Goal: Transaction & Acquisition: Purchase product/service

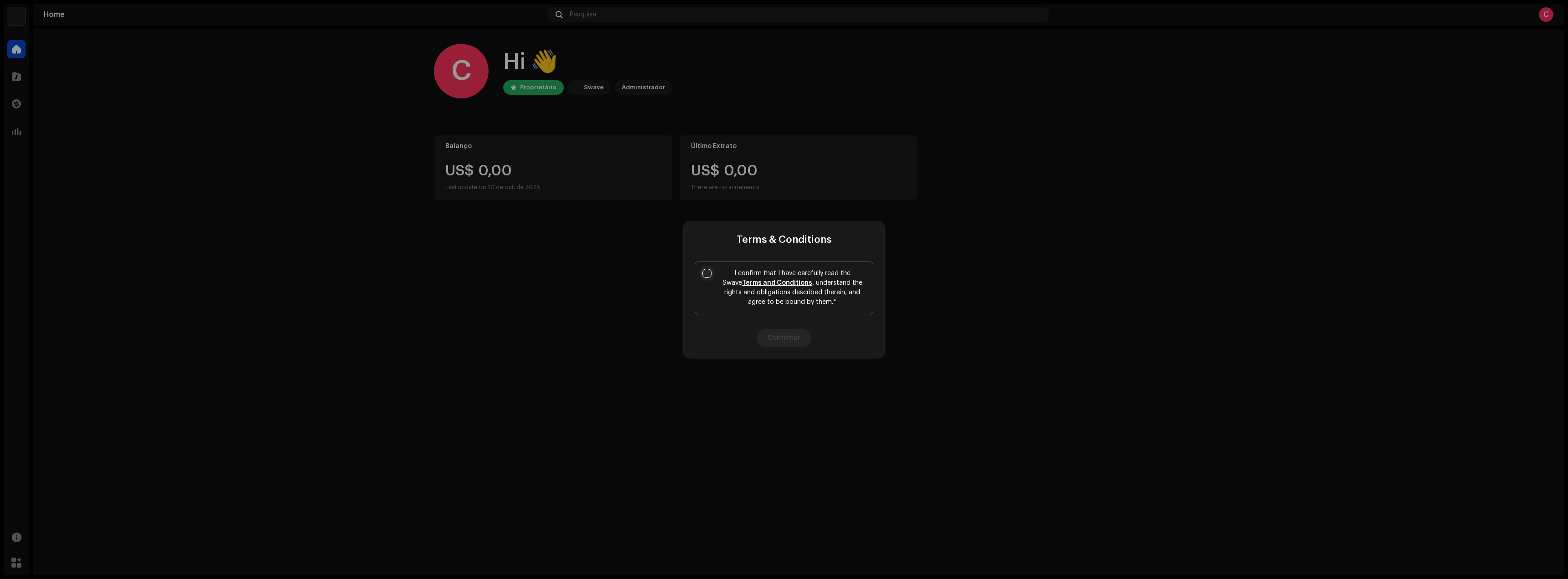
click at [703, 276] on input "I confirm that I have carefully read the Swave Terms and Conditions , understan…" at bounding box center [707, 273] width 9 height 9
checkbox input "true"
click at [801, 332] on button "Confirmar" at bounding box center [784, 338] width 54 height 18
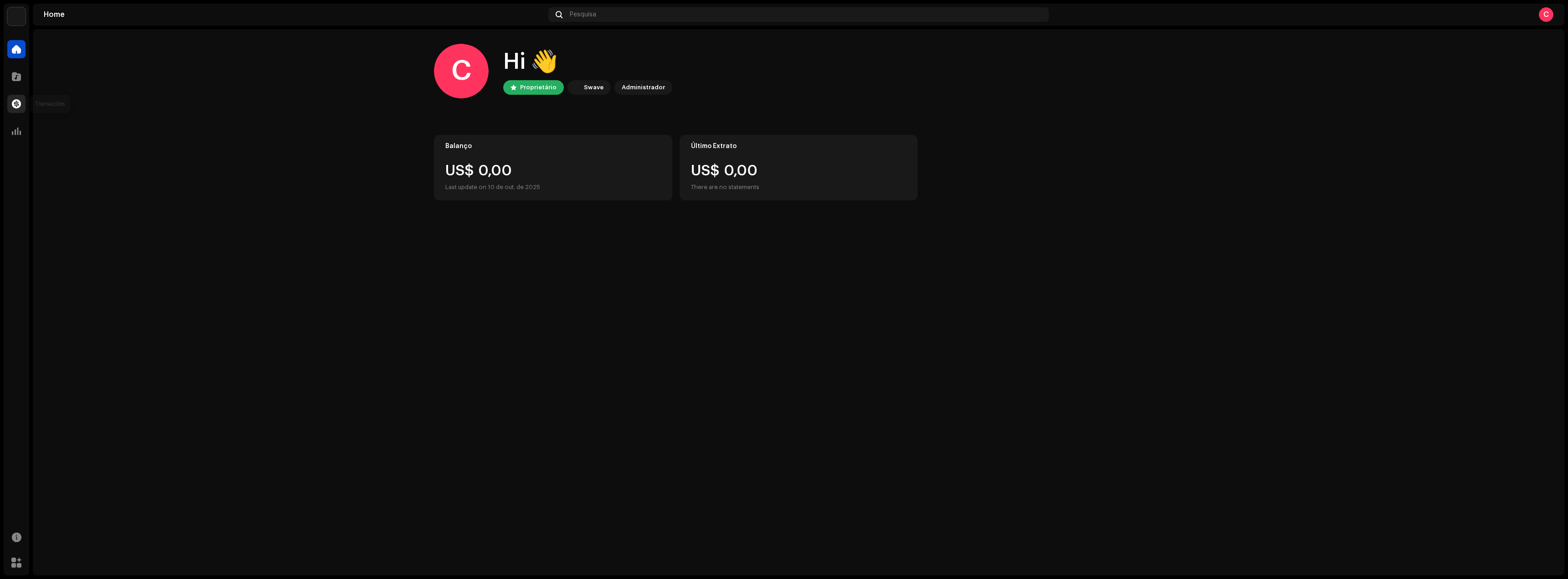
click at [19, 110] on div at bounding box center [16, 104] width 18 height 18
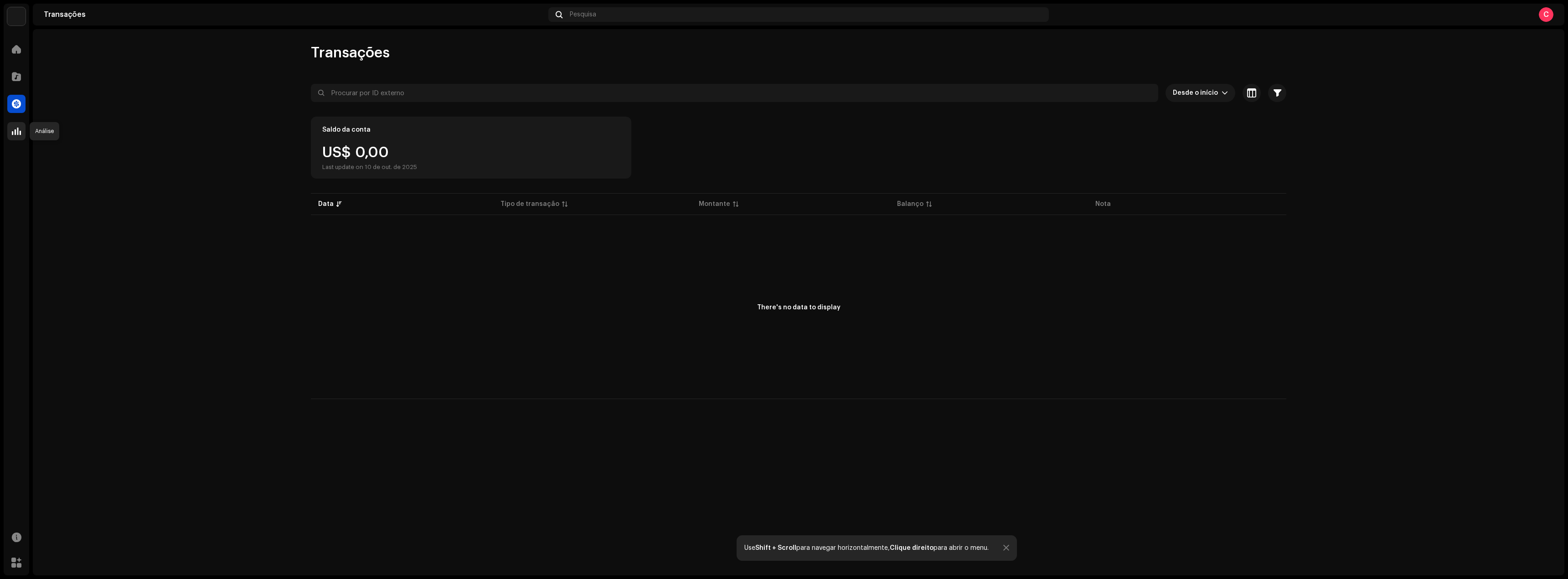
click at [17, 133] on span at bounding box center [16, 131] width 9 height 7
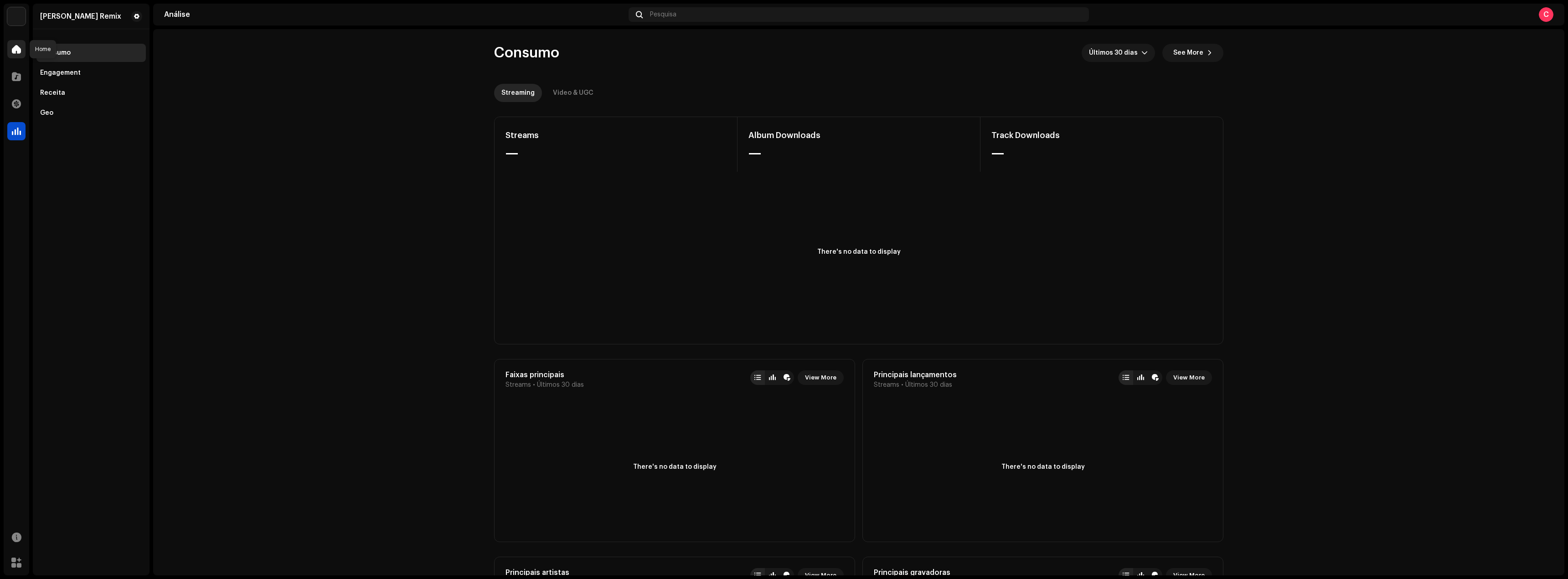
click at [16, 54] on div at bounding box center [16, 49] width 18 height 18
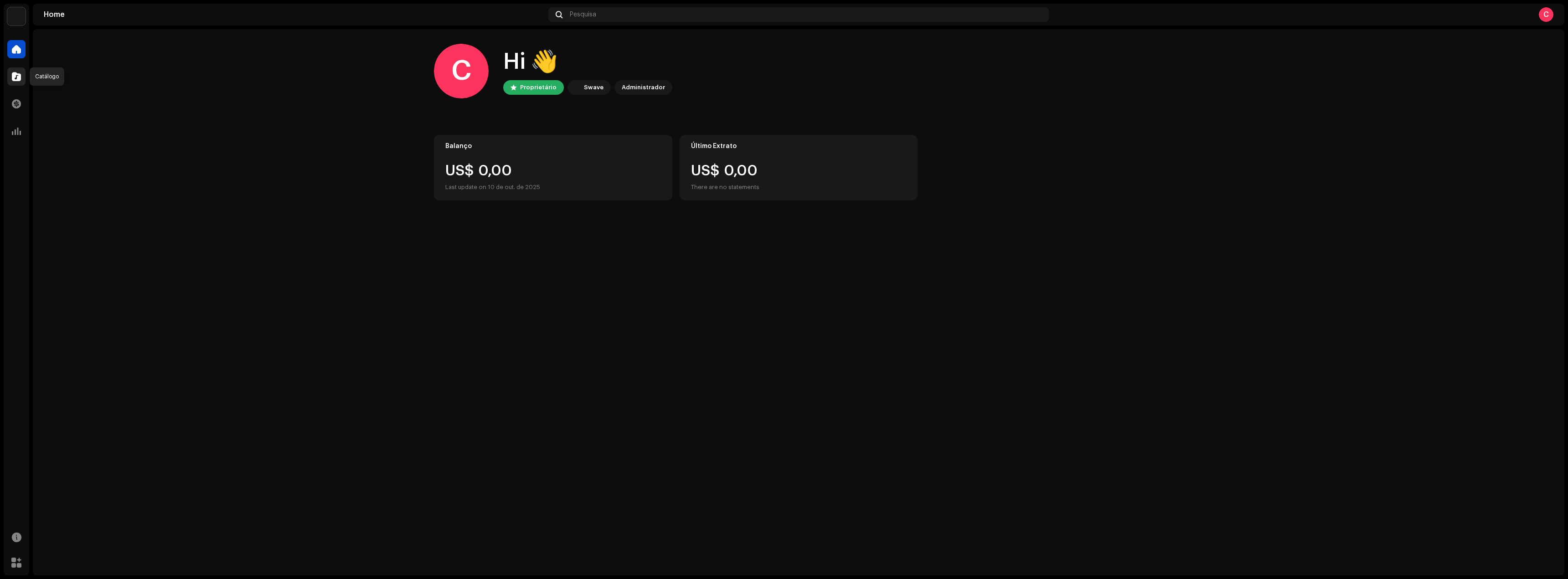
click at [17, 73] on span at bounding box center [16, 76] width 9 height 7
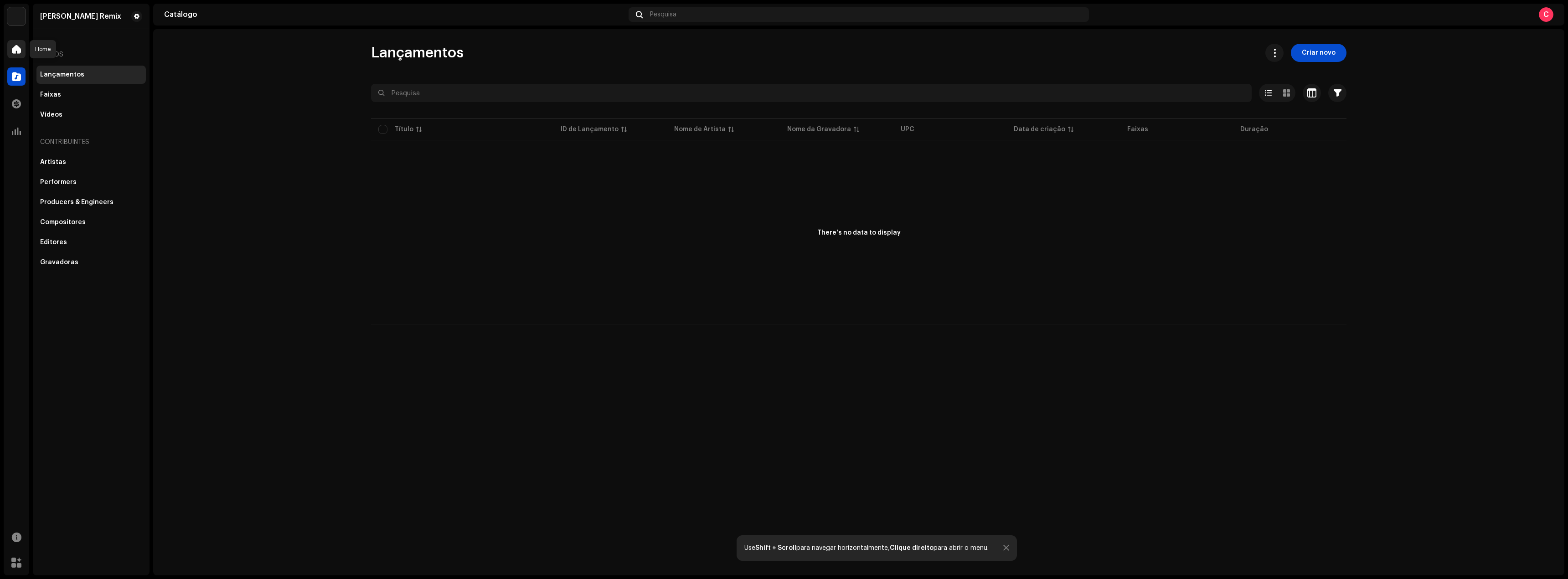
click at [20, 52] on span at bounding box center [16, 49] width 9 height 7
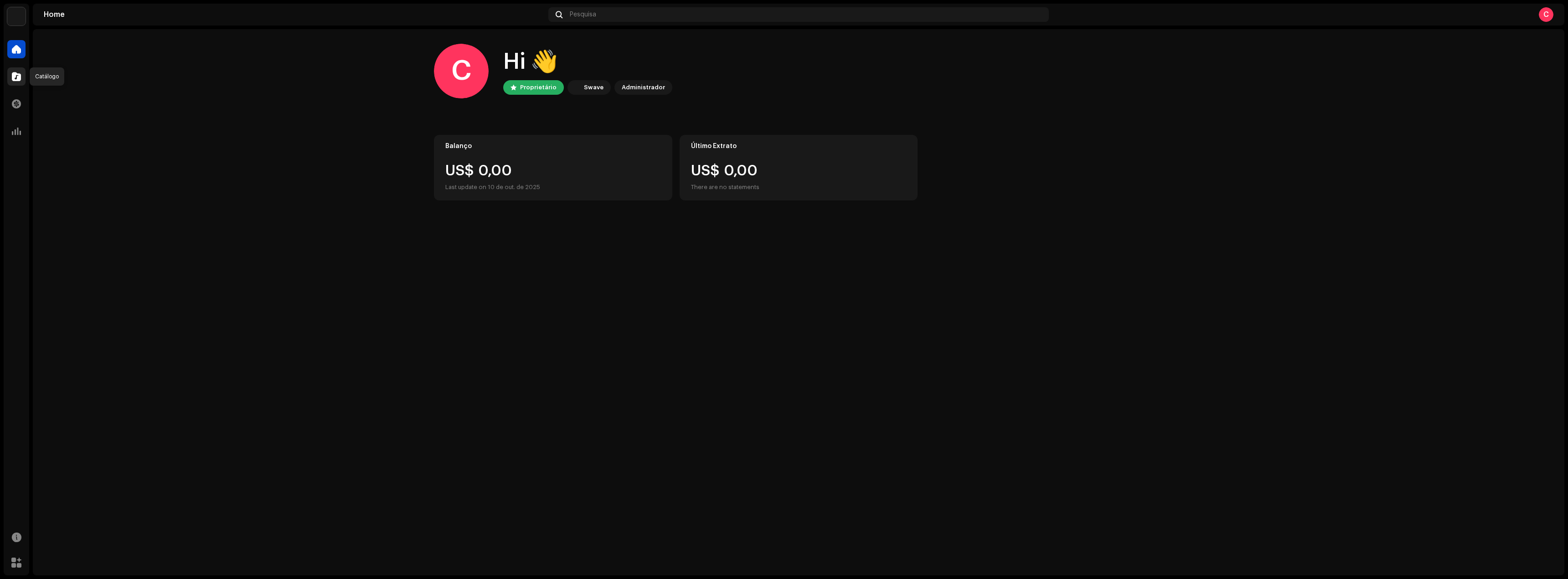
click at [10, 71] on div at bounding box center [16, 76] width 18 height 18
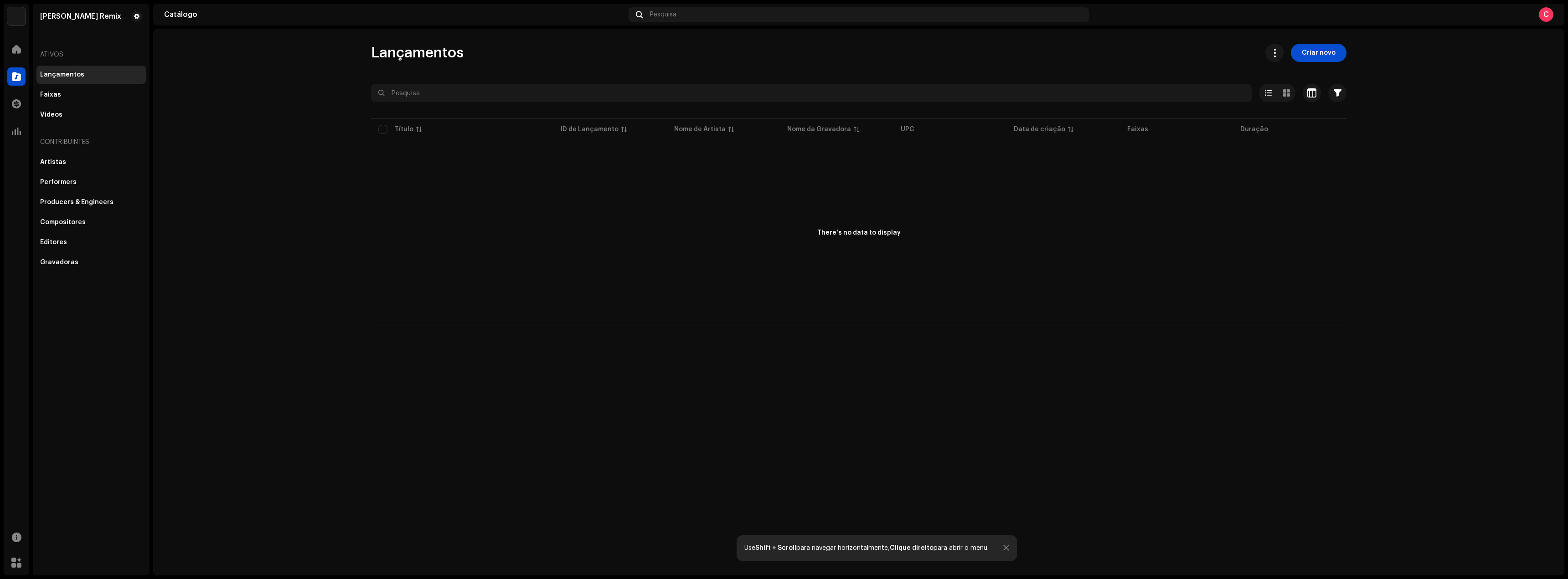
click at [1549, 15] on div "C" at bounding box center [1546, 14] width 15 height 15
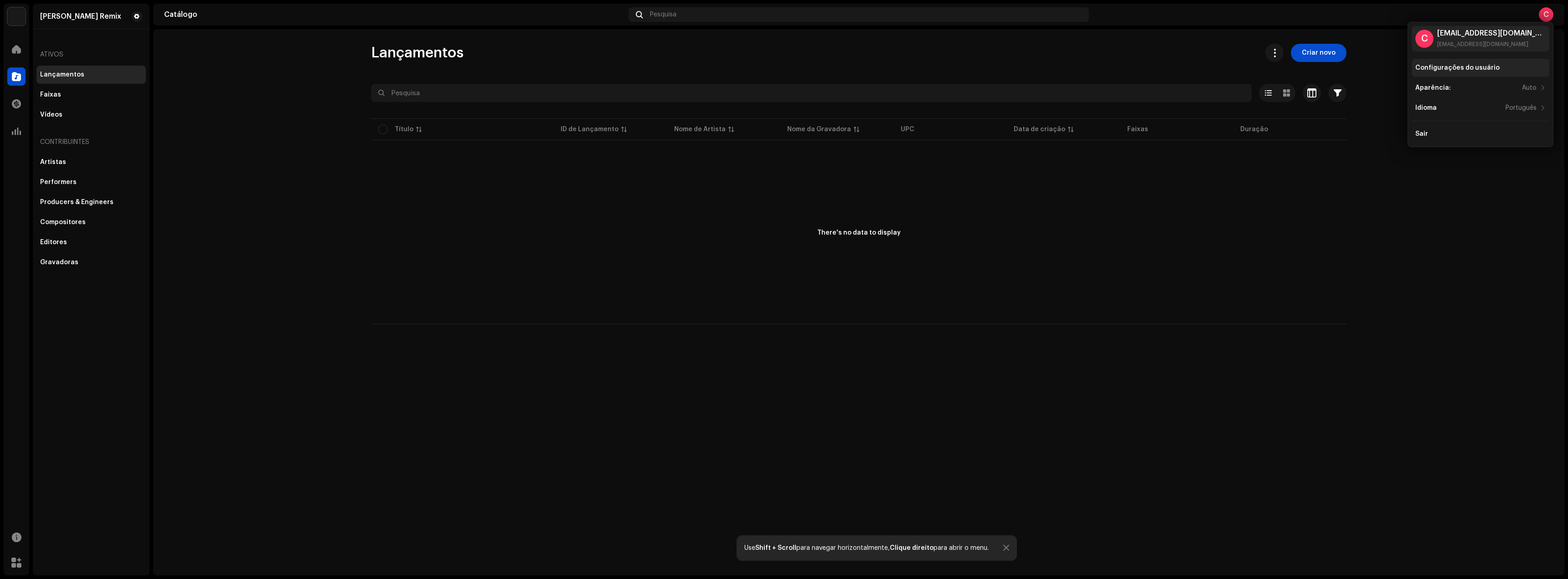
click at [1434, 63] on div "Configurações do usuário" at bounding box center [1481, 68] width 138 height 18
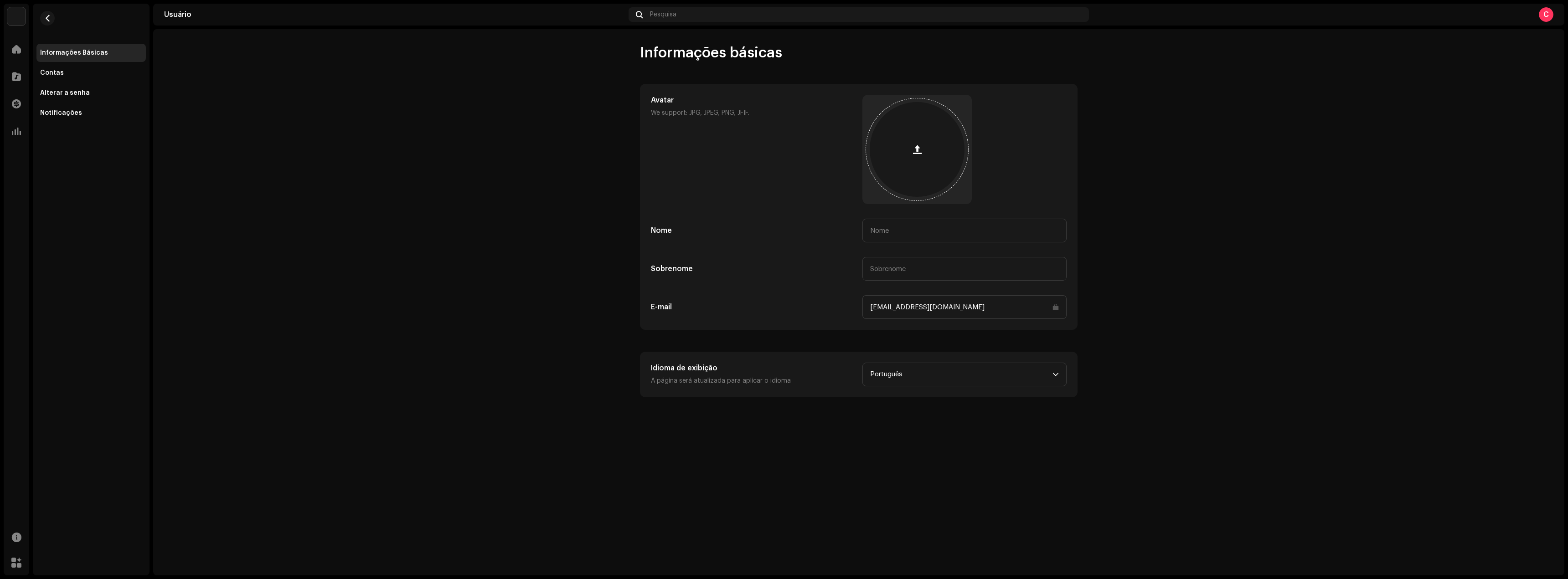
click at [926, 146] on button "button" at bounding box center [917, 149] width 22 height 22
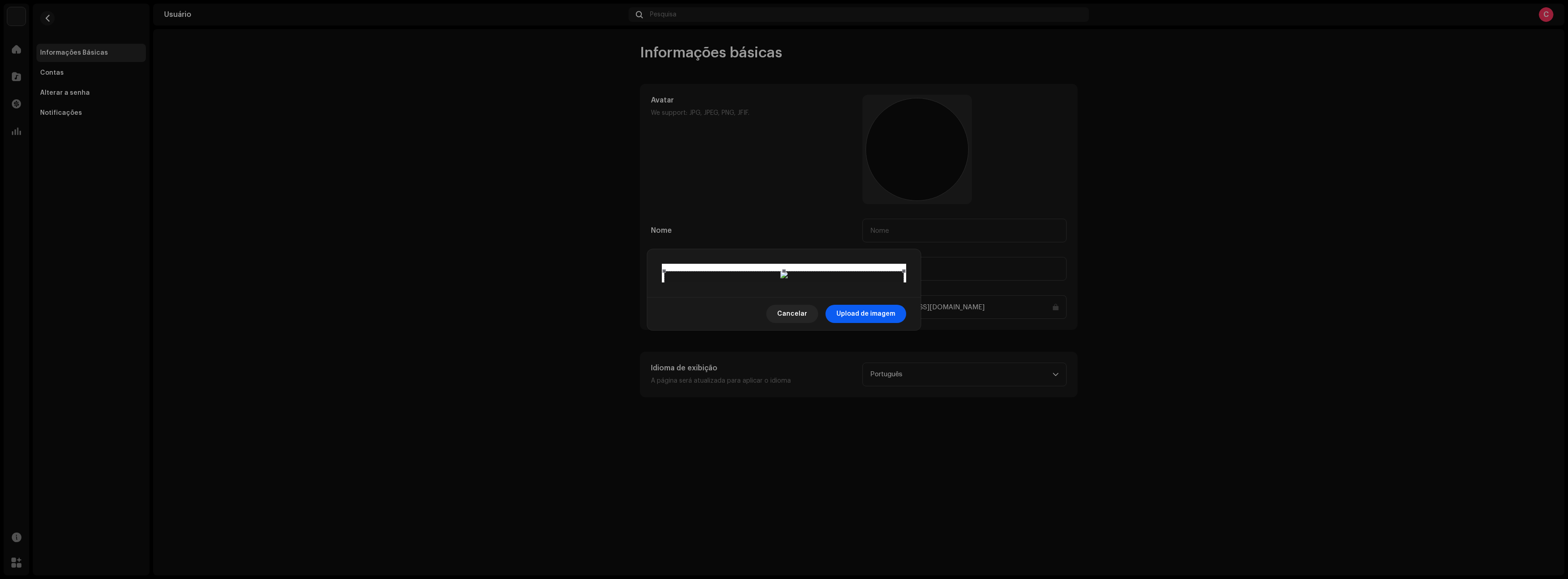
click at [867, 323] on span "Upload de imagem" at bounding box center [866, 314] width 59 height 18
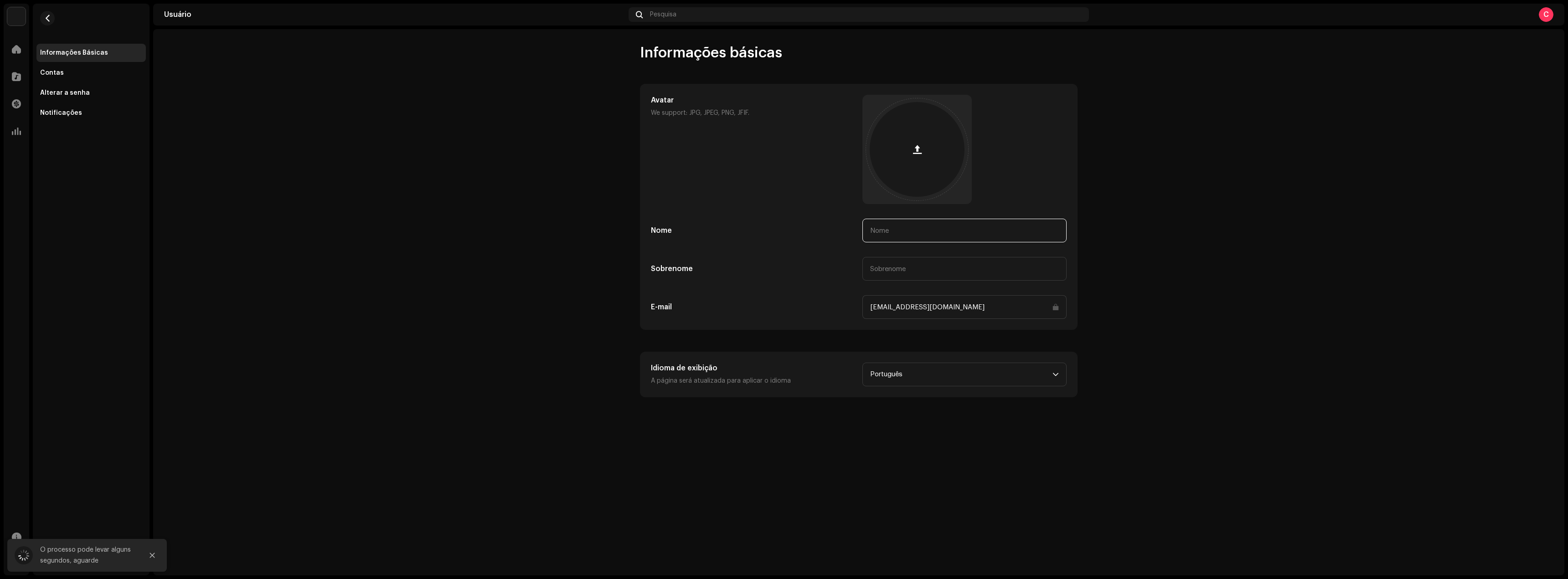
click at [916, 233] on input "text" at bounding box center [964, 230] width 204 height 24
type input "[PERSON_NAME]"
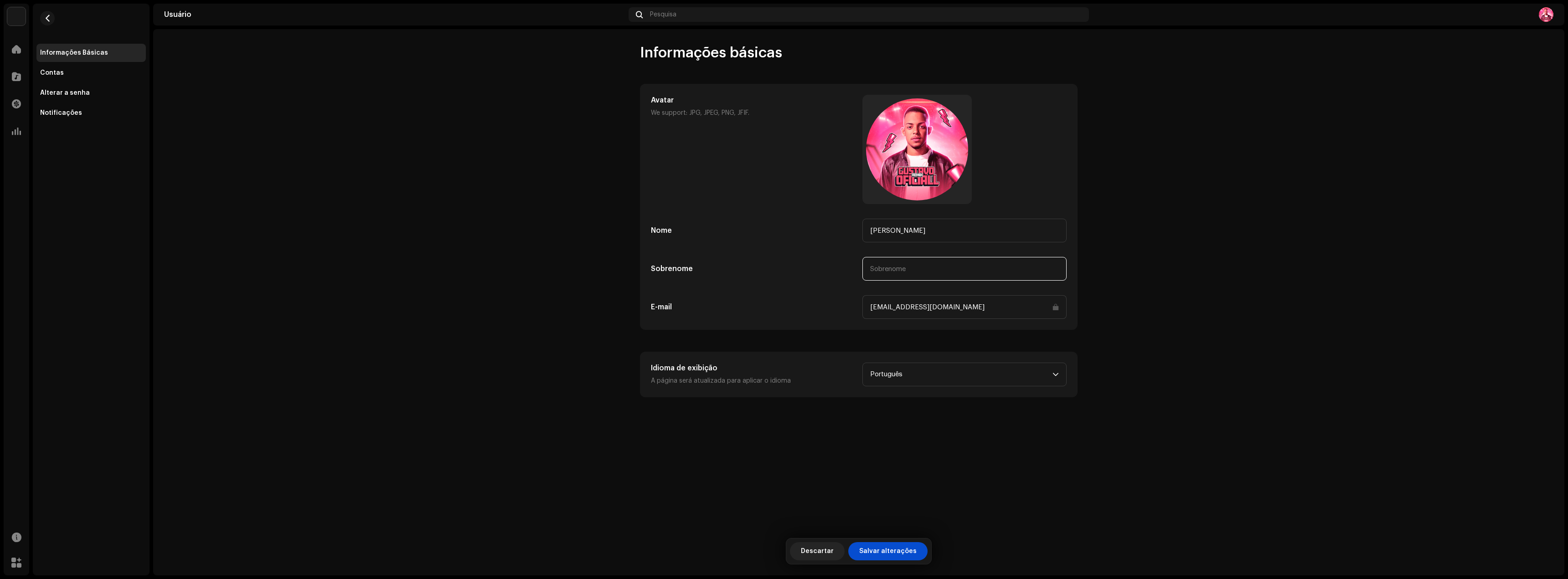
type input "[PERSON_NAME]"
click at [1042, 277] on input "text" at bounding box center [964, 268] width 204 height 24
type input "Remix"
click at [885, 552] on span "Salvar alterações" at bounding box center [888, 551] width 58 height 18
click at [65, 76] on div "Contas" at bounding box center [91, 72] width 102 height 7
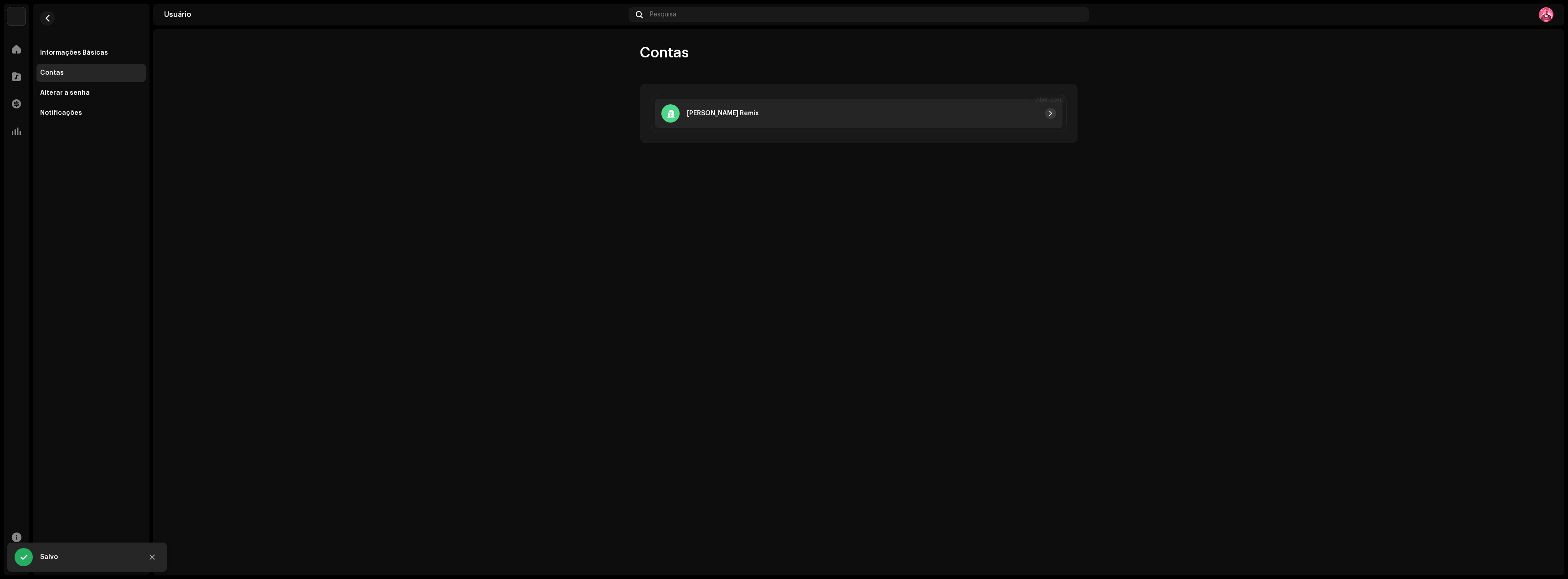
click at [1054, 115] on button "button" at bounding box center [1051, 113] width 11 height 11
click at [741, 125] on div "[PERSON_NAME] Remix" at bounding box center [858, 113] width 407 height 29
click at [14, 53] on span at bounding box center [16, 49] width 9 height 7
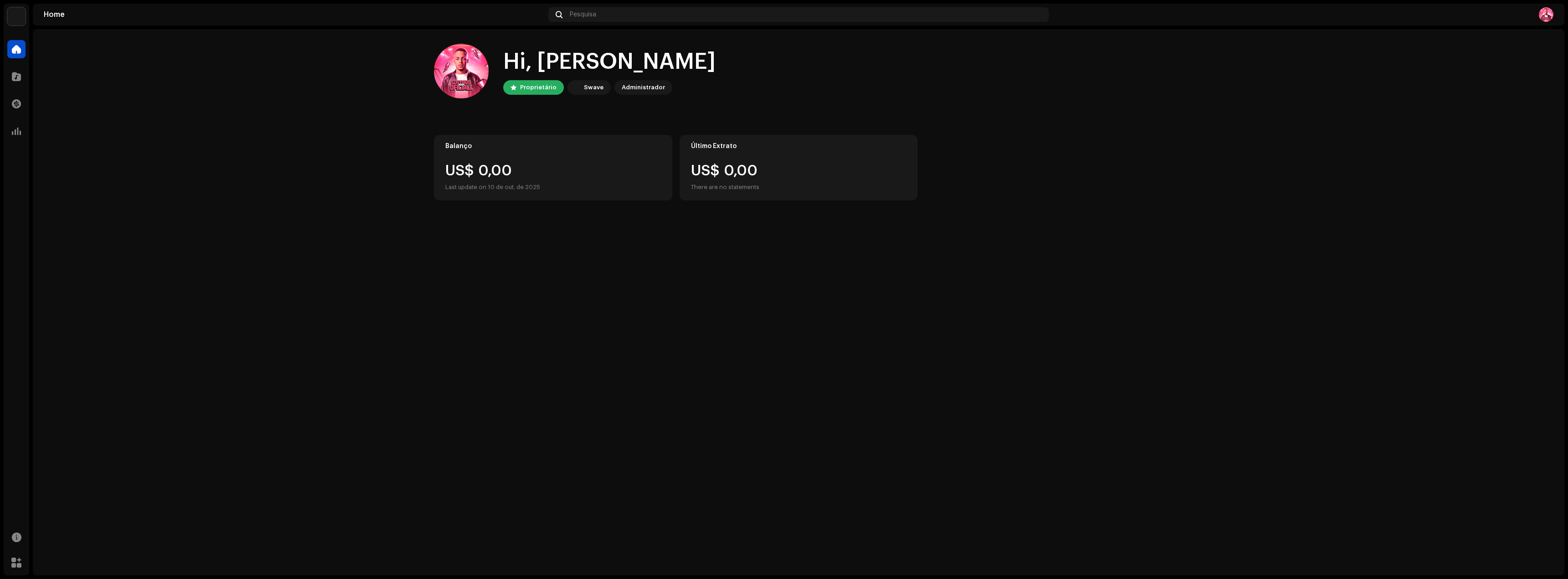
click at [1547, 21] on img at bounding box center [1546, 14] width 15 height 15
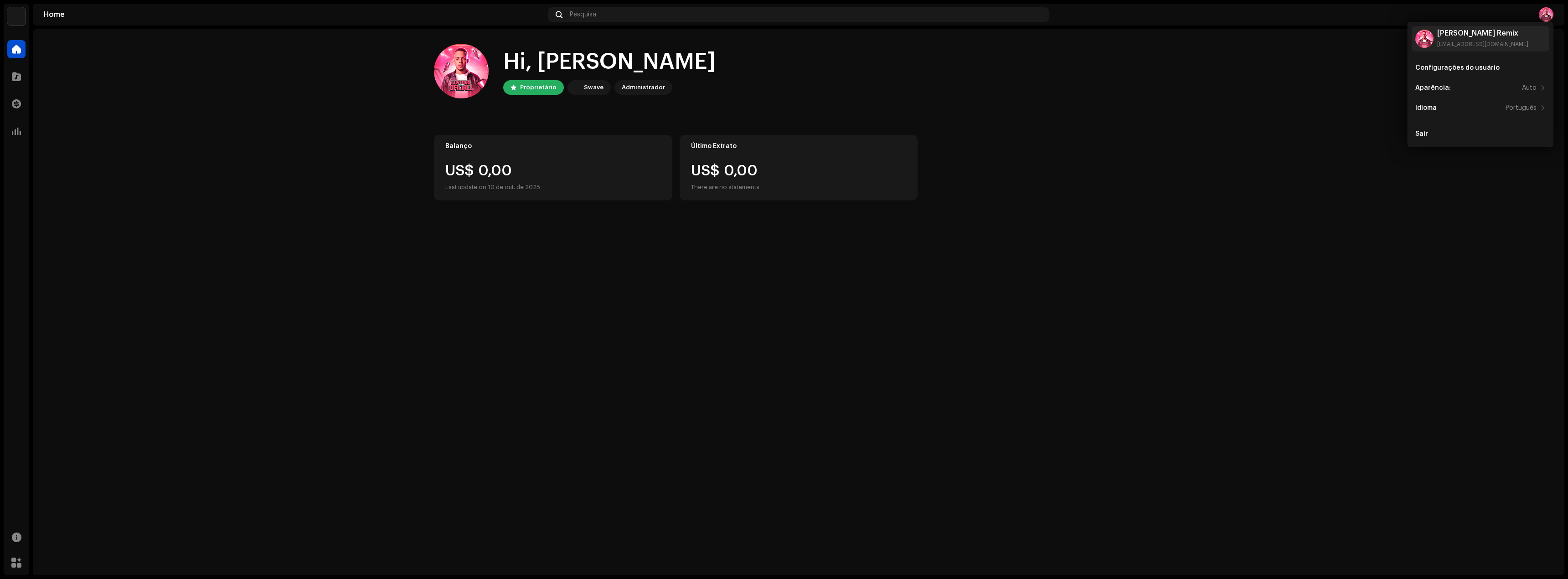
click at [857, 294] on div "Hi, [PERSON_NAME] Proprietário Swave Administrador Balanço US$ 0,00 Last update…" at bounding box center [799, 302] width 1532 height 546
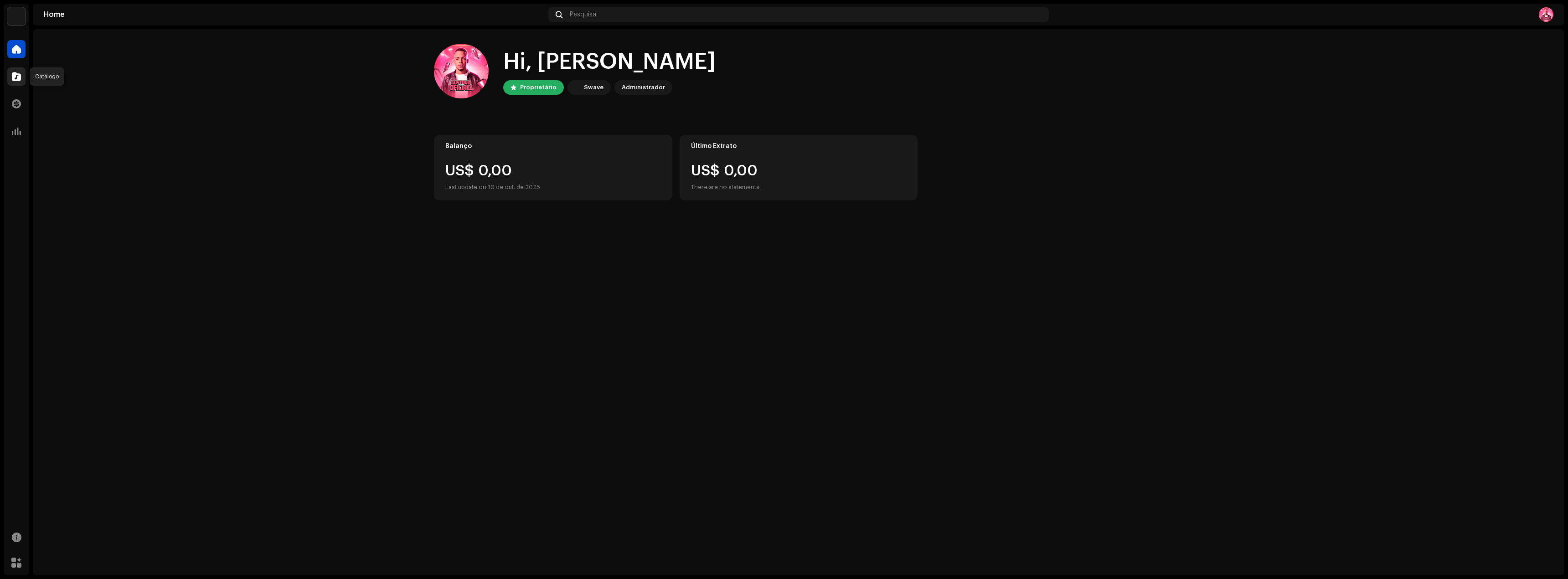
click at [21, 79] on div at bounding box center [16, 76] width 18 height 18
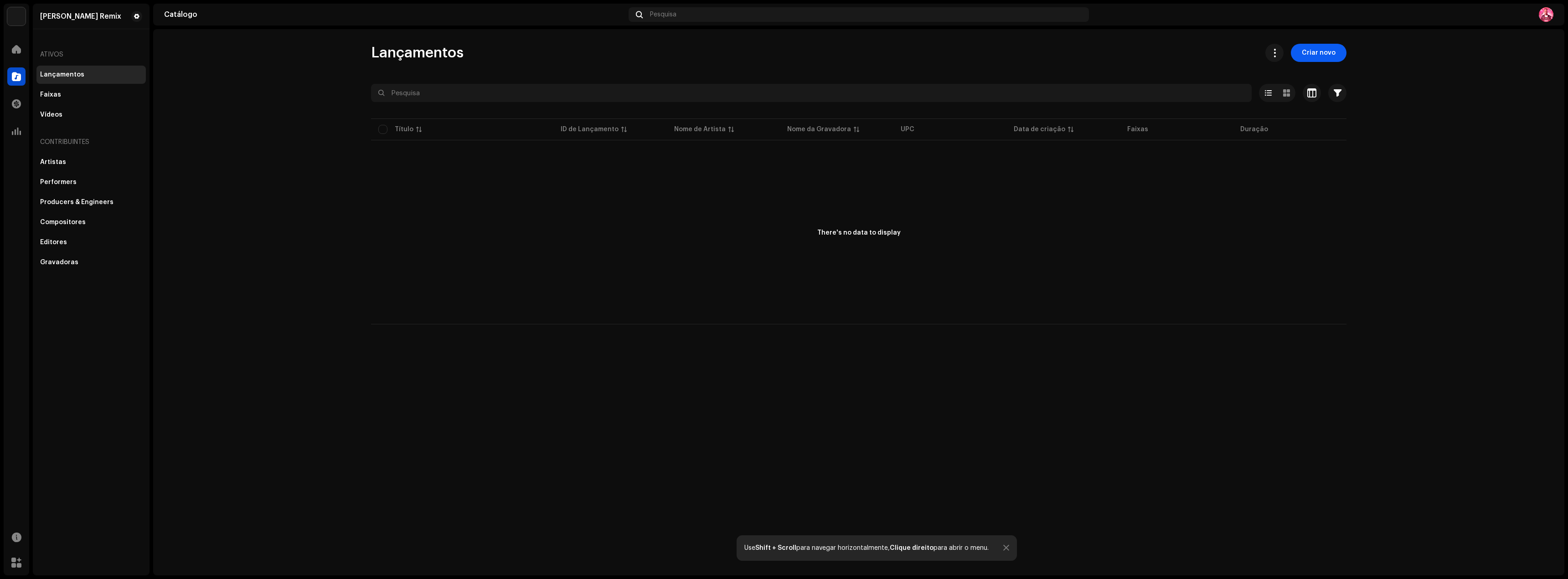
click at [1324, 57] on span "Criar novo" at bounding box center [1319, 53] width 34 height 18
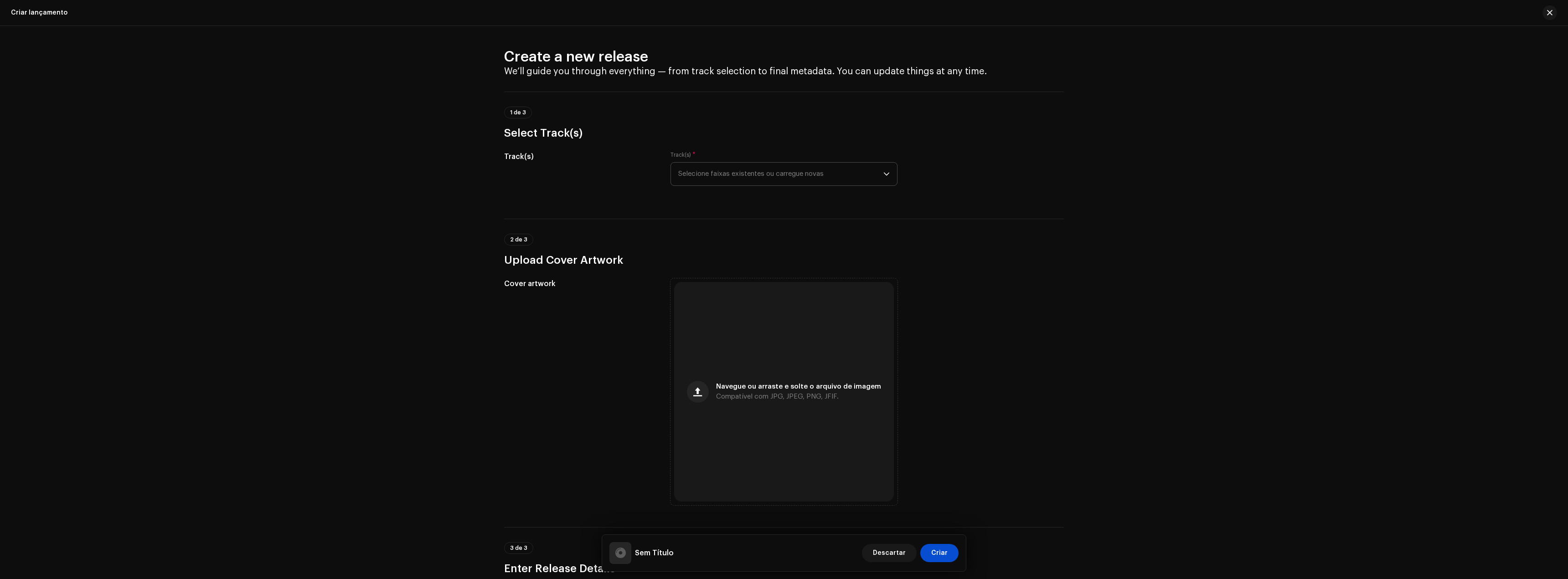
click at [745, 174] on span "Selecione faixas existentes ou carregue novas" at bounding box center [781, 173] width 205 height 23
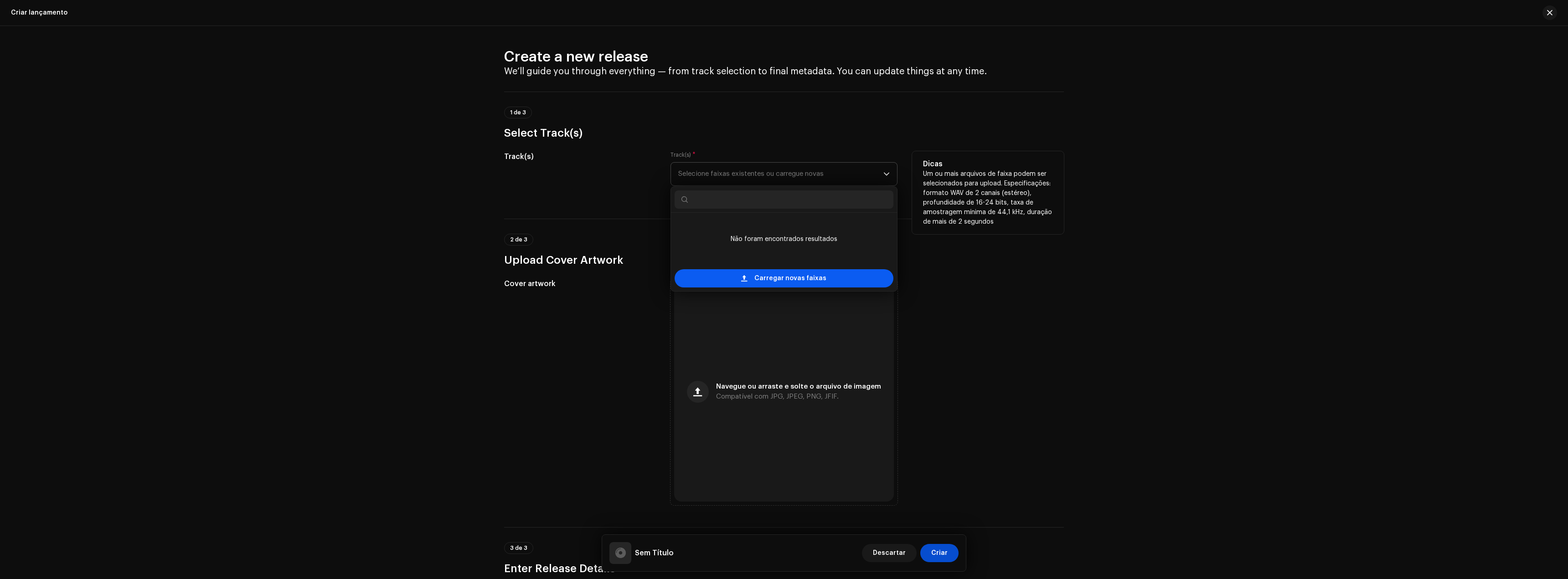
click at [823, 283] on div "Carregar novas faixas" at bounding box center [784, 278] width 219 height 18
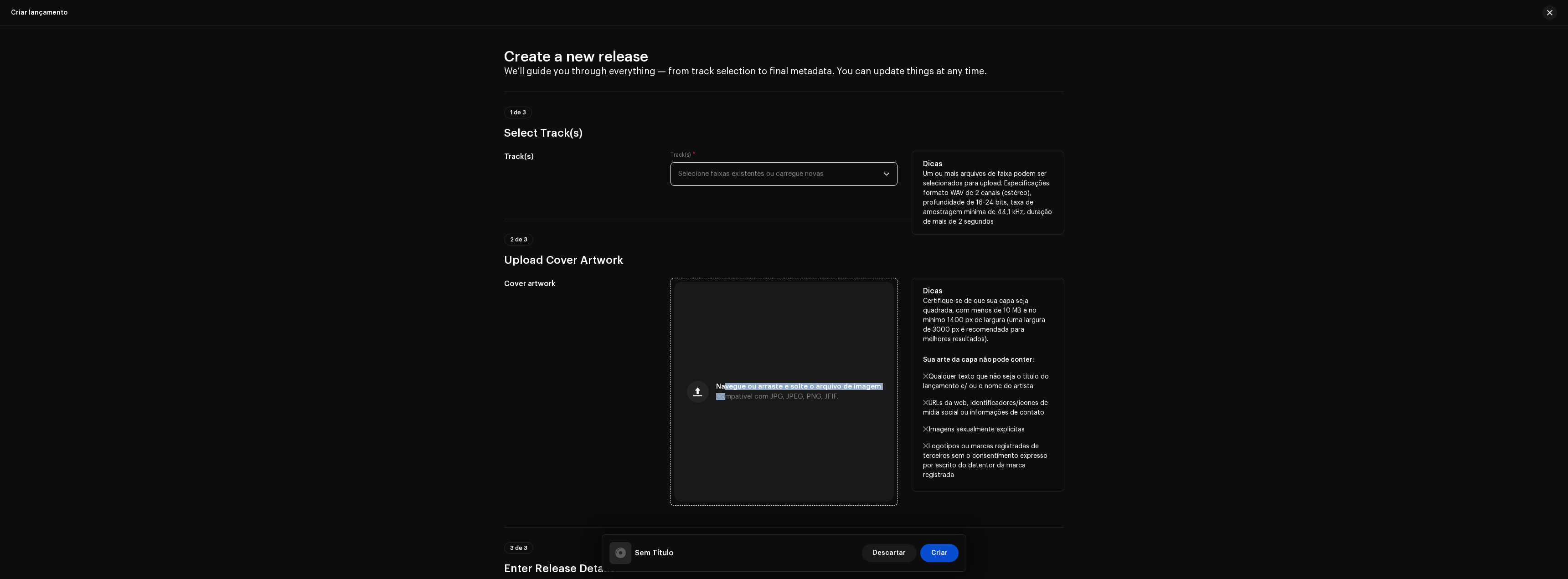
click at [724, 390] on div "Navegue ou arraste e solte o arquivo de imagem Compatível com JPG, JPEG, PNG, J…" at bounding box center [798, 391] width 165 height 16
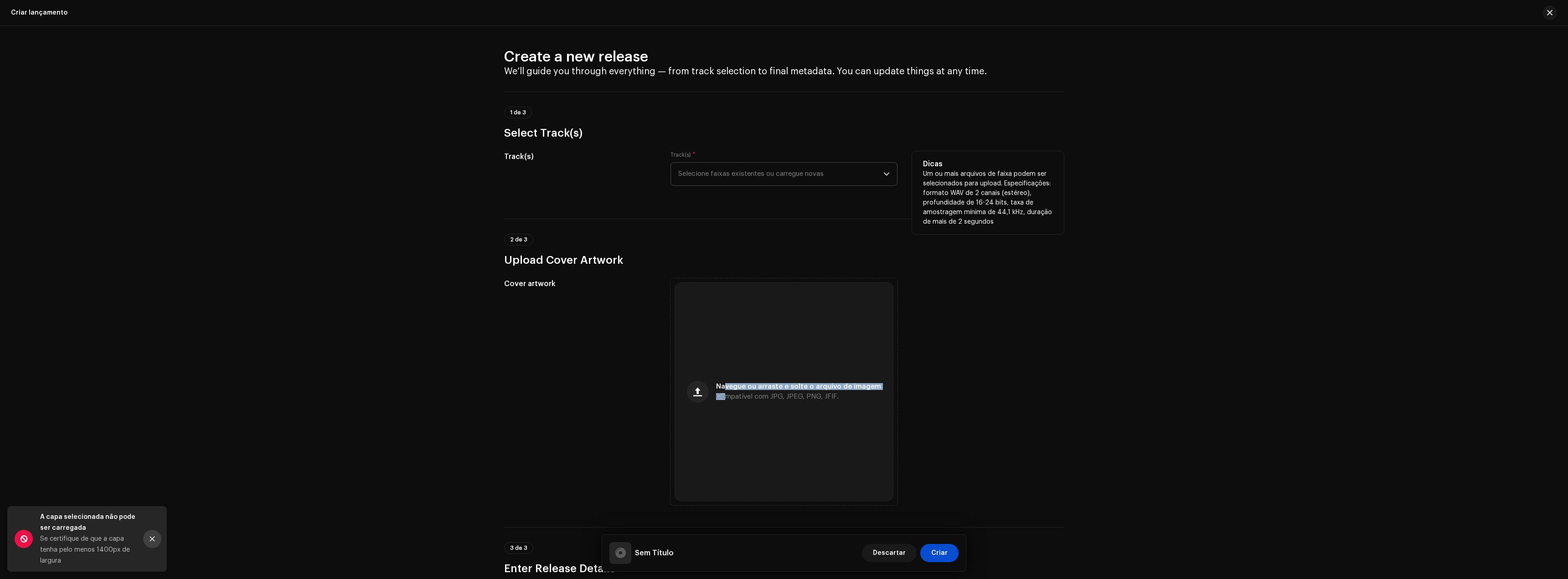
click at [149, 536] on icon "Close" at bounding box center [152, 539] width 6 height 6
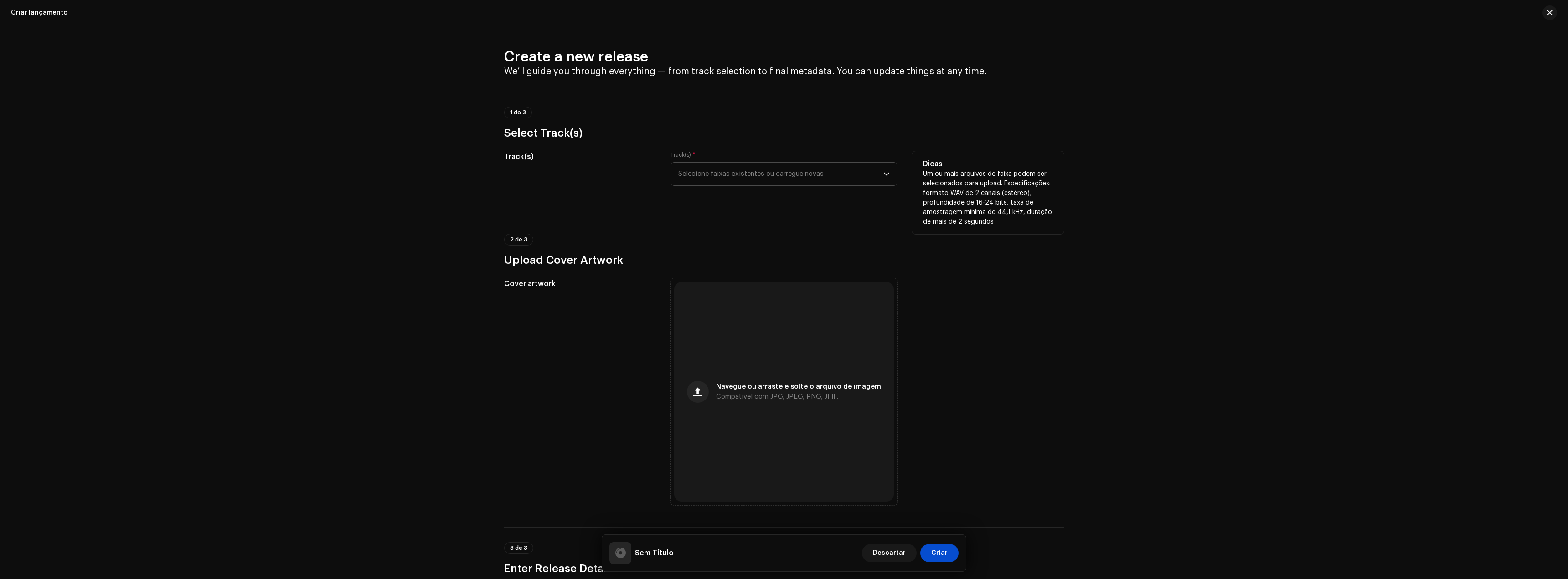
click at [1115, 362] on div "Create a new release We’ll guide you through everything — from track selection …" at bounding box center [784, 302] width 1568 height 553
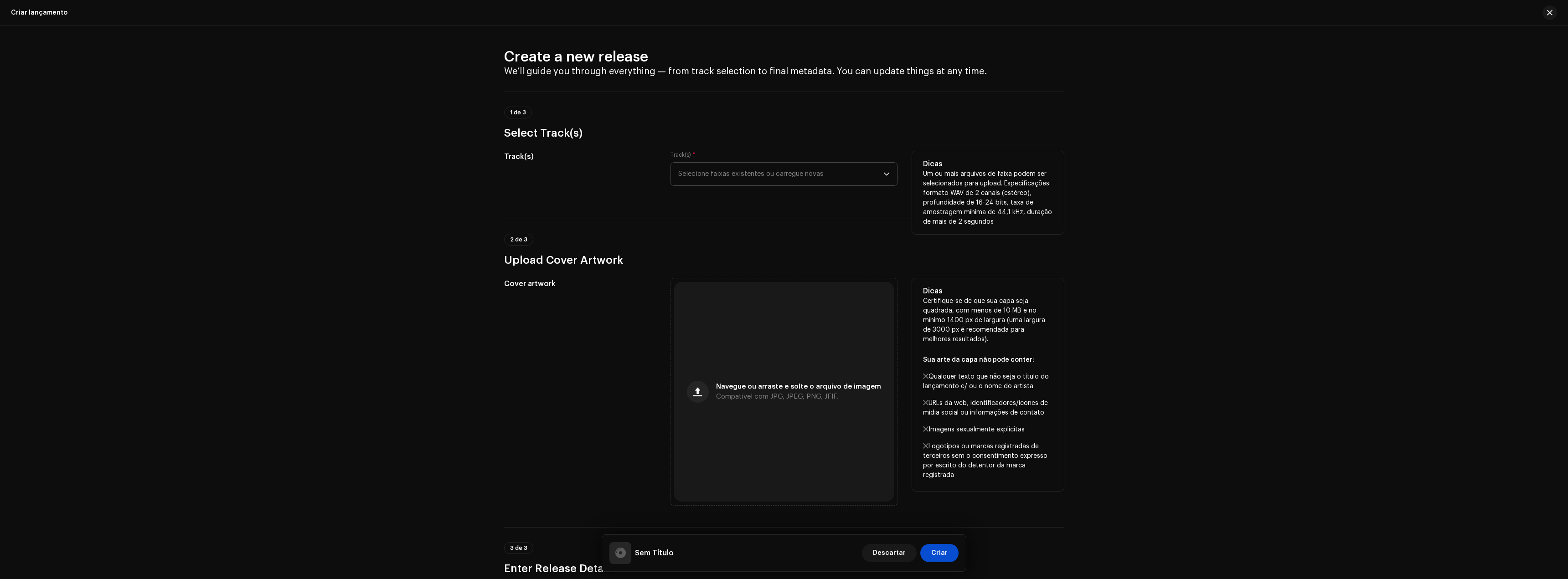
click at [626, 352] on div "Cover artwork" at bounding box center [580, 391] width 151 height 227
click at [723, 365] on div "Navegue ou arraste e solte o arquivo de imagem Compatível com JPG, JPEG, PNG, J…" at bounding box center [783, 391] width 219 height 219
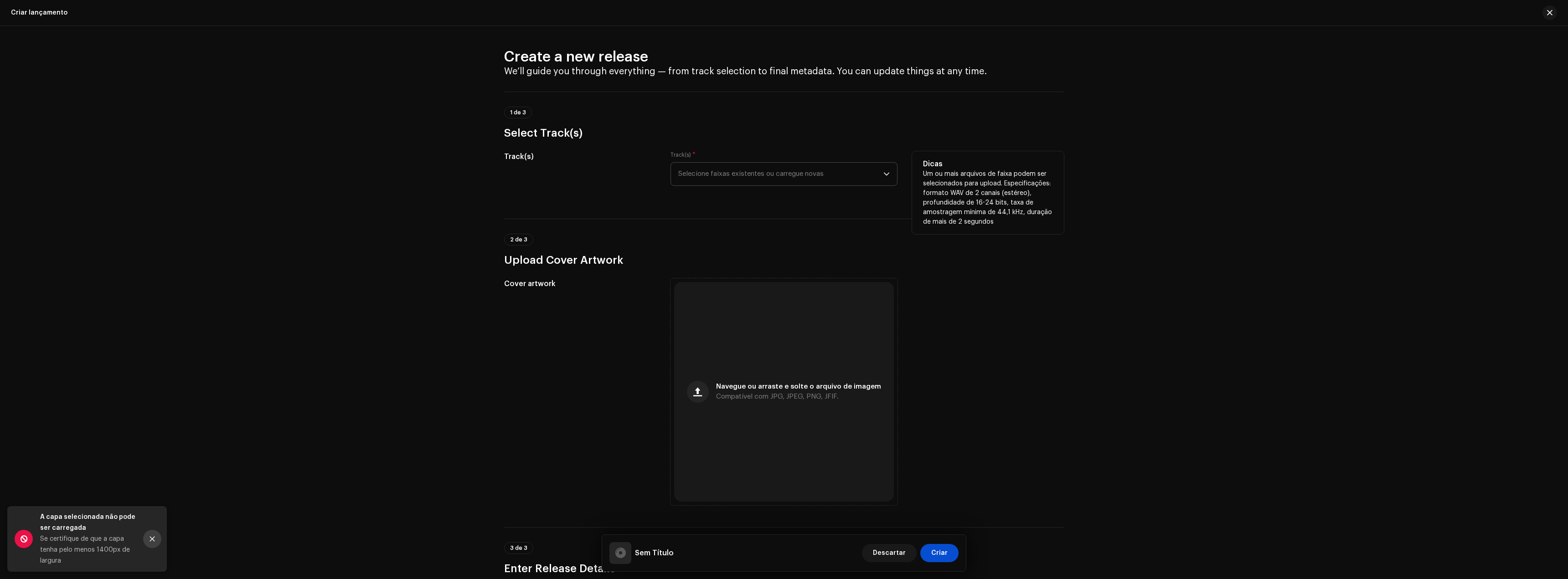
click at [151, 538] on icon "Close" at bounding box center [153, 539] width 5 height 5
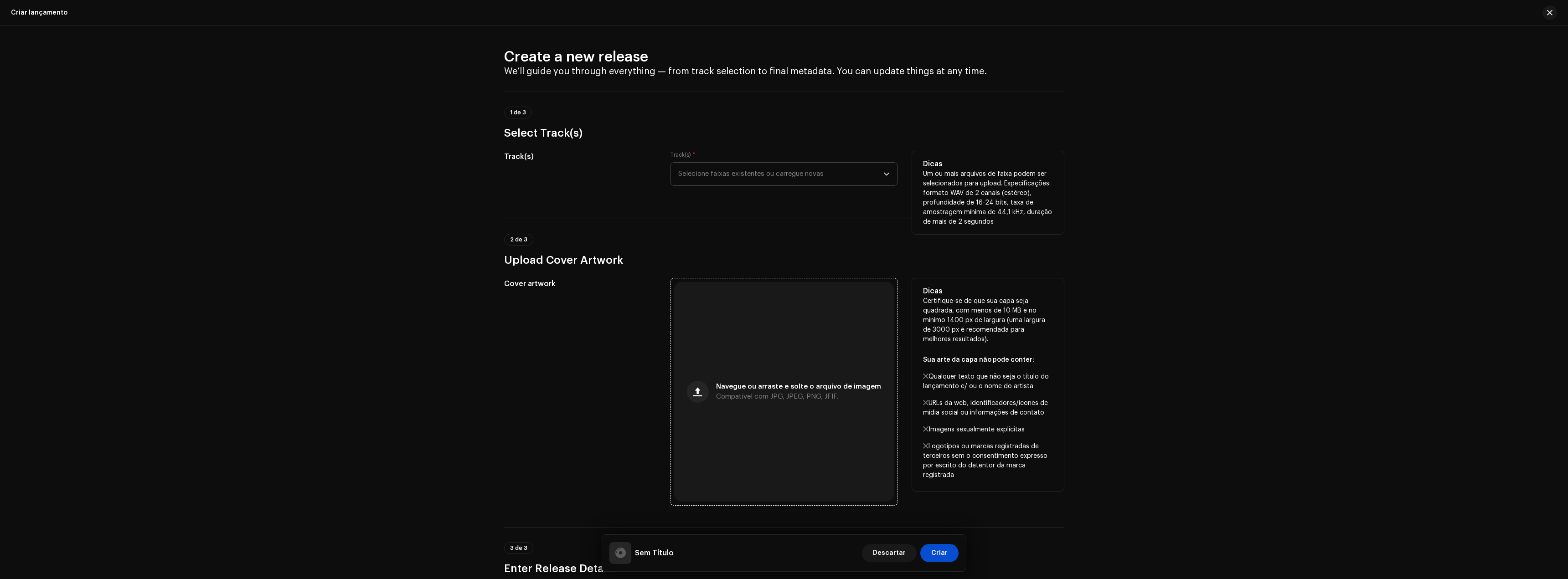
click at [862, 394] on div "Navegue ou arraste e solte o arquivo de imagem Compatível com JPG, JPEG, PNG, J…" at bounding box center [798, 391] width 165 height 16
click at [788, 424] on div "Navegue ou arraste e solte o arquivo de imagem Compatível com JPG, JPEG, PNG, J…" at bounding box center [783, 391] width 219 height 219
click at [682, 366] on div "Navegue ou arraste e solte o arquivo de imagem Compatível com JPG, JPEG, PNG, J…" at bounding box center [783, 391] width 219 height 219
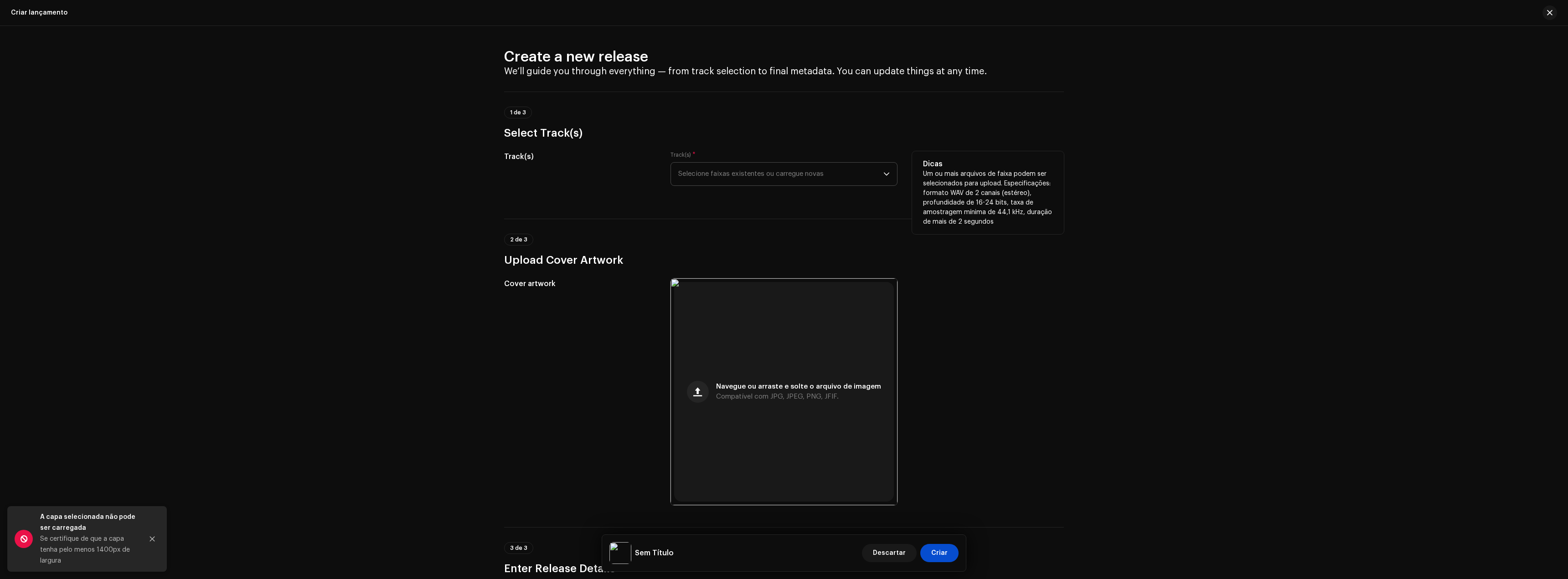
click at [746, 169] on span "Selecione faixas existentes ou carregue novas" at bounding box center [781, 173] width 205 height 23
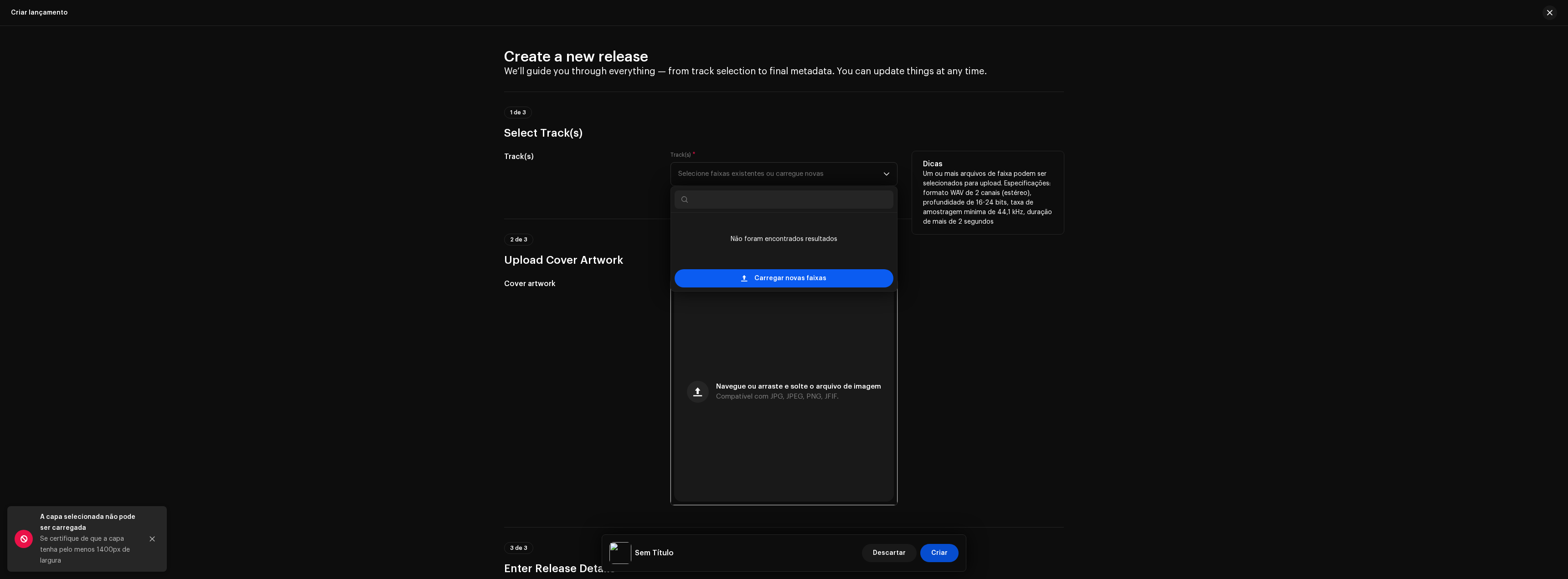
click at [771, 273] on span "Carregar novas faixas" at bounding box center [790, 278] width 72 height 18
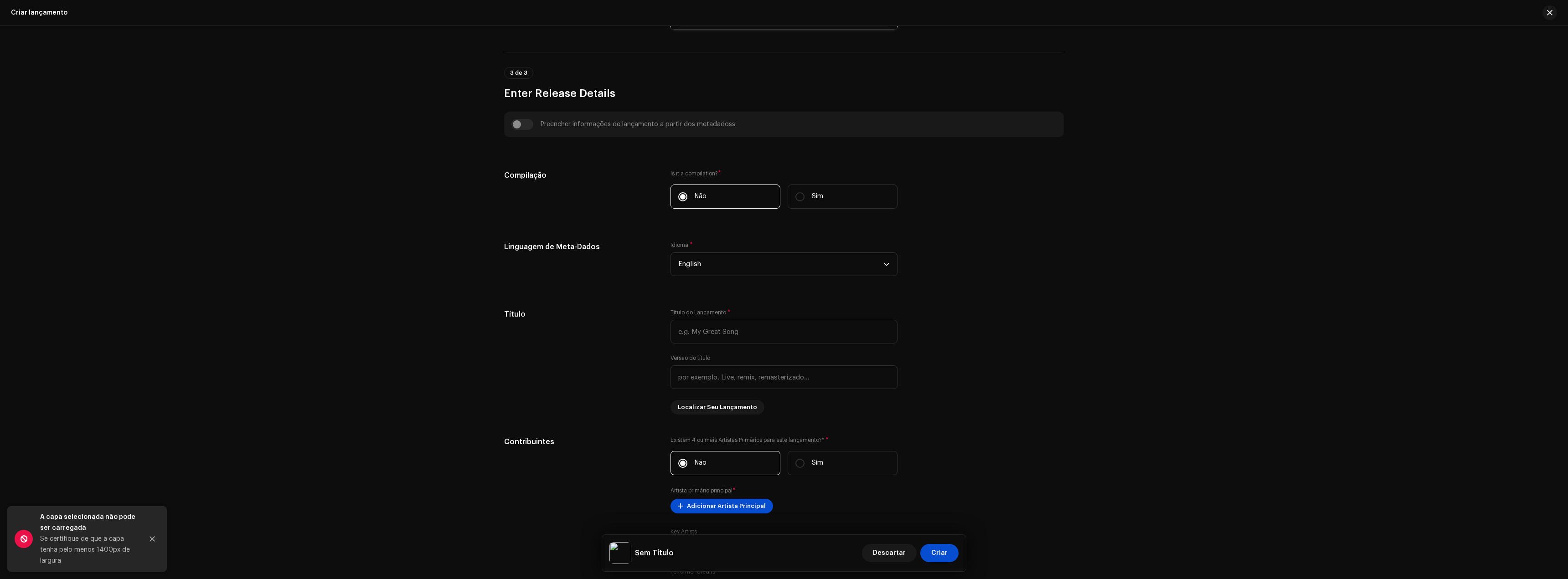
scroll to position [547, 0]
click at [712, 261] on span "English" at bounding box center [781, 261] width 205 height 23
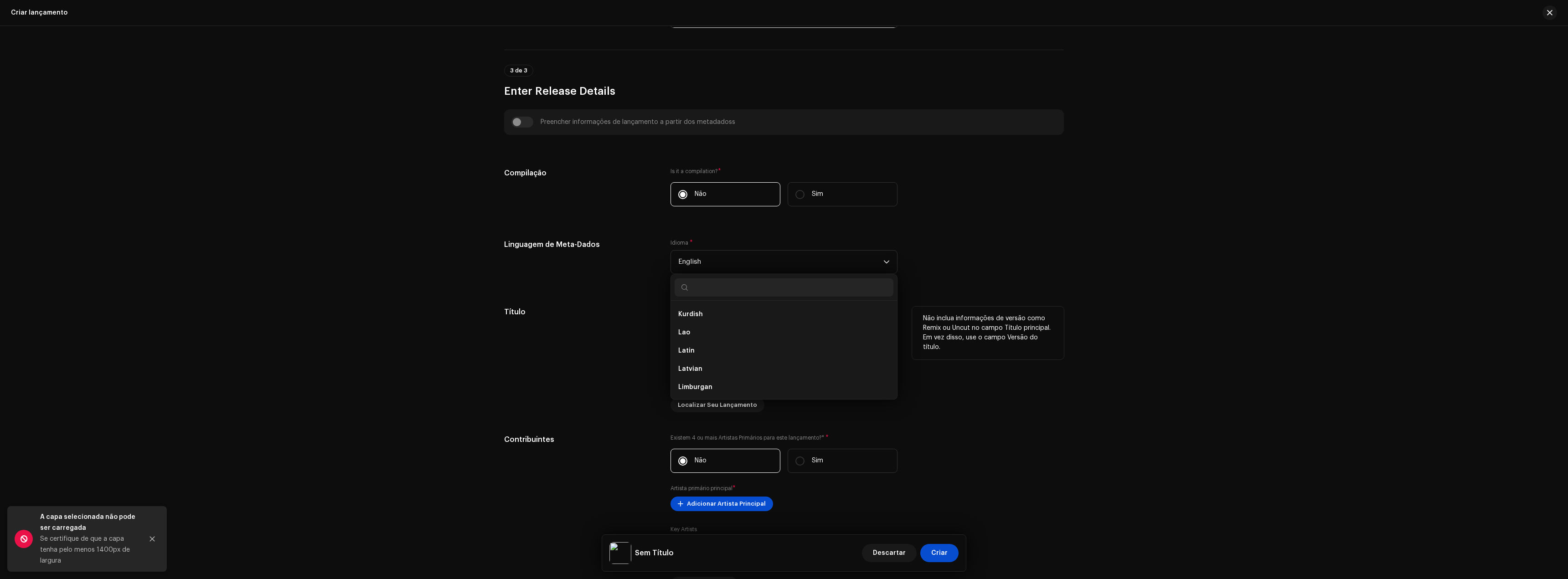
scroll to position [1798, 0]
click at [1174, 287] on div "Create a new release We’ll guide you through everything — from track selection …" at bounding box center [784, 302] width 1568 height 553
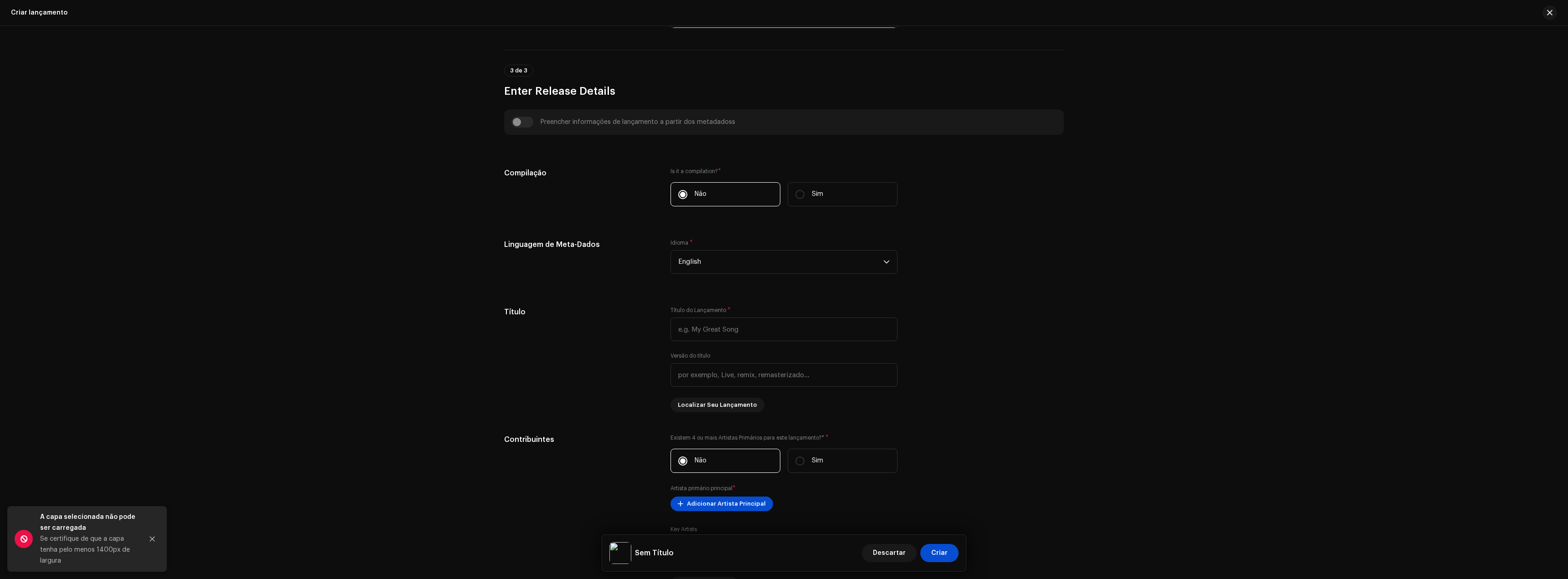
scroll to position [584, 0]
click at [696, 265] on span "English" at bounding box center [781, 261] width 205 height 23
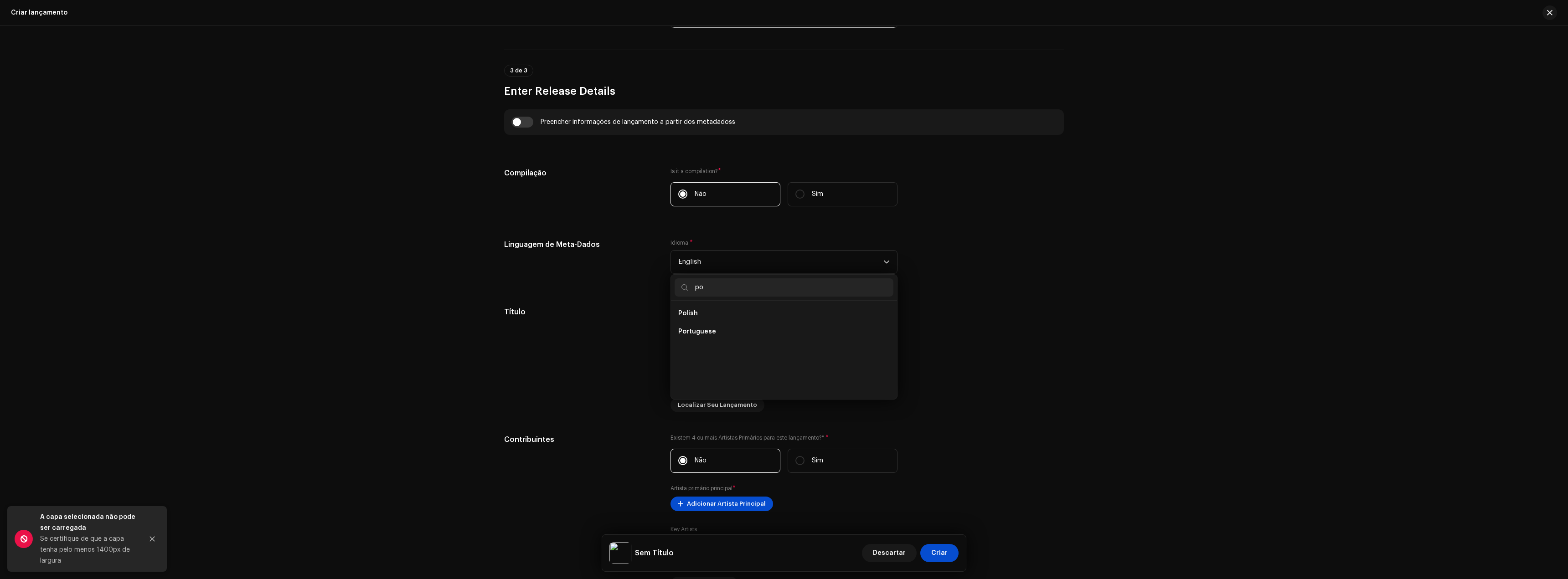
scroll to position [0, 0]
type input "por"
click at [710, 317] on span "Portuguese" at bounding box center [697, 313] width 38 height 9
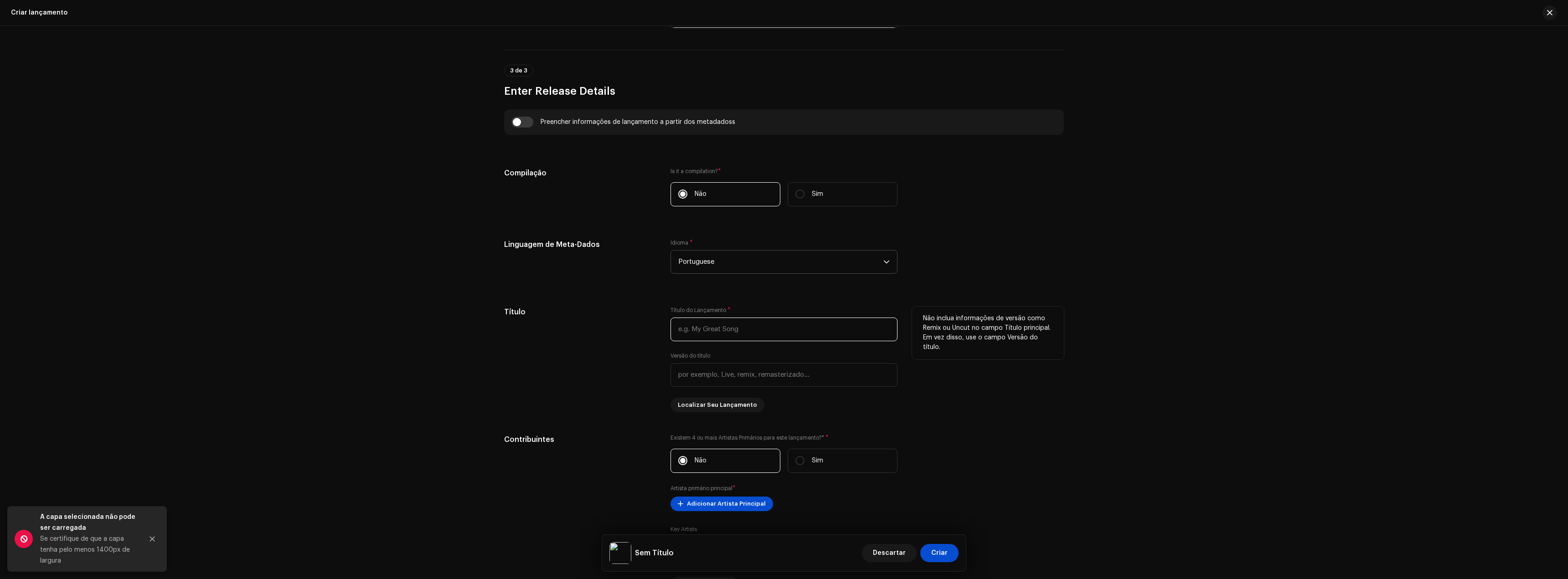
click at [707, 323] on input "text" at bounding box center [784, 329] width 227 height 24
type input "Disfruto"
click at [798, 378] on input "text" at bounding box center [784, 375] width 227 height 24
click at [1270, 452] on div "Create a new release We’ll guide you through everything — from track selection …" at bounding box center [784, 302] width 1568 height 553
click at [741, 375] on input "text" at bounding box center [784, 375] width 227 height 24
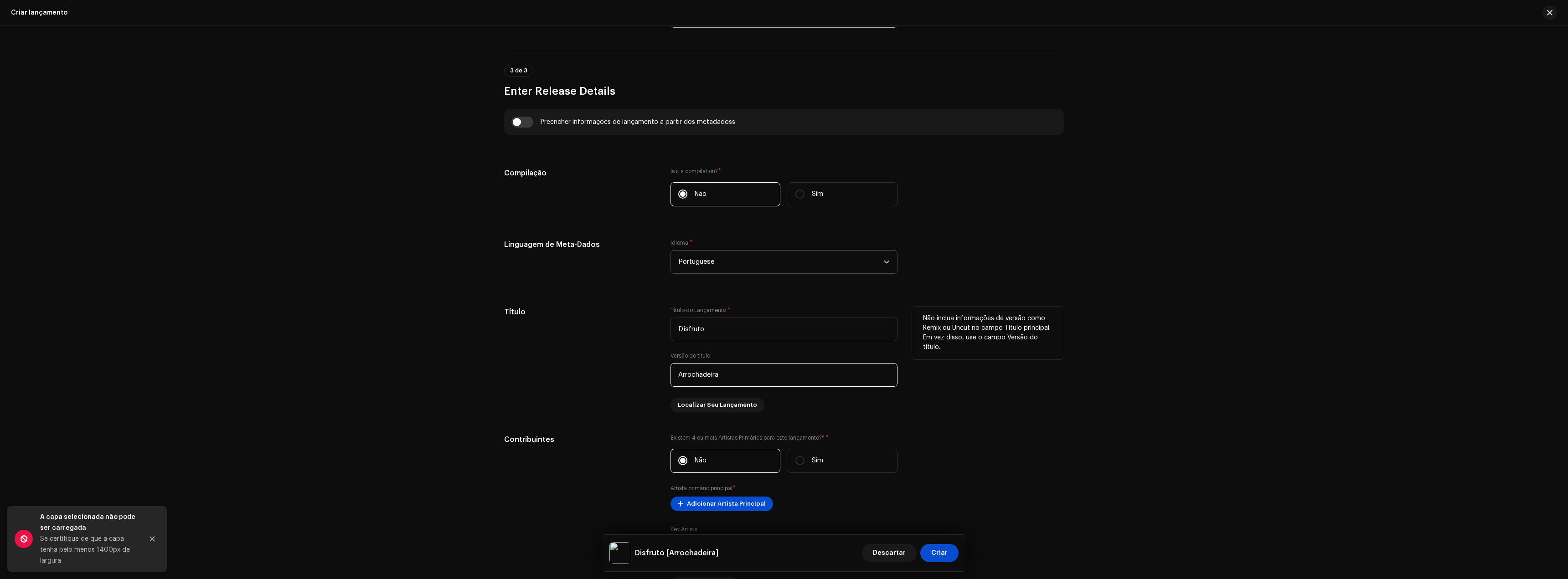
type input "Arrochadeira"
click at [1020, 396] on div "Não inclua informações de versão como Remix ou Uncut no campo Título principal.…" at bounding box center [988, 359] width 151 height 105
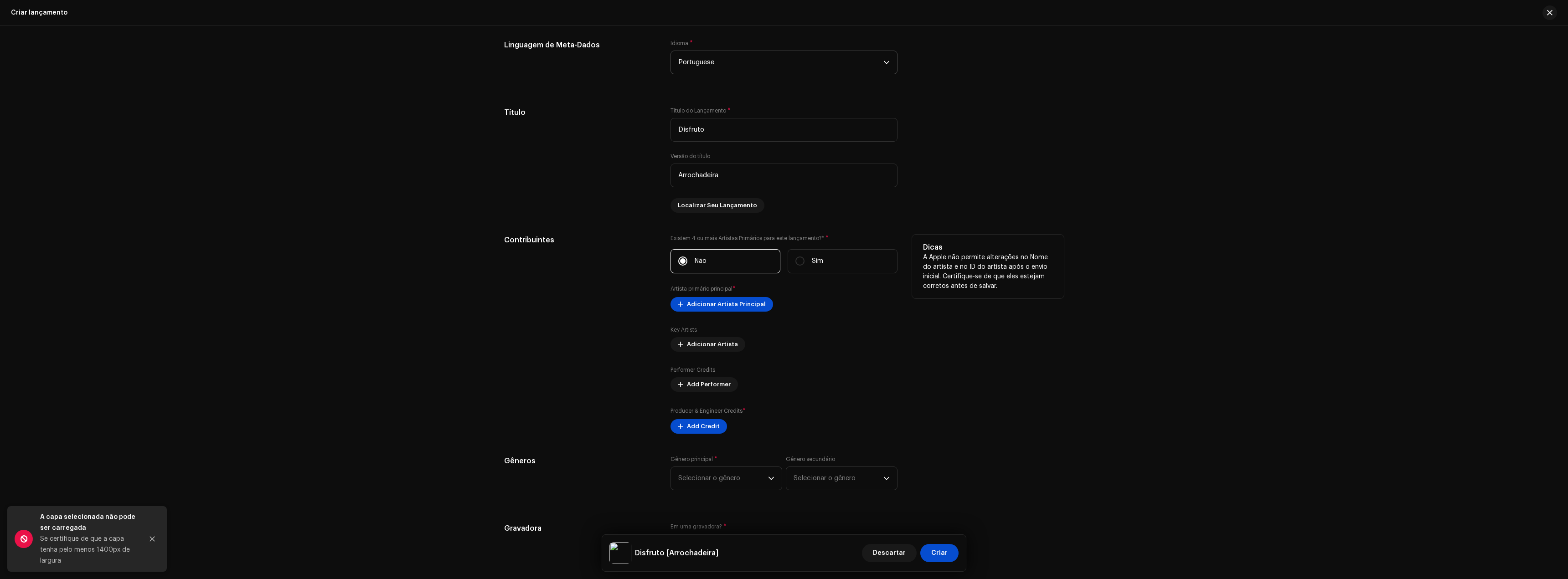
scroll to position [811, 0]
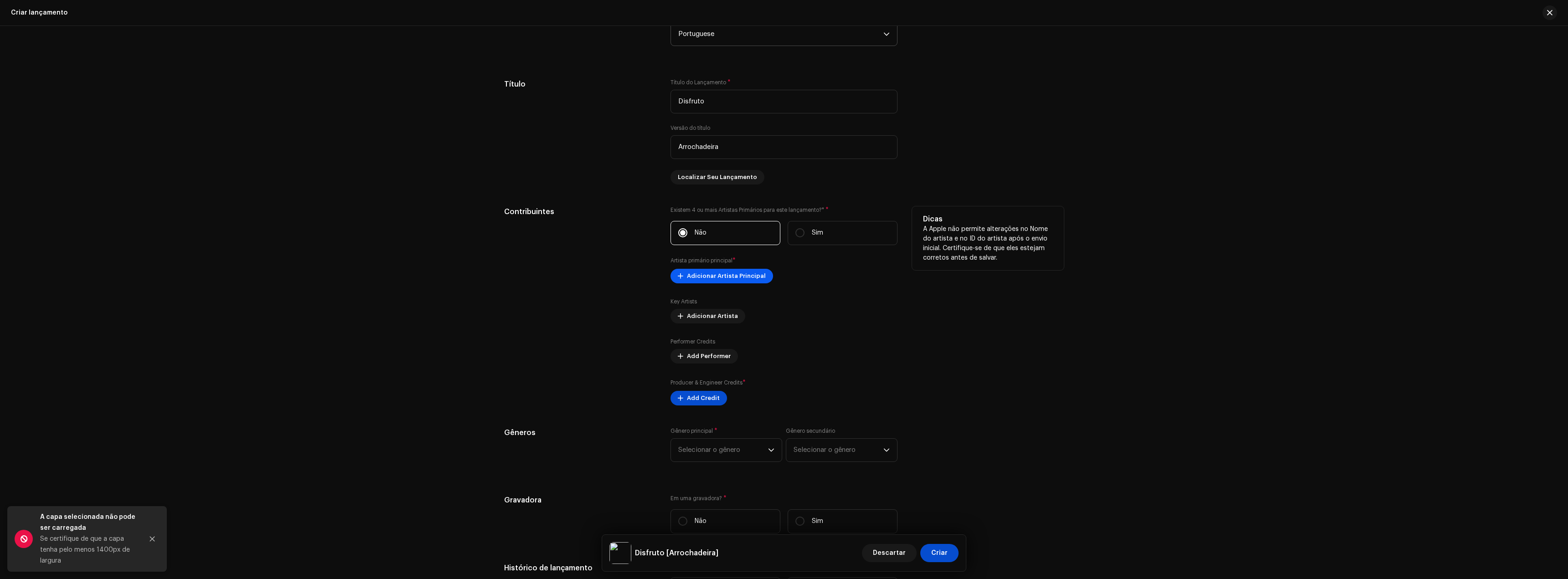
click at [728, 274] on span "Adicionar Artista Principal" at bounding box center [726, 276] width 79 height 18
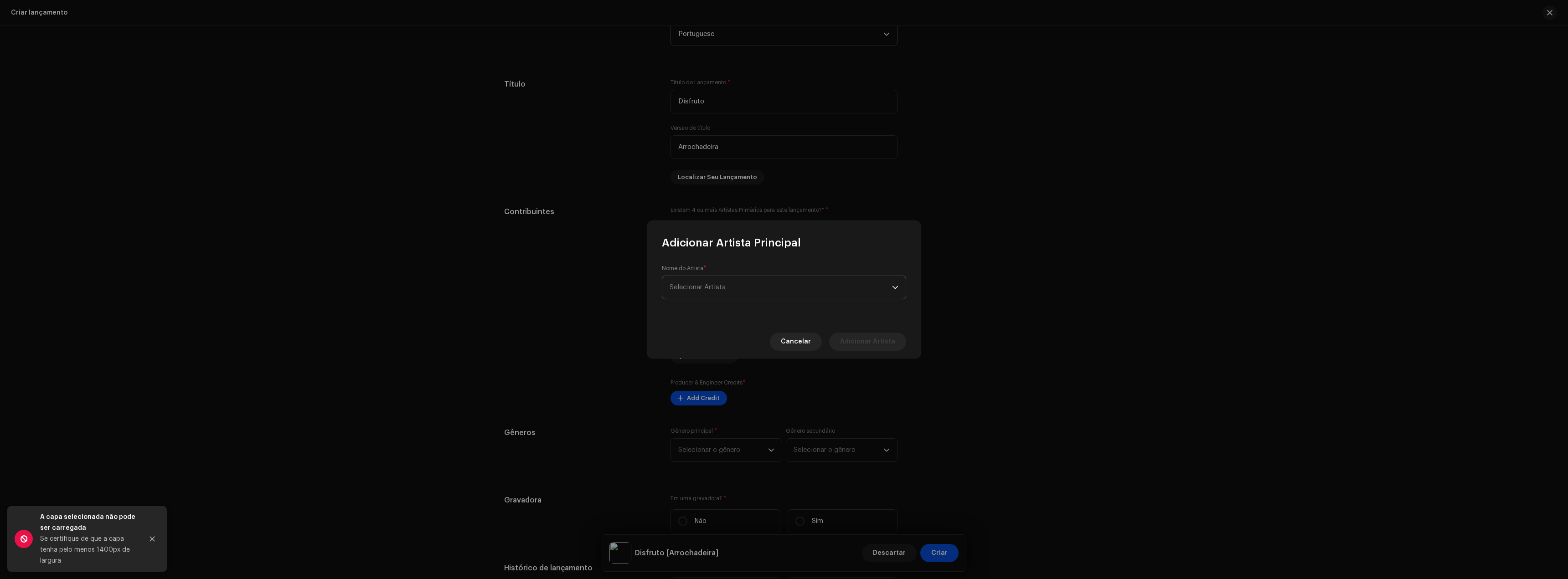
click at [713, 287] on span "Selecionar Artista" at bounding box center [697, 287] width 56 height 7
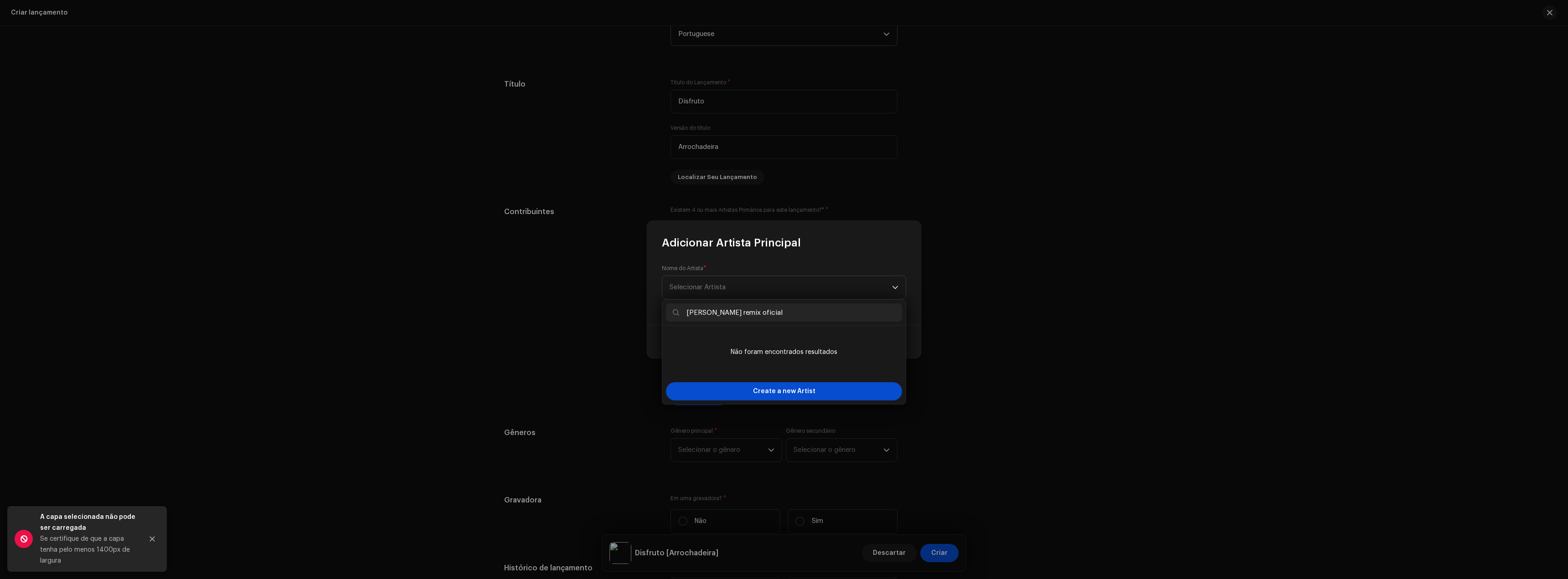
type input "[PERSON_NAME] remix oficial"
click at [772, 397] on span "Create a new Artist" at bounding box center [784, 391] width 62 height 18
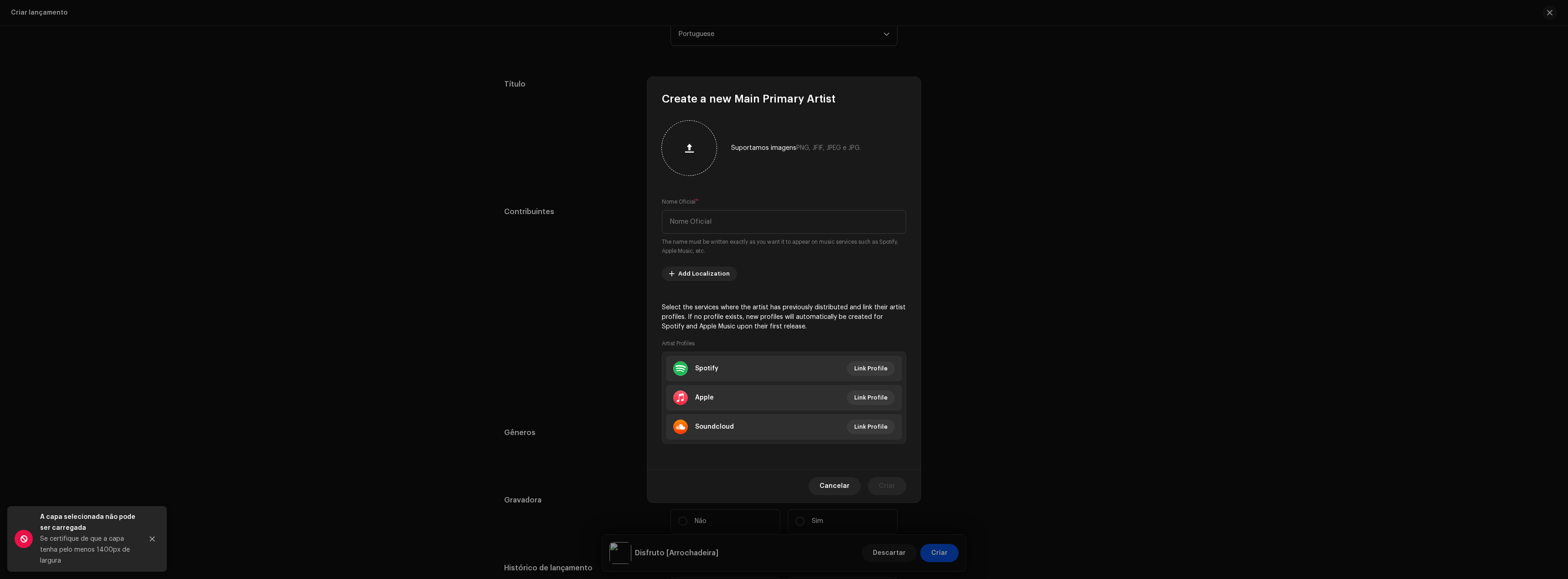
click at [696, 161] on div at bounding box center [689, 147] width 47 height 47
click at [722, 226] on input "text" at bounding box center [783, 222] width 244 height 24
type input "[PERSON_NAME] Remix Oficial"
click at [869, 369] on font "Perfil de Link" at bounding box center [868, 368] width 38 height 6
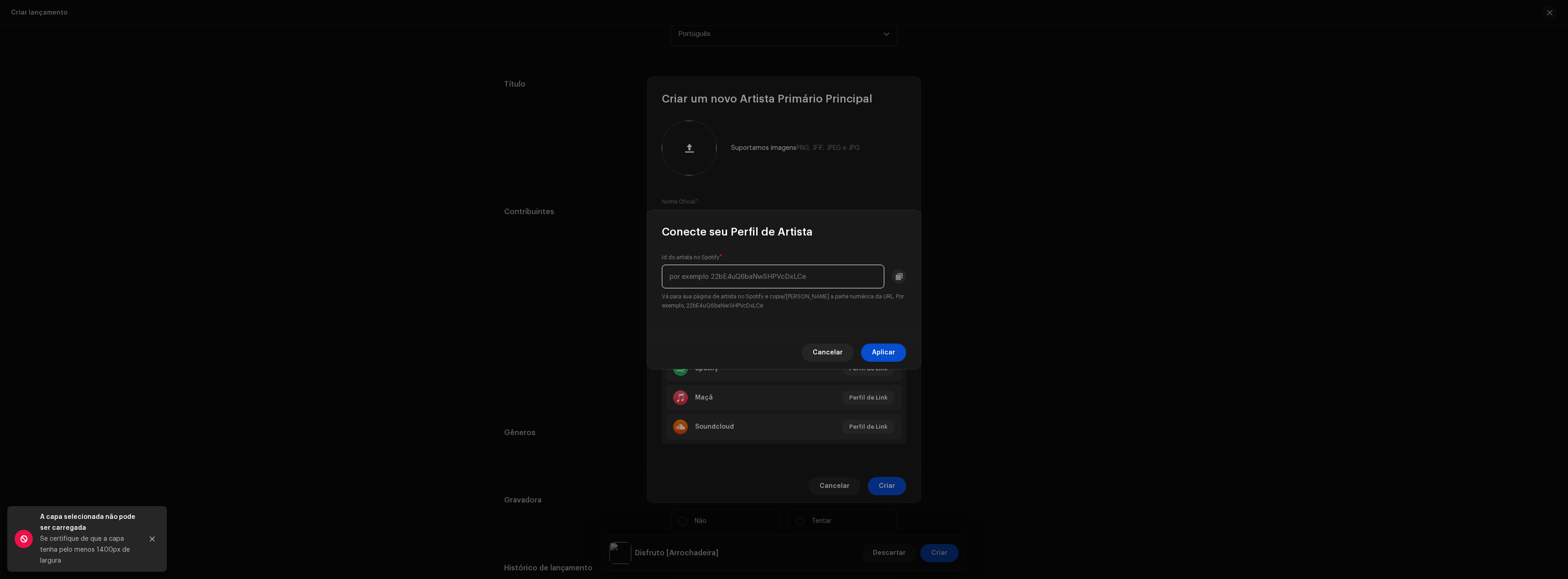
paste input "2DjtIJ5stcTdlXyGhSCUvY?si=kN2j80AuTS-K8u7Pf8Uo5g"
type input "2DjtIJ5stcTdlXyGhSCUvY?si=kN2j80AuTS-K8u7Pf8Uo5g"
paste input "2DjtIJ5stcTdlXyGhSCUvY?si=kN2j80AuTS-K8u7Pf8Uo5g"
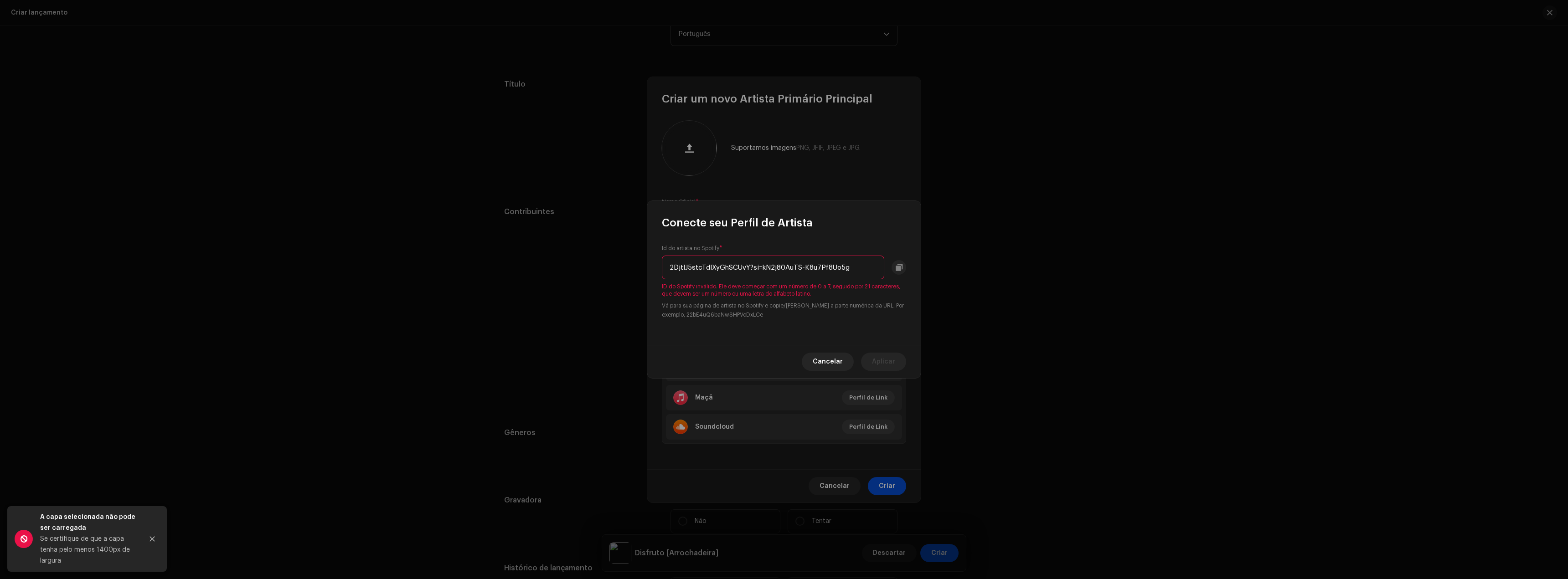
drag, startPoint x: 757, startPoint y: 267, endPoint x: 857, endPoint y: 269, distance: 100.0
click at [857, 269] on input "2DjtIJ5stcTdlXyGhSCUvY?si=kN2j80AuTS-K8u7Pf8Uo5g" at bounding box center [773, 267] width 223 height 24
type input "2DjtIJ5stcTdlXyGhSCUvY?si"
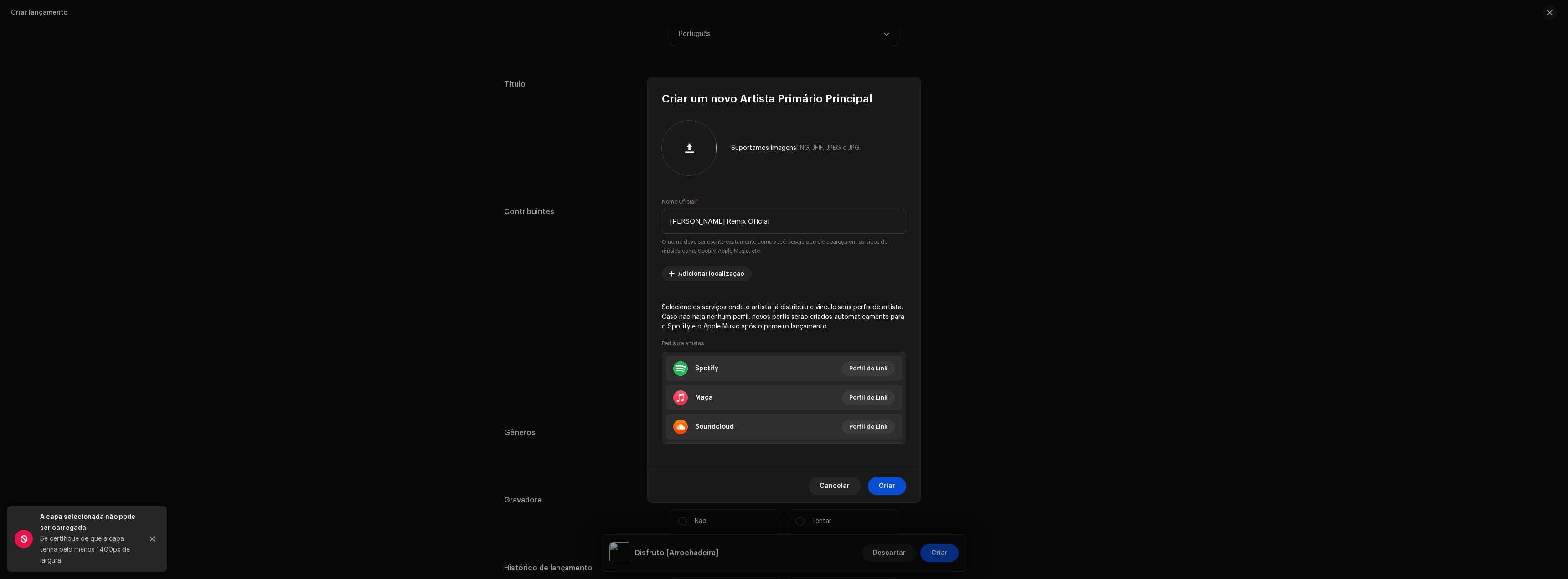
click at [473, 3] on div "Conecte seu Perfil de Artista Id do artista no Spotify * 2DjtIJ5stcTdlXyGhSCUvY…" at bounding box center [784, 289] width 1568 height 579
click at [869, 370] on font "Perfil de Link" at bounding box center [868, 368] width 38 height 6
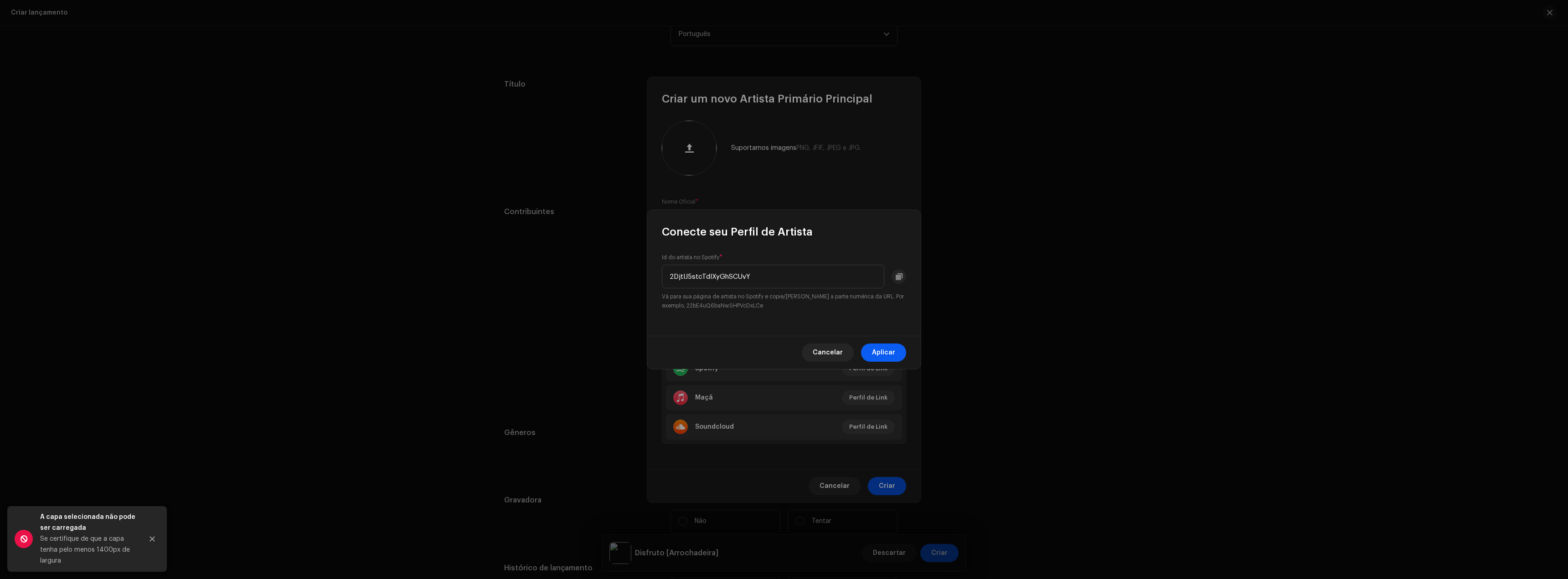
type input "2DjtIJ5stcTdlXyGhSCUvY"
click at [875, 354] on font "Aplicar" at bounding box center [884, 353] width 23 height 6
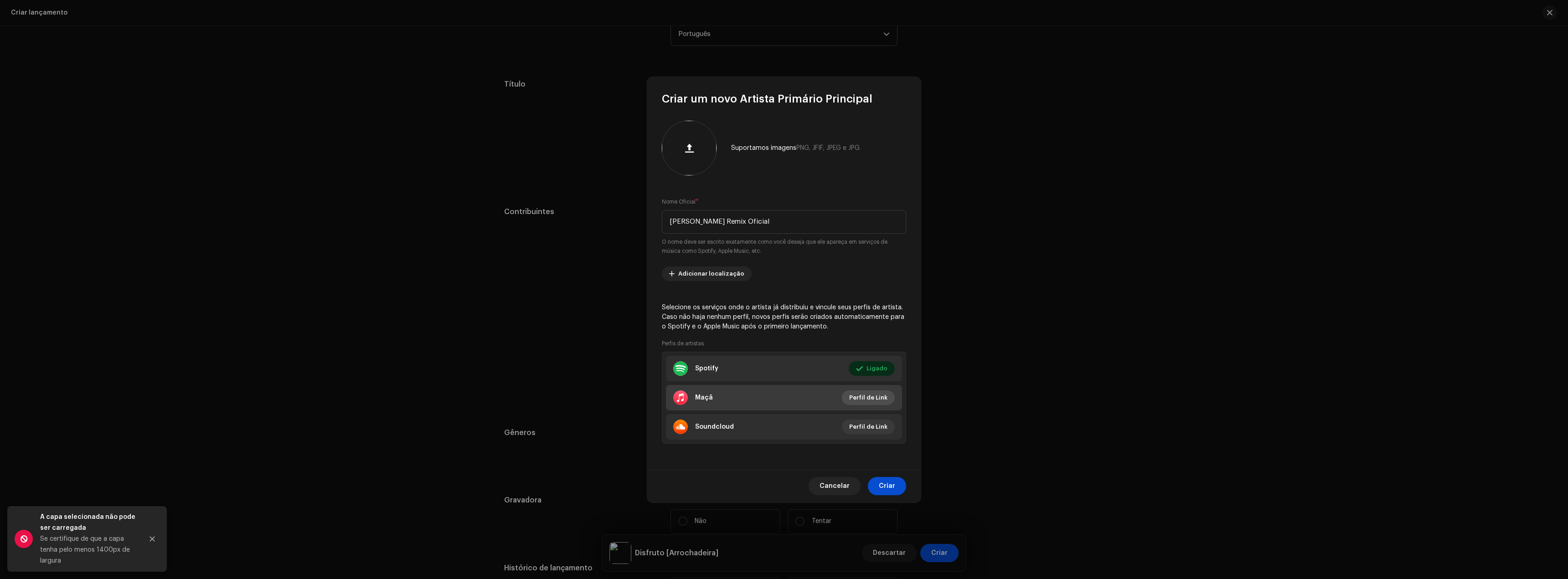
click at [860, 400] on font "Perfil de Link" at bounding box center [868, 397] width 38 height 6
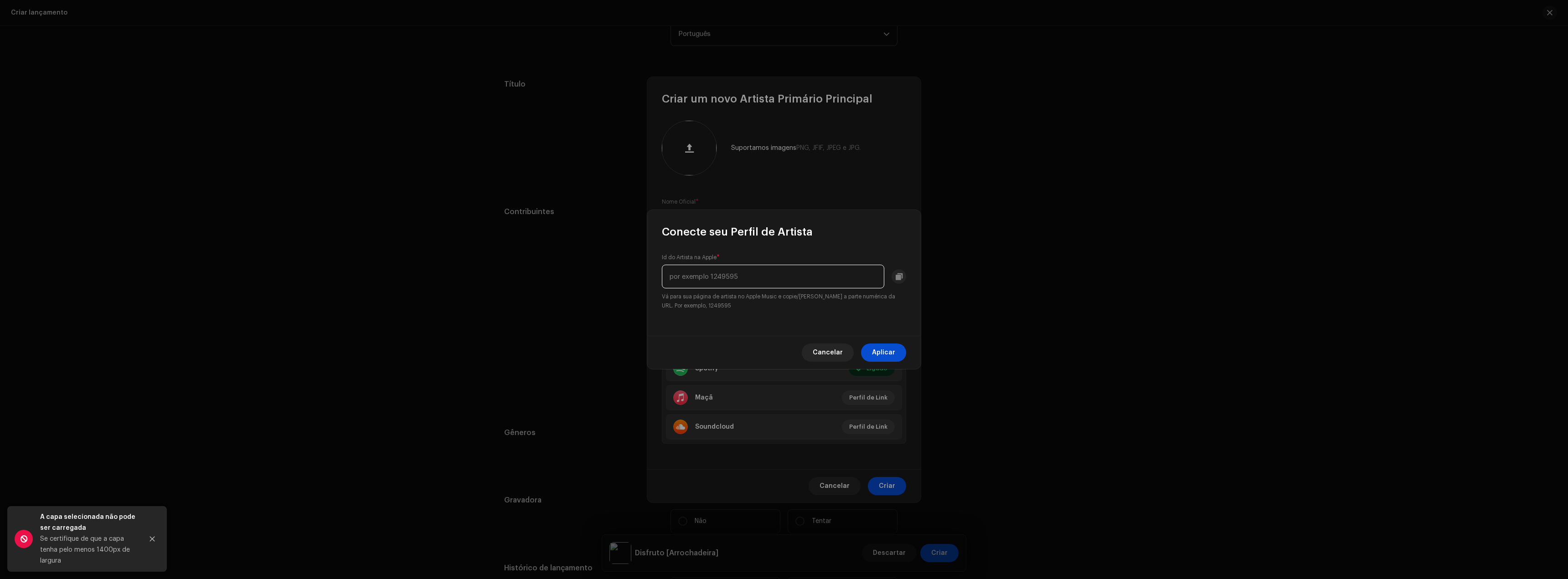
paste input "1633526798"
type input "1633526798"
click at [887, 354] on font "Aplicar" at bounding box center [884, 353] width 23 height 6
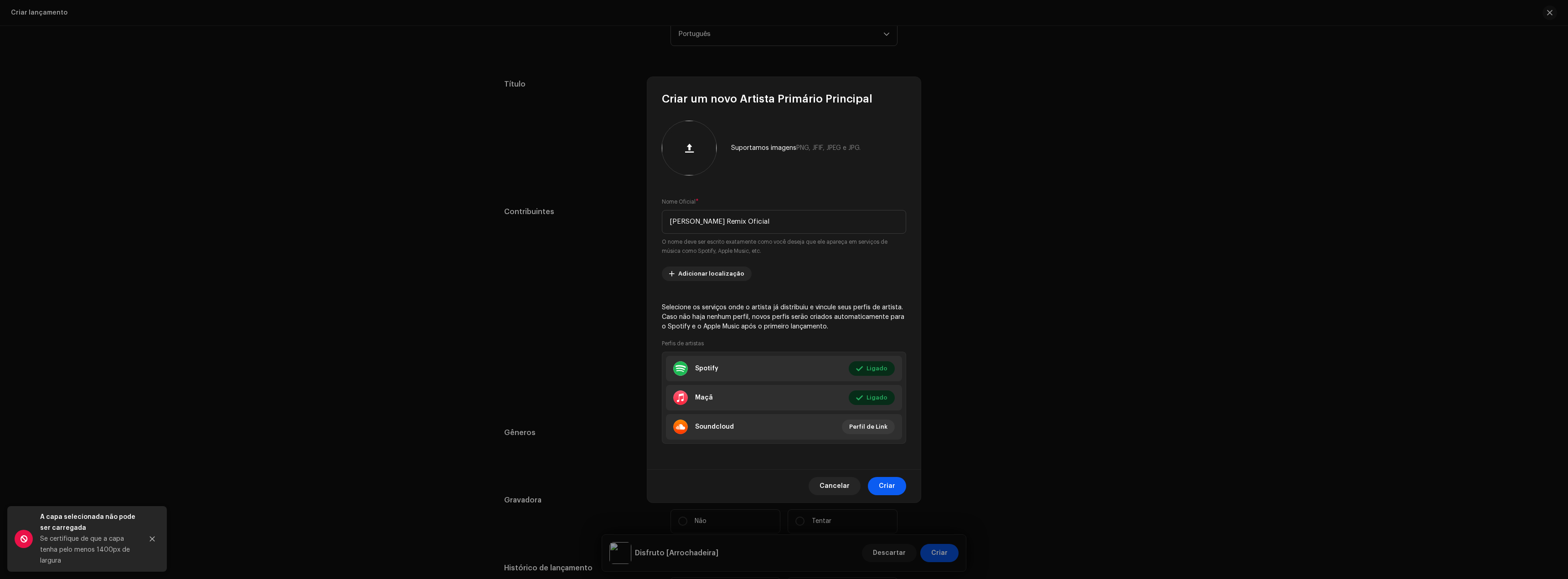
click at [902, 492] on button "Criar" at bounding box center [887, 486] width 38 height 18
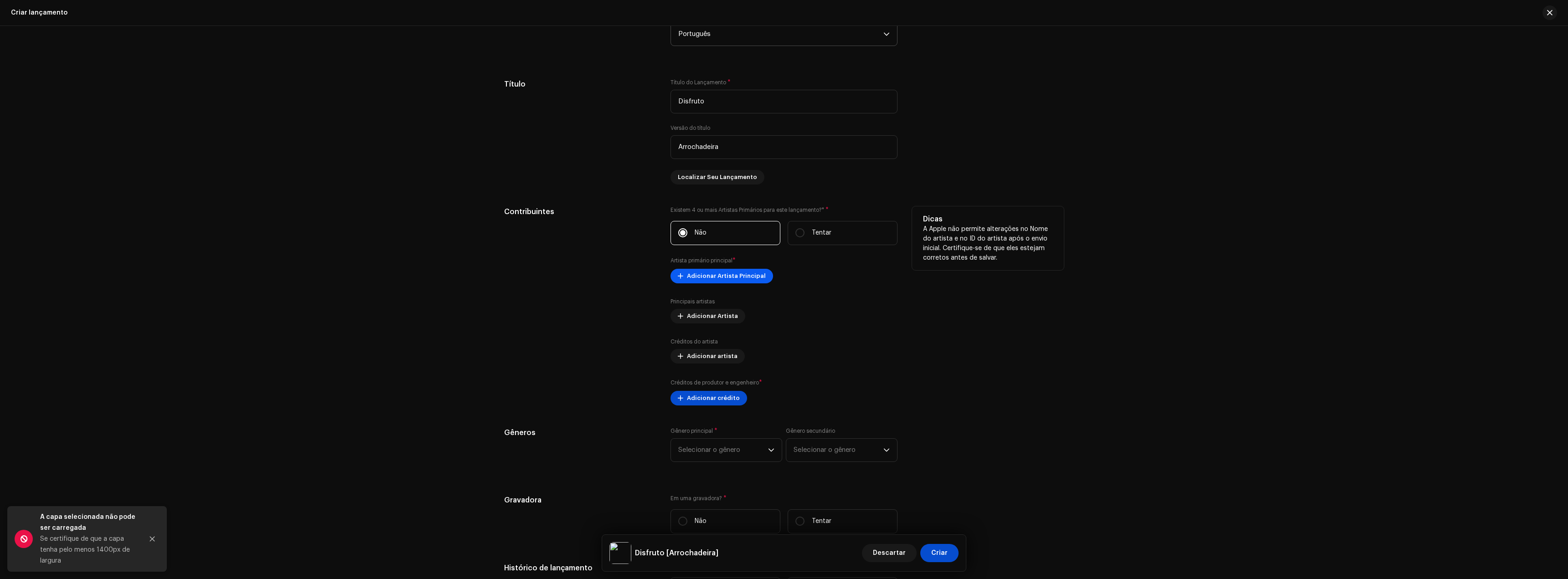
click at [719, 276] on span "Adicionar Artista Principal" at bounding box center [726, 276] width 79 height 18
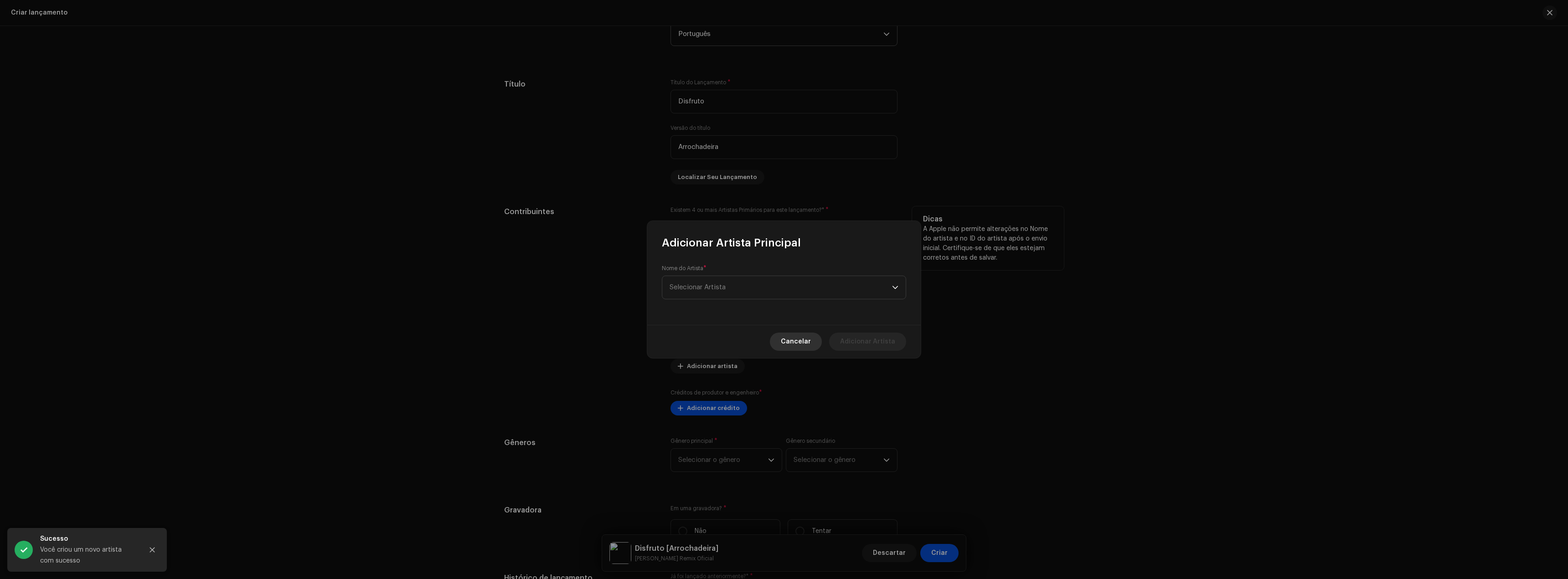
click at [801, 341] on span "Cancelar" at bounding box center [796, 342] width 30 height 18
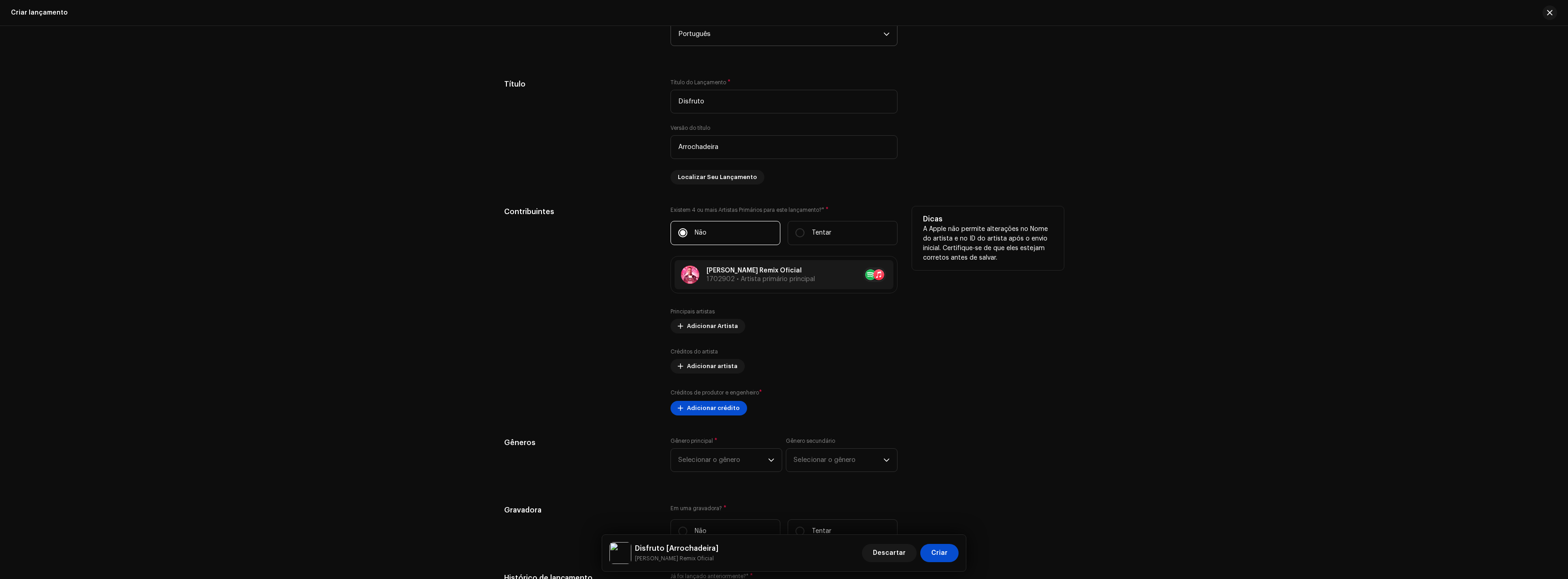
click at [1336, 395] on div "Criar uma nova versão Nós guiaremos você por tudo — da seleção das faixas aos m…" at bounding box center [784, 302] width 1568 height 553
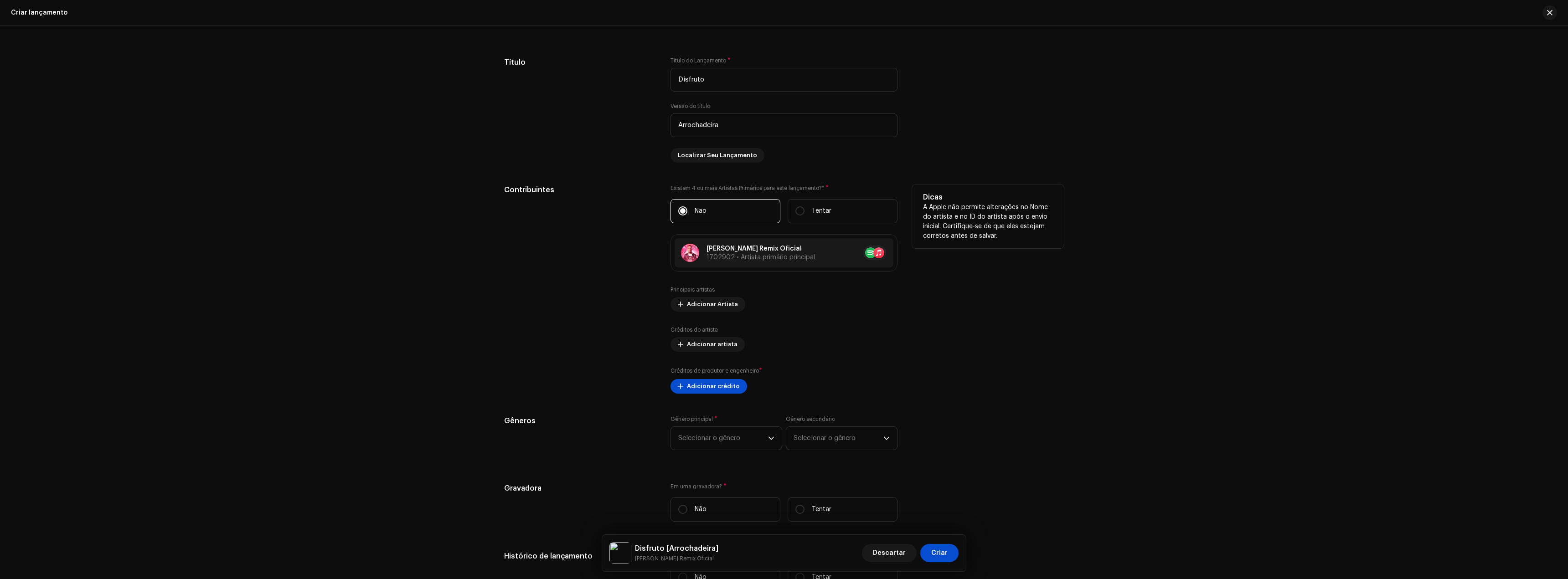
scroll to position [948, 0]
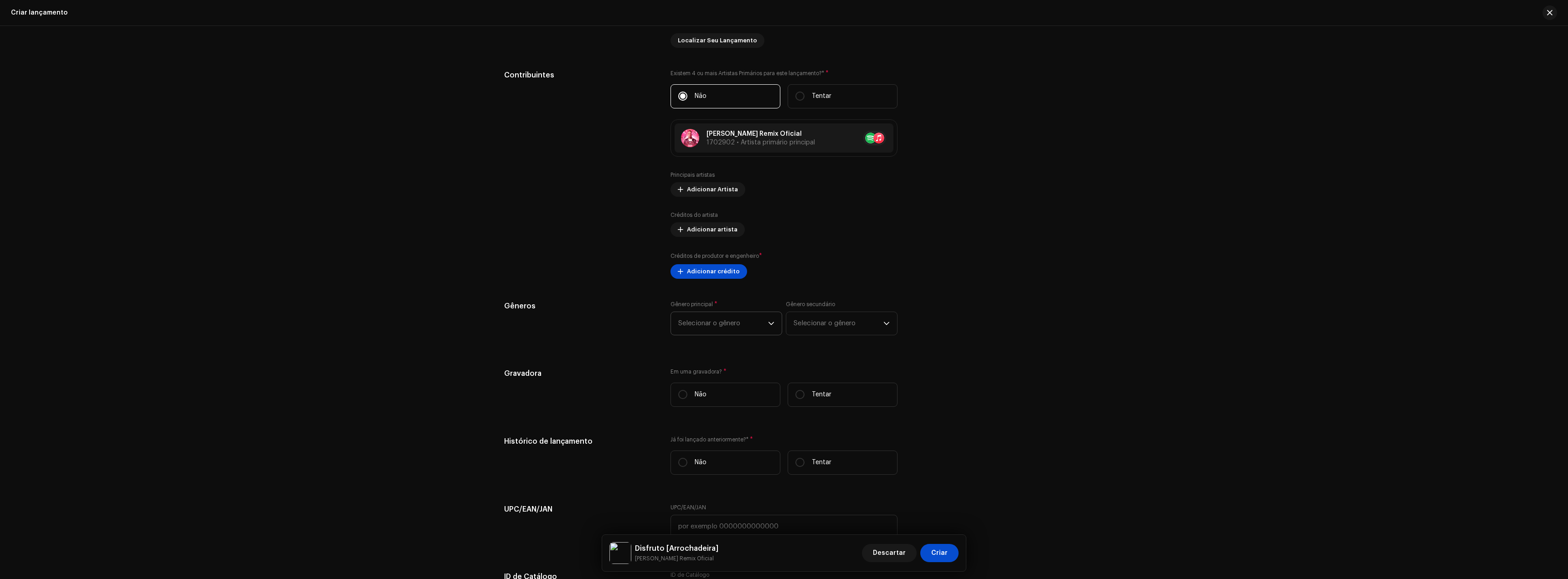
click at [712, 329] on span "Selecionar o gênero" at bounding box center [723, 323] width 90 height 23
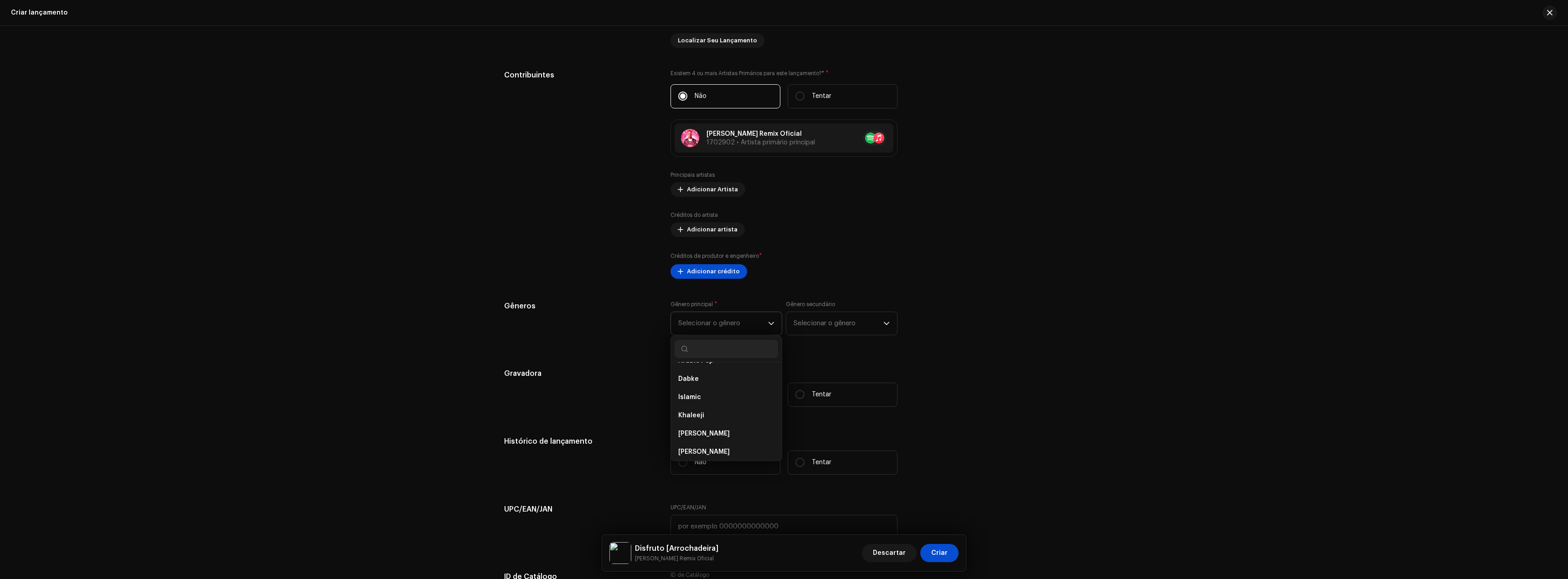
scroll to position [820, 0]
click at [1006, 239] on div "Dicas A Apple não permite alterações no Nome do artista e no ID do artista após…" at bounding box center [988, 174] width 151 height 209
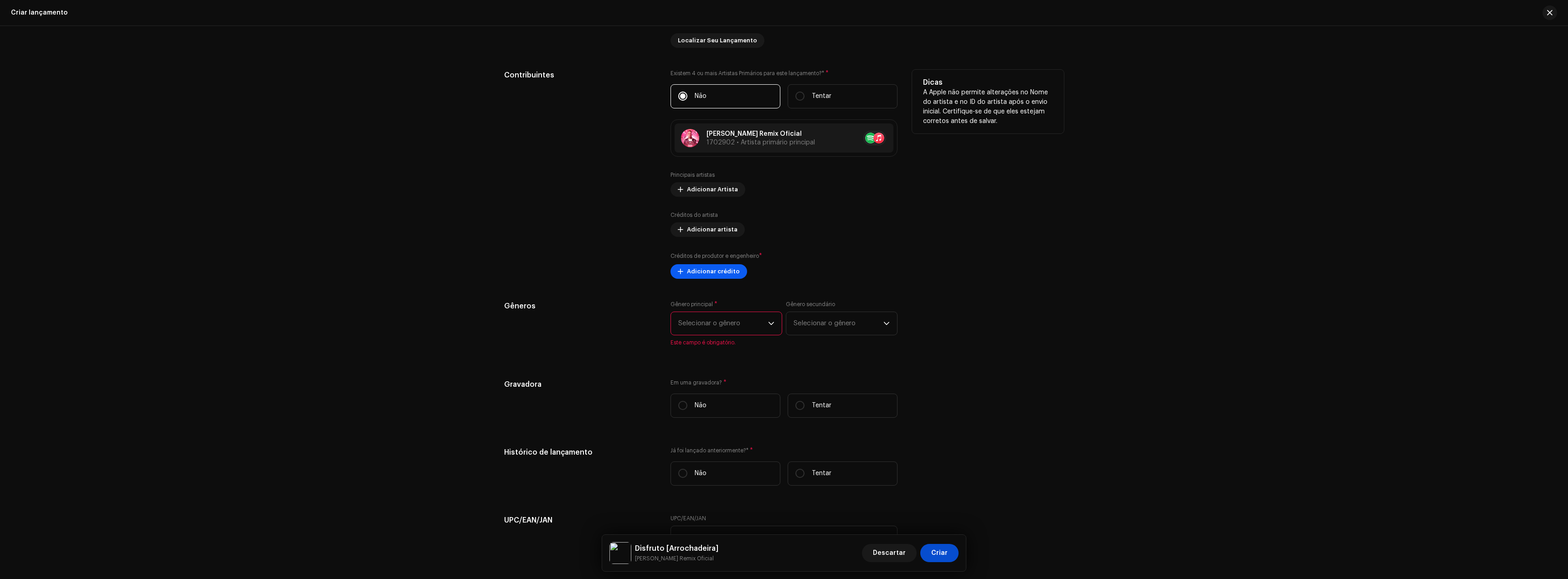
click at [681, 272] on span at bounding box center [680, 271] width 5 height 7
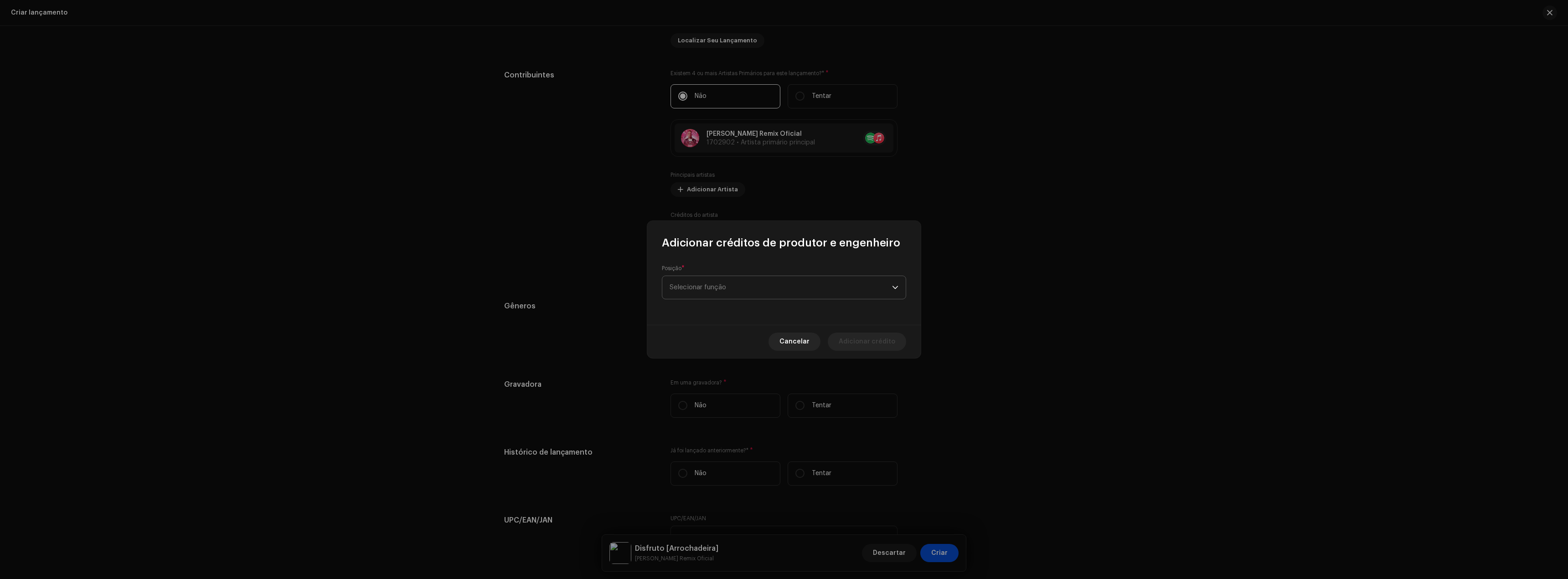
click at [714, 285] on span "Selecionar função" at bounding box center [781, 287] width 223 height 23
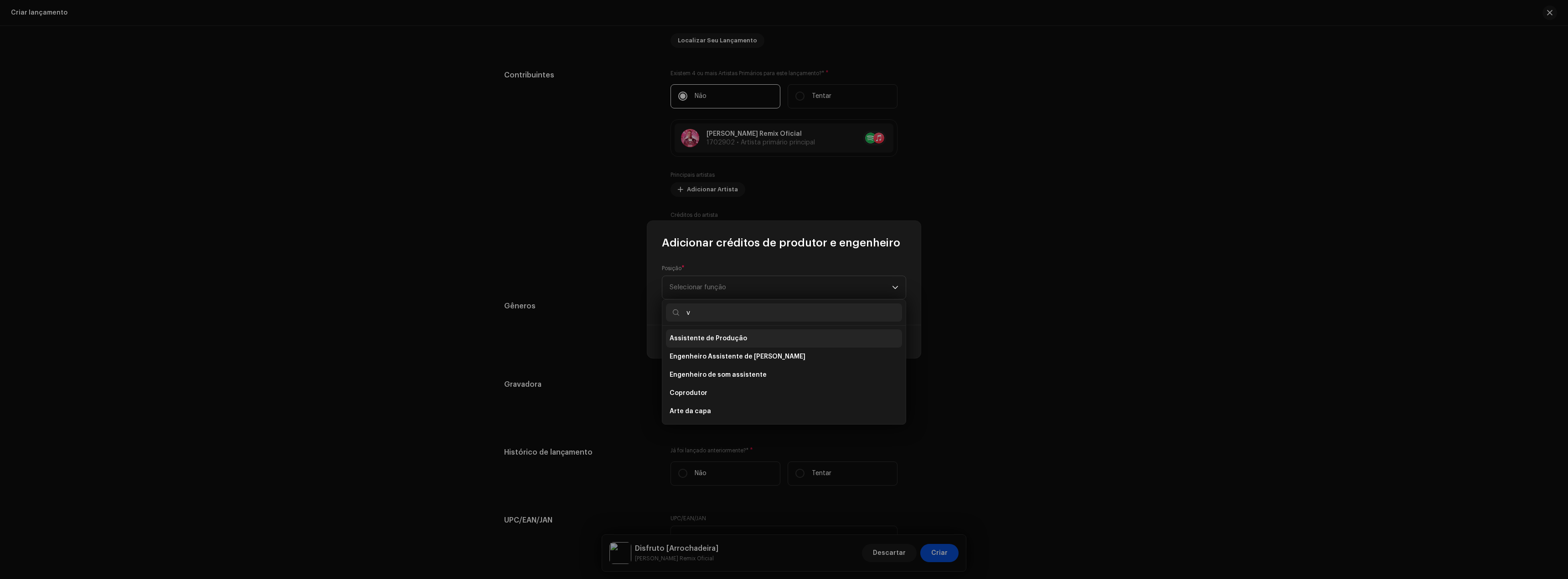
scroll to position [0, 0]
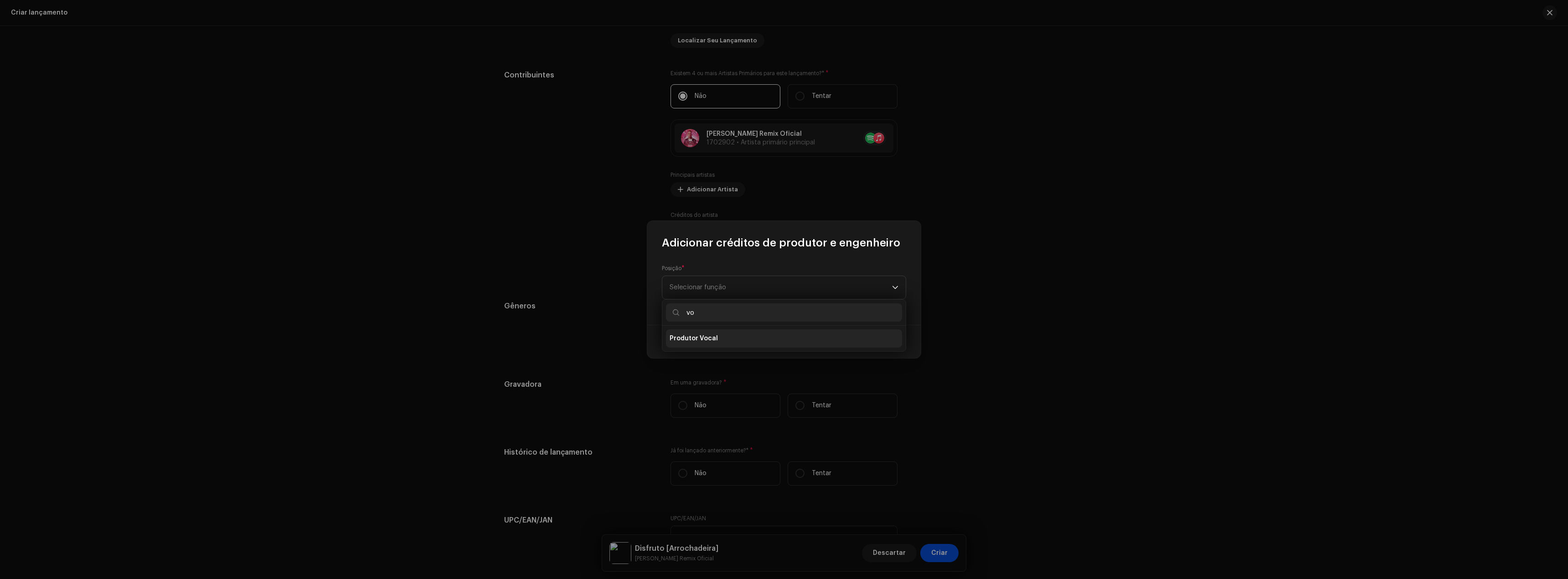
type input "vo"
click at [726, 342] on li "Produtor Vocal" at bounding box center [784, 338] width 236 height 18
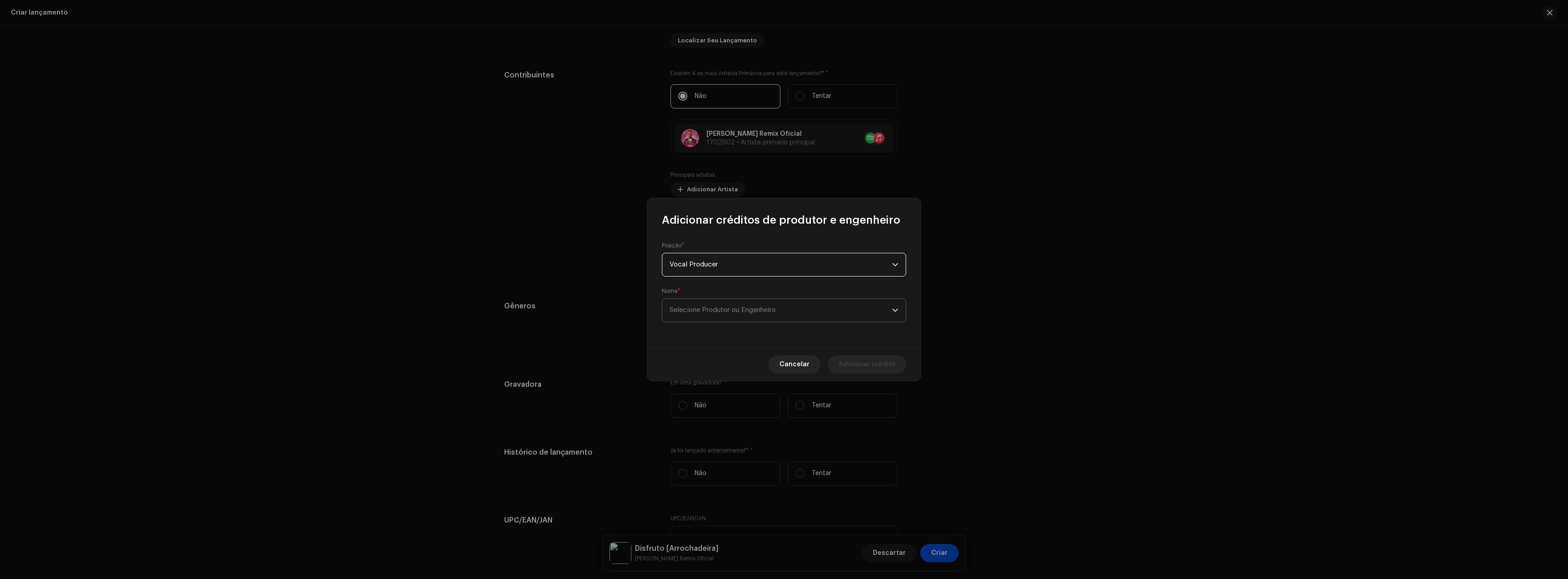
click at [715, 306] on span "Selecione Produtor ou Engenheiro" at bounding box center [781, 310] width 223 height 23
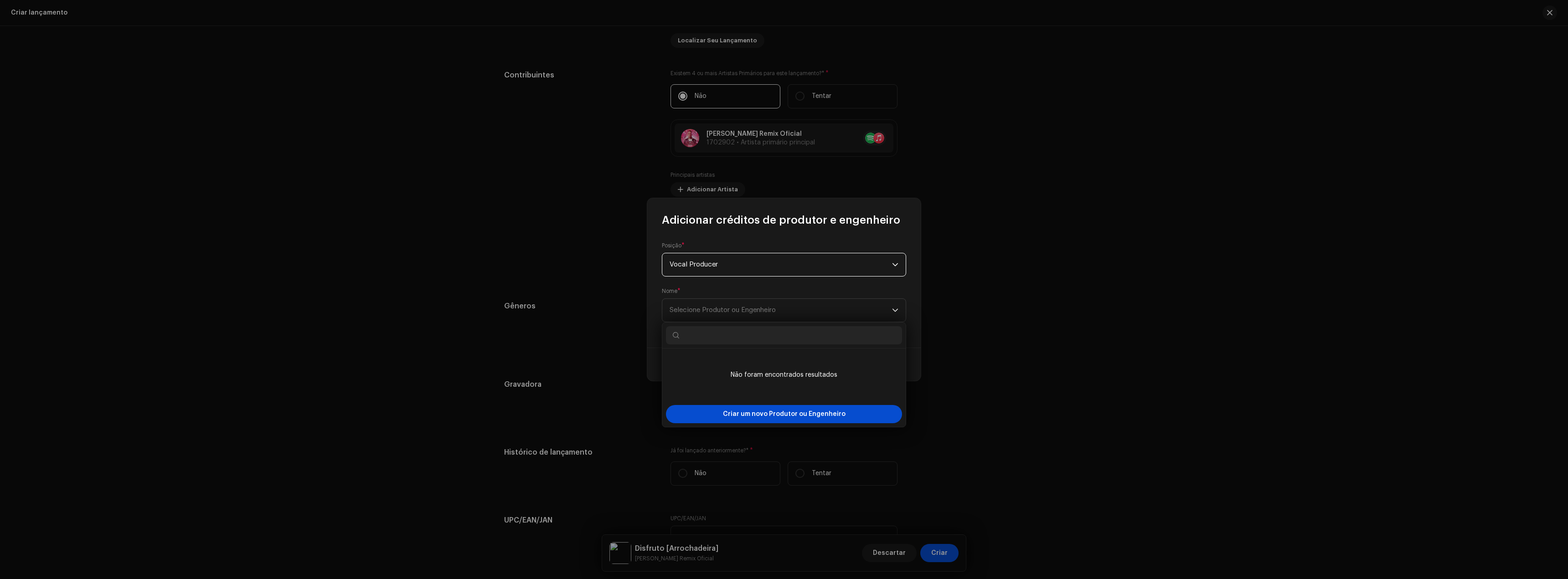
click at [701, 267] on span "Vocal Producer" at bounding box center [781, 264] width 223 height 23
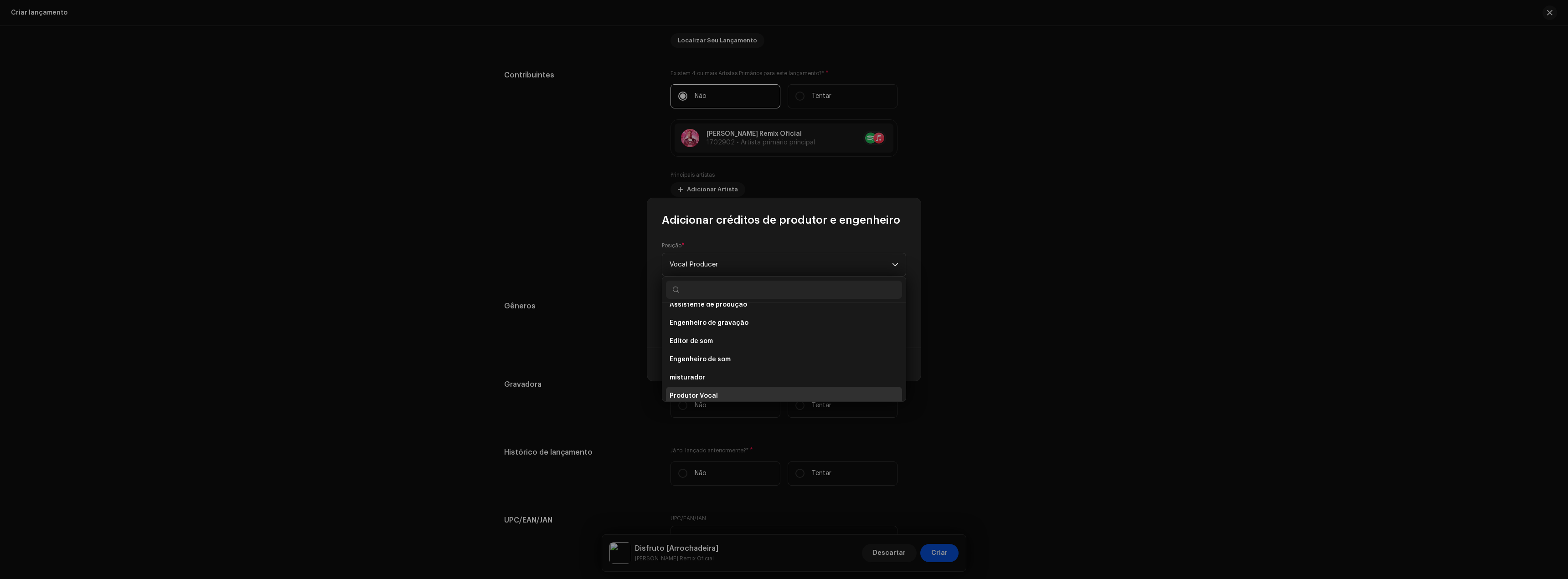
scroll to position [401, 0]
click at [702, 389] on font "Produtor Vocal" at bounding box center [693, 389] width 49 height 6
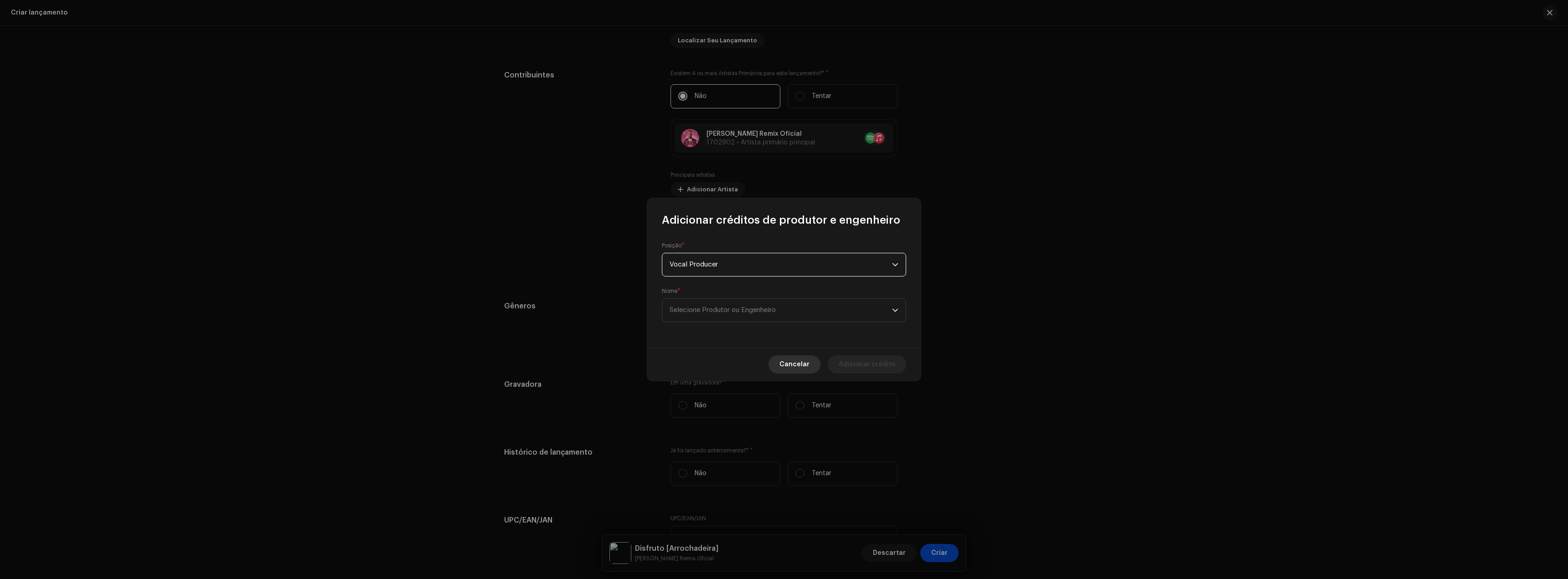
click at [807, 369] on span "Cancelar" at bounding box center [794, 364] width 30 height 18
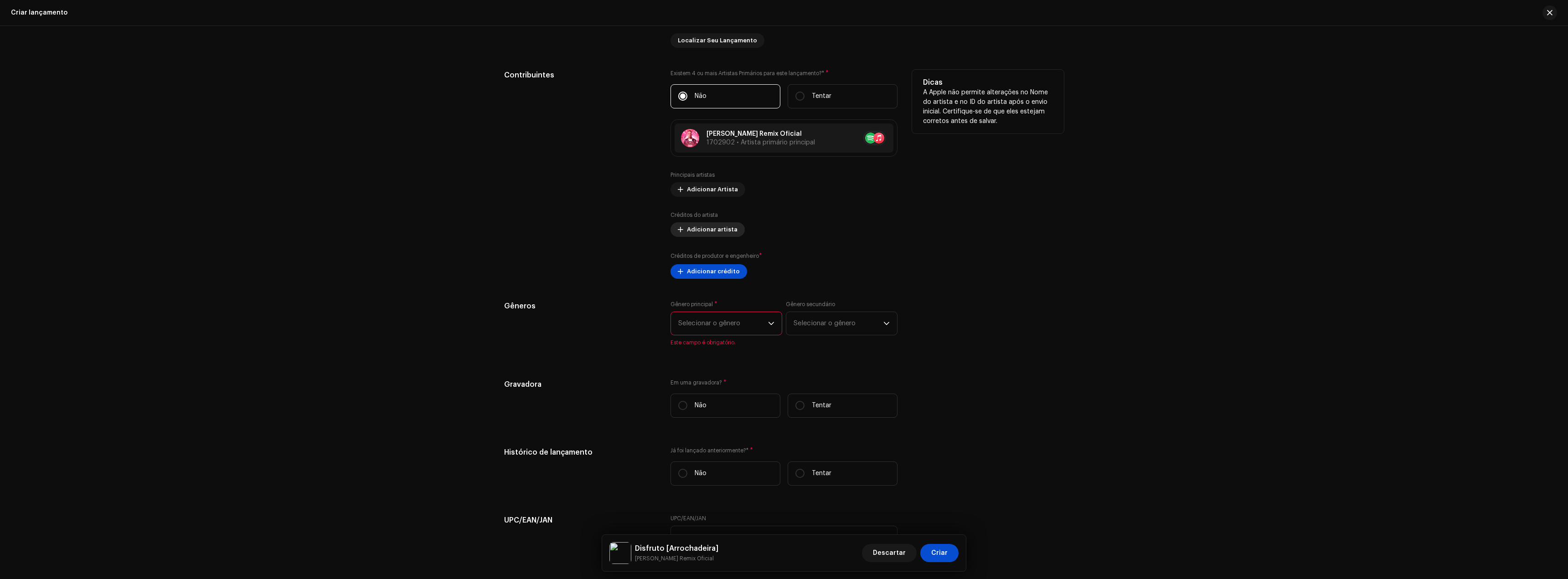
click at [704, 236] on span "Adicionar artista" at bounding box center [712, 230] width 50 height 18
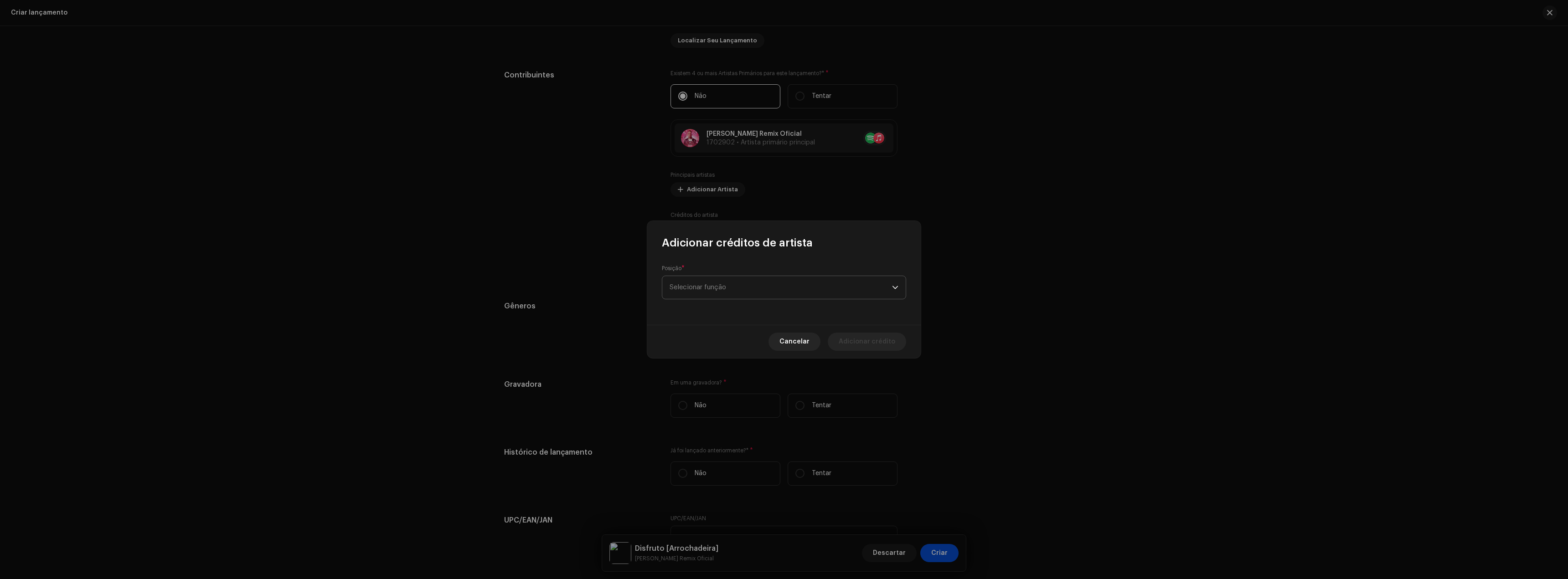
click at [705, 287] on font "Selecionar função" at bounding box center [697, 287] width 56 height 7
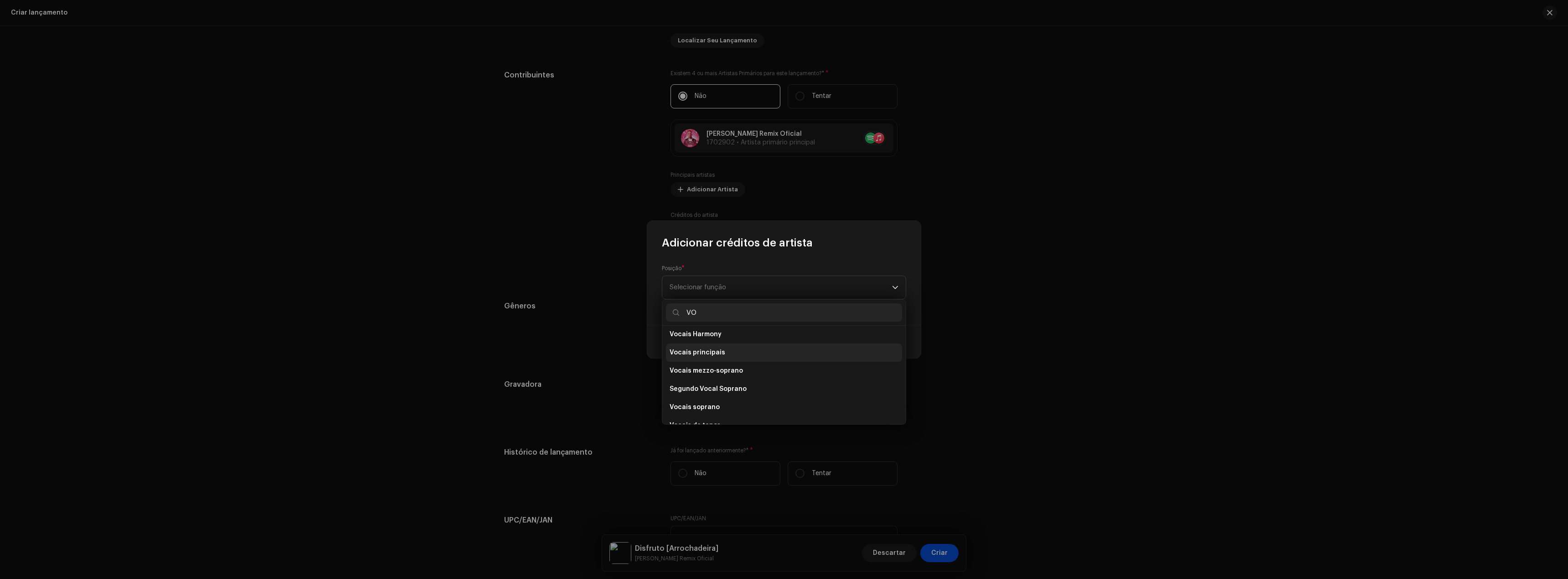
scroll to position [137, 0]
type input "VO"
click at [729, 355] on li "Vocais principais" at bounding box center [784, 347] width 236 height 18
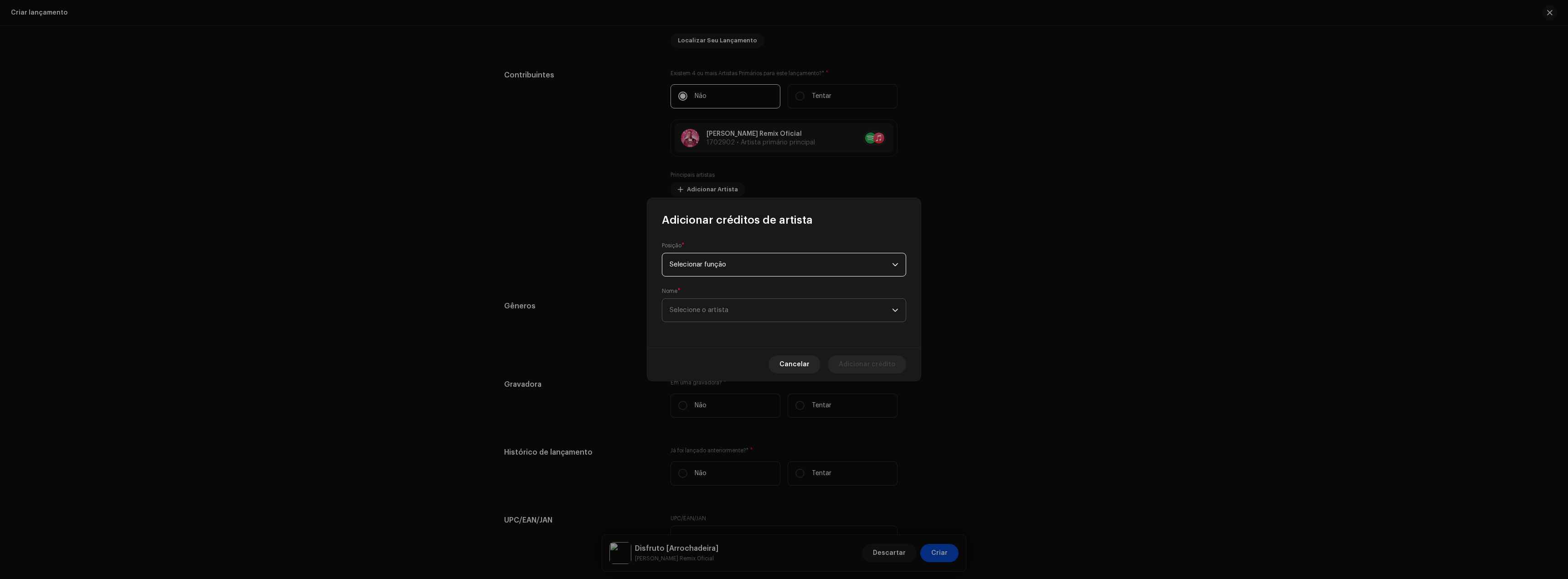
click at [711, 309] on font "Selecione o artista" at bounding box center [699, 310] width 59 height 7
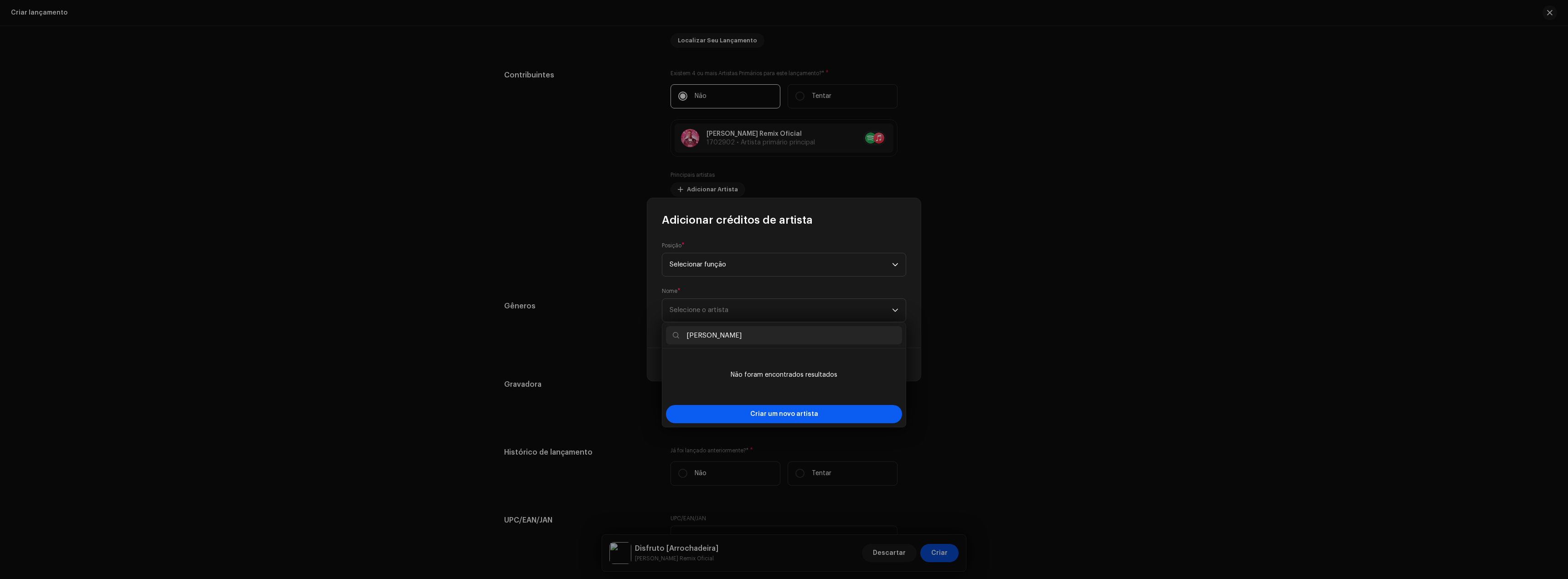
type input "[PERSON_NAME]"
click at [782, 408] on span "Criar um novo artista" at bounding box center [784, 414] width 68 height 18
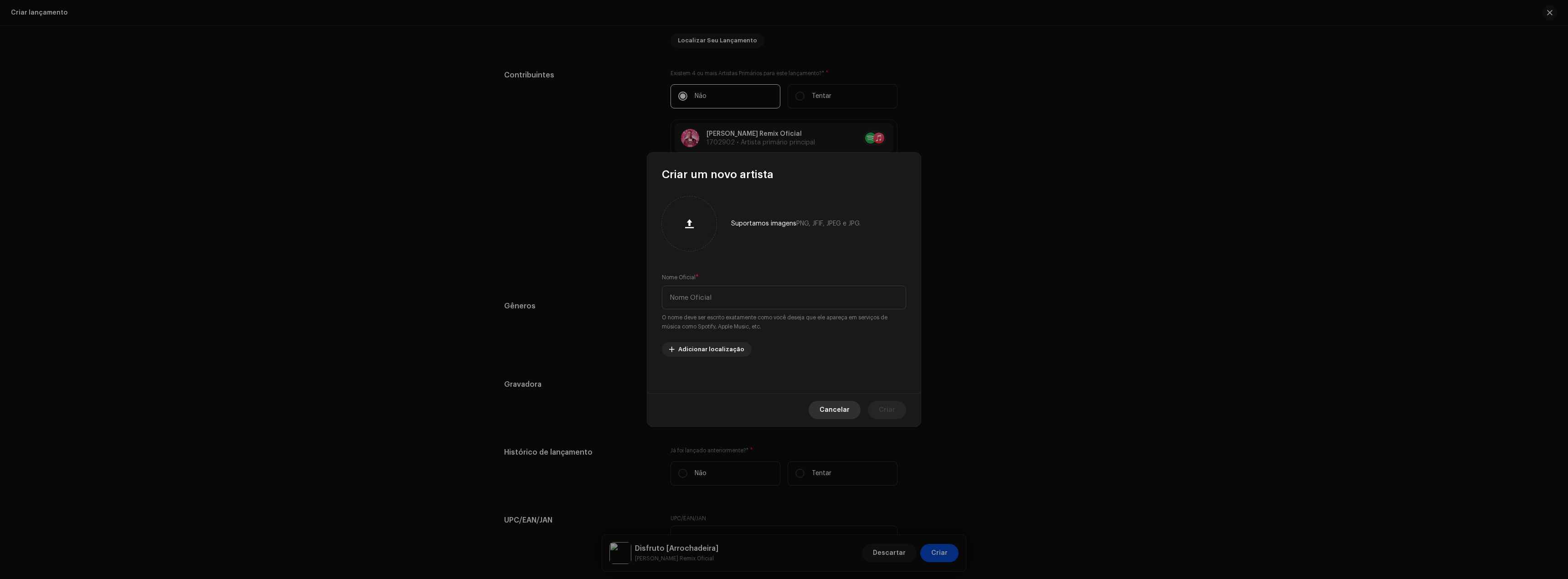
click at [825, 413] on span "Cancelar" at bounding box center [834, 410] width 30 height 18
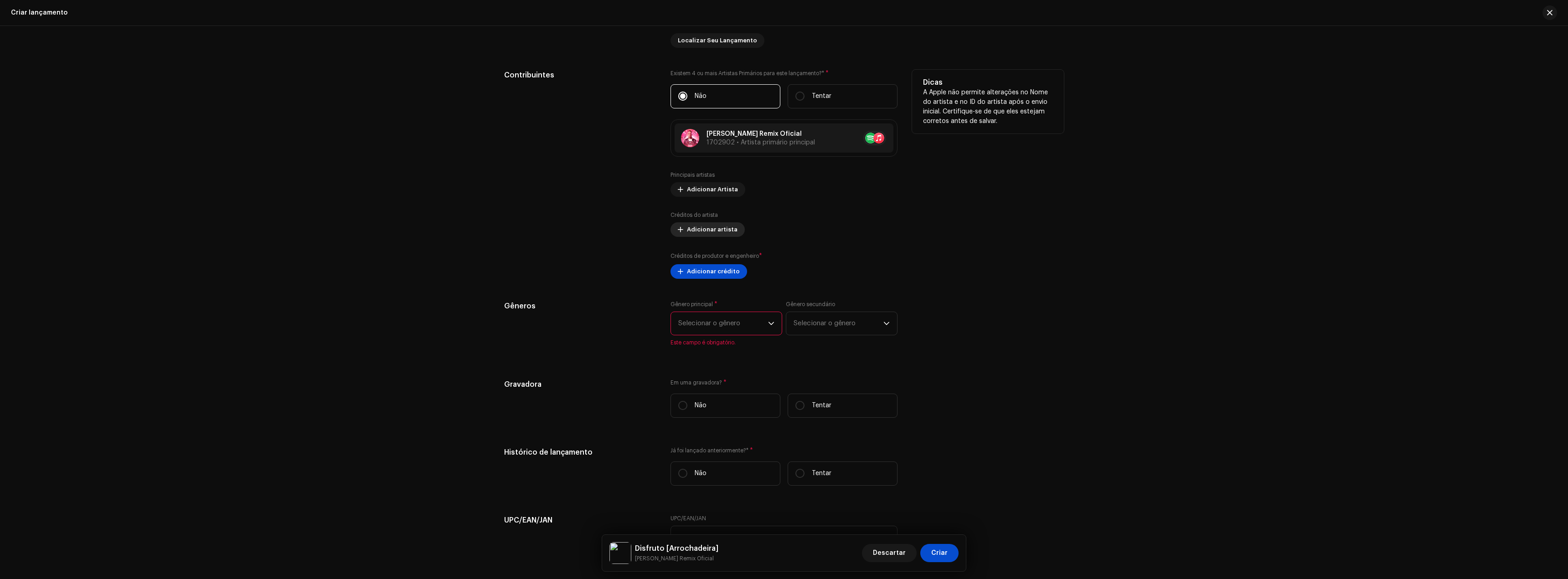
click at [715, 235] on span "Adicionar artista" at bounding box center [712, 230] width 50 height 18
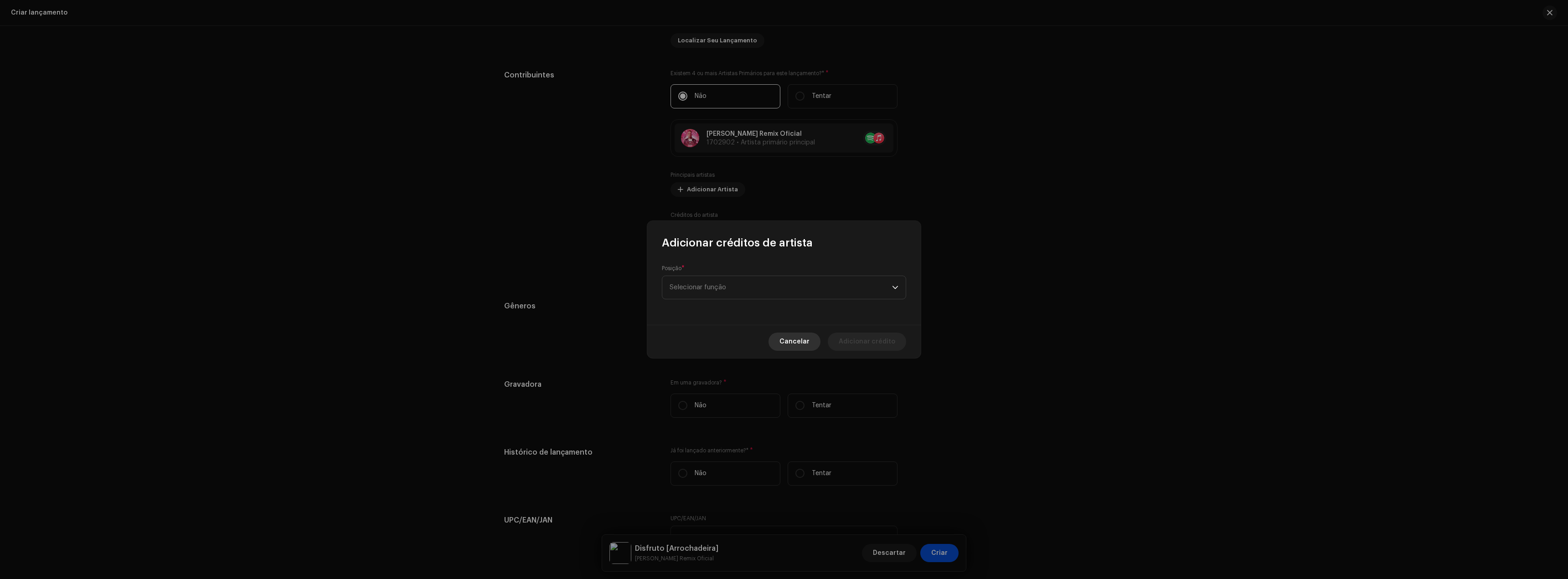
click at [803, 340] on span "Cancelar" at bounding box center [794, 342] width 30 height 18
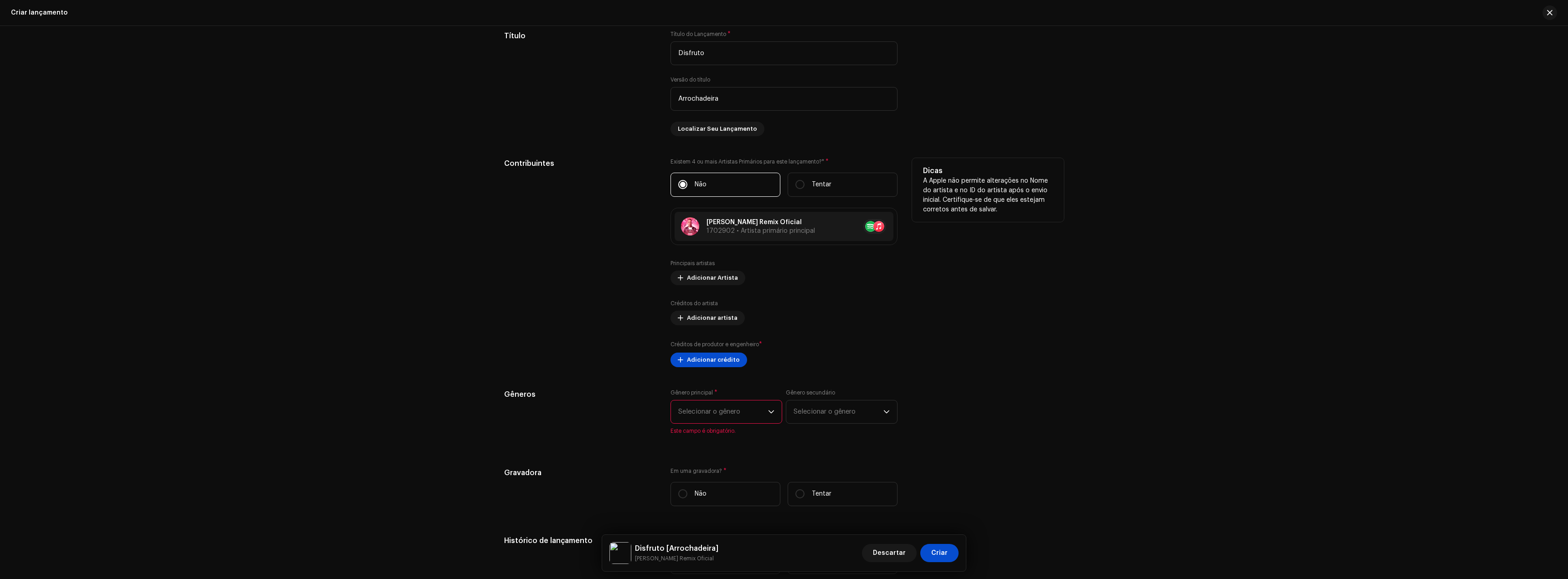
scroll to position [857, 0]
click at [722, 284] on span "Adicionar Artista" at bounding box center [712, 281] width 51 height 18
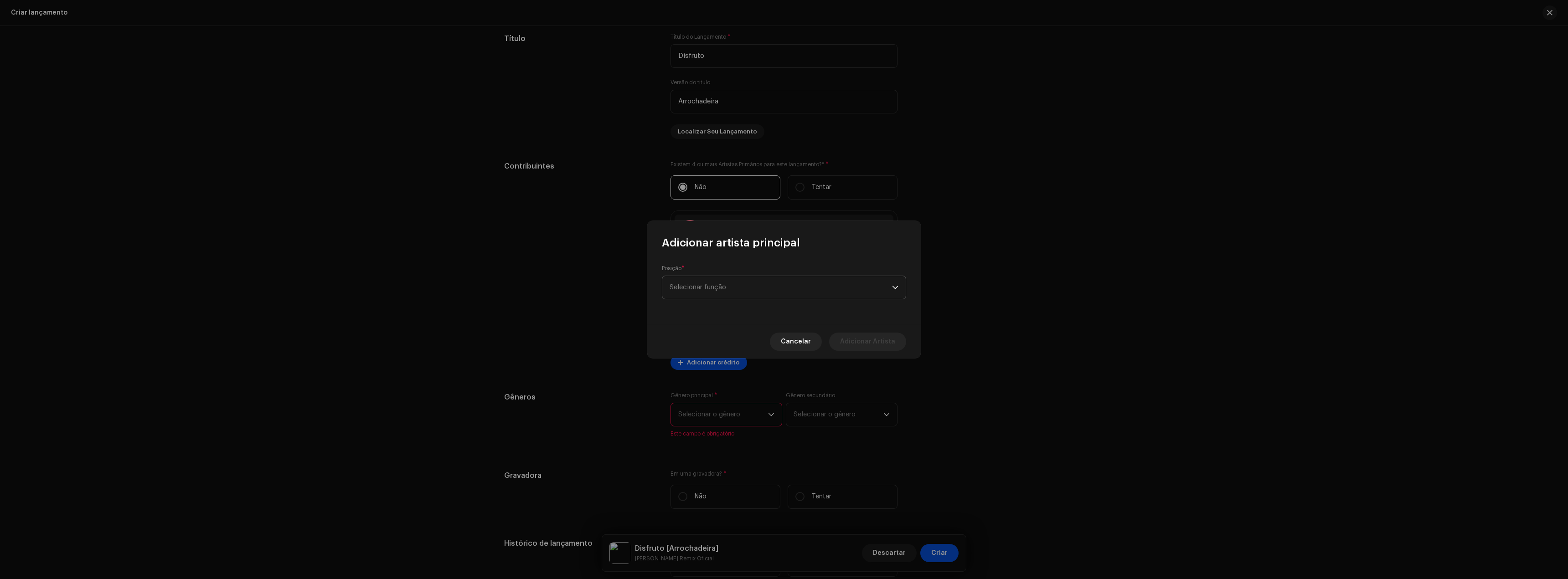
click at [745, 285] on span "Selecionar função" at bounding box center [781, 287] width 223 height 23
click at [716, 329] on font "Artista principal" at bounding box center [695, 331] width 52 height 6
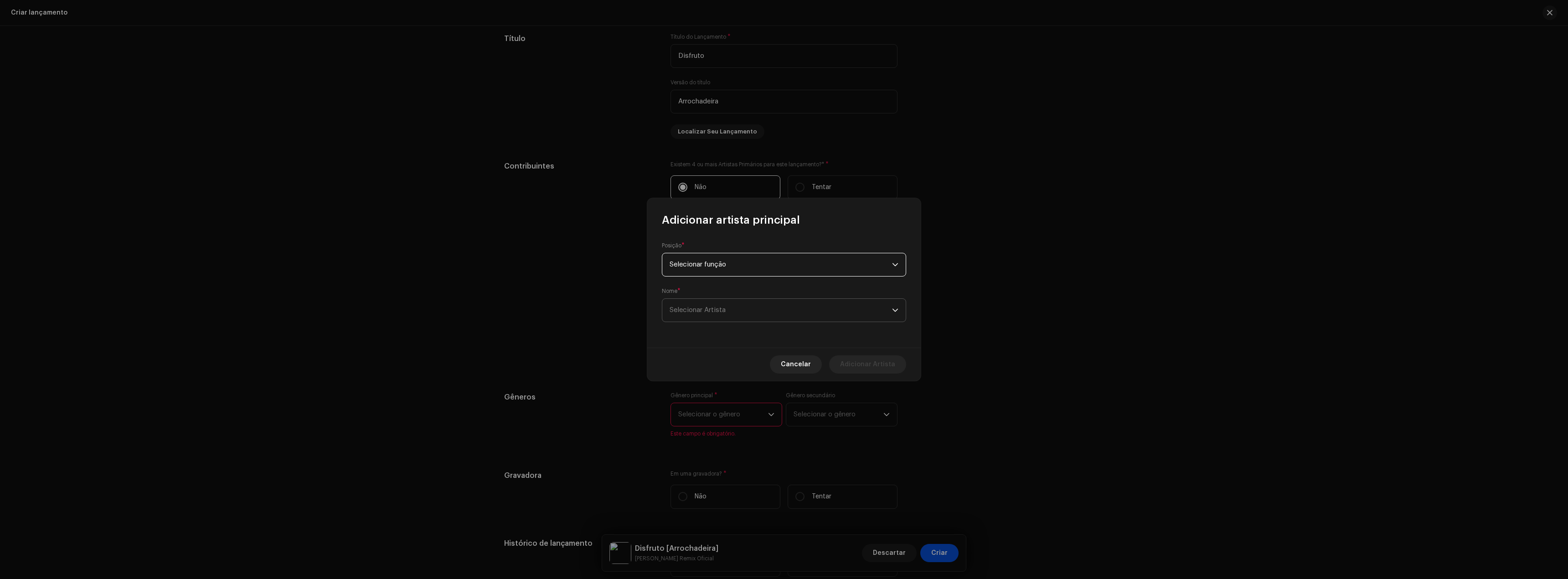
click at [706, 311] on font "Selecionar Artista" at bounding box center [697, 310] width 56 height 7
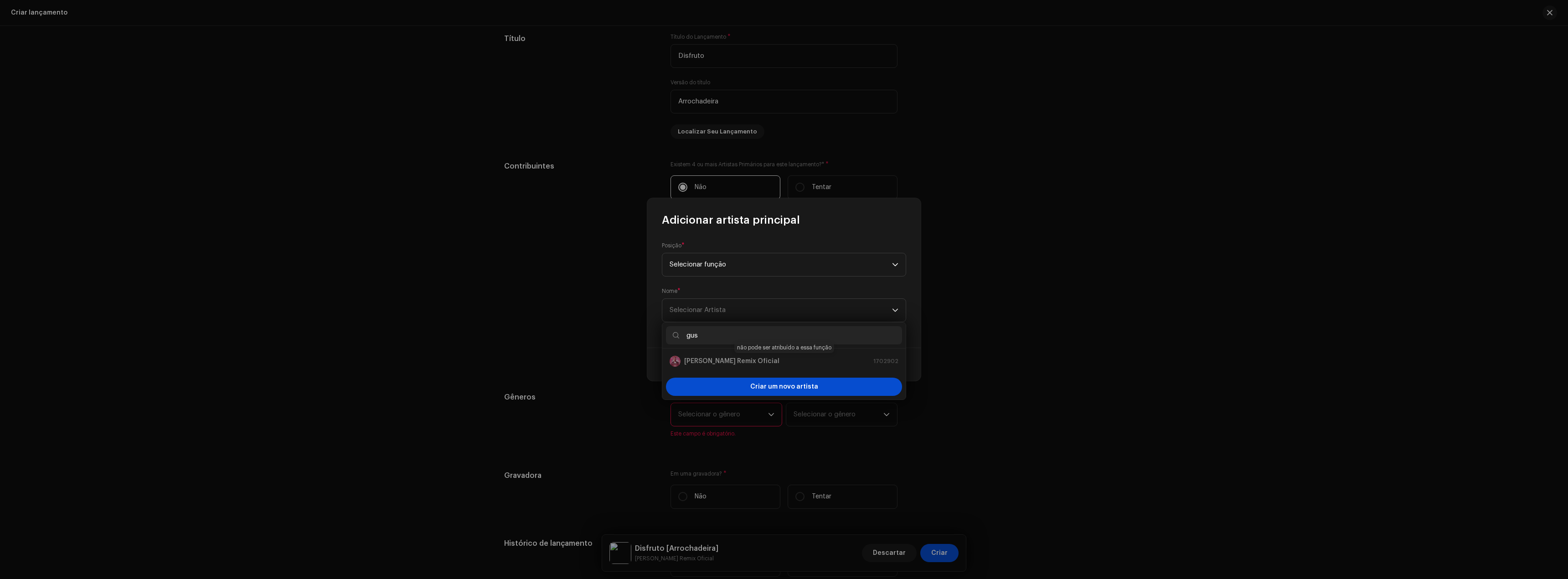
type input "gus"
click at [754, 360] on div "[PERSON_NAME] Remix Oficial 1702902" at bounding box center [783, 361] width 229 height 11
click at [717, 361] on div "[PERSON_NAME] Remix Oficial 1702902" at bounding box center [783, 361] width 229 height 11
click at [706, 360] on div "[PERSON_NAME] Remix Oficial 1702902" at bounding box center [783, 361] width 229 height 11
click at [688, 362] on div "[PERSON_NAME] Remix Oficial 1702902" at bounding box center [783, 361] width 229 height 11
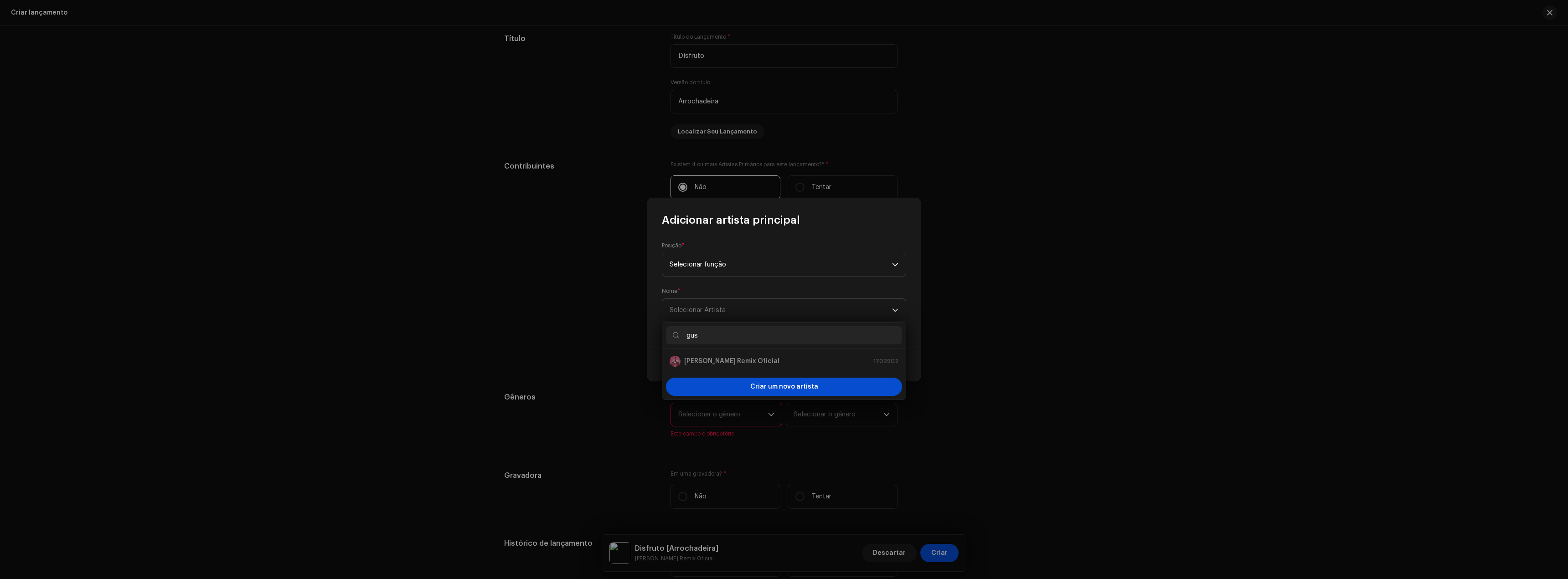
click at [688, 362] on div "[PERSON_NAME] Remix Oficial 1702902" at bounding box center [783, 361] width 229 height 11
click at [794, 366] on div "[PERSON_NAME] Remix Oficial 1702902" at bounding box center [783, 361] width 229 height 11
click at [730, 358] on div "[PERSON_NAME] Remix Oficial 1702902" at bounding box center [783, 361] width 229 height 11
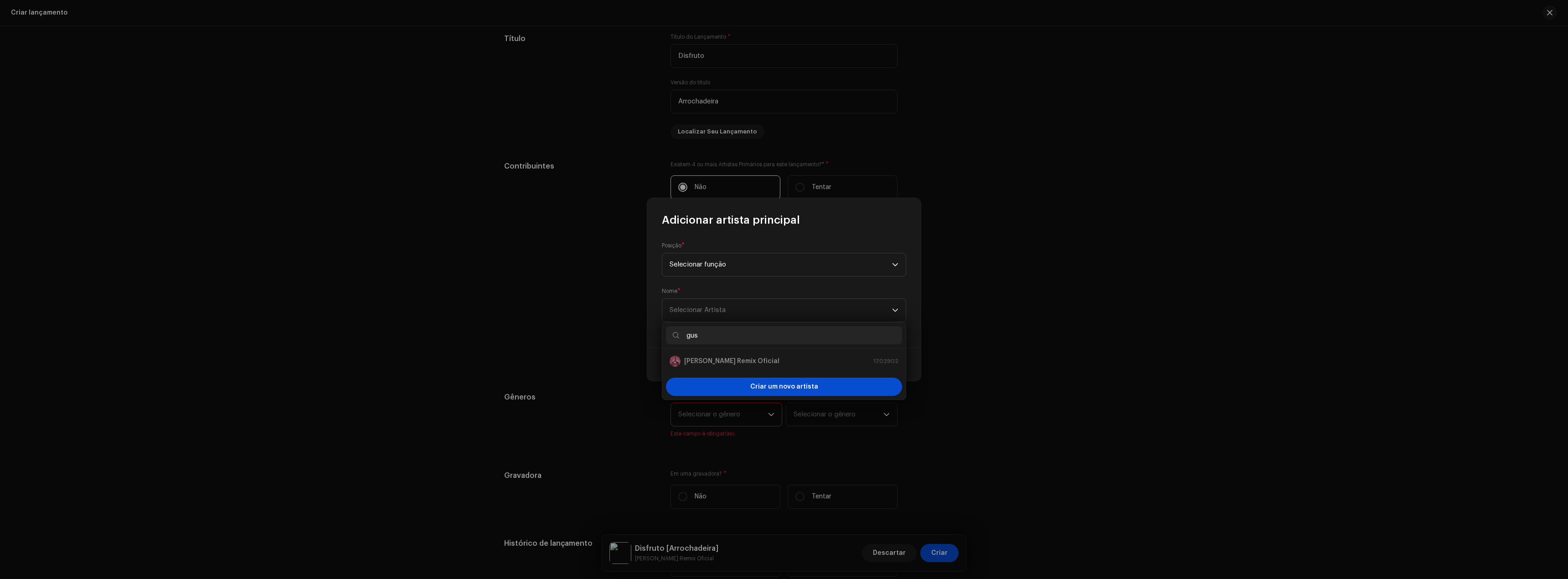
click at [730, 358] on div "[PERSON_NAME] Remix Oficial 1702902" at bounding box center [783, 361] width 229 height 11
click at [660, 344] on div "Posição * Selecionar função Nome * Selecionar Artista" at bounding box center [784, 287] width 273 height 120
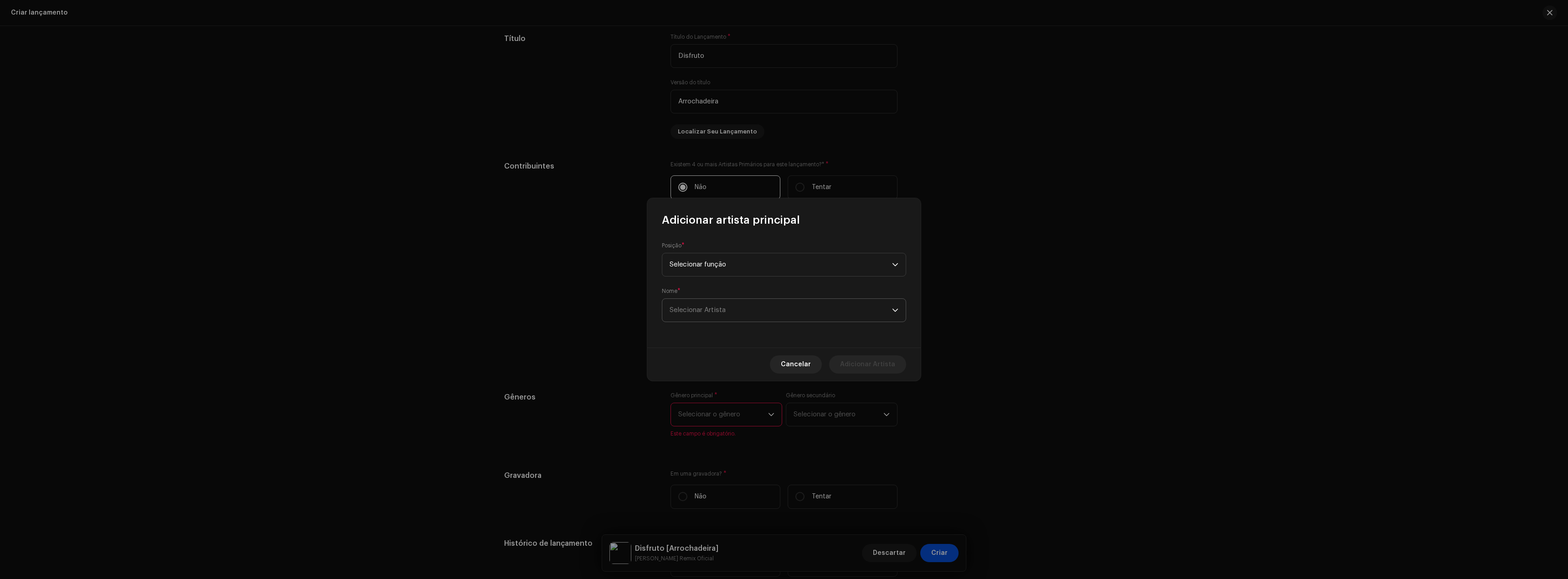
click at [685, 317] on span "Selecionar Artista" at bounding box center [781, 310] width 223 height 23
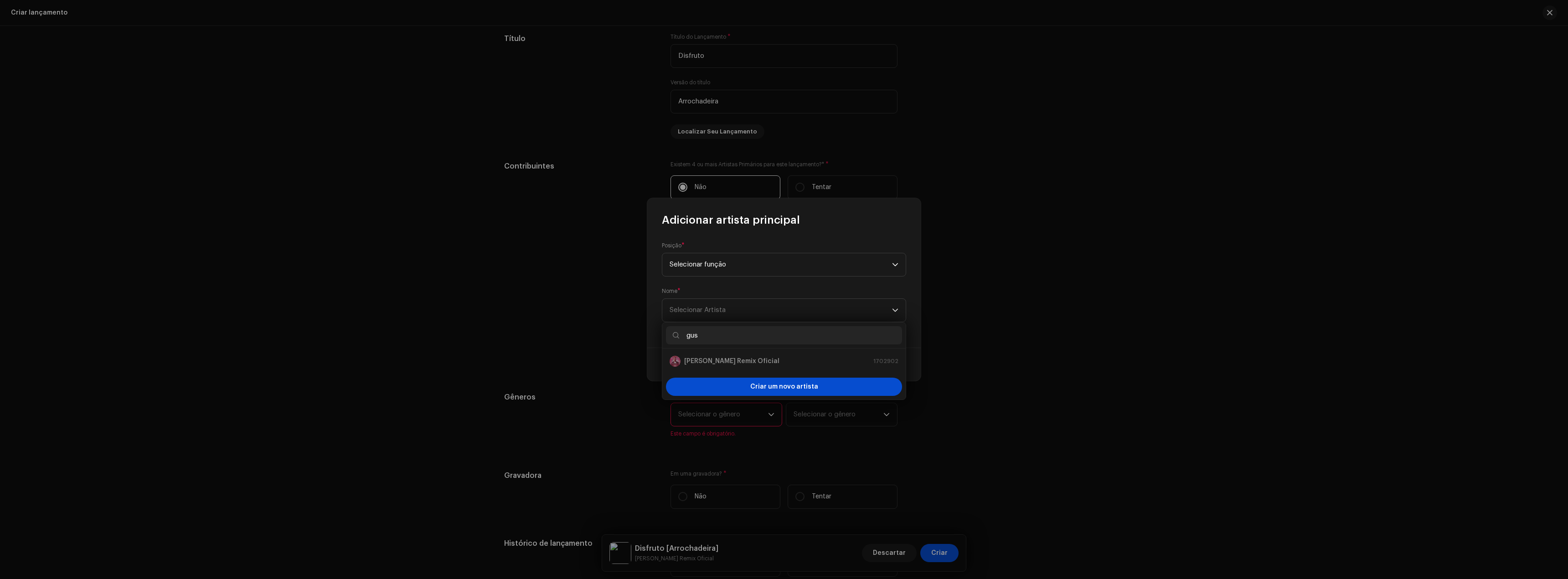
click at [700, 349] on ul "[PERSON_NAME] Remix Oficial 1702902" at bounding box center [784, 361] width 243 height 25
click at [706, 260] on span "Selecionar função" at bounding box center [781, 264] width 223 height 23
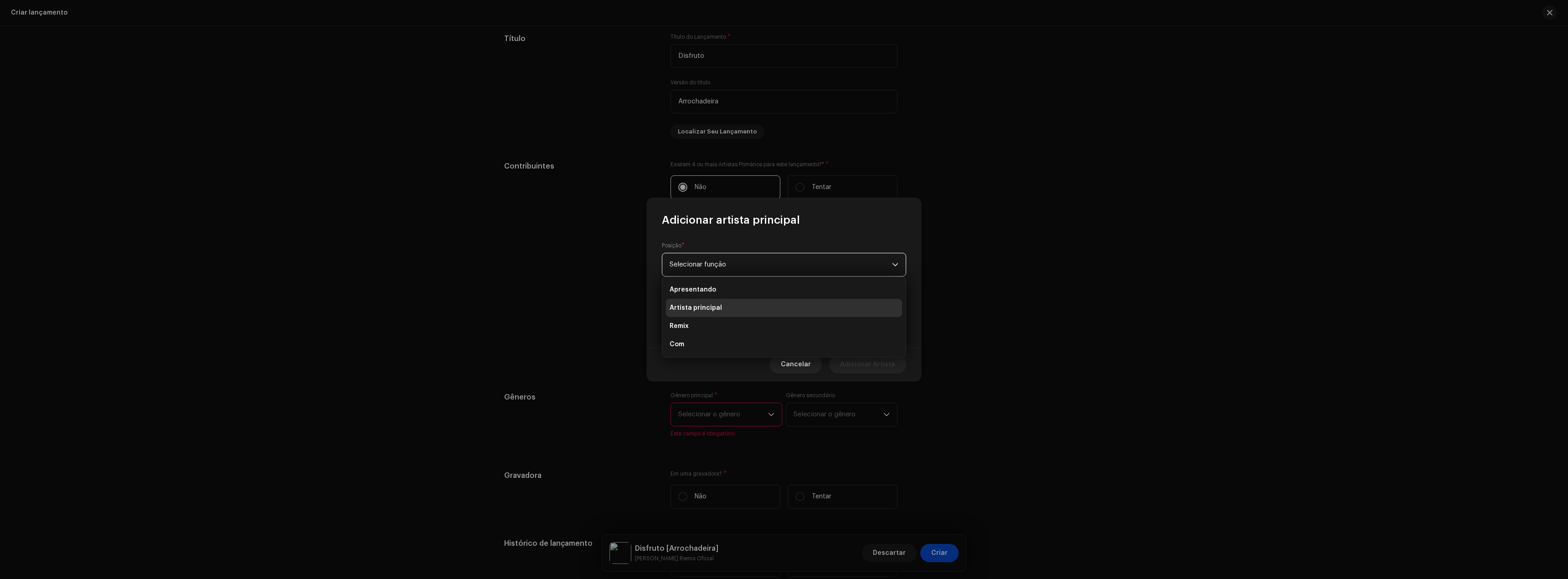
click at [700, 312] on span "Artista principal" at bounding box center [695, 308] width 52 height 9
click at [706, 263] on font "Selecionar função" at bounding box center [697, 264] width 56 height 7
click at [699, 329] on li "Remix" at bounding box center [784, 326] width 236 height 18
click at [702, 259] on span "Selecionar função" at bounding box center [781, 264] width 223 height 23
click at [698, 308] on font "Artista principal" at bounding box center [695, 308] width 52 height 6
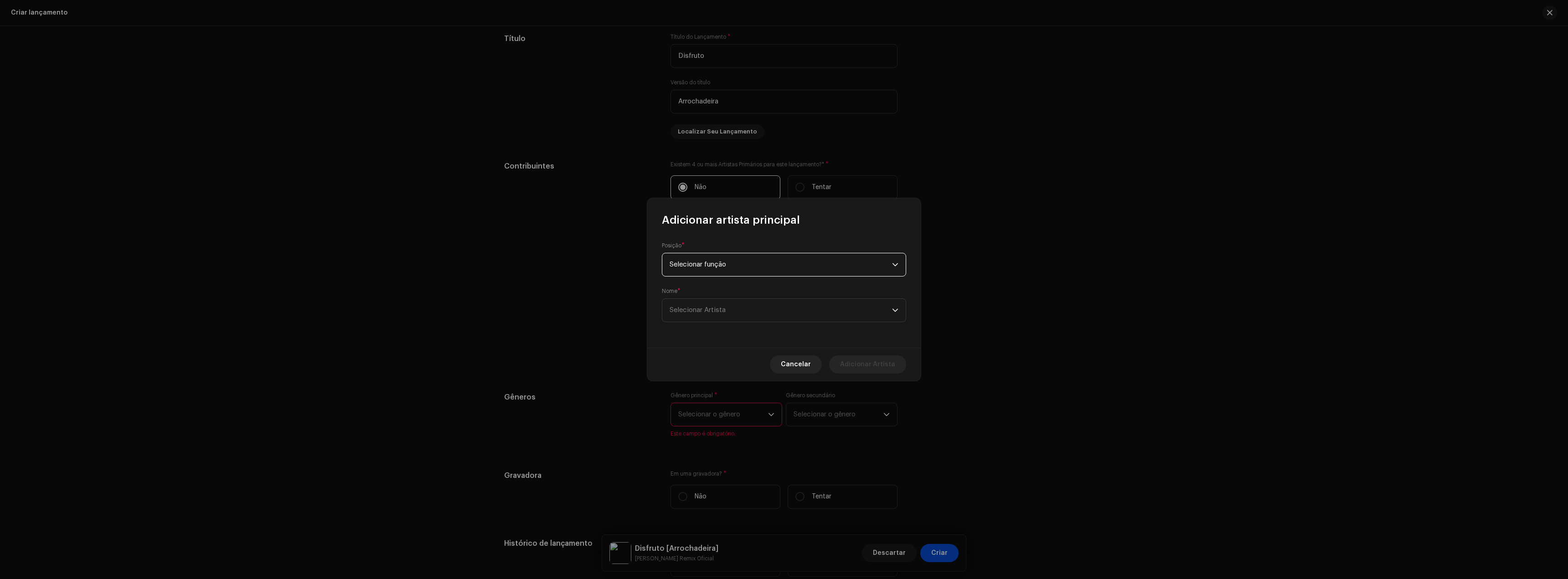
click at [699, 324] on div "Posição * Selecionar função Nome * Selecionar Artista" at bounding box center [784, 287] width 273 height 120
click at [703, 319] on span "Selecionar Artista" at bounding box center [781, 310] width 223 height 23
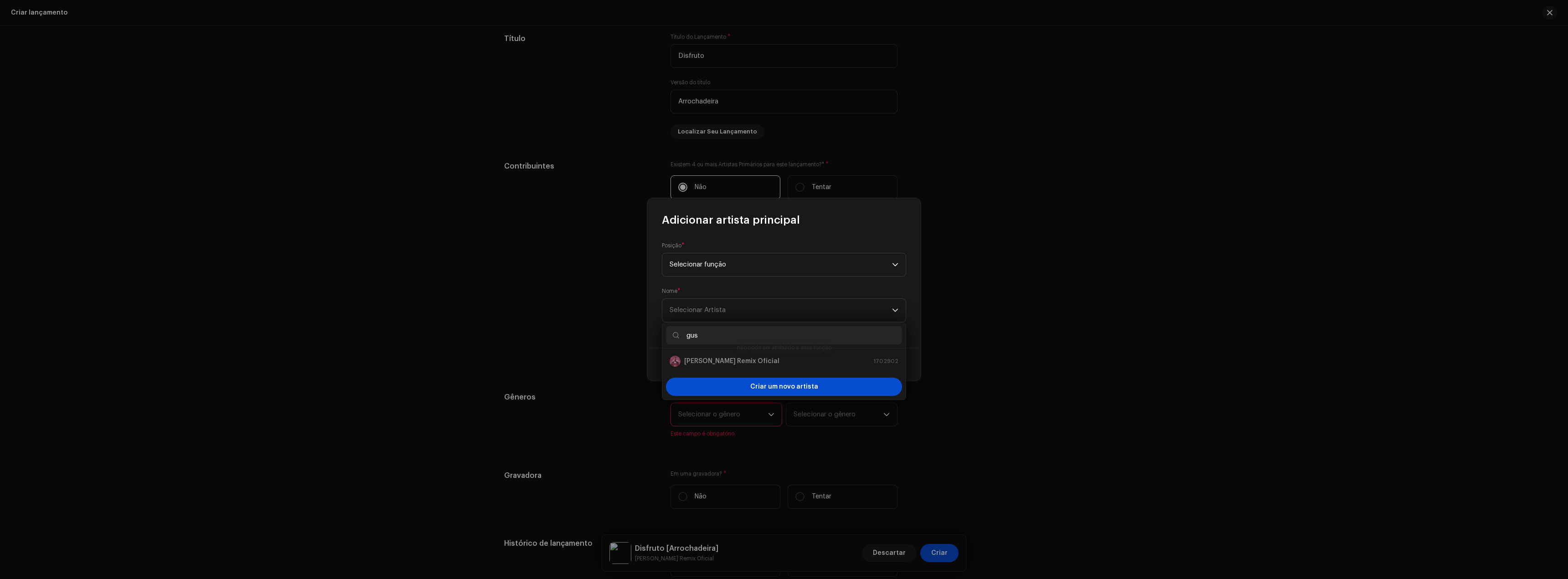
click at [713, 364] on div "[PERSON_NAME] Remix Oficial 1702902" at bounding box center [783, 361] width 229 height 11
click at [712, 364] on div "[PERSON_NAME] Remix Oficial 1702902" at bounding box center [783, 361] width 229 height 11
drag, startPoint x: 712, startPoint y: 364, endPoint x: 697, endPoint y: 360, distance: 15.5
click at [711, 364] on div "[PERSON_NAME] Remix Oficial 1702902" at bounding box center [783, 361] width 229 height 11
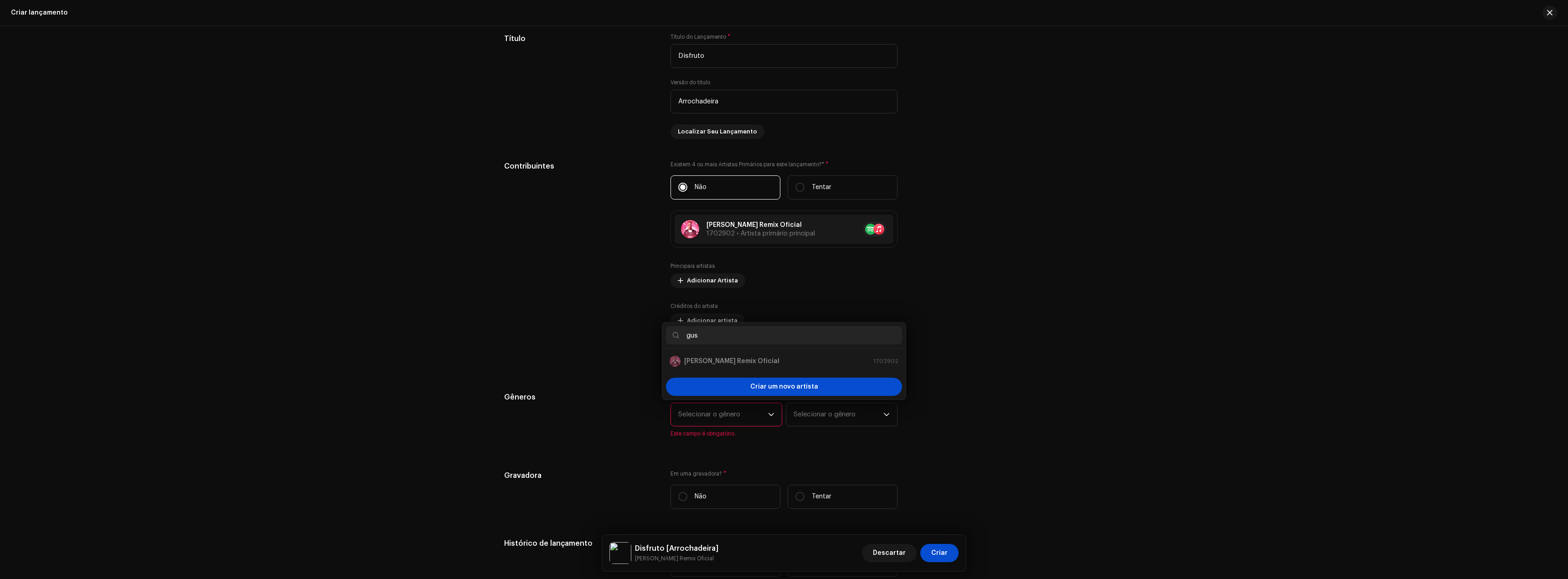
click at [638, 336] on div "Adicionar artista principal Posição * Selecionar função Nome * Selecionar Artis…" at bounding box center [784, 289] width 1568 height 579
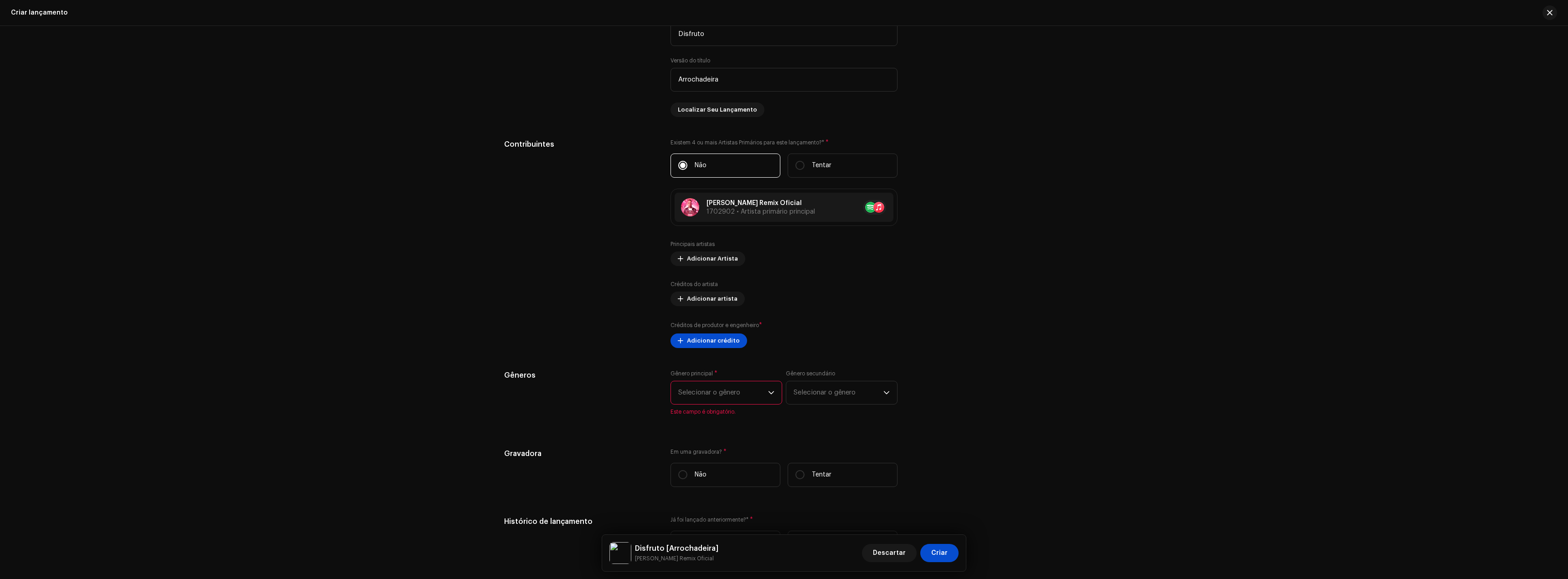
scroll to position [948, 0]
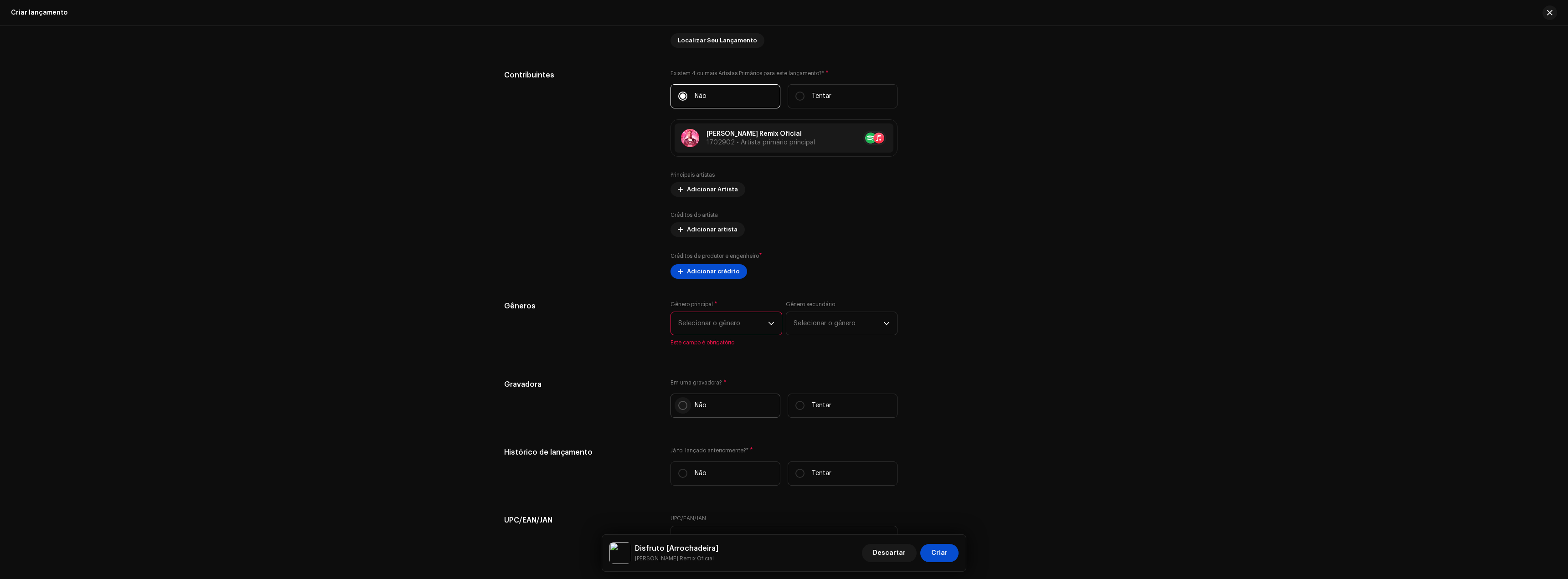
click at [678, 406] on input "Não" at bounding box center [683, 406] width 9 height 9
radio input "true"
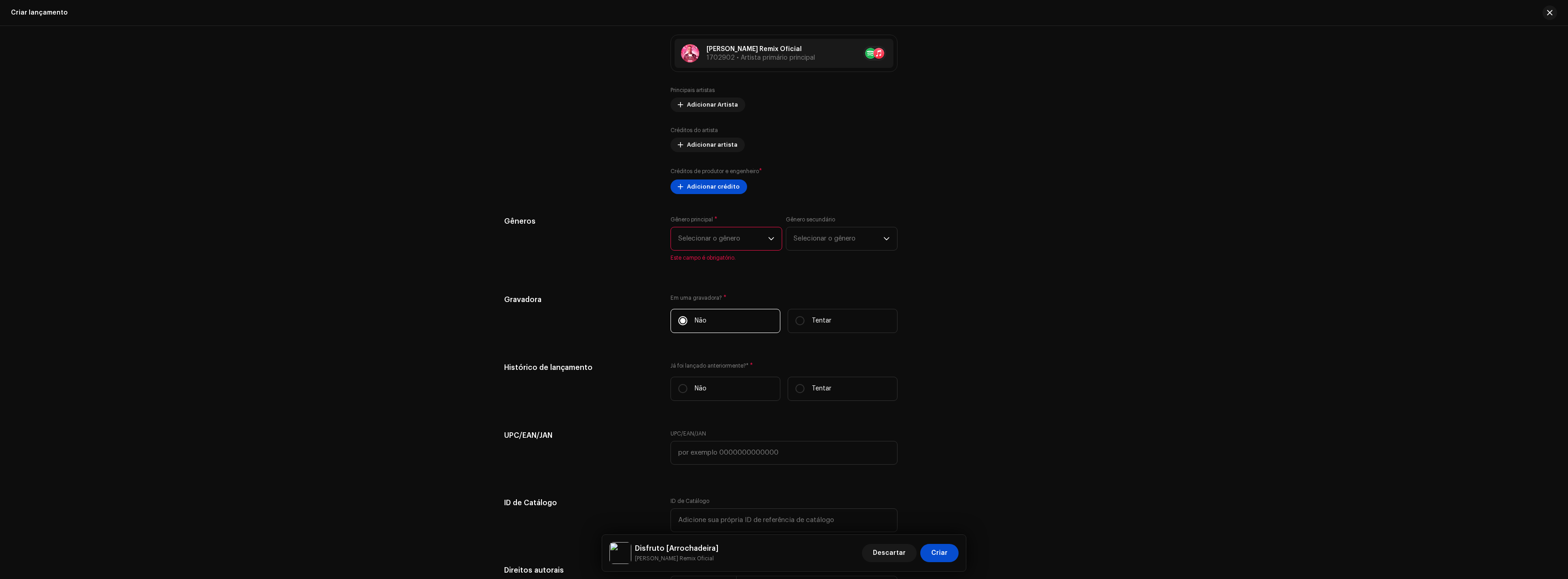
scroll to position [1039, 0]
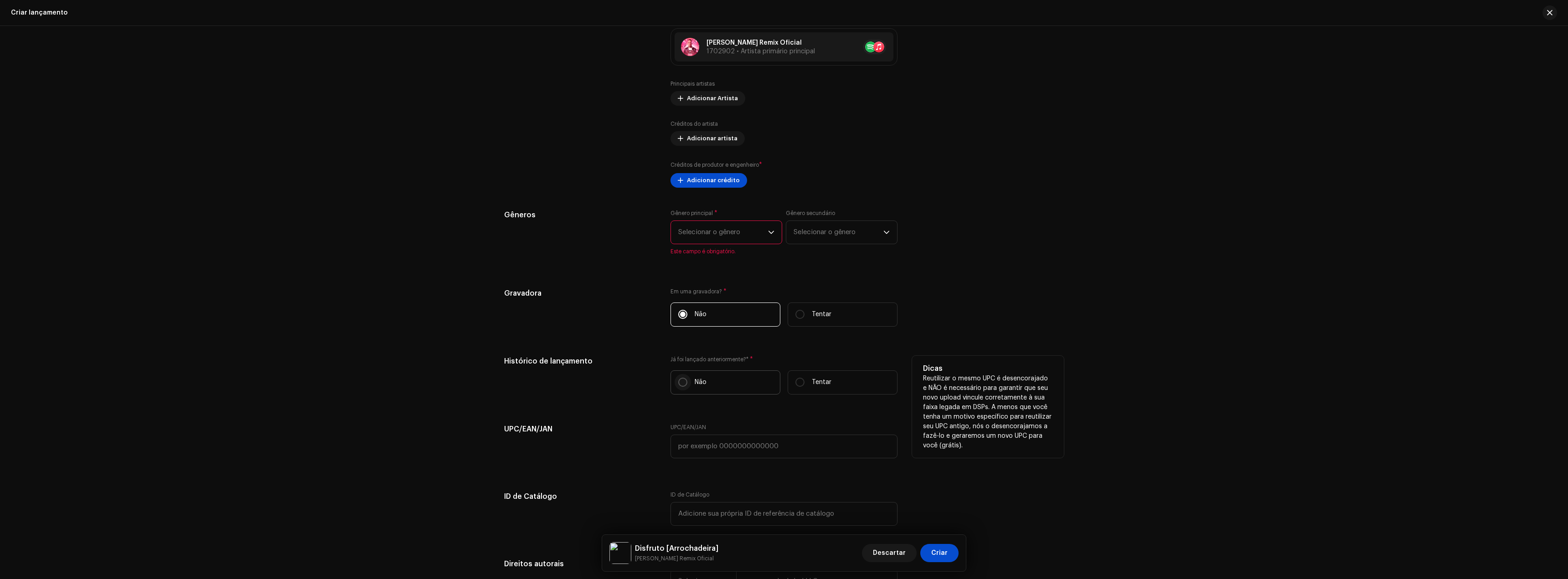
click at [679, 384] on input "Não" at bounding box center [683, 382] width 9 height 9
radio input "true"
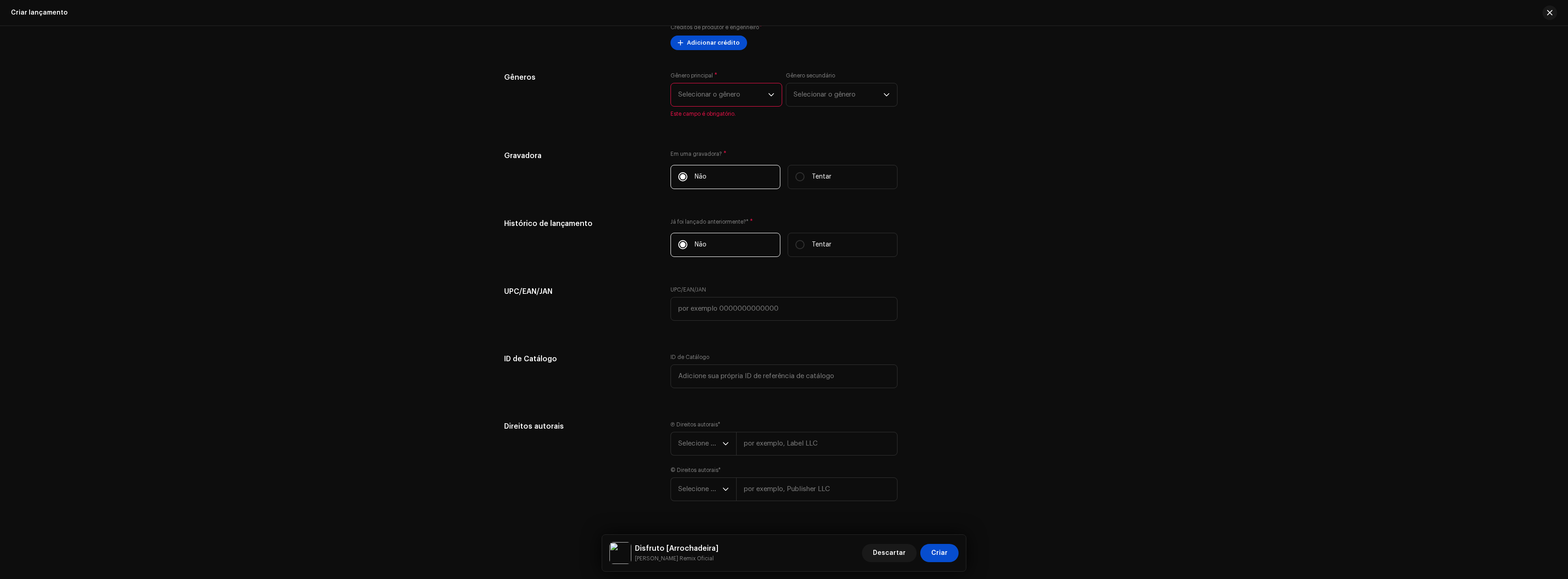
scroll to position [1197, 0]
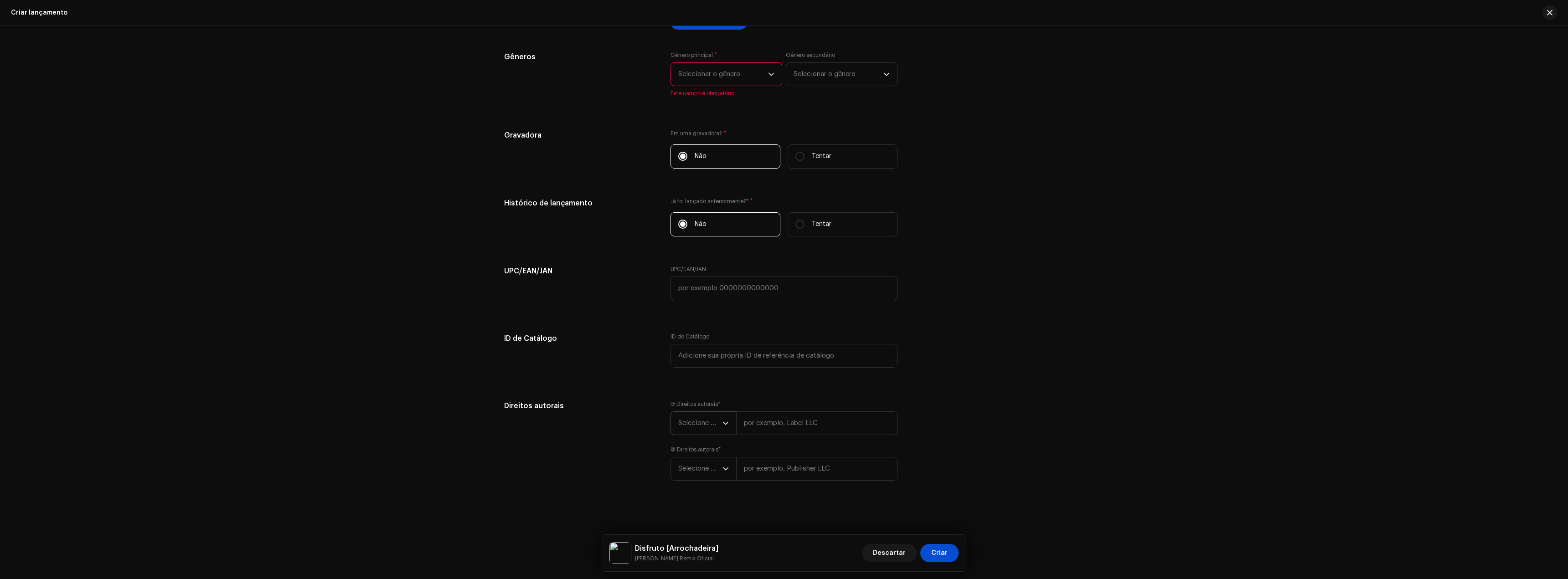
click at [702, 426] on span "Selecione o ano" at bounding box center [700, 423] width 44 height 23
click at [699, 422] on span "Selecione o ano" at bounding box center [700, 423] width 44 height 23
click at [648, 419] on div "Direitos autorais" at bounding box center [580, 452] width 151 height 102
click at [1047, 430] on div "Direitos autorais Ⓟ Direitos autorais * Selecione o ano Este campo é obrigatóri…" at bounding box center [784, 452] width 560 height 102
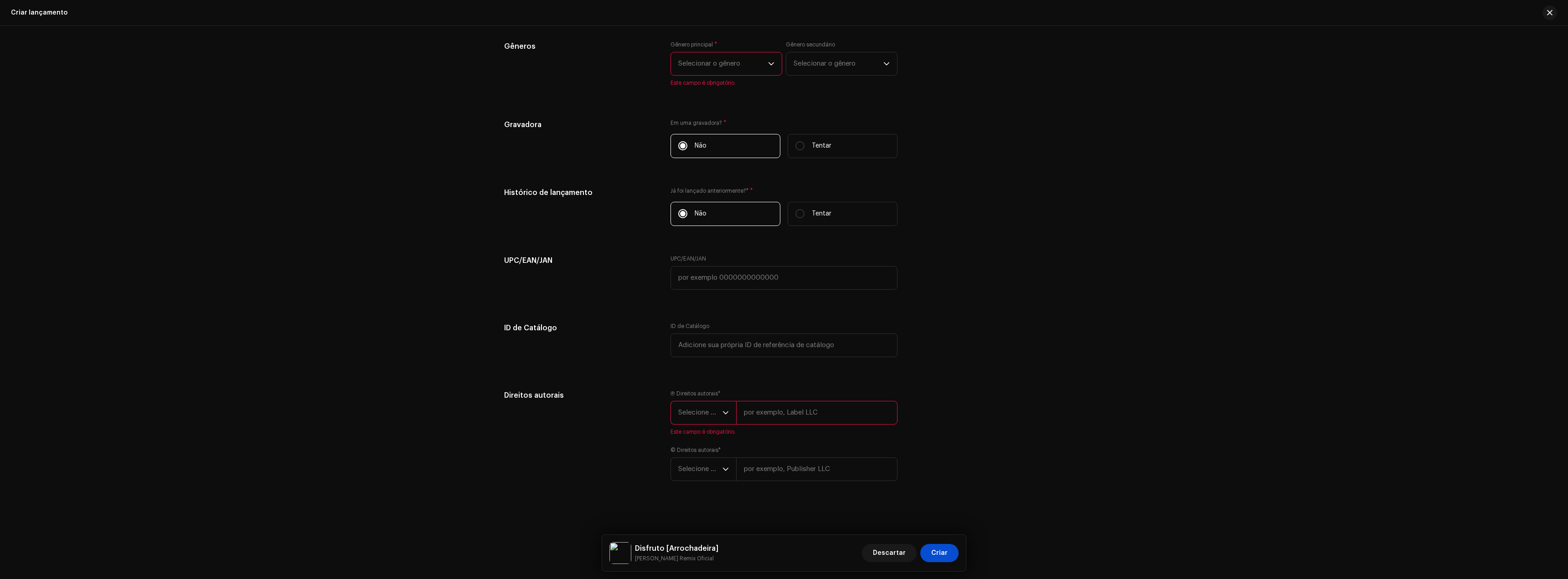
scroll to position [1208, 0]
click at [1284, 318] on div "Criar uma nova versão Nós guiaremos você por tudo — da seleção das faixas aos m…" at bounding box center [784, 302] width 1568 height 553
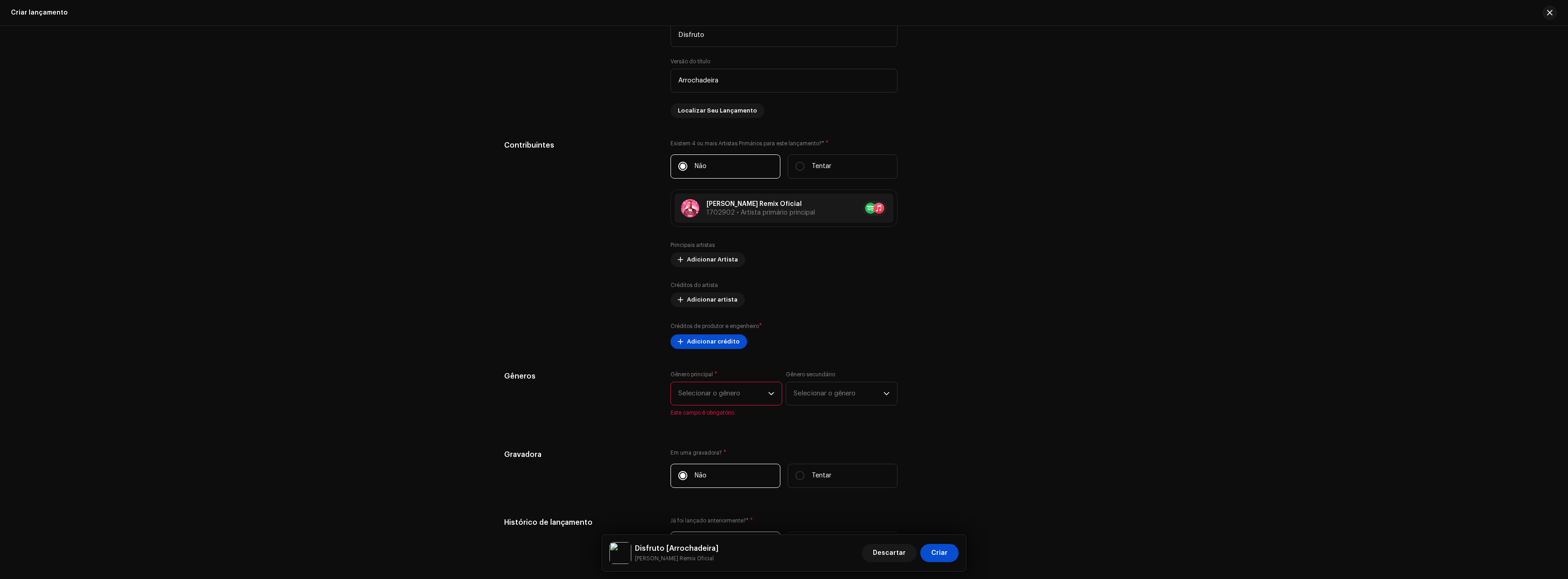
scroll to position [844, 0]
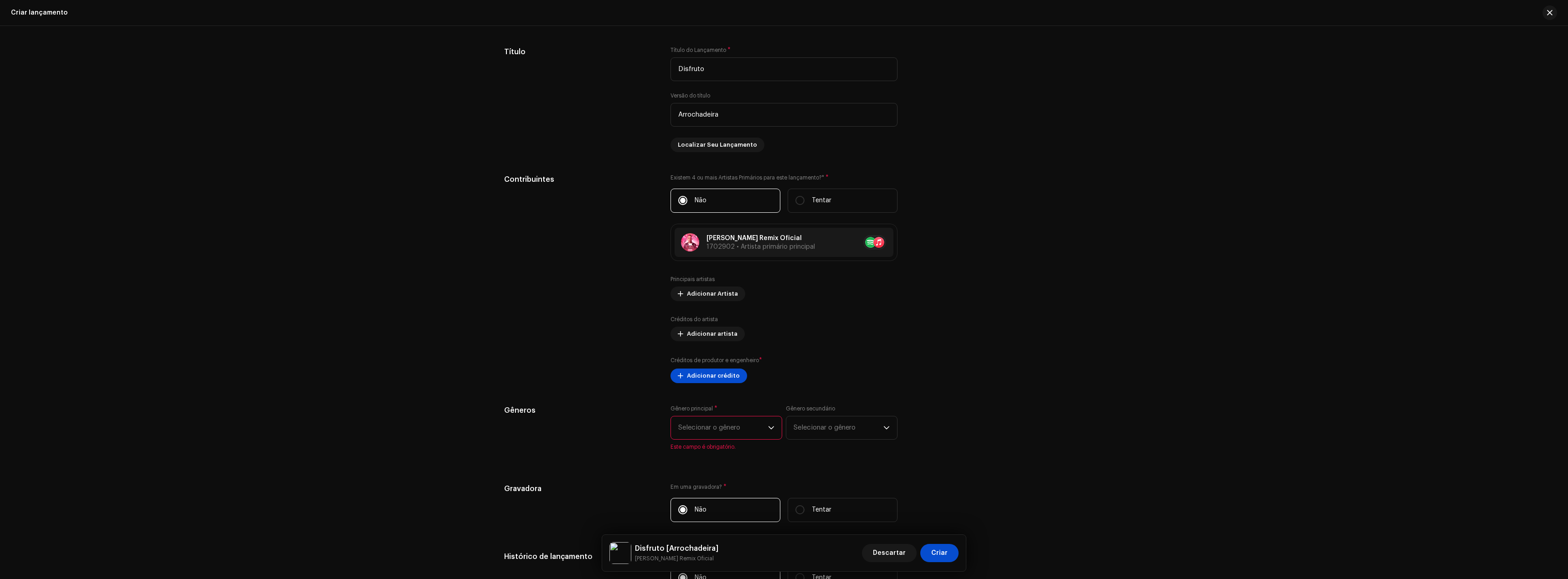
click at [1307, 361] on div "Criar uma nova versão Nós guiaremos você por tudo — da seleção das faixas aos m…" at bounding box center [784, 302] width 1568 height 553
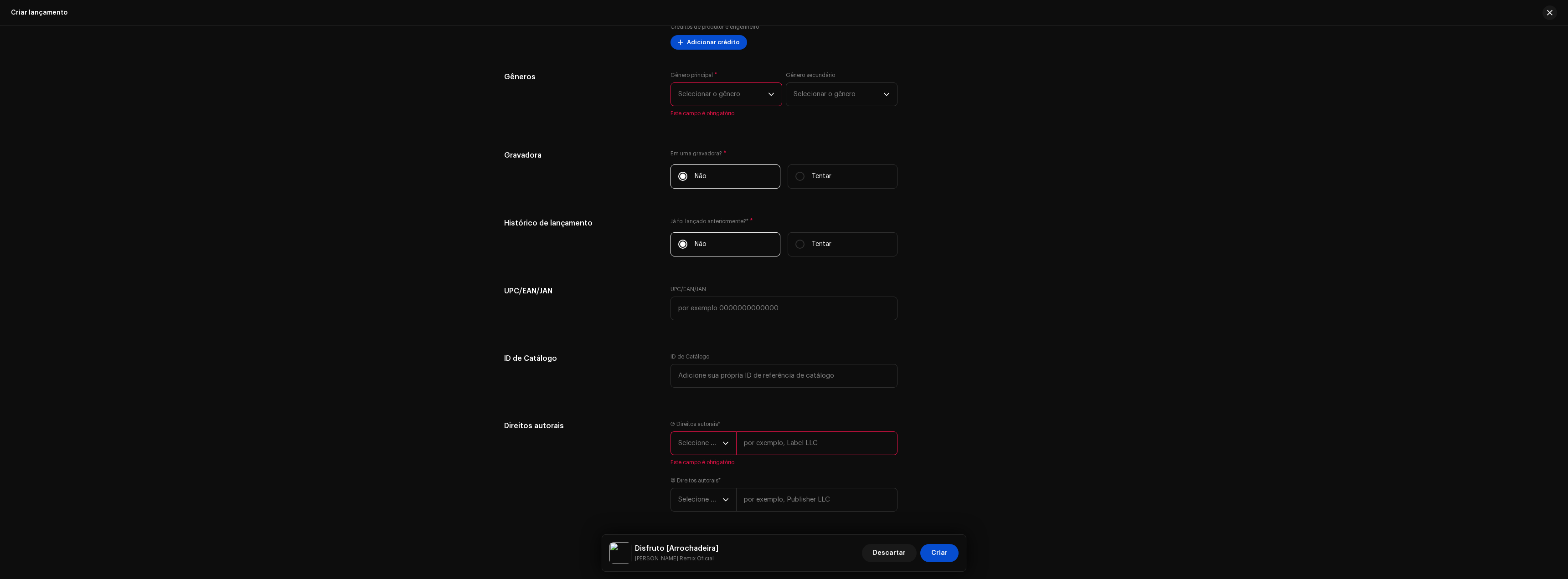
scroll to position [1208, 0]
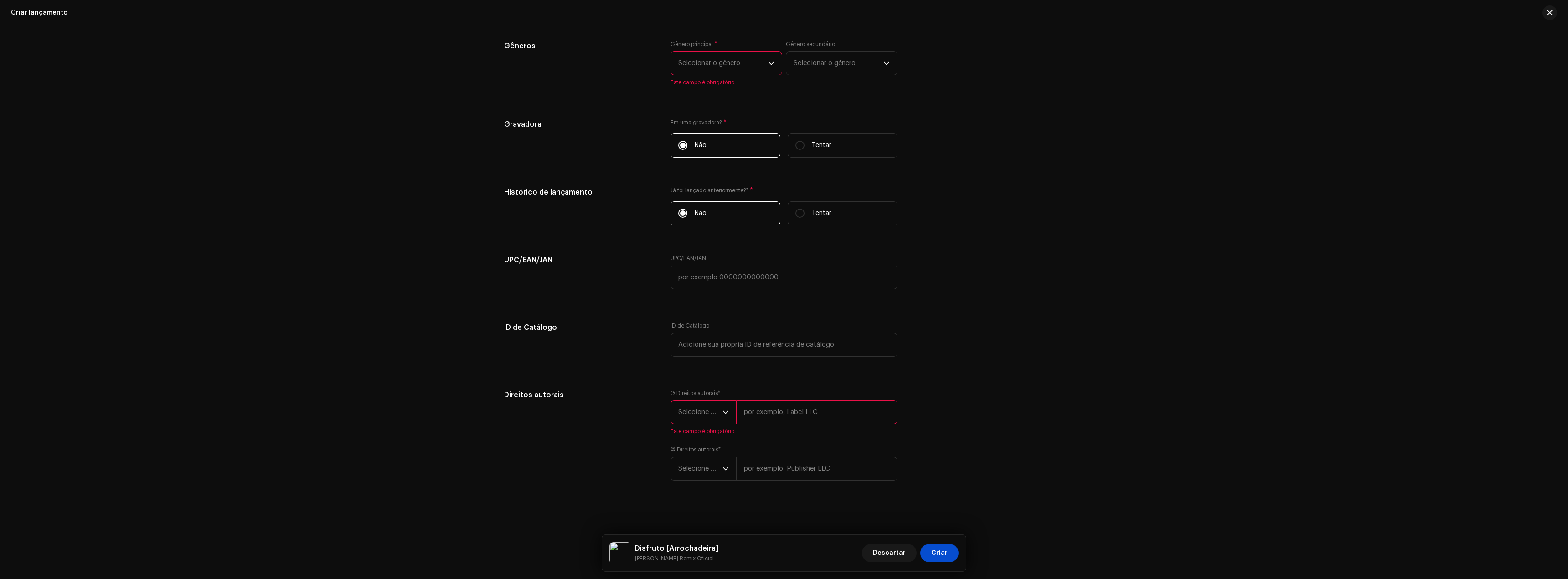
click at [715, 413] on span "Selecione o ano" at bounding box center [700, 412] width 44 height 23
click at [700, 480] on li "2025" at bounding box center [707, 482] width 65 height 18
click at [700, 461] on div "© Direitos autorais * Selecione o ano" at bounding box center [784, 471] width 227 height 35
click at [702, 472] on font "Selecione o ano" at bounding box center [703, 475] width 50 height 7
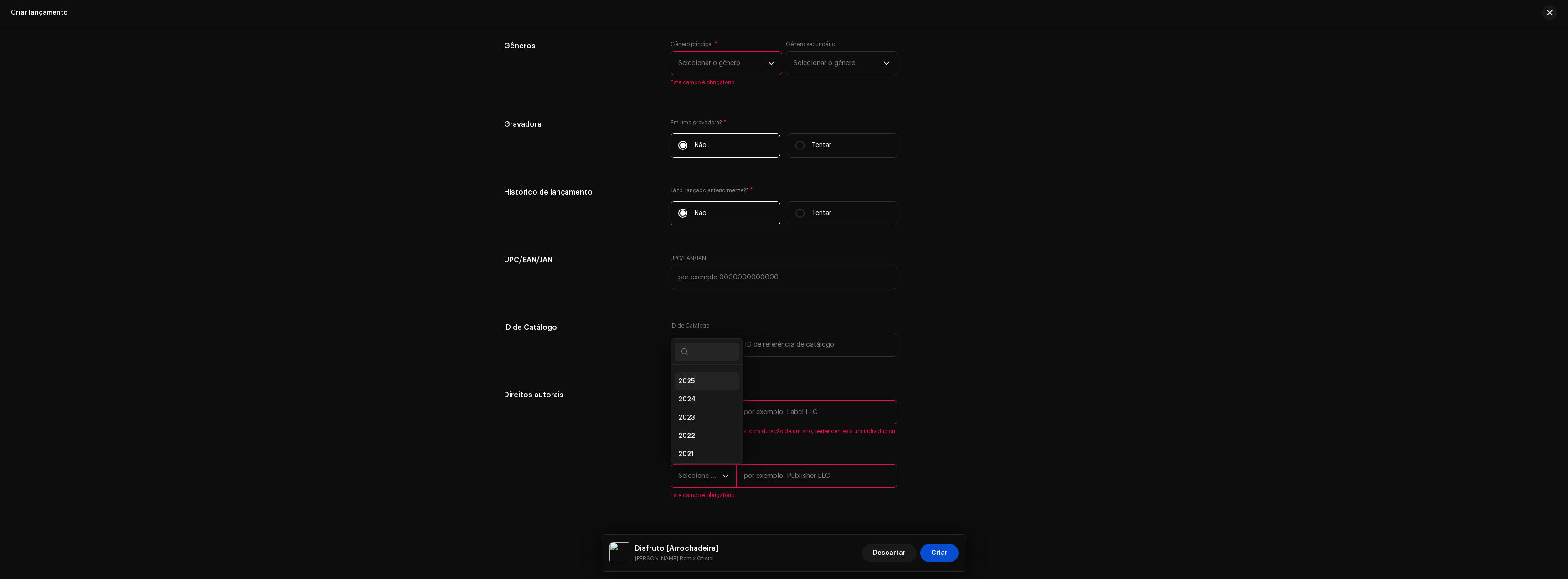
click at [691, 383] on span "2025" at bounding box center [686, 381] width 16 height 9
click at [763, 404] on input "text" at bounding box center [816, 412] width 161 height 24
type input "[PERSON_NAME] Remix Oficial"
click at [785, 476] on div "© Direitos autorais * Selecione o ano Insira direitos autorais válidos, com dur…" at bounding box center [784, 461] width 227 height 53
click at [711, 463] on span "Selecione o ano" at bounding box center [700, 457] width 44 height 23
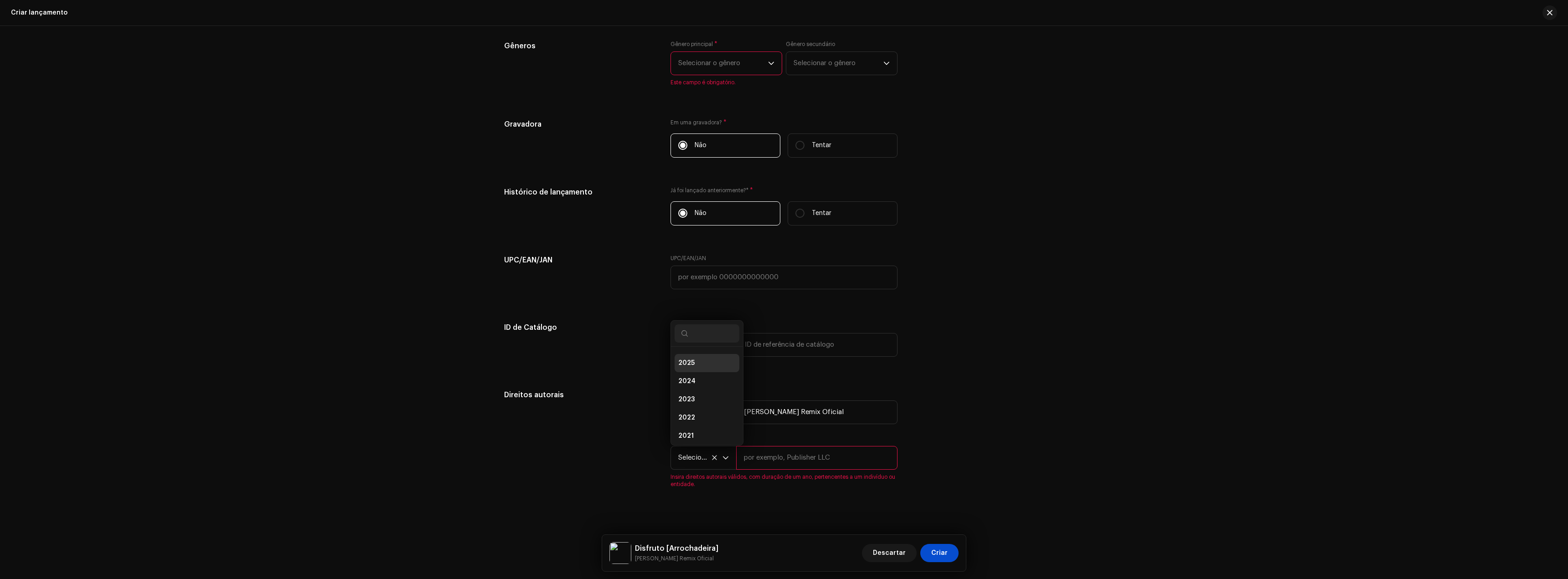
click at [688, 360] on span "2025" at bounding box center [686, 363] width 16 height 9
click at [755, 462] on input "text" at bounding box center [816, 457] width 161 height 24
type input "[PERSON_NAME] Remix Oficial"
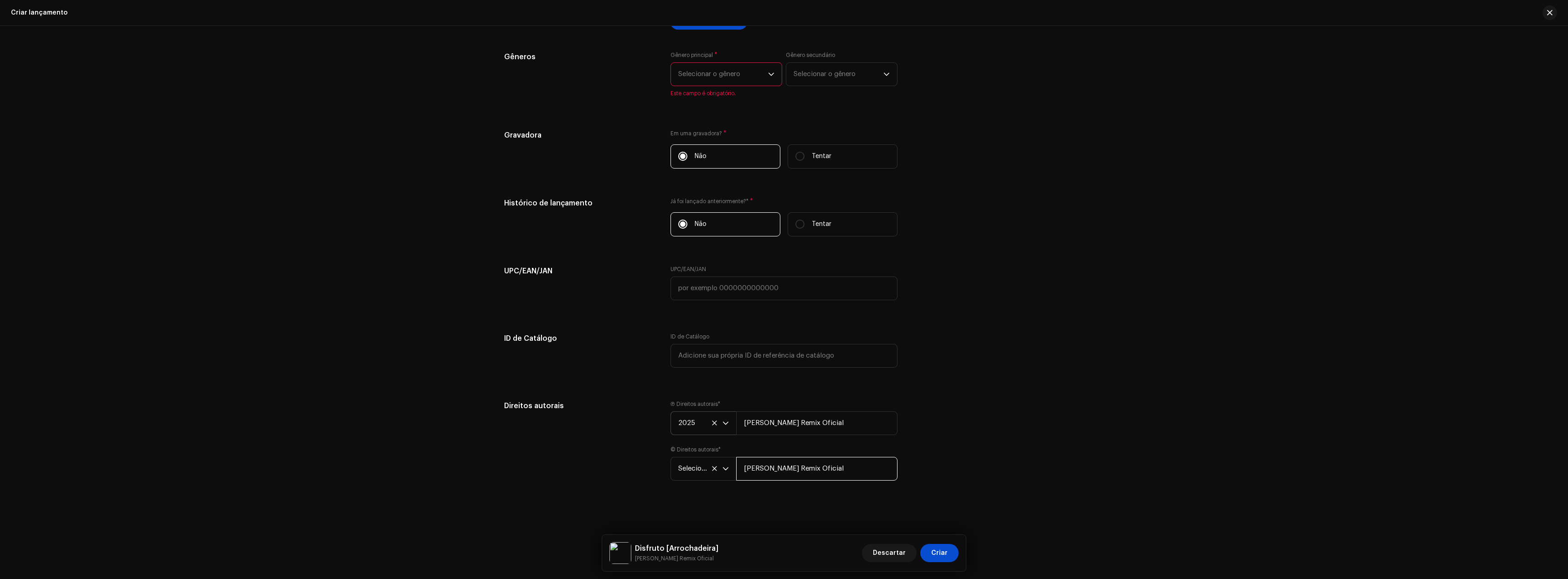
scroll to position [1197, 0]
click at [700, 476] on span "Selecione o ano" at bounding box center [700, 468] width 44 height 23
click at [714, 468] on icon at bounding box center [714, 468] width 6 height 6
click at [714, 468] on font "Selecione o ano" at bounding box center [703, 468] width 50 height 7
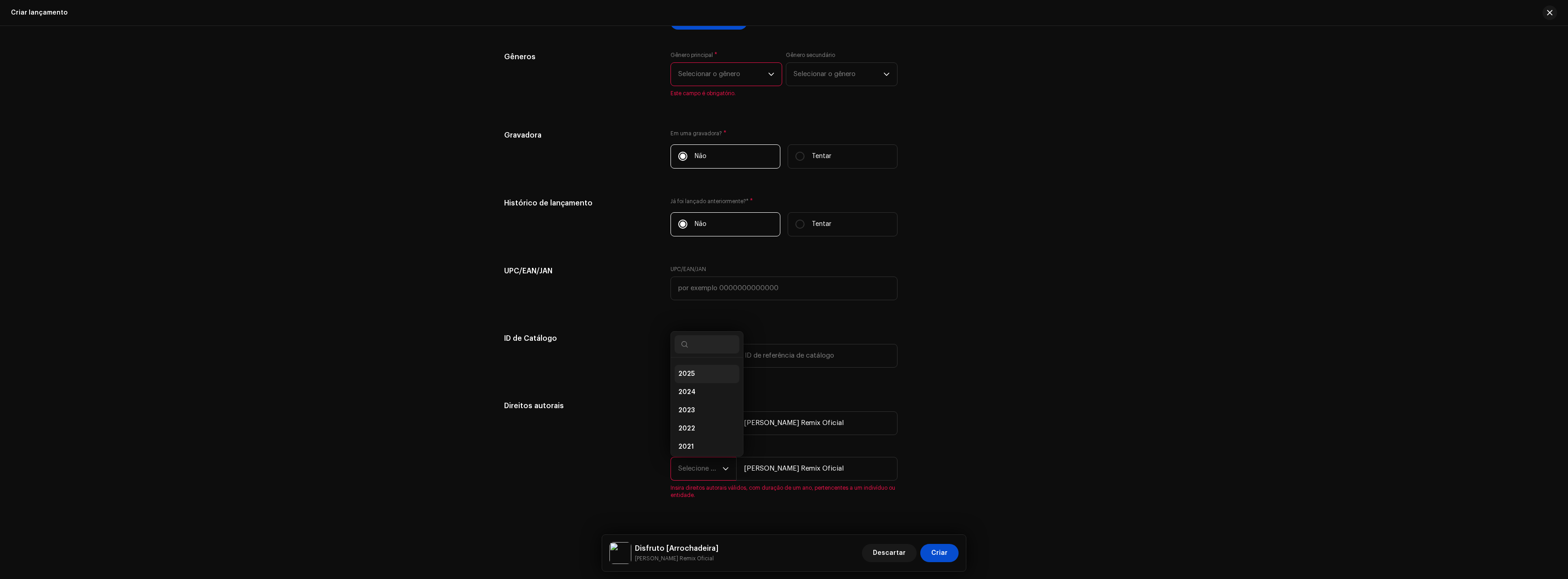
click at [691, 377] on span "2025" at bounding box center [686, 374] width 16 height 9
click at [629, 449] on div "Direitos autorais" at bounding box center [580, 446] width 151 height 91
click at [1294, 369] on div "Criar uma nova versão Nós guiaremos você por tudo — da seleção das faixas aos m…" at bounding box center [784, 302] width 1568 height 553
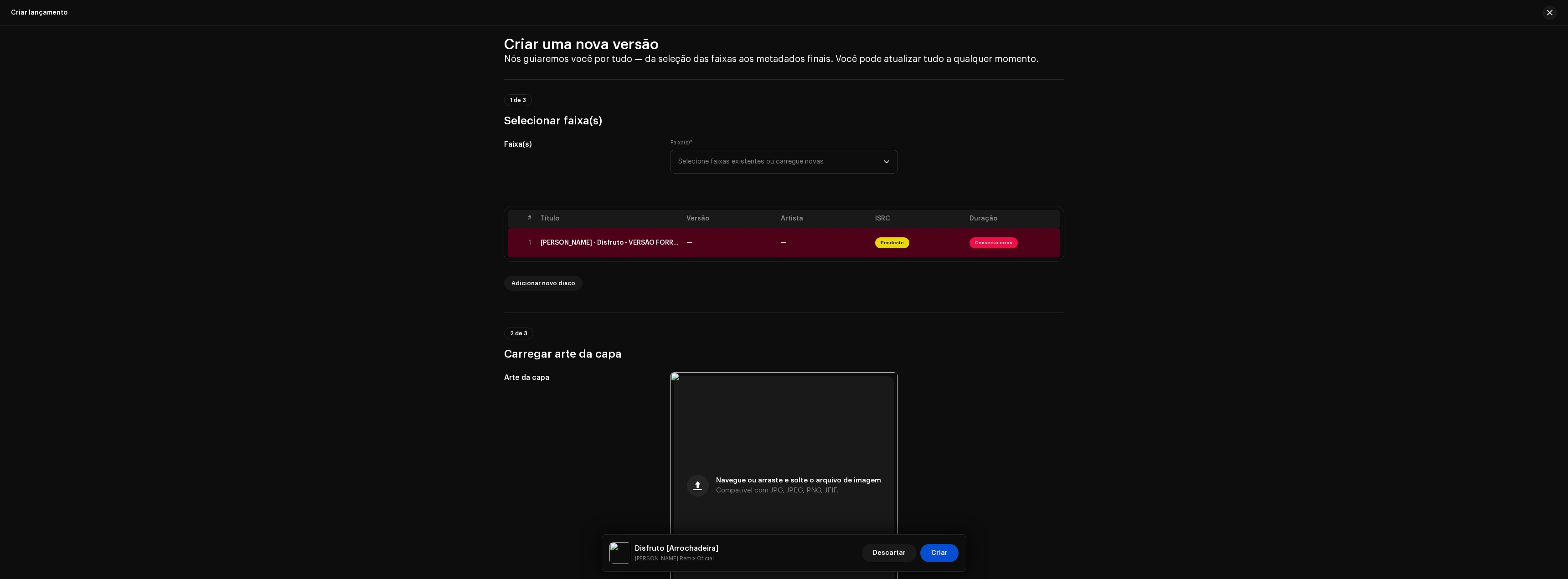
scroll to position [0, 0]
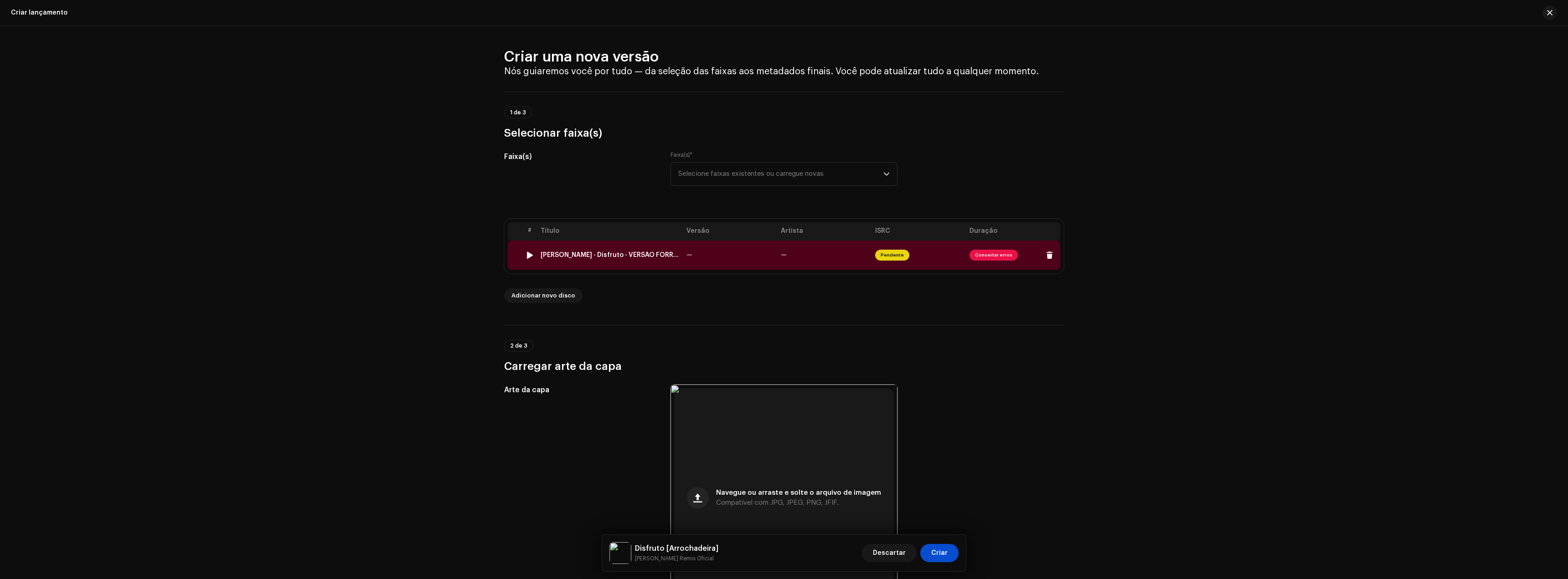
click at [983, 253] on span "Consertar erros" at bounding box center [994, 255] width 49 height 11
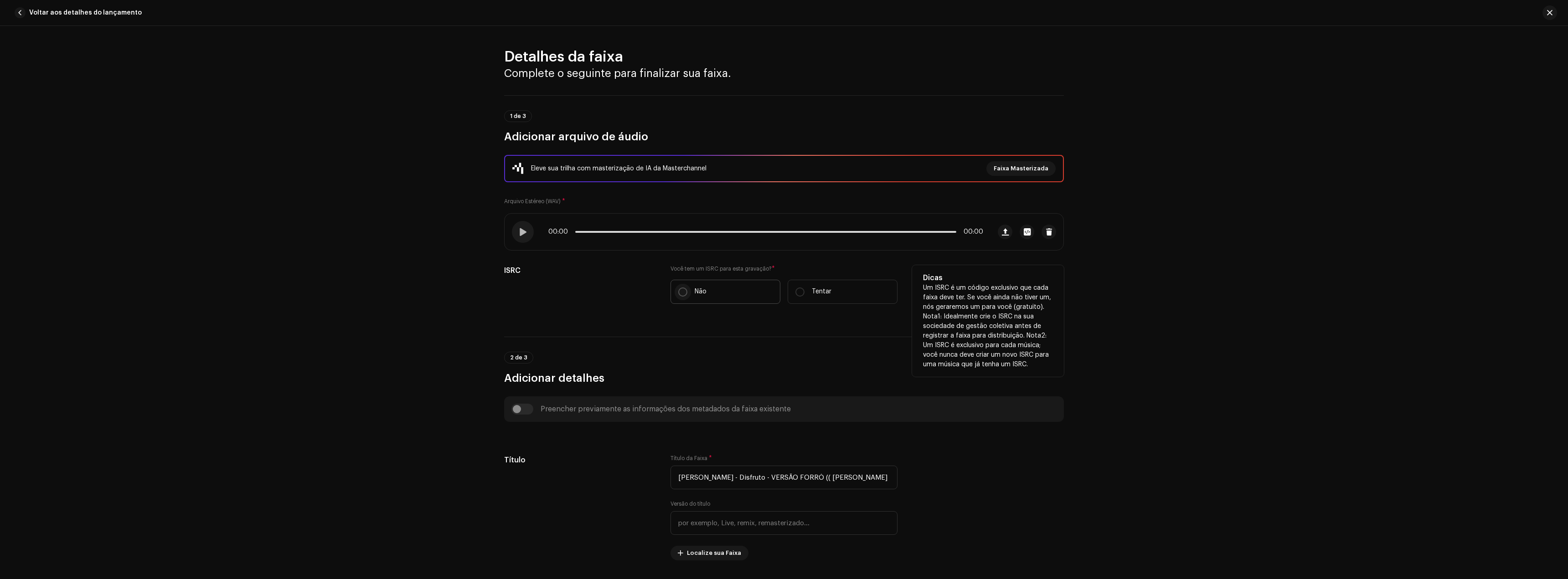
click at [682, 293] on input "Não" at bounding box center [683, 292] width 9 height 9
radio input "true"
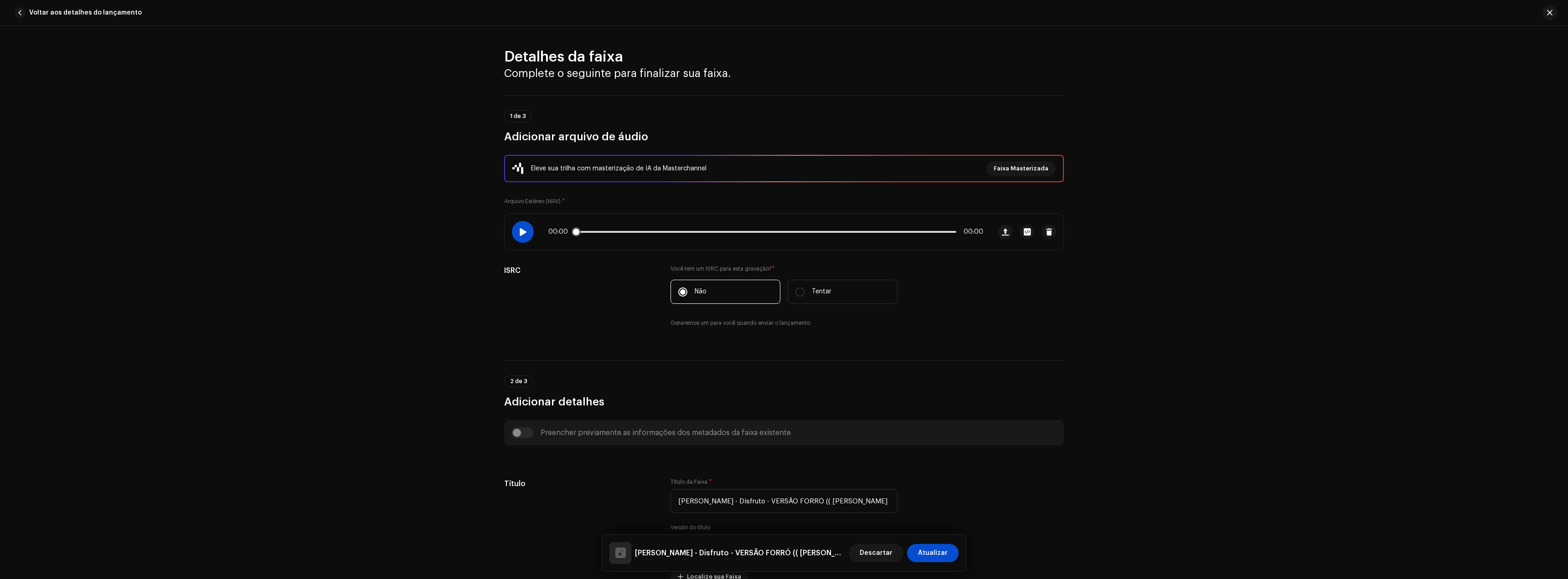
click at [524, 231] on span at bounding box center [522, 232] width 8 height 7
click at [523, 231] on span at bounding box center [522, 232] width 8 height 7
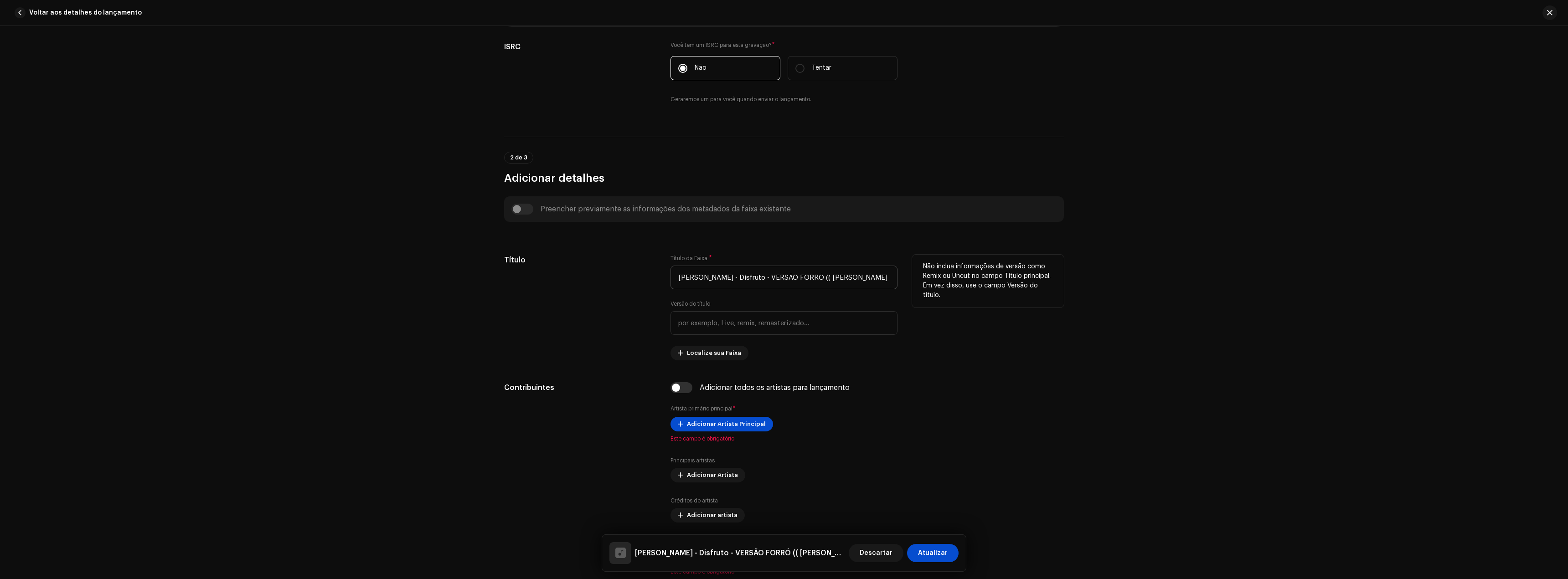
scroll to position [228, 0]
click at [750, 272] on input "[PERSON_NAME] - Disfruto - VERSÃO FORRÓ (( [PERSON_NAME] REMIX OFICIALL )).wav" at bounding box center [784, 273] width 227 height 24
type input "C"
type input "Disfruto"
click at [740, 315] on input "text" at bounding box center [784, 319] width 227 height 24
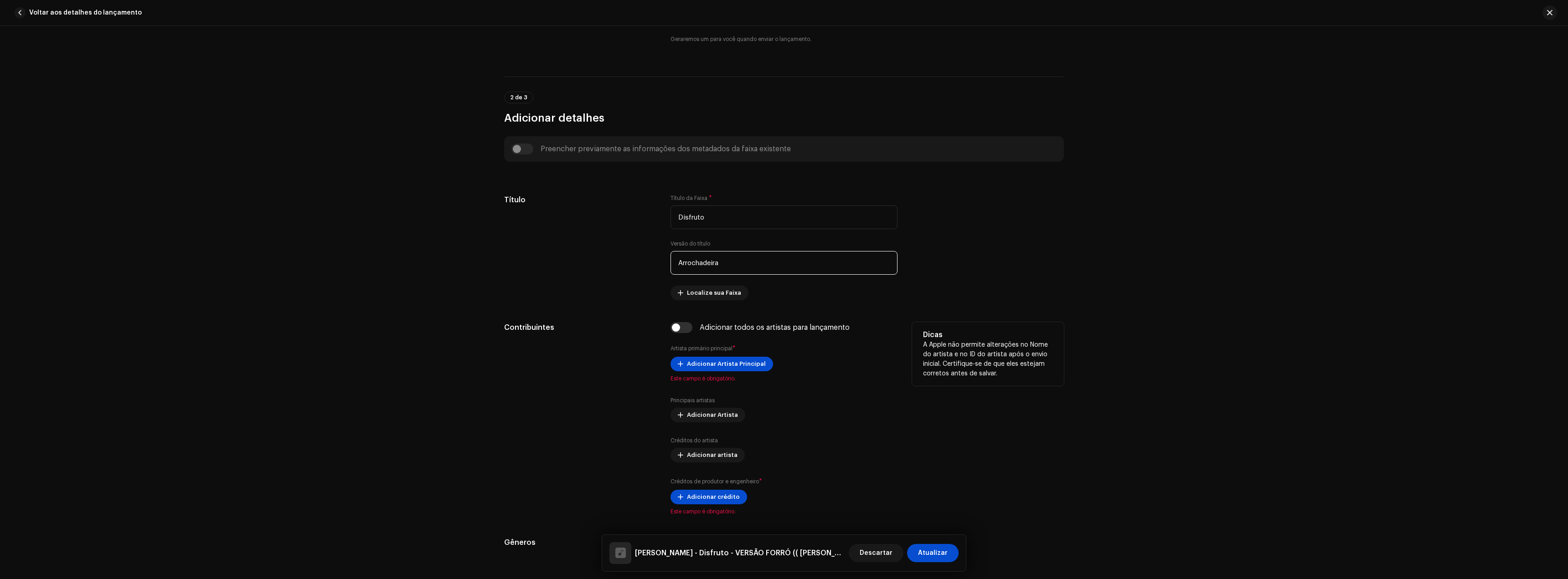
scroll to position [319, 0]
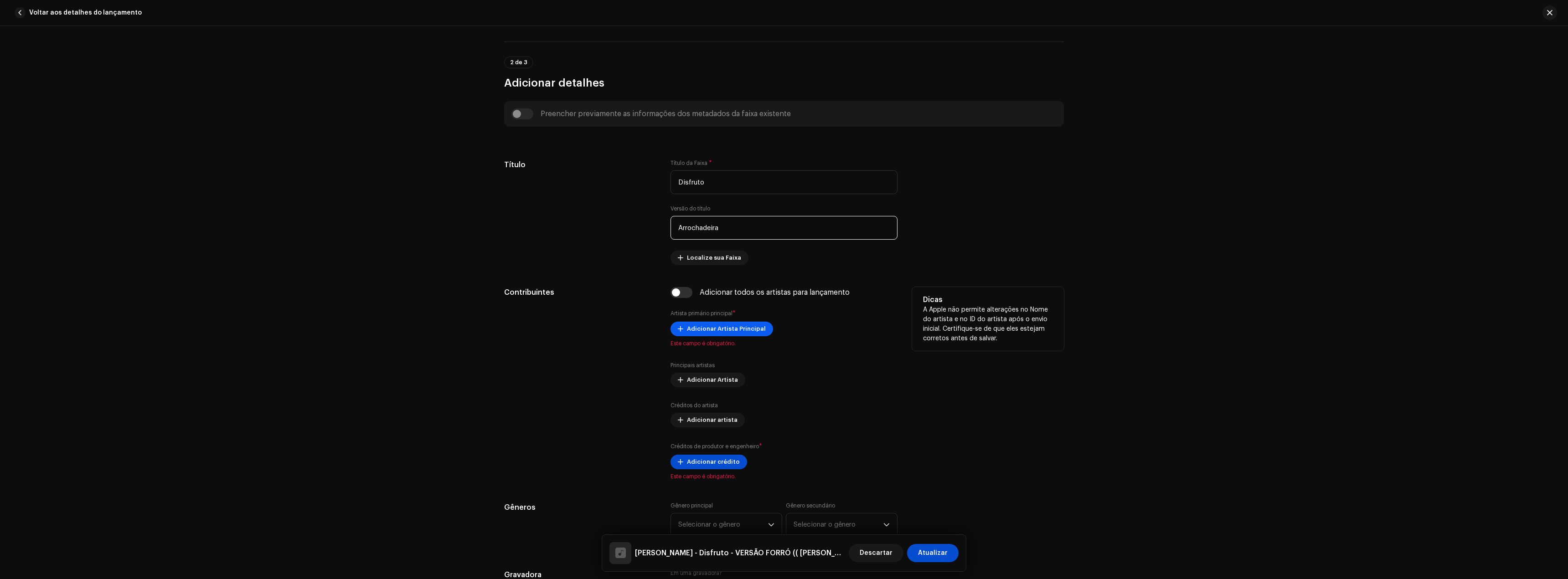
type input "Arrochadeira"
click at [730, 329] on font "Adicionar Artista Principal" at bounding box center [726, 328] width 79 height 6
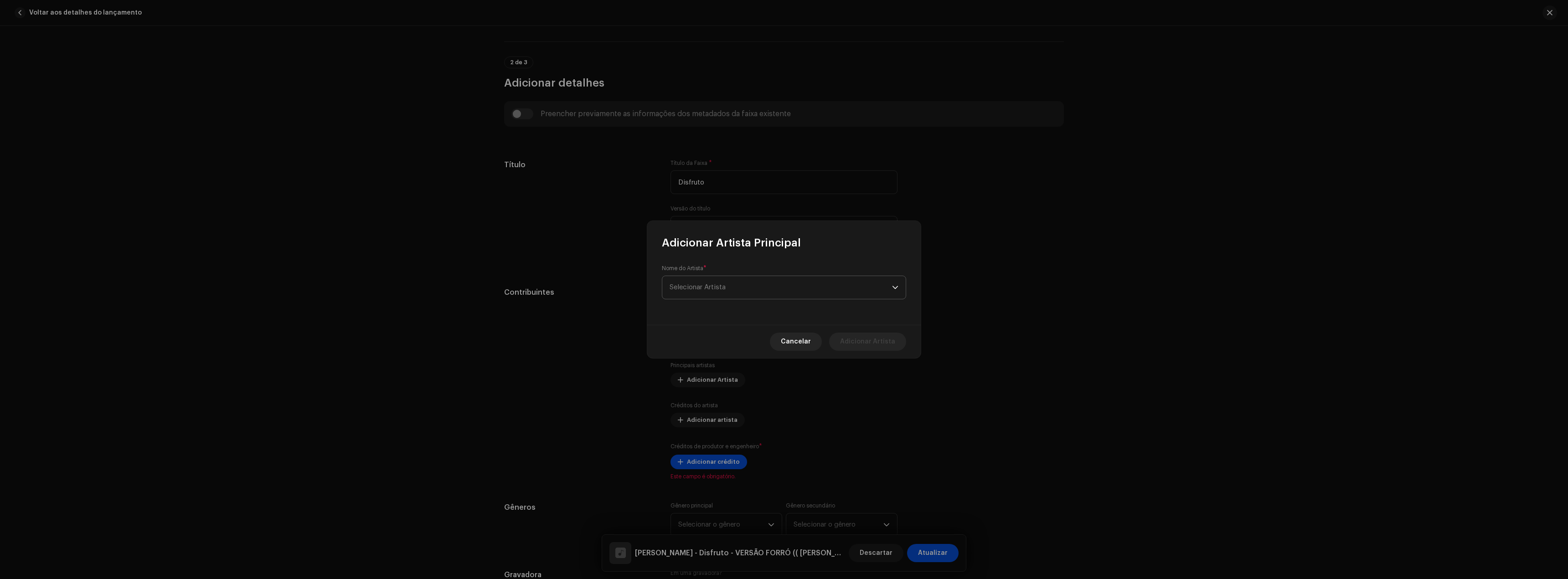
click at [716, 294] on span "Selecionar Artista" at bounding box center [781, 287] width 223 height 23
click at [710, 338] on font "[PERSON_NAME] Remix Oficial" at bounding box center [732, 338] width 95 height 6
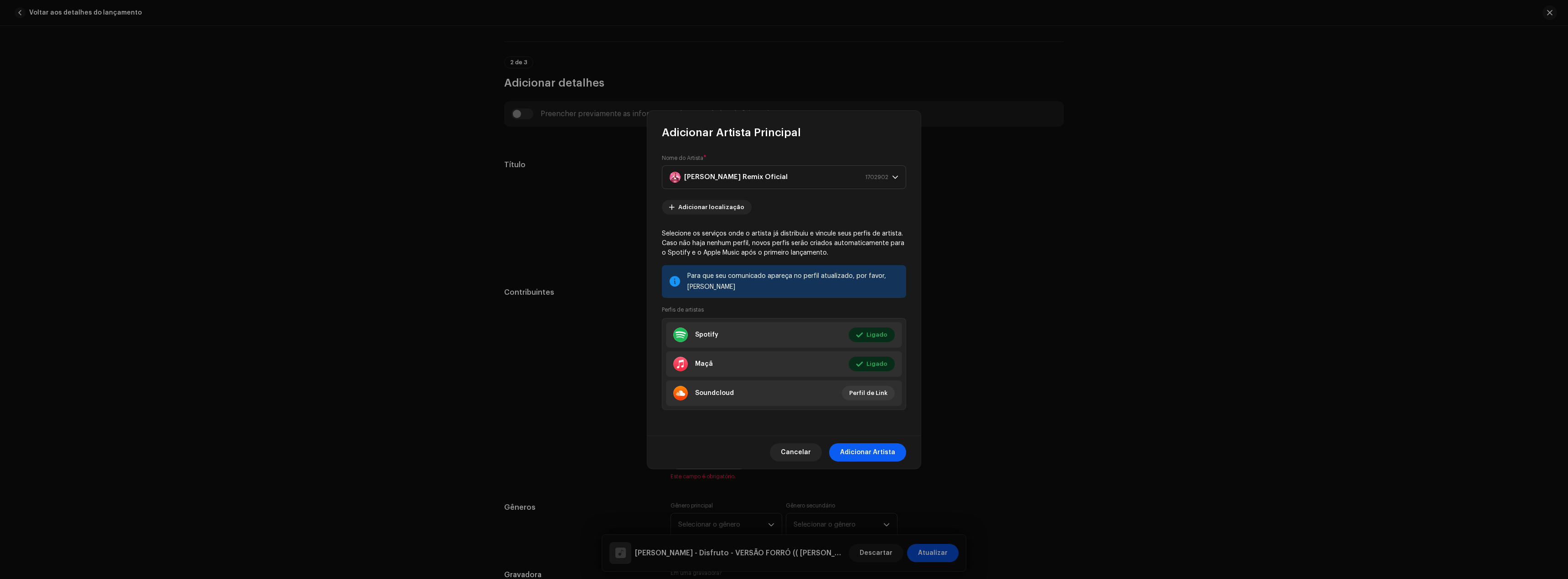
click at [885, 452] on font "Adicionar Artista" at bounding box center [868, 452] width 55 height 6
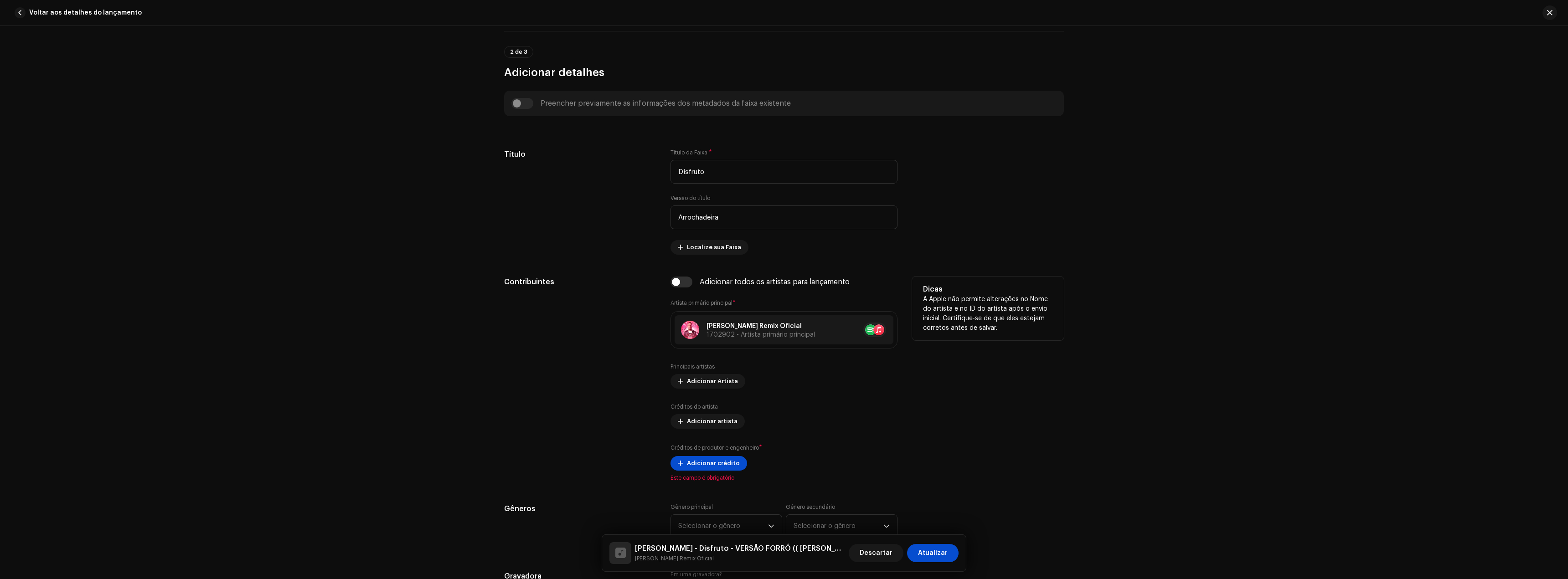
scroll to position [364, 0]
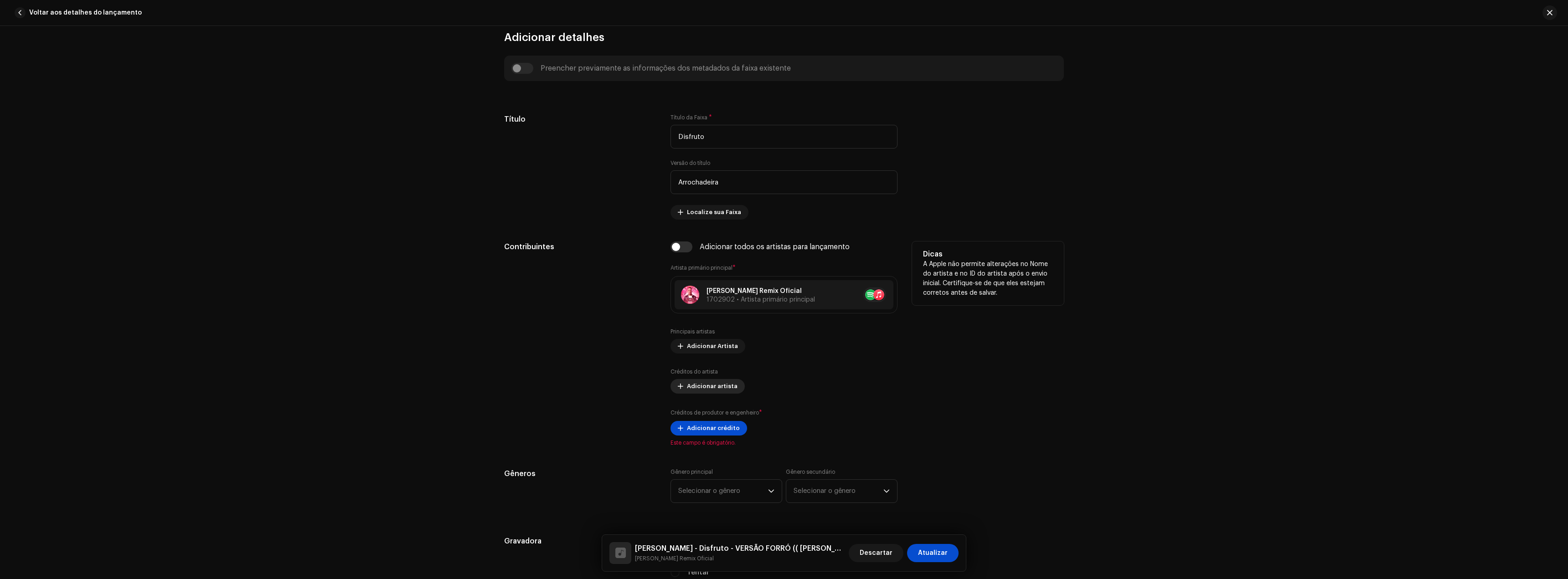
click at [715, 384] on font "Adicionar artista" at bounding box center [712, 386] width 50 height 6
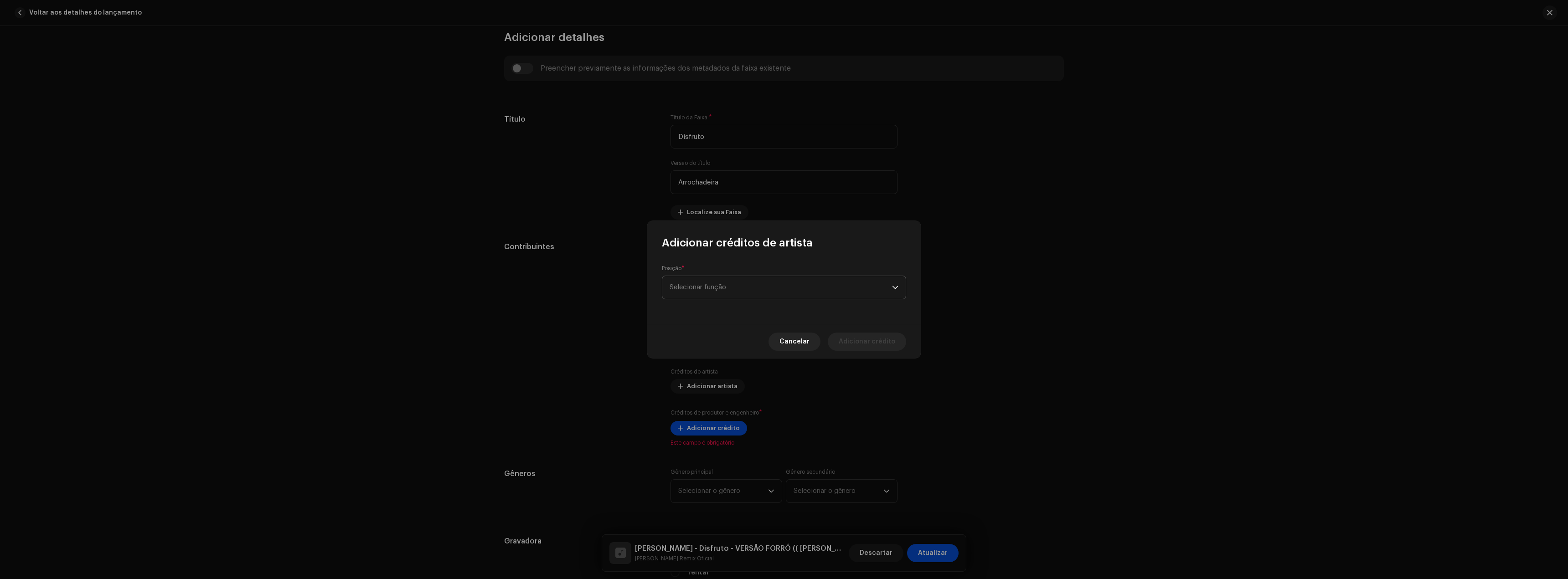
click at [700, 283] on span "Selecionar função" at bounding box center [781, 287] width 223 height 23
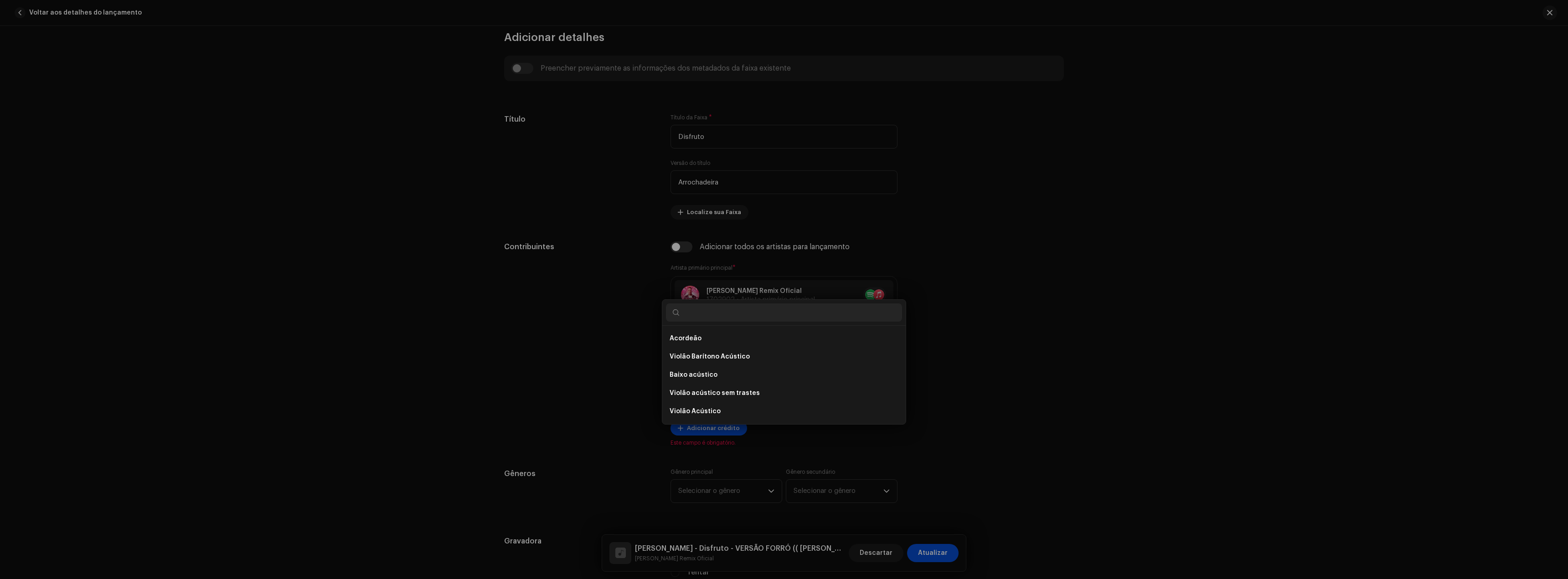
click at [1073, 368] on div "Adicionar créditos de artista Posição * Selecionar função Cancelar Adicionar cr…" at bounding box center [784, 289] width 1568 height 579
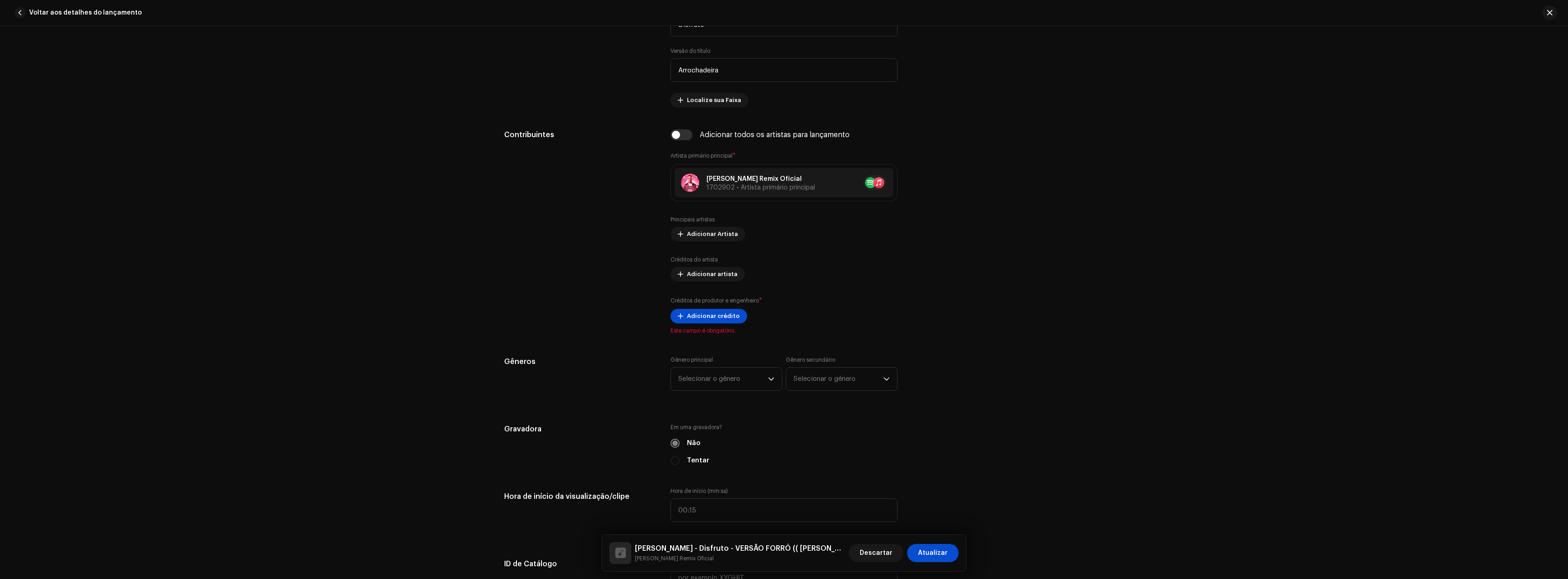
scroll to position [501, 0]
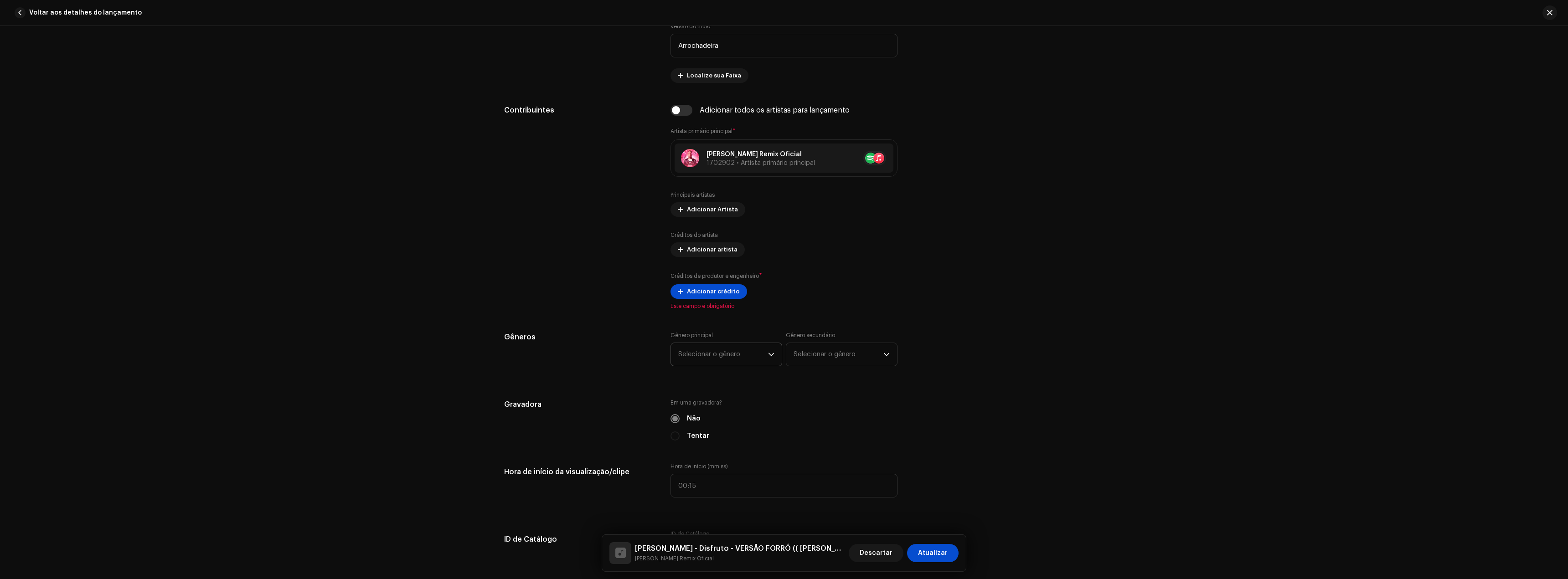
click at [725, 356] on font "Selecionar o gênero" at bounding box center [710, 354] width 62 height 7
click at [938, 325] on div "Detalhes da faixa Complete o seguinte para finalizar sua faixa. 1 de 3 Adiciona…" at bounding box center [784, 545] width 589 height 1997
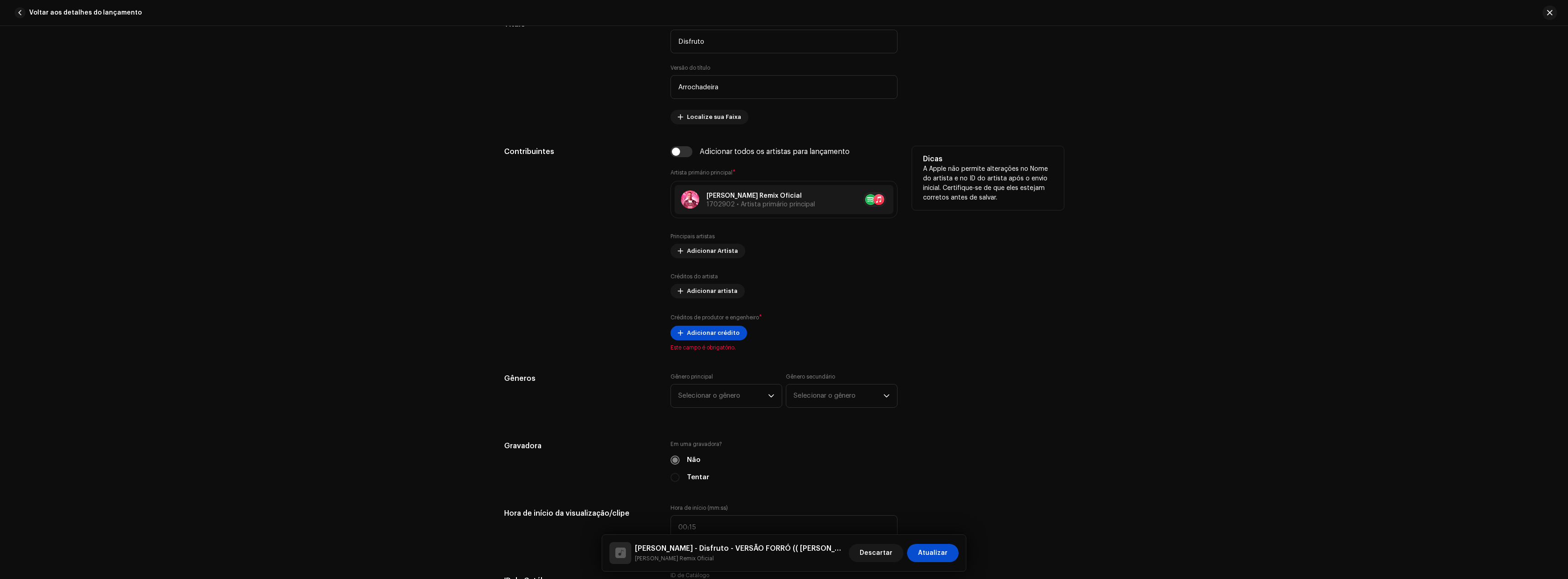
scroll to position [455, 0]
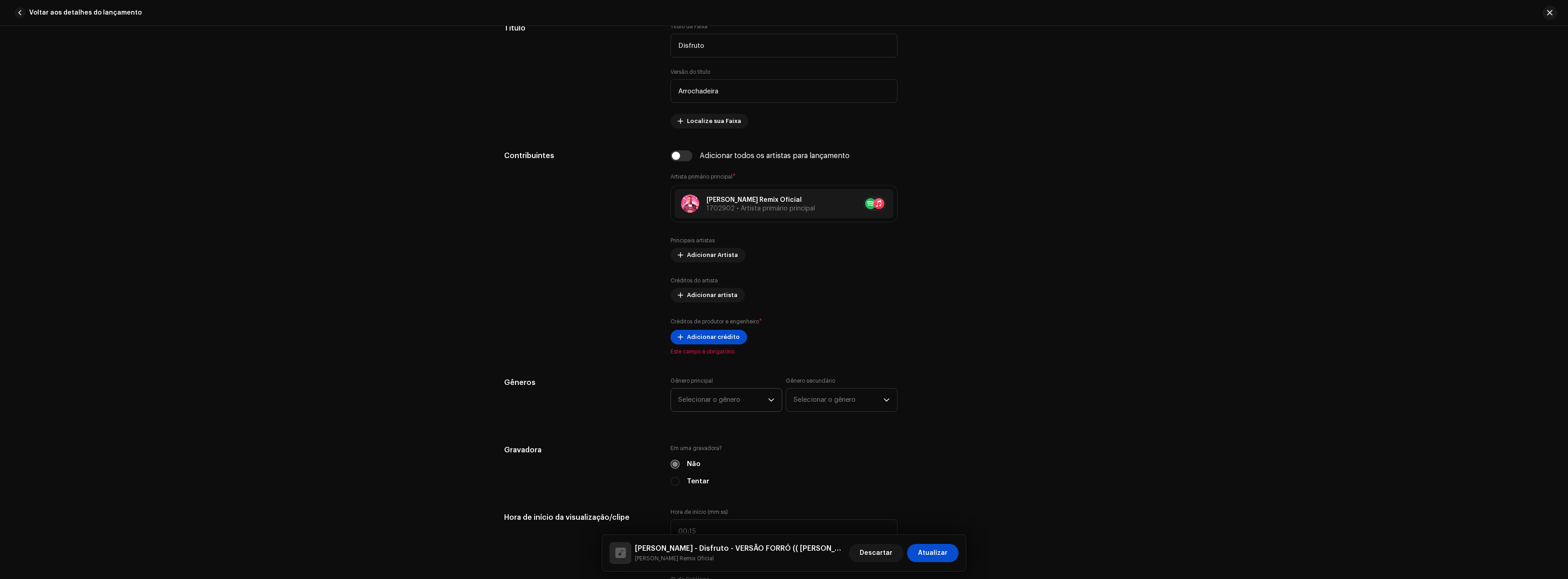
click at [741, 389] on span "Selecionar o gênero" at bounding box center [723, 400] width 90 height 23
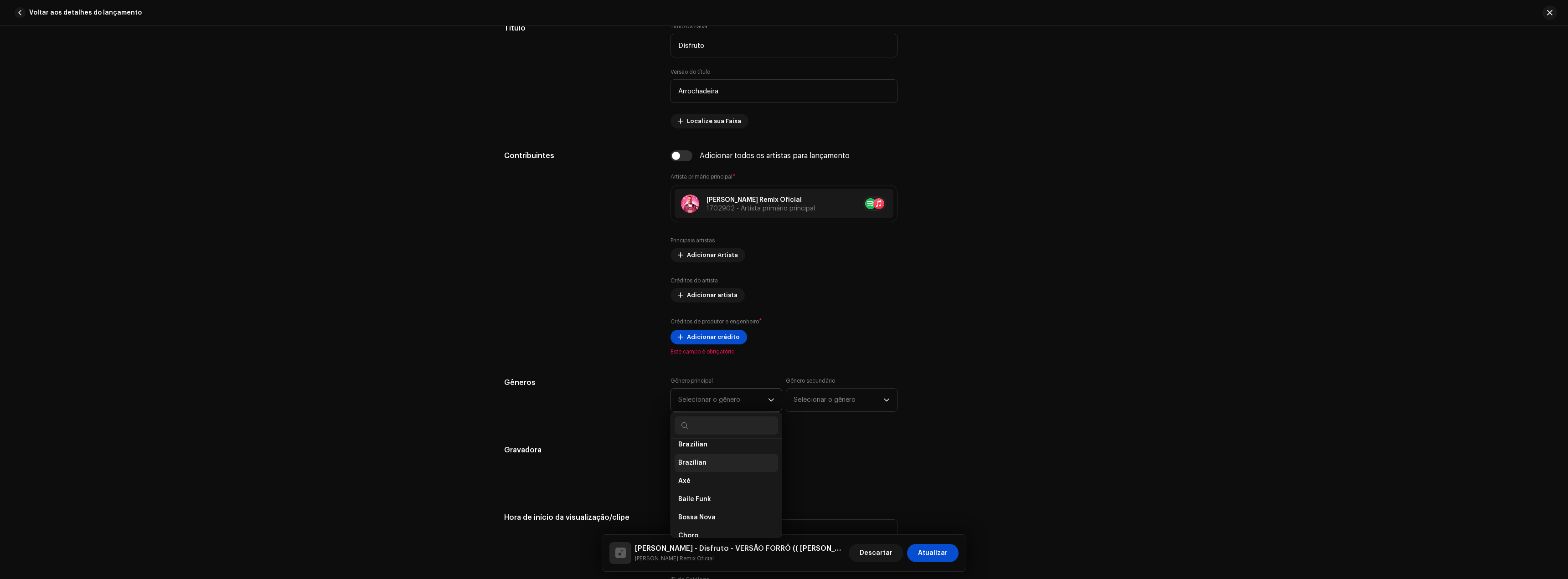
click at [690, 463] on span "Brazilian" at bounding box center [693, 463] width 28 height 9
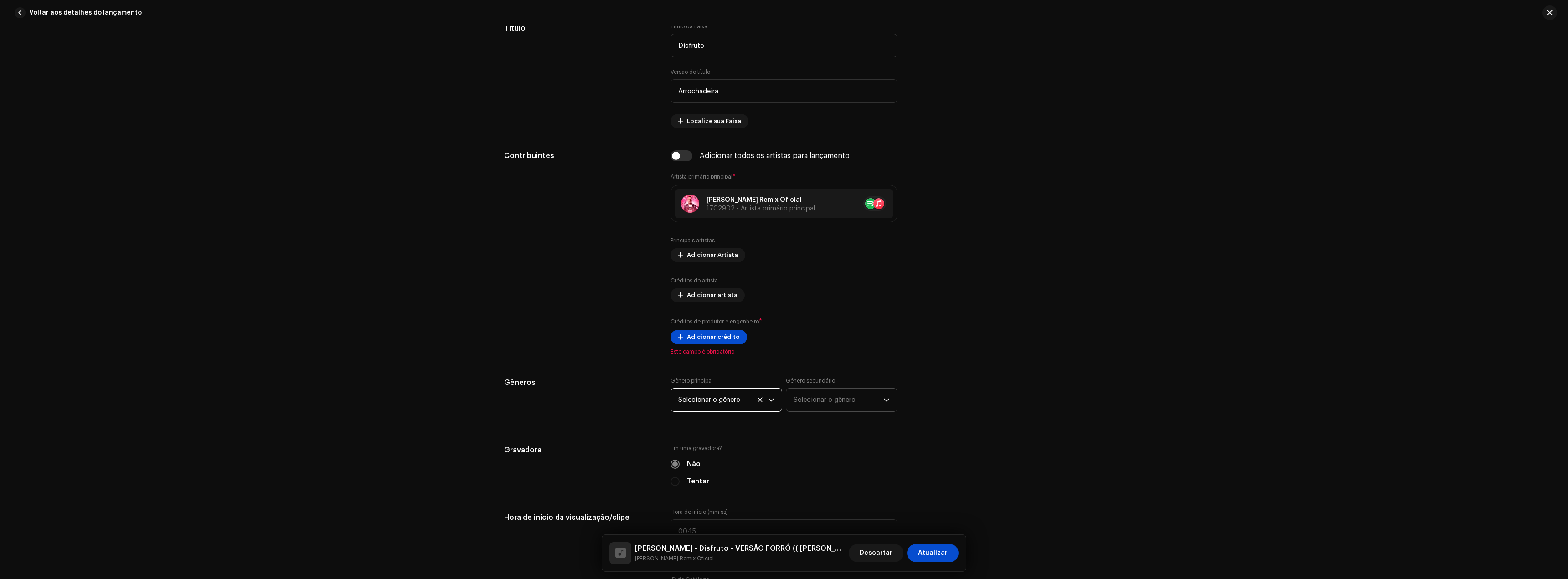
click at [808, 404] on span "Selecionar o gênero" at bounding box center [838, 400] width 90 height 23
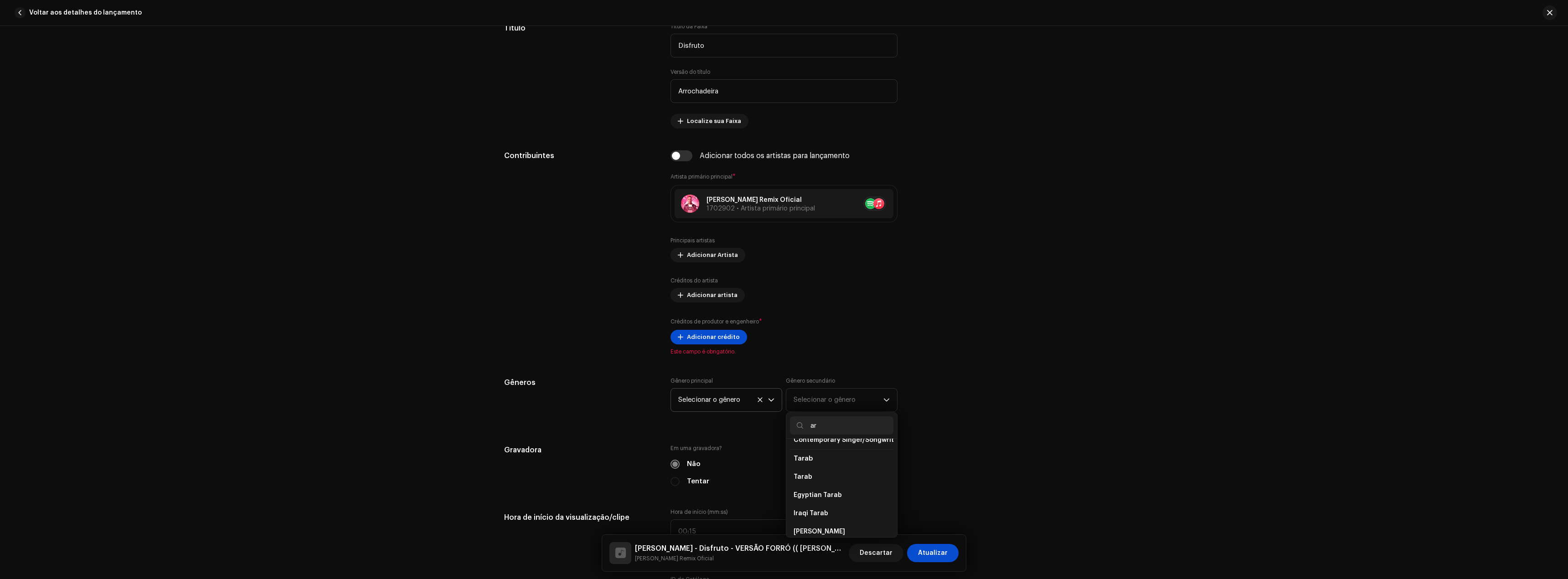
scroll to position [0, 0]
type input "a"
click at [804, 485] on li "Axé" at bounding box center [842, 492] width 104 height 18
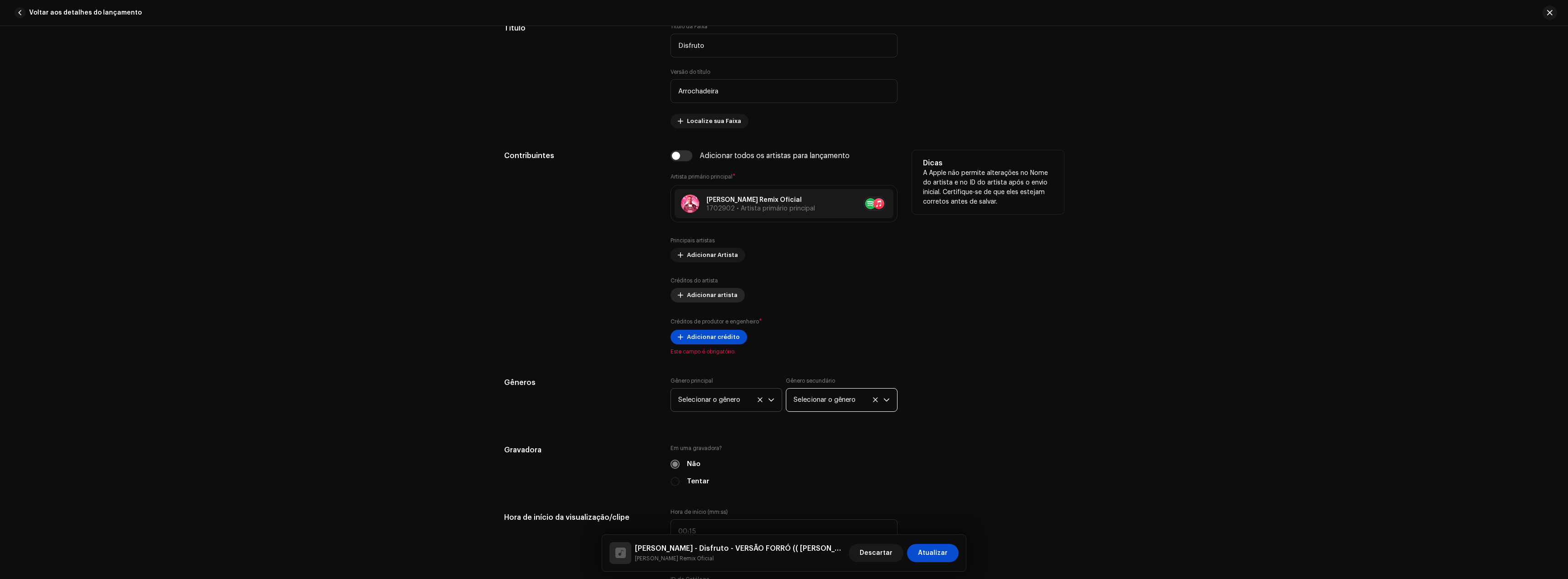
click at [715, 296] on font "Adicionar artista" at bounding box center [712, 294] width 50 height 6
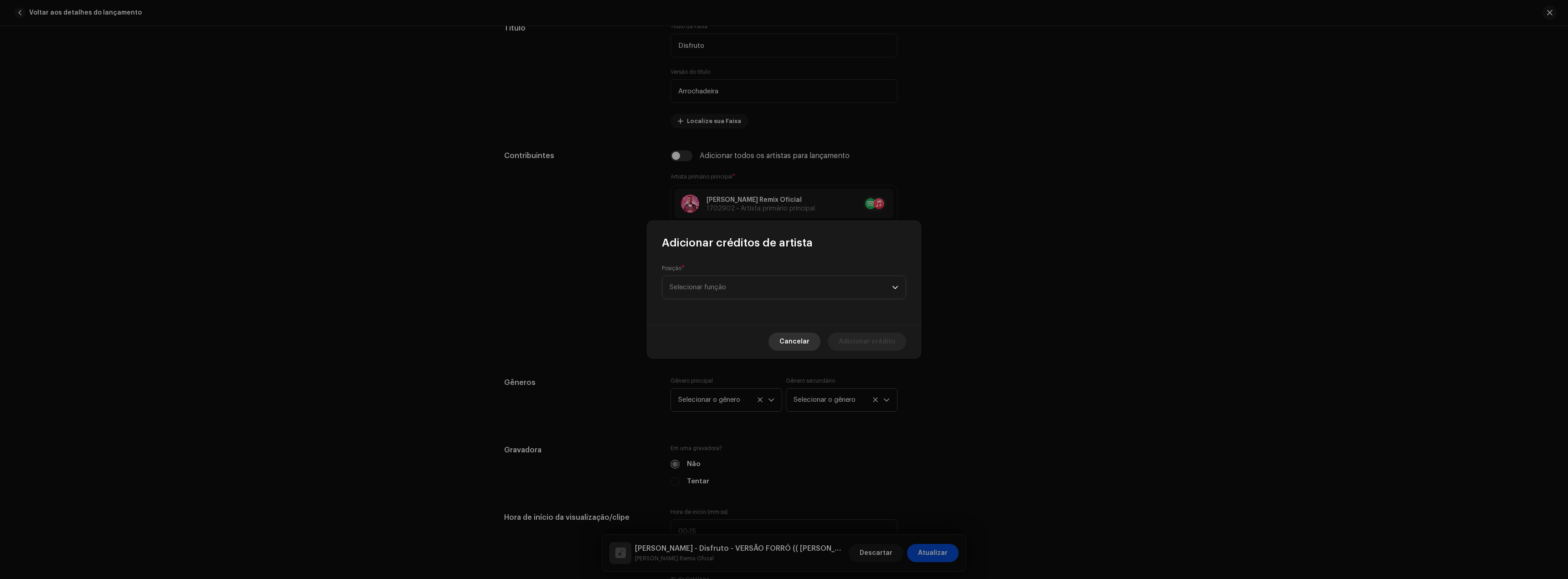
click at [793, 338] on span "Cancelar" at bounding box center [794, 342] width 30 height 18
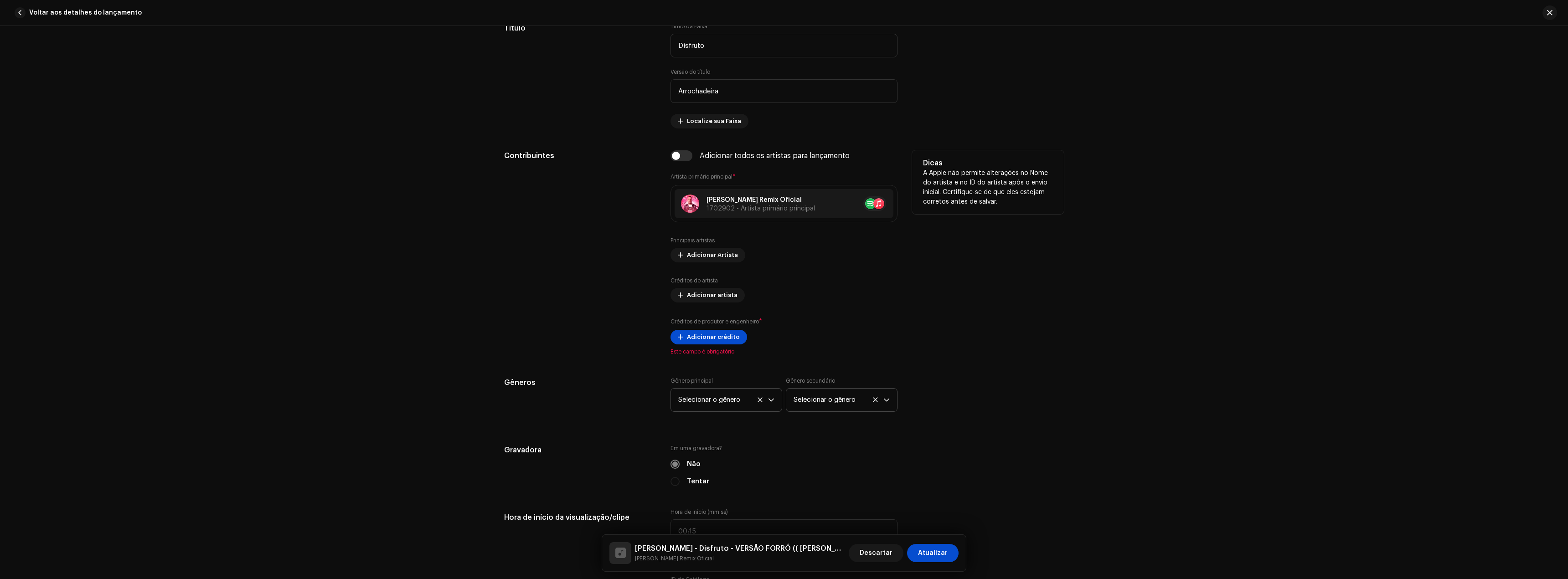
drag, startPoint x: 954, startPoint y: 313, endPoint x: 938, endPoint y: 276, distance: 40.3
click at [954, 313] on div "Dicas A Apple não permite alterações no Nome do artista e no ID do artista após…" at bounding box center [988, 252] width 151 height 205
click at [1253, 330] on div "Detalhes da faixa Complete o seguinte para finalizar sua faixa. 1 de 3 Adiciona…" at bounding box center [784, 302] width 1568 height 553
click at [703, 338] on font "Adicionar crédito" at bounding box center [713, 336] width 53 height 6
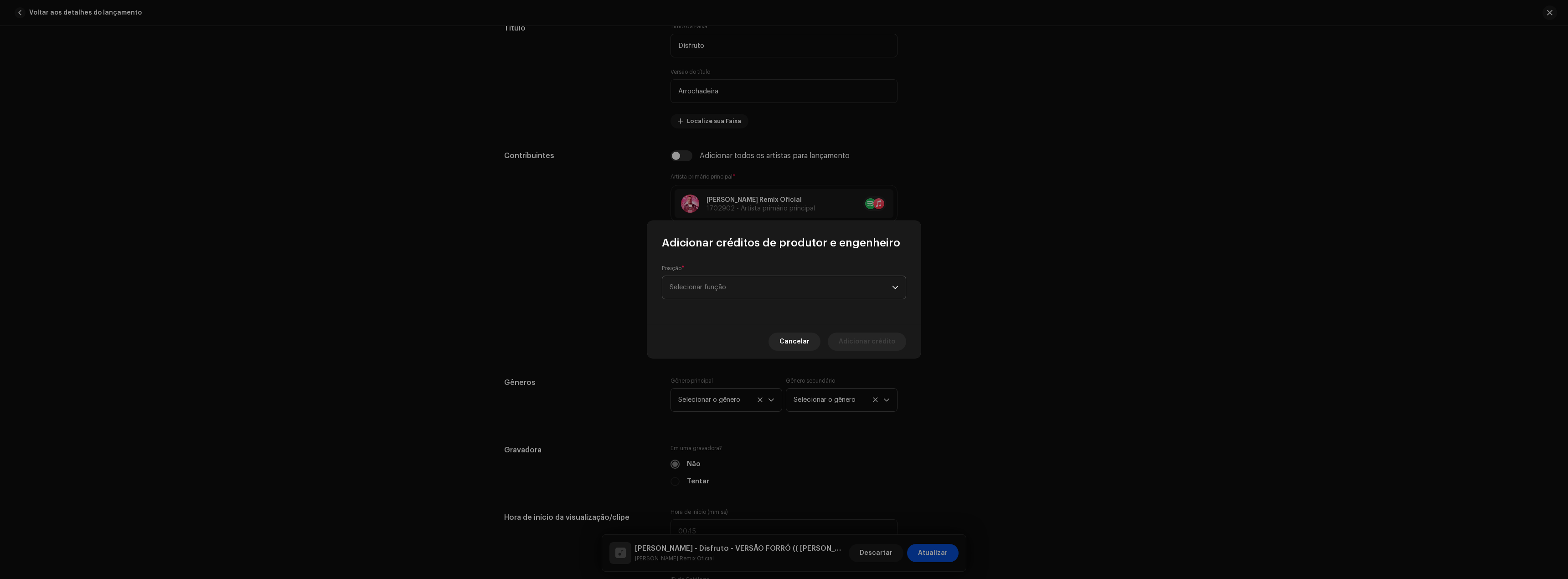
click at [704, 296] on span "Selecionar função" at bounding box center [781, 287] width 223 height 23
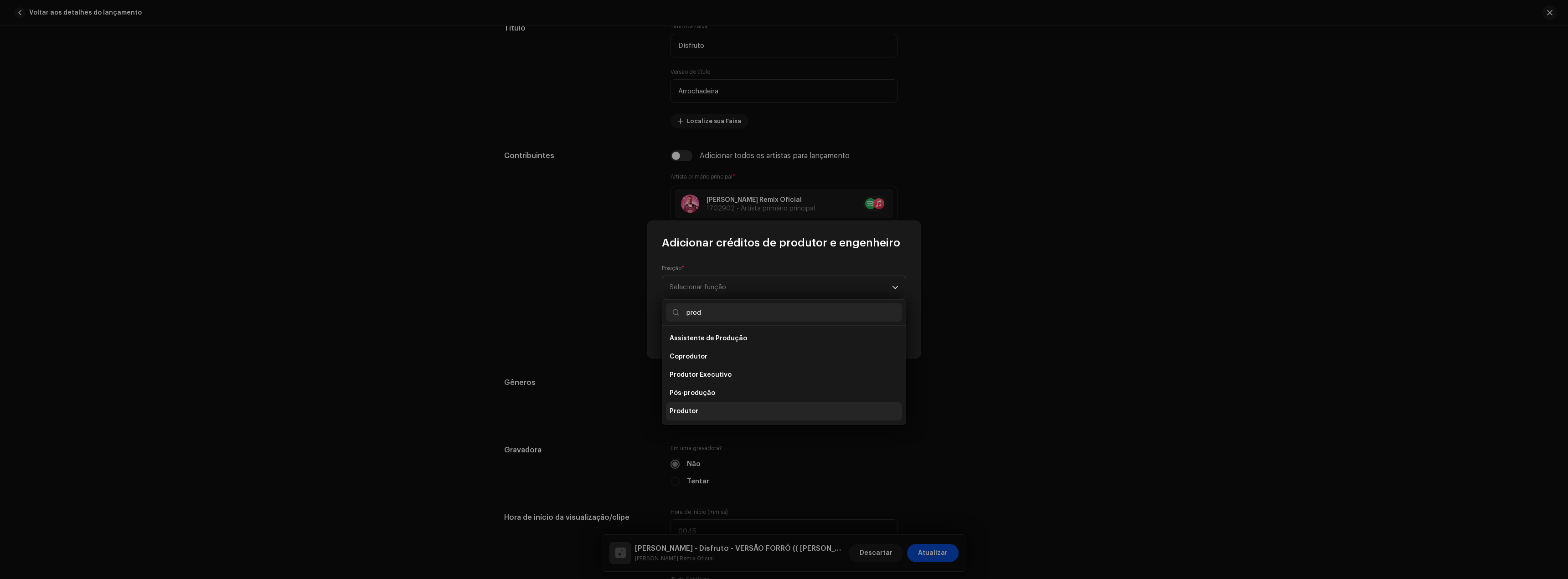
type input "prod"
click at [695, 408] on span "Produtor" at bounding box center [684, 411] width 28 height 9
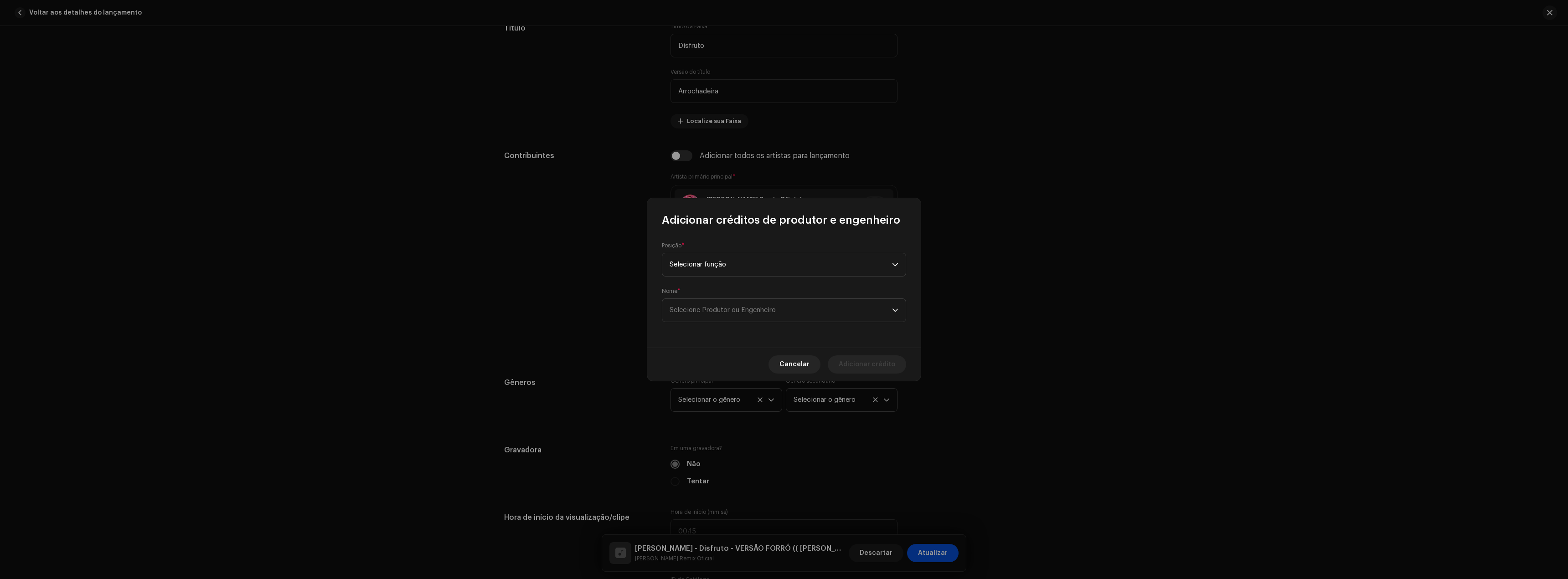
click at [721, 296] on div "Nome * Selecione Produtor ou Engenheiro" at bounding box center [783, 305] width 244 height 35
click at [715, 316] on span "Selecione Produtor ou Engenheiro" at bounding box center [781, 310] width 223 height 23
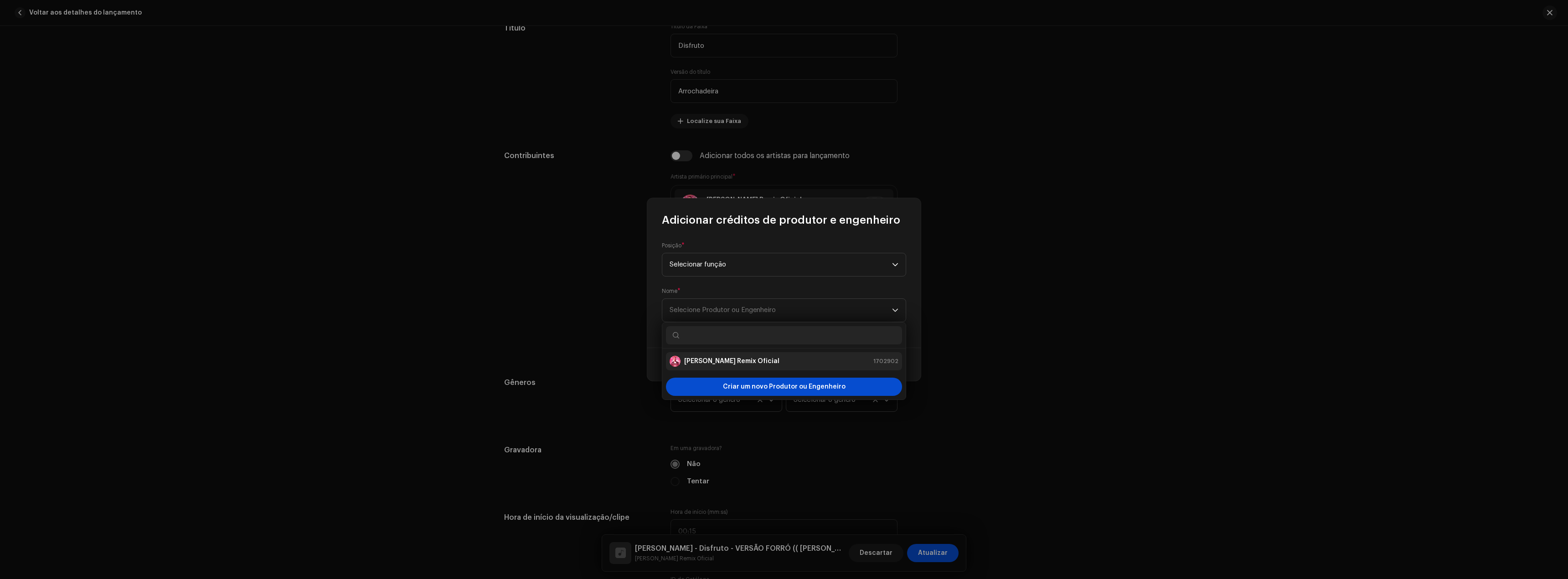
click at [715, 355] on li "[PERSON_NAME] Remix Oficial 1702902" at bounding box center [784, 361] width 236 height 18
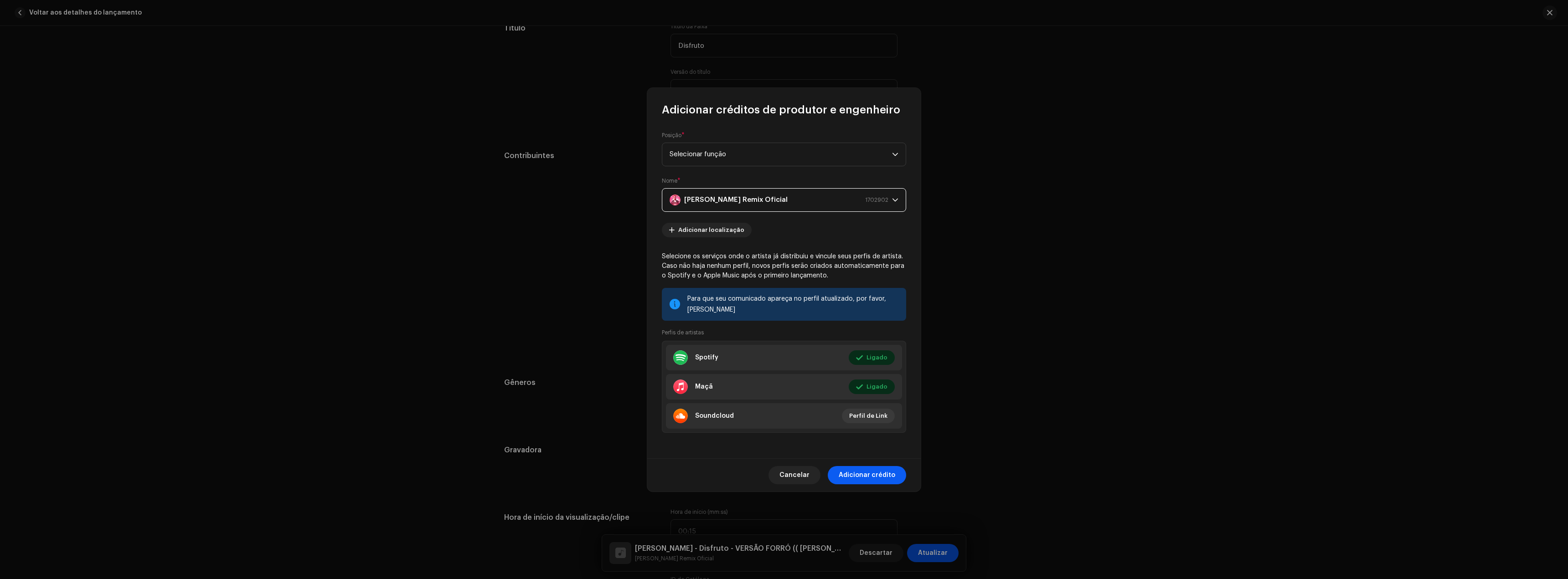
click at [863, 474] on font "Adicionar crédito" at bounding box center [867, 475] width 56 height 6
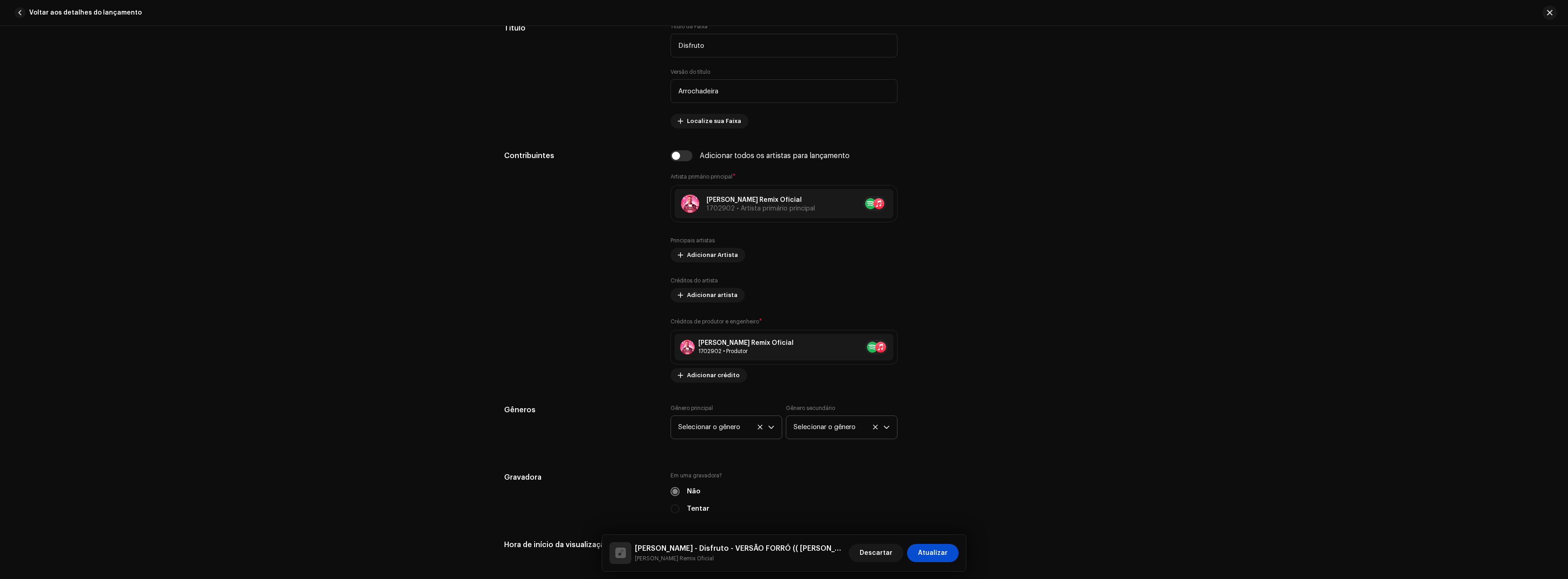
click at [457, 386] on div "Detalhes da faixa Complete o seguinte para finalizar sua faixa. 1 de 3 Adiciona…" at bounding box center [784, 302] width 1568 height 553
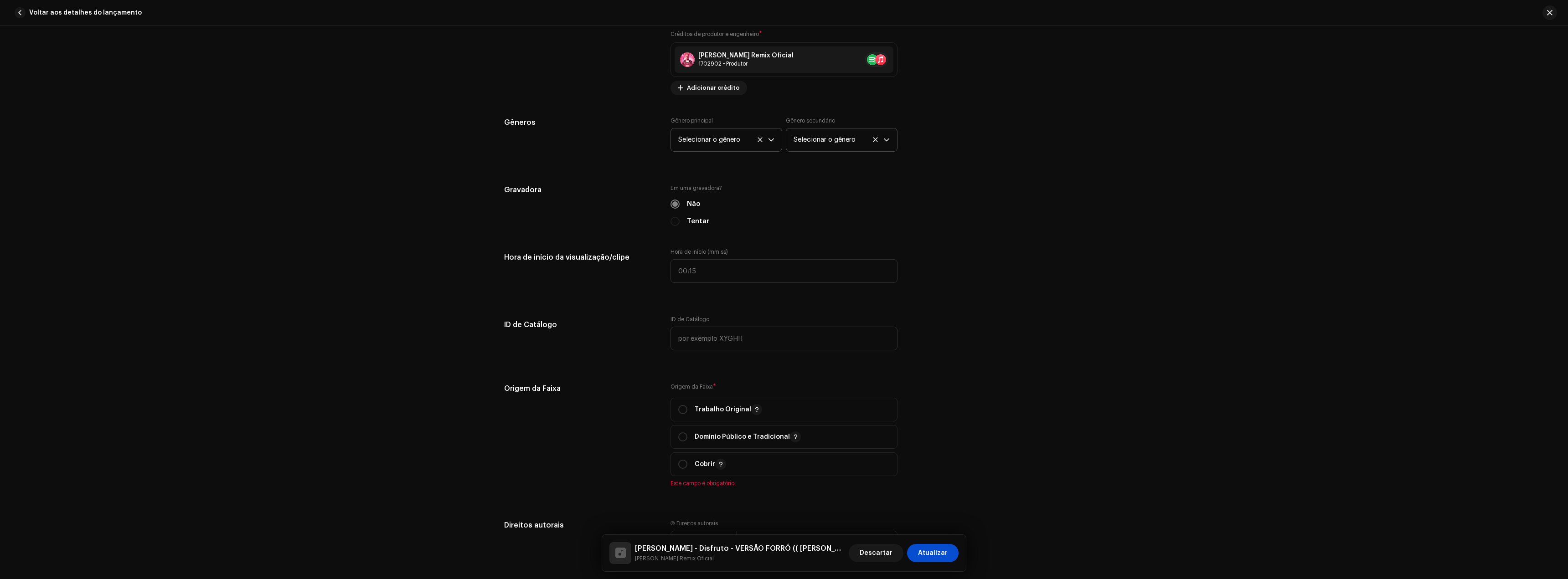
scroll to position [774, 0]
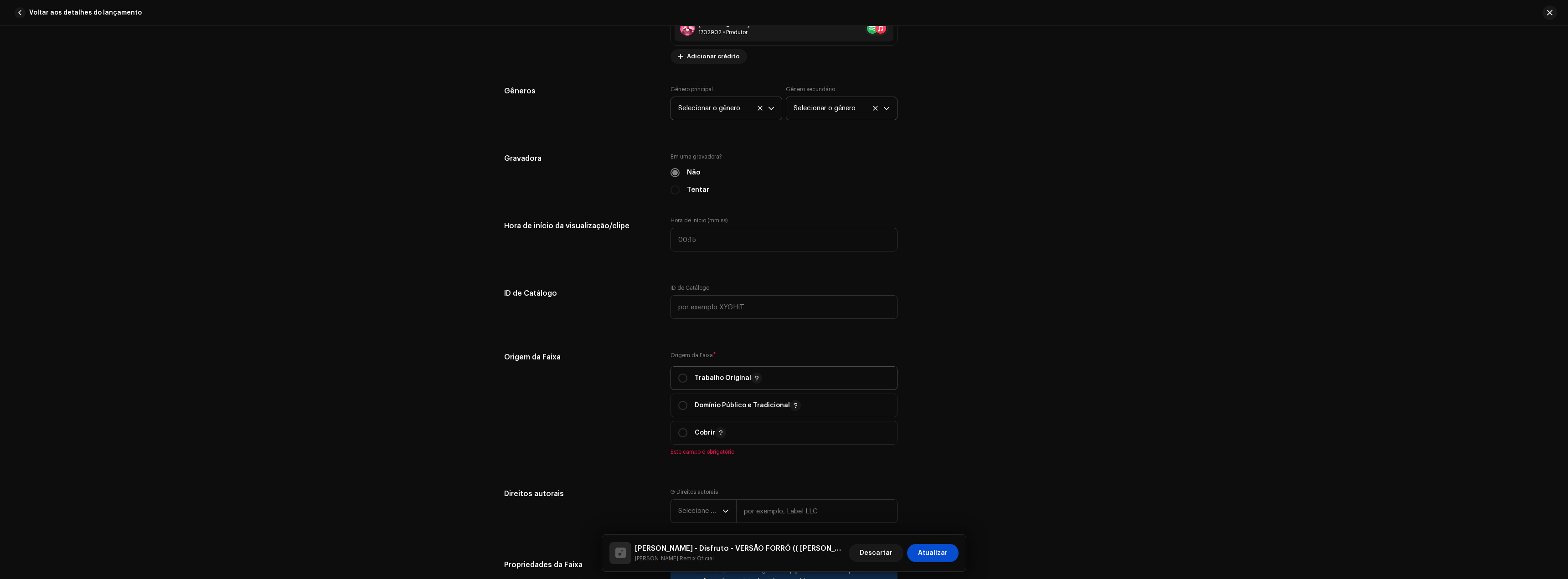
click at [712, 372] on span "Trabalho Original" at bounding box center [784, 378] width 212 height 23
radio input "true"
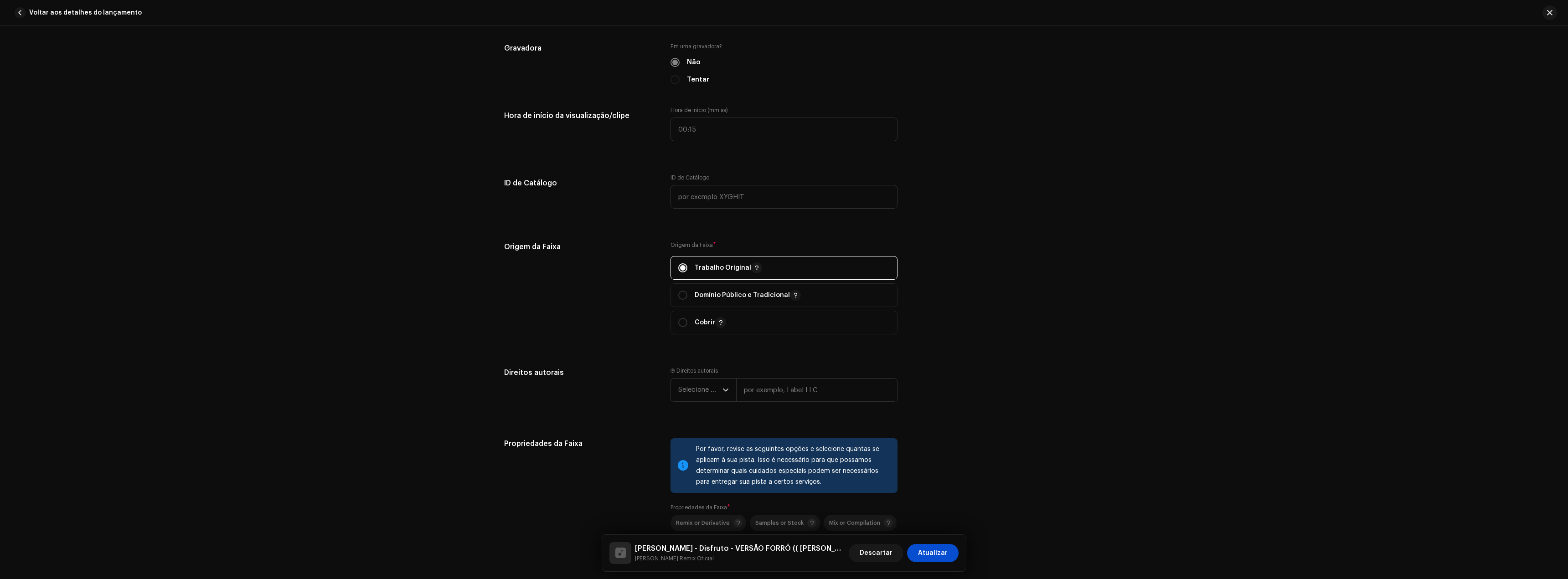
scroll to position [911, 0]
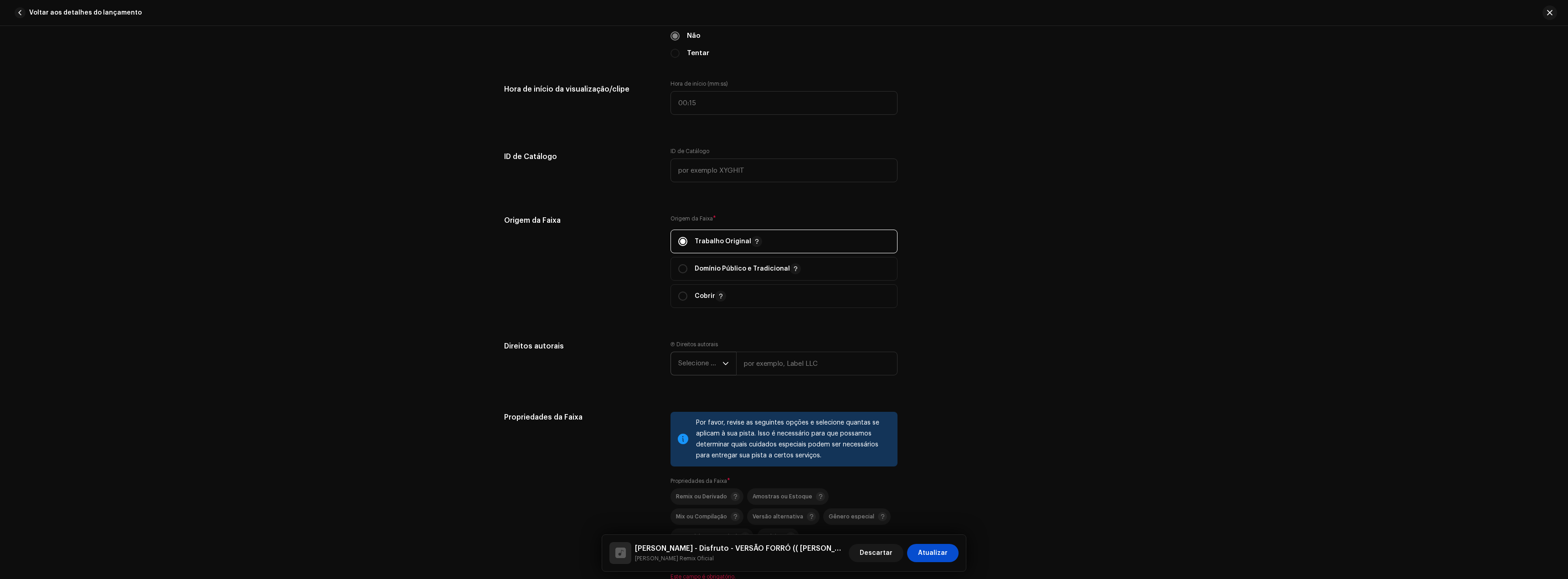
click at [691, 364] on font "Selecione o ano" at bounding box center [703, 363] width 50 height 7
click at [688, 419] on span "2026" at bounding box center [687, 415] width 17 height 9
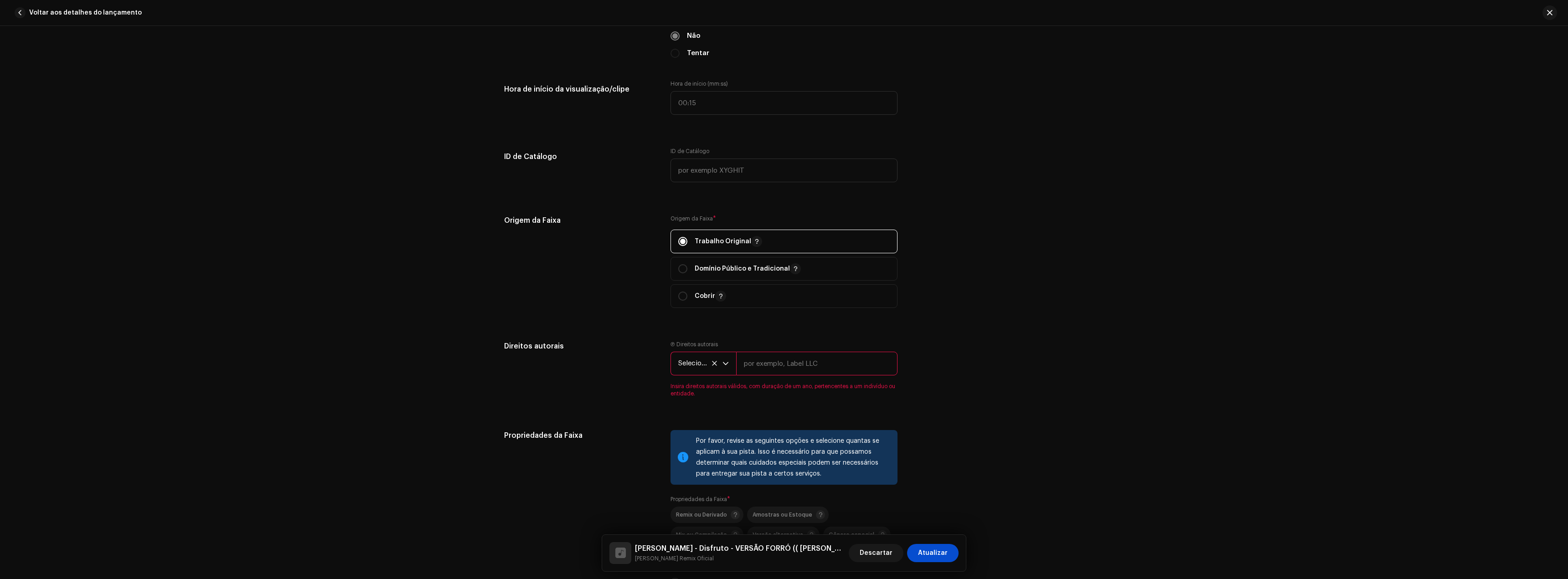
click at [693, 366] on font "Selecione o ano" at bounding box center [703, 363] width 50 height 7
click at [695, 431] on li "2025" at bounding box center [707, 430] width 65 height 18
click at [714, 362] on icon at bounding box center [714, 363] width 5 height 5
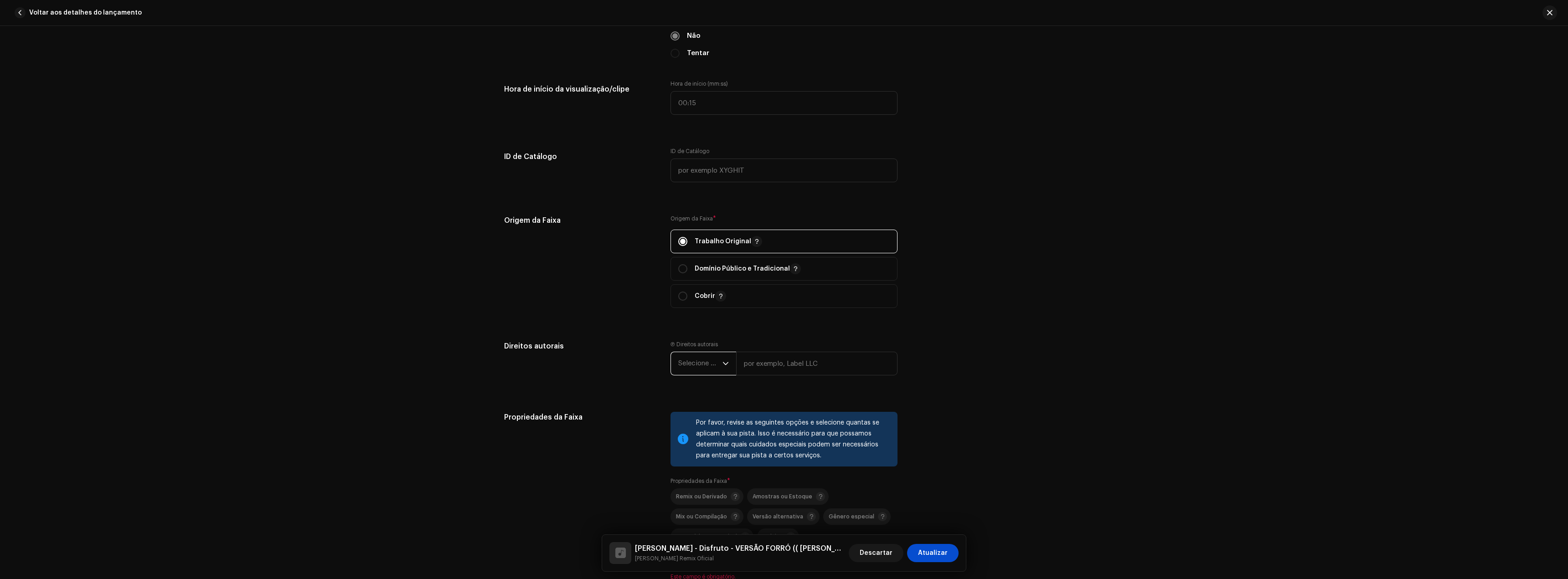
click at [700, 362] on font "Selecione o ano" at bounding box center [703, 363] width 50 height 7
click at [692, 435] on span "2025" at bounding box center [686, 433] width 16 height 9
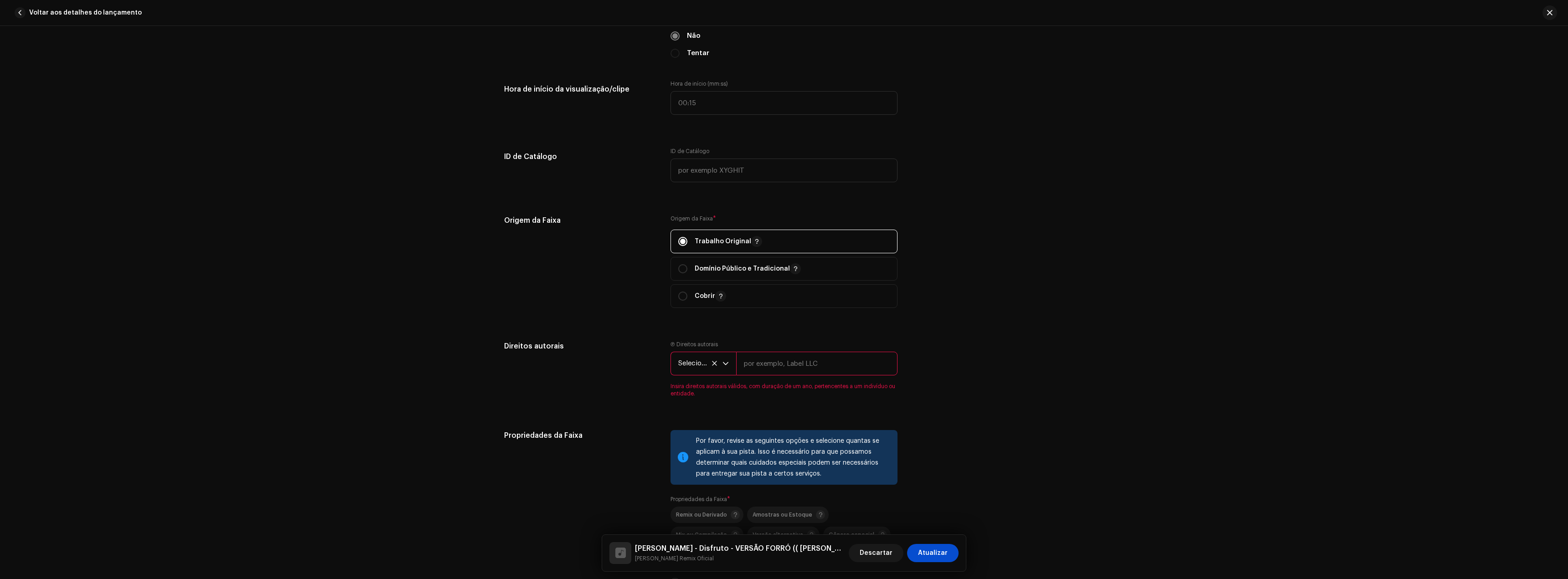
click at [760, 367] on input "text" at bounding box center [816, 364] width 161 height 24
type input "[PERSON_NAME] Remix Oficial"
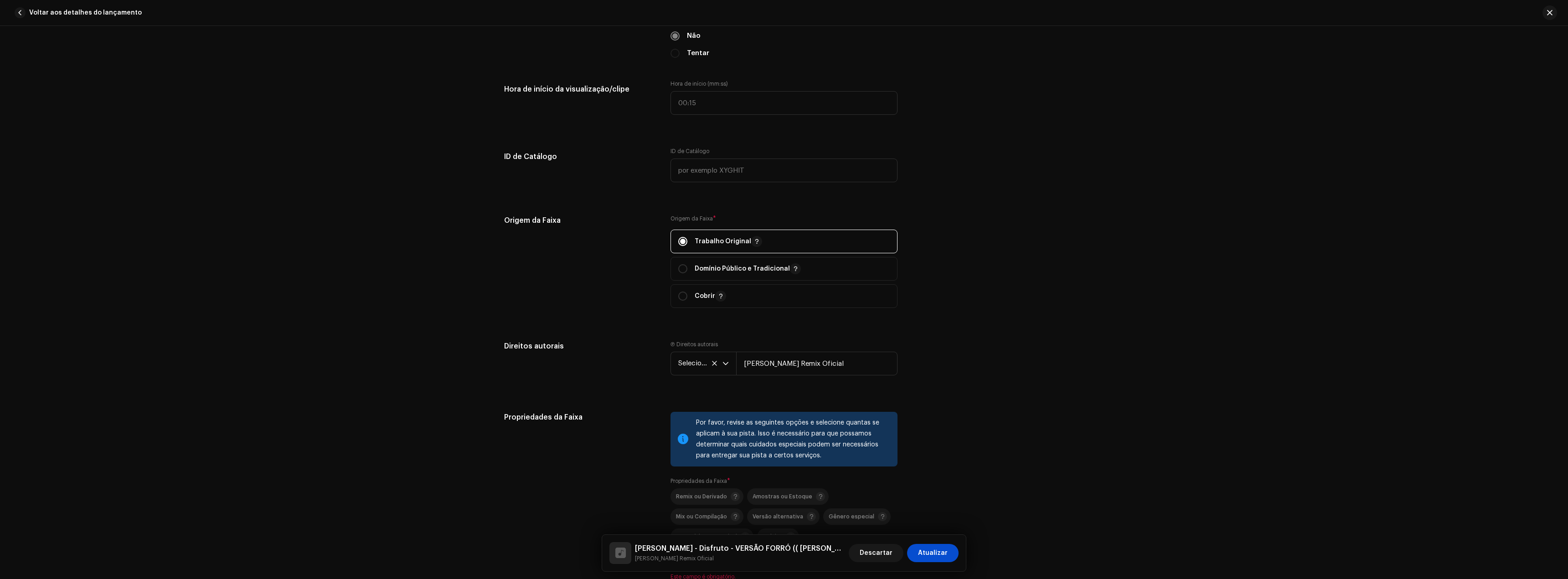
click at [998, 353] on div "Direitos autorais Ⓟ Direitos autorais Selecione o ano [PERSON_NAME] Remix Ofici…" at bounding box center [784, 366] width 560 height 49
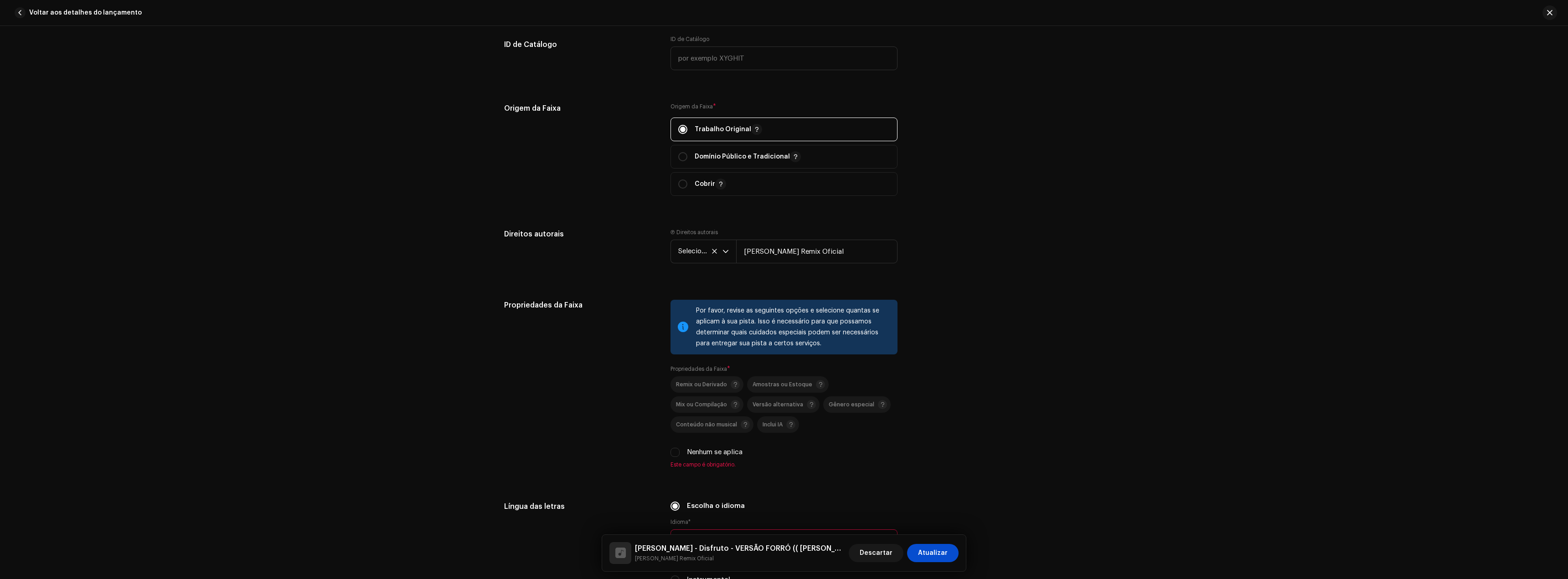
scroll to position [1047, 0]
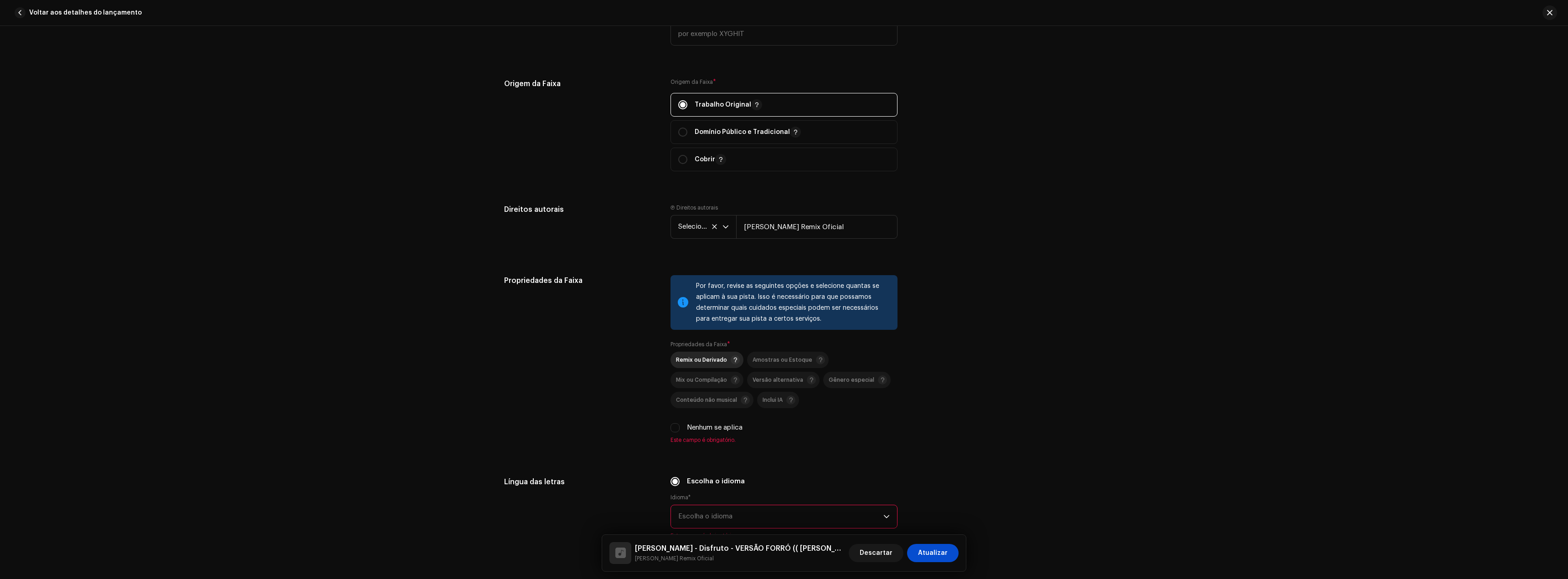
click at [689, 357] on font "Remix ou Derivado" at bounding box center [701, 360] width 51 height 5
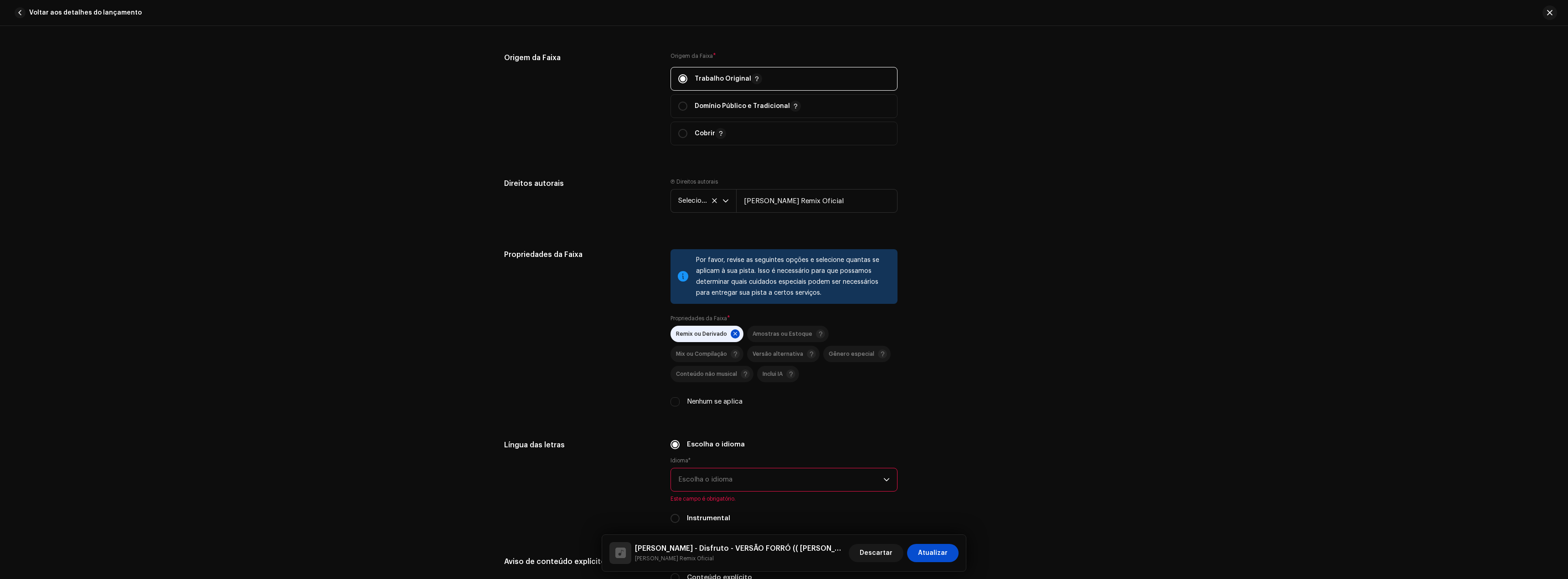
scroll to position [1185, 0]
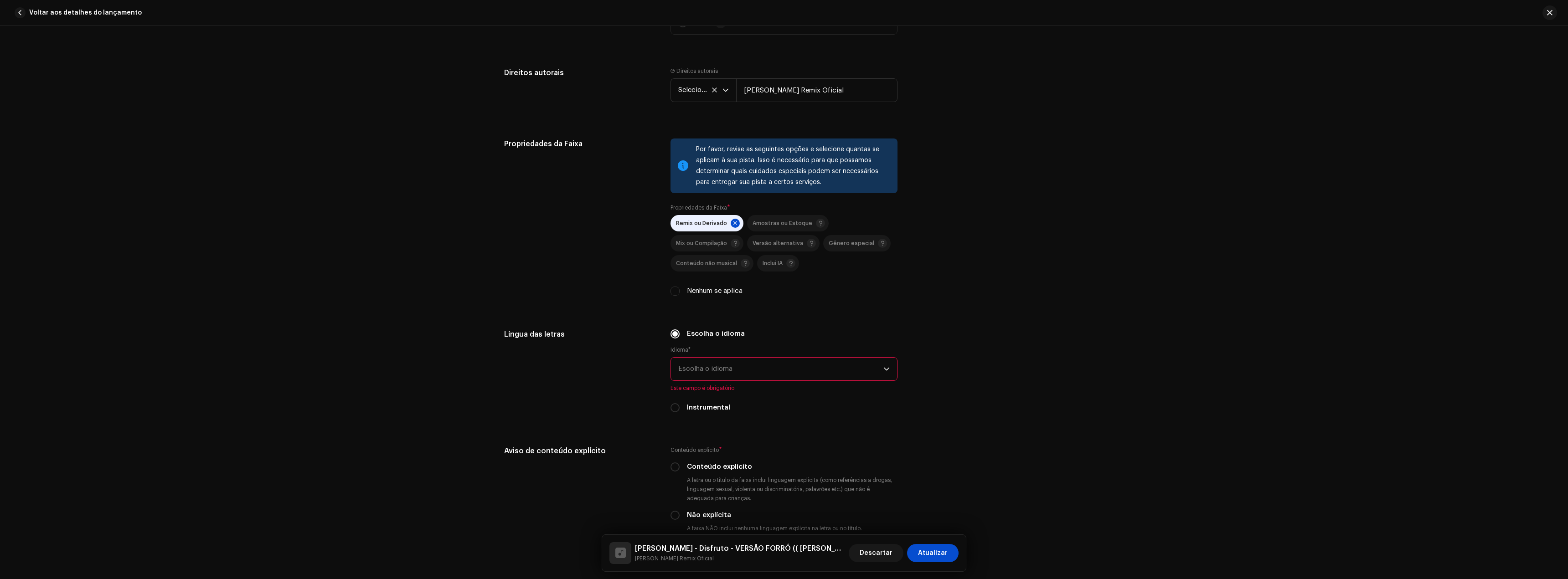
click at [710, 369] on font "Escolha o idioma" at bounding box center [706, 369] width 54 height 7
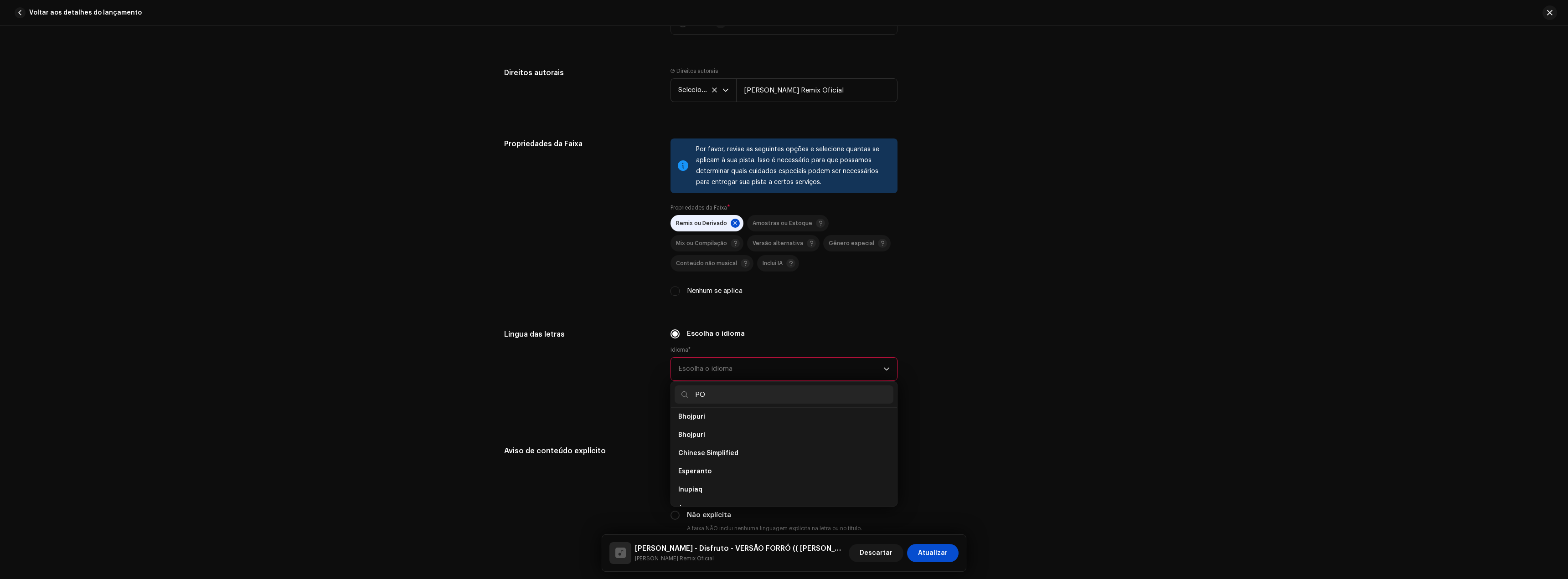
scroll to position [0, 0]
type input "PORT"
click at [718, 428] on li "Portuguese" at bounding box center [784, 421] width 219 height 18
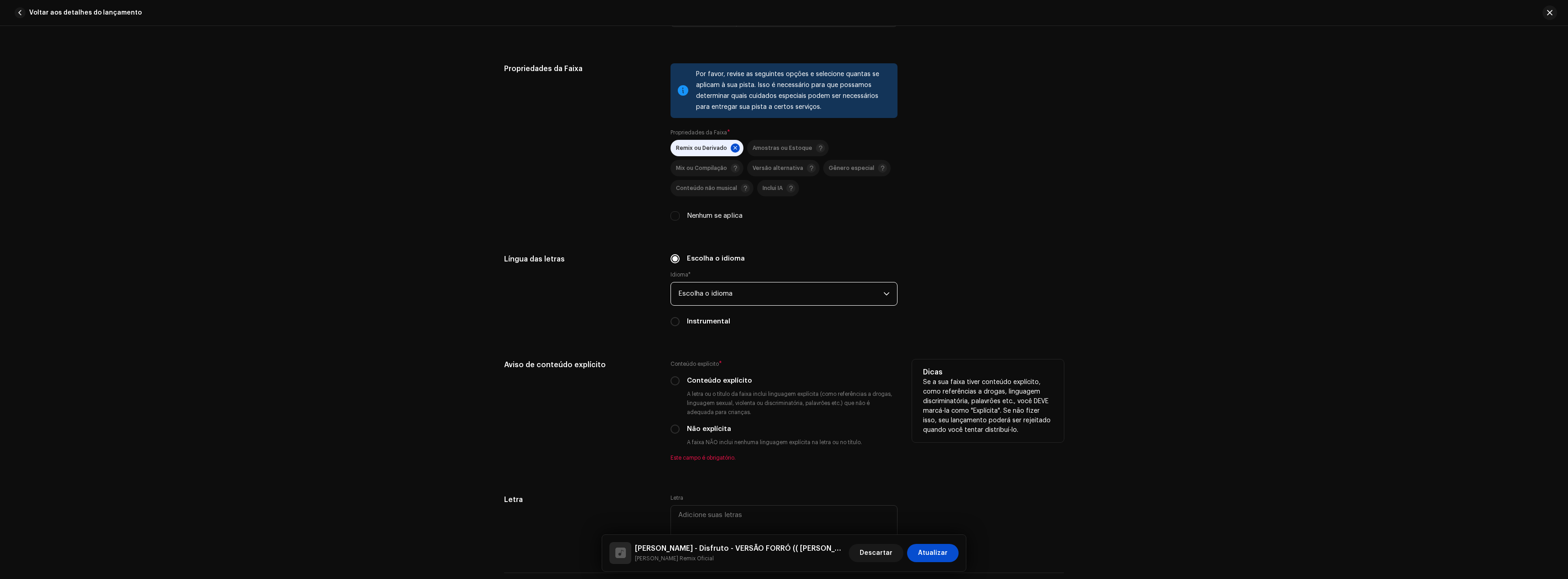
scroll to position [1276, 0]
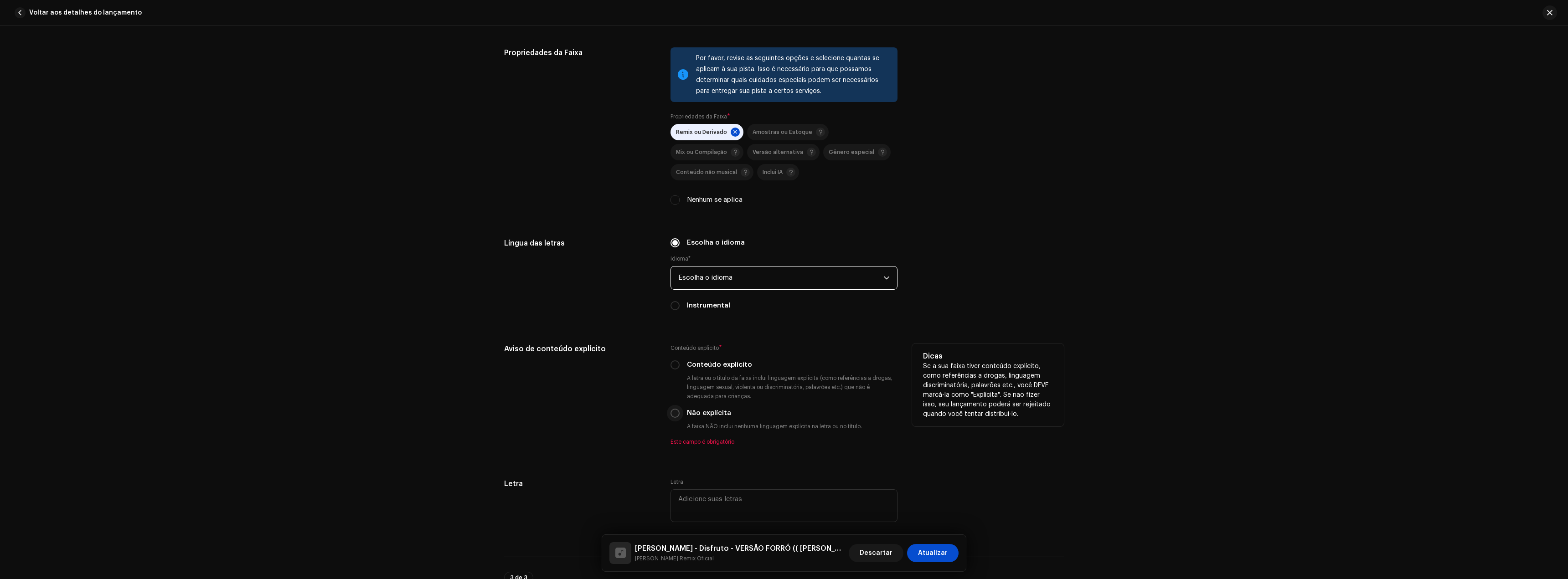
click at [674, 412] on input "Não explícita" at bounding box center [675, 413] width 9 height 9
radio input "true"
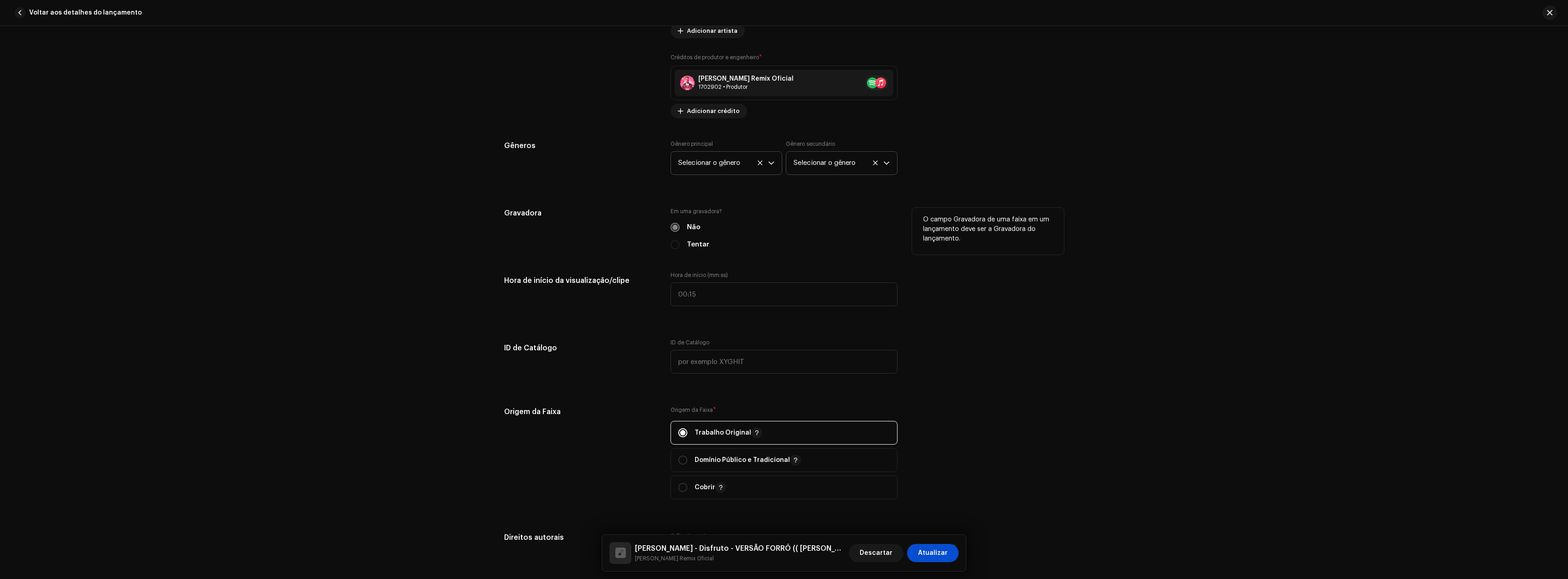
scroll to position [717, 0]
click at [733, 164] on font "Selecionar o gênero" at bounding box center [710, 166] width 62 height 7
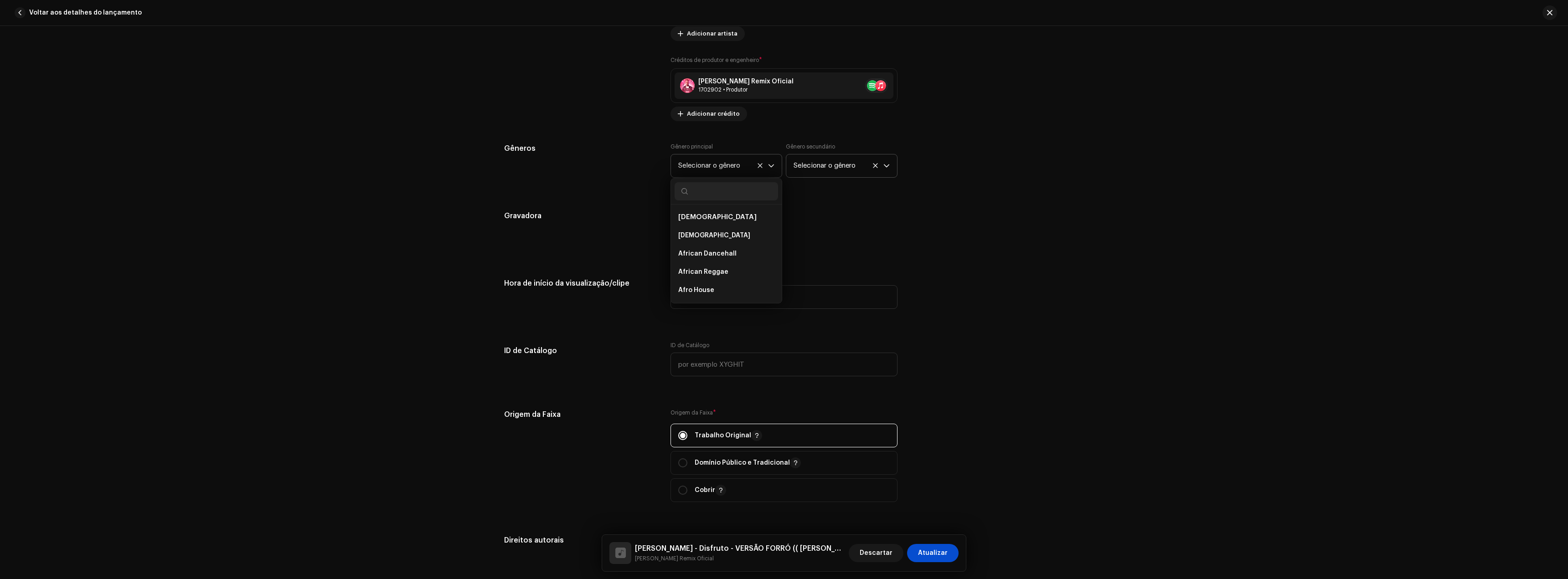
scroll to position [1074, 0]
click at [1060, 219] on div "O campo Gravadora de uma faixa em um lançamento deve ser a Gravadora do lançame…" at bounding box center [988, 234] width 151 height 47
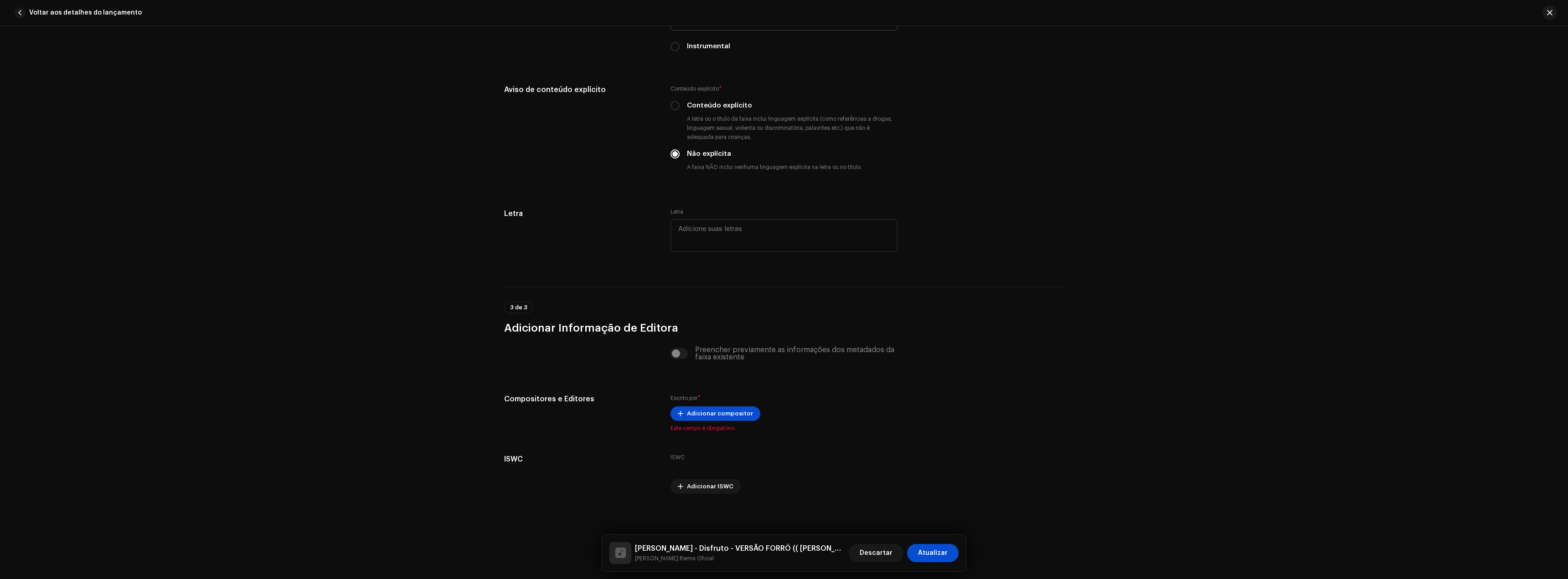
scroll to position [1537, 0]
click at [705, 410] on span "Adicionar compositor" at bounding box center [720, 411] width 66 height 18
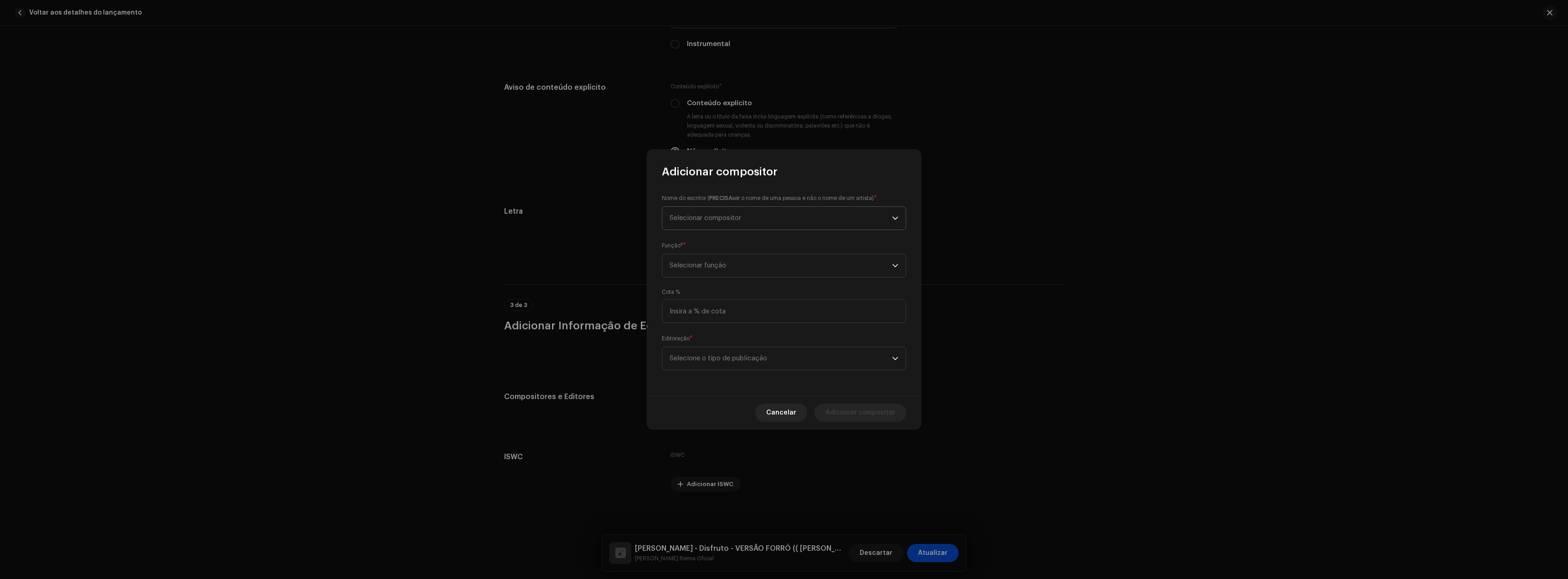
click at [708, 220] on span "Selecionar compositor" at bounding box center [705, 218] width 72 height 7
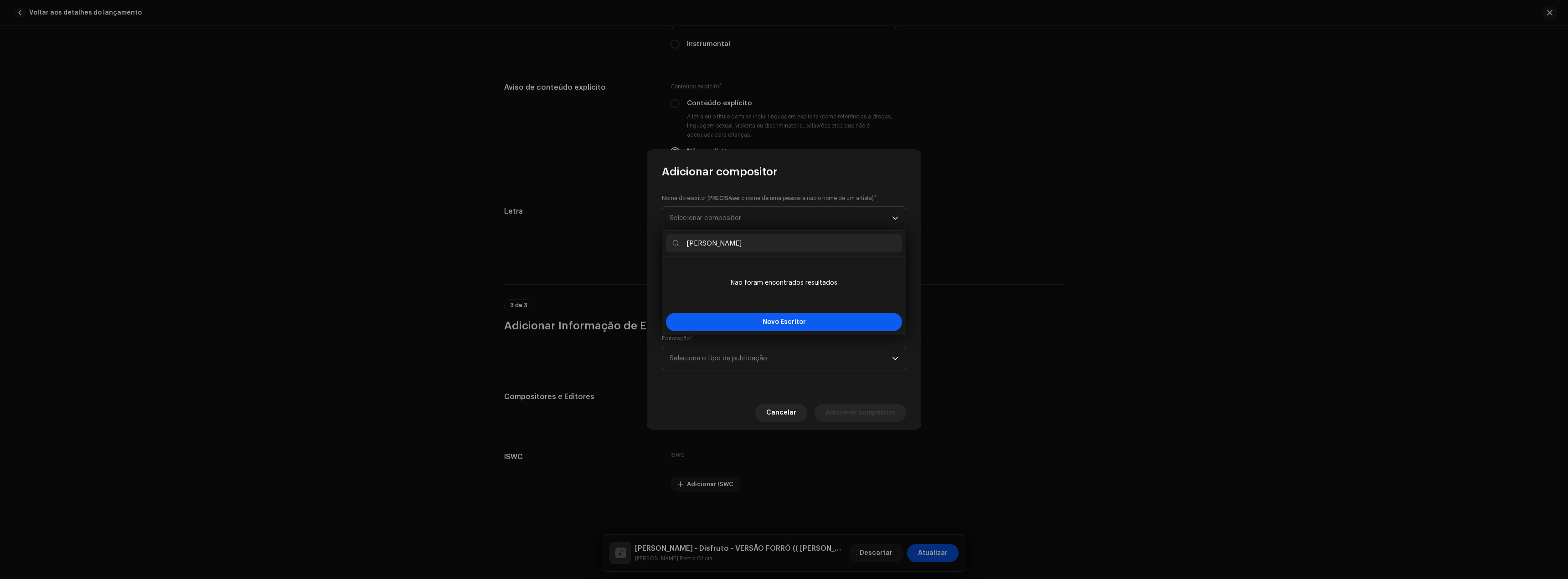
type input "[PERSON_NAME]"
click at [782, 318] on button "Novo Escritor" at bounding box center [784, 322] width 236 height 18
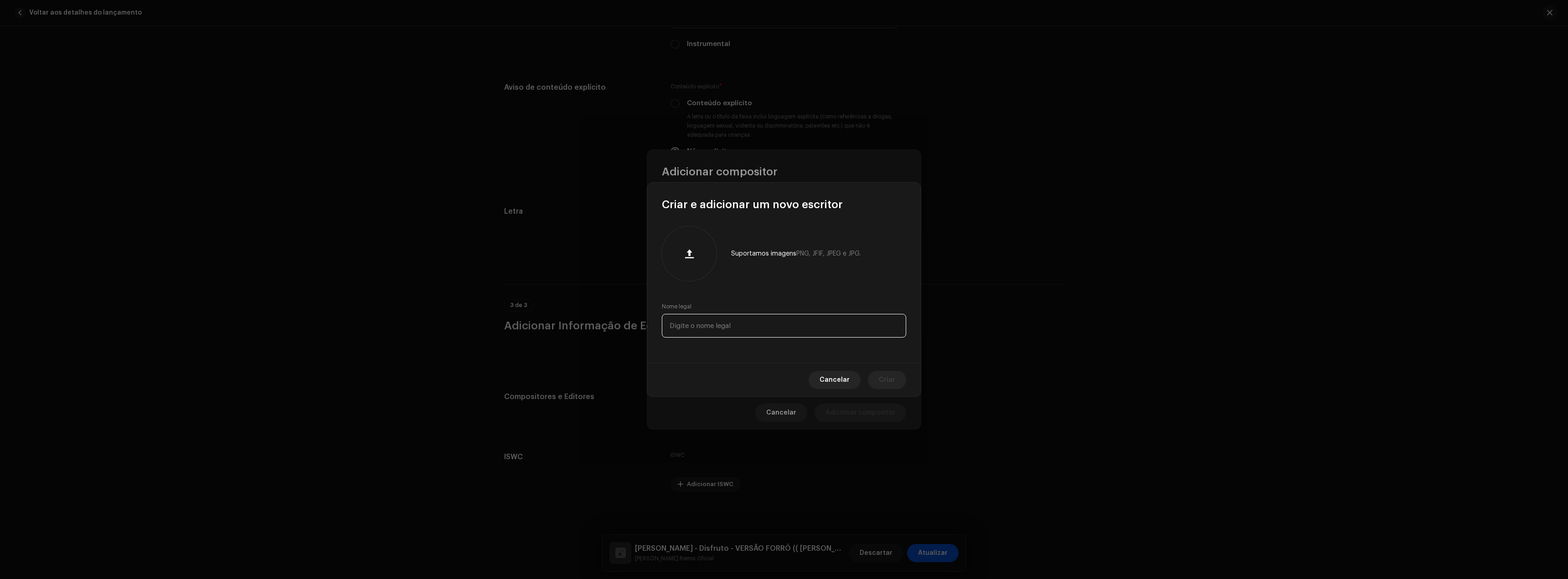
click at [725, 325] on input "text" at bounding box center [783, 325] width 244 height 24
type input "[PERSON_NAME]"
click at [875, 377] on button "Criar" at bounding box center [887, 380] width 38 height 18
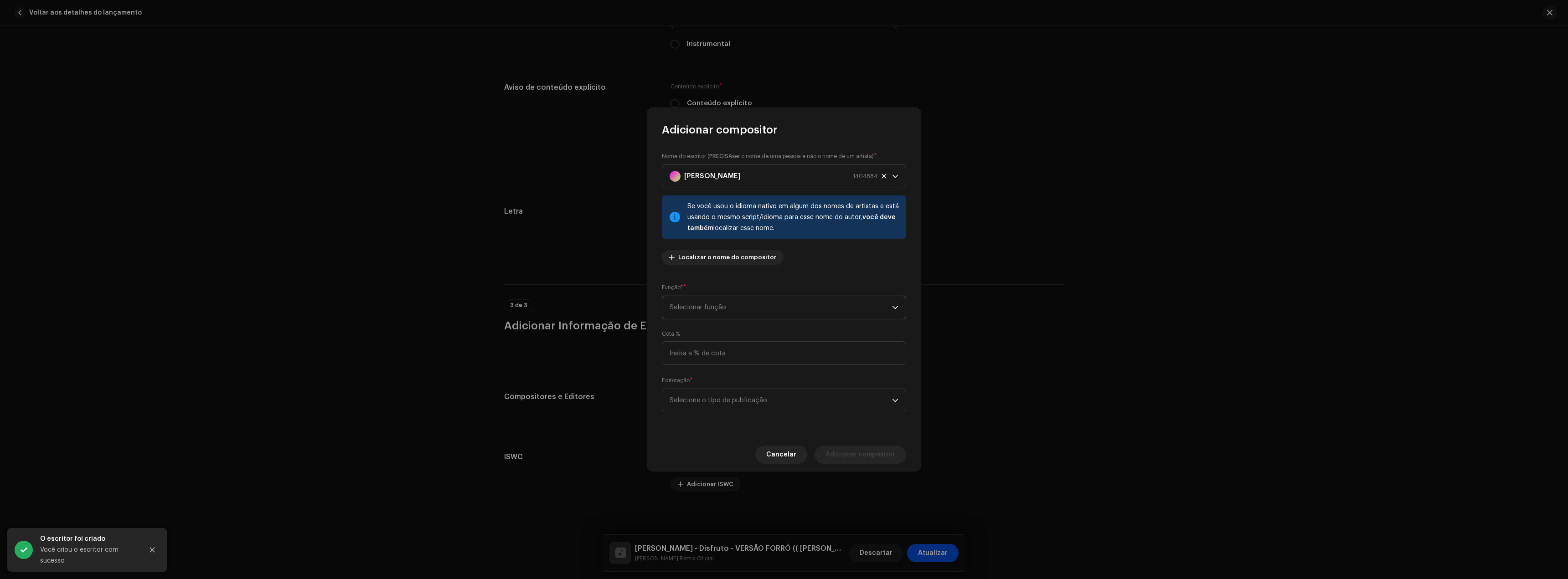
click at [717, 310] on font "Selecionar função" at bounding box center [697, 307] width 56 height 7
click at [710, 327] on li "Compositor" at bounding box center [784, 329] width 236 height 18
click at [719, 404] on span "Selecione o tipo de publicação" at bounding box center [781, 400] width 223 height 23
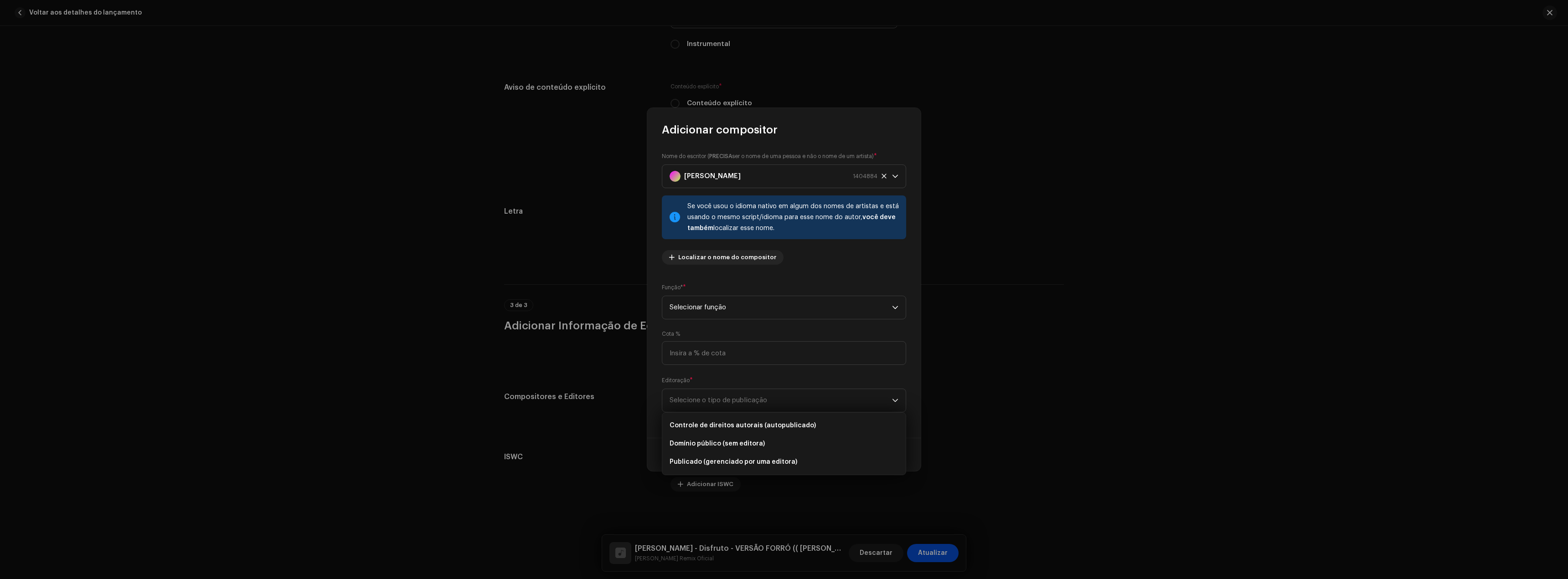
click at [647, 351] on div "Nome do escritor ( PRECISA ser o nome de [PERSON_NAME] e não o nome de um artis…" at bounding box center [784, 287] width 273 height 301
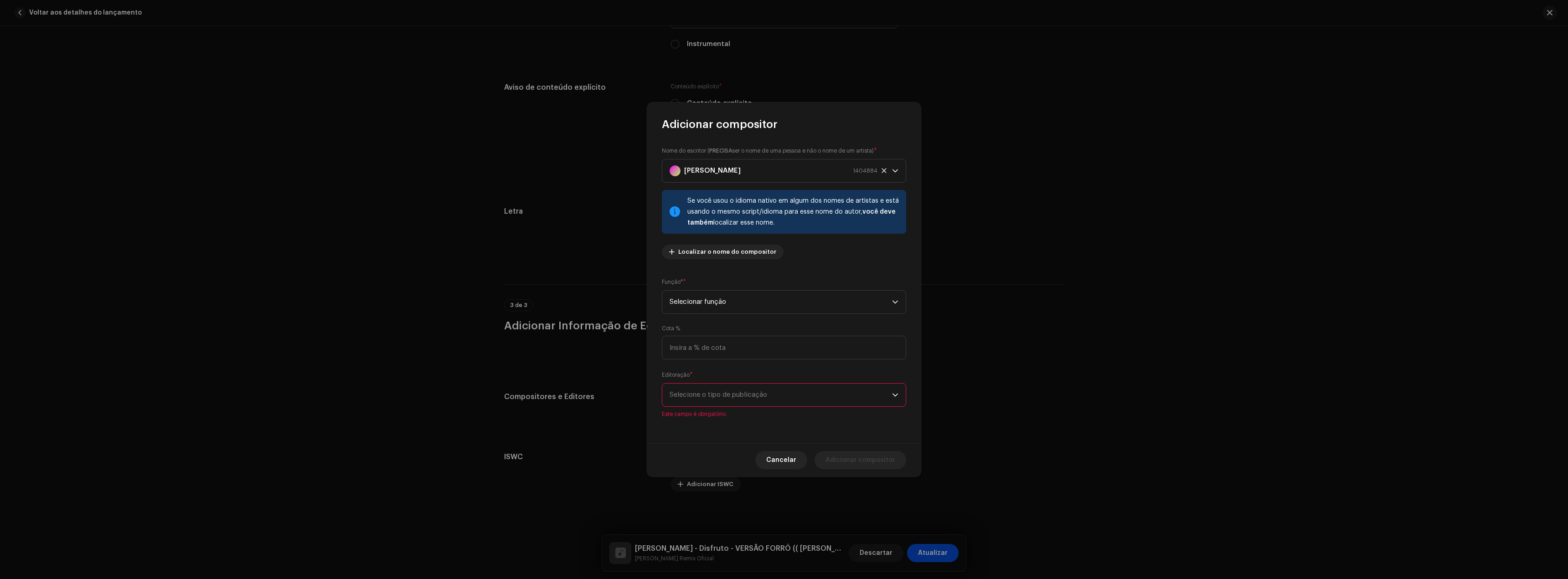
click at [700, 390] on span "Selecione o tipo de publicação" at bounding box center [781, 395] width 223 height 23
click at [759, 421] on font "Controle de direitos autorais (autopublicado)" at bounding box center [743, 420] width 146 height 6
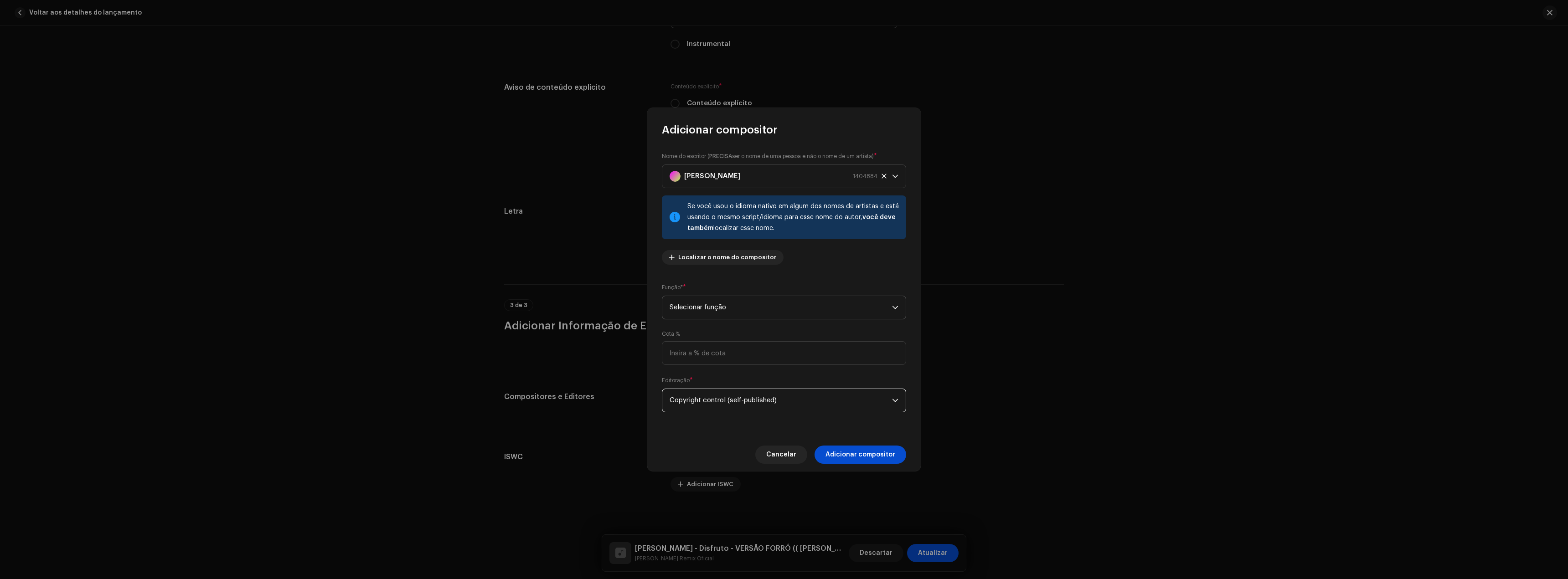
click at [708, 314] on span "Selecionar função" at bounding box center [781, 307] width 223 height 23
click at [707, 366] on li "Compositor" at bounding box center [784, 369] width 236 height 18
click at [710, 301] on span "Selecionar função" at bounding box center [781, 307] width 223 height 23
click at [719, 386] on font "Compositor e Letrista" at bounding box center [704, 388] width 70 height 6
click at [738, 307] on span "Selecionar função" at bounding box center [781, 307] width 223 height 23
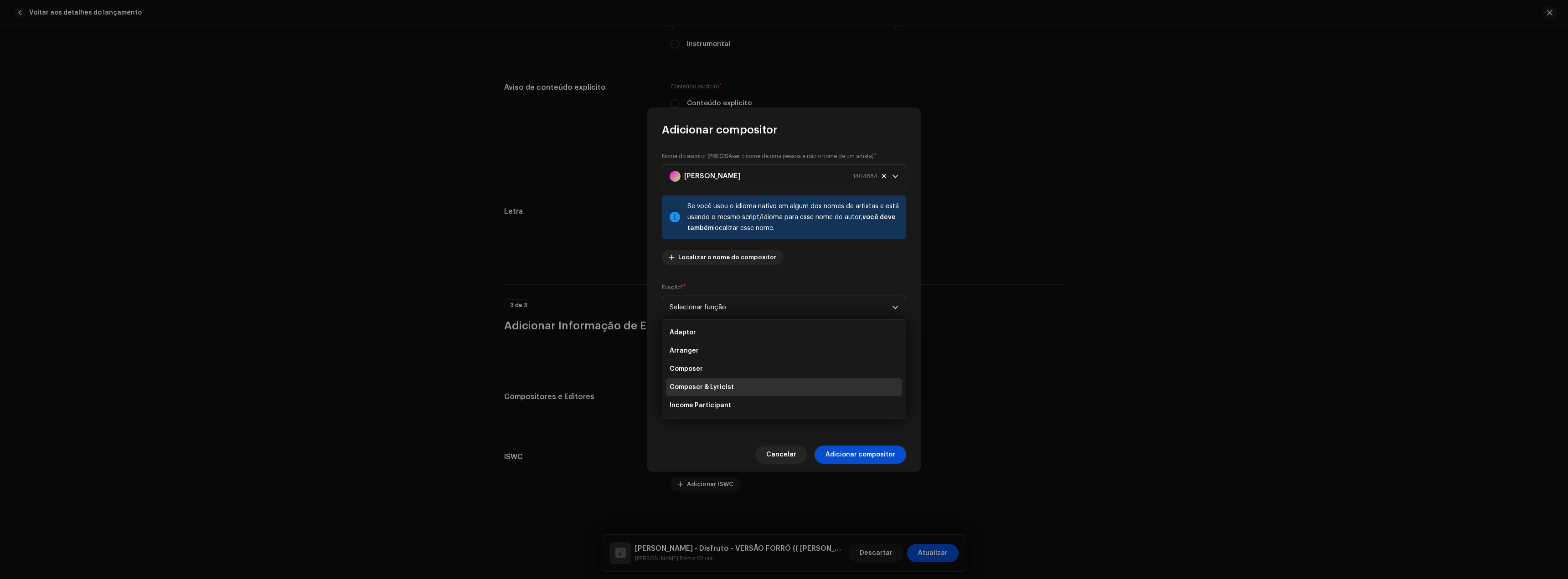
click at [708, 390] on span "Composer & Lyricist" at bounding box center [701, 387] width 64 height 9
click at [863, 457] on span "Adicionar compositor" at bounding box center [860, 455] width 70 height 18
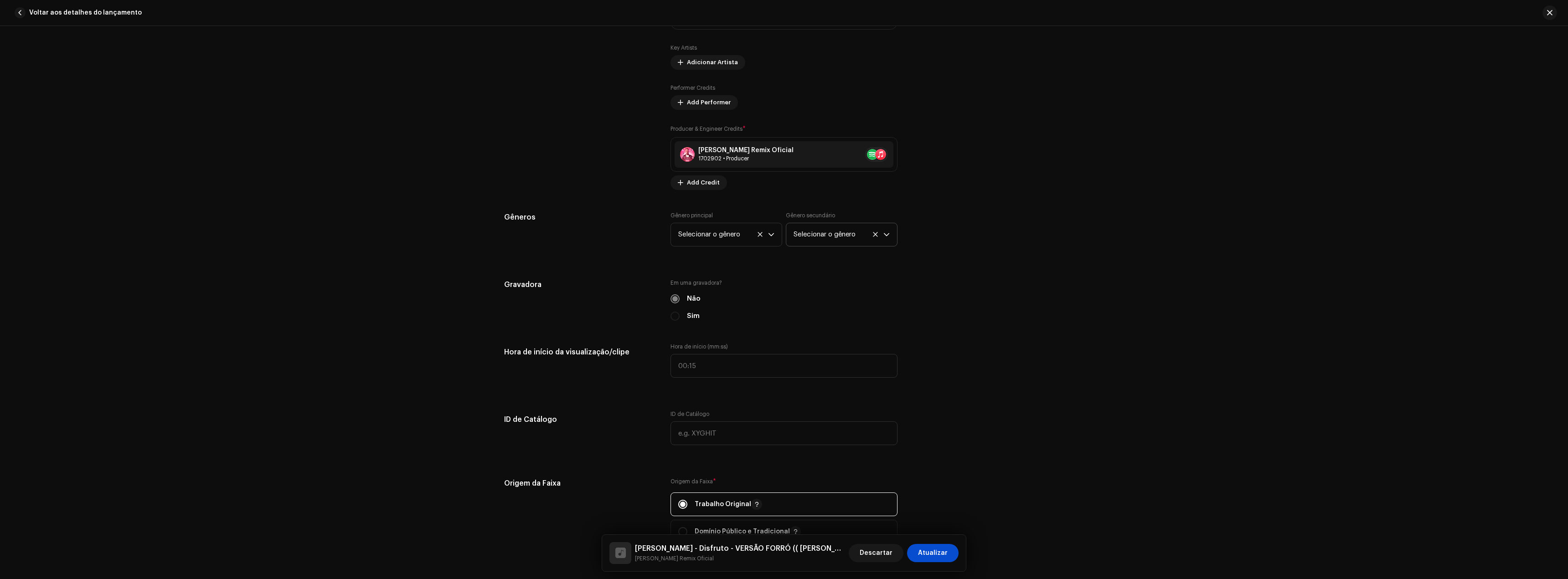
scroll to position [683, 0]
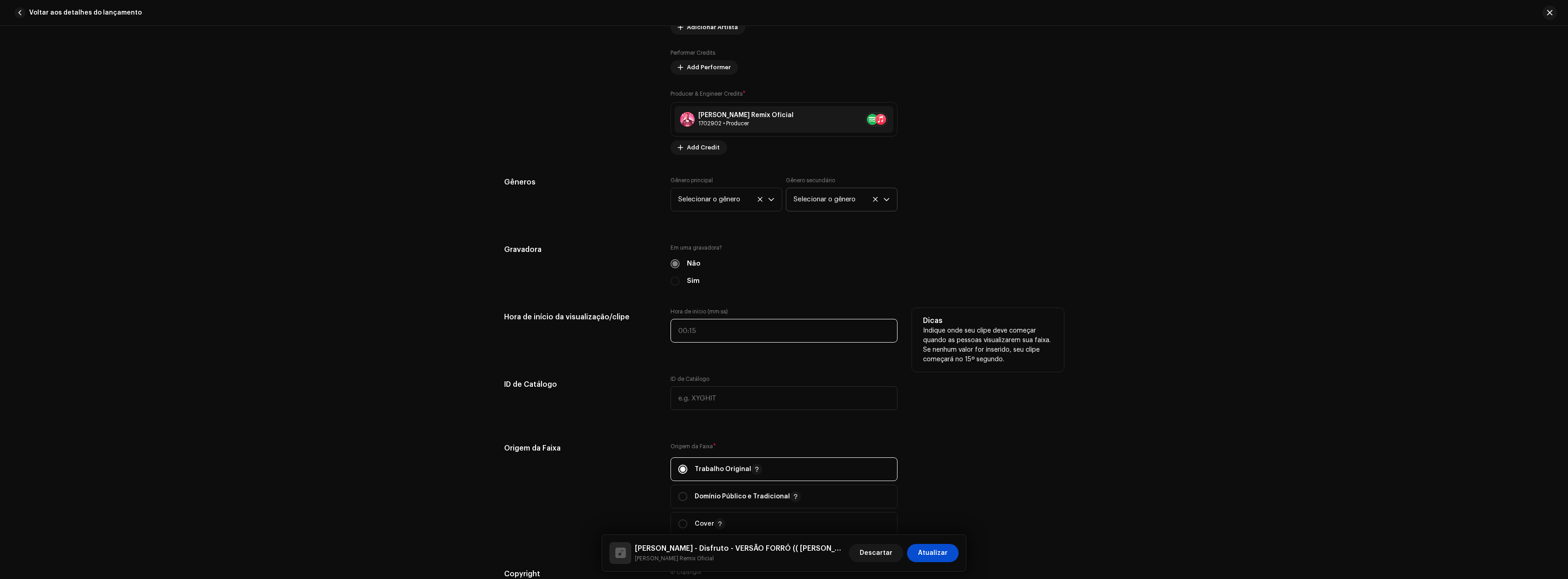
type input ":"
click at [686, 327] on input ":" at bounding box center [784, 331] width 227 height 24
click at [460, 338] on div "Detalhes da faixa Complete o seguinte para finalizar sua faixa. 1 de 3 Adiciona…" at bounding box center [784, 302] width 1568 height 553
click at [685, 329] on input ":" at bounding box center [784, 331] width 227 height 24
type input "00:20"
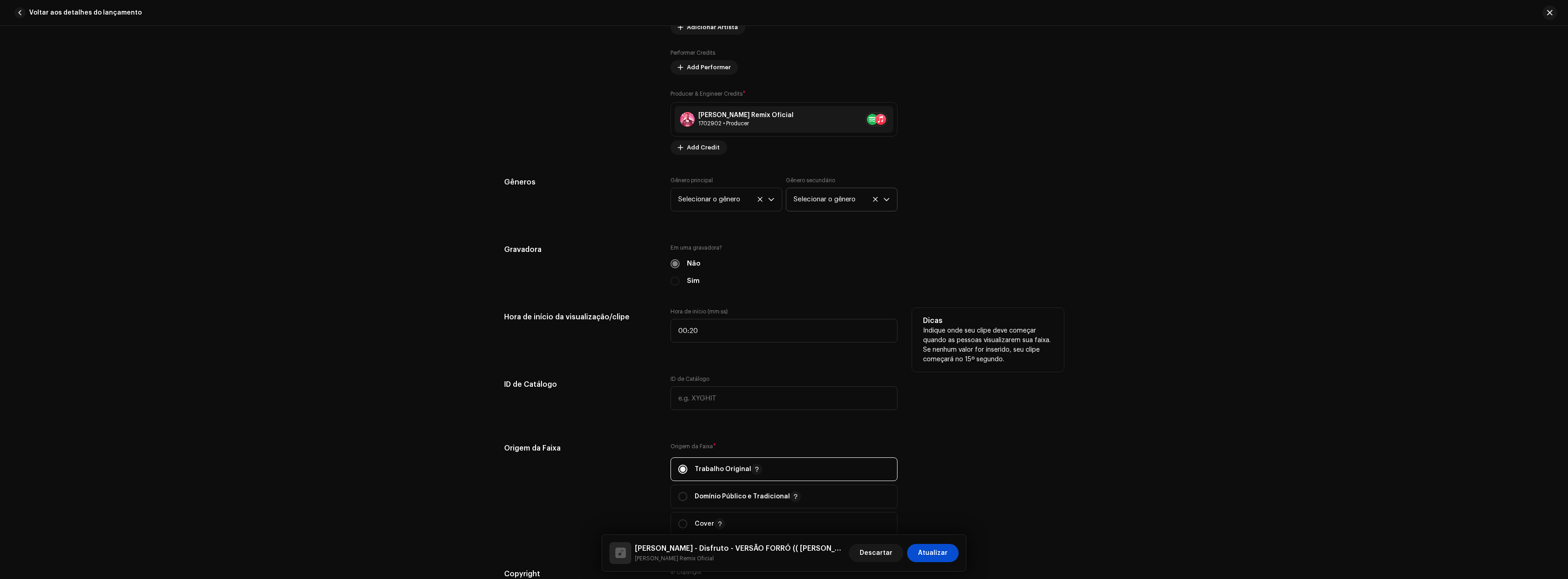
click at [1009, 366] on div "Dicas Indique onde seu clipe deve começar quando as pessoas visualizarem sua fa…" at bounding box center [988, 340] width 151 height 64
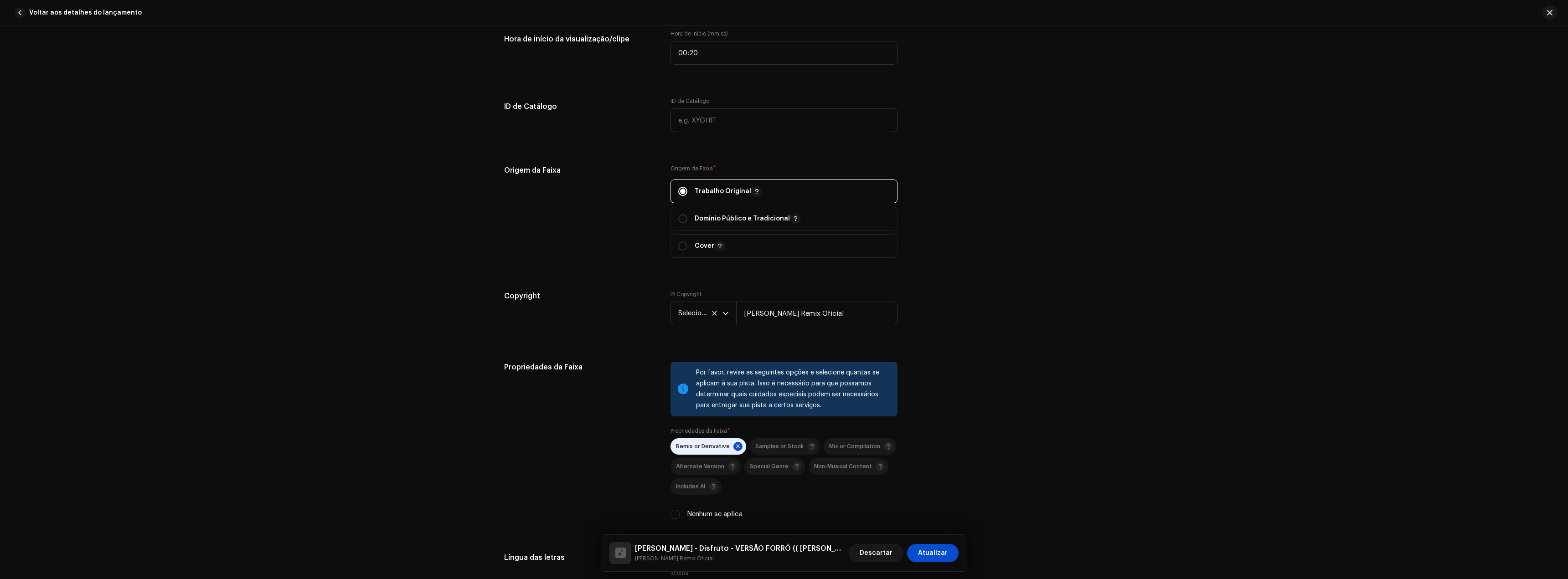
scroll to position [1002, 0]
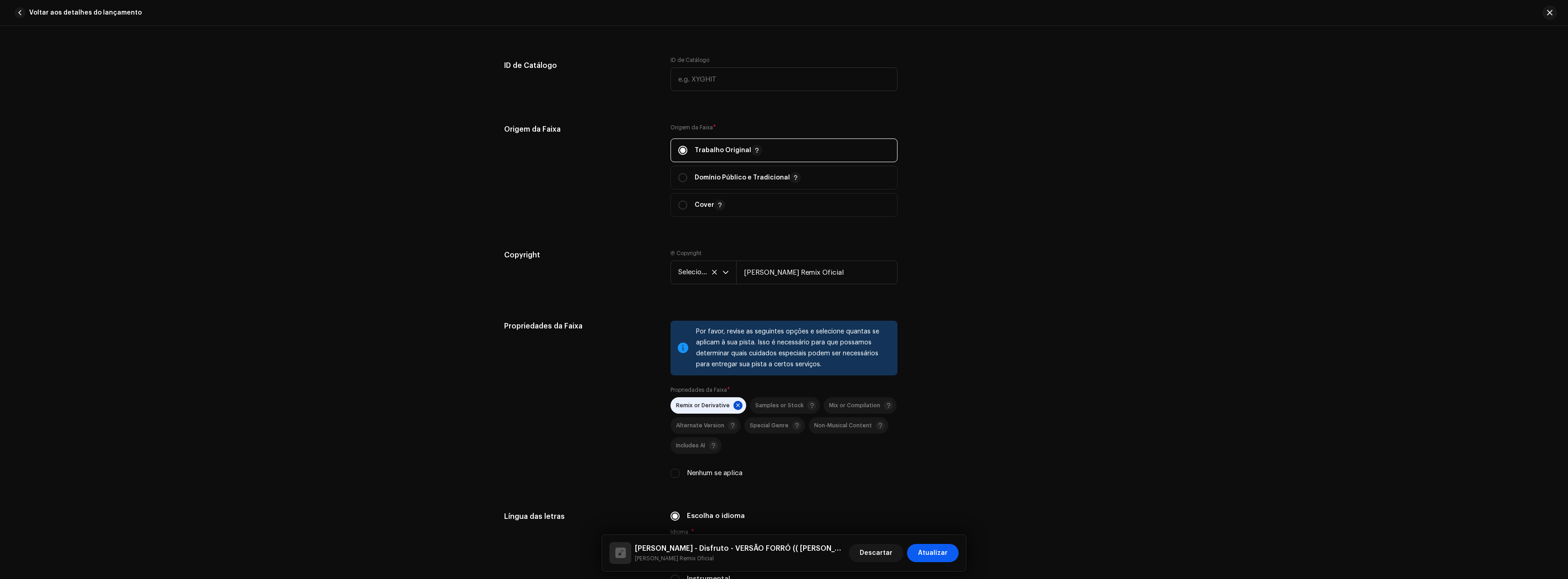
click at [945, 554] on span "Atualizar" at bounding box center [933, 553] width 30 height 18
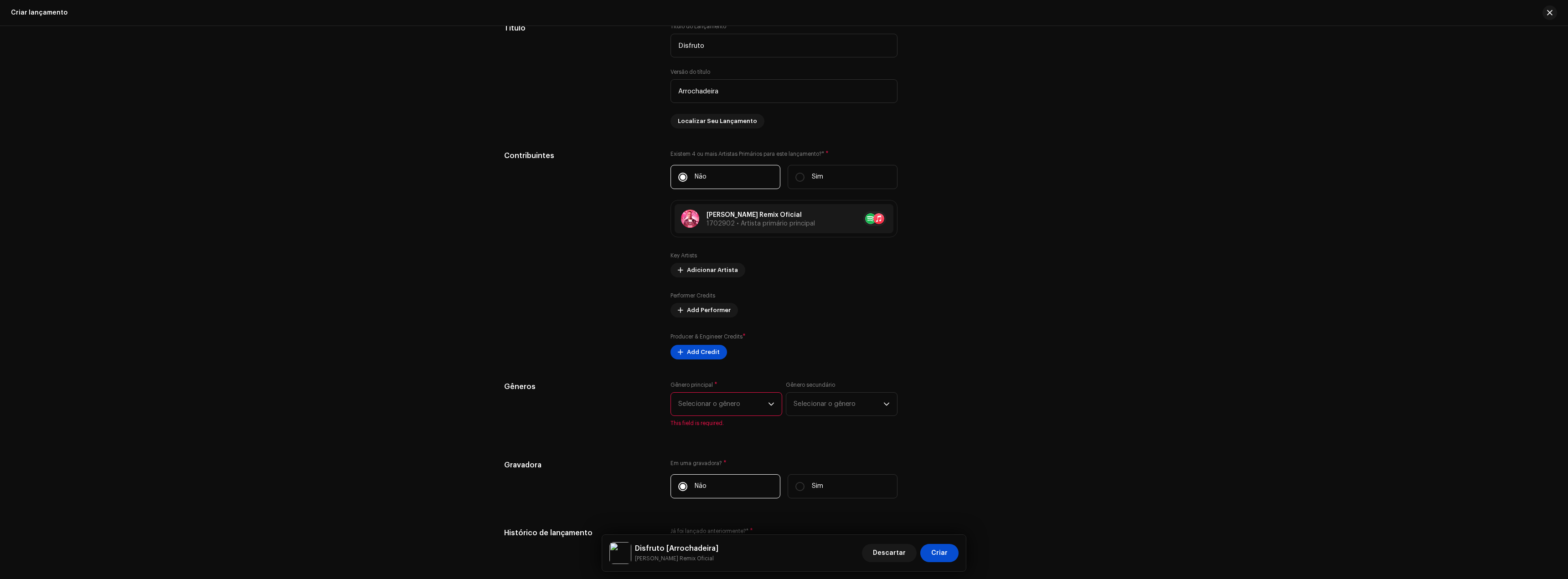
scroll to position [911, 0]
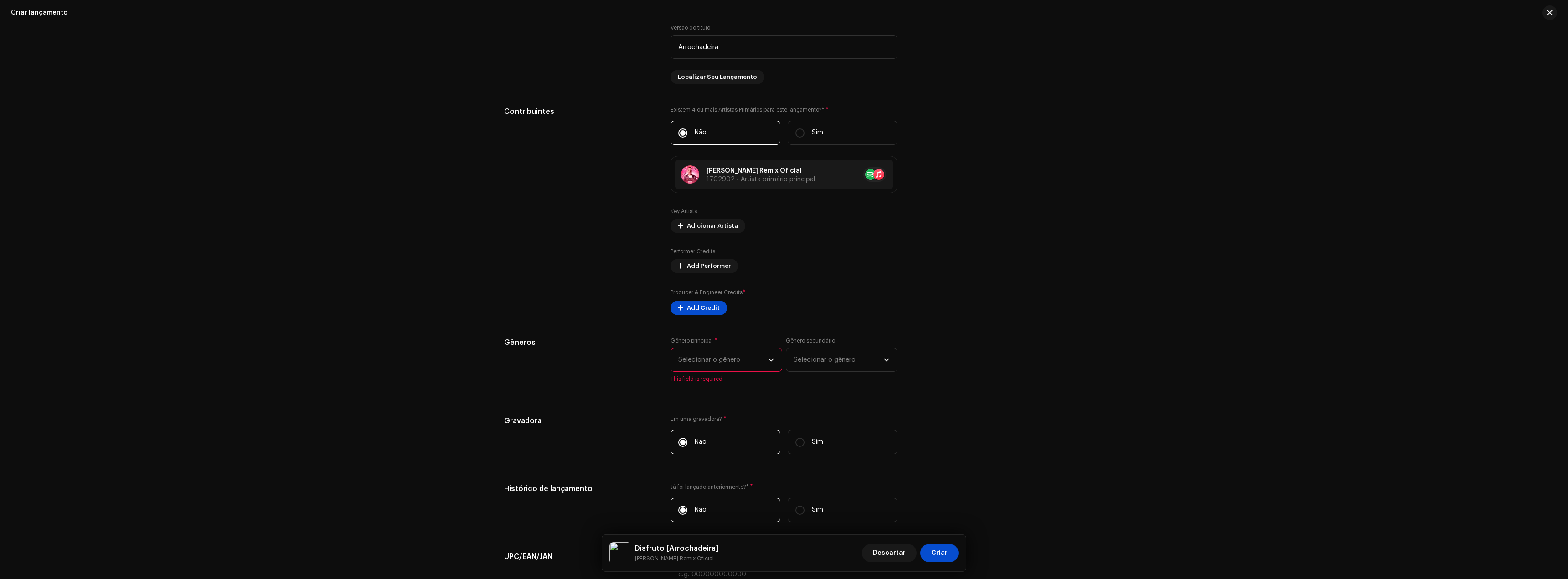
click at [717, 359] on span "Selecionar o gênero" at bounding box center [723, 360] width 90 height 23
type input "bra"
click at [691, 429] on span "Brazilian" at bounding box center [693, 430] width 28 height 9
click at [808, 353] on span "Selecionar o gênero" at bounding box center [838, 360] width 90 height 23
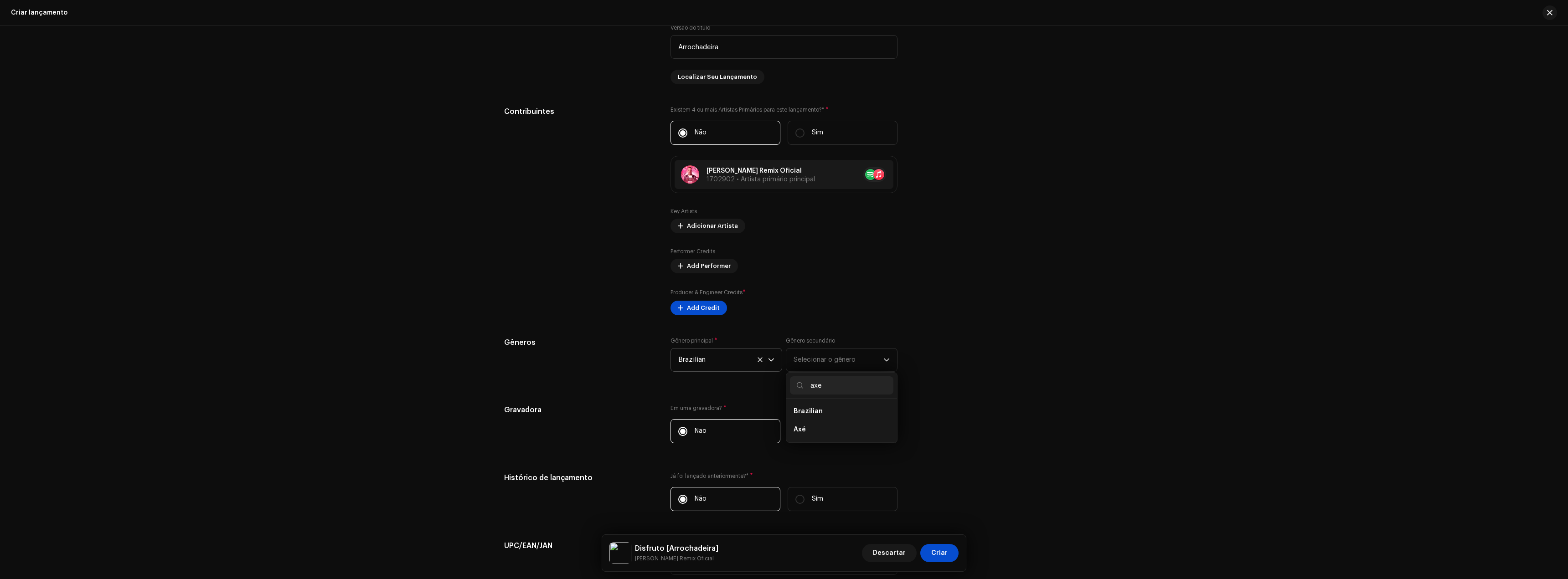
scroll to position [0, 0]
type input "axe"
click at [819, 427] on li "Axé" at bounding box center [842, 430] width 104 height 18
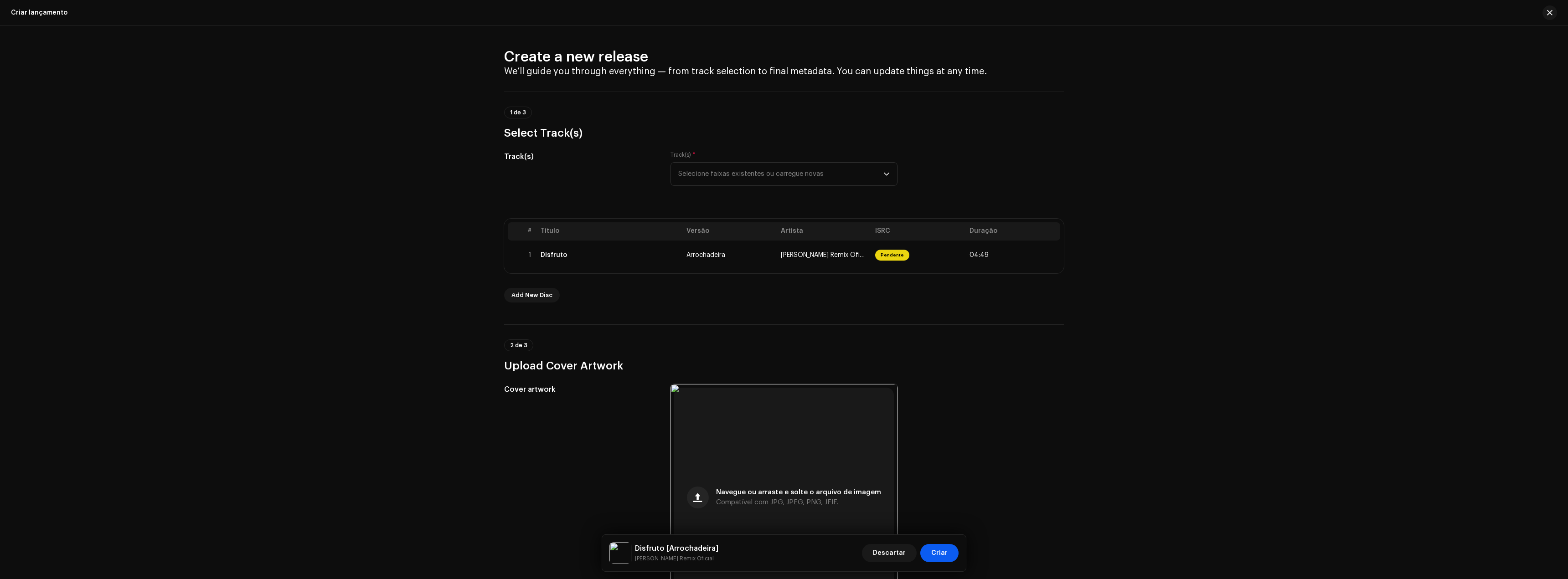
click at [937, 553] on span "Criar" at bounding box center [939, 553] width 16 height 18
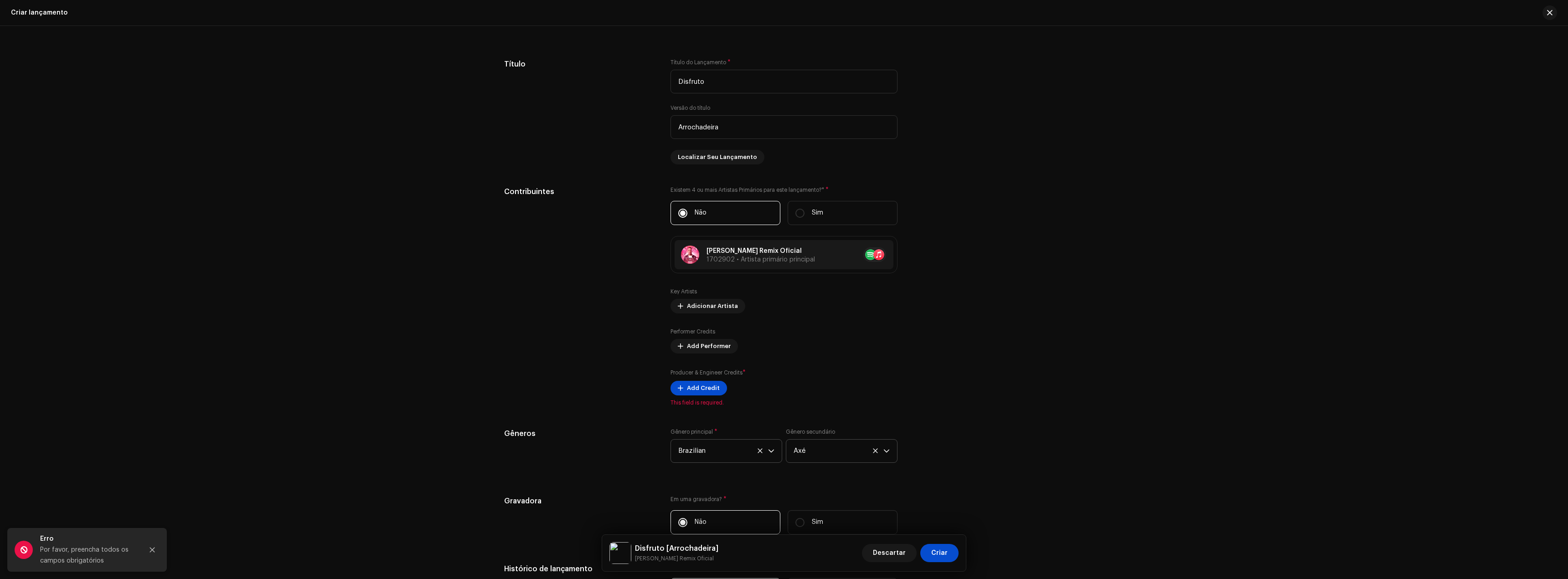
scroll to position [866, 0]
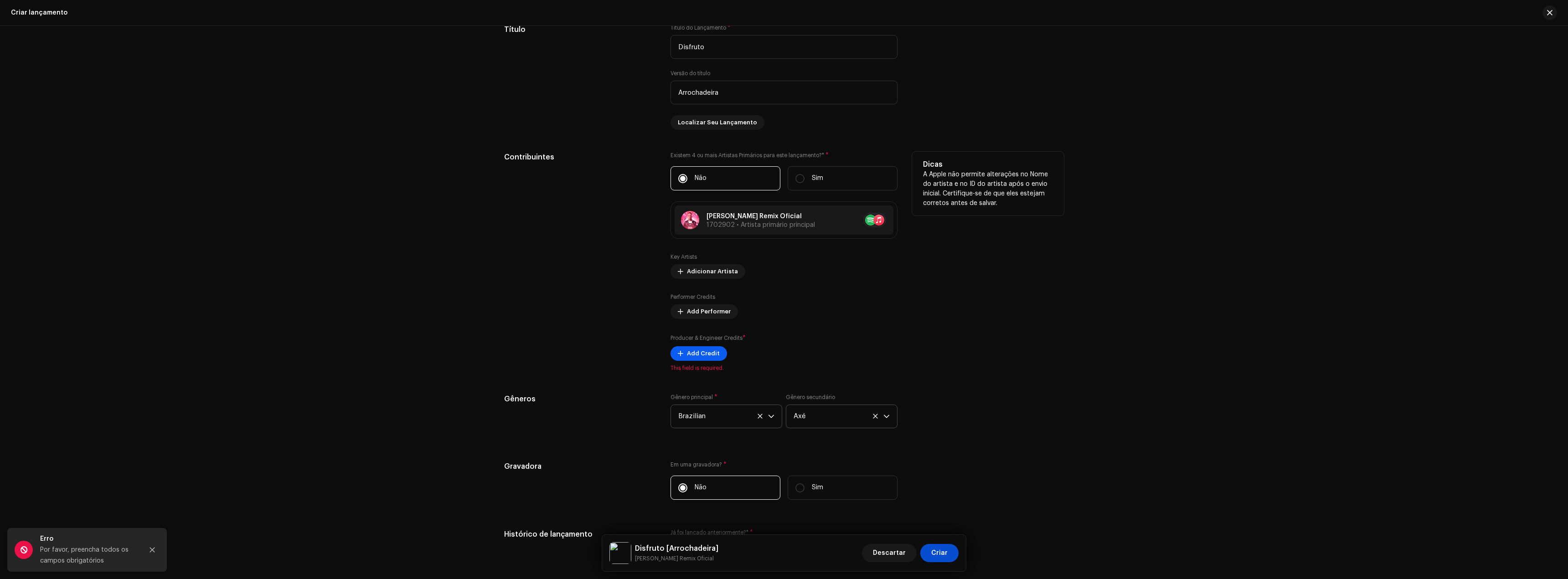
click at [696, 356] on span "Add Credit" at bounding box center [703, 353] width 33 height 18
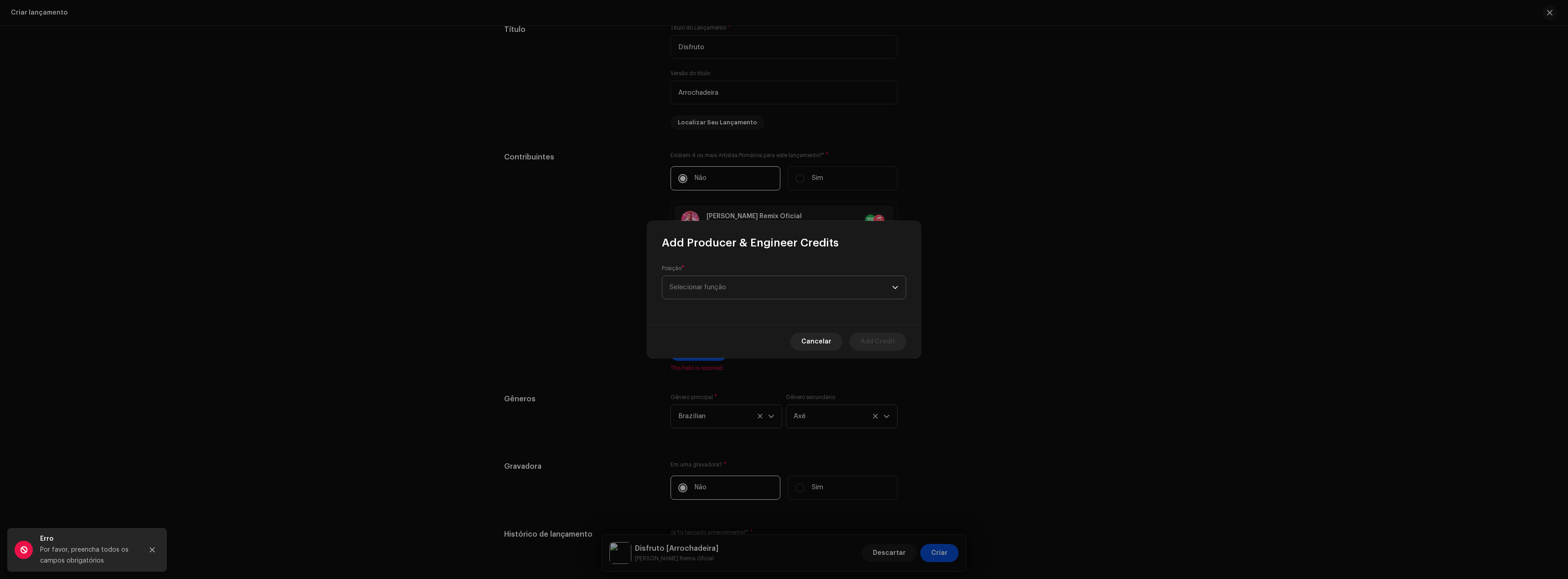
click at [707, 289] on span "Selecionar função" at bounding box center [781, 287] width 223 height 23
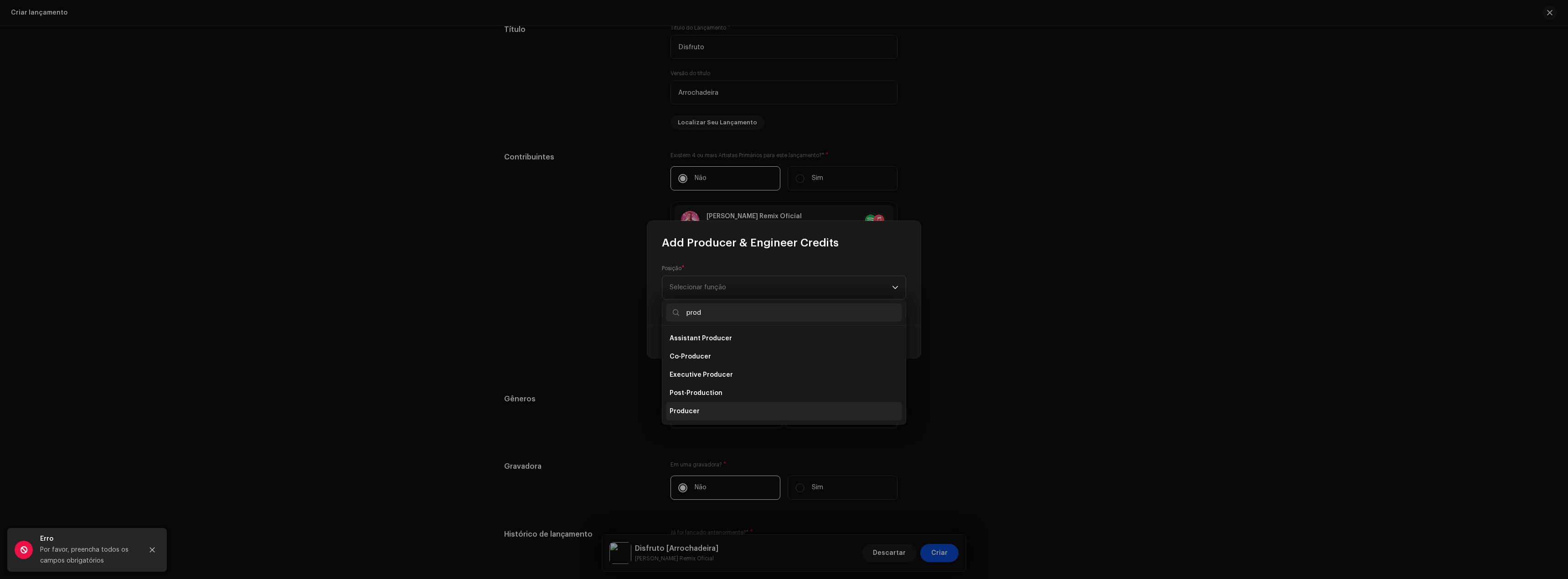
type input "prod"
click at [685, 404] on li "Producer" at bounding box center [784, 411] width 236 height 18
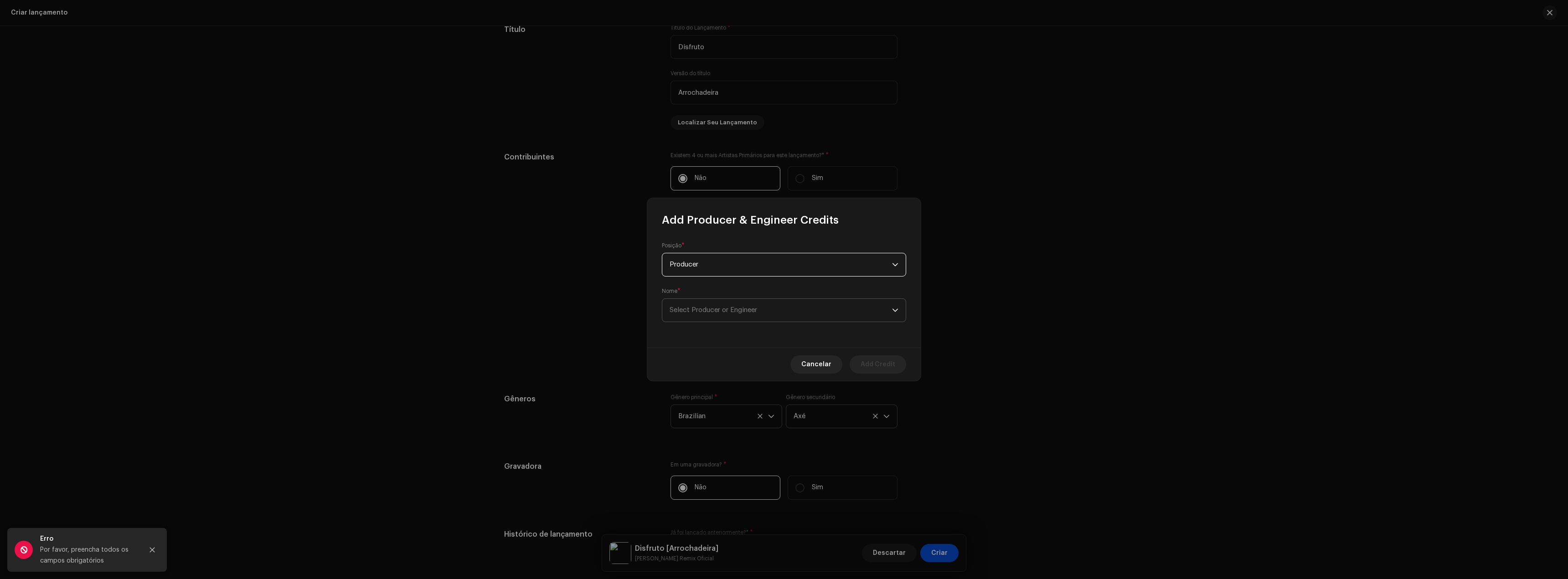
click at [704, 308] on span "Select Producer or Engineer" at bounding box center [713, 310] width 87 height 7
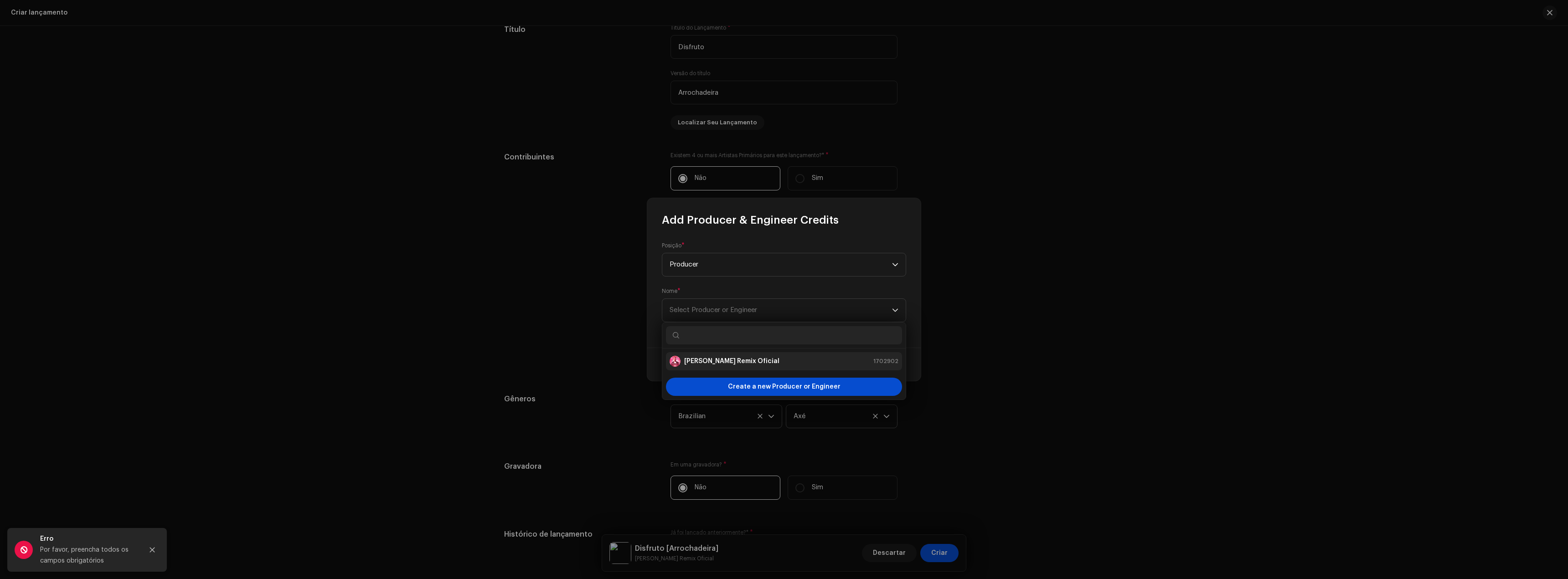
click at [714, 356] on div "[PERSON_NAME] Remix Oficial" at bounding box center [724, 361] width 110 height 11
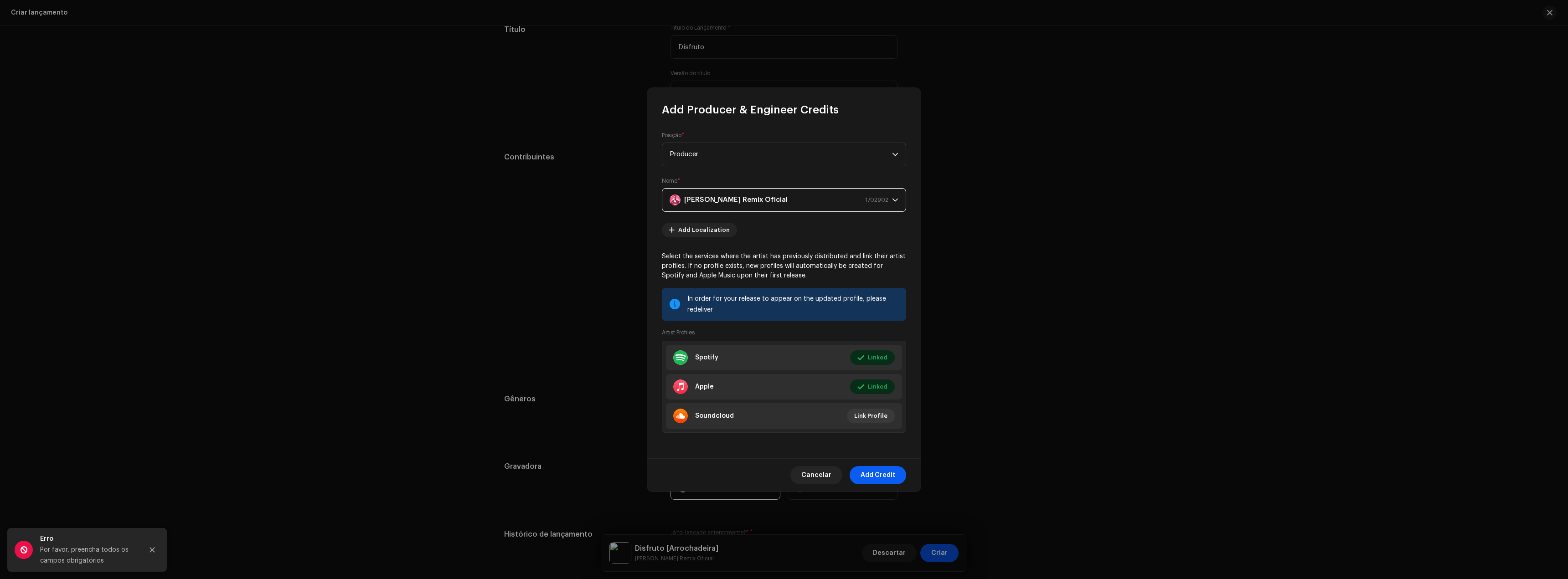
click at [879, 472] on span "Add Credit" at bounding box center [878, 475] width 35 height 18
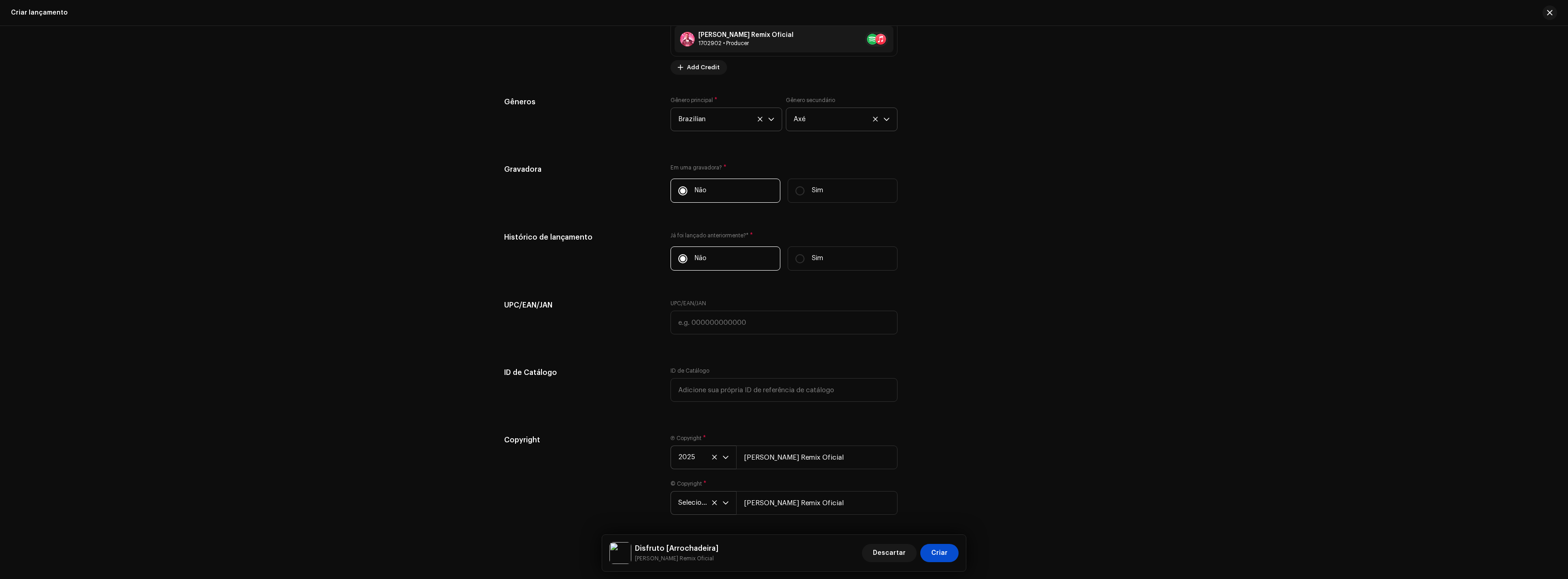
scroll to position [1224, 0]
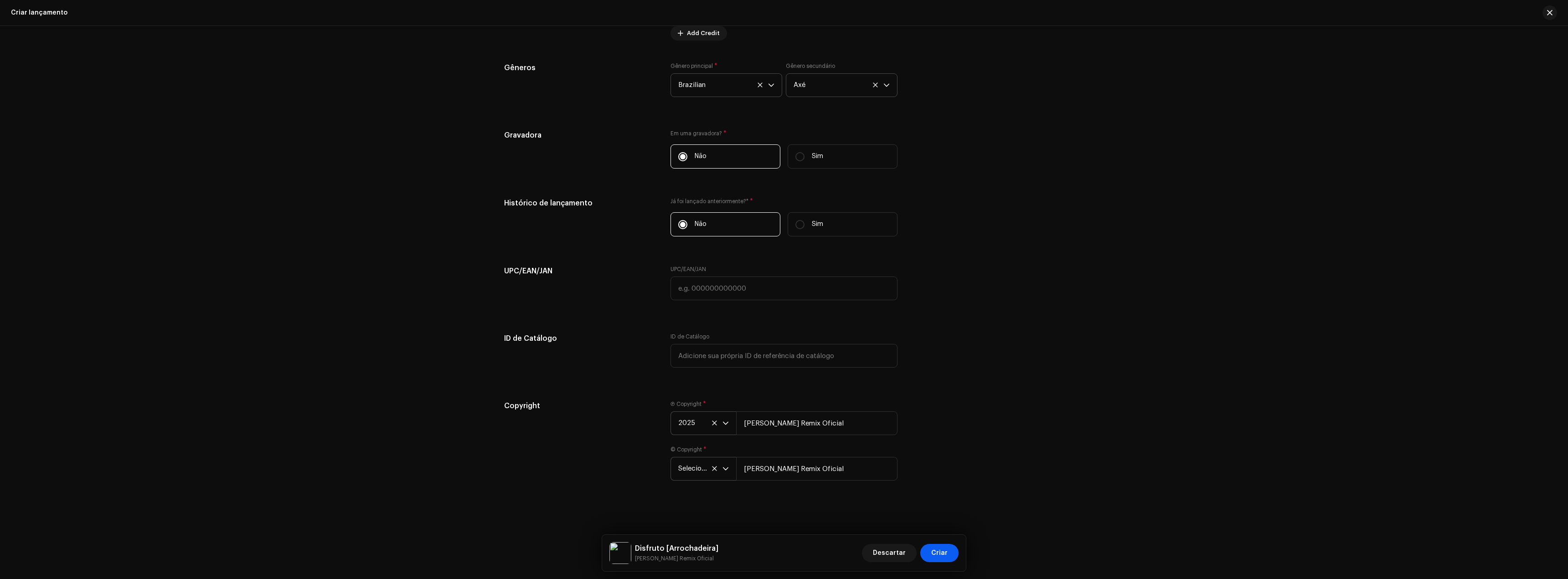
click at [937, 551] on span "Criar" at bounding box center [939, 553] width 16 height 18
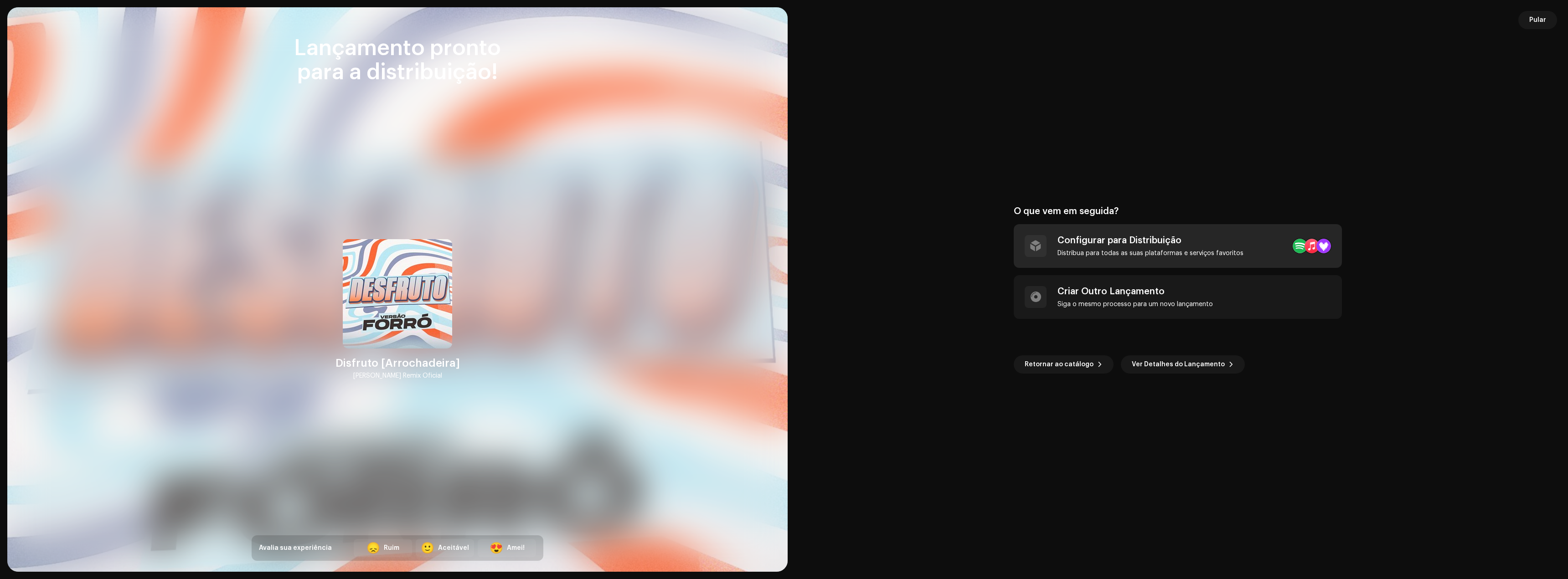
click at [1075, 246] on div "Configurar para Distribuição" at bounding box center [1150, 240] width 186 height 11
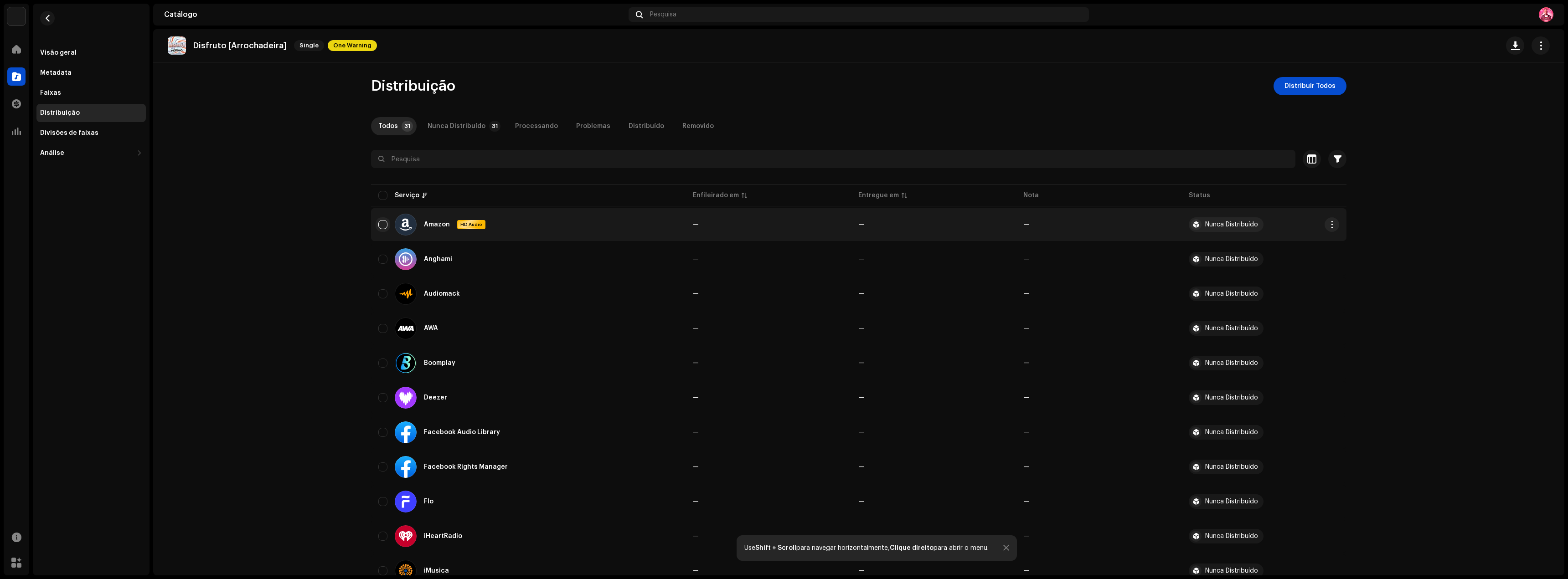
click at [381, 226] on input "checkbox" at bounding box center [383, 224] width 9 height 9
checkbox input "true"
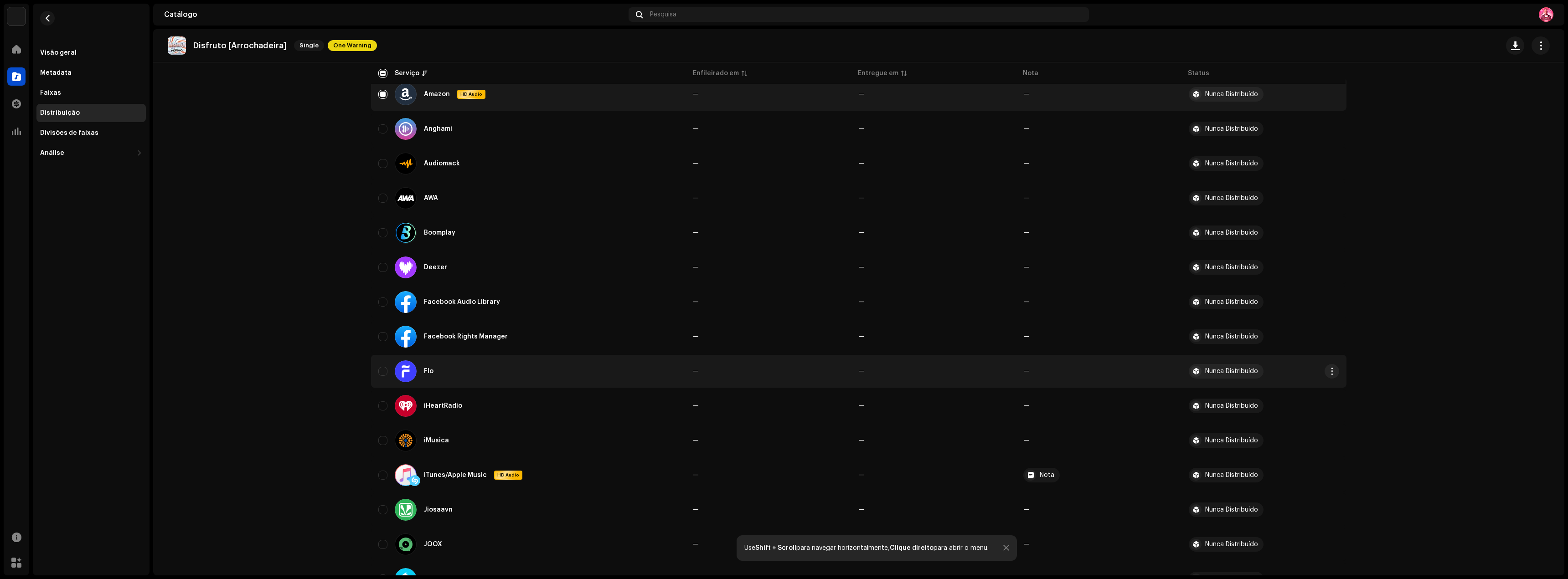
scroll to position [137, 0]
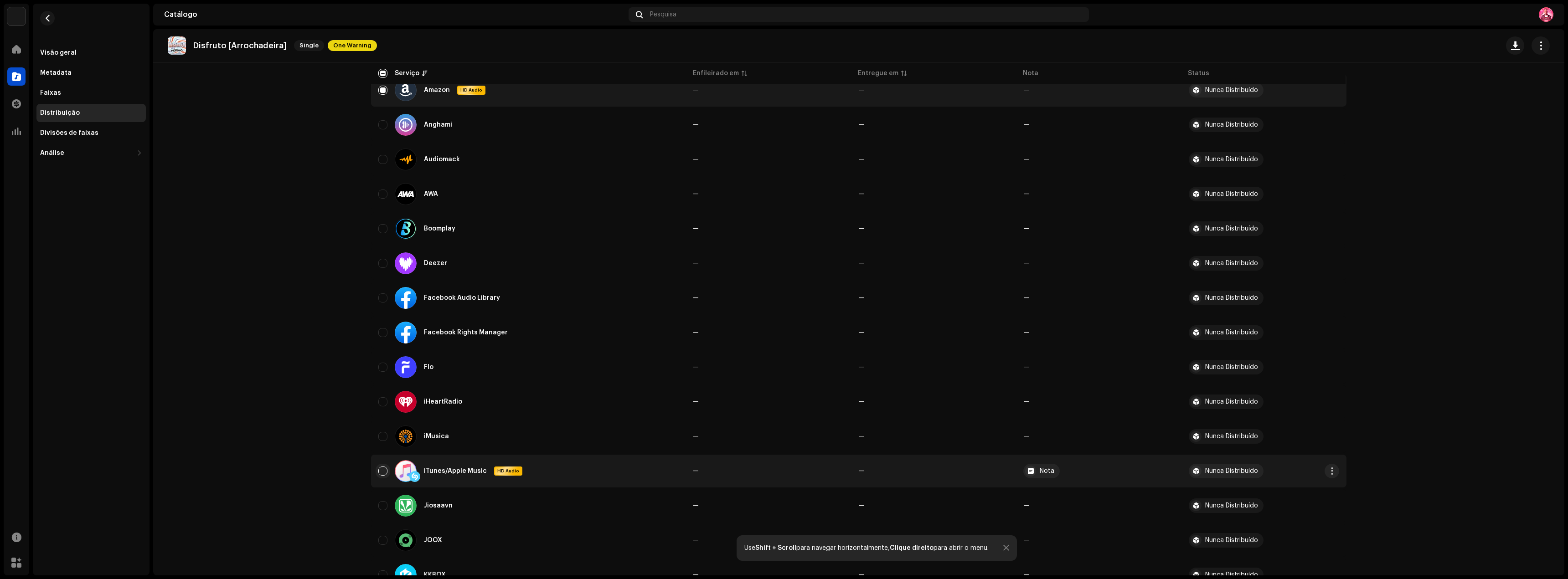
click at [384, 472] on input "Row Unselected" at bounding box center [383, 471] width 9 height 9
checkbox input "true"
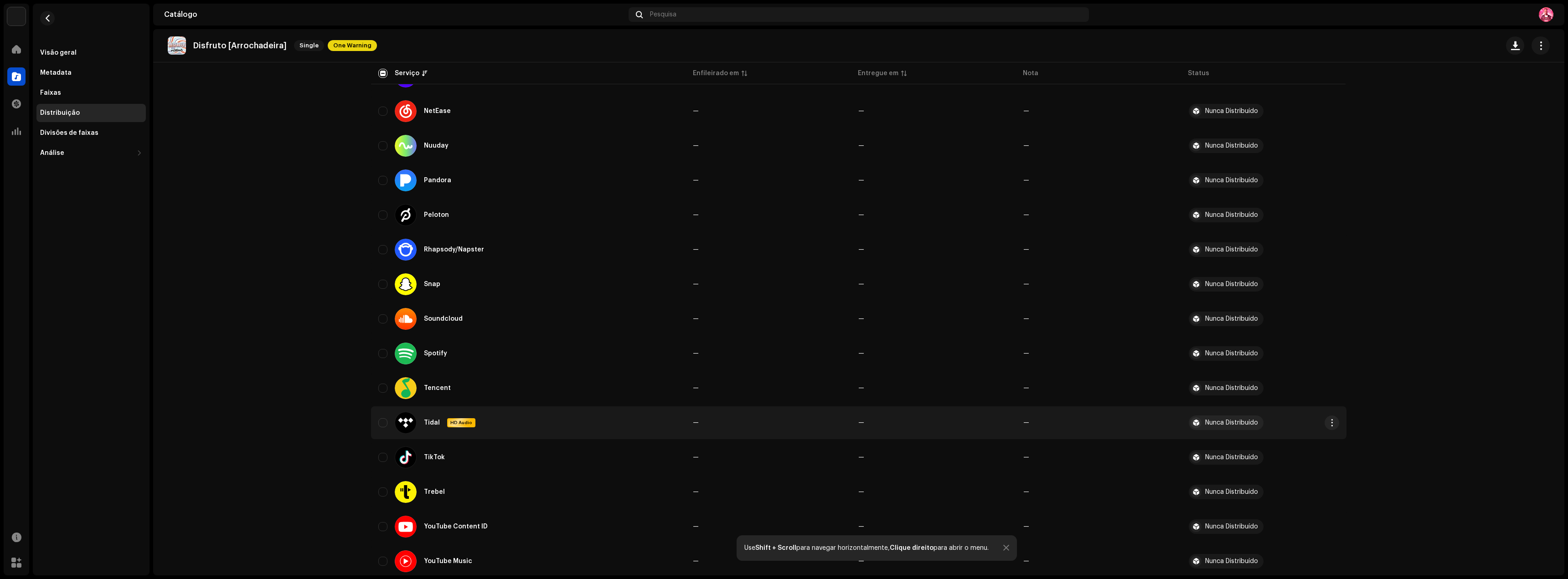
scroll to position [729, 0]
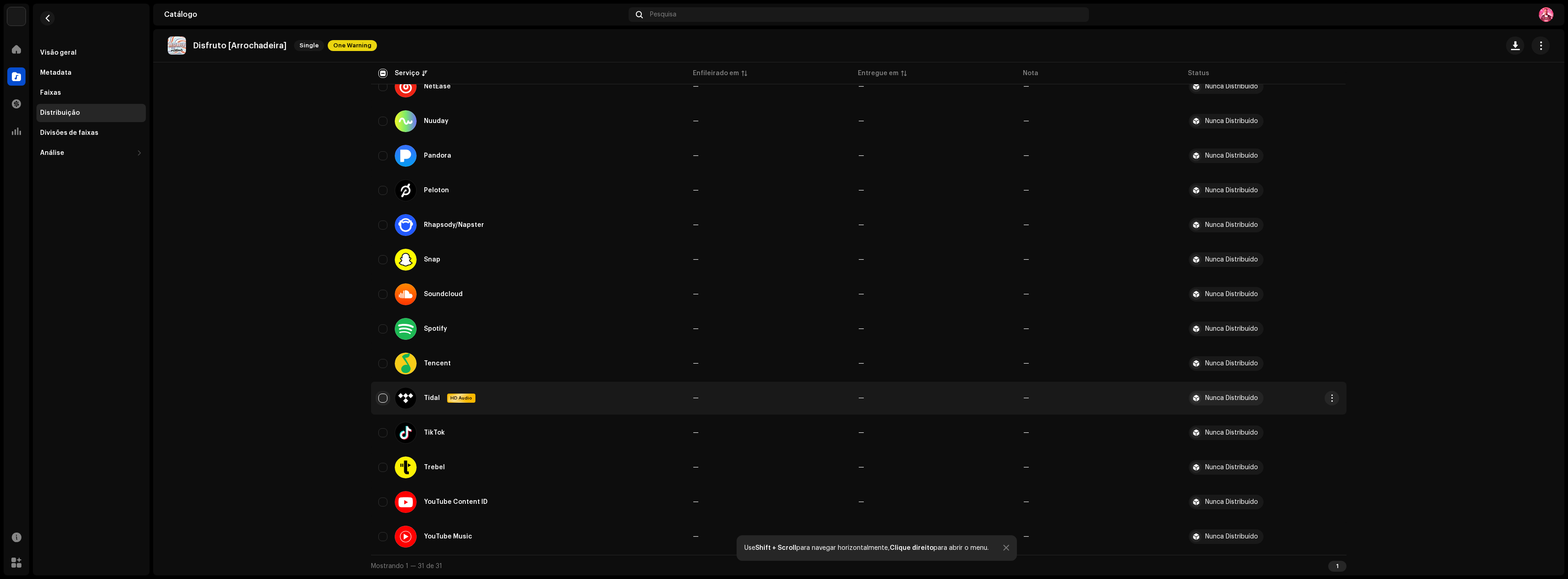
click at [381, 401] on input "Row Unselected" at bounding box center [383, 398] width 9 height 9
checkbox input "true"
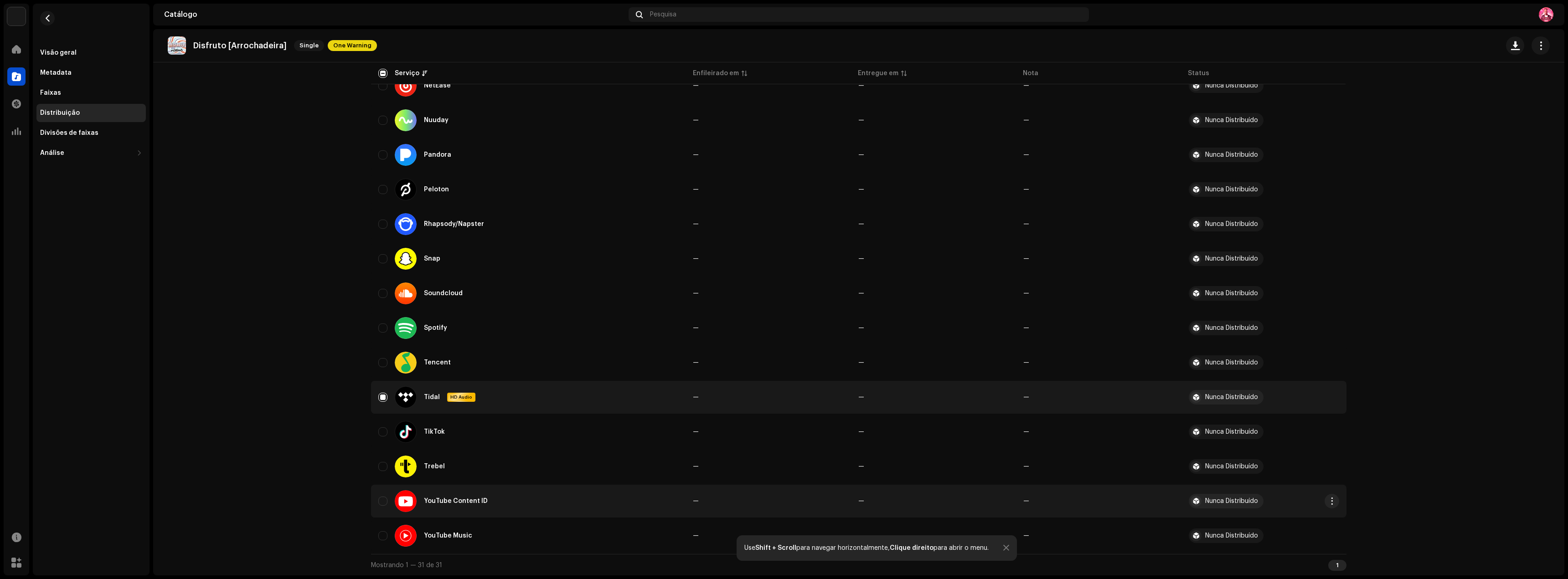
scroll to position [730, 0]
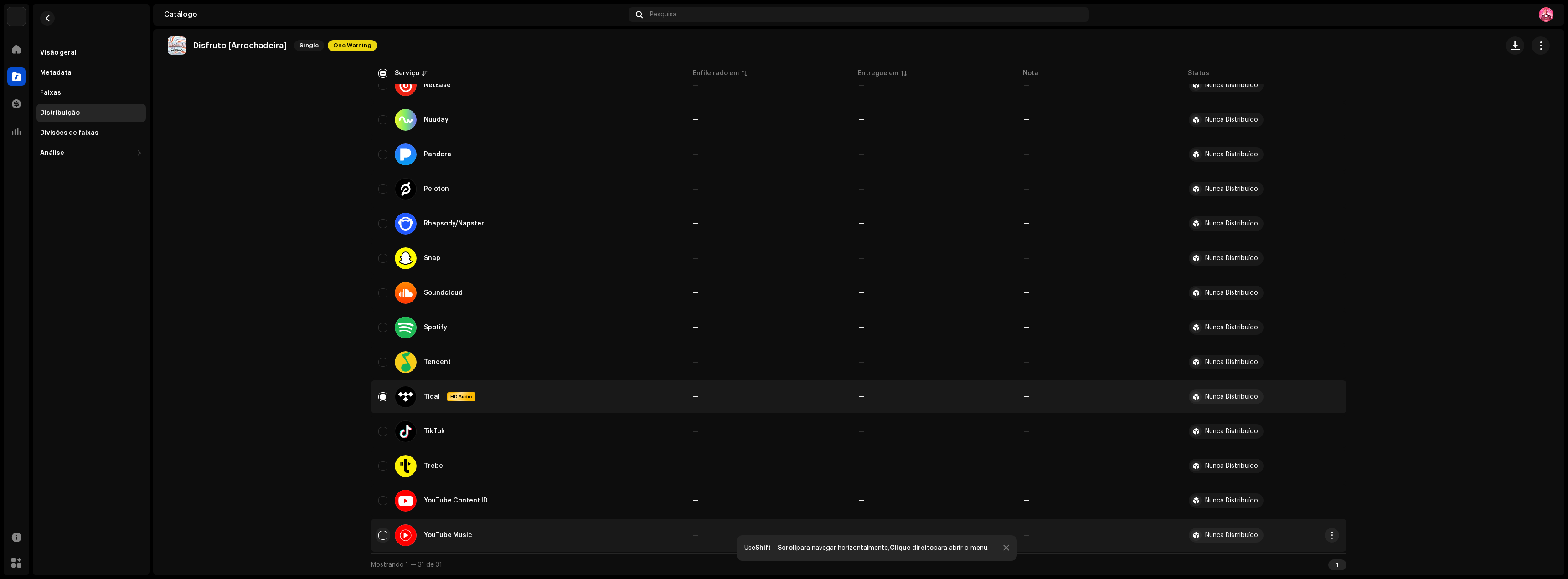
click at [379, 536] on input "Row Unselected" at bounding box center [383, 535] width 9 height 9
checkbox input "true"
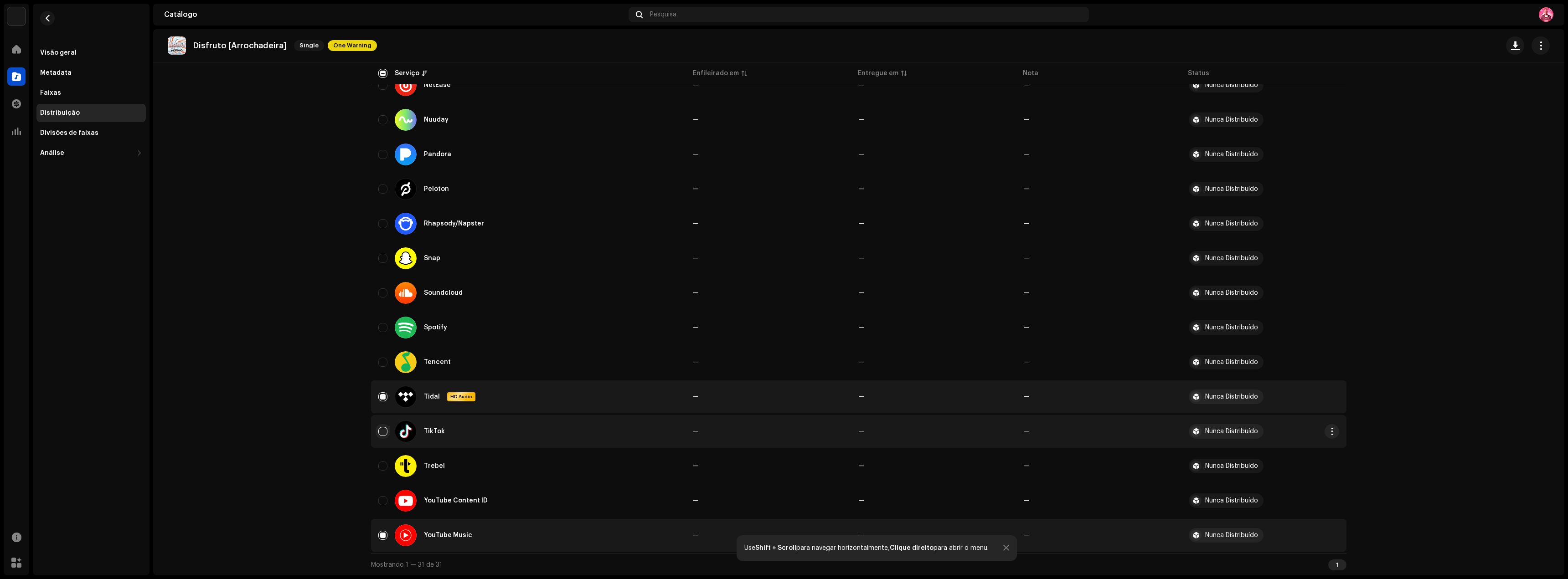
click at [380, 434] on input "Row Unselected" at bounding box center [383, 432] width 9 height 9
checkbox input "true"
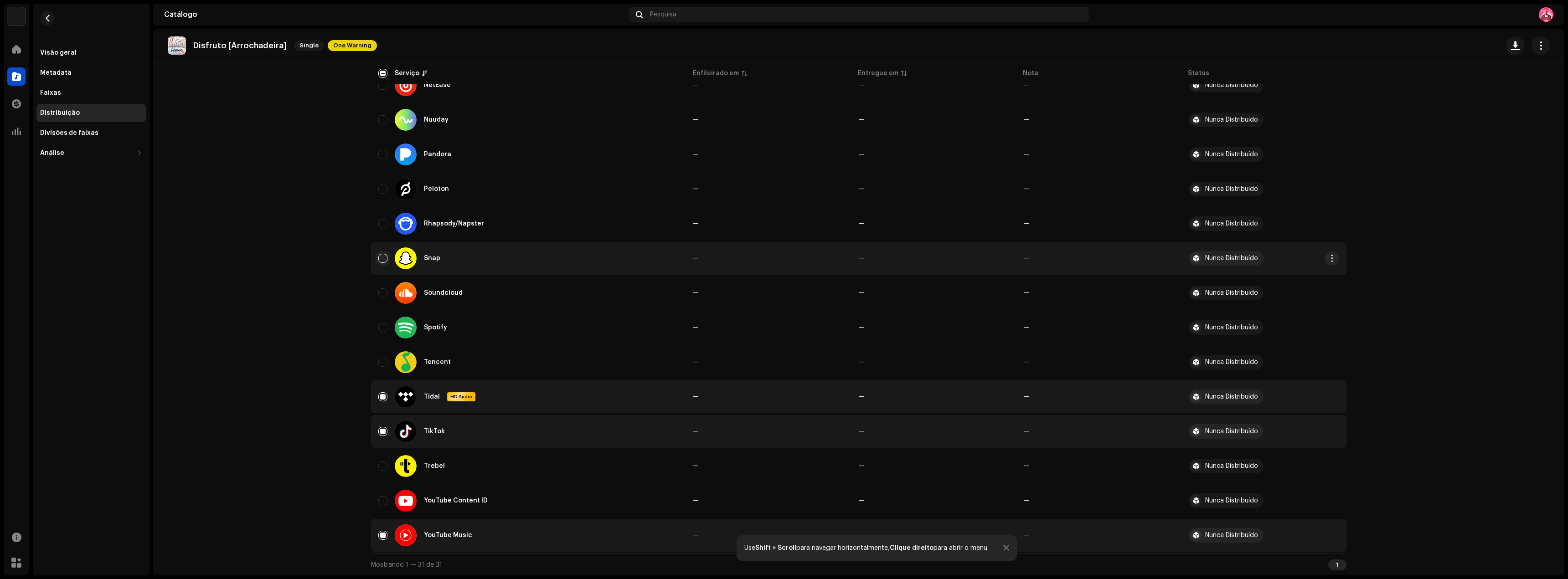
click at [383, 258] on input "Row Unselected" at bounding box center [383, 258] width 9 height 9
checkbox input "true"
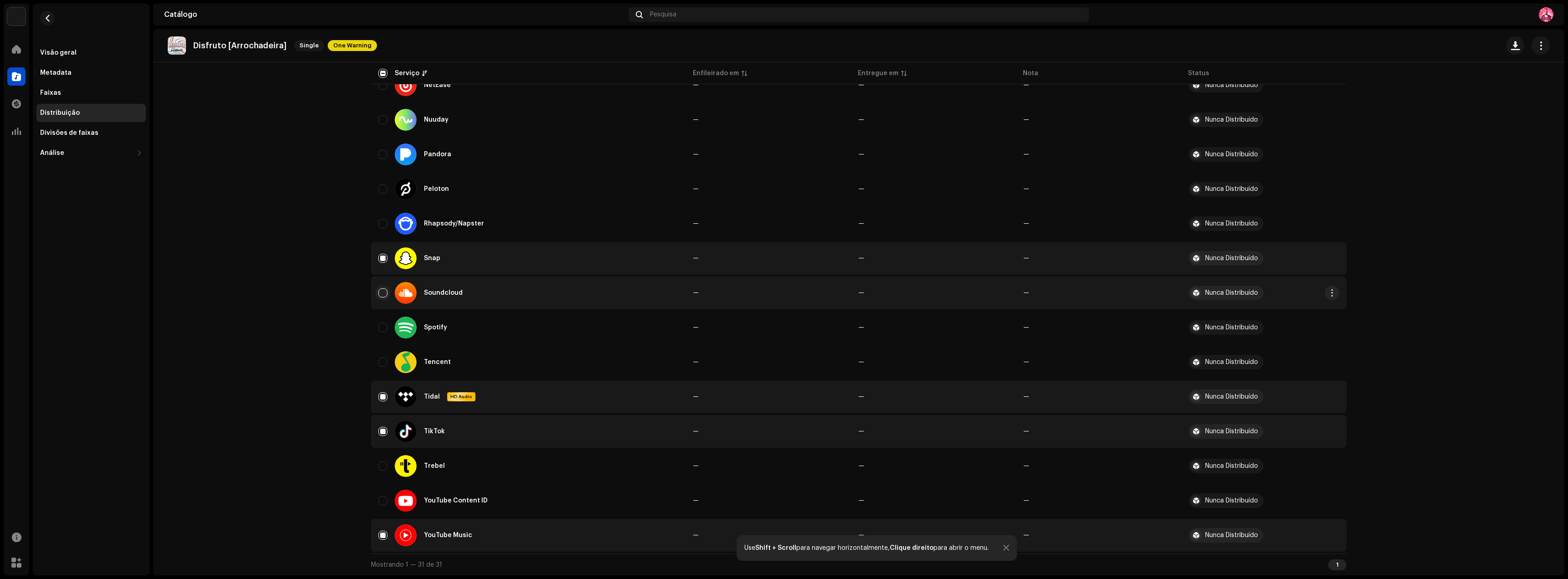
click at [381, 293] on input "Row Unselected" at bounding box center [383, 293] width 9 height 9
checkbox input "true"
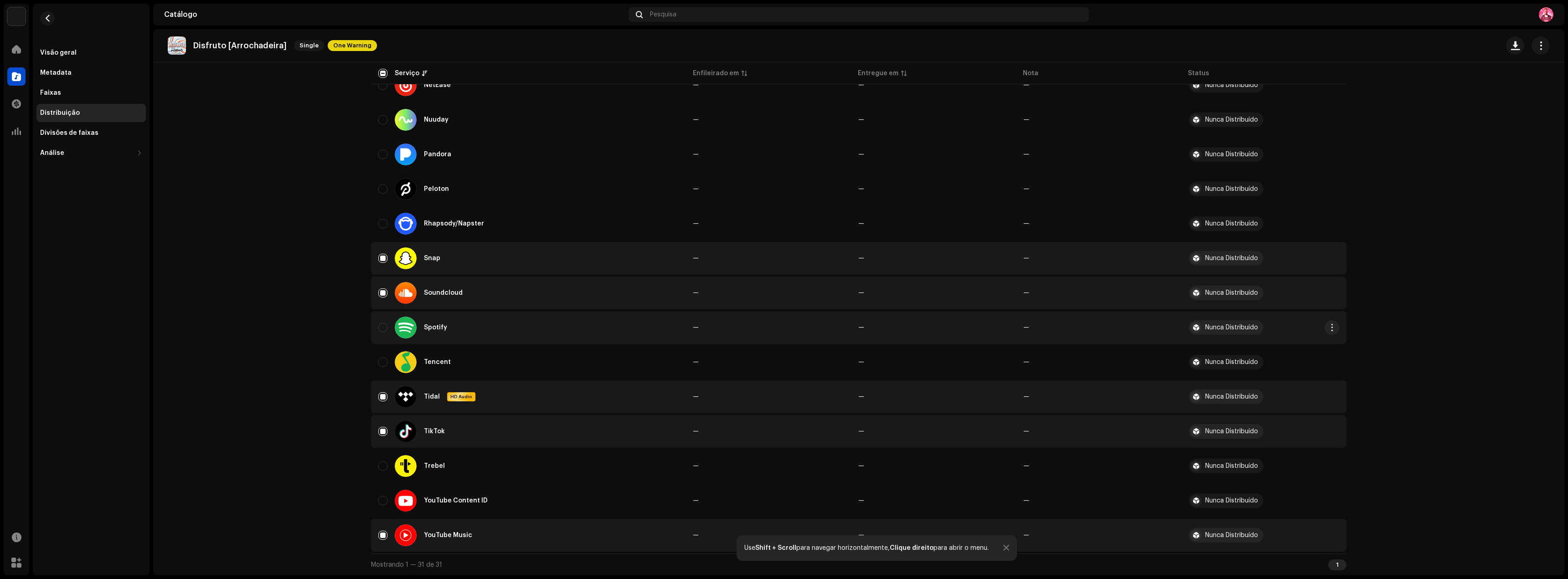
click at [375, 333] on td "Spotify" at bounding box center [528, 327] width 315 height 33
click at [381, 330] on input "Row Unselected" at bounding box center [383, 327] width 9 height 9
checkbox input "true"
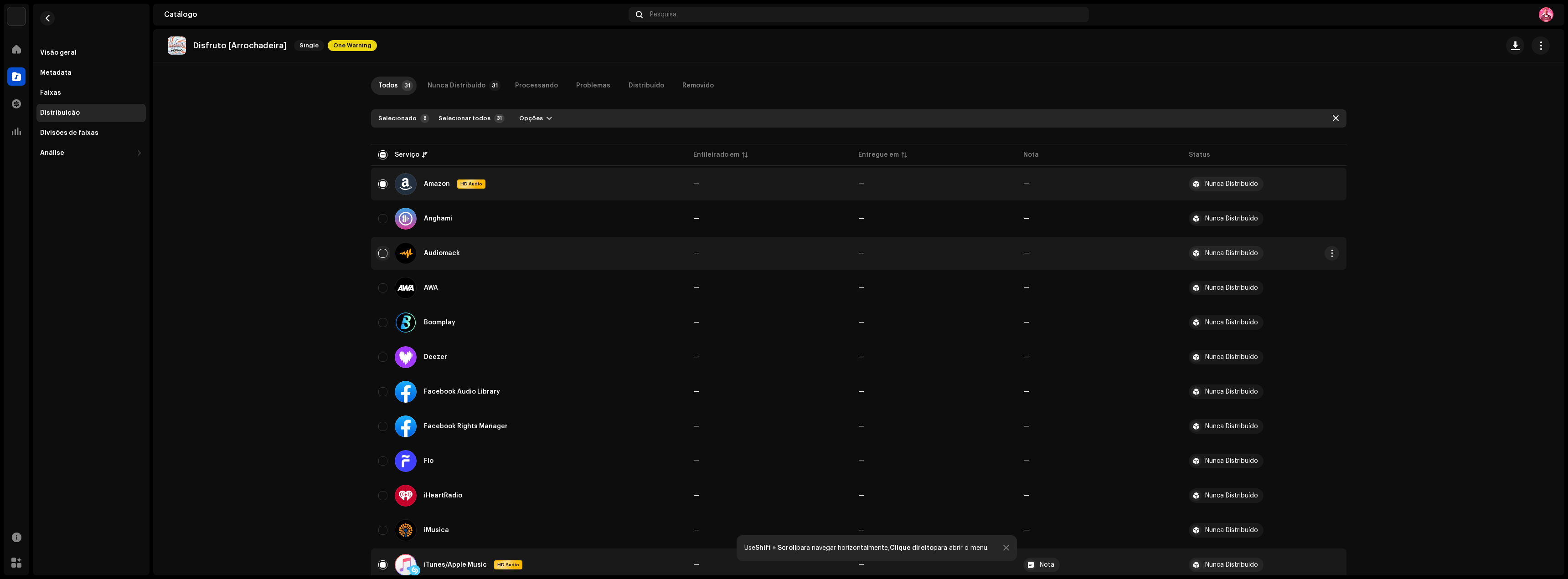
scroll to position [45, 0]
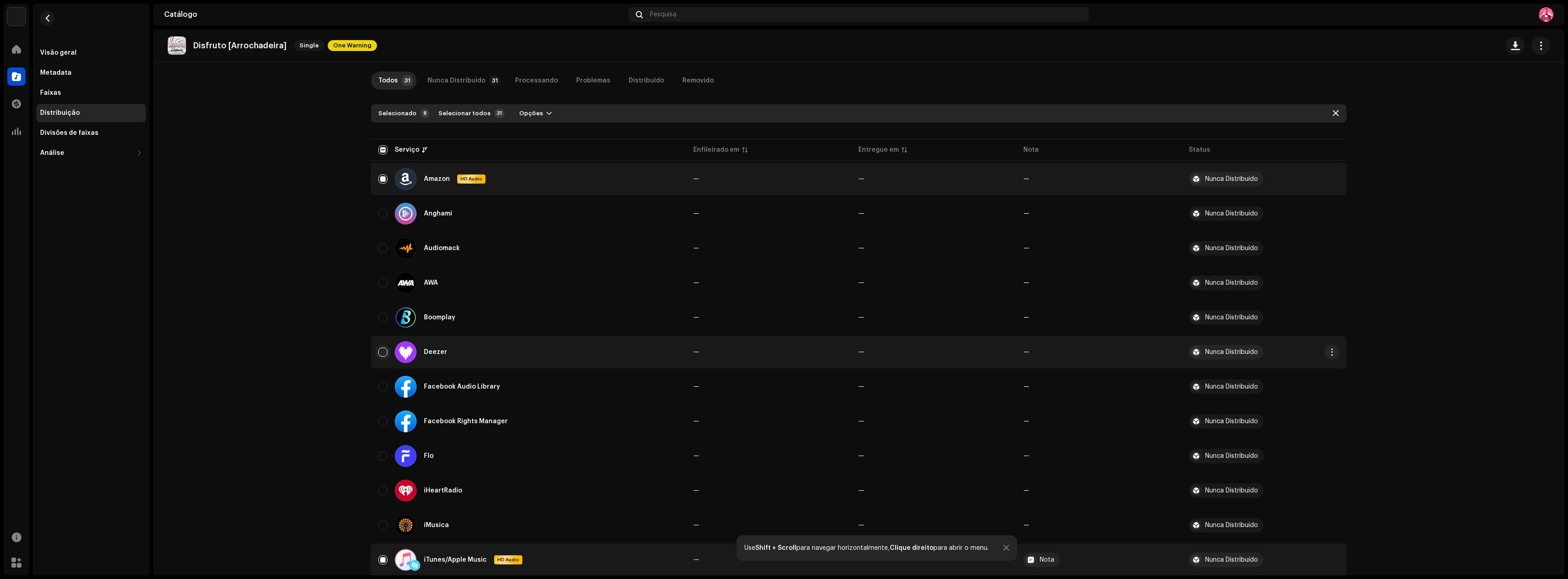
click at [379, 353] on input "Row Unselected" at bounding box center [383, 352] width 9 height 9
checkbox input "true"
drag, startPoint x: 381, startPoint y: 384, endPoint x: 383, endPoint y: 403, distance: 19.1
click at [381, 384] on input "Row Unselected" at bounding box center [383, 387] width 9 height 9
checkbox input "true"
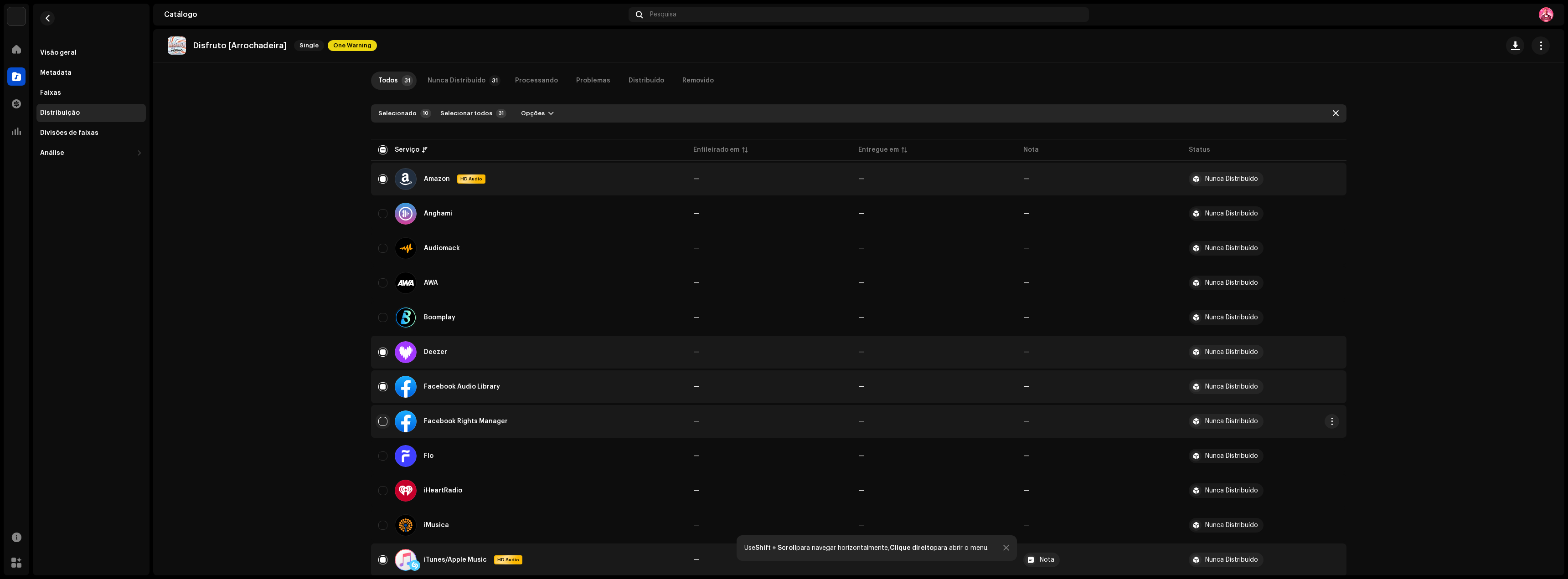
click at [382, 421] on input "Row Unselected" at bounding box center [383, 421] width 9 height 9
checkbox input "true"
click at [475, 115] on span "Selecionar todos" at bounding box center [464, 113] width 52 height 18
checkbox input "true"
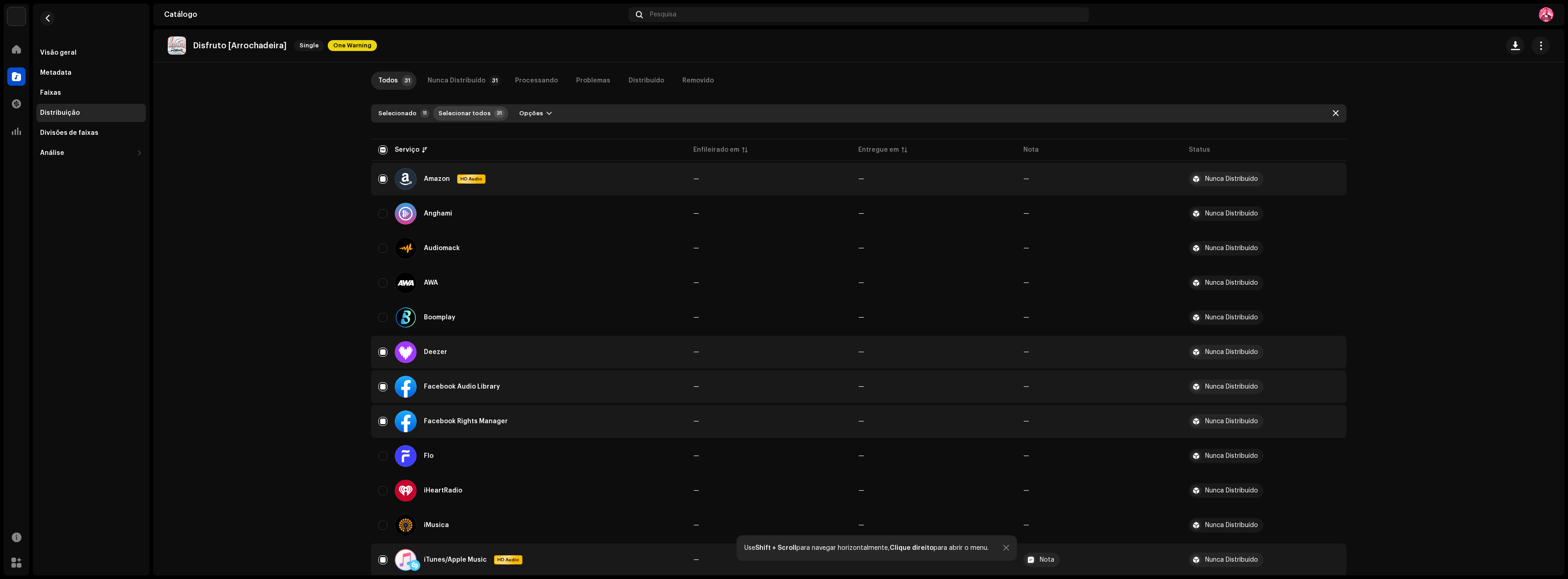
checkbox input "true"
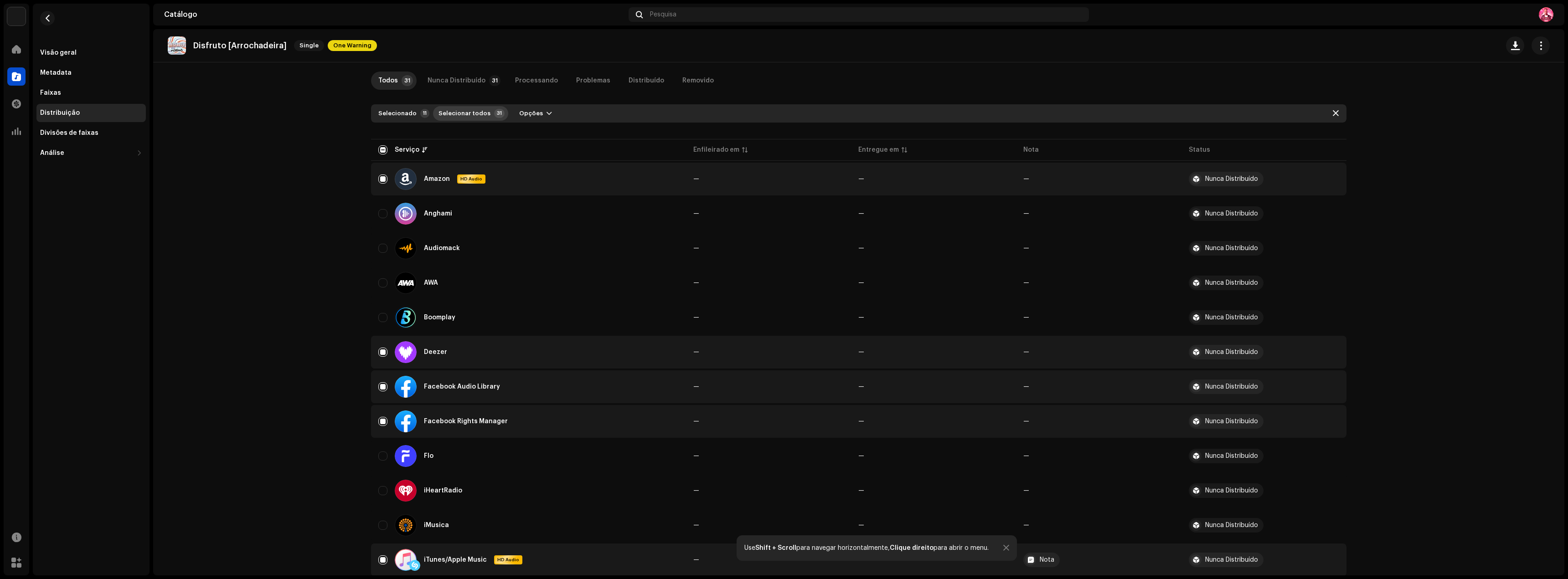
checkbox input "true"
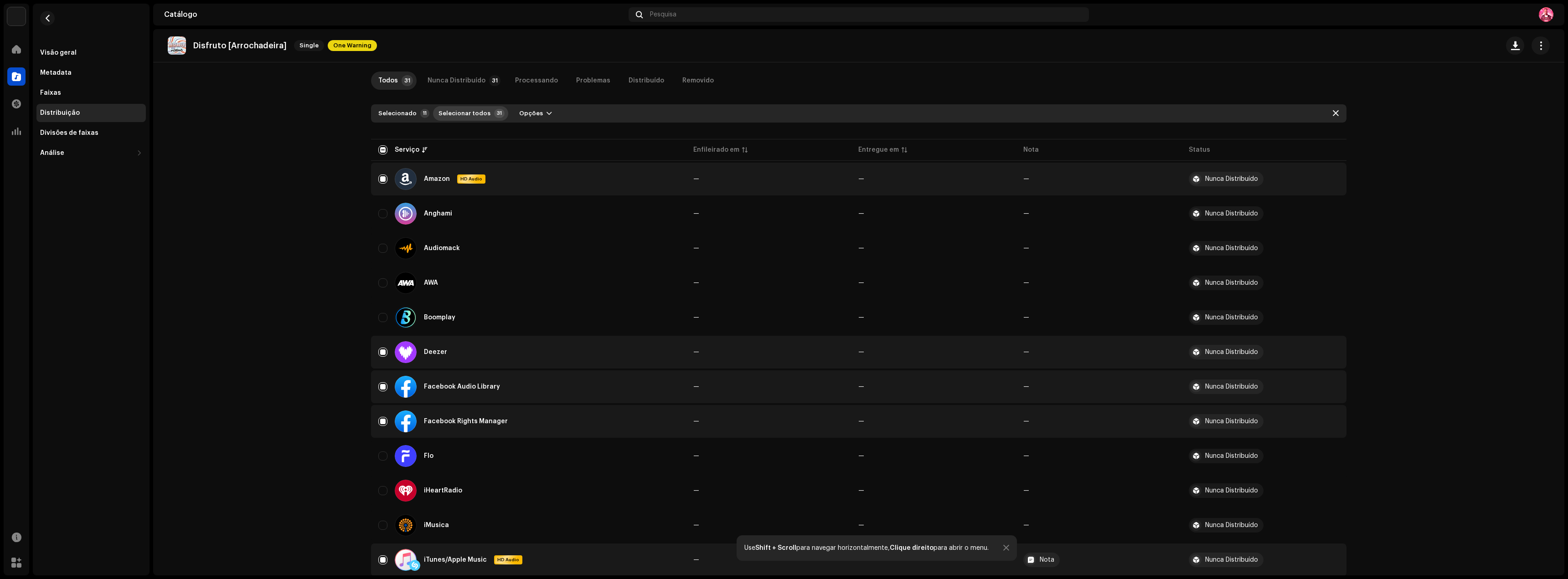
checkbox input "true"
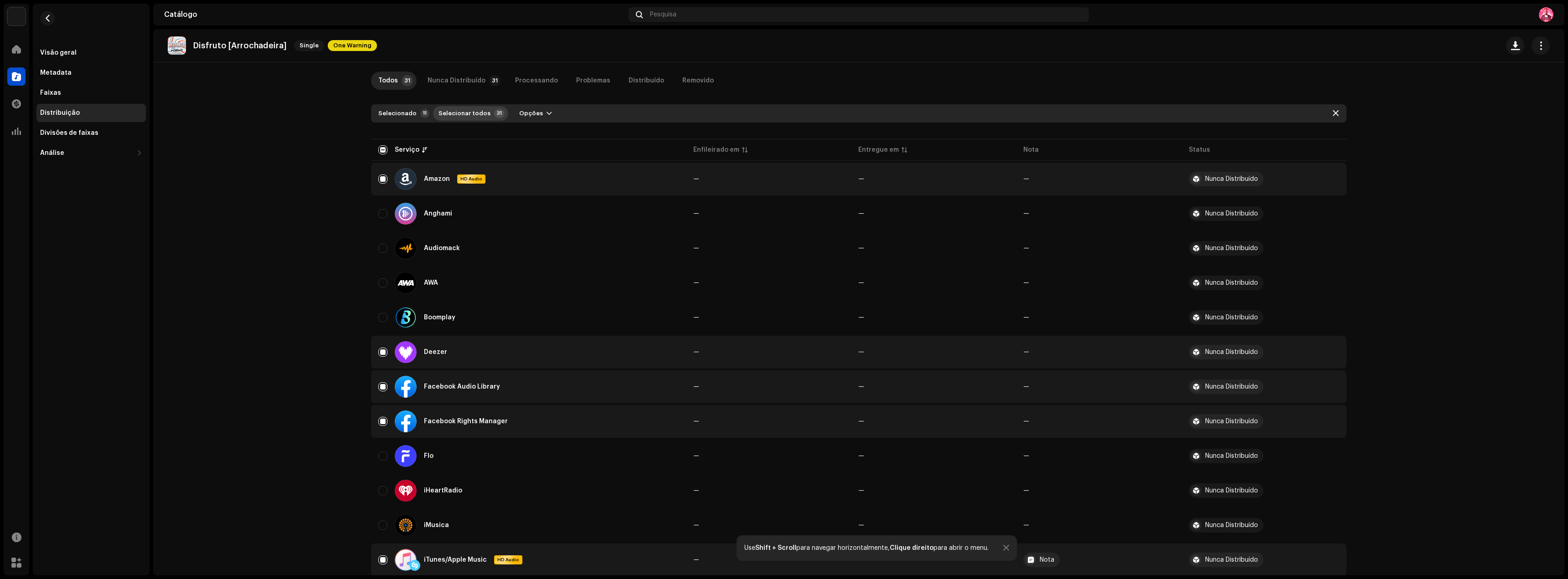
checkbox input "true"
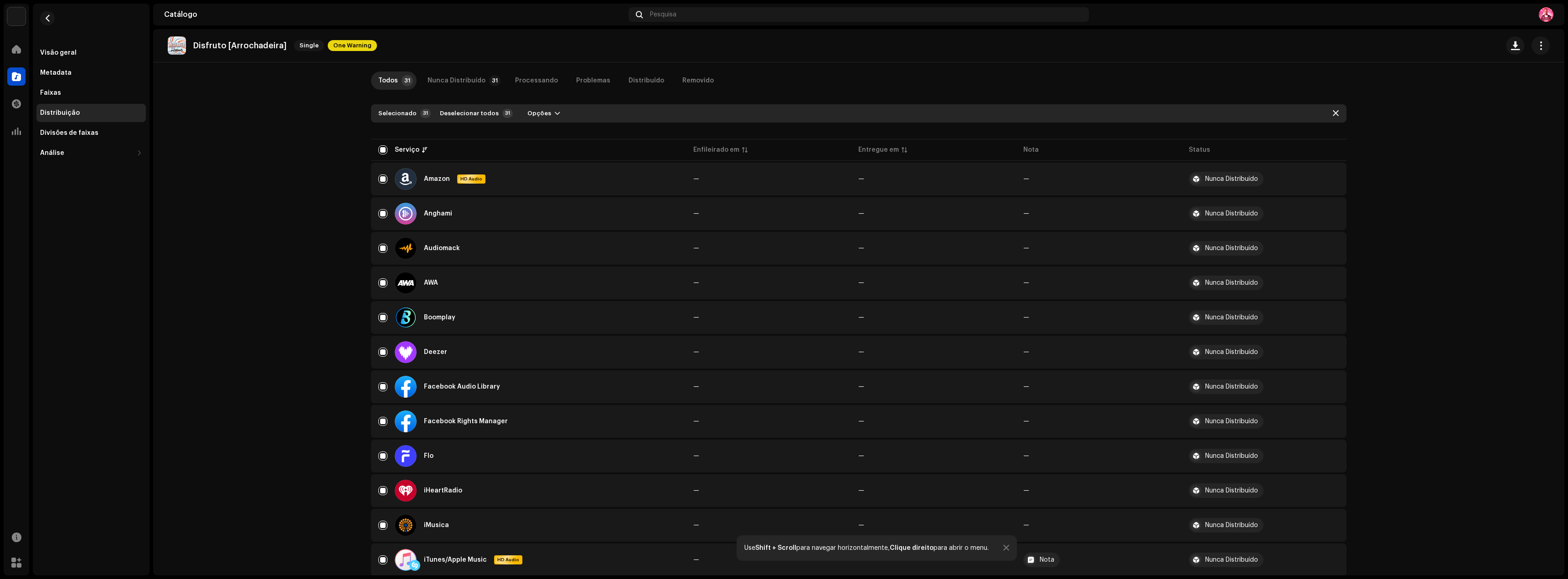
click at [475, 115] on span "Deselecionar todos" at bounding box center [469, 113] width 59 height 18
checkbox input "false"
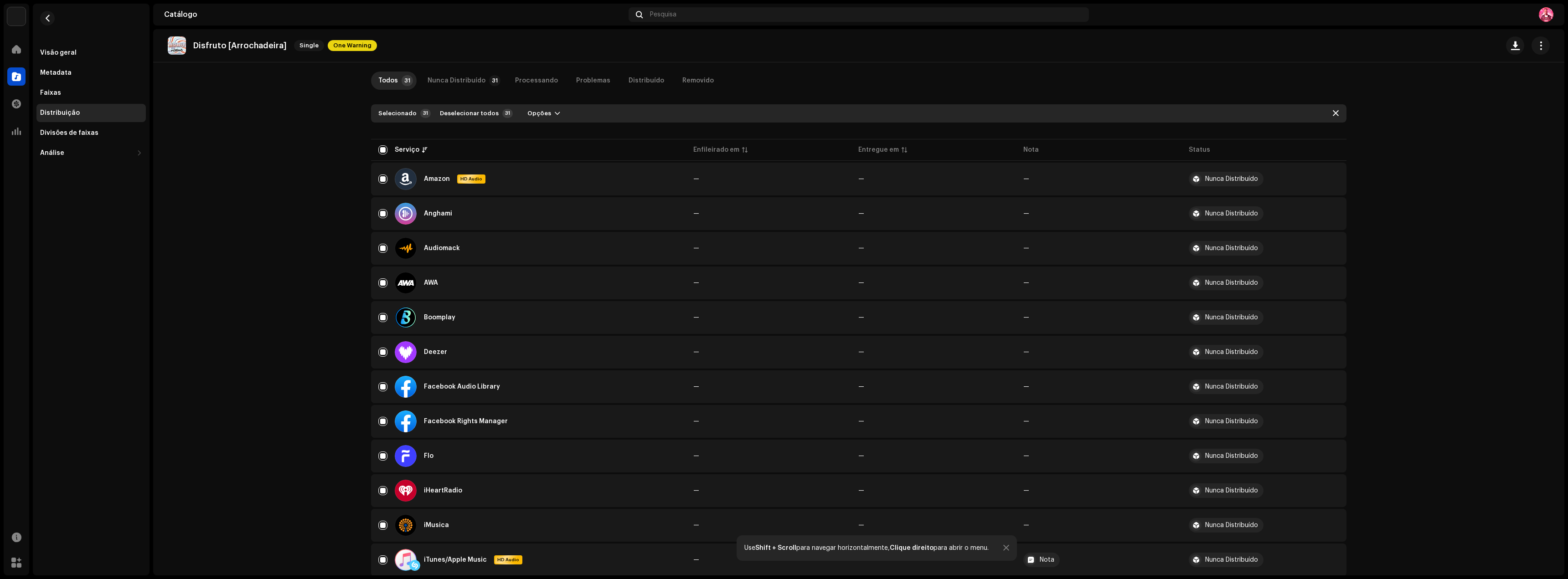
checkbox input "false"
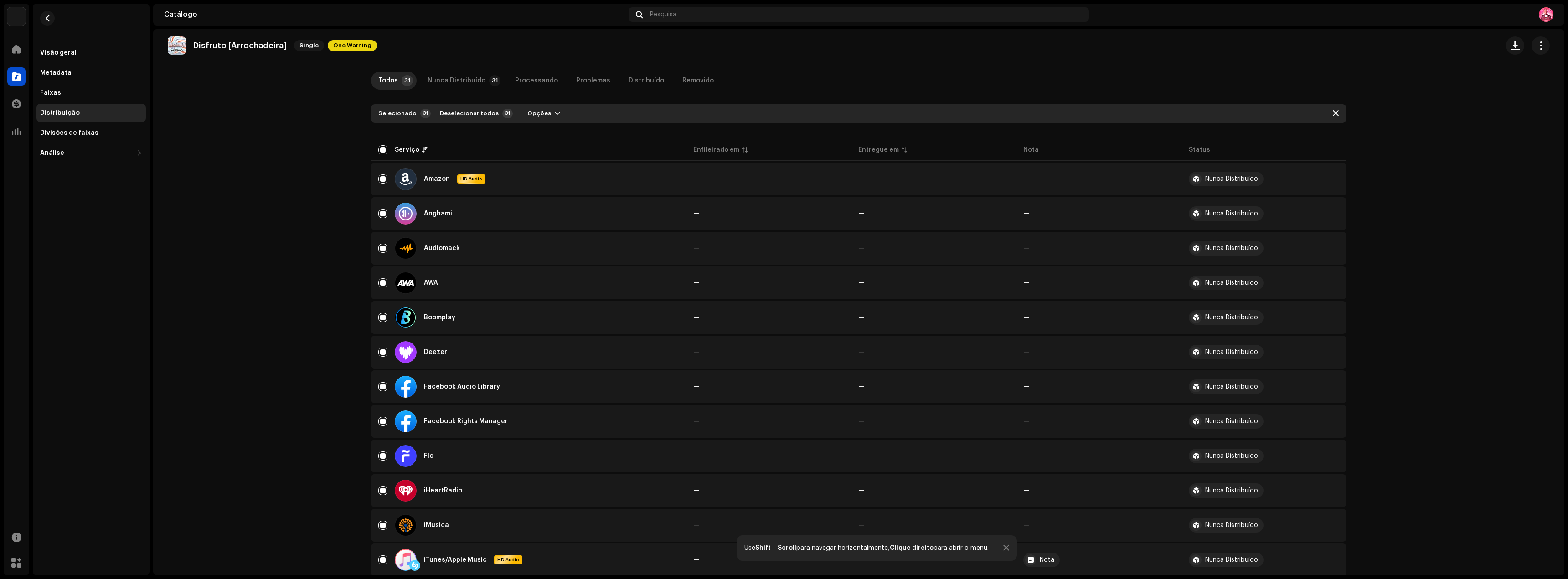
checkbox input "false"
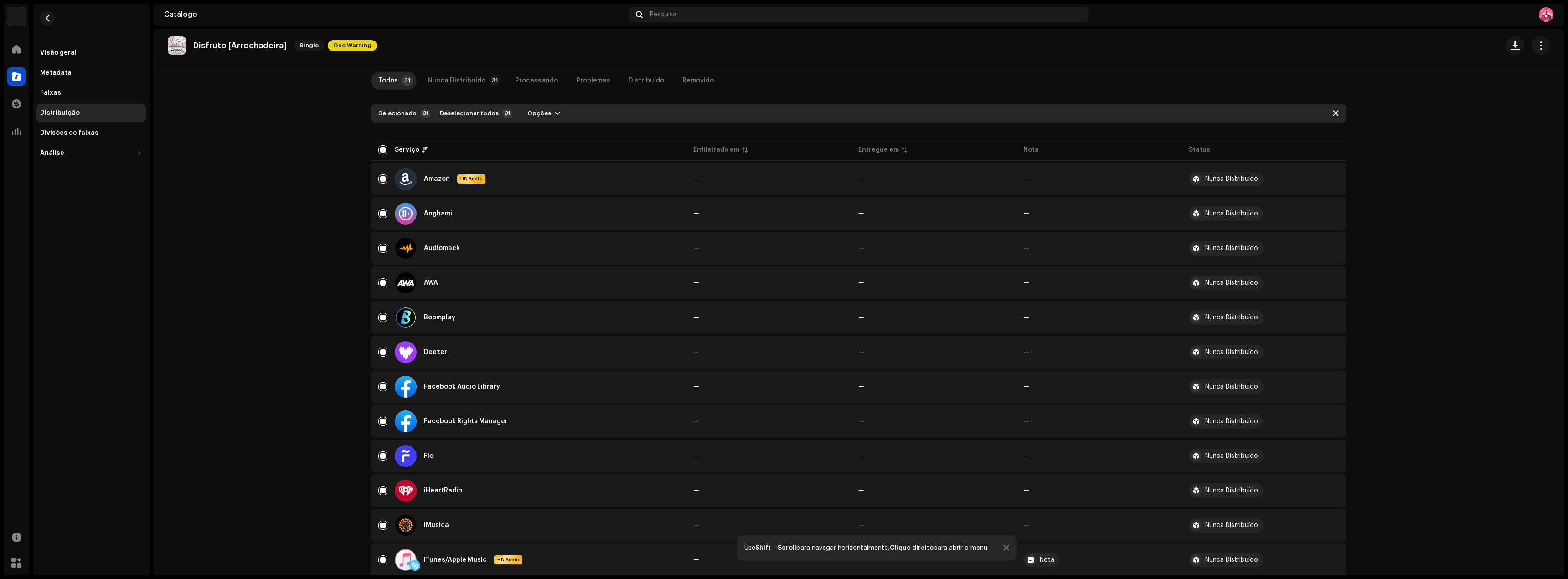
checkbox input "false"
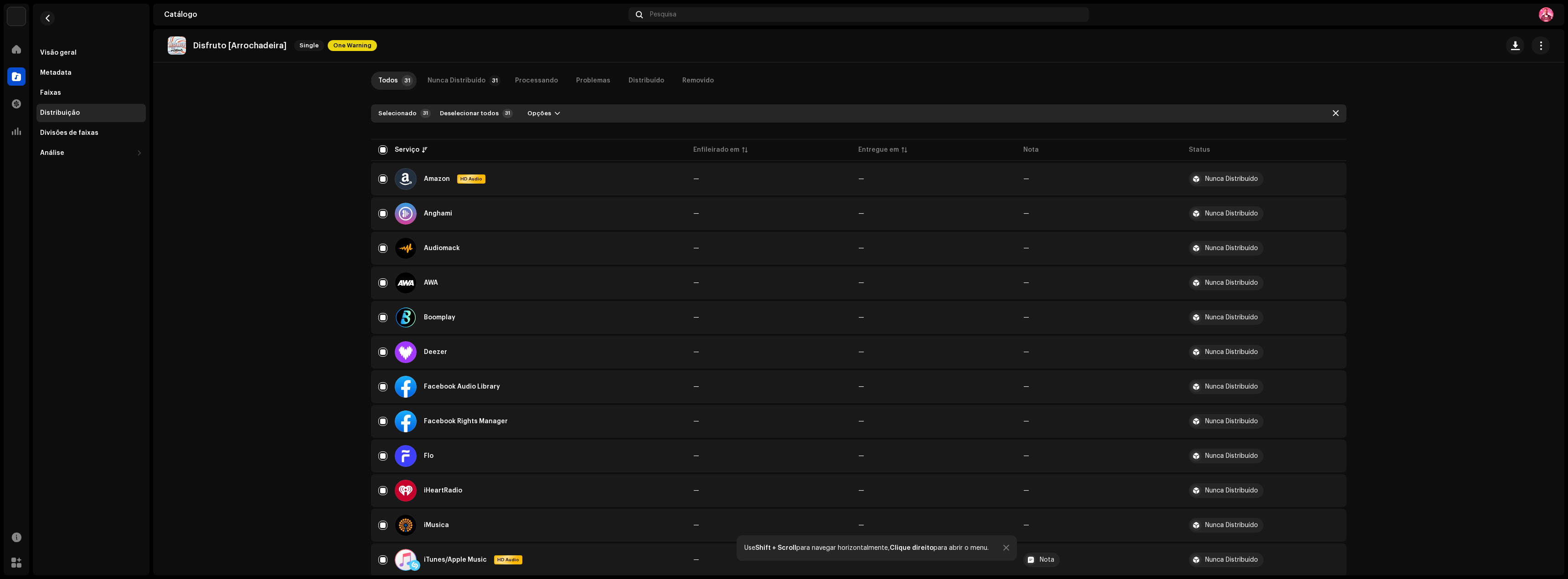
checkbox input "false"
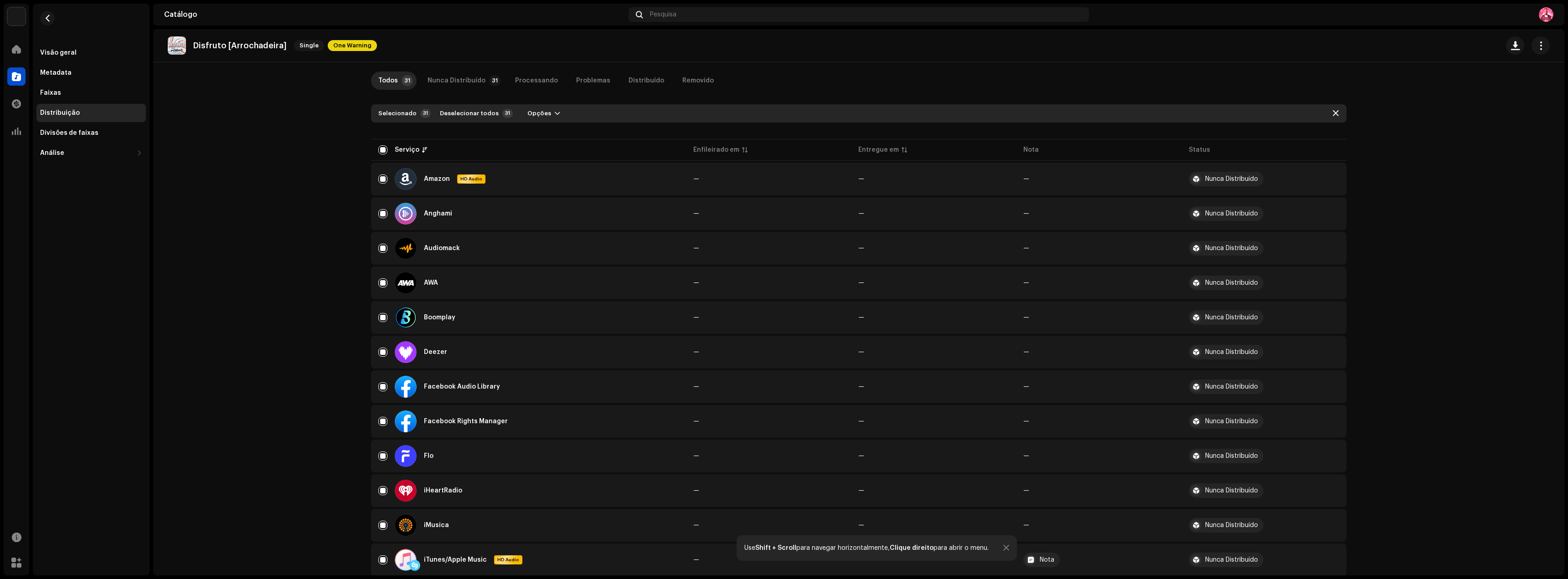
checkbox input "false"
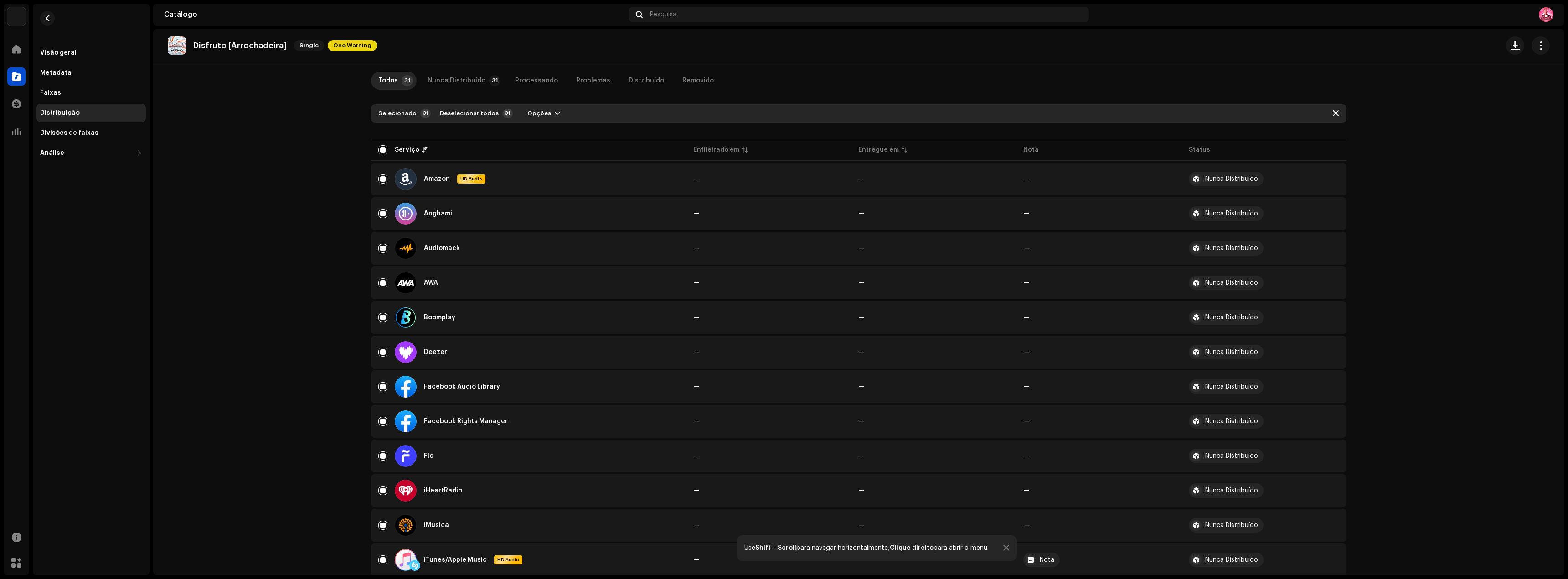
checkbox input "false"
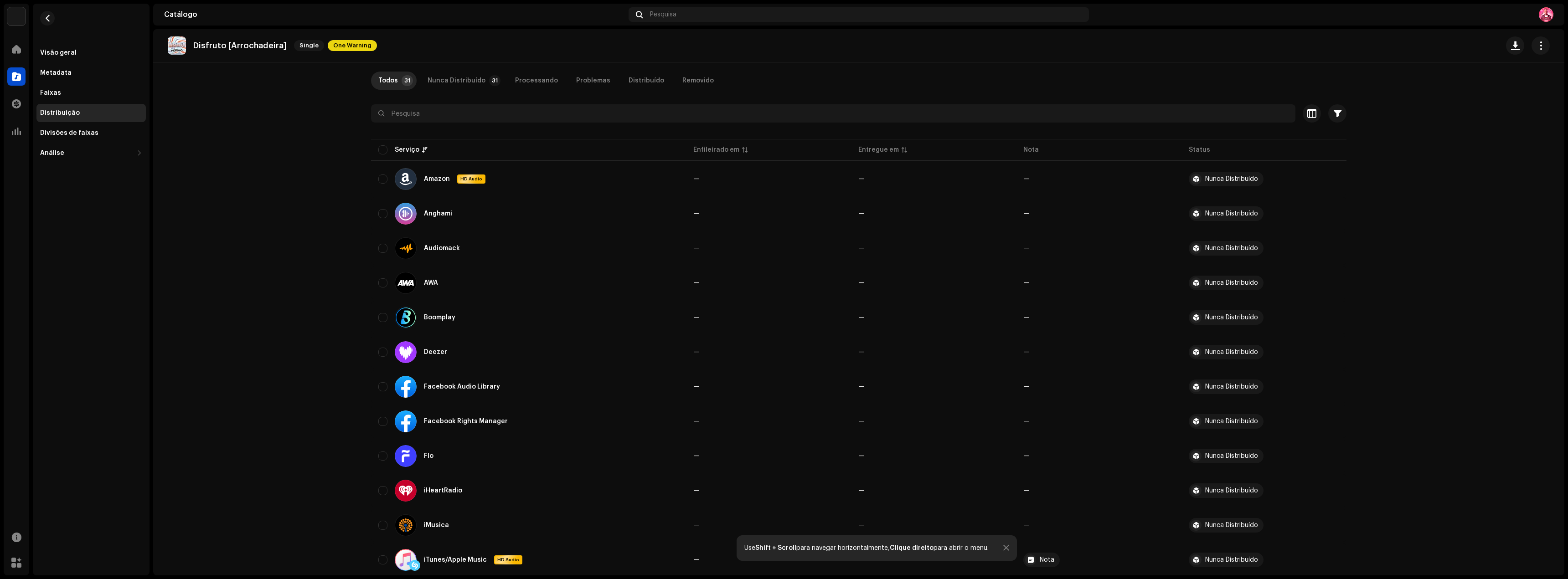
click at [381, 154] on input "checkbox" at bounding box center [383, 150] width 9 height 9
checkbox input "true"
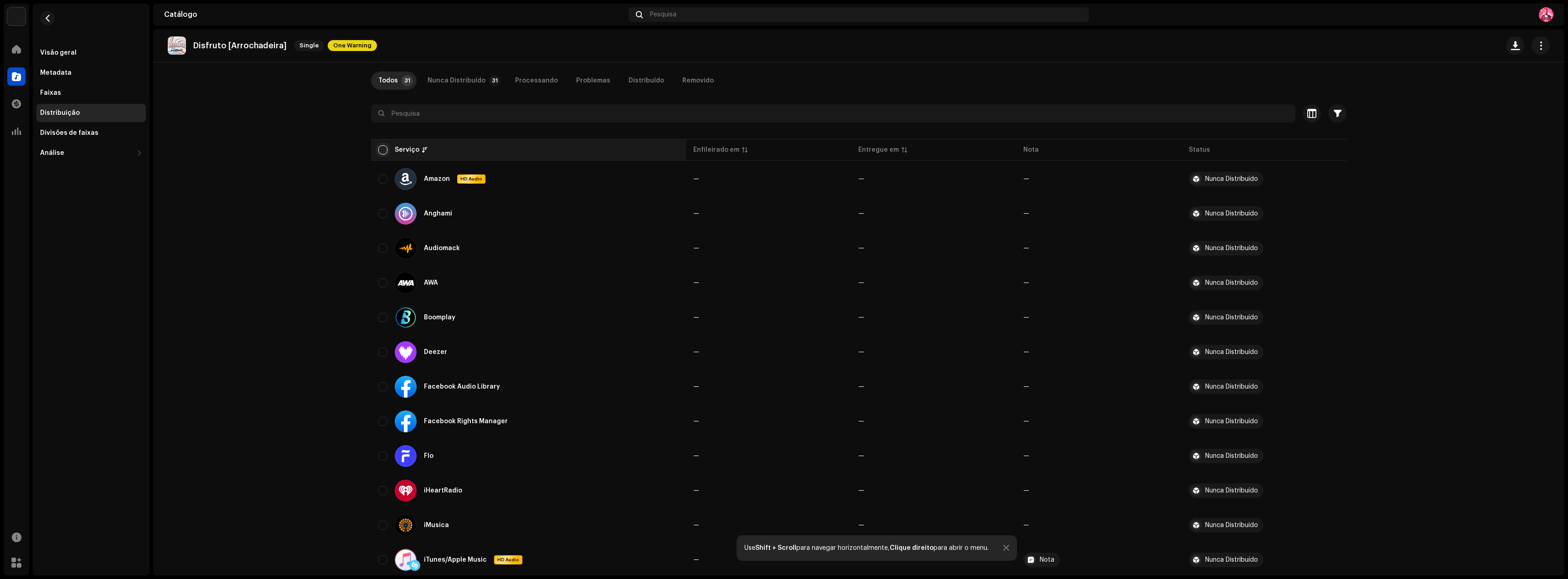
checkbox input "true"
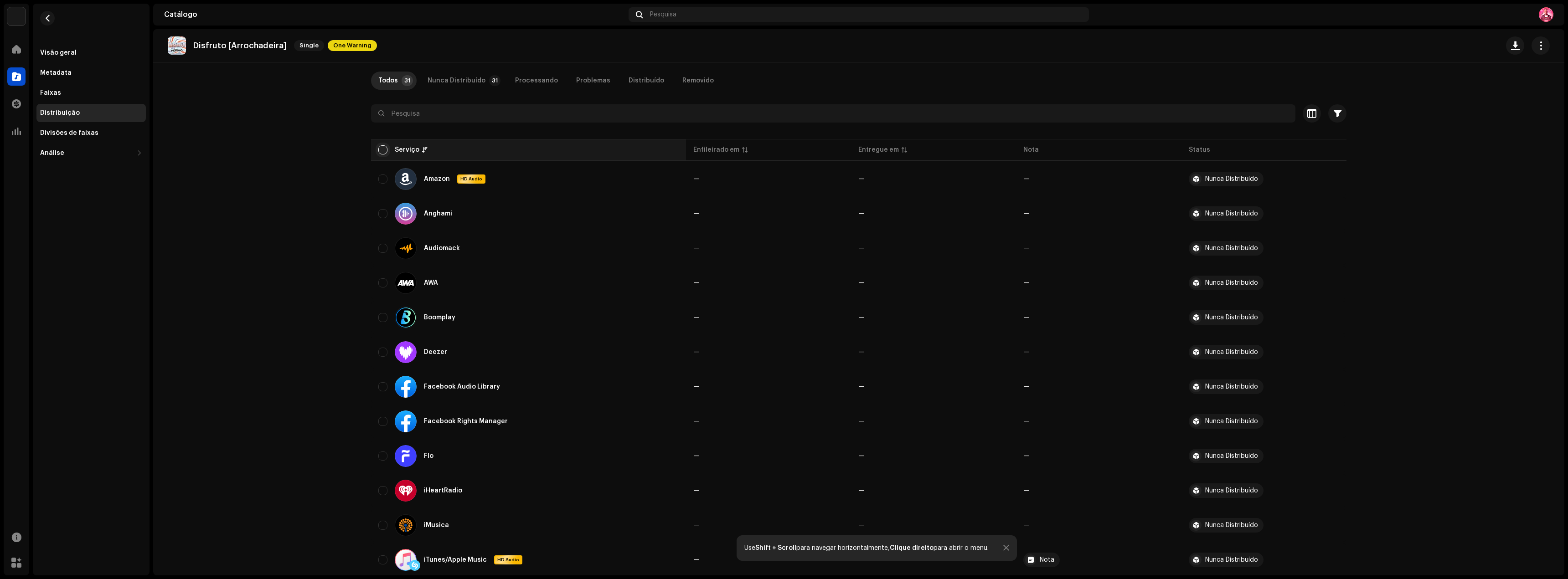
checkbox input "true"
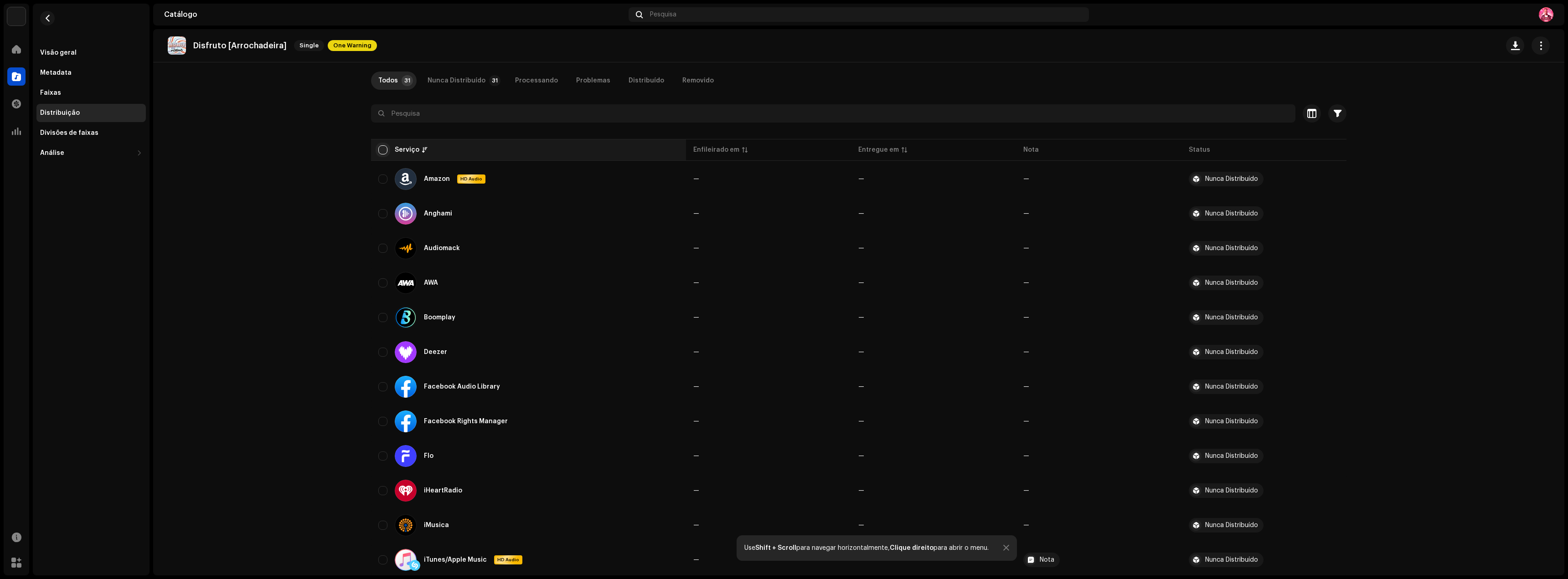
checkbox input "true"
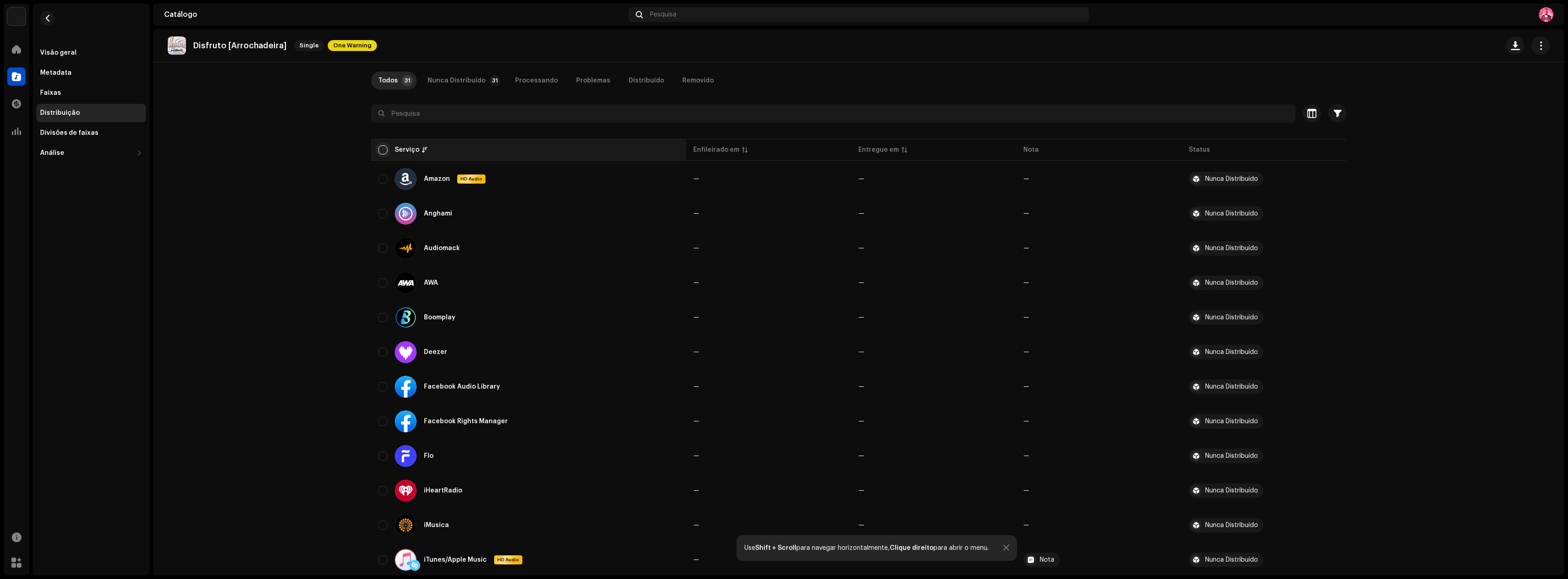
checkbox input "true"
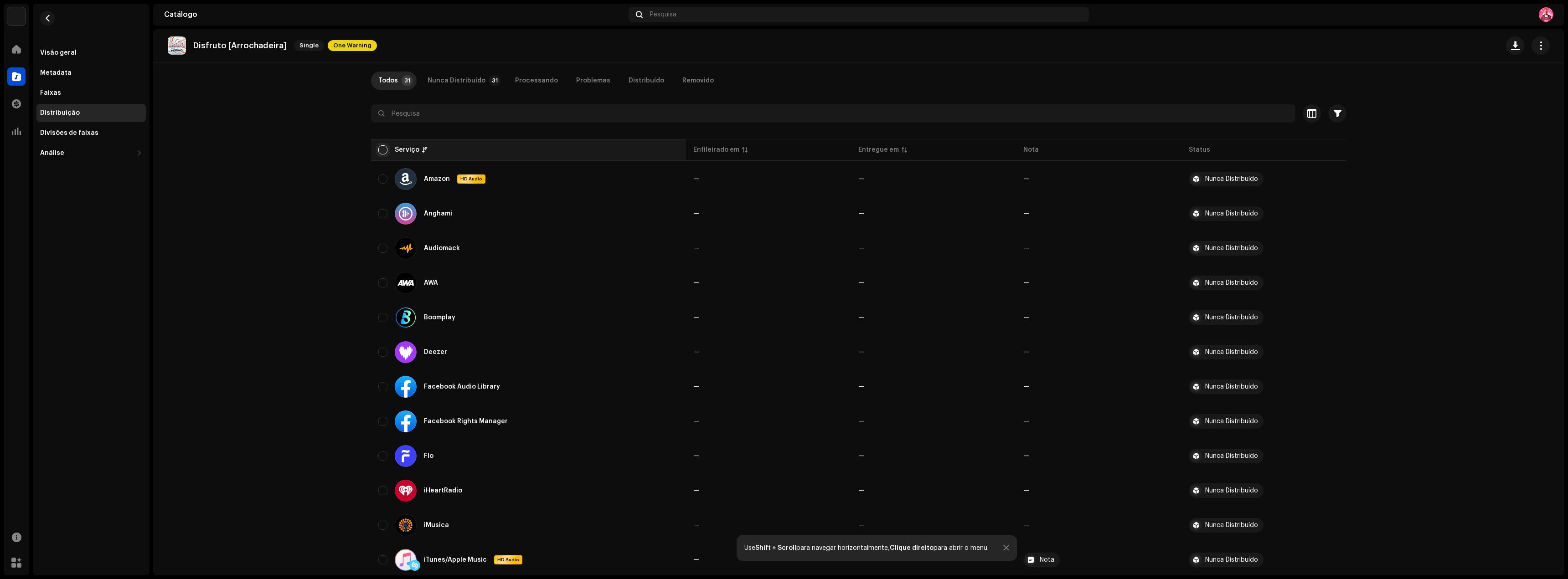
checkbox input "true"
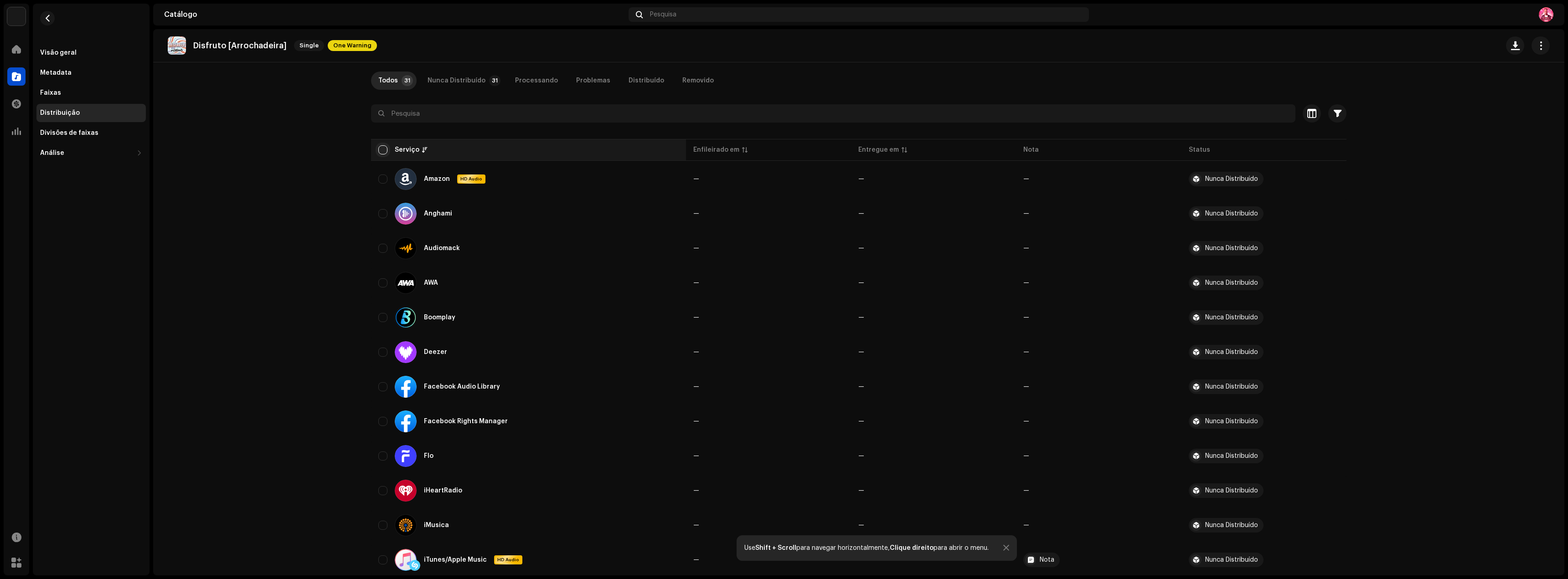
checkbox input "true"
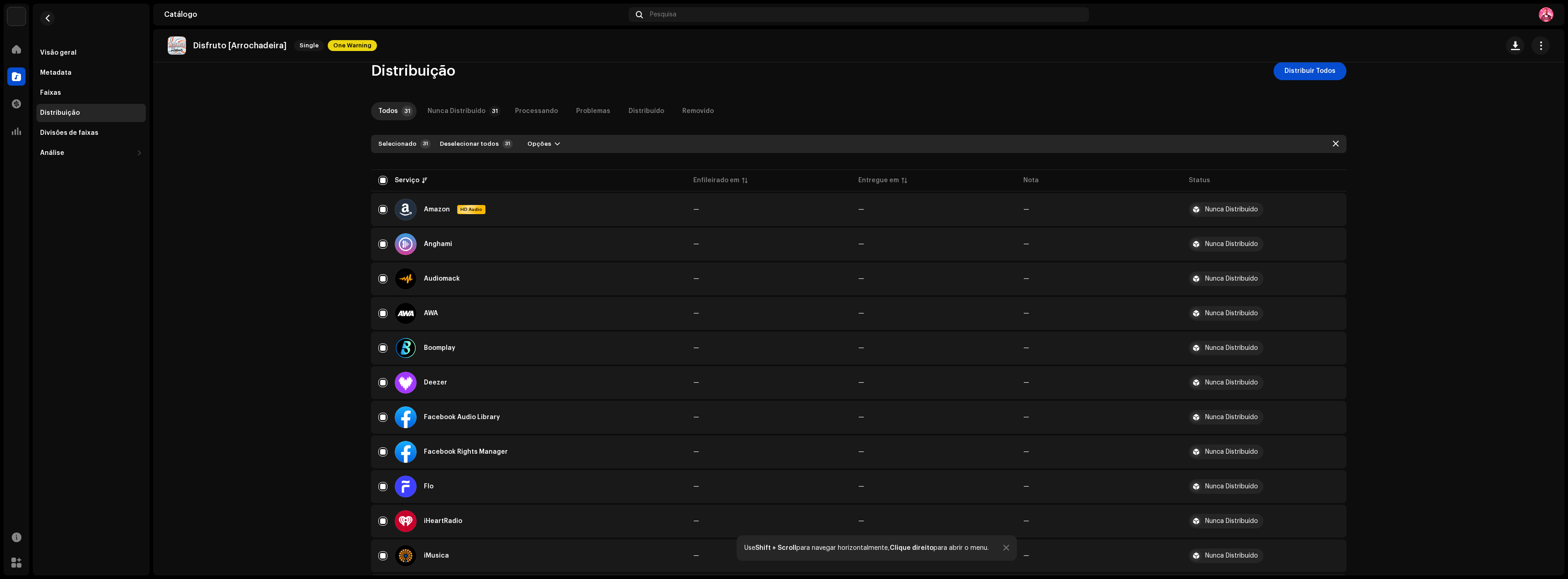
scroll to position [0, 0]
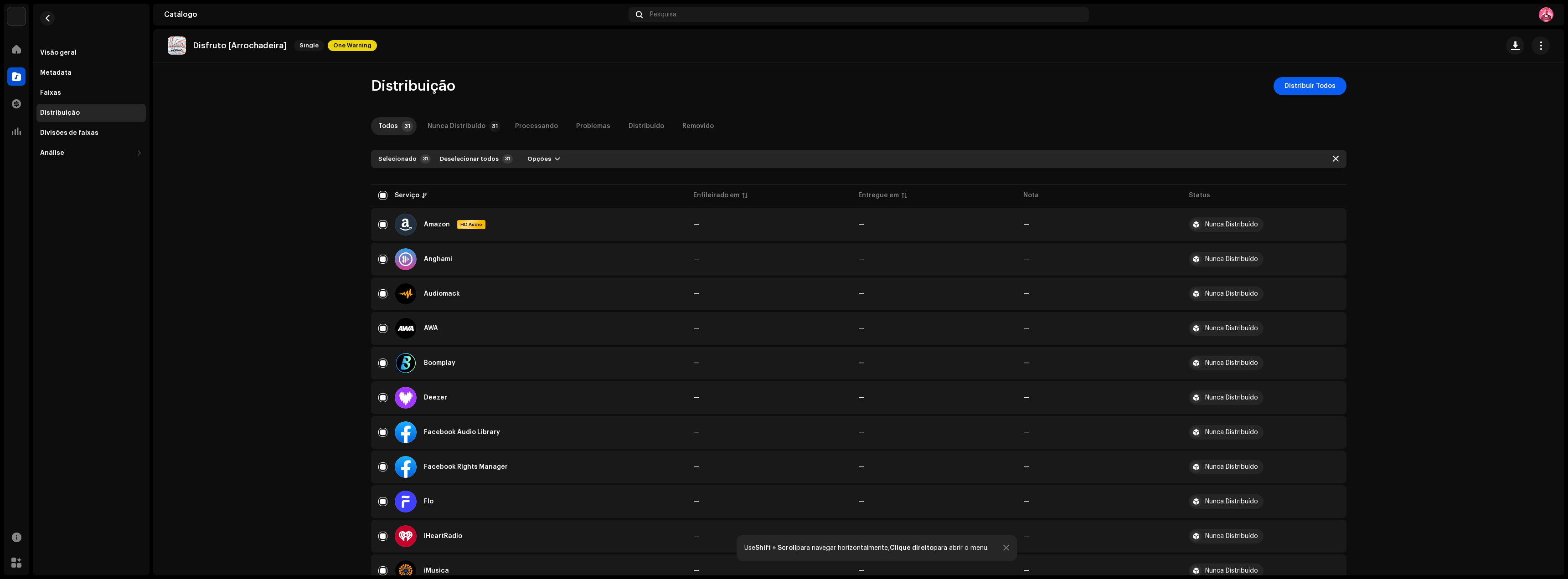
click at [1314, 90] on span "Distribuir Todos" at bounding box center [1310, 86] width 51 height 18
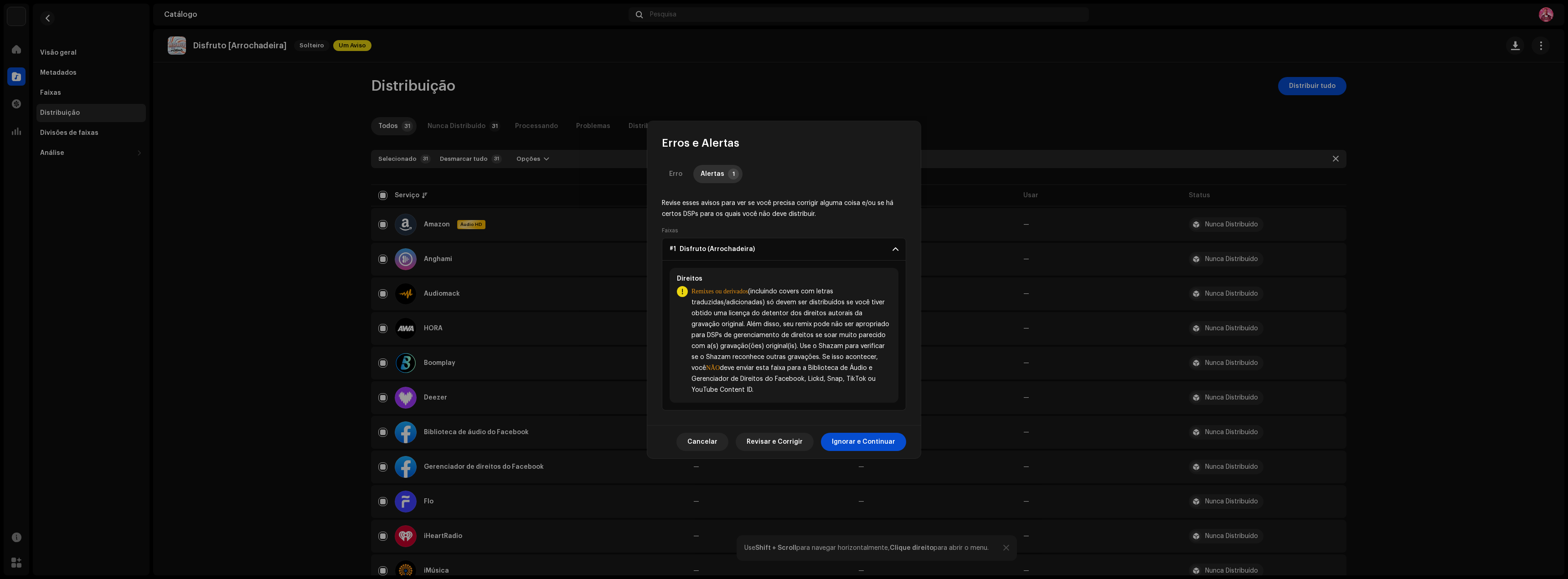
click at [654, 162] on div "Erro Alertas 1 Revise esses avisos para ver se você precisa corrigir alguma coi…" at bounding box center [784, 287] width 273 height 275
click at [862, 437] on span "Ignorar e Continuar" at bounding box center [864, 442] width 63 height 18
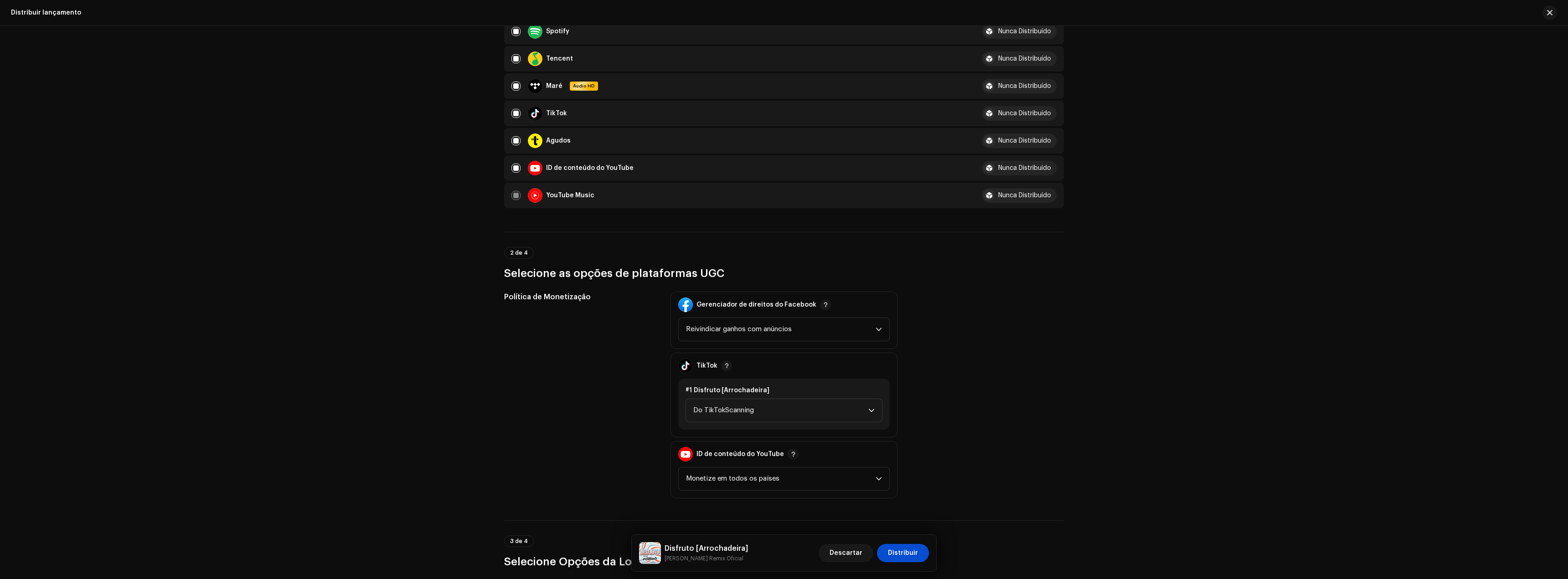
scroll to position [820, 0]
click at [751, 479] on span "Monetize em todos os países" at bounding box center [781, 476] width 190 height 23
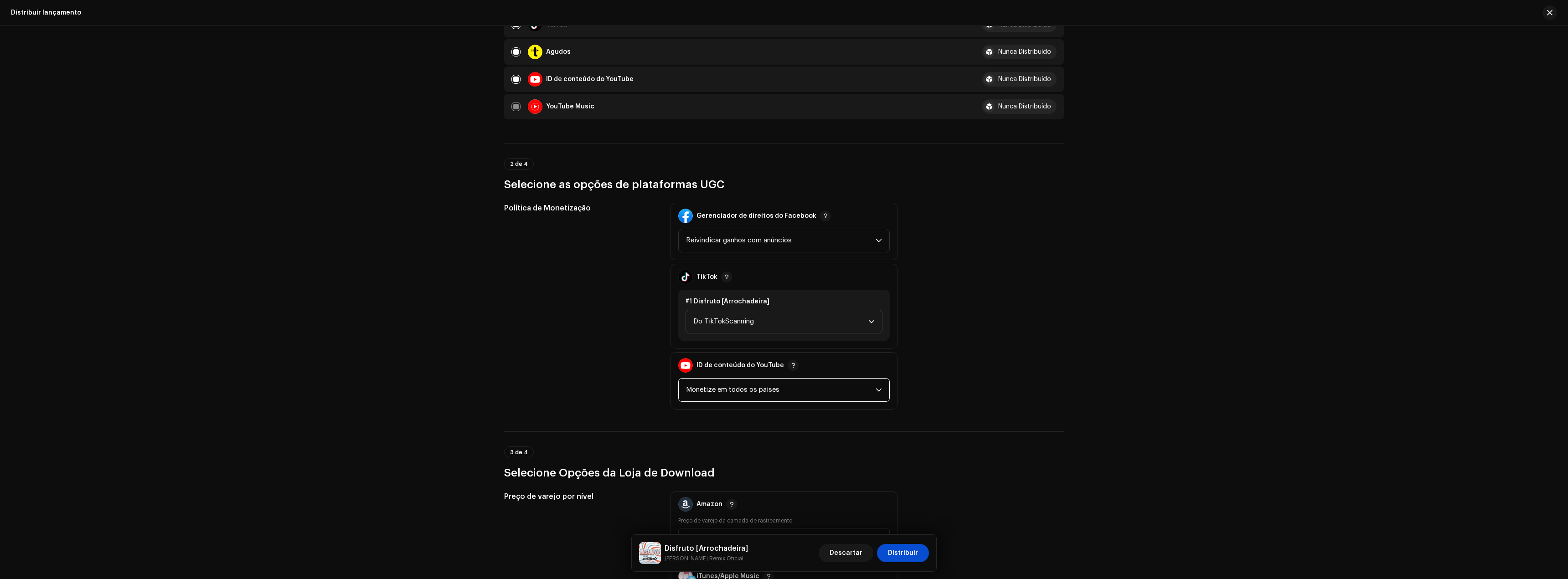
scroll to position [911, 0]
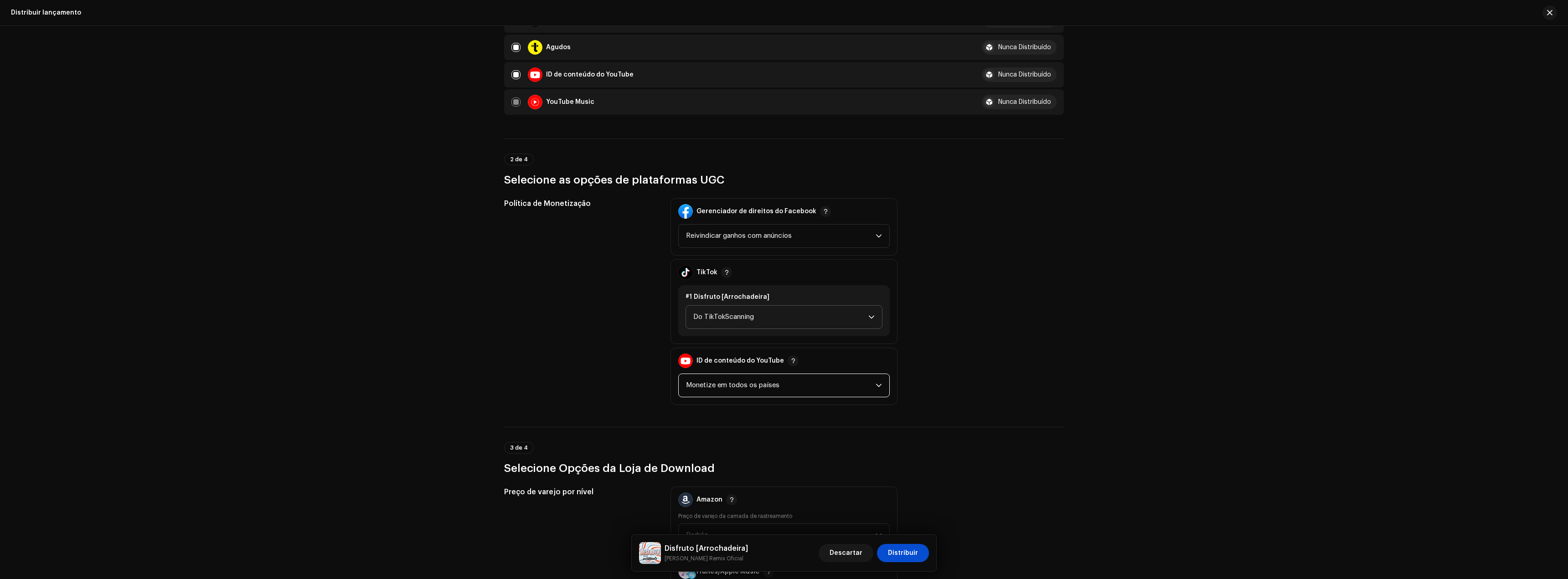
click at [727, 321] on span "Do TikTokScanning" at bounding box center [781, 316] width 175 height 23
click at [726, 377] on li "Monetizar" at bounding box center [784, 379] width 189 height 18
click at [723, 322] on span "Do TikTokScanning" at bounding box center [781, 316] width 175 height 23
click at [733, 378] on li "Monetizar" at bounding box center [784, 379] width 189 height 18
click at [746, 237] on font "Reivindicar ganhos com anúncios" at bounding box center [739, 235] width 106 height 7
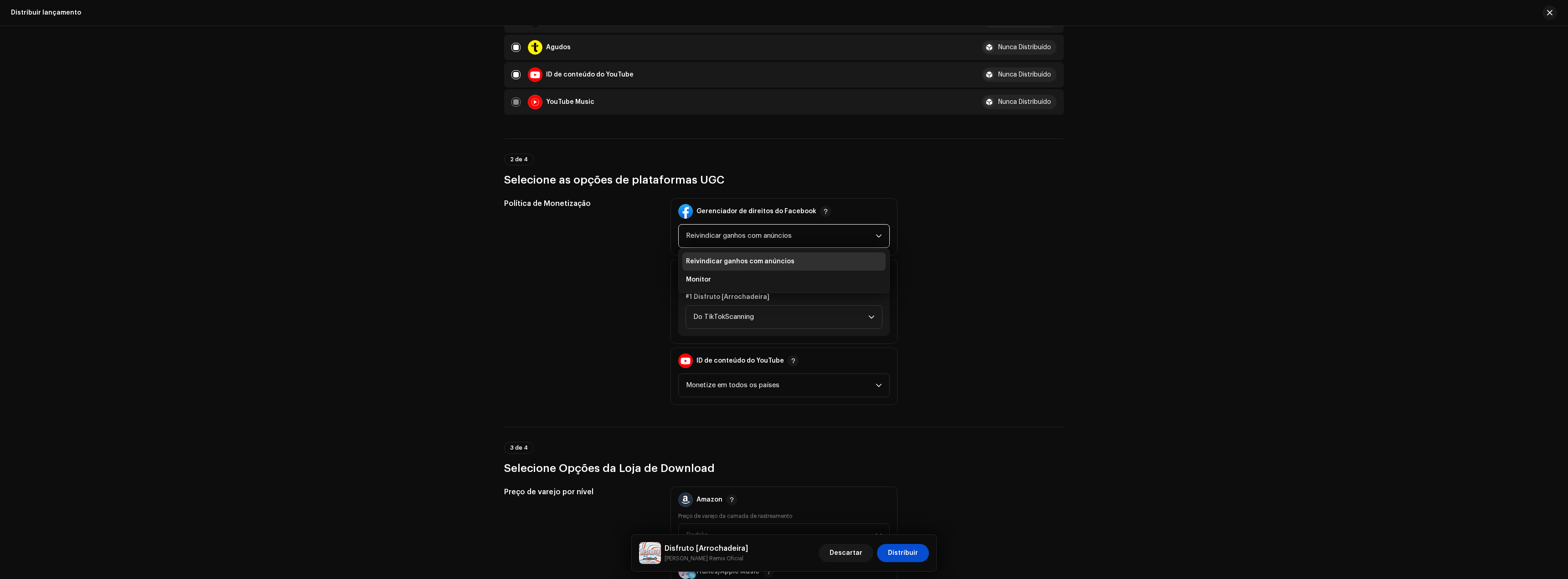
click at [746, 234] on font "Reivindicar ganhos com anúncios" at bounding box center [739, 235] width 106 height 7
drag, startPoint x: 969, startPoint y: 281, endPoint x: 627, endPoint y: 285, distance: 342.0
click at [627, 285] on div "Política de Monetização" at bounding box center [580, 301] width 151 height 207
click at [1272, 296] on div "Distribuir lançamento Preencha o seguinte para distribuir sua versão para servi…" at bounding box center [784, 302] width 1568 height 553
click at [728, 316] on font "Do TikTokScanning" at bounding box center [724, 316] width 61 height 7
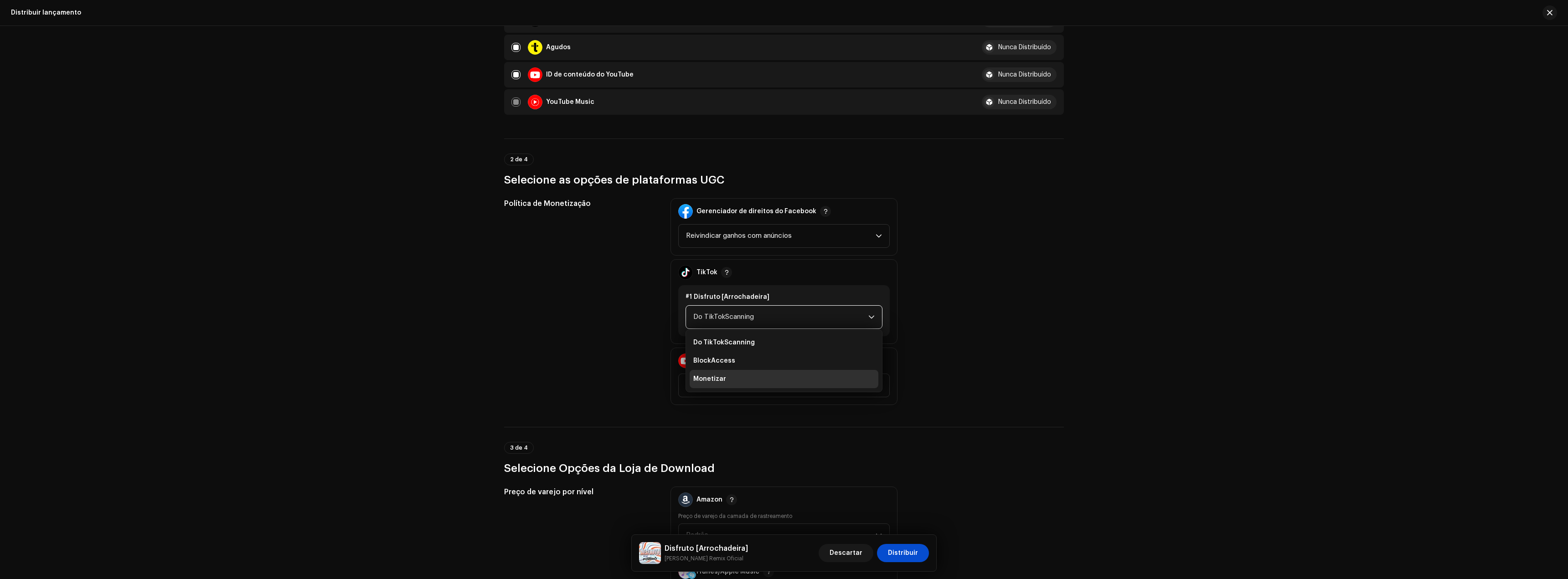
click at [717, 382] on font "Monetizar" at bounding box center [710, 379] width 33 height 6
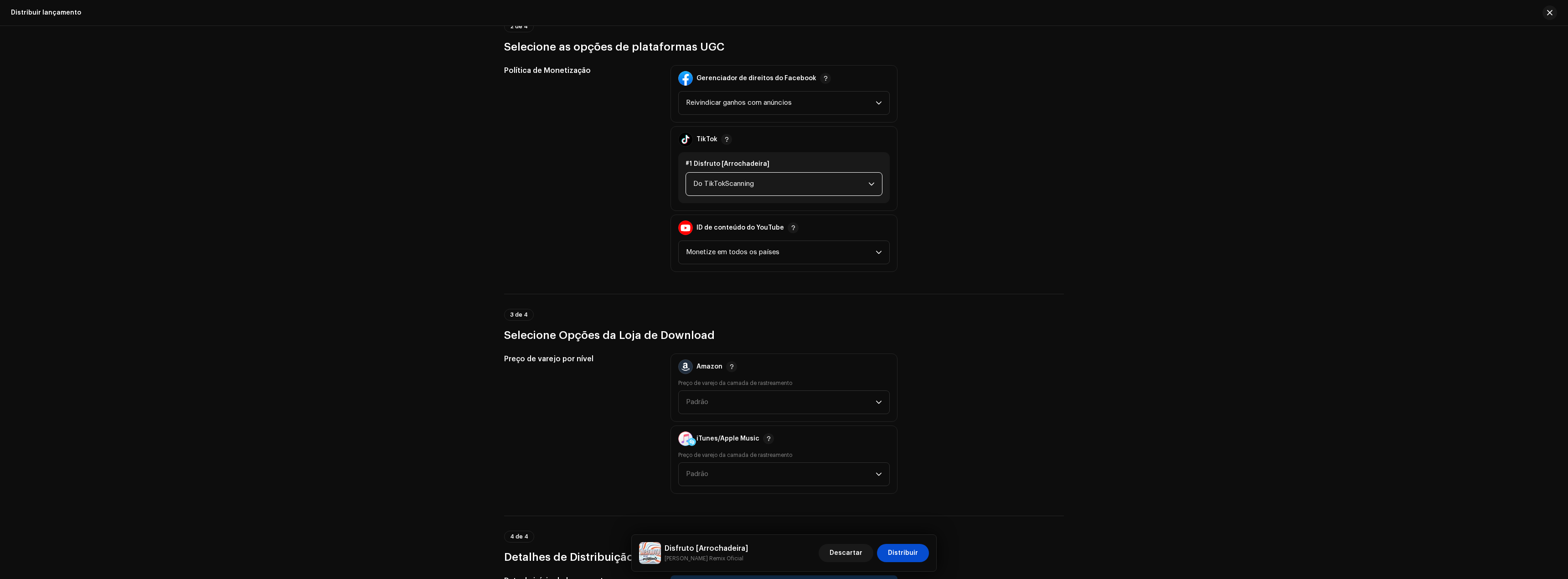
scroll to position [1047, 0]
click at [745, 393] on span "Padrão" at bounding box center [781, 399] width 190 height 23
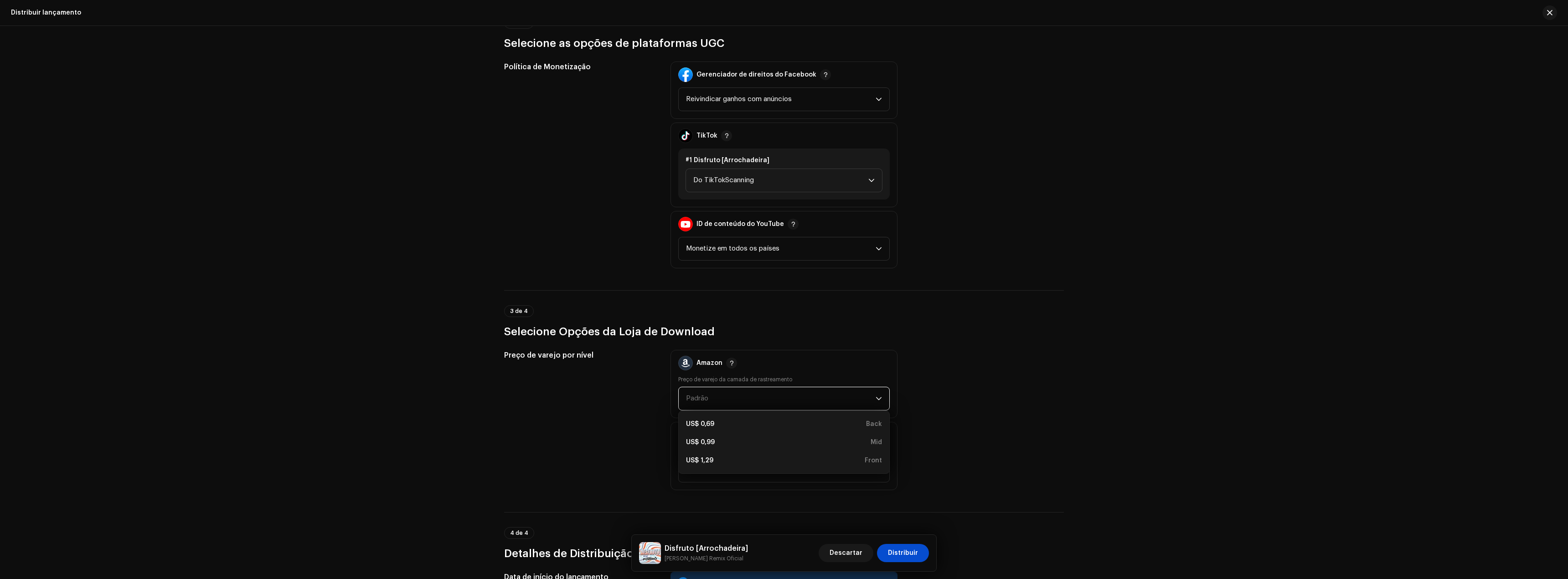
click at [783, 350] on div "Amazon Preço de varejo da camada de rastreamento Padrão US$ 0,69 Back US$ 0,99 …" at bounding box center [784, 384] width 227 height 69
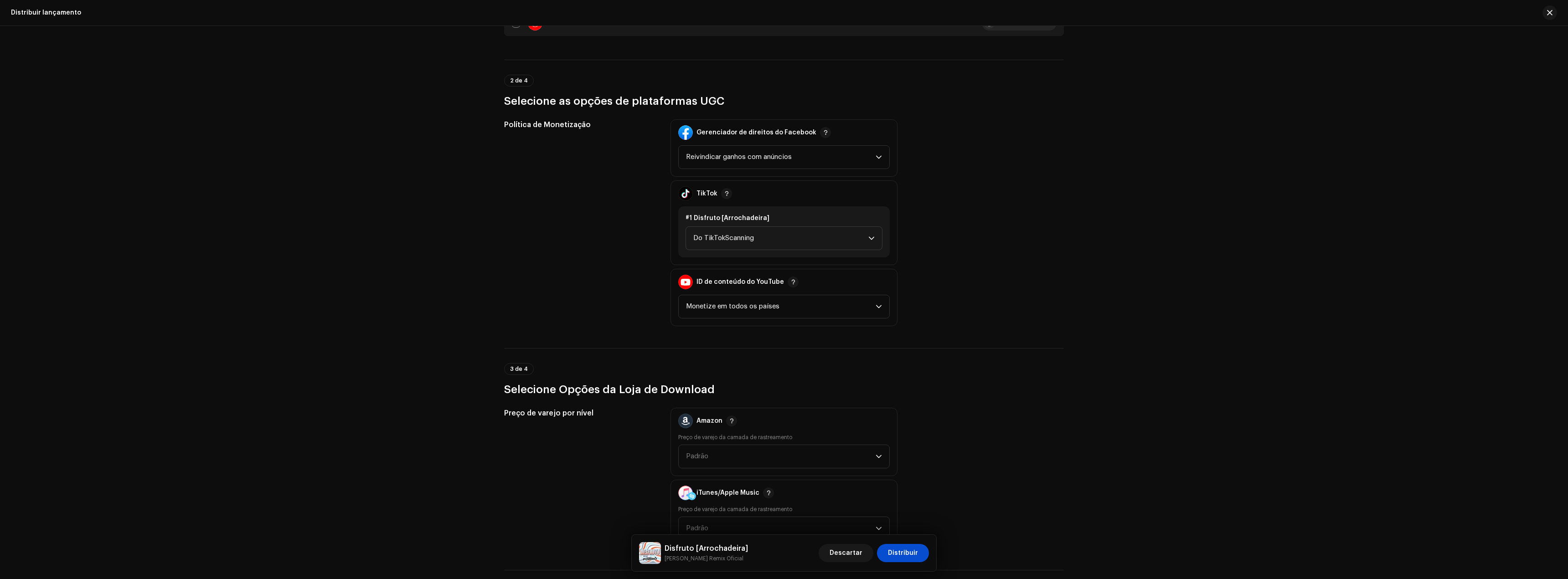
scroll to position [957, 0]
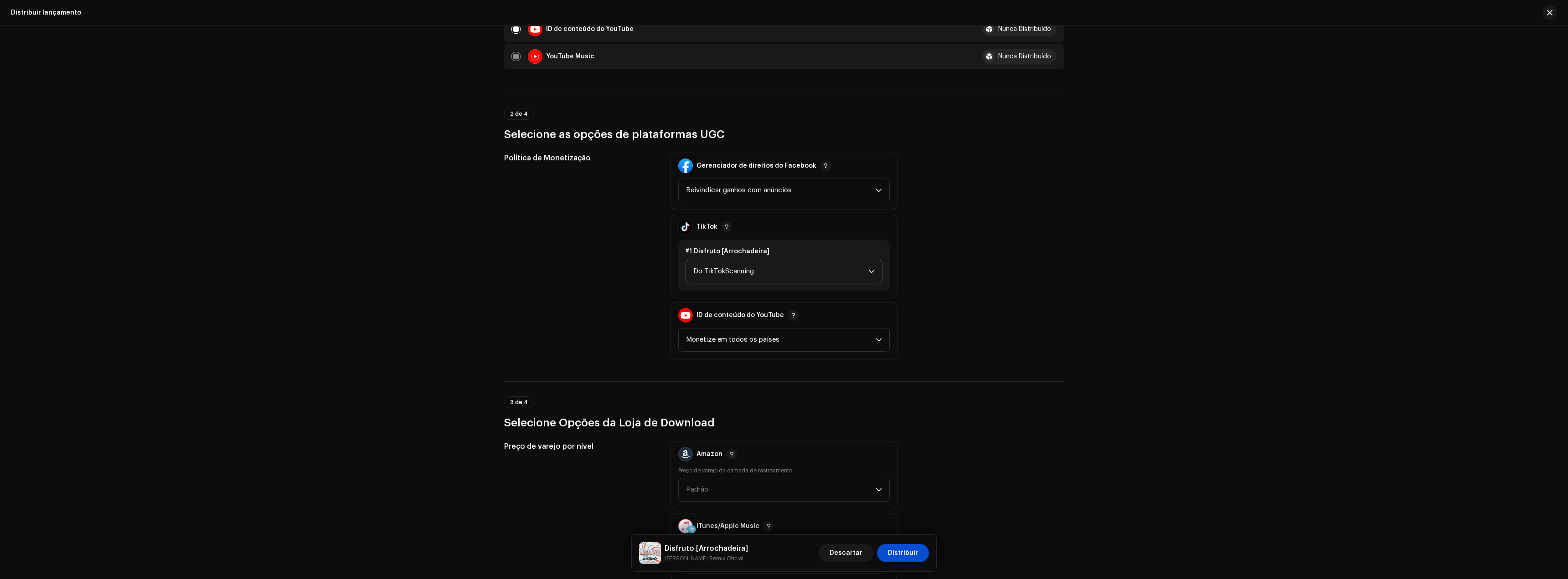
click at [757, 272] on span "Do TikTokScanning" at bounding box center [781, 271] width 175 height 23
click at [718, 338] on li "Monetizar" at bounding box center [784, 333] width 189 height 18
drag, startPoint x: 941, startPoint y: 283, endPoint x: 763, endPoint y: 270, distance: 178.5
click at [763, 270] on span "Do TikTokScanning" at bounding box center [781, 271] width 175 height 23
click at [696, 329] on span "Monetizar" at bounding box center [710, 333] width 33 height 9
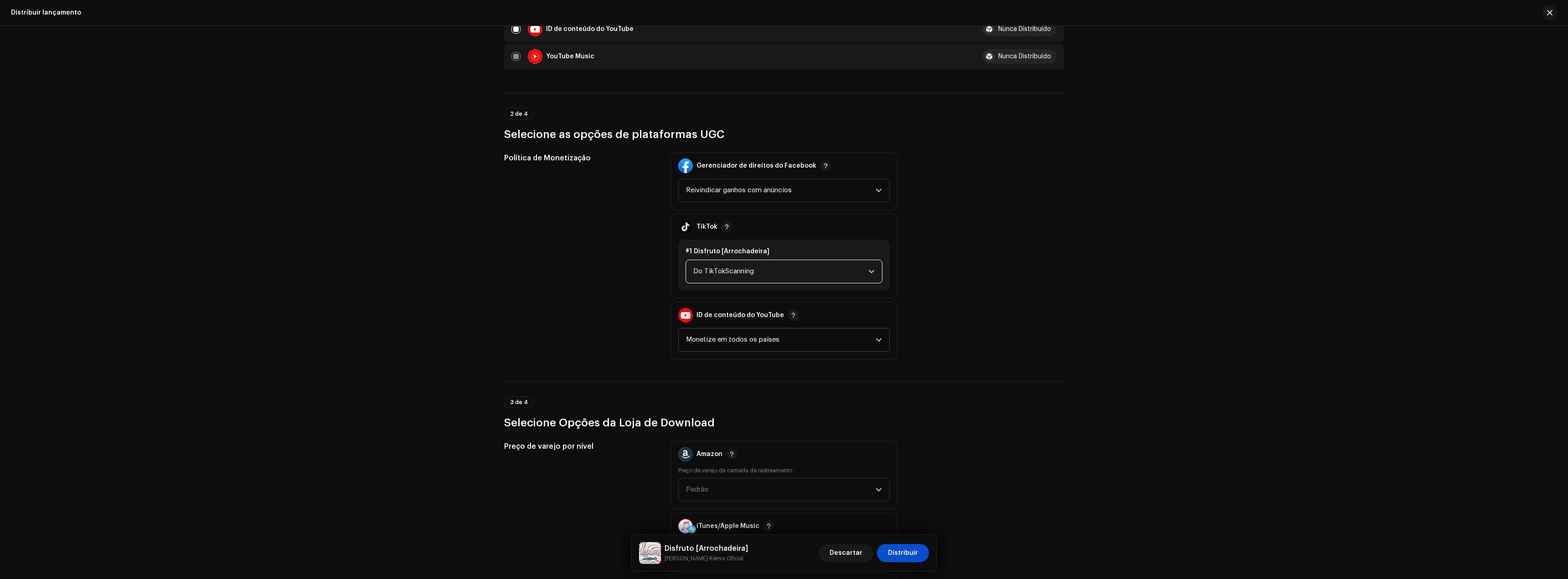
click at [757, 333] on span "Monetize em todos os países" at bounding box center [781, 340] width 190 height 23
click at [950, 323] on div "Política de Monetização Gerenciador de direitos do Facebook Reivindicar ganhos …" at bounding box center [784, 256] width 560 height 207
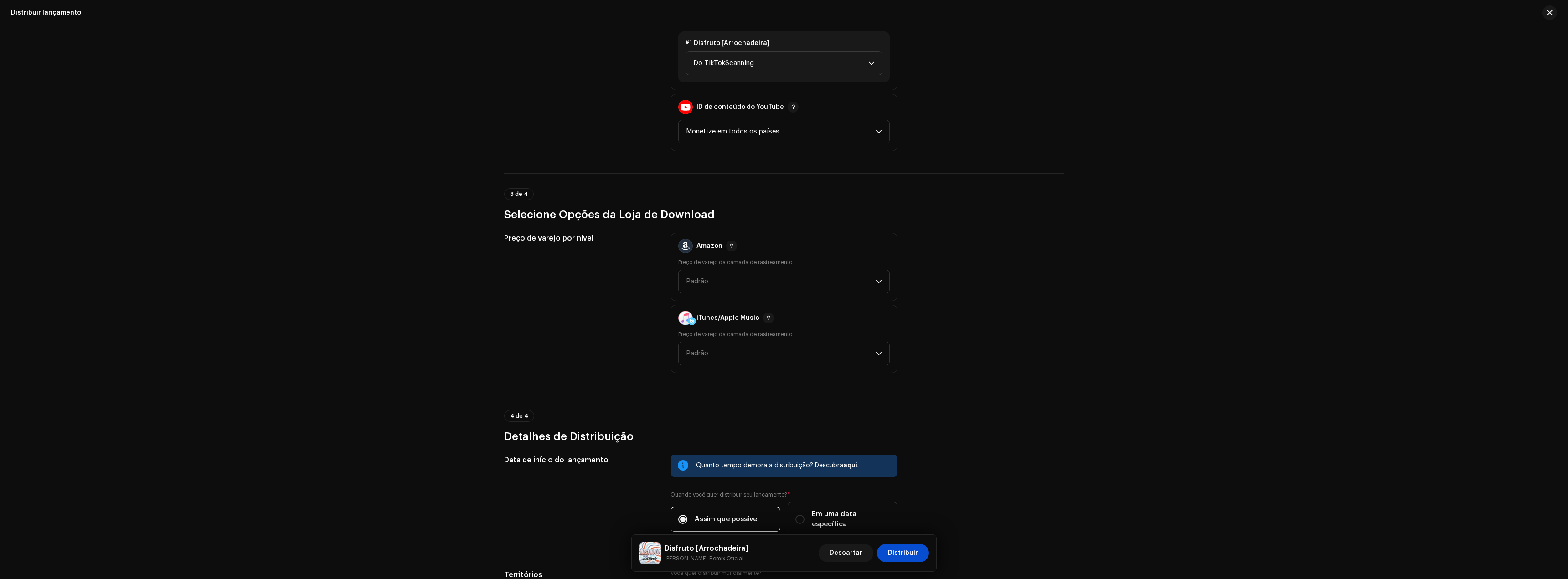
scroll to position [1185, 0]
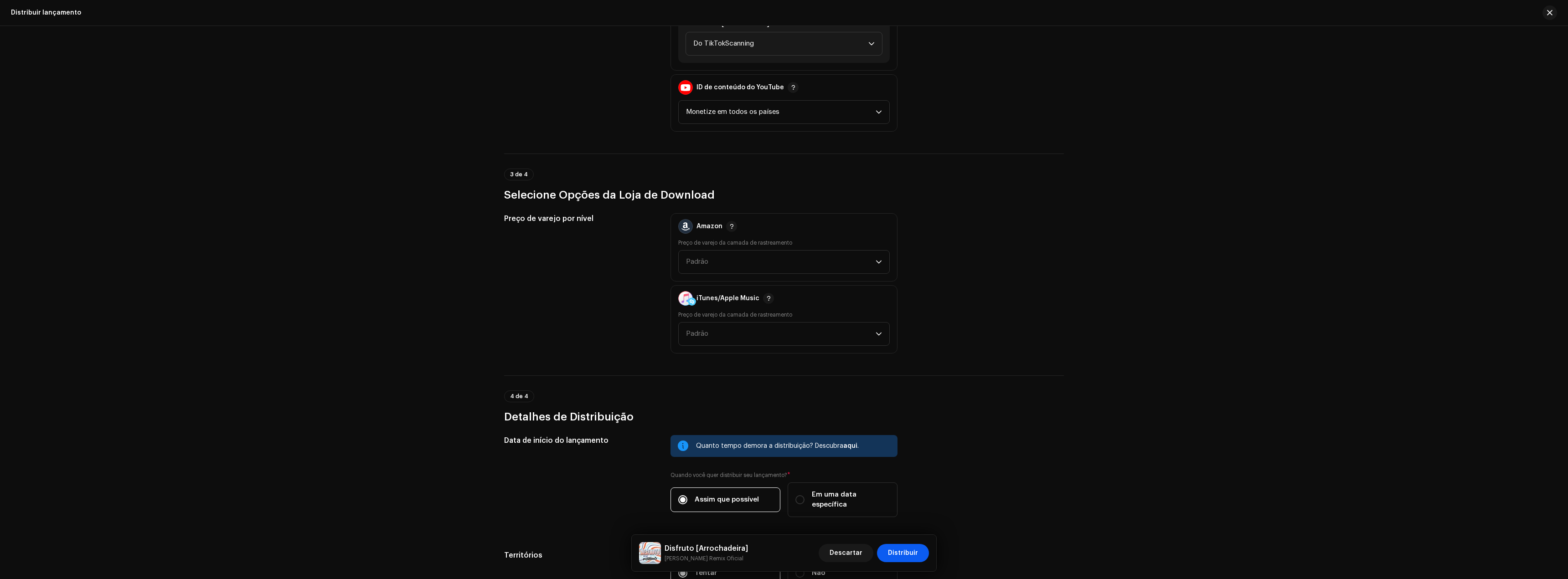
click at [905, 554] on font "Distribuir" at bounding box center [903, 553] width 30 height 6
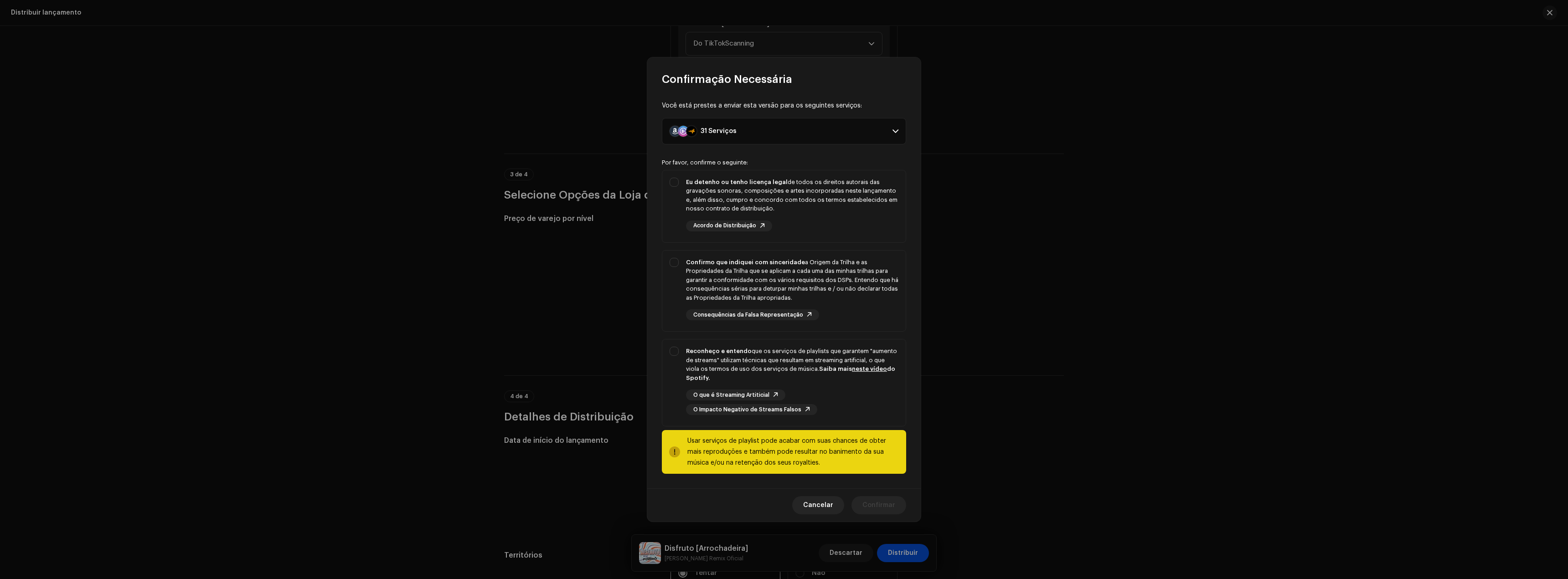
drag, startPoint x: 816, startPoint y: 212, endPoint x: 825, endPoint y: 248, distance: 37.1
click at [818, 212] on div "Eu detenho ou tenho licença legal de todos os direitos autorais das gravações s…" at bounding box center [792, 195] width 212 height 36
checkbox input "true"
drag, startPoint x: 845, startPoint y: 300, endPoint x: 848, endPoint y: 335, distance: 35.1
click at [845, 296] on div "Confirmo que indiquei com sinceridade a Origem da Trilha e as Propriedades da T…" at bounding box center [792, 280] width 212 height 45
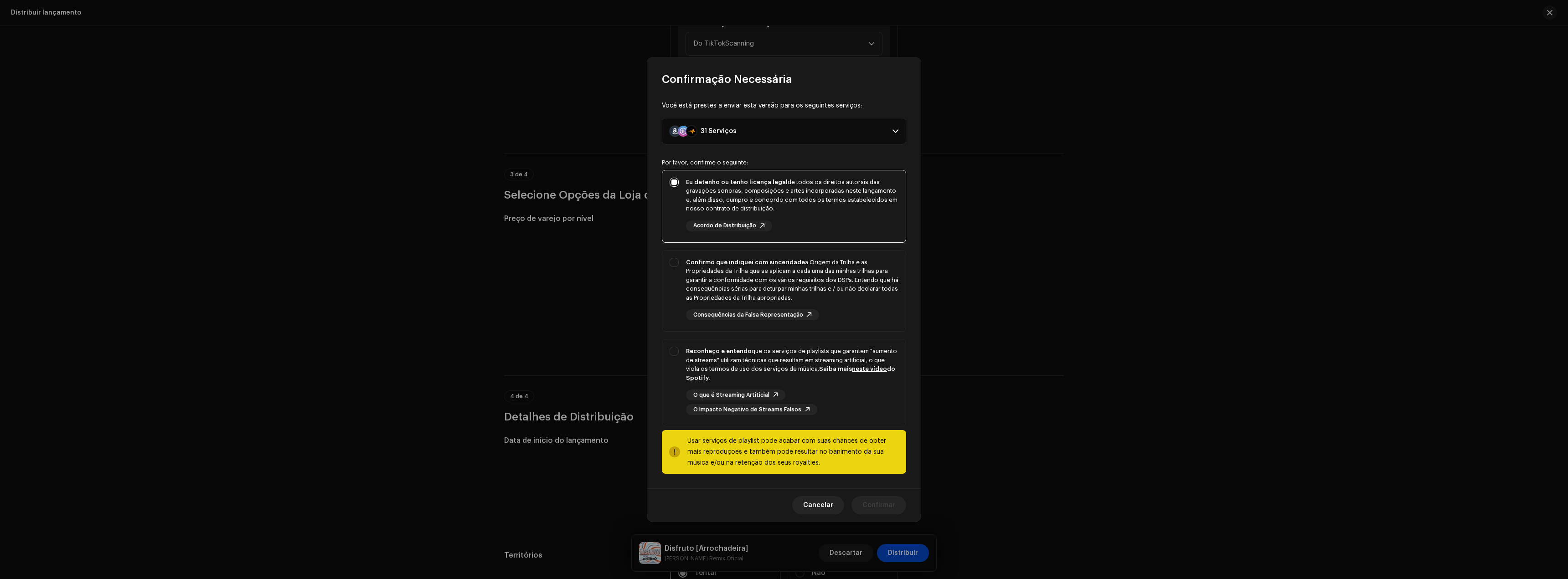
checkbox input "true"
click at [838, 378] on div "Reconheço e entendo que os serviços de playlists que garantem "aumento de strea…" at bounding box center [792, 364] width 212 height 36
checkbox input "true"
click at [888, 500] on span "Confirmar" at bounding box center [879, 505] width 33 height 18
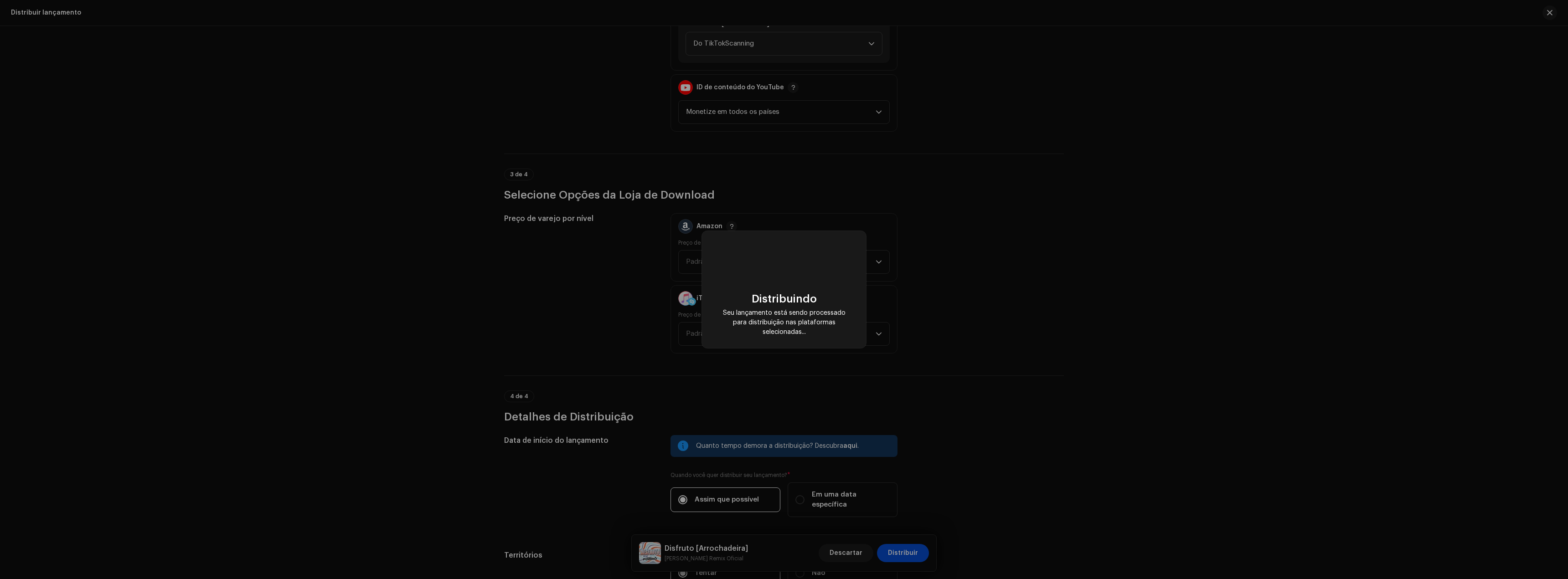
checkbox input "false"
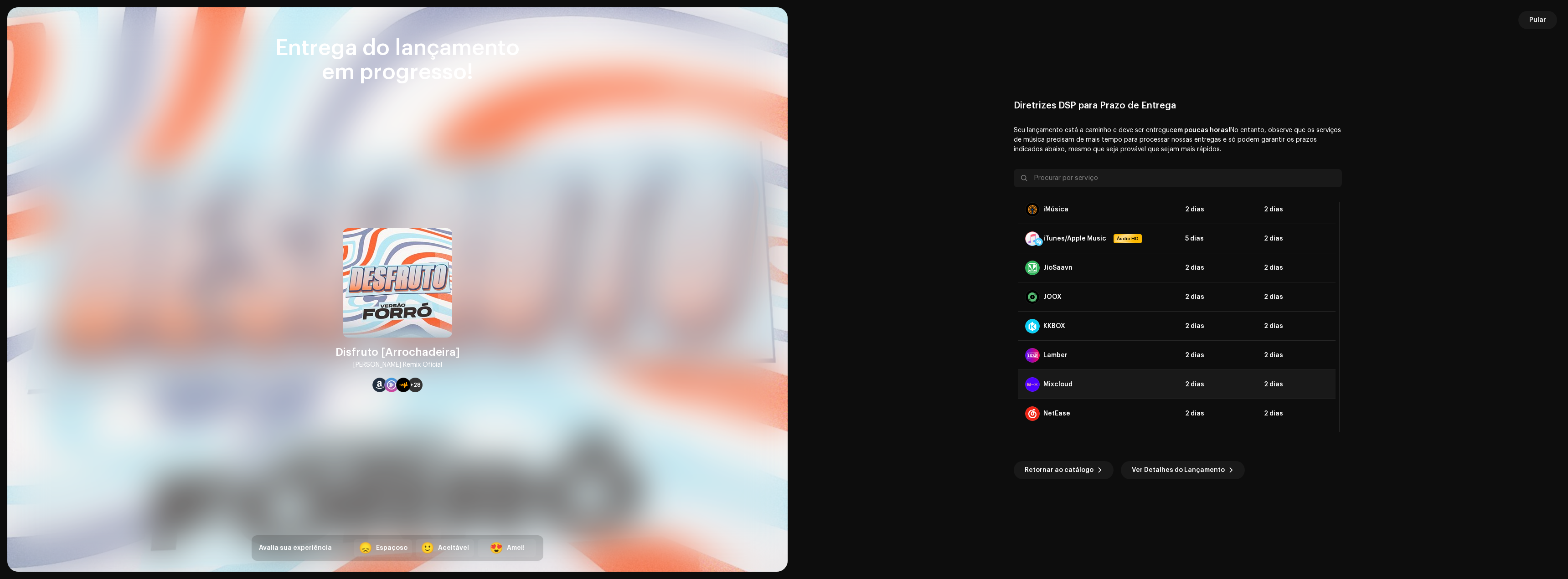
scroll to position [364, 0]
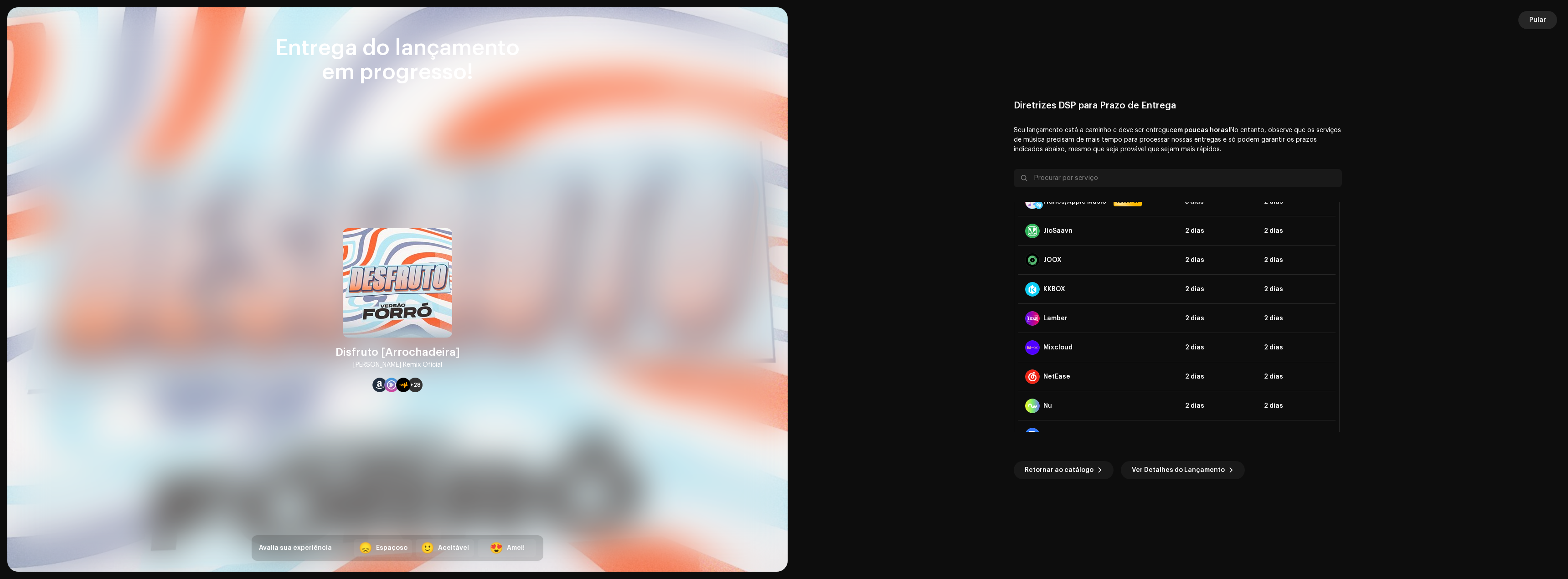
click at [1535, 25] on span "Pular" at bounding box center [1538, 20] width 17 height 18
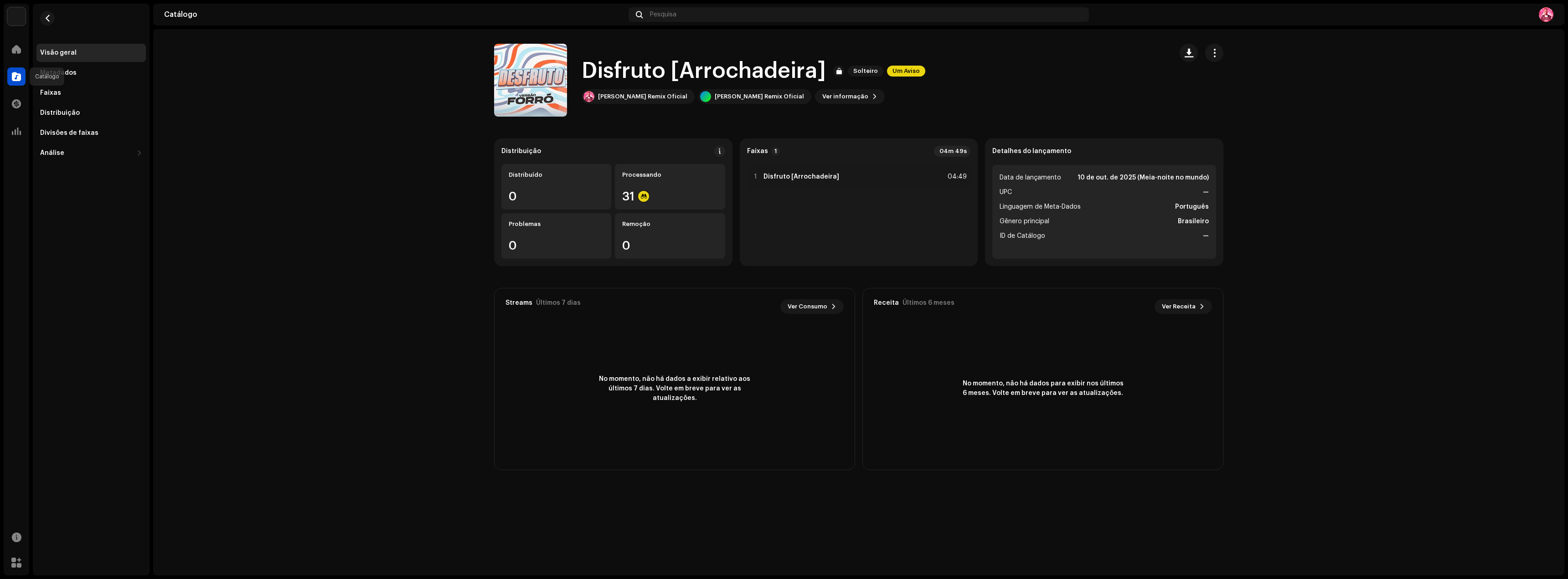
click at [18, 78] on span at bounding box center [16, 76] width 9 height 7
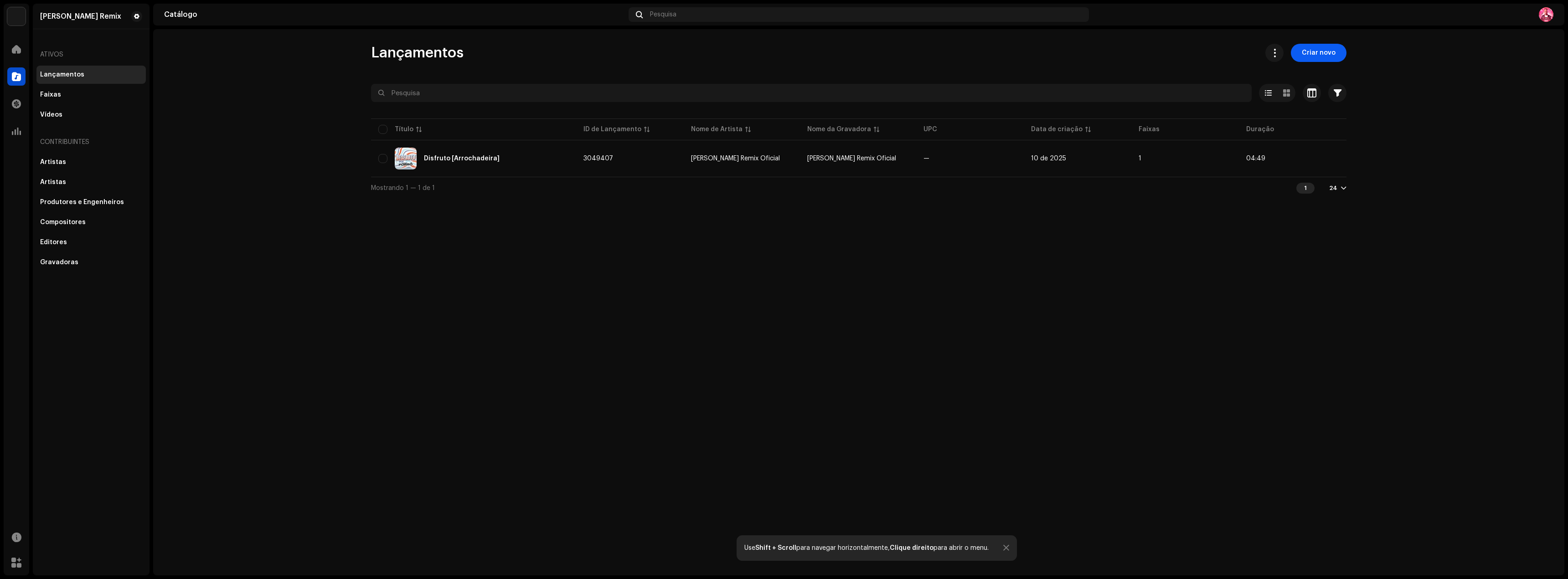
click at [1315, 59] on span "Criar novo" at bounding box center [1319, 53] width 34 height 18
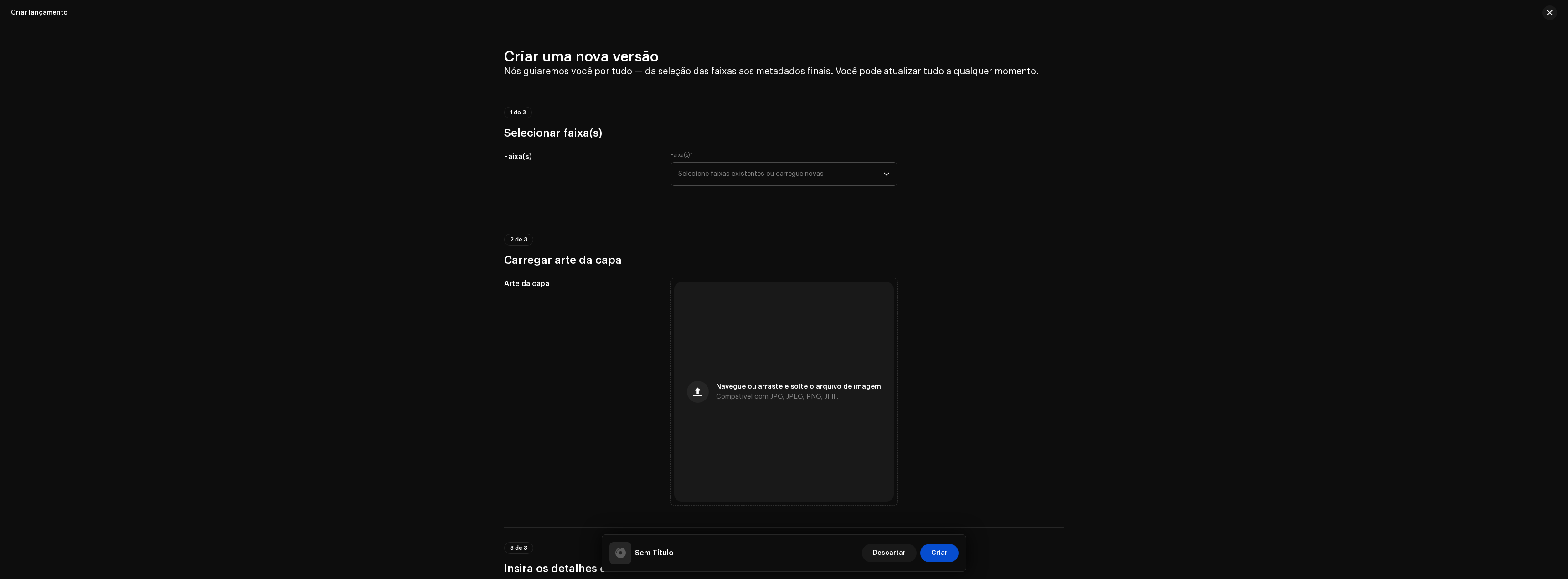
click at [720, 171] on font "Selecione faixas existentes ou carregue novas" at bounding box center [751, 173] width 146 height 7
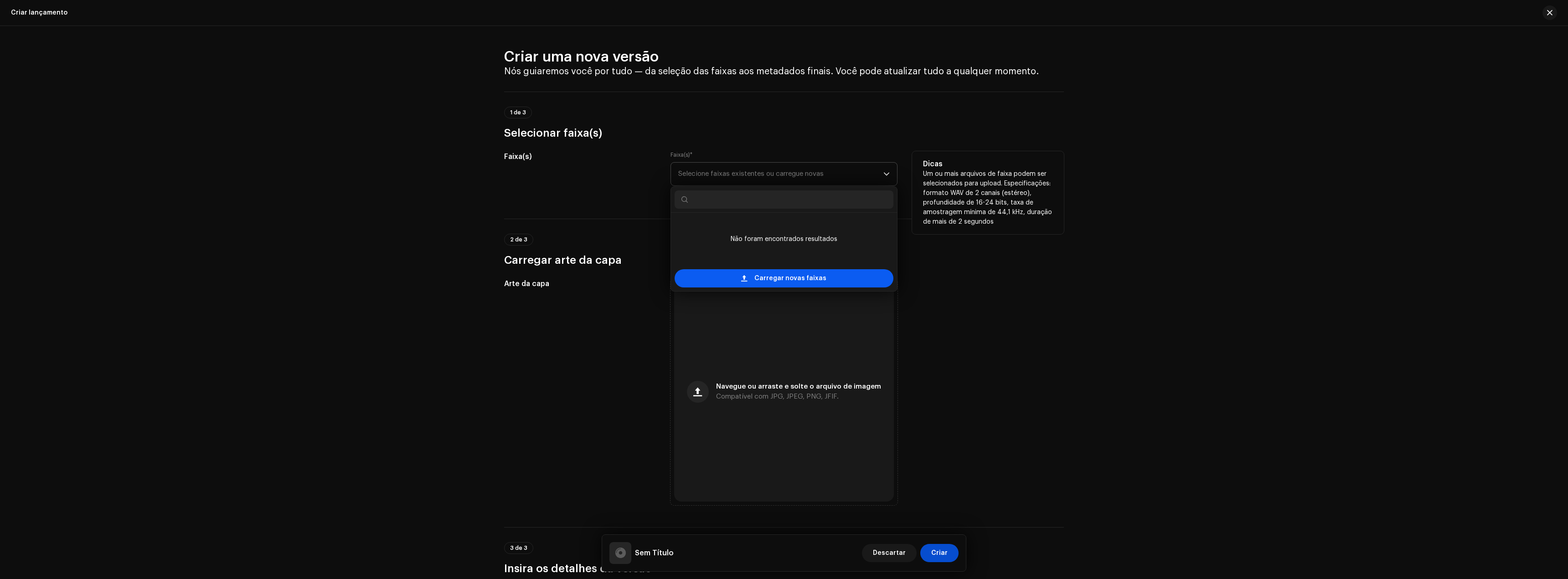
click at [763, 281] on span "Carregar novas faixas" at bounding box center [790, 278] width 72 height 18
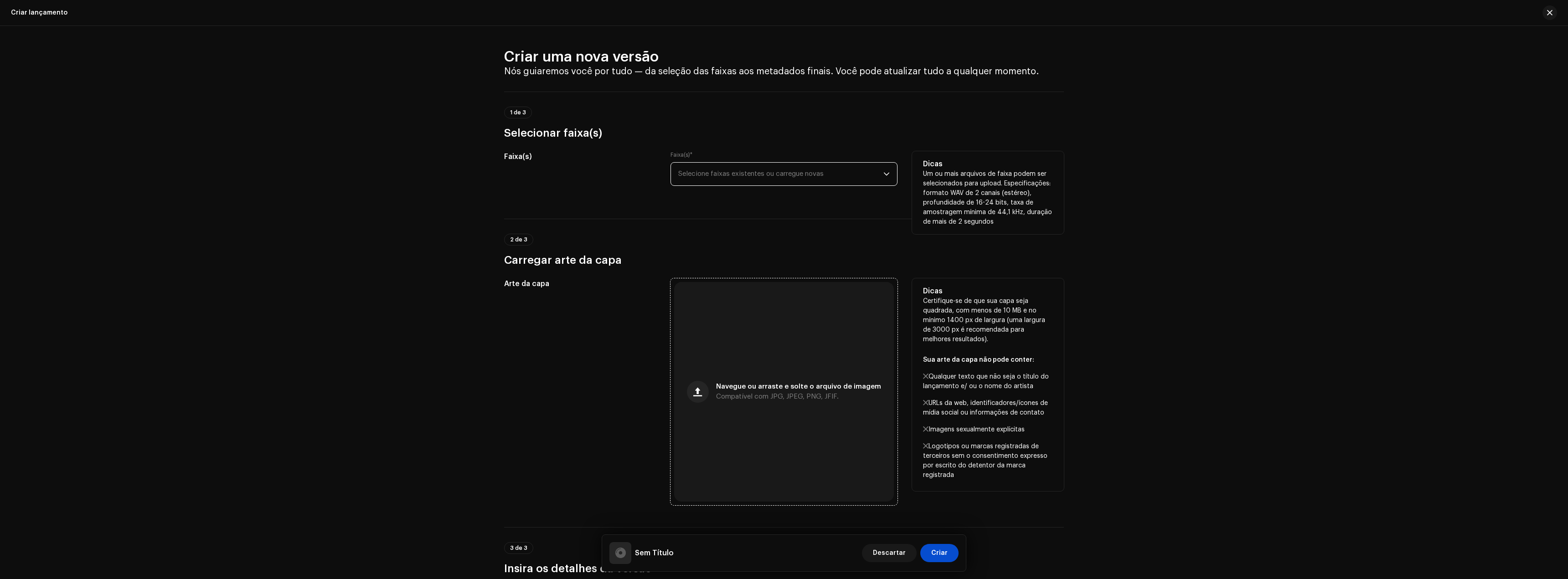
click at [732, 355] on div "Navegue ou arraste e solte o arquivo de imagem Compatível com JPG, JPEG, PNG, J…" at bounding box center [783, 391] width 219 height 219
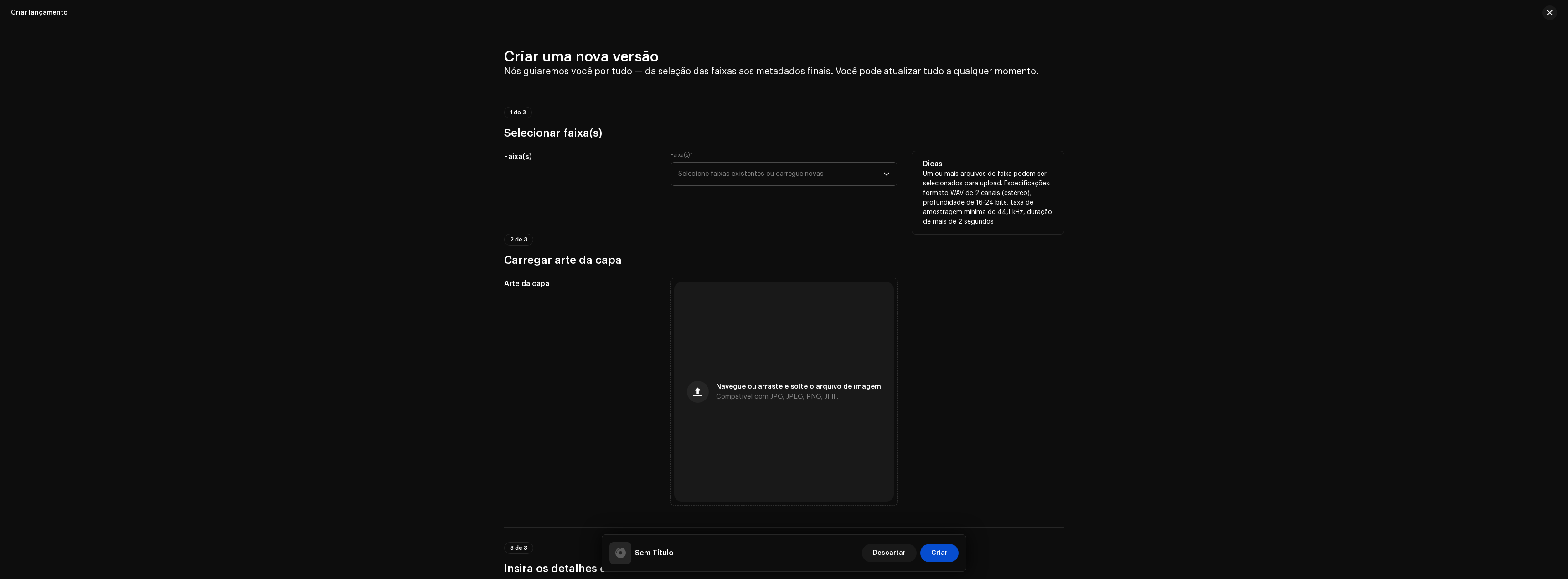
click at [703, 182] on span "Selecione faixas existentes ou carregue novas" at bounding box center [781, 173] width 205 height 23
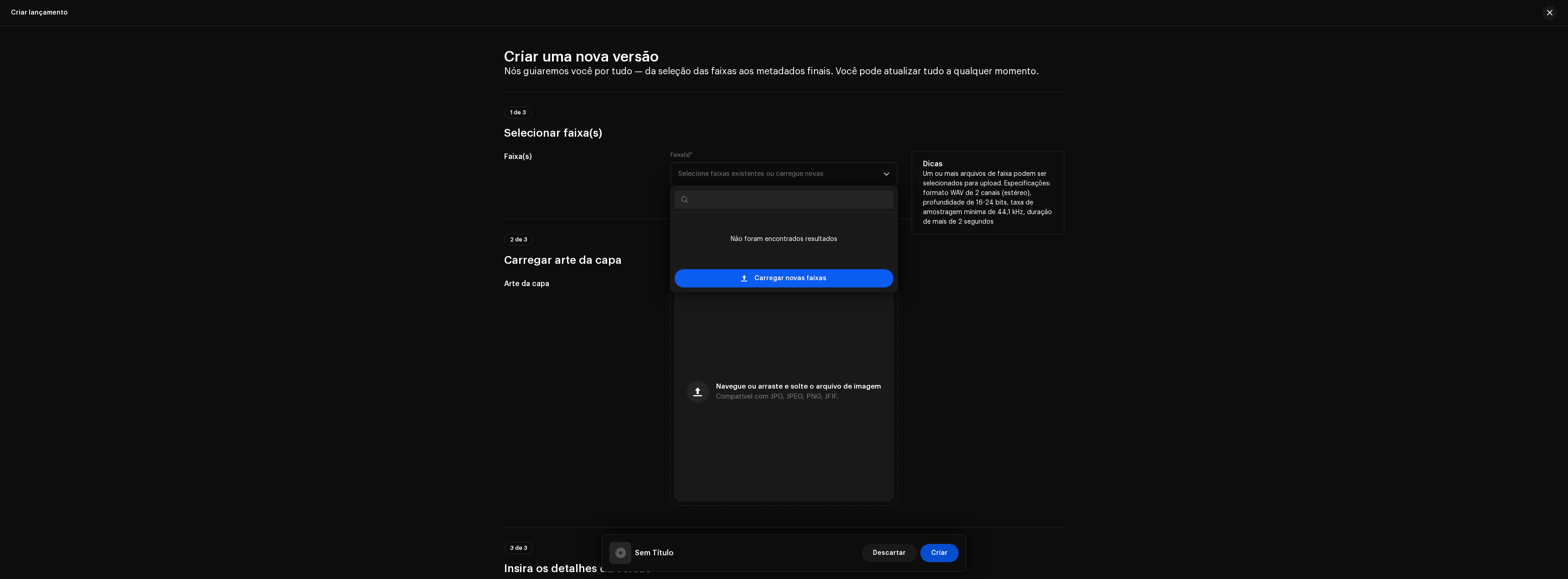
click at [774, 283] on span "Carregar novas faixas" at bounding box center [790, 278] width 72 height 18
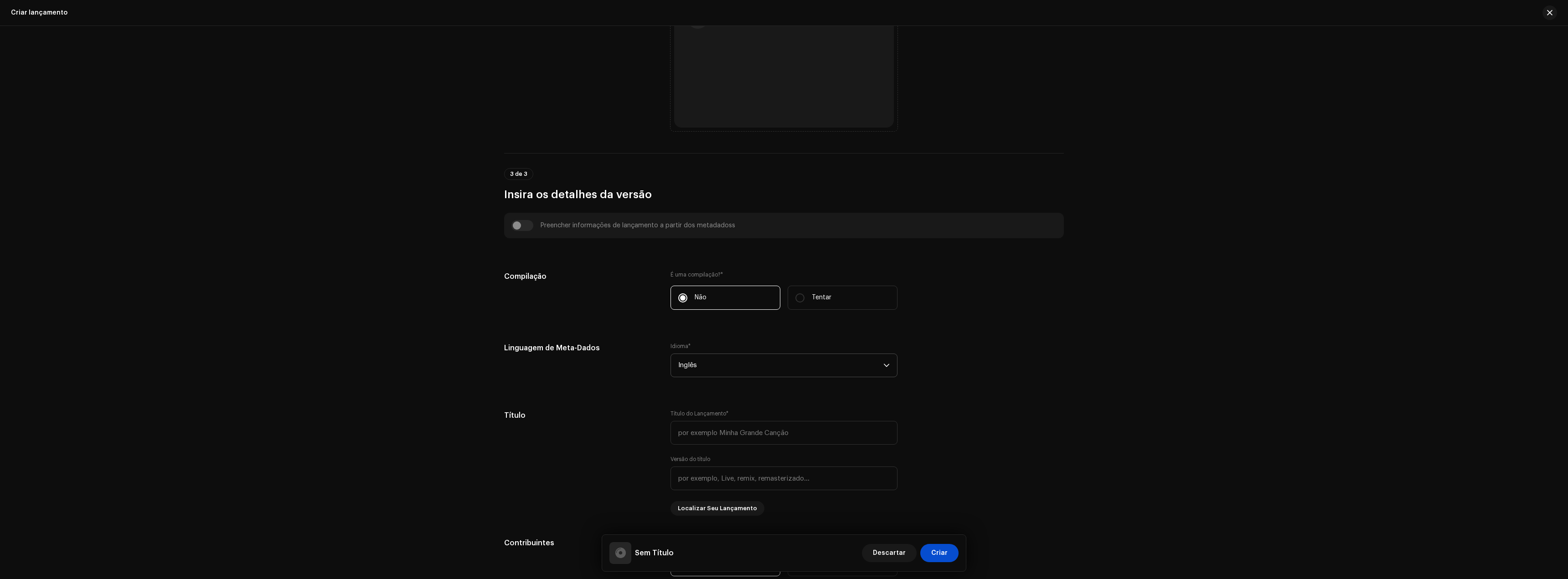
scroll to position [455, 0]
click at [728, 355] on span "Inglês" at bounding box center [781, 353] width 205 height 23
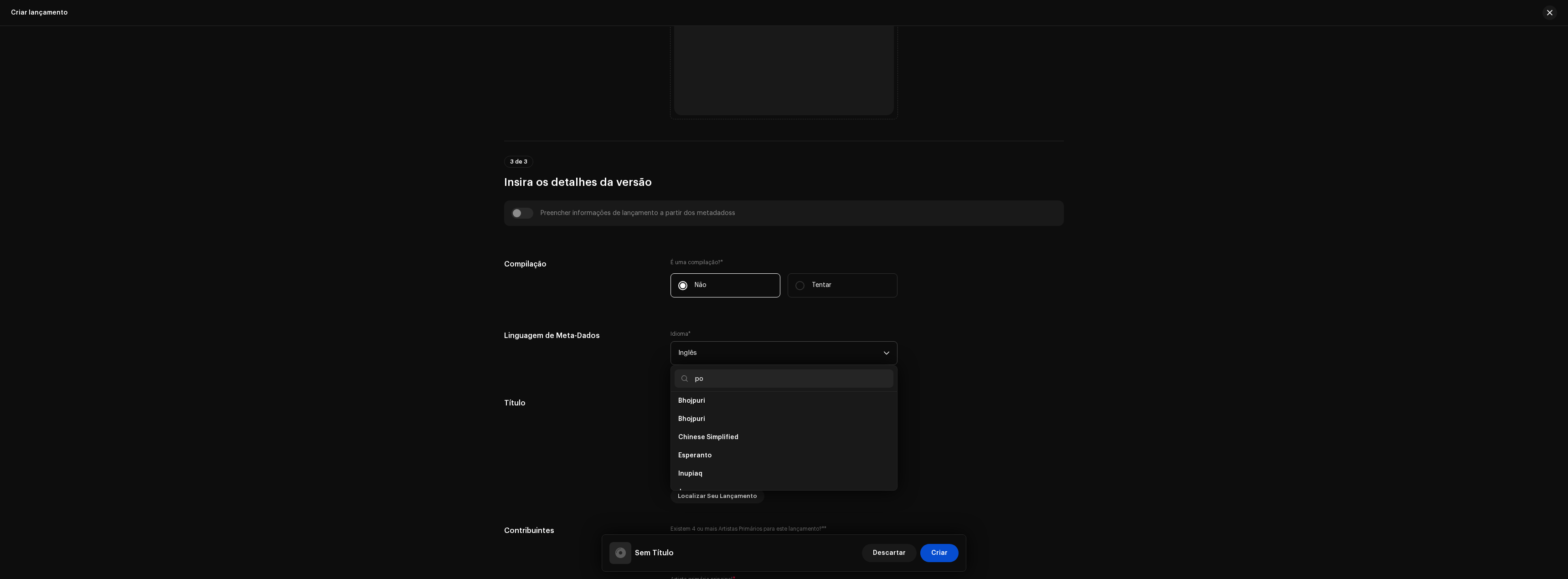
scroll to position [0, 0]
type input "port"
click at [708, 405] on span "Portuguese" at bounding box center [697, 404] width 38 height 9
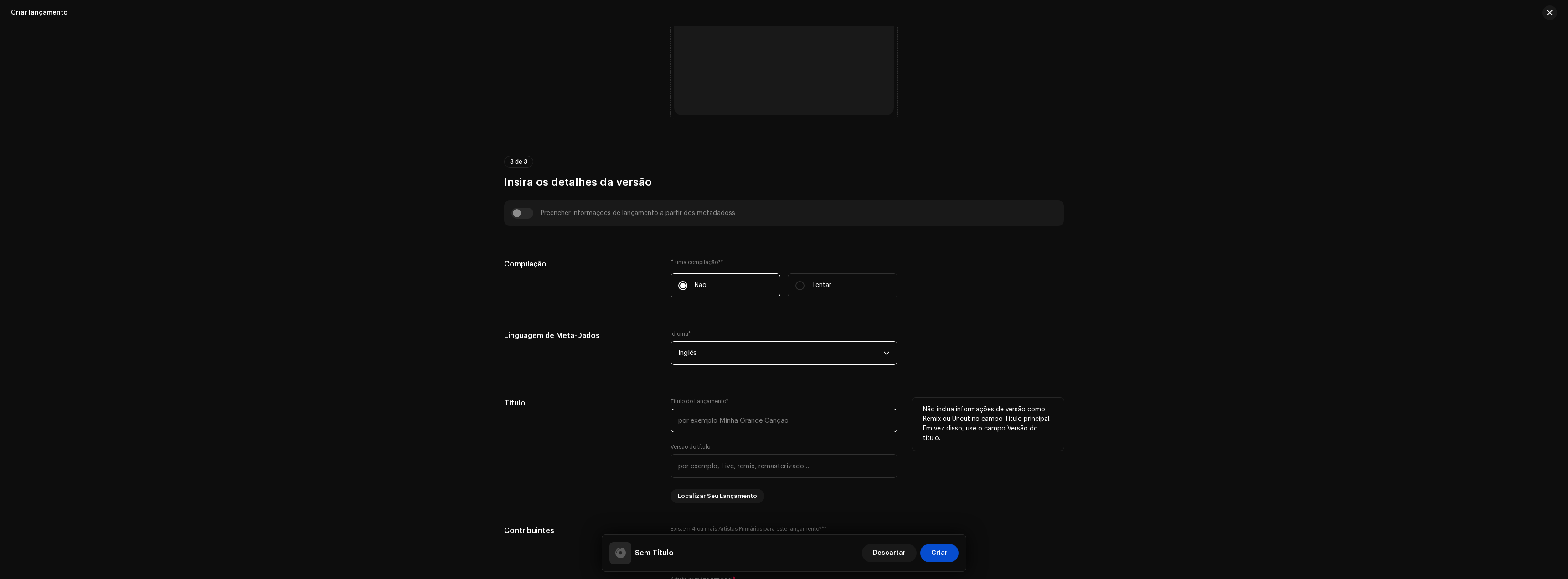
click at [710, 421] on input "text" at bounding box center [784, 421] width 227 height 24
type input "Don't Go"
click at [727, 474] on input "text" at bounding box center [784, 484] width 227 height 24
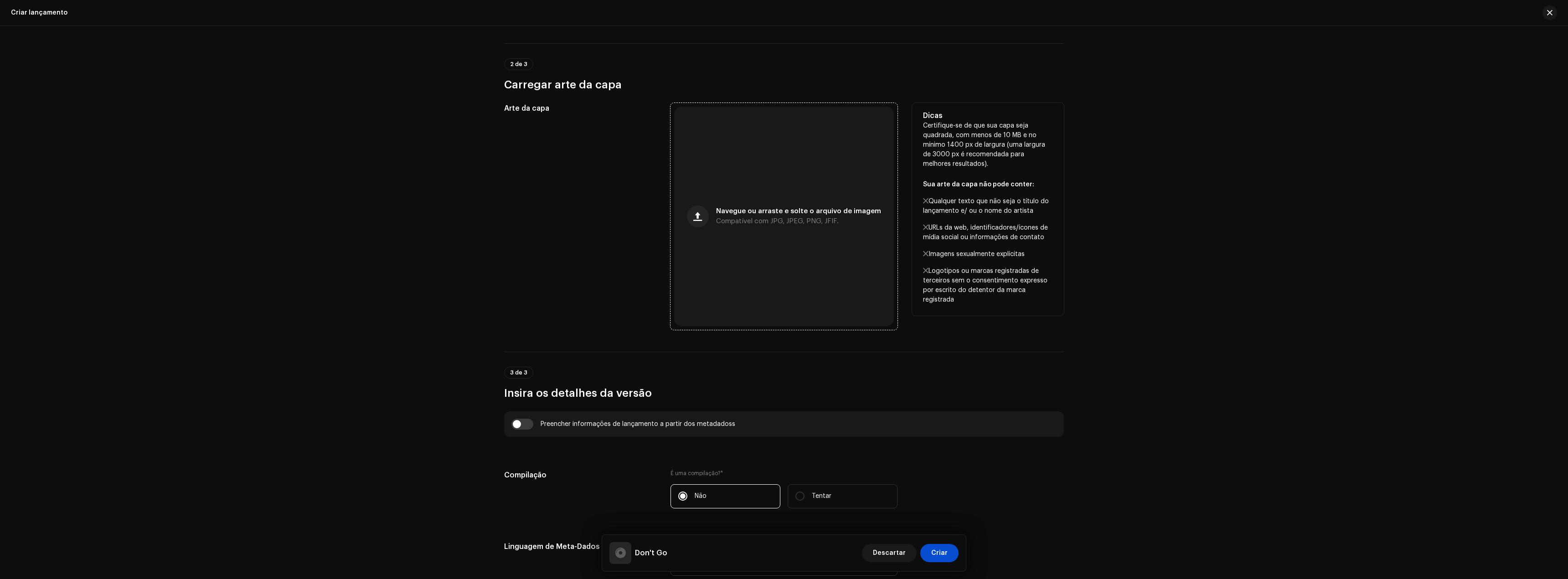
scroll to position [173, 0]
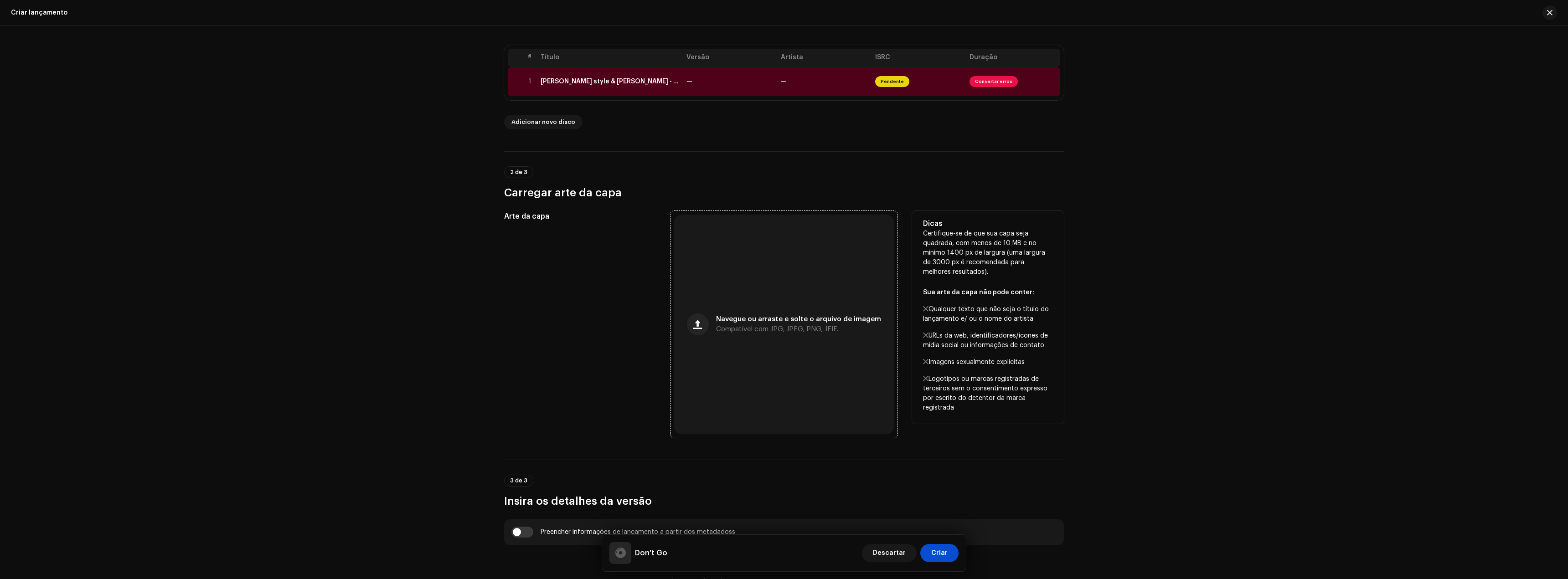
click at [723, 300] on div "Navegue ou arraste e solte o arquivo de imagem Compatível com JPG, JPEG, PNG, J…" at bounding box center [783, 324] width 219 height 219
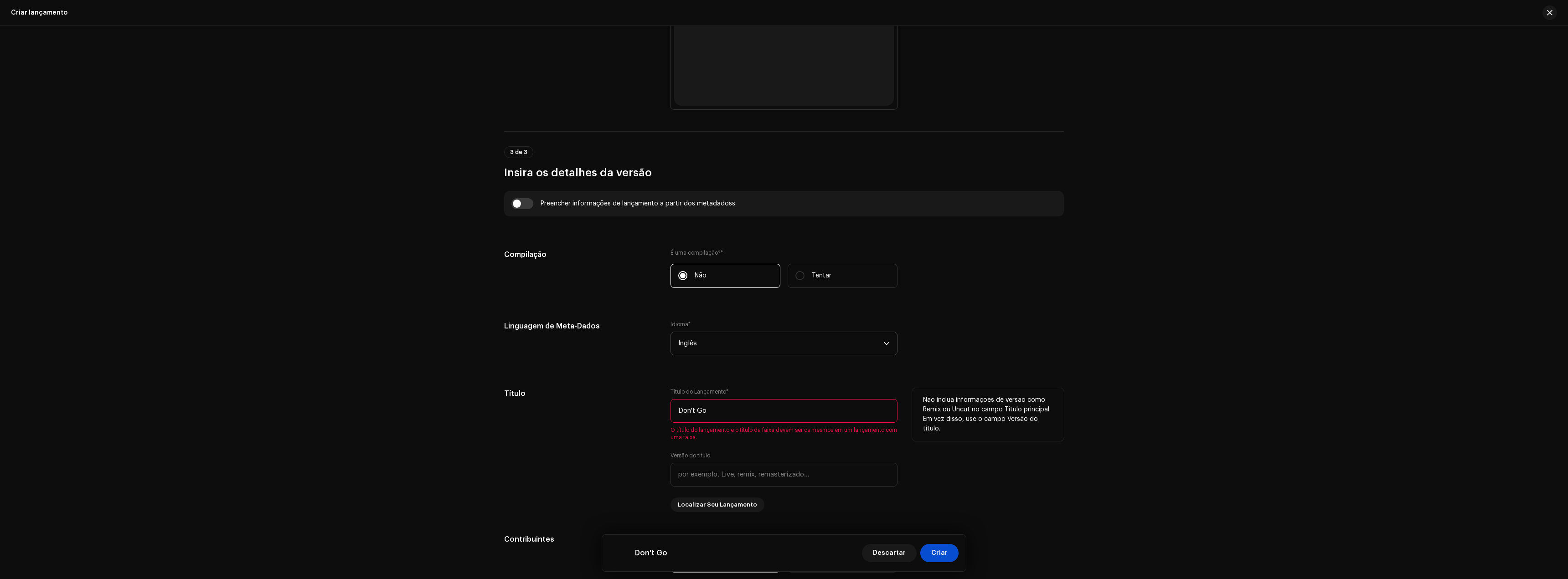
scroll to position [538, 0]
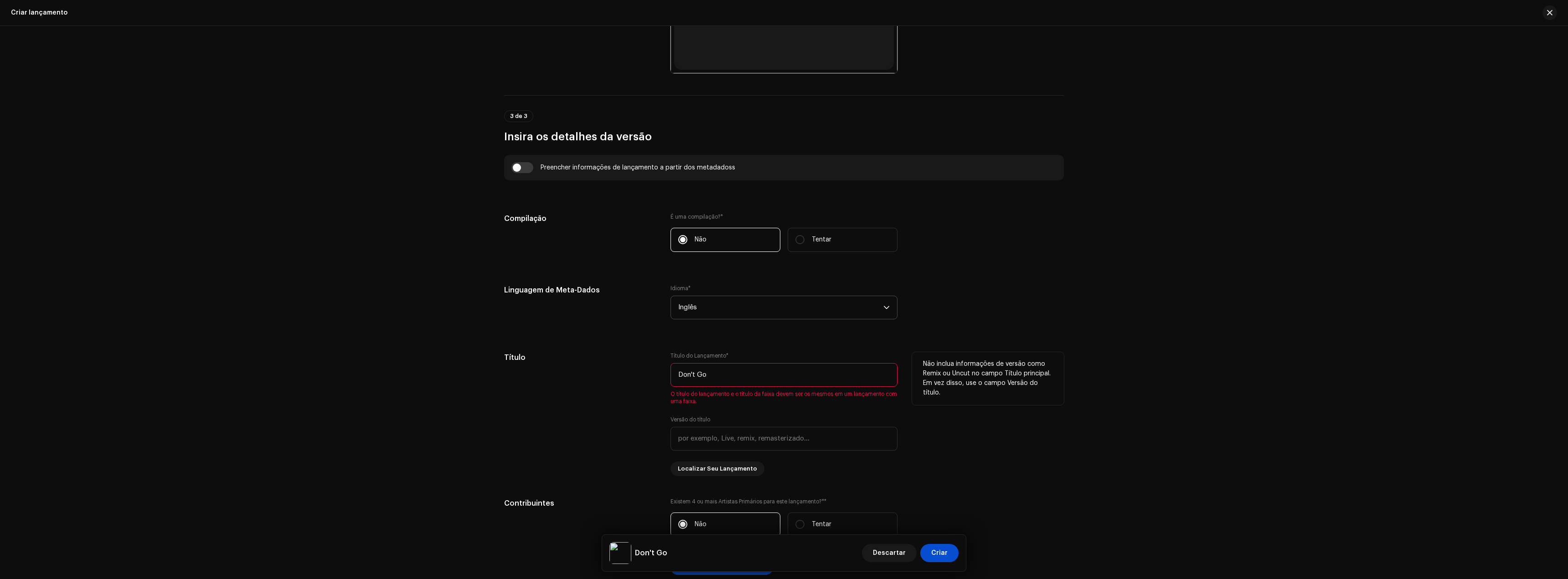
click at [708, 377] on input "Don't Go" at bounding box center [784, 375] width 227 height 24
click at [719, 439] on input "text" at bounding box center [784, 439] width 227 height 24
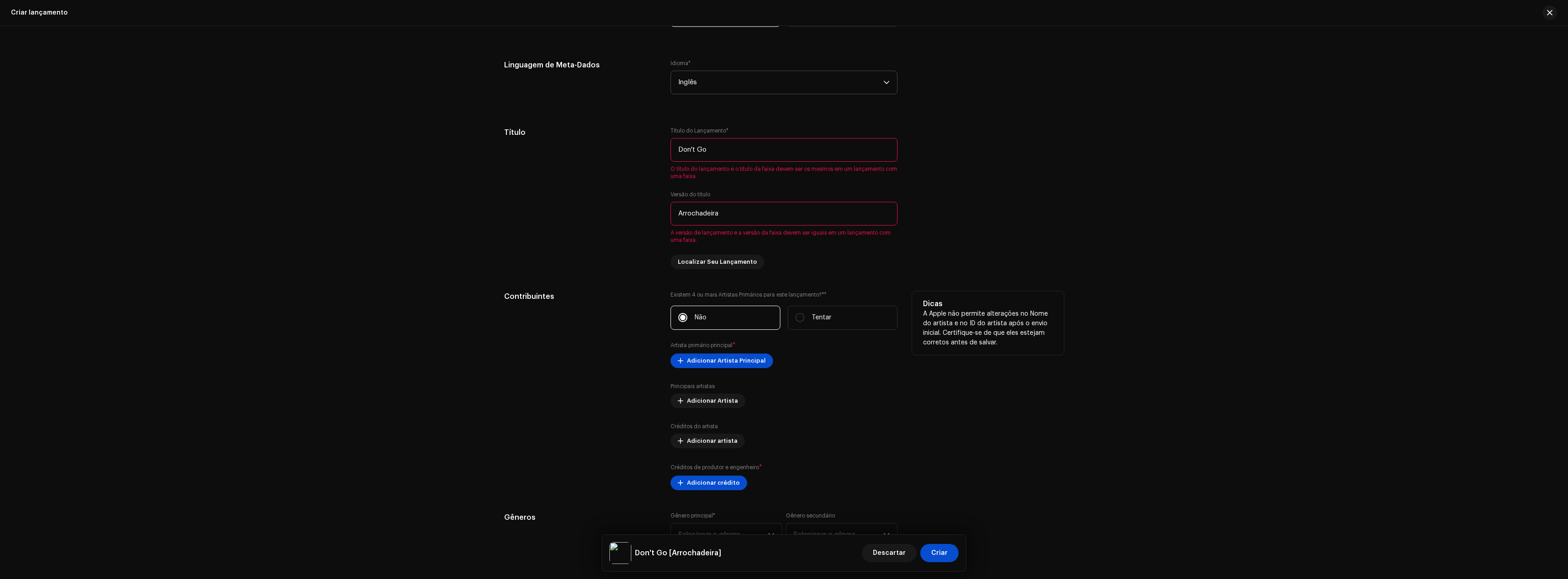
scroll to position [766, 0]
type input "Arrochadeira"
click at [744, 367] on div "Existem 4 ou mais Artistas Primários para este lançamento?* * Não Tentar Artist…" at bounding box center [784, 388] width 227 height 199
click at [744, 363] on span "Adicionar Artista Principal" at bounding box center [726, 358] width 79 height 18
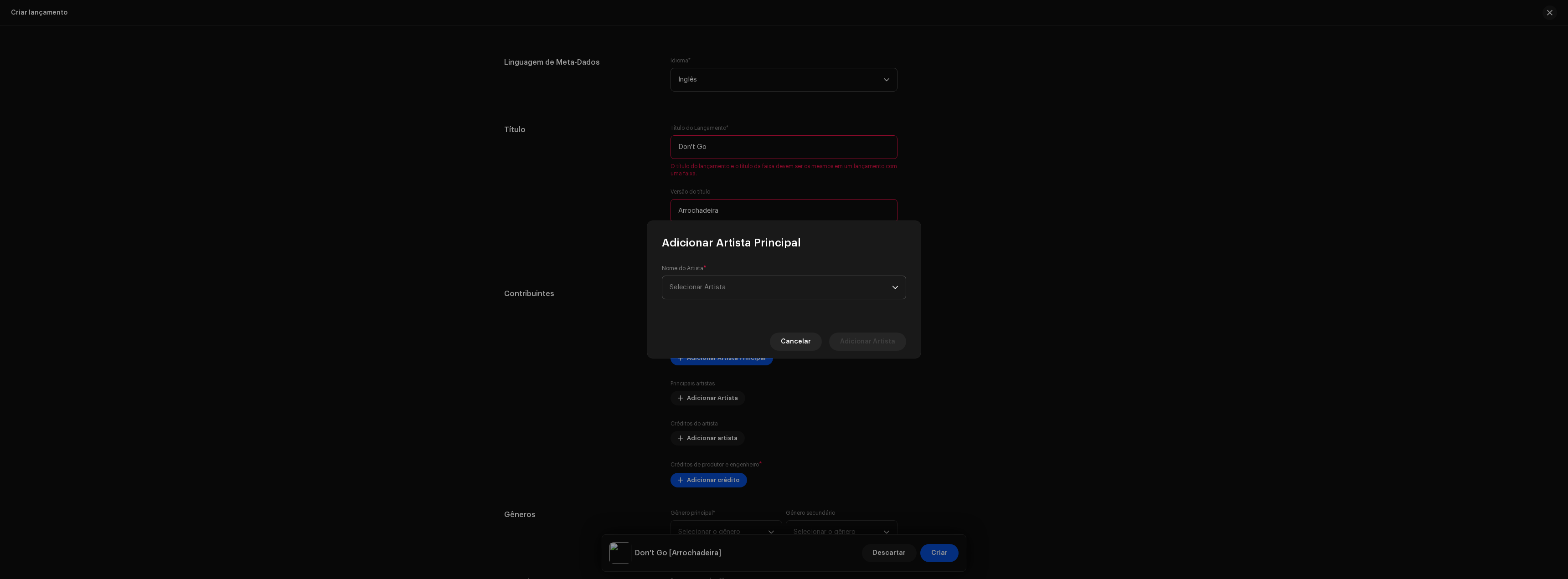
click at [728, 293] on span "Selecionar Artista" at bounding box center [781, 287] width 223 height 23
click at [710, 338] on font "[PERSON_NAME] Remix Oficial" at bounding box center [732, 338] width 95 height 6
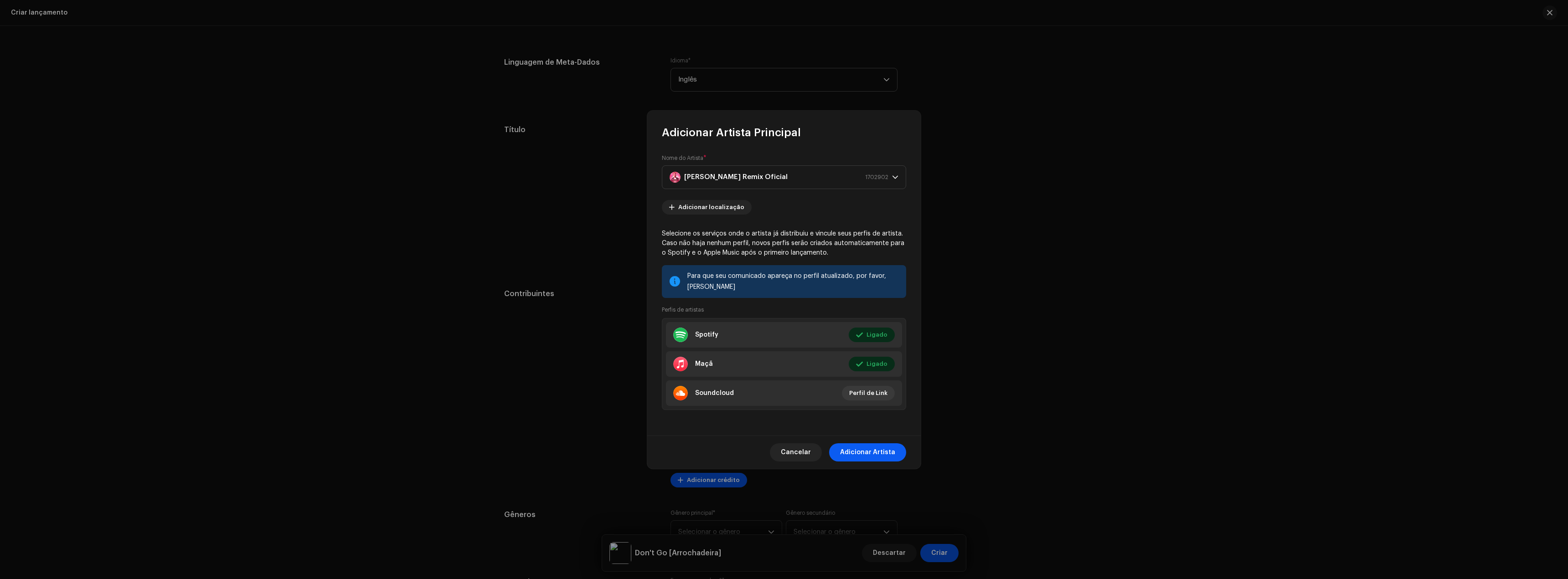
click at [864, 446] on span "Adicionar Artista" at bounding box center [868, 452] width 55 height 18
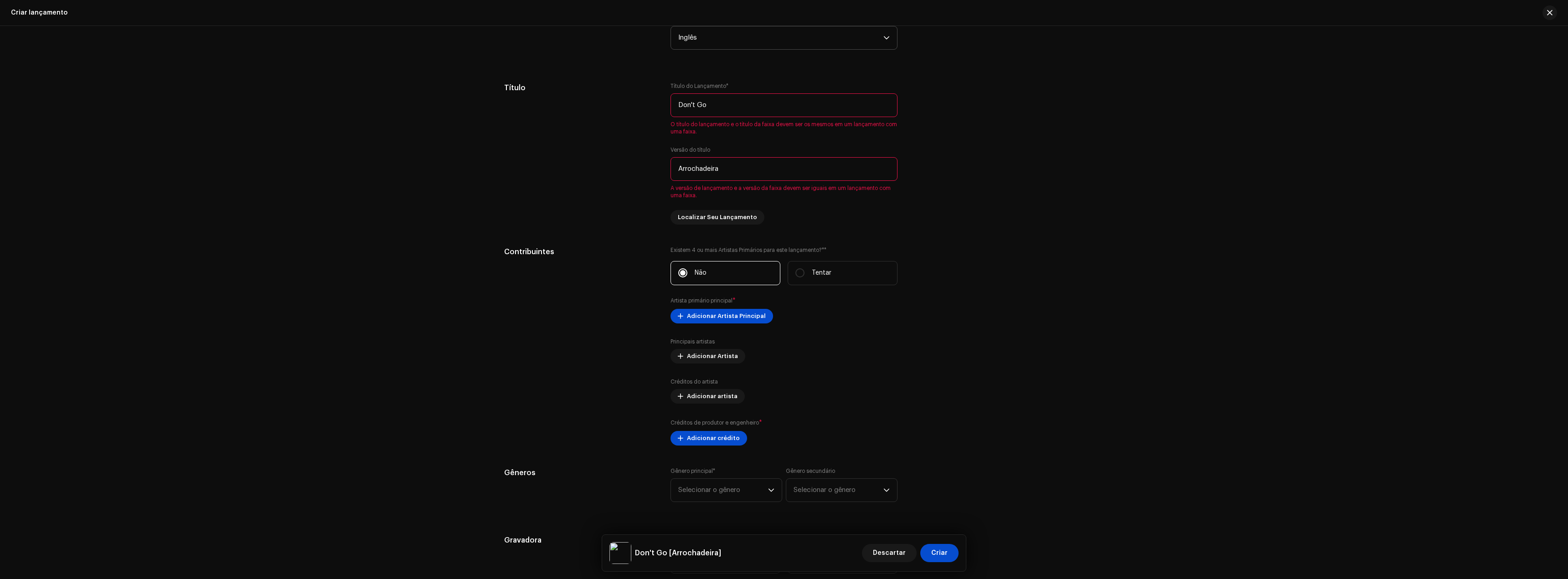
scroll to position [811, 0]
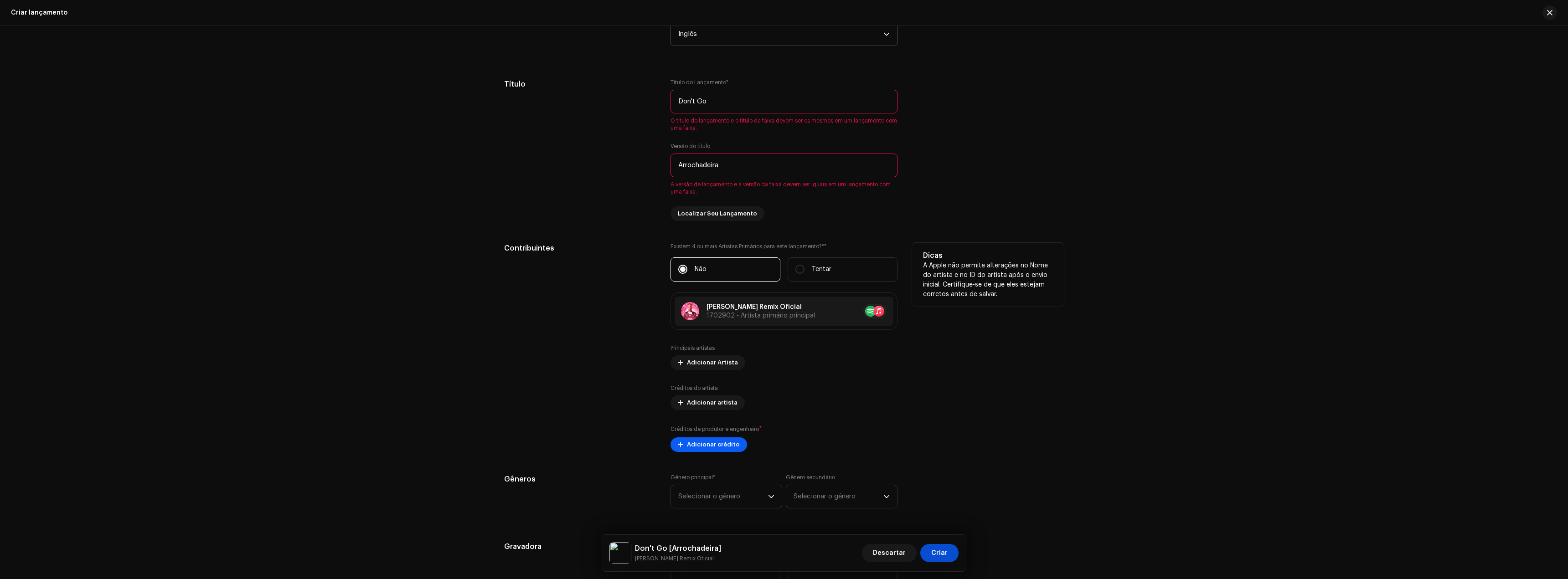
click at [725, 446] on font "Adicionar crédito" at bounding box center [713, 444] width 53 height 6
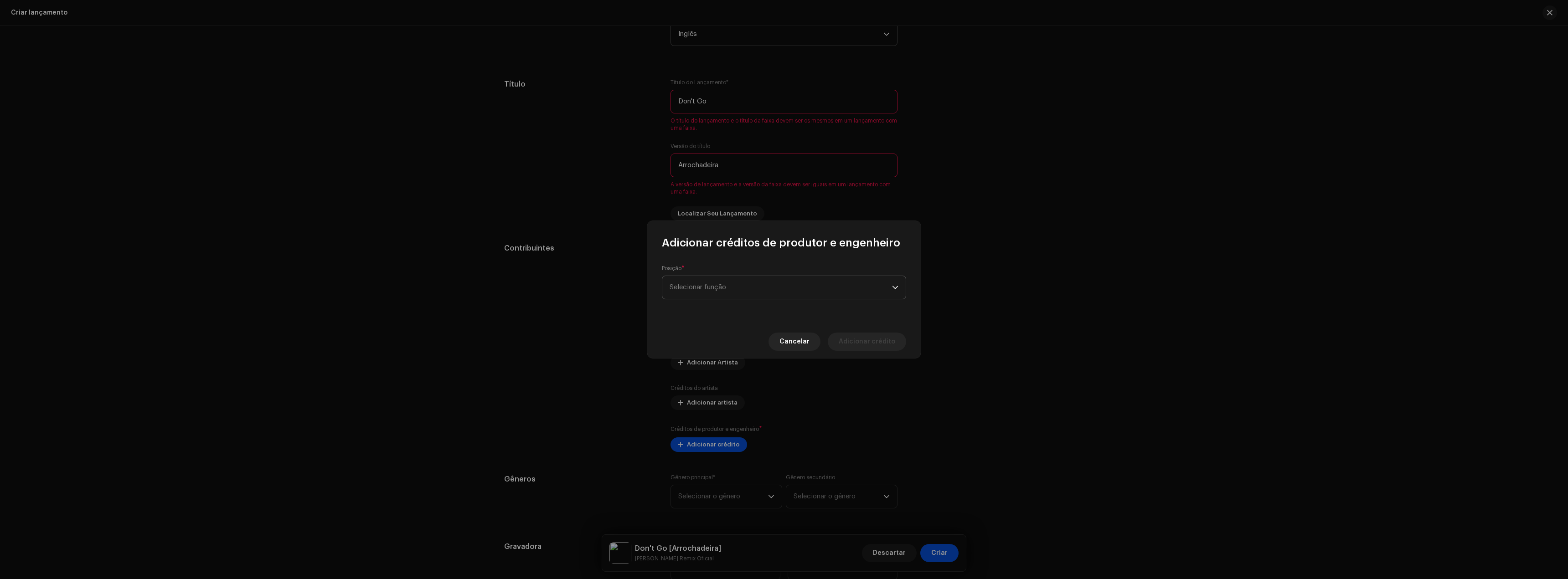
click at [713, 284] on font "Selecionar função" at bounding box center [697, 287] width 56 height 7
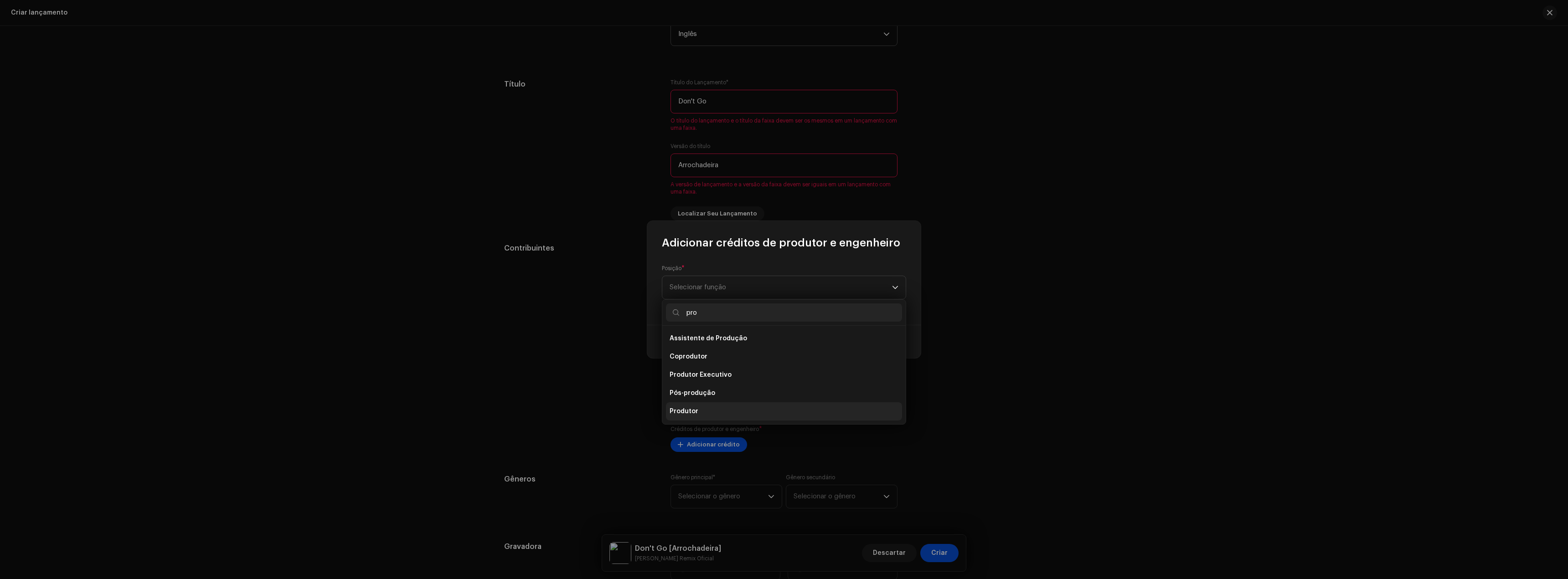
type input "pro"
click at [695, 410] on font "Produtor" at bounding box center [684, 411] width 28 height 6
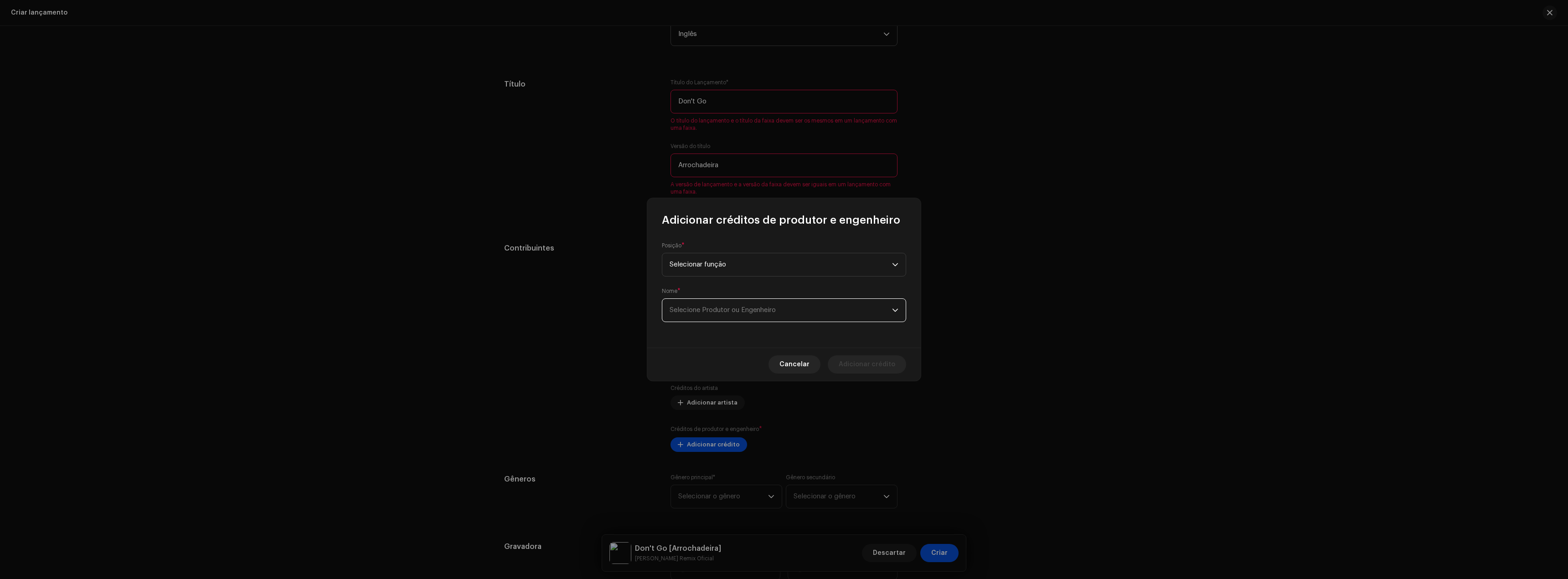
click at [781, 303] on span "Selecione Produtor ou Engenheiro" at bounding box center [781, 310] width 223 height 23
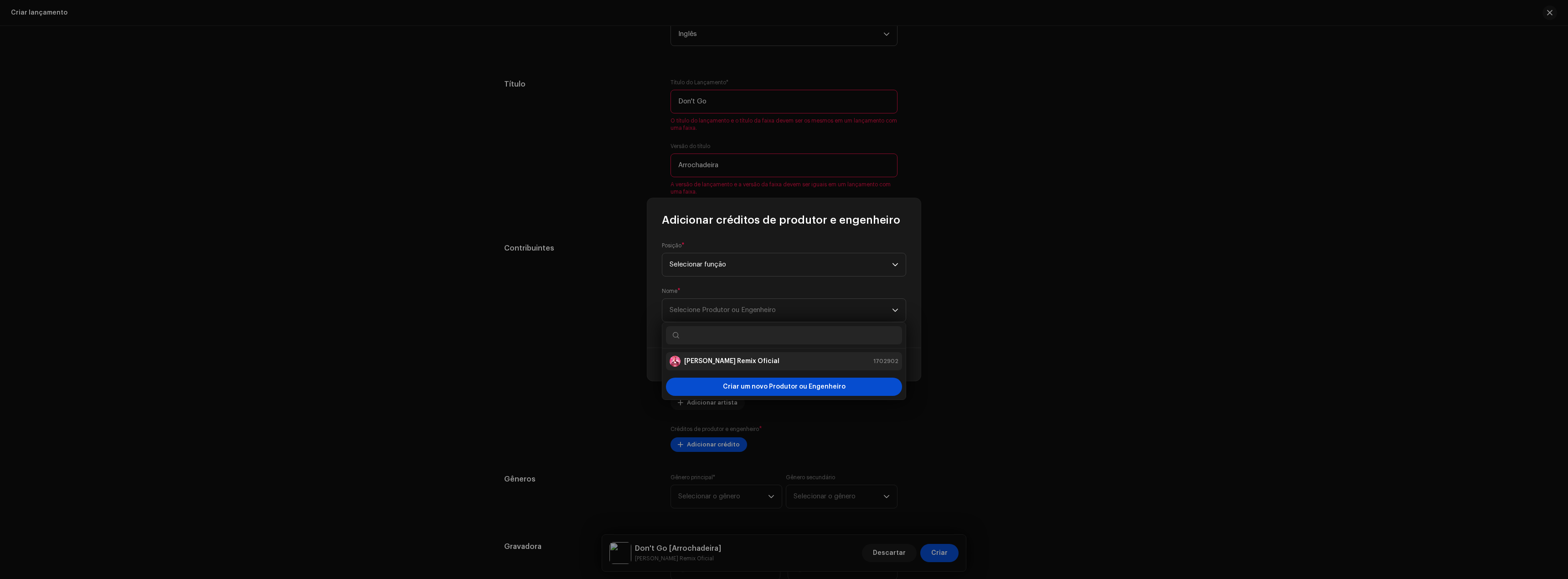
click at [734, 355] on li "[PERSON_NAME] Remix Oficial 1702902" at bounding box center [784, 361] width 236 height 18
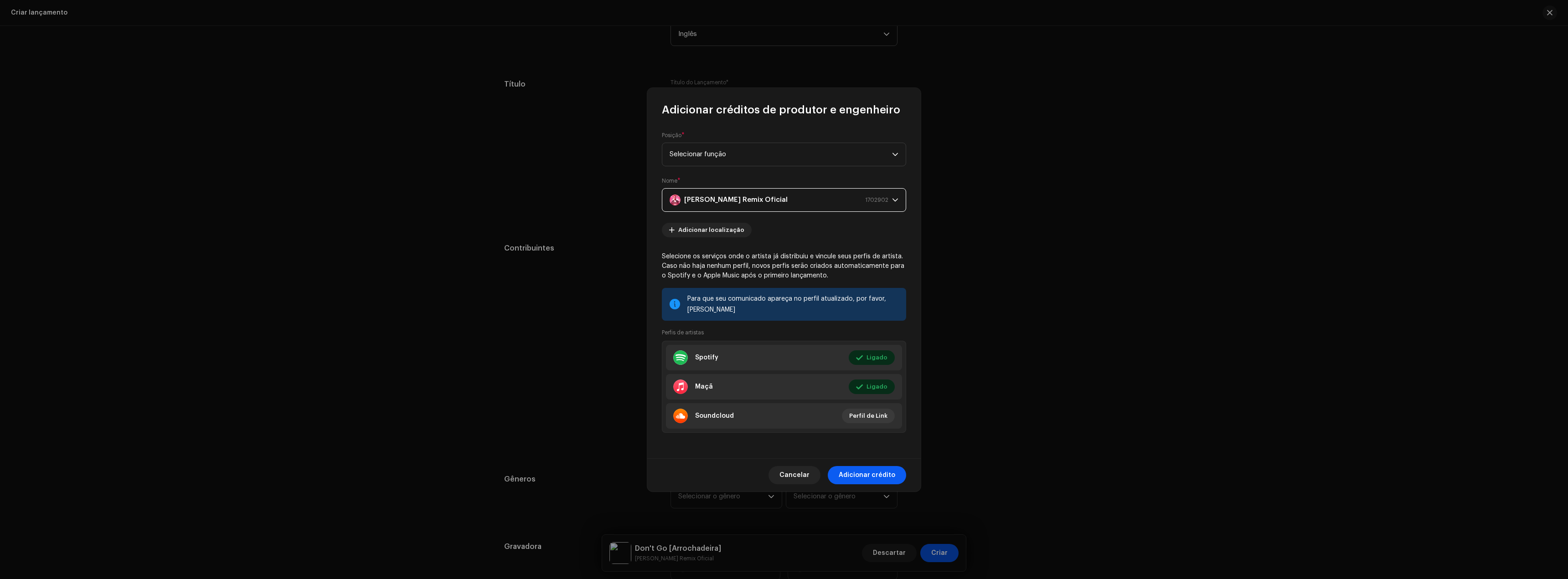
click at [870, 483] on span "Adicionar crédito" at bounding box center [867, 475] width 56 height 18
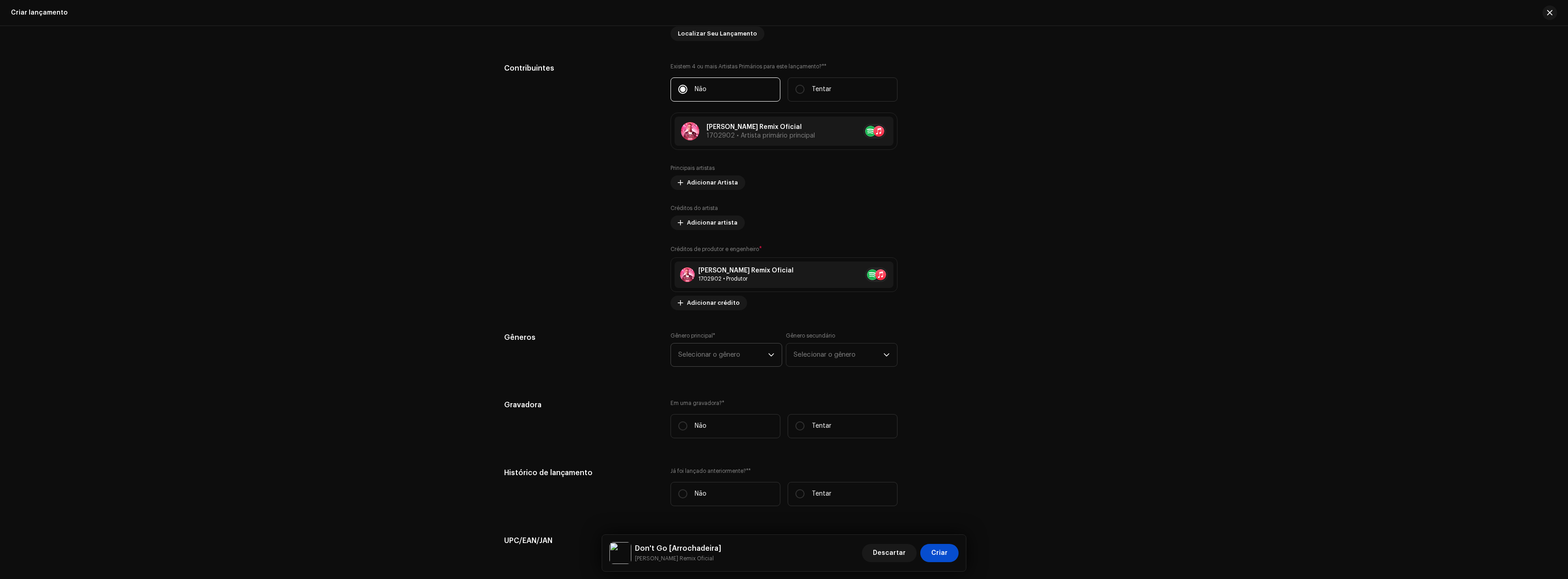
scroll to position [994, 0]
click at [706, 345] on span "Selecionar o gênero" at bounding box center [723, 352] width 90 height 23
type input "bra"
click at [702, 419] on span "Brazilian" at bounding box center [693, 422] width 28 height 9
click at [848, 338] on div "Gênero secundário Selecionar o gênero" at bounding box center [842, 347] width 112 height 35
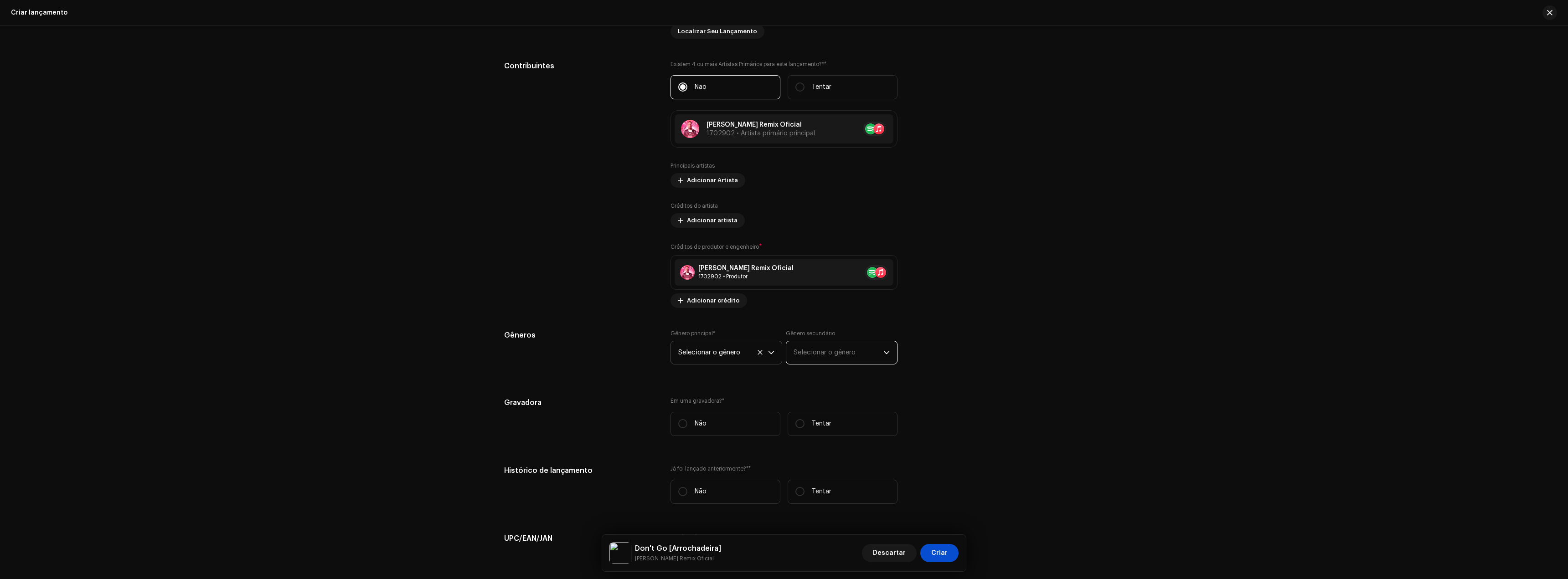
click at [837, 353] on font "Selecionar o gênero" at bounding box center [825, 352] width 62 height 7
type input "ax"
click at [811, 448] on li "Axé" at bounding box center [842, 444] width 104 height 18
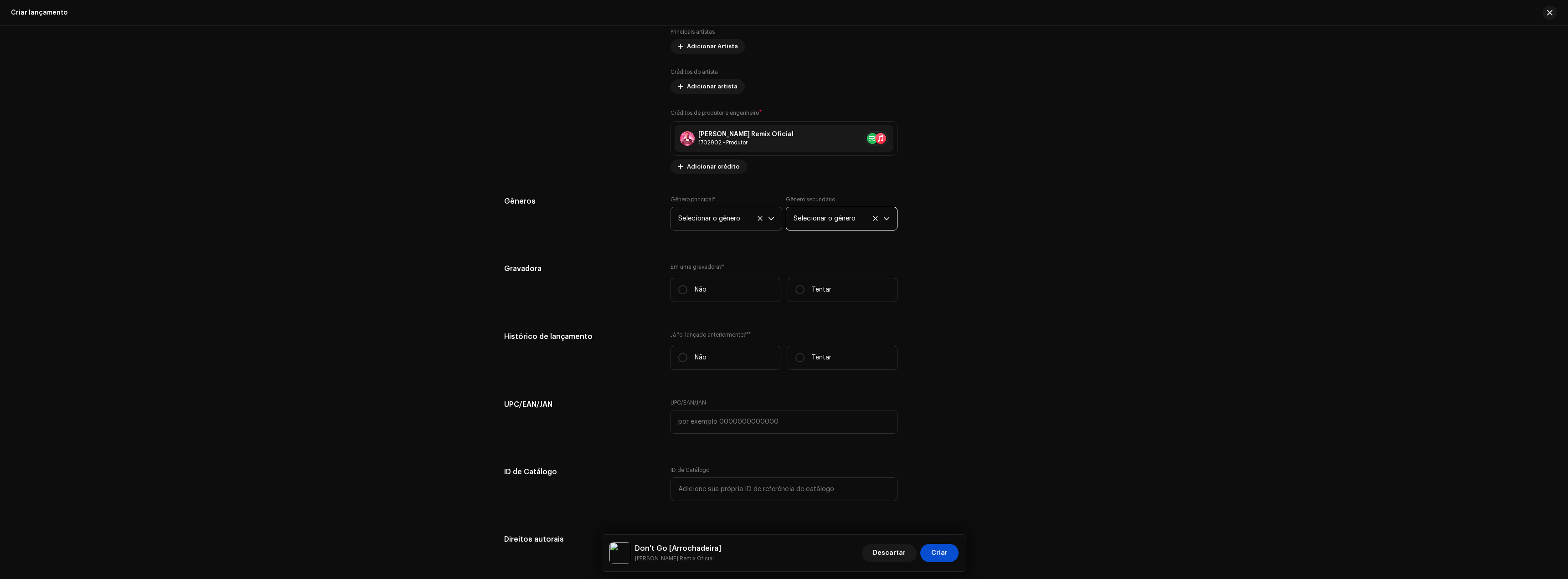
scroll to position [1130, 0]
click at [710, 289] on label "Não" at bounding box center [726, 287] width 110 height 24
click at [688, 289] on input "Não" at bounding box center [683, 287] width 9 height 9
radio input "true"
click at [702, 355] on font "Não" at bounding box center [700, 355] width 12 height 6
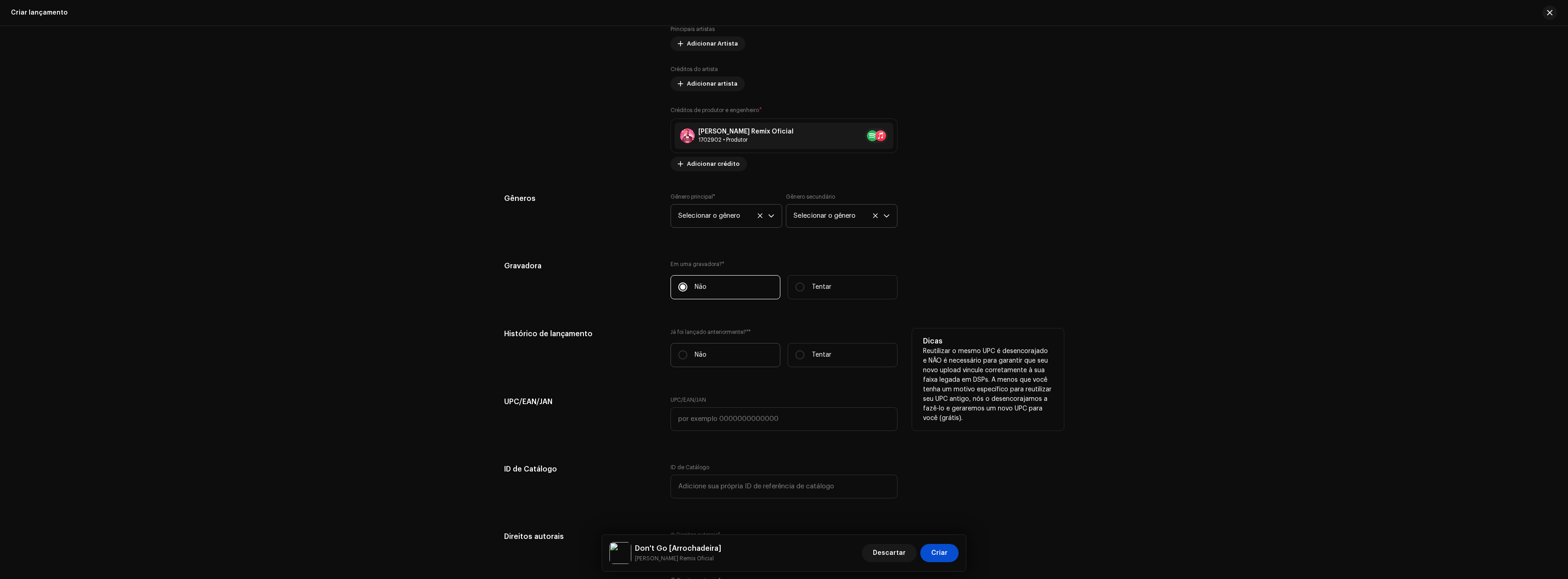
click at [688, 355] on input "Não" at bounding box center [683, 355] width 9 height 9
radio input "true"
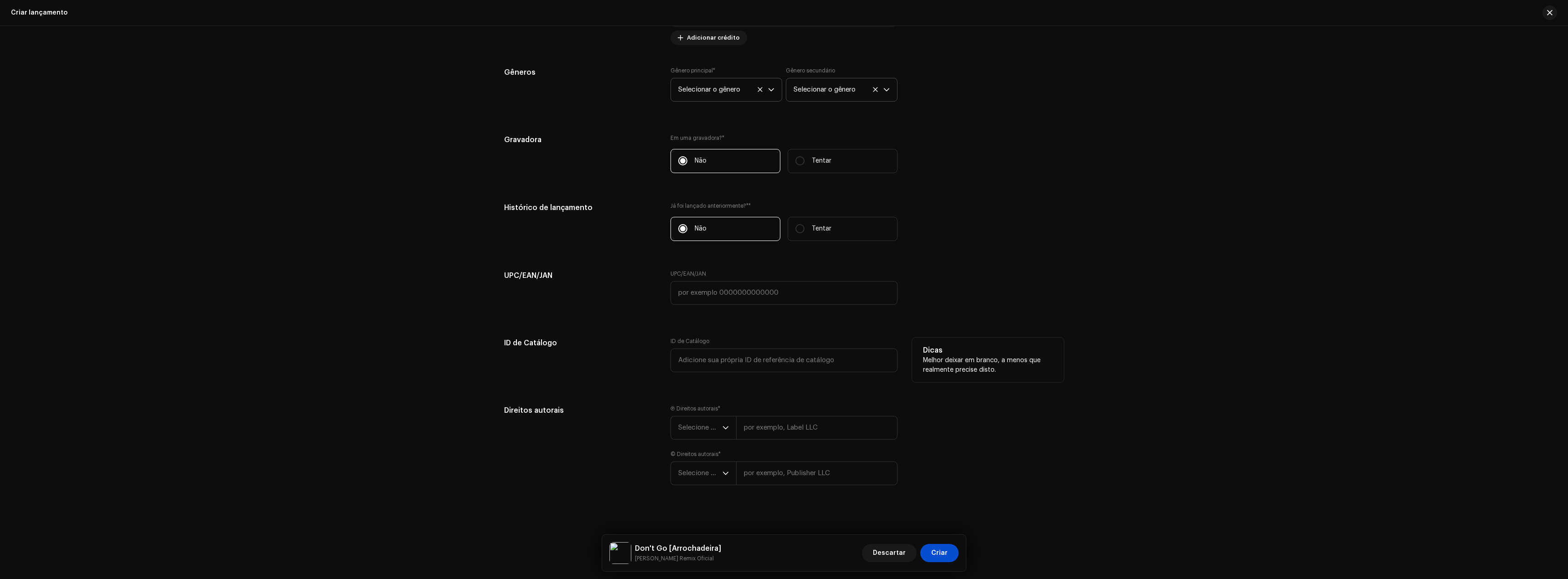
scroll to position [1261, 0]
click at [702, 425] on font "Selecione o ano" at bounding box center [703, 422] width 50 height 7
click at [693, 497] on li "2025" at bounding box center [707, 493] width 65 height 18
click at [767, 426] on input "text" at bounding box center [816, 423] width 161 height 24
type input "[PERSON_NAME] Remix Oficial"
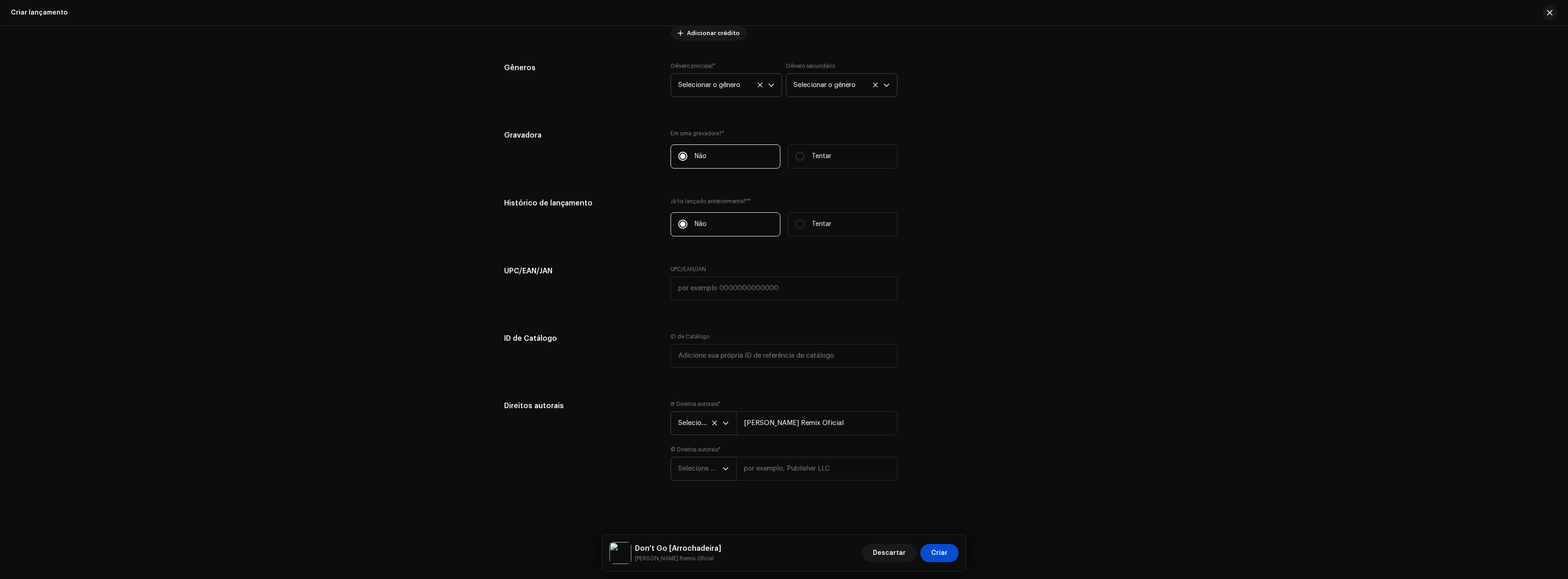
click at [683, 479] on span "Selecione o ano" at bounding box center [700, 468] width 44 height 23
click at [693, 375] on li "2025" at bounding box center [707, 374] width 65 height 18
click at [782, 478] on input "text" at bounding box center [816, 468] width 161 height 24
type input "[PERSON_NAME] Remix Oficial"
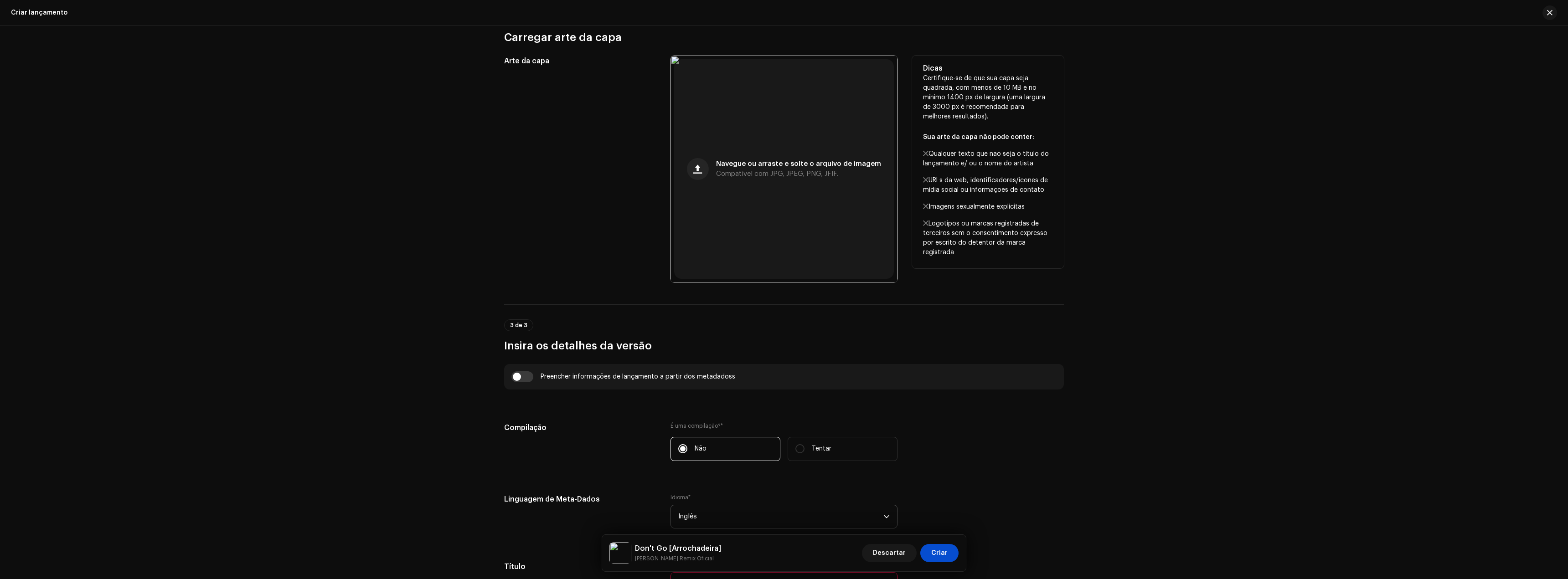
scroll to position [486, 0]
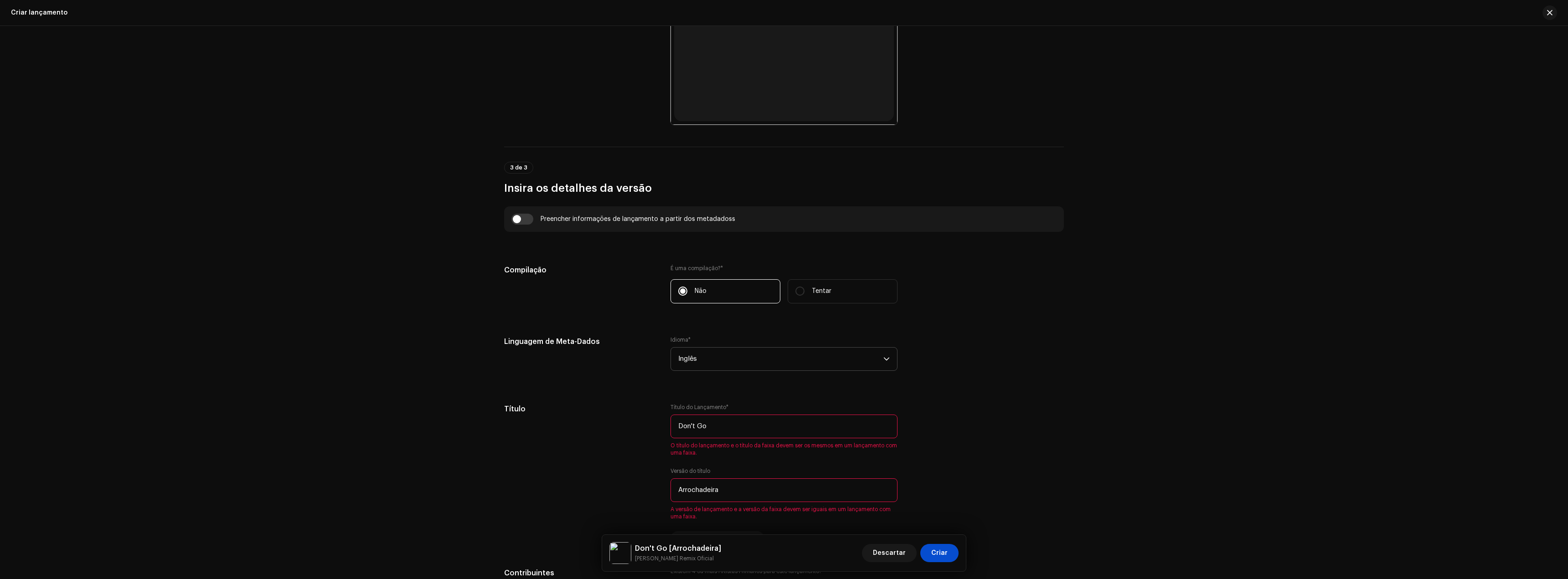
click at [711, 354] on span "Inglês" at bounding box center [781, 358] width 205 height 23
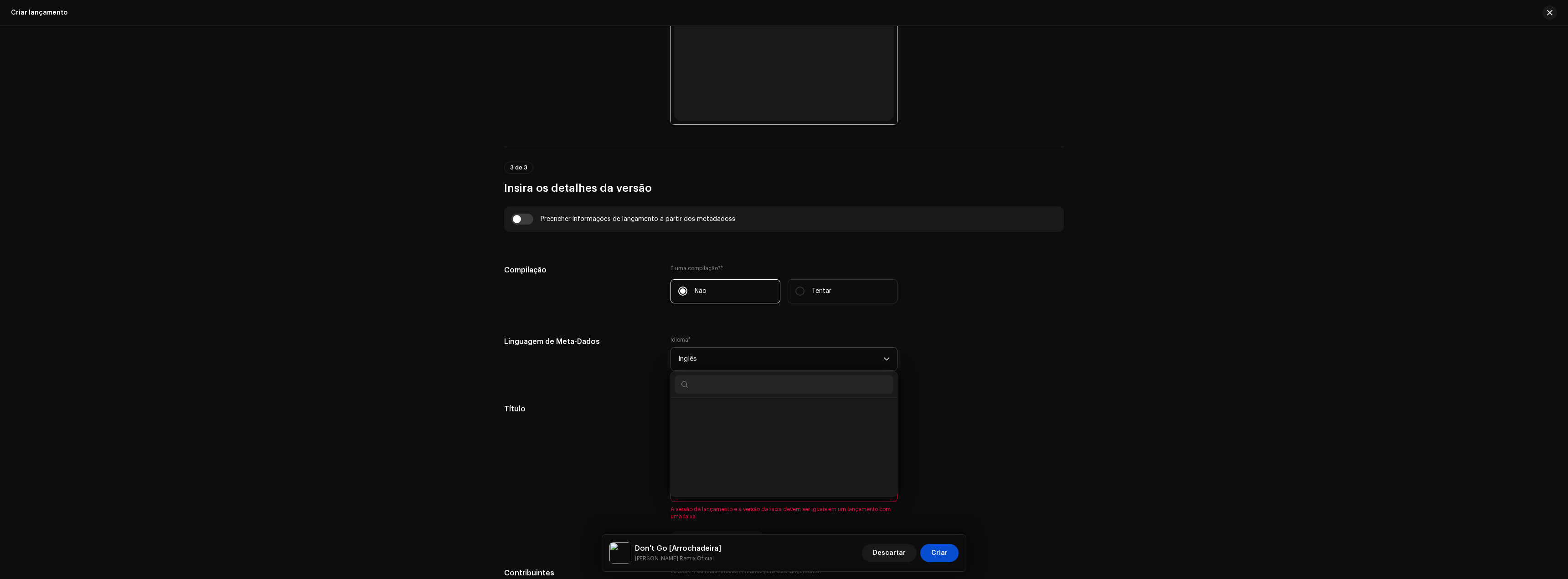
scroll to position [2482, 0]
click at [695, 411] on span "Portuguese" at bounding box center [697, 407] width 38 height 9
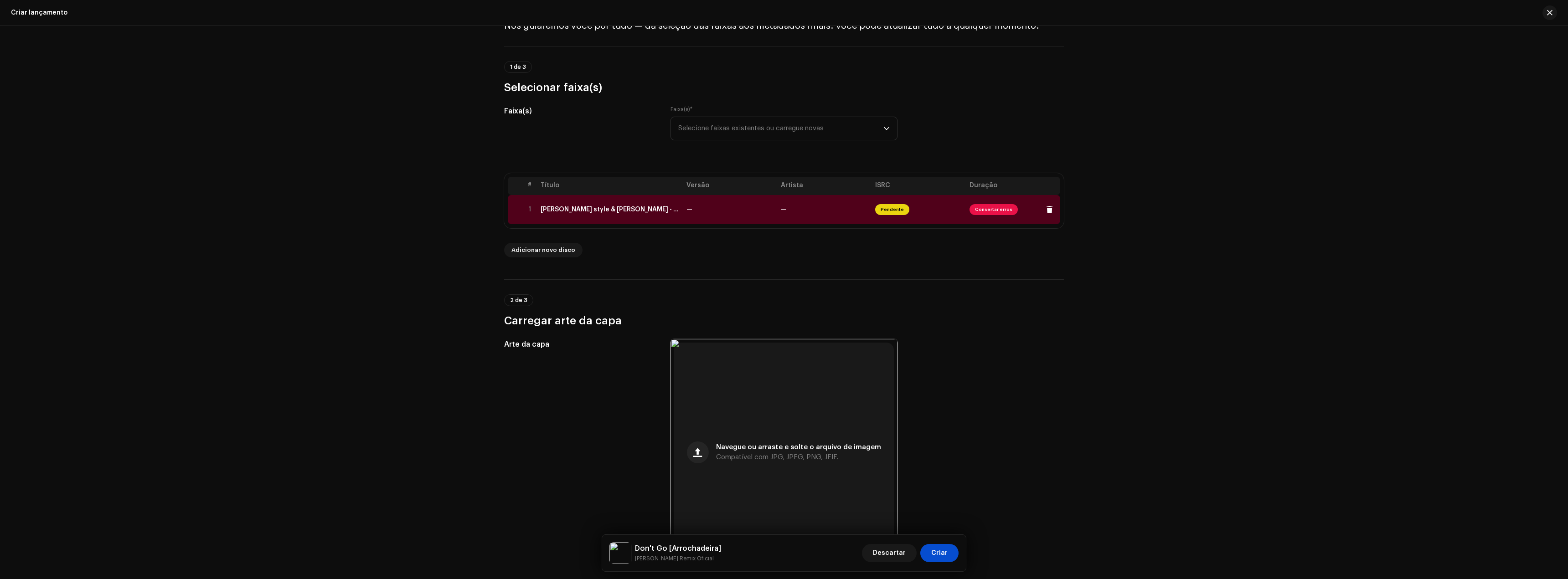
scroll to position [31, 0]
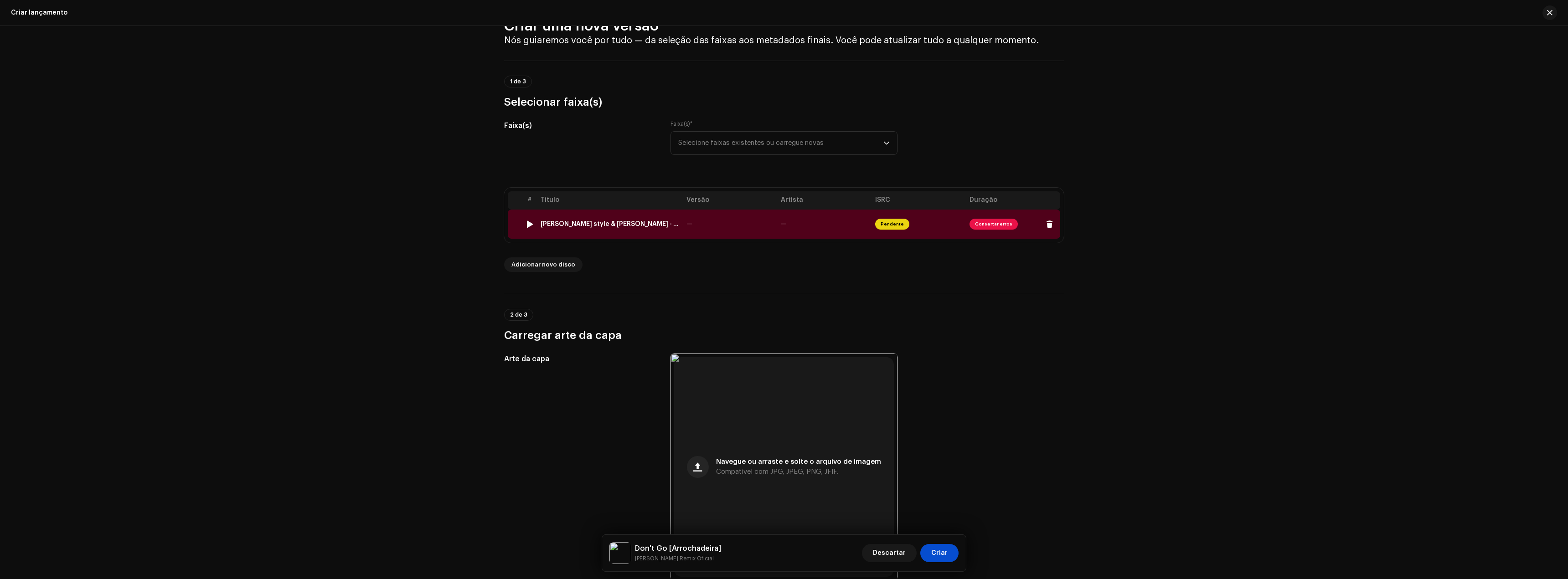
click at [991, 224] on font "Consertar erros" at bounding box center [994, 224] width 38 height 5
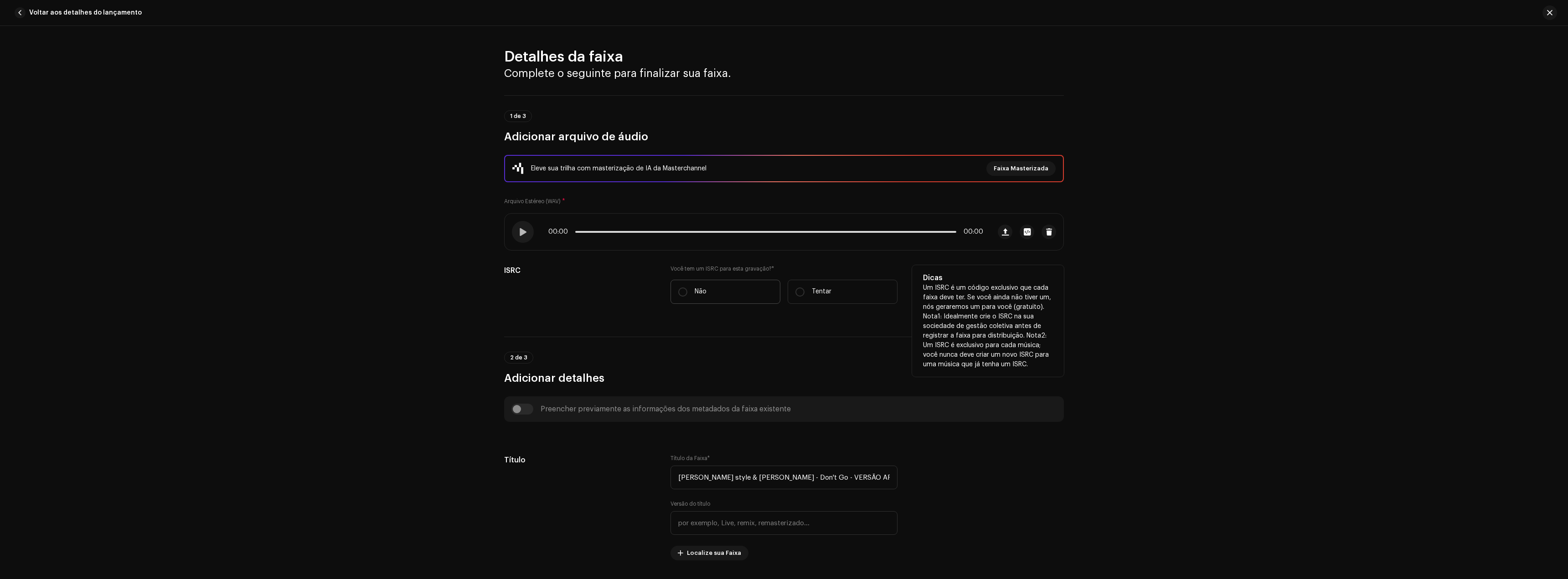
click at [698, 289] on font "Não" at bounding box center [700, 292] width 12 height 6
click at [688, 289] on input "Não" at bounding box center [683, 292] width 9 height 9
radio input "true"
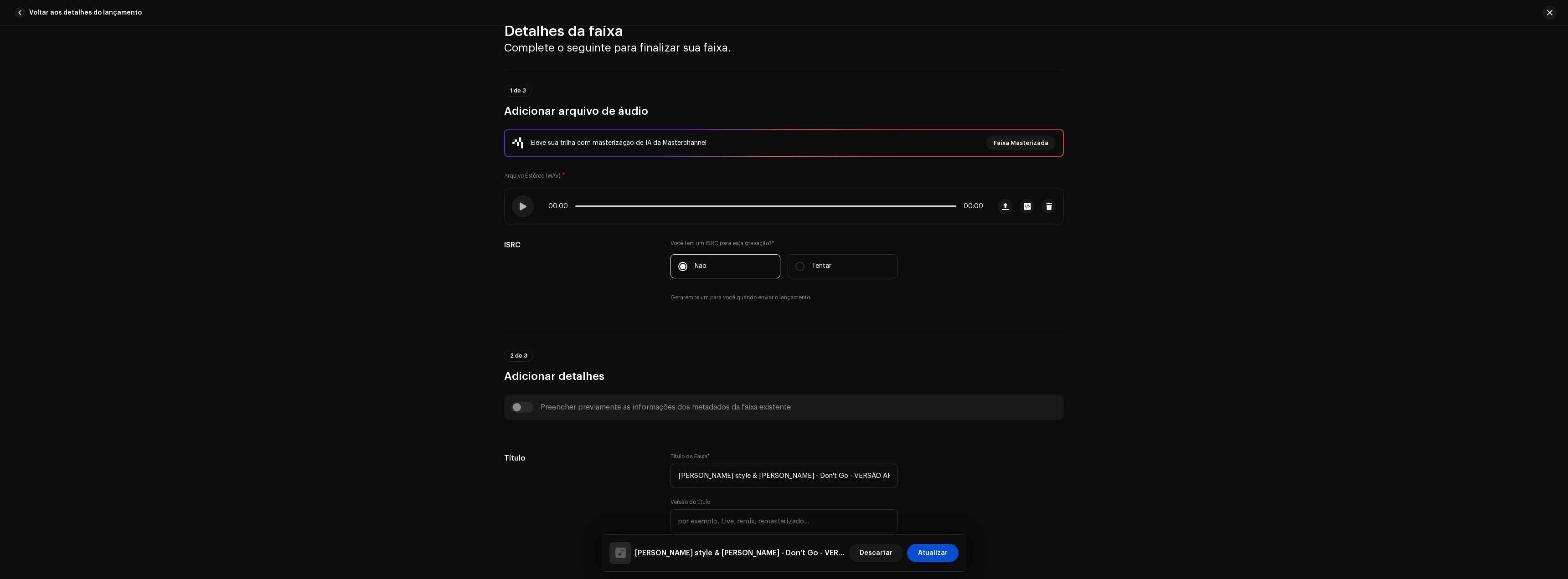
scroll to position [182, 0]
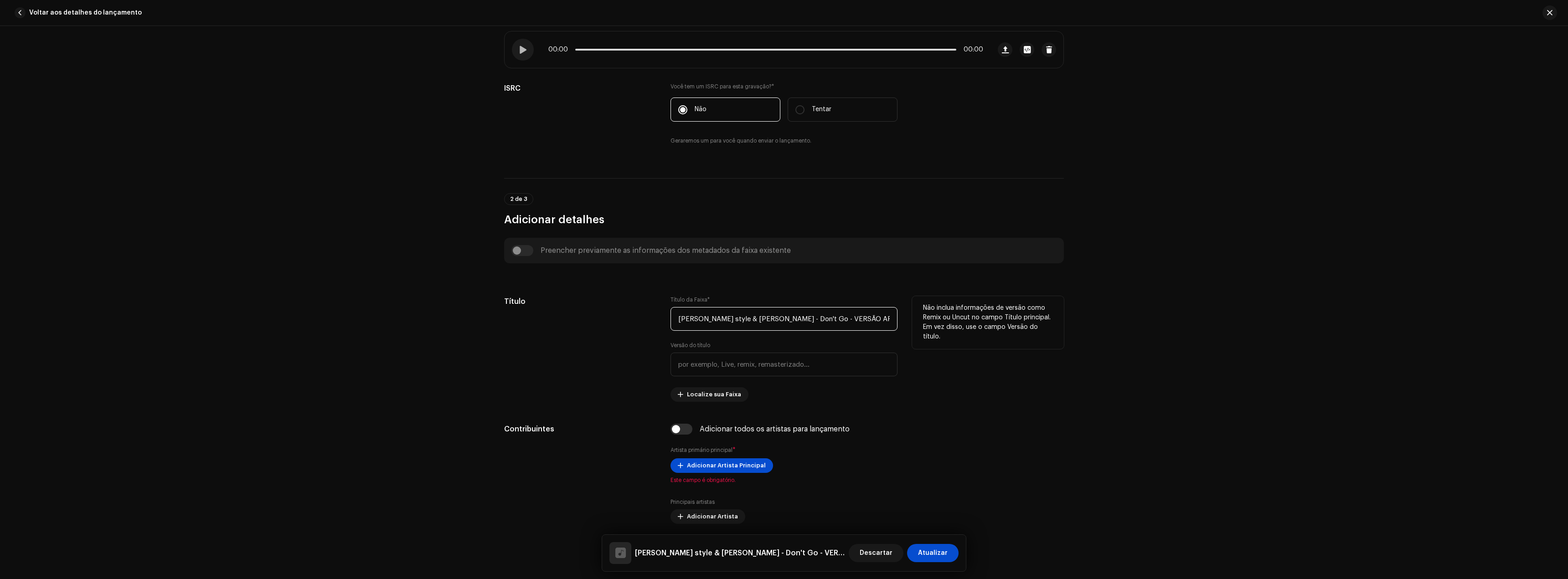
click at [717, 323] on input "[PERSON_NAME] style & [PERSON_NAME] - Don't Go - VERSÃO ARROCHADEIRA (( [PERSON…" at bounding box center [784, 319] width 227 height 24
type input "Don't Go"
click at [688, 358] on input "text" at bounding box center [784, 364] width 227 height 24
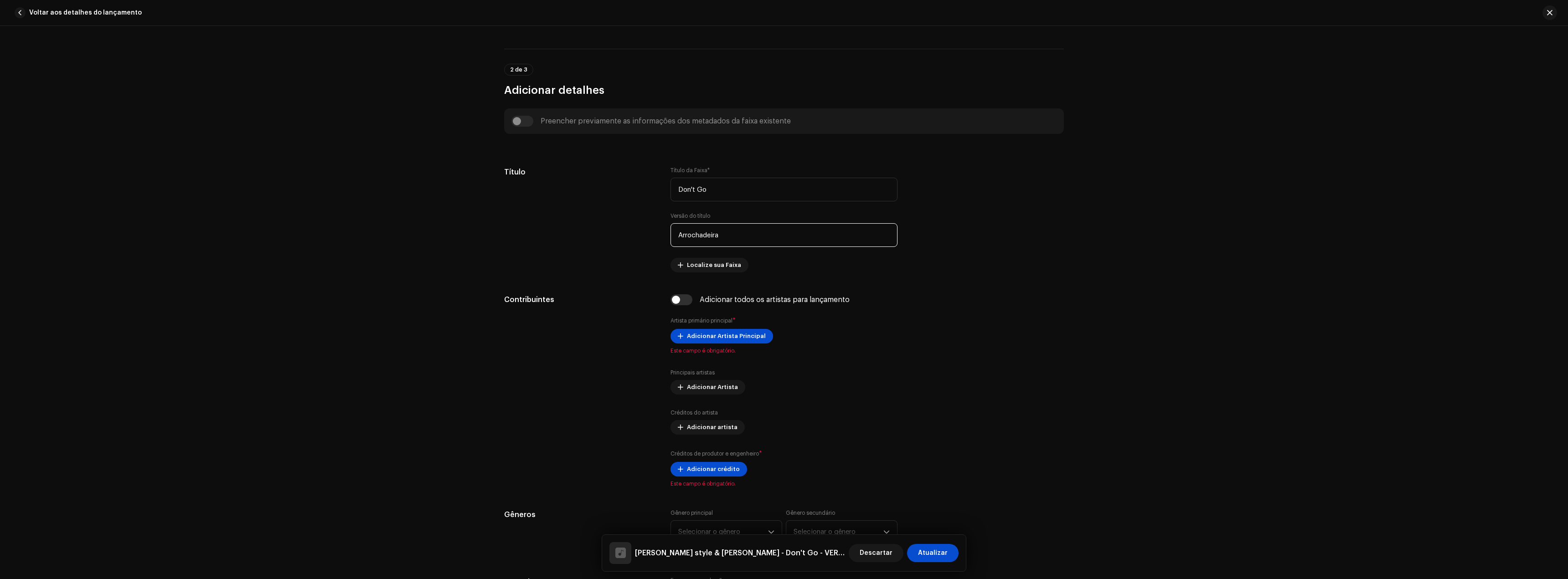
scroll to position [319, 0]
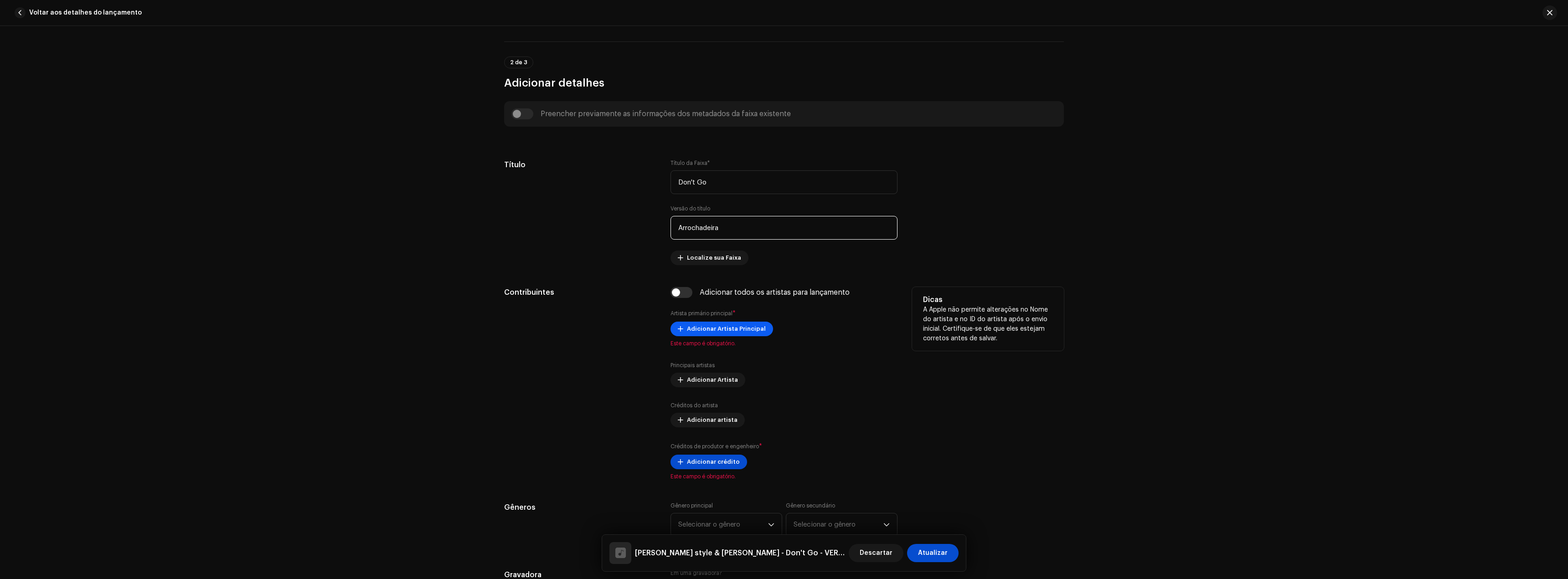
type input "Arrochadeira"
click at [723, 325] on span "Adicionar Artista Principal" at bounding box center [726, 329] width 79 height 18
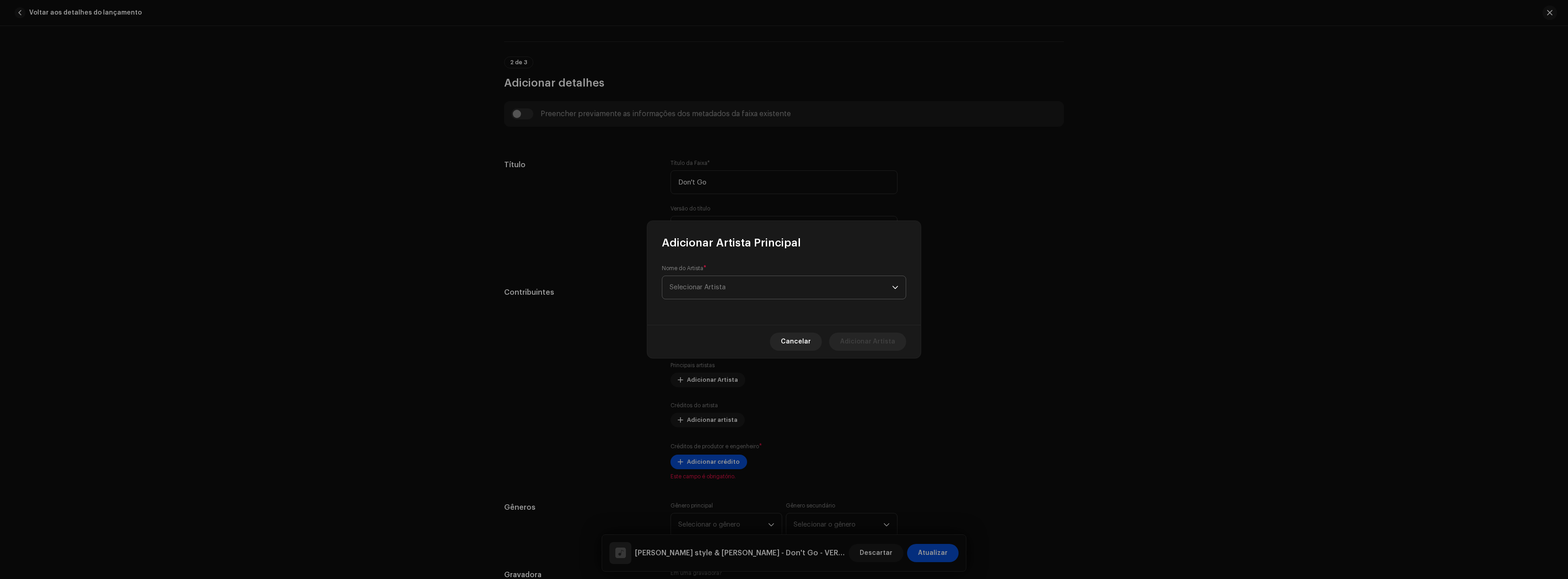
click at [698, 290] on span "Selecionar Artista" at bounding box center [781, 287] width 223 height 23
click at [699, 333] on div "[PERSON_NAME] Remix Oficial" at bounding box center [724, 338] width 110 height 11
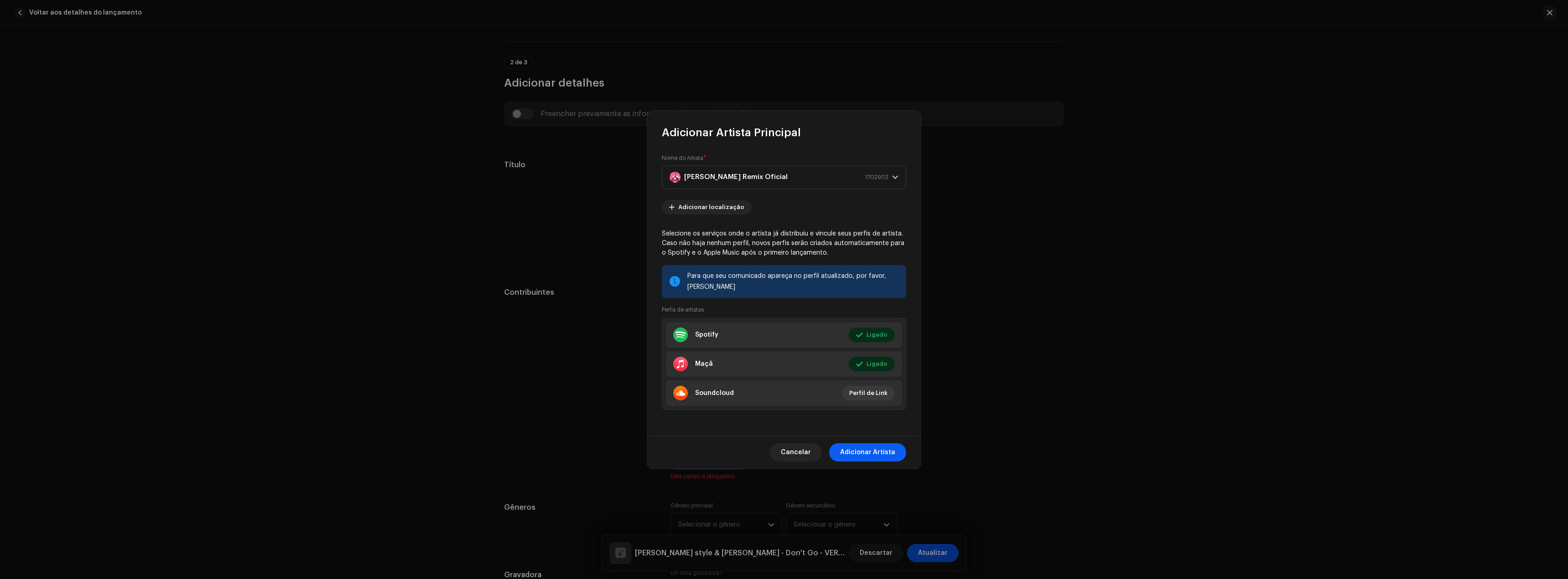
click at [875, 450] on font "Adicionar Artista" at bounding box center [868, 452] width 55 height 6
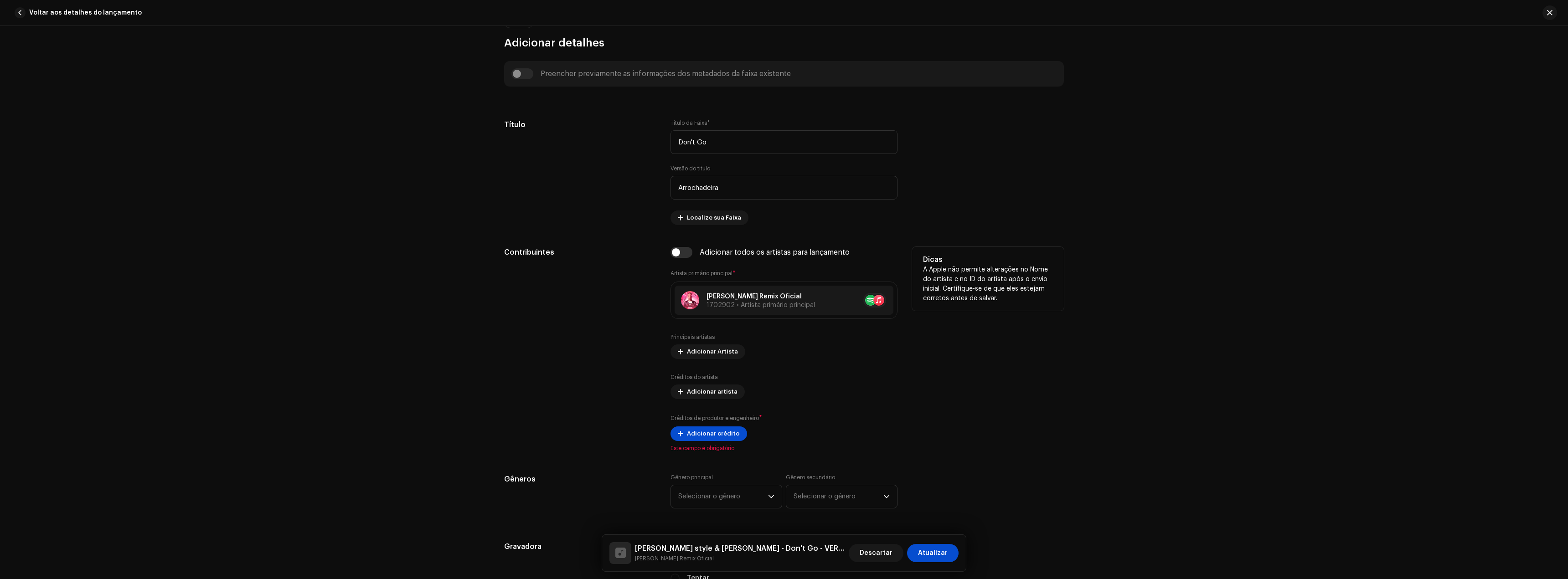
scroll to position [364, 0]
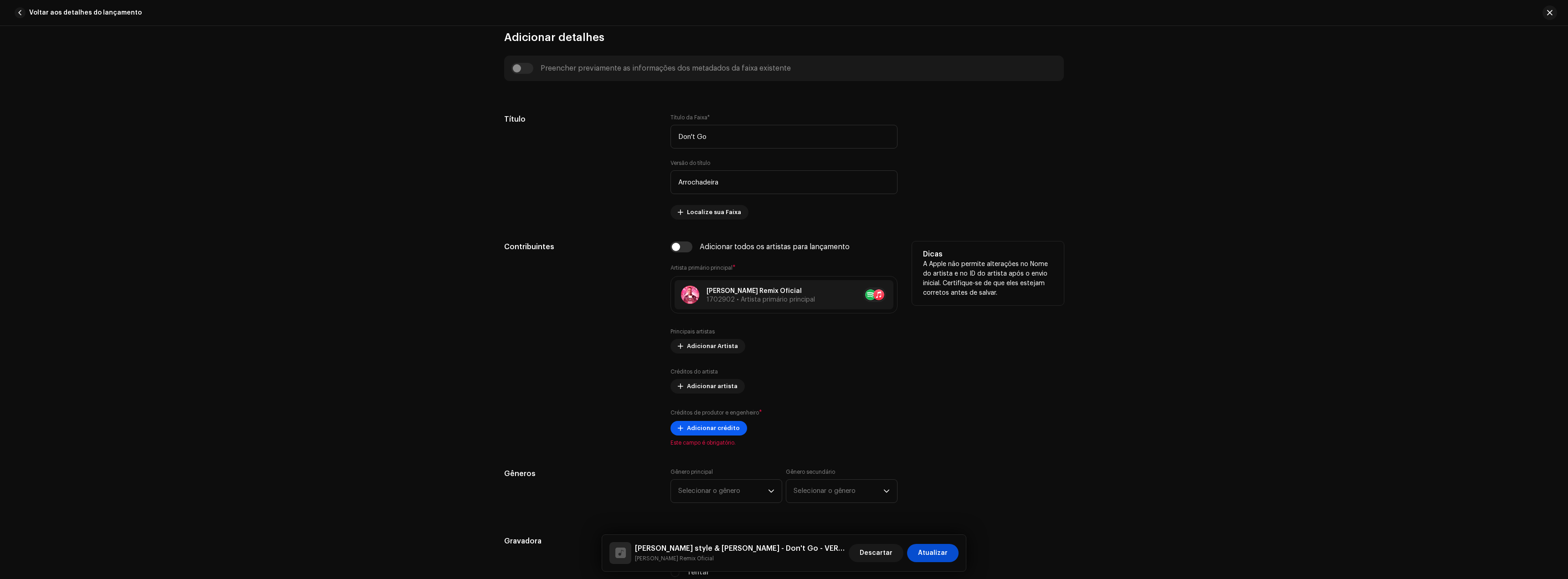
click at [713, 427] on font "Adicionar crédito" at bounding box center [713, 428] width 53 height 6
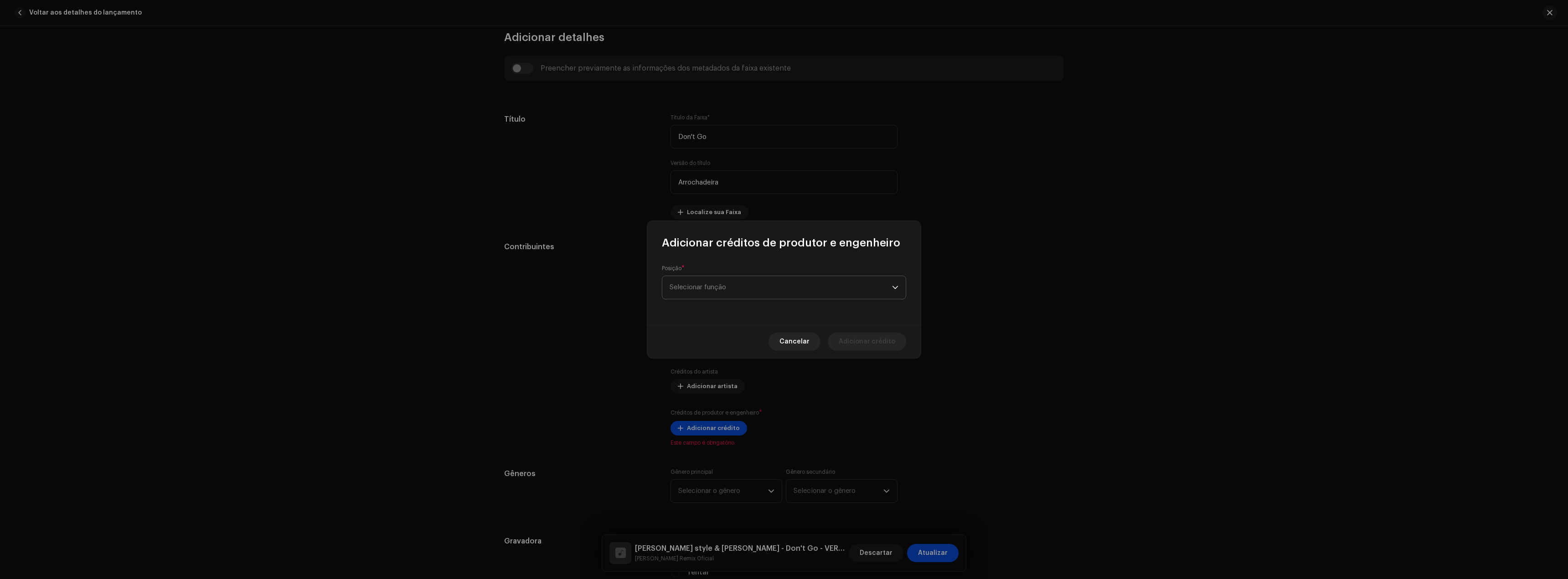
click at [694, 291] on span "Selecionar função" at bounding box center [781, 287] width 223 height 23
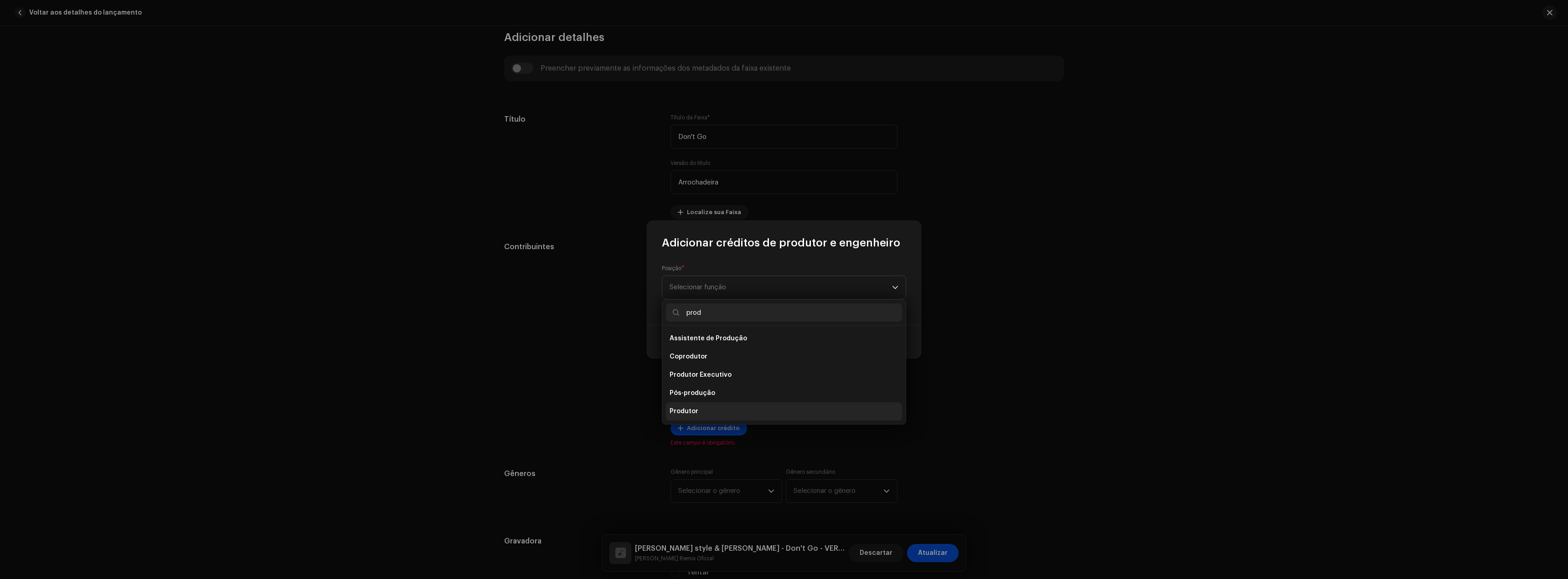
type input "prod"
click at [700, 408] on li "Produtor" at bounding box center [784, 411] width 236 height 18
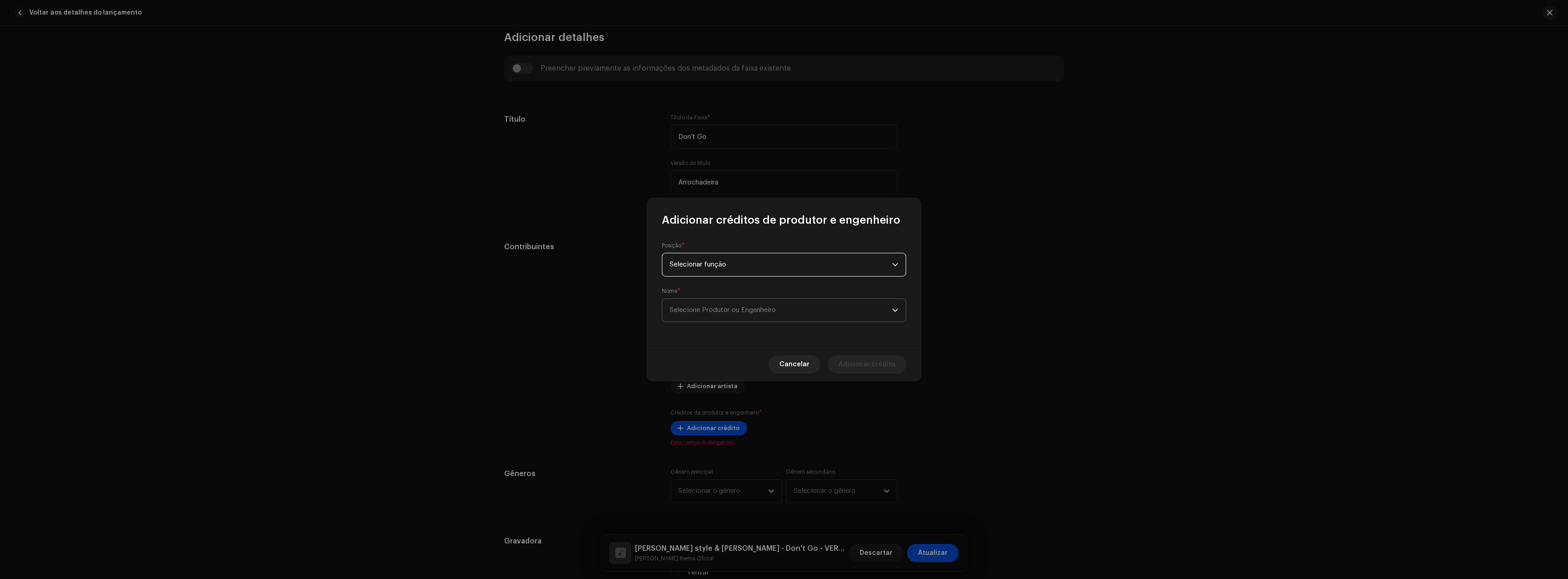
click at [710, 311] on font "Selecione Produtor ou Engenheiro" at bounding box center [722, 310] width 106 height 7
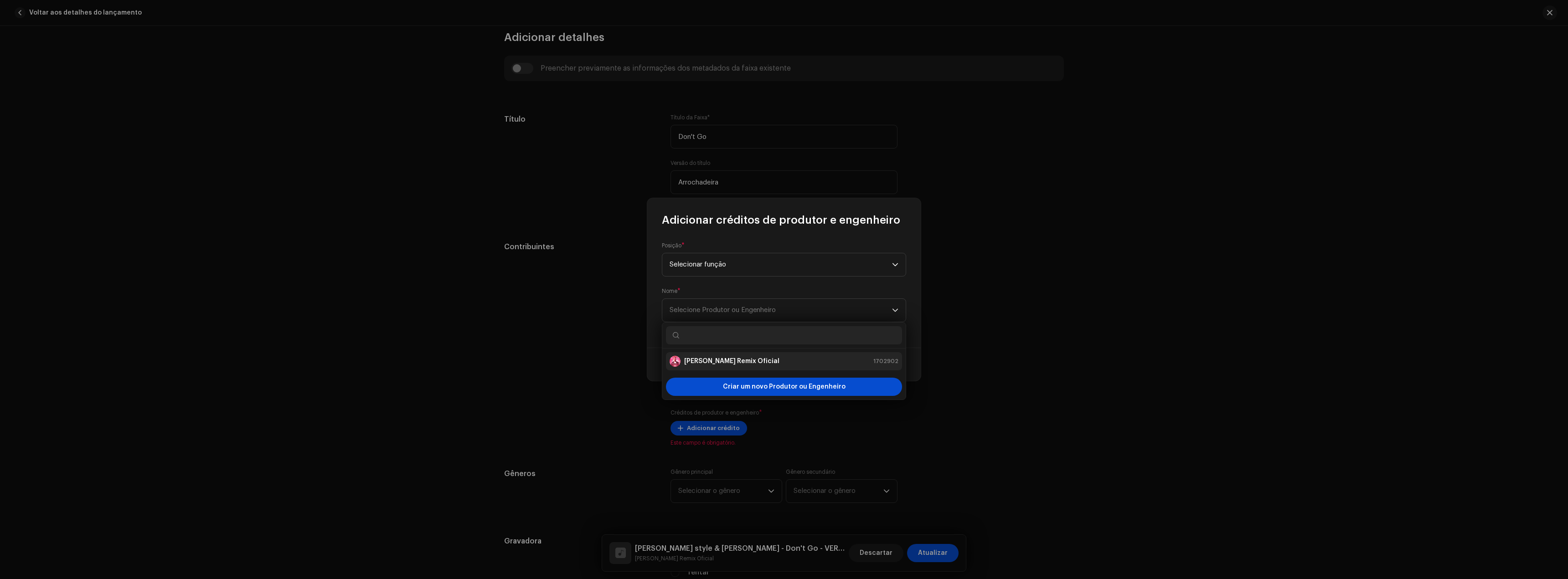
click at [715, 354] on li "[PERSON_NAME] Remix Oficial 1702902" at bounding box center [784, 361] width 236 height 18
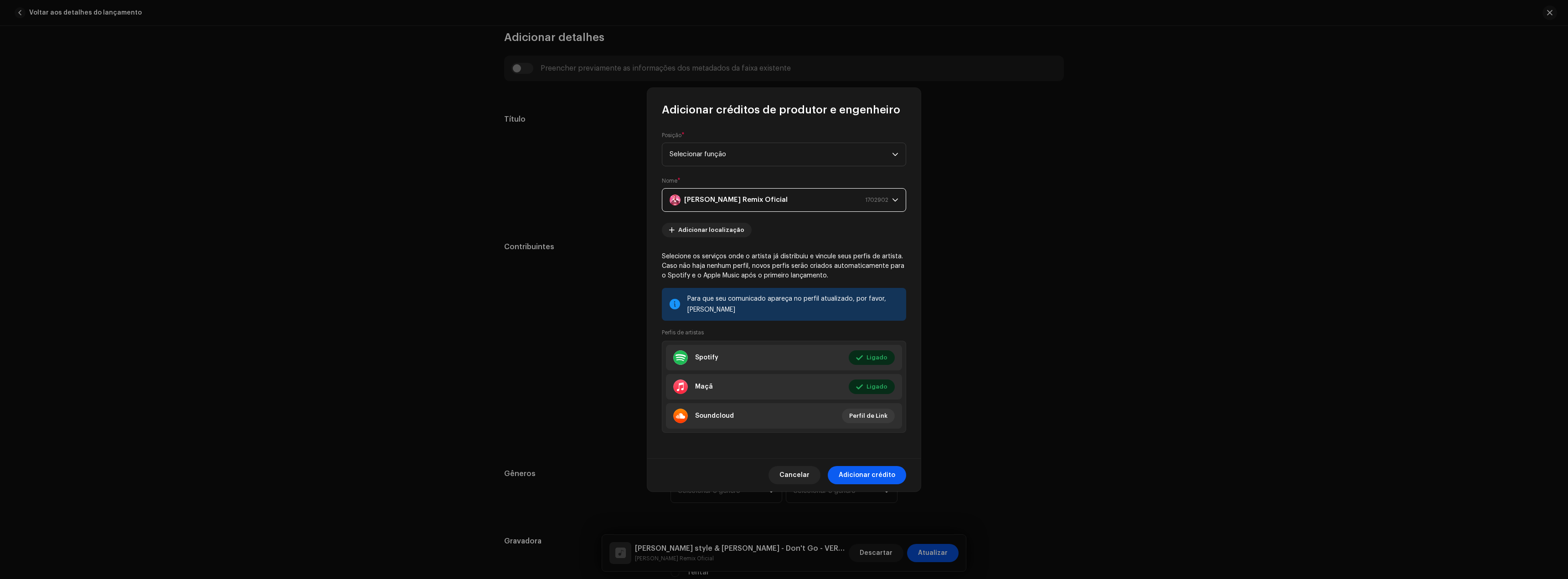
click at [871, 483] on span "Adicionar crédito" at bounding box center [867, 475] width 56 height 18
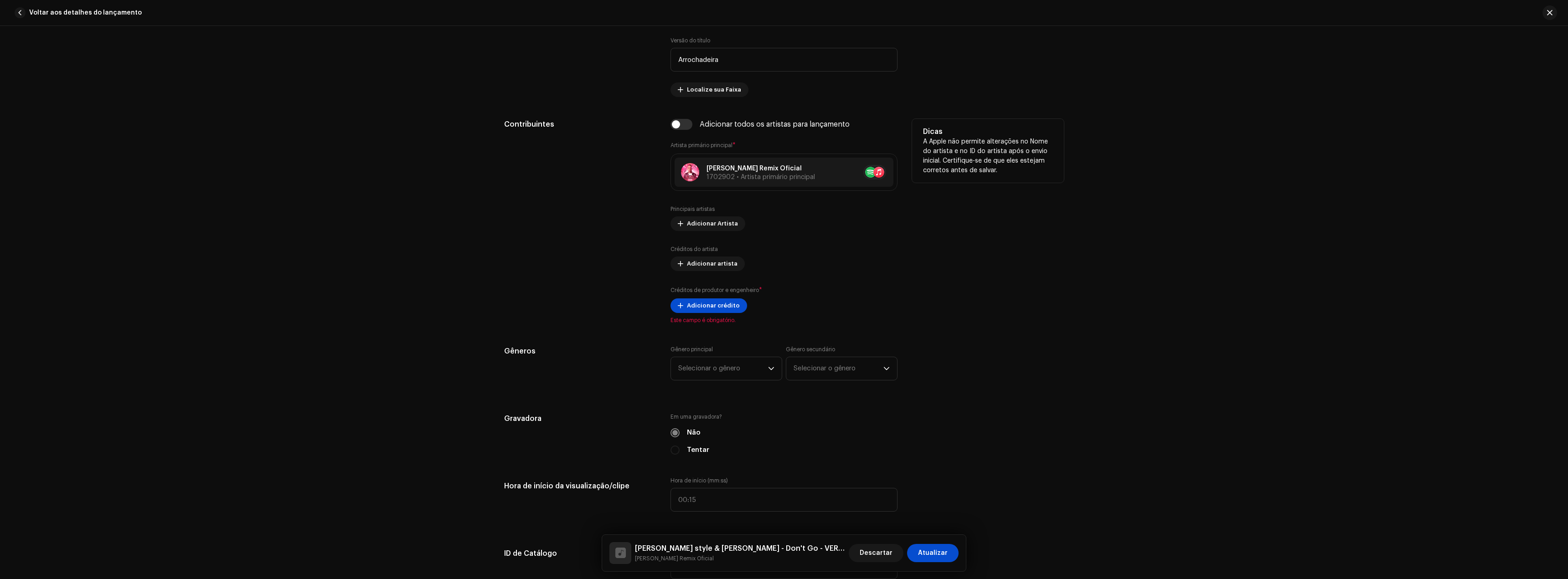
scroll to position [501, 0]
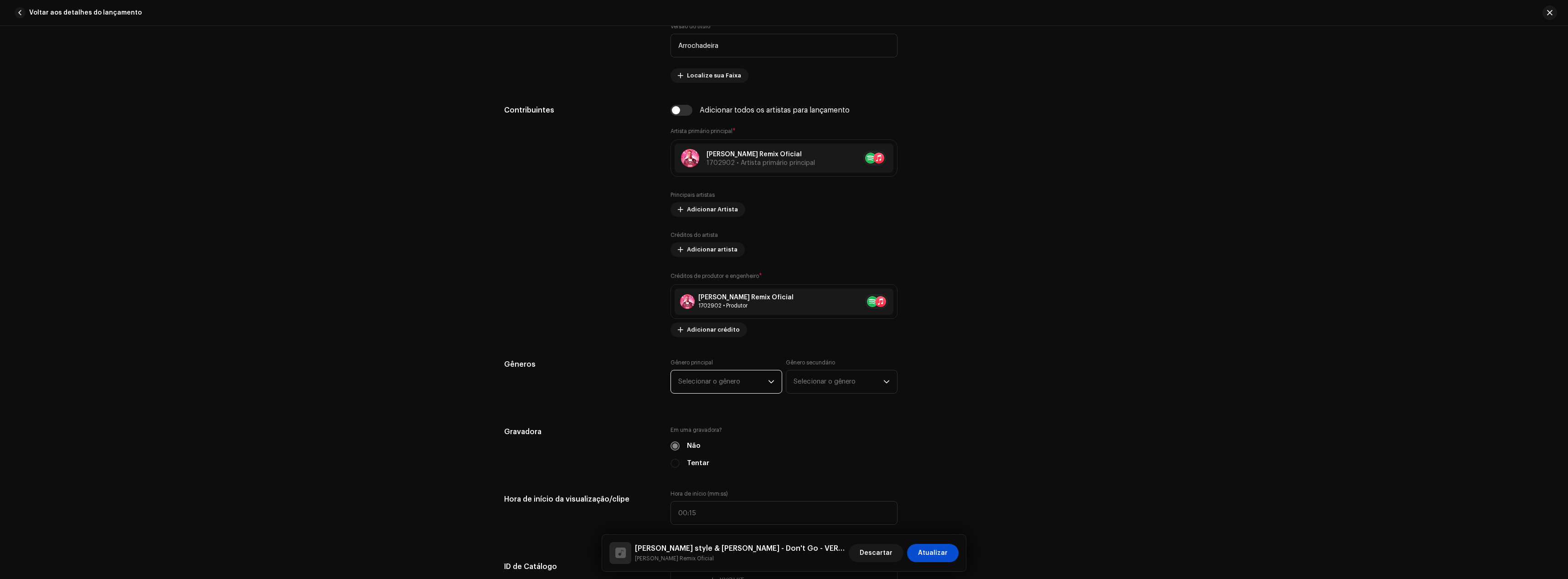
click at [718, 384] on font "Selecionar o gênero" at bounding box center [710, 381] width 62 height 7
type input "bra"
click at [713, 443] on li "Brazilian" at bounding box center [726, 452] width 104 height 18
click at [832, 369] on div "Gênero secundário Selecionar o gênero" at bounding box center [842, 377] width 112 height 35
click at [827, 378] on font "Selecionar o gênero" at bounding box center [825, 381] width 62 height 7
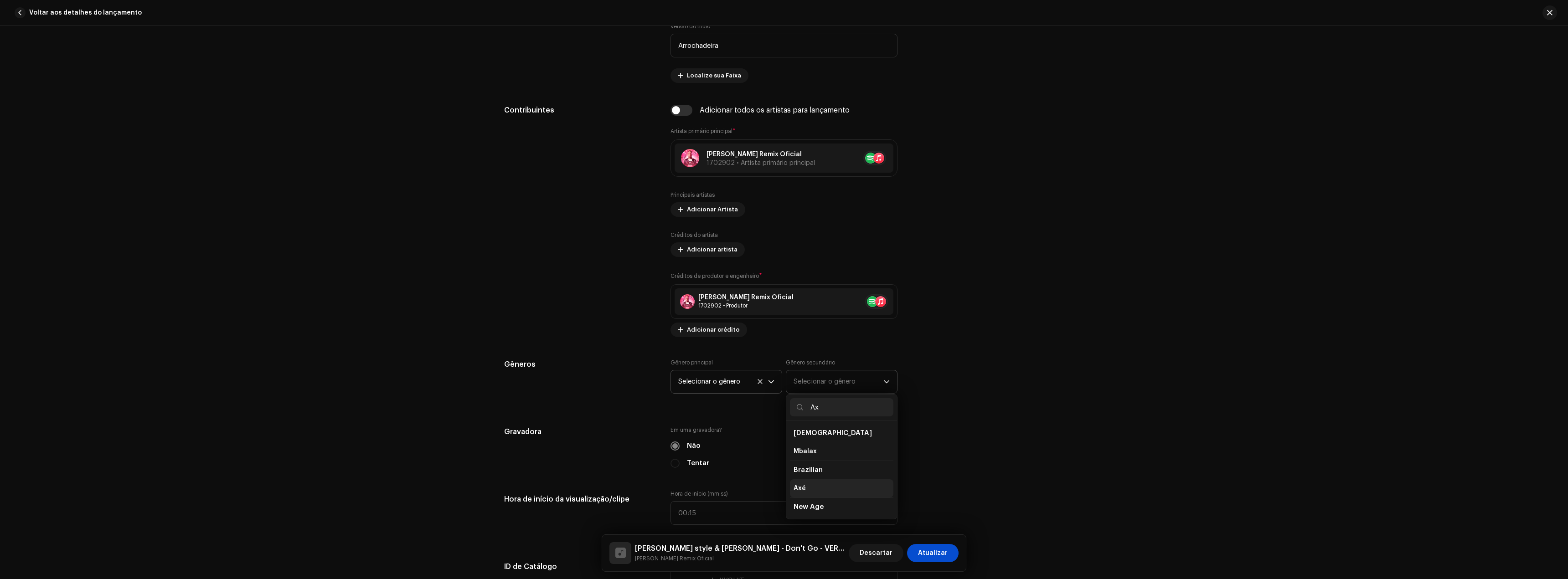
type input "Ax"
click at [812, 487] on li "Axé" at bounding box center [842, 488] width 104 height 18
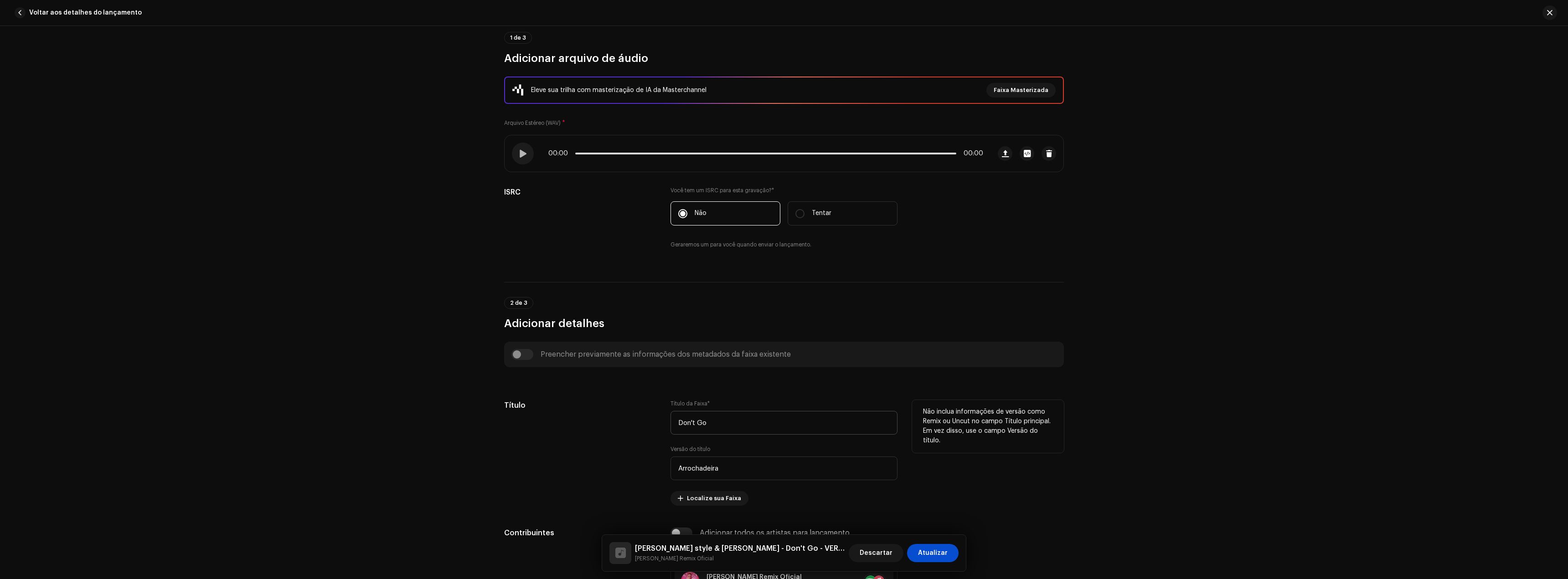
scroll to position [45, 0]
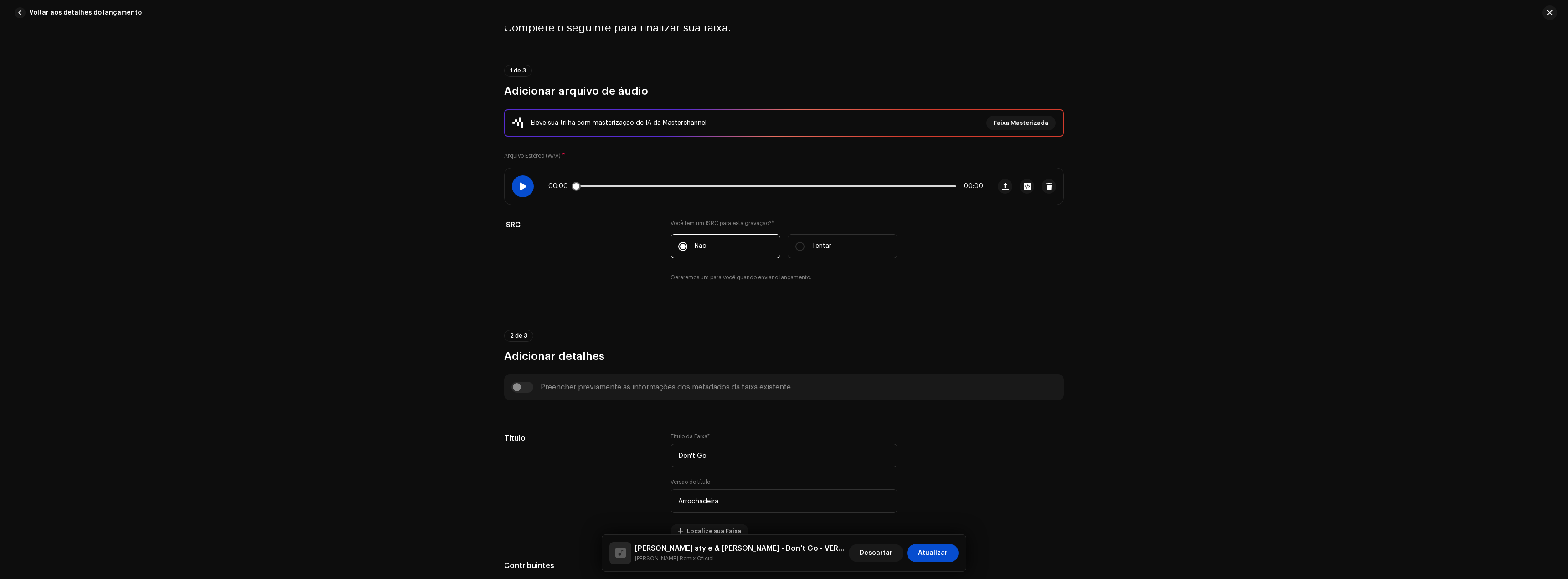
click at [524, 187] on span at bounding box center [522, 186] width 8 height 7
click at [592, 187] on div "00:00 00:00" at bounding box center [766, 186] width 435 height 7
click at [587, 183] on div "00:00 00:00" at bounding box center [766, 186] width 435 height 7
click at [603, 186] on p-slider at bounding box center [766, 186] width 381 height 2
click at [631, 186] on p-slider at bounding box center [766, 186] width 381 height 2
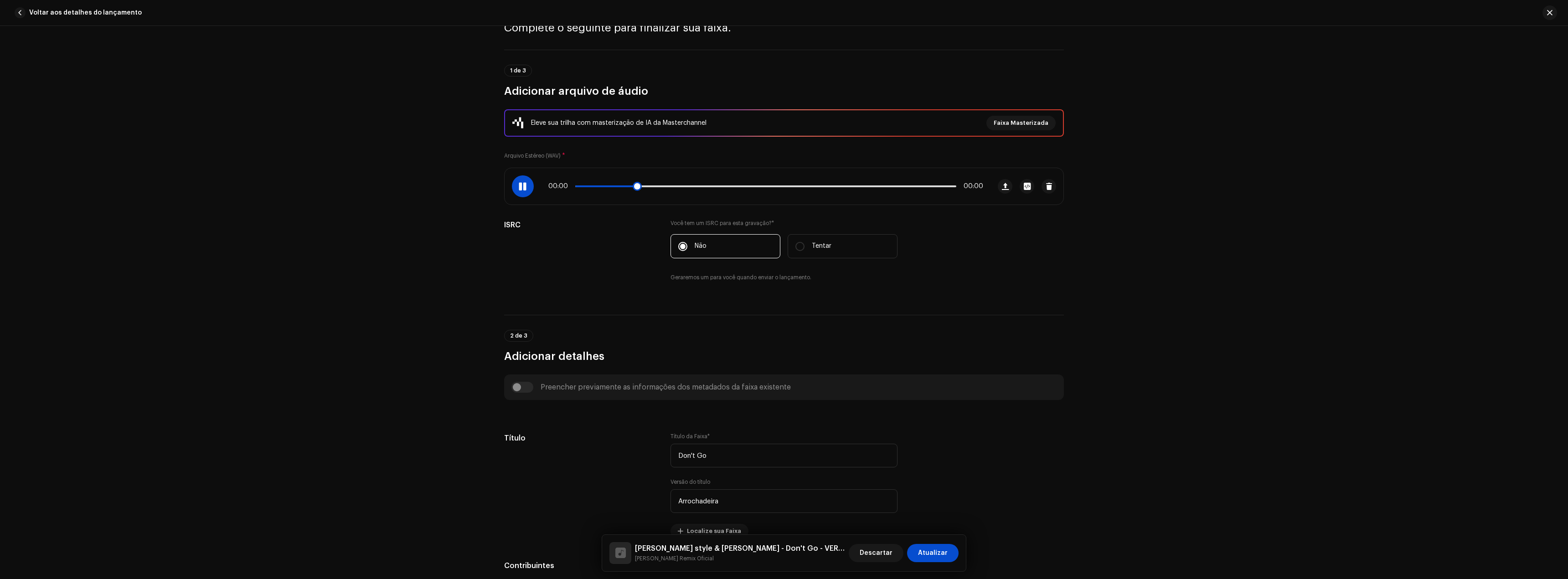
click at [657, 186] on p-slider at bounding box center [766, 186] width 381 height 2
click at [524, 185] on span at bounding box center [522, 186] width 8 height 7
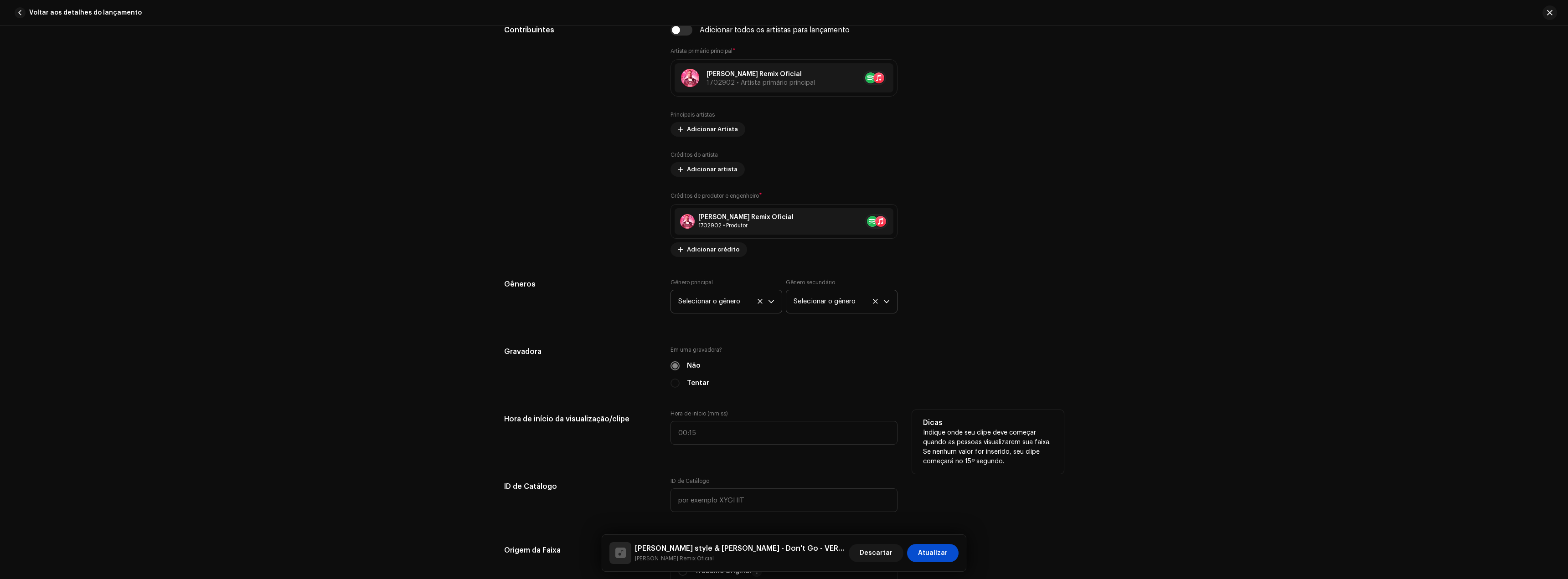
scroll to position [592, 0]
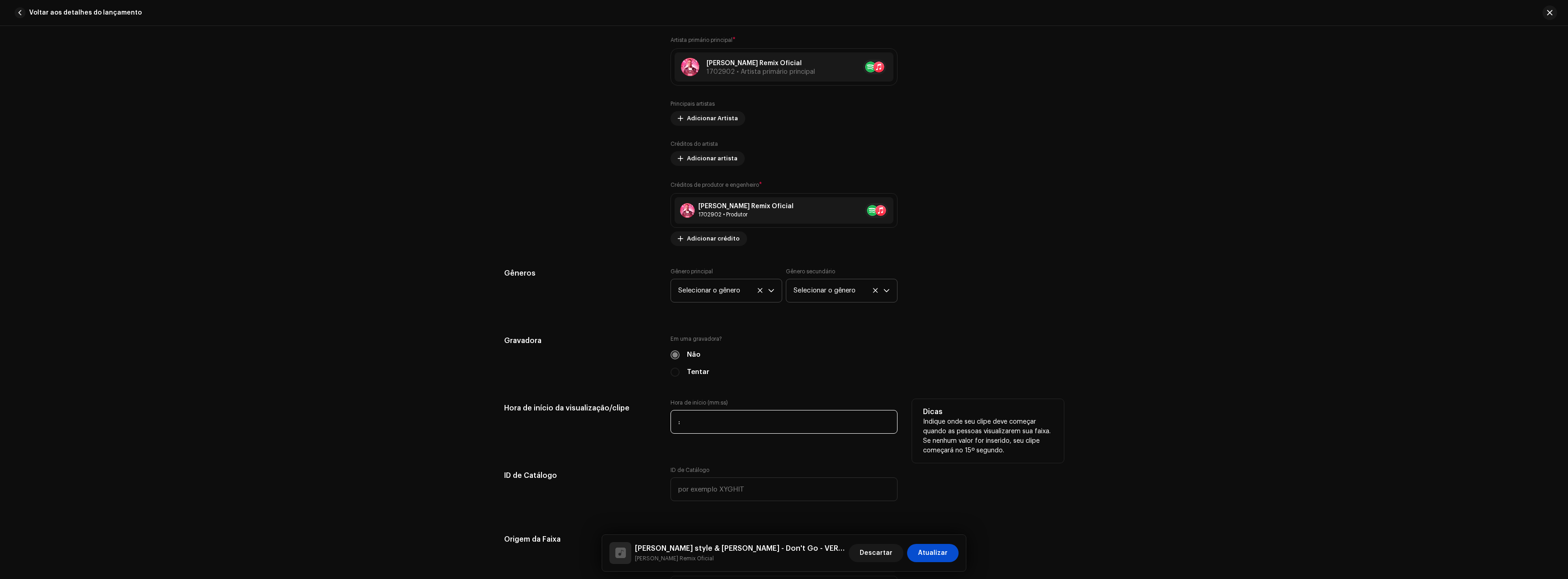
click at [705, 417] on input ":" at bounding box center [784, 422] width 227 height 24
type input "00:55"
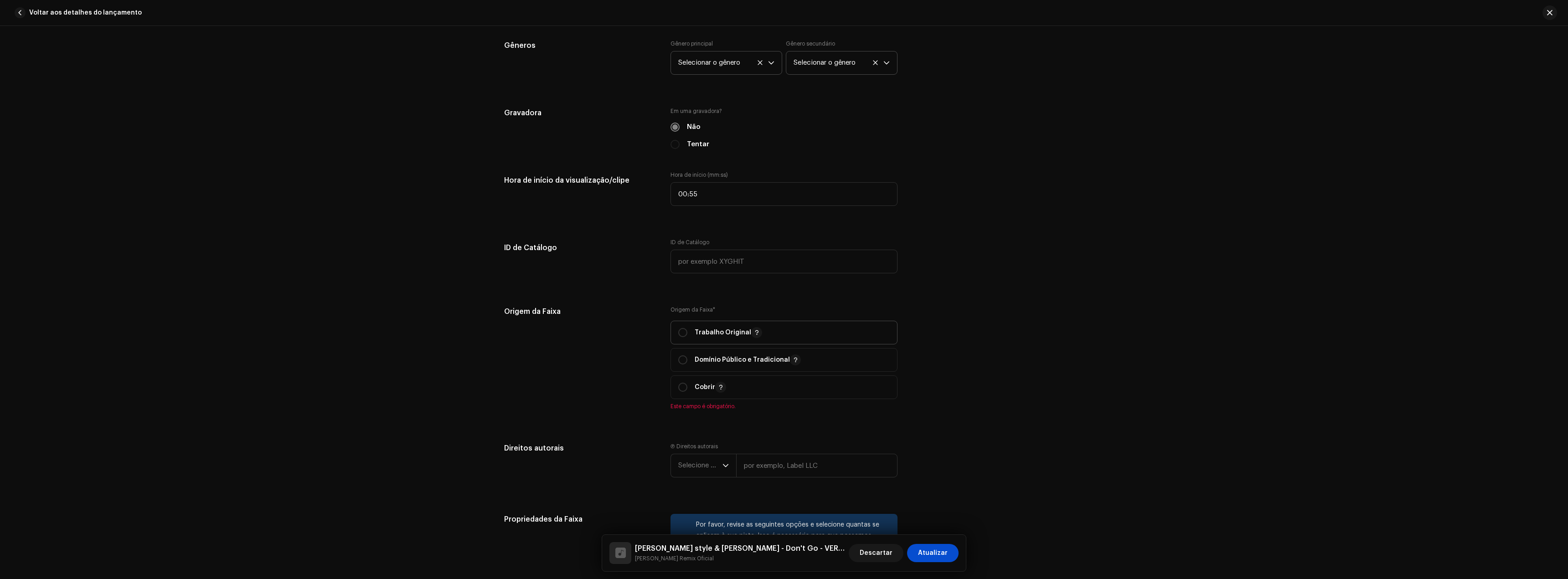
click at [711, 329] on font "Trabalho Original" at bounding box center [722, 333] width 56 height 6
radio input "true"
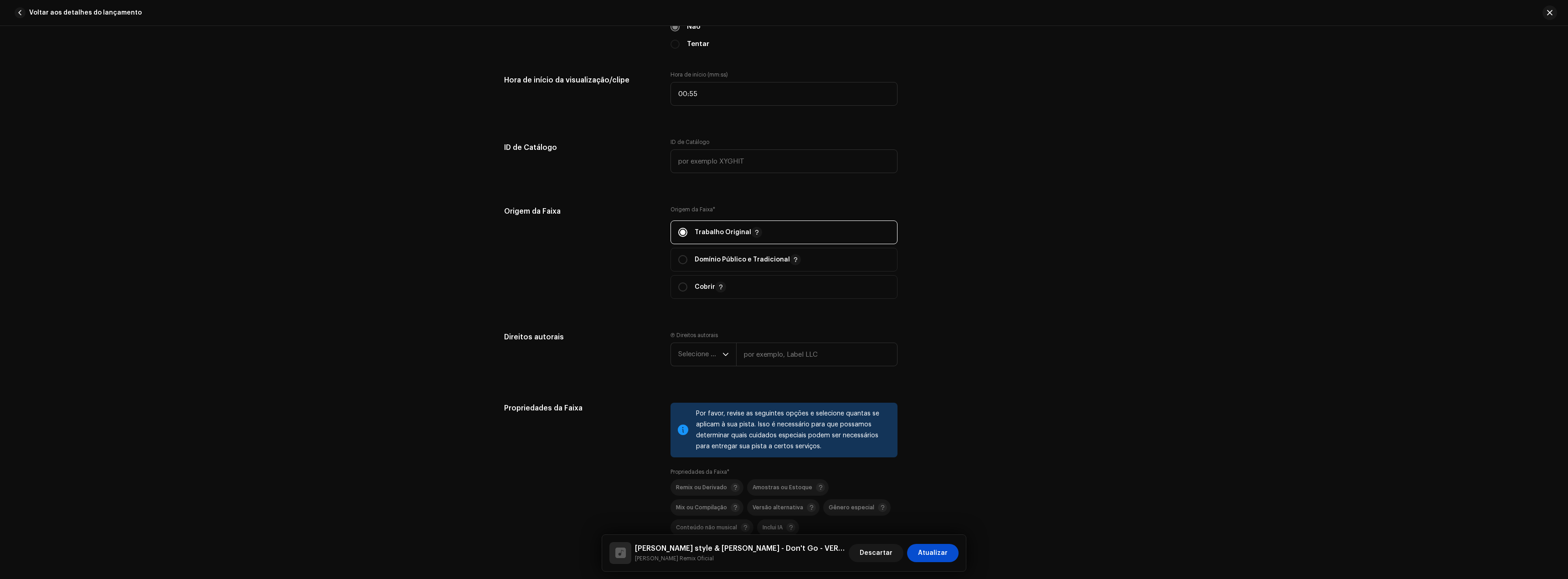
scroll to position [957, 0]
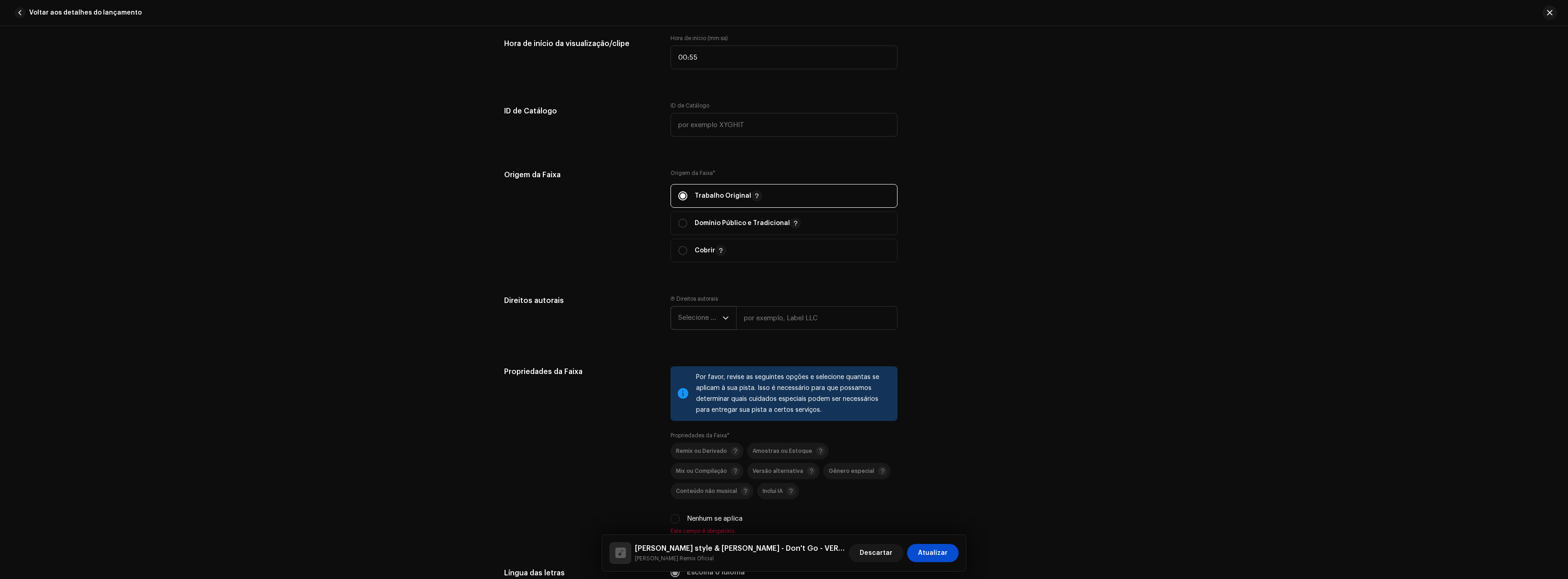
click at [703, 318] on font "Selecione o ano" at bounding box center [703, 318] width 50 height 7
drag, startPoint x: 693, startPoint y: 385, endPoint x: 728, endPoint y: 366, distance: 39.8
click at [693, 384] on li "2025" at bounding box center [707, 388] width 65 height 18
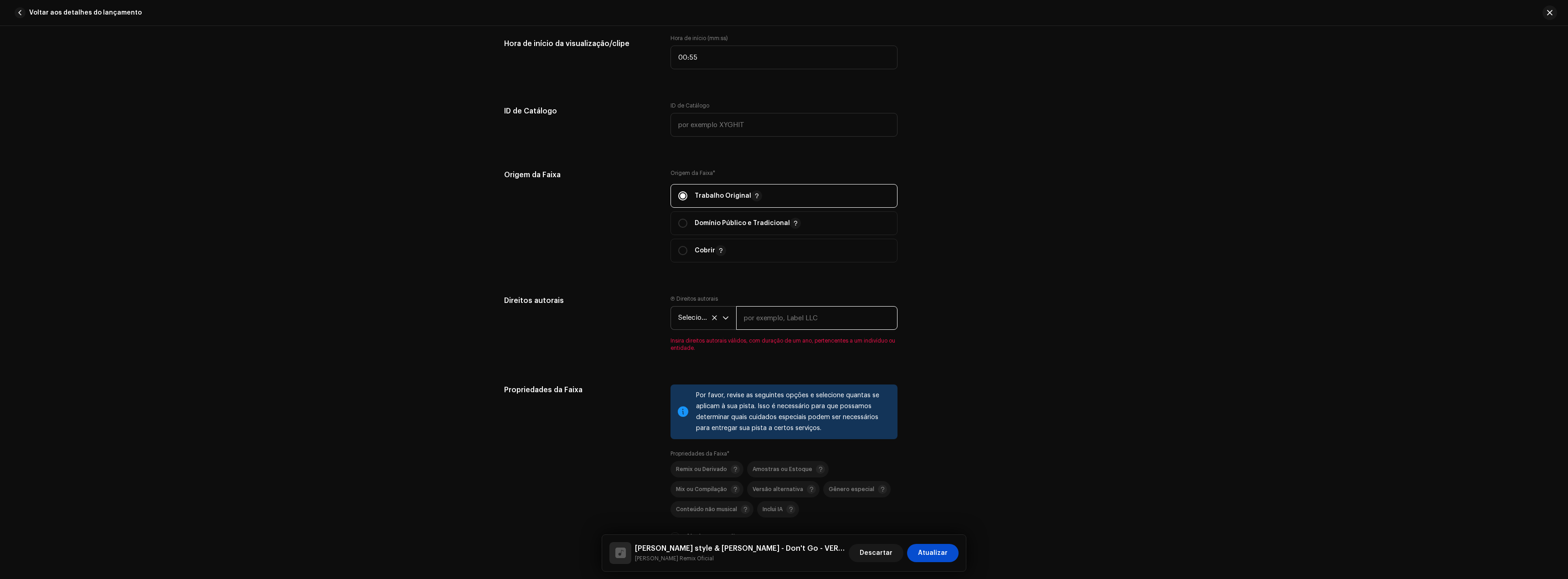
click at [770, 323] on input "text" at bounding box center [816, 318] width 161 height 24
type input "[PERSON_NAME] Remix Oficial"
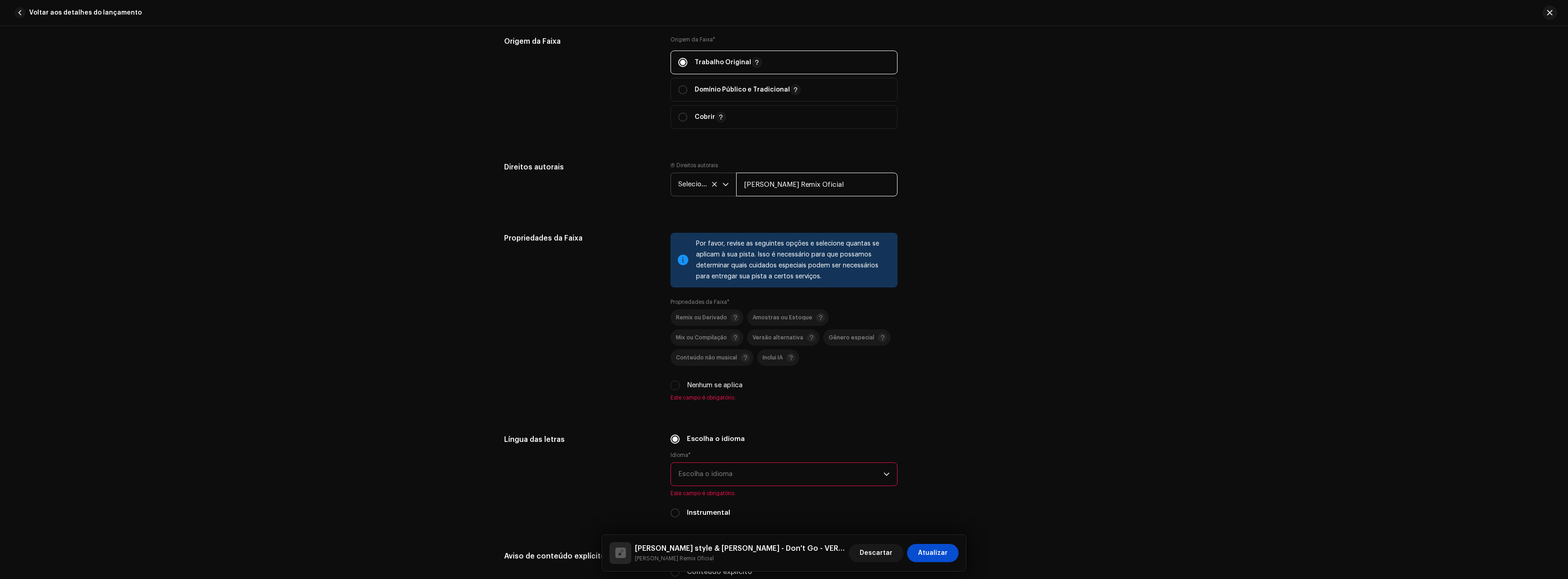
scroll to position [1093, 0]
click at [702, 318] on div "Remix ou Derivado" at bounding box center [708, 314] width 64 height 9
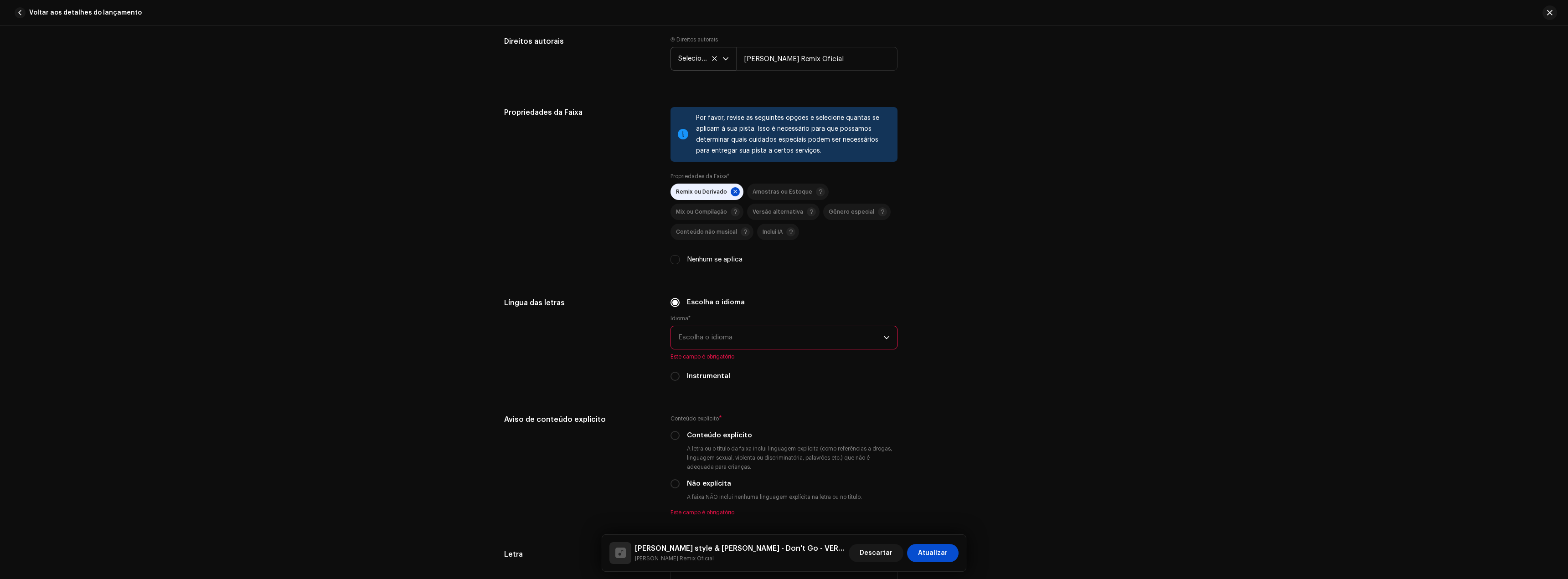
scroll to position [1230, 0]
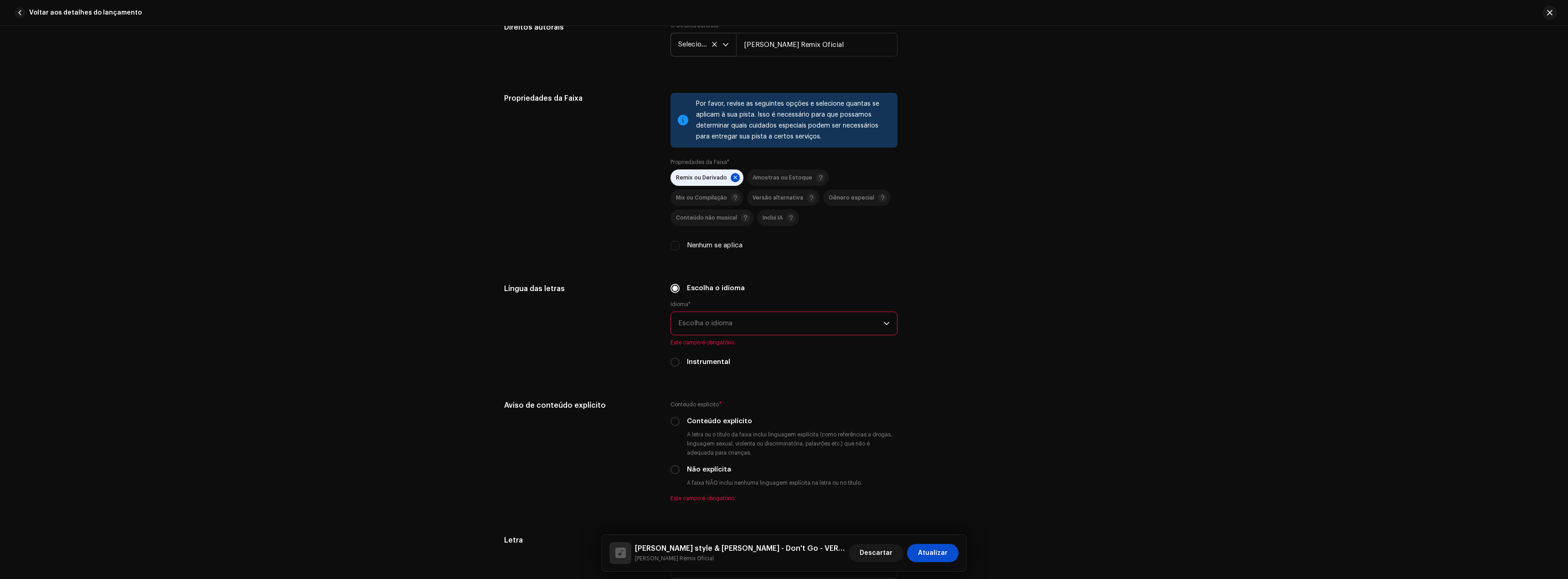
click at [703, 326] on font "Escolha o idioma" at bounding box center [706, 323] width 54 height 7
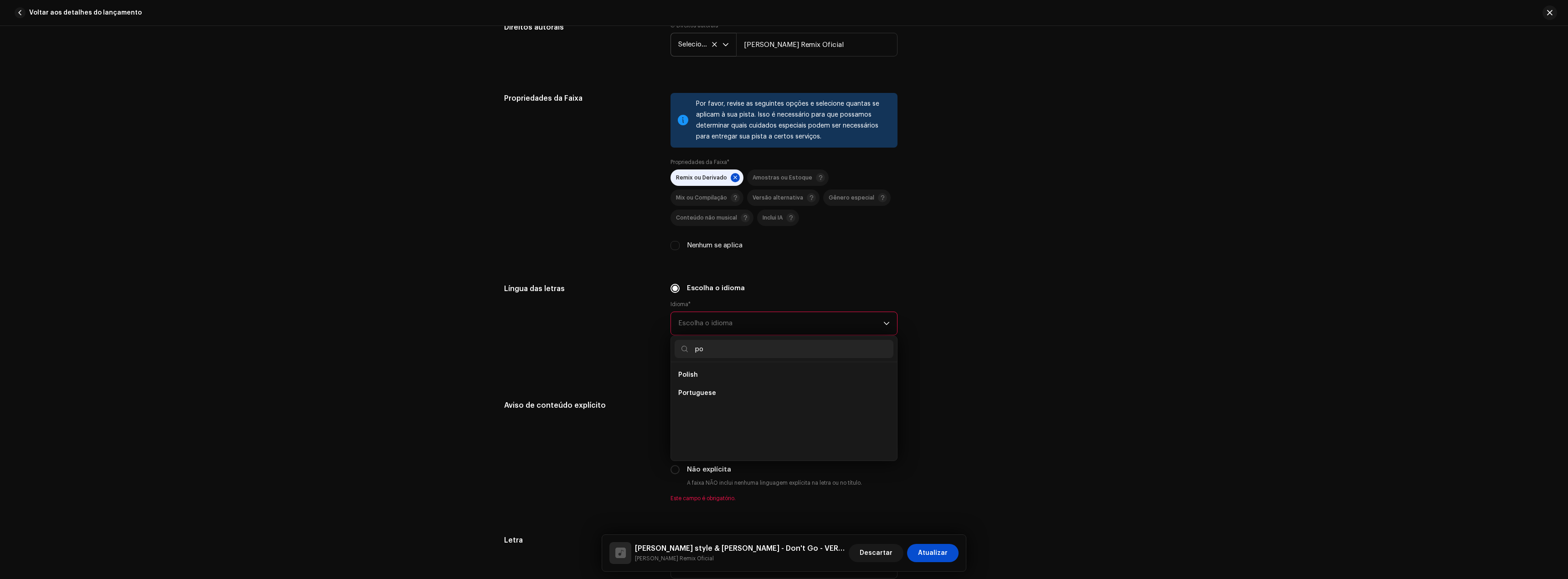
scroll to position [0, 0]
type input "por"
click at [688, 378] on span "Portuguese" at bounding box center [697, 375] width 38 height 9
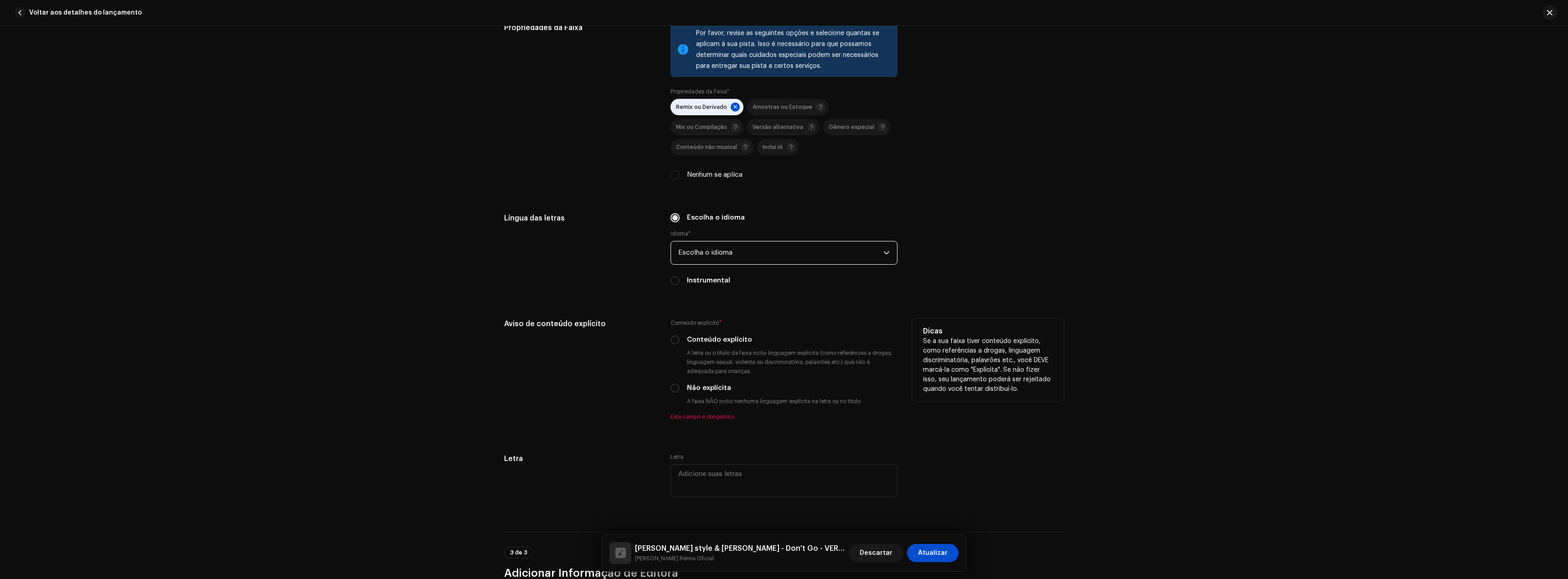
scroll to position [1321, 0]
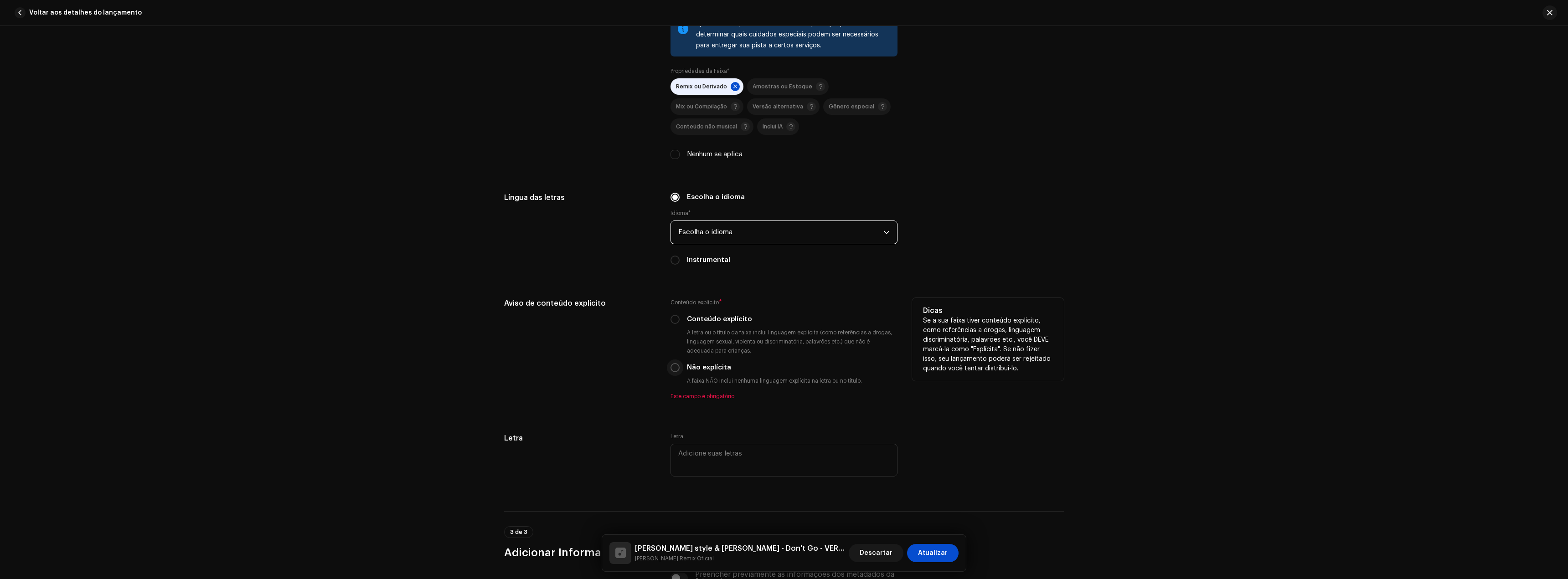
click at [672, 370] on input "Não explícita" at bounding box center [675, 367] width 9 height 9
radio input "true"
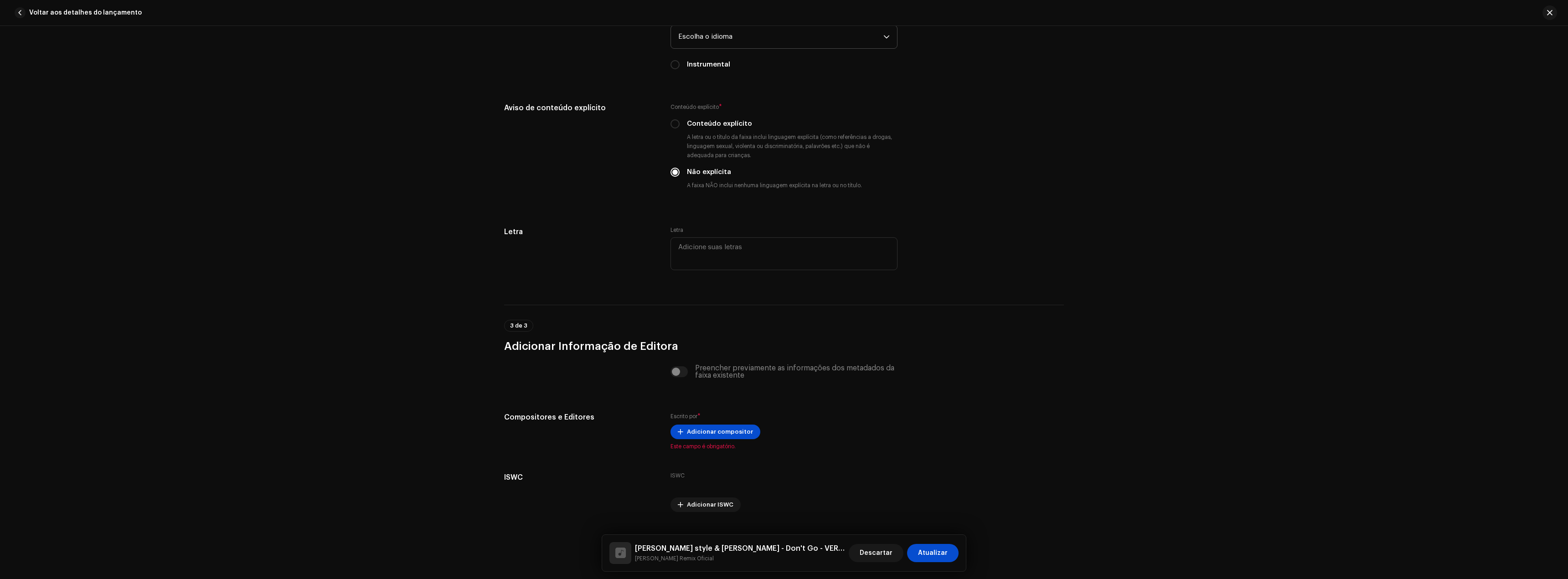
scroll to position [1537, 0]
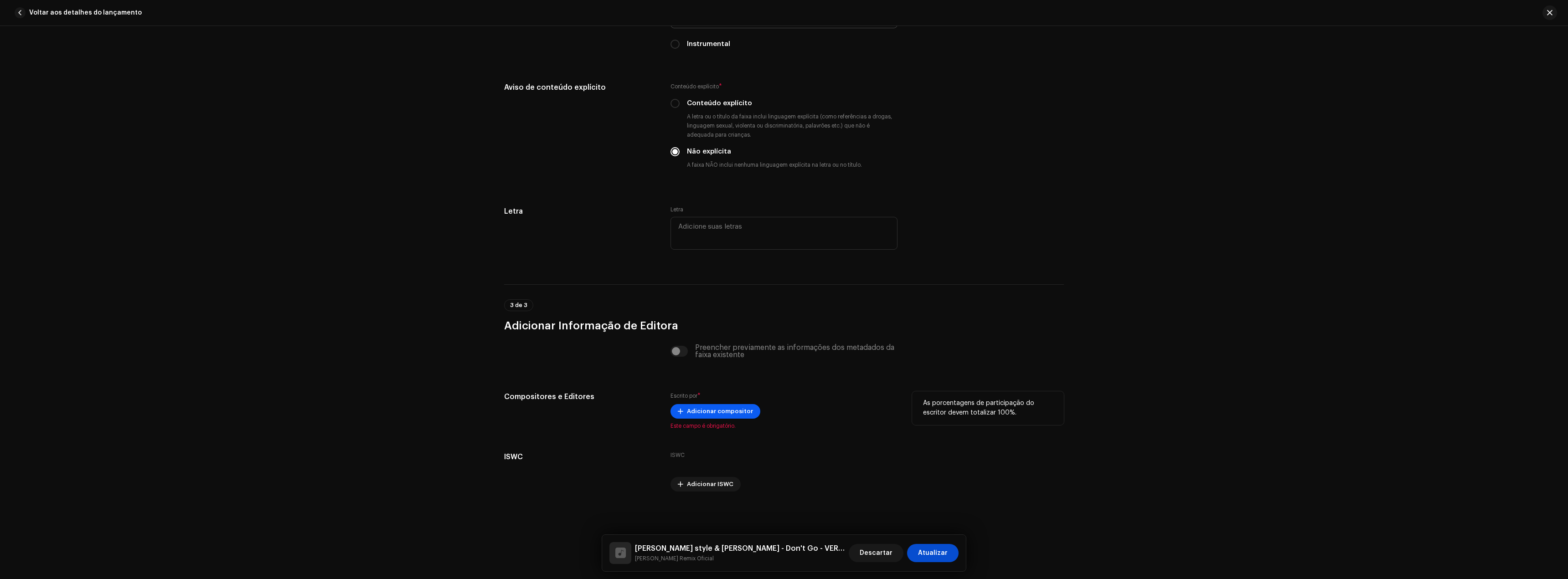
click at [710, 406] on span "Adicionar compositor" at bounding box center [720, 411] width 66 height 18
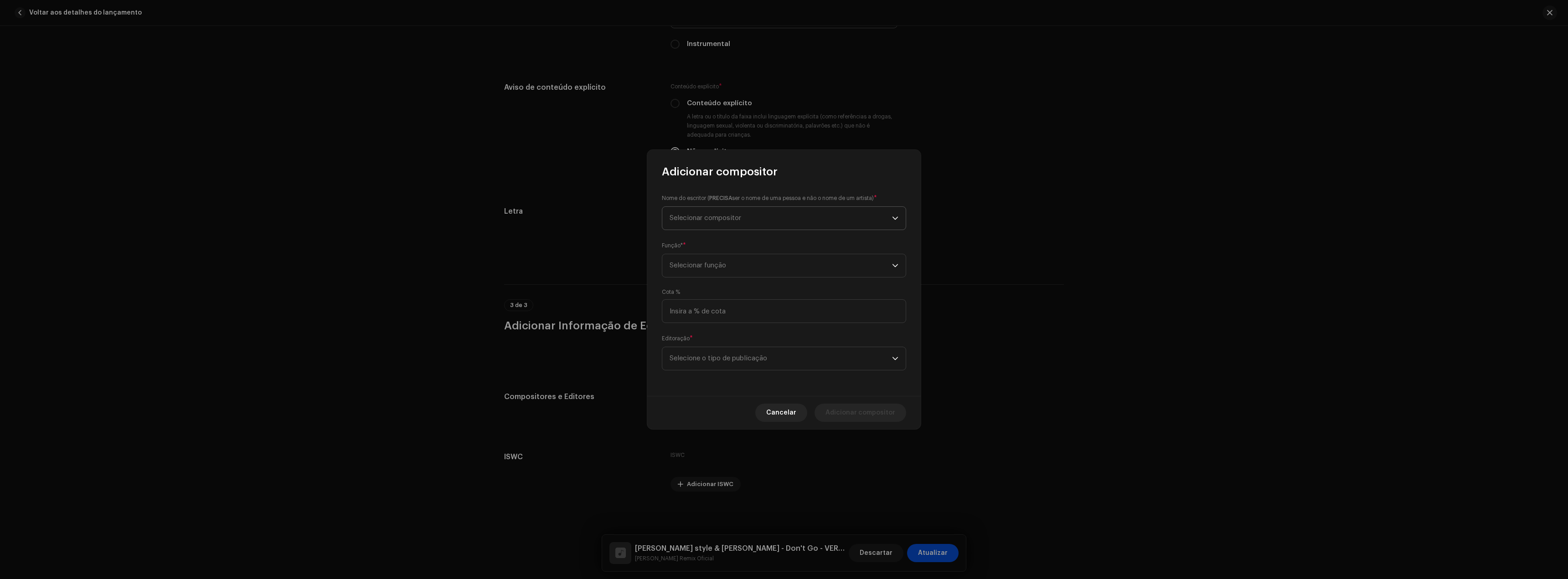
click at [710, 215] on font "Selecionar compositor" at bounding box center [705, 218] width 72 height 7
click at [748, 322] on button "Novo Escritor" at bounding box center [784, 322] width 236 height 18
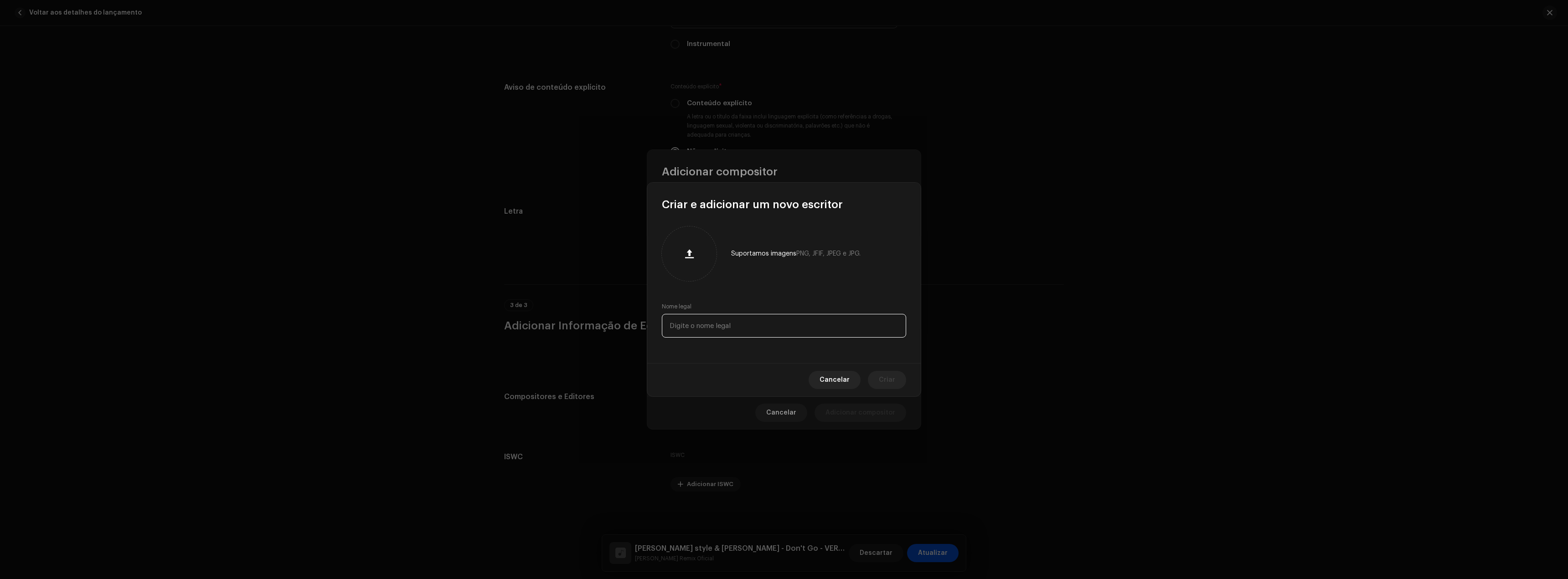
click at [711, 317] on input "text" at bounding box center [783, 325] width 244 height 24
type input "[PERSON_NAME]"
click at [894, 381] on font "Criar" at bounding box center [887, 380] width 16 height 6
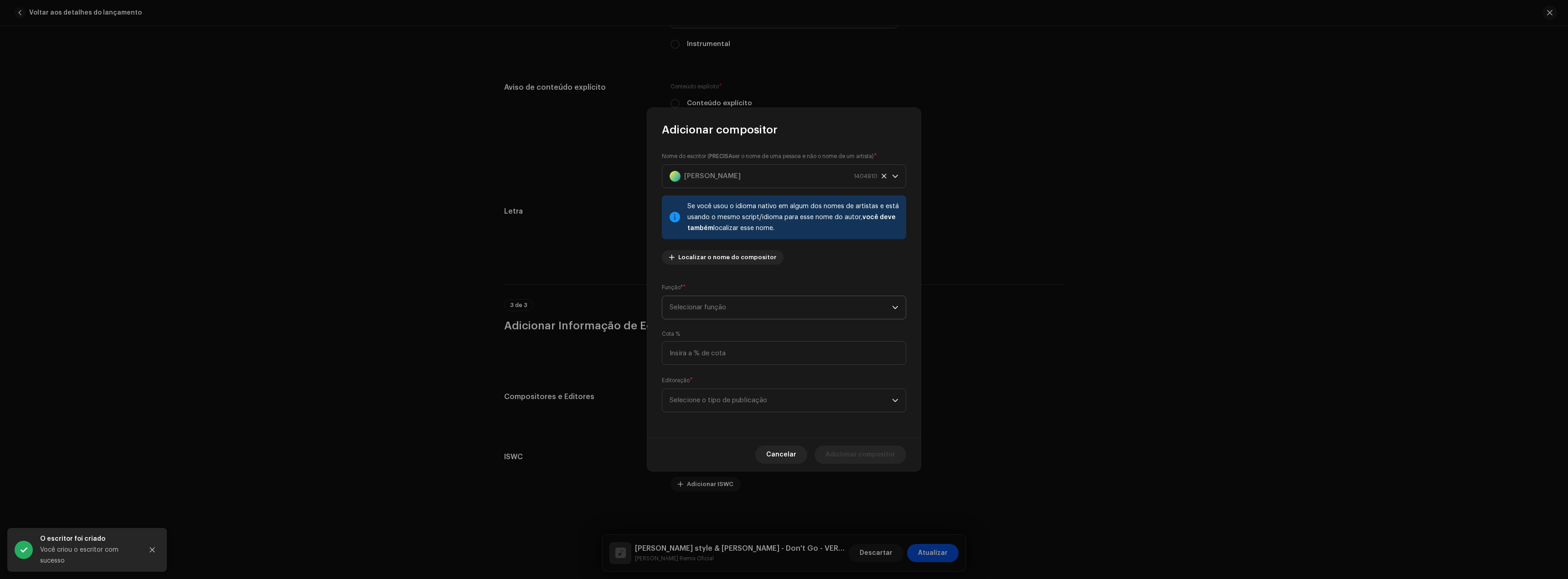
click at [721, 303] on span "Selecionar função" at bounding box center [781, 307] width 223 height 23
click at [710, 385] on font "Compositor e Letrista" at bounding box center [704, 388] width 70 height 6
click at [700, 397] on font "Selecione o tipo de publicação" at bounding box center [718, 400] width 98 height 7
click at [742, 421] on span "Controle de direitos autorais (autopublicado)" at bounding box center [743, 426] width 146 height 9
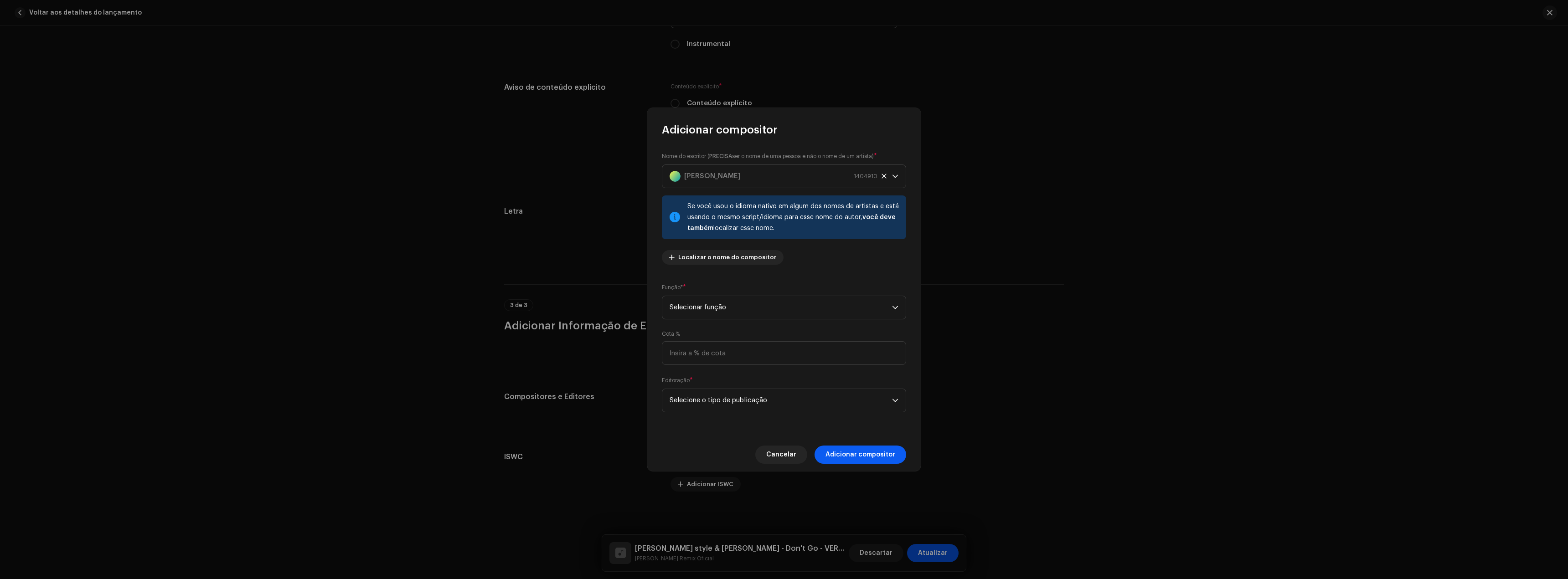
click at [844, 459] on span "Adicionar compositor" at bounding box center [860, 455] width 70 height 18
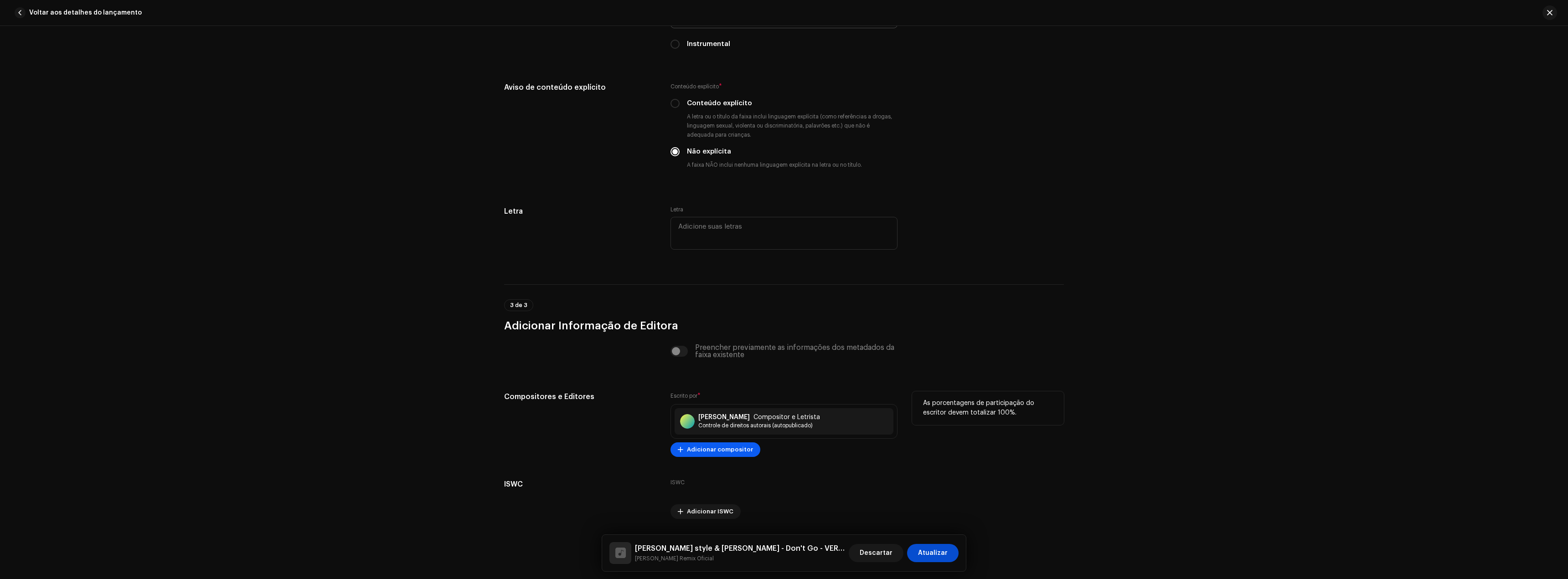
click at [720, 454] on span "Adicionar compositor" at bounding box center [720, 450] width 66 height 18
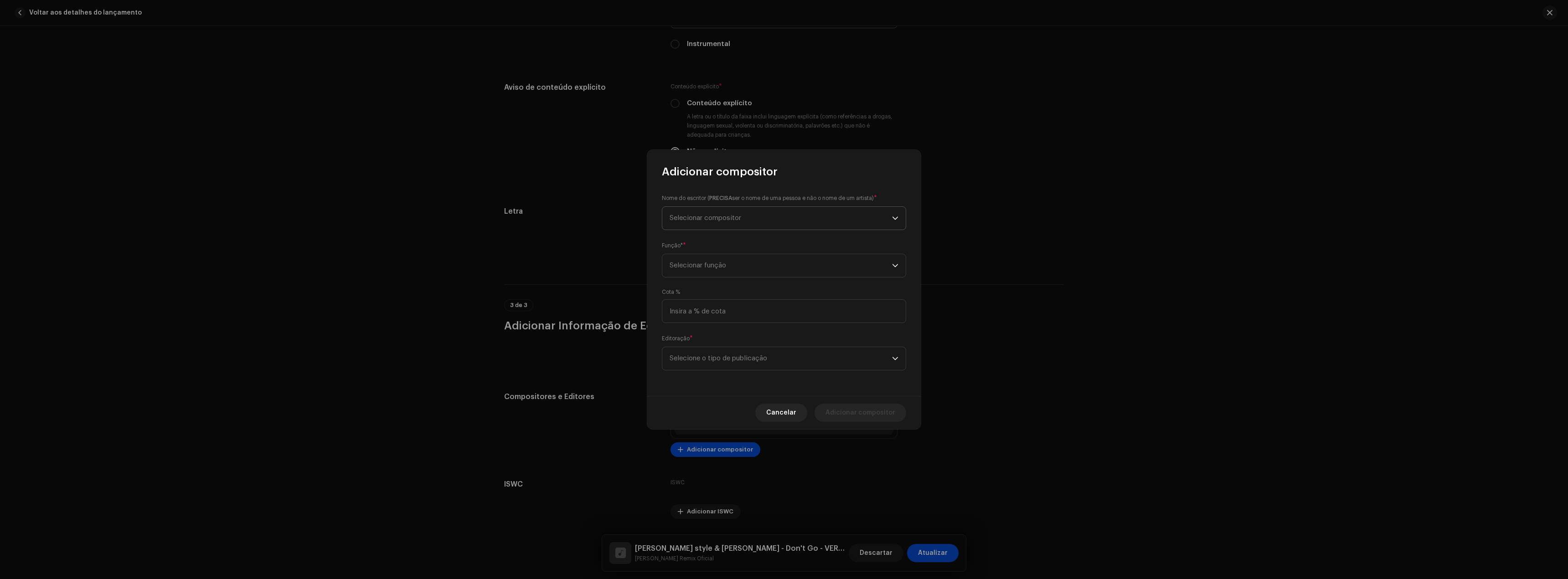
click at [714, 226] on span "Selecionar compositor" at bounding box center [781, 218] width 223 height 23
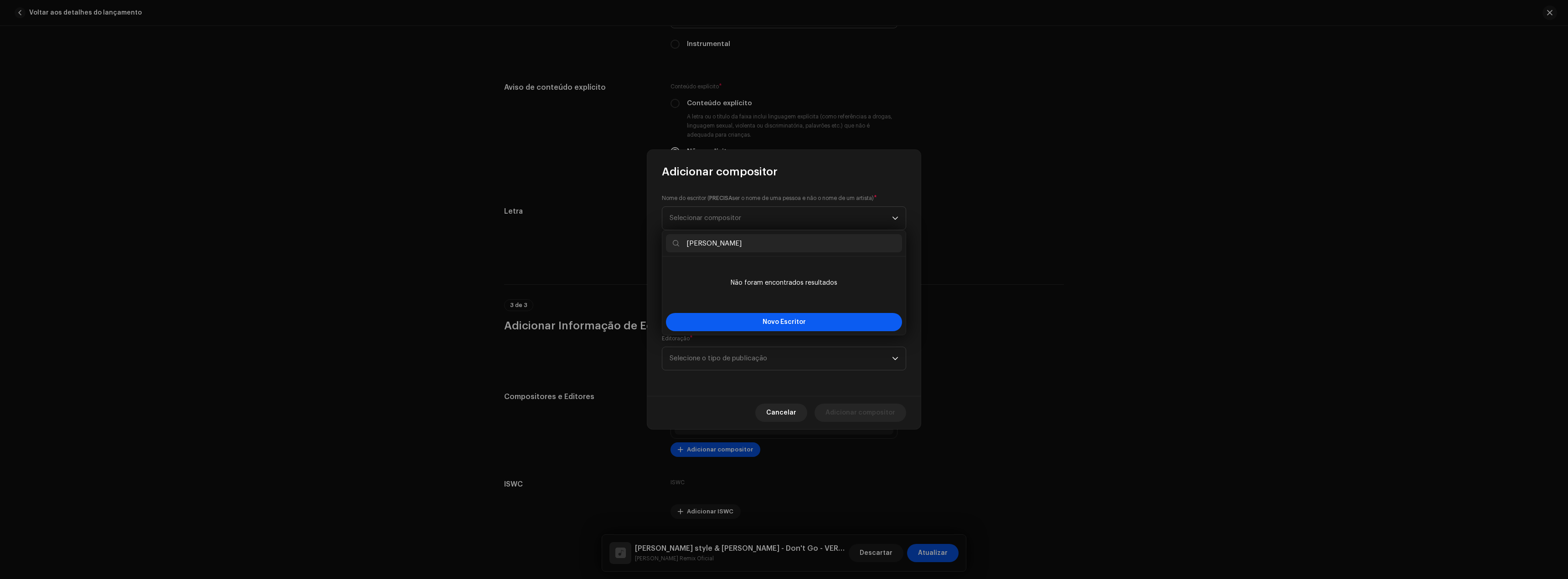
type input "[PERSON_NAME]"
click at [790, 323] on font "Novo Escritor" at bounding box center [784, 322] width 43 height 6
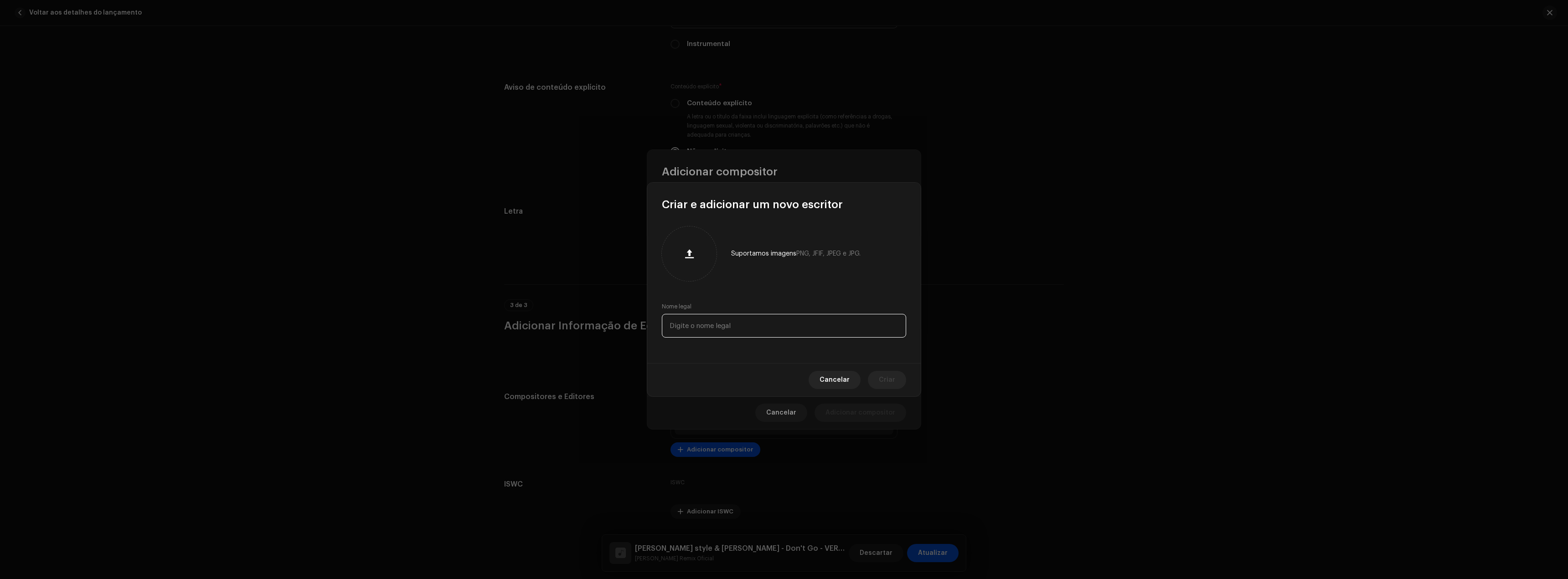
click at [732, 327] on input "text" at bounding box center [783, 325] width 244 height 24
type input "[PERSON_NAME]"
click at [899, 380] on button "Criar" at bounding box center [887, 380] width 38 height 18
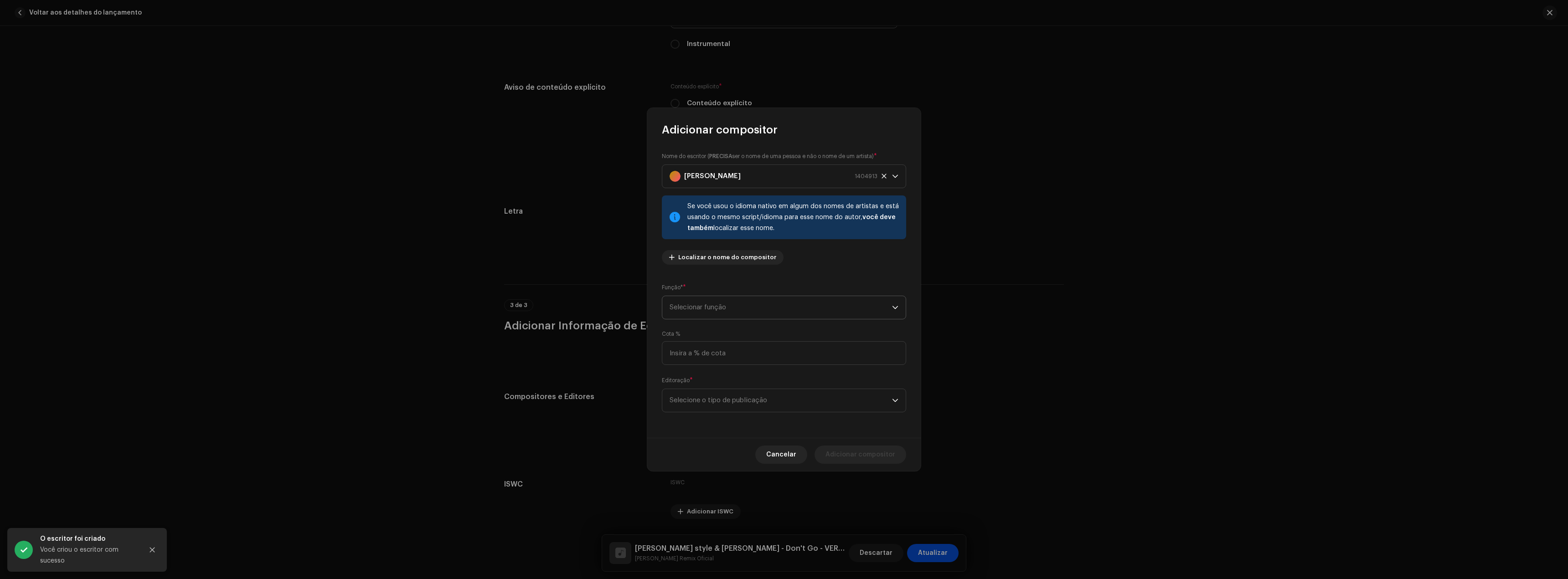
click at [709, 311] on span "Selecionar função" at bounding box center [781, 307] width 223 height 23
click at [710, 390] on font "Compositor e Letrista" at bounding box center [704, 388] width 70 height 6
click at [711, 406] on span "Selecione o tipo de publicação" at bounding box center [781, 400] width 223 height 23
click at [721, 428] on font "Controle de direitos autorais (autopublicado)" at bounding box center [743, 426] width 146 height 6
click at [848, 454] on font "Adicionar compositor" at bounding box center [860, 455] width 70 height 6
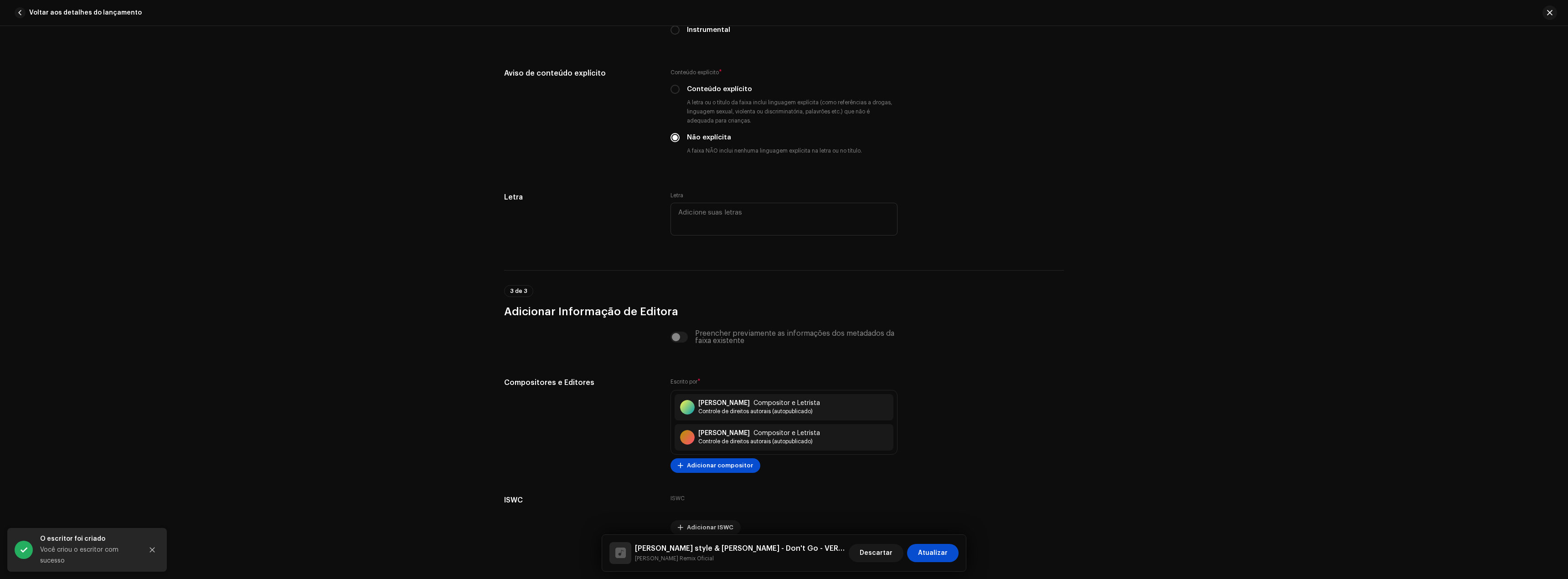
scroll to position [1594, 0]
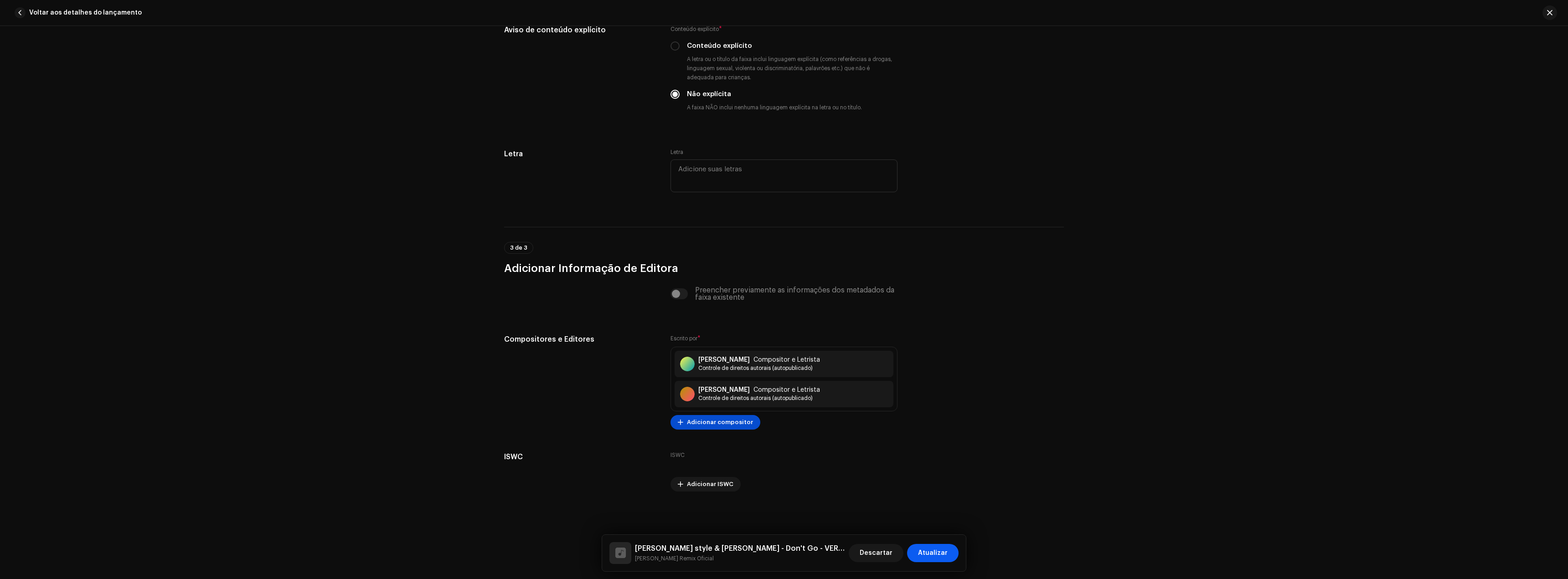
click at [929, 554] on font "Atualizar" at bounding box center [933, 553] width 30 height 6
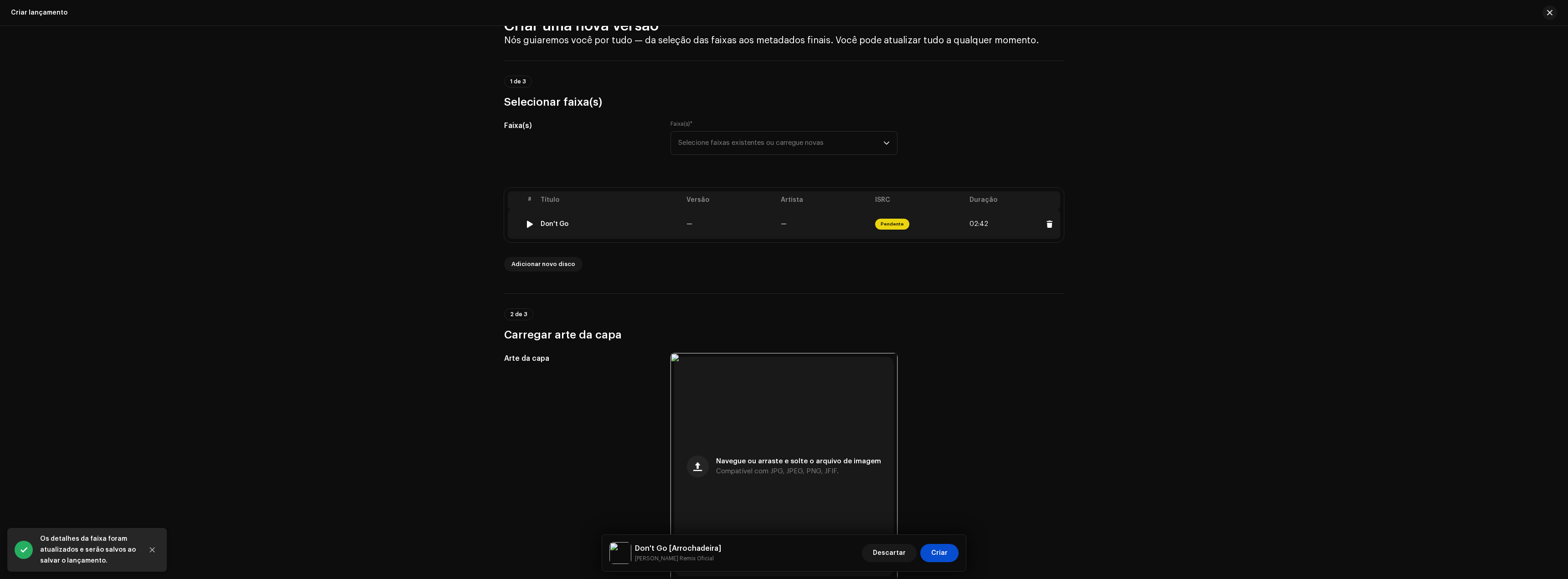
click at [983, 225] on font "02:42" at bounding box center [979, 224] width 19 height 6
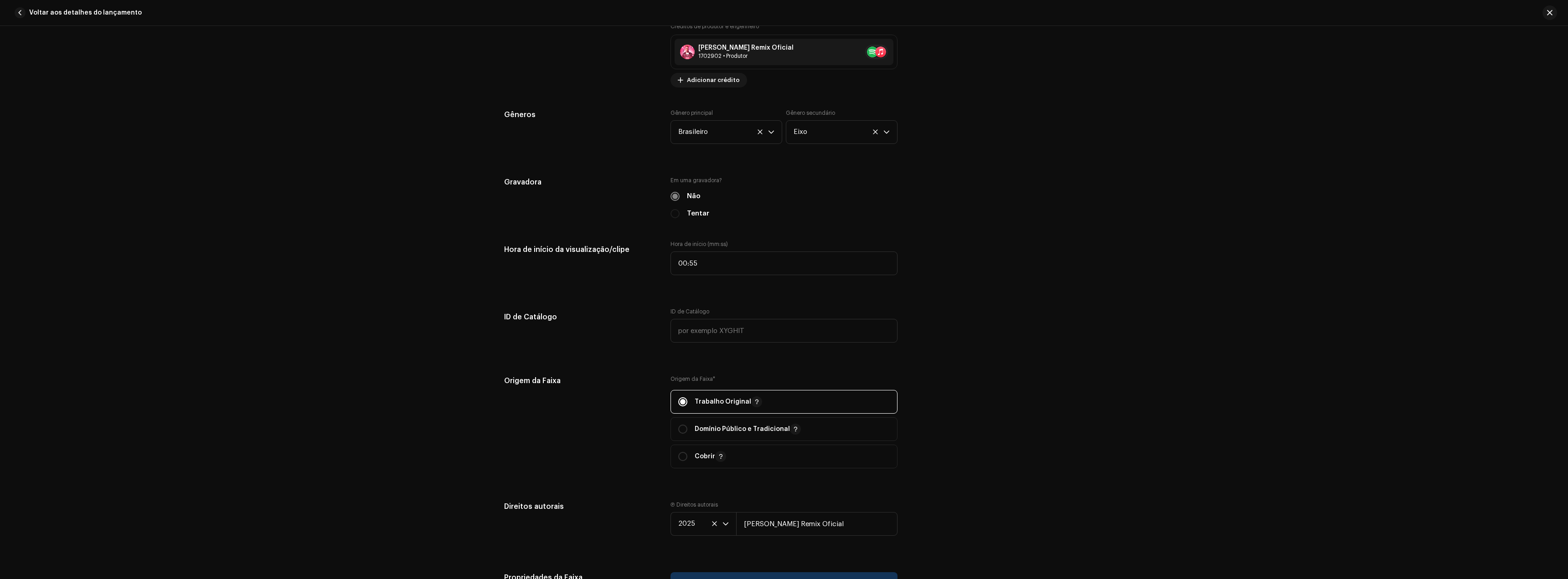
scroll to position [455, 0]
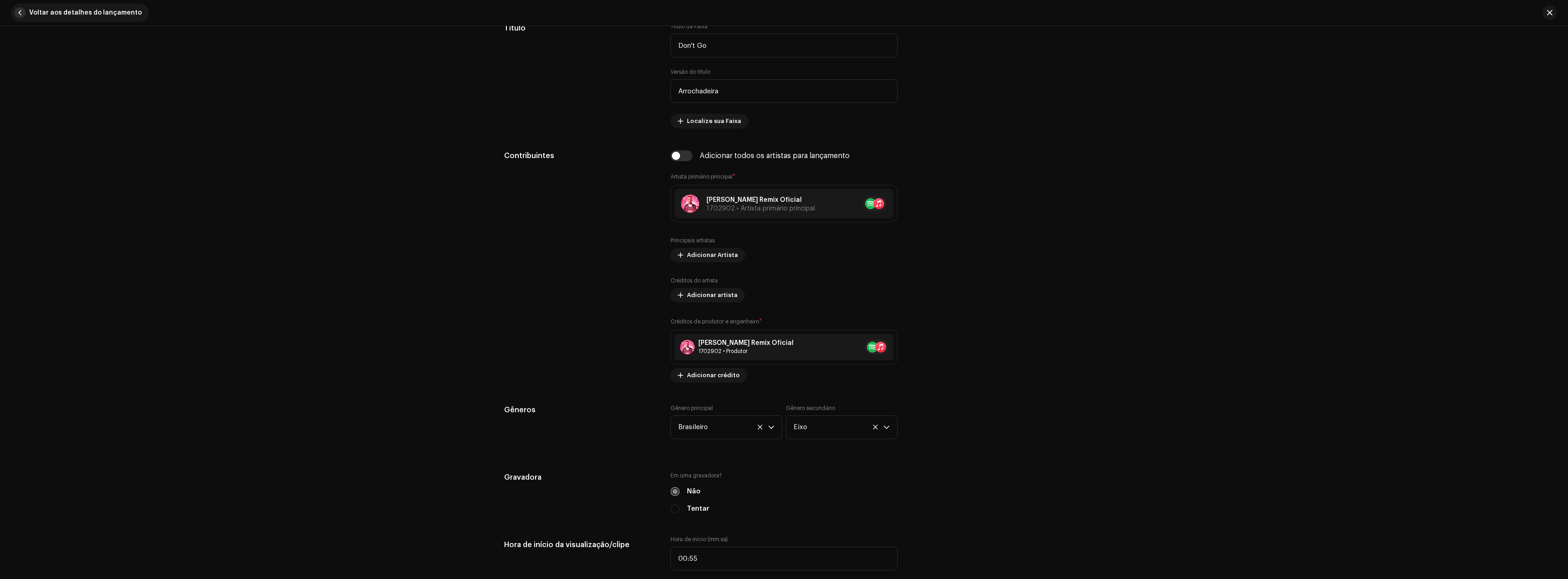
click at [21, 14] on span "button" at bounding box center [20, 12] width 11 height 11
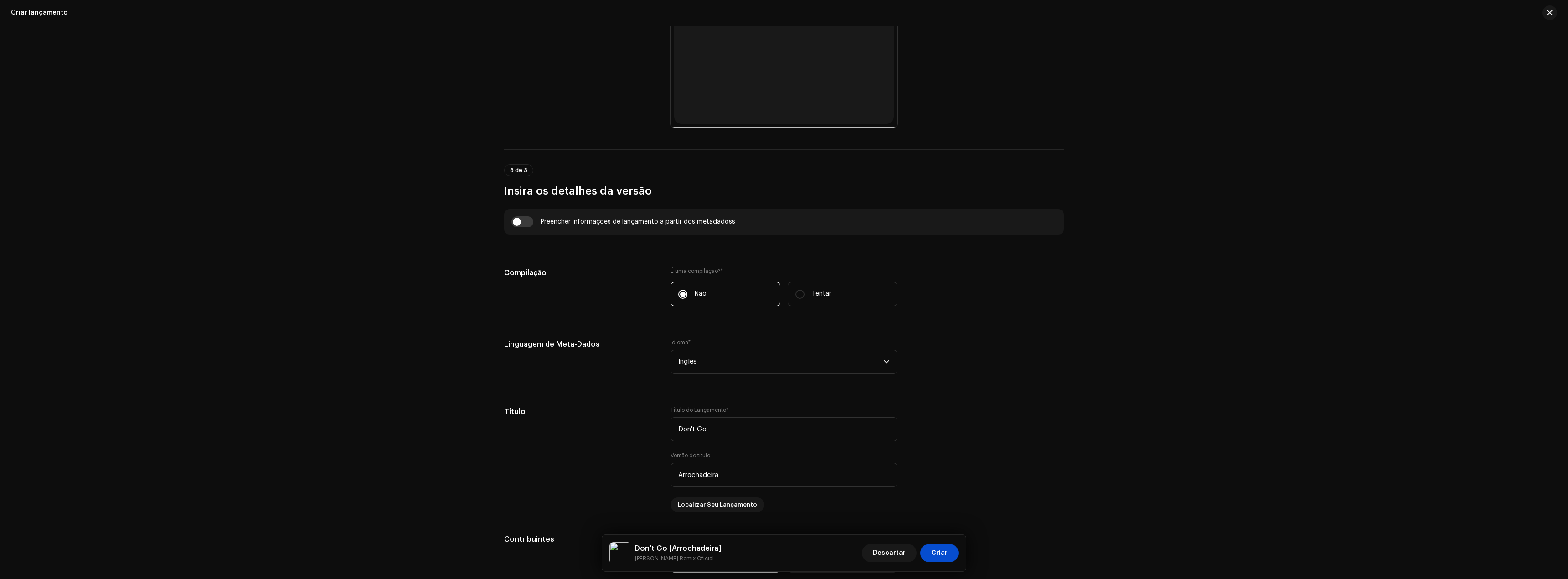
scroll to position [532, 0]
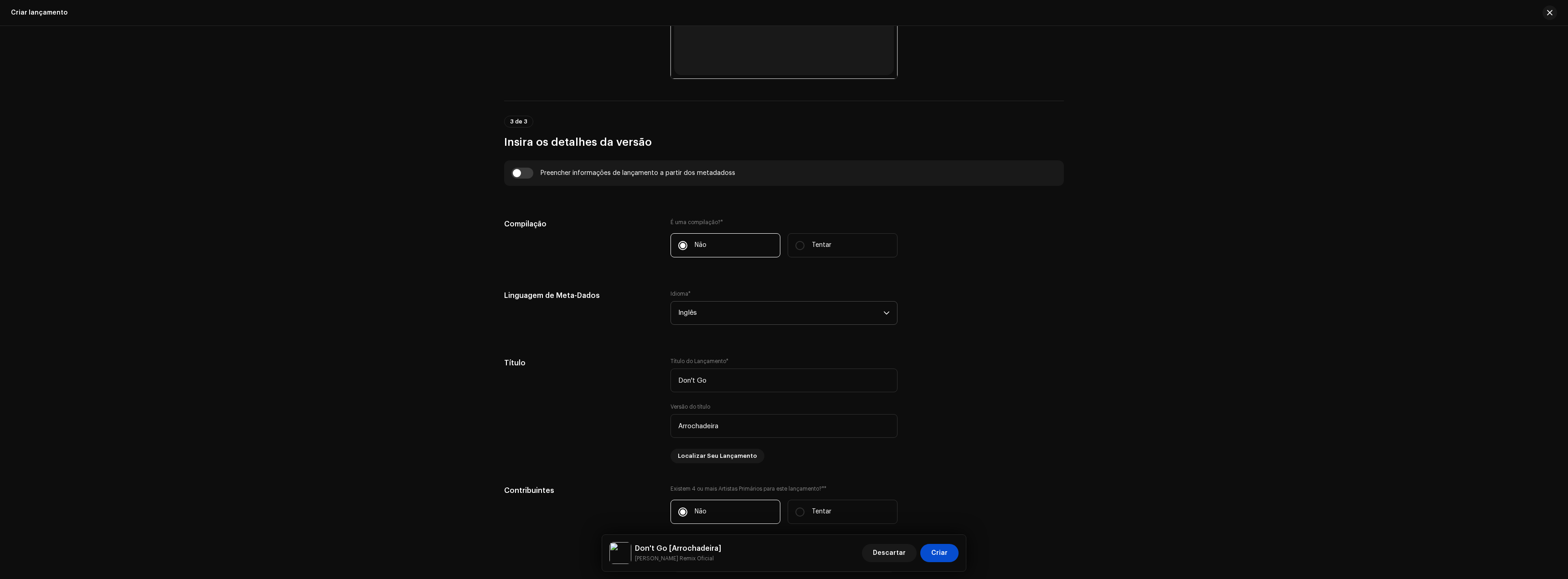
click at [719, 311] on span "Inglês" at bounding box center [781, 312] width 205 height 23
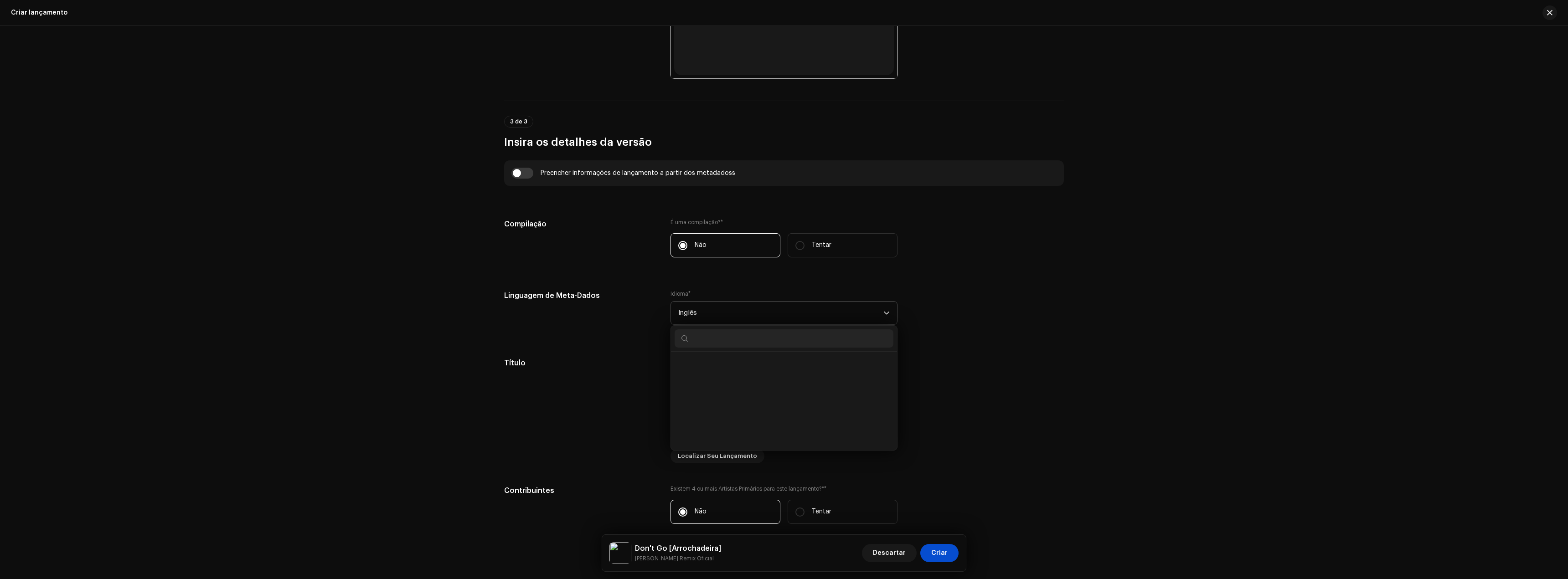
scroll to position [2482, 0]
click at [713, 361] on li "Portuguese" at bounding box center [784, 361] width 219 height 18
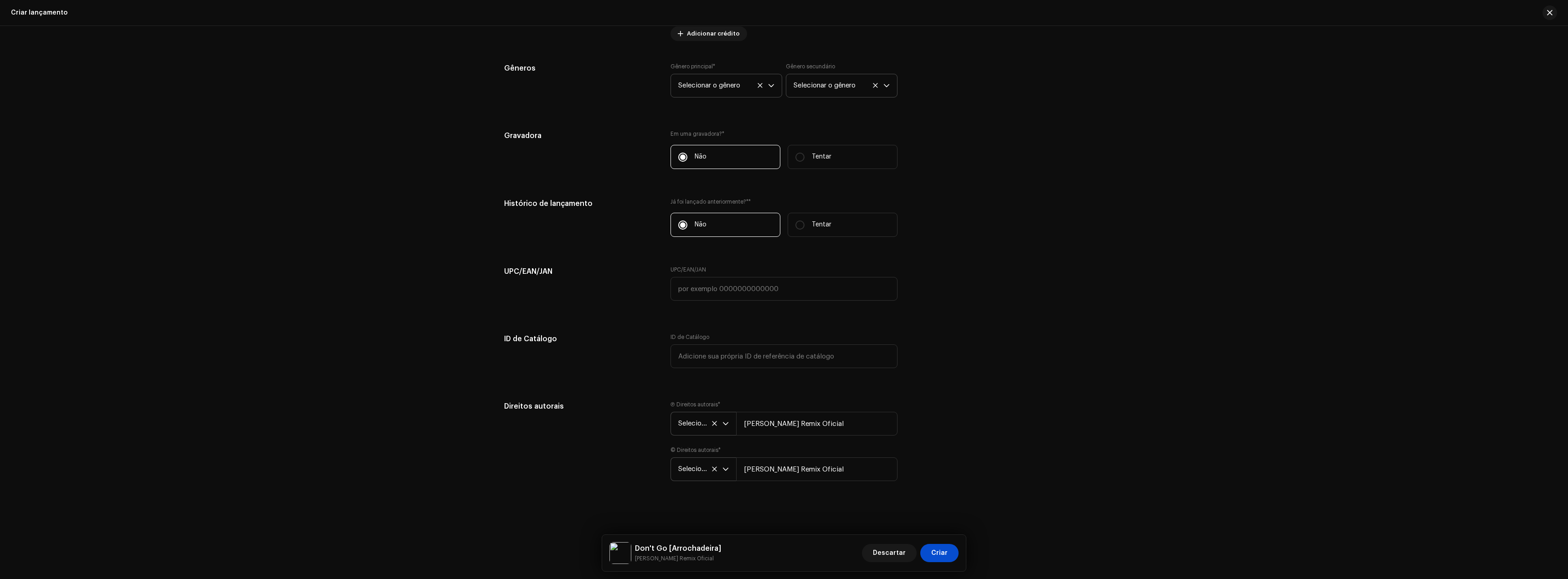
scroll to position [1224, 0]
click at [937, 554] on font "Criar" at bounding box center [939, 553] width 16 height 6
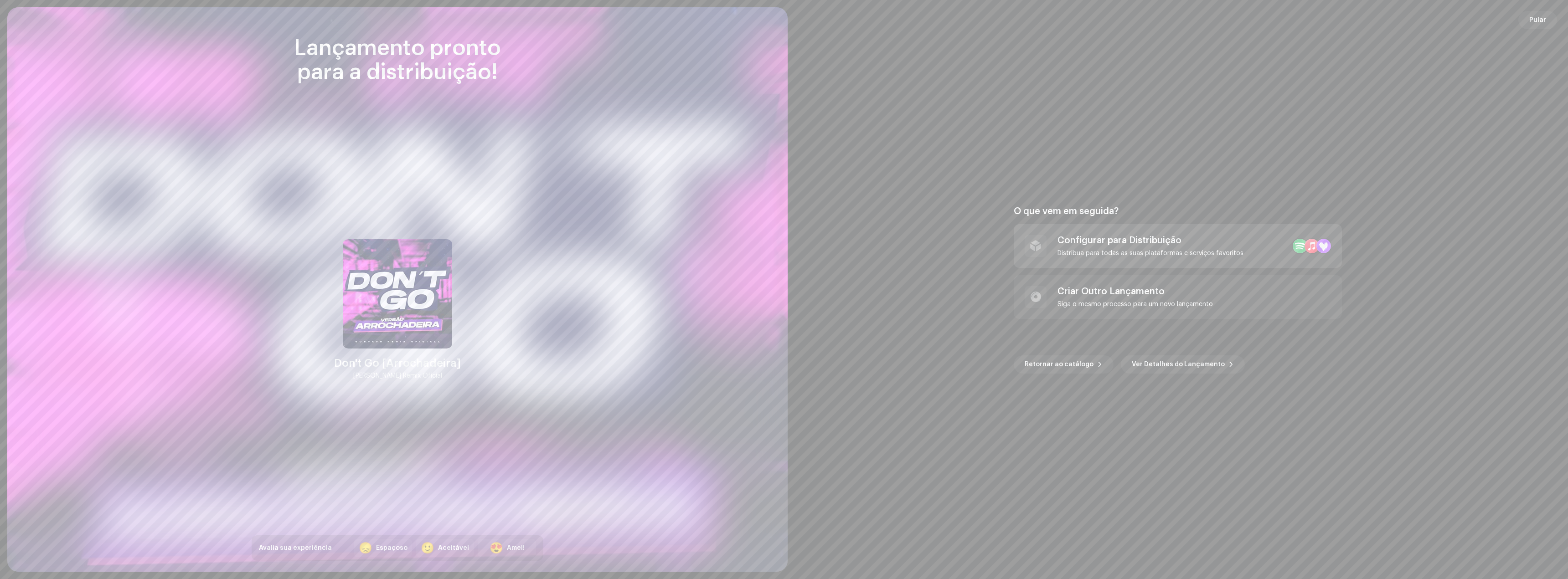
click at [1112, 246] on div "Configurar para Distribuição Distribua para todas as suas plataformas e serviço…" at bounding box center [1150, 246] width 186 height 22
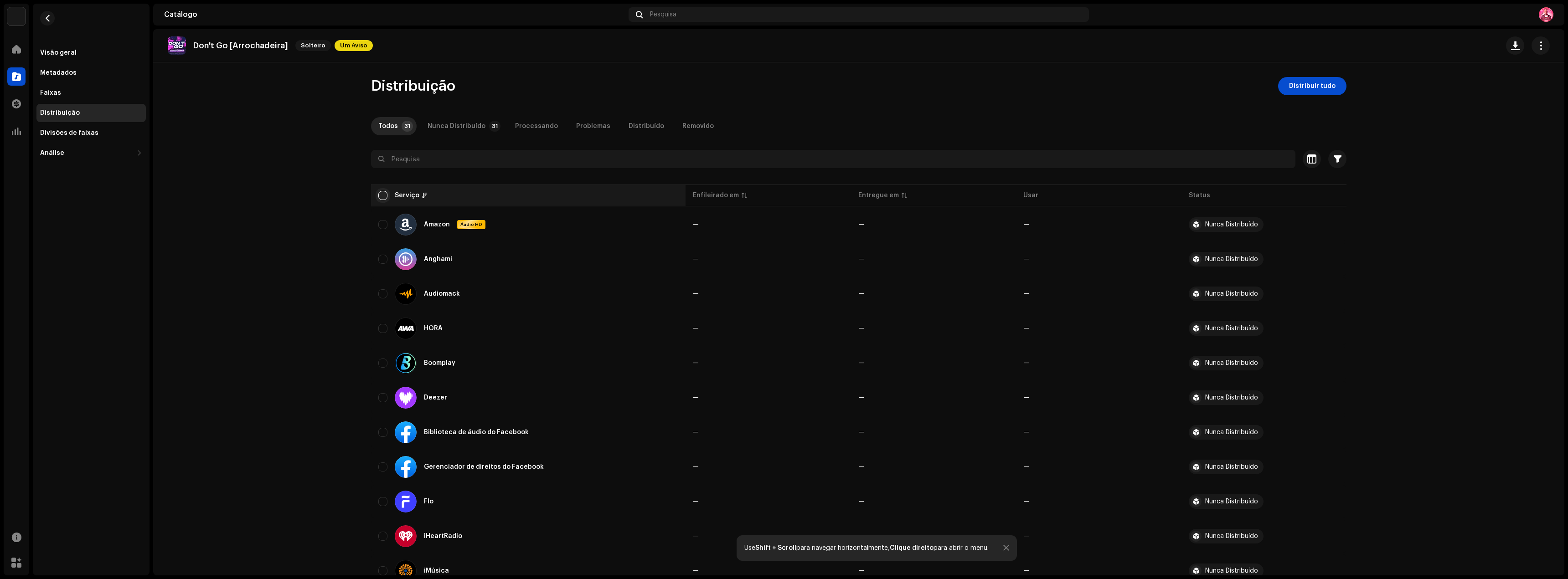
click at [383, 191] on input "checkbox" at bounding box center [383, 195] width 9 height 9
checkbox input "true"
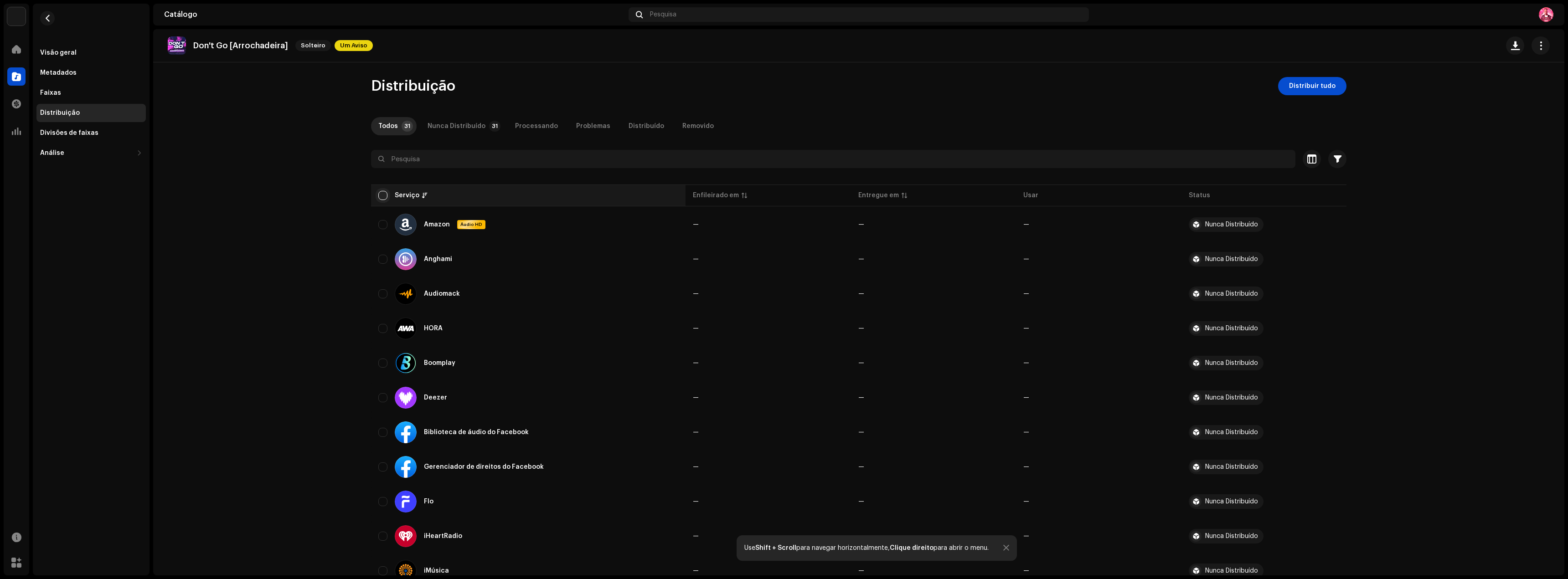
checkbox input "true"
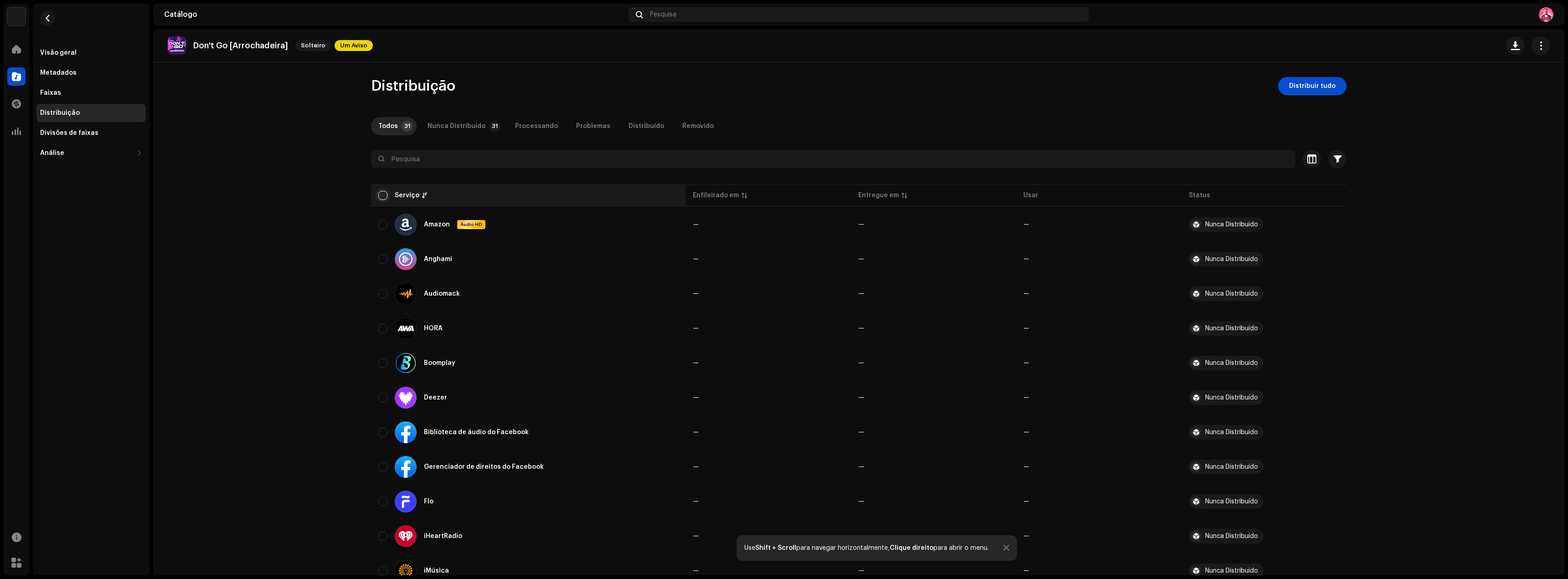
checkbox input "true"
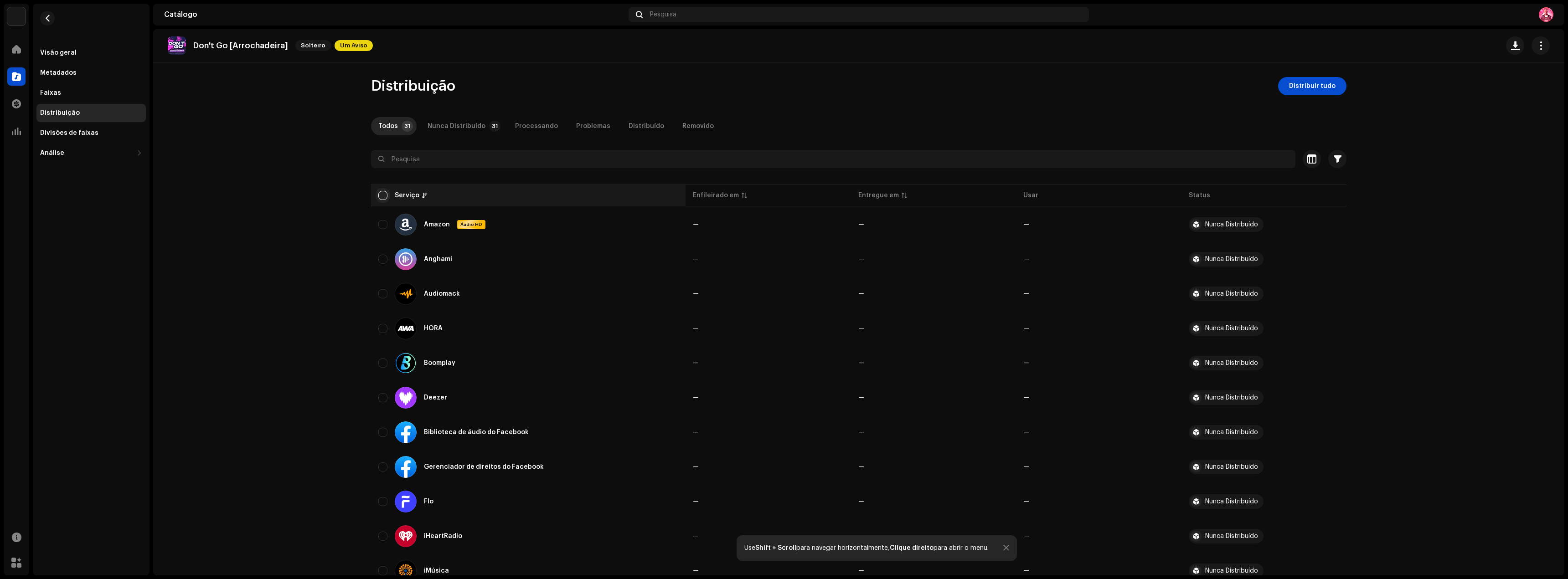
checkbox input "true"
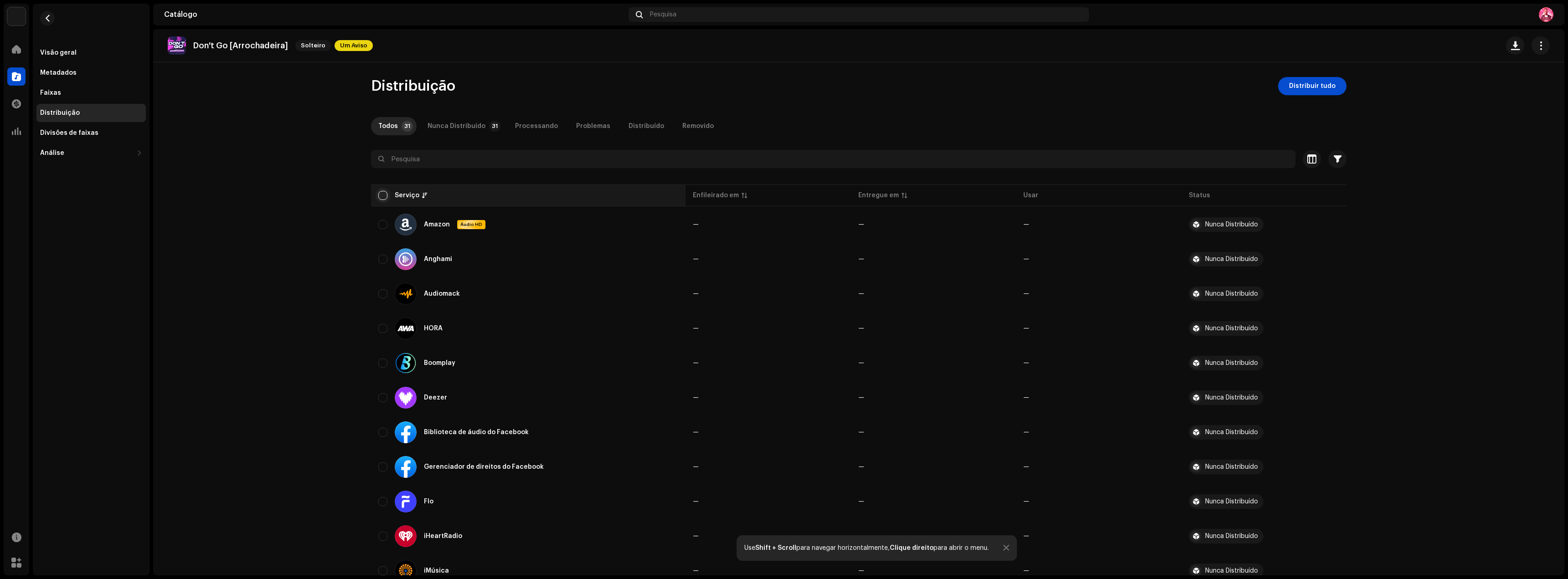
checkbox input "true"
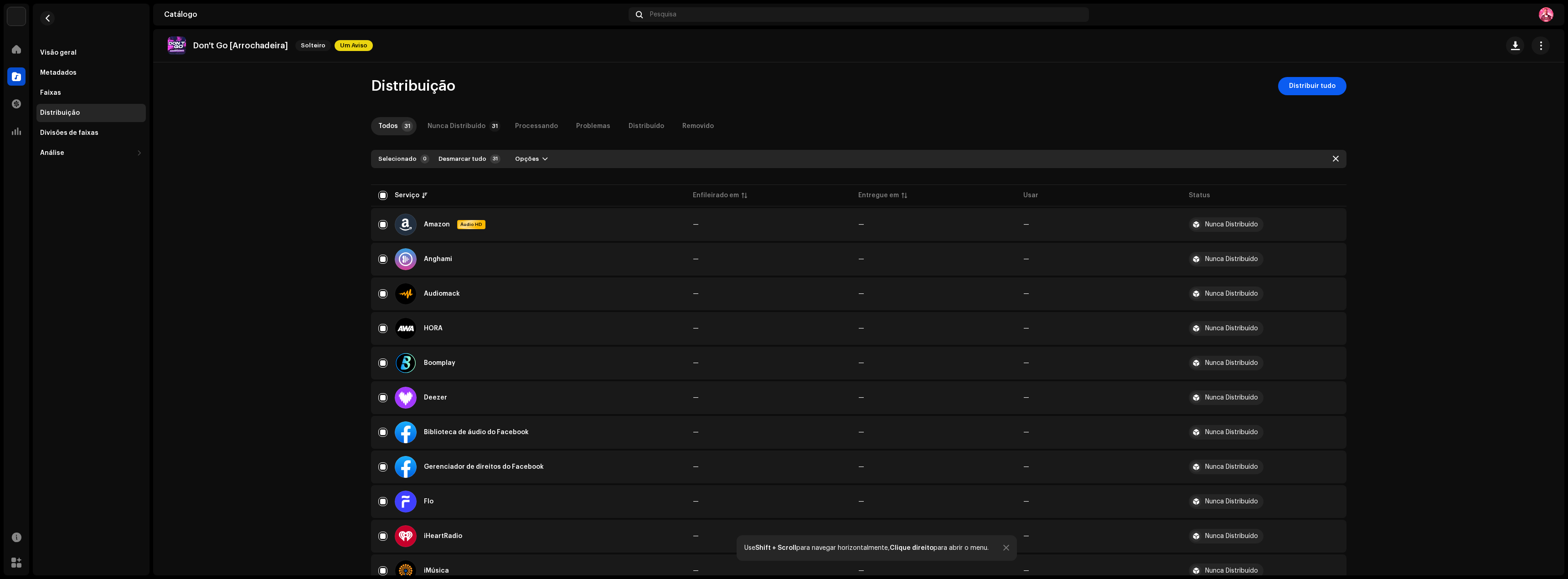
click at [1291, 85] on font "Distribuir tudo" at bounding box center [1312, 86] width 47 height 6
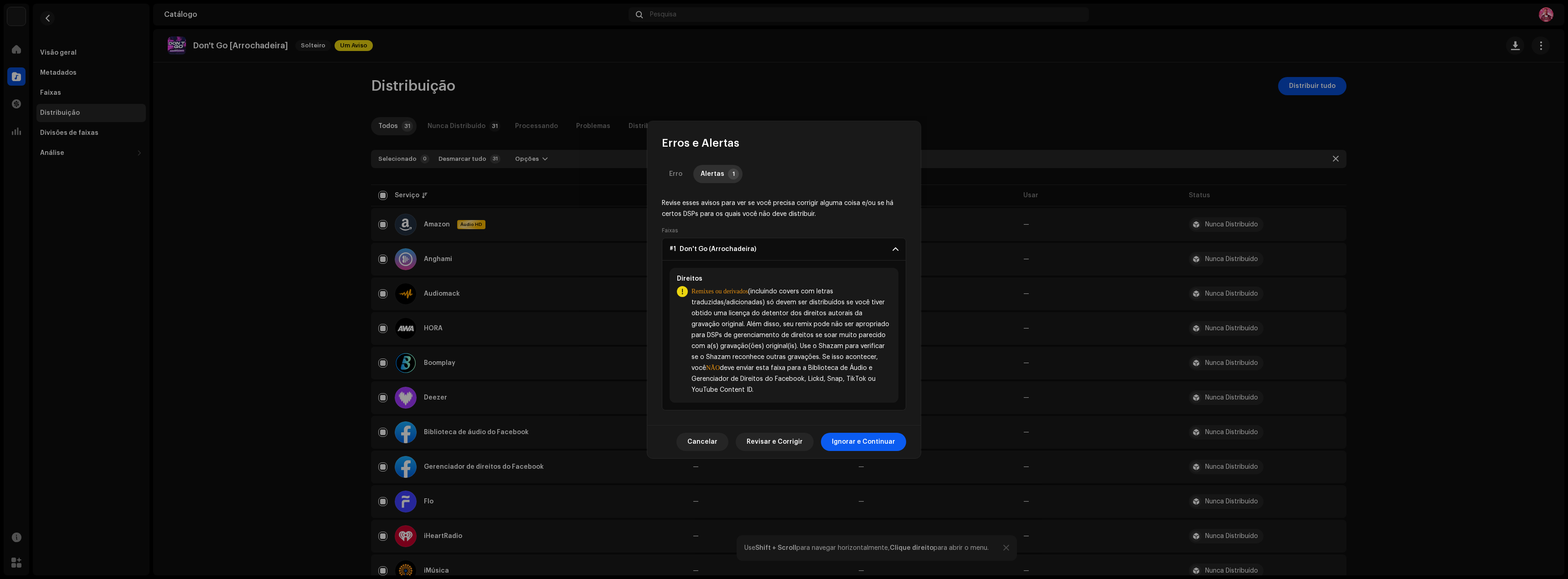
click at [868, 439] on font "Ignorar e Continuar" at bounding box center [864, 442] width 63 height 6
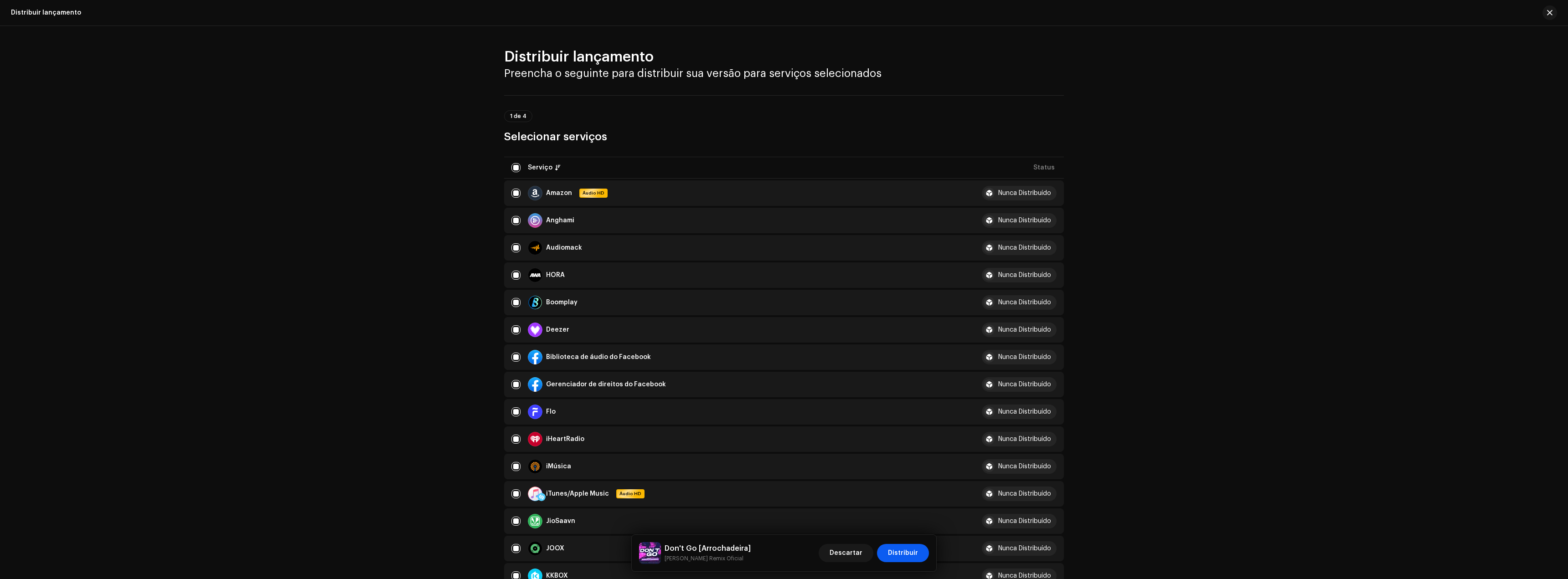
click at [904, 554] on font "Distribuir" at bounding box center [903, 553] width 30 height 6
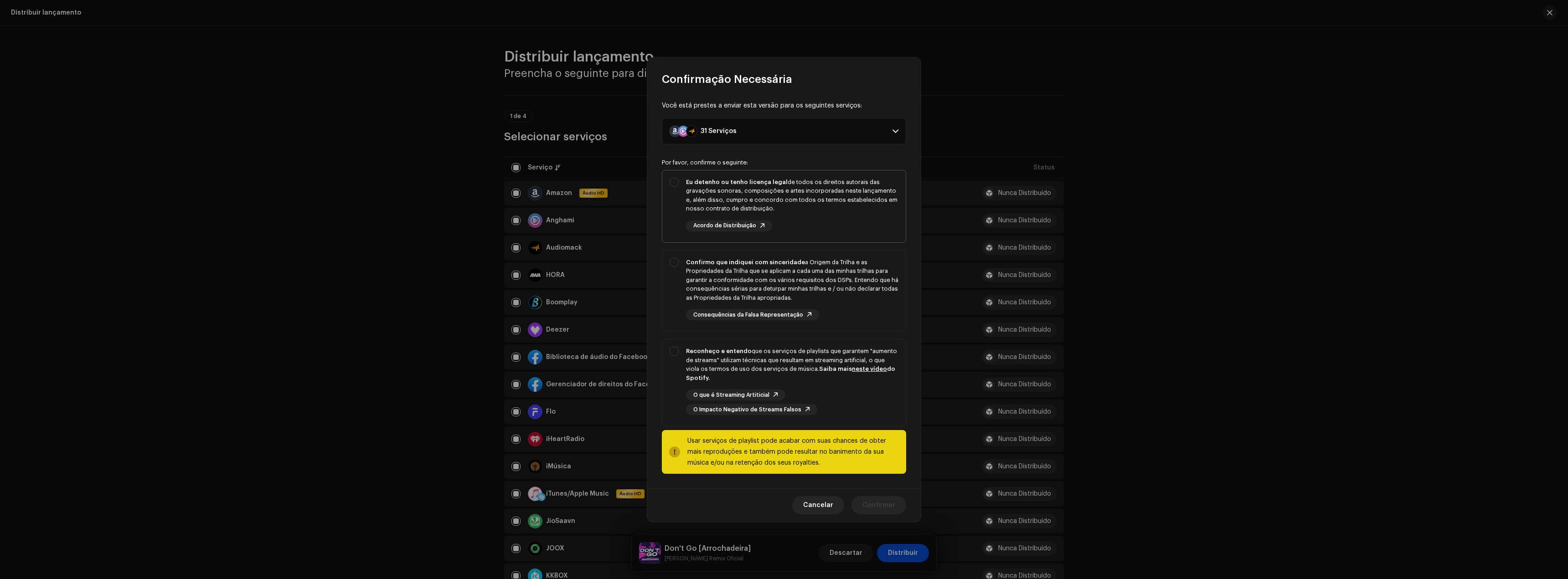
click at [781, 221] on div "Eu detenho ou tenho licença legal de todos os direitos autorais das gravações s…" at bounding box center [792, 204] width 212 height 54
click at [791, 284] on div "Confirmo que indiquei com sinceridade a Origem da Trilha e as Propriedades da T…" at bounding box center [792, 280] width 212 height 45
drag, startPoint x: 834, startPoint y: 371, endPoint x: 840, endPoint y: 382, distance: 12.5
click at [835, 371] on font "Saiba mais" at bounding box center [835, 368] width 33 height 6
click at [879, 507] on font "Confirmar" at bounding box center [879, 505] width 33 height 6
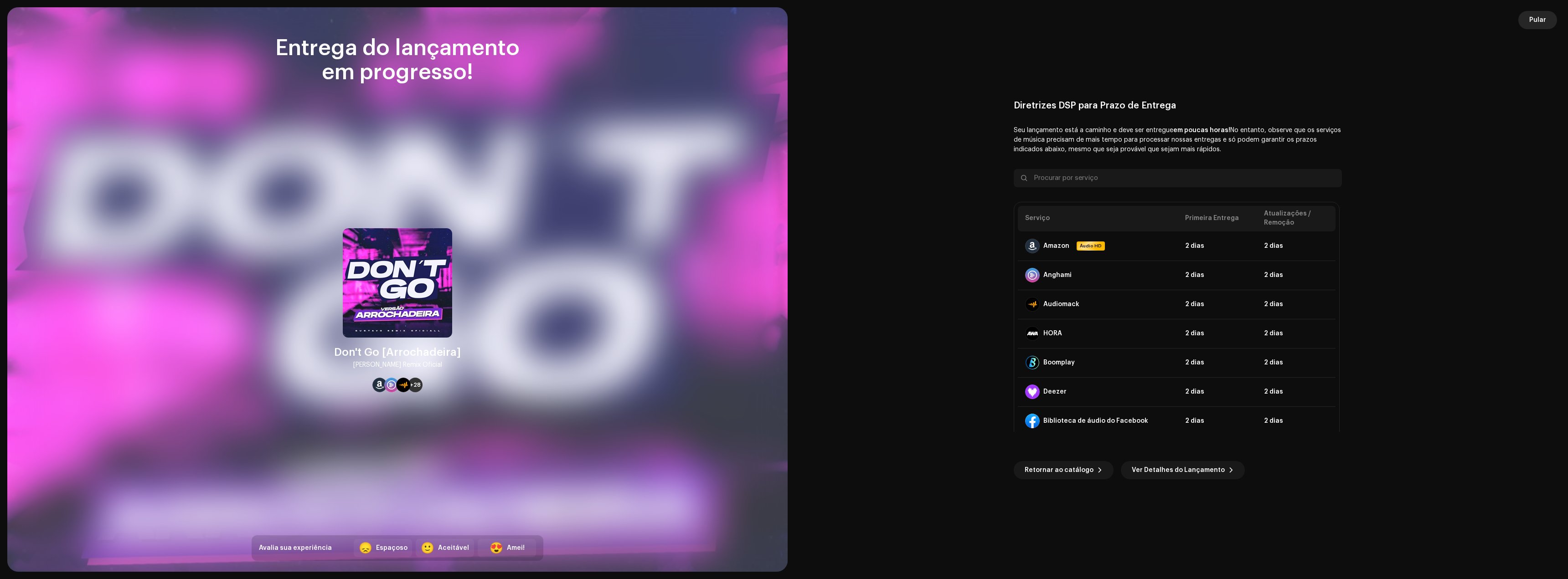
click at [1532, 19] on font "Pular" at bounding box center [1538, 20] width 17 height 6
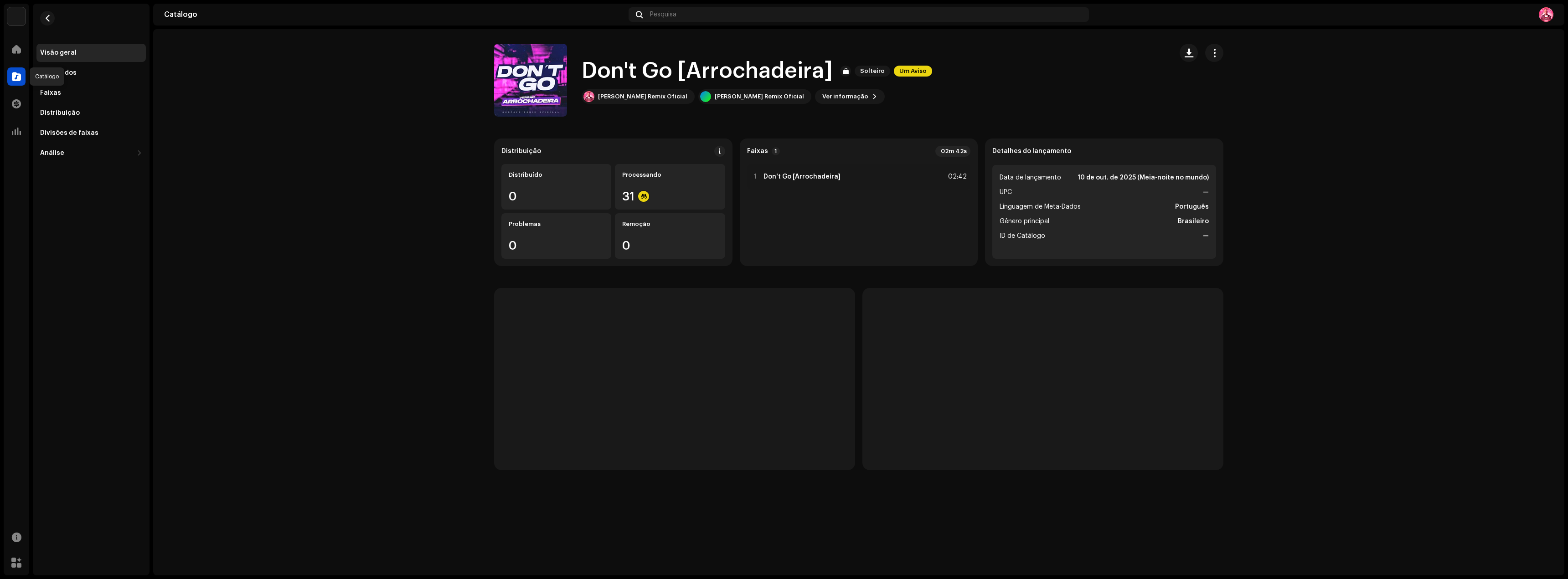
click at [16, 73] on span at bounding box center [16, 76] width 9 height 7
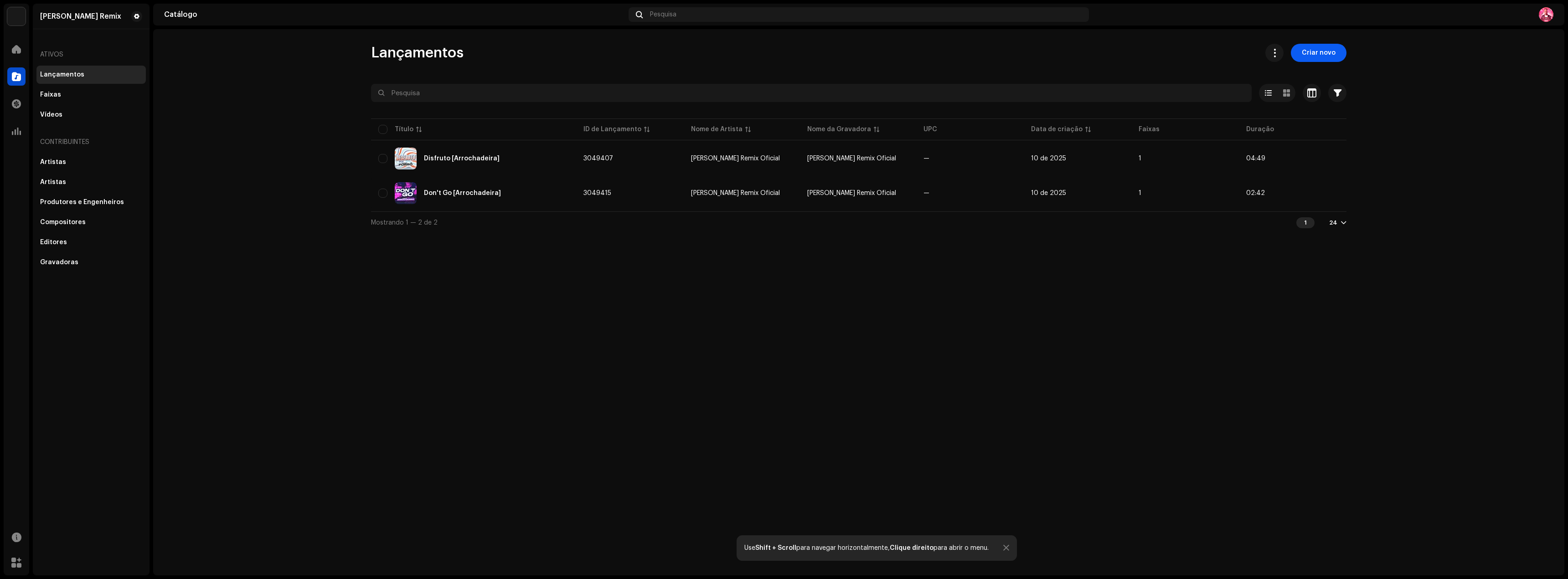
click at [1334, 56] on span "Criar novo" at bounding box center [1319, 53] width 34 height 18
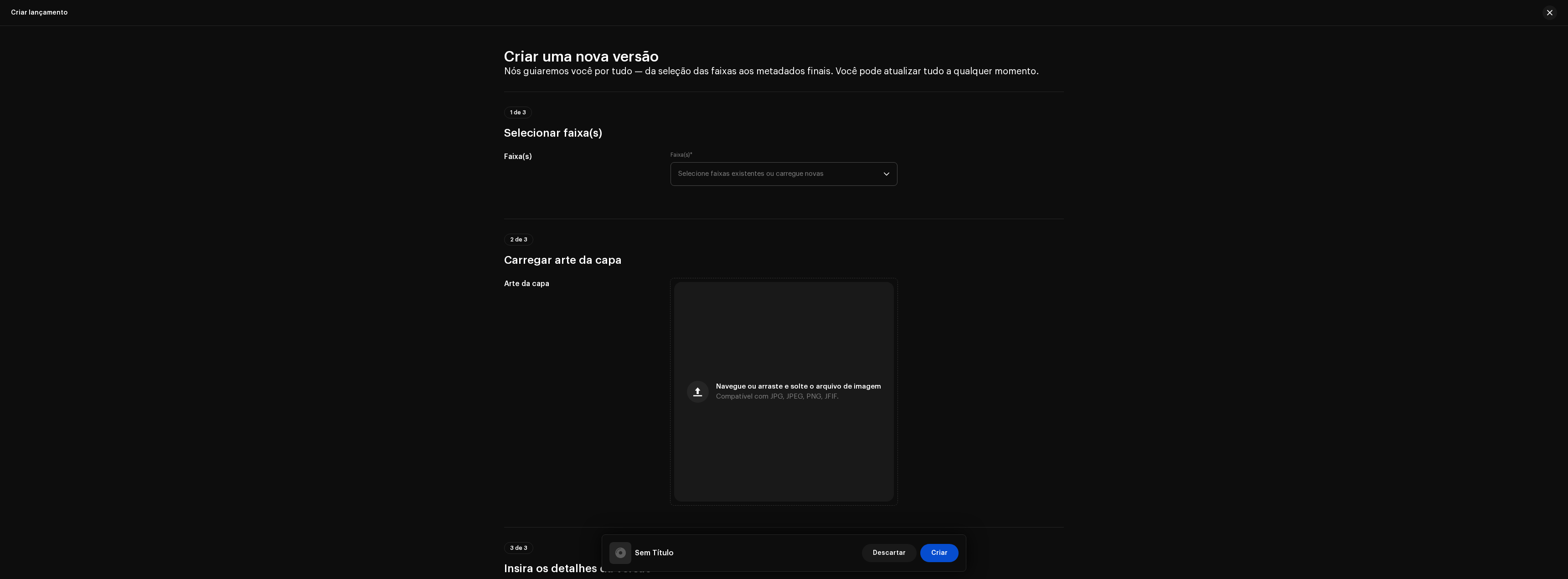
click at [728, 177] on font "Selecione faixas existentes ou carregue novas" at bounding box center [751, 173] width 146 height 7
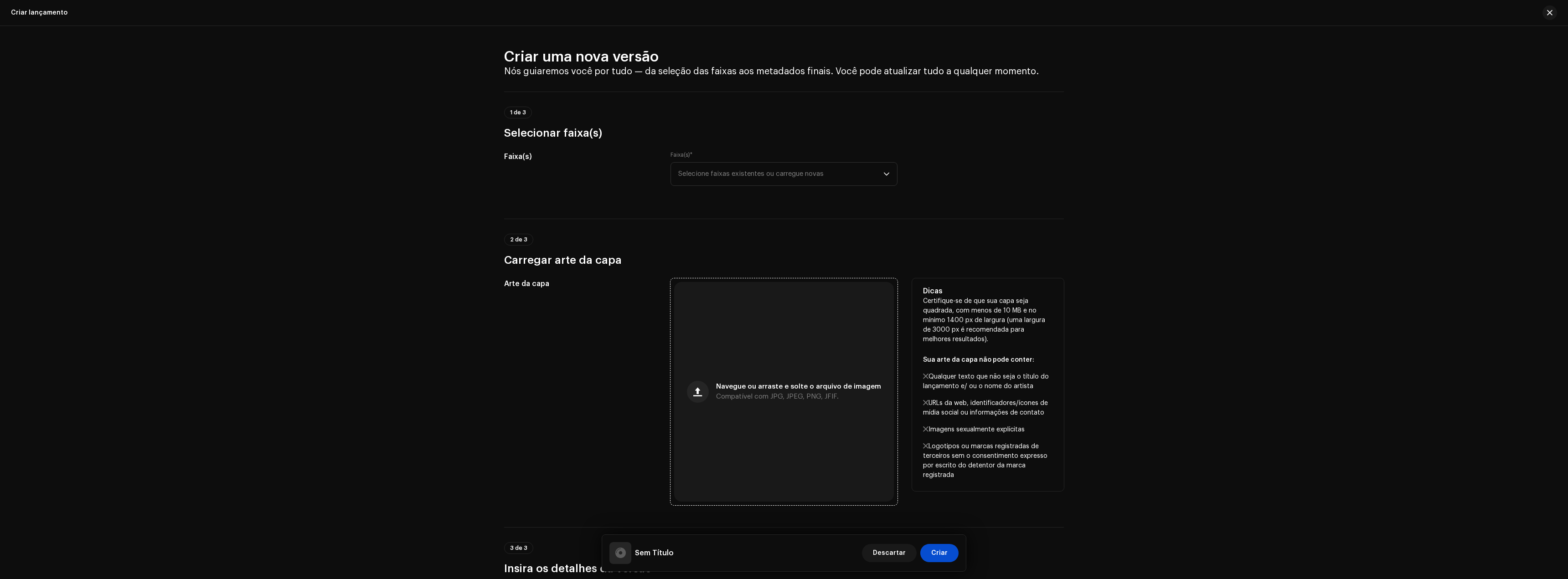
click at [812, 400] on font "Compatível com JPG, JPEG, PNG, JFIF." at bounding box center [777, 397] width 122 height 7
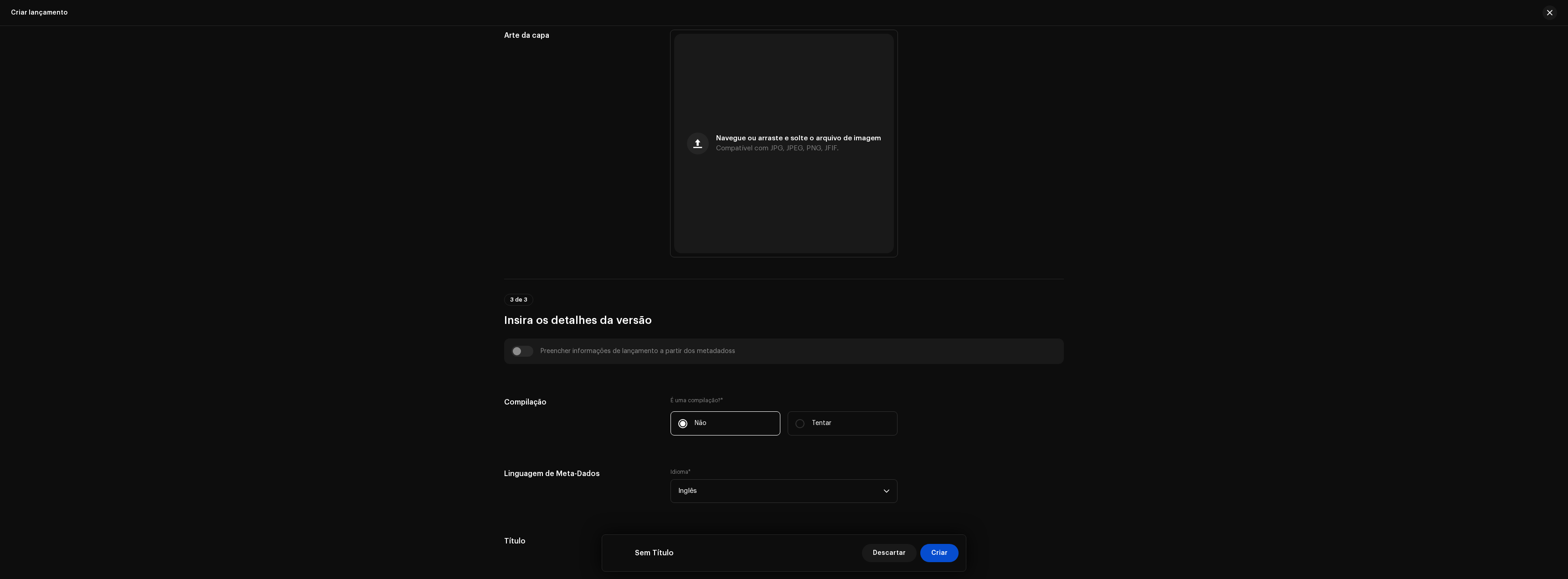
scroll to position [319, 0]
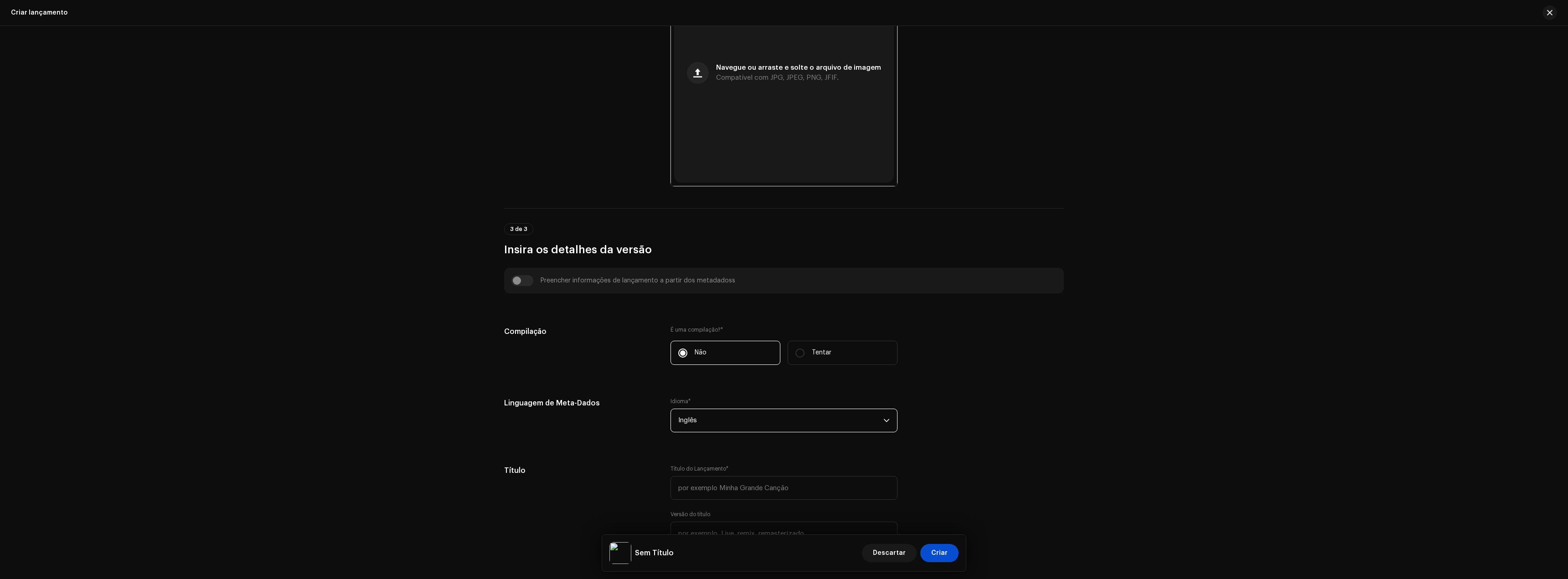
click at [721, 421] on span "Inglês" at bounding box center [781, 420] width 205 height 23
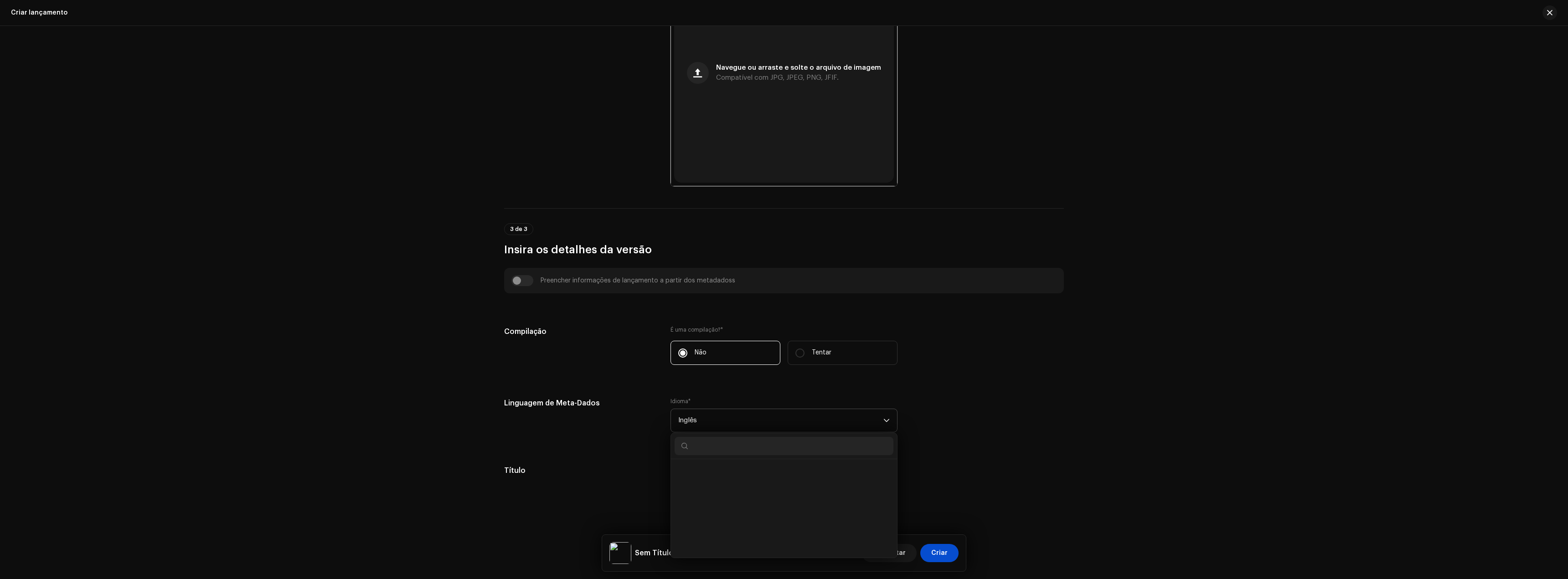
scroll to position [842, 0]
click at [713, 447] on input "text" at bounding box center [784, 446] width 219 height 18
click at [706, 493] on span "Portuguese" at bounding box center [697, 490] width 38 height 9
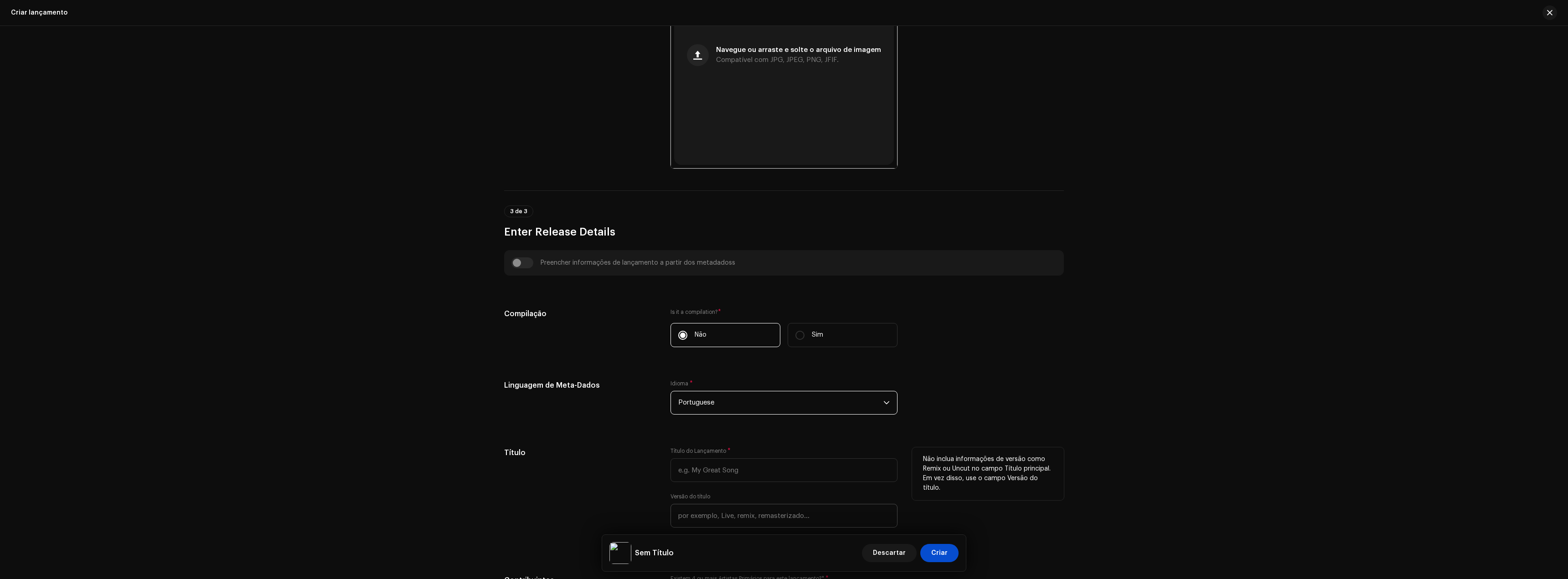
scroll to position [455, 0]
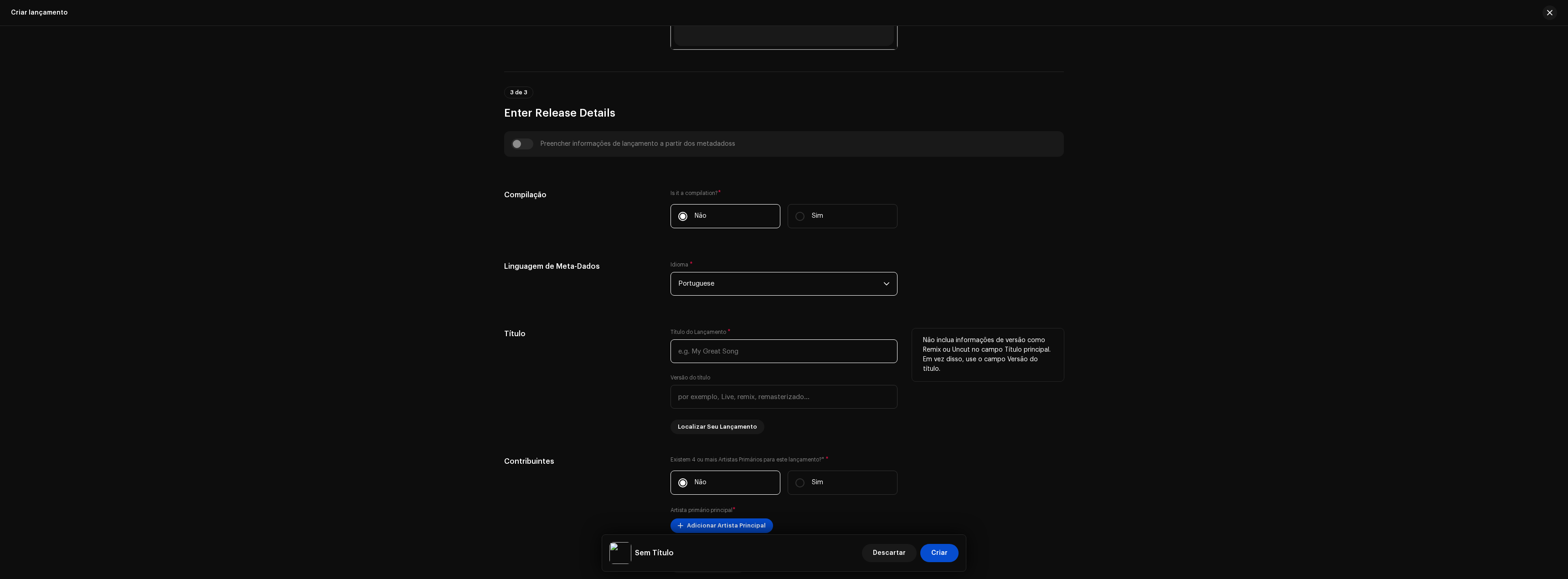
click at [702, 358] on input "text" at bounding box center [784, 351] width 227 height 24
click at [733, 407] on input "text" at bounding box center [784, 397] width 227 height 24
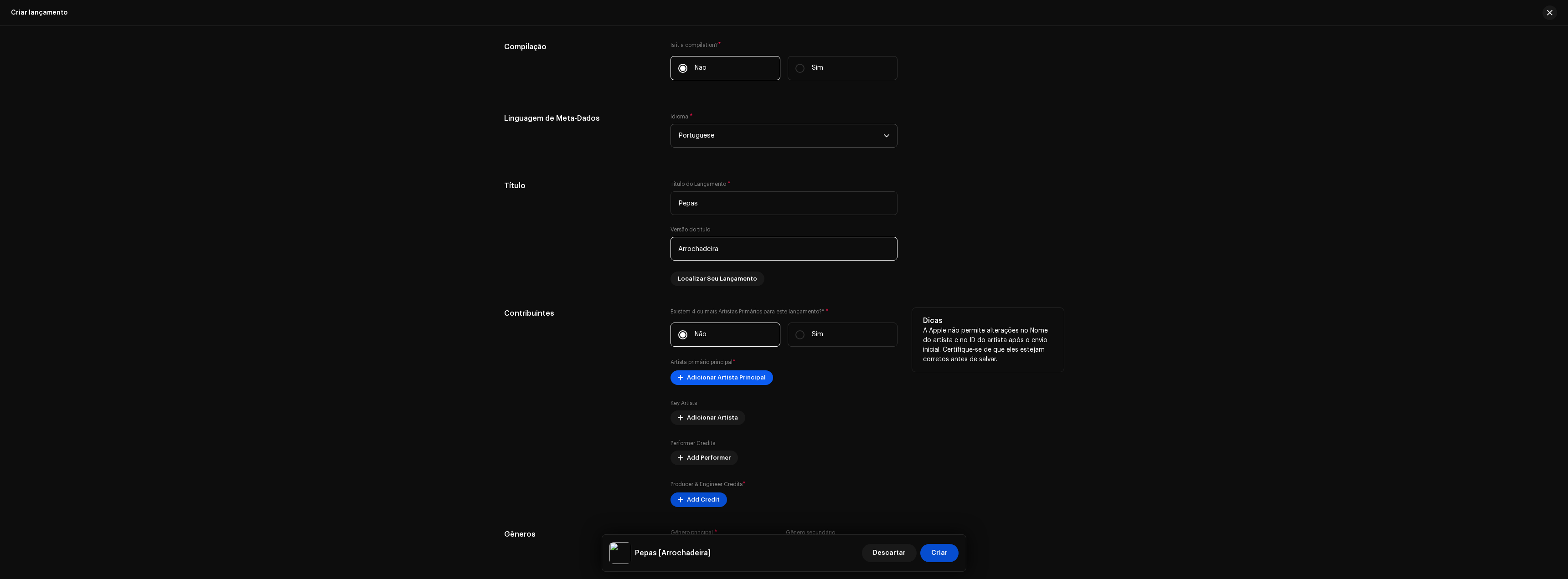
scroll to position [638, 0]
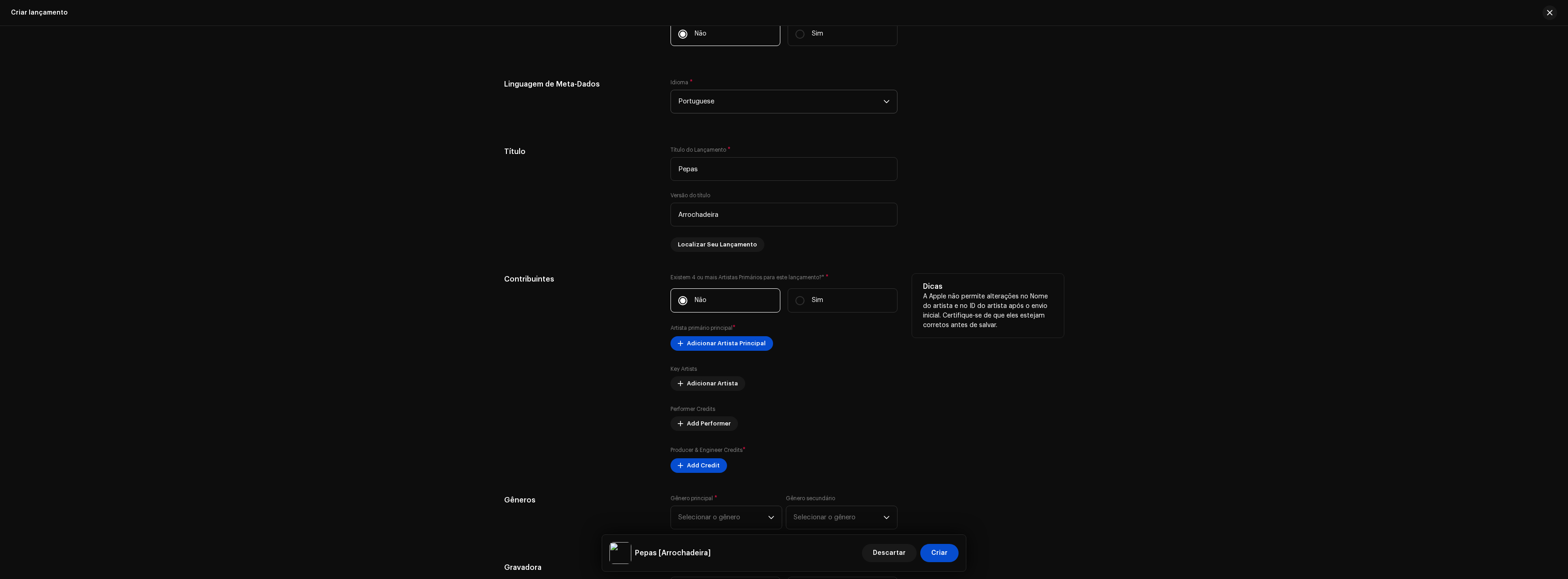
click at [637, 291] on div "Contribuintes" at bounding box center [580, 373] width 151 height 199
click at [722, 339] on span "Adicionar Artista Principal" at bounding box center [726, 344] width 79 height 18
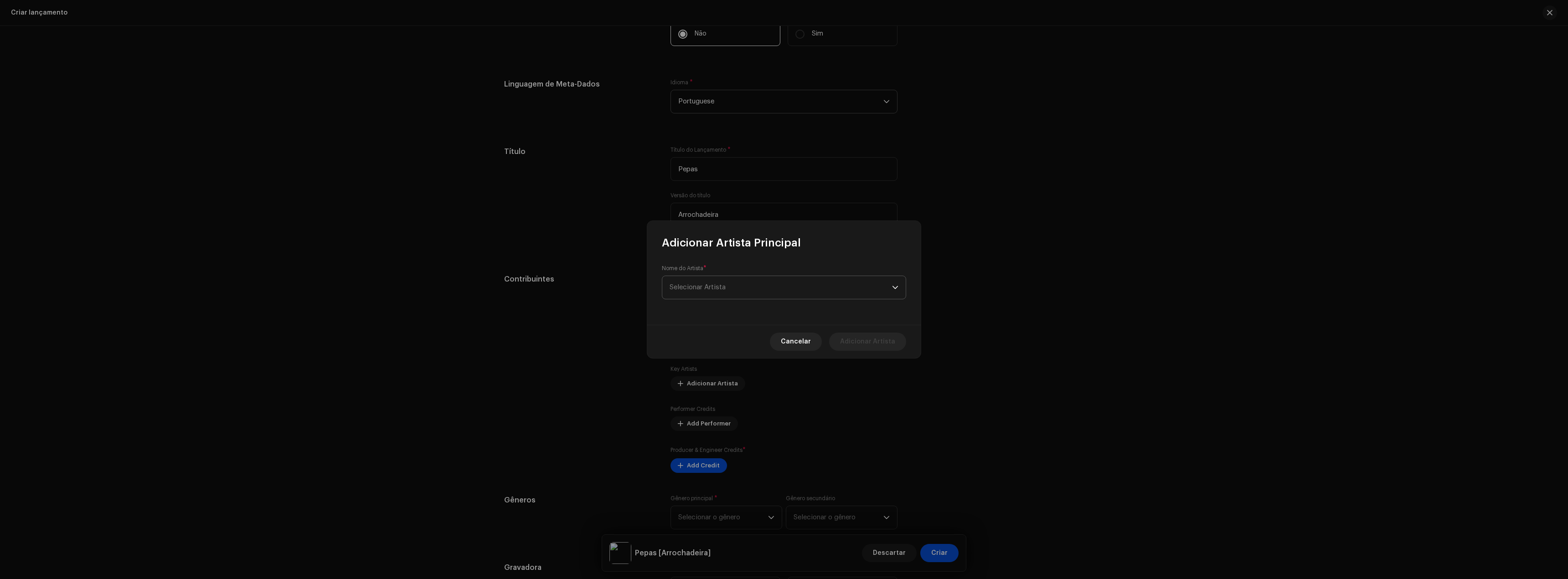
click at [703, 290] on span "Selecionar Artista" at bounding box center [781, 287] width 223 height 23
click at [697, 338] on strong "[PERSON_NAME] Remix Oficial" at bounding box center [732, 338] width 95 height 9
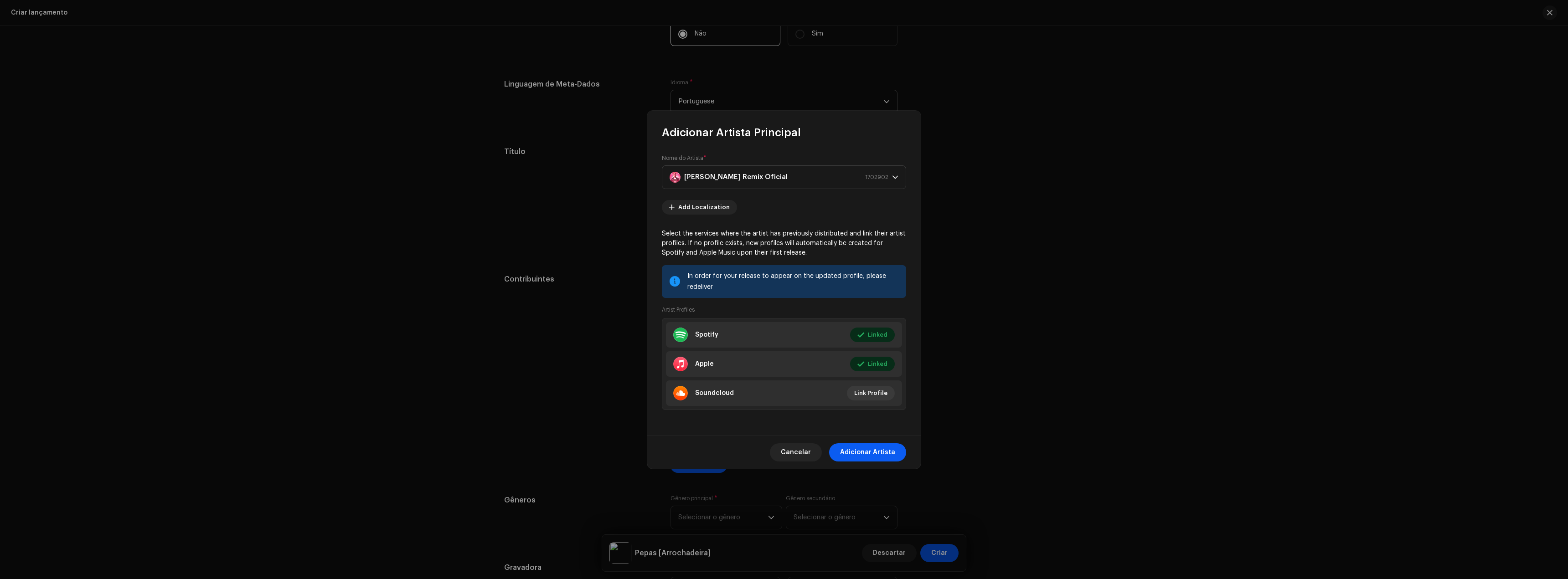
click at [873, 449] on span "Adicionar Artista" at bounding box center [868, 452] width 55 height 18
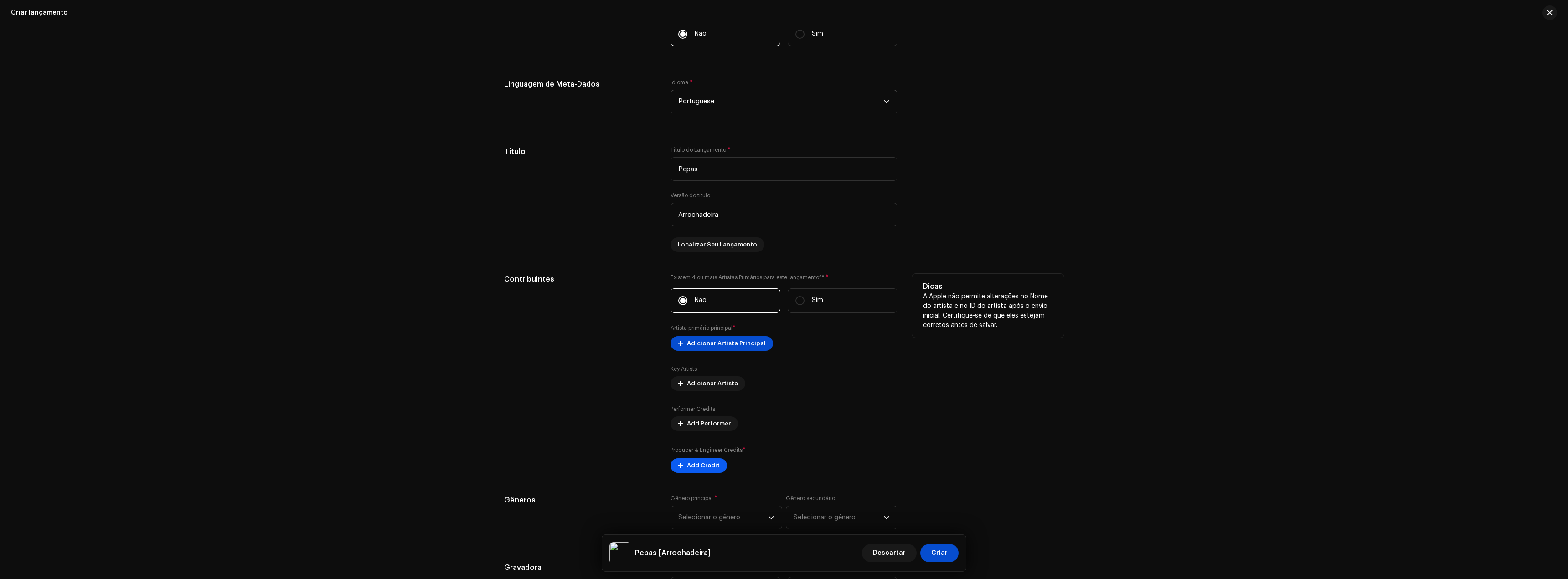
click at [711, 462] on span "Add Credit" at bounding box center [703, 466] width 33 height 18
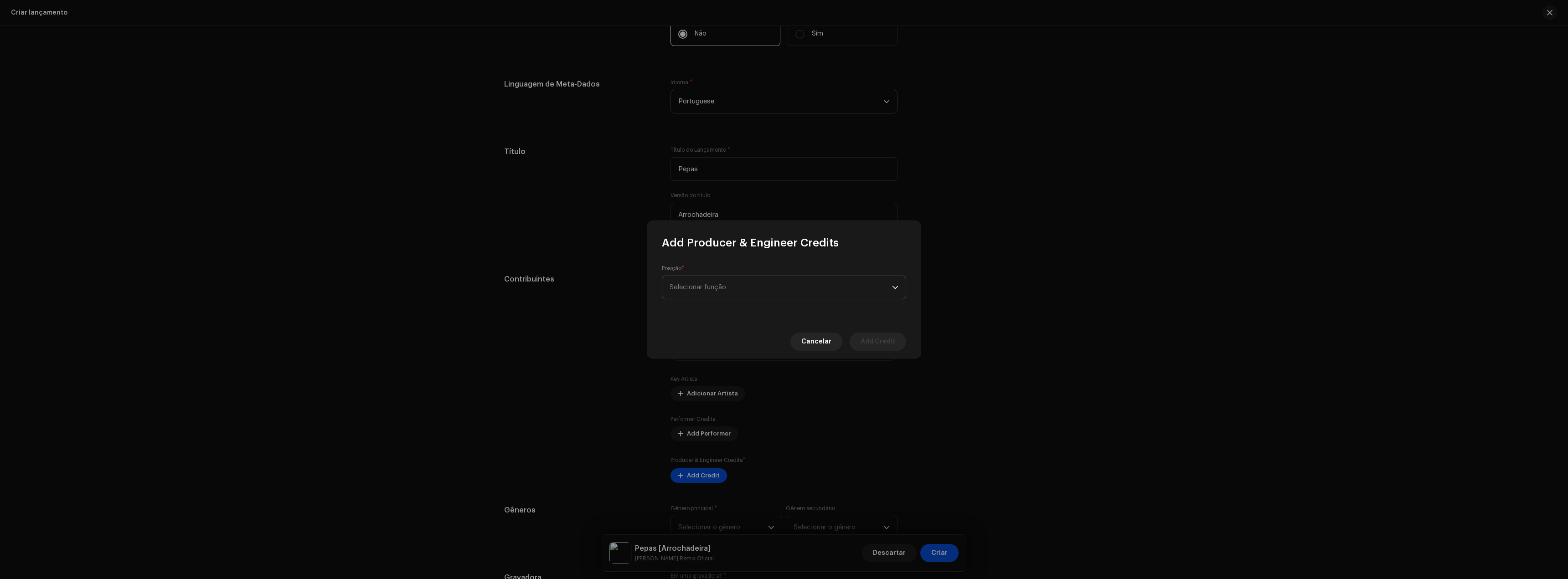
click at [734, 293] on span "Selecionar função" at bounding box center [781, 287] width 223 height 23
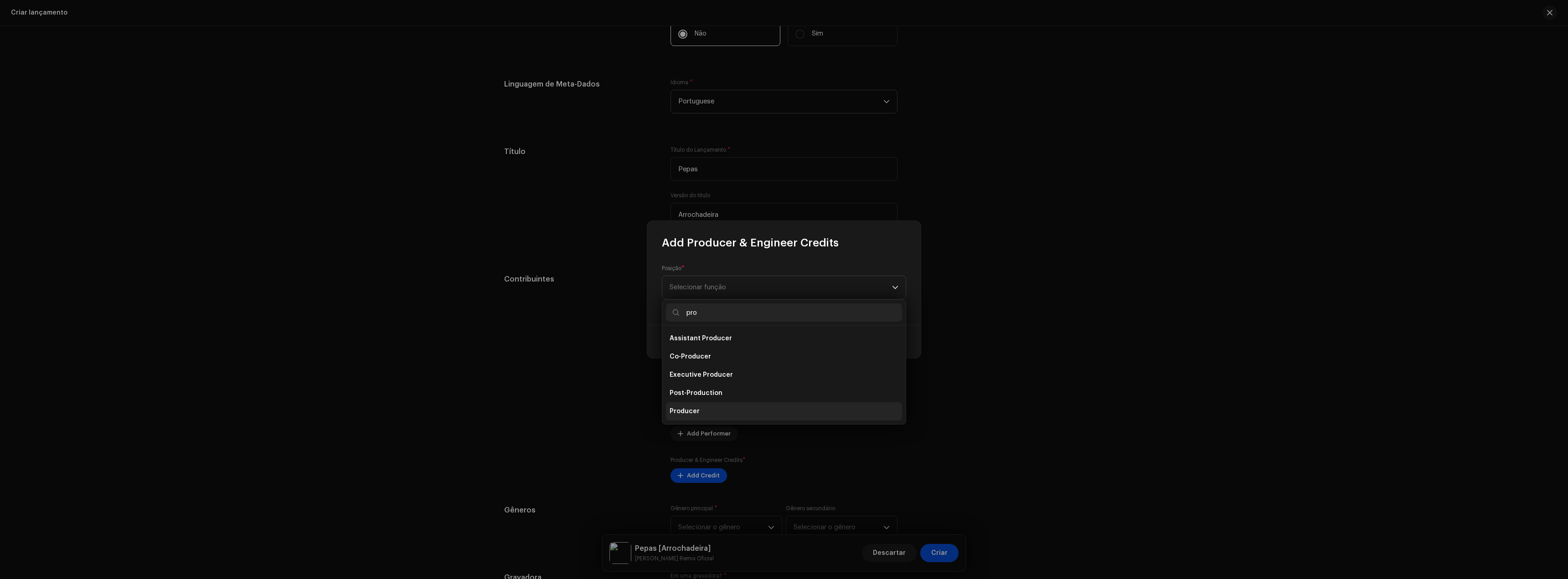
click at [689, 406] on li "Producer" at bounding box center [784, 411] width 236 height 18
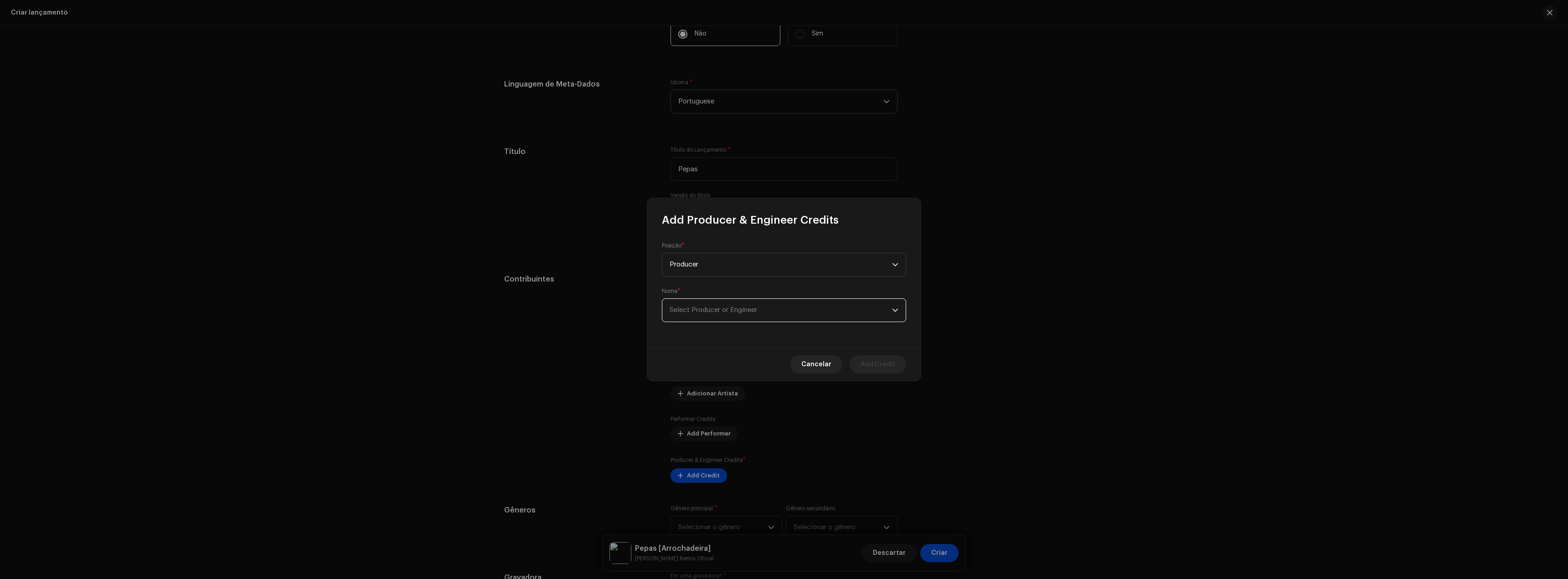
click at [685, 316] on span "Select Producer or Engineer" at bounding box center [781, 310] width 223 height 23
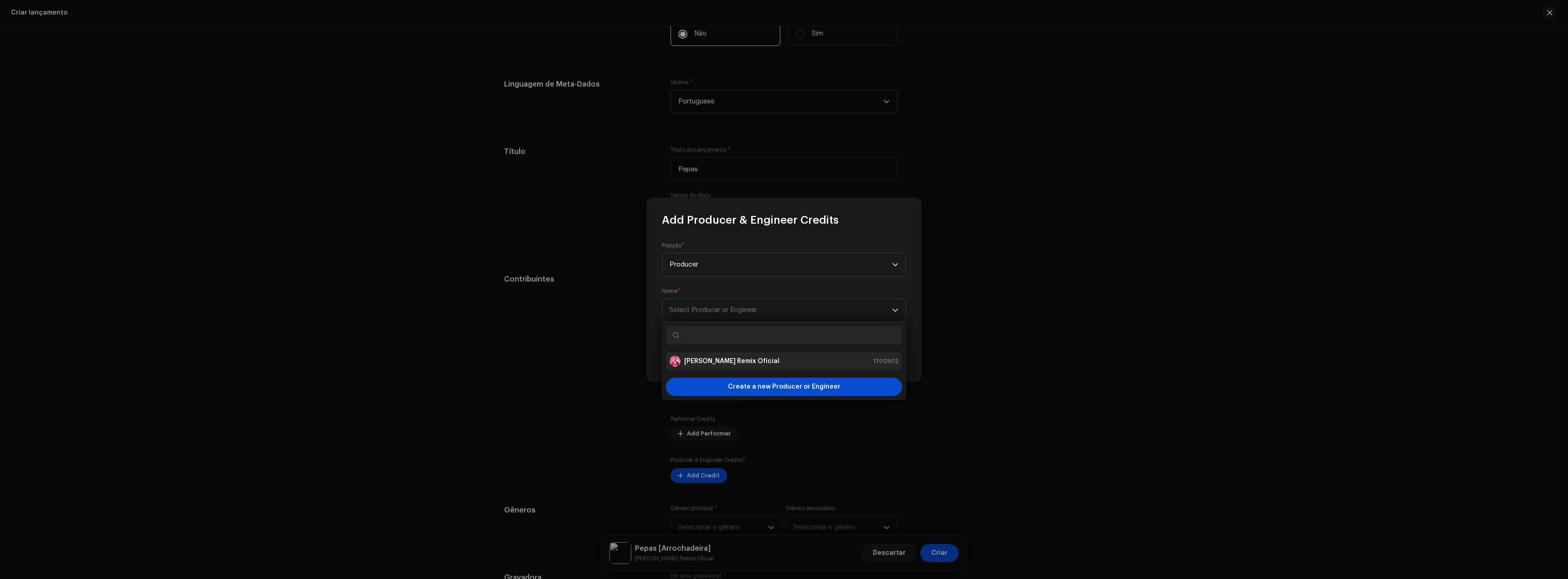
click at [713, 362] on strong "[PERSON_NAME] Remix Oficial" at bounding box center [732, 361] width 95 height 9
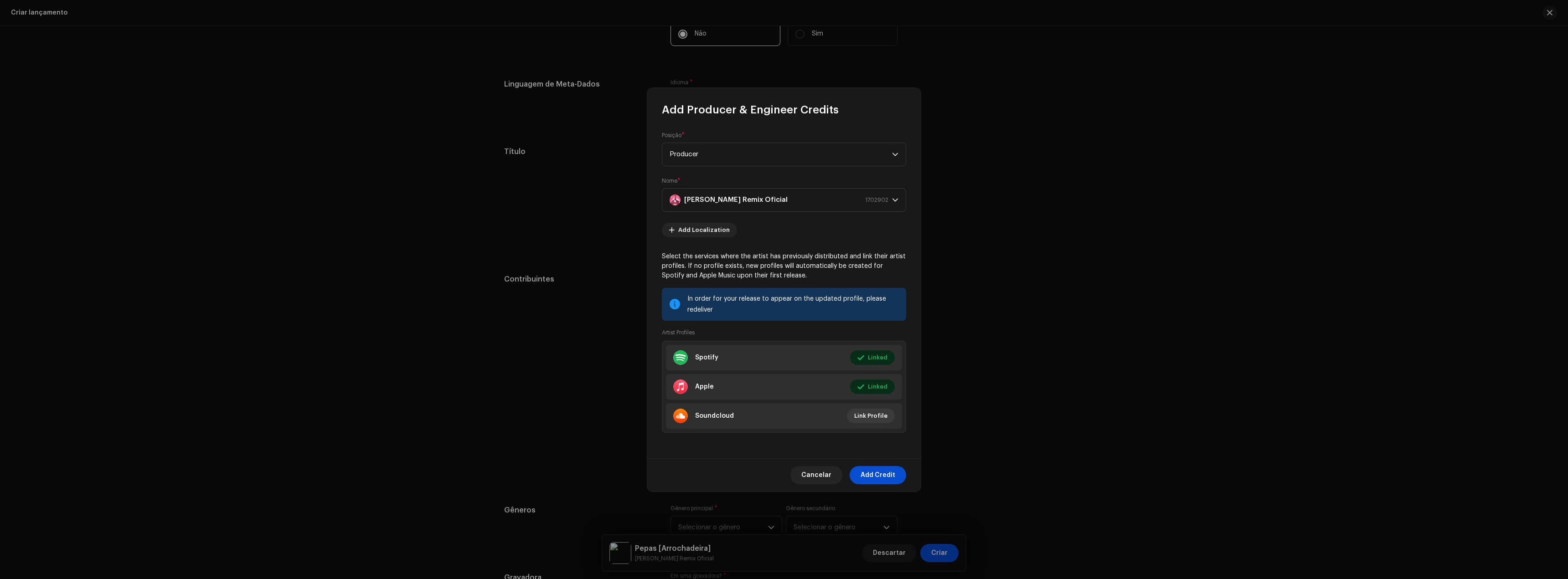
click at [879, 486] on div "Cancelar Add Credit" at bounding box center [784, 474] width 273 height 33
click at [880, 478] on span "Add Credit" at bounding box center [878, 475] width 35 height 18
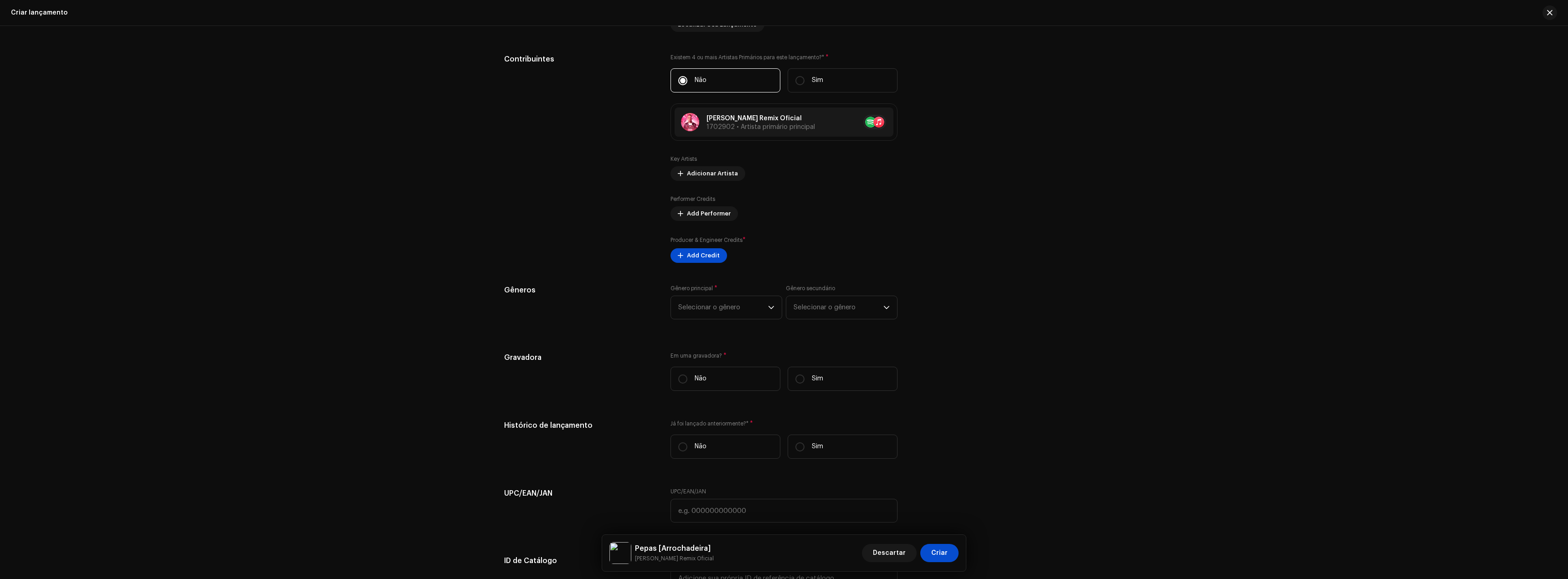
scroll to position [866, 0]
click at [727, 296] on span "Selecionar o gênero" at bounding box center [723, 300] width 90 height 23
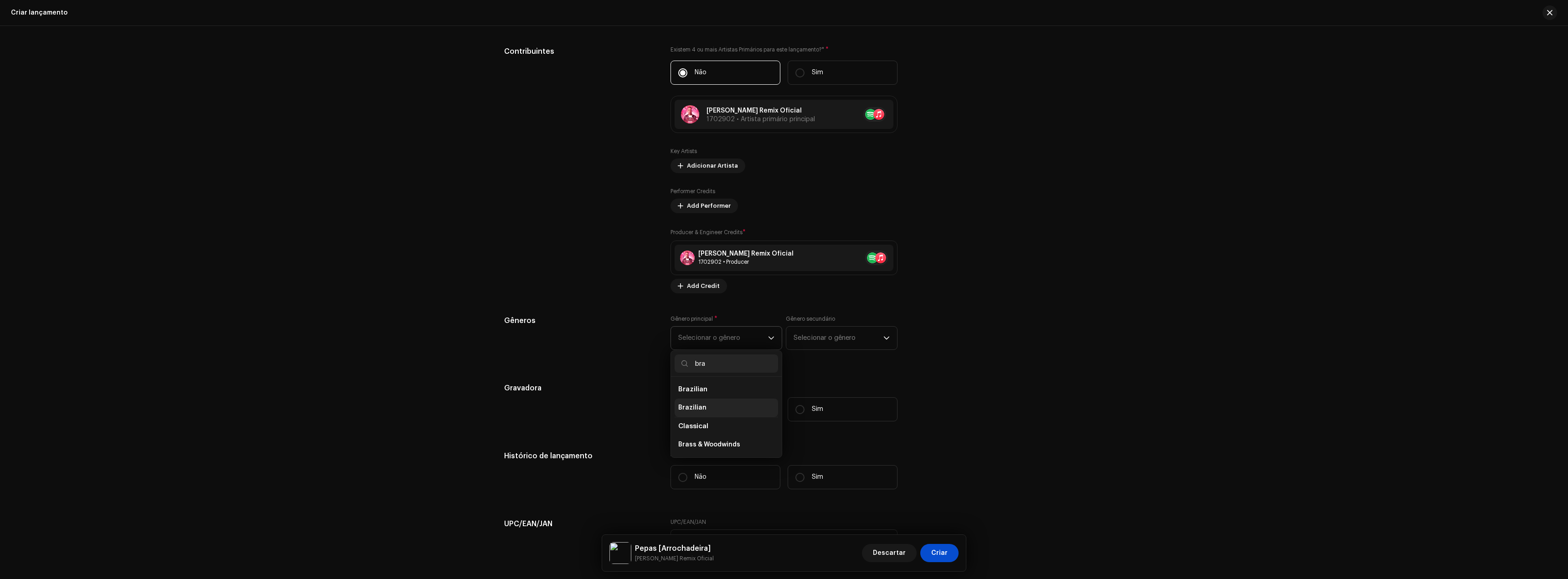
click at [721, 401] on li "Brazilian" at bounding box center [726, 408] width 104 height 18
click at [811, 343] on span "Selecionar o gênero" at bounding box center [838, 338] width 90 height 23
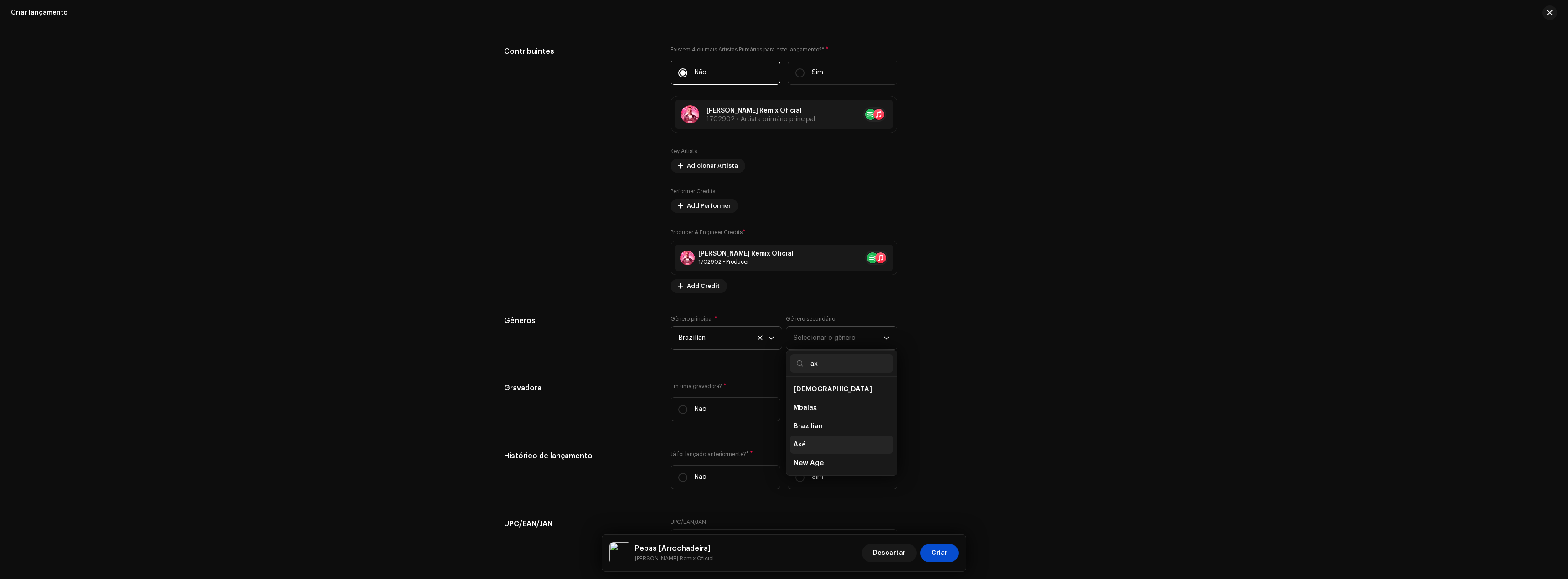
click at [813, 437] on li "Axé" at bounding box center [842, 444] width 104 height 18
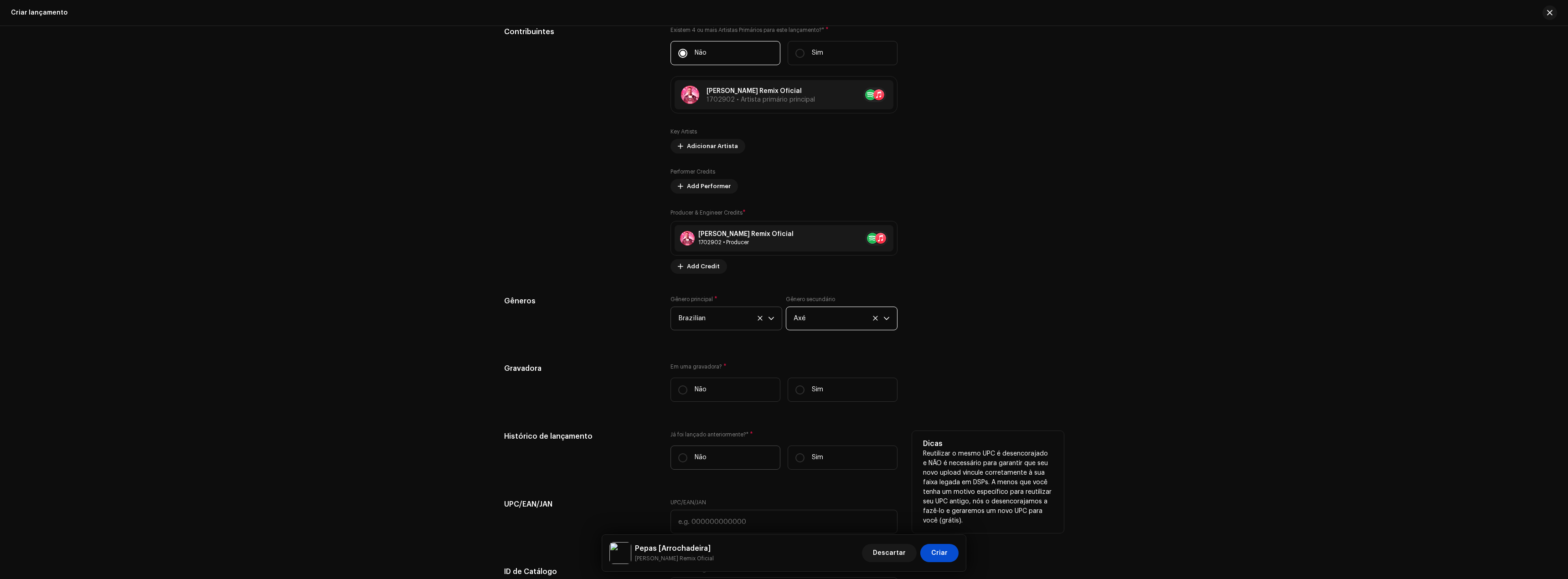
scroll to position [1002, 0]
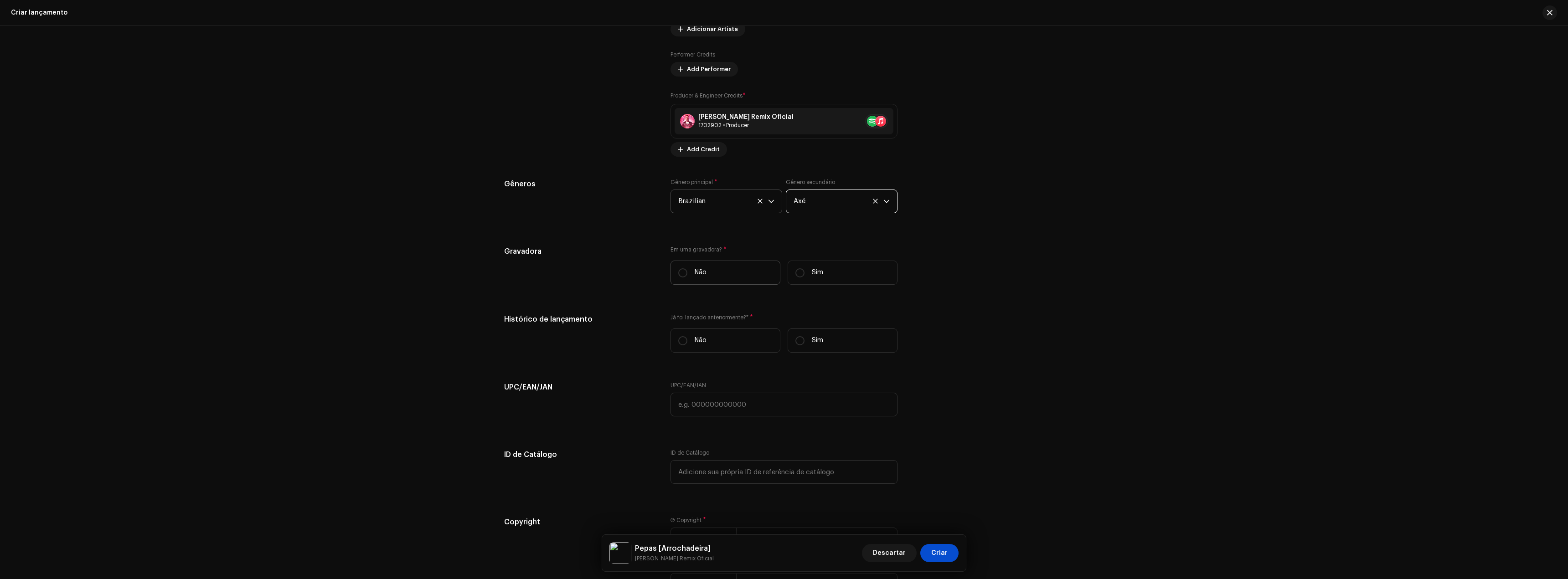
click at [708, 276] on label "Não" at bounding box center [726, 272] width 110 height 24
click at [688, 276] on input "Não" at bounding box center [683, 273] width 9 height 9
click at [712, 340] on label "Não" at bounding box center [726, 340] width 110 height 24
click at [688, 340] on input "Não" at bounding box center [683, 341] width 9 height 9
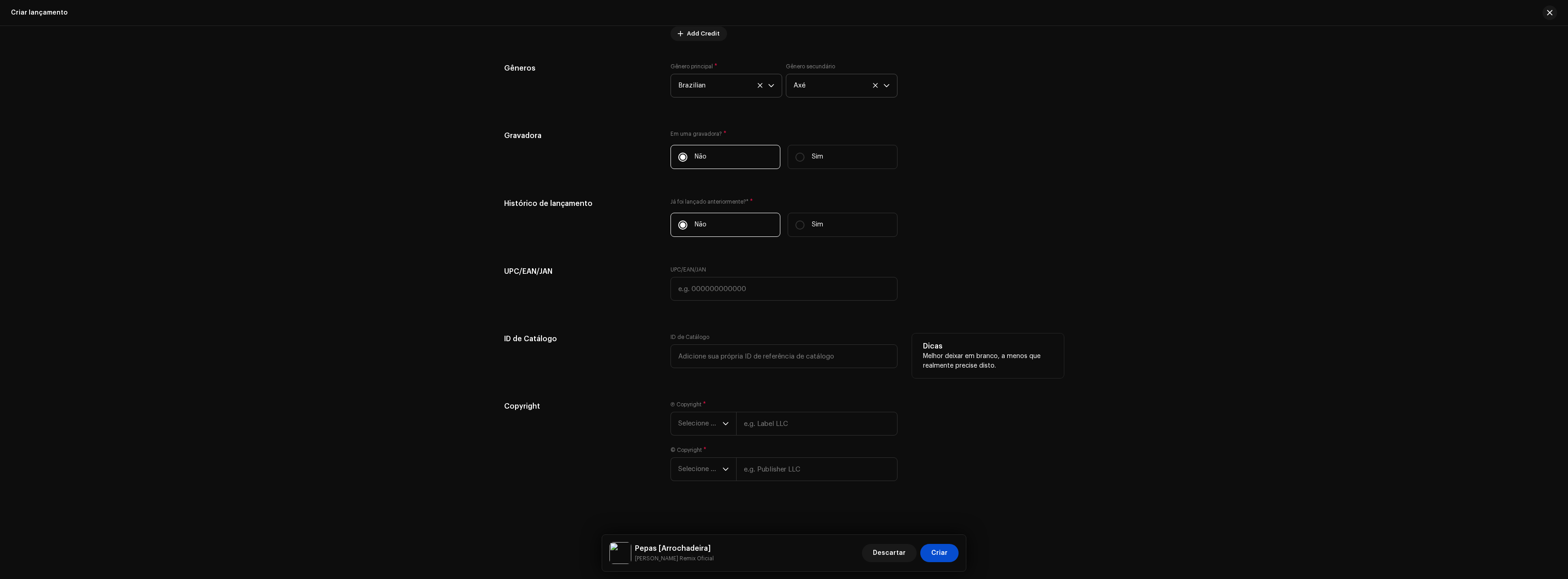
scroll to position [1119, 0]
click at [710, 417] on span "Selecione o ano" at bounding box center [700, 423] width 44 height 23
click at [702, 490] on li "2025" at bounding box center [707, 493] width 65 height 18
click at [776, 426] on input "text" at bounding box center [816, 423] width 161 height 24
click at [695, 469] on span "Selecione o ano" at bounding box center [700, 468] width 44 height 23
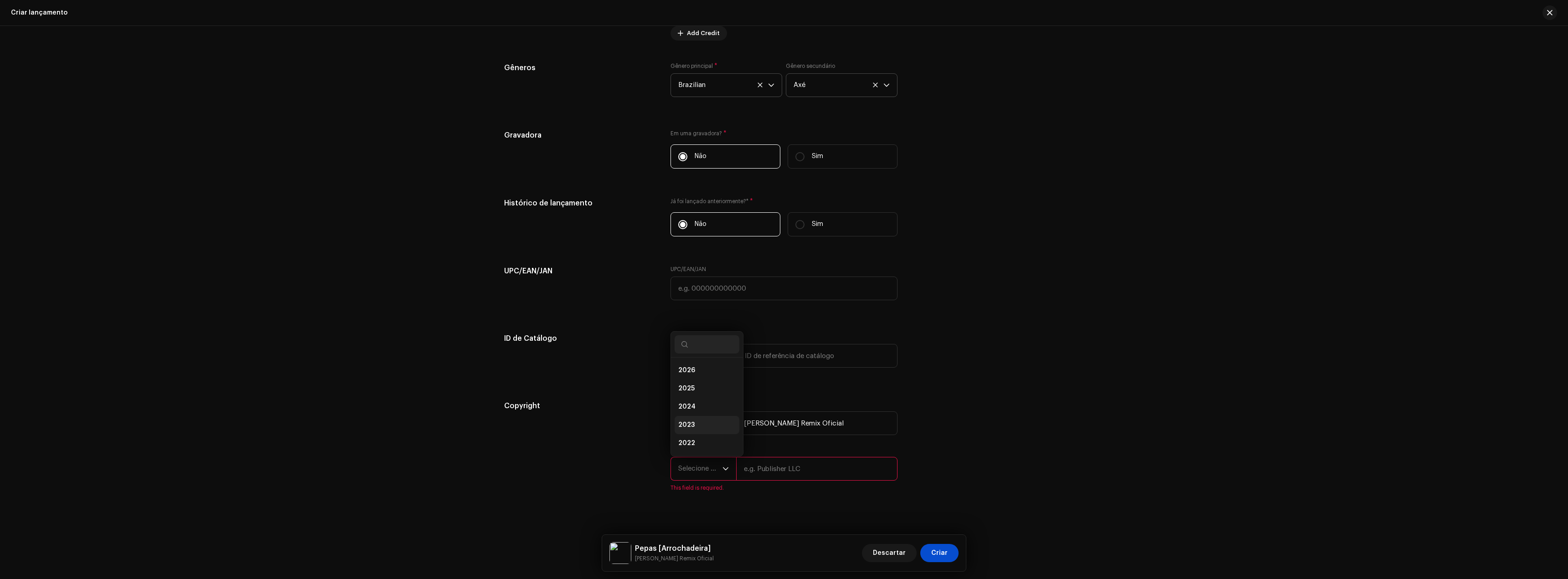
scroll to position [15, 0]
click at [694, 377] on li "2025" at bounding box center [707, 374] width 65 height 18
click at [753, 466] on input "text" at bounding box center [816, 468] width 161 height 24
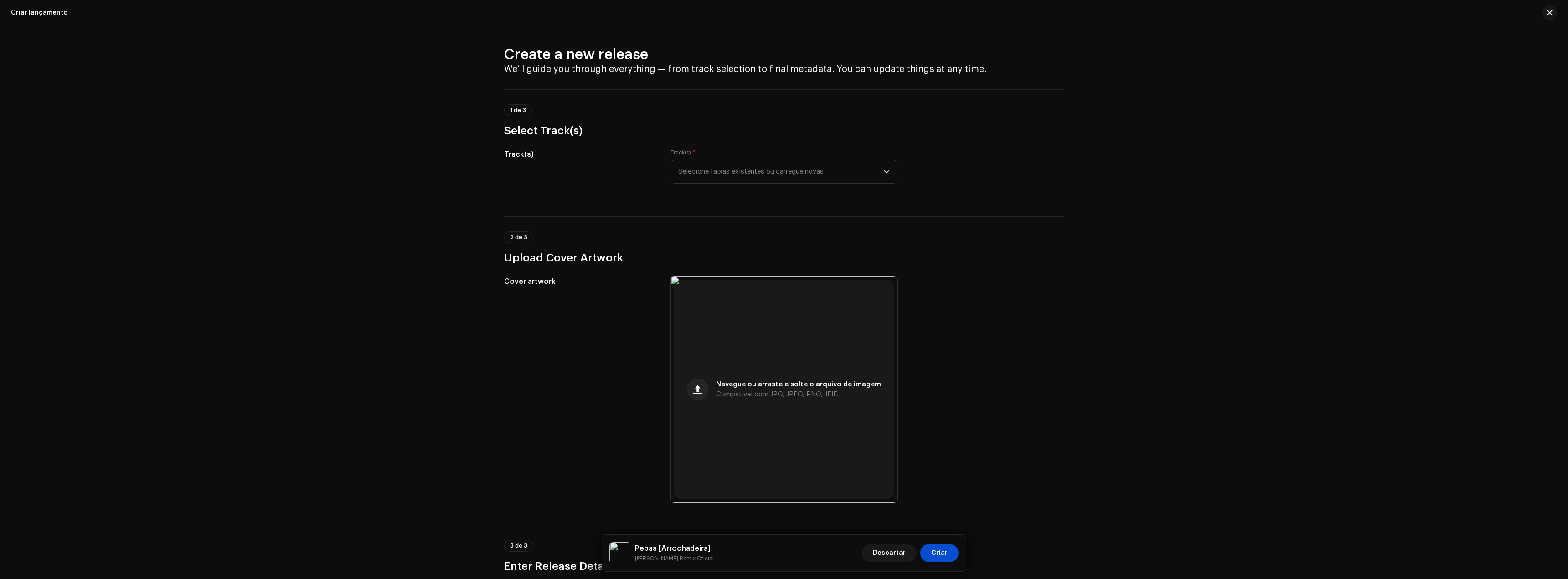
scroll to position [0, 0]
click at [797, 175] on span "Selecione faixas existentes ou carregue novas" at bounding box center [781, 173] width 205 height 23
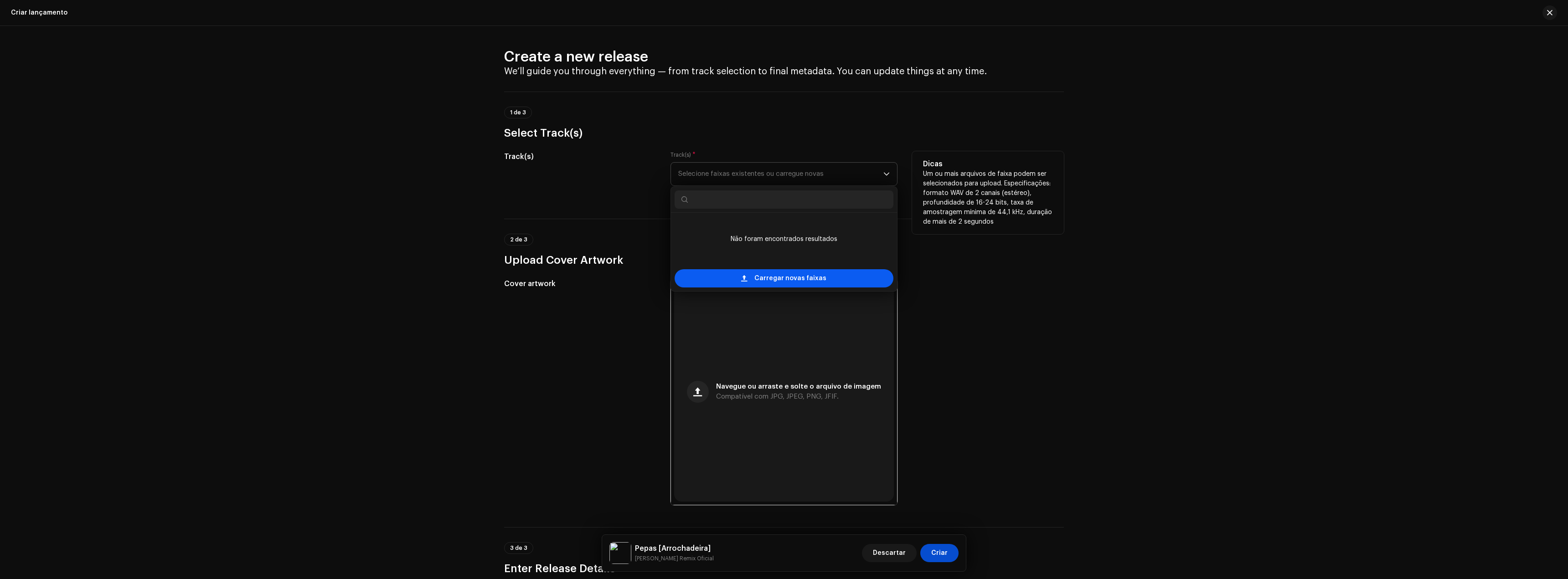
click at [735, 272] on div "Carregar novas faixas" at bounding box center [784, 278] width 219 height 18
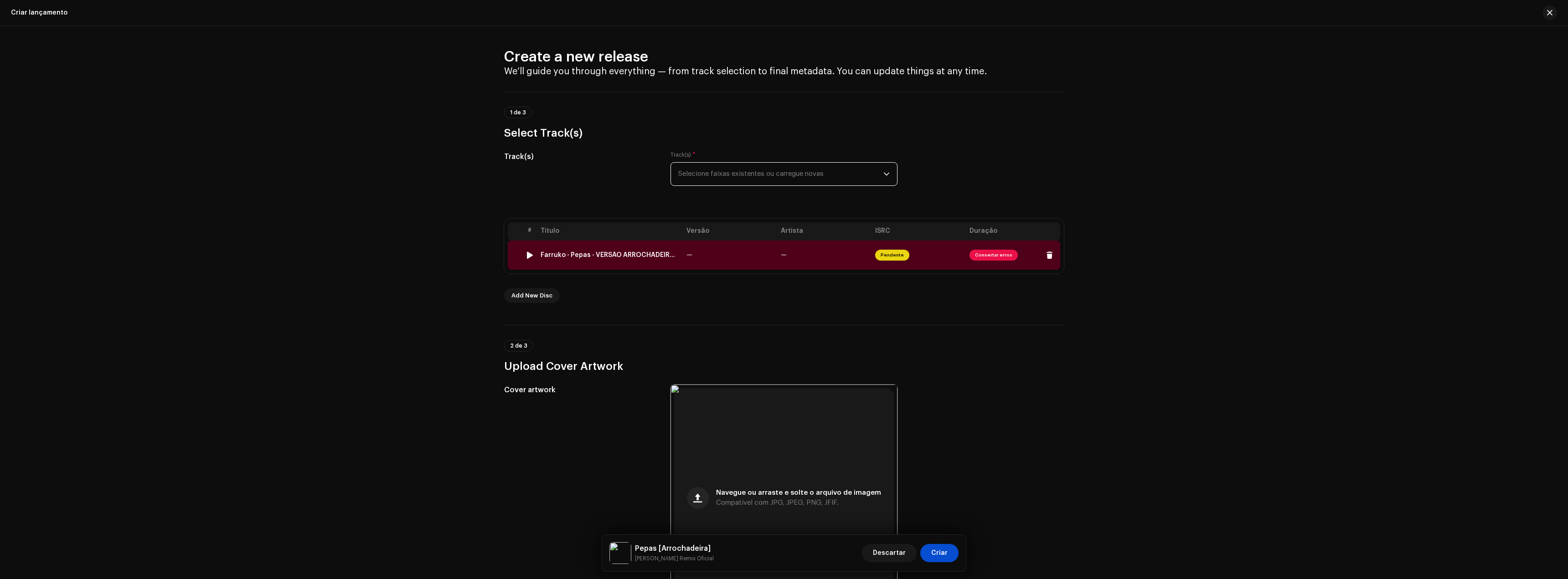
click at [1001, 254] on span "Consertar erros" at bounding box center [994, 255] width 49 height 11
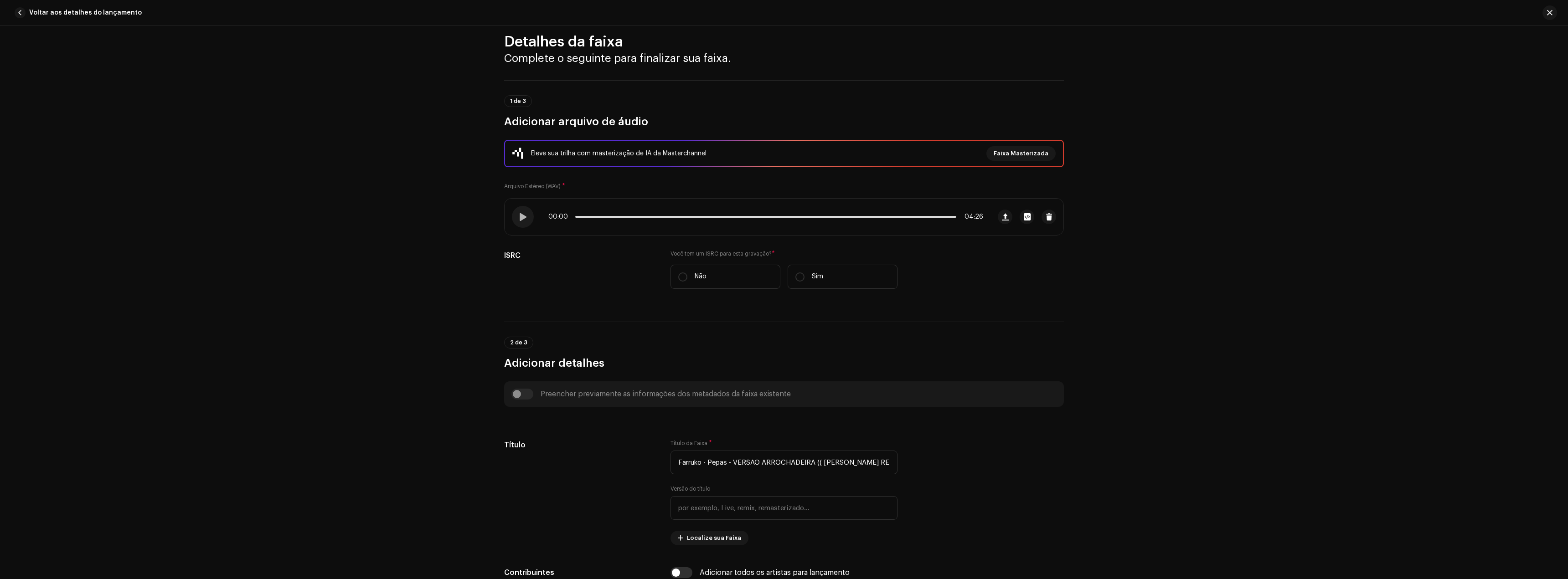
scroll to position [45, 0]
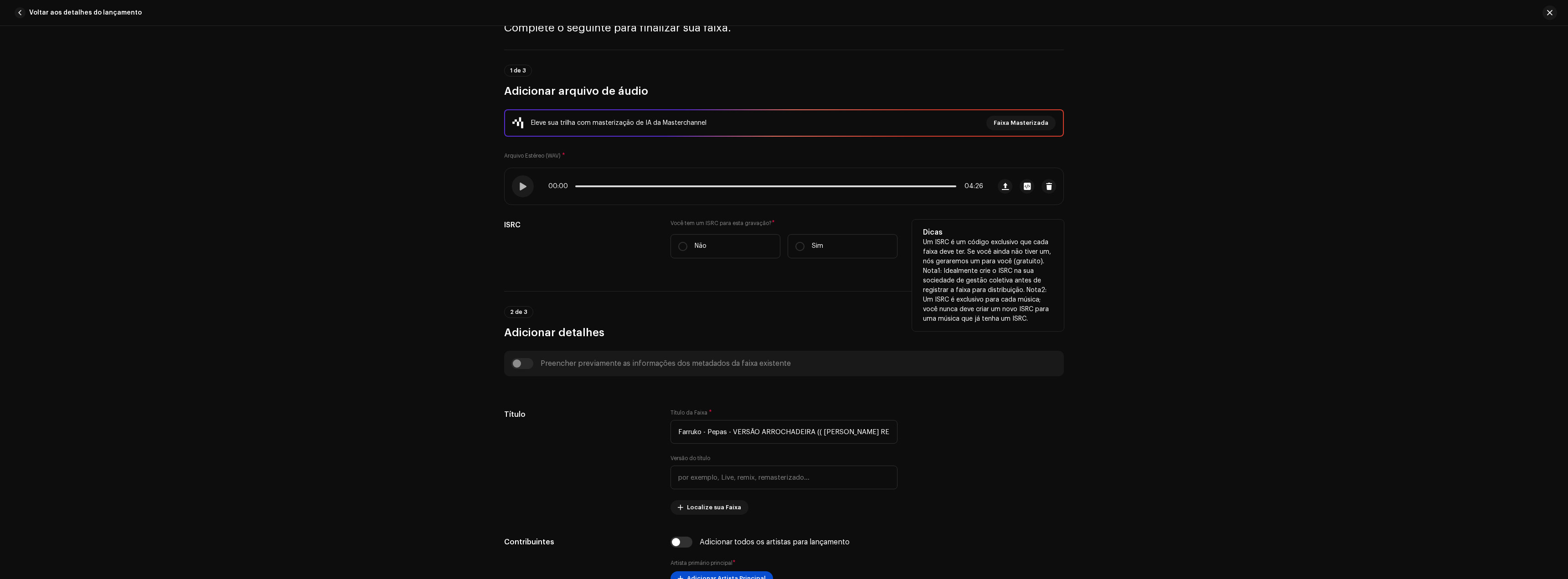
click at [704, 234] on div "Você tem um ISRC para esta gravação? * Não Sim" at bounding box center [784, 239] width 227 height 39
drag, startPoint x: 697, startPoint y: 247, endPoint x: 703, endPoint y: 248, distance: 6.1
click at [696, 247] on p "Não" at bounding box center [700, 246] width 12 height 10
click at [688, 247] on input "Não" at bounding box center [683, 246] width 9 height 9
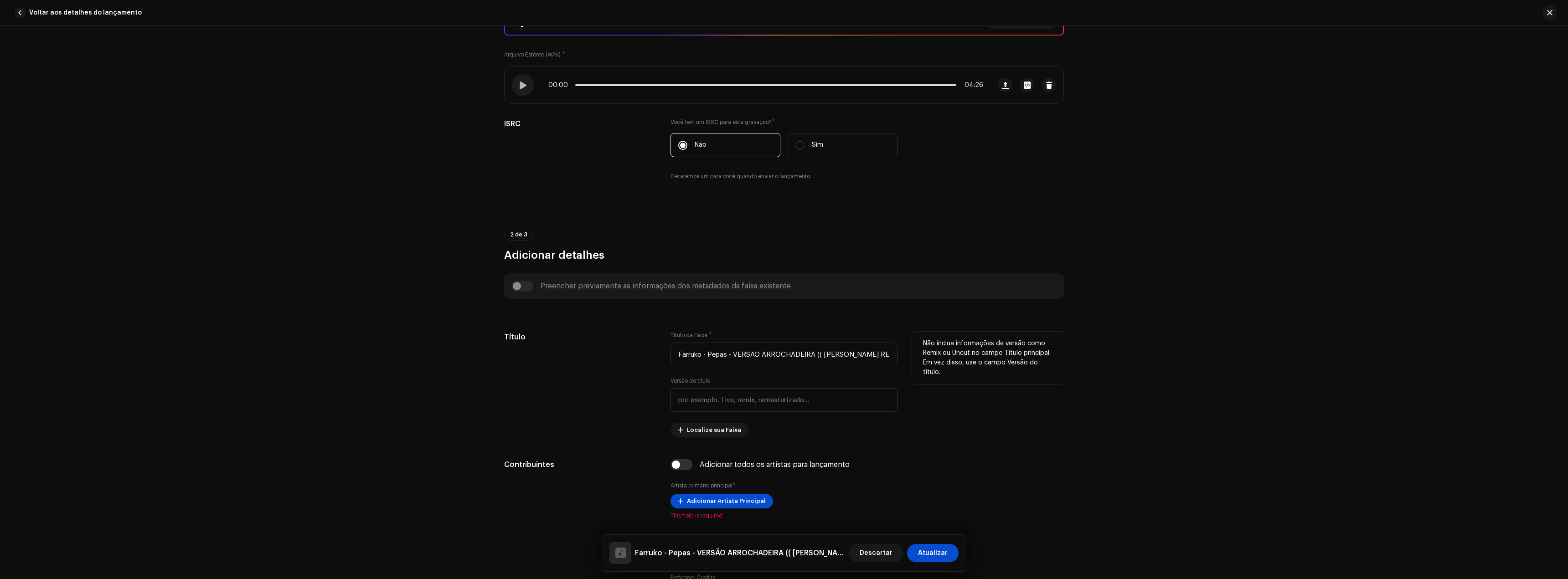
scroll to position [182, 0]
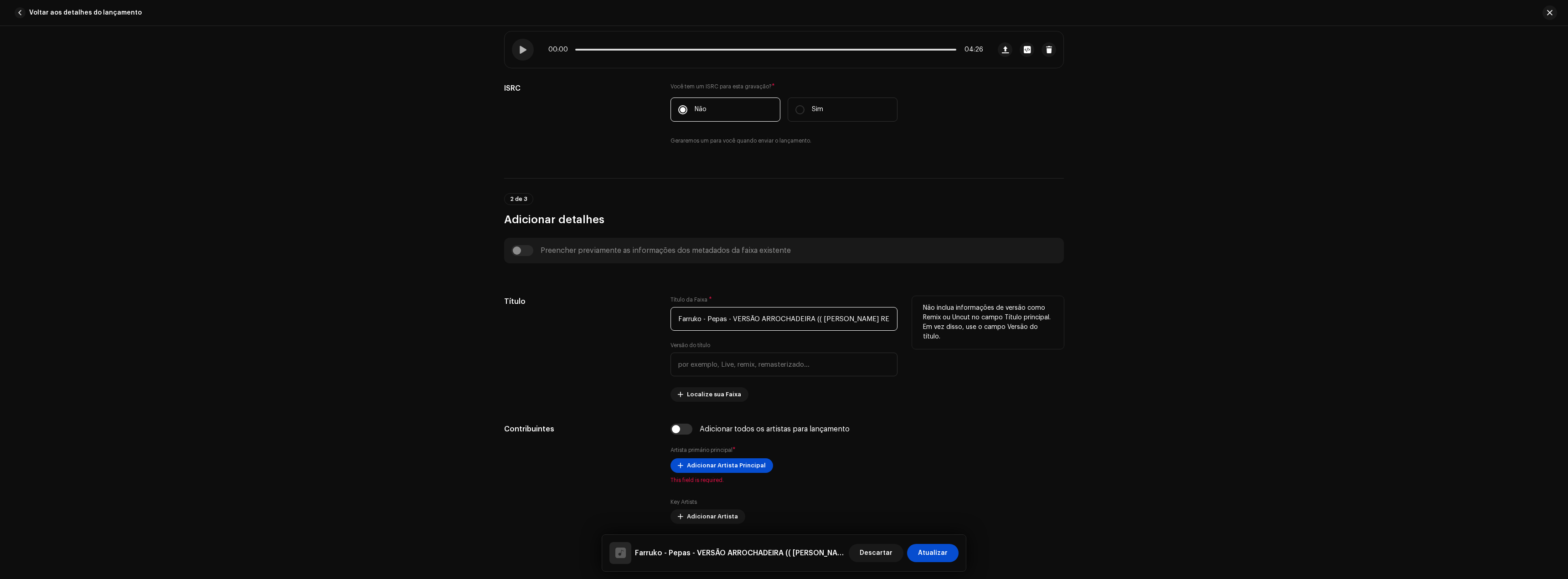
click at [717, 322] on input "Farruko - Pepas - VERSÃO ARROCHADEIRA (( [PERSON_NAME] REMIX OFICIALL )).wav" at bounding box center [784, 319] width 227 height 24
click at [710, 361] on input "text" at bounding box center [784, 364] width 227 height 24
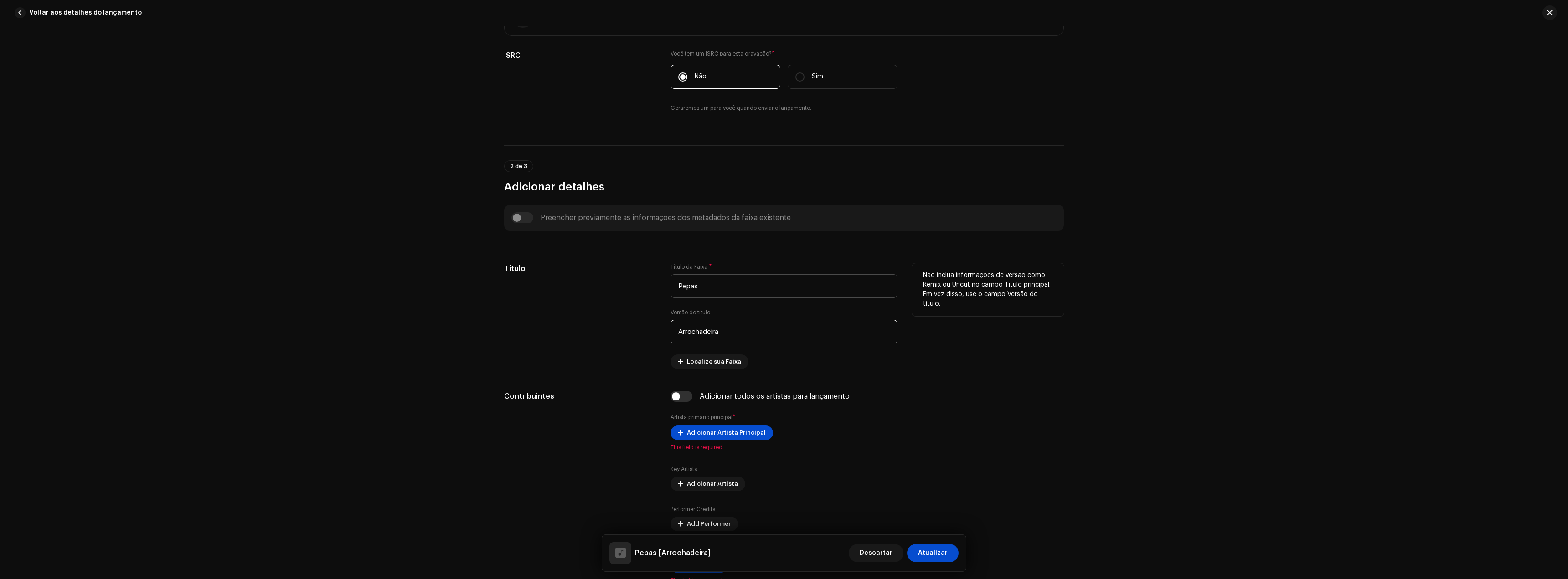
scroll to position [364, 0]
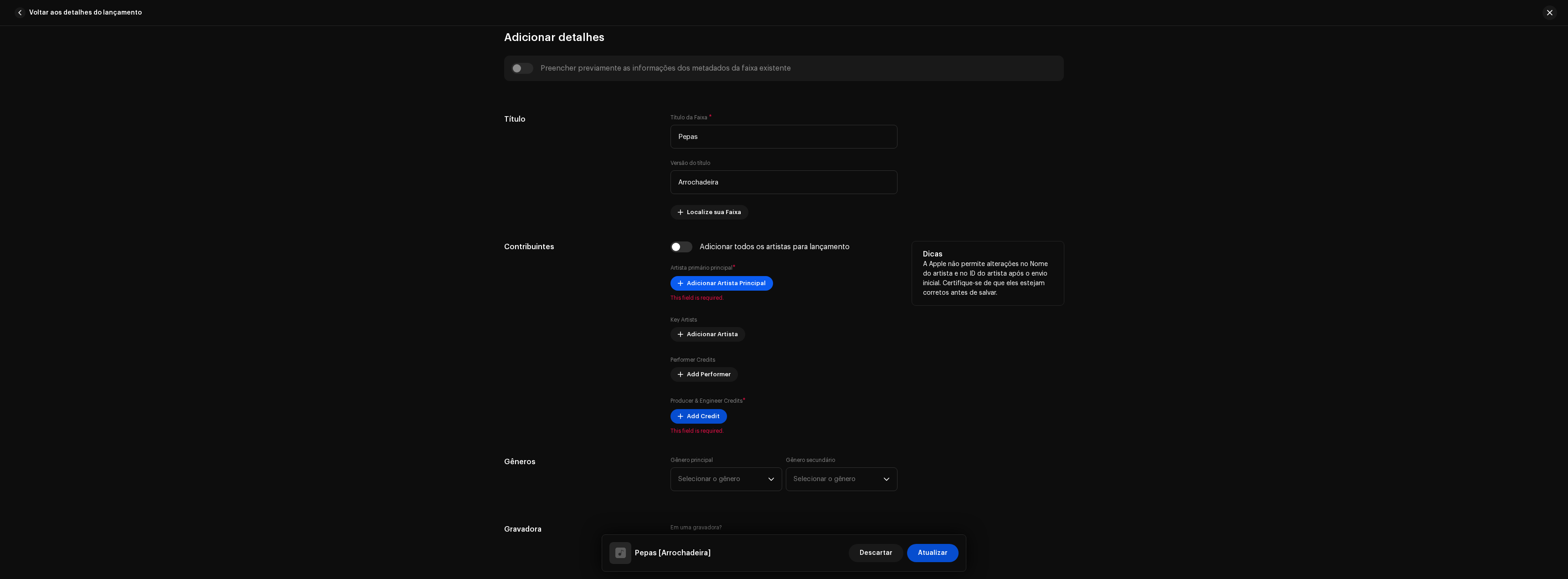
click at [731, 287] on span "Adicionar Artista Principal" at bounding box center [726, 283] width 79 height 18
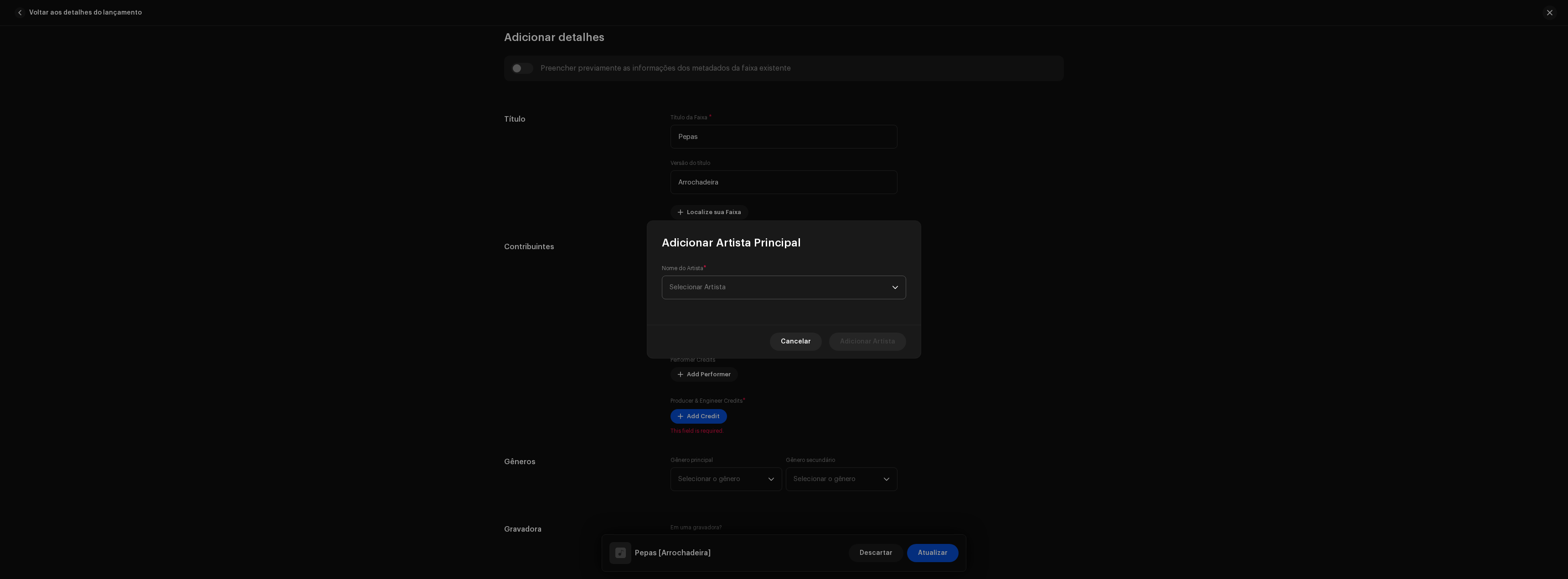
click at [737, 291] on span "Selecionar Artista" at bounding box center [781, 287] width 223 height 23
click at [702, 344] on li "[PERSON_NAME] Remix Oficial 1702902" at bounding box center [784, 338] width 236 height 18
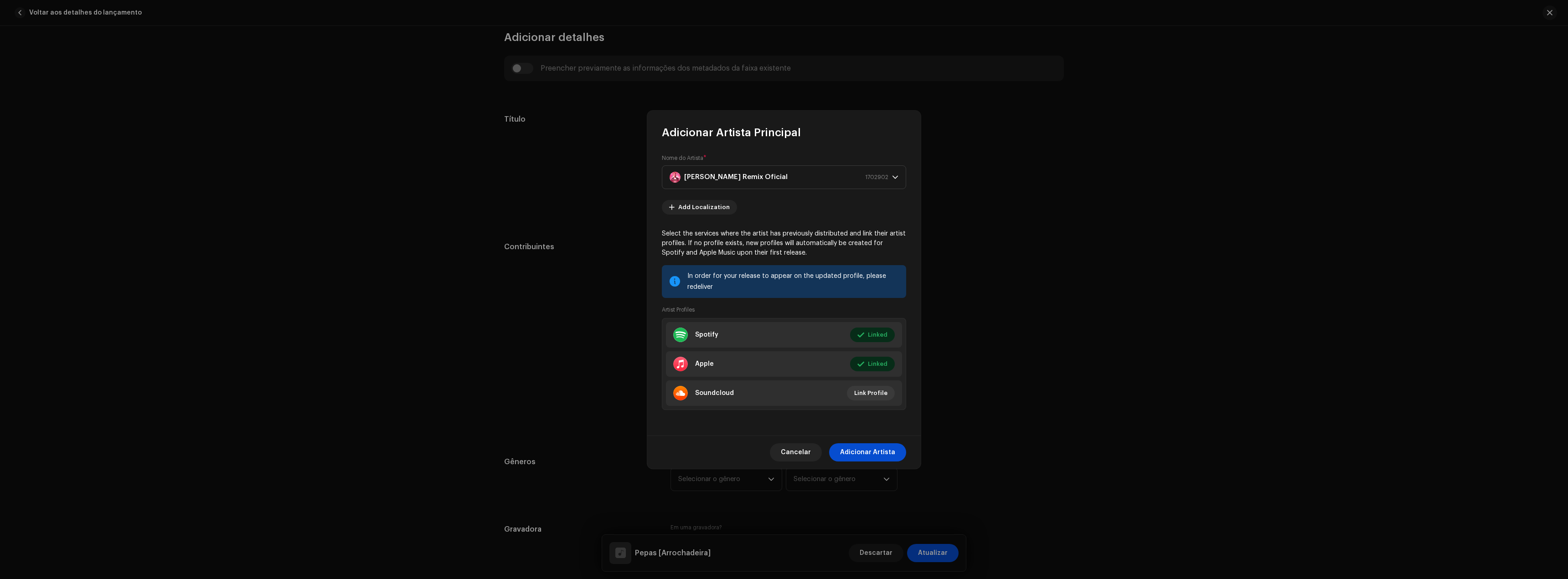
click at [884, 448] on span "Adicionar Artista" at bounding box center [868, 452] width 55 height 18
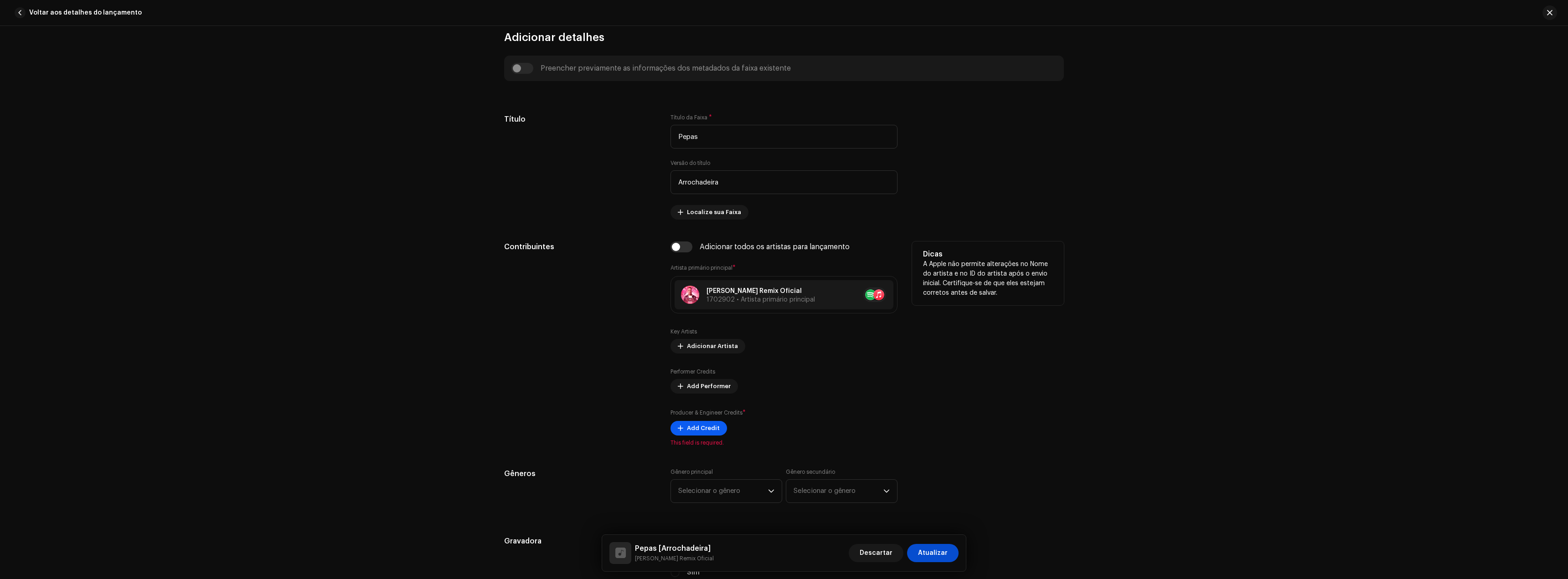
click at [713, 430] on span "Add Credit" at bounding box center [703, 428] width 33 height 18
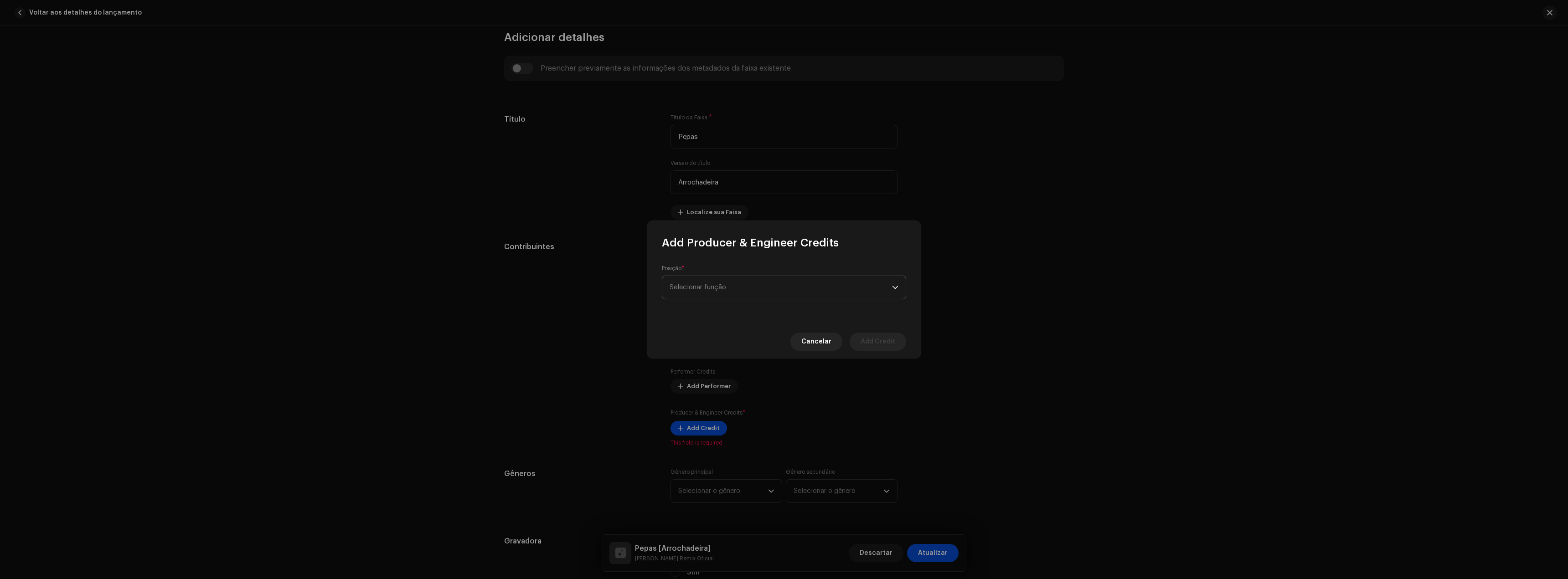
click at [711, 287] on span "Selecionar função" at bounding box center [781, 287] width 223 height 23
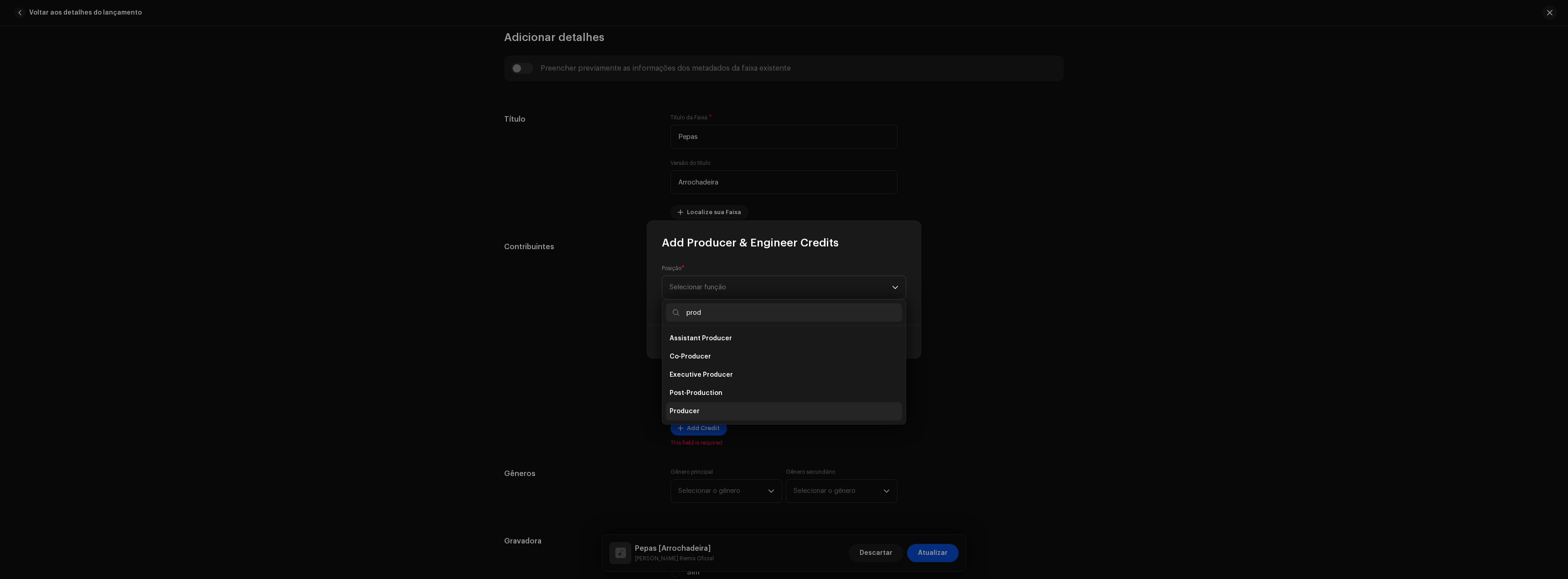
click at [693, 416] on li "Producer" at bounding box center [784, 411] width 236 height 18
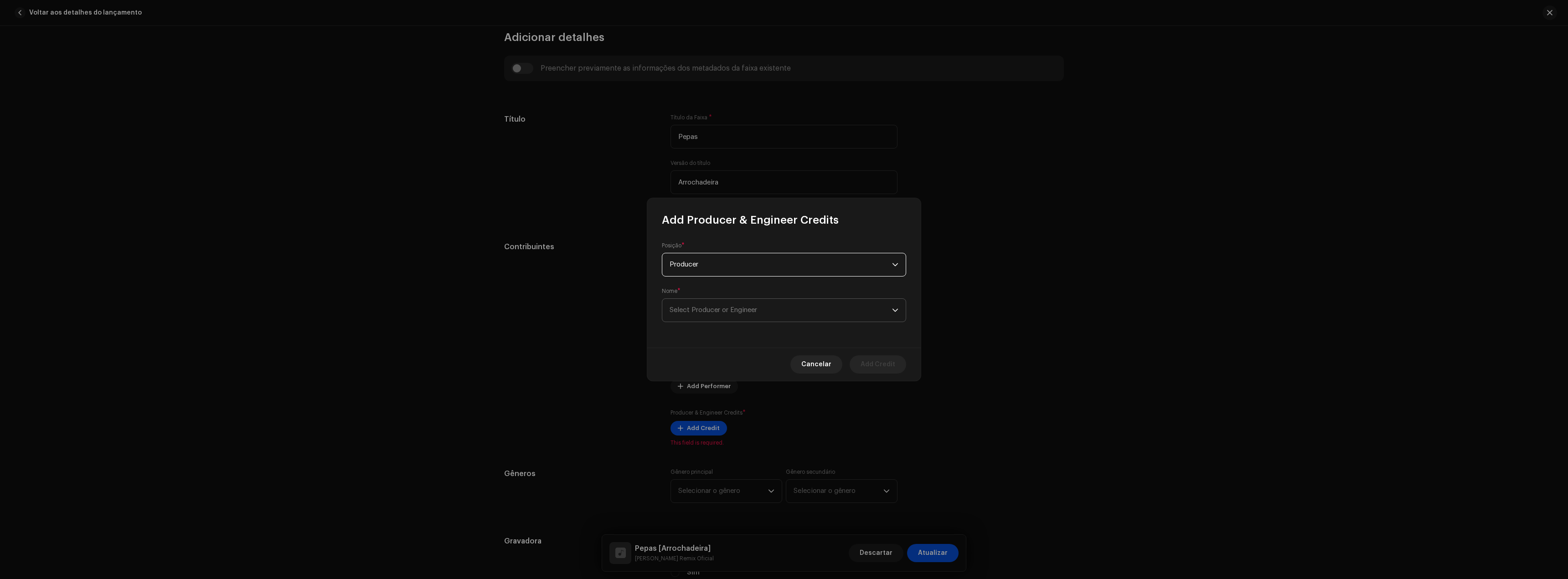
click at [774, 314] on span "Select Producer or Engineer" at bounding box center [781, 310] width 223 height 23
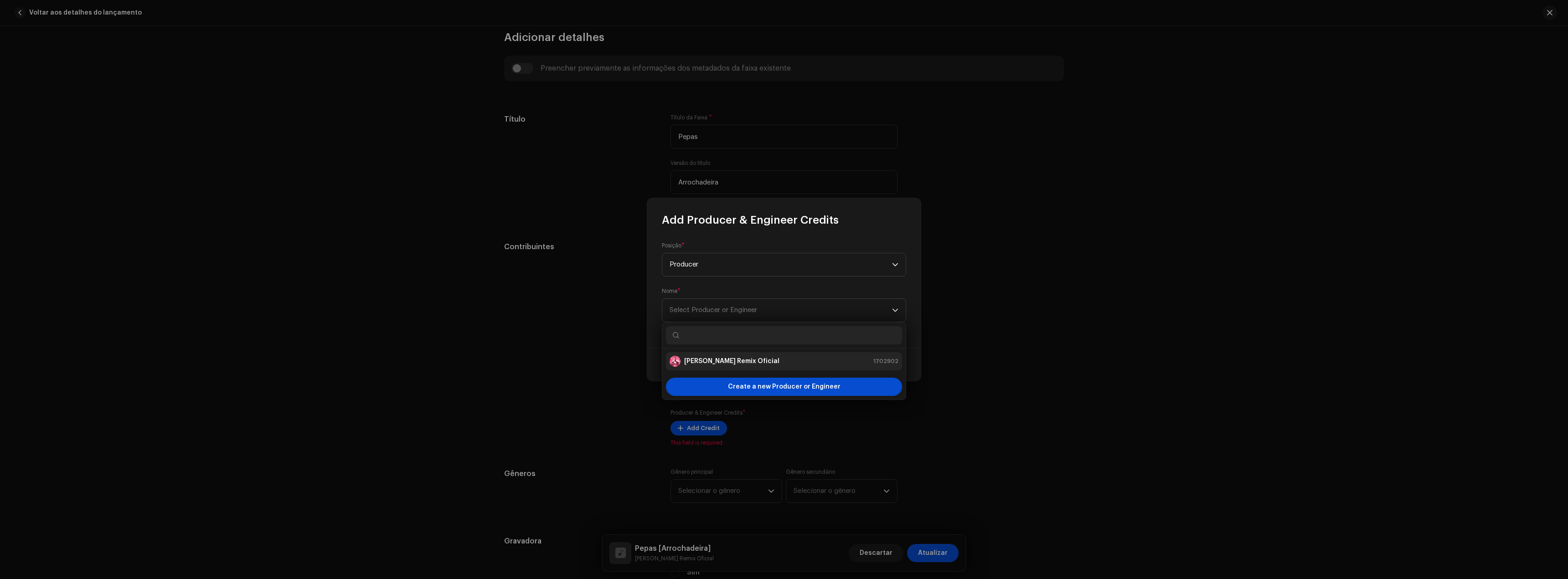
click at [752, 364] on div "[PERSON_NAME] Remix Oficial 1702902" at bounding box center [783, 361] width 229 height 11
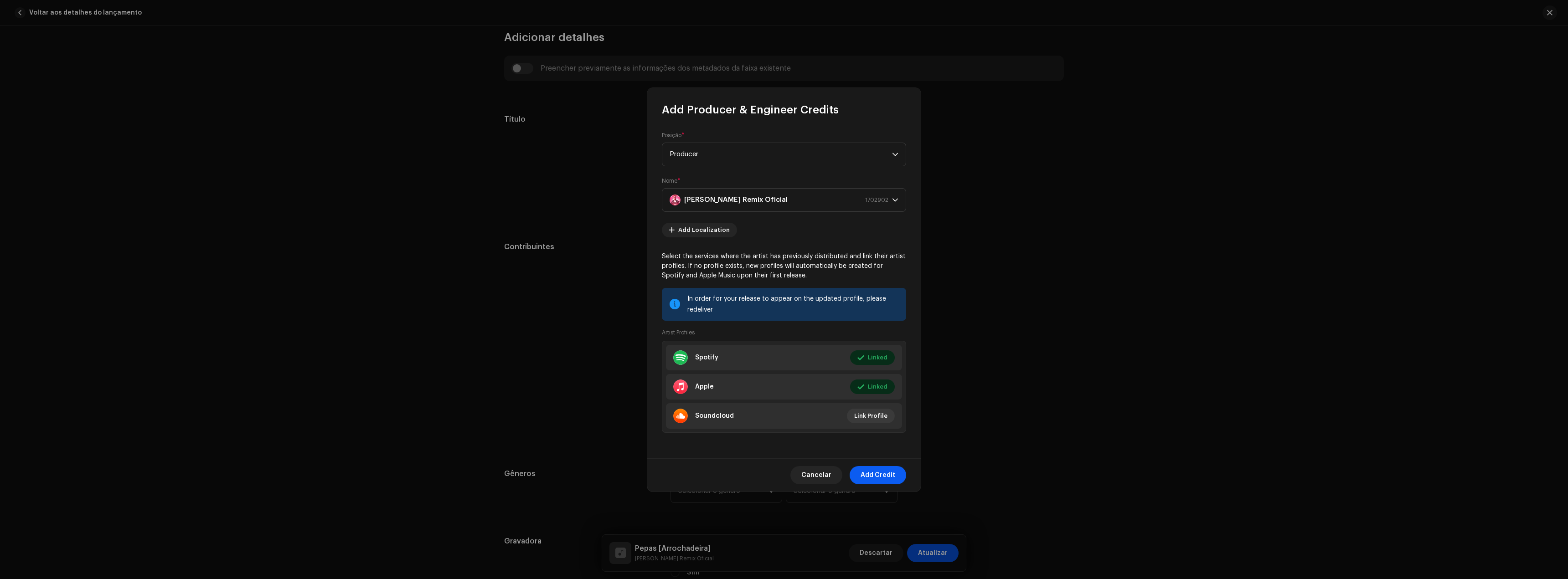
click at [873, 474] on span "Add Credit" at bounding box center [878, 475] width 35 height 18
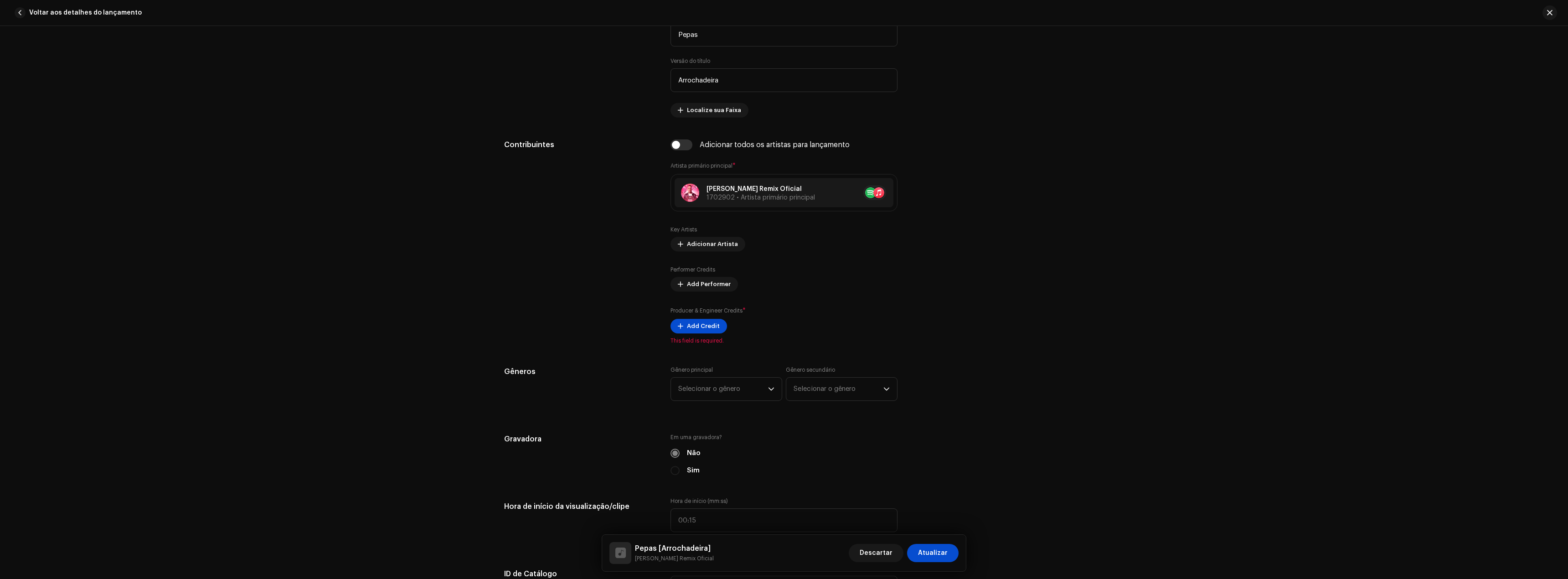
scroll to position [592, 0]
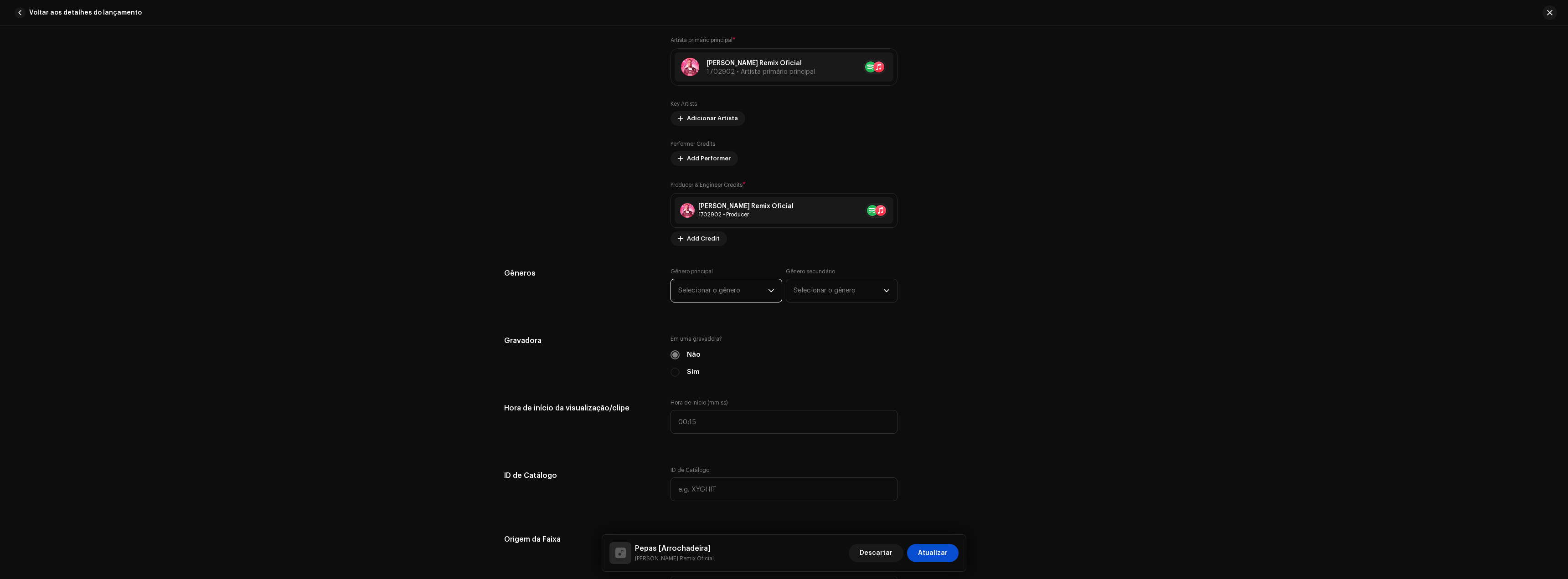
click at [708, 300] on span "Selecionar o gênero" at bounding box center [723, 290] width 90 height 23
click at [719, 361] on li "Brazilian" at bounding box center [726, 360] width 104 height 18
click at [818, 293] on span "Selecionar o gênero" at bounding box center [838, 290] width 90 height 23
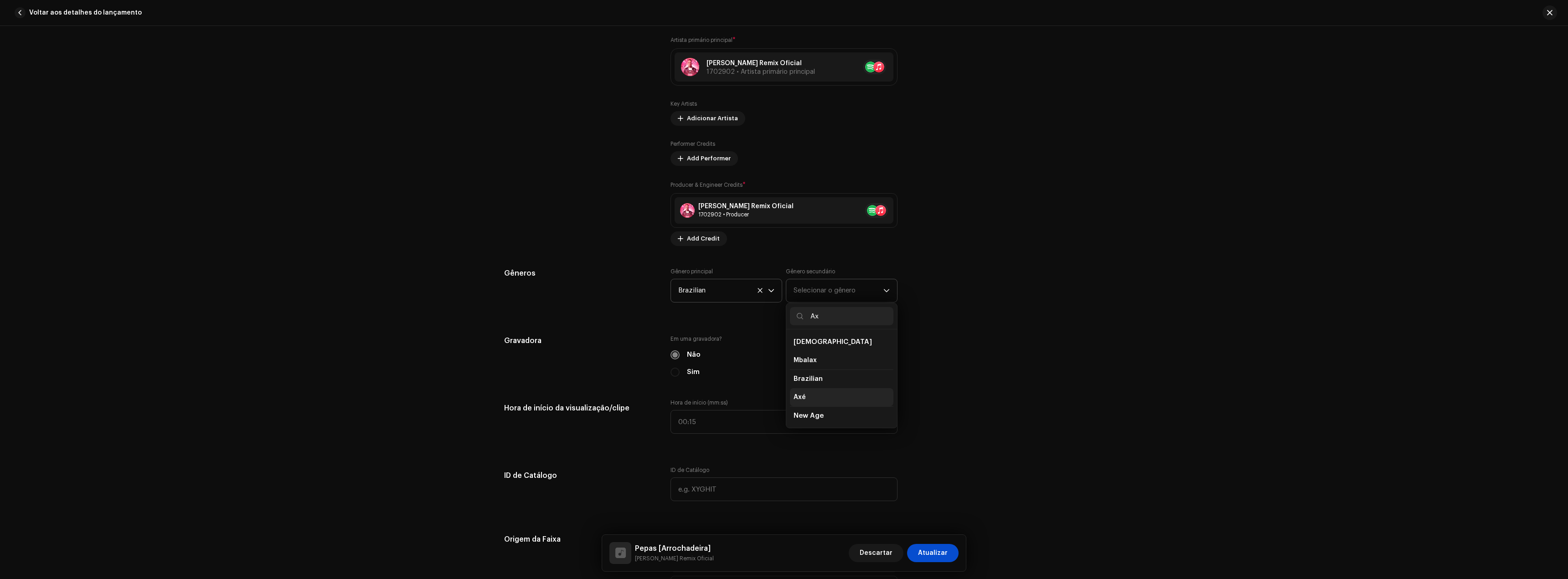
click at [816, 397] on li "Axé" at bounding box center [842, 397] width 104 height 18
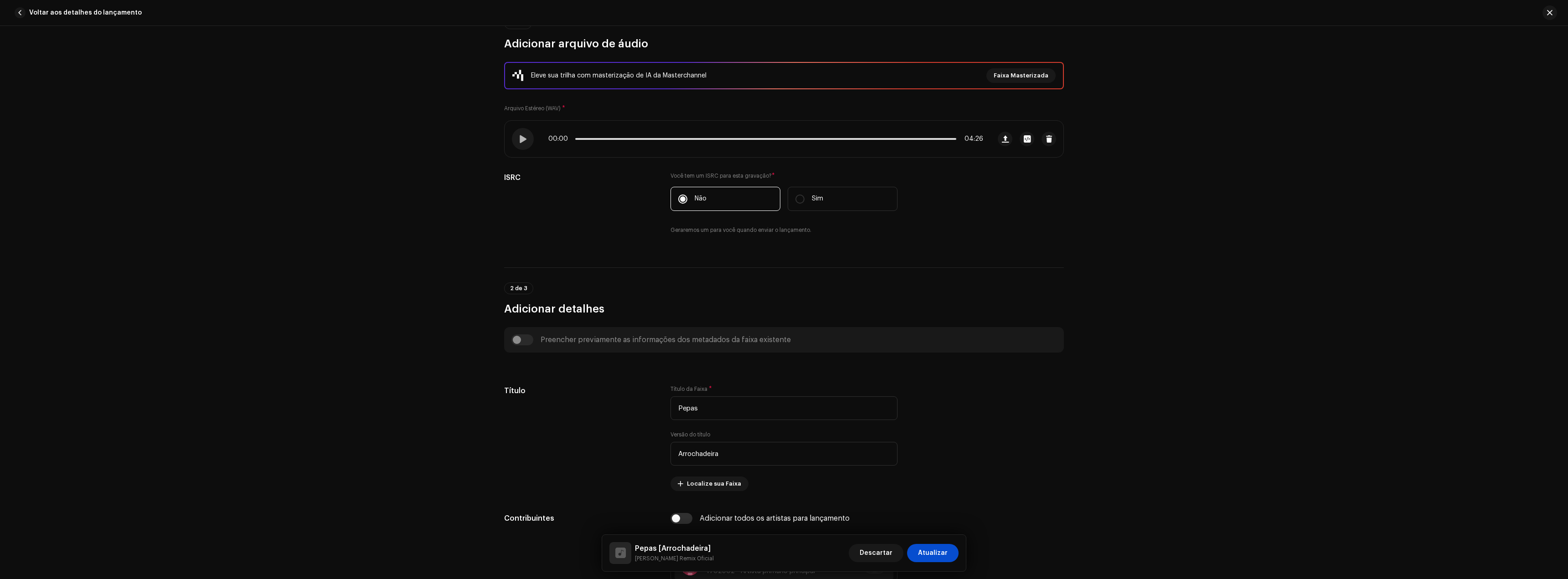
scroll to position [0, 0]
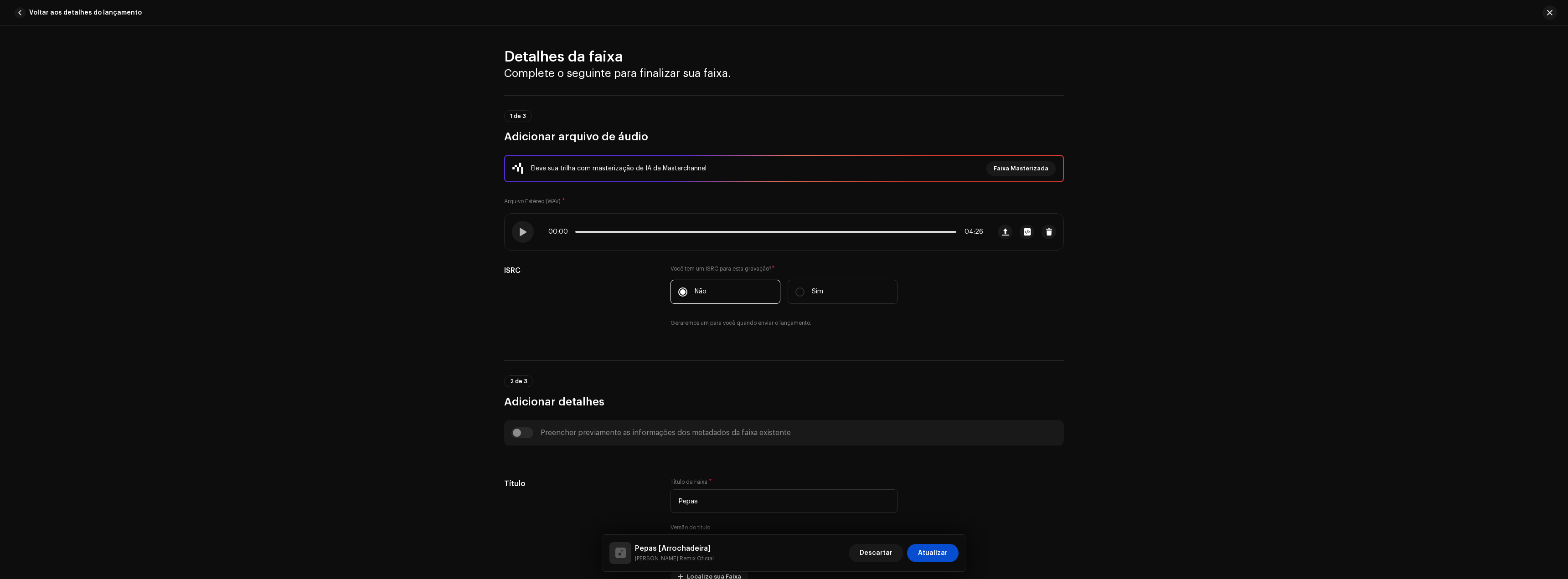
click at [1101, 356] on div "Detalhes da faixa Complete o seguinte para finalizar sua faixa. 1 de 3 Adiciona…" at bounding box center [784, 302] width 1568 height 553
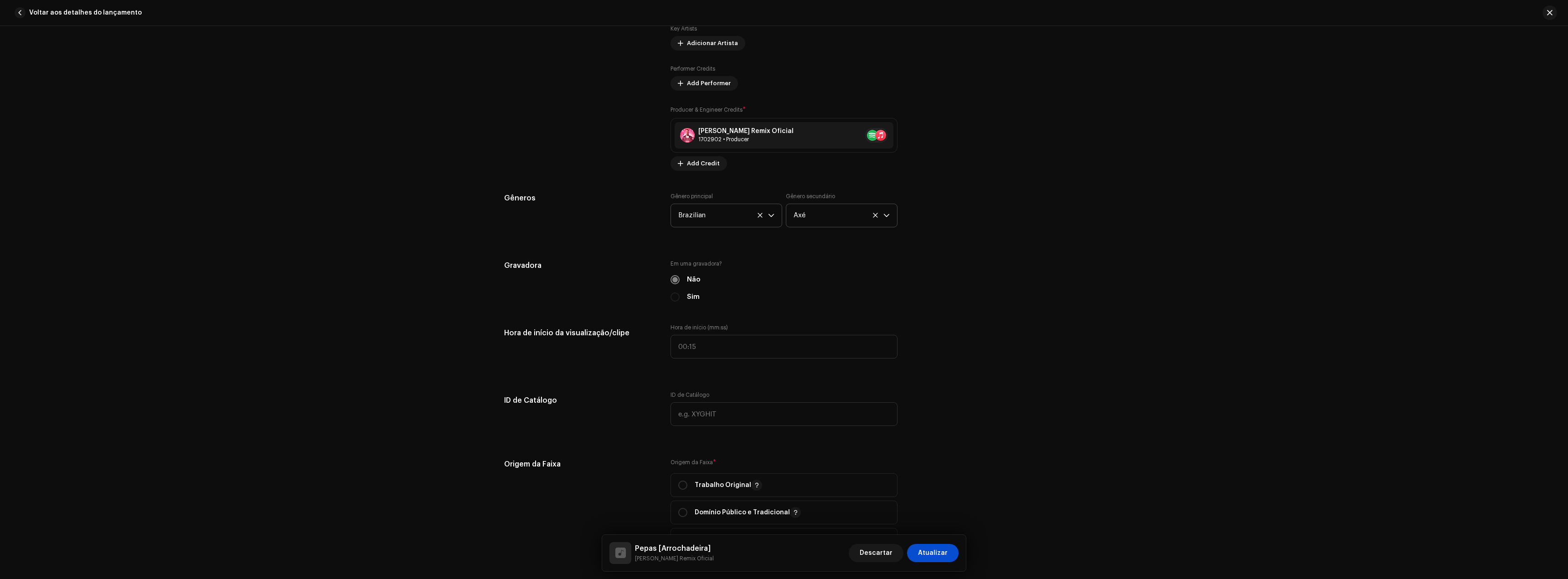
scroll to position [820, 0]
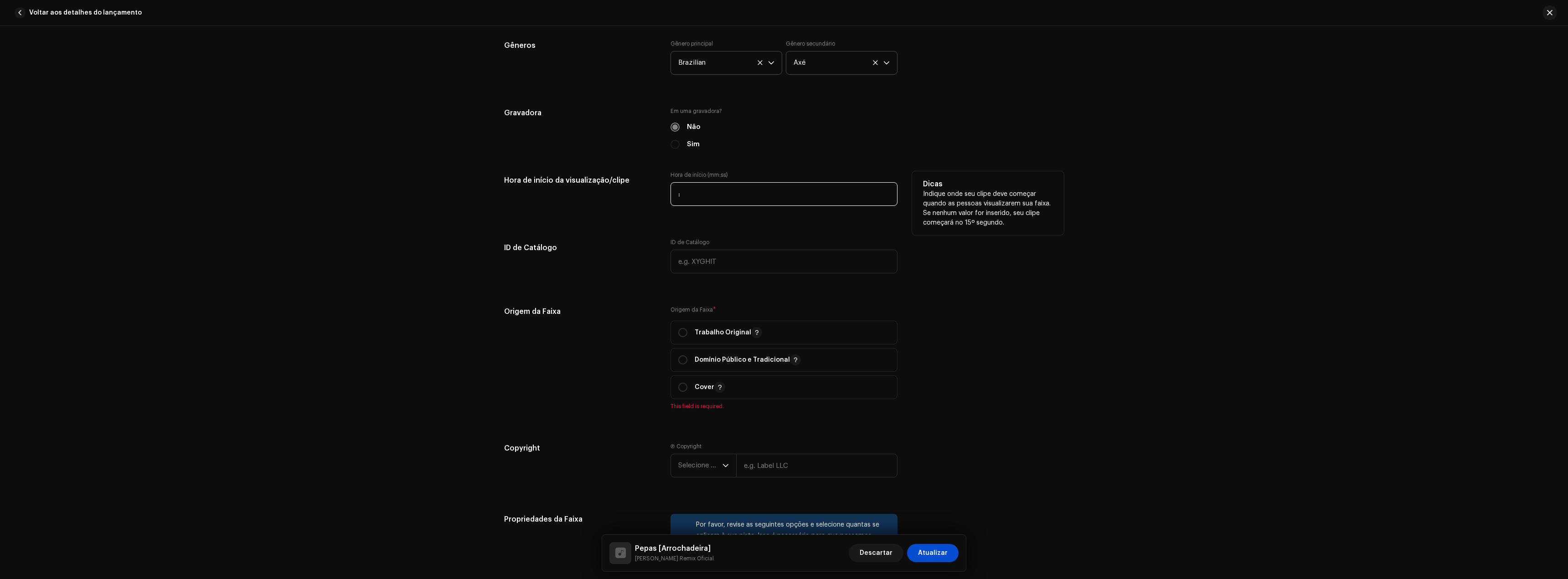
click at [713, 198] on input ":" at bounding box center [784, 194] width 227 height 24
click at [685, 328] on p-radiobutton at bounding box center [683, 333] width 9 height 9
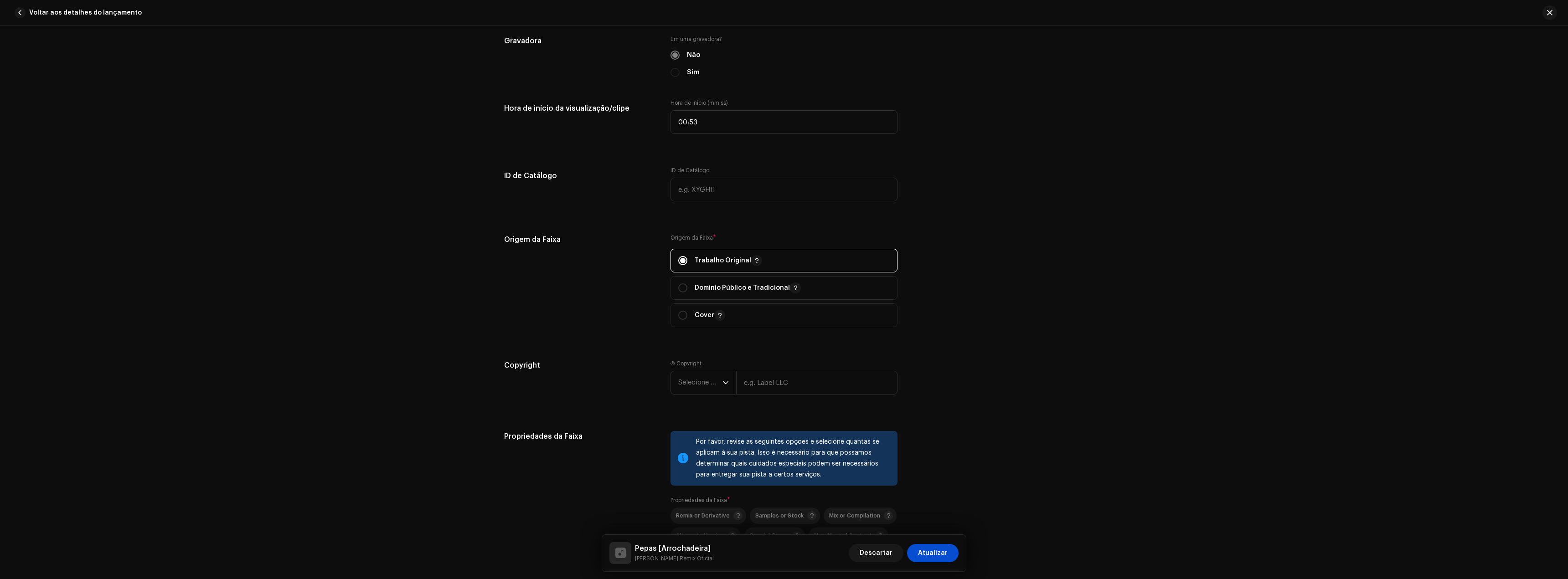
scroll to position [911, 0]
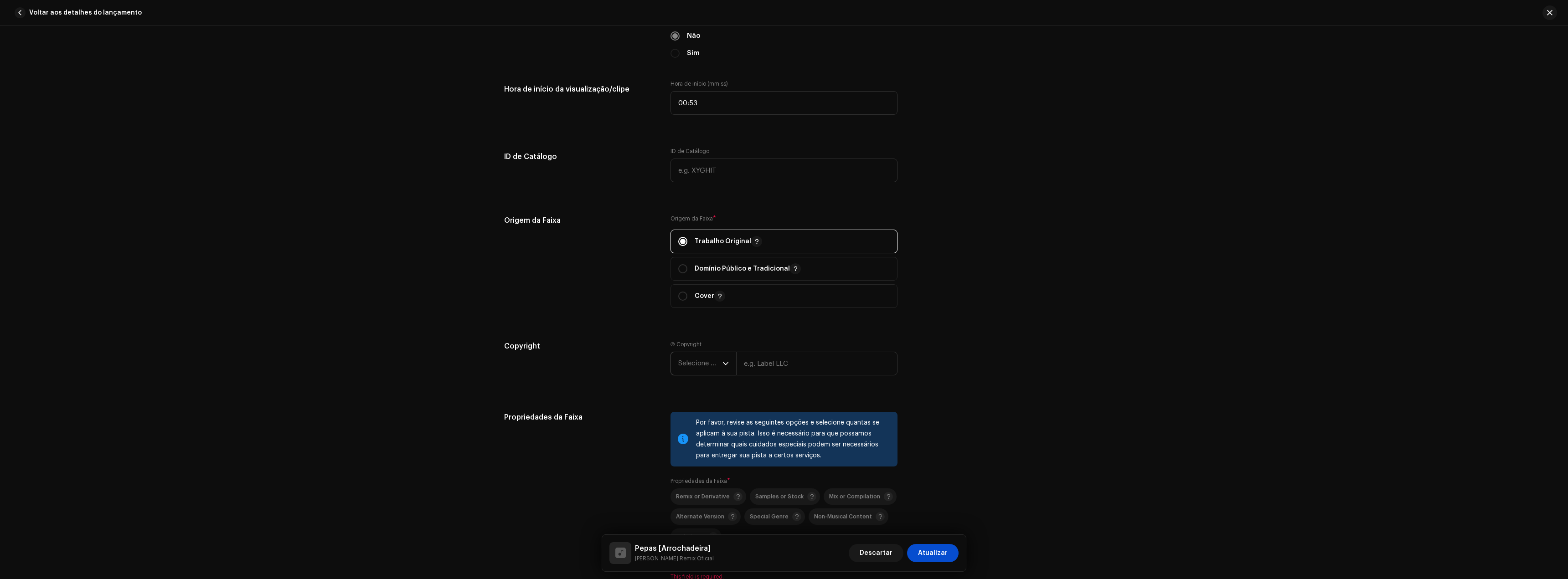
click at [694, 364] on span "Selecione o ano" at bounding box center [700, 363] width 44 height 23
click at [691, 433] on span "2025" at bounding box center [686, 433] width 16 height 9
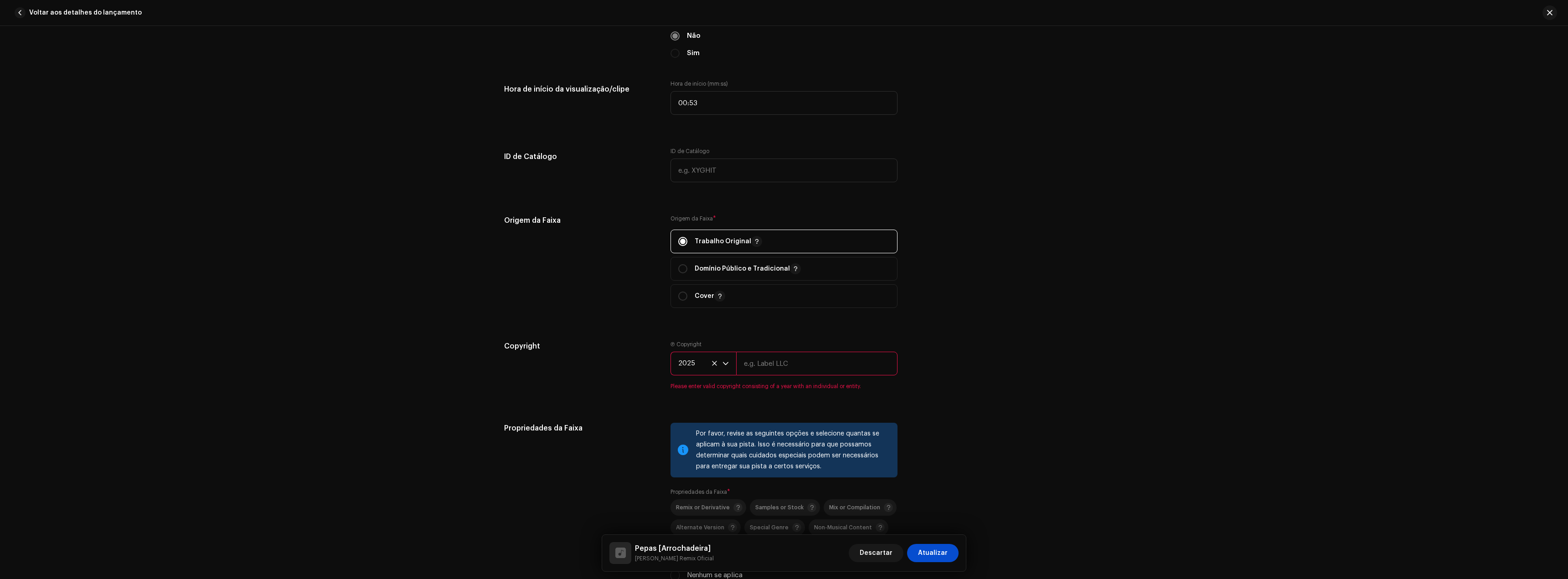
click at [749, 372] on input "text" at bounding box center [816, 364] width 161 height 24
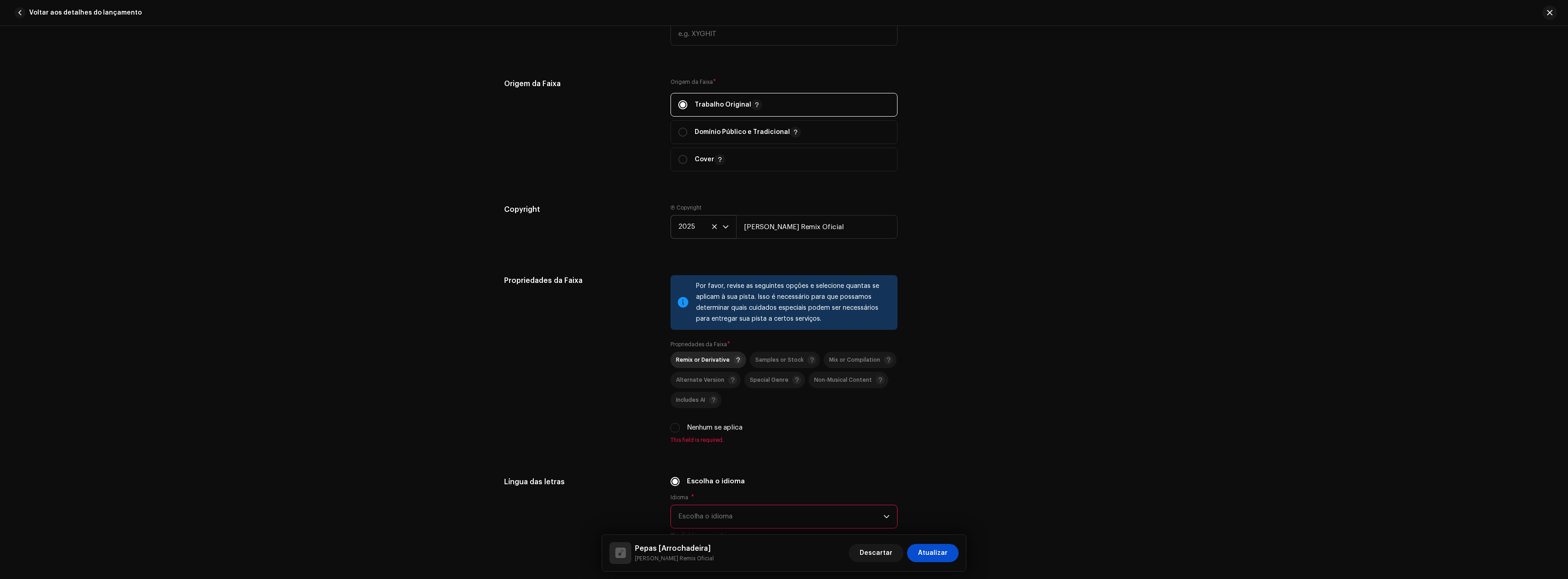
click at [693, 364] on div "Remix or Derivative" at bounding box center [709, 360] width 67 height 9
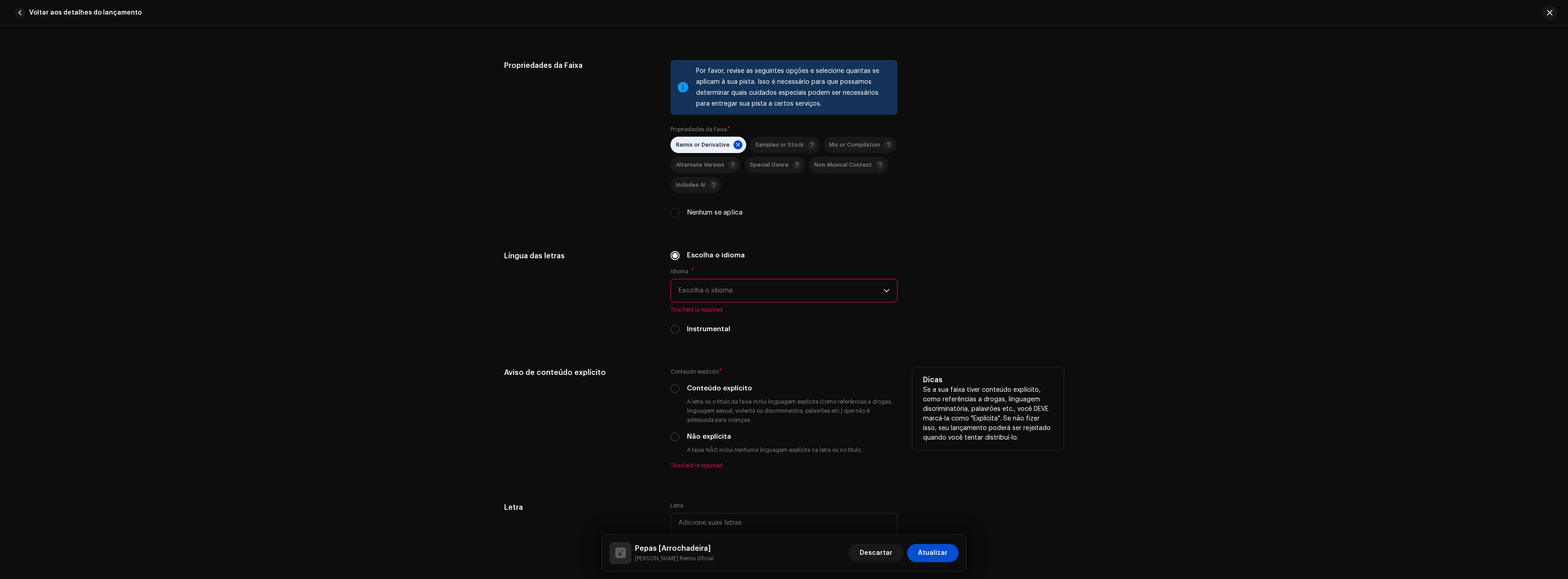
scroll to position [1276, 0]
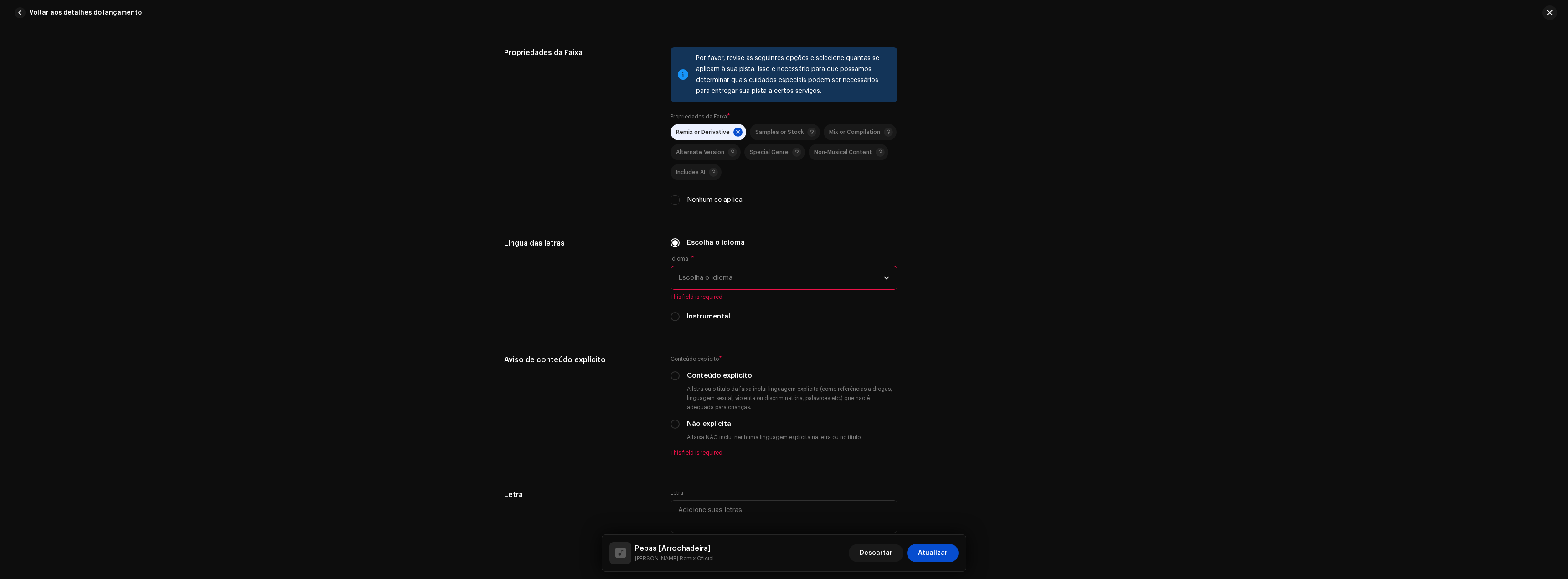
click at [701, 279] on span "Escolha o idioma" at bounding box center [781, 278] width 205 height 23
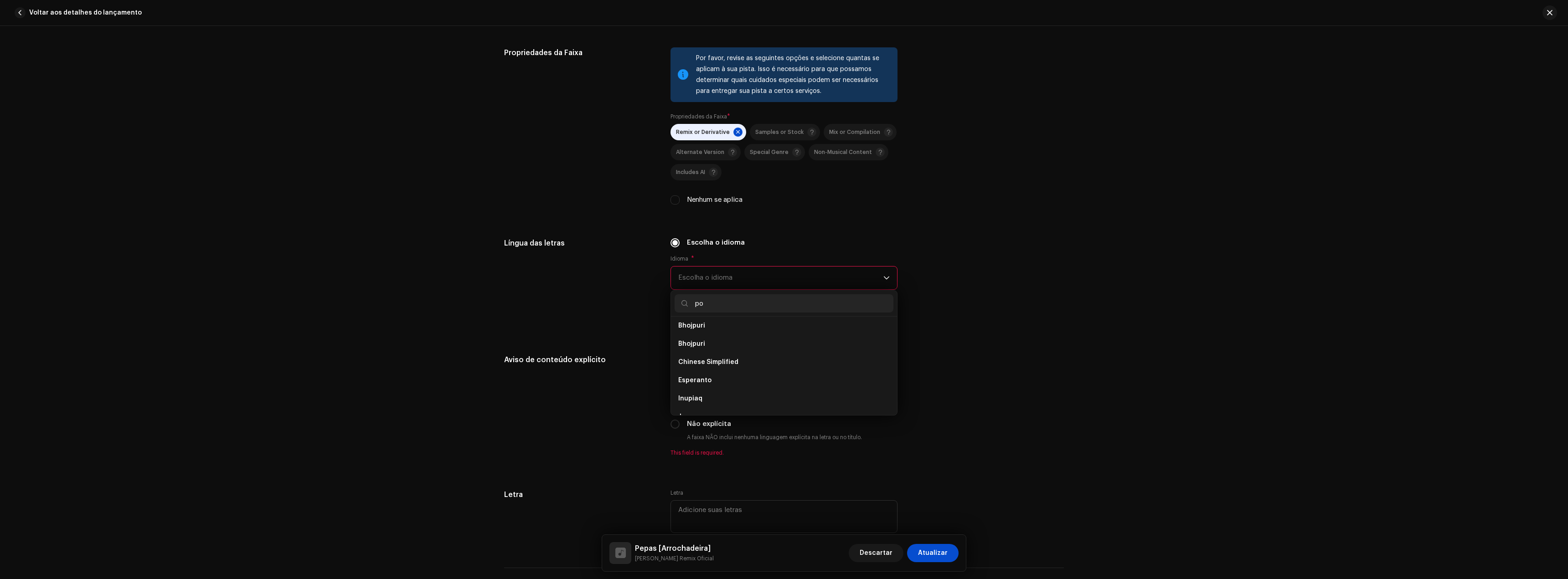
scroll to position [0, 0]
click at [700, 328] on span "Portuguese" at bounding box center [697, 329] width 38 height 9
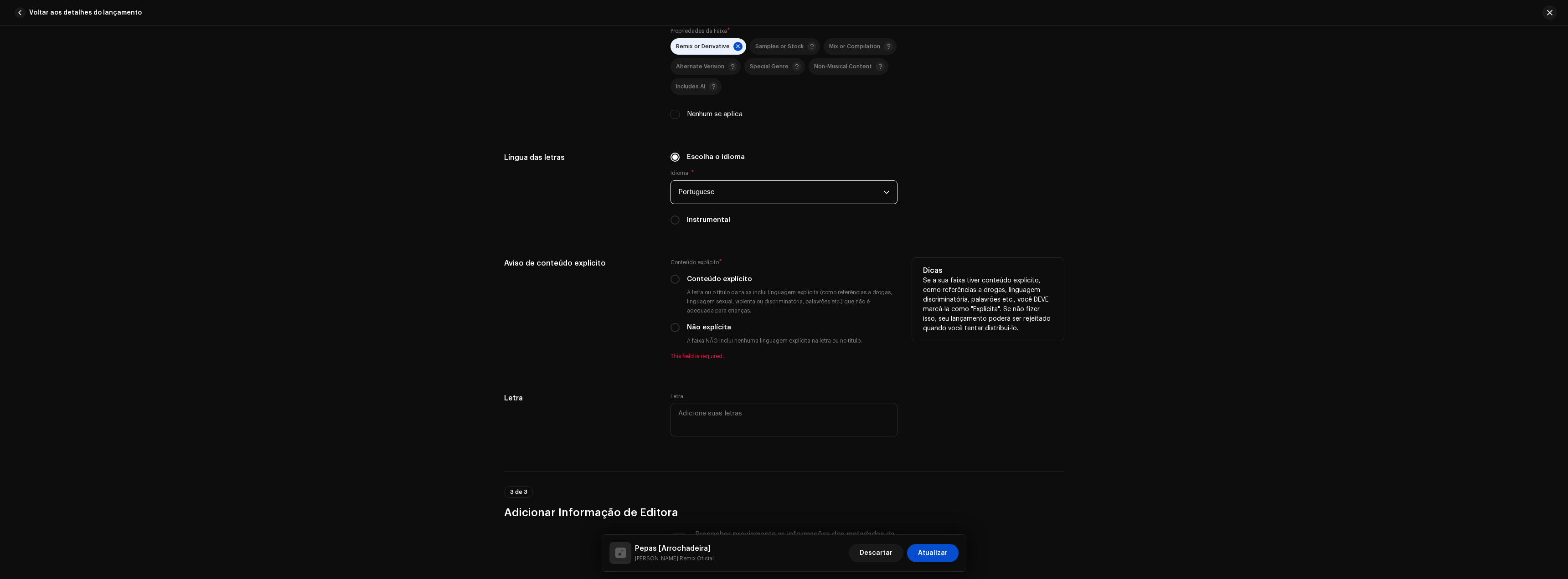
scroll to position [1366, 0]
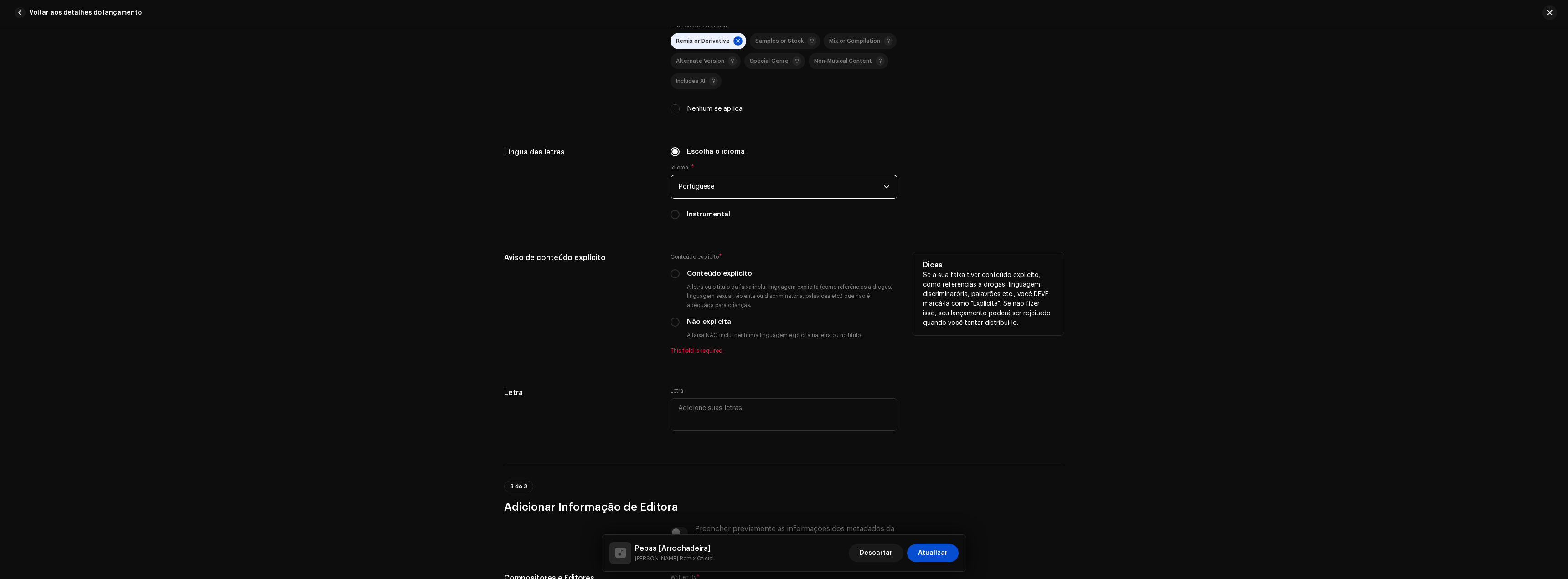
click at [678, 318] on div "Não explícita" at bounding box center [784, 322] width 227 height 10
click at [674, 320] on input "Não explícita" at bounding box center [675, 322] width 9 height 9
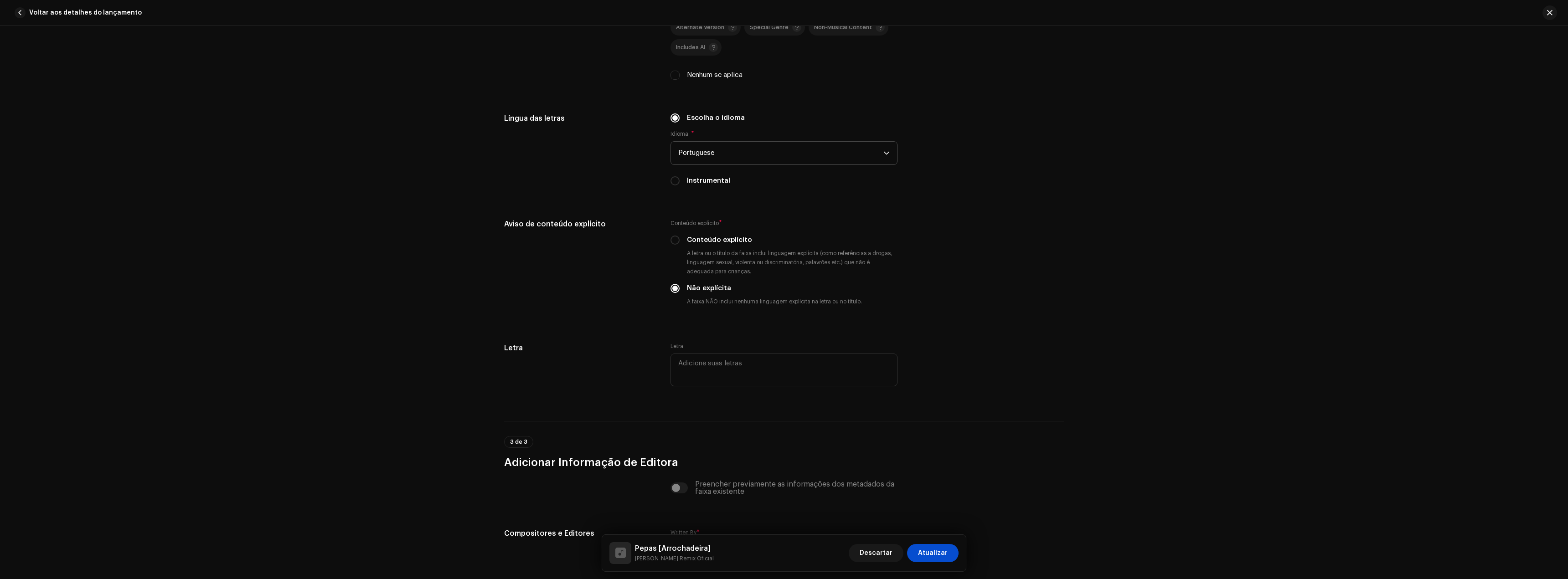
scroll to position [1537, 0]
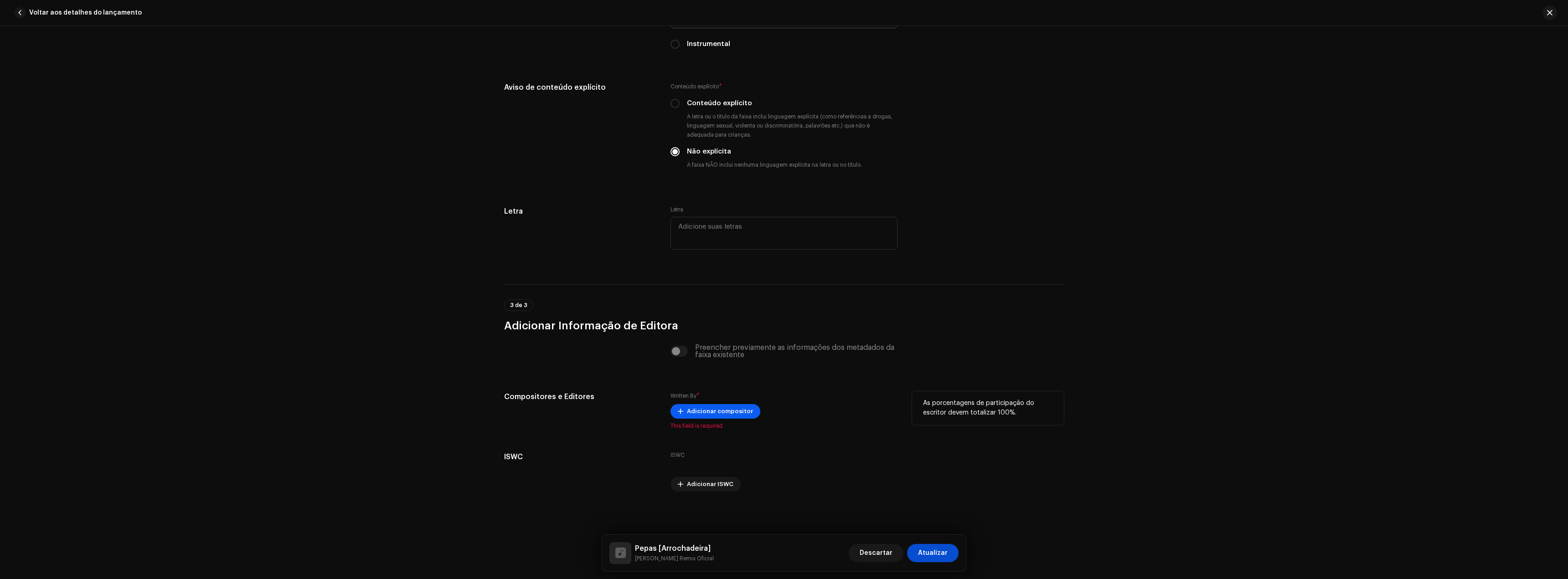
click at [711, 408] on span "Adicionar compositor" at bounding box center [720, 411] width 66 height 18
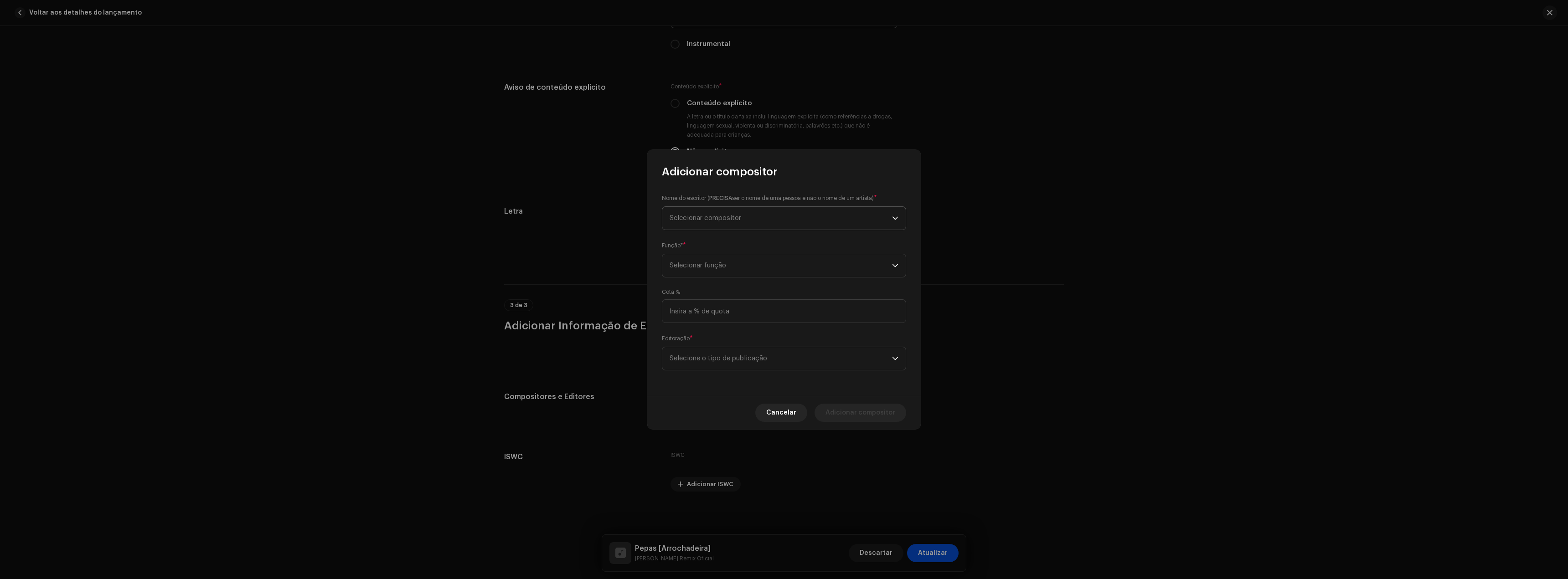
click at [699, 216] on span "Selecionar compositor" at bounding box center [705, 218] width 72 height 7
click at [767, 329] on button "New Writer" at bounding box center [784, 322] width 236 height 18
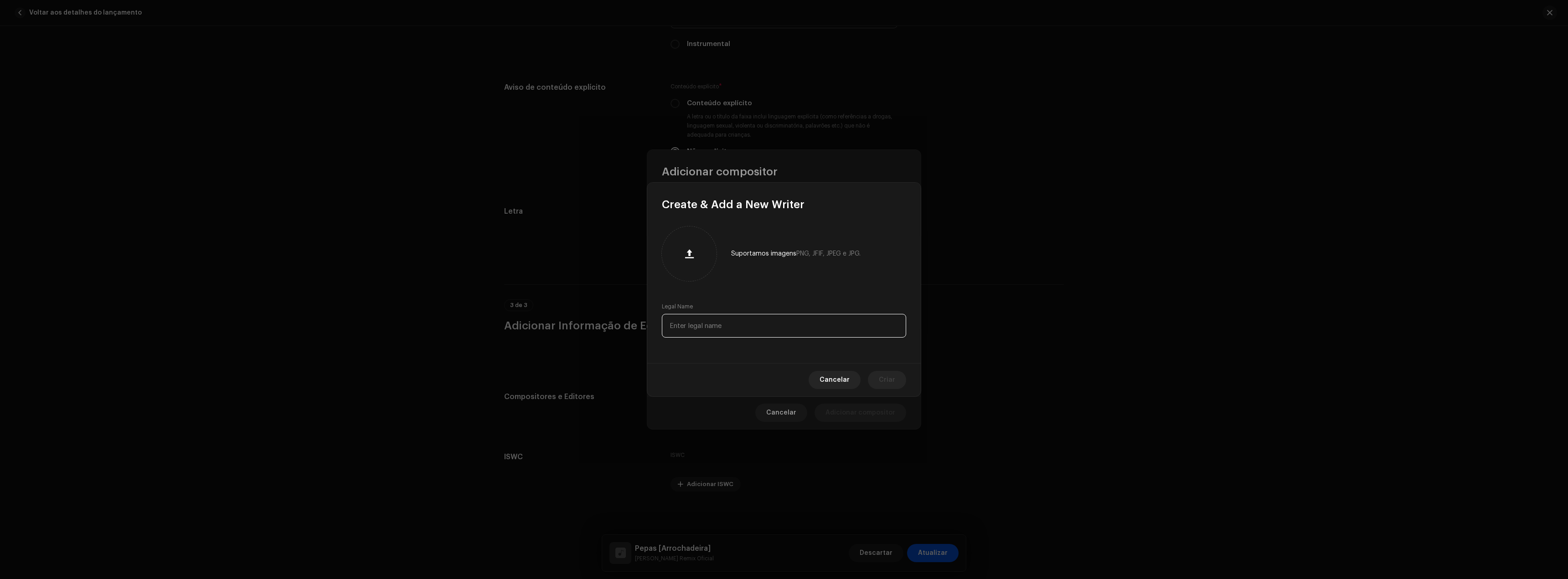
click at [712, 330] on input "text" at bounding box center [783, 325] width 244 height 24
paste input "[PERSON_NAME]"
click at [877, 374] on button "Criar" at bounding box center [887, 380] width 38 height 18
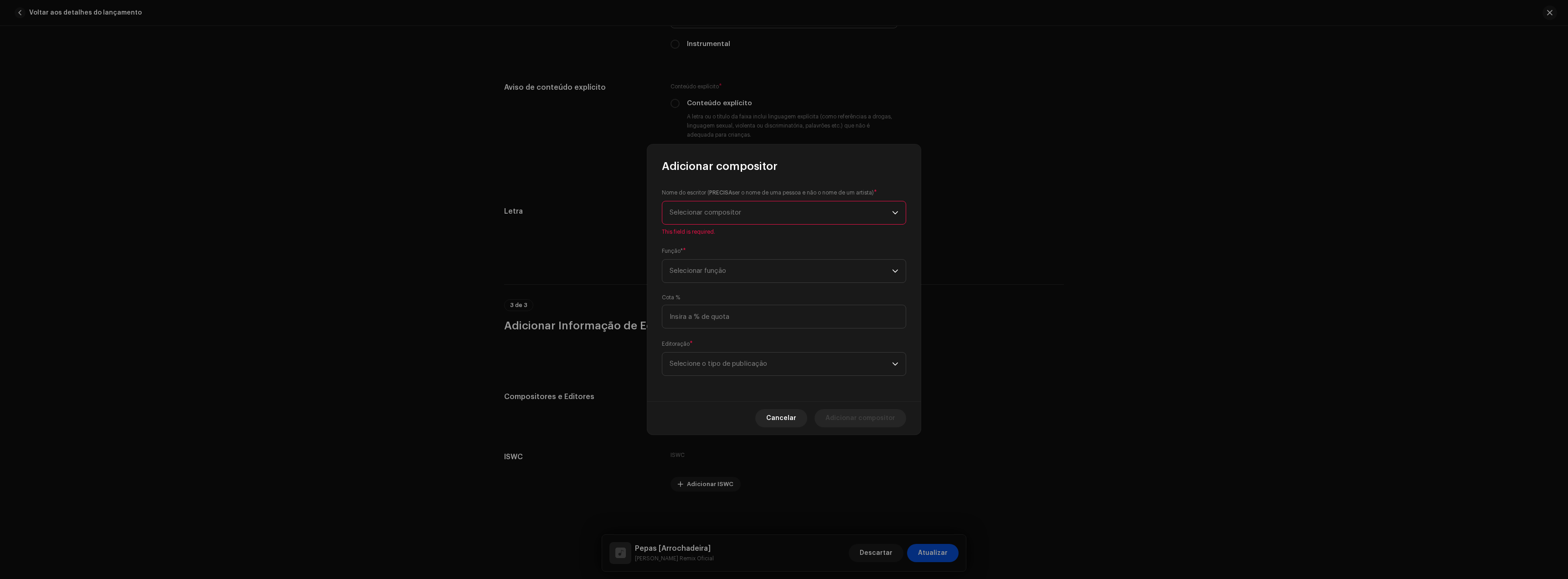
click at [701, 278] on div "Nome do escritor ( PRECISA ser o nome de uma pessoa e não o nome de um artista)…" at bounding box center [784, 287] width 273 height 228
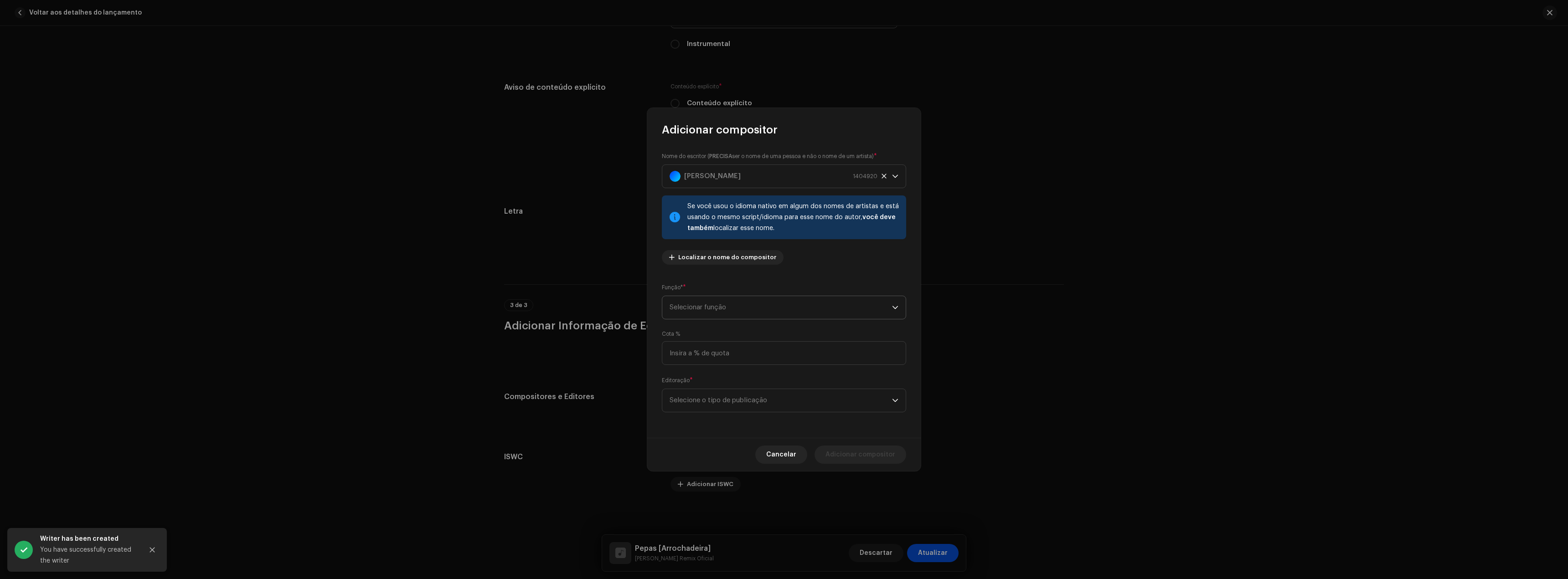
click at [697, 306] on span "Selecionar função" at bounding box center [781, 307] width 223 height 23
click at [708, 380] on li "Composer & Lyricist" at bounding box center [784, 387] width 236 height 18
click at [711, 402] on span "Selecione o tipo de publicação" at bounding box center [781, 400] width 223 height 23
click at [714, 424] on span "Copyright control (self-published)" at bounding box center [724, 426] width 109 height 9
click at [879, 448] on span "Adicionar compositor" at bounding box center [860, 455] width 70 height 18
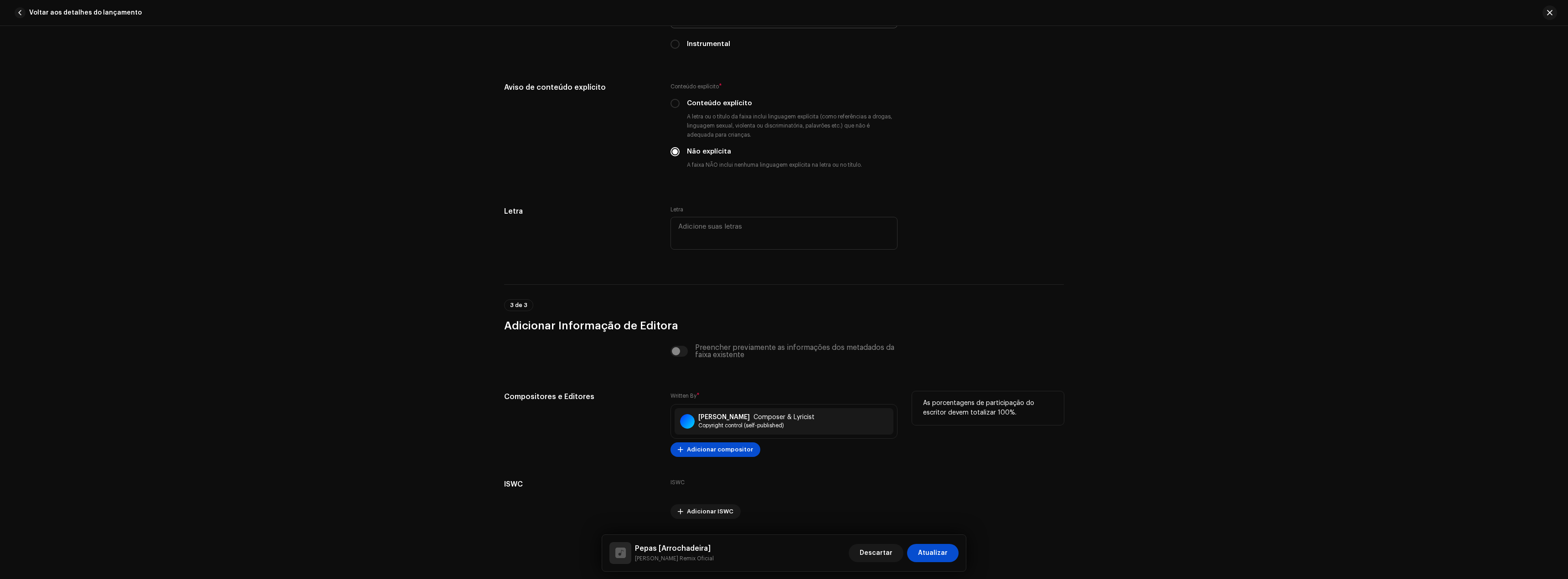
click at [708, 439] on div "Written By * [PERSON_NAME] Composer & Lyricist Copyright control (self-publishe…" at bounding box center [784, 424] width 227 height 65
click at [707, 445] on span "Adicionar compositor" at bounding box center [720, 450] width 66 height 18
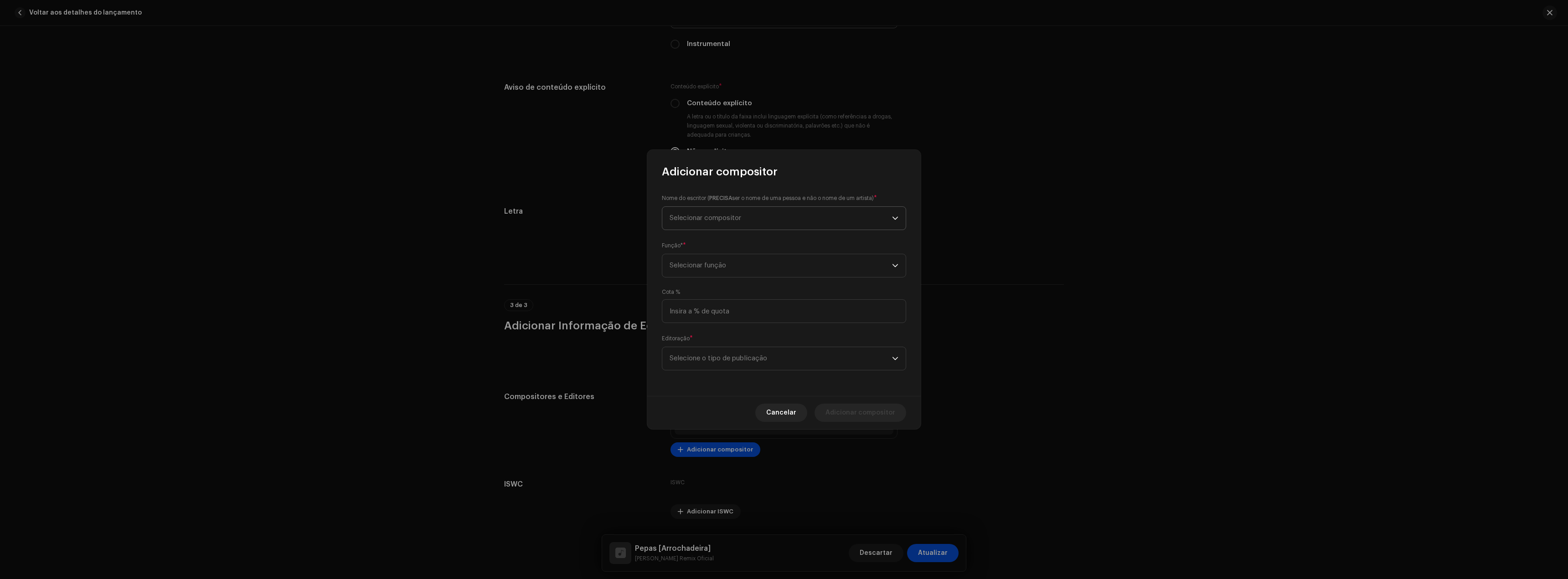
click at [702, 215] on span "Selecionar compositor" at bounding box center [705, 218] width 72 height 7
click at [755, 300] on button "New Writer" at bounding box center [784, 294] width 236 height 18
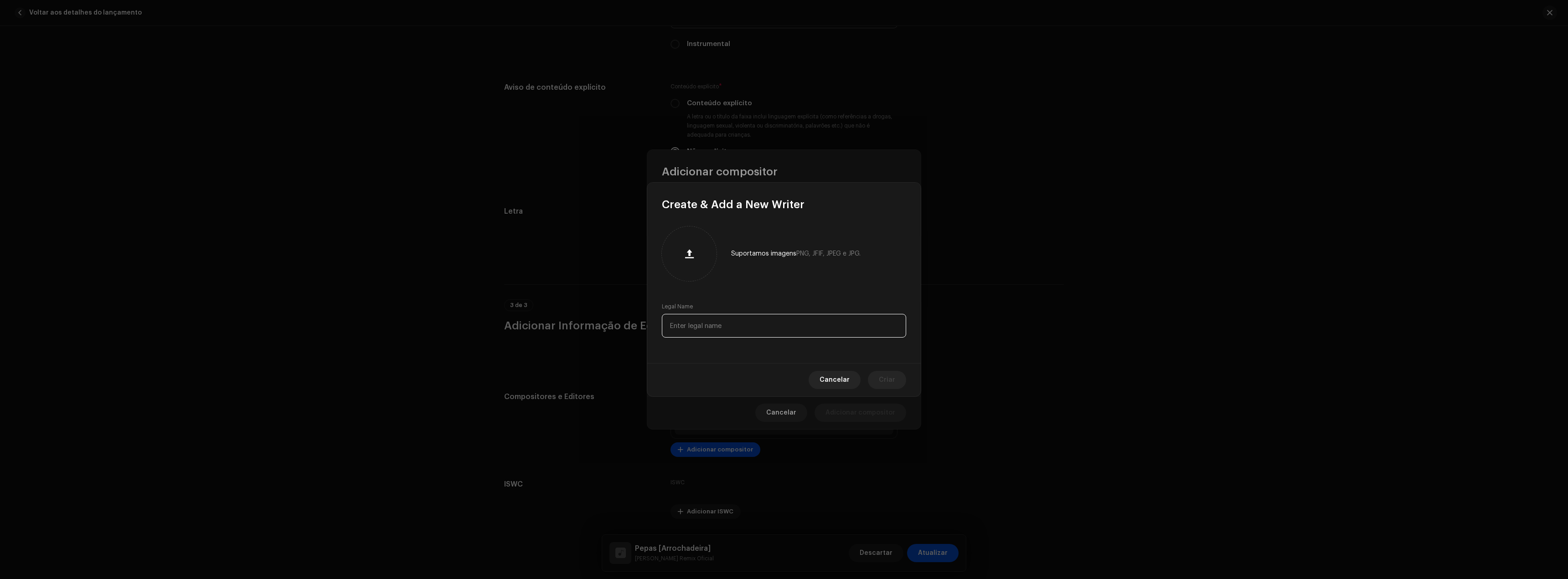
click at [719, 320] on input "text" at bounding box center [783, 325] width 244 height 24
paste input "Farruko"
click at [880, 385] on button "Criar" at bounding box center [887, 380] width 38 height 18
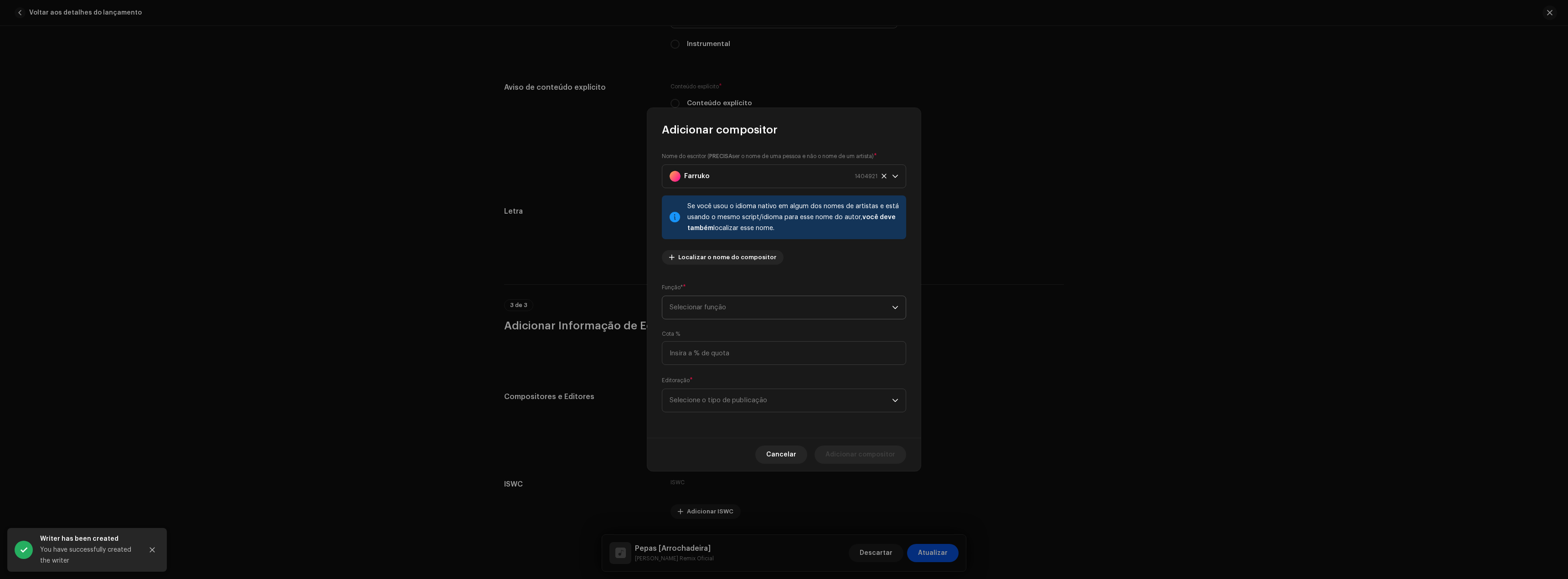
click at [706, 276] on div "Nome do escritor ( PRECISA ser o nome de [PERSON_NAME] e não o nome de um artis…" at bounding box center [784, 287] width 273 height 301
click at [702, 309] on span "Selecionar função" at bounding box center [781, 307] width 223 height 23
click at [718, 382] on li "Composer & Lyricist" at bounding box center [784, 387] width 236 height 18
click at [725, 398] on span "Selecione o tipo de publicação" at bounding box center [781, 400] width 223 height 23
drag, startPoint x: 740, startPoint y: 424, endPoint x: 762, endPoint y: 427, distance: 22.2
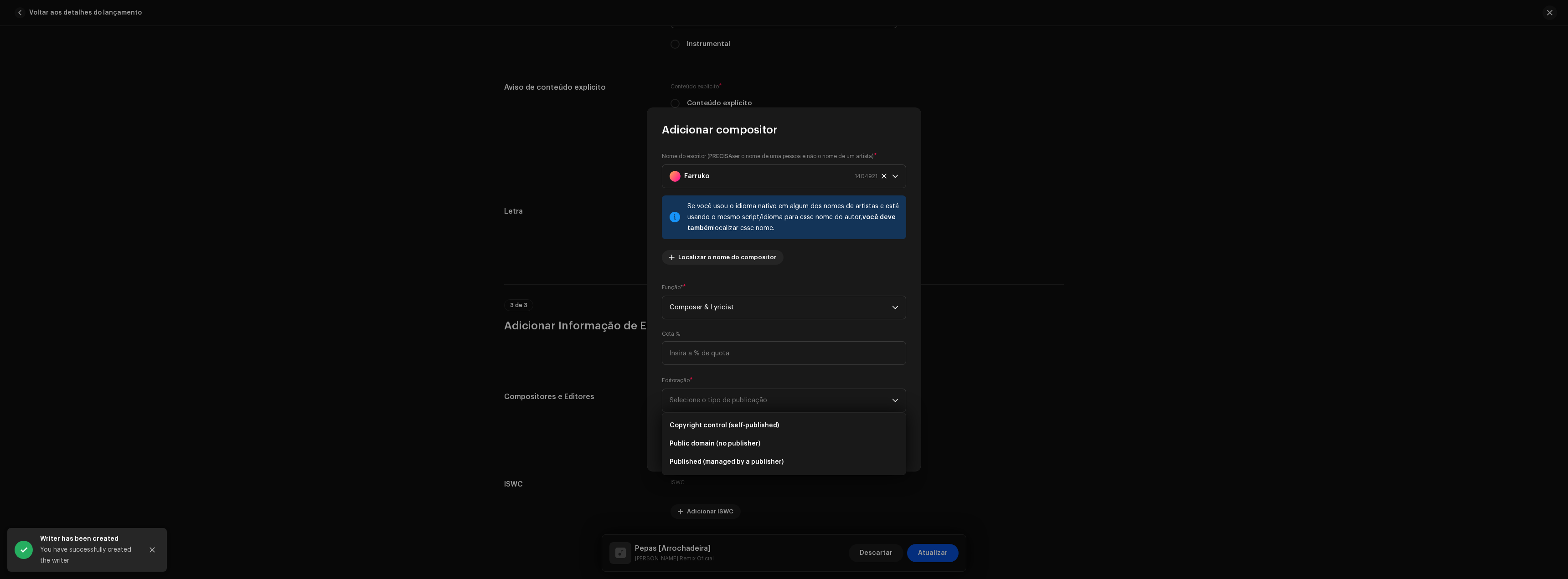
click at [741, 424] on span "Copyright control (self-published)" at bounding box center [724, 426] width 109 height 9
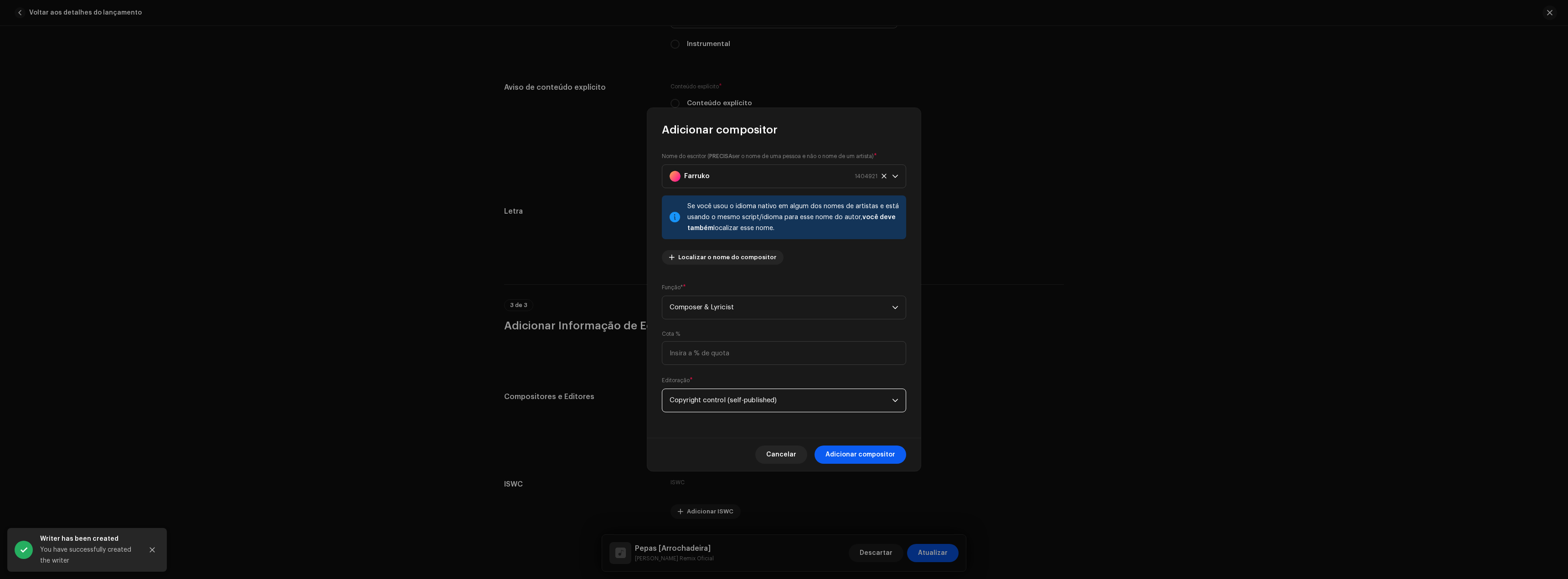
click at [860, 452] on span "Adicionar compositor" at bounding box center [860, 455] width 70 height 18
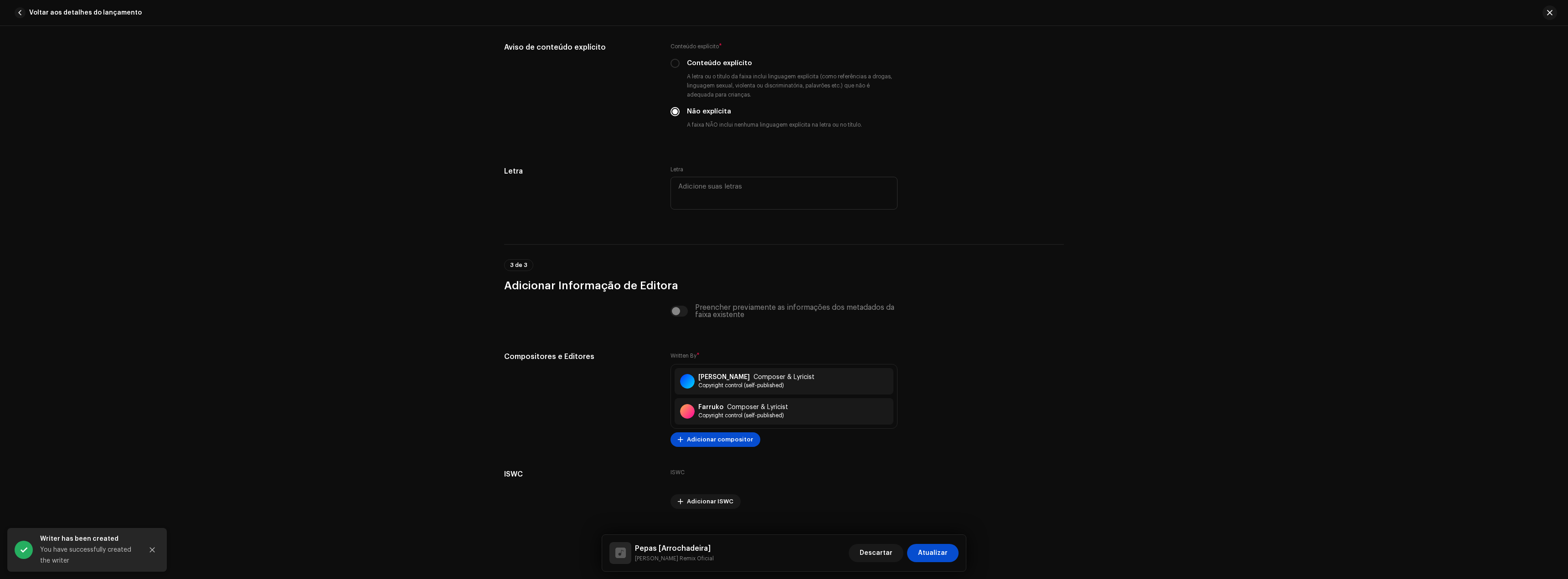
scroll to position [1594, 0]
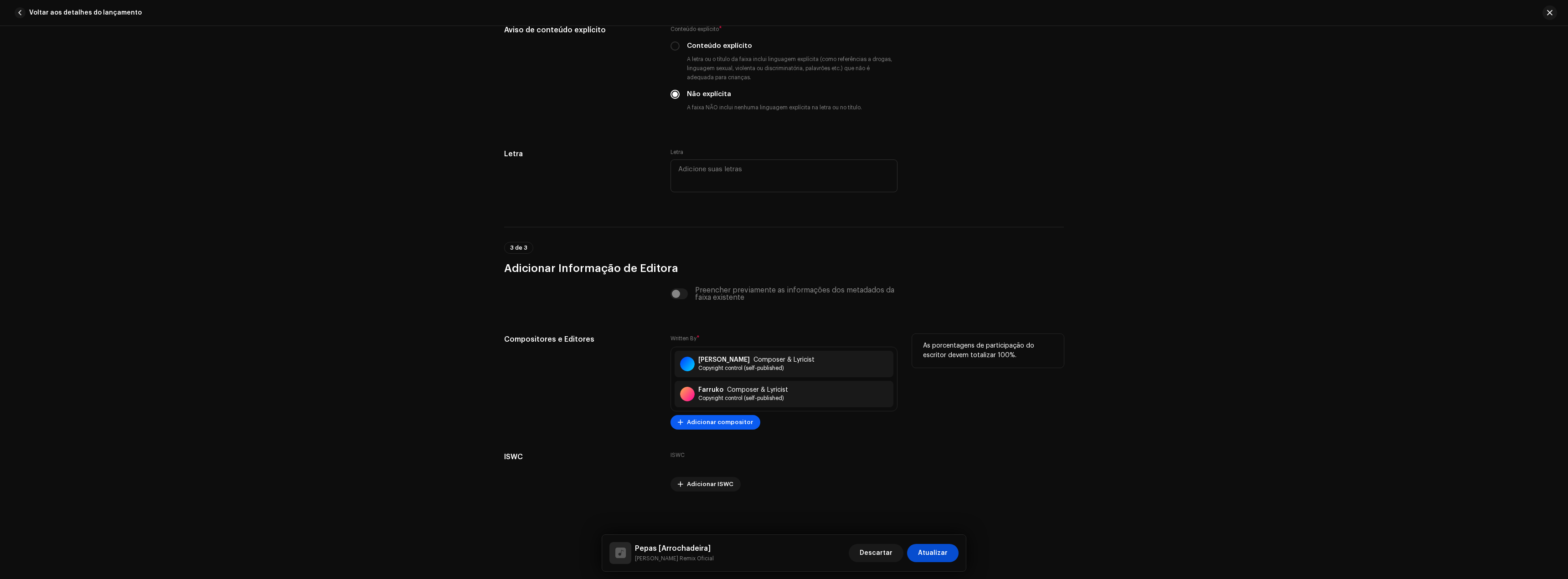
click at [697, 422] on span "Adicionar compositor" at bounding box center [720, 422] width 66 height 18
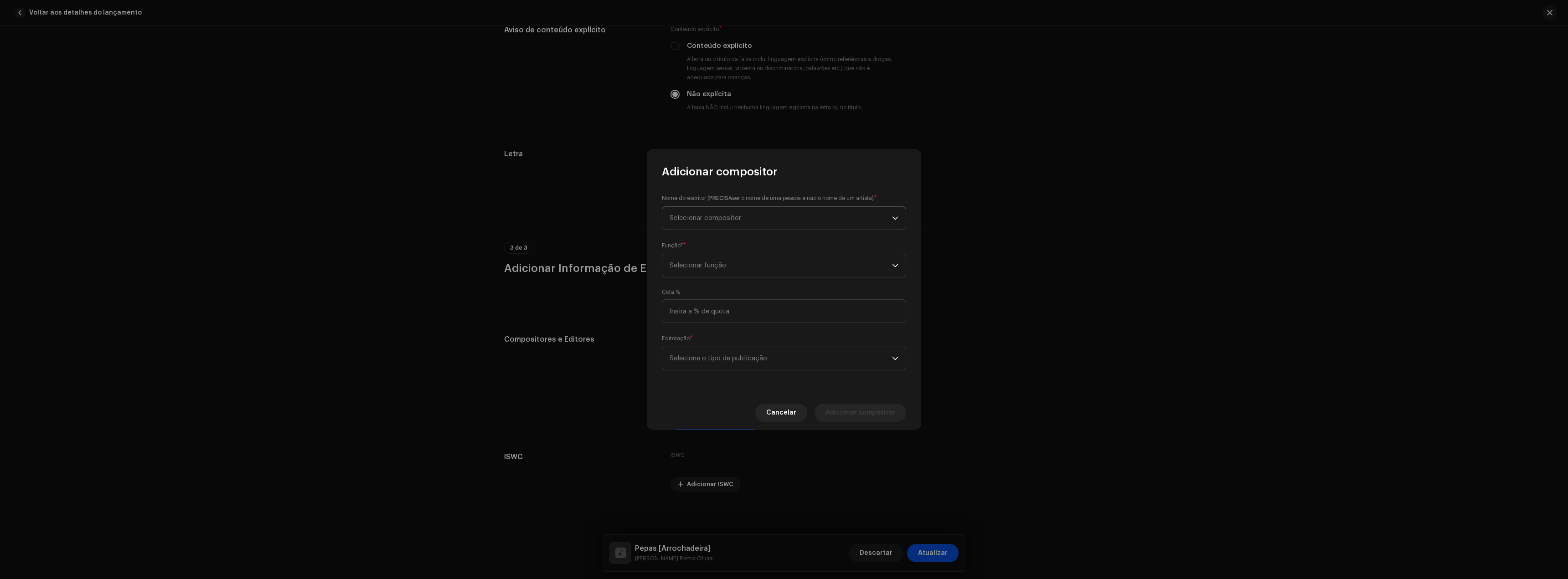
click at [697, 221] on span "Selecionar compositor" at bounding box center [705, 218] width 72 height 7
click at [719, 318] on button "New Writer" at bounding box center [784, 313] width 236 height 18
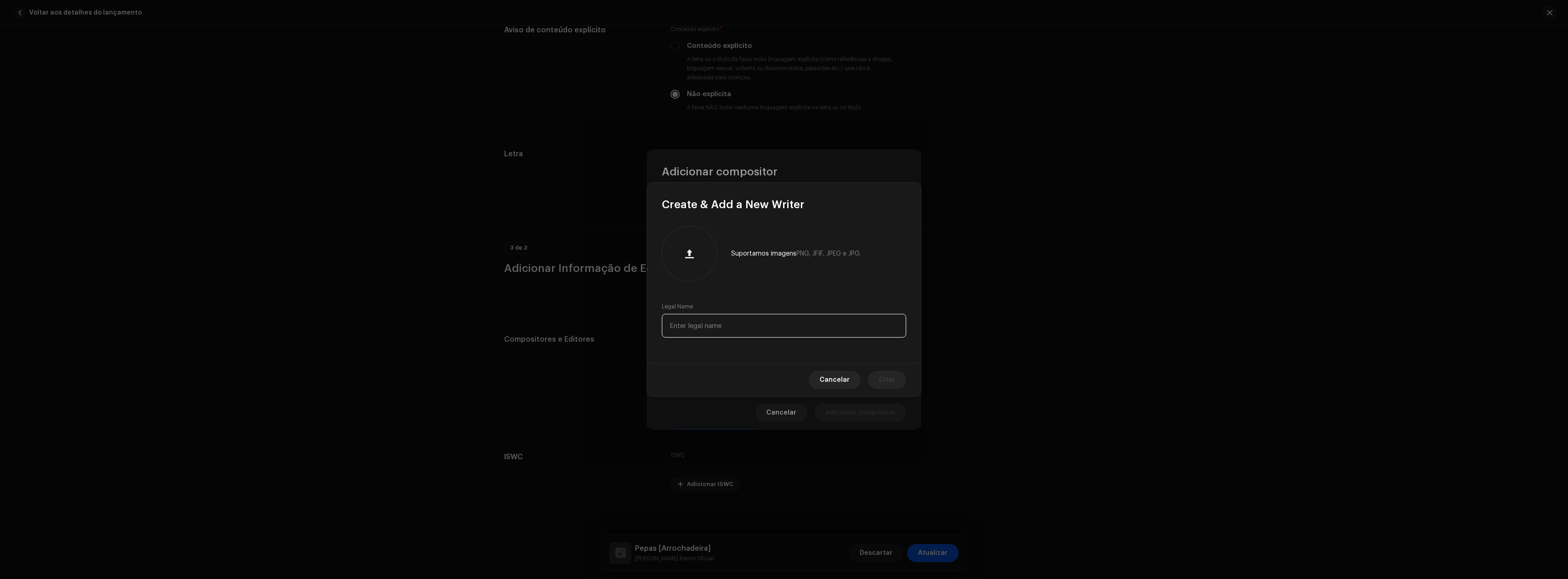
click at [710, 322] on input "text" at bounding box center [783, 325] width 244 height 24
paste input "IAmChino"
click at [901, 382] on button "Criar" at bounding box center [887, 380] width 38 height 18
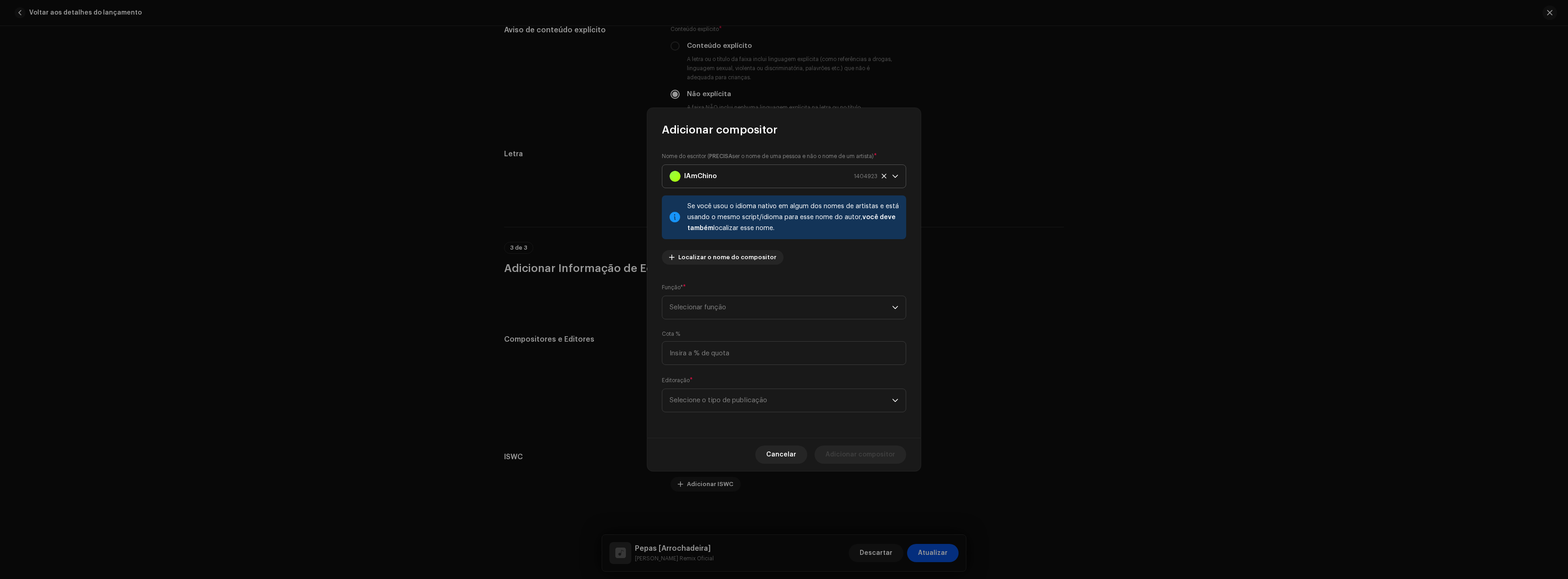
click at [710, 173] on strong "IAmChino" at bounding box center [700, 176] width 33 height 23
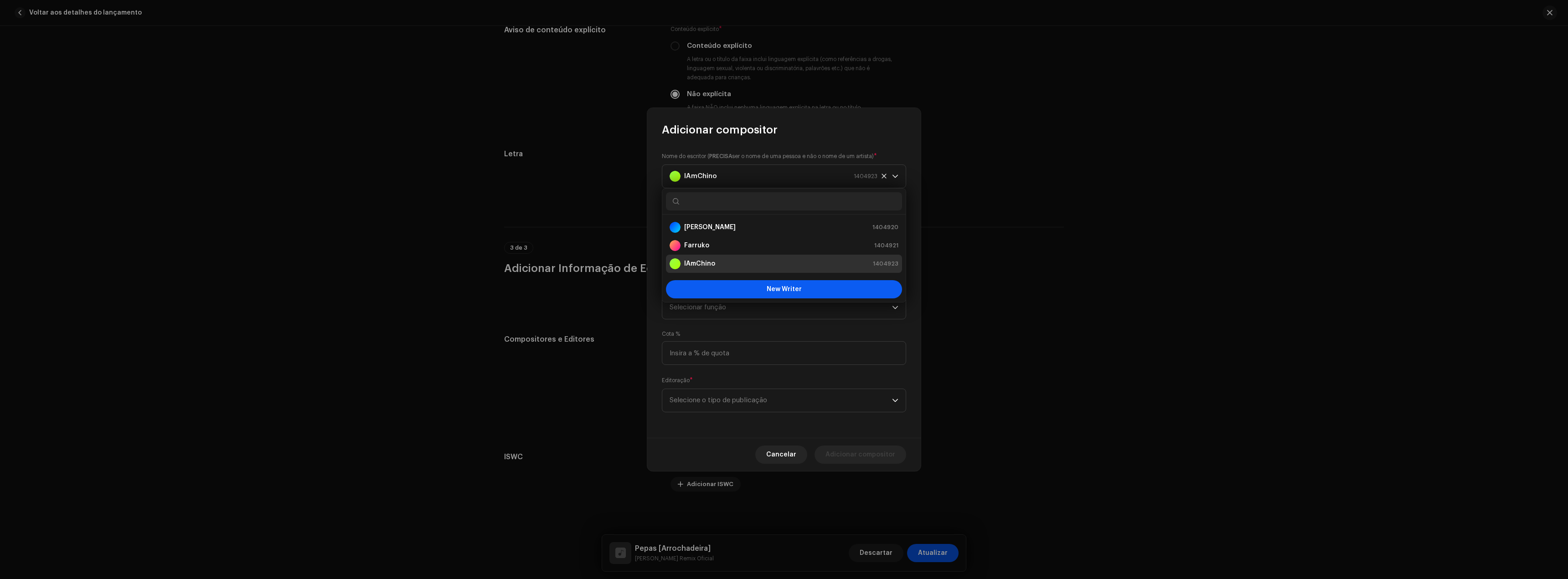
drag, startPoint x: 825, startPoint y: 265, endPoint x: 762, endPoint y: 288, distance: 67.1
click at [762, 288] on button "New Writer" at bounding box center [784, 289] width 236 height 18
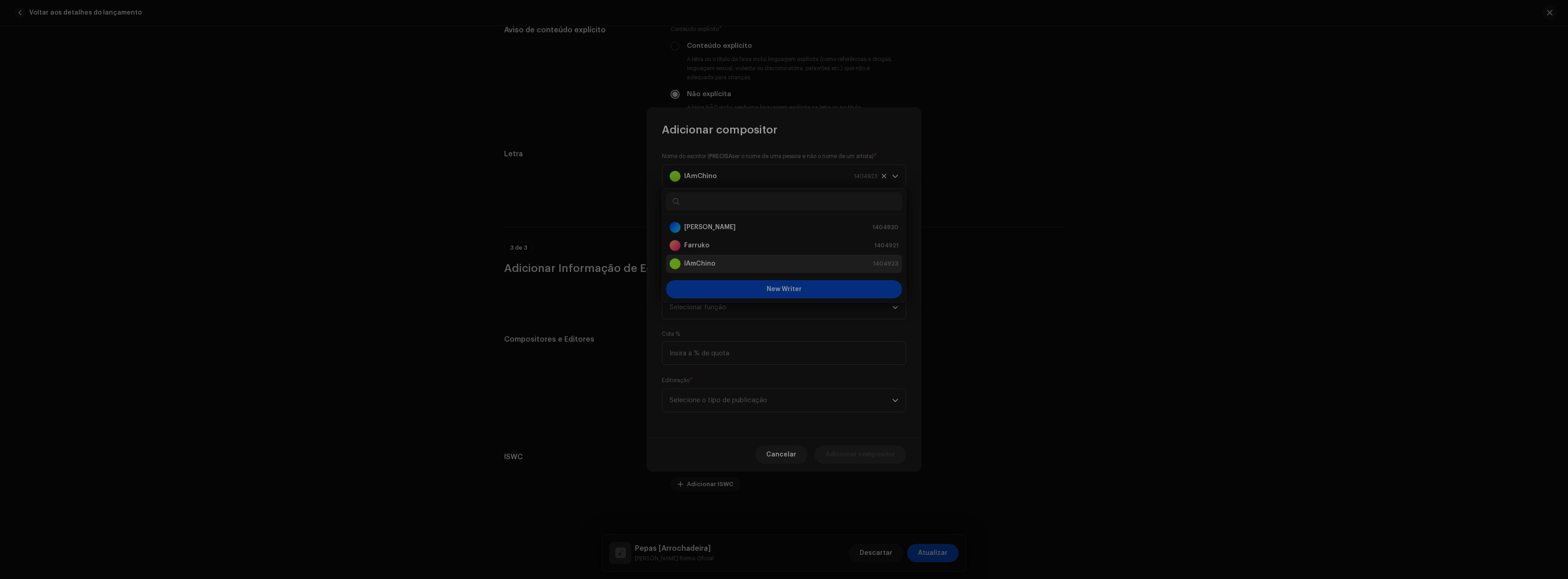
drag, startPoint x: 842, startPoint y: 179, endPoint x: 869, endPoint y: 184, distance: 27.5
click at [842, 180] on div "Create & Add a New Writer Suportamos imagens PNG, JFIF, JPEG e JPG. Legal Name …" at bounding box center [784, 289] width 1568 height 579
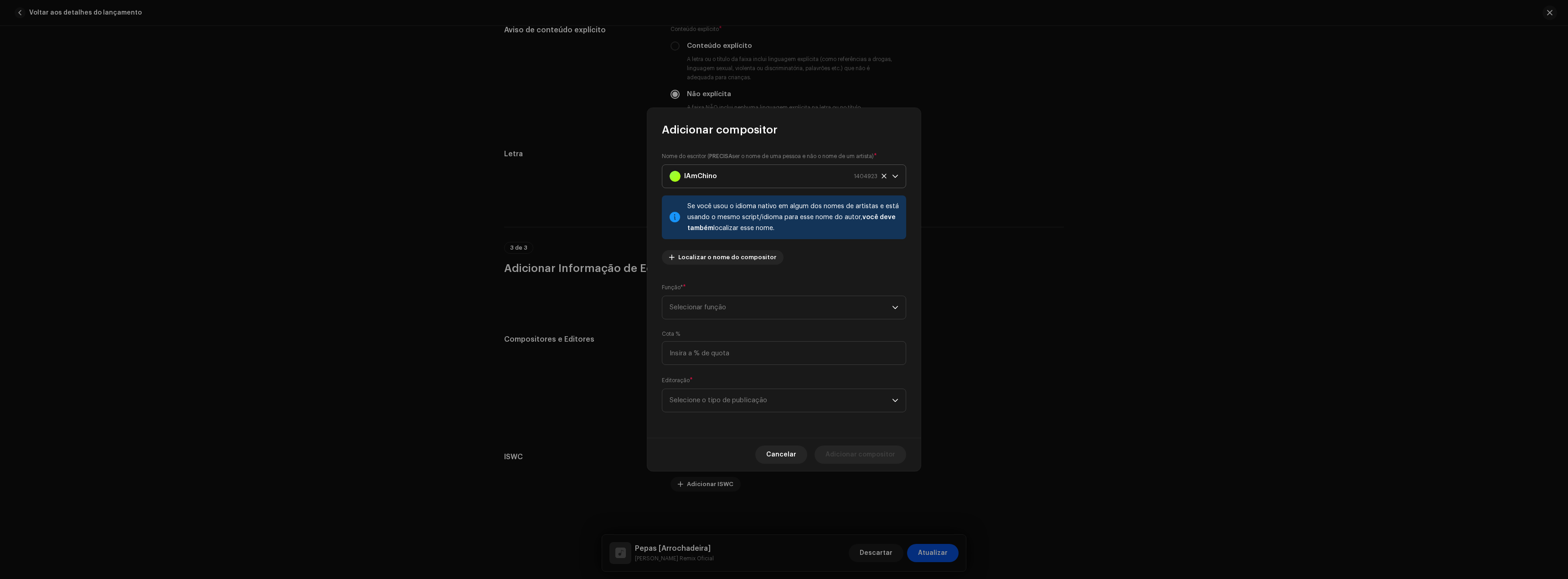
click at [887, 174] on icon at bounding box center [884, 176] width 6 height 6
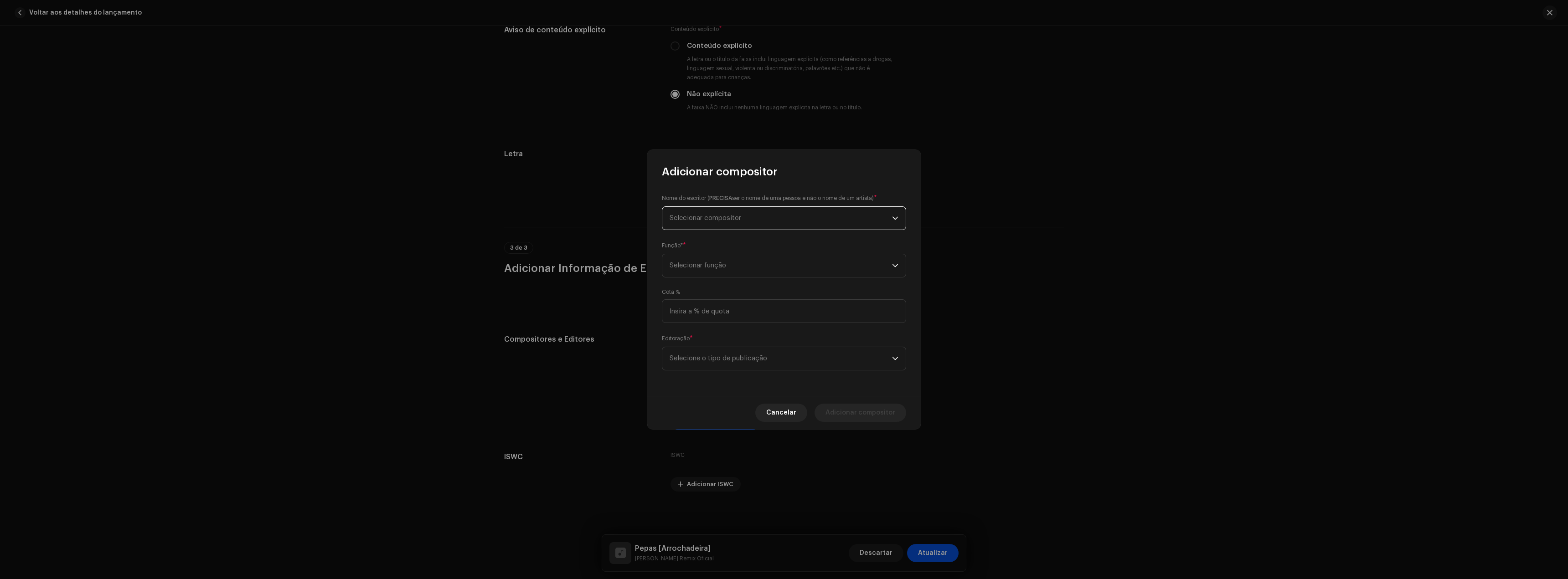
click at [689, 228] on span "Selecionar compositor" at bounding box center [781, 218] width 223 height 23
click at [756, 333] on button "New Writer" at bounding box center [784, 331] width 236 height 18
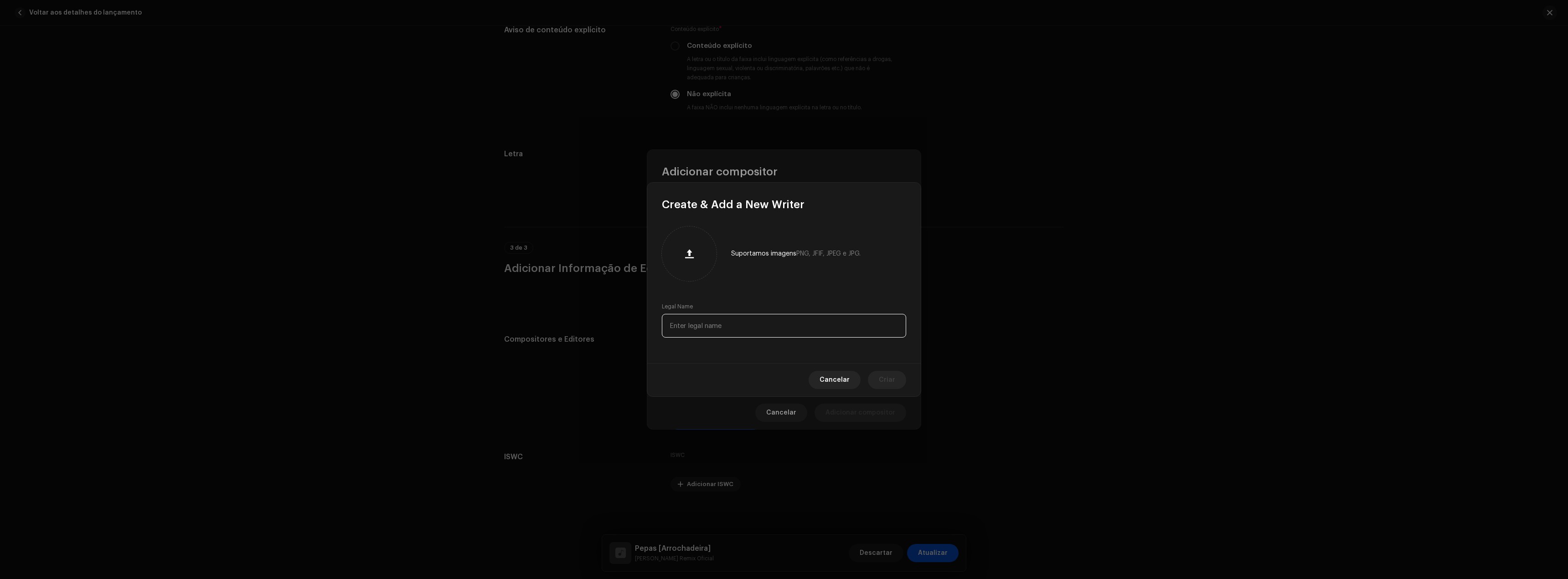
click at [708, 316] on input "text" at bounding box center [783, 325] width 244 height 24
paste input "[PERSON_NAME]"
click at [880, 379] on span "Criar" at bounding box center [887, 380] width 16 height 18
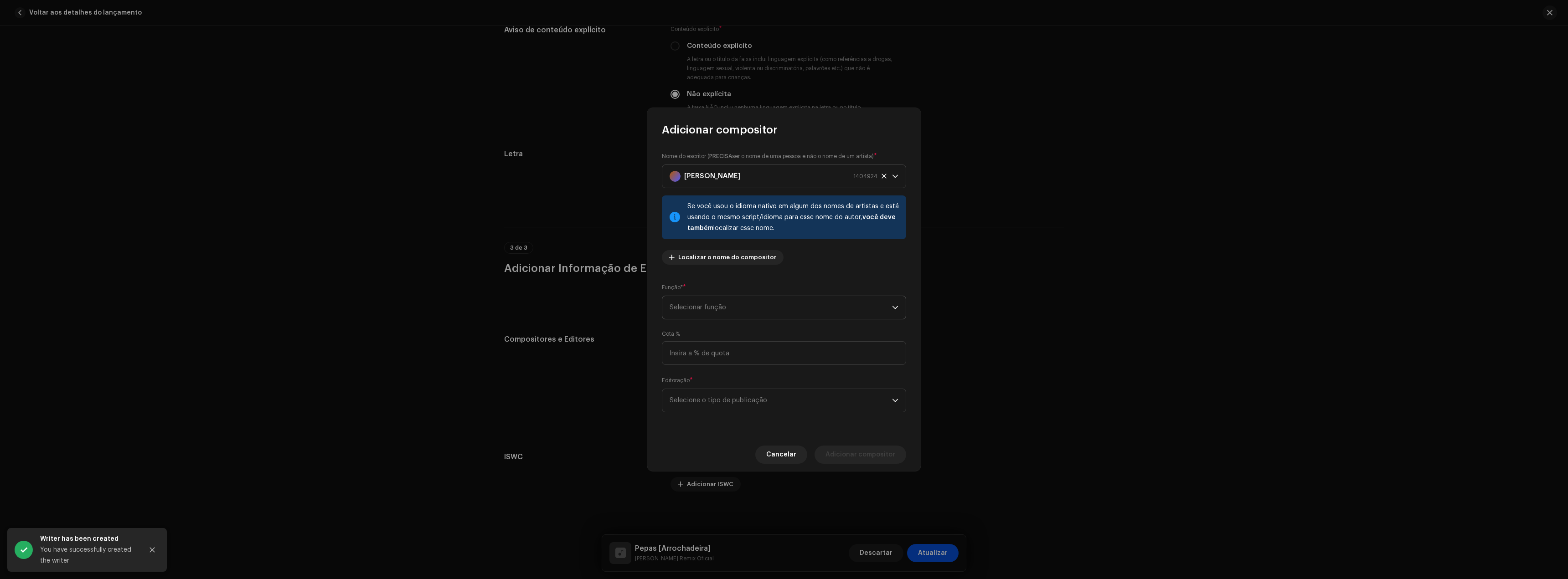
click at [701, 305] on span "Selecionar função" at bounding box center [781, 307] width 223 height 23
drag, startPoint x: 710, startPoint y: 382, endPoint x: 715, endPoint y: 389, distance: 8.6
click at [710, 382] on li "Composer & Lyricist" at bounding box center [784, 387] width 236 height 18
click at [714, 395] on span "Selecione o tipo de publicação" at bounding box center [781, 400] width 223 height 23
click at [726, 427] on span "Copyright control (self-published)" at bounding box center [724, 426] width 109 height 9
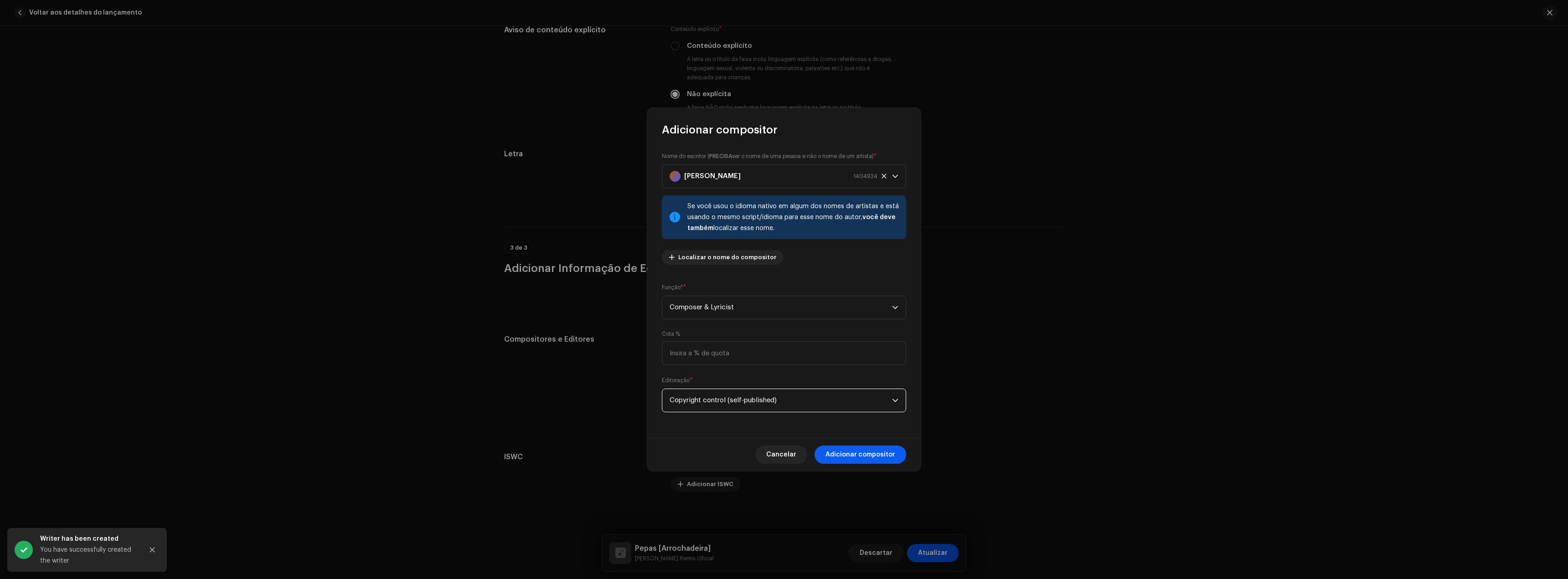
click at [891, 457] on span "Adicionar compositor" at bounding box center [860, 455] width 70 height 18
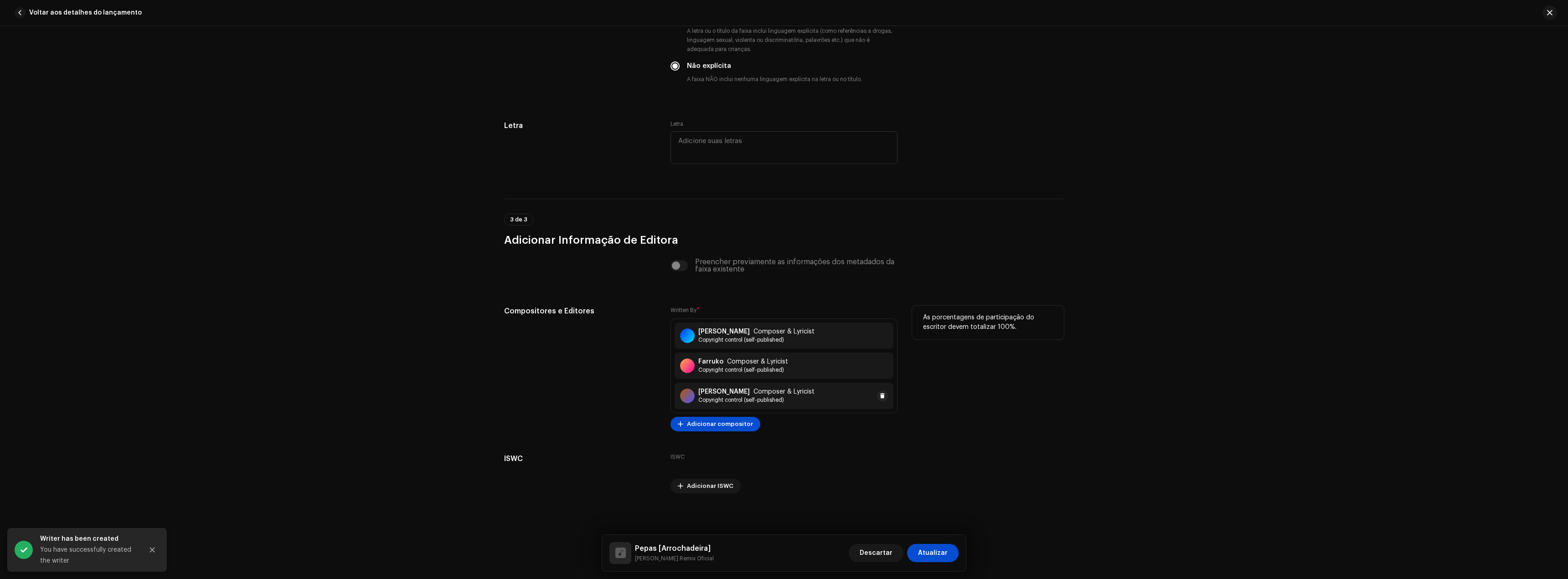
scroll to position [1624, 0]
click at [704, 422] on span "Adicionar compositor" at bounding box center [720, 422] width 66 height 18
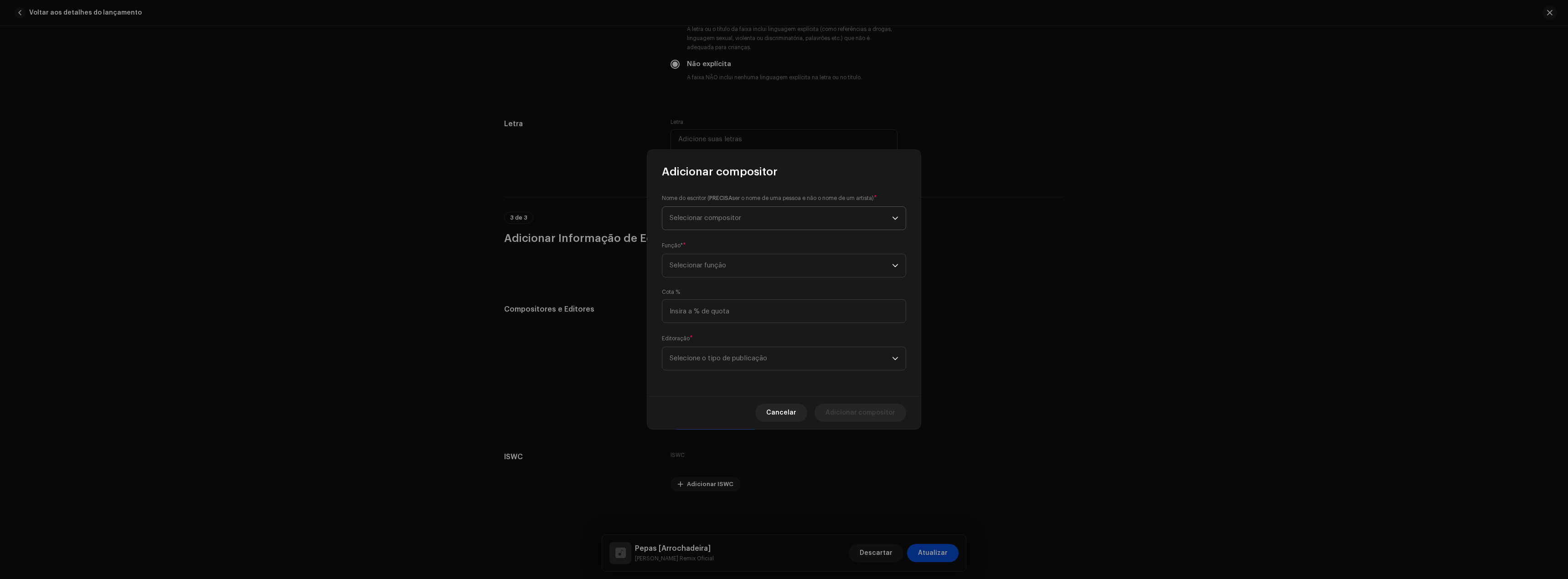
click at [695, 225] on span "Selecionar compositor" at bounding box center [781, 218] width 223 height 23
click at [735, 352] on button "New Writer" at bounding box center [784, 349] width 236 height 18
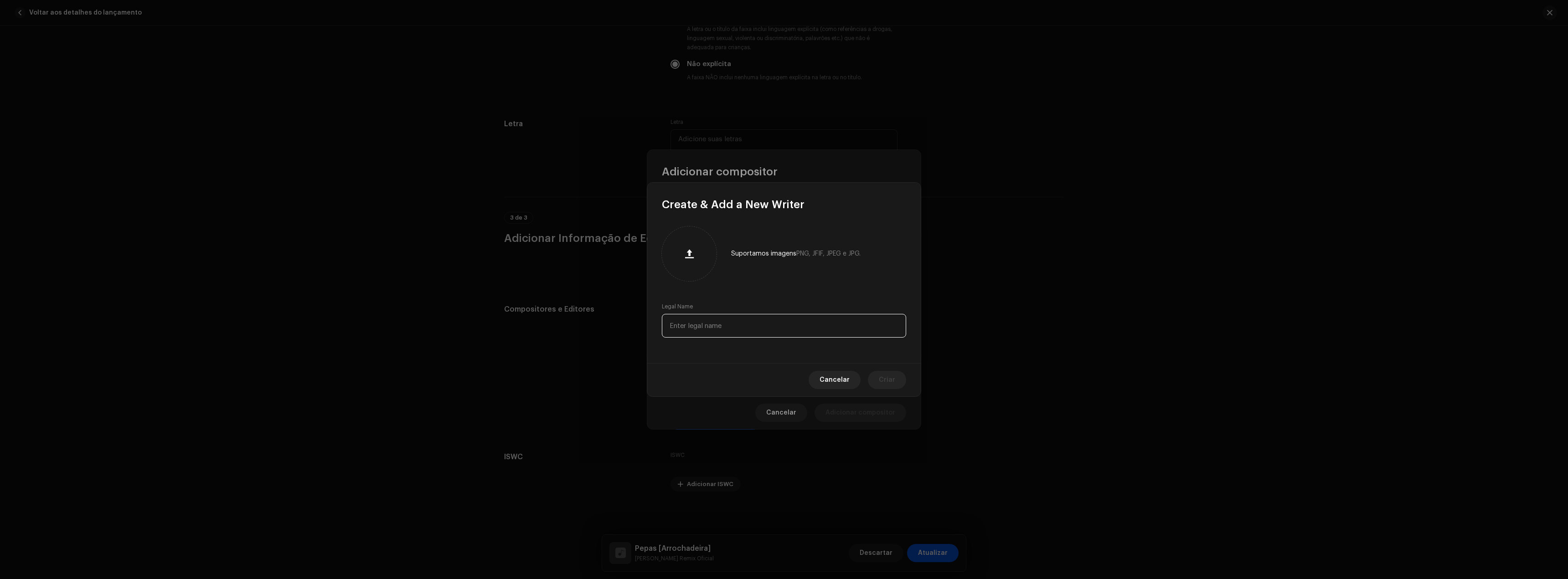
click at [734, 330] on input "text" at bounding box center [783, 325] width 244 height 24
paste input "[PERSON_NAME] [PERSON_NAME] [PERSON_NAME]"
click at [874, 380] on button "Criar" at bounding box center [887, 380] width 38 height 18
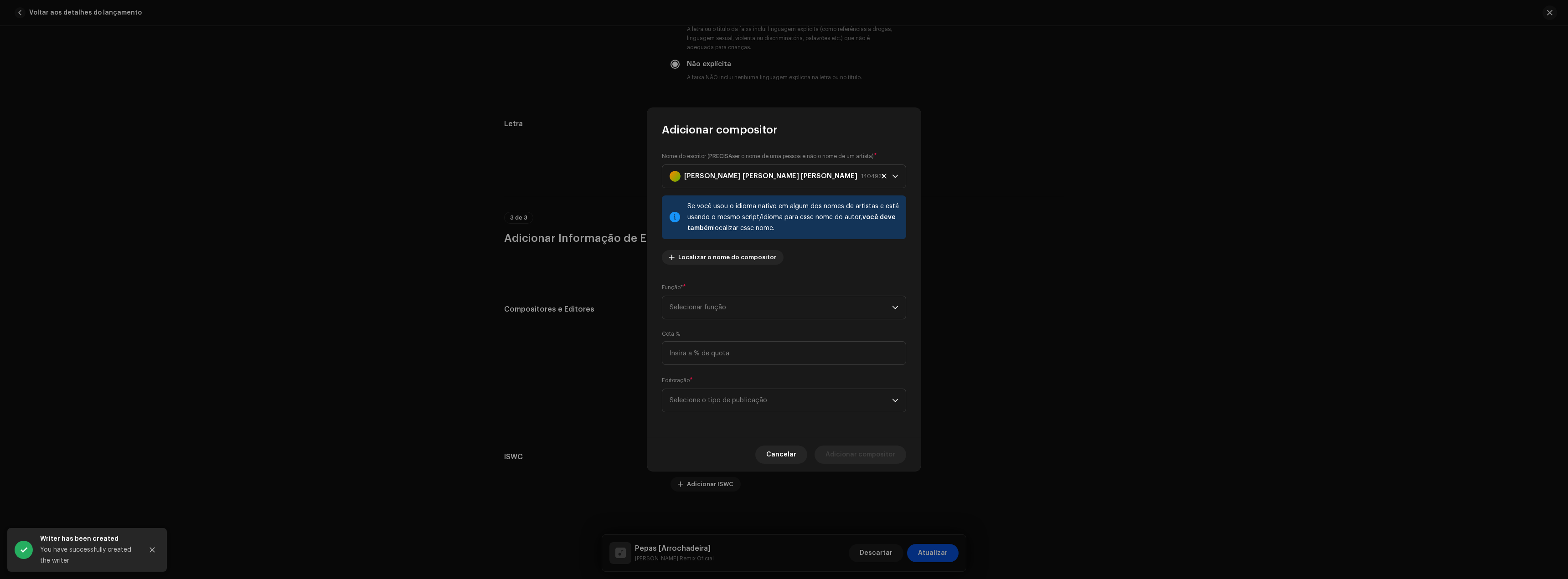
click at [710, 282] on div "Nome do escritor ( PRECISA ser o nome de [PERSON_NAME] e não o nome de um artis…" at bounding box center [784, 287] width 273 height 301
click at [706, 301] on span "Selecionar função" at bounding box center [781, 307] width 223 height 23
click at [711, 380] on li "Composer & Lyricist" at bounding box center [784, 387] width 236 height 18
click at [718, 400] on span "Selecione o tipo de publicação" at bounding box center [781, 400] width 223 height 23
click at [715, 423] on span "Copyright control (self-published)" at bounding box center [724, 426] width 109 height 9
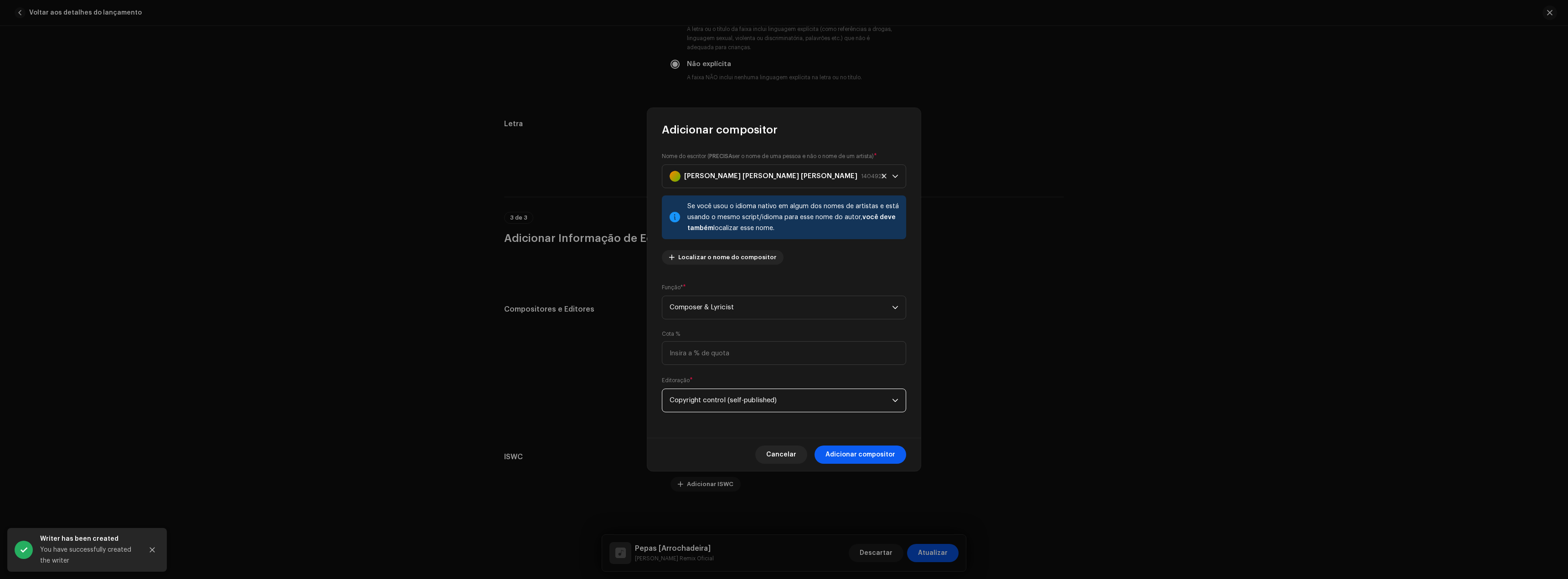
click at [886, 463] on span "Adicionar compositor" at bounding box center [860, 455] width 70 height 18
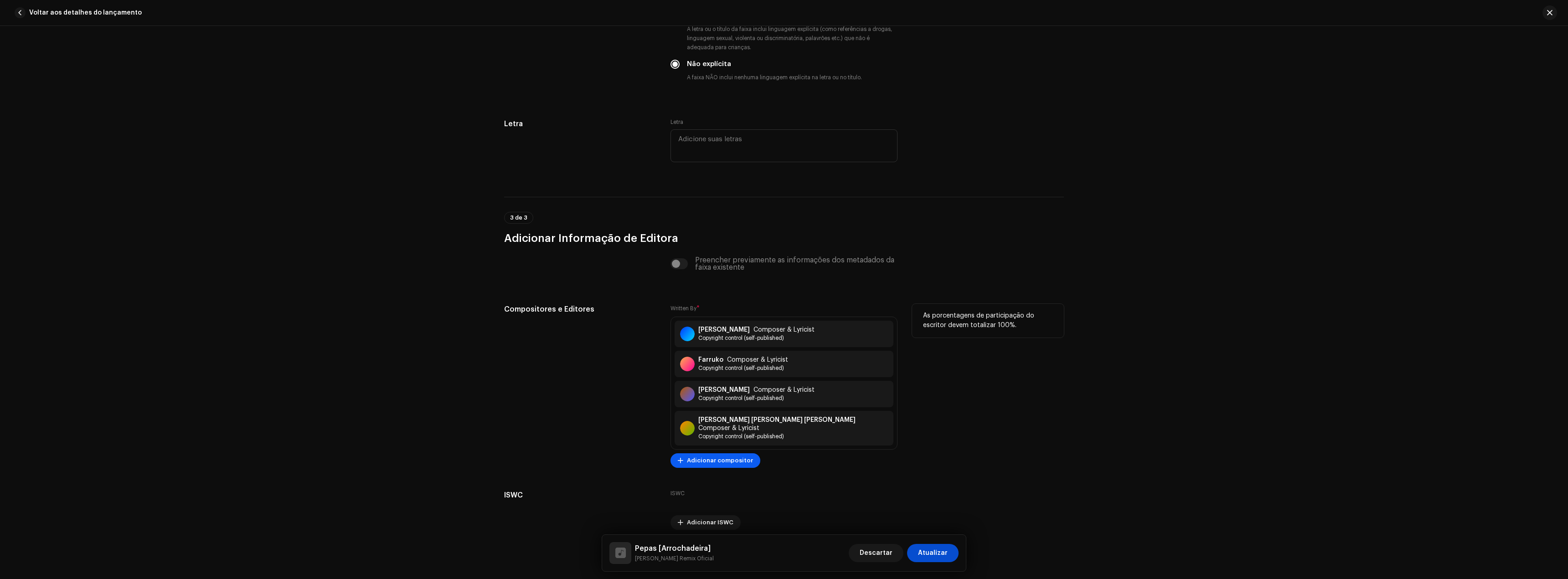
click at [721, 453] on span "Adicionar compositor" at bounding box center [720, 461] width 66 height 18
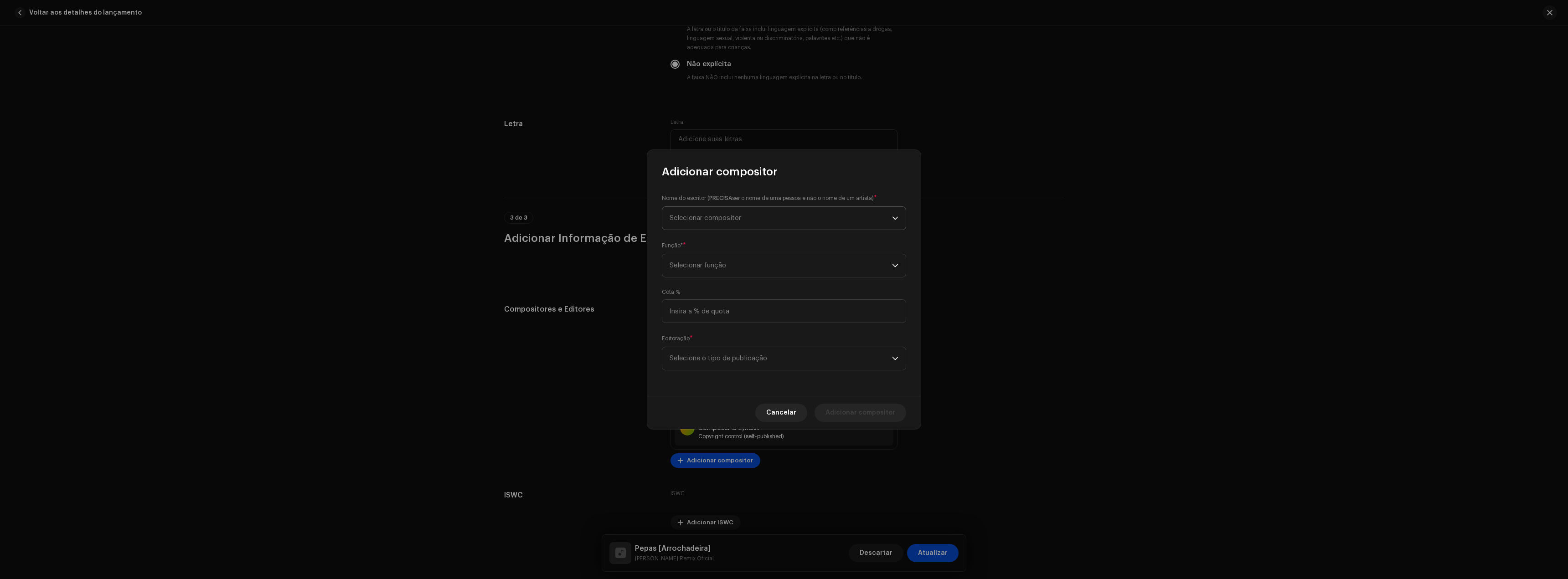
click at [686, 217] on span "Selecionar compositor" at bounding box center [705, 218] width 72 height 7
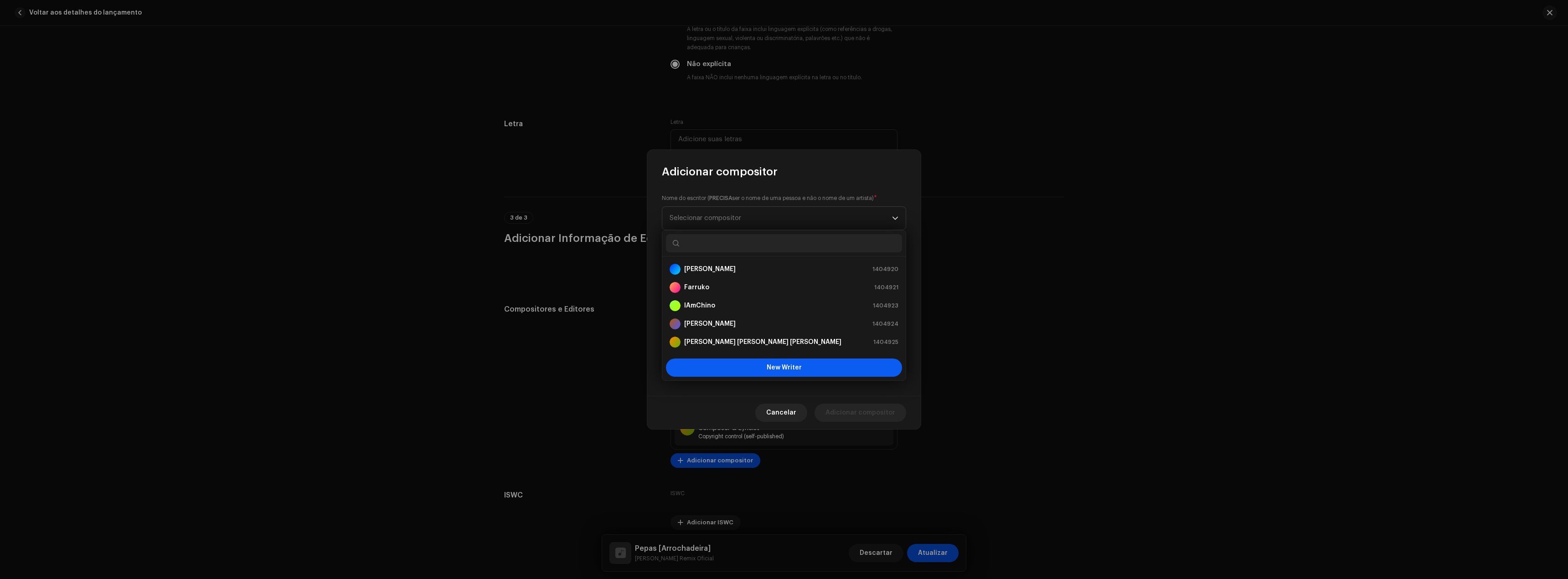
click at [770, 364] on button "New Writer" at bounding box center [784, 367] width 236 height 18
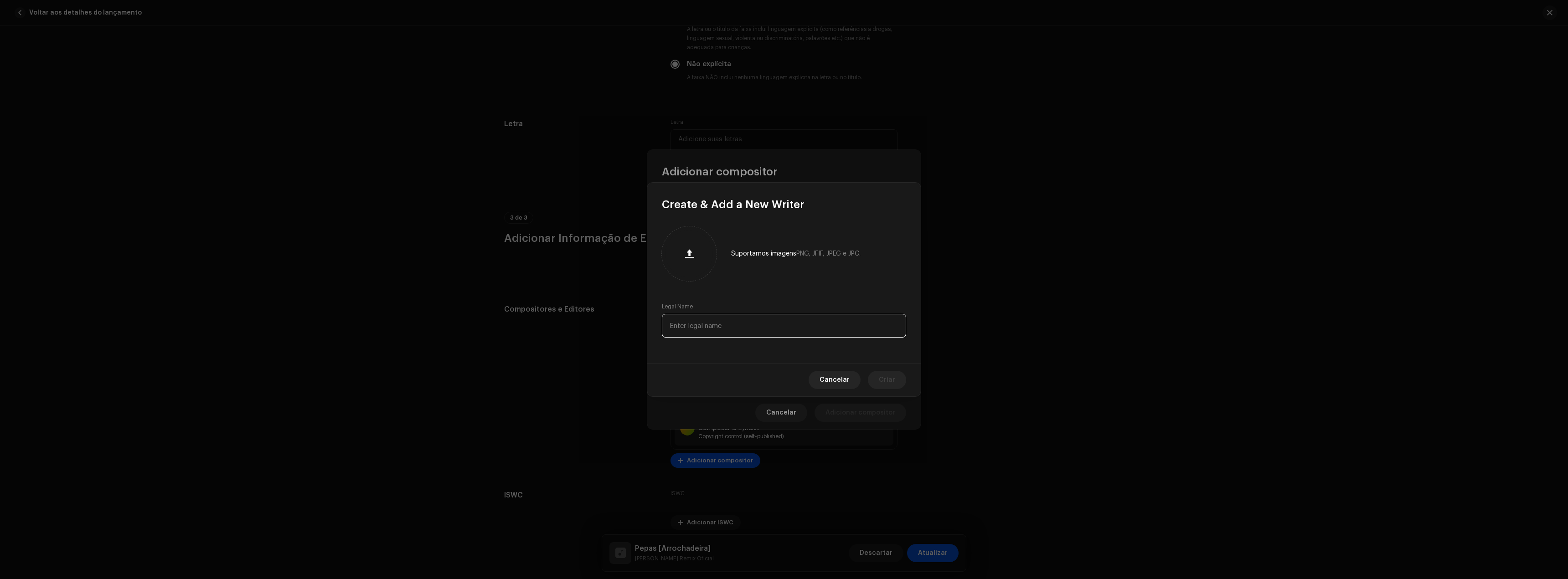
click at [710, 331] on input "text" at bounding box center [783, 325] width 244 height 24
paste input "[PERSON_NAME] [PERSON_NAME]"
click at [879, 377] on button "Criar" at bounding box center [887, 380] width 38 height 18
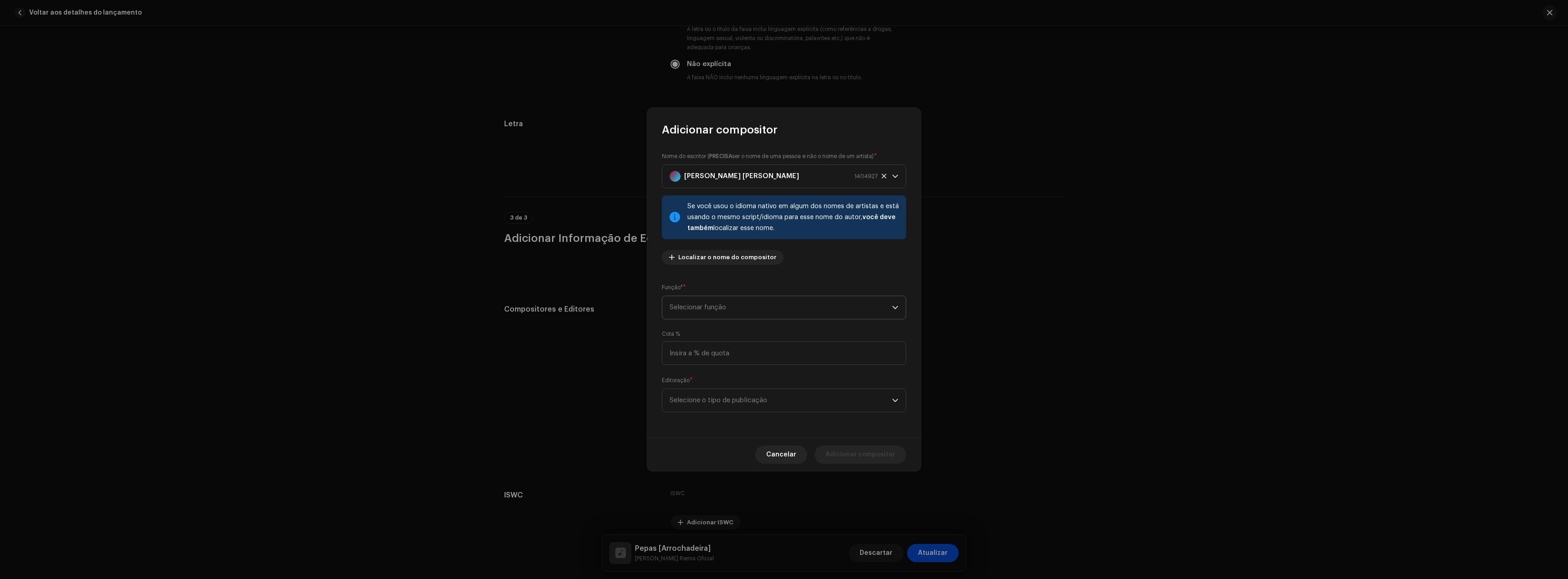
click at [726, 308] on span "Selecionar função" at bounding box center [781, 307] width 223 height 23
click at [710, 382] on span "Composer & Lyricist" at bounding box center [701, 387] width 64 height 9
click at [712, 407] on span "Selecione o tipo de publicação" at bounding box center [781, 400] width 223 height 23
click at [717, 425] on span "Copyright control (self-published)" at bounding box center [724, 426] width 109 height 9
click at [893, 451] on span "Adicionar compositor" at bounding box center [860, 455] width 70 height 18
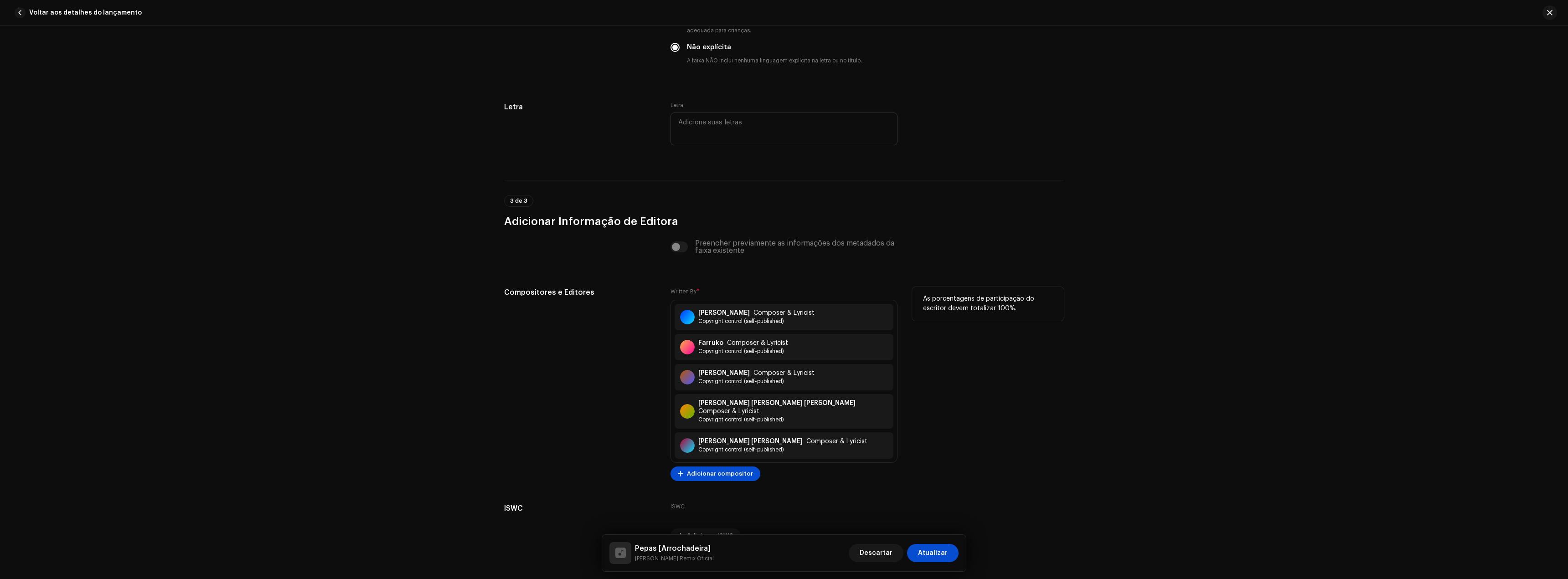
scroll to position [1670, 0]
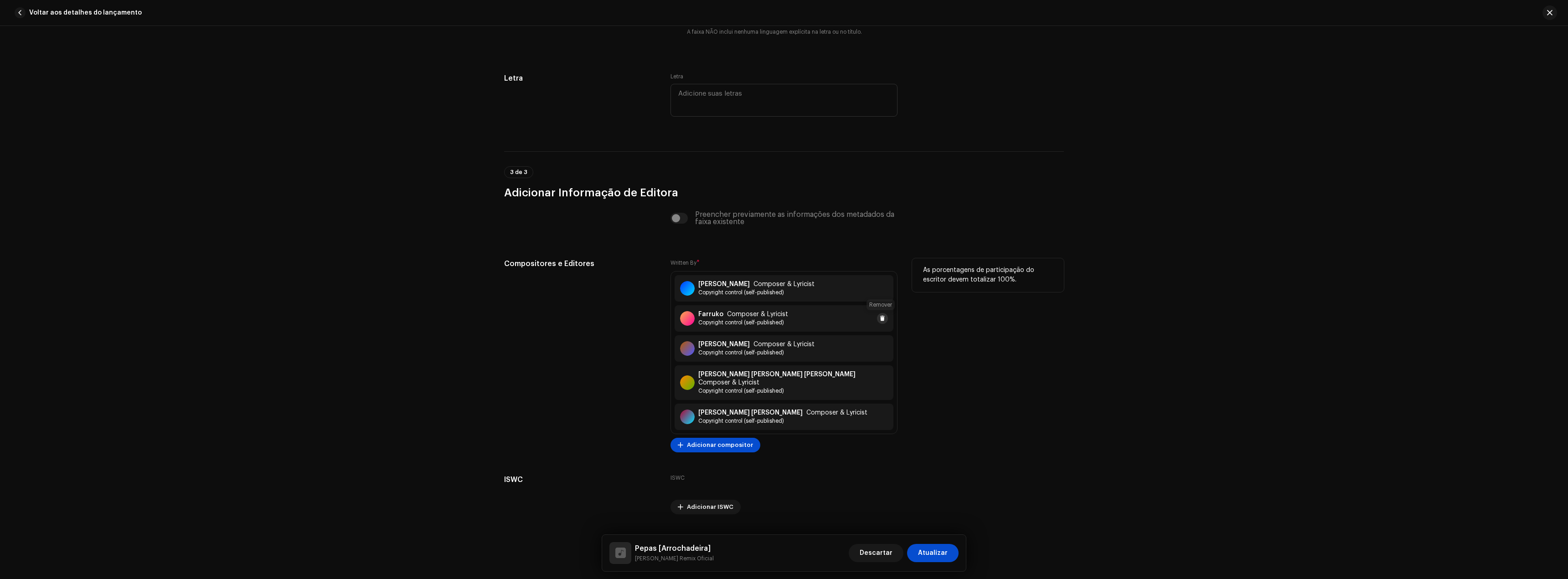
click at [882, 319] on span at bounding box center [882, 318] width 5 height 7
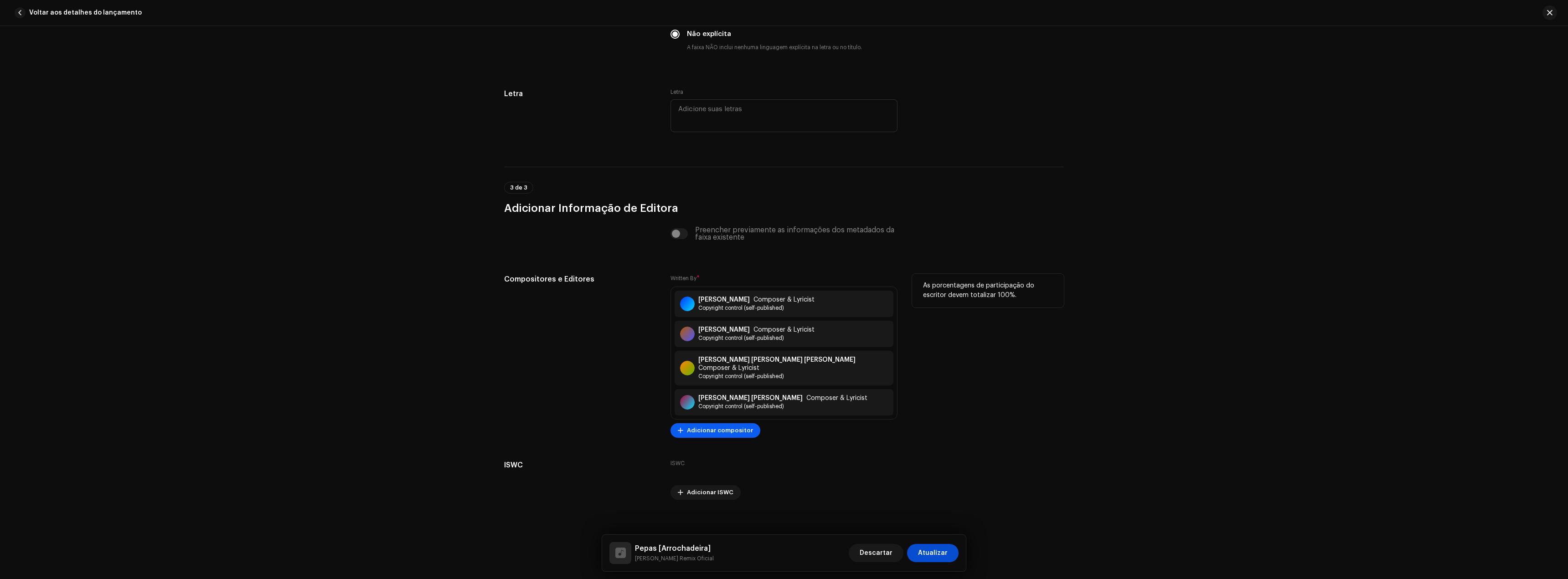
click at [715, 428] on span "Adicionar compositor" at bounding box center [720, 430] width 66 height 18
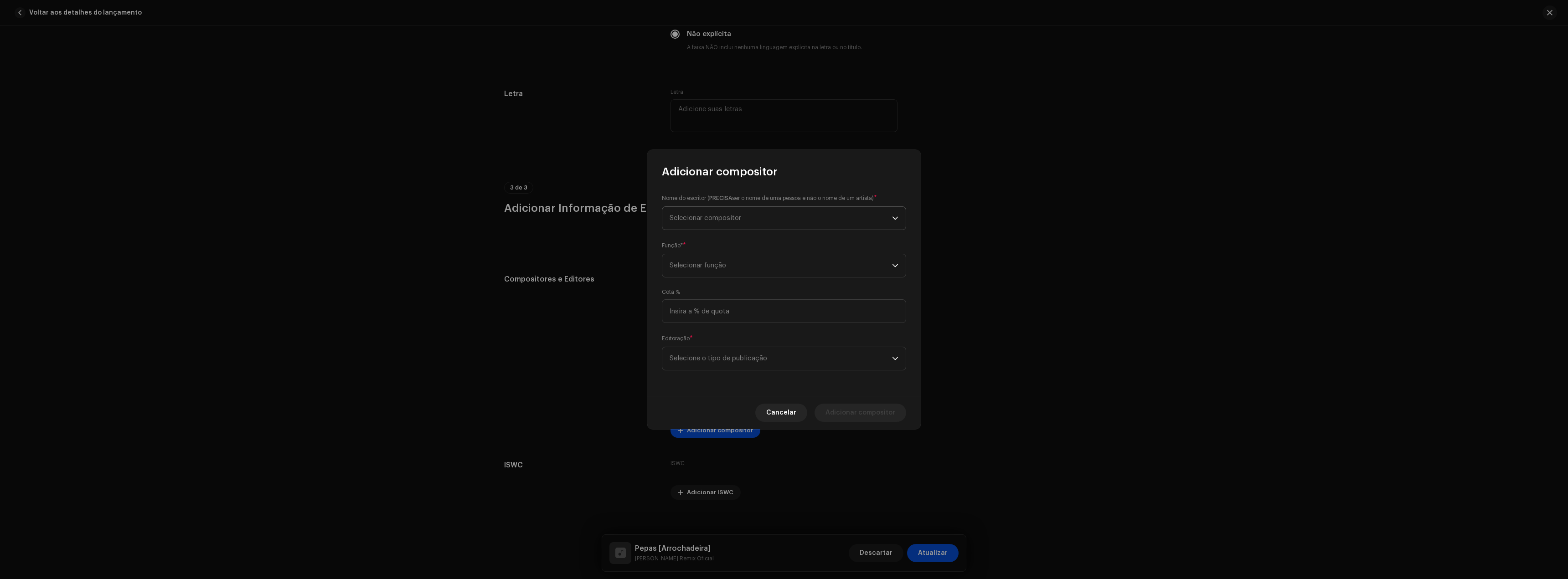
click at [721, 218] on span "Selecionar compositor" at bounding box center [705, 218] width 72 height 7
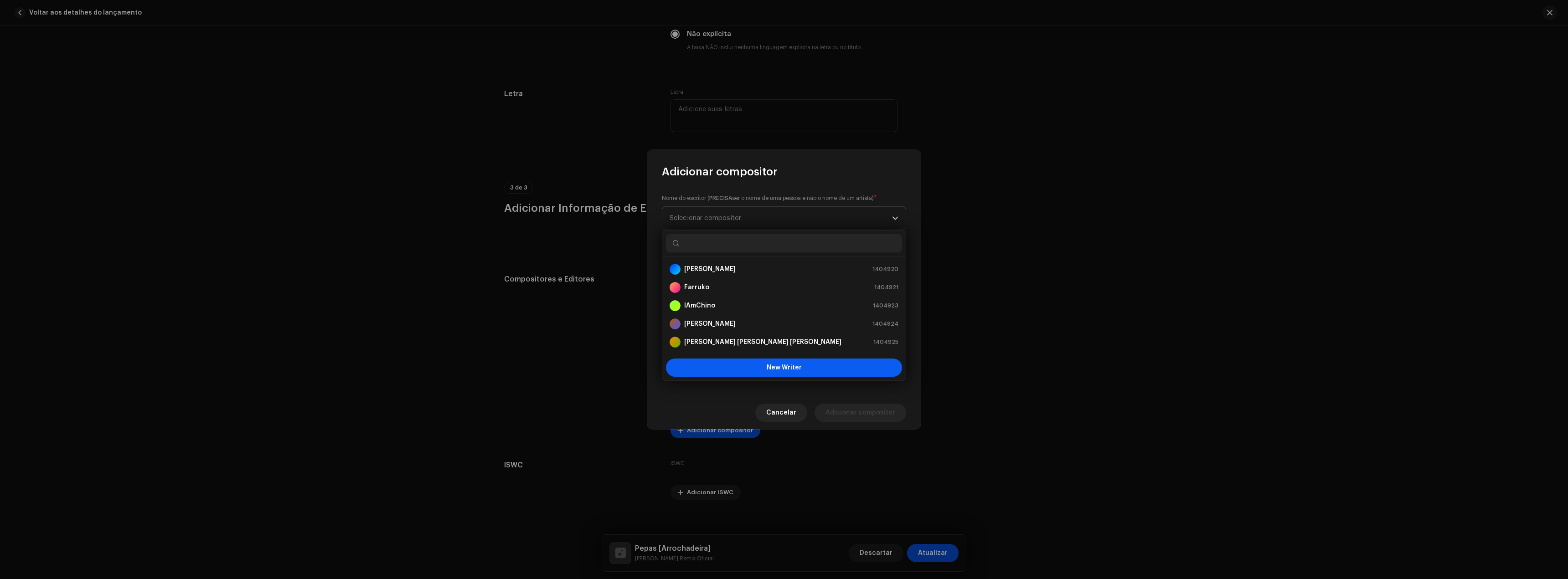
scroll to position [15, 0]
click at [769, 369] on span "New Writer" at bounding box center [784, 367] width 35 height 6
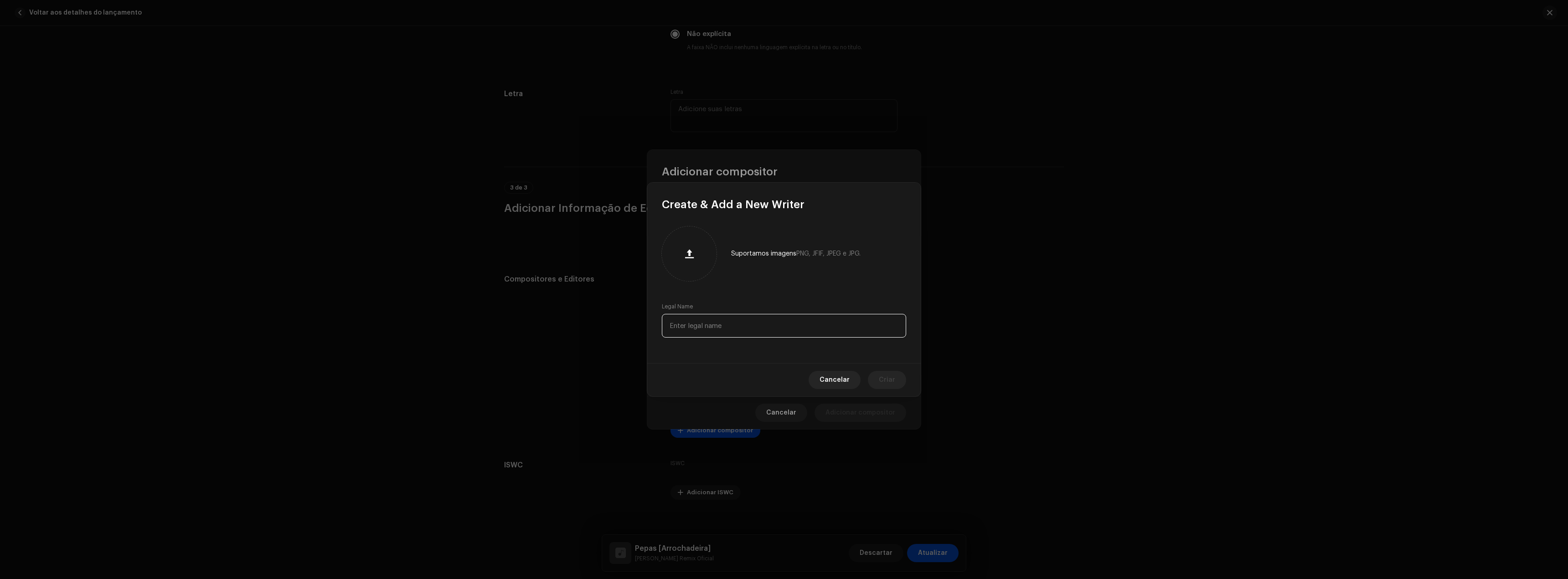
click at [741, 336] on input "text" at bounding box center [783, 325] width 244 height 24
paste input "[PERSON_NAME] Jovani [PERSON_NAME]"
click at [882, 375] on span "Criar" at bounding box center [887, 380] width 16 height 18
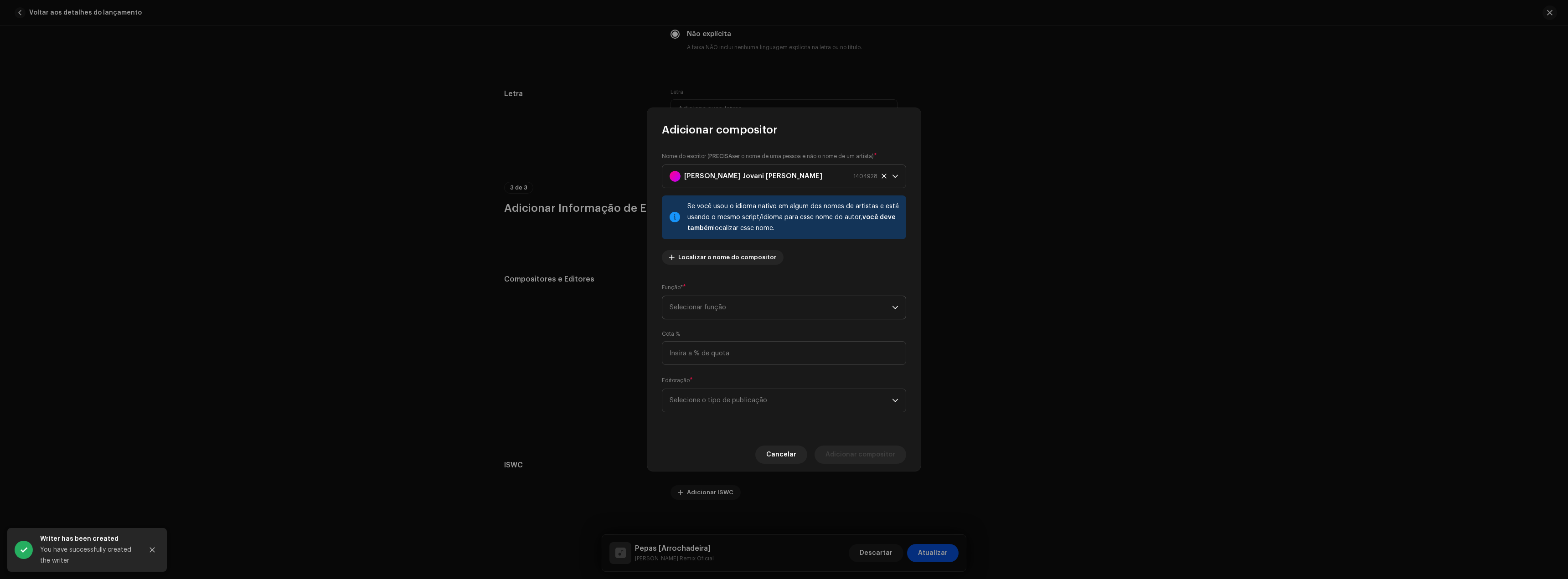
click at [713, 312] on span "Selecionar função" at bounding box center [781, 307] width 223 height 23
click at [703, 387] on span "Composer & Lyricist" at bounding box center [701, 387] width 64 height 9
click at [711, 399] on span "Selecione o tipo de publicação" at bounding box center [781, 400] width 223 height 23
click at [713, 422] on span "Copyright control (self-published)" at bounding box center [724, 426] width 109 height 9
click at [884, 460] on span "Adicionar compositor" at bounding box center [860, 455] width 70 height 18
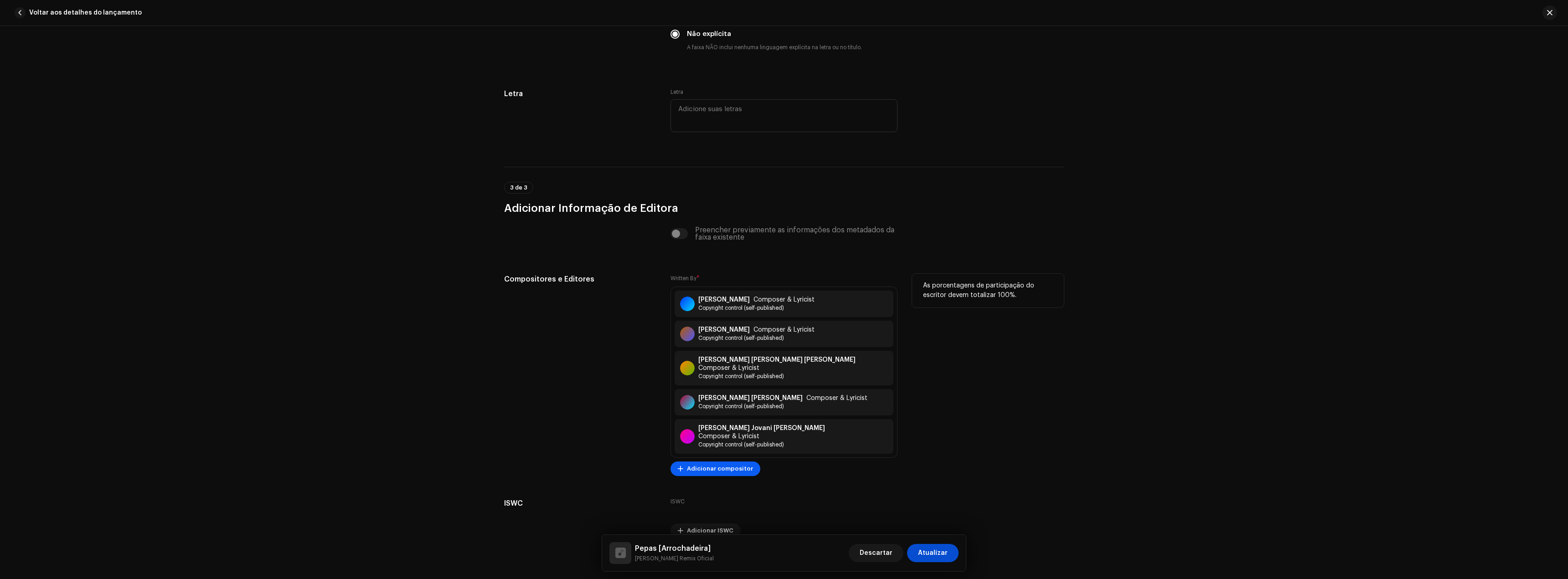
click at [708, 459] on span "Adicionar compositor" at bounding box center [720, 468] width 66 height 18
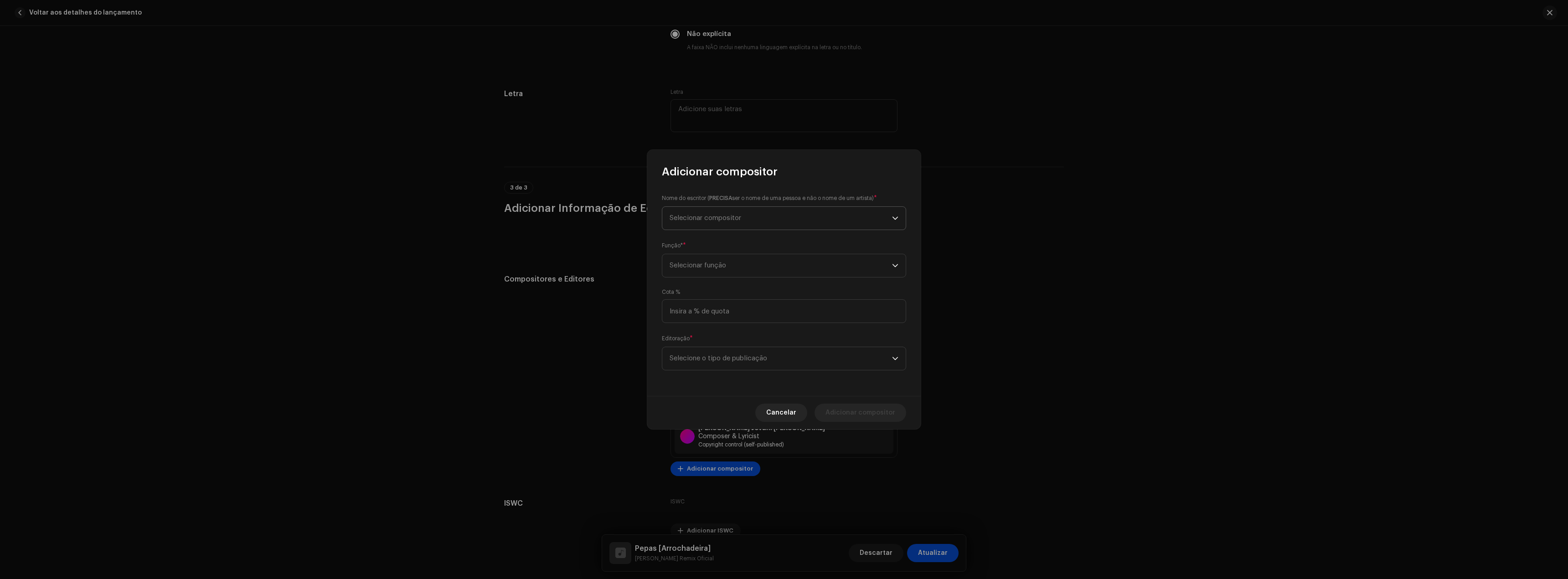
click at [711, 224] on span "Selecionar compositor" at bounding box center [781, 218] width 223 height 23
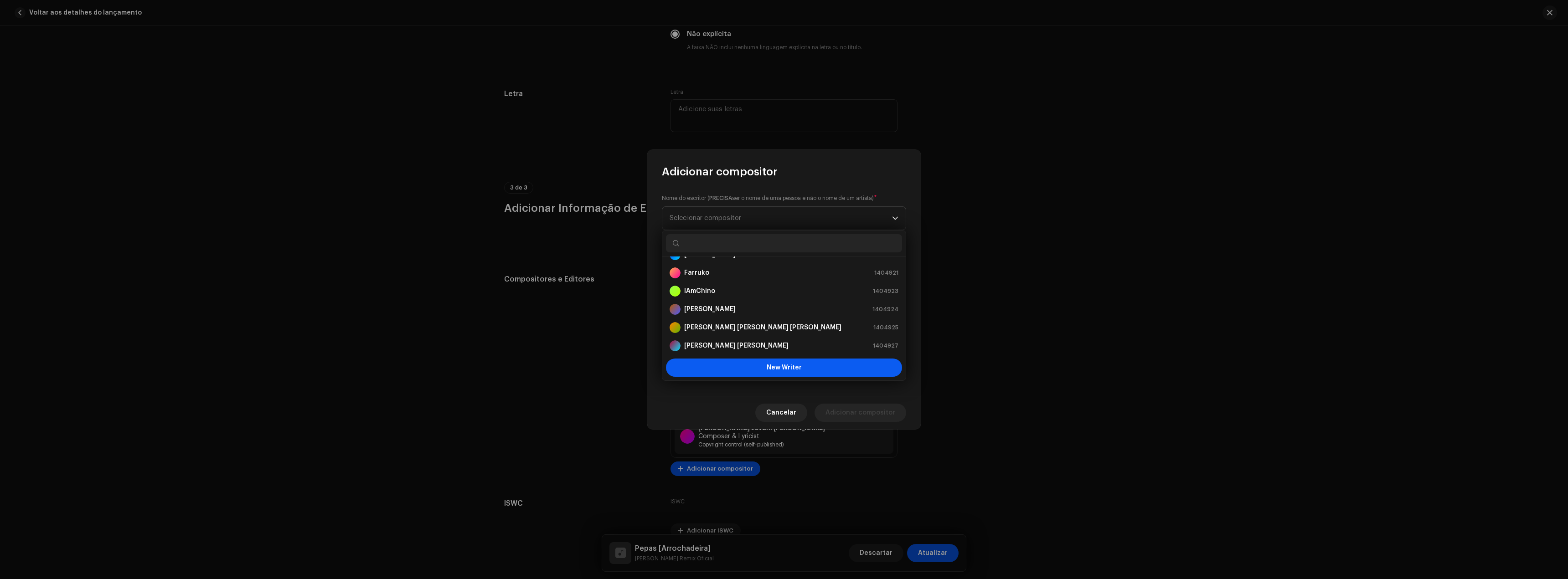
click at [770, 369] on span "New Writer" at bounding box center [784, 367] width 35 height 6
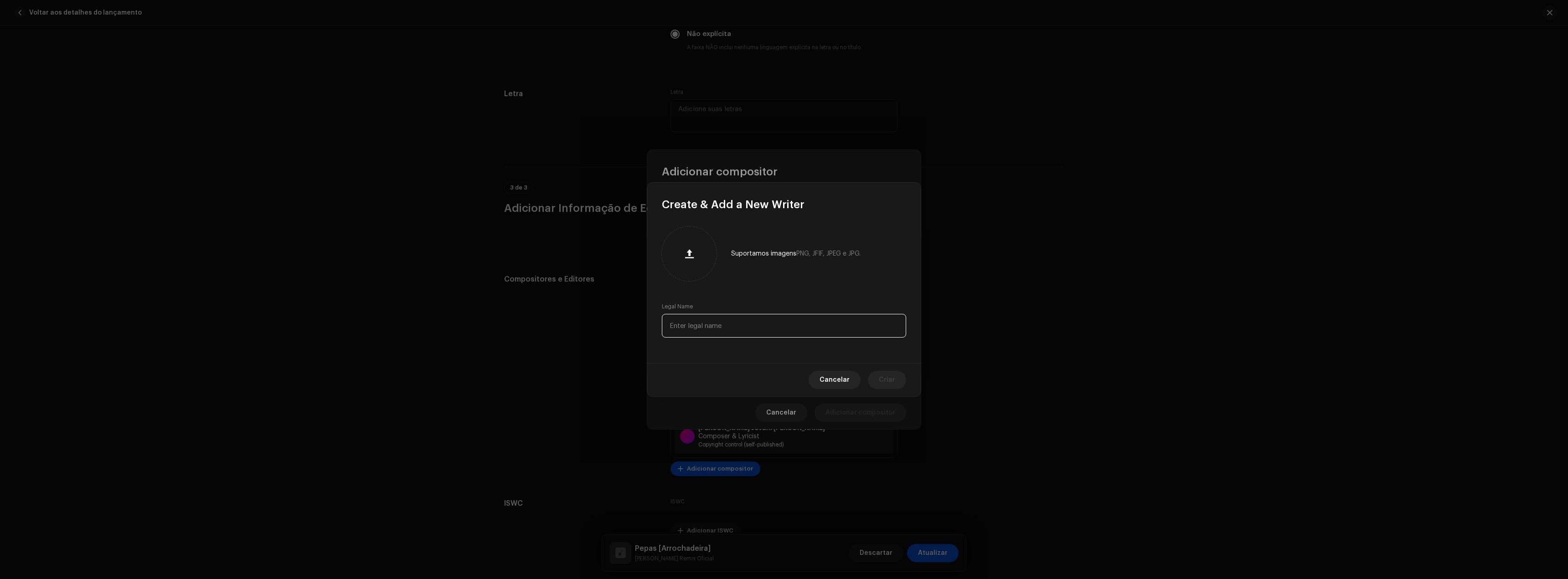
click at [716, 331] on input "text" at bounding box center [783, 325] width 244 height 24
paste input "[PERSON_NAME]"
click at [871, 378] on button "Criar" at bounding box center [887, 380] width 38 height 18
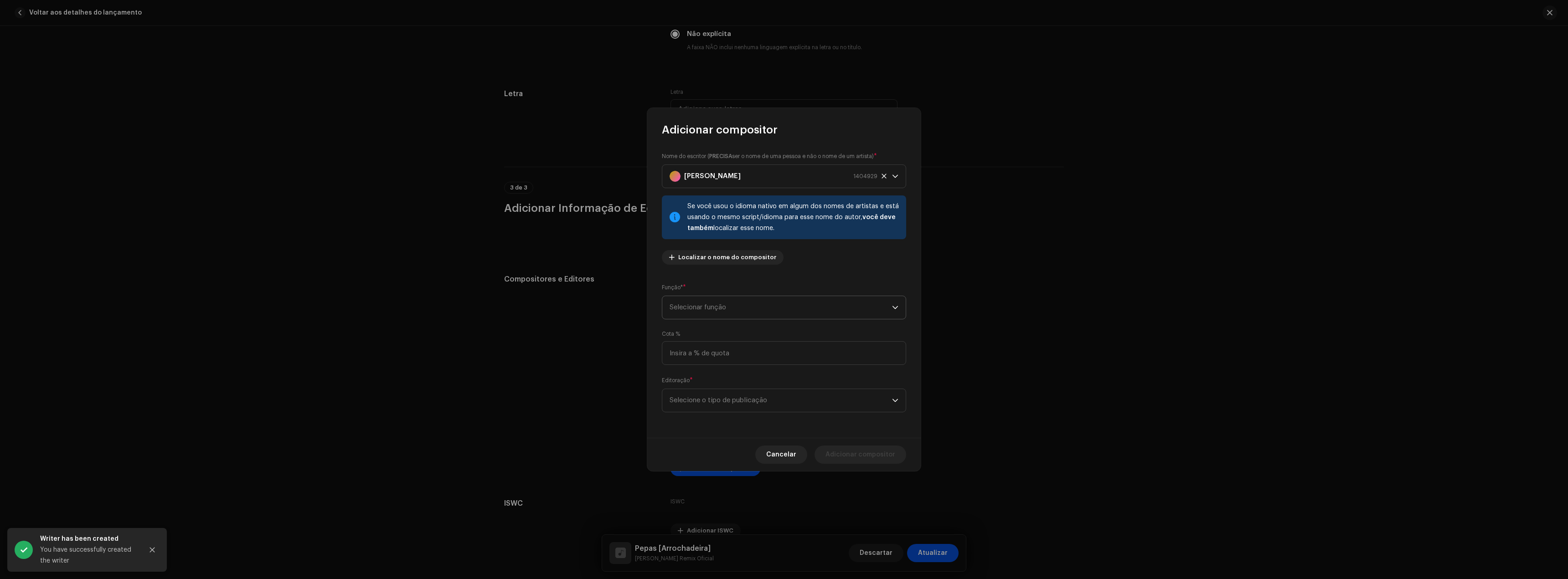
click at [708, 300] on span "Selecionar função" at bounding box center [781, 307] width 223 height 23
click at [710, 388] on span "Composer & Lyricist" at bounding box center [701, 387] width 64 height 9
drag, startPoint x: 720, startPoint y: 398, endPoint x: 723, endPoint y: 402, distance: 5.0
click at [720, 398] on span "Selecione o tipo de publicação" at bounding box center [781, 400] width 223 height 23
drag, startPoint x: 726, startPoint y: 426, endPoint x: 753, endPoint y: 433, distance: 27.9
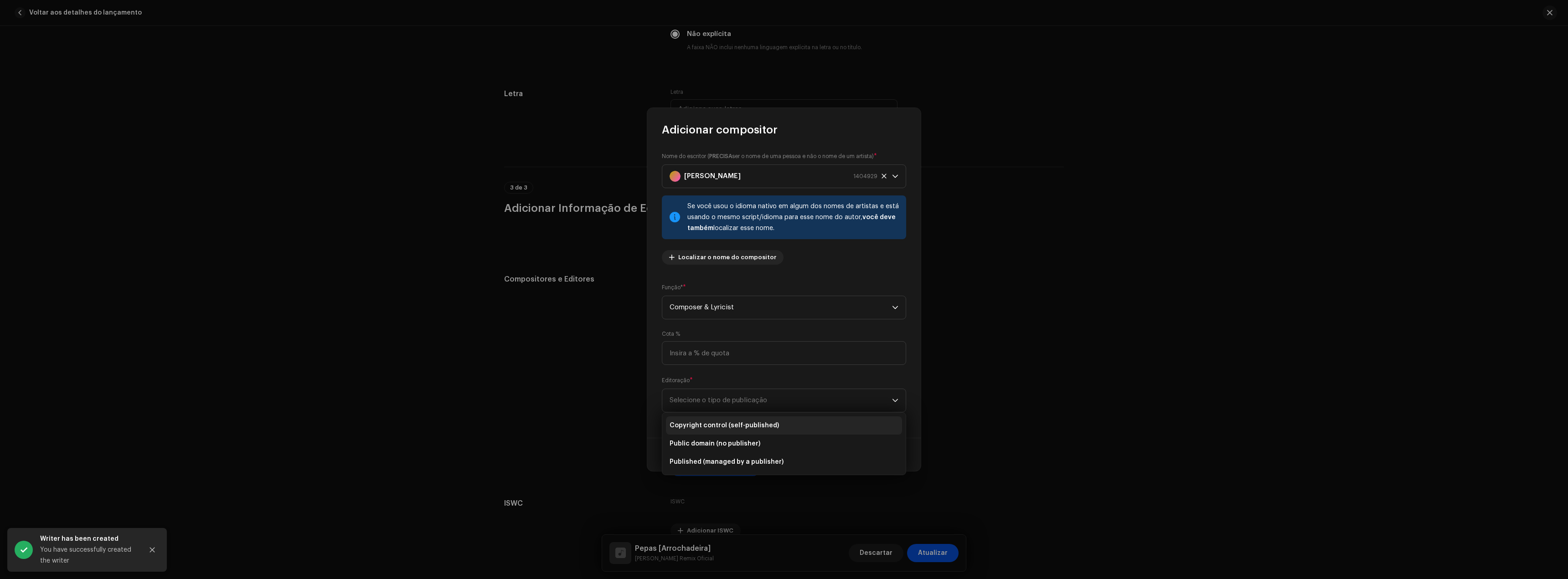
click at [726, 427] on span "Copyright control (self-published)" at bounding box center [724, 426] width 109 height 9
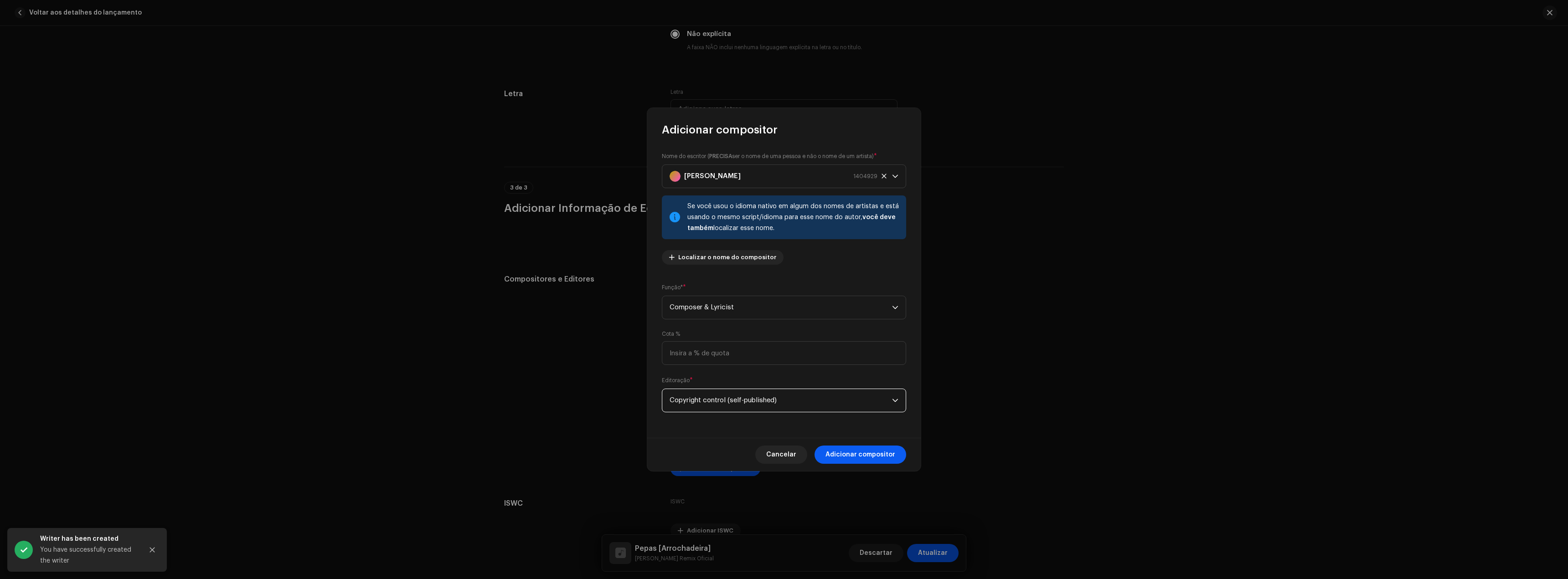
click at [859, 453] on span "Adicionar compositor" at bounding box center [860, 455] width 70 height 18
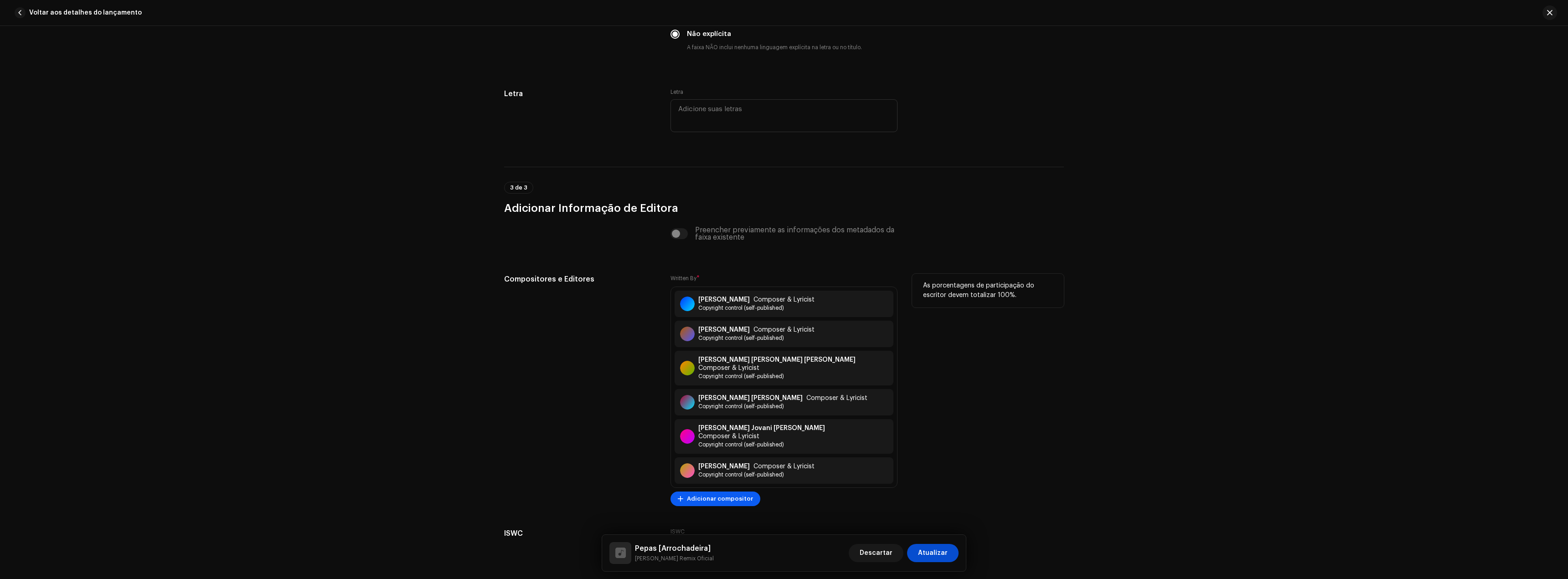
click at [695, 490] on span "Adicionar compositor" at bounding box center [720, 499] width 66 height 18
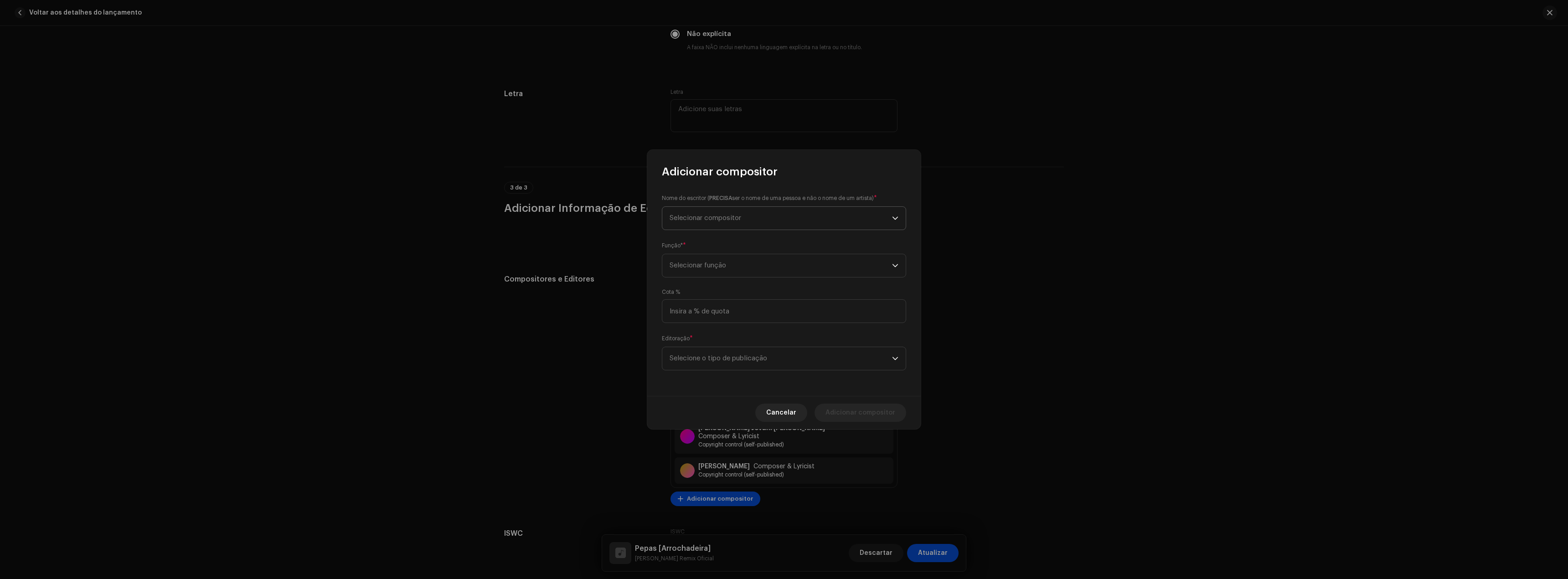
drag, startPoint x: 714, startPoint y: 218, endPoint x: 714, endPoint y: 230, distance: 12.0
click at [714, 219] on span "Selecionar compositor" at bounding box center [705, 218] width 72 height 7
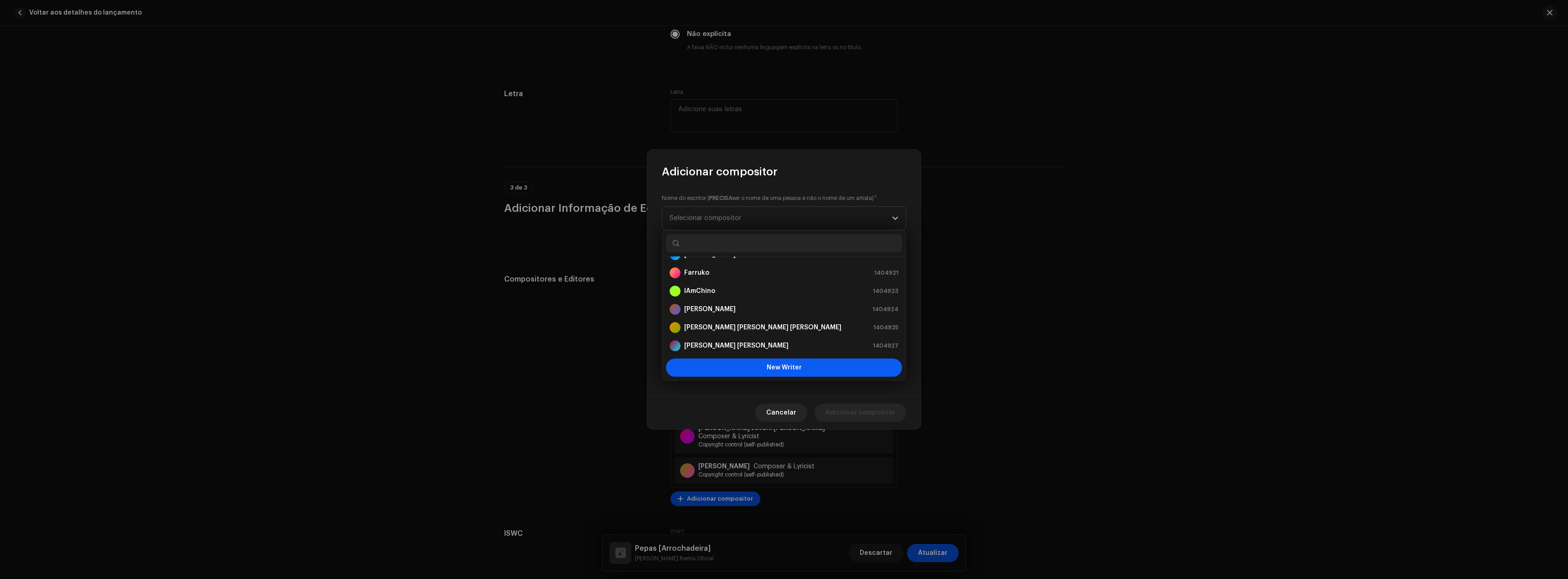
click at [753, 365] on button "New Writer" at bounding box center [784, 367] width 236 height 18
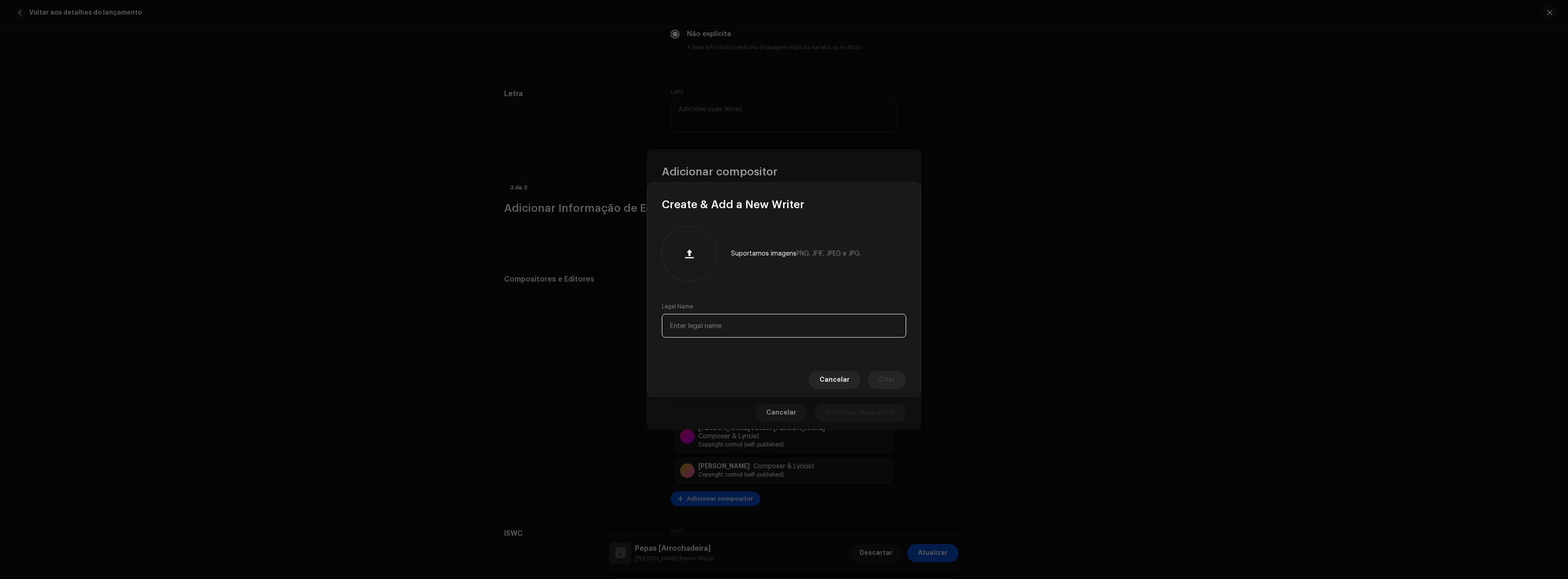
click at [722, 329] on input "text" at bounding box center [783, 325] width 244 height 24
paste input "[PERSON_NAME]"
click at [877, 380] on button "Criar" at bounding box center [887, 380] width 38 height 18
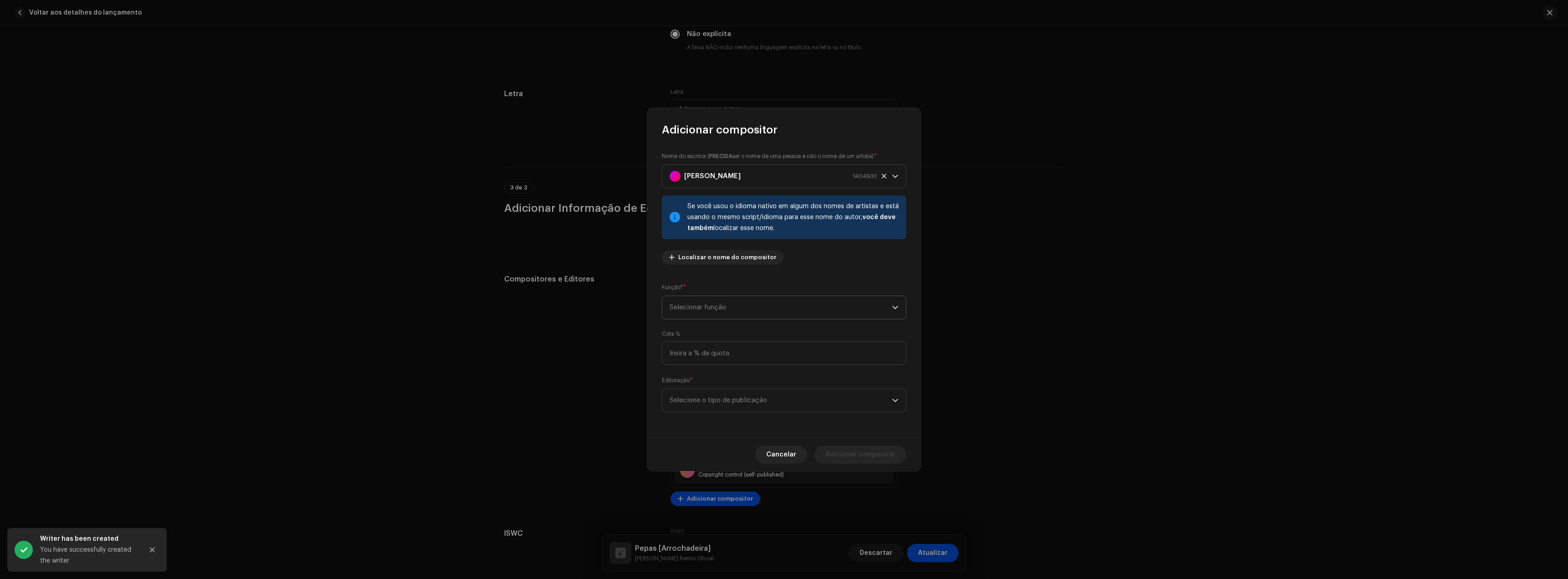
drag, startPoint x: 716, startPoint y: 298, endPoint x: 730, endPoint y: 317, distance: 23.6
click at [717, 299] on span "Selecionar função" at bounding box center [781, 307] width 223 height 23
click at [729, 381] on li "Composer & Lyricist" at bounding box center [784, 387] width 236 height 18
click at [732, 397] on span "Selecione o tipo de publicação" at bounding box center [781, 400] width 223 height 23
drag, startPoint x: 748, startPoint y: 423, endPoint x: 759, endPoint y: 425, distance: 11.2
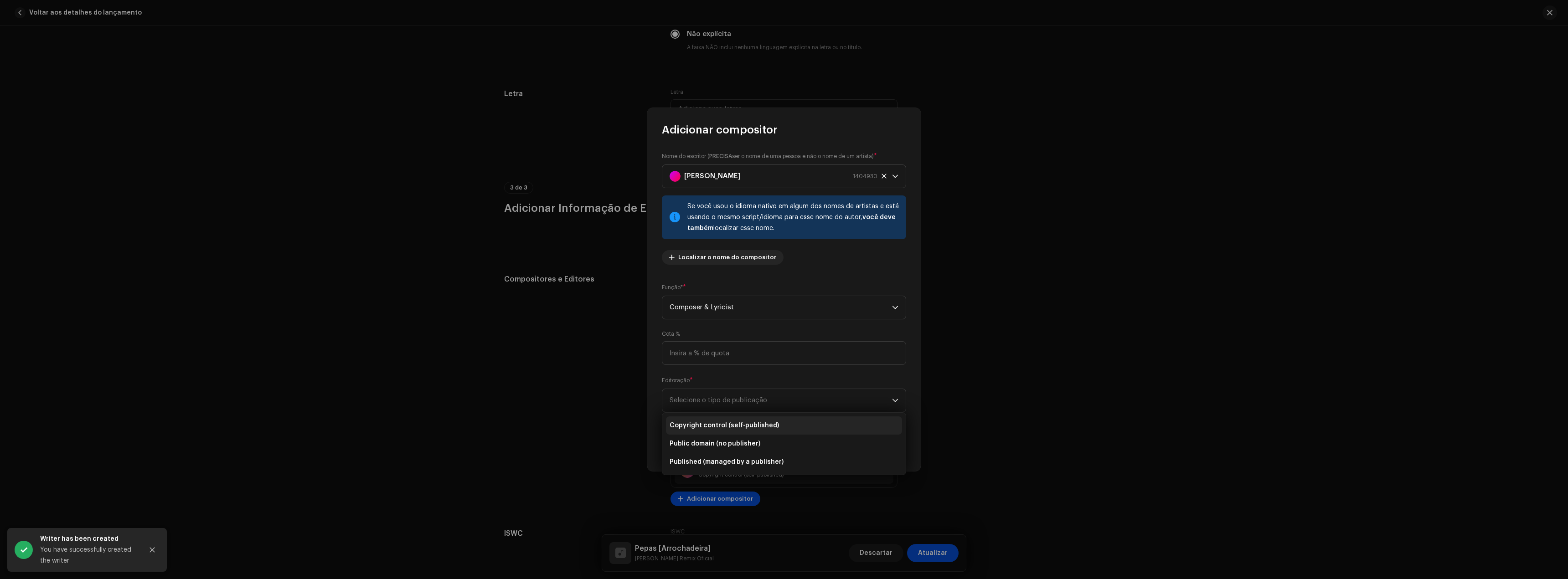
click at [748, 423] on span "Copyright control (self-published)" at bounding box center [724, 426] width 109 height 9
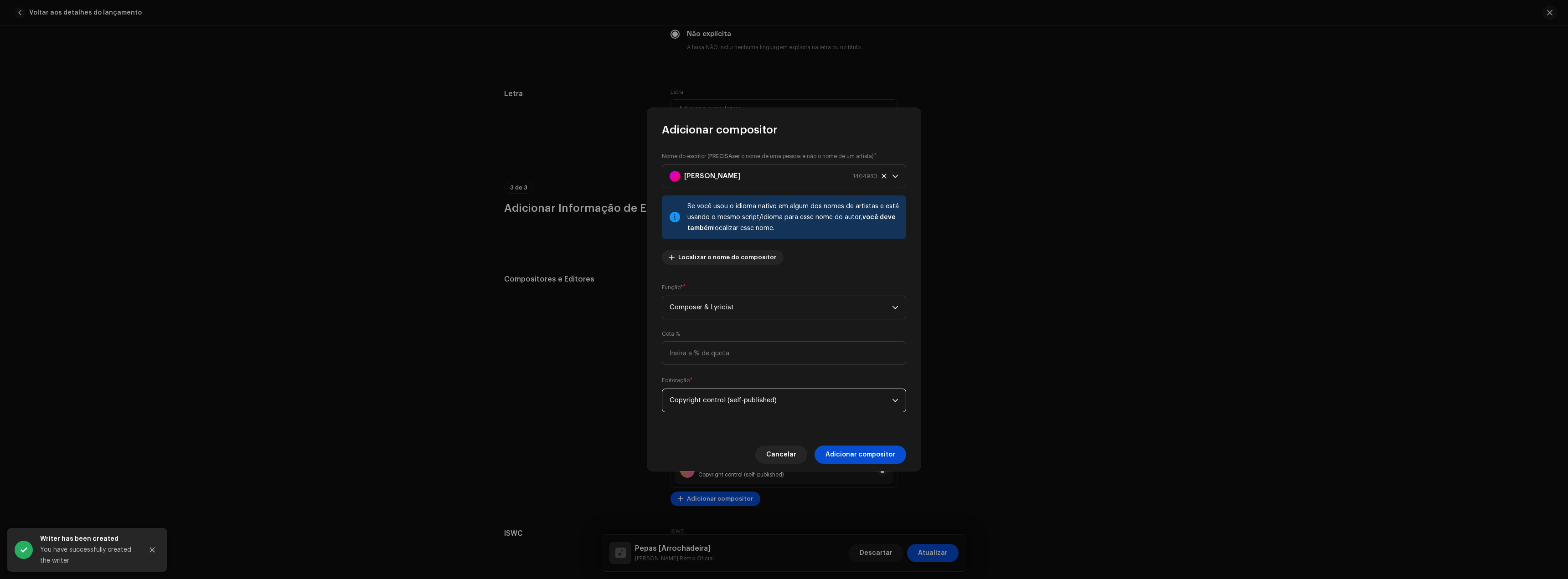
click at [866, 455] on span "Adicionar compositor" at bounding box center [860, 455] width 70 height 18
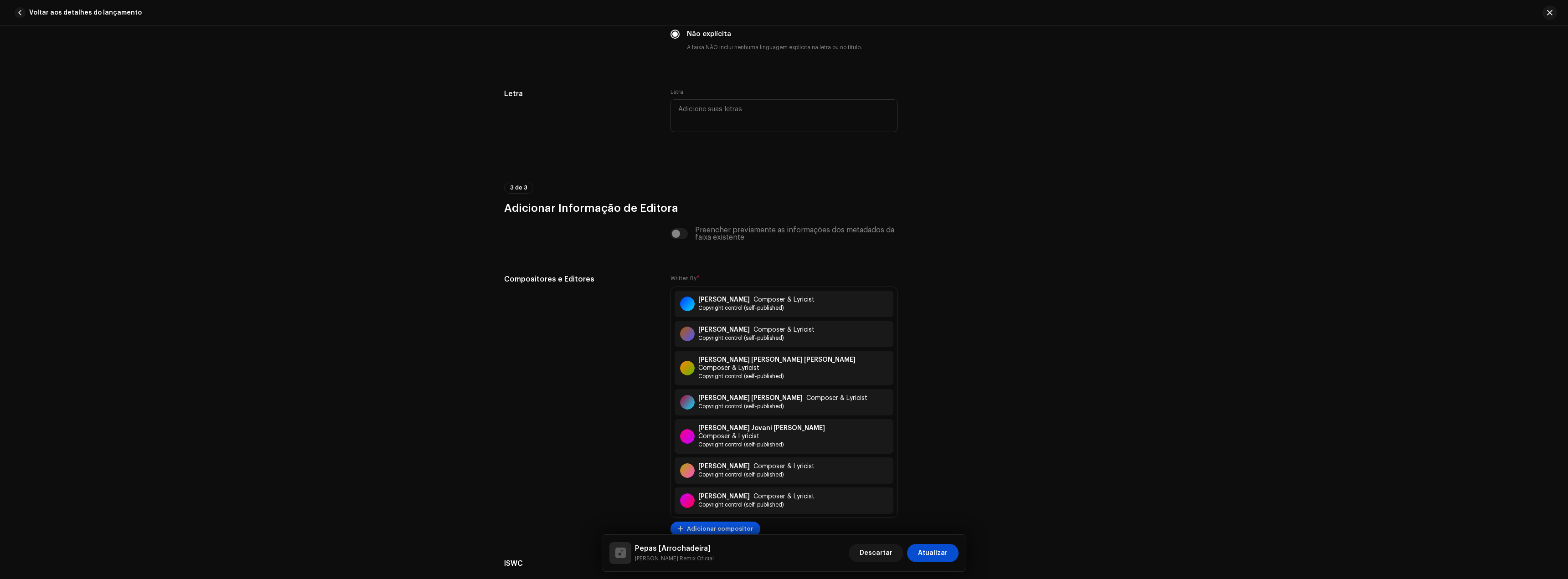
click at [729, 519] on span "Adicionar compositor" at bounding box center [720, 529] width 66 height 18
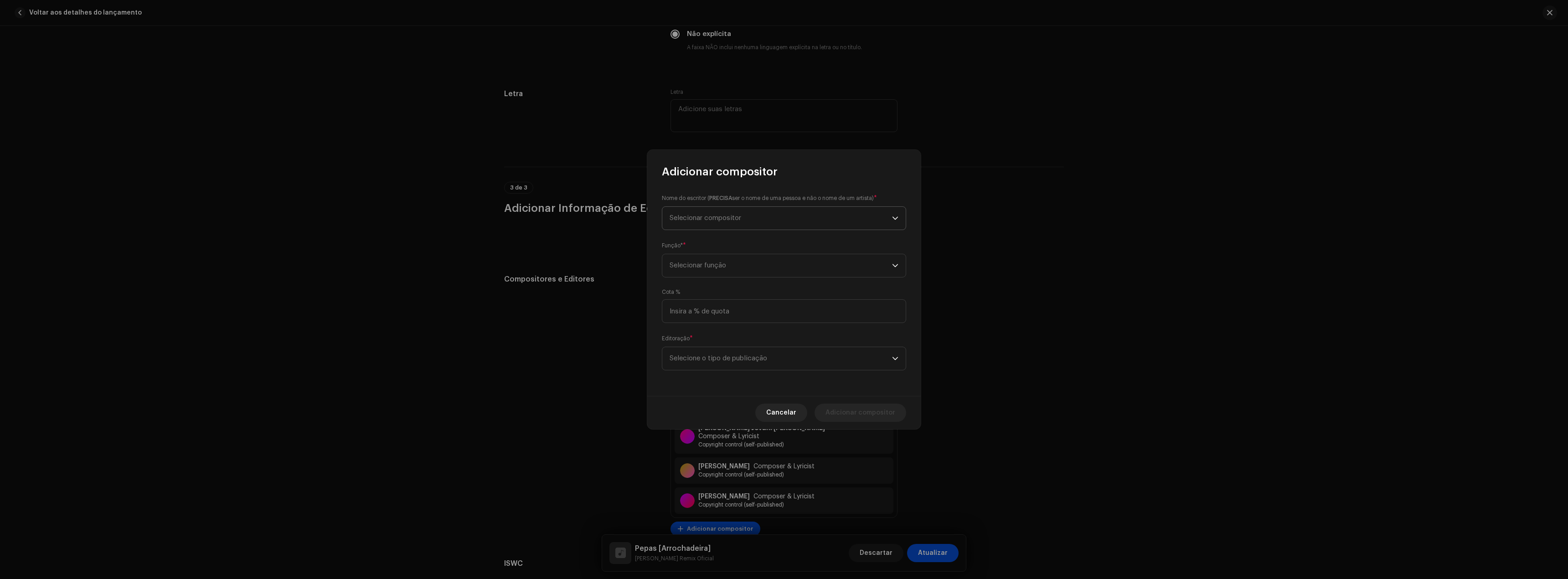
click at [719, 223] on span "Selecionar compositor" at bounding box center [781, 218] width 223 height 23
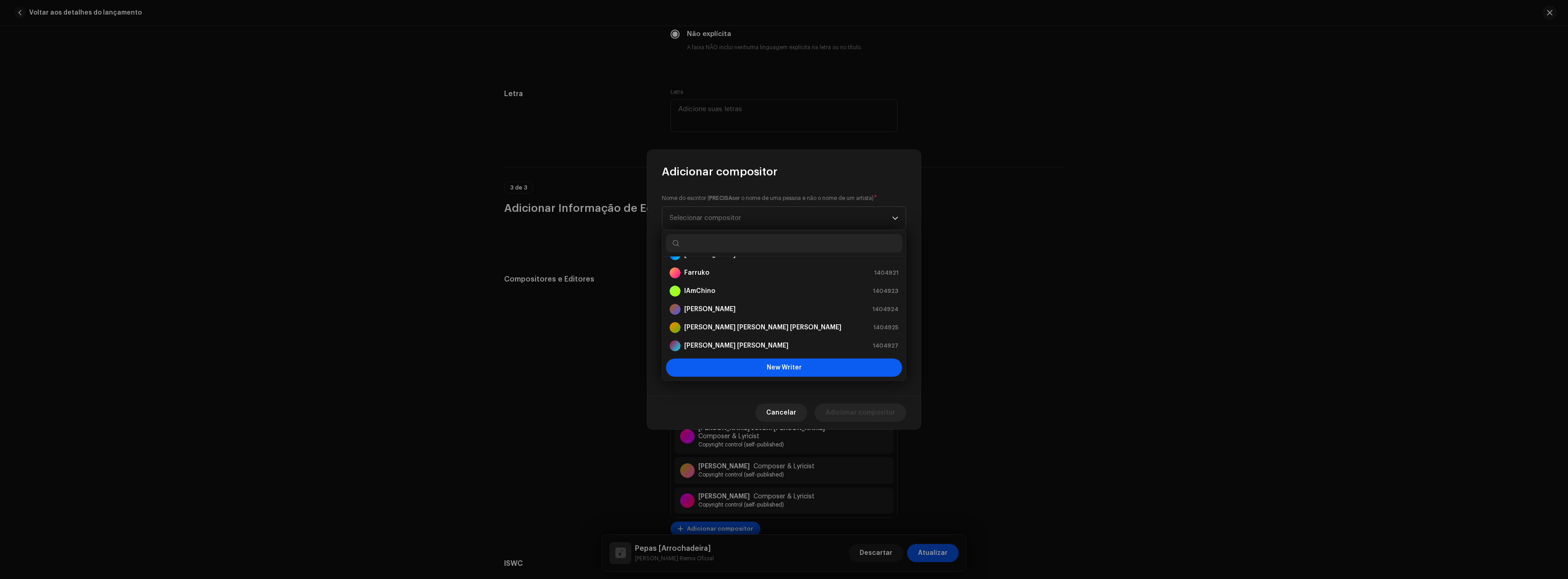
click at [735, 371] on button "New Writer" at bounding box center [784, 367] width 236 height 18
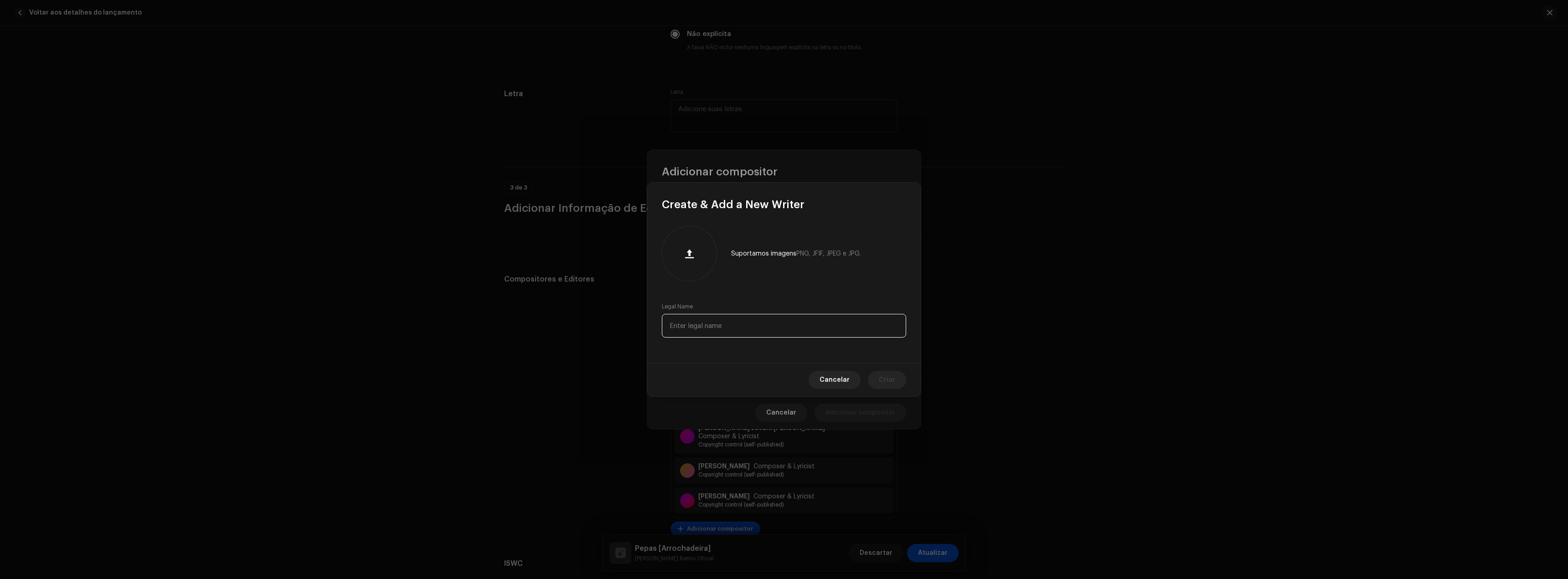
click at [735, 327] on input "text" at bounding box center [783, 325] width 244 height 24
paste input "[PERSON_NAME]"
click at [891, 381] on span "Criar" at bounding box center [887, 380] width 16 height 18
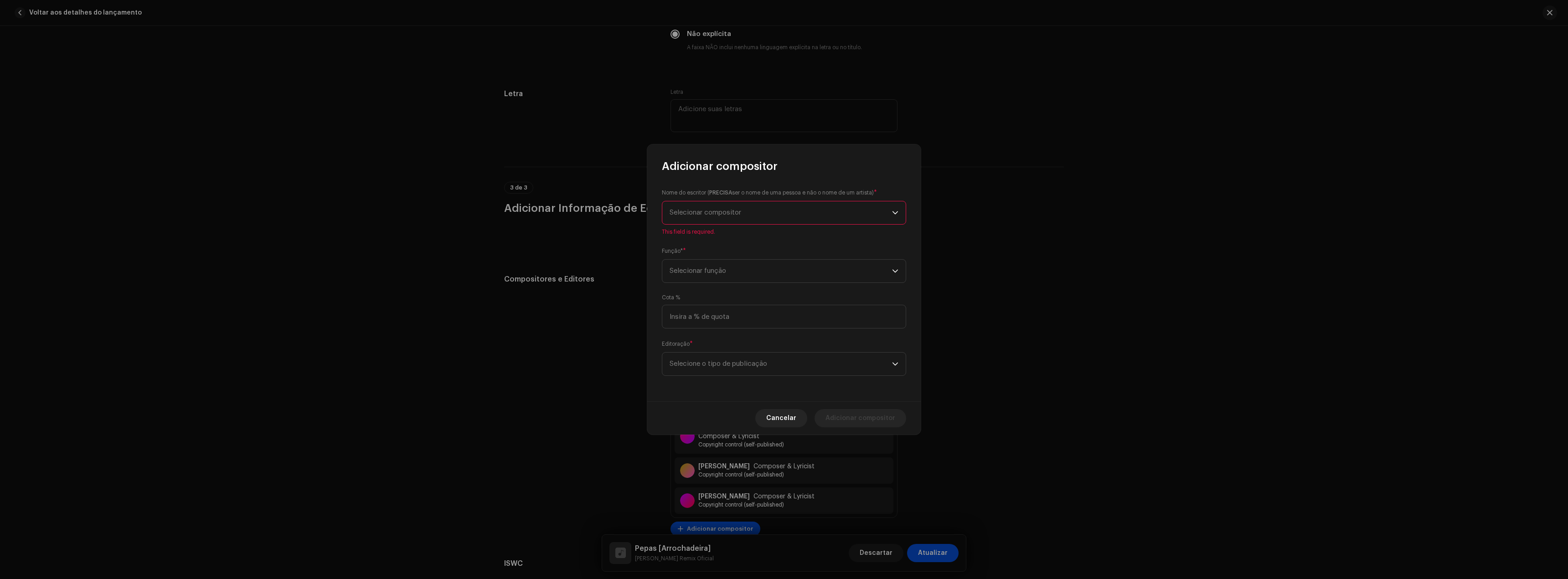
click at [716, 278] on div "Nome do escritor ( PRECISA ser o nome de uma pessoa e não o nome de um artista)…" at bounding box center [784, 287] width 273 height 228
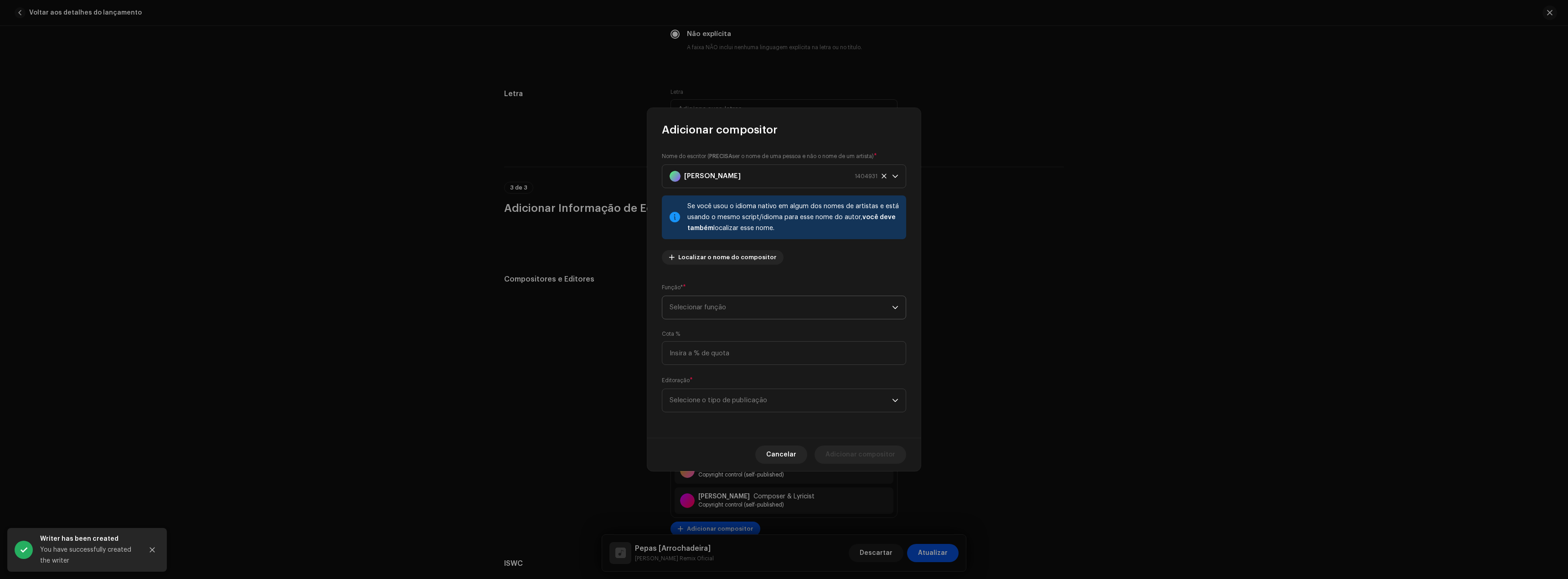
click at [716, 307] on span "Selecionar função" at bounding box center [781, 307] width 223 height 23
click at [708, 388] on span "Composer & Lyricist" at bounding box center [701, 387] width 64 height 9
click at [711, 398] on span "Selecione o tipo de publicação" at bounding box center [781, 400] width 223 height 23
click at [723, 419] on li "Copyright control (self-published)" at bounding box center [784, 426] width 236 height 18
click at [857, 446] on span "Adicionar compositor" at bounding box center [860, 455] width 70 height 18
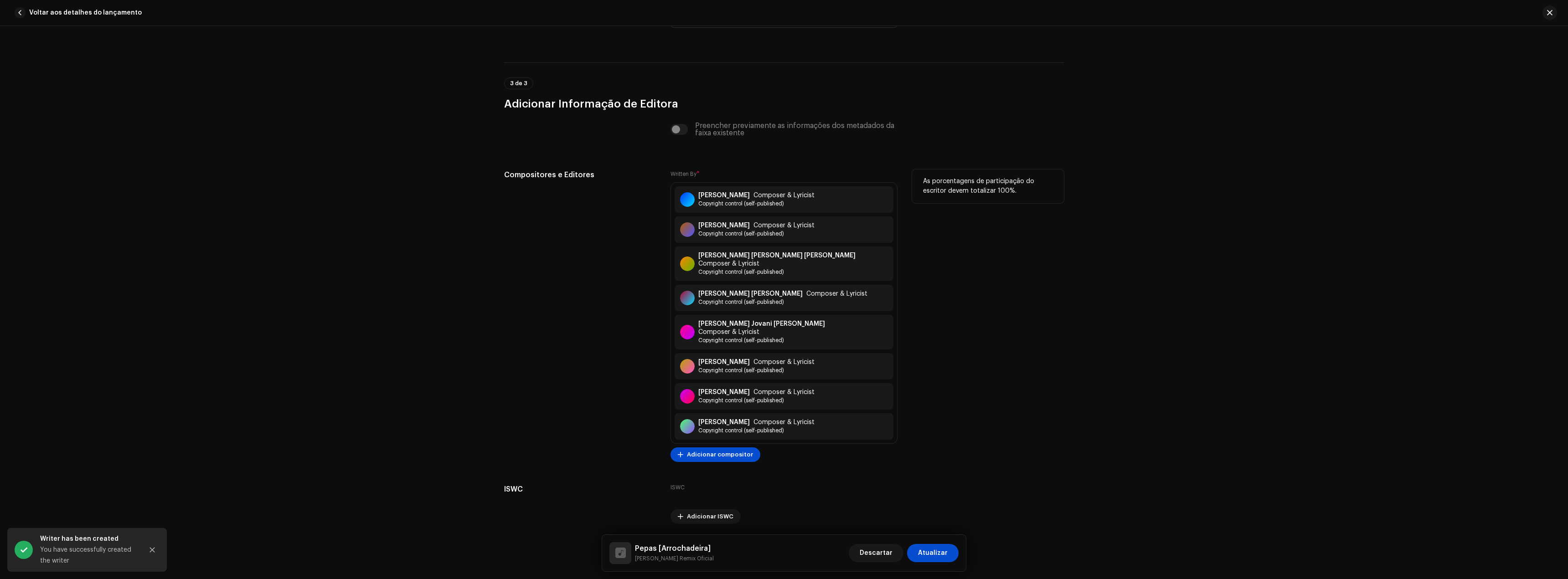
scroll to position [1775, 0]
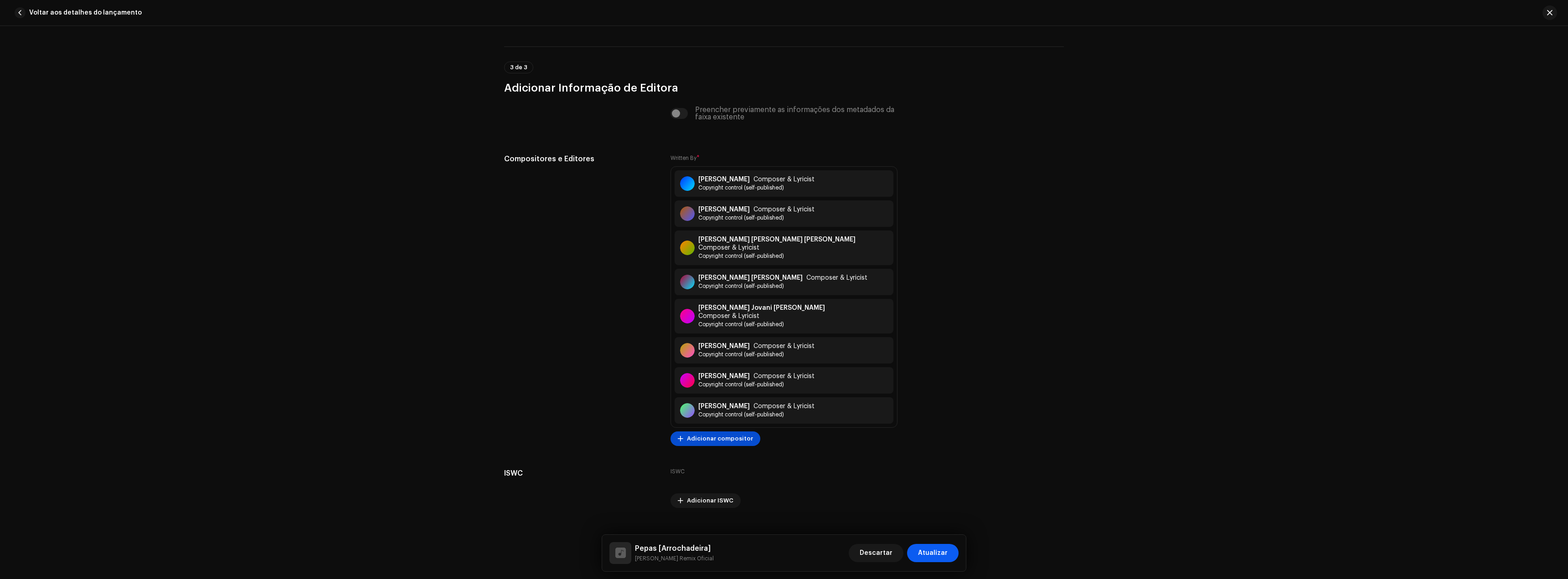
click at [930, 549] on span "Atualizar" at bounding box center [933, 553] width 30 height 18
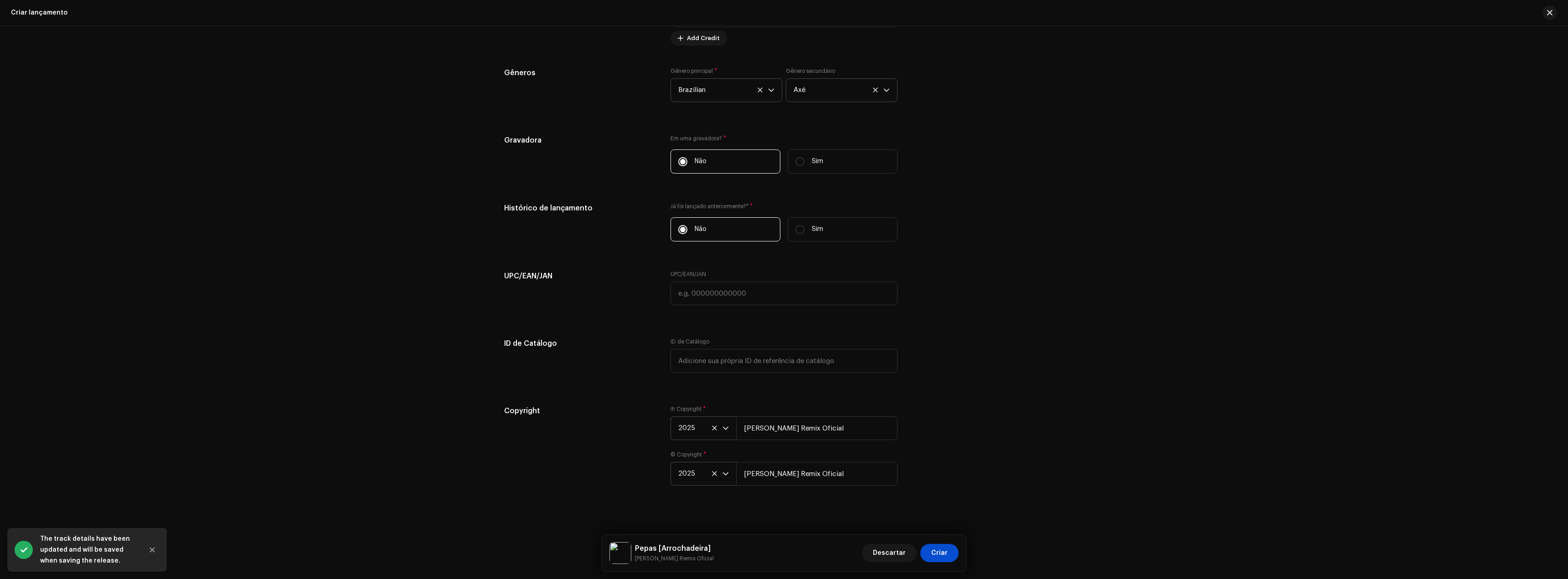
scroll to position [1224, 0]
click at [950, 560] on button "Criar" at bounding box center [939, 553] width 38 height 18
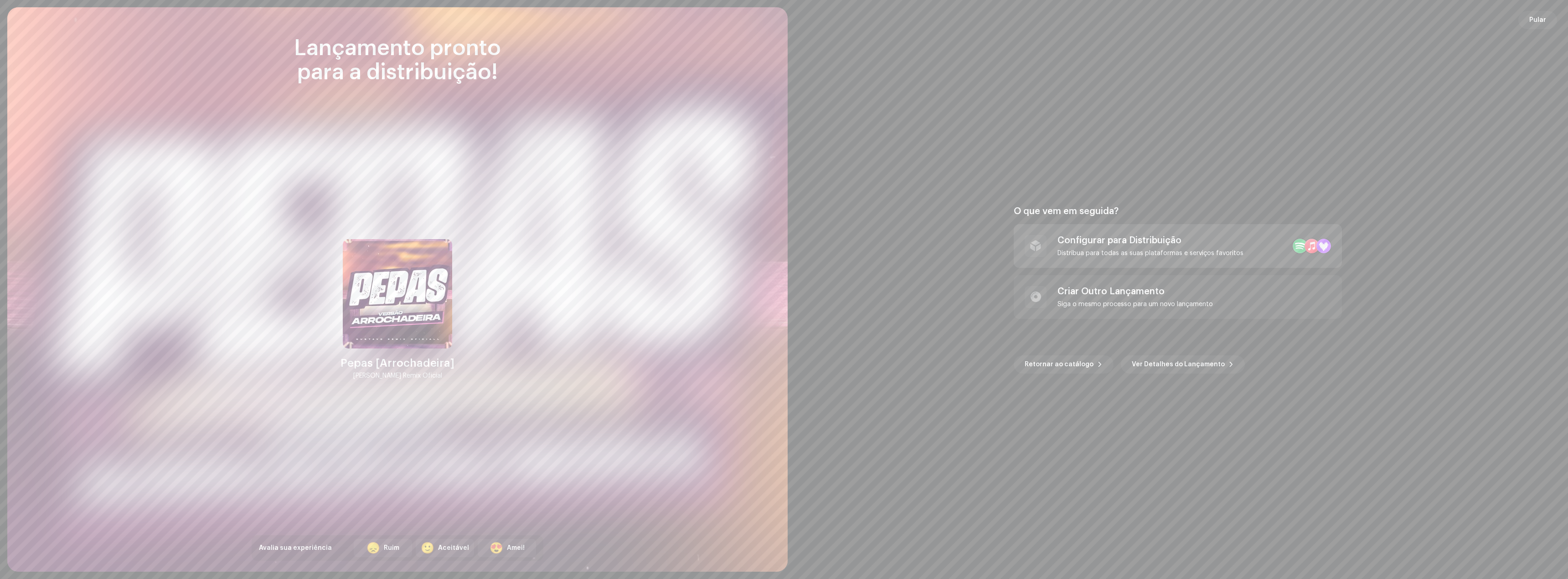
click at [1066, 253] on div "Distribua para todas as suas plataformas e serviços favoritos" at bounding box center [1150, 253] width 186 height 7
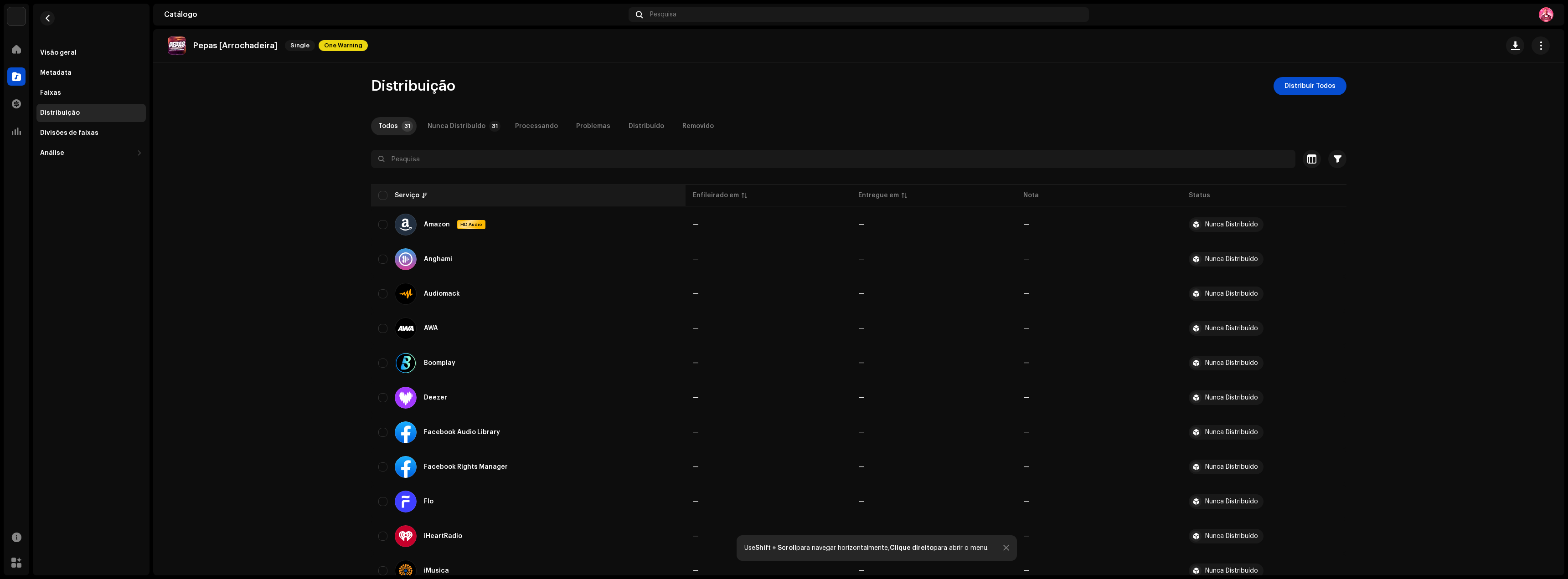
click at [388, 193] on div "Serviço" at bounding box center [528, 195] width 300 height 9
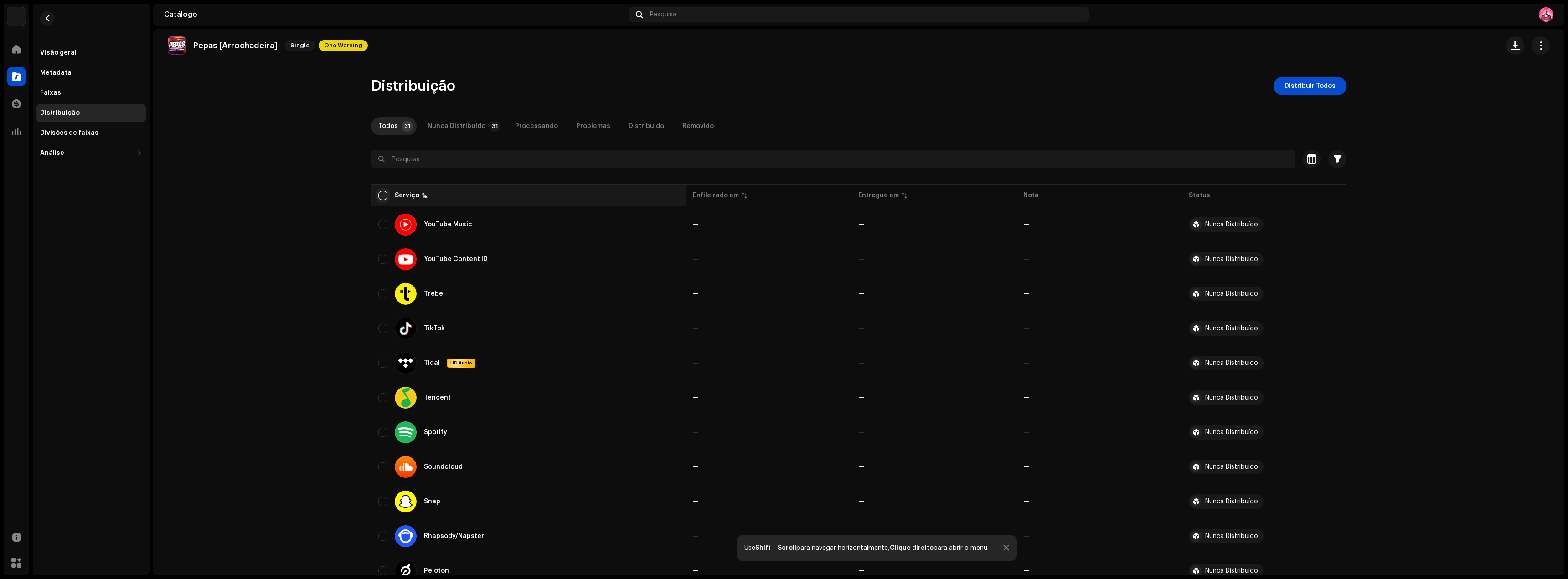
click at [378, 197] on input "checkbox" at bounding box center [383, 195] width 9 height 9
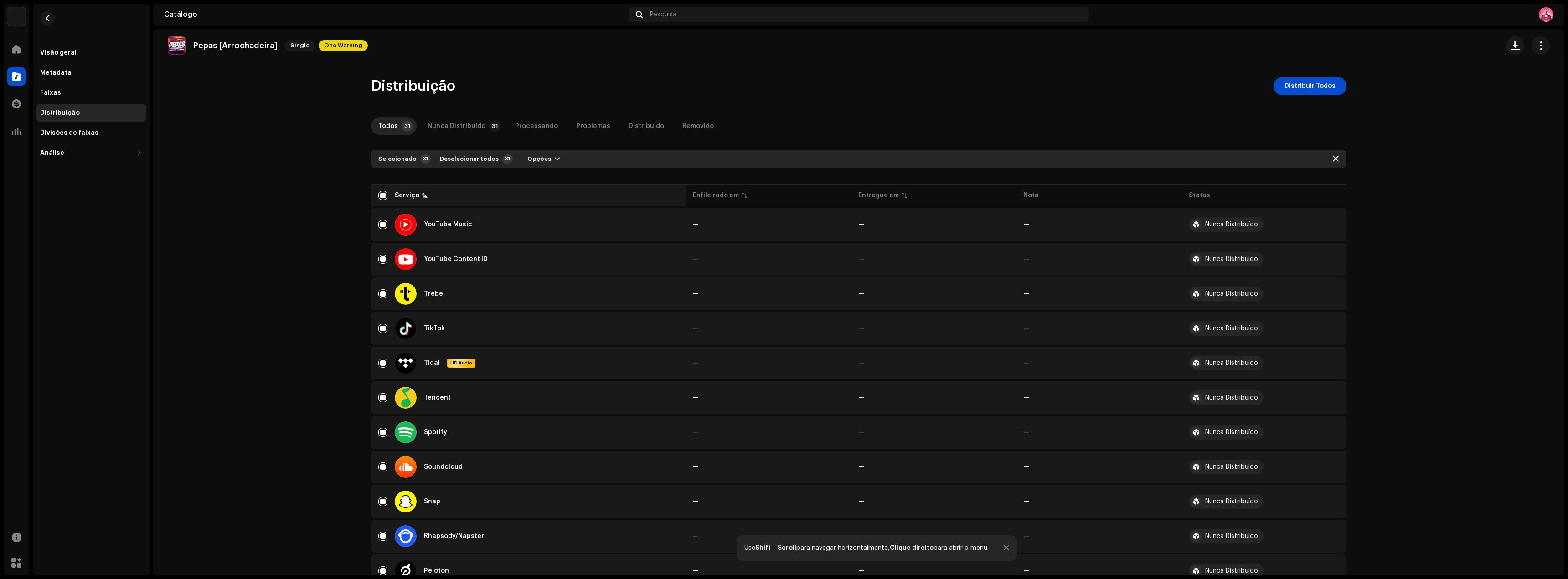
click at [422, 197] on p-sorticon at bounding box center [425, 195] width 5 height 5
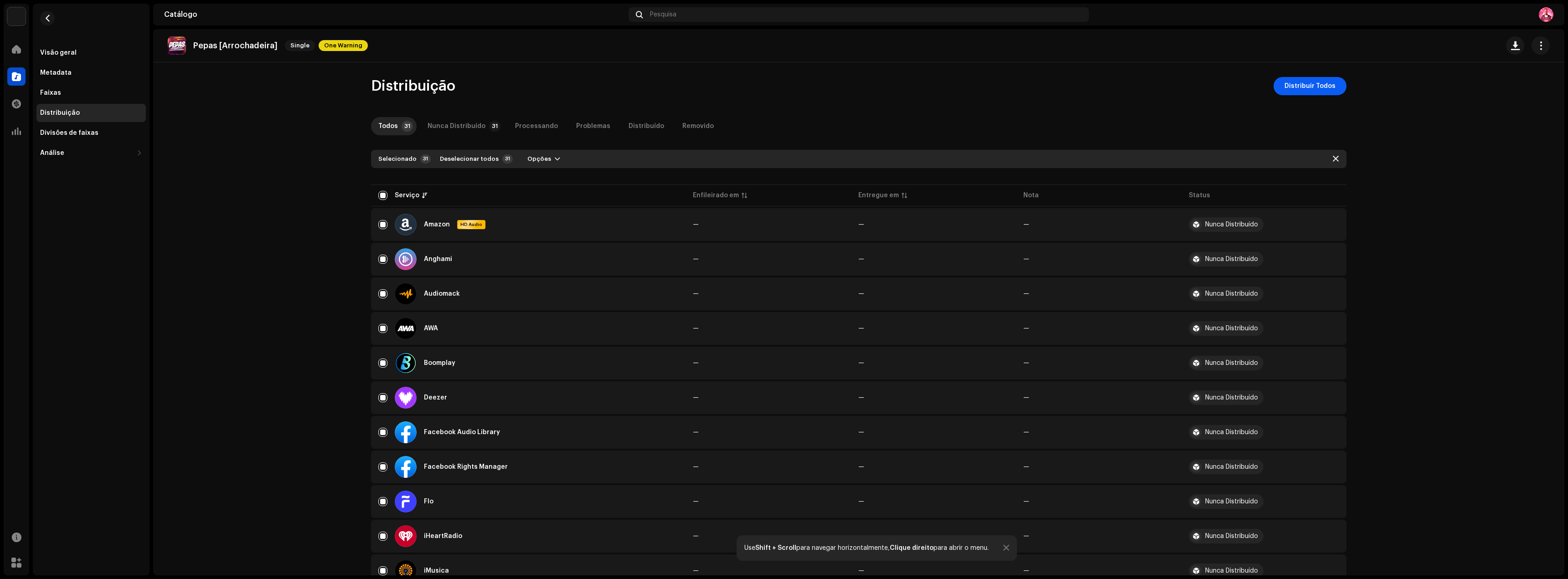
click at [1318, 80] on span "Distribuir Todos" at bounding box center [1310, 86] width 51 height 18
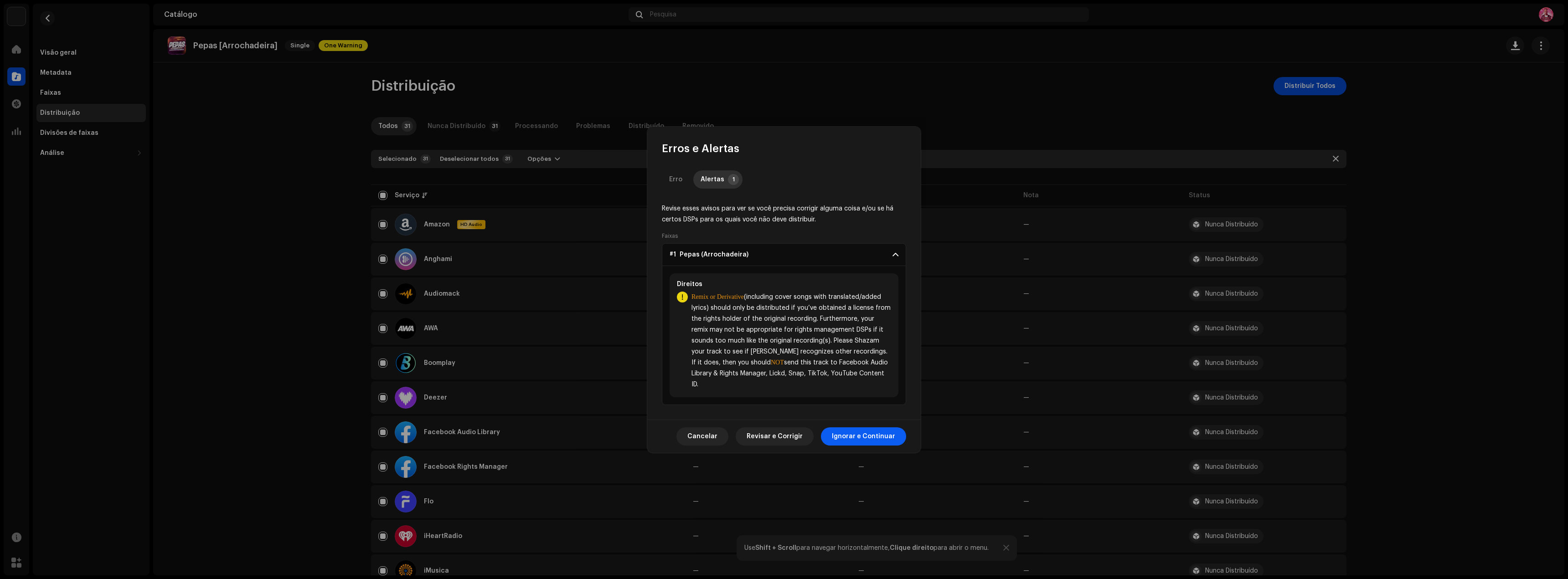
click at [864, 434] on span "Ignorar e Continuar" at bounding box center [864, 436] width 63 height 18
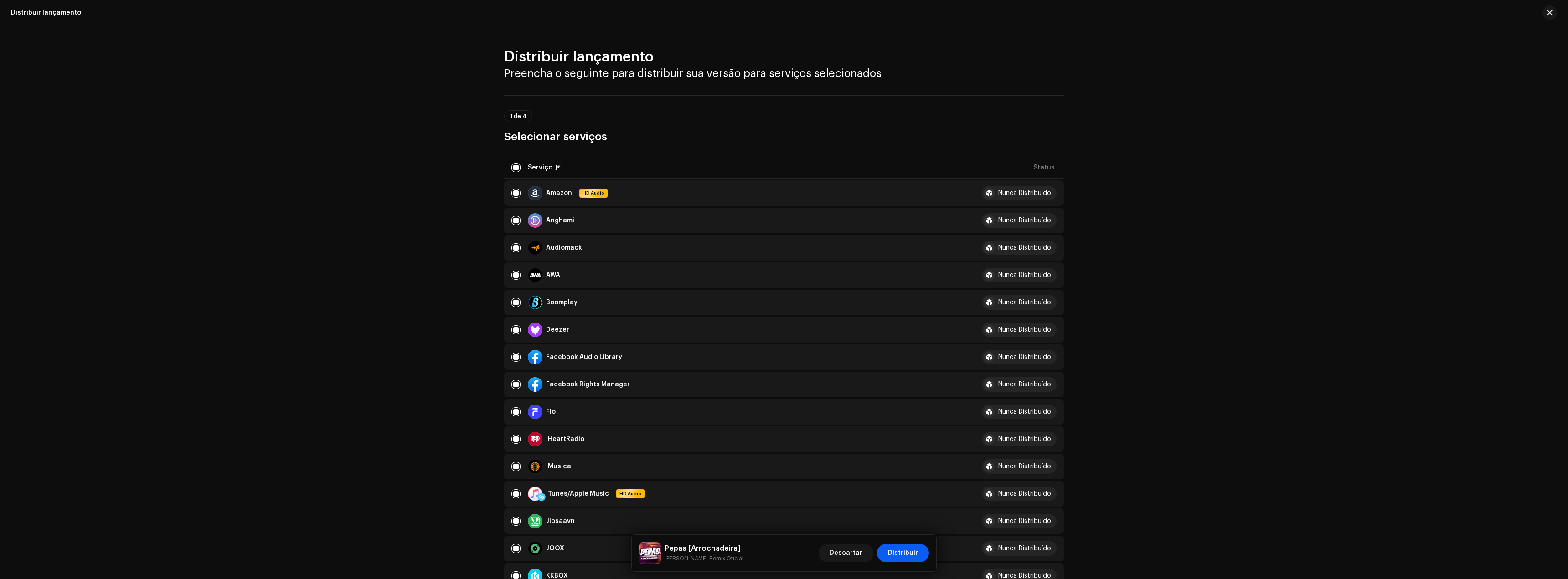
click at [904, 549] on span "Distribuir" at bounding box center [903, 553] width 30 height 18
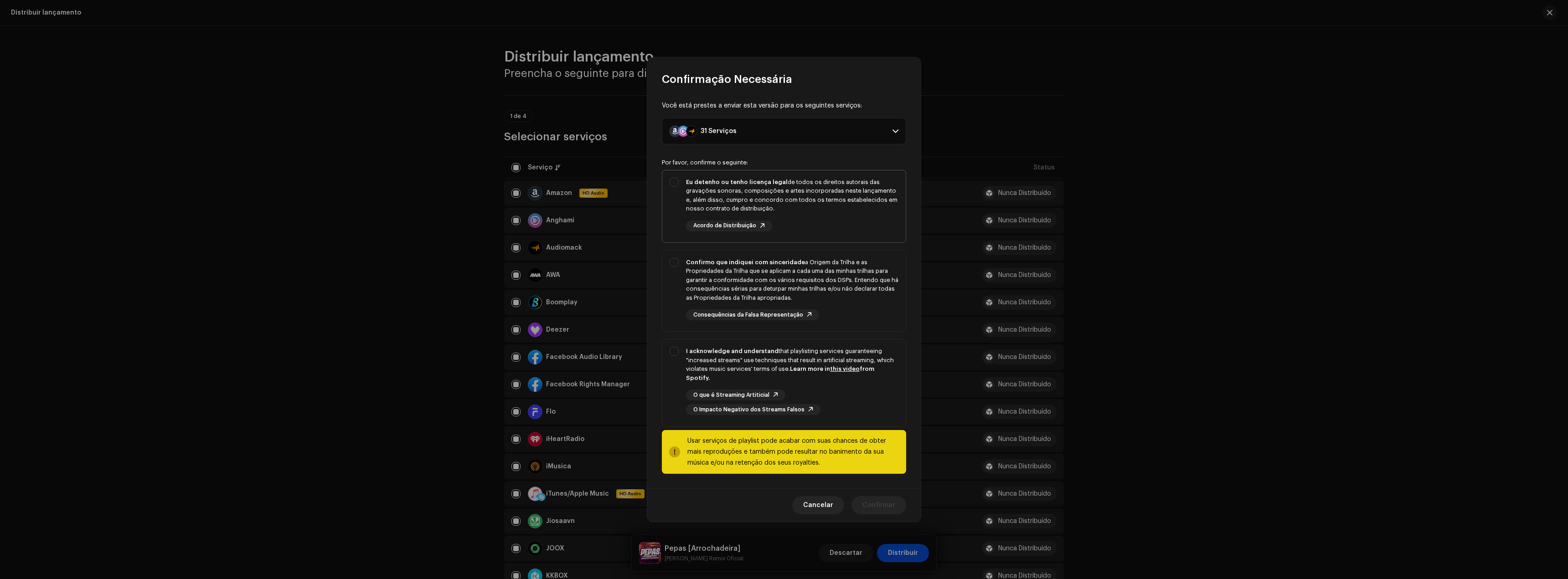
click at [798, 204] on div "Eu detenho ou tenho licença legal de todos os direitos autorais das gravações s…" at bounding box center [792, 195] width 212 height 36
click at [834, 284] on div "Confirmo que indiquei com sinceridade a Origem da Trilha e as Propriedades da T…" at bounding box center [792, 280] width 212 height 45
click at [830, 368] on div "I acknowledge and understand that playlisting services guaranteeing "increased …" at bounding box center [792, 364] width 212 height 36
click at [879, 506] on span "Confirmar" at bounding box center [879, 505] width 33 height 18
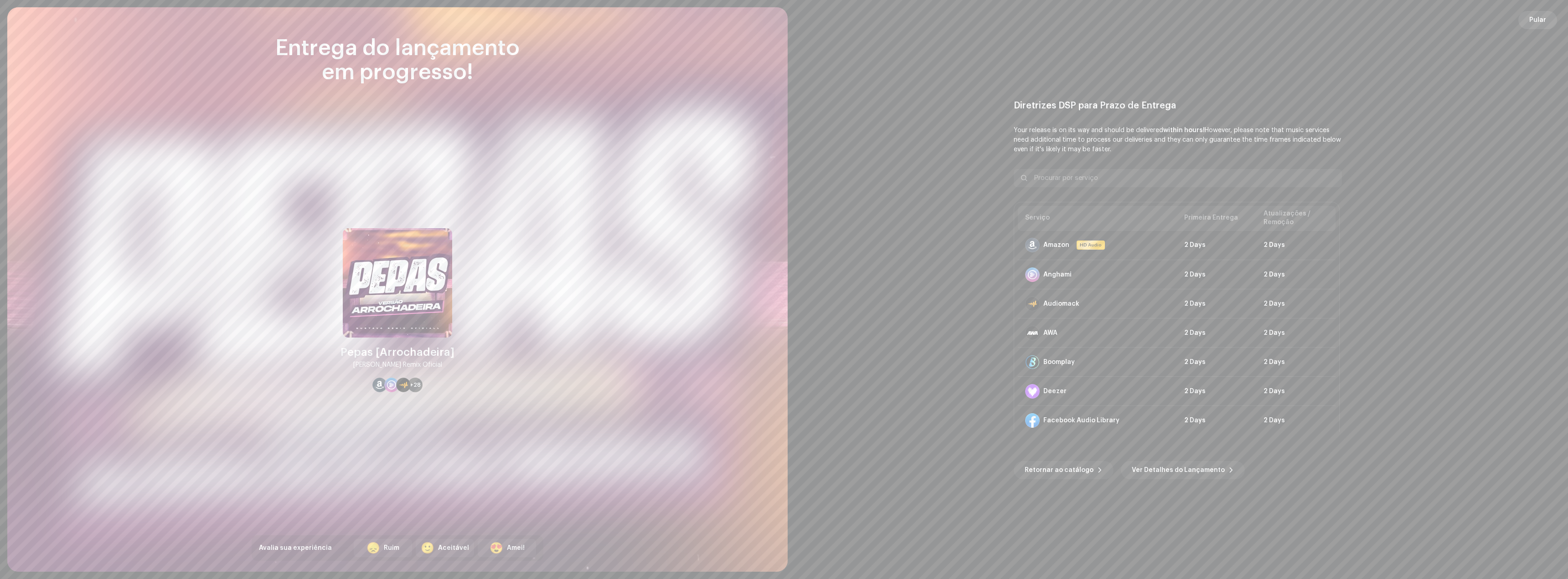
click at [1533, 25] on span "Pular" at bounding box center [1538, 20] width 17 height 18
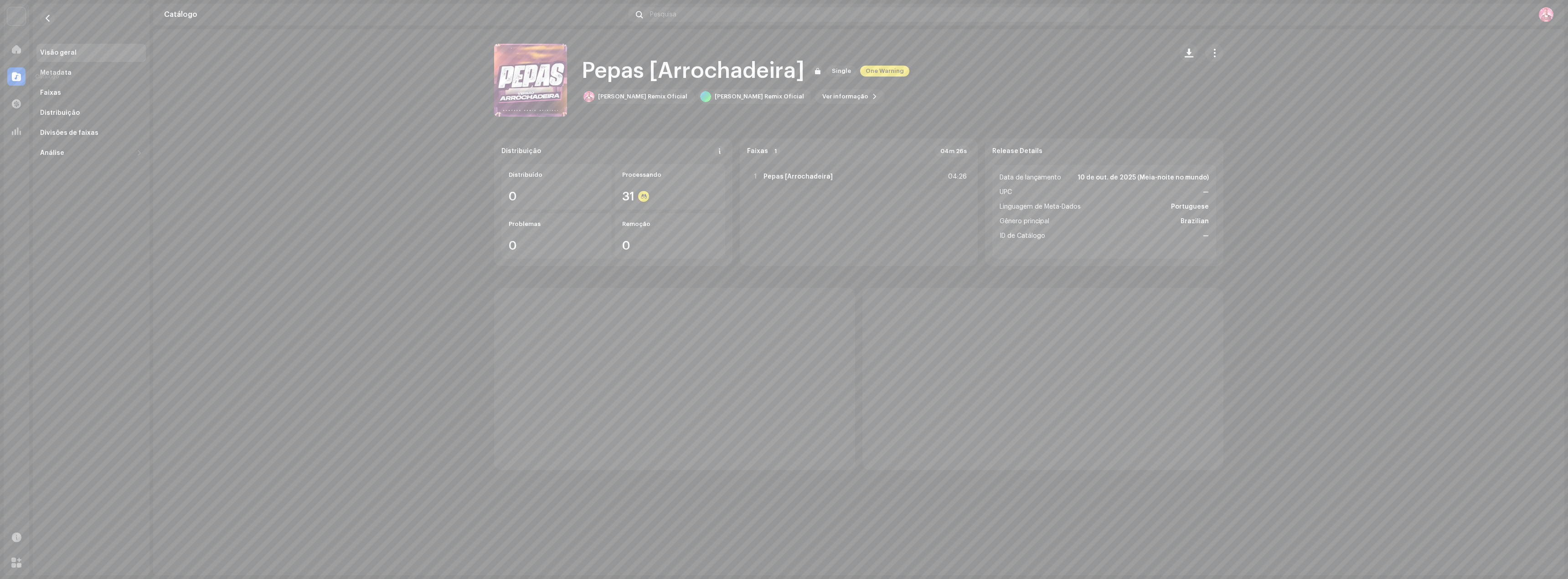
click at [8, 80] on div at bounding box center [16, 76] width 18 height 18
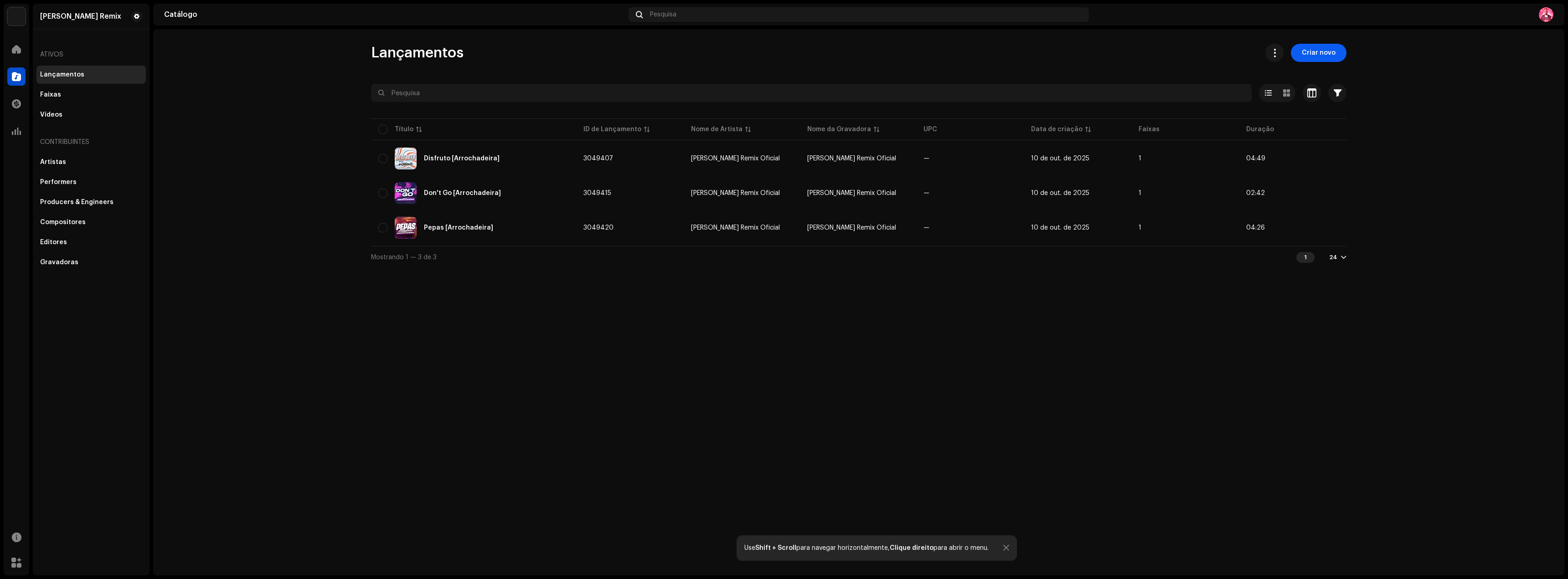
click at [1312, 54] on span "Criar novo" at bounding box center [1319, 53] width 34 height 18
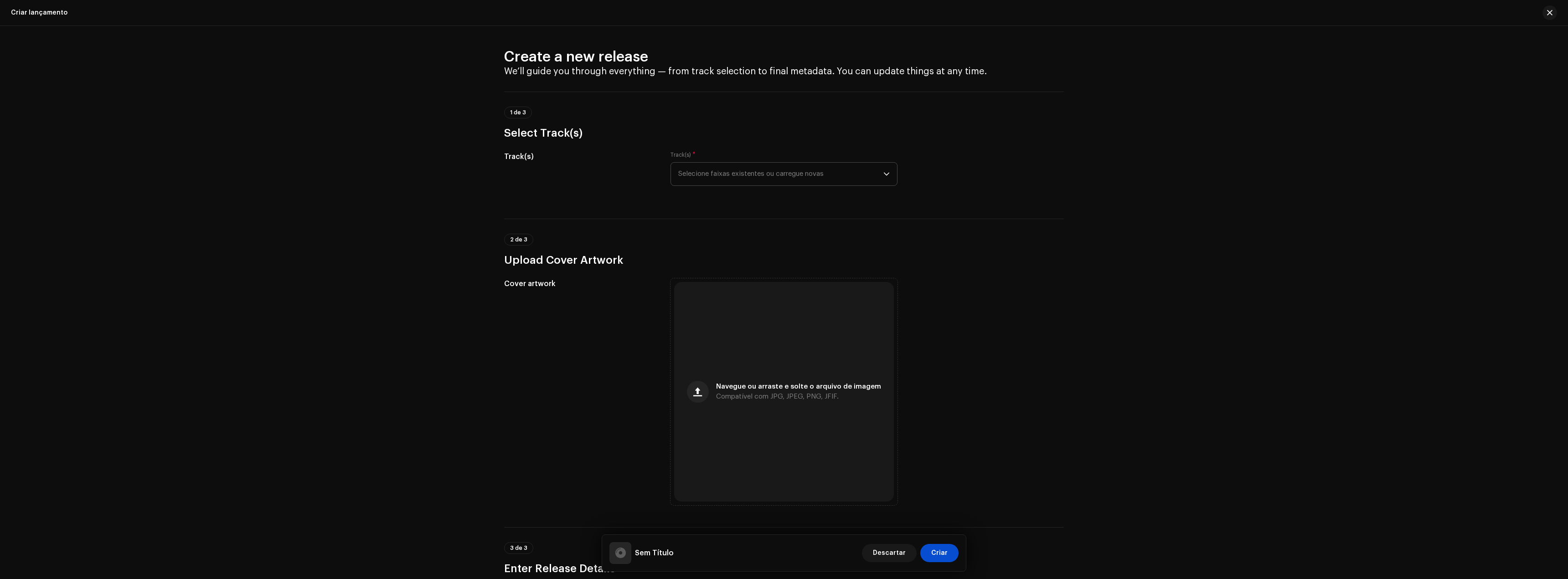
click at [748, 179] on span "Selecione faixas existentes ou carregue novas" at bounding box center [781, 173] width 205 height 23
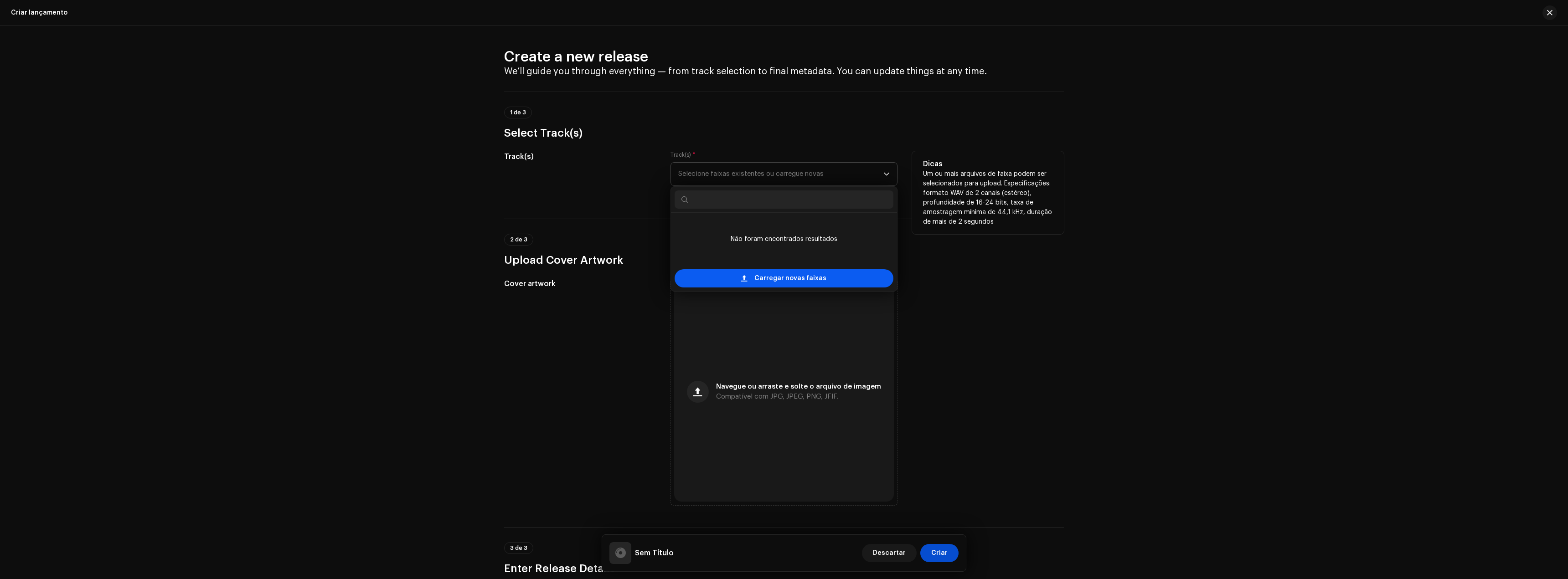
click at [793, 276] on span "Carregar novas faixas" at bounding box center [790, 278] width 72 height 18
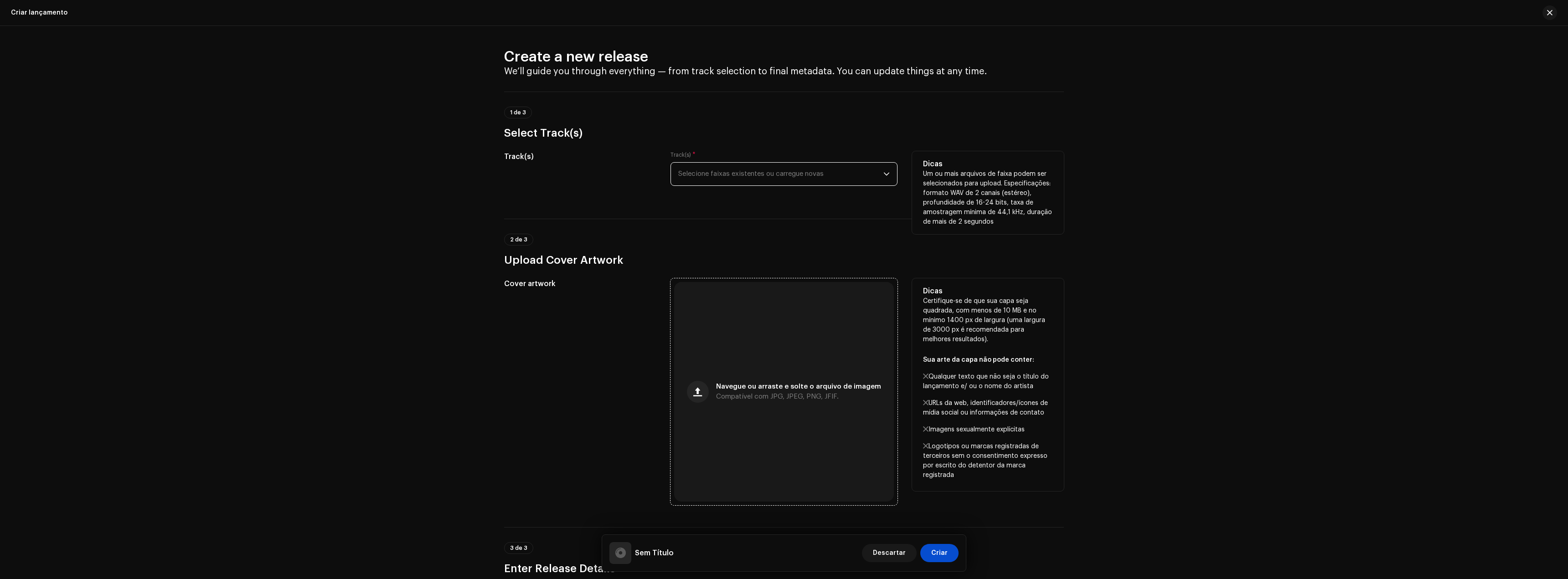
click at [722, 380] on div "Navegue ou arraste e solte o arquivo de imagem Compatível com JPG, JPEG, PNG, J…" at bounding box center [783, 391] width 219 height 219
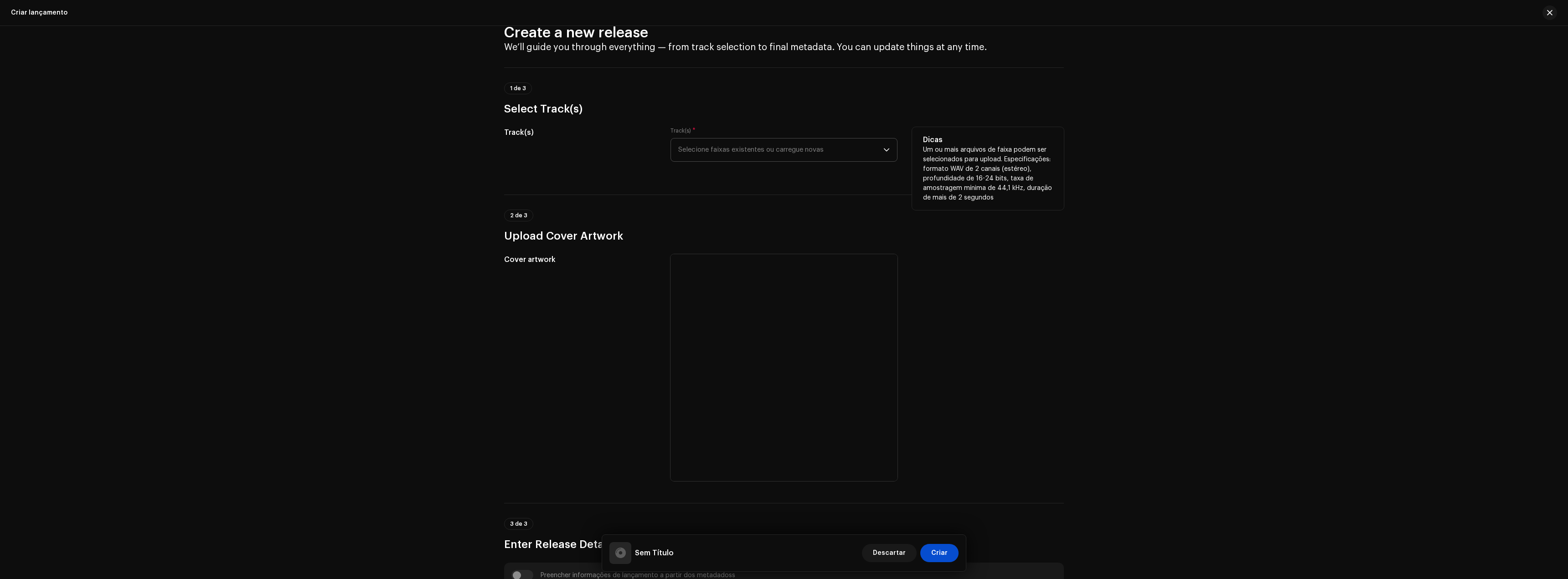
scroll to position [78, 0]
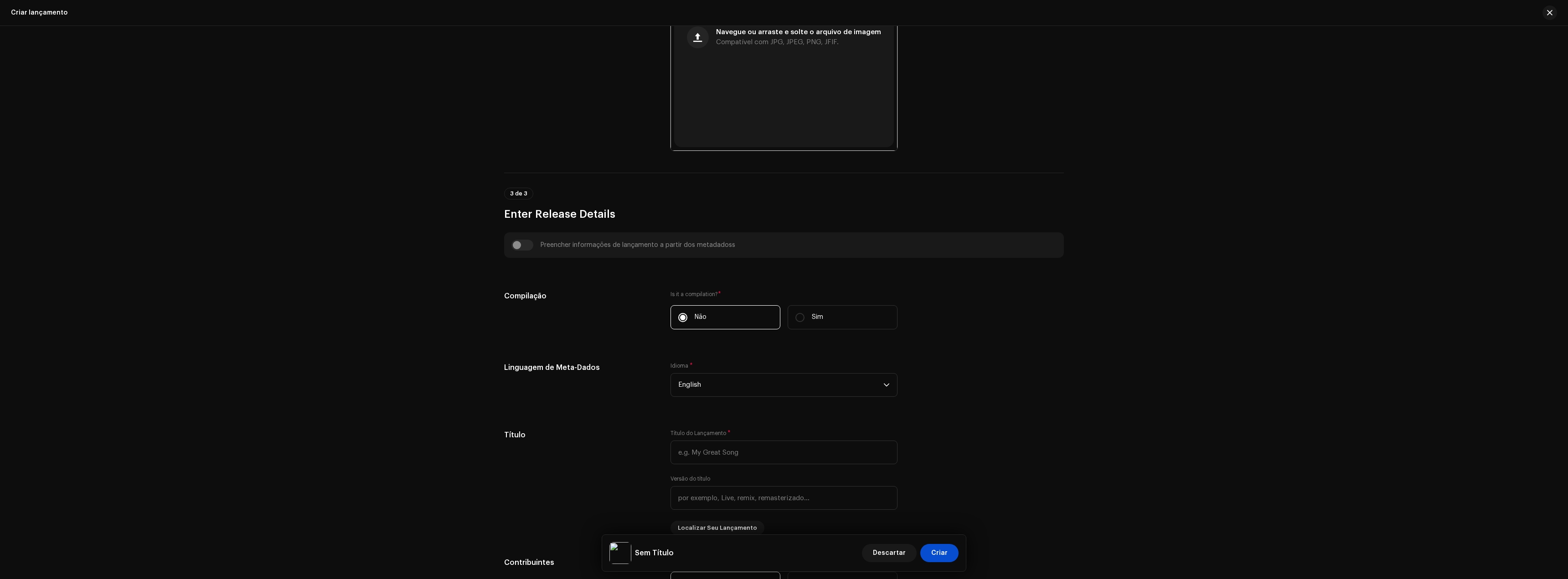
scroll to position [364, 0]
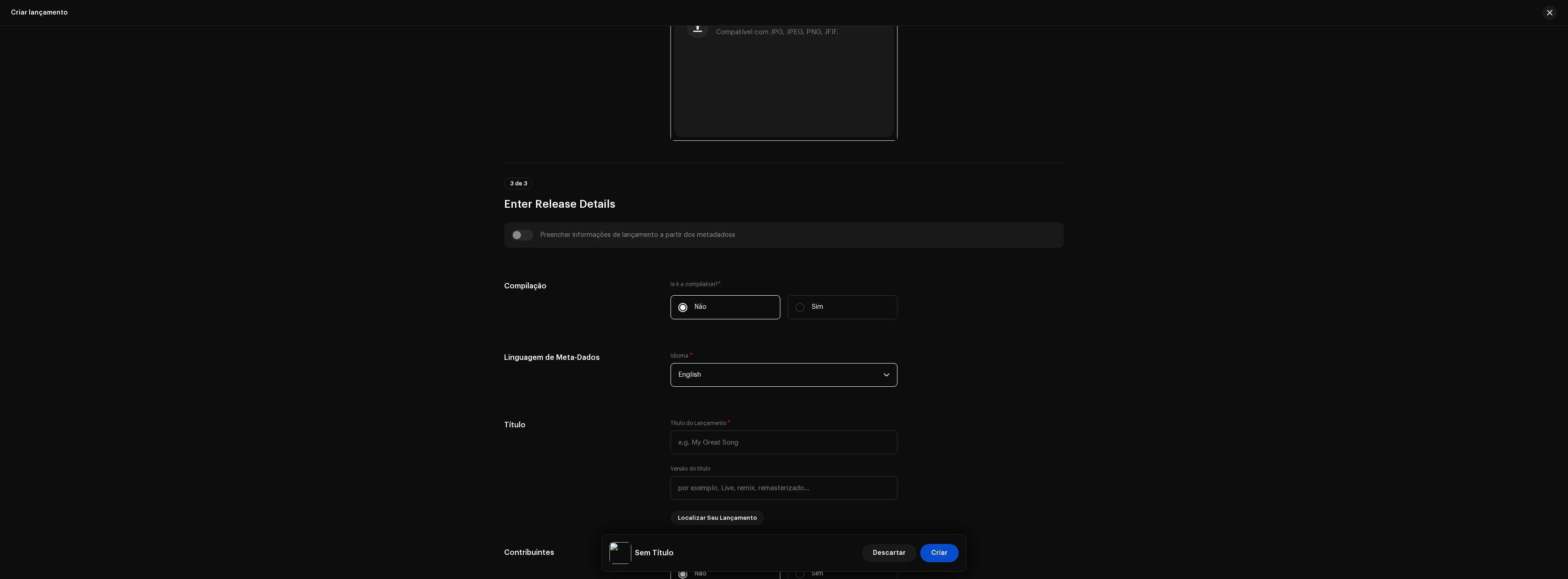
click at [724, 377] on span "English" at bounding box center [781, 375] width 205 height 23
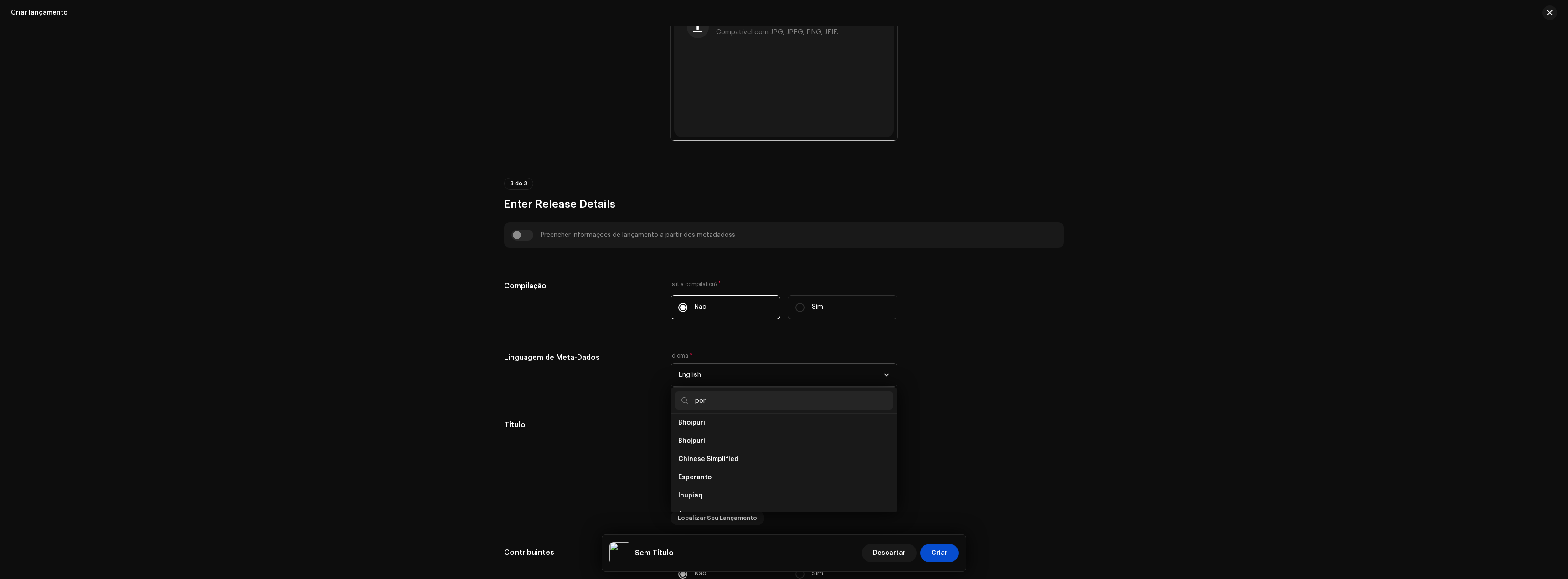
scroll to position [0, 0]
type input "por"
click at [751, 424] on li "Portuguese" at bounding box center [784, 426] width 219 height 18
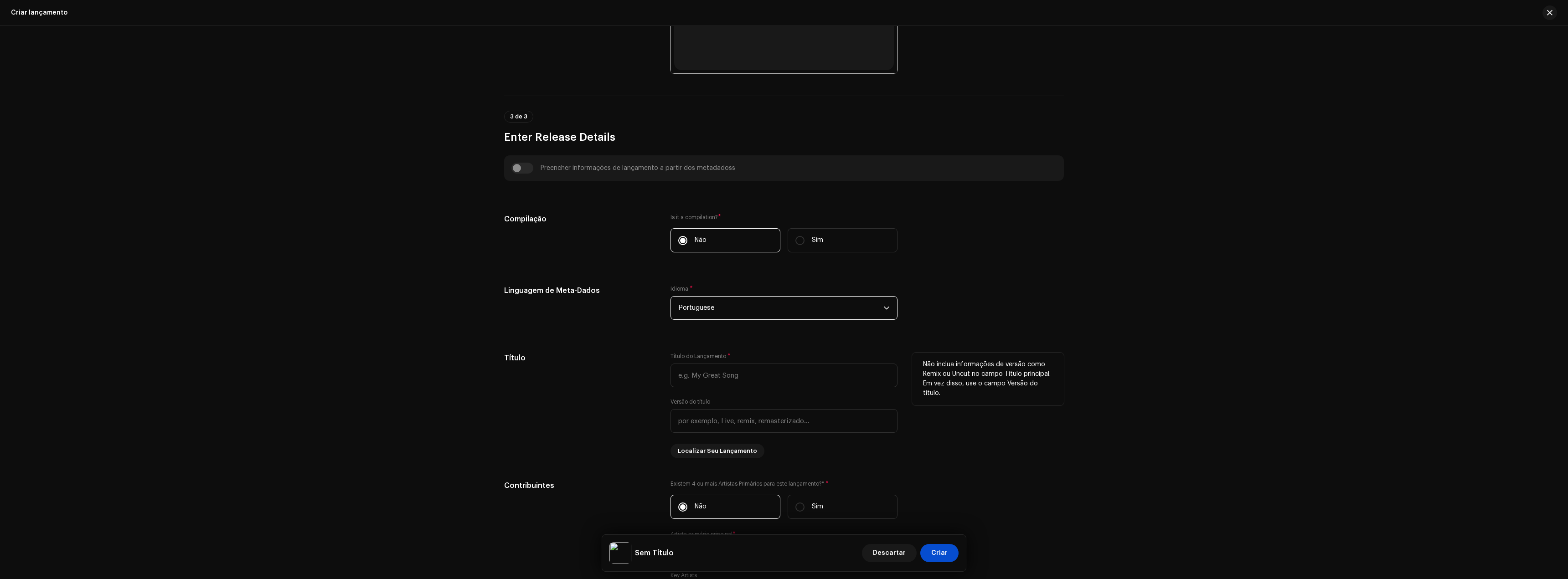
scroll to position [455, 0]
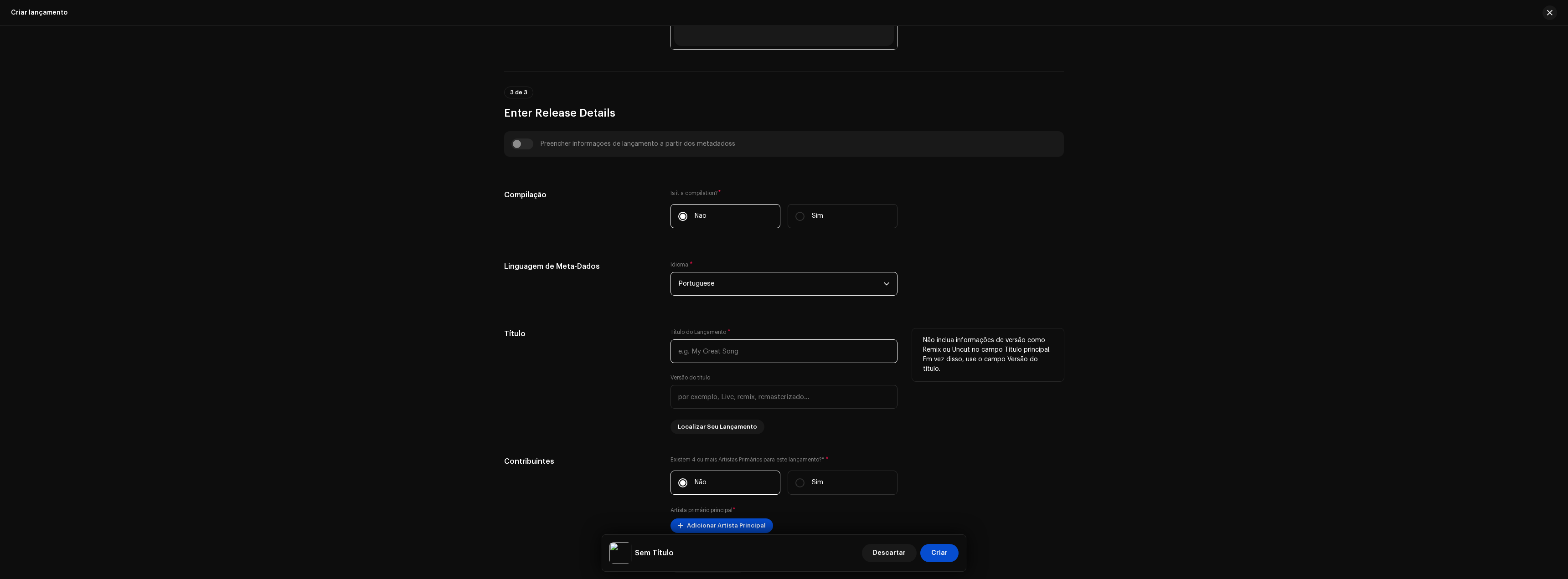
click at [708, 360] on input "text" at bounding box center [784, 351] width 227 height 24
type input "Medicine"
click at [715, 393] on input "text" at bounding box center [784, 397] width 227 height 24
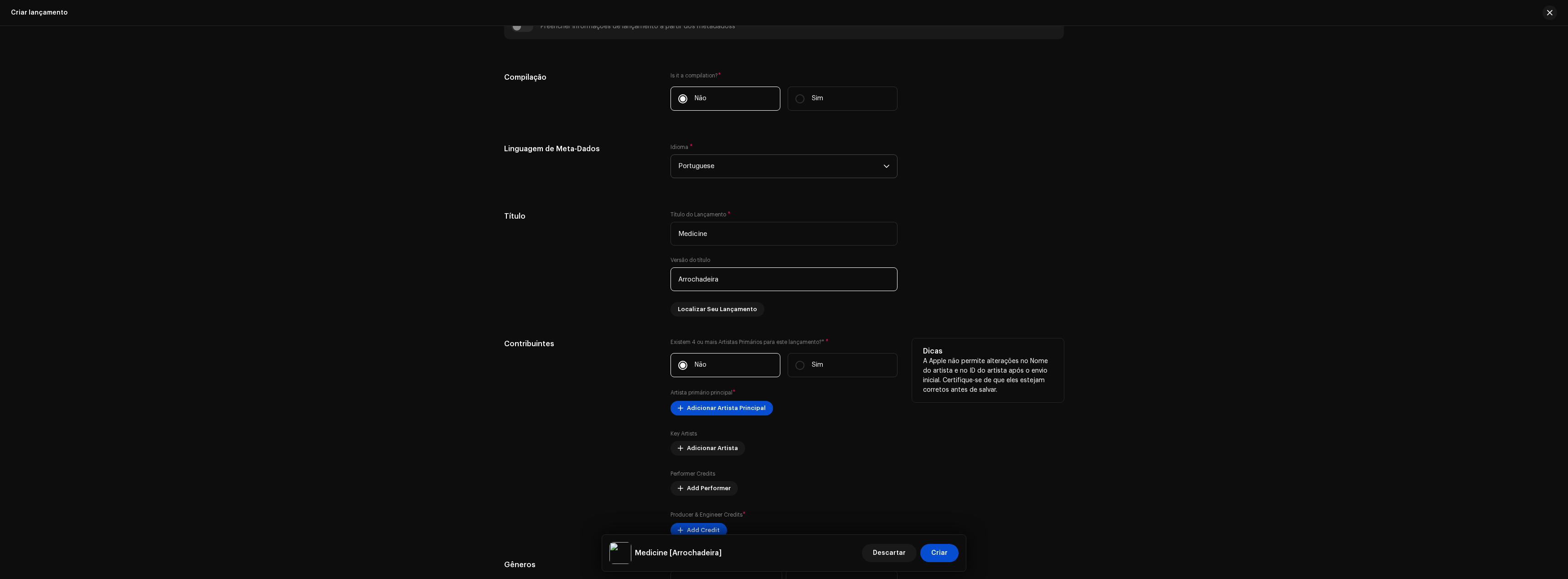
scroll to position [592, 0]
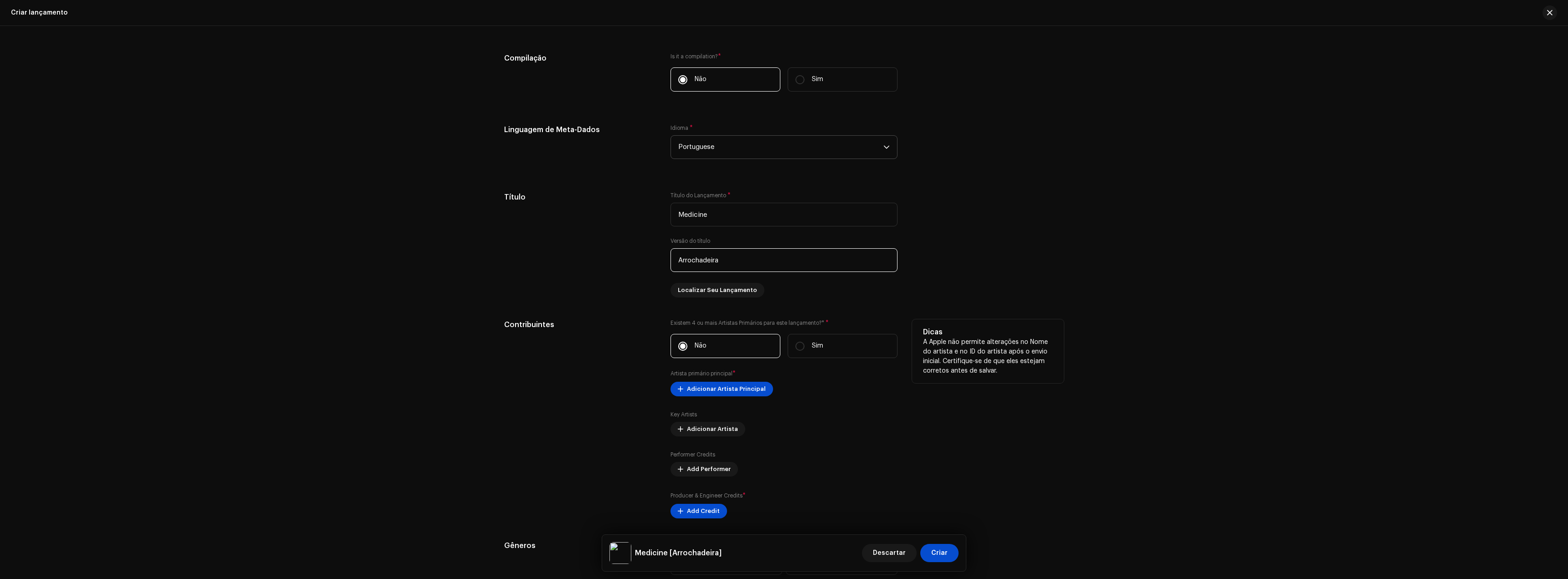
type input "Arrochadeira"
click at [696, 356] on label "Não" at bounding box center [726, 345] width 110 height 24
click at [688, 351] on input "Não" at bounding box center [683, 346] width 9 height 9
click at [726, 391] on span "Adicionar Artista Principal" at bounding box center [726, 389] width 79 height 18
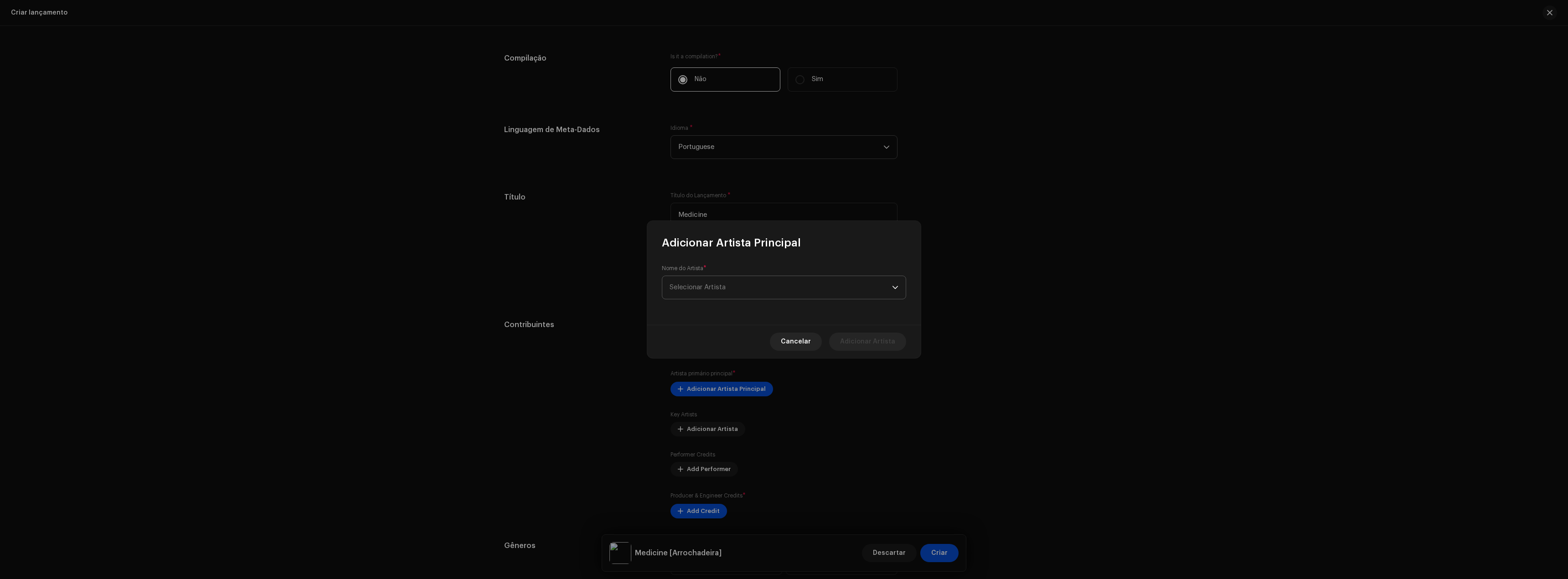
click at [708, 289] on span "Selecionar Artista" at bounding box center [697, 287] width 56 height 7
click at [722, 342] on strong "[PERSON_NAME] Remix Oficial" at bounding box center [732, 338] width 95 height 9
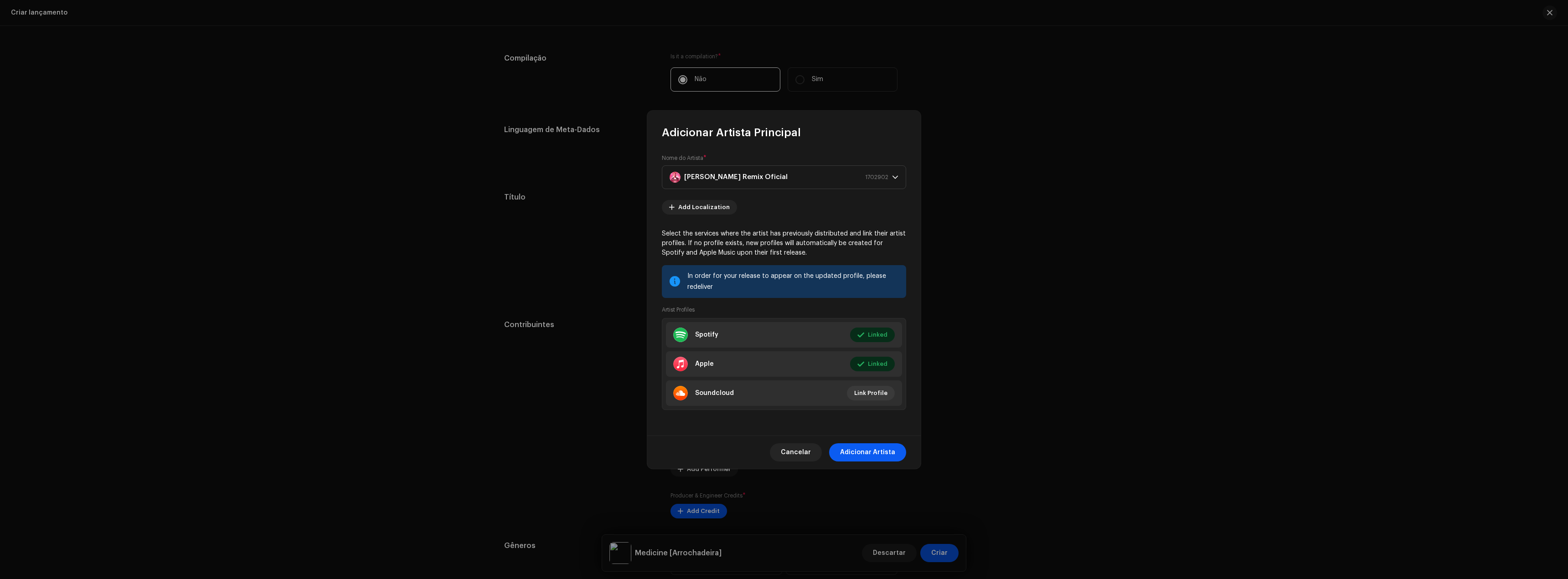
click at [868, 448] on span "Adicionar Artista" at bounding box center [868, 452] width 55 height 18
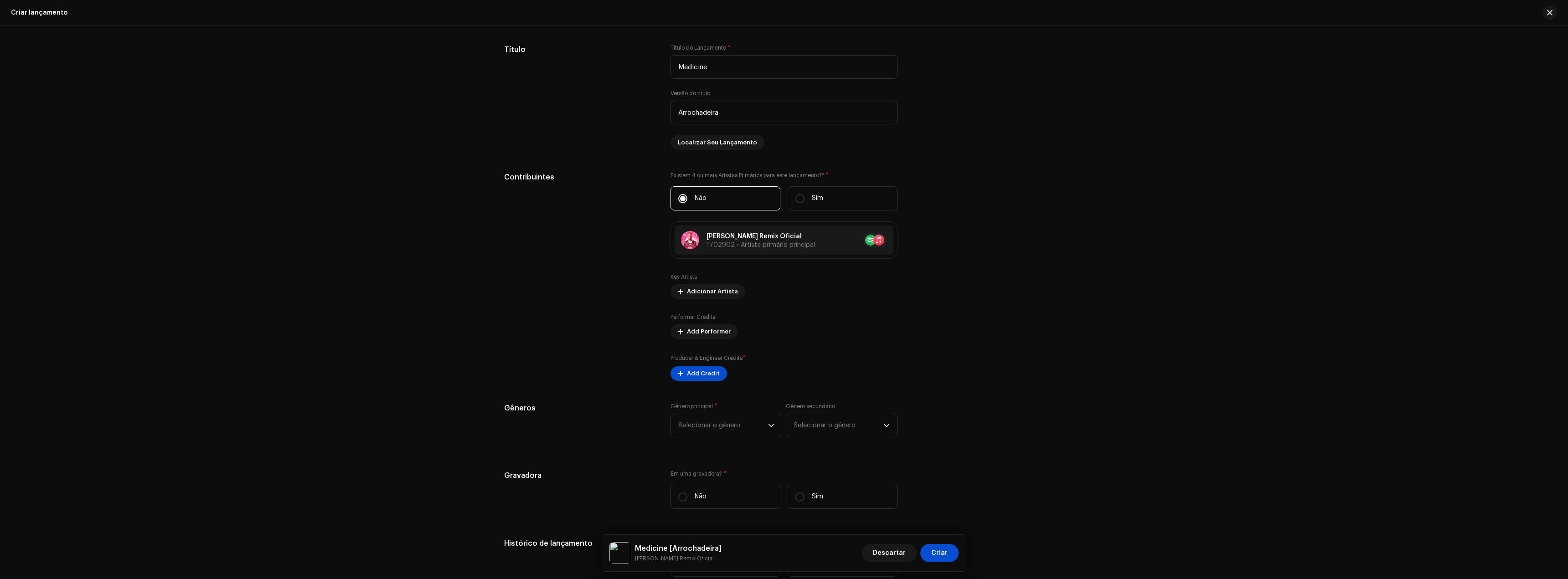
scroll to position [774, 0]
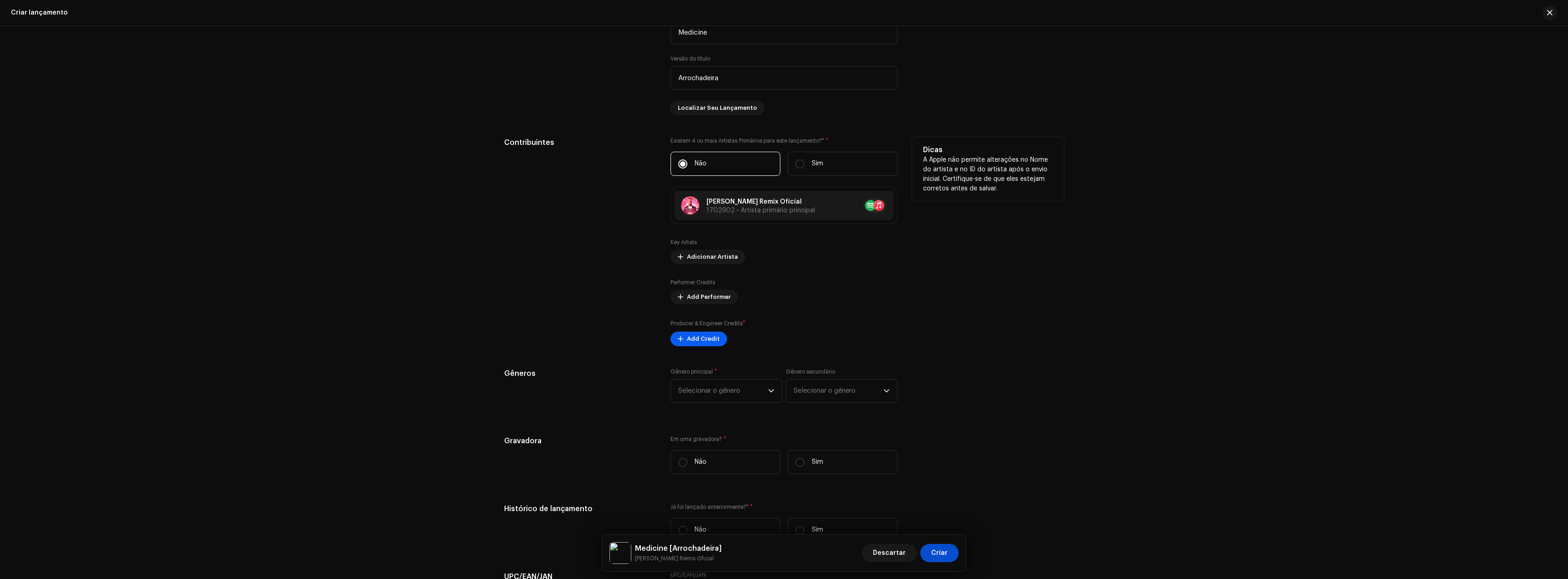
click at [695, 336] on span "Add Credit" at bounding box center [703, 339] width 33 height 18
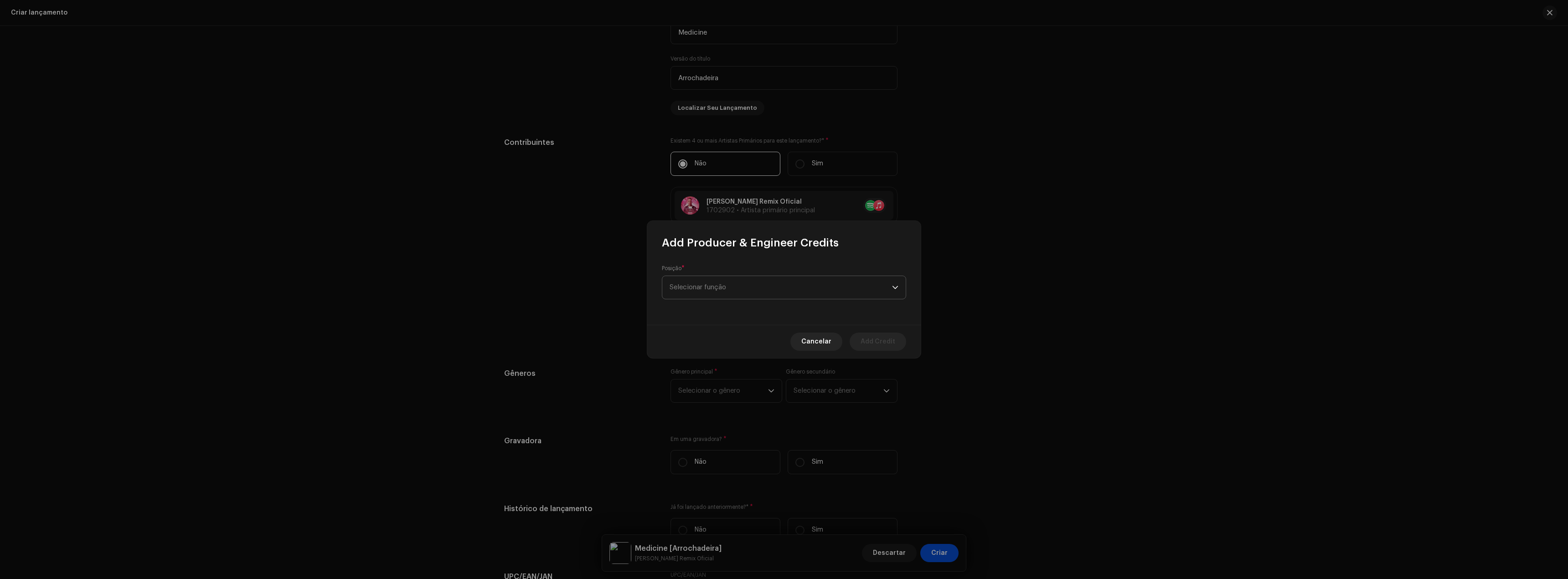
click at [702, 298] on span "Selecionar função" at bounding box center [781, 287] width 223 height 23
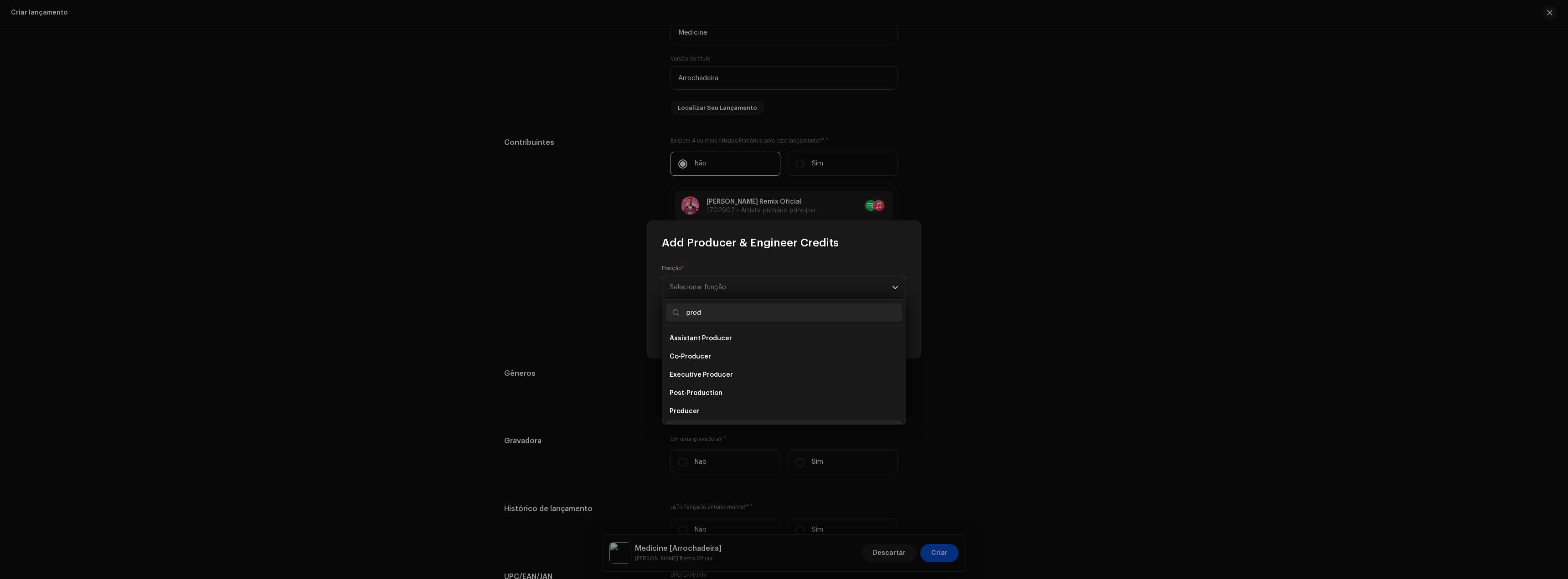
scroll to position [15, 0]
type input "prod"
click at [688, 398] on span "Producer" at bounding box center [684, 397] width 30 height 9
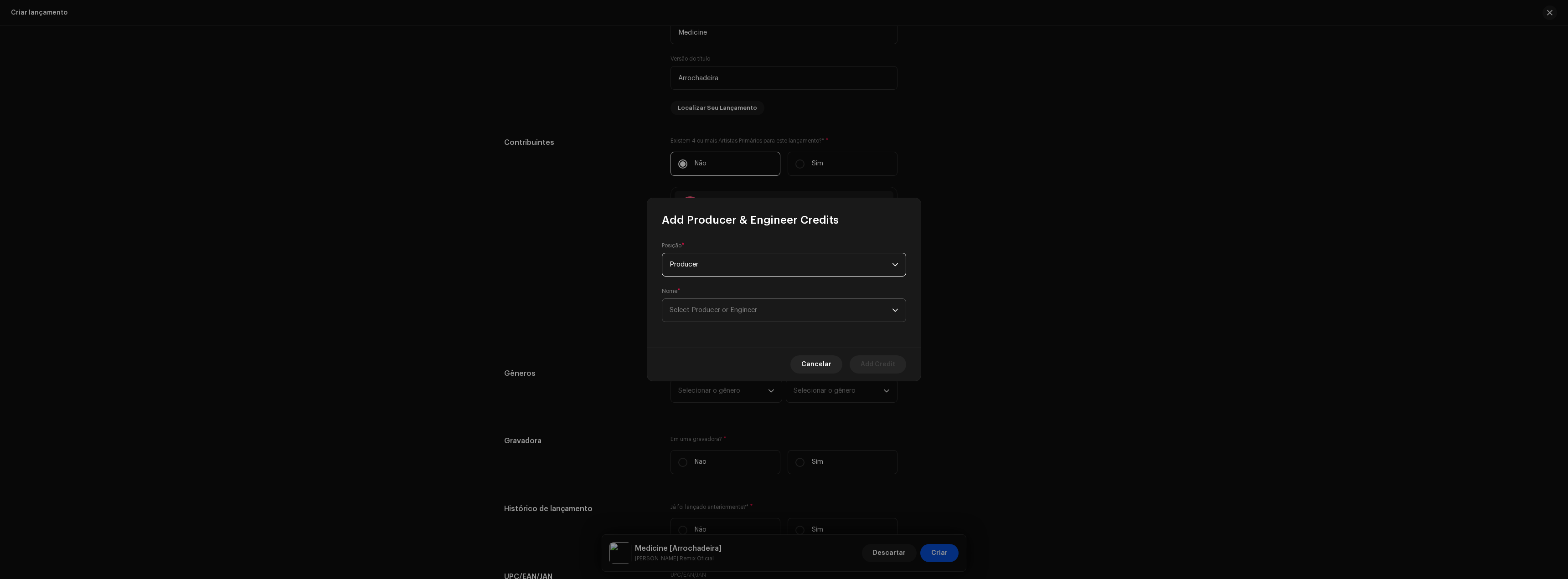
click at [755, 316] on span "Select Producer or Engineer" at bounding box center [781, 310] width 223 height 23
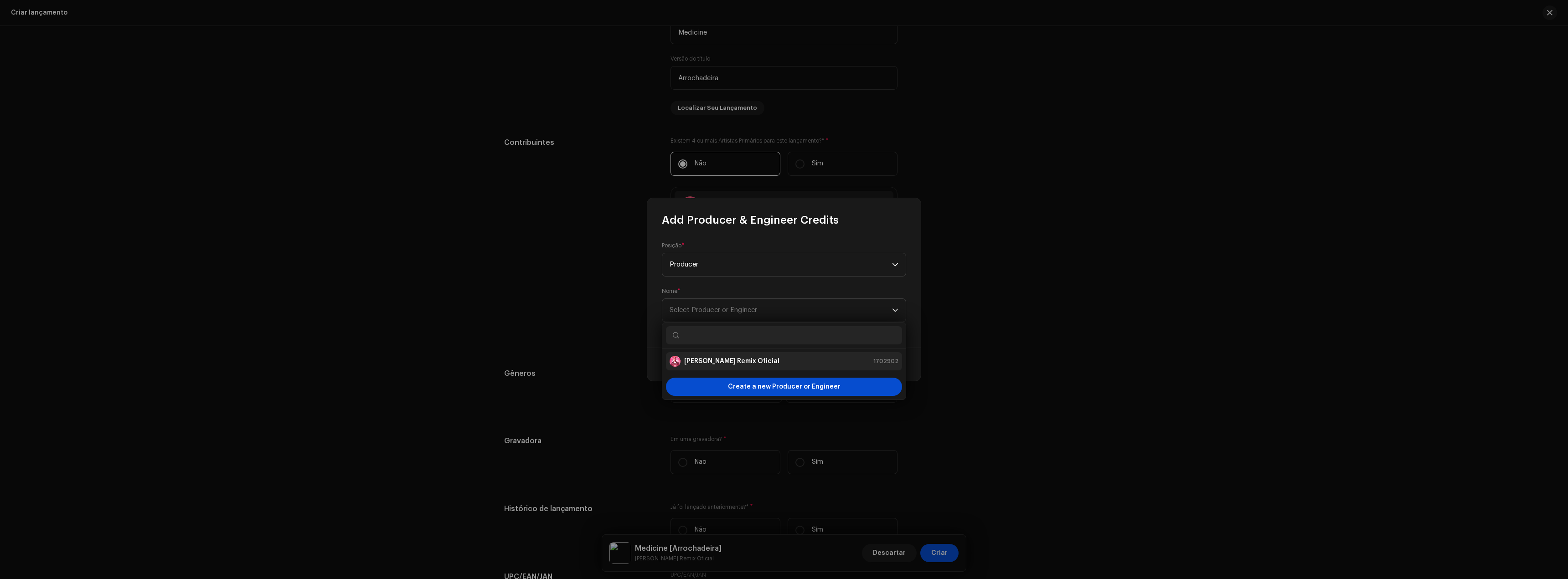
click at [733, 360] on strong "[PERSON_NAME] Remix Oficial" at bounding box center [732, 361] width 95 height 9
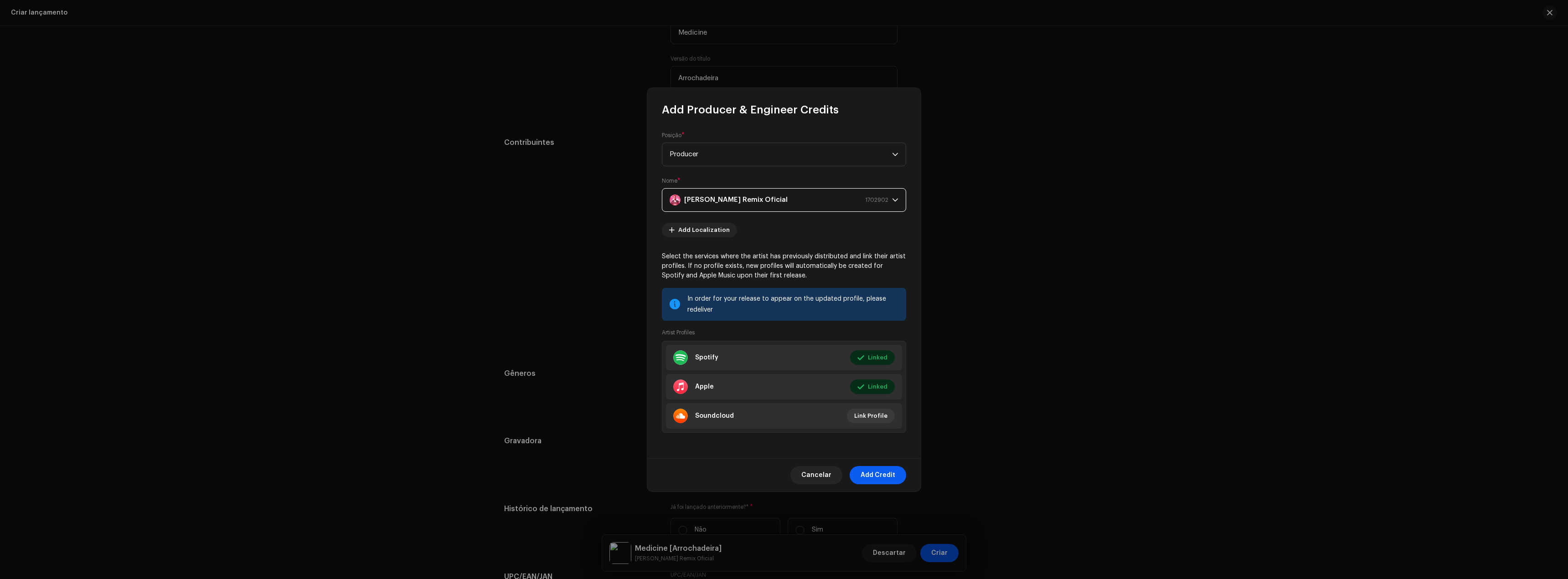
click at [873, 468] on span "Add Credit" at bounding box center [878, 475] width 35 height 18
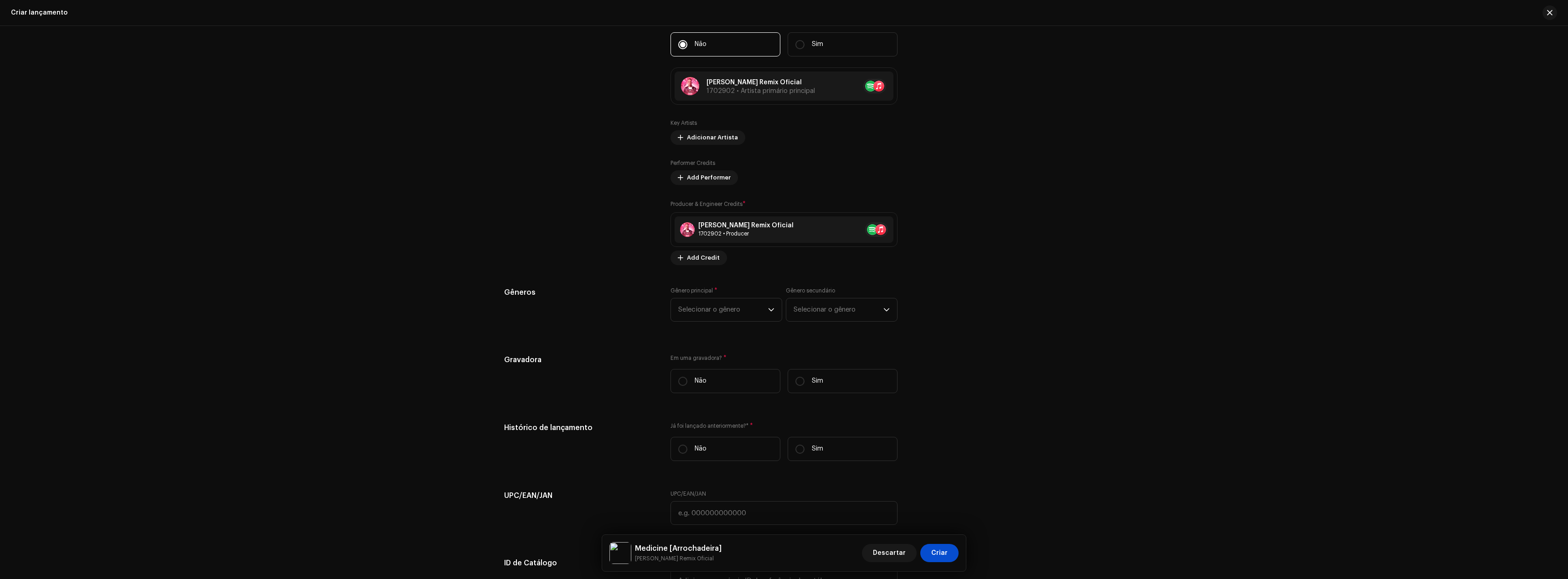
scroll to position [911, 0]
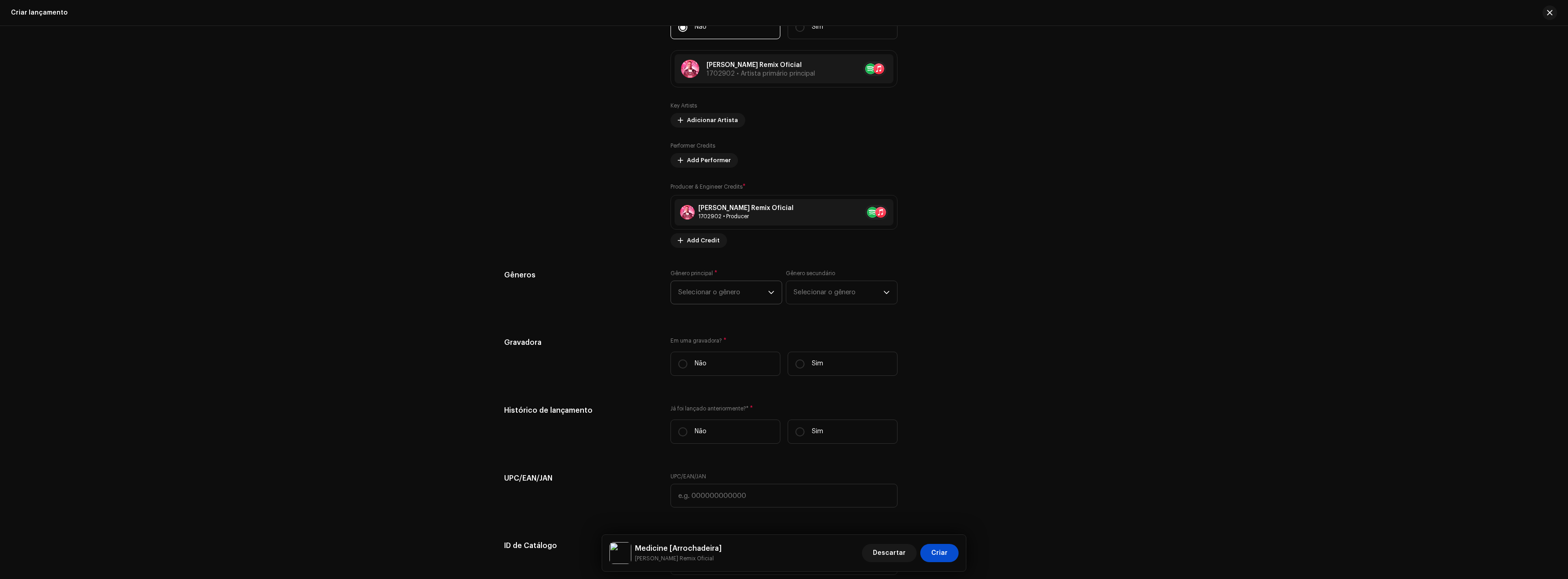
click at [712, 303] on span "Selecionar o gênero" at bounding box center [723, 292] width 90 height 23
type input "braz"
click at [708, 366] on li "Brazilian" at bounding box center [726, 362] width 104 height 18
click at [796, 283] on span "Selecionar o gênero" at bounding box center [838, 292] width 90 height 23
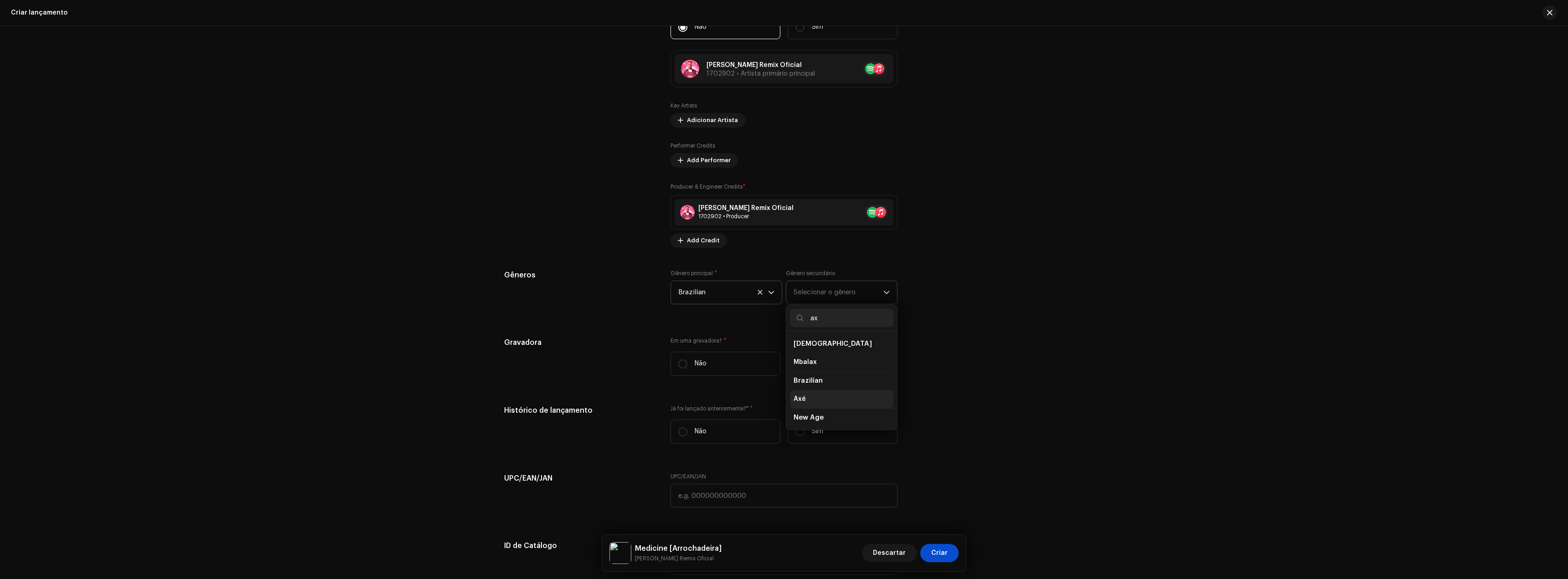
type input "ax"
click at [808, 401] on li "Axé" at bounding box center [842, 399] width 104 height 18
click at [727, 362] on label "Não" at bounding box center [726, 364] width 110 height 24
click at [688, 362] on input "Não" at bounding box center [683, 364] width 9 height 9
radio input "true"
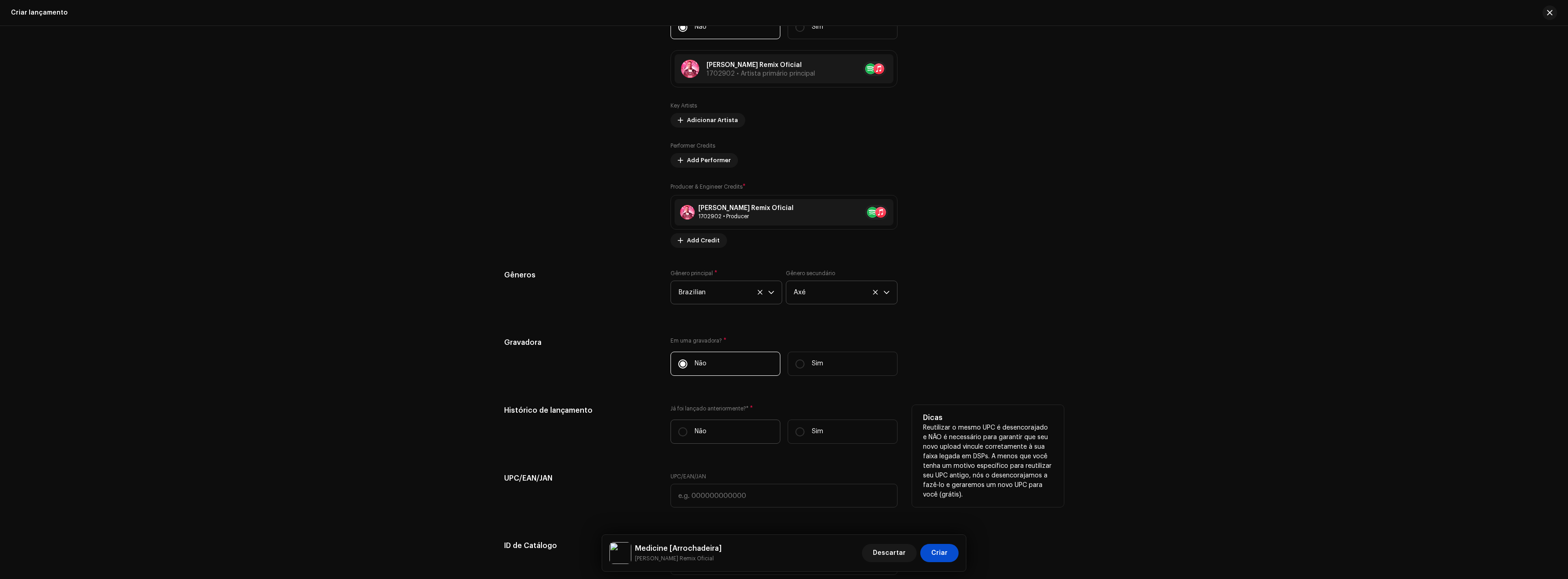
click at [700, 428] on p "Não" at bounding box center [700, 432] width 12 height 10
click at [688, 428] on input "Não" at bounding box center [683, 432] width 9 height 9
radio input "true"
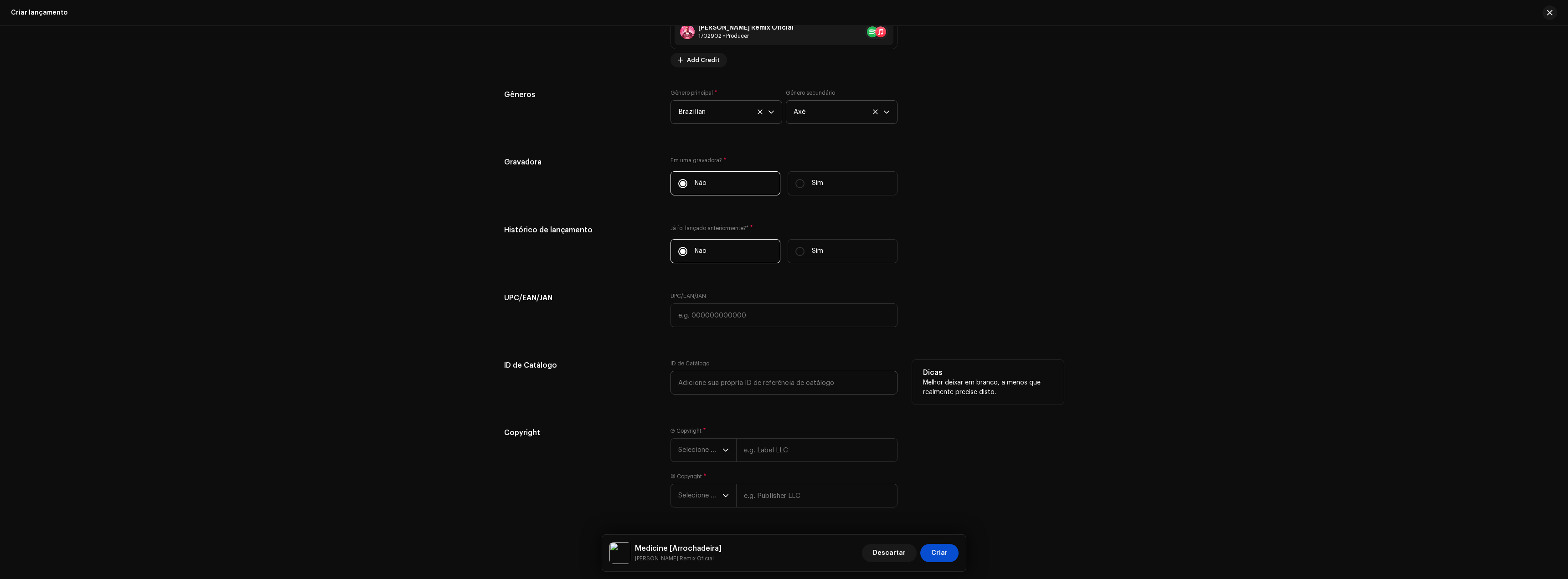
scroll to position [1119, 0]
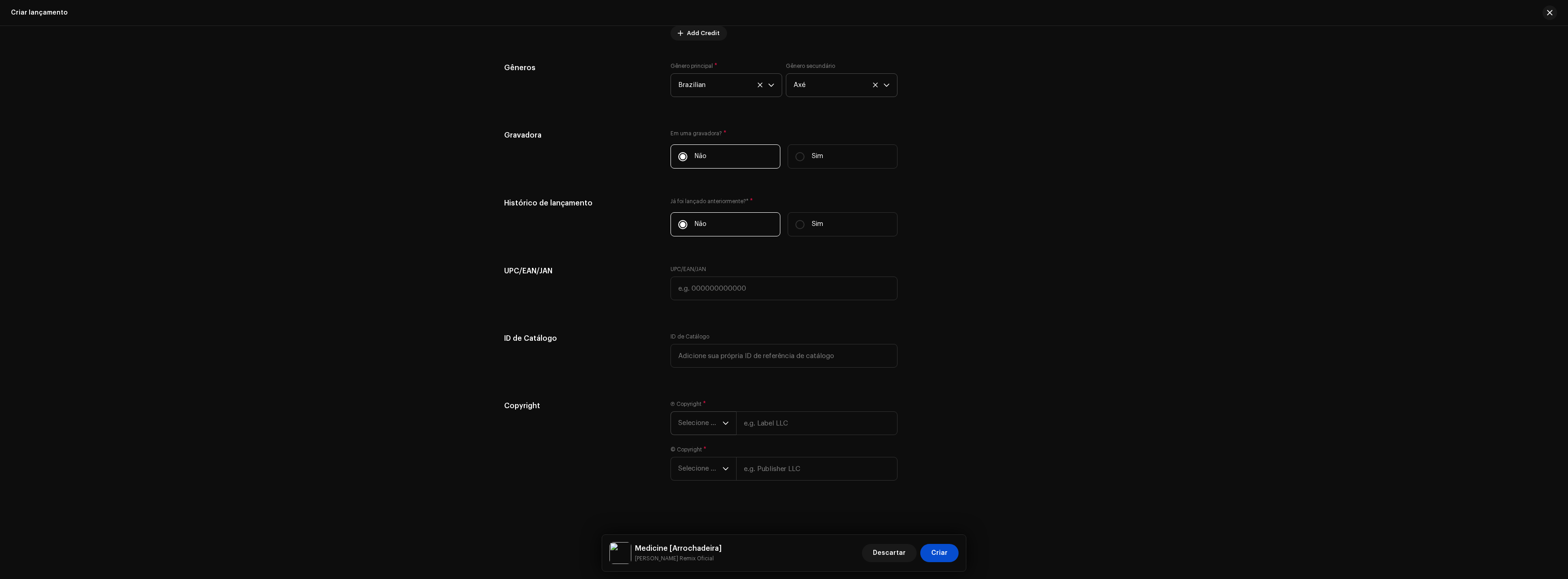
click at [700, 419] on span "Selecione o ano" at bounding box center [700, 423] width 44 height 23
click at [689, 490] on span "2025" at bounding box center [686, 493] width 16 height 9
click at [770, 426] on input "text" at bounding box center [816, 423] width 161 height 24
type input "[PERSON_NAME] Remix Oficial"
click at [777, 467] on input "text" at bounding box center [816, 468] width 161 height 24
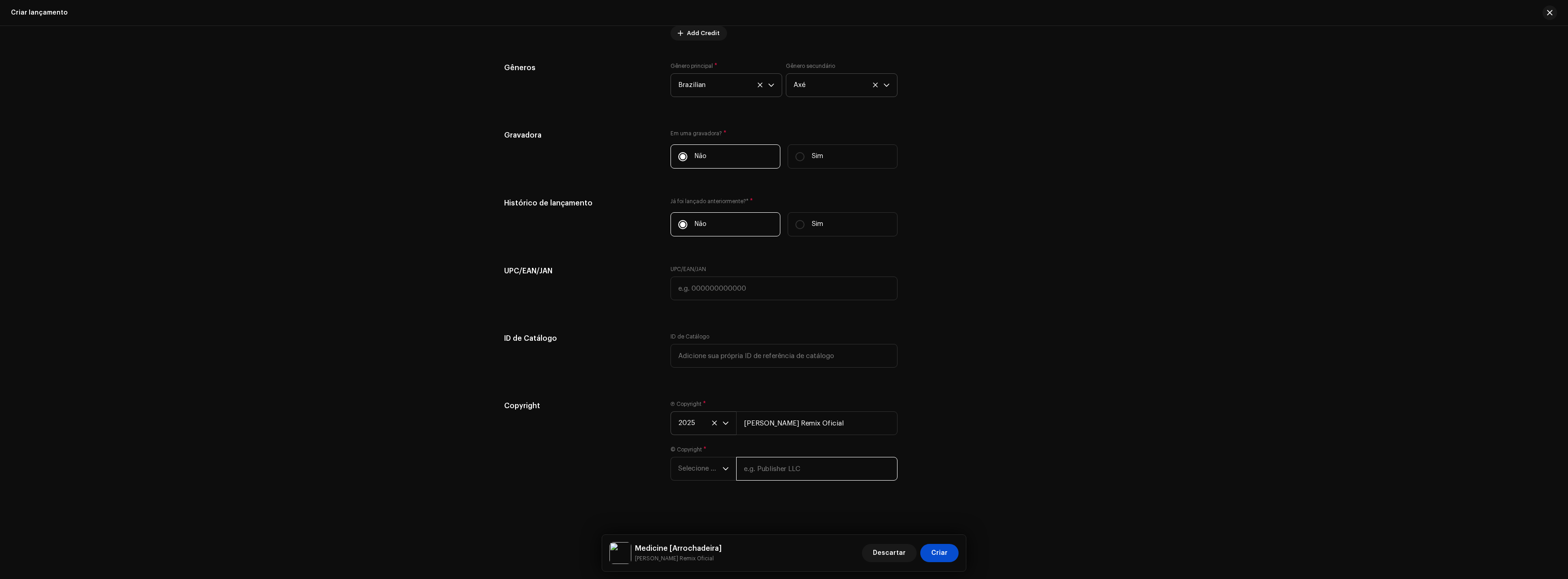
paste input "[PERSON_NAME] Remix Oficial"
type input "[PERSON_NAME] Remix Oficial"
click at [702, 472] on span "Selecione o ano" at bounding box center [700, 468] width 44 height 23
click at [696, 380] on li "2025" at bounding box center [707, 374] width 65 height 18
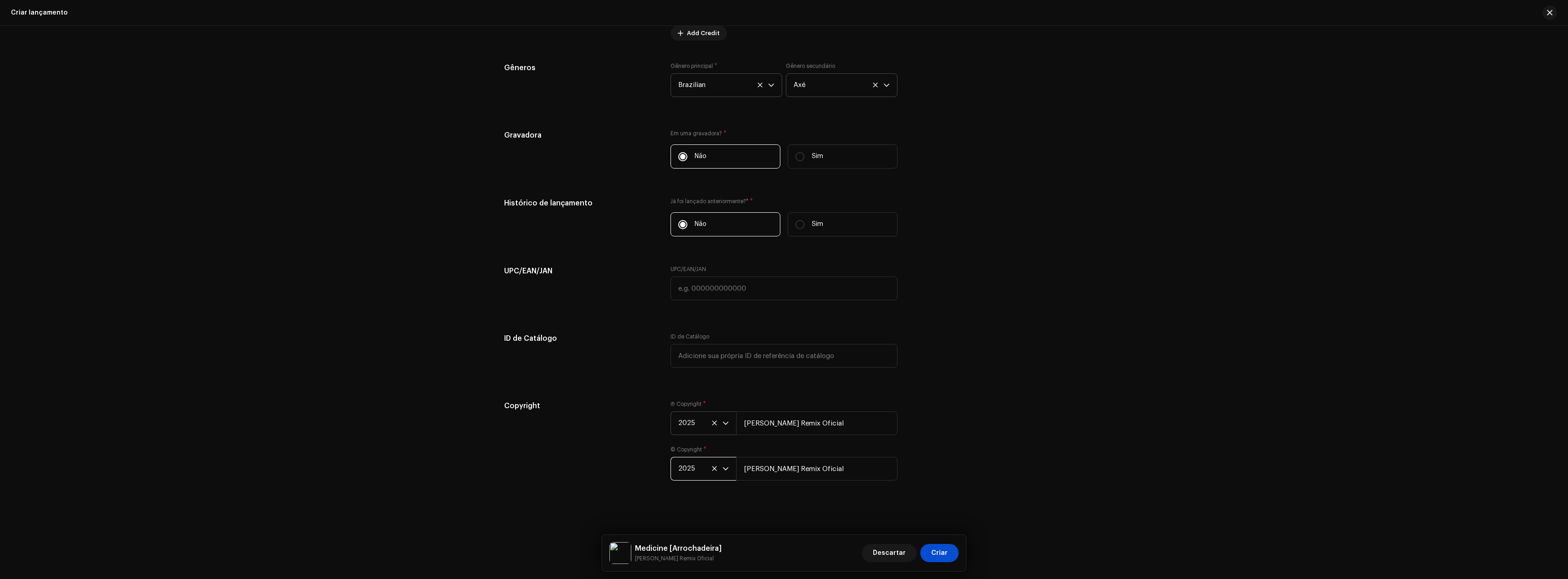
click at [1003, 428] on div "Copyright Ⓟ Copyright * 2025 Gustavo Remix Oficial © Copyright * 2025 Gustavo R…" at bounding box center [784, 446] width 560 height 91
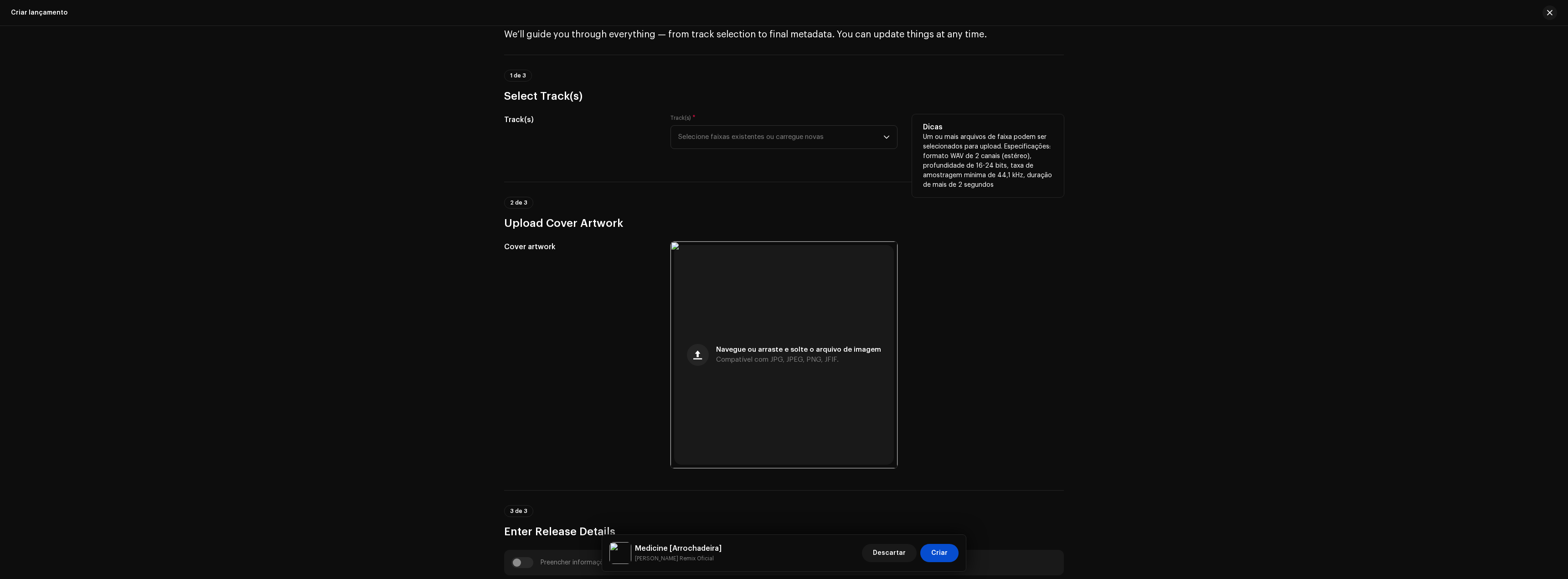
scroll to position [25, 0]
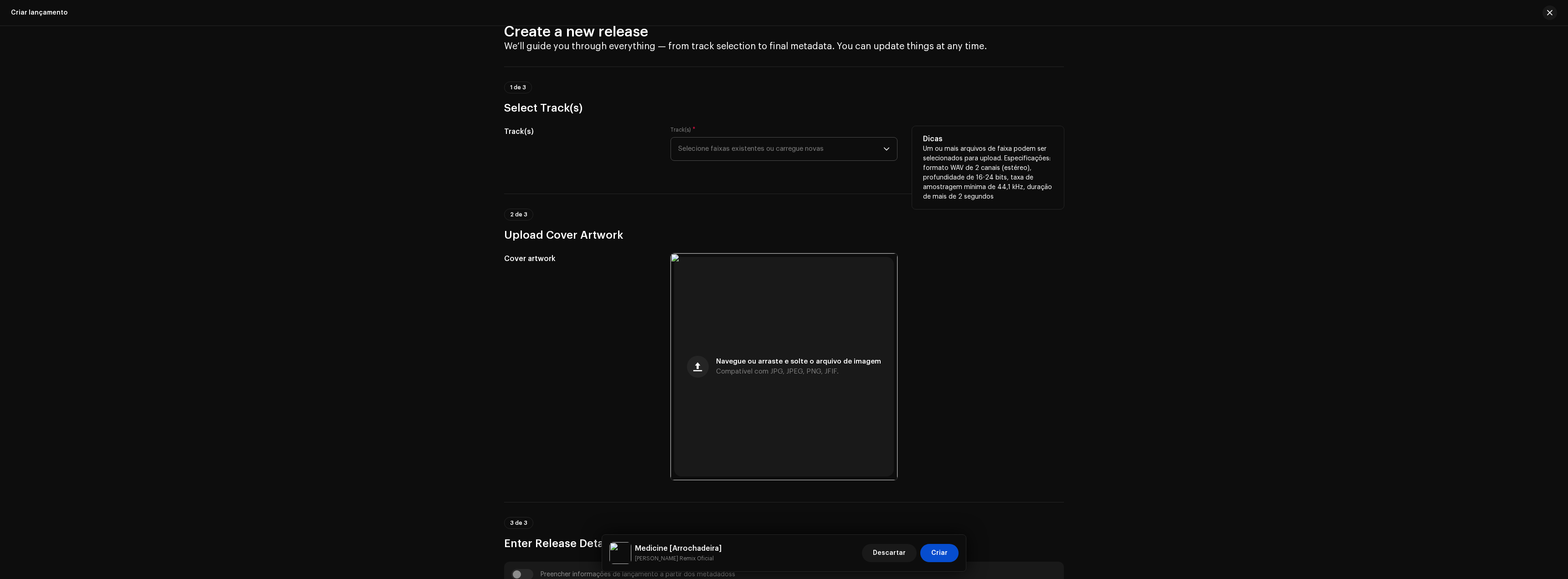
click at [733, 151] on span "Selecione faixas existentes ou carregue novas" at bounding box center [781, 149] width 205 height 23
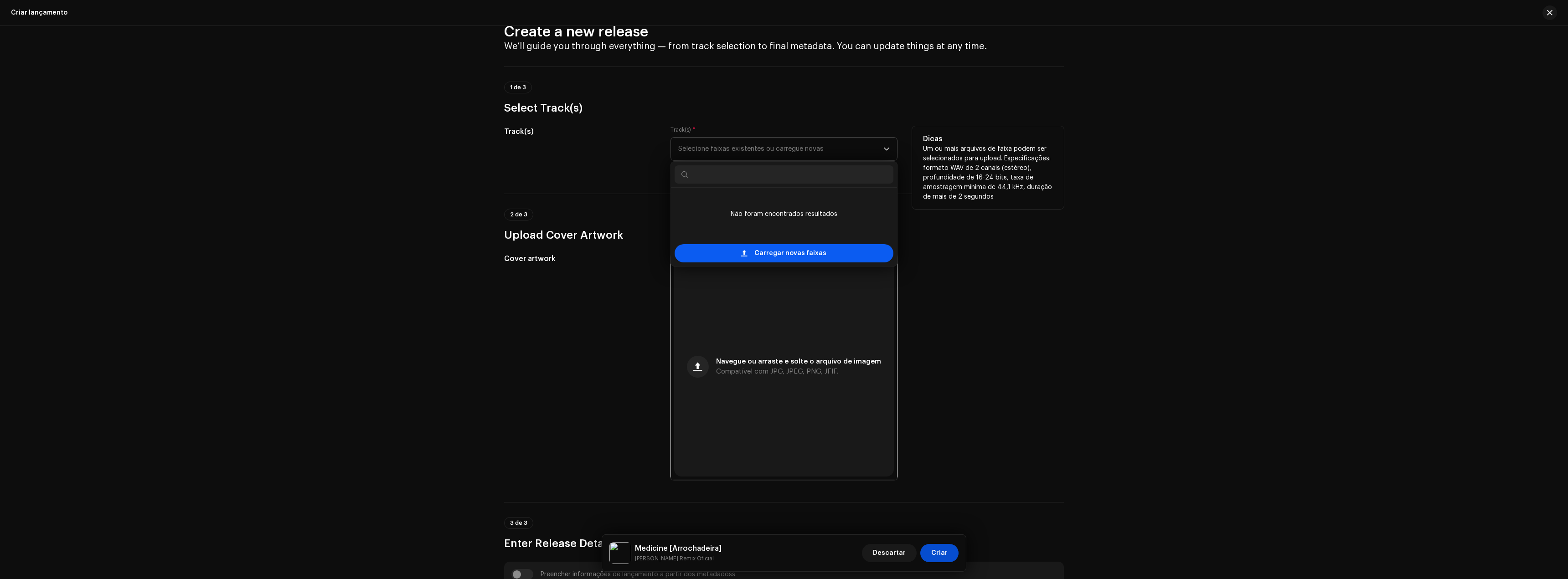
click at [770, 252] on span "Carregar novas faixas" at bounding box center [790, 253] width 72 height 18
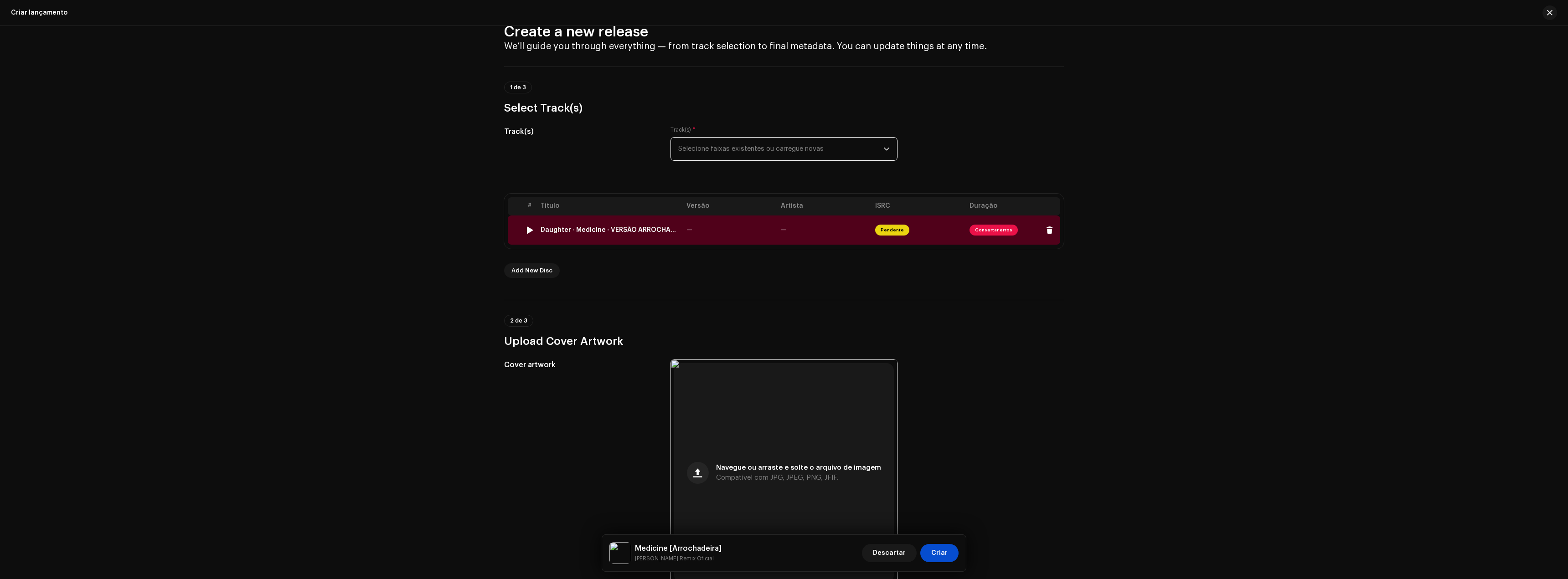
click at [998, 233] on span "Consertar erros" at bounding box center [994, 230] width 49 height 11
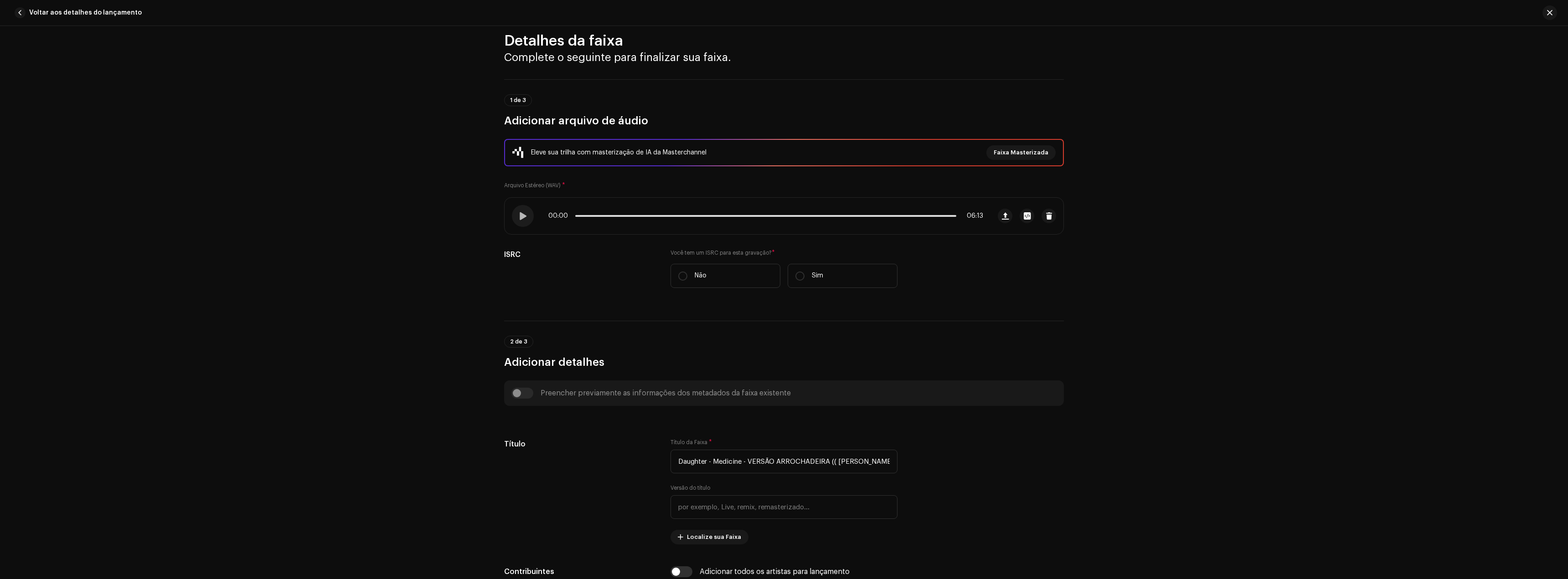
scroll to position [91, 0]
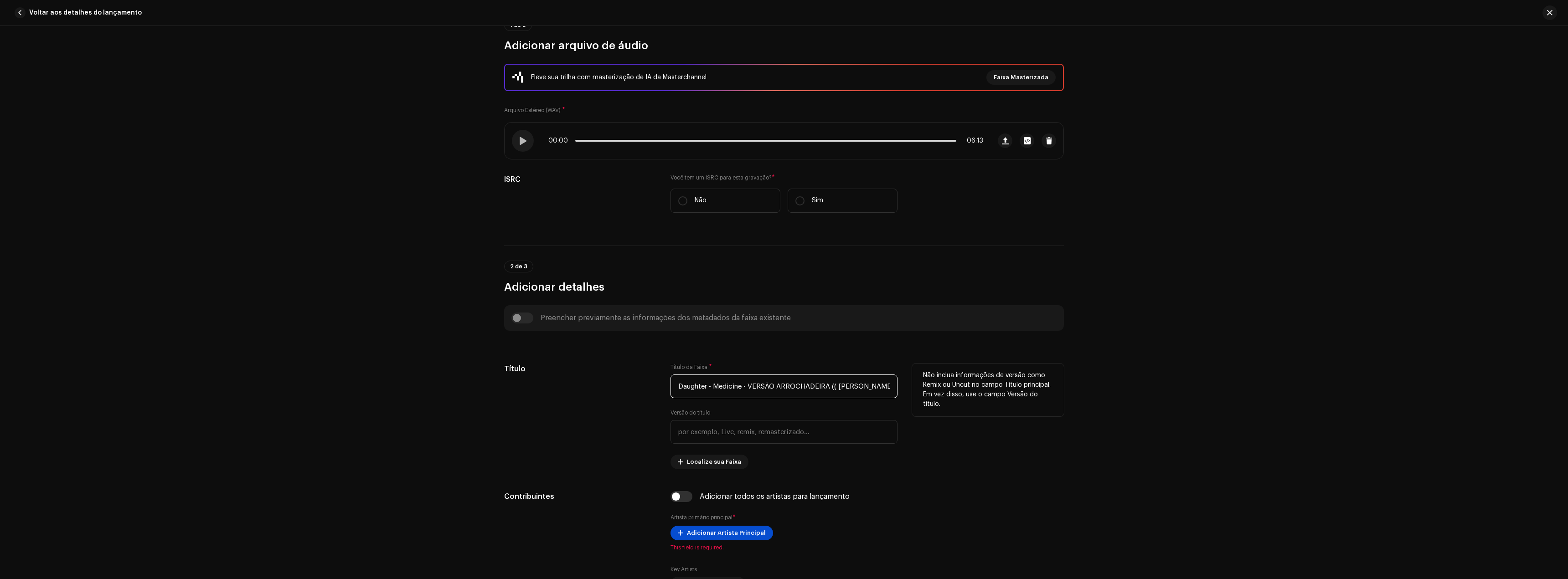
click at [750, 389] on input "Daughter - Medicine - VERSÃO ARROCHADEIRA (( GUSTAVO REMIX OFICIALL )).wav" at bounding box center [784, 386] width 227 height 24
type input "Medicine"
click at [743, 441] on input "text" at bounding box center [784, 432] width 227 height 24
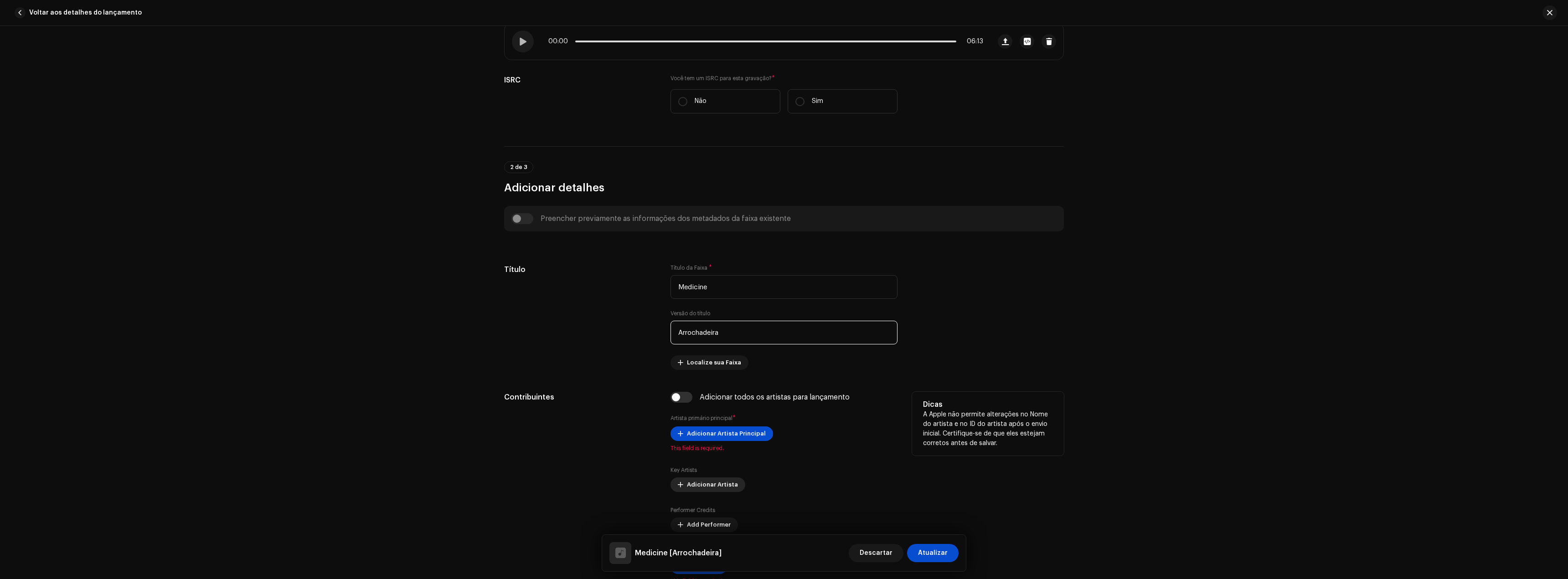
scroll to position [273, 0]
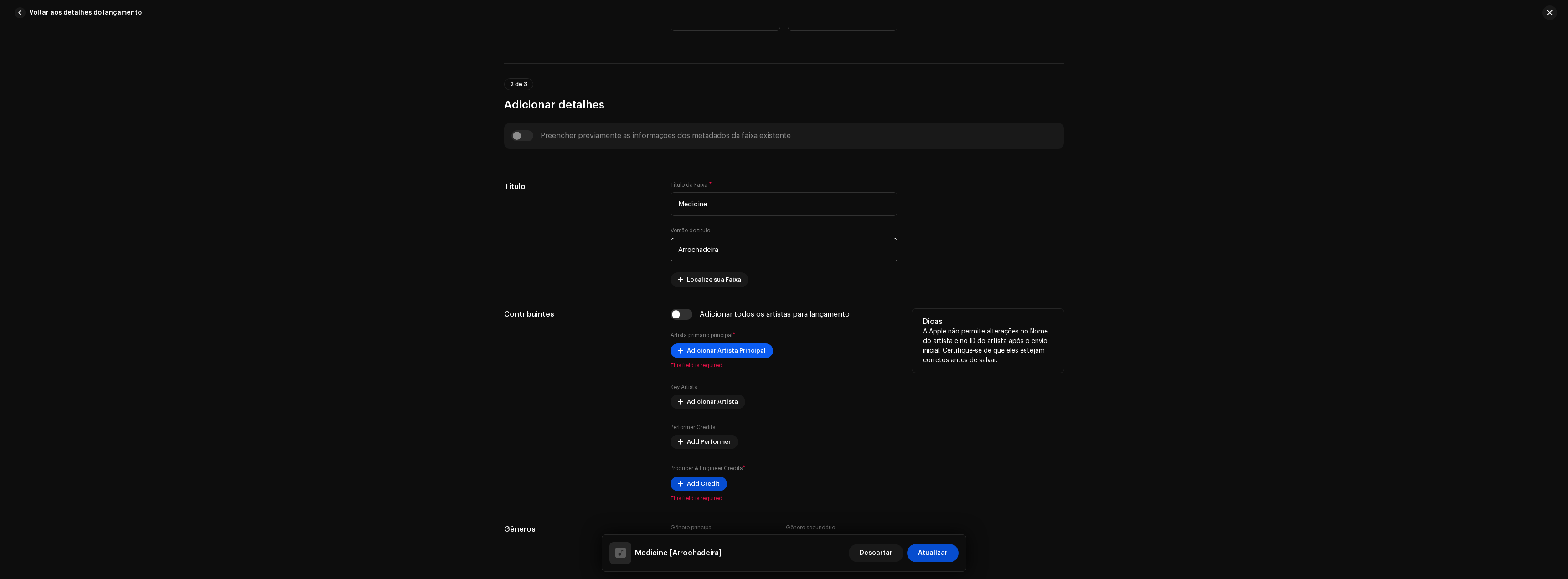
type input "Arrochadeira"
click at [725, 355] on span "Adicionar Artista Principal" at bounding box center [726, 351] width 79 height 18
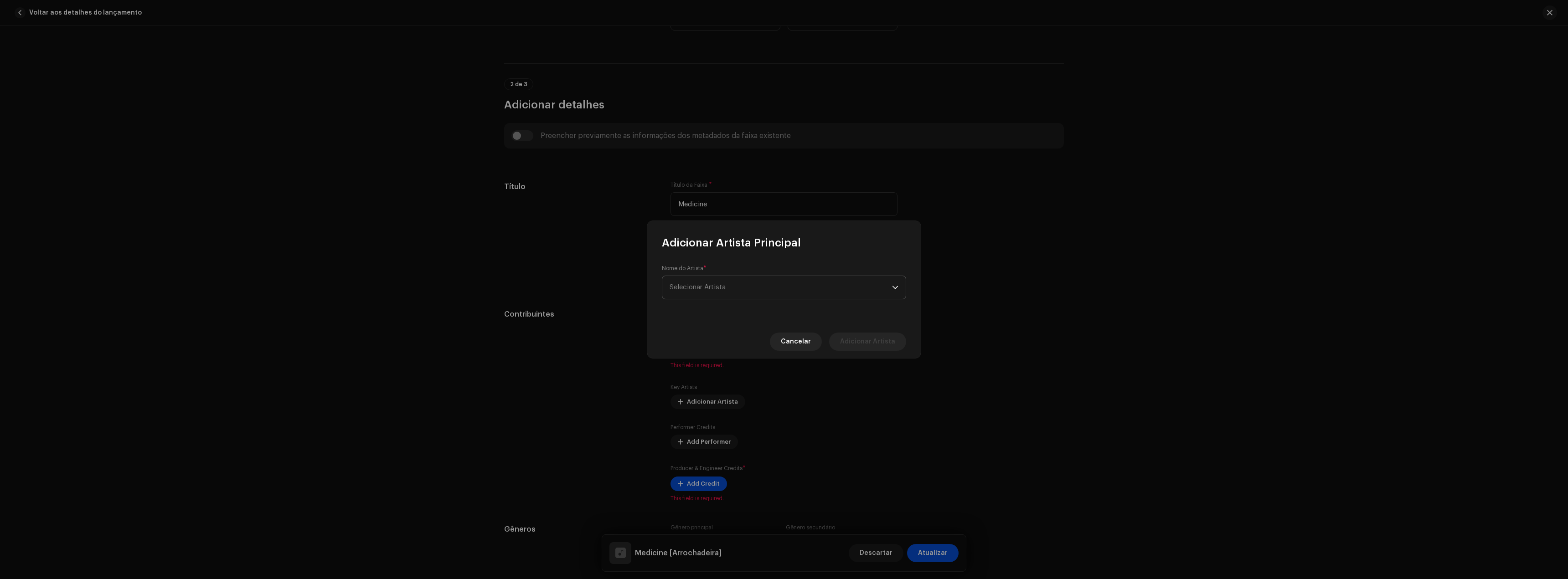
click at [732, 296] on span "Selecionar Artista" at bounding box center [781, 287] width 223 height 23
click at [879, 333] on div "[PERSON_NAME] Remix Oficial 1702902" at bounding box center [783, 338] width 229 height 11
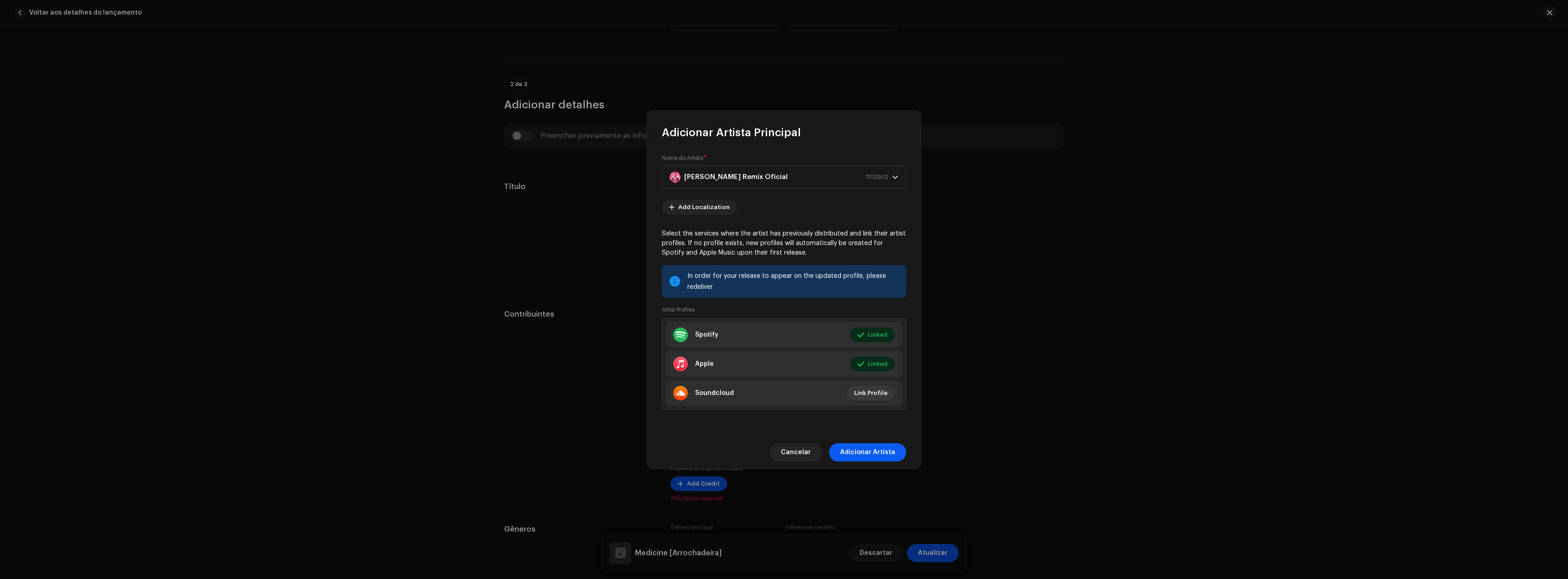
click at [882, 446] on span "Adicionar Artista" at bounding box center [868, 452] width 55 height 18
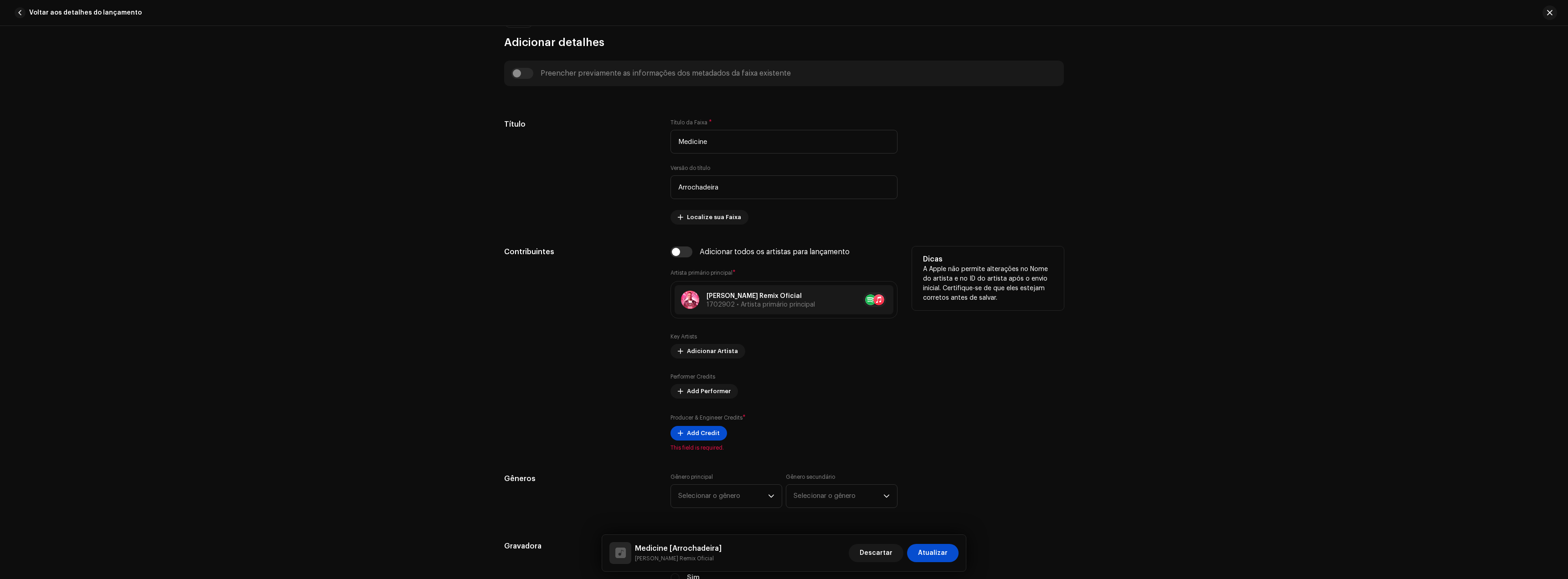
scroll to position [364, 0]
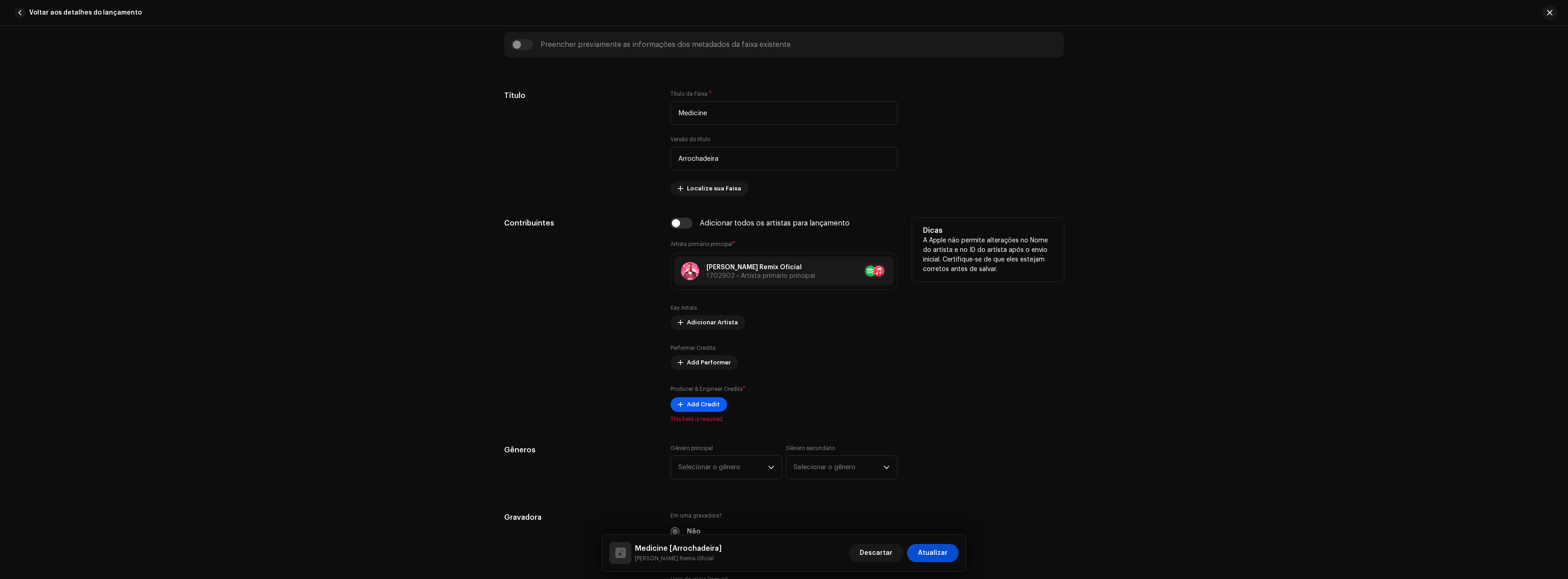
click at [705, 407] on span "Add Credit" at bounding box center [703, 404] width 33 height 18
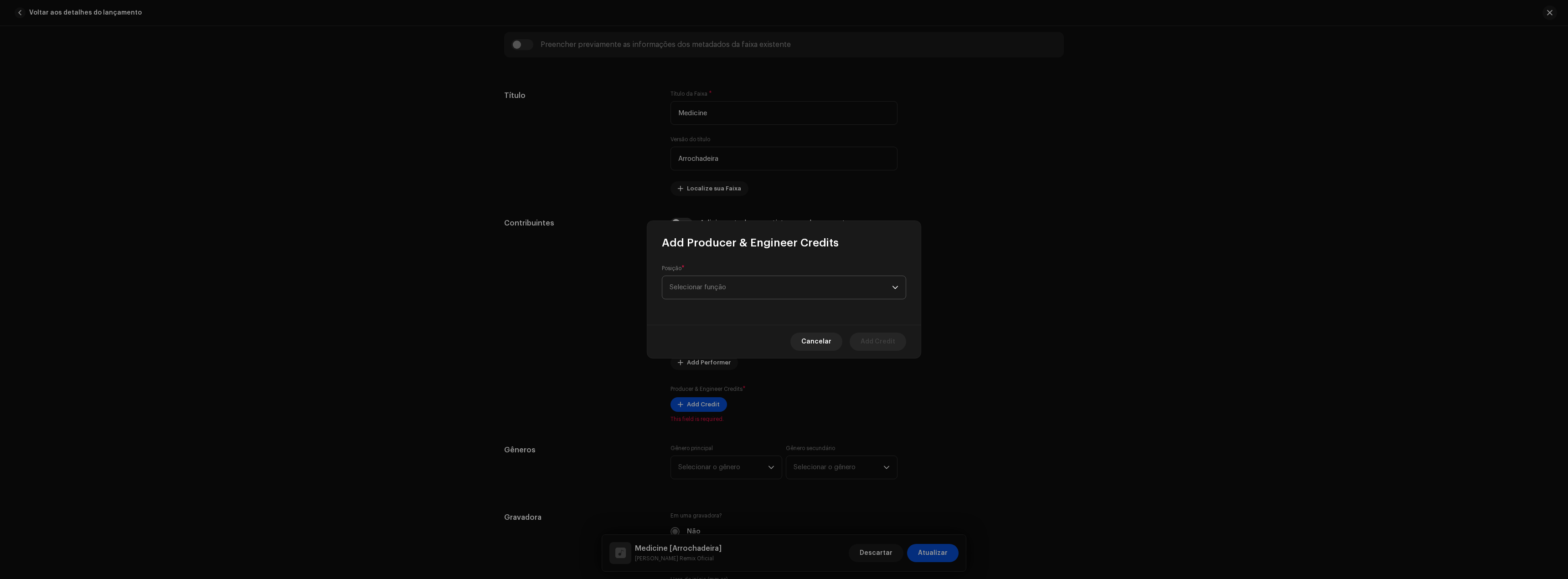
click at [739, 288] on span "Selecionar função" at bounding box center [781, 287] width 223 height 23
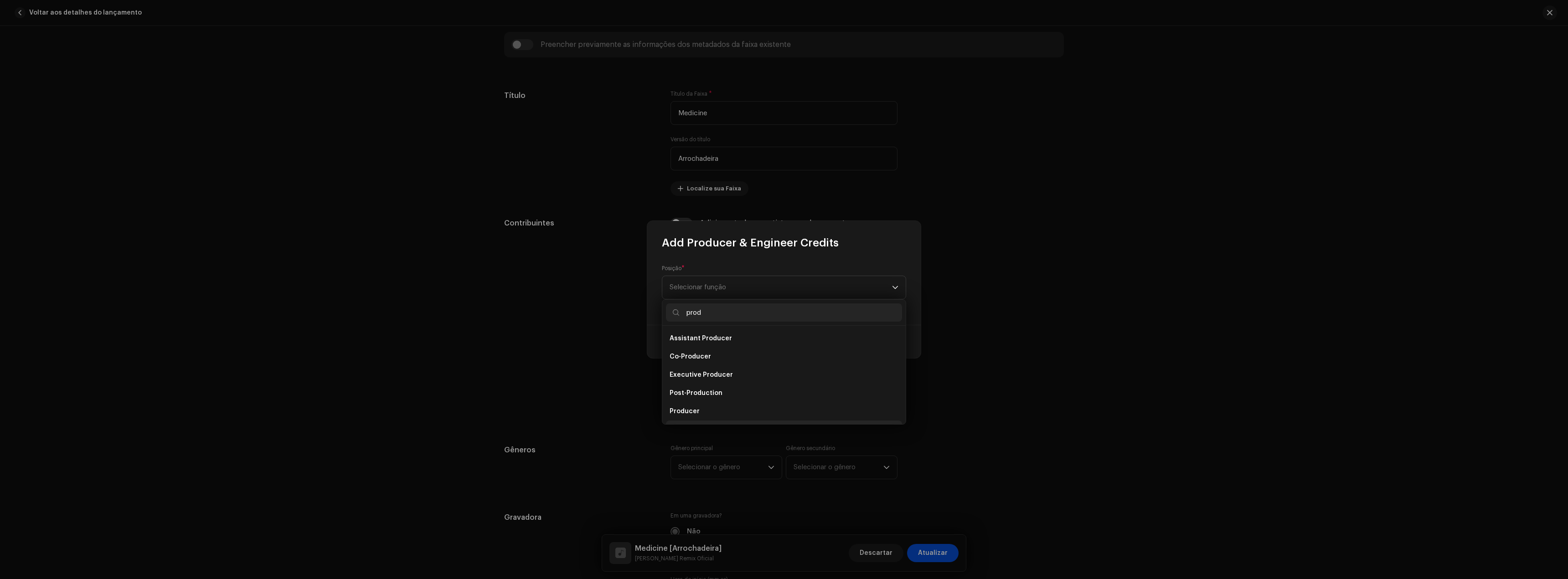
scroll to position [15, 0]
type input "prod"
click at [703, 399] on li "Producer" at bounding box center [784, 397] width 236 height 18
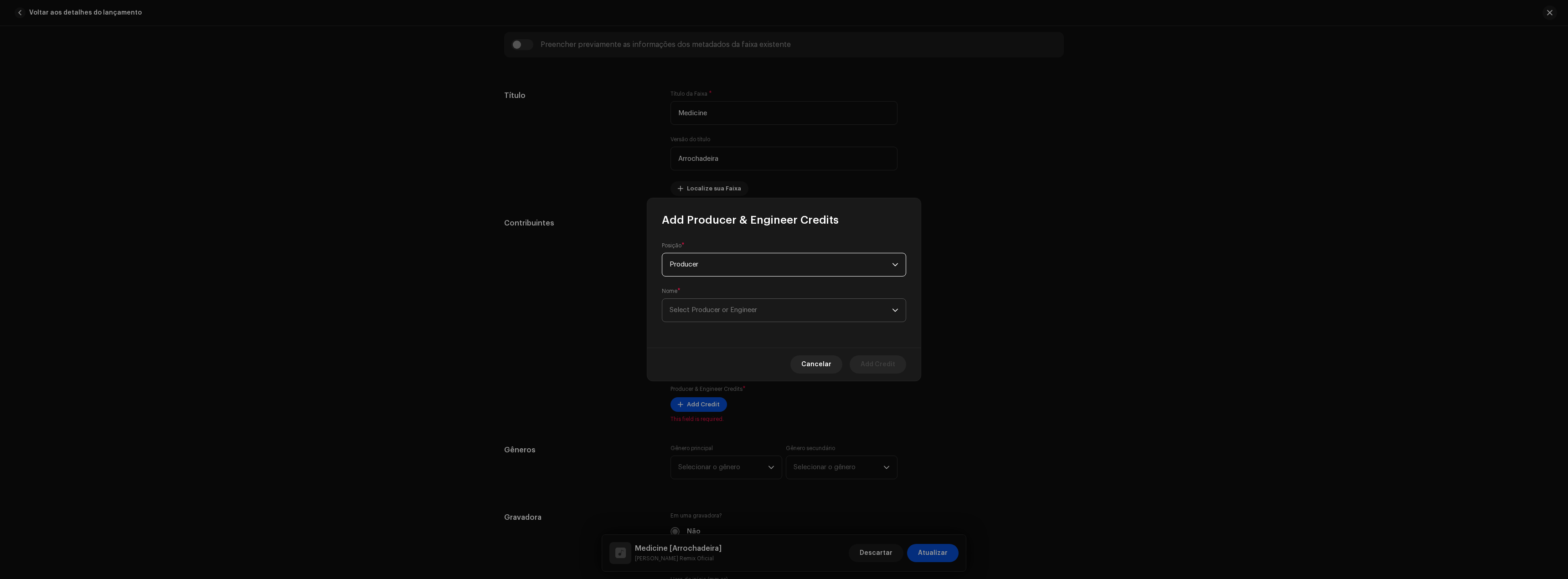
click at [704, 305] on span "Select Producer or Engineer" at bounding box center [781, 310] width 223 height 23
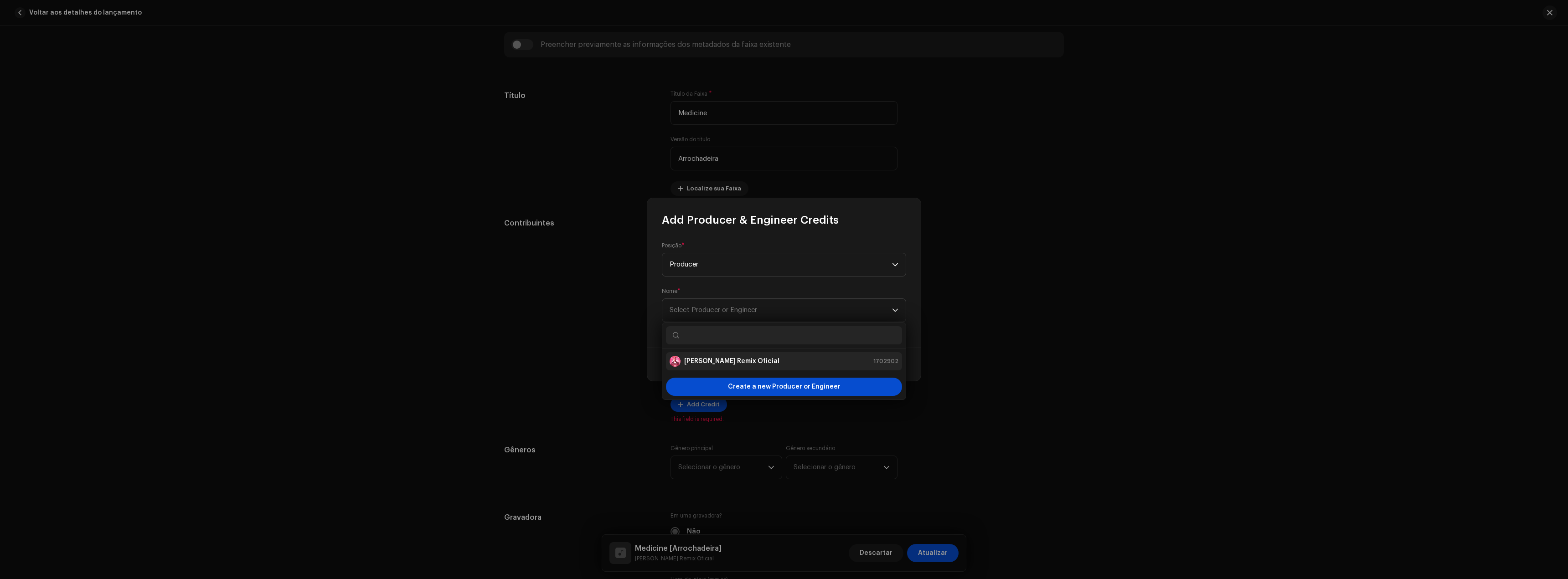
click at [719, 364] on strong "[PERSON_NAME] Remix Oficial" at bounding box center [732, 361] width 95 height 9
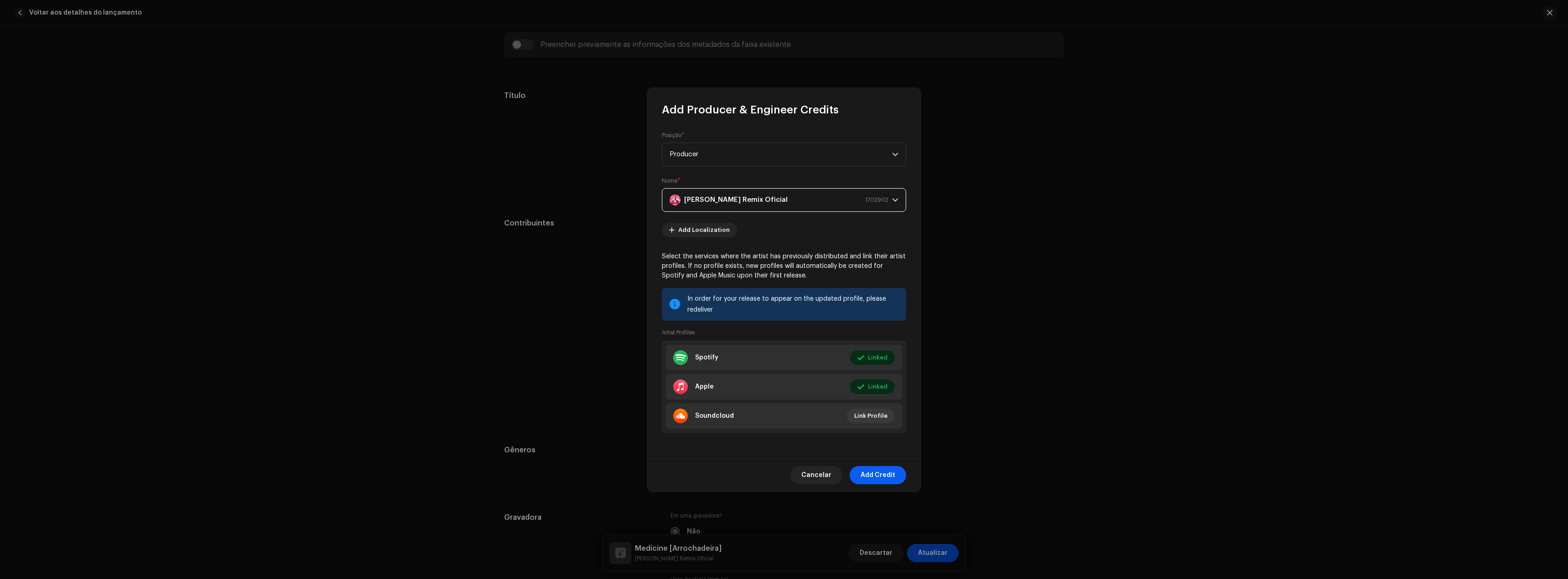
click at [873, 484] on span "Add Credit" at bounding box center [878, 475] width 35 height 18
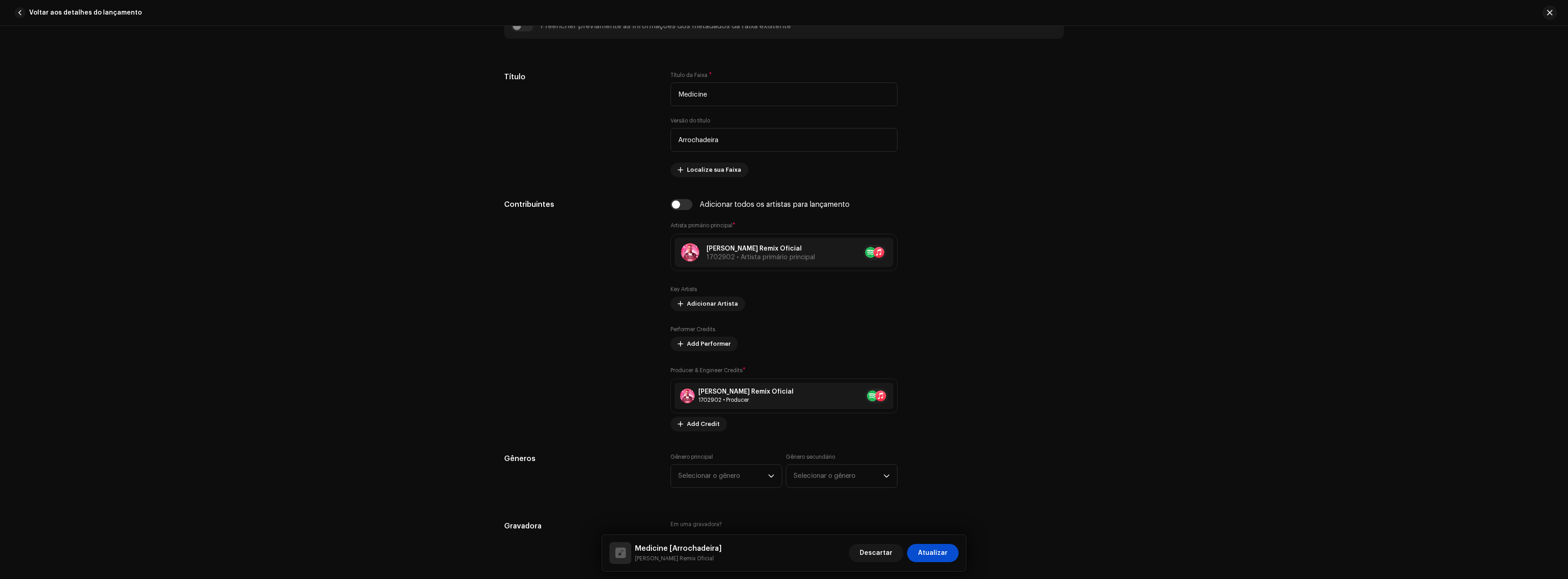
scroll to position [455, 0]
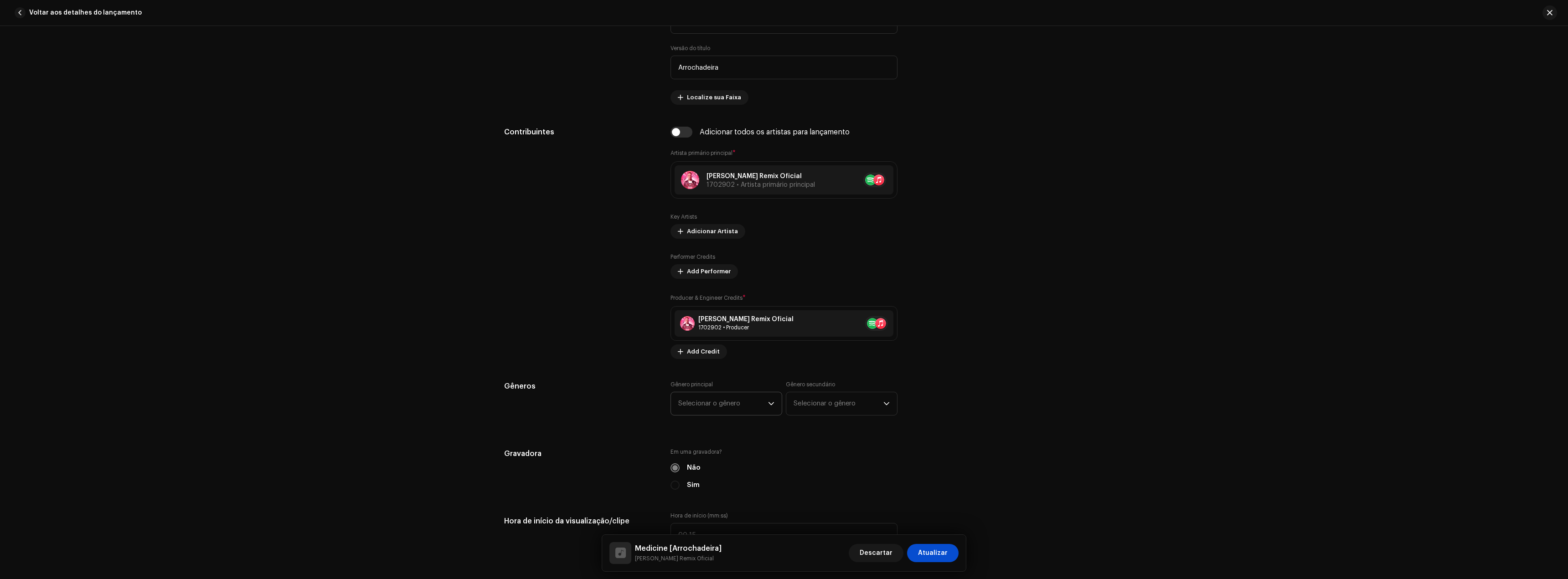
click at [719, 402] on span "Selecionar o gênero" at bounding box center [723, 403] width 90 height 23
type input "bra"
click at [710, 472] on li "Brazilian" at bounding box center [726, 473] width 104 height 18
click at [800, 410] on span "Selecionar o gênero" at bounding box center [838, 403] width 90 height 23
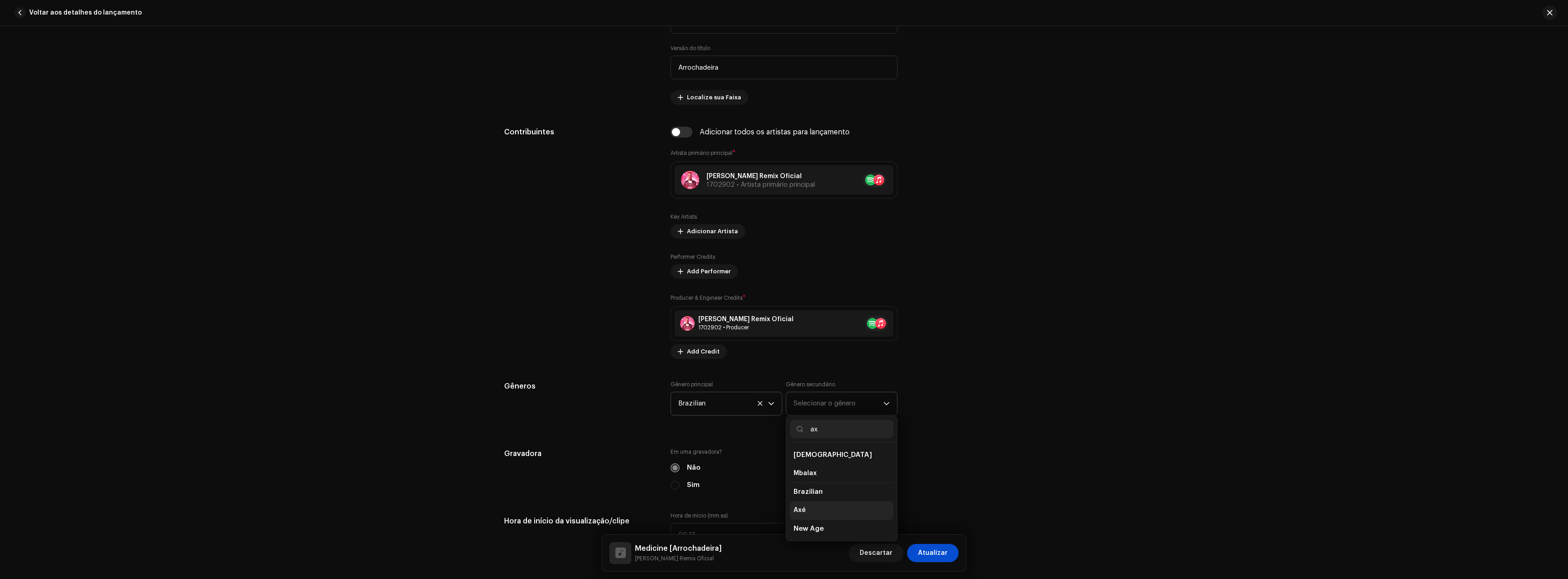
type input "ax"
click at [805, 508] on li "Axé" at bounding box center [842, 510] width 104 height 18
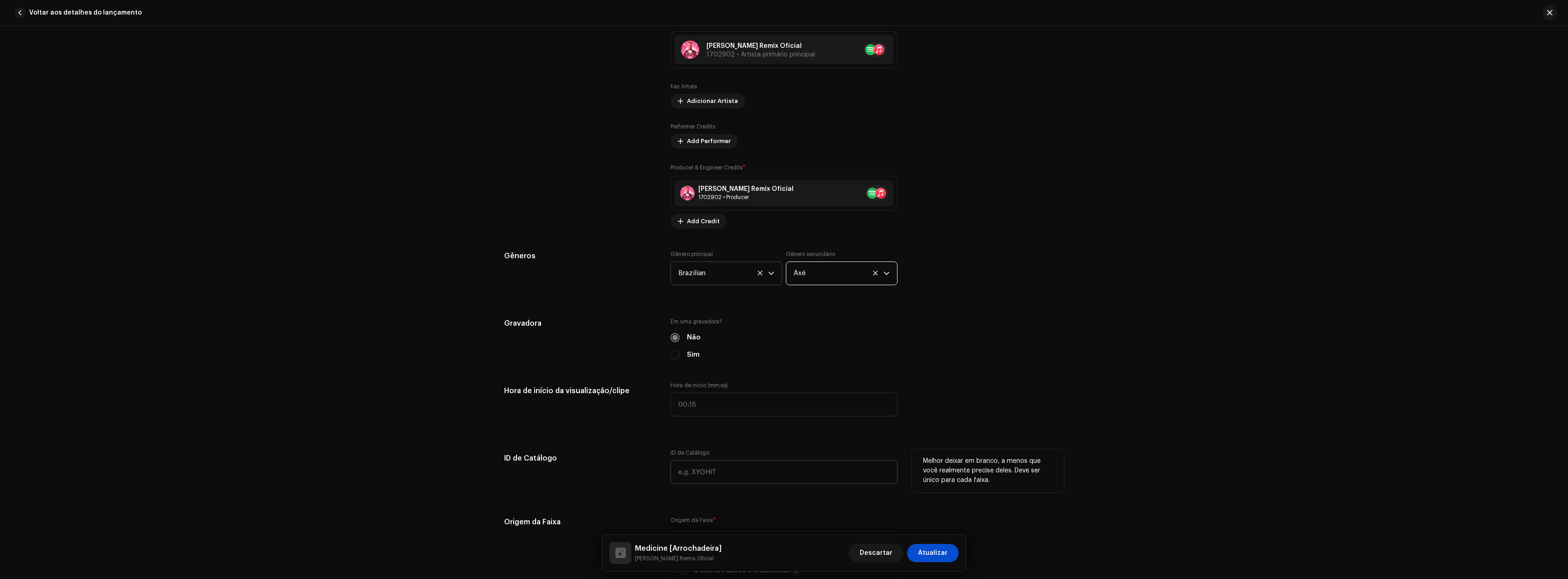
scroll to position [638, 0]
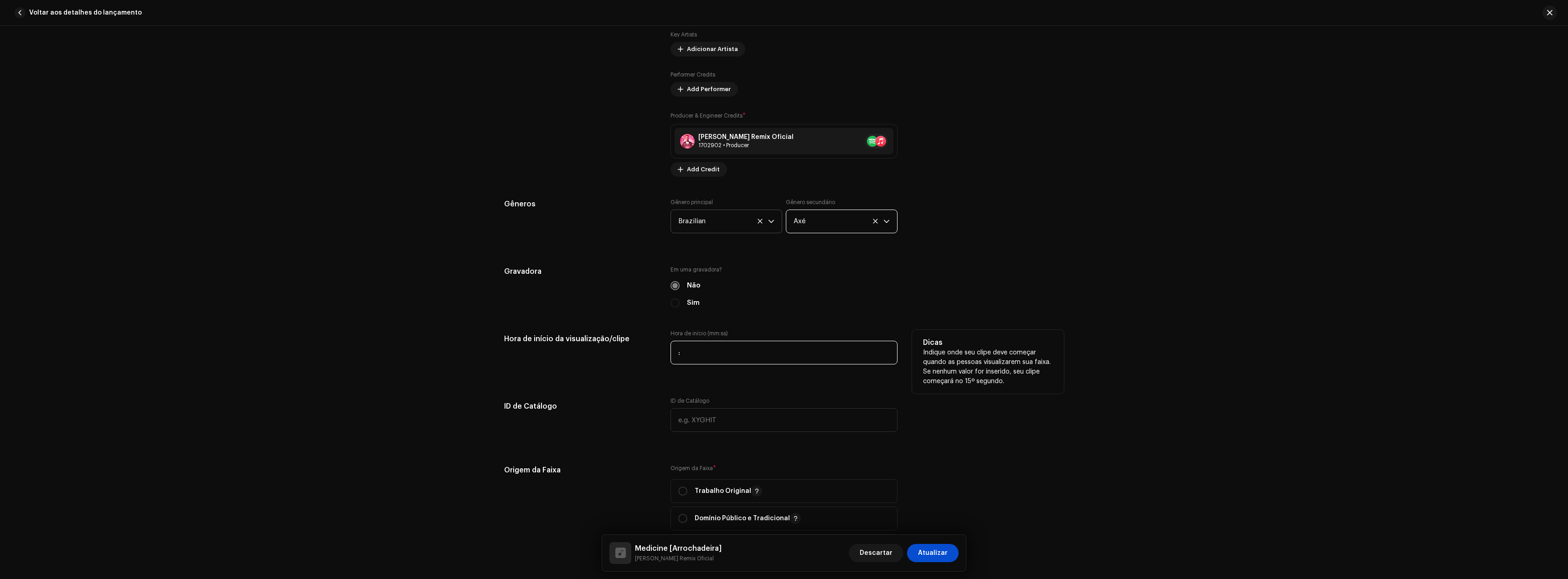
click at [706, 358] on input ":" at bounding box center [784, 353] width 227 height 24
type input "02:18"
click at [625, 400] on h5 "ID de Catálogo" at bounding box center [580, 406] width 151 height 18
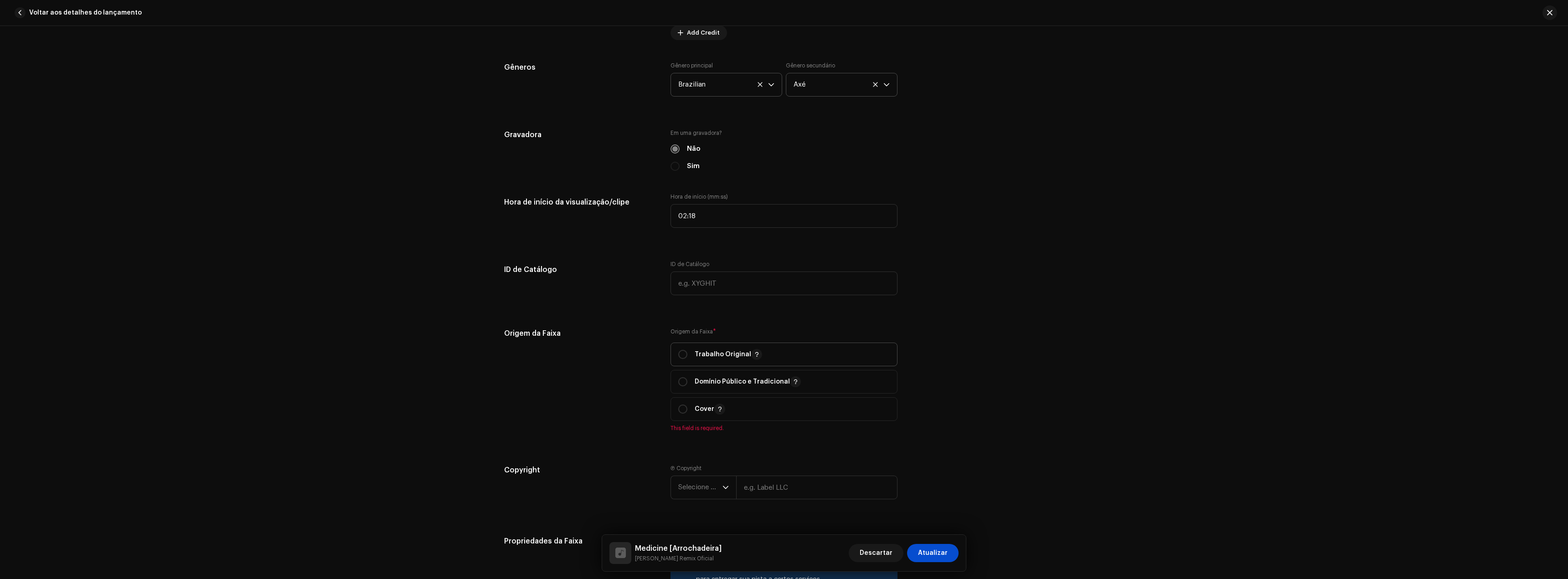
click at [707, 355] on p "Trabalho Original" at bounding box center [728, 354] width 67 height 11
radio input "true"
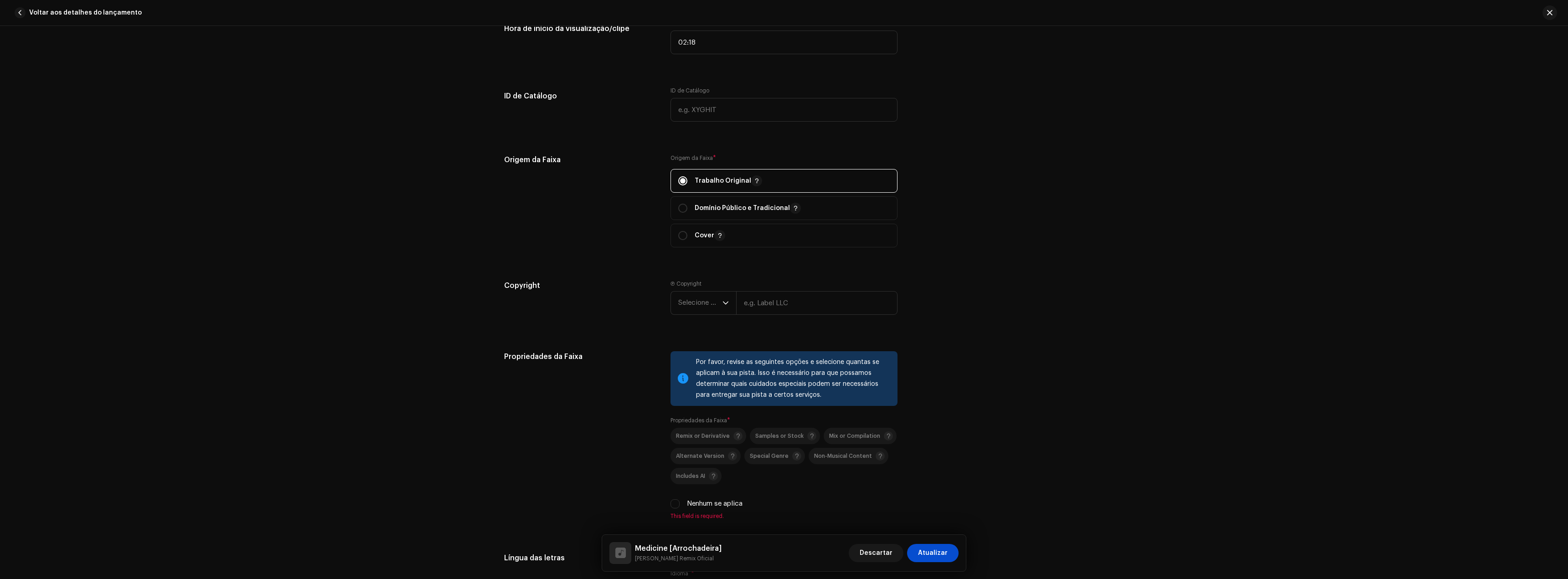
scroll to position [957, 0]
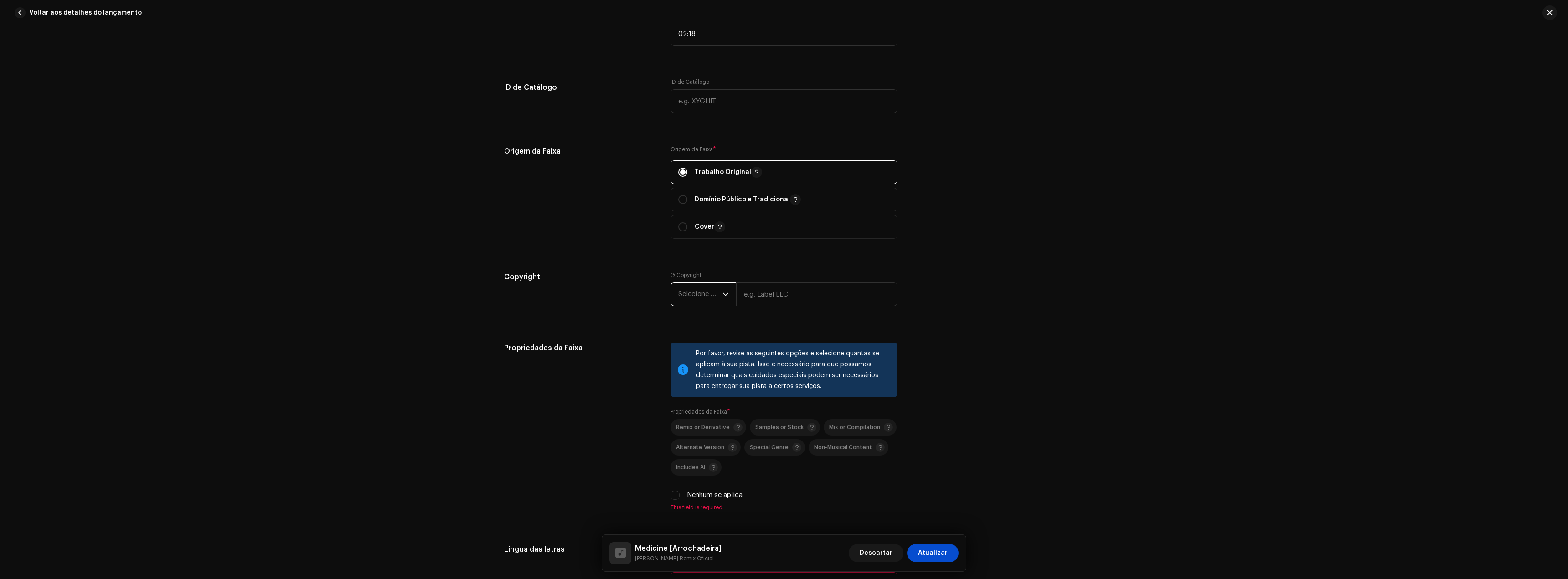
click at [711, 302] on span "Selecione o ano" at bounding box center [700, 294] width 44 height 23
click at [694, 365] on li "2025" at bounding box center [707, 364] width 65 height 18
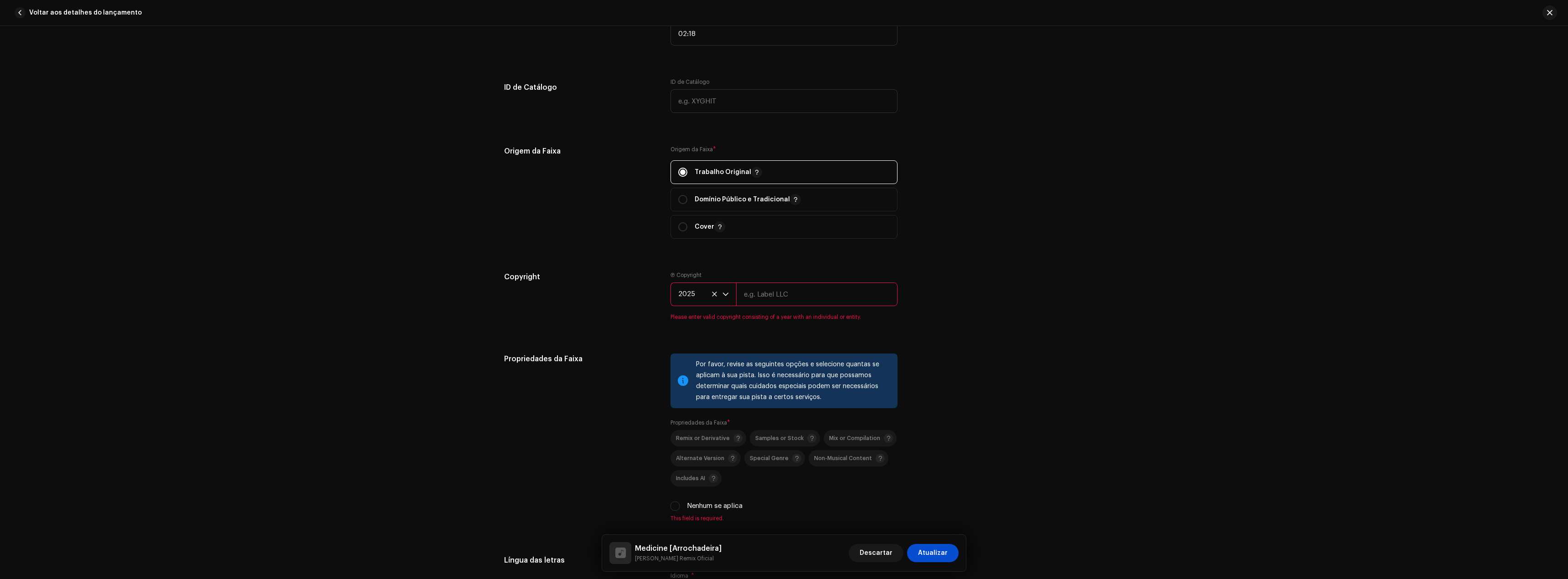
click at [763, 298] on input "text" at bounding box center [816, 294] width 161 height 24
type input "[PERSON_NAME] Remix Oficial"
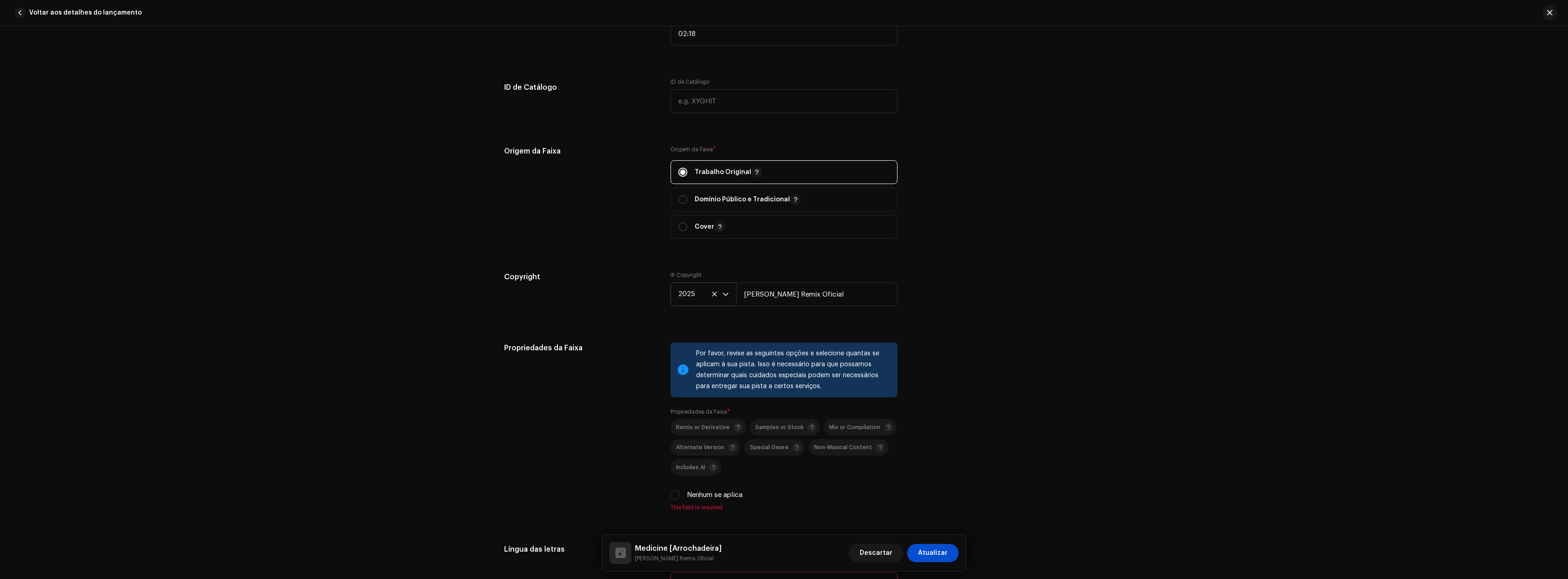
click at [971, 318] on div "Copyright Ⓟ Copyright 2025 Gustavo Remix Oficial" at bounding box center [784, 296] width 560 height 49
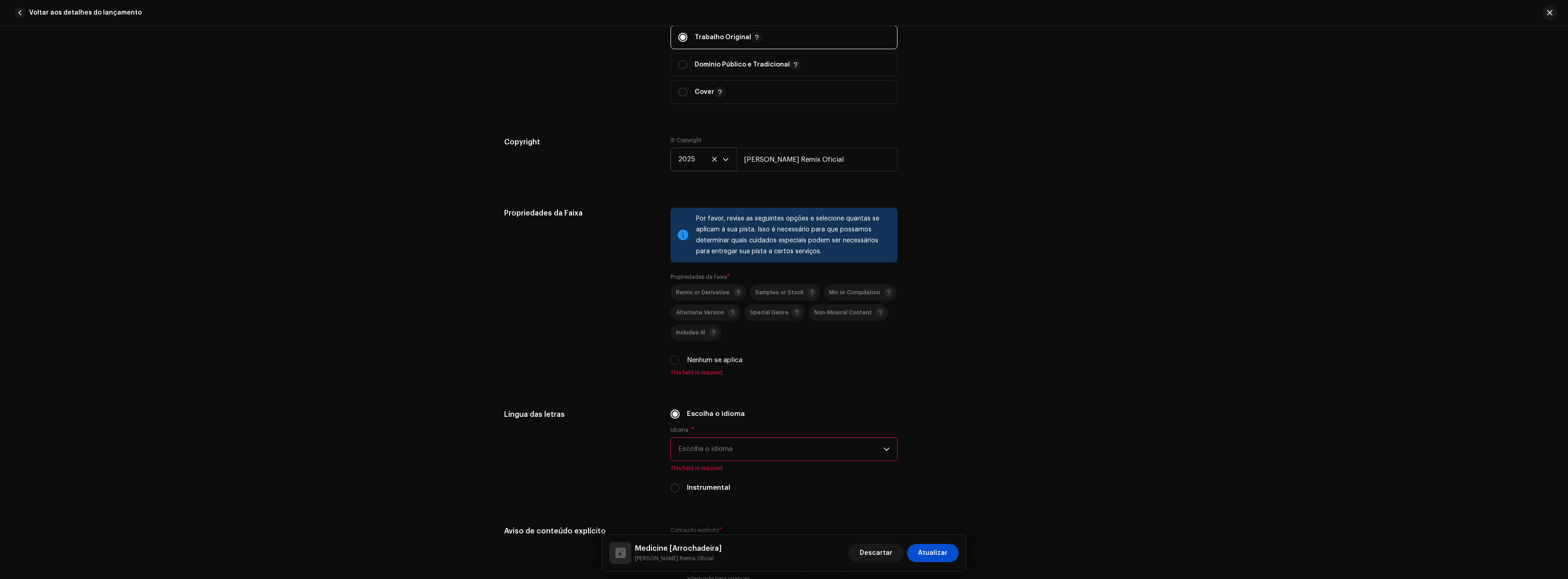
scroll to position [1093, 0]
click at [693, 296] on p-togglebutton "Remix or Derivative" at bounding box center [708, 290] width 76 height 16
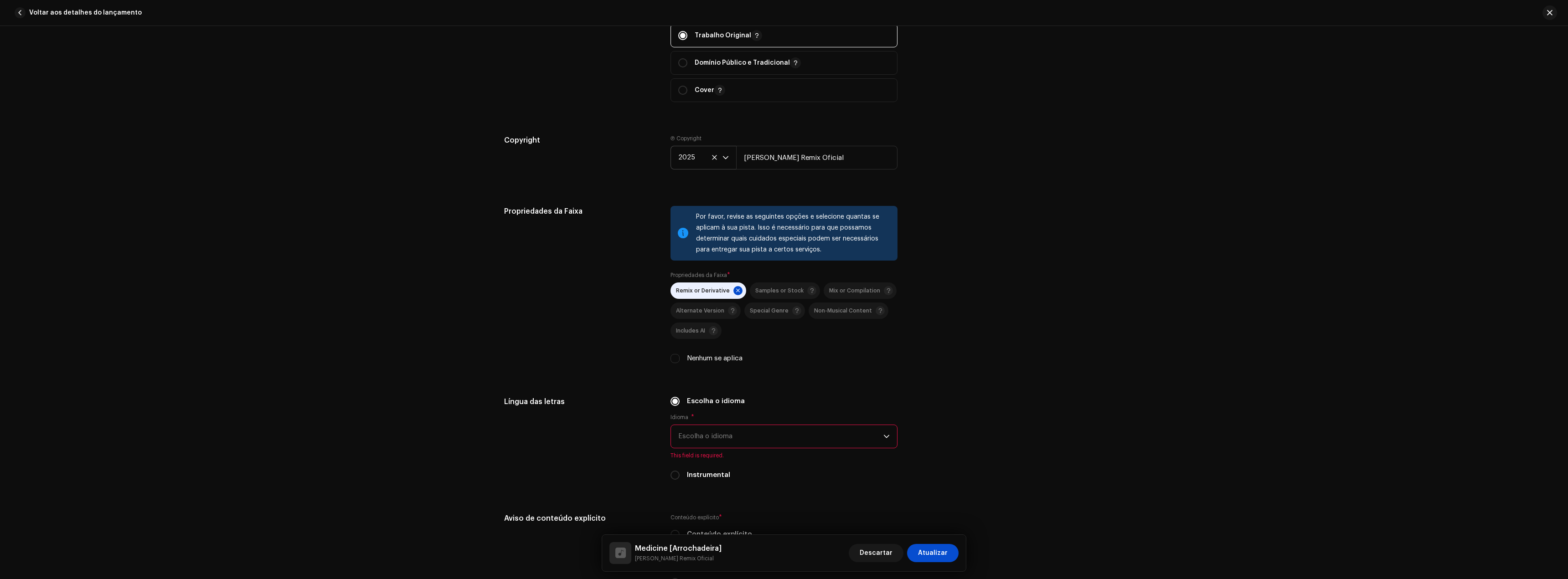
click at [705, 439] on span "Escolha o idioma" at bounding box center [781, 436] width 205 height 23
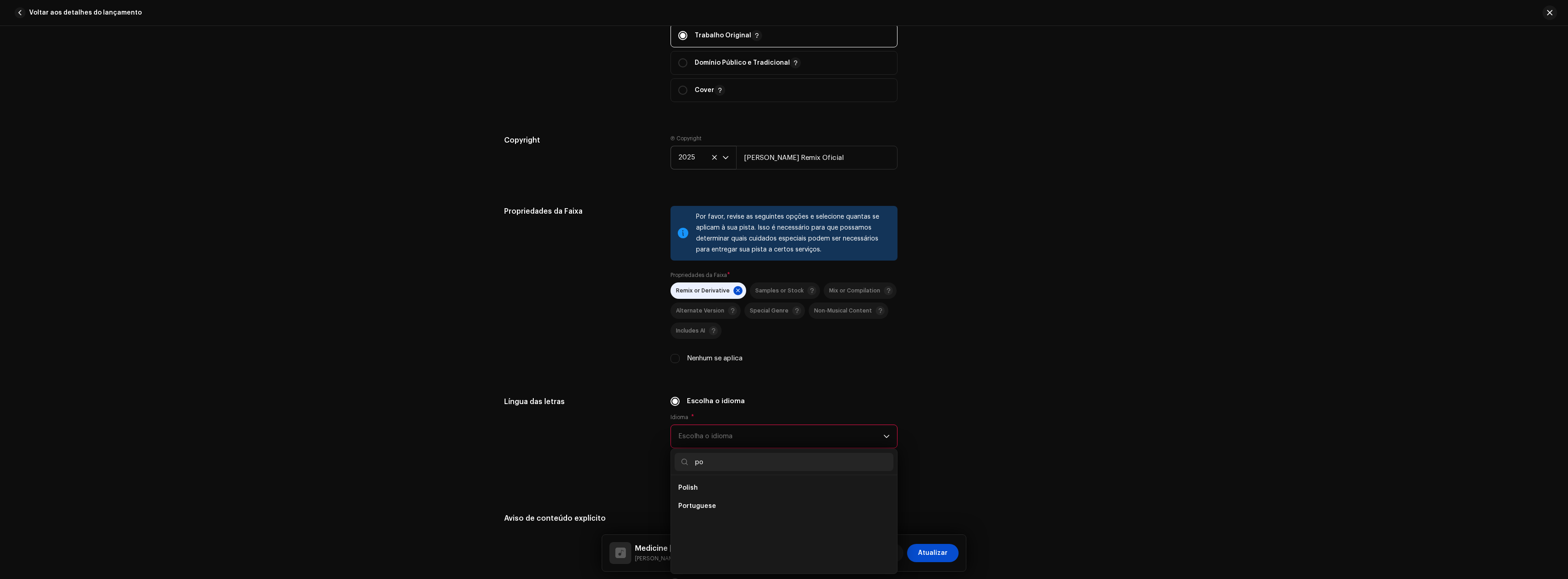
scroll to position [0, 0]
type input "port"
click at [712, 488] on li "Portuguese" at bounding box center [784, 488] width 219 height 18
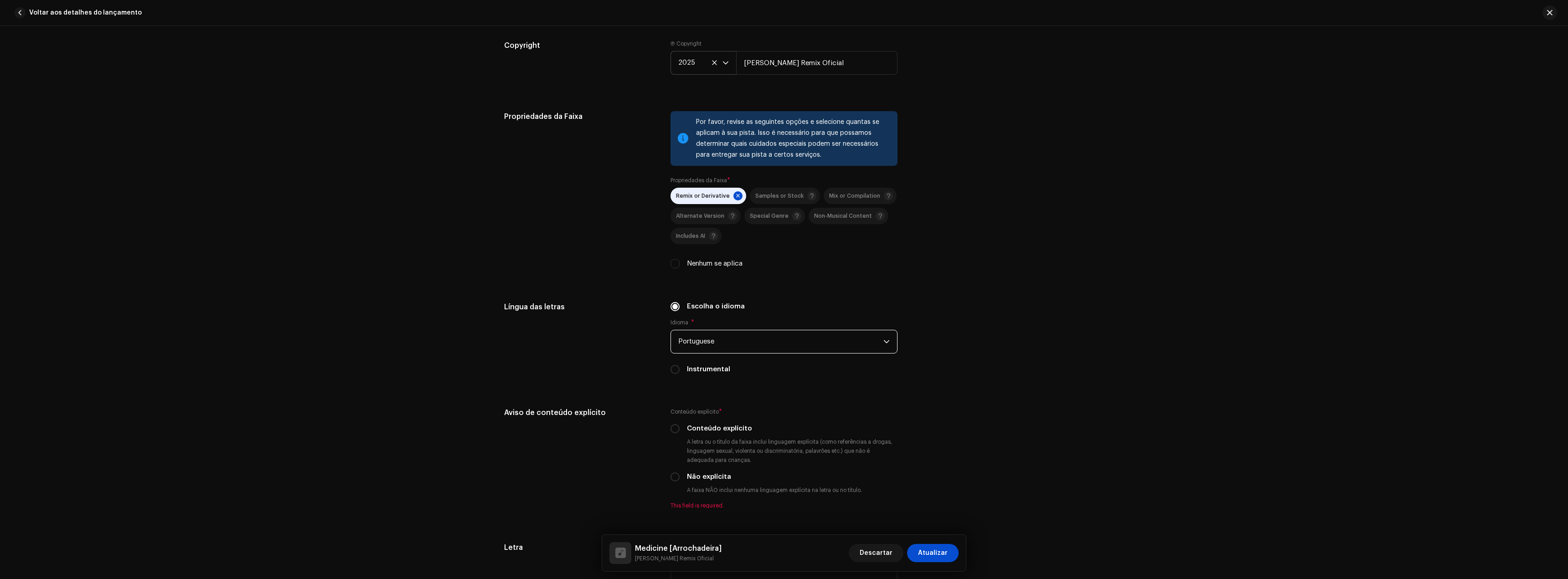
scroll to position [1276, 0]
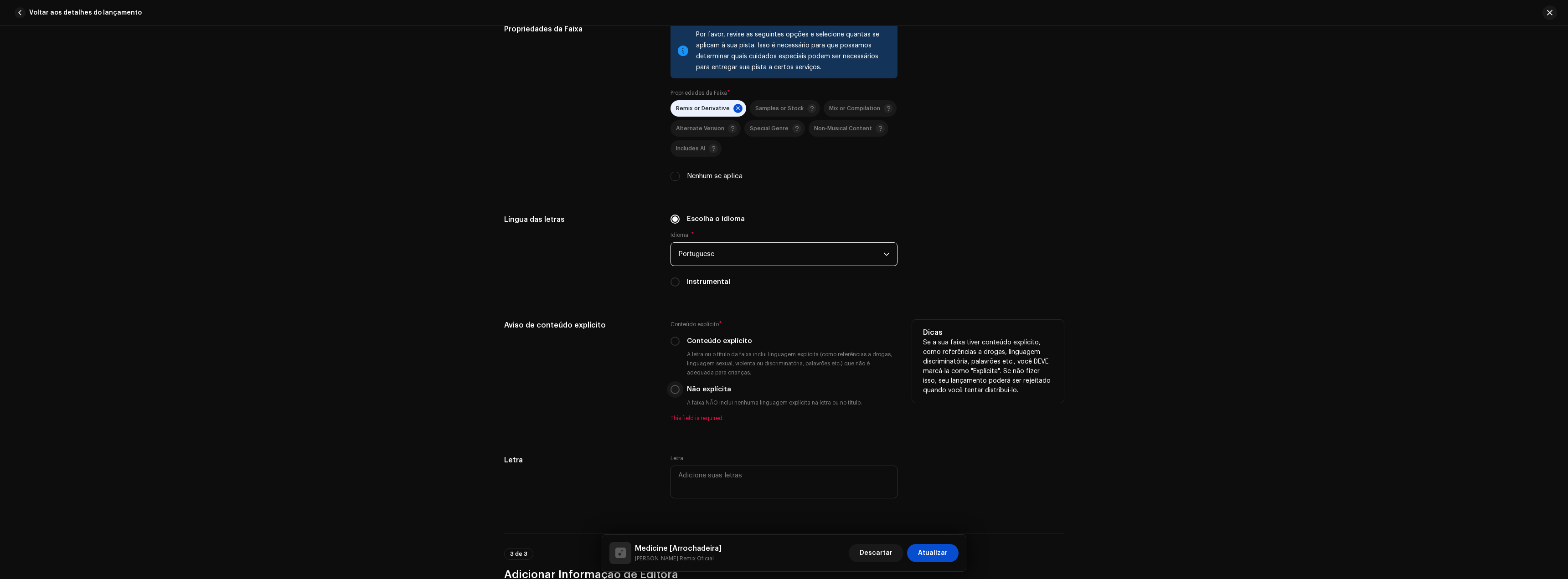
click at [677, 389] on input "Não explícita" at bounding box center [675, 389] width 9 height 9
radio input "true"
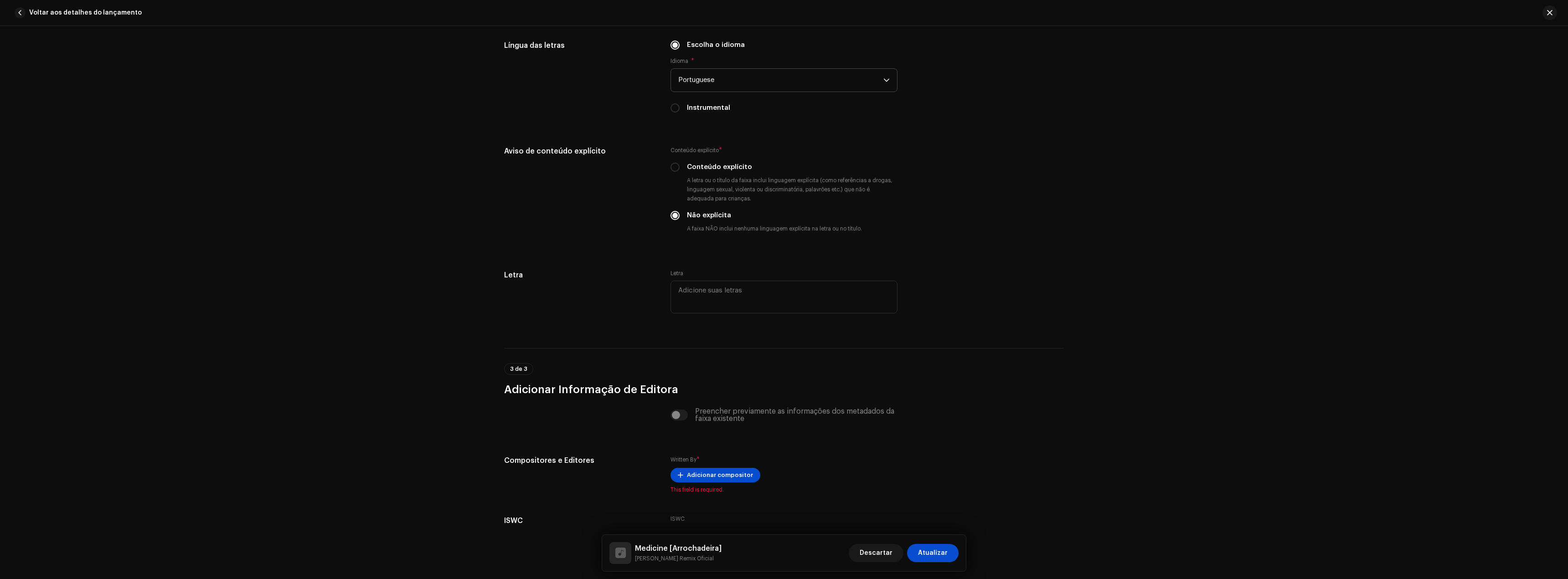
scroll to position [1503, 0]
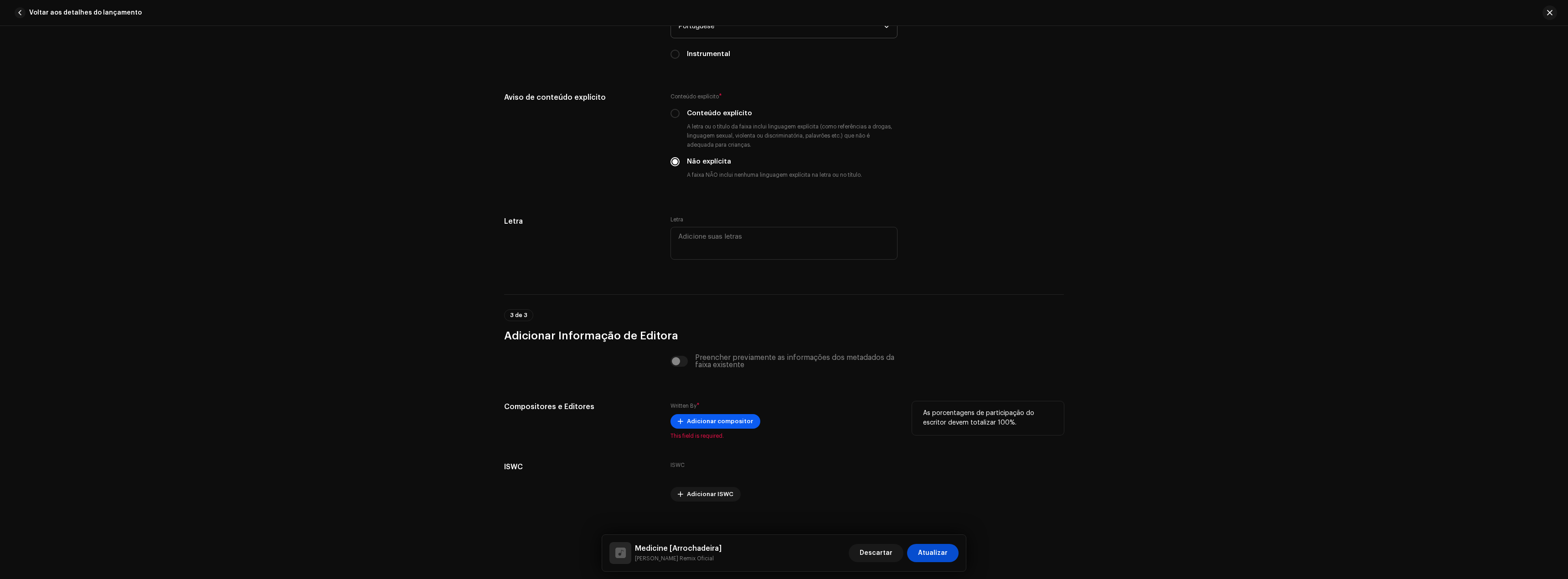
click at [699, 426] on span "Adicionar compositor" at bounding box center [720, 421] width 66 height 18
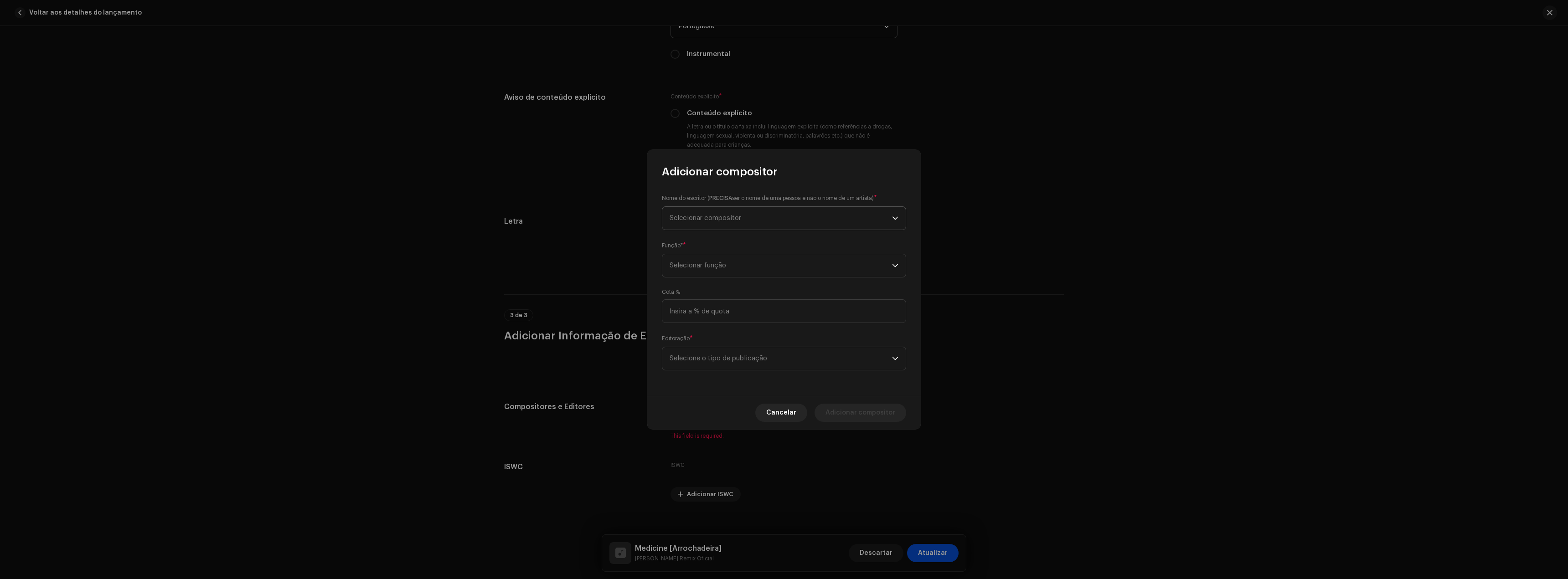
click at [722, 223] on span "Selecionar compositor" at bounding box center [781, 218] width 223 height 23
click at [767, 316] on button "New Writer" at bounding box center [784, 322] width 236 height 18
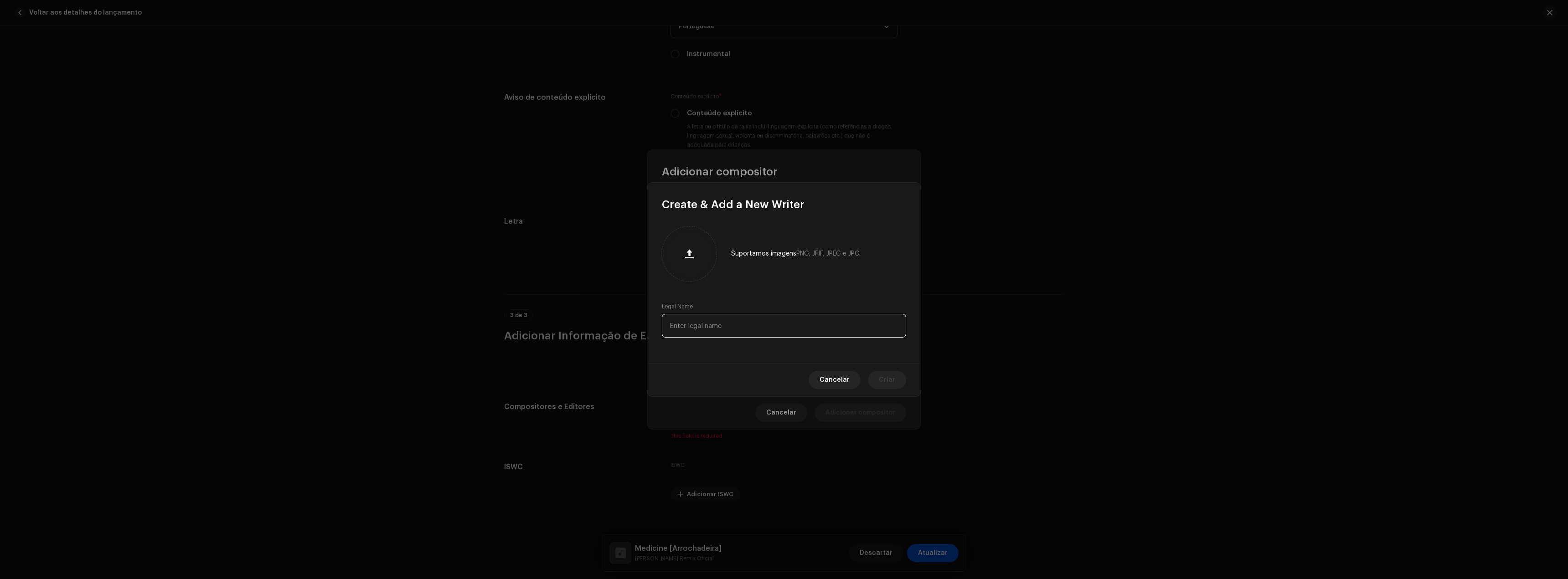
click at [763, 332] on input "text" at bounding box center [783, 325] width 244 height 24
paste input "Elena Veronica Tonra"
type input "Elena Veronica Tonra"
click at [882, 376] on span "Criar" at bounding box center [887, 380] width 16 height 18
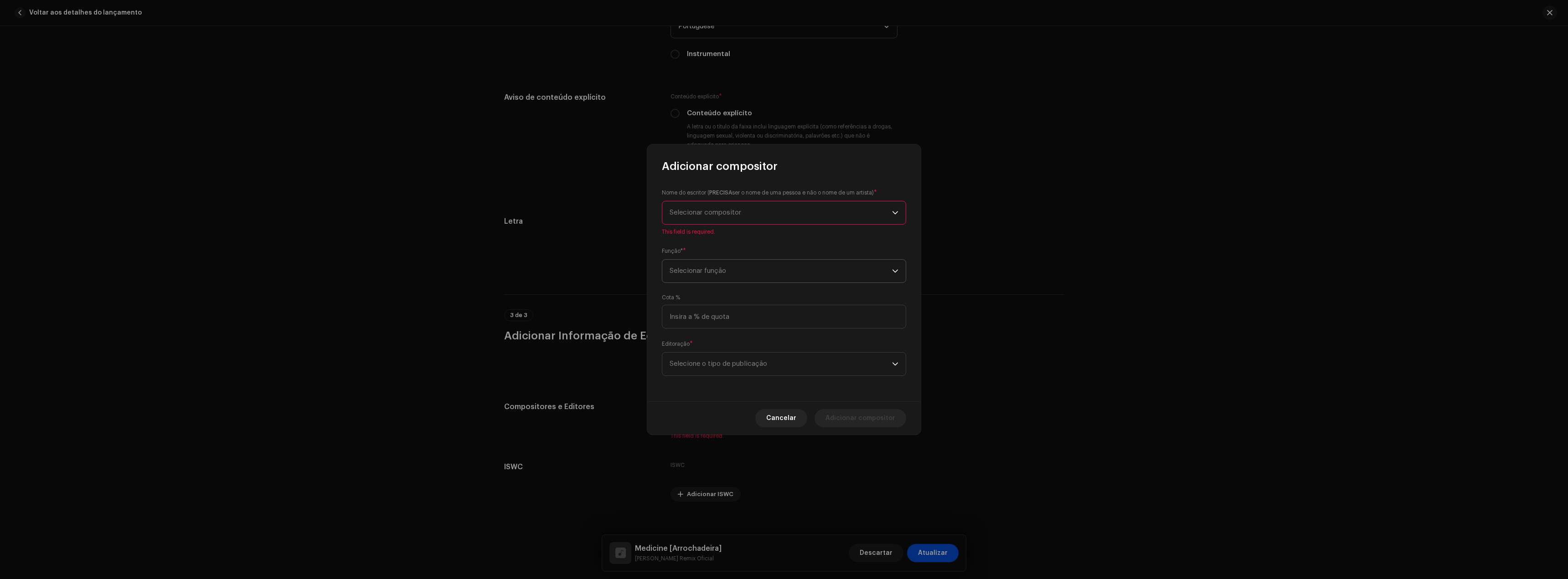
click at [719, 270] on span "Selecionar função" at bounding box center [781, 270] width 223 height 23
click at [716, 353] on span "Composer & Lyricist" at bounding box center [701, 351] width 64 height 9
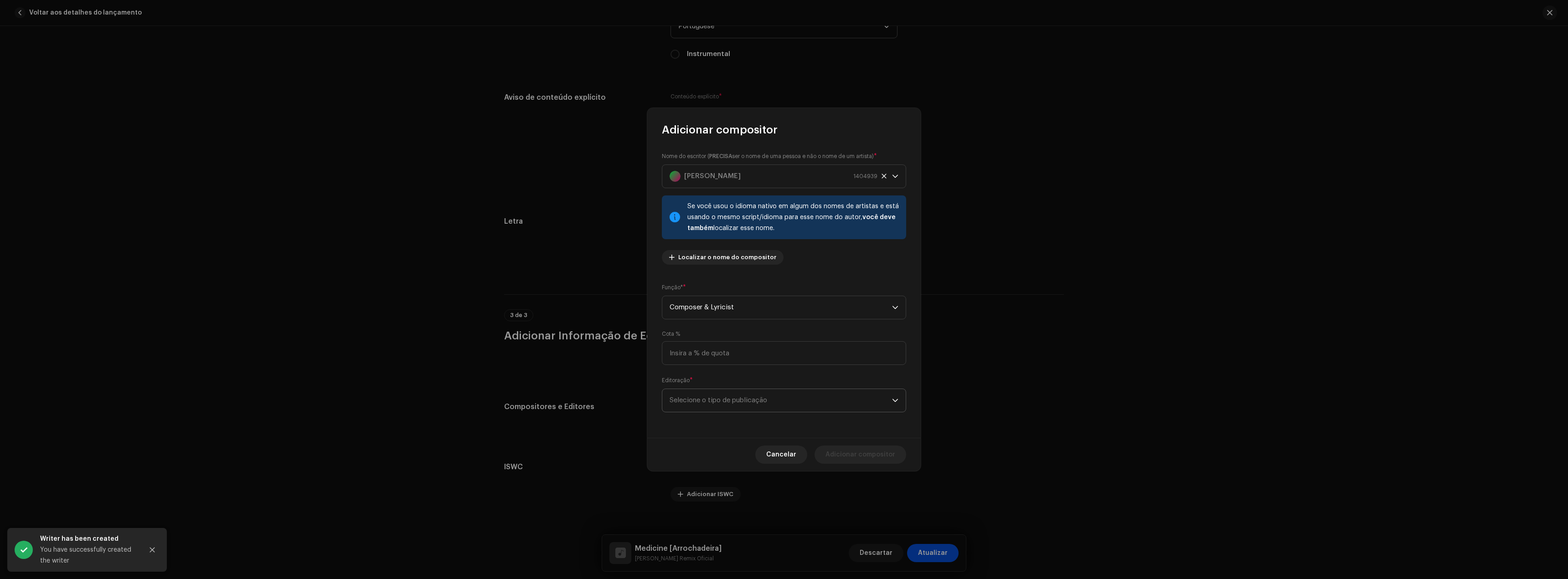
drag, startPoint x: 740, startPoint y: 397, endPoint x: 754, endPoint y: 410, distance: 19.1
click at [741, 397] on span "Selecione o tipo de publicação" at bounding box center [781, 400] width 223 height 23
click at [762, 423] on span "Copyright control (self-published)" at bounding box center [724, 426] width 109 height 9
click at [868, 453] on span "Adicionar compositor" at bounding box center [860, 455] width 70 height 18
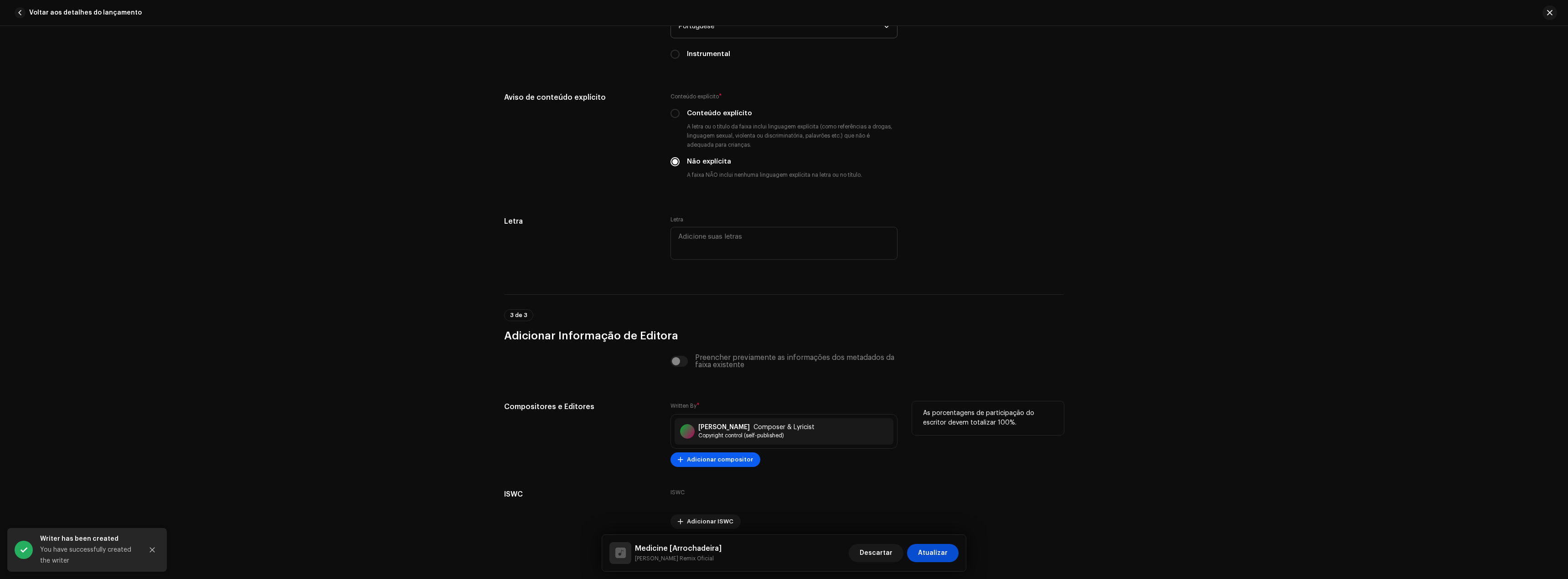
click at [708, 461] on span "Adicionar compositor" at bounding box center [720, 459] width 66 height 18
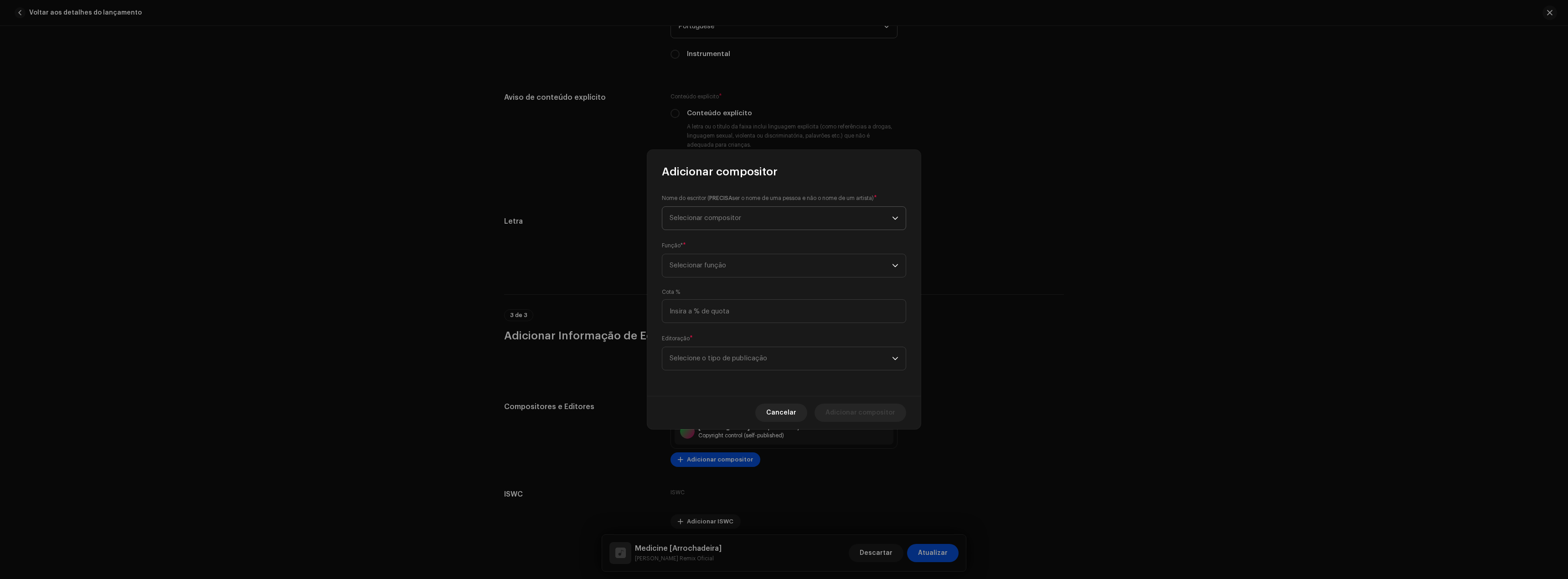
click at [739, 212] on span "Selecionar compositor" at bounding box center [781, 218] width 223 height 23
click at [782, 301] on button "New Writer" at bounding box center [784, 294] width 236 height 18
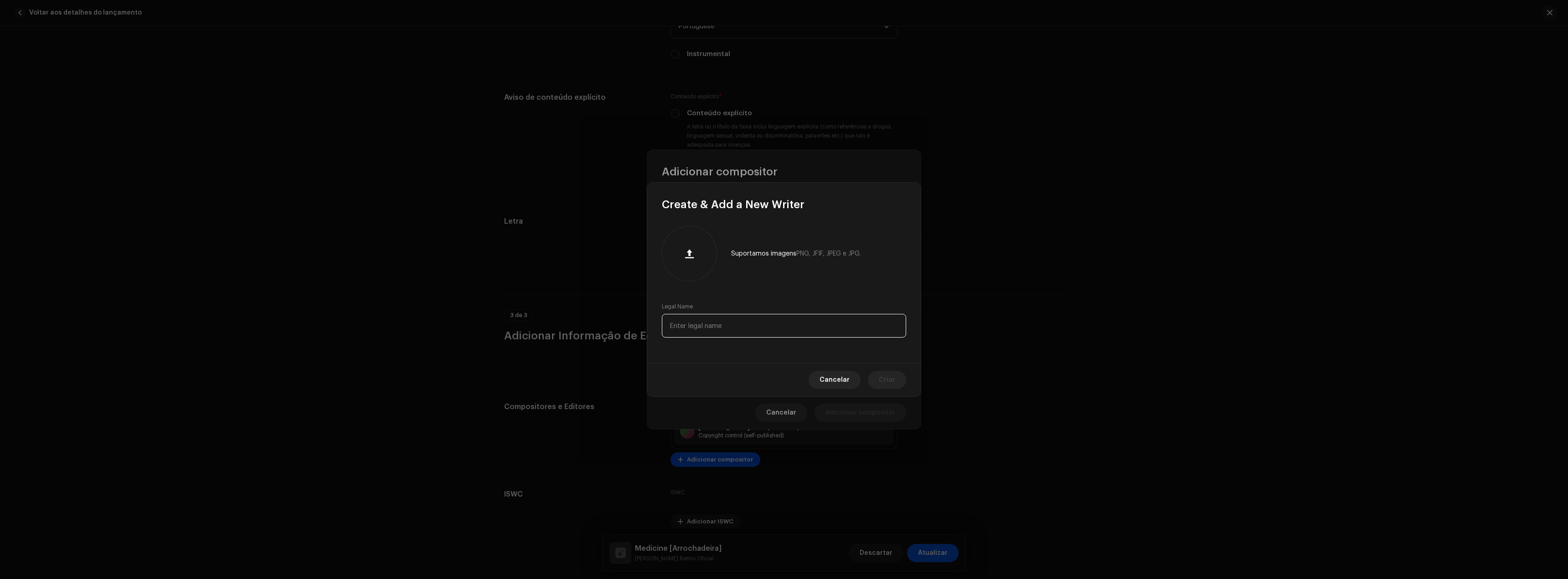
click at [724, 323] on input "text" at bounding box center [783, 325] width 244 height 24
paste input "Igor Alexandre Haefeli"
type input "Igor Alexandre Haefeli"
click at [888, 376] on span "Criar" at bounding box center [887, 380] width 16 height 18
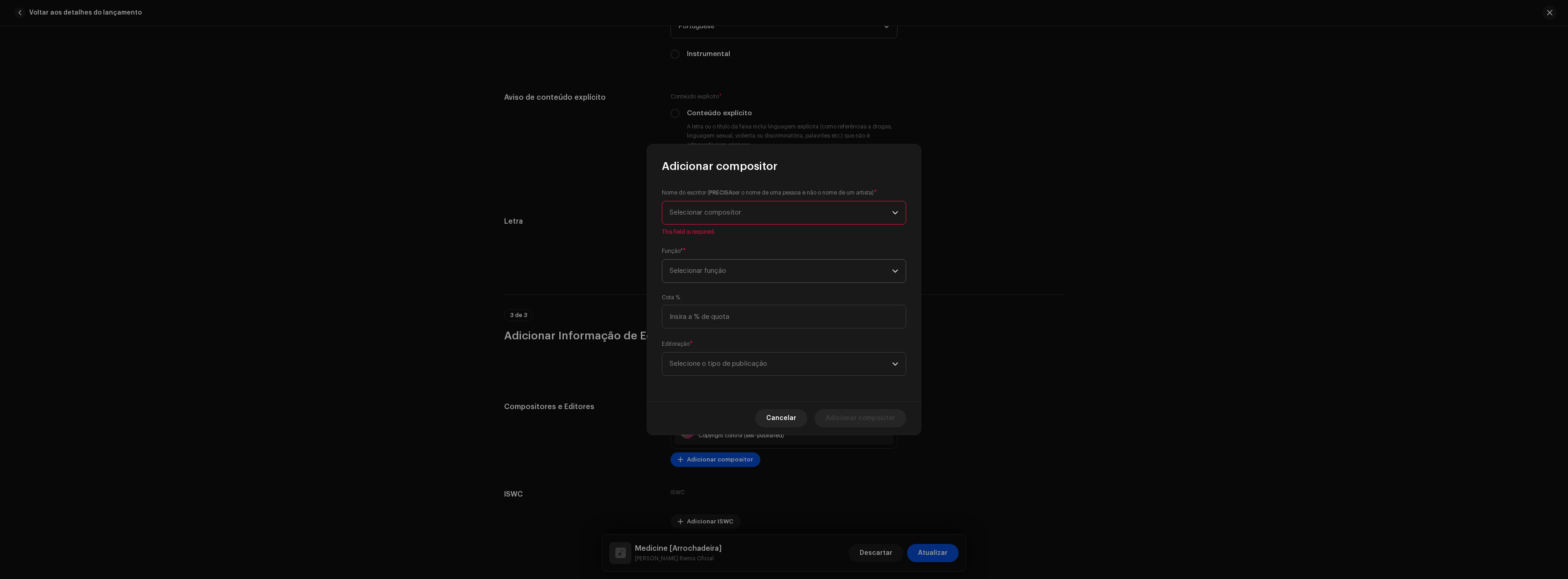
click at [717, 274] on span "Selecionar função" at bounding box center [781, 270] width 223 height 23
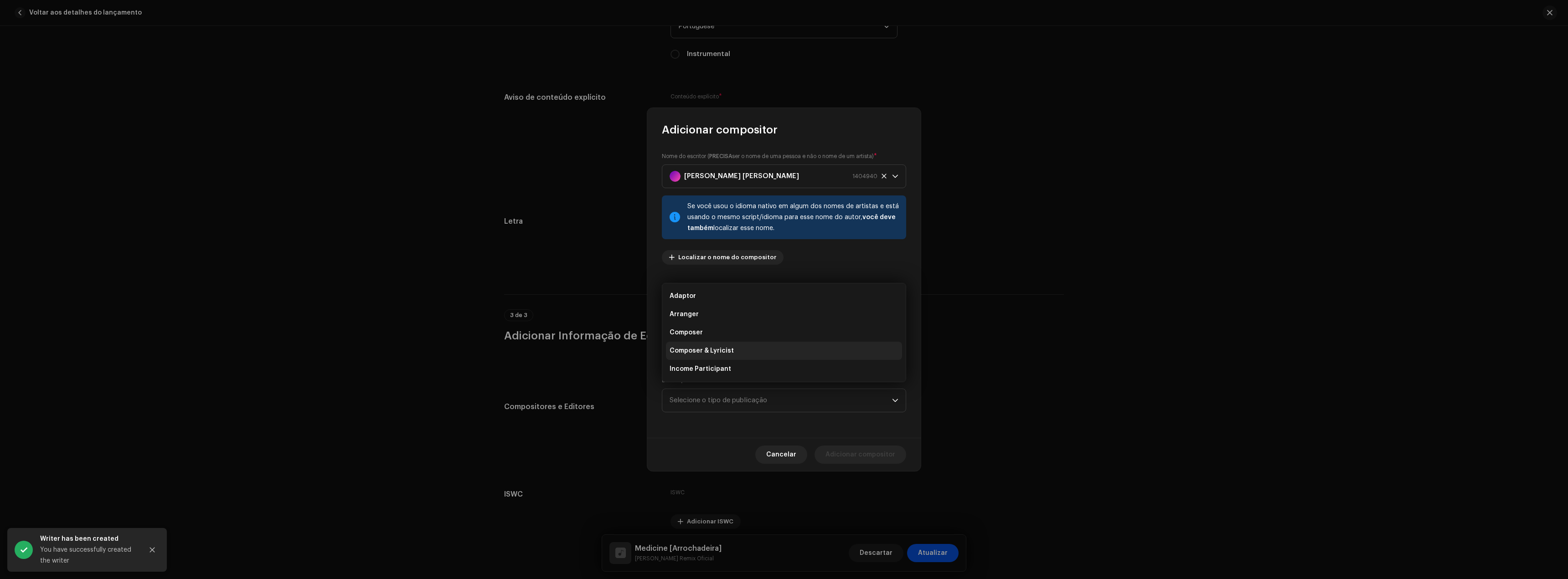
click at [713, 347] on span "Composer & Lyricist" at bounding box center [701, 351] width 64 height 9
click at [719, 393] on span "Selecione o tipo de publicação" at bounding box center [781, 400] width 223 height 23
click at [744, 418] on li "Copyright control (self-published)" at bounding box center [784, 426] width 236 height 18
click at [873, 453] on span "Adicionar compositor" at bounding box center [860, 455] width 70 height 18
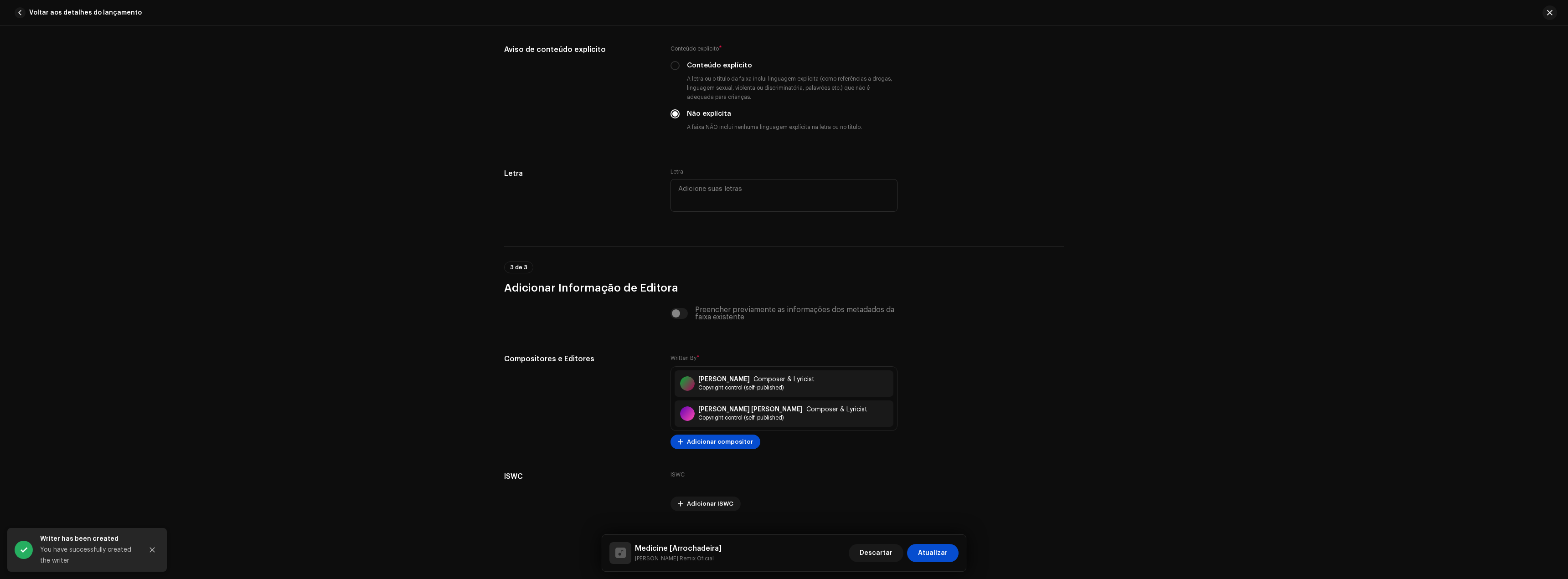
scroll to position [1571, 0]
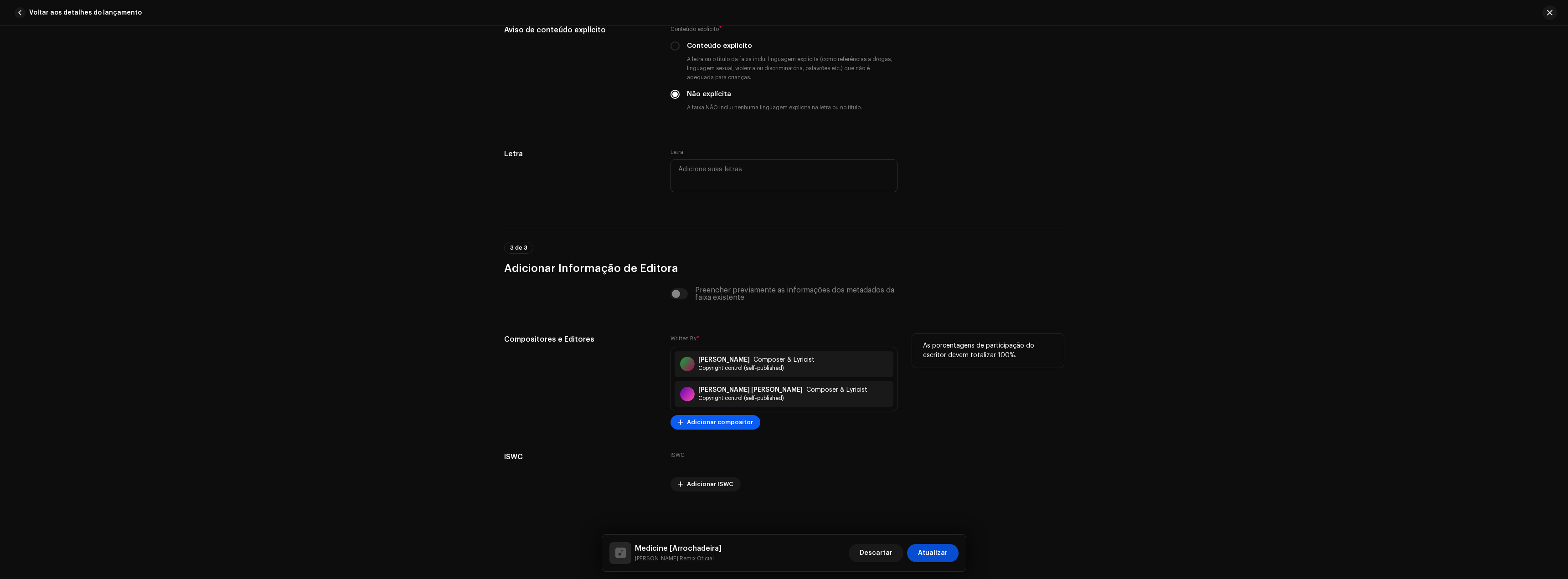
click at [708, 420] on span "Adicionar compositor" at bounding box center [720, 422] width 66 height 18
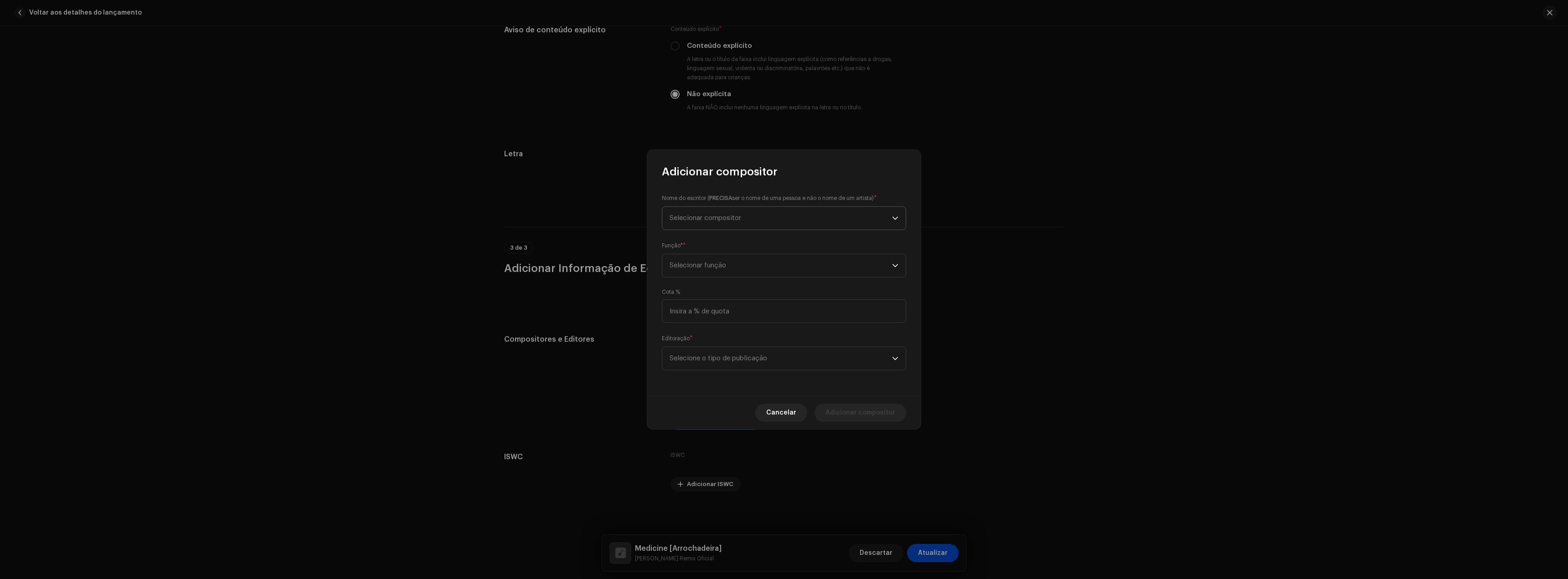
drag, startPoint x: 715, startPoint y: 217, endPoint x: 711, endPoint y: 230, distance: 13.6
click at [715, 217] on span "Selecionar compositor" at bounding box center [705, 218] width 72 height 7
click at [713, 312] on button "New Writer" at bounding box center [784, 313] width 236 height 18
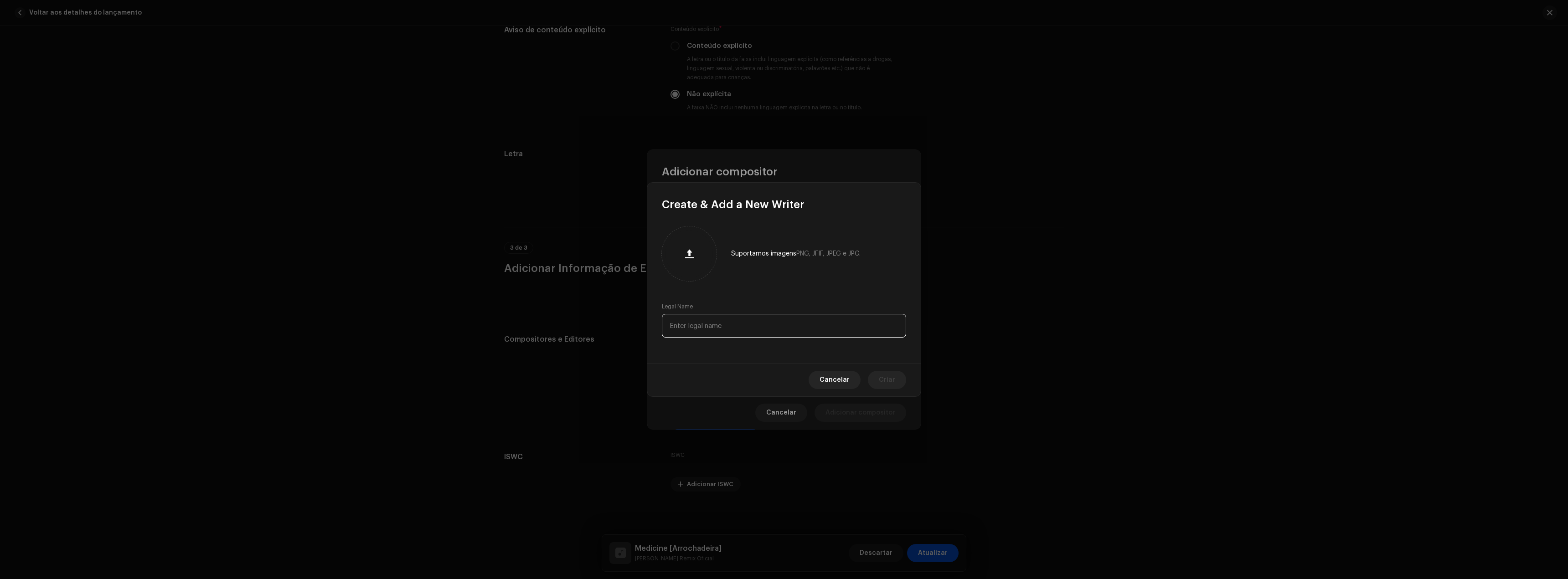
click at [723, 328] on input "text" at bounding box center [783, 325] width 244 height 24
paste input "Remi Paul Aguilella"
type input "Remi Paul Aguilella"
click at [899, 386] on button "Criar" at bounding box center [887, 380] width 38 height 18
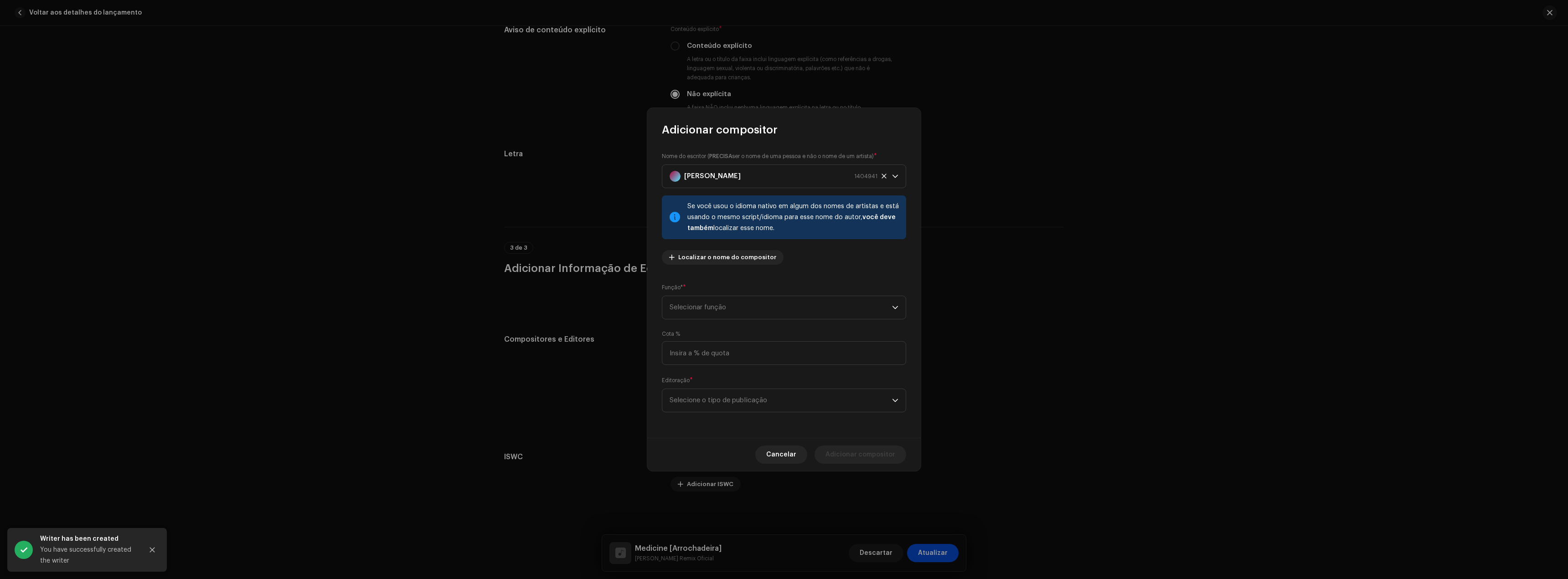
click at [721, 278] on div "Nome do escritor ( PRECISA ser o nome de uma pessoa e não o nome de um artista)…" at bounding box center [784, 287] width 273 height 301
drag, startPoint x: 729, startPoint y: 296, endPoint x: 743, endPoint y: 307, distance: 17.8
click at [729, 296] on span "Selecionar função" at bounding box center [781, 307] width 223 height 23
click at [722, 382] on li "Composer & Lyricist" at bounding box center [784, 387] width 236 height 18
drag, startPoint x: 730, startPoint y: 397, endPoint x: 751, endPoint y: 408, distance: 23.7
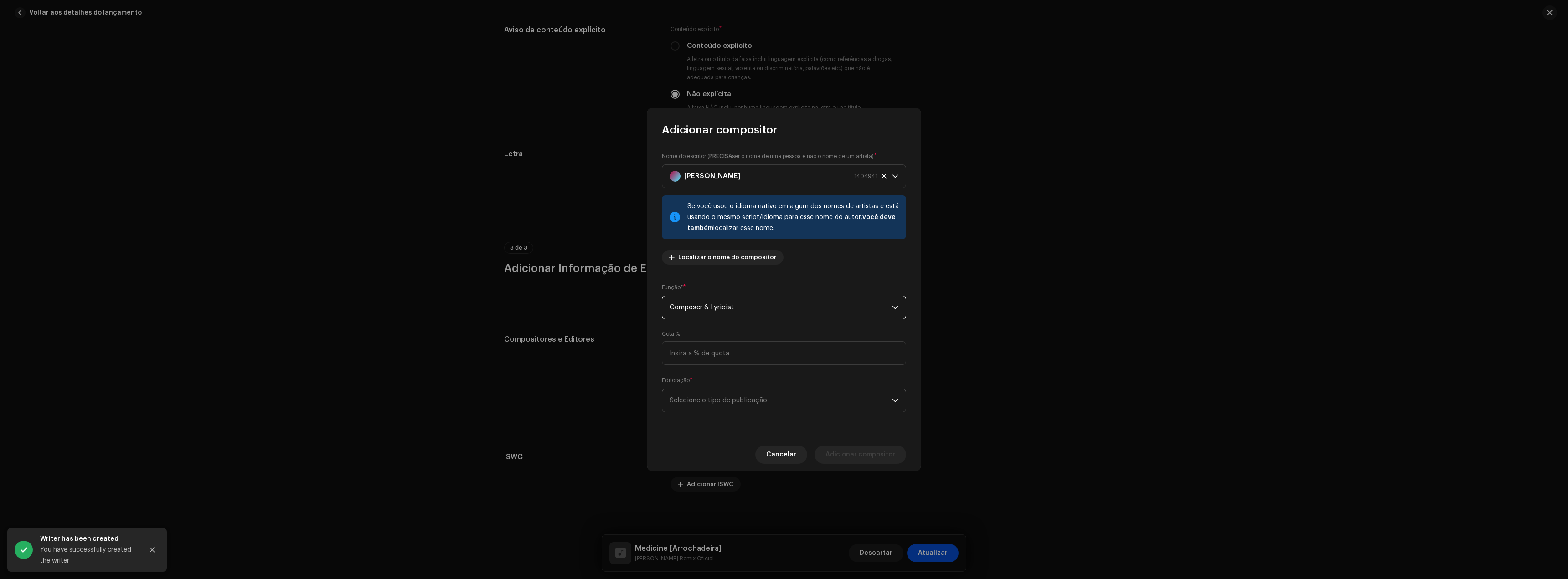
click at [730, 398] on span "Selecione o tipo de publicação" at bounding box center [781, 400] width 223 height 23
click at [763, 424] on span "Copyright control (self-published)" at bounding box center [724, 426] width 109 height 9
click at [848, 452] on span "Adicionar compositor" at bounding box center [860, 455] width 70 height 18
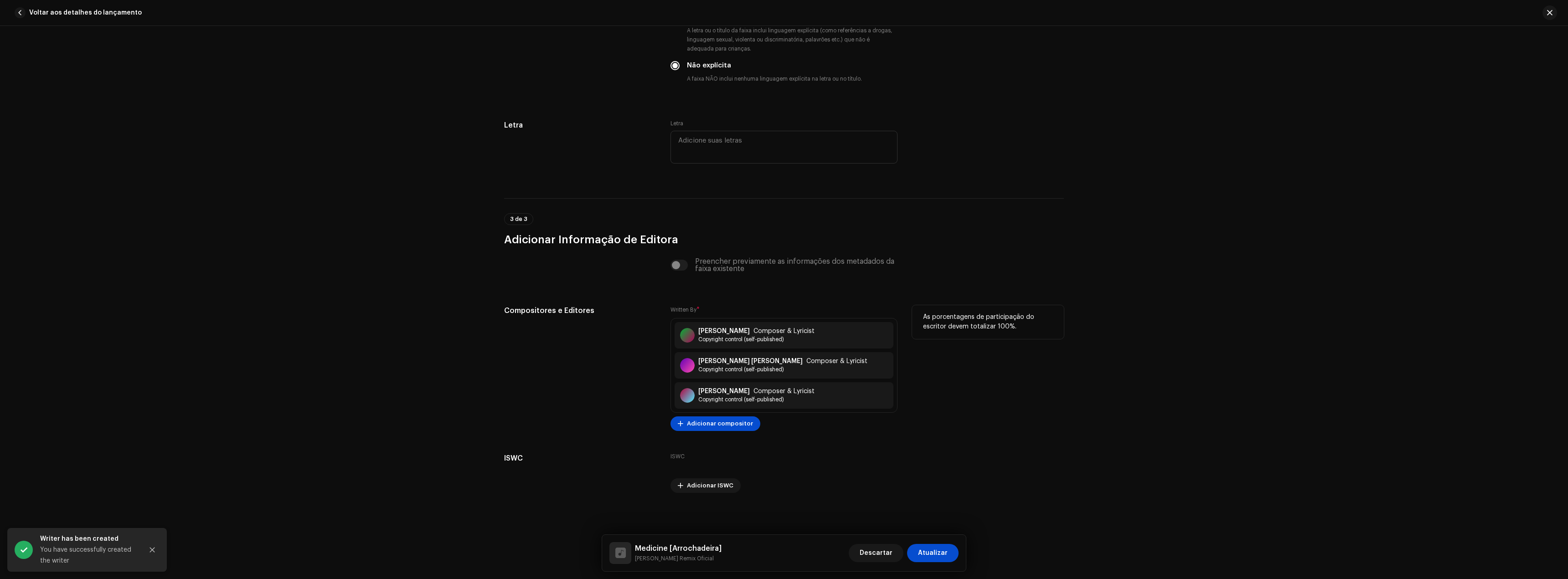
scroll to position [1600, 0]
click at [935, 547] on span "Atualizar" at bounding box center [933, 553] width 30 height 18
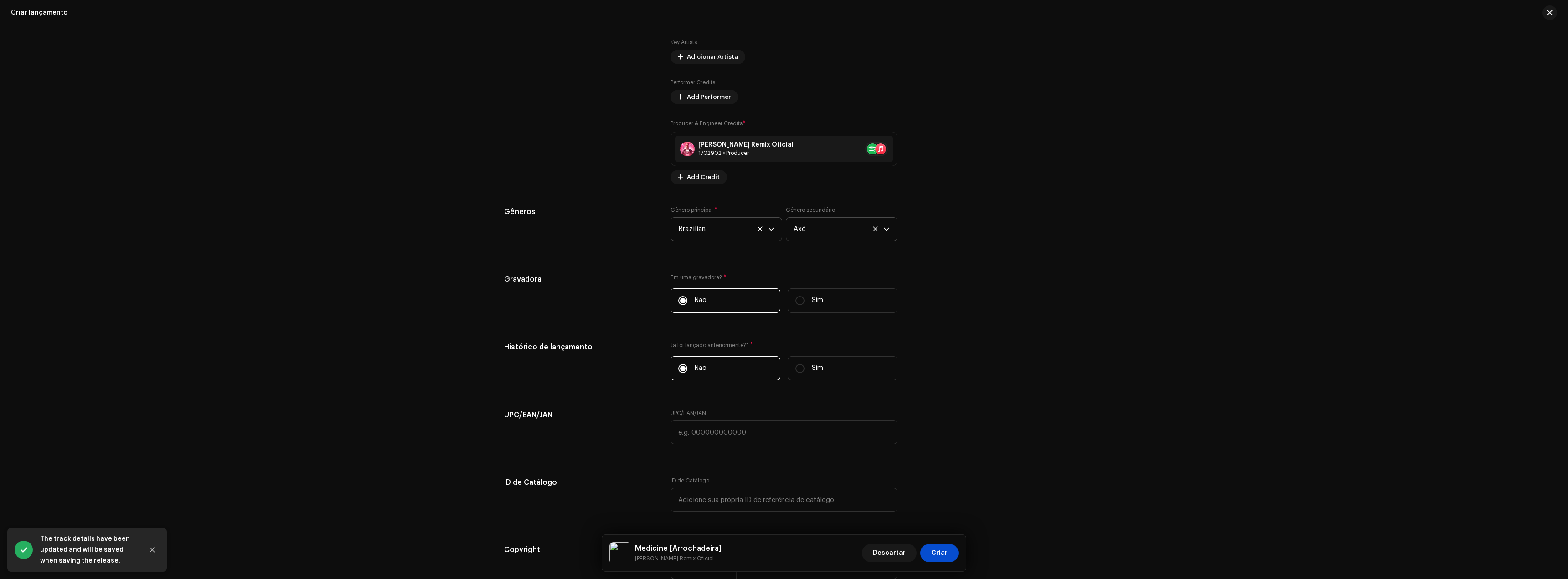
scroll to position [1224, 0]
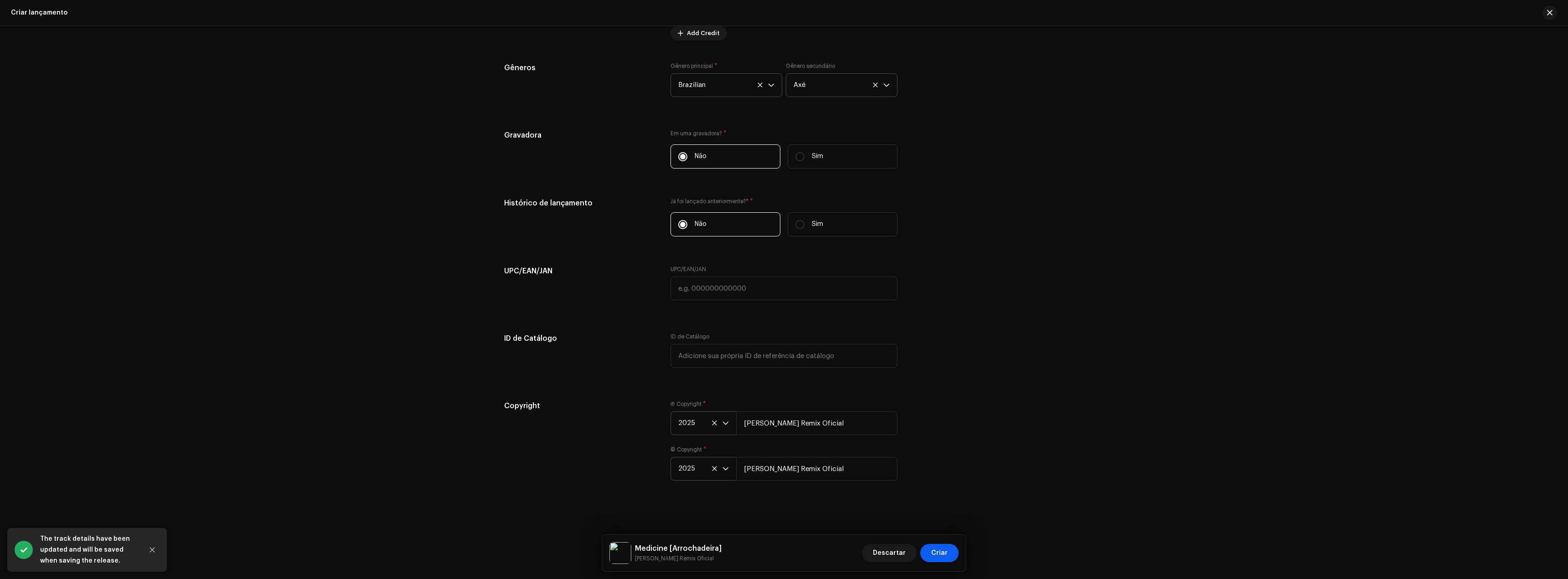
click at [946, 555] on span "Criar" at bounding box center [939, 553] width 16 height 18
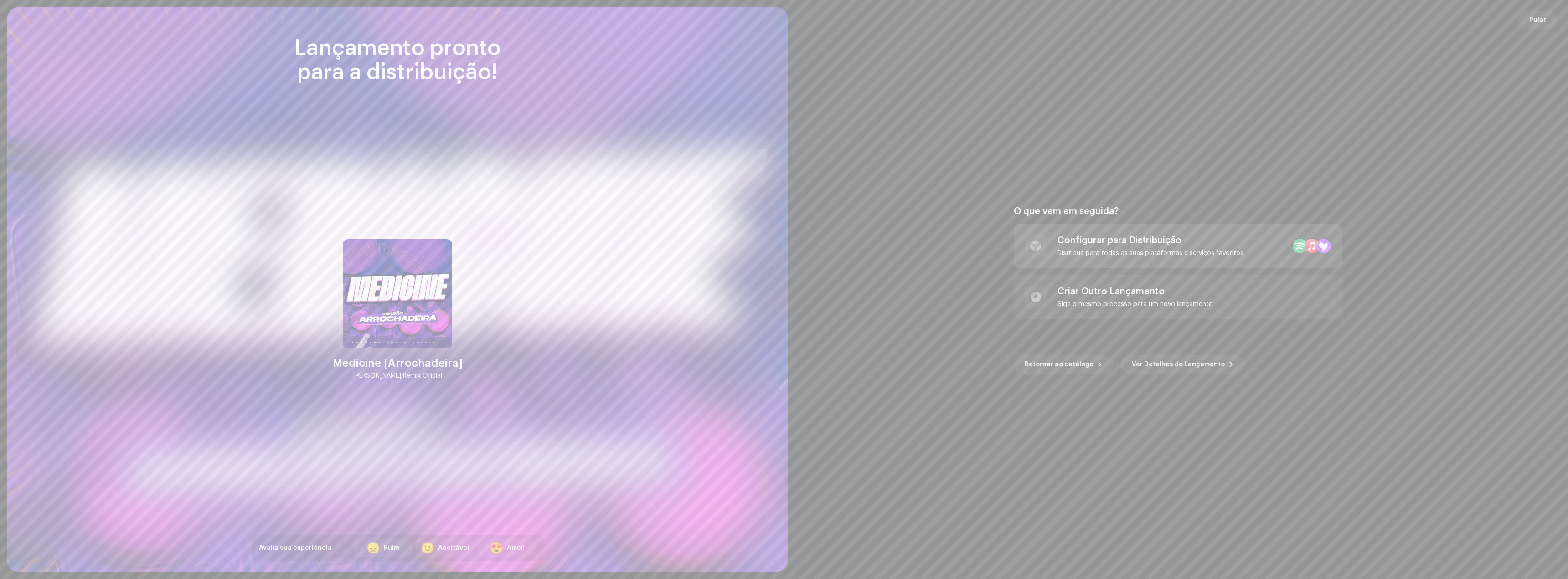
click at [1142, 253] on div "Distribua para todas as suas plataformas e serviços favoritos" at bounding box center [1150, 253] width 186 height 7
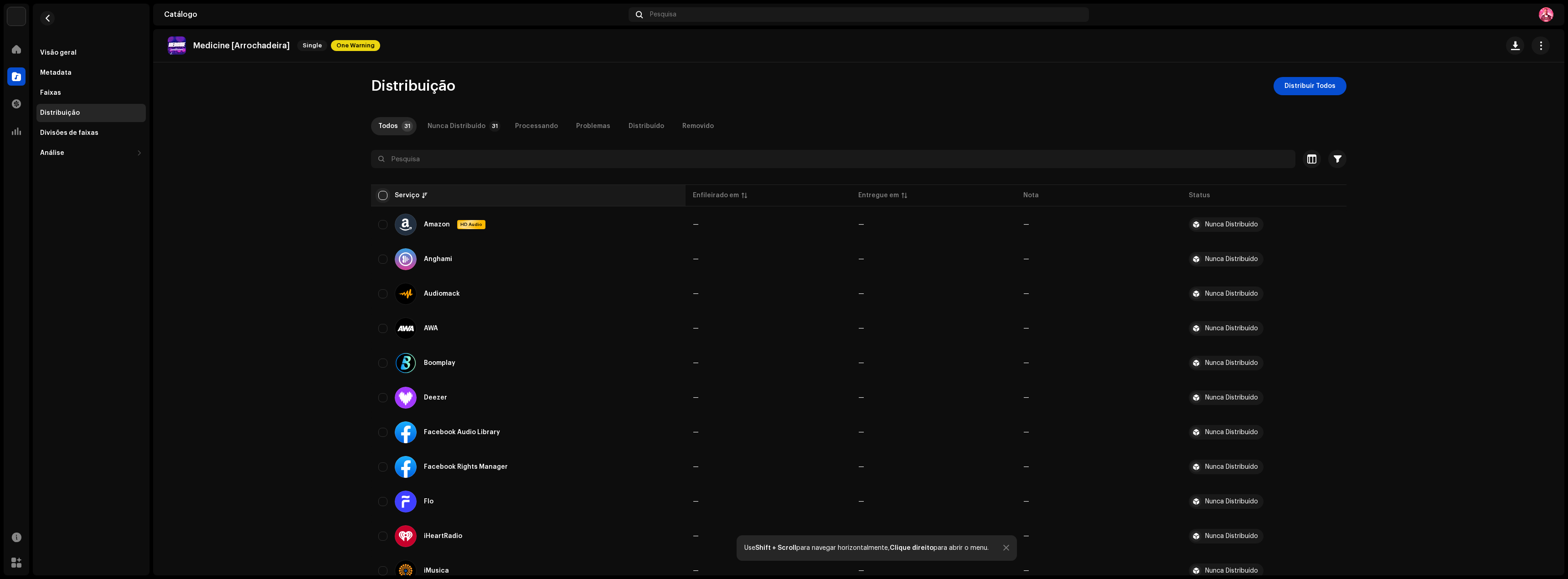
click at [381, 195] on input "checkbox" at bounding box center [383, 195] width 9 height 9
checkbox input "true"
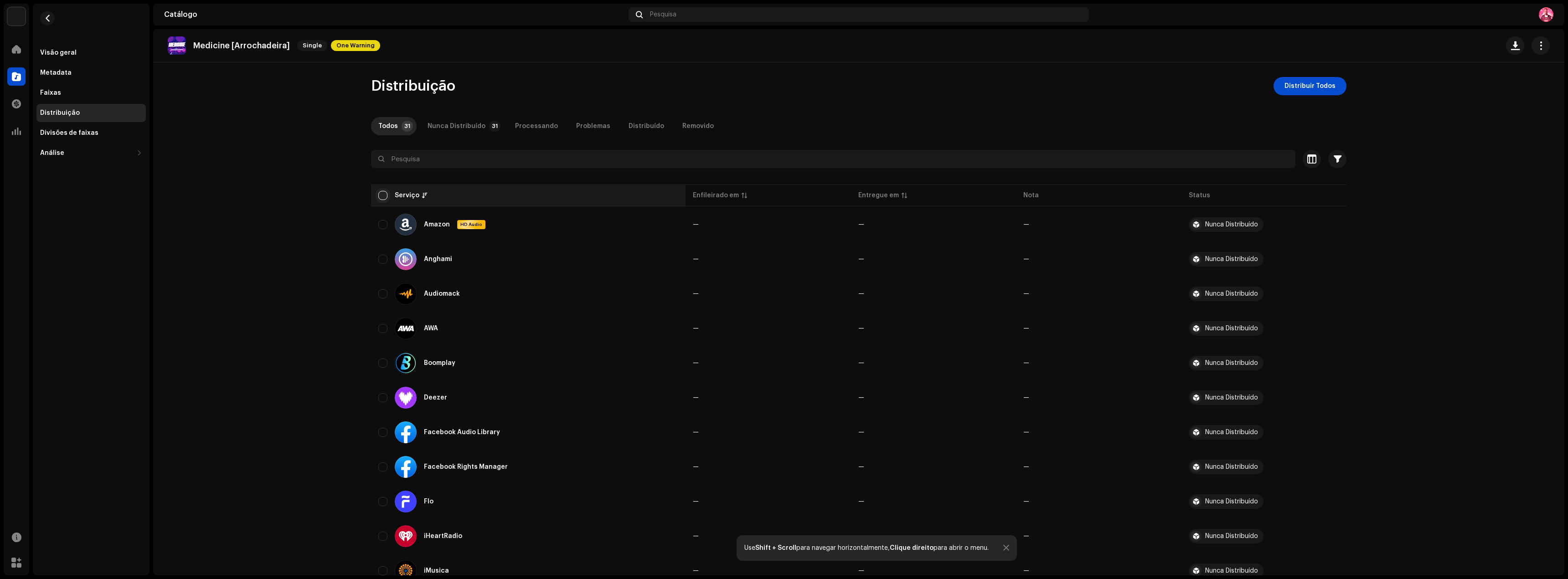
checkbox input "true"
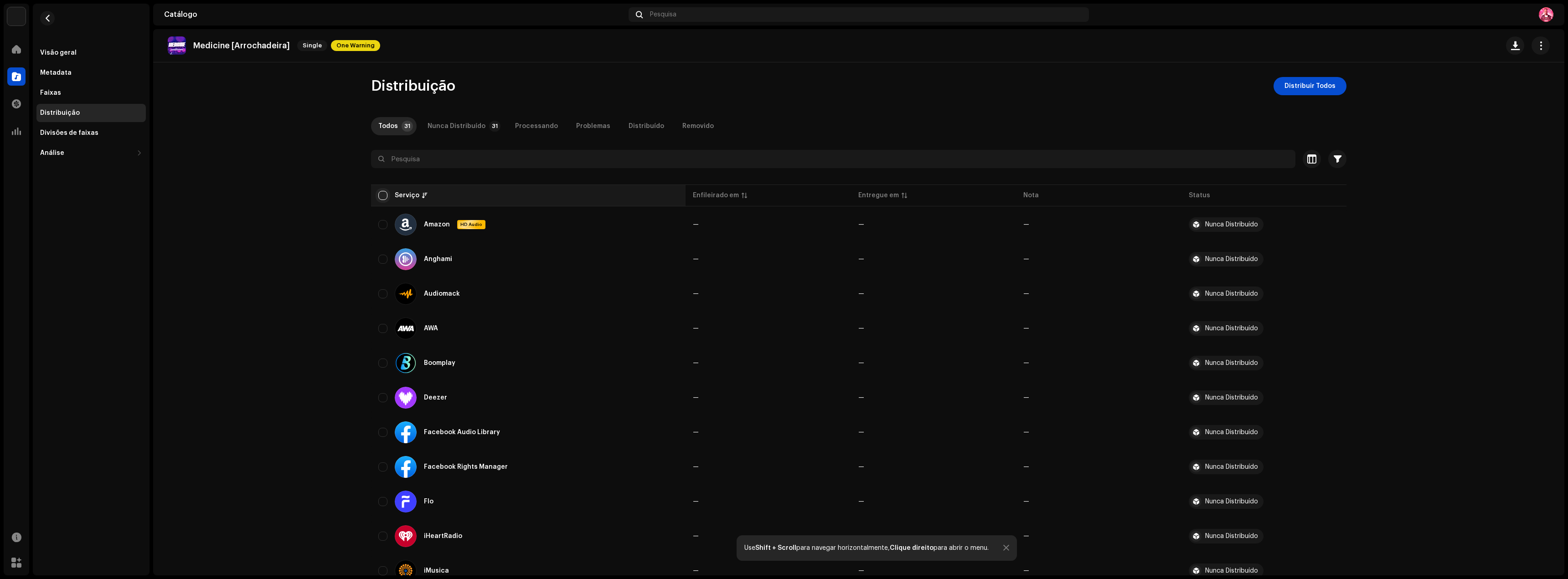
checkbox input "true"
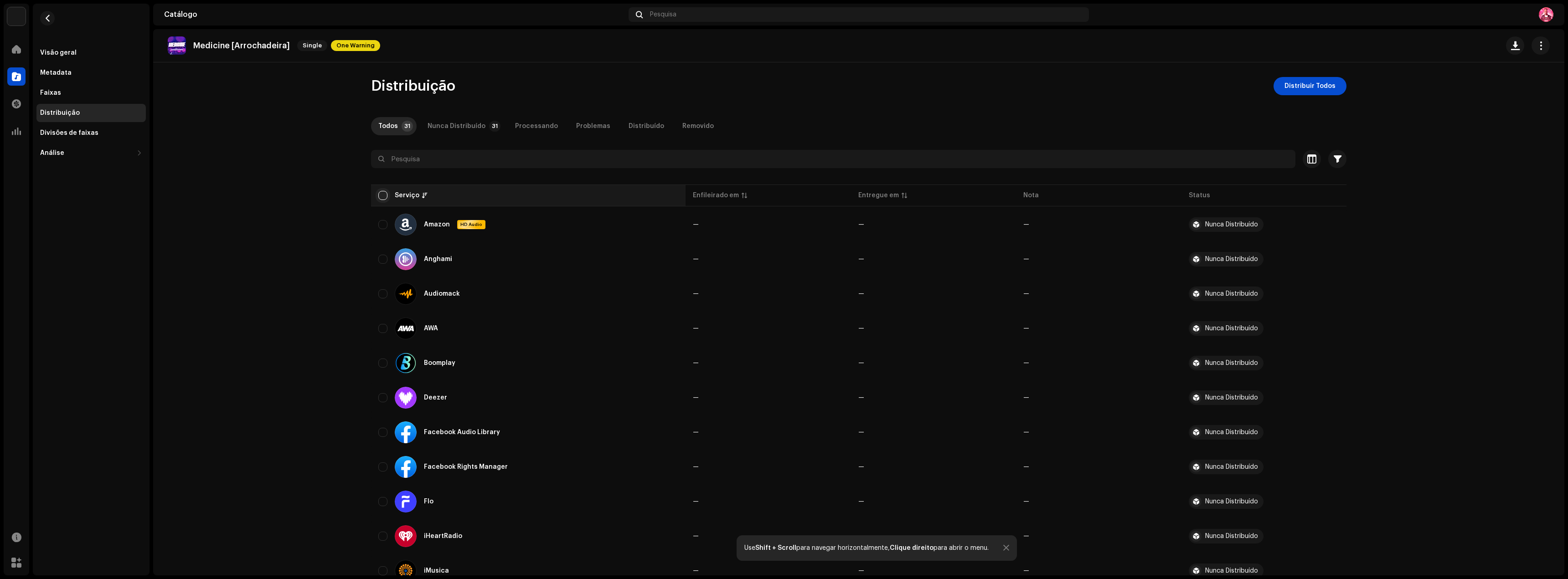
checkbox input "true"
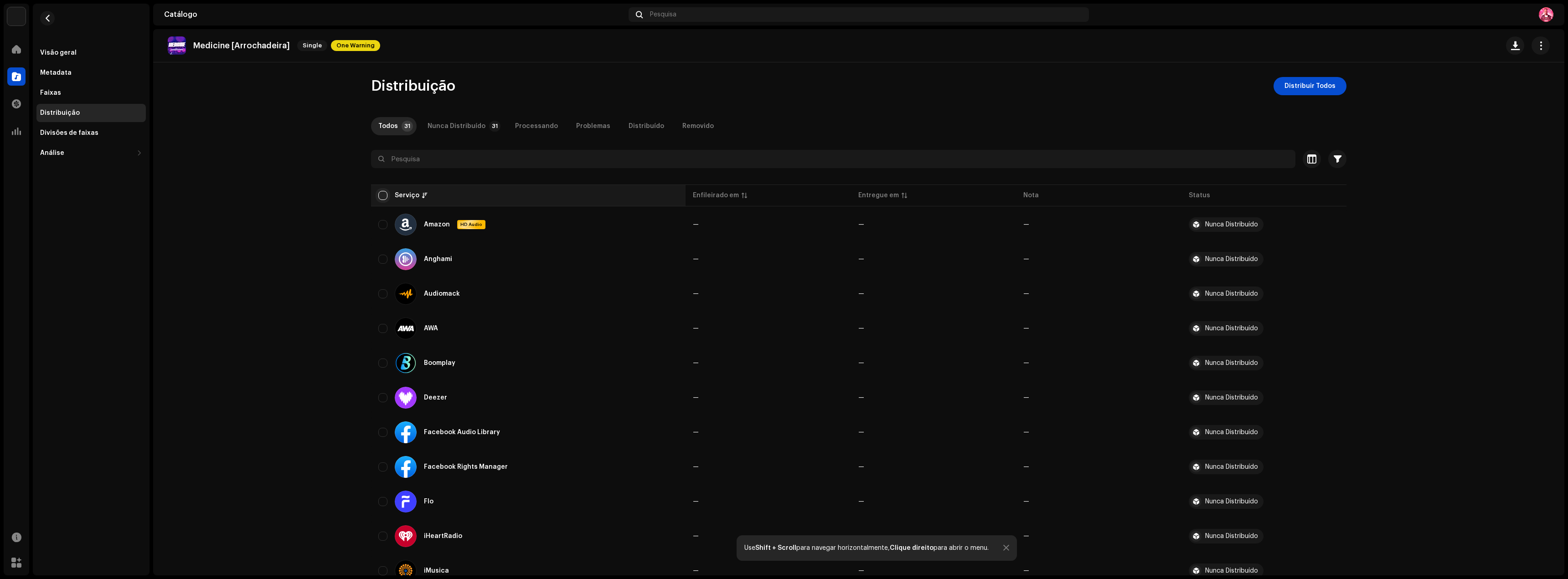
checkbox input "true"
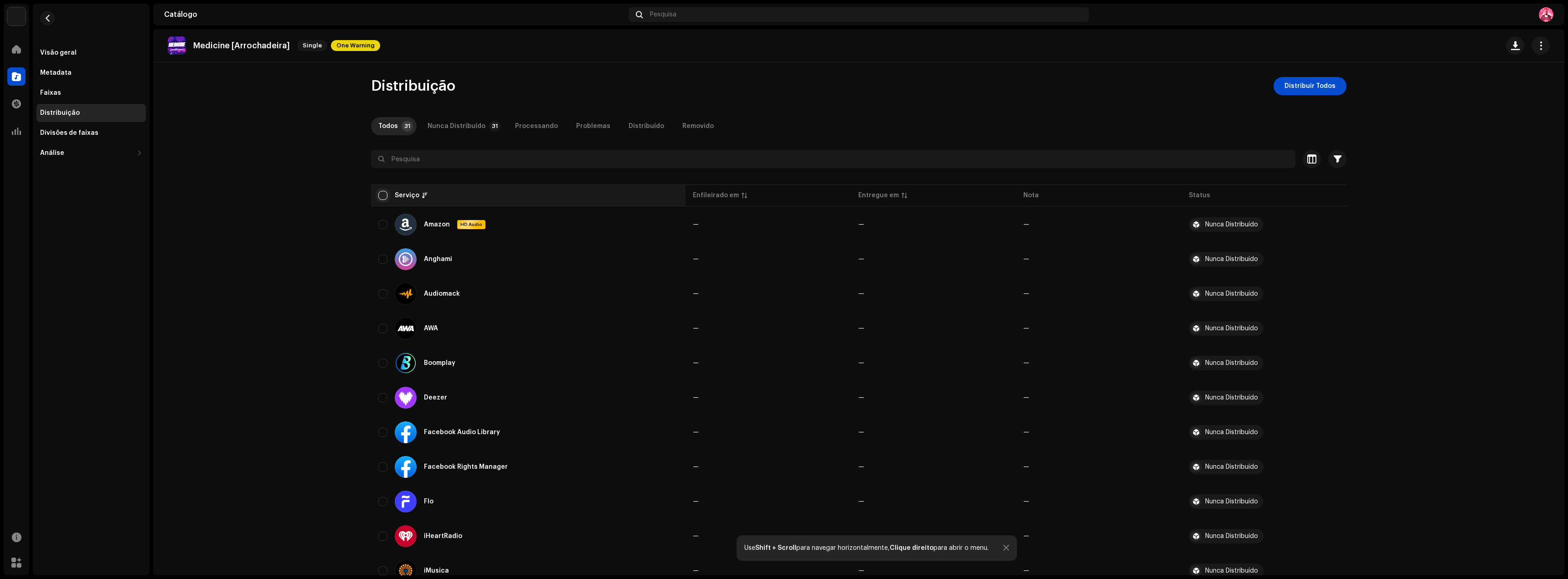
checkbox input "true"
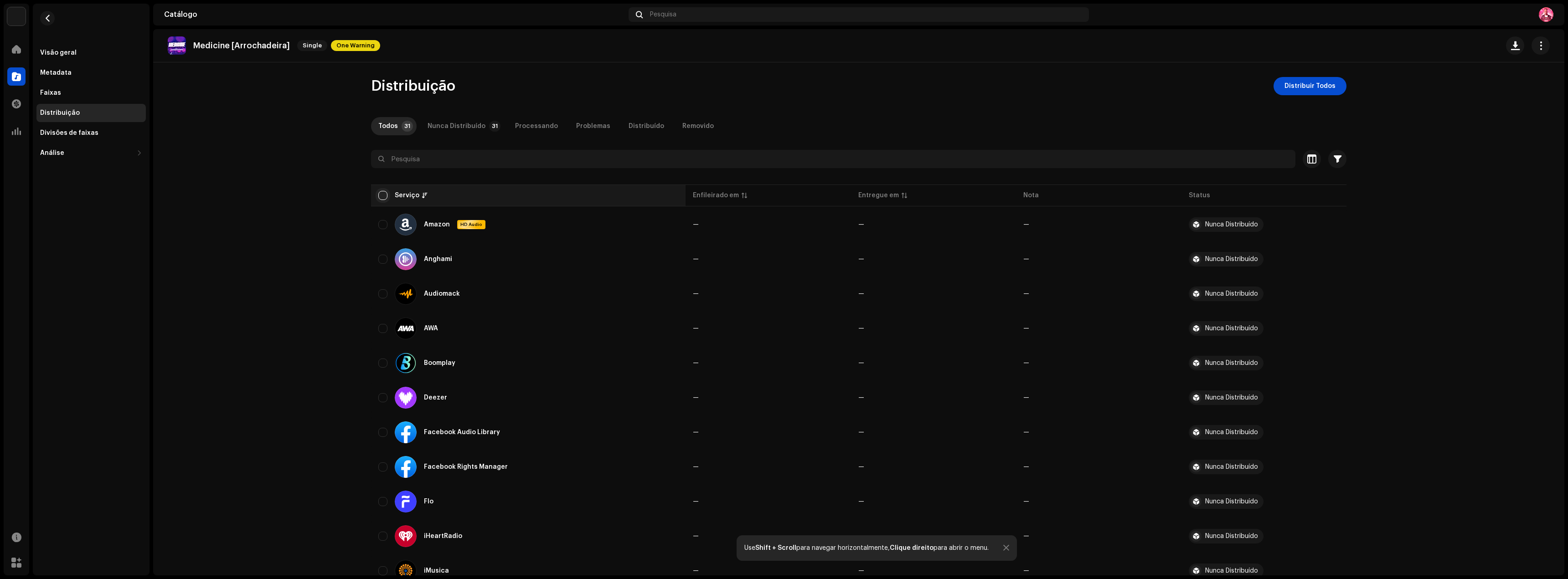
checkbox input "true"
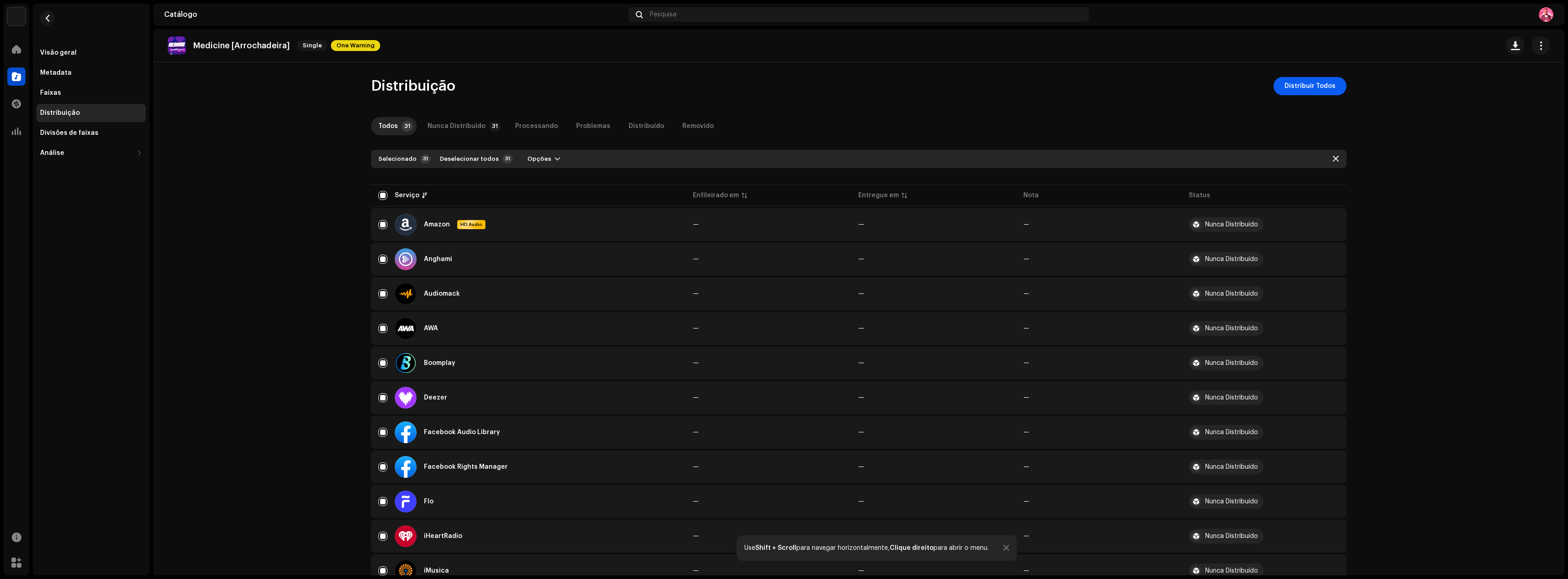
click at [1309, 89] on span "Distribuir Todos" at bounding box center [1310, 86] width 51 height 18
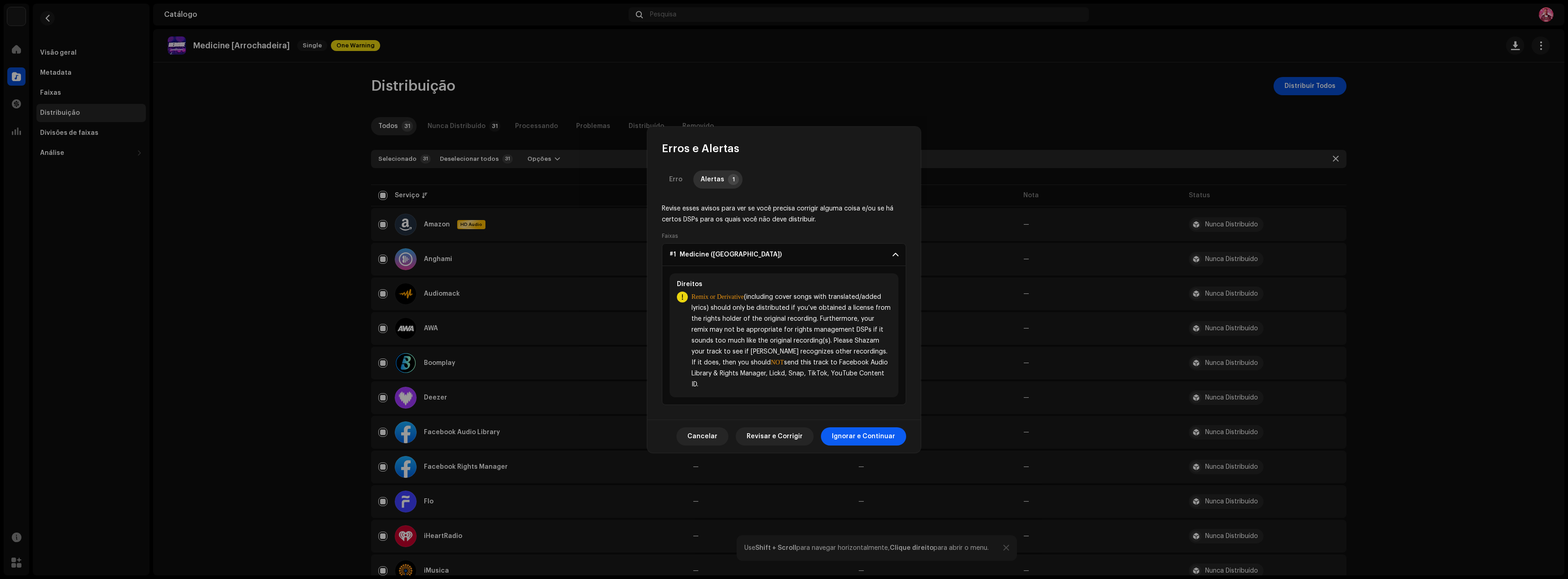
click at [877, 429] on span "Ignorar e Continuar" at bounding box center [864, 436] width 63 height 18
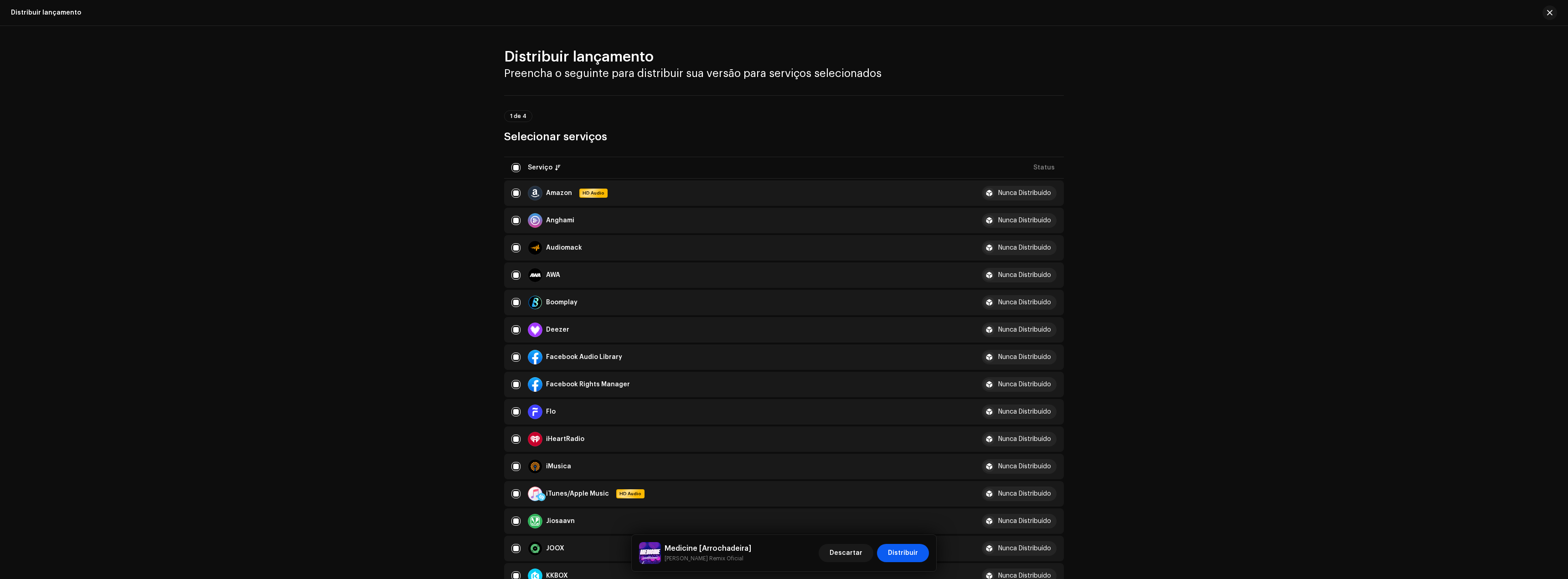
click at [913, 556] on span "Distribuir" at bounding box center [903, 553] width 30 height 18
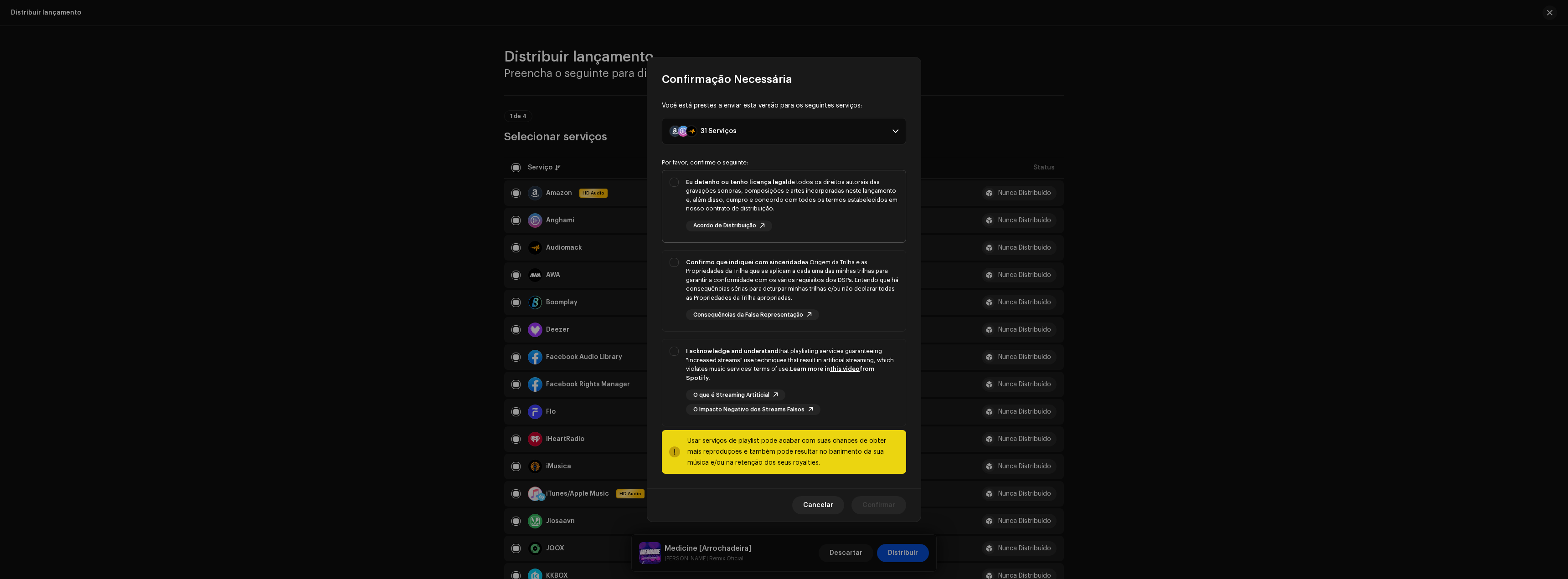
drag, startPoint x: 795, startPoint y: 224, endPoint x: 800, endPoint y: 234, distance: 11.2
click at [795, 224] on div "Eu detenho ou tenho licença legal de todos os direitos autorais das gravações s…" at bounding box center [792, 204] width 212 height 54
checkbox input "true"
click at [831, 293] on div "Confirmo que indiquei com sinceridade a Origem da Trilha e as Propriedades da T…" at bounding box center [792, 280] width 212 height 45
checkbox input "true"
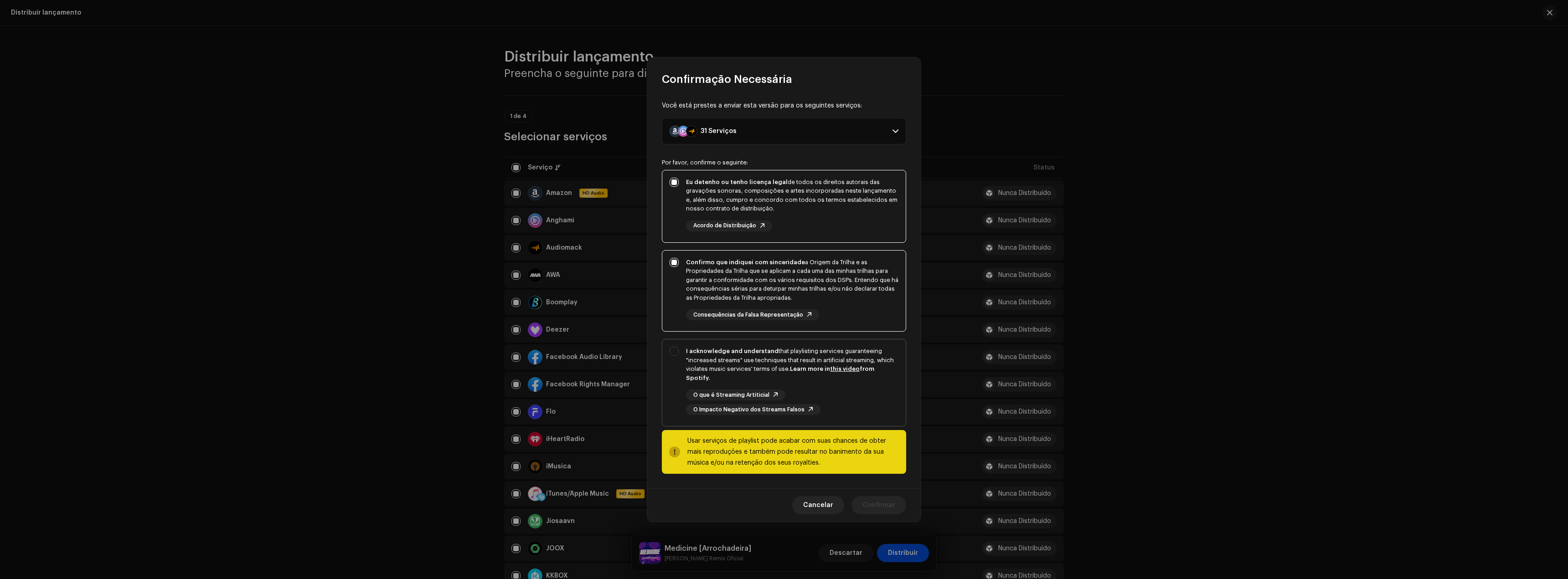
click at [833, 366] on div "I acknowledge and understand that playlisting services guaranteeing "increased …" at bounding box center [792, 364] width 212 height 36
checkbox input "true"
click at [893, 507] on span "Confirmar" at bounding box center [879, 505] width 33 height 18
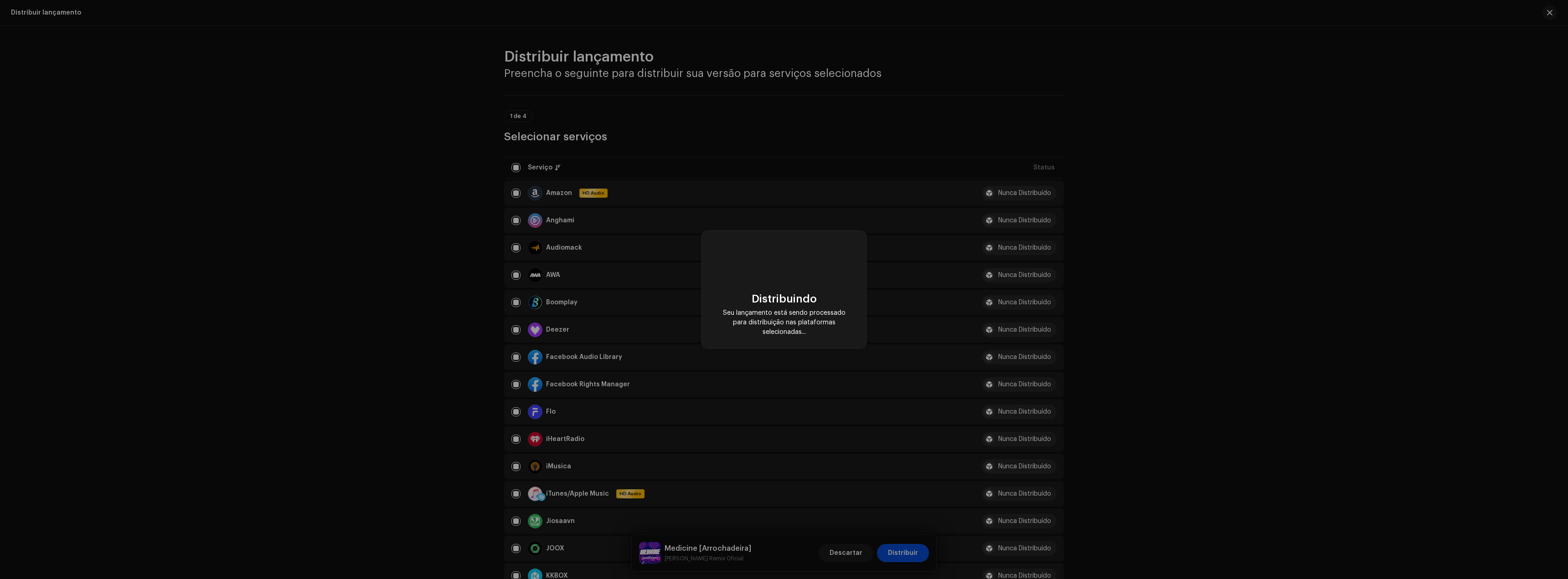
checkbox input "false"
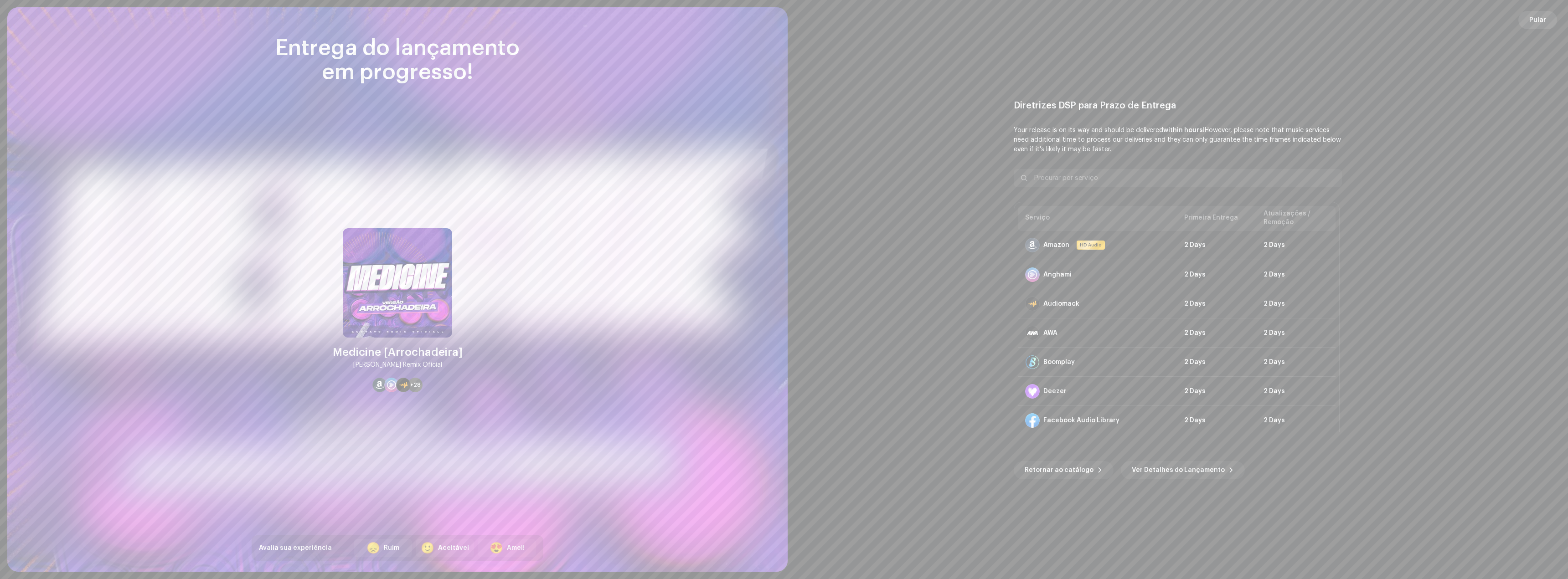
click at [1541, 25] on span "Pular" at bounding box center [1538, 20] width 17 height 18
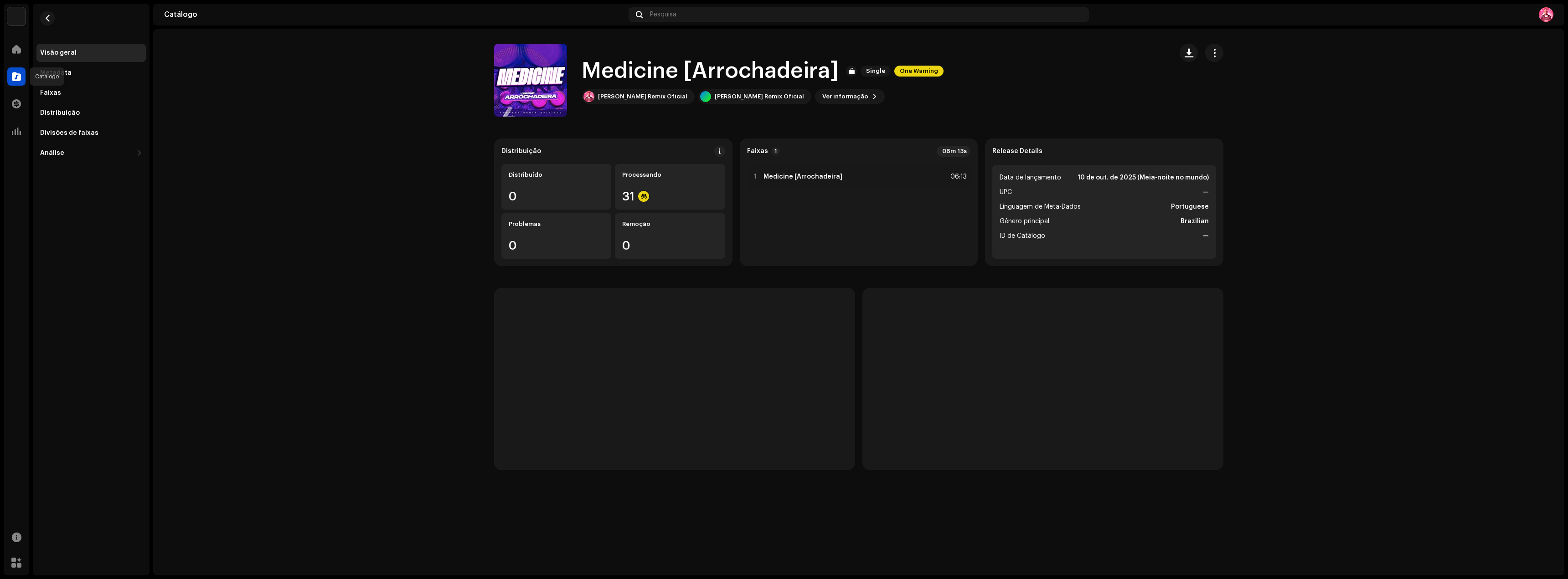
click at [19, 79] on span at bounding box center [16, 76] width 9 height 7
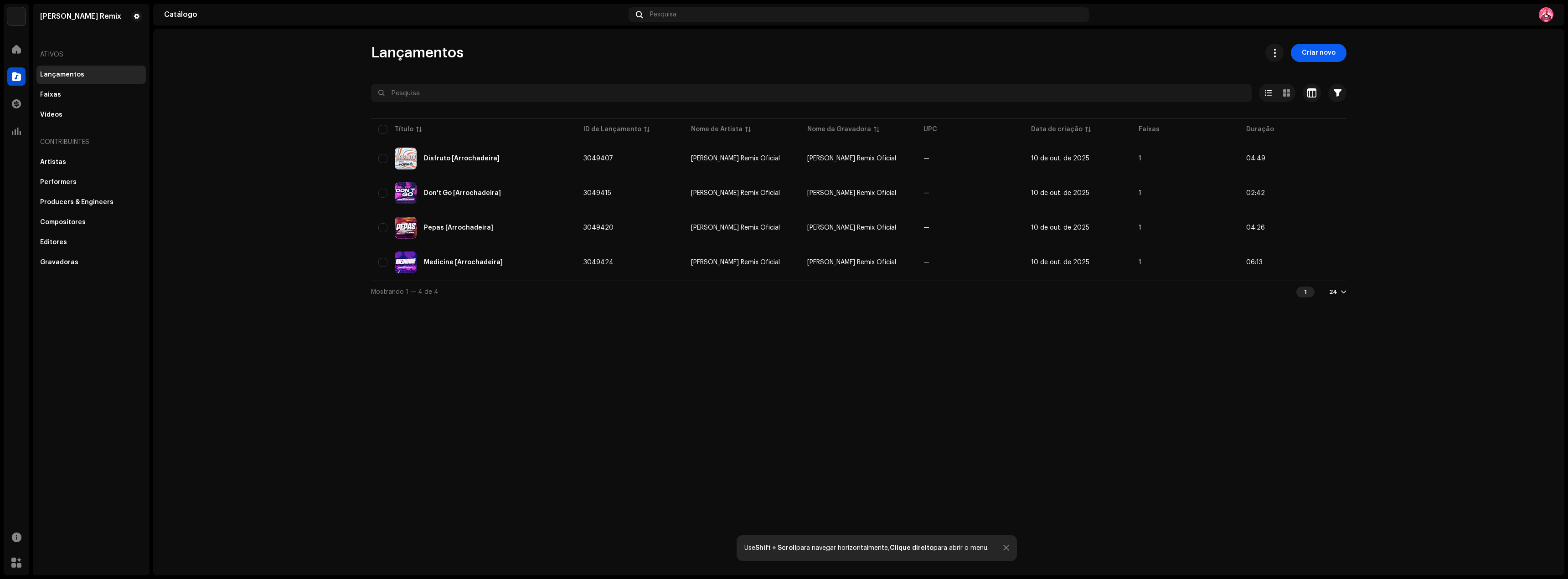
click at [1320, 57] on span "Criar novo" at bounding box center [1319, 53] width 34 height 18
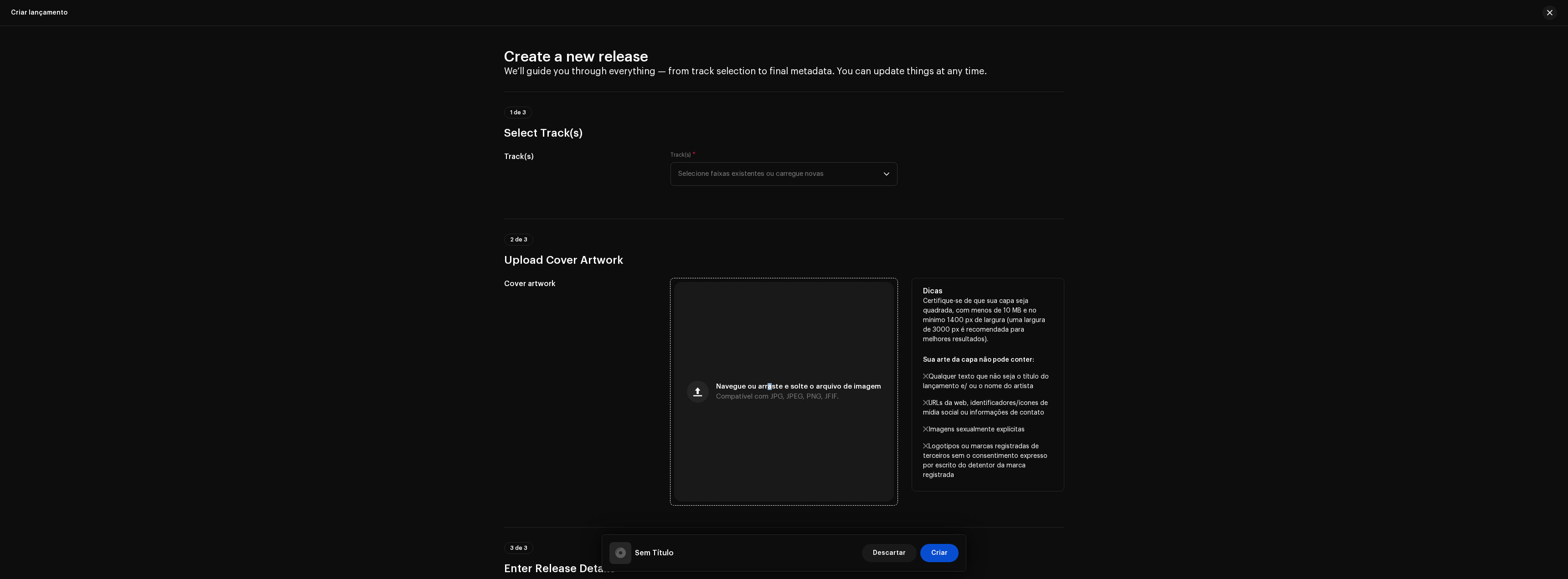
click at [765, 347] on div "Navegue ou arraste e solte o arquivo de imagem Compatível com JPG, JPEG, PNG, J…" at bounding box center [783, 391] width 219 height 219
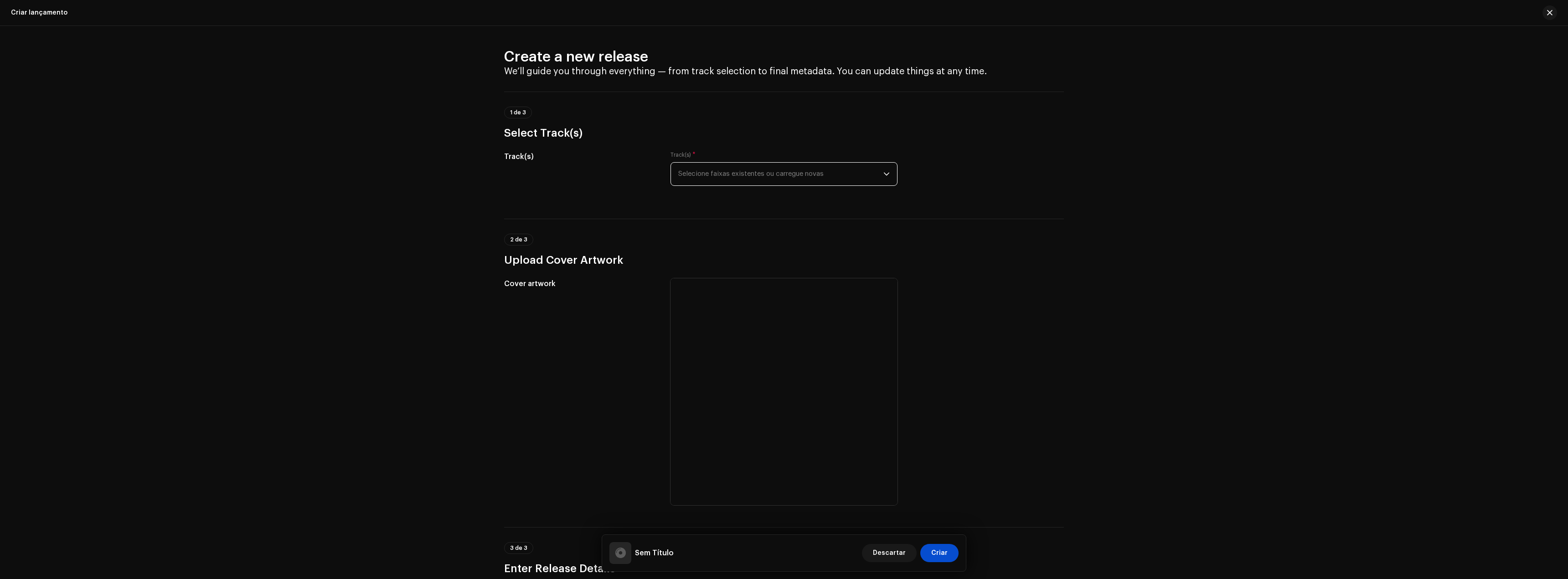
click at [717, 174] on span "Selecione faixas existentes ou carregue novas" at bounding box center [781, 173] width 205 height 23
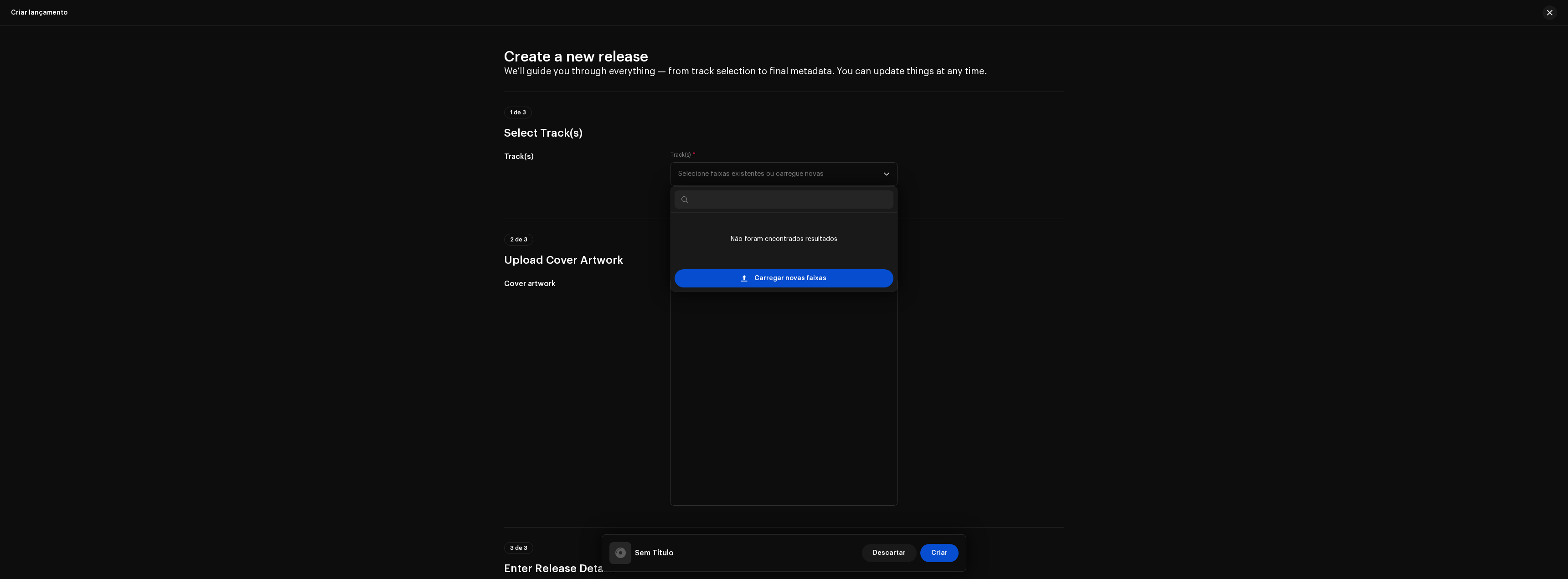
click at [573, 179] on div "Track(s)" at bounding box center [580, 174] width 151 height 45
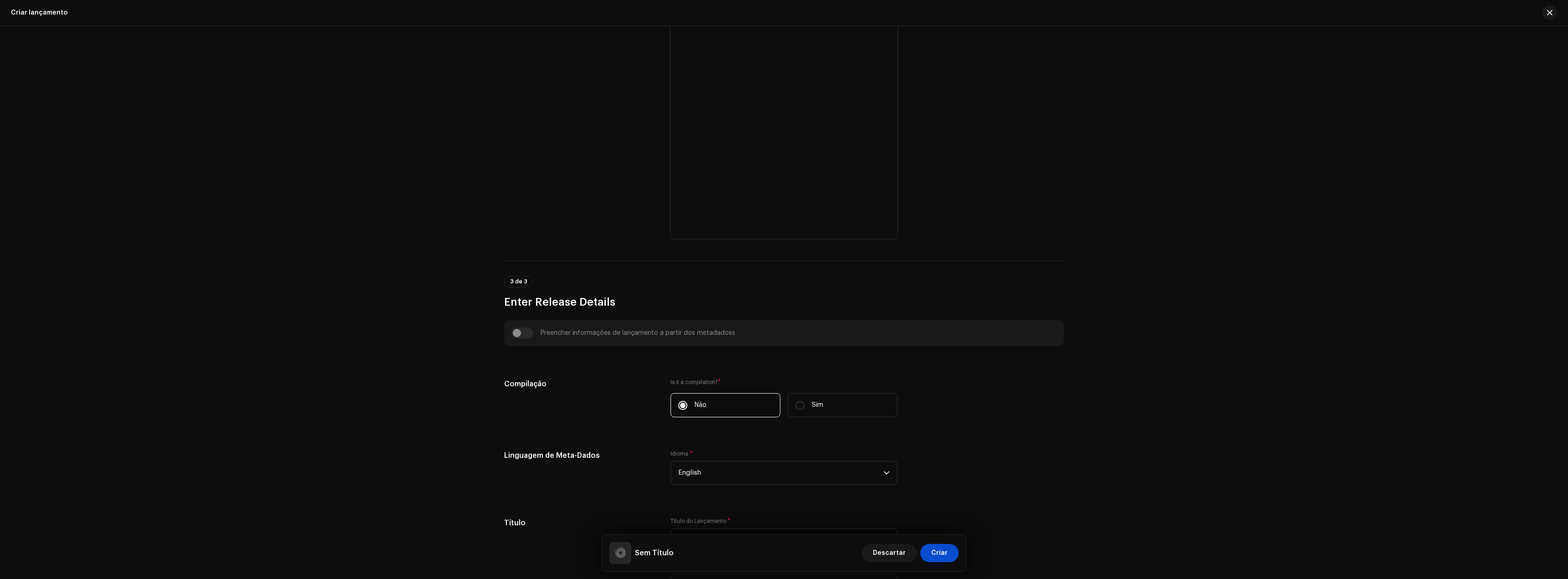
scroll to position [273, 0]
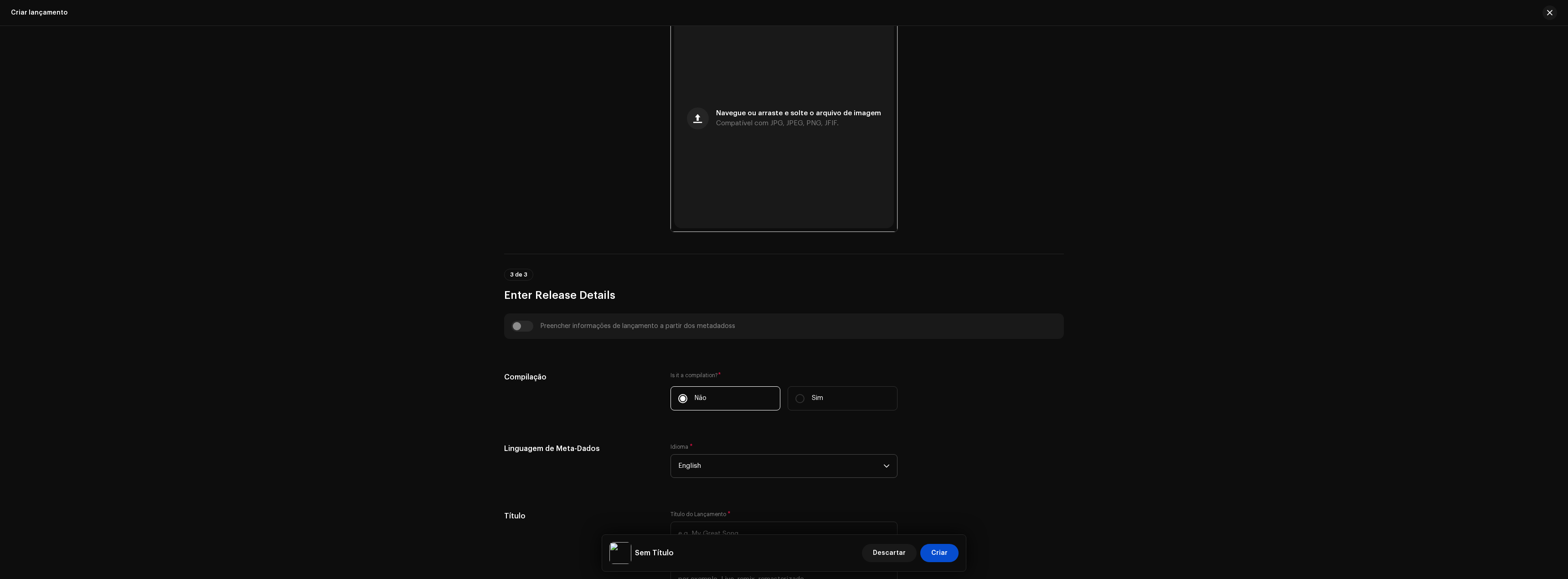
click at [716, 464] on span "English" at bounding box center [781, 466] width 205 height 23
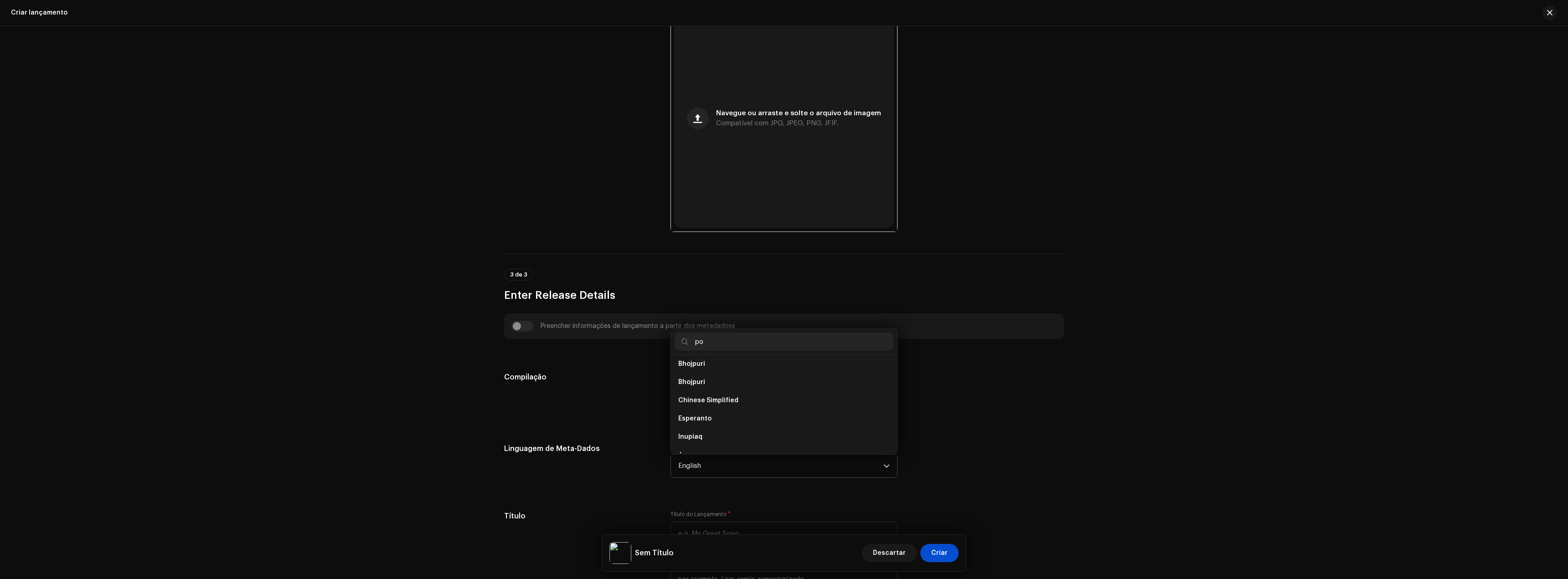
scroll to position [0, 0]
type input "port"
click at [710, 375] on li "Portuguese" at bounding box center [784, 367] width 219 height 18
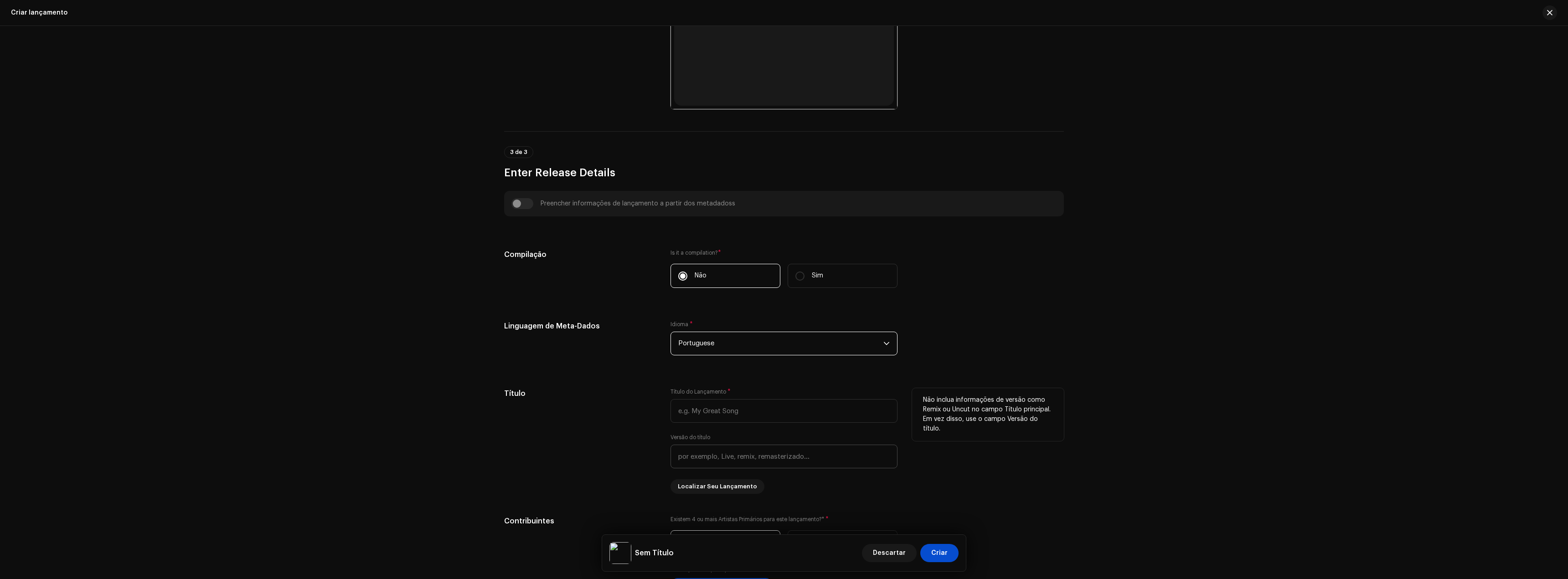
scroll to position [455, 0]
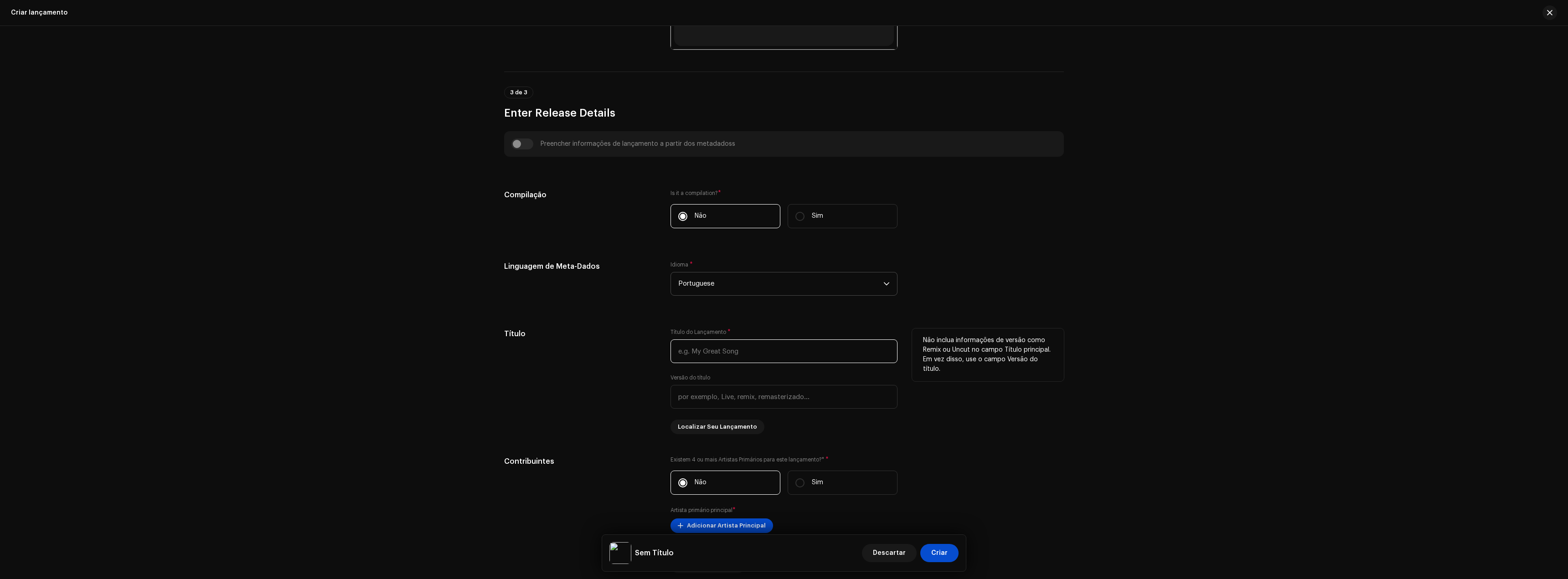
click at [699, 346] on input "text" at bounding box center [784, 351] width 227 height 24
type input "Stereo Love"
click at [809, 395] on input "text" at bounding box center [784, 397] width 227 height 24
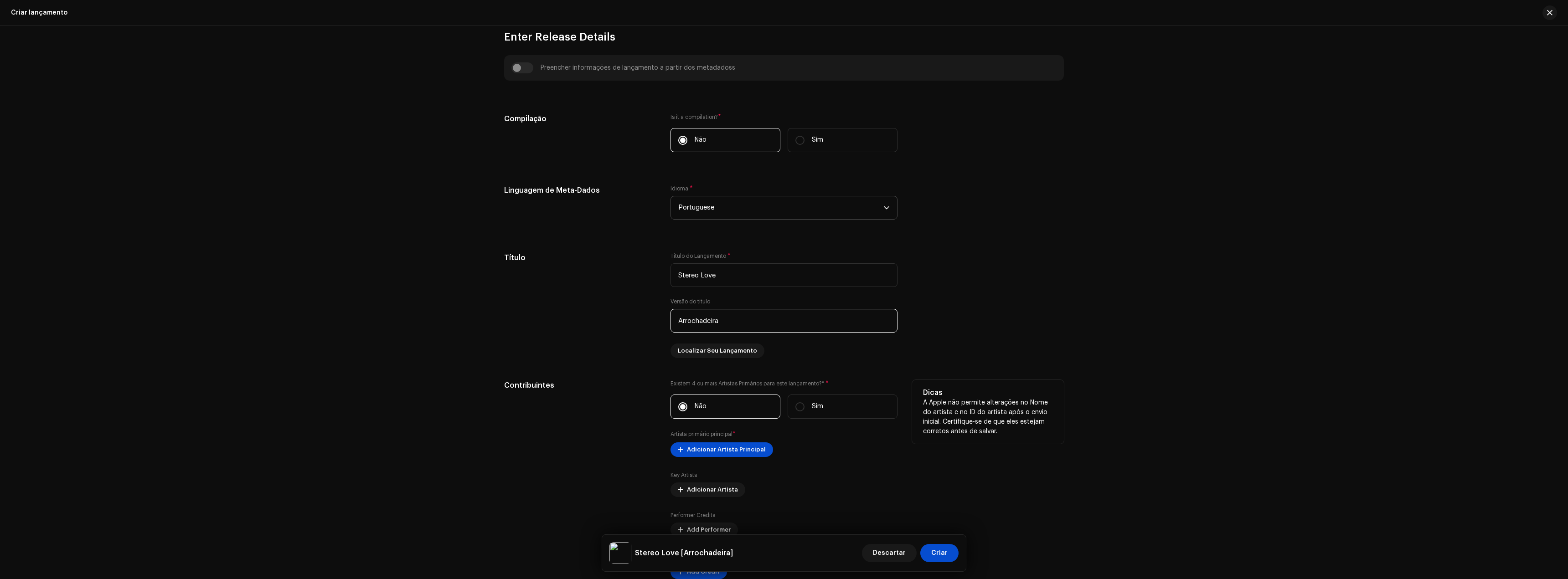
scroll to position [592, 0]
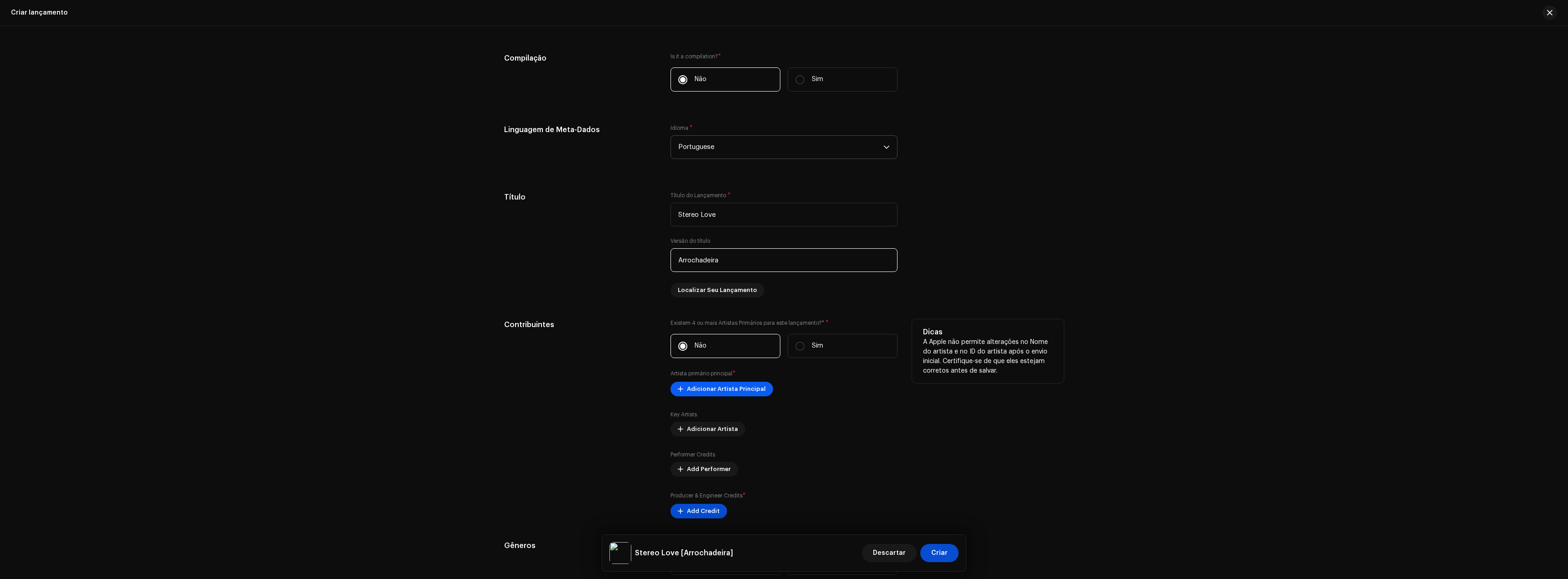
type input "Arrochadeira"
click at [725, 388] on span "Adicionar Artista Principal" at bounding box center [726, 389] width 79 height 18
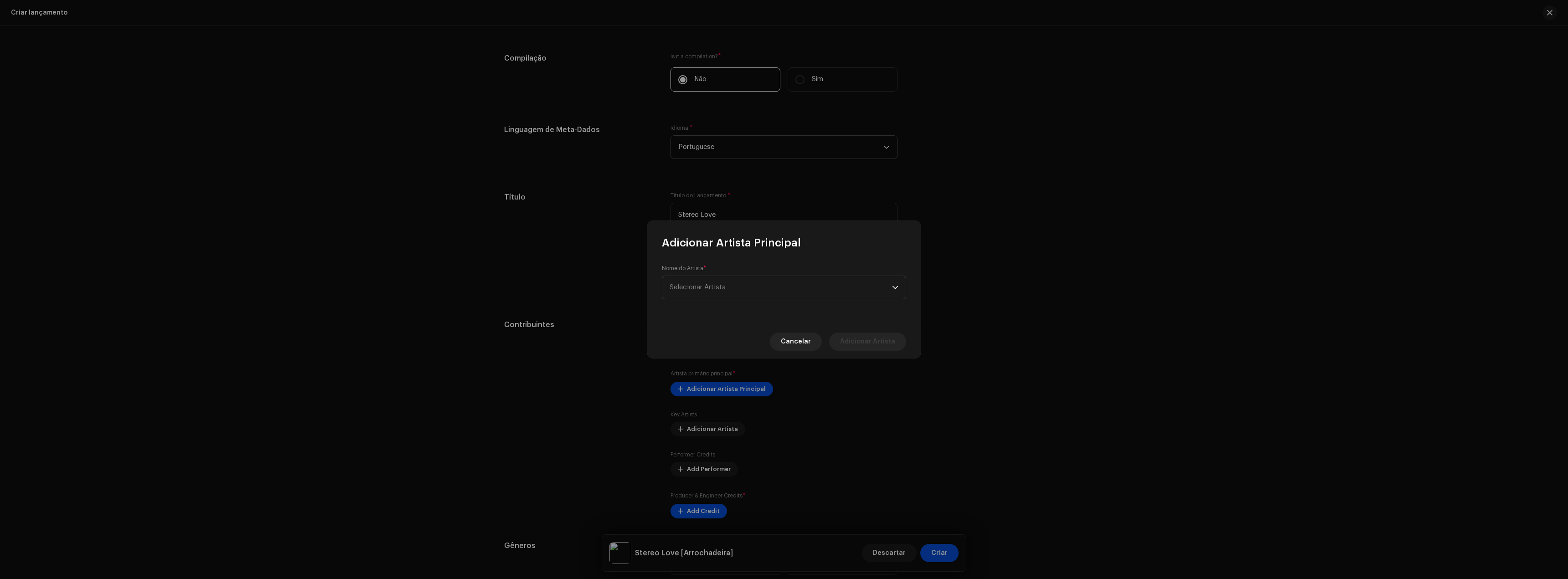
click at [732, 301] on div "Nome do Artista * Selecionar Artista" at bounding box center [784, 287] width 273 height 74
click at [727, 284] on span "Selecionar Artista" at bounding box center [781, 281] width 223 height 23
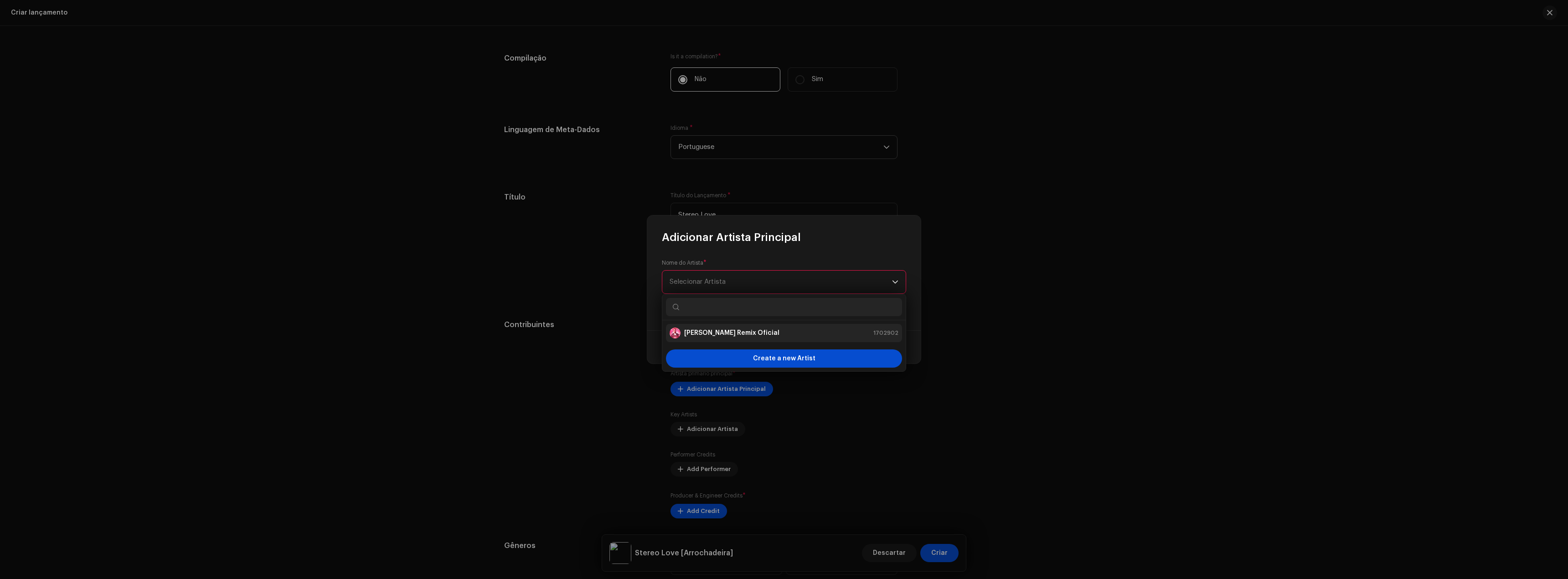
click at [697, 331] on strong "[PERSON_NAME] Remix Oficial" at bounding box center [732, 333] width 95 height 9
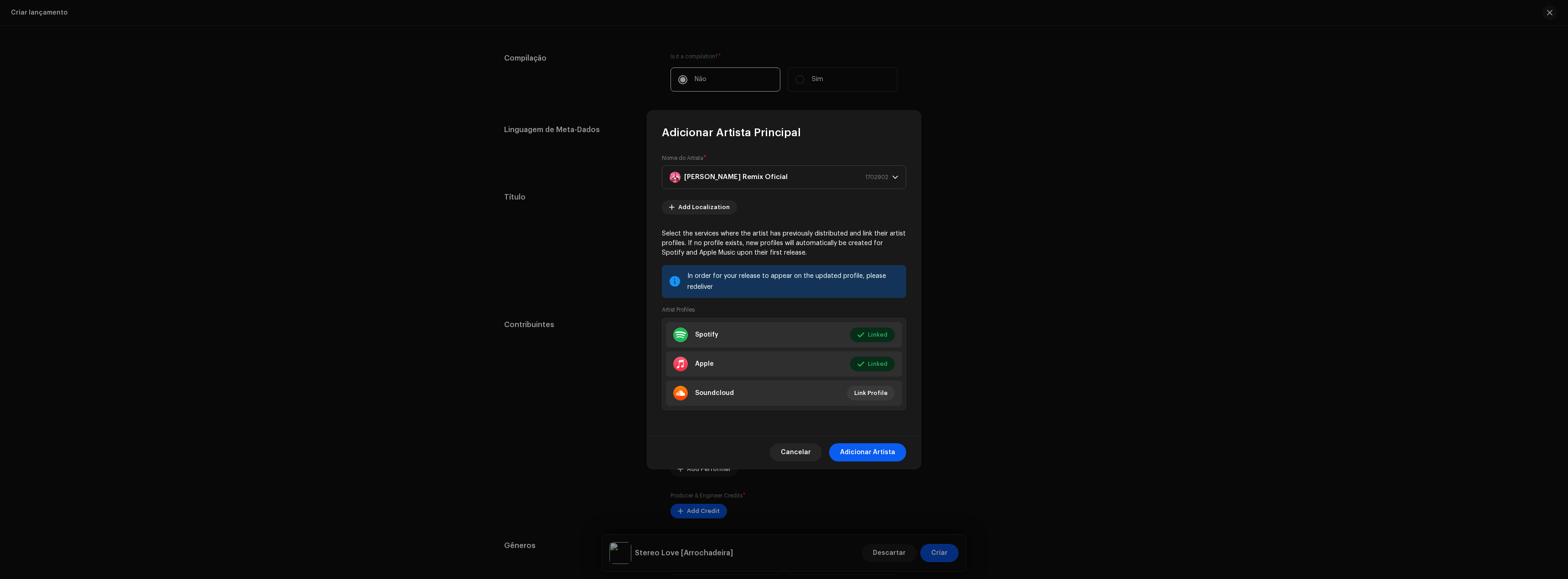
click at [868, 452] on span "Adicionar Artista" at bounding box center [868, 452] width 55 height 18
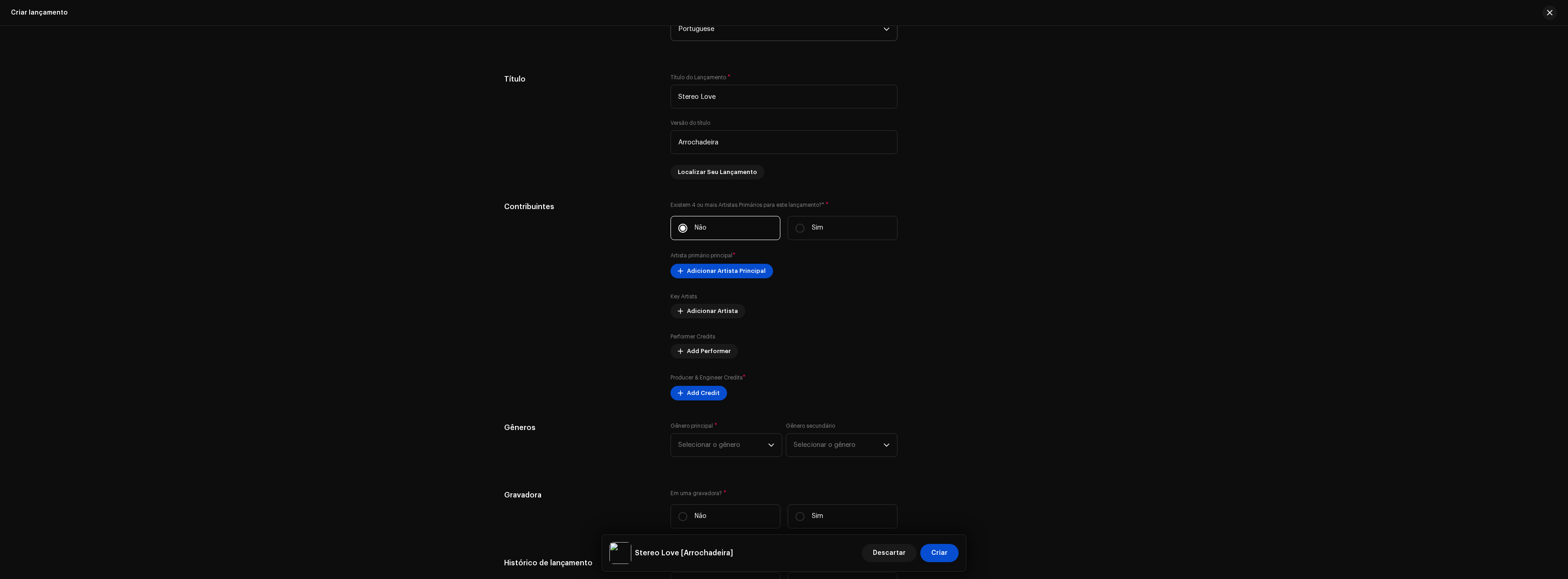
scroll to position [729, 0]
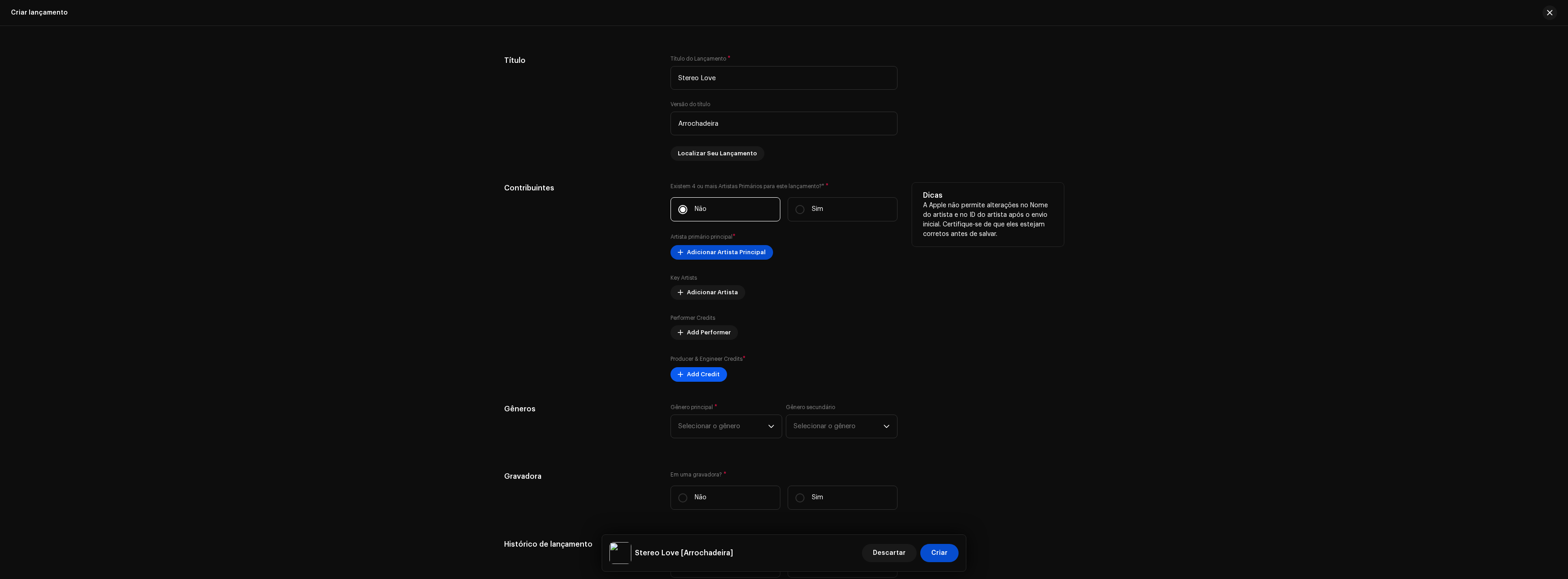
click at [697, 372] on span "Add Credit" at bounding box center [703, 375] width 33 height 18
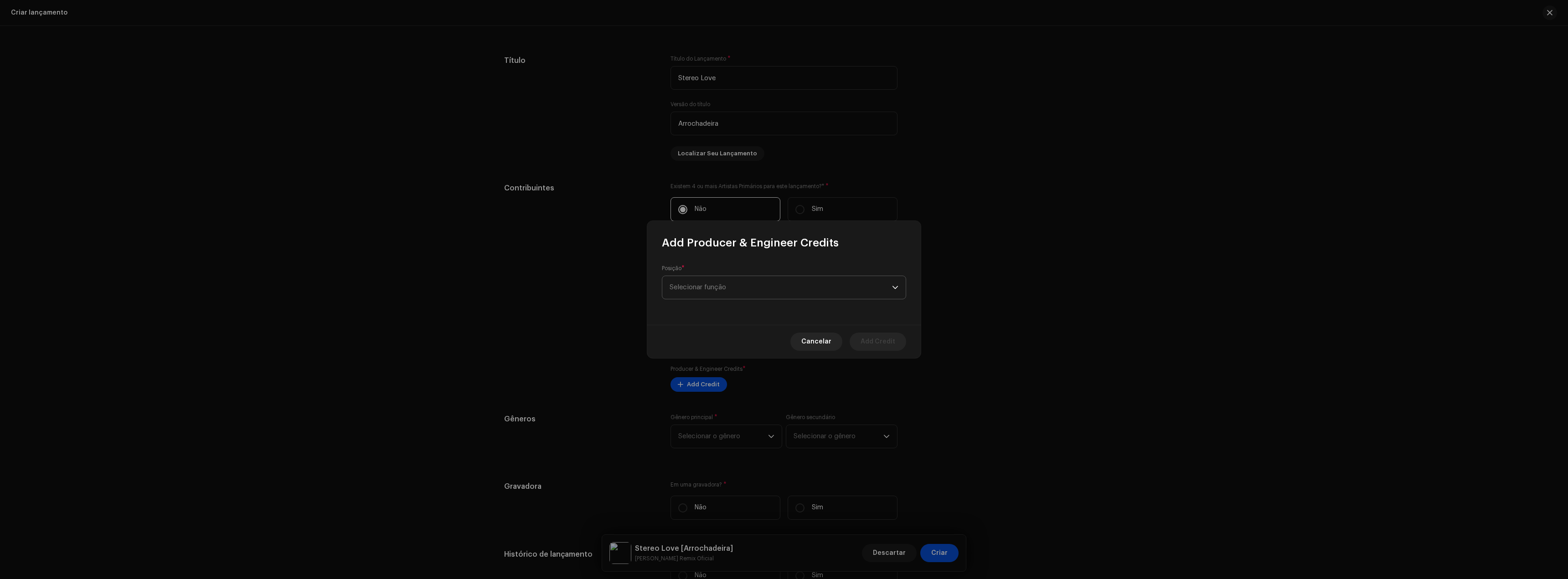
click at [714, 278] on span "Selecionar função" at bounding box center [781, 287] width 223 height 23
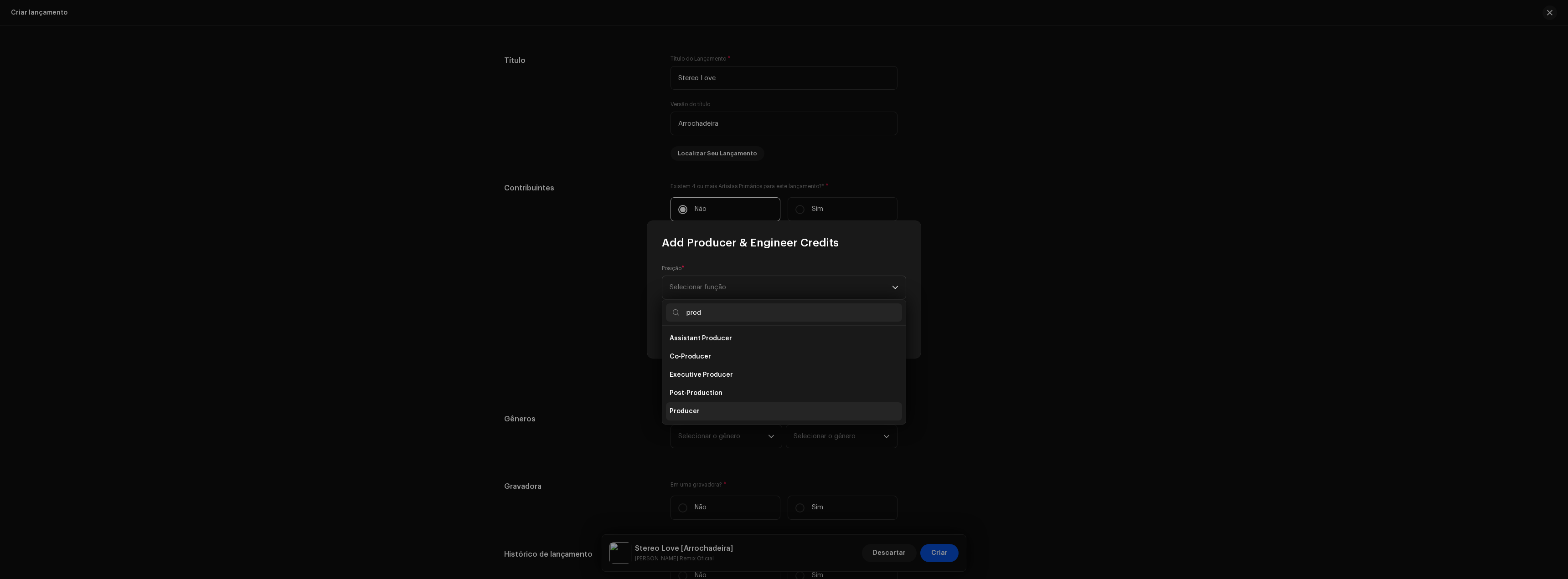
type input "prod"
click at [691, 413] on span "Producer" at bounding box center [684, 411] width 30 height 9
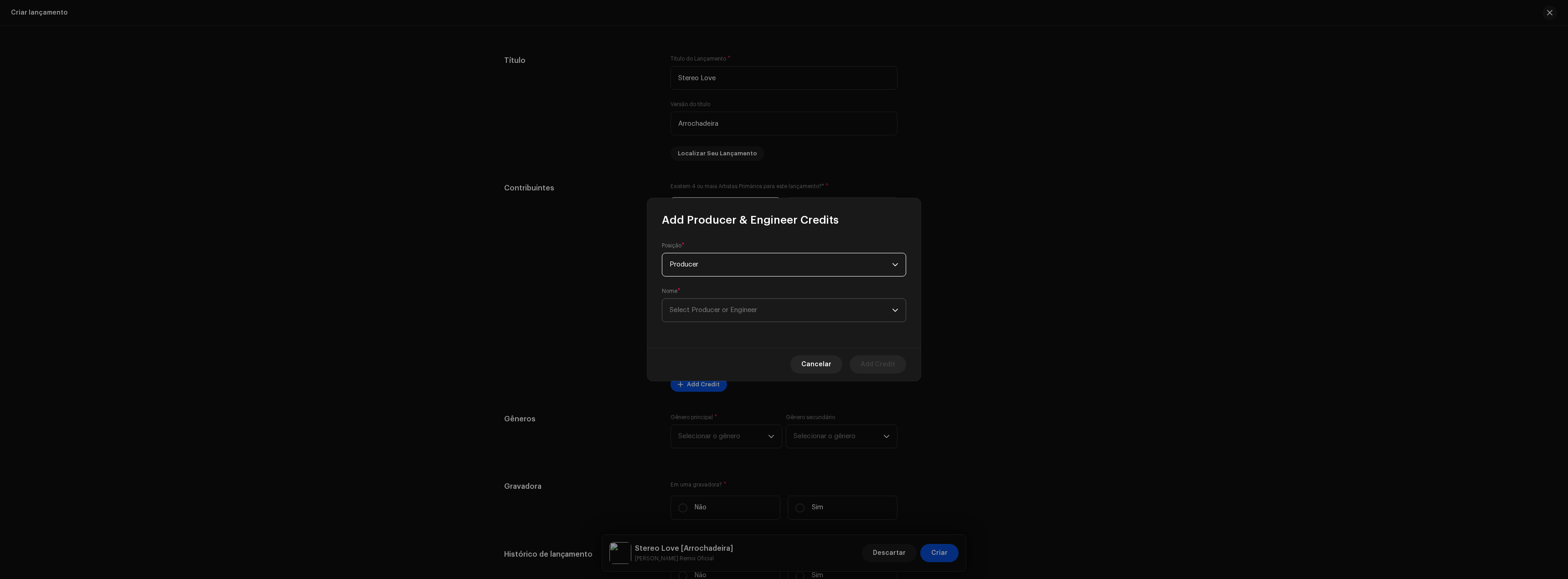
click at [756, 313] on span "Select Producer or Engineer" at bounding box center [713, 310] width 87 height 7
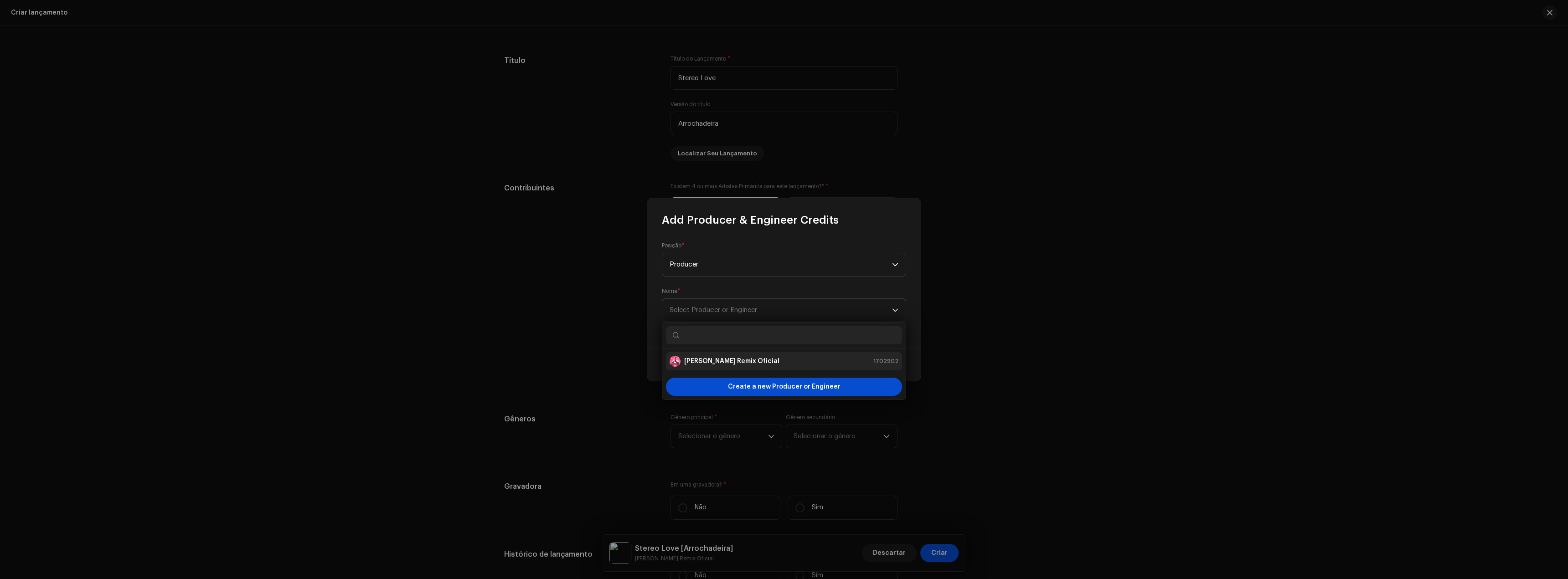
click at [763, 356] on div "[PERSON_NAME] Remix Oficial 1702902" at bounding box center [783, 361] width 229 height 11
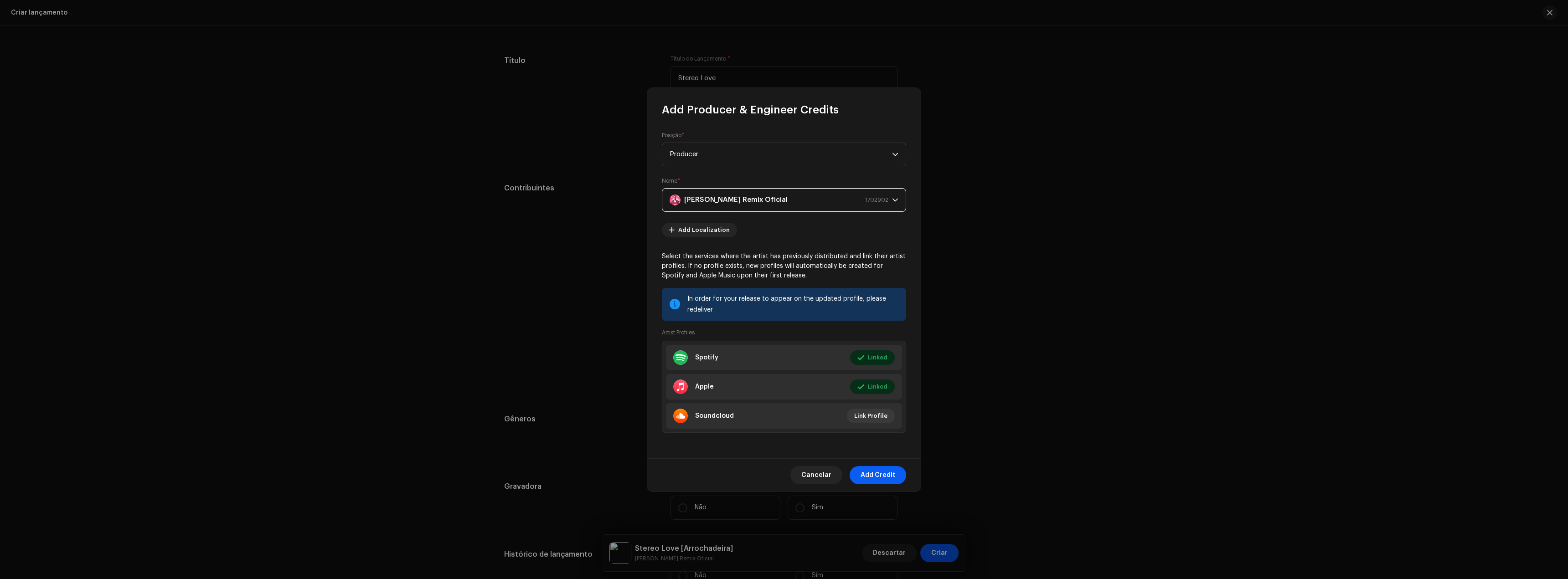
click at [879, 477] on span "Add Credit" at bounding box center [878, 475] width 35 height 18
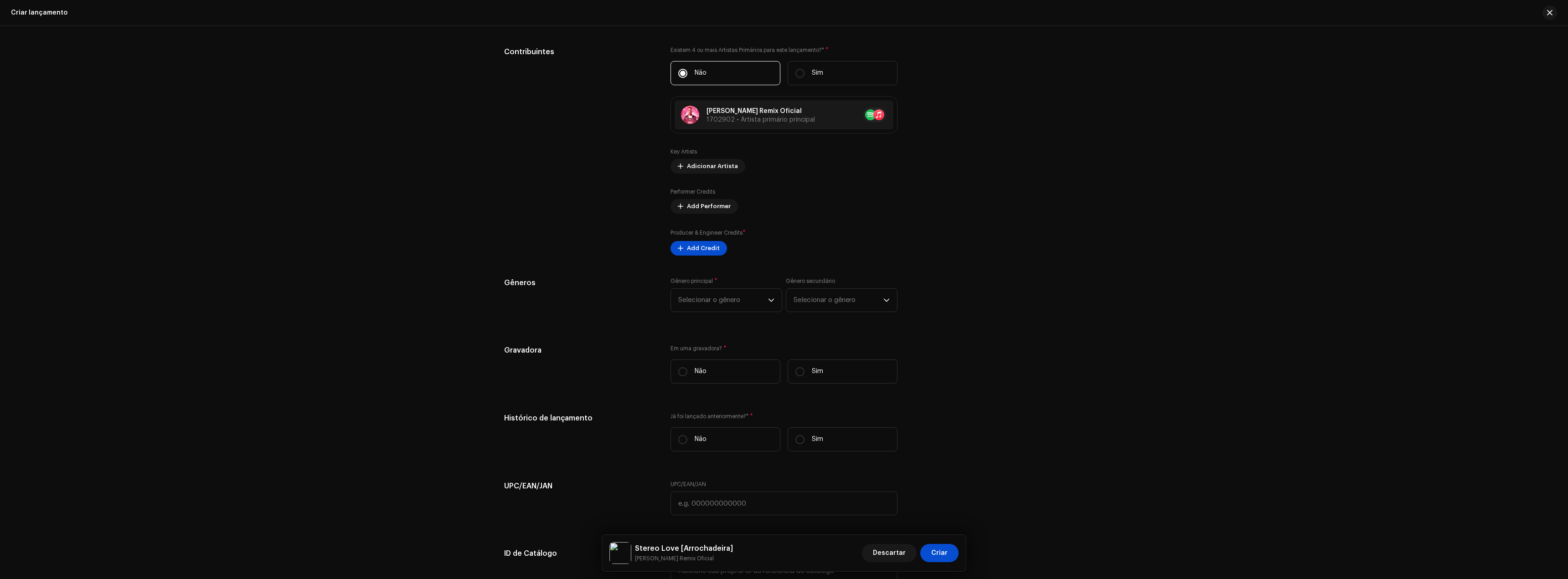
scroll to position [866, 0]
click at [735, 296] on span "Selecionar o gênero" at bounding box center [723, 300] width 90 height 23
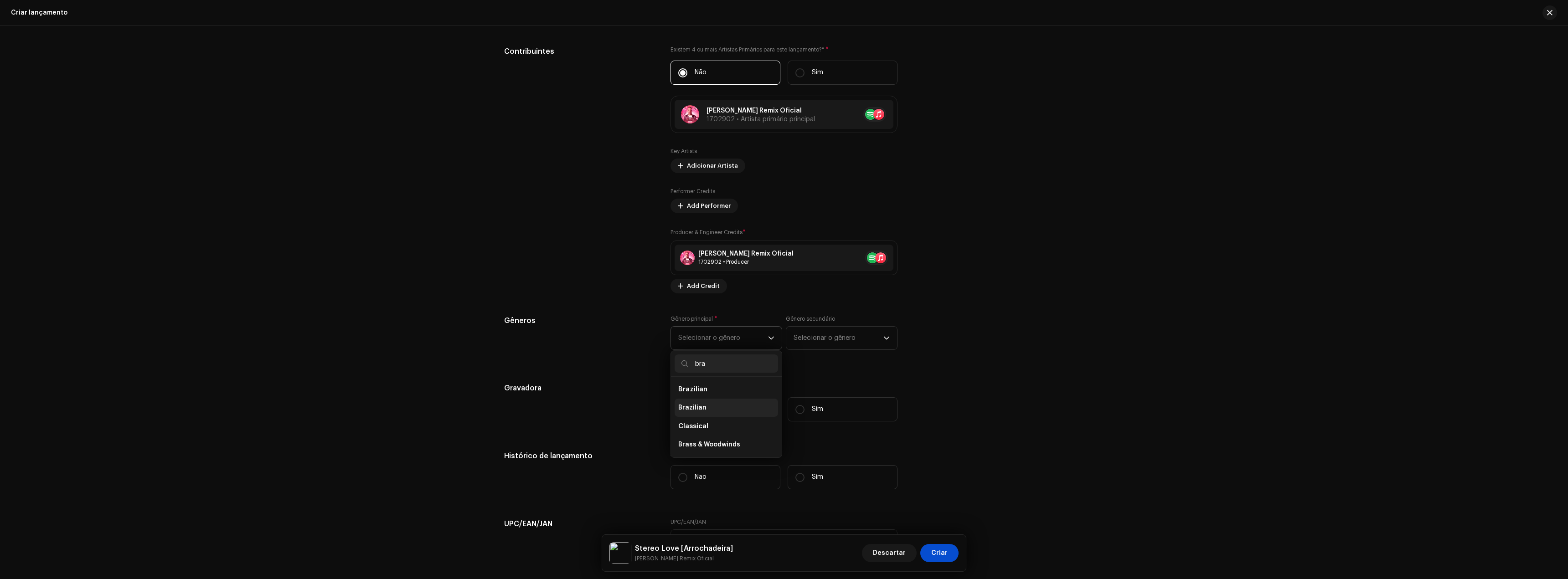
type input "bra"
click at [695, 412] on span "Brazilian" at bounding box center [693, 408] width 28 height 9
click at [820, 337] on span "Selecionar o gênero" at bounding box center [838, 338] width 90 height 23
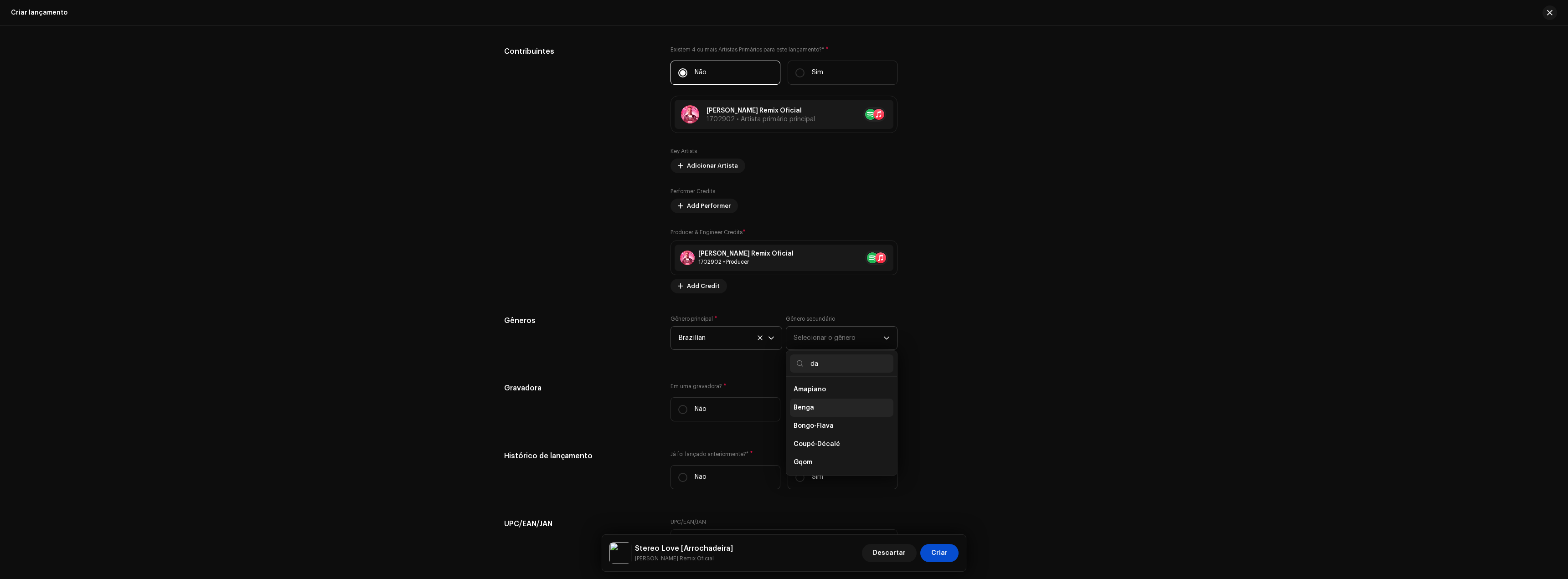
scroll to position [0, 0]
type input "da"
click at [807, 463] on span "Dance" at bounding box center [804, 463] width 21 height 7
click at [823, 437] on li "Dance" at bounding box center [842, 436] width 104 height 18
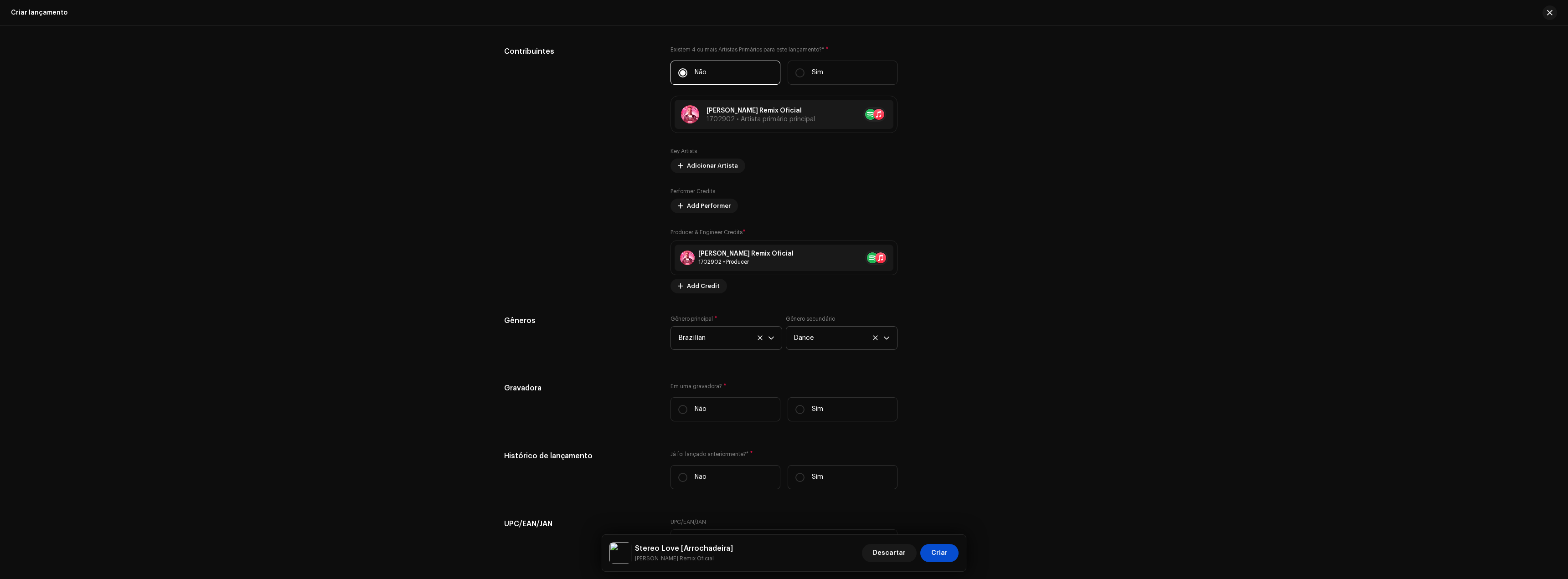
click at [988, 356] on div "Gêneros Gênero principal * Brazilian Gênero secundário Dance" at bounding box center [784, 338] width 560 height 45
click at [685, 409] on input "Não" at bounding box center [683, 410] width 9 height 9
radio input "true"
click at [686, 474] on label "Não" at bounding box center [726, 477] width 110 height 24
click at [686, 474] on input "Não" at bounding box center [683, 477] width 9 height 9
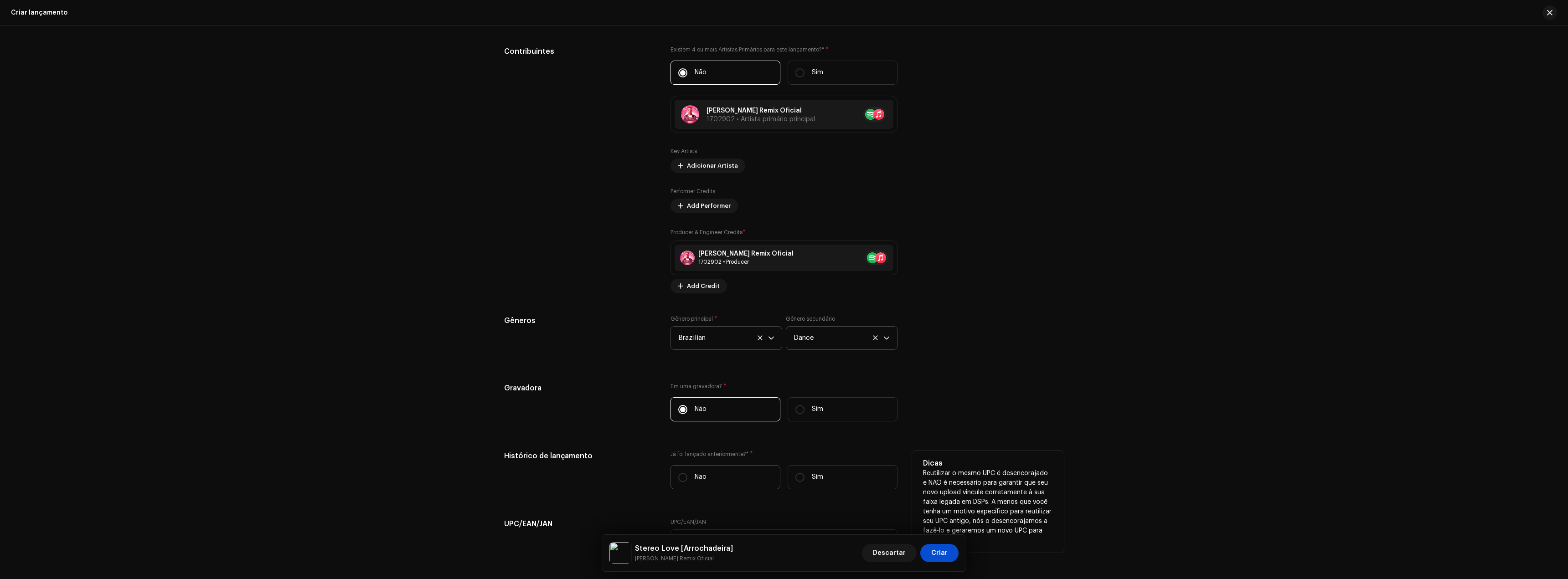
radio input "true"
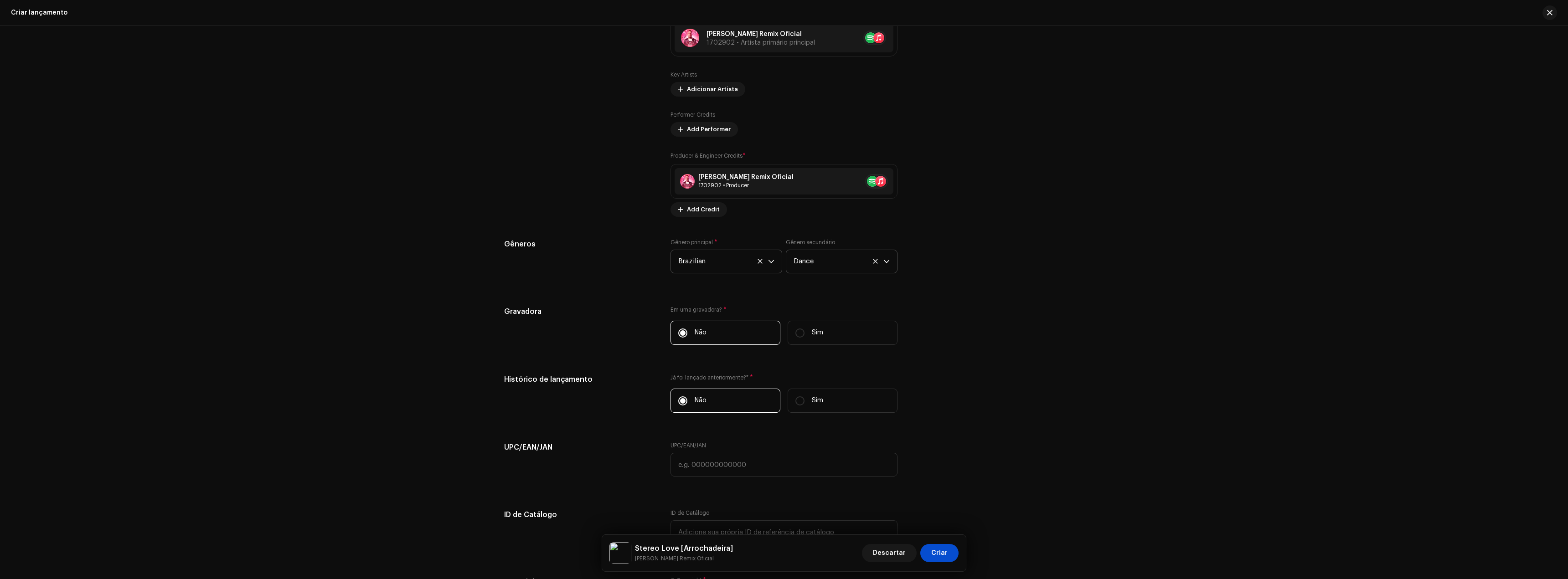
scroll to position [1002, 0]
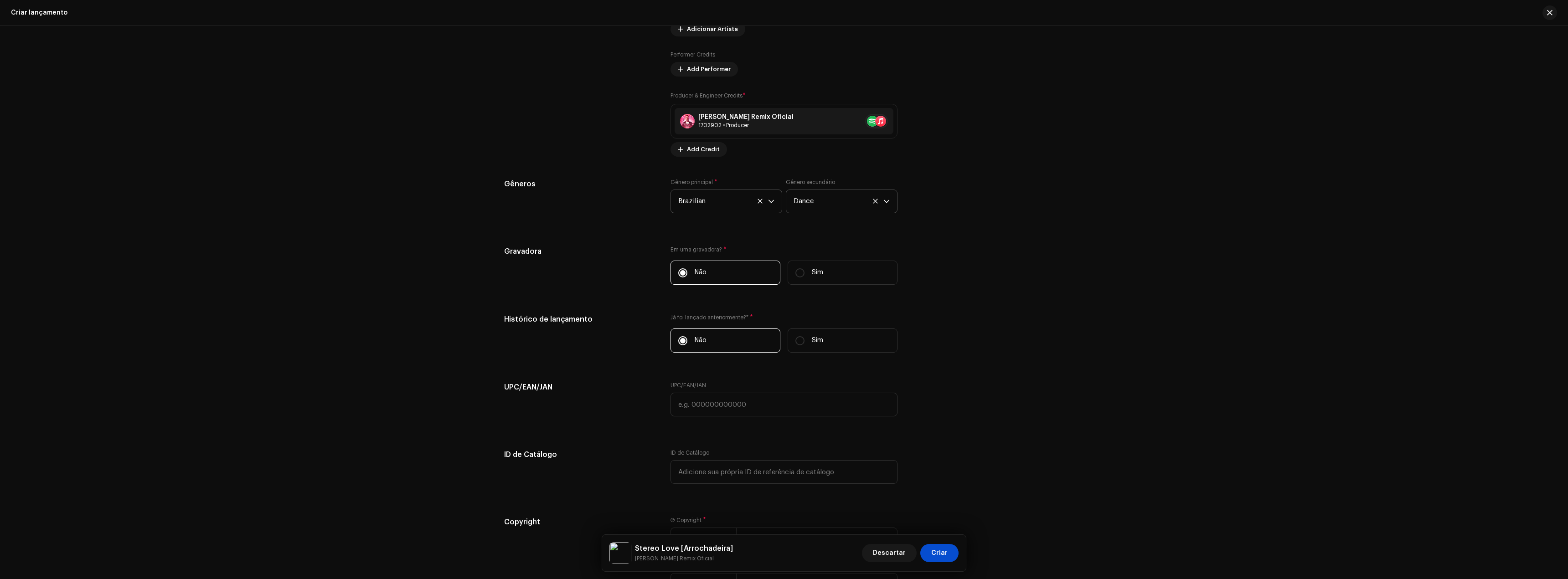
click at [812, 199] on span "Dance" at bounding box center [838, 201] width 90 height 23
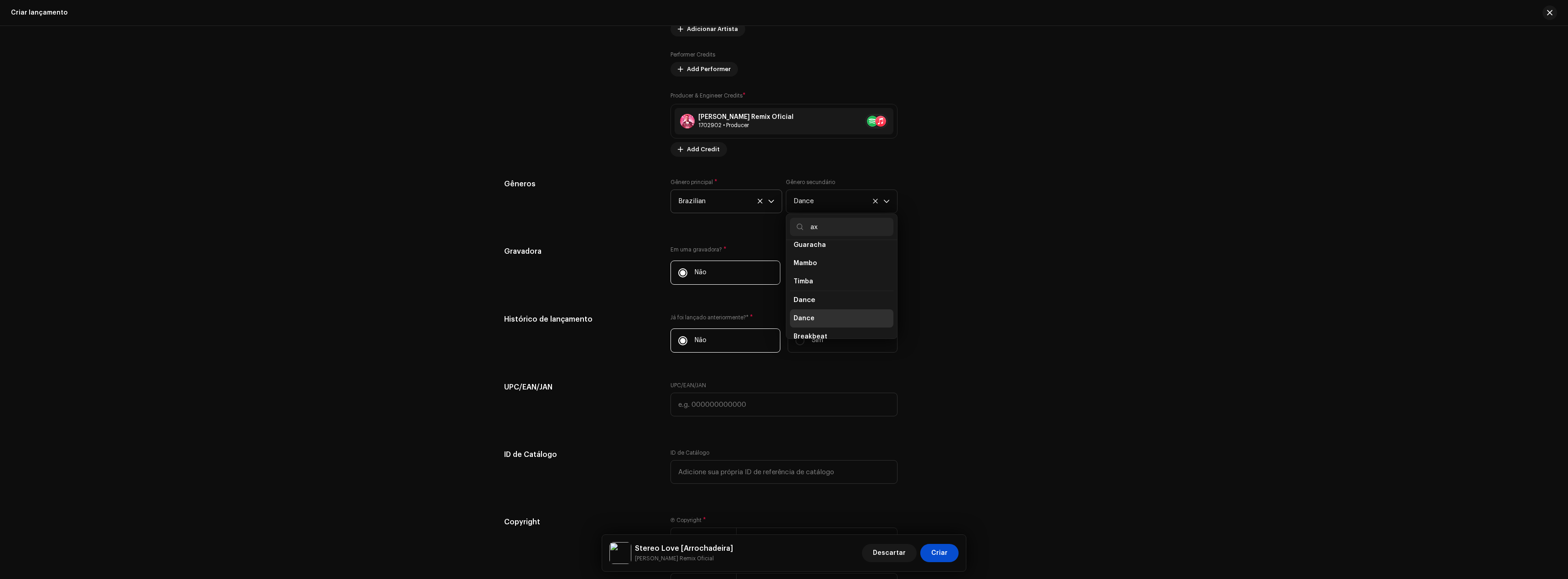
scroll to position [19, 0]
type input "ax"
click at [811, 292] on li "Axé" at bounding box center [842, 289] width 104 height 18
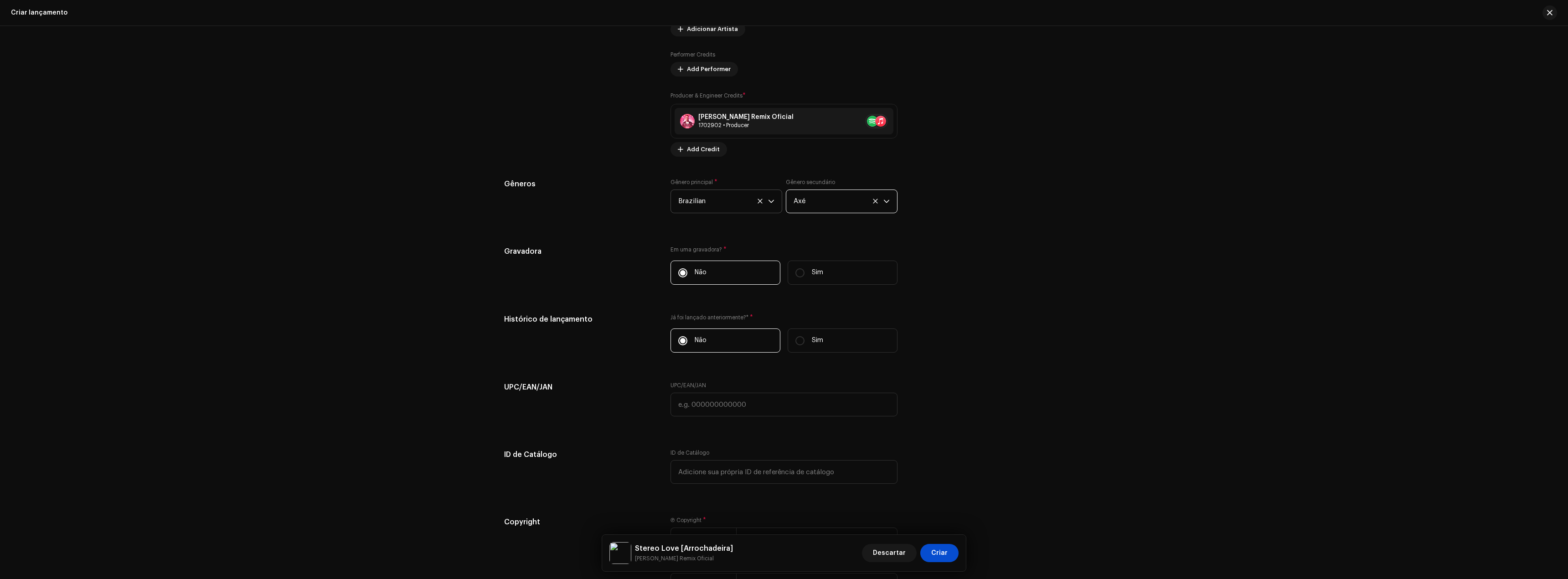
click at [1020, 298] on div "Preencher informações de lançamento a partir dos metadadoss Compilação Is it a …" at bounding box center [784, 96] width 560 height 1023
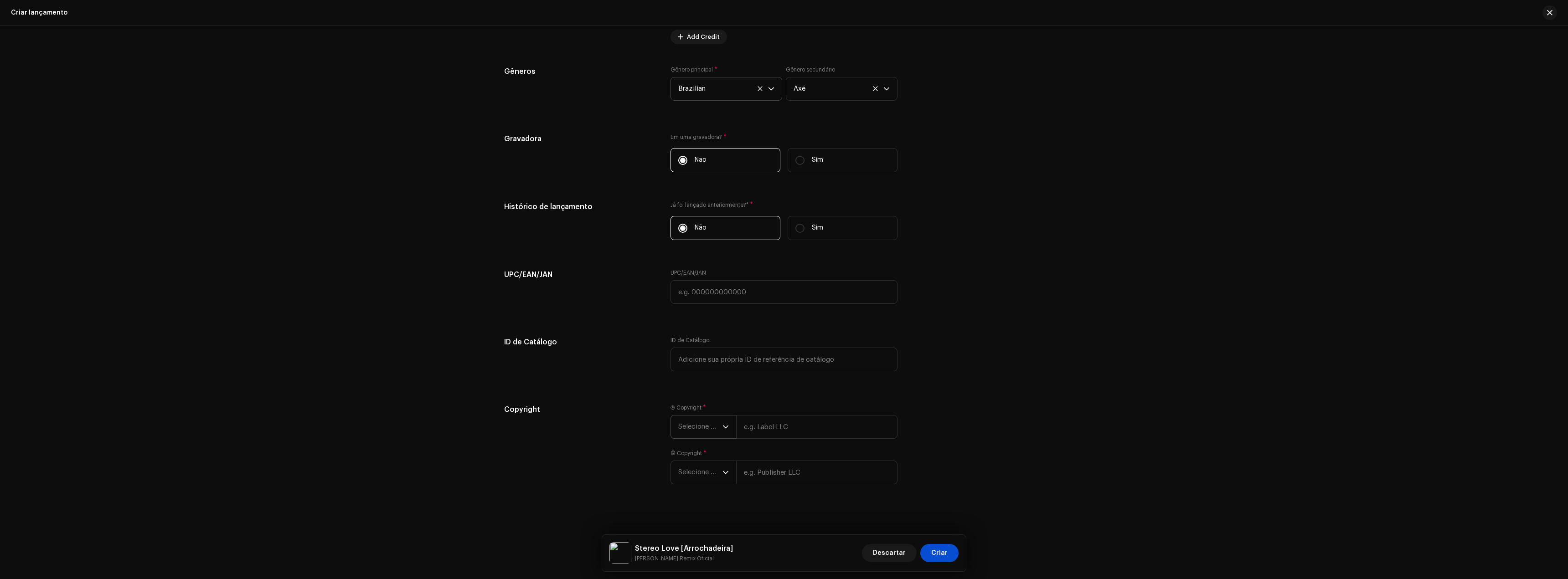
scroll to position [1119, 0]
click at [700, 418] on span "Selecione o ano" at bounding box center [700, 423] width 44 height 23
click at [697, 498] on li "2025" at bounding box center [707, 493] width 65 height 18
click at [783, 416] on input "text" at bounding box center [816, 423] width 161 height 24
type input "[PERSON_NAME] Remix Oficial"
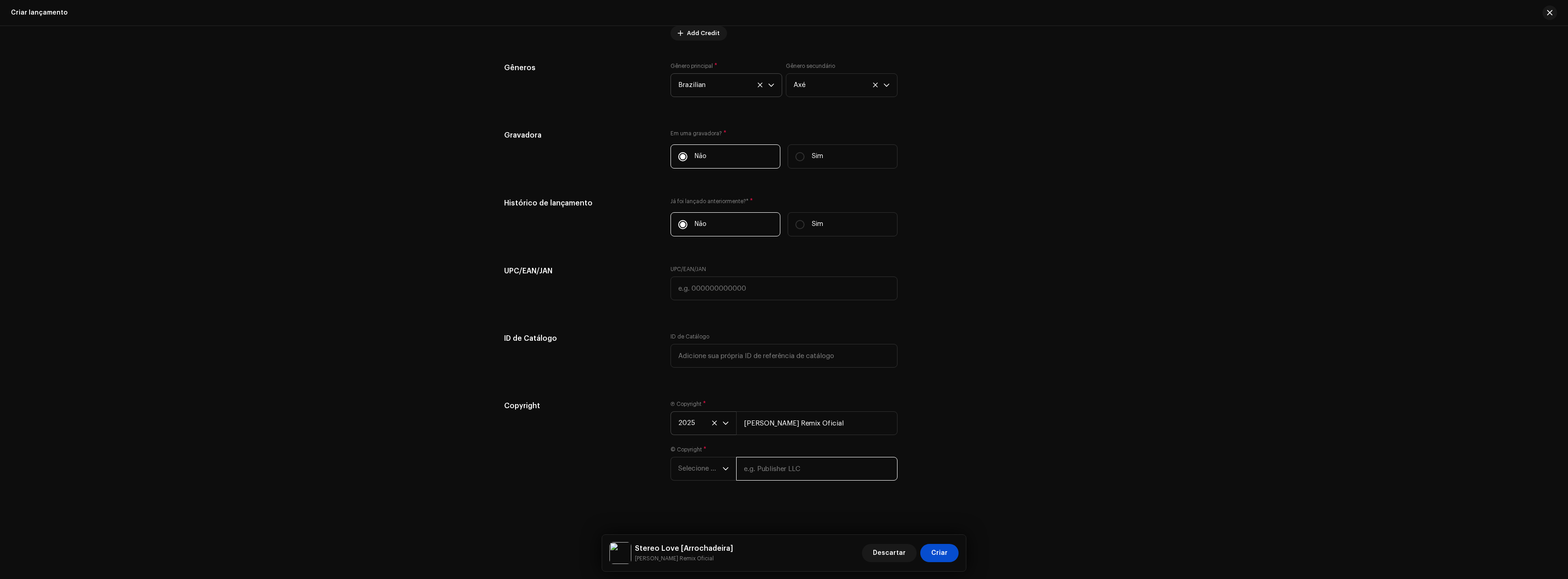
click at [774, 466] on input "text" at bounding box center [816, 468] width 161 height 24
paste input "[PERSON_NAME] Remix Oficial"
type input "[PERSON_NAME] Remix Oficial"
click at [699, 472] on span "Selecione o ano" at bounding box center [700, 468] width 44 height 23
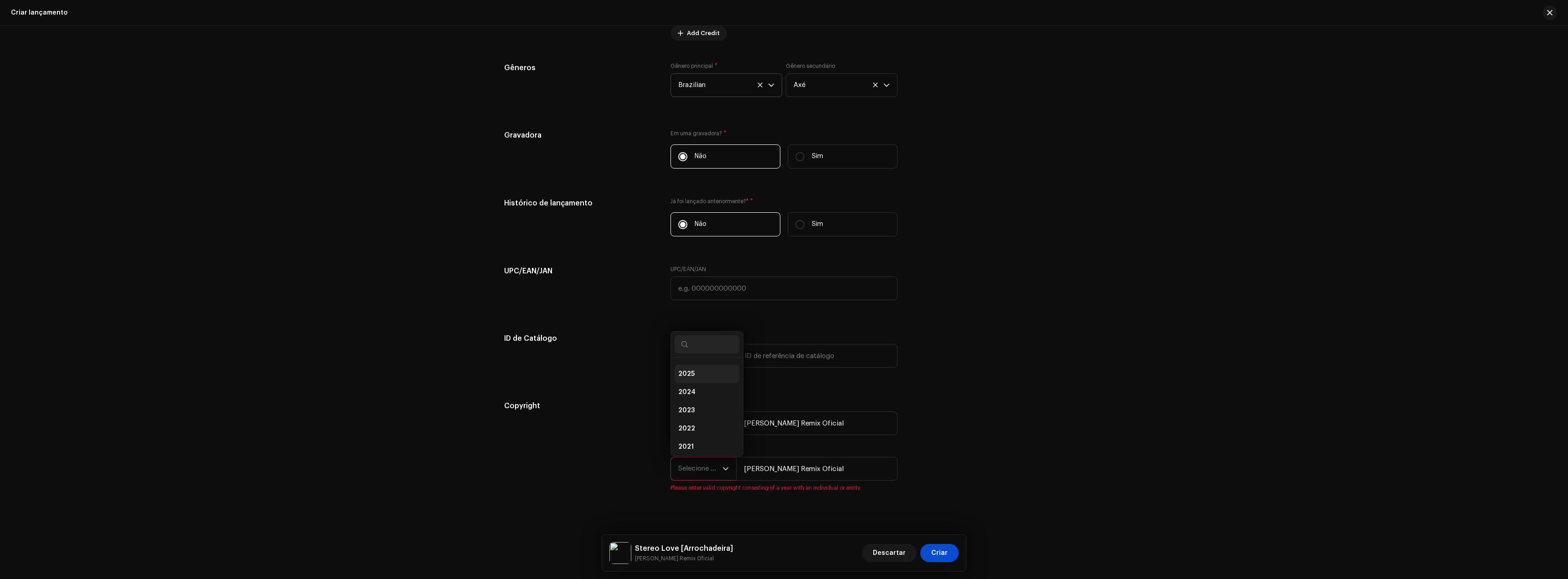
click at [697, 377] on li "2025" at bounding box center [707, 374] width 65 height 18
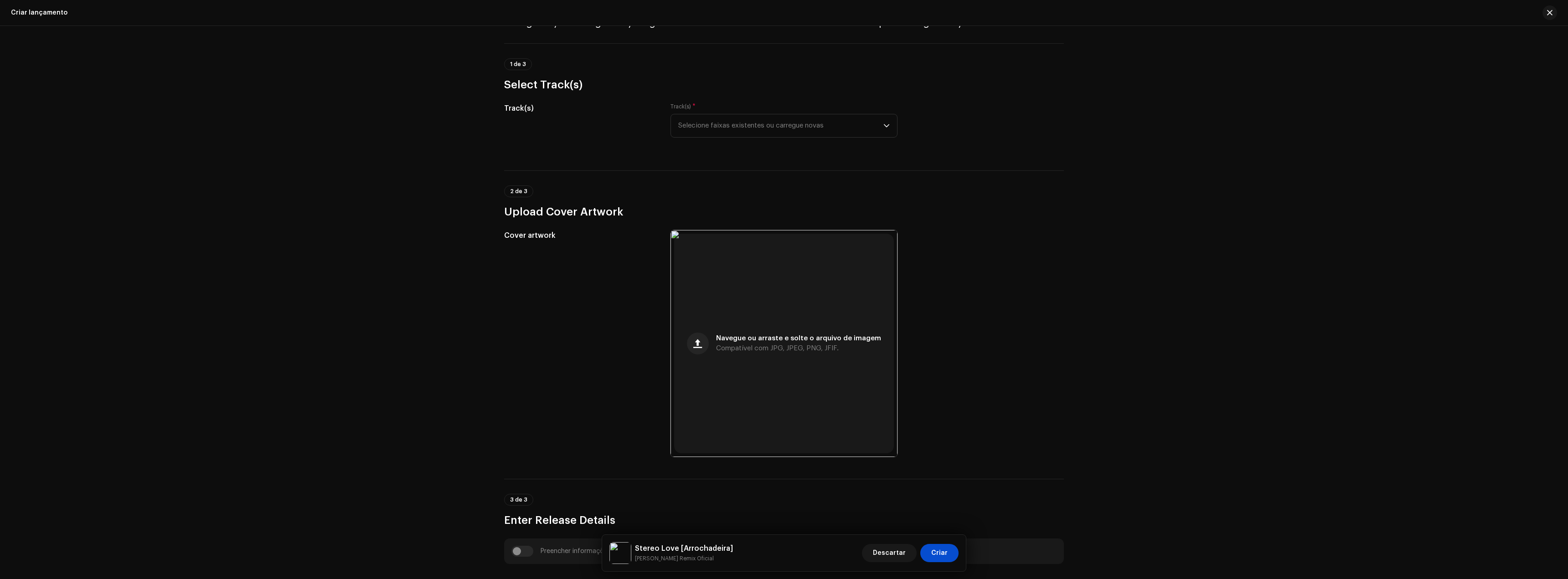
scroll to position [0, 0]
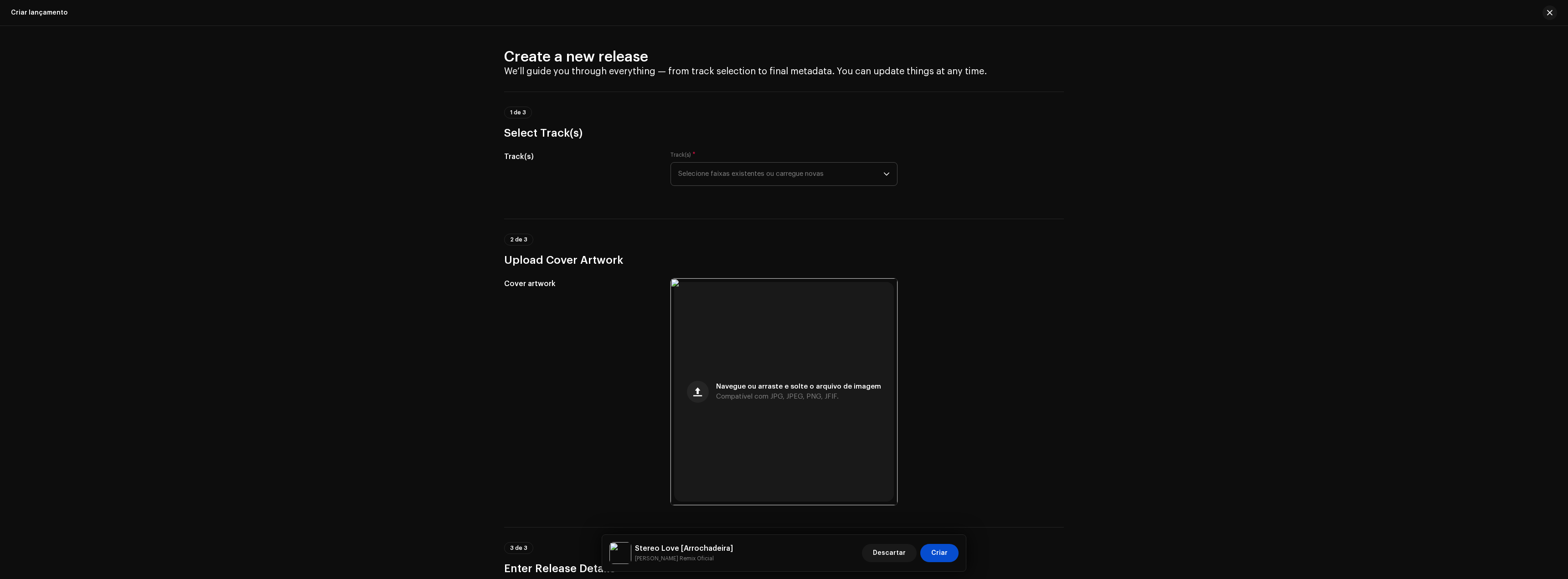
click at [799, 176] on span "Selecione faixas existentes ou carregue novas" at bounding box center [781, 173] width 205 height 23
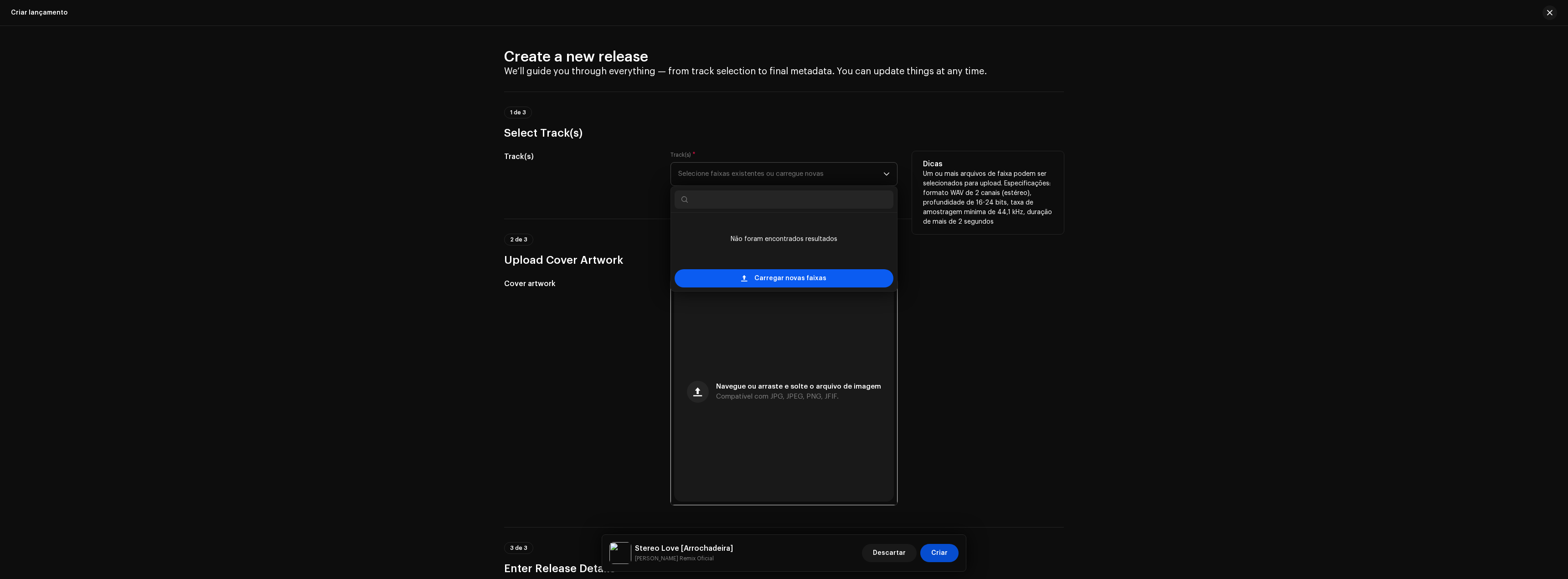
click at [774, 285] on span "Carregar novas faixas" at bounding box center [790, 278] width 72 height 18
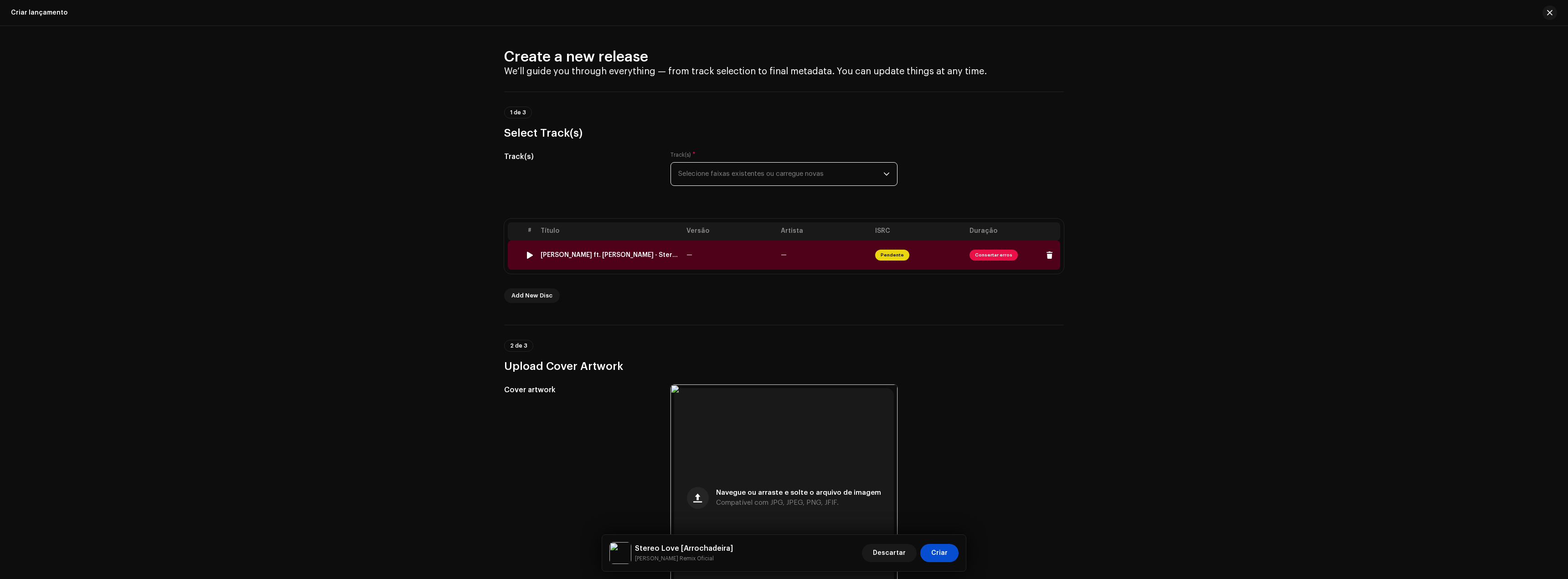
click at [994, 251] on span "Consertar erros" at bounding box center [994, 255] width 49 height 11
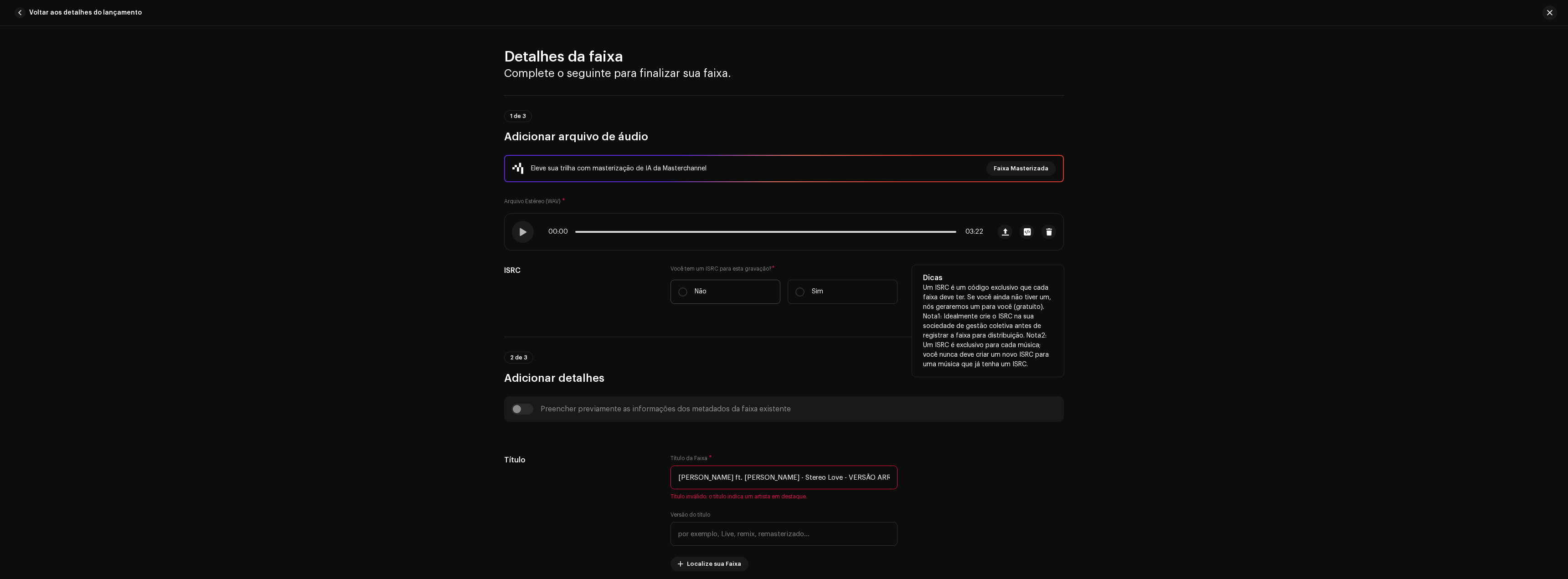
click at [697, 286] on label "Não" at bounding box center [726, 291] width 110 height 24
click at [688, 287] on input "Não" at bounding box center [683, 292] width 9 height 9
radio input "true"
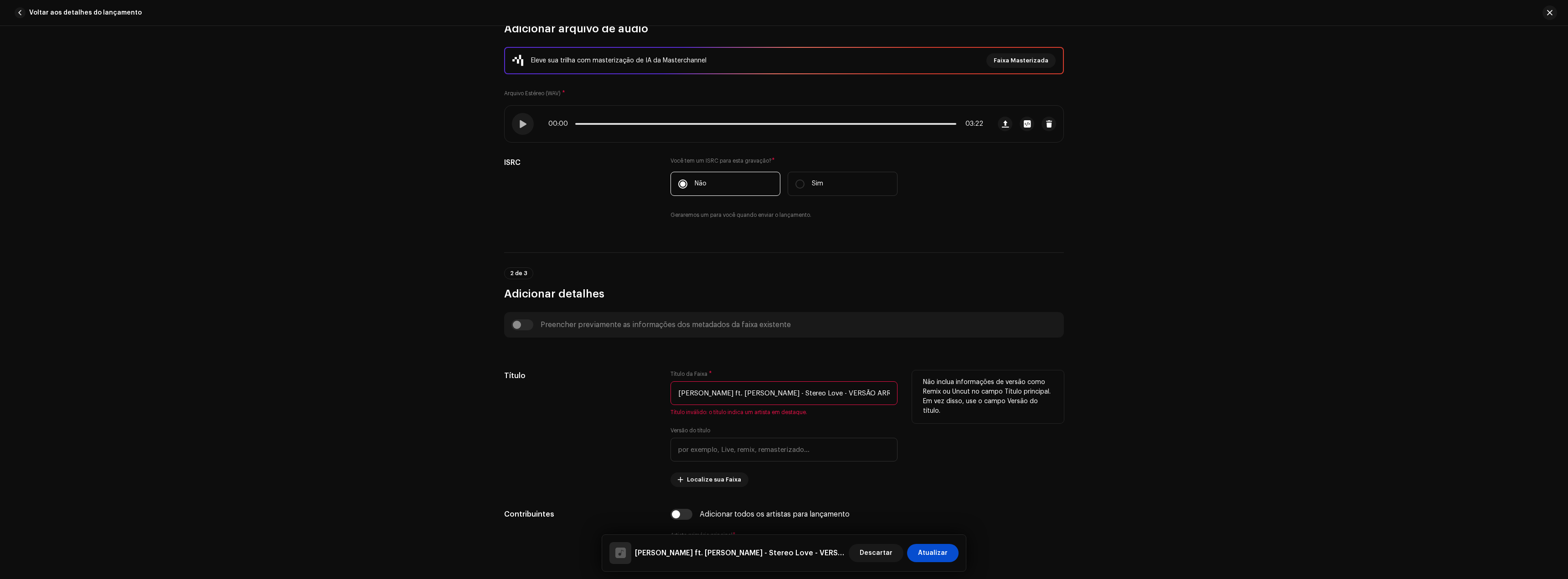
scroll to position [182, 0]
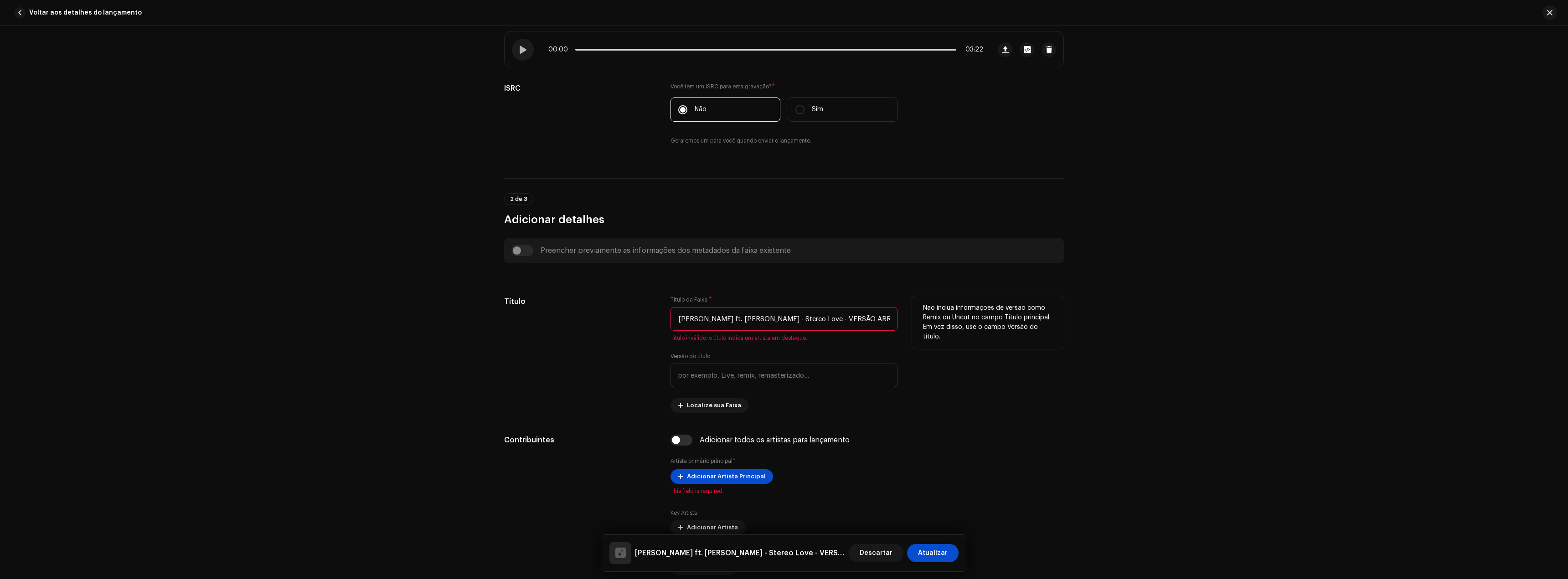
click at [708, 321] on input "Edward Maia ft. Vika Jargulina - Stereo Love - VERSÃO ARROCHADEIRA (( GUSTAVO R…" at bounding box center [784, 319] width 227 height 24
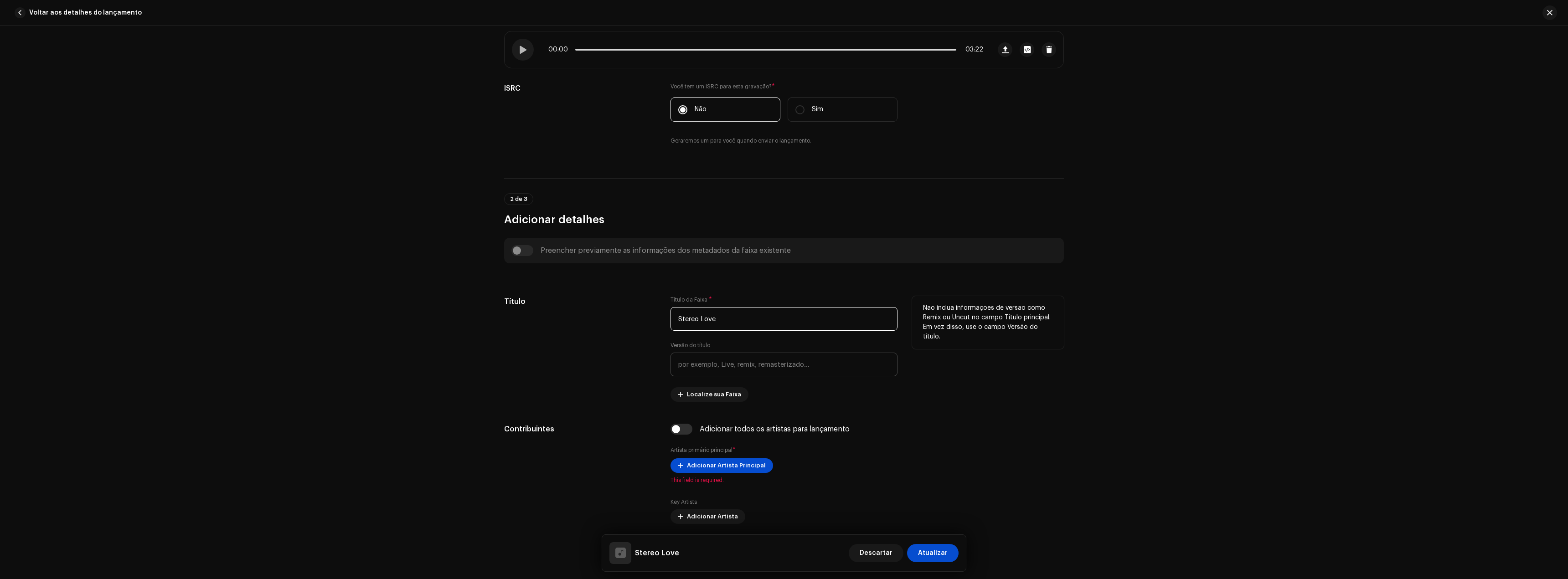
type input "Stereo Love"
click at [685, 356] on input "text" at bounding box center [784, 364] width 227 height 24
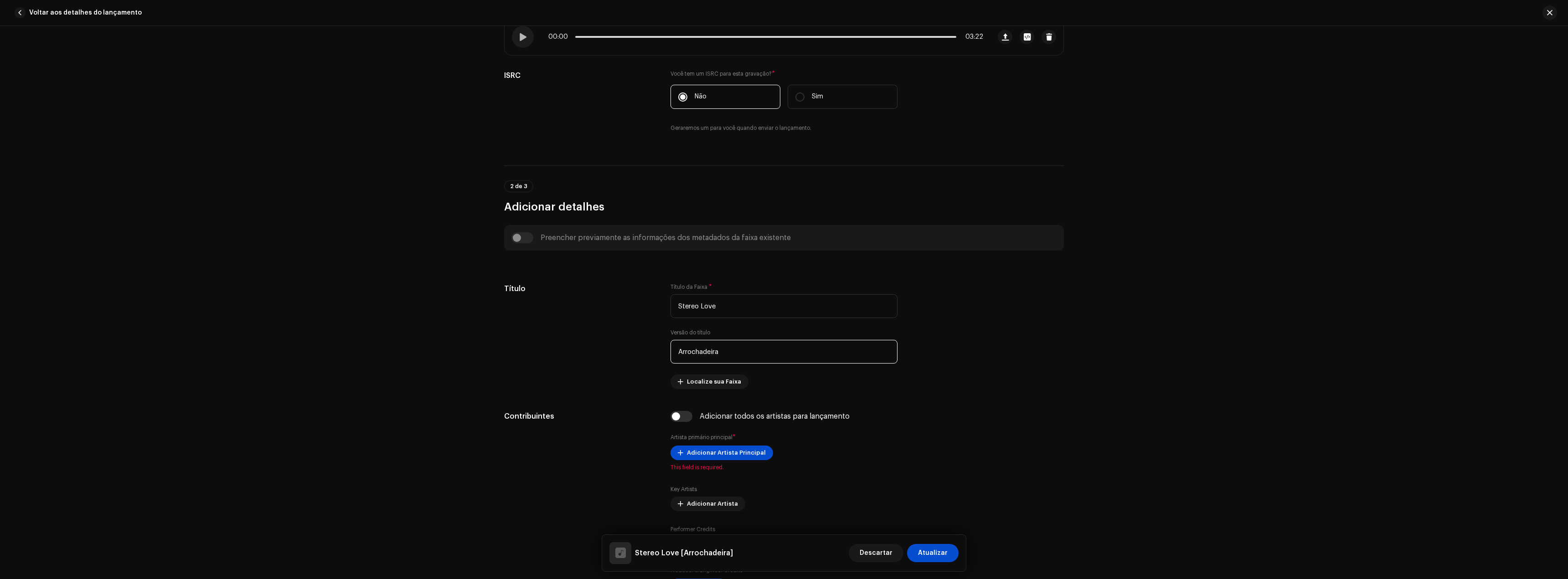
scroll to position [319, 0]
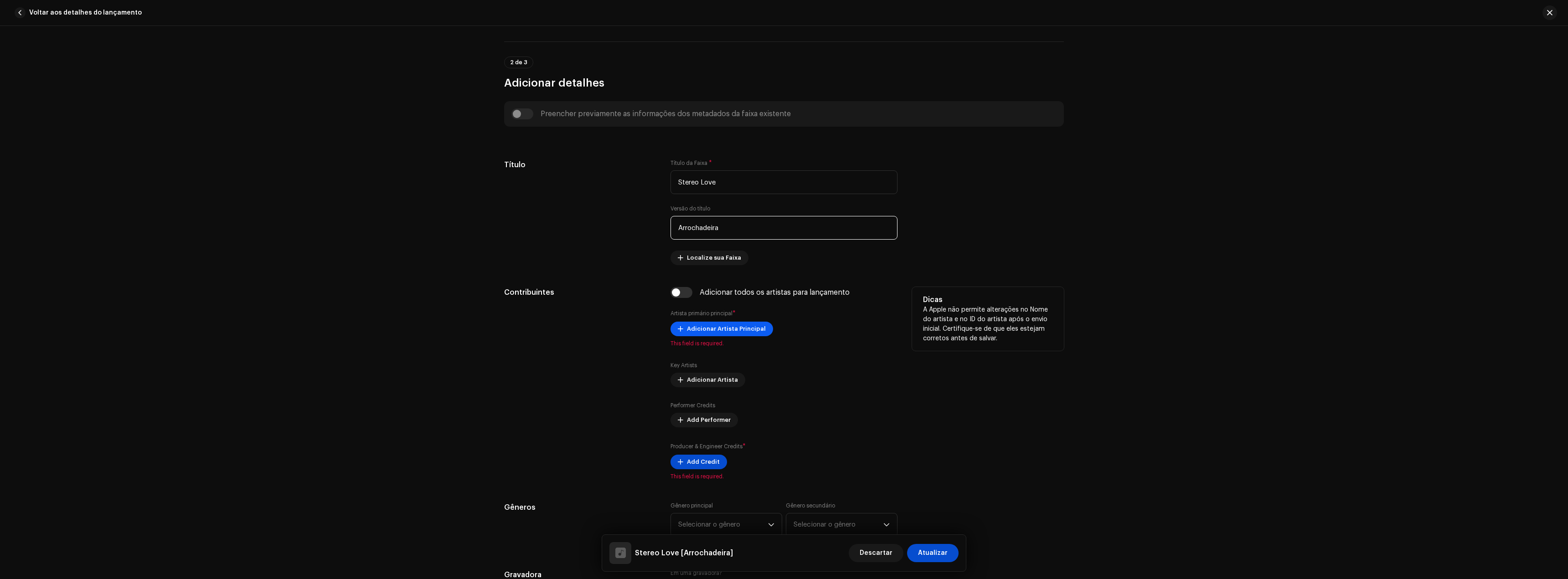
type input "Arrochadeira"
click at [719, 327] on span "Adicionar Artista Principal" at bounding box center [726, 329] width 79 height 18
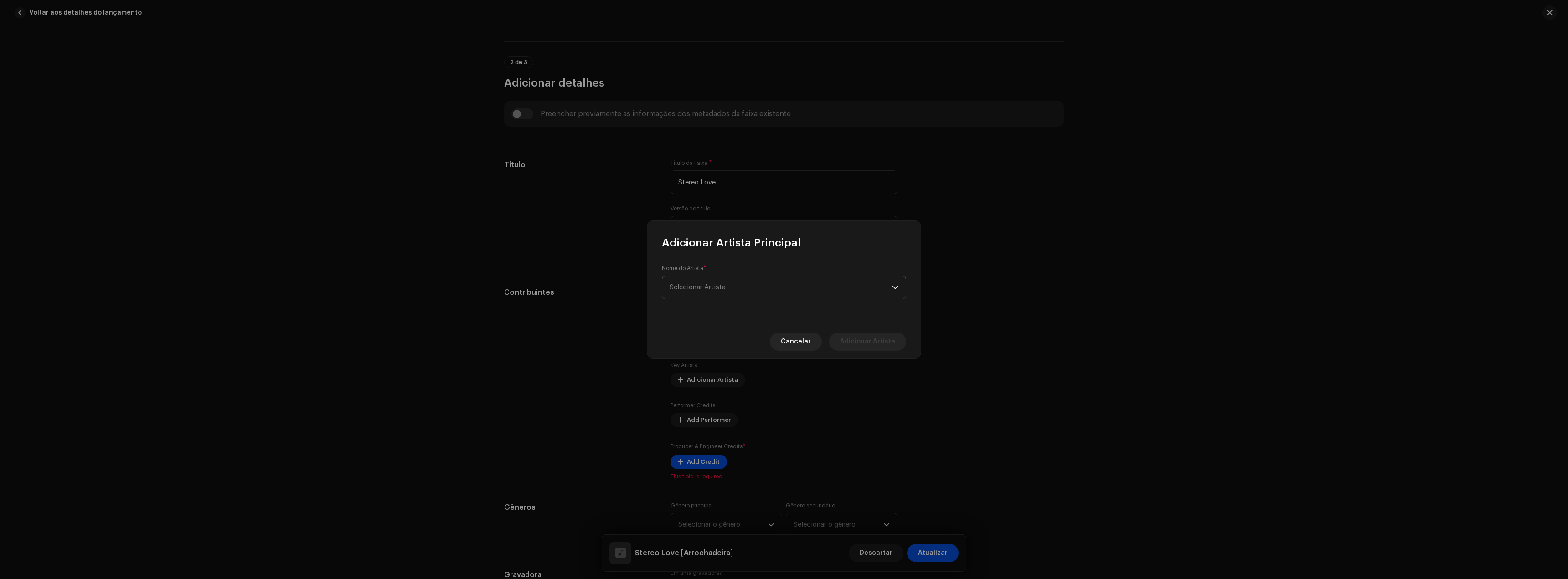
click at [706, 276] on span "Selecionar Artista" at bounding box center [781, 287] width 223 height 23
click at [706, 347] on li "[PERSON_NAME] Remix Oficial 1702902" at bounding box center [784, 338] width 236 height 18
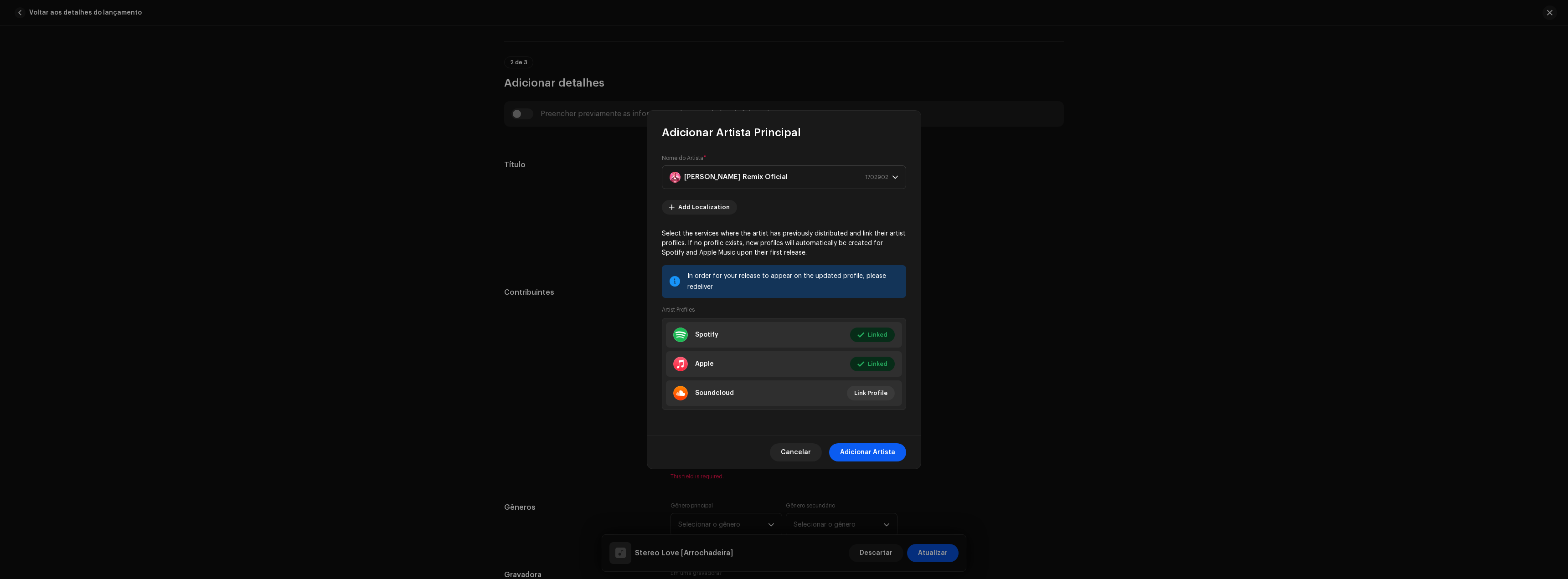
click at [880, 450] on span "Adicionar Artista" at bounding box center [868, 452] width 55 height 18
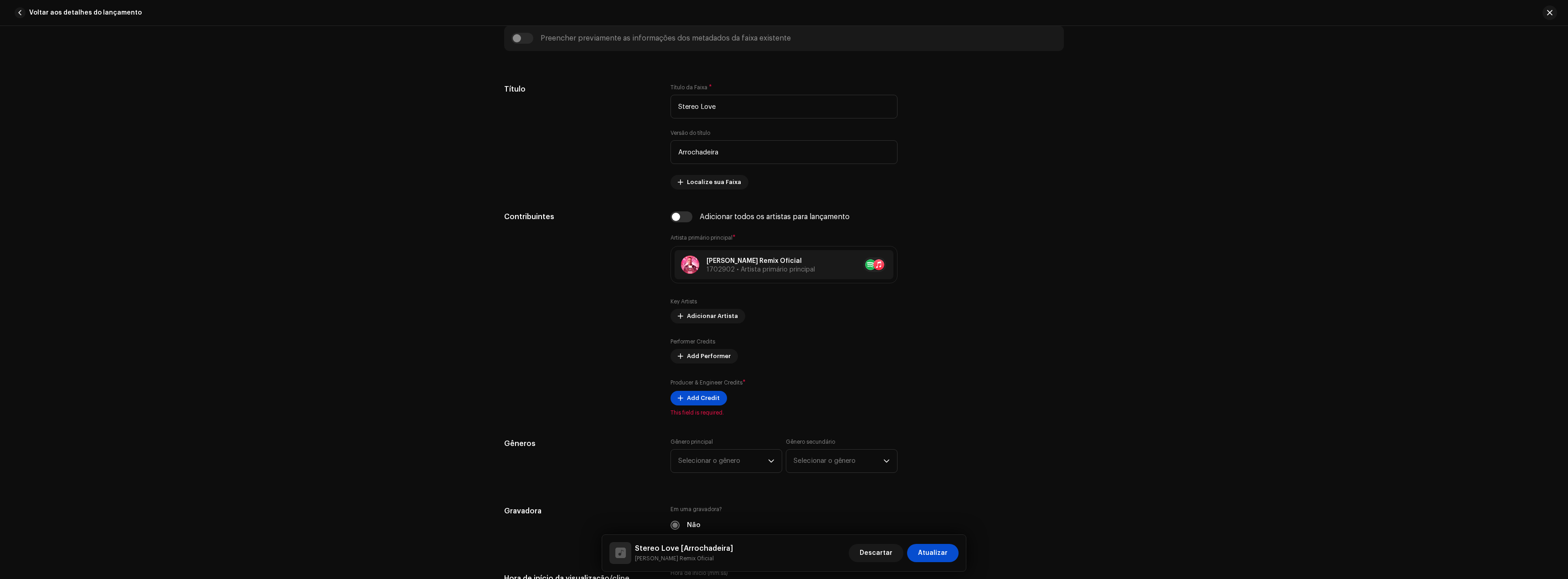
scroll to position [410, 0]
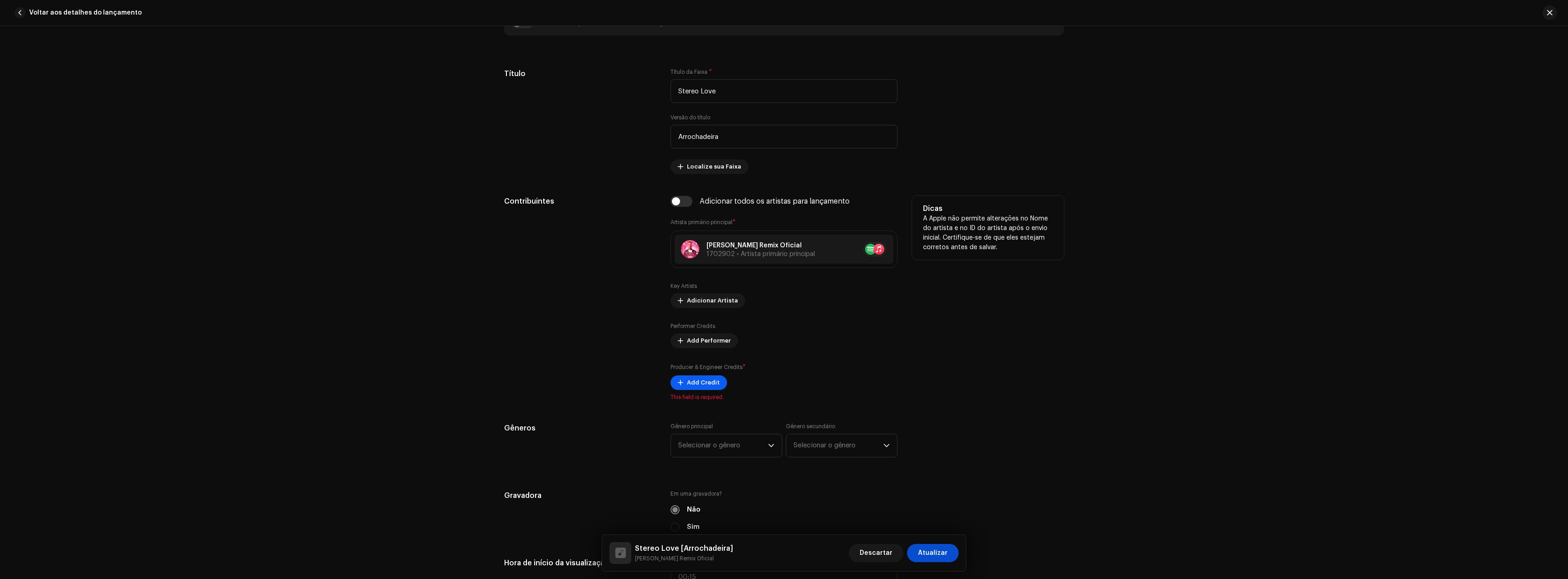
click at [699, 382] on span "Add Credit" at bounding box center [703, 382] width 33 height 18
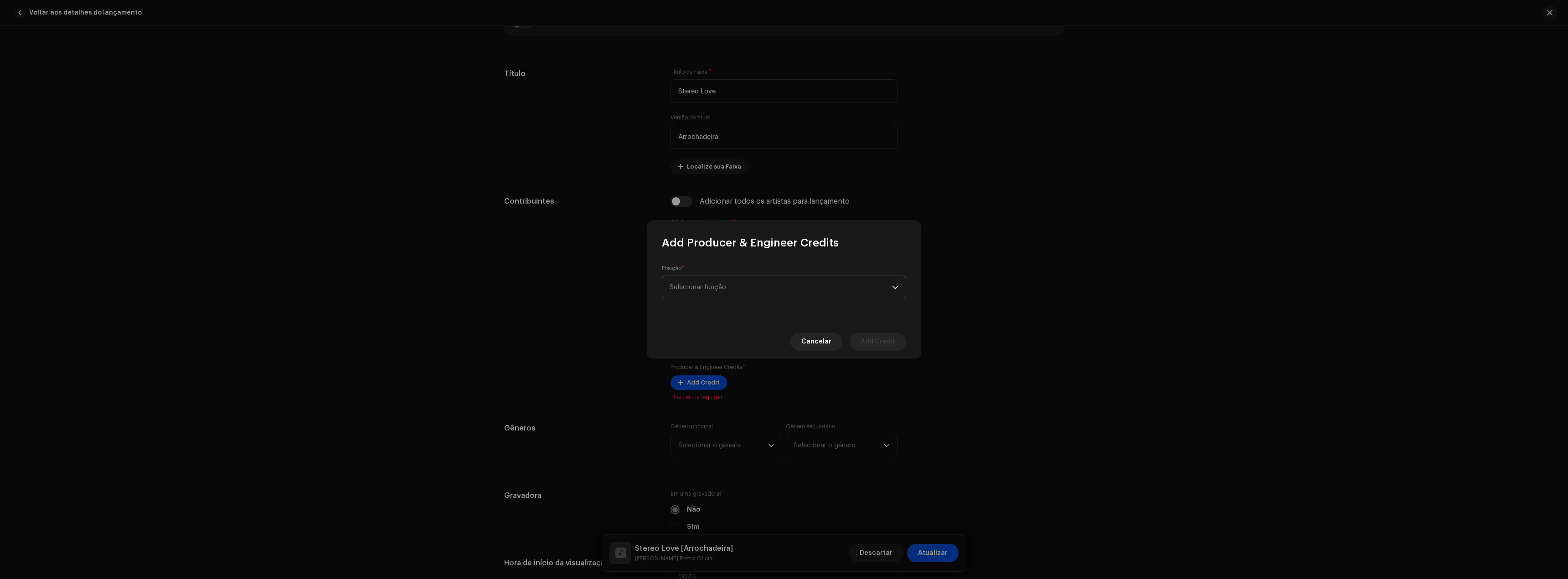
click at [706, 291] on span "Selecionar função" at bounding box center [781, 287] width 223 height 23
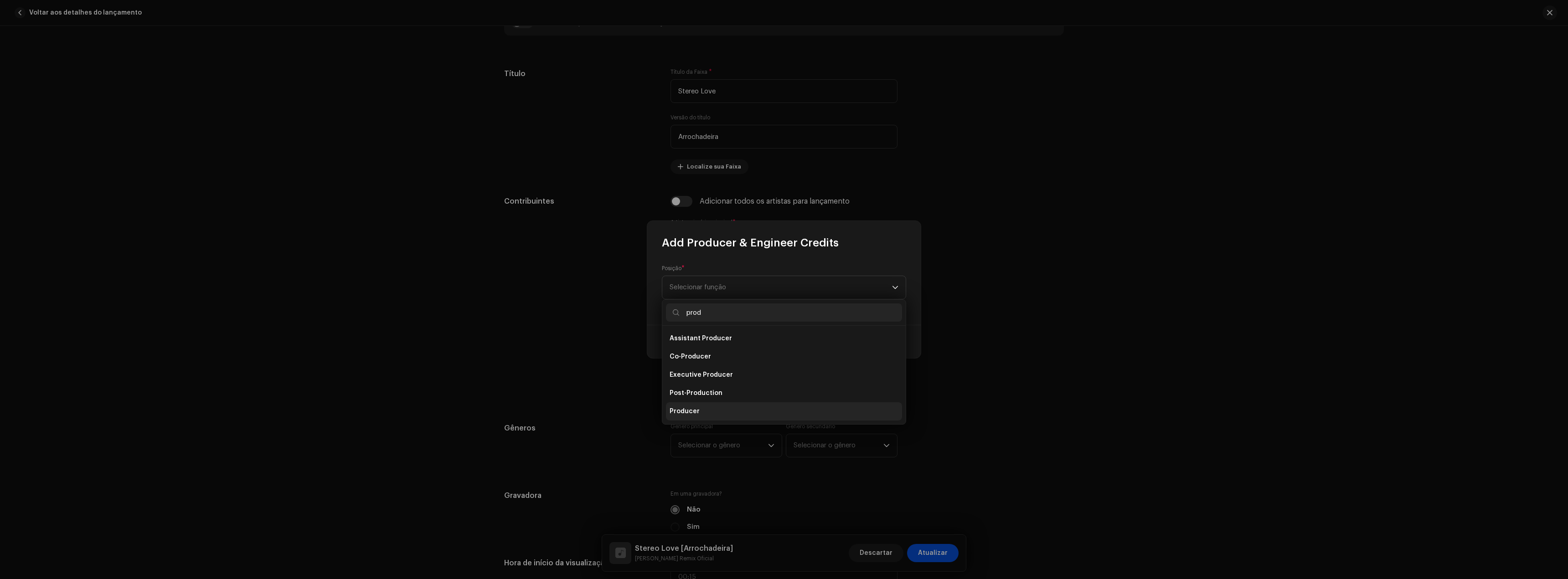
type input "prod"
click at [693, 404] on li "Producer" at bounding box center [784, 411] width 236 height 18
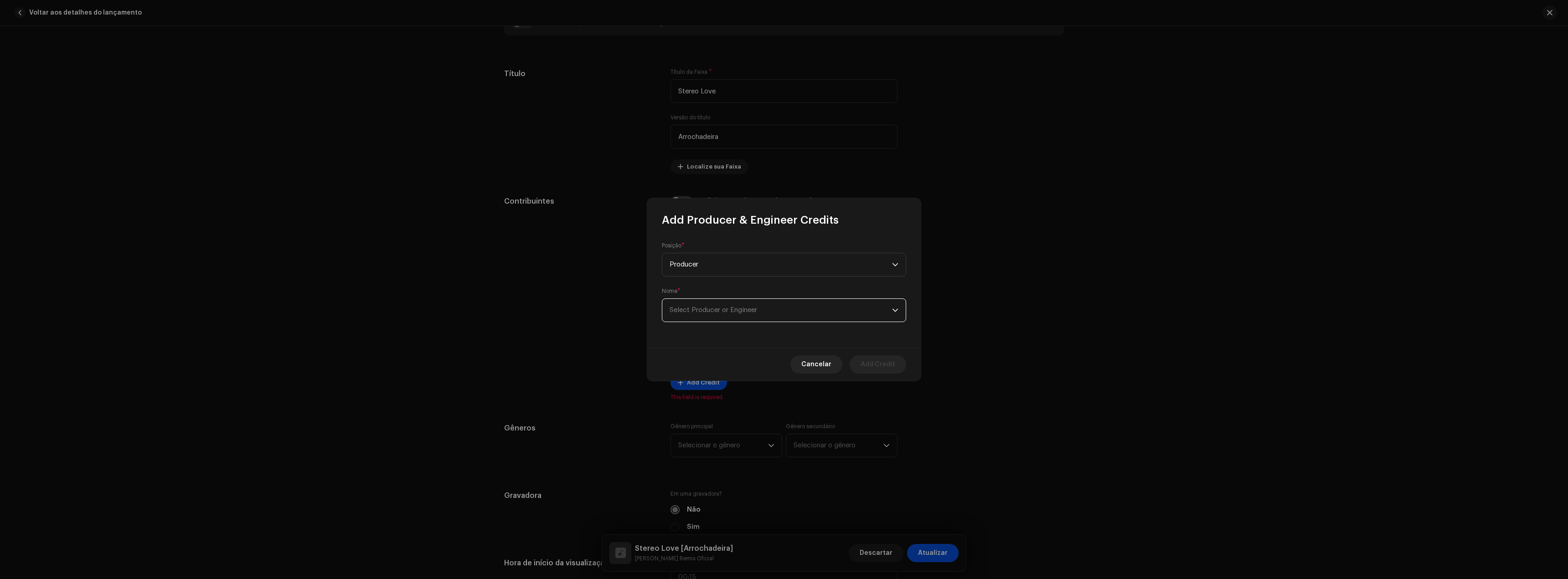
click at [777, 309] on span "Select Producer or Engineer" at bounding box center [781, 310] width 223 height 23
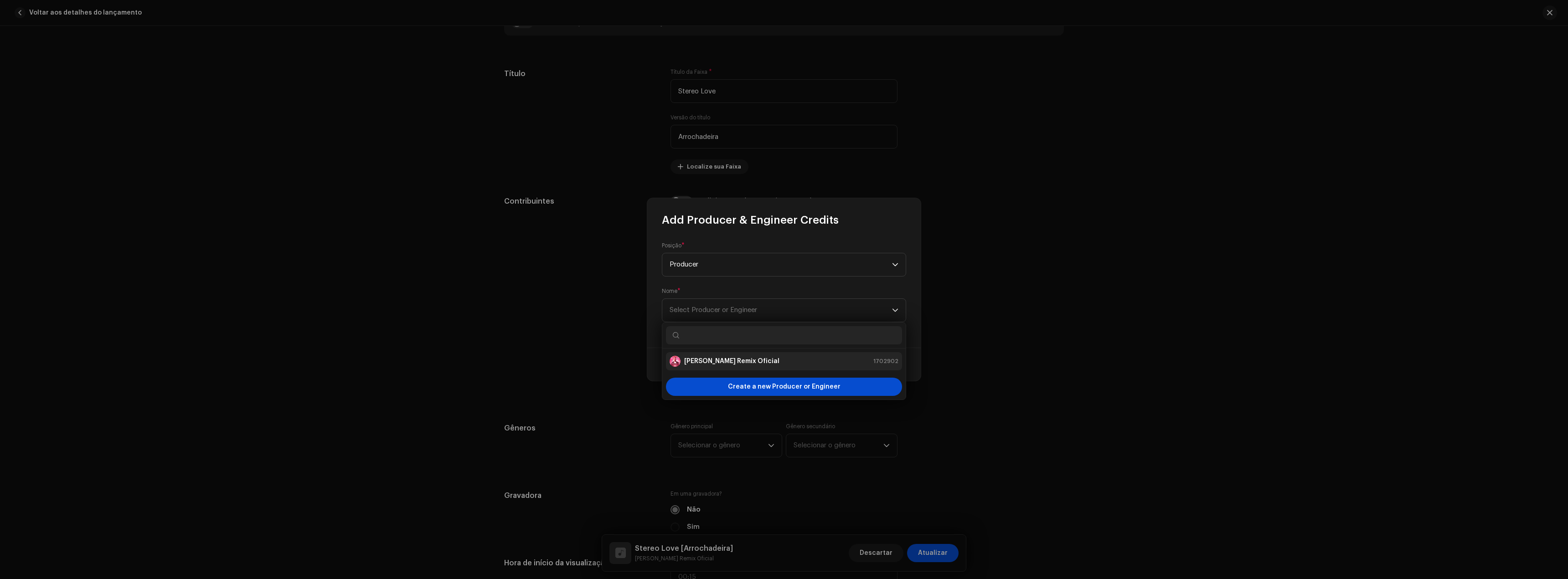
click at [710, 358] on strong "[PERSON_NAME] Remix Oficial" at bounding box center [732, 361] width 95 height 9
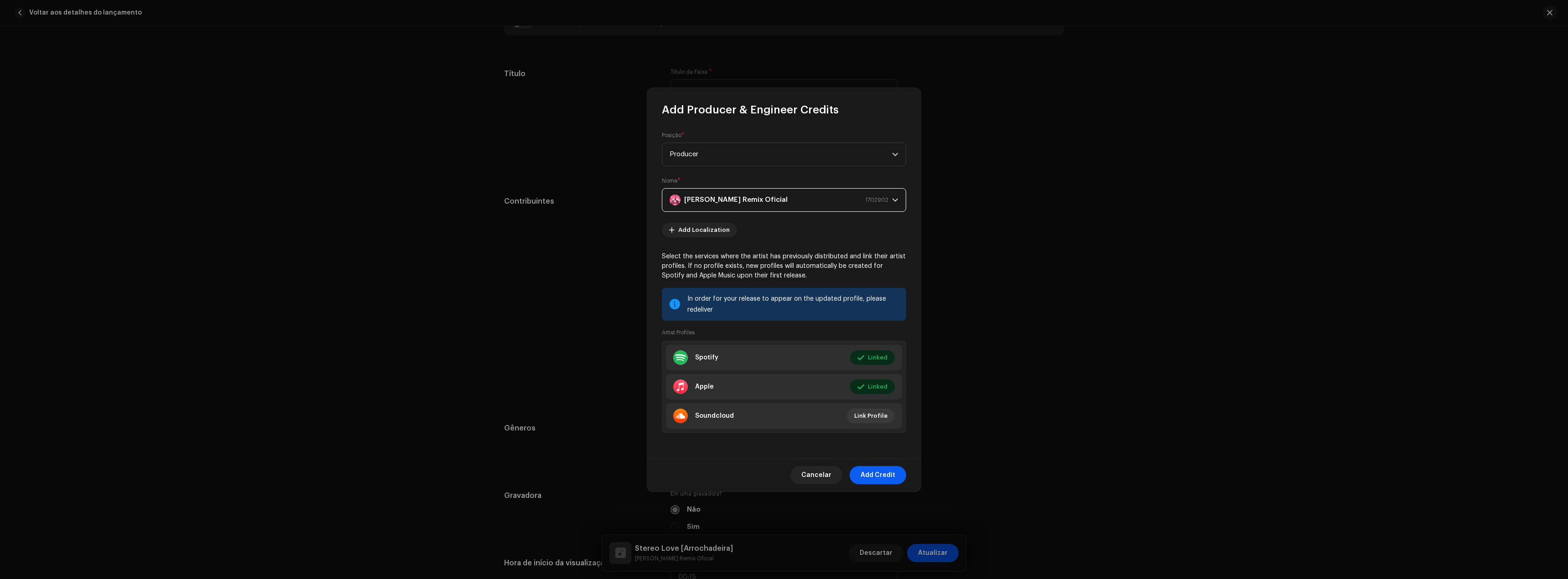
click at [880, 472] on span "Add Credit" at bounding box center [878, 475] width 35 height 18
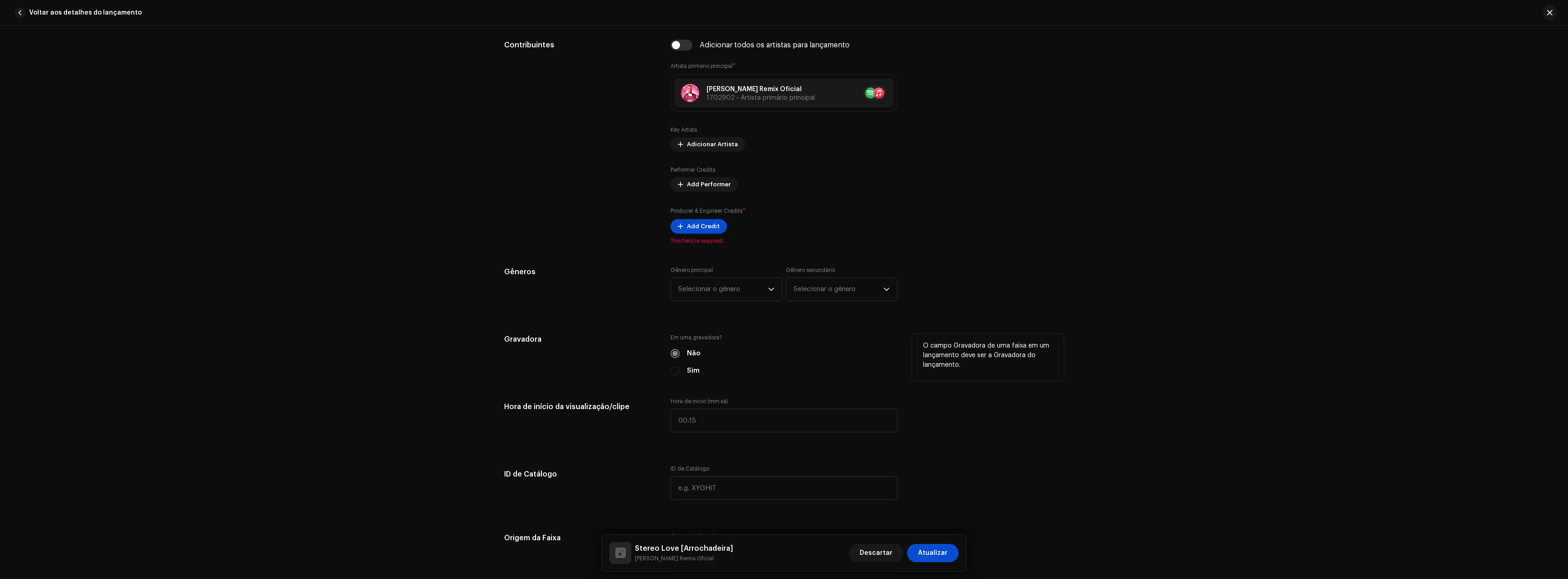
scroll to position [592, 0]
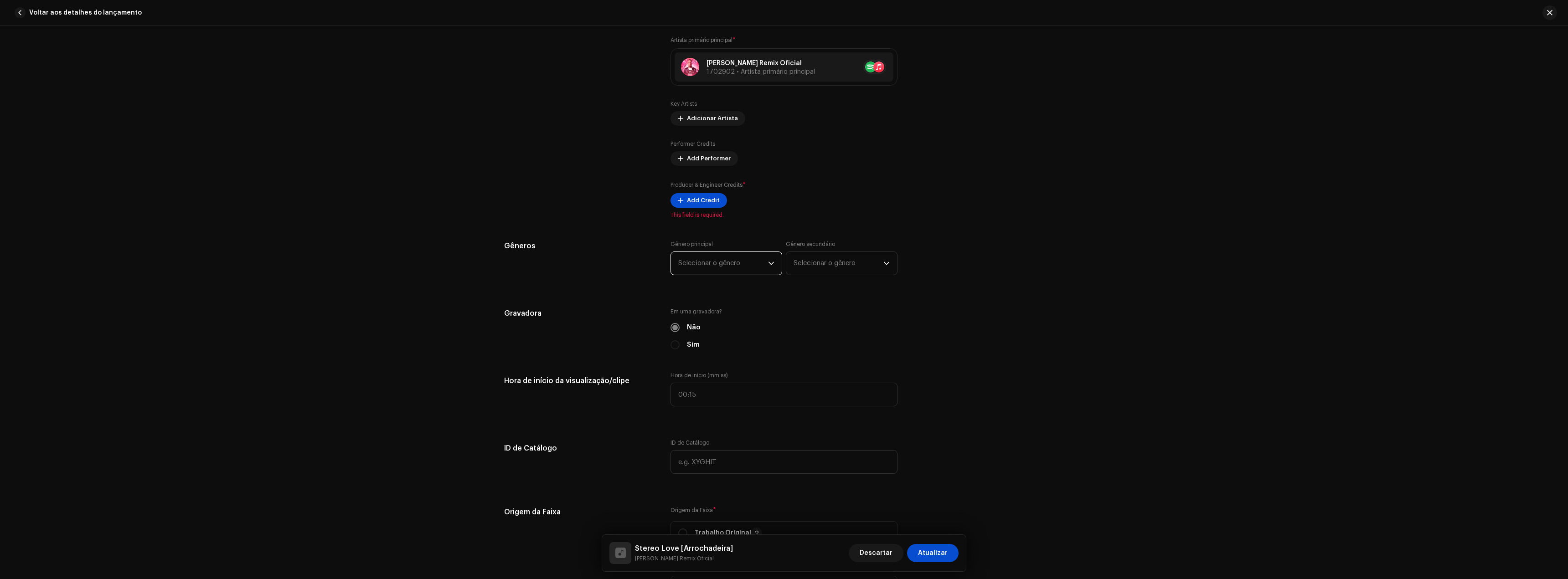
click at [728, 259] on span "Selecionar o gênero" at bounding box center [723, 263] width 90 height 23
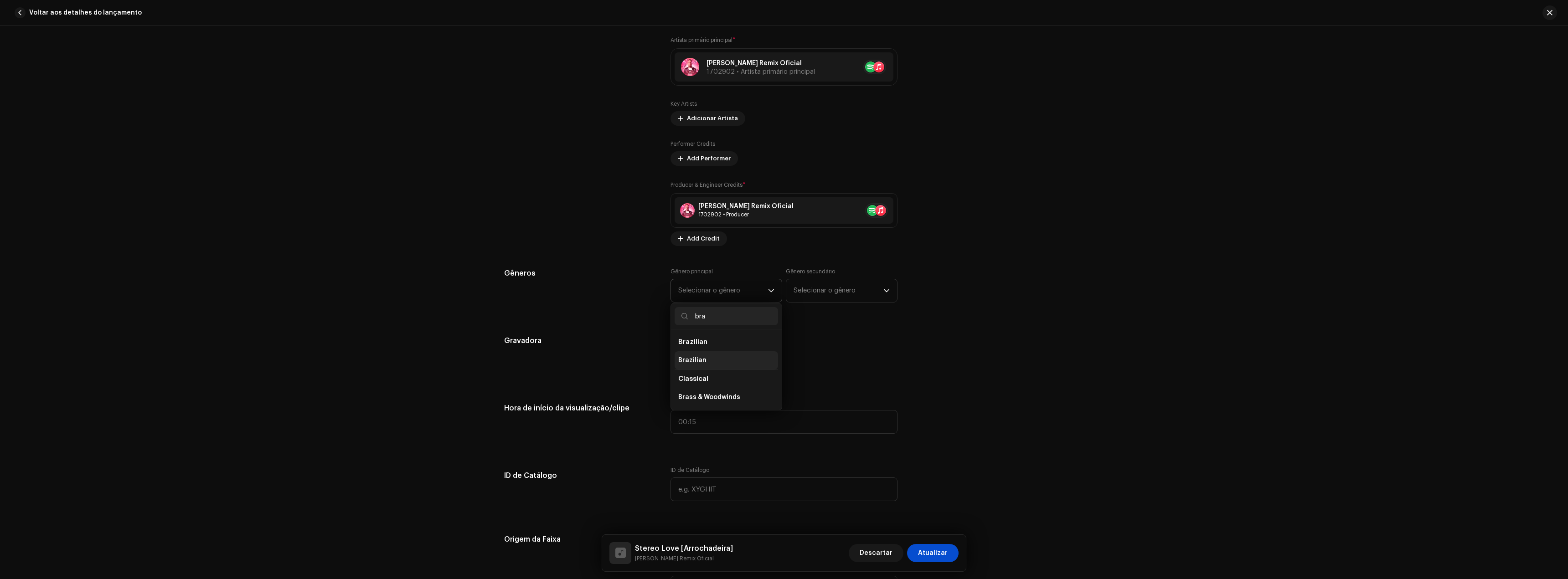
type input "bra"
click at [699, 357] on span "Brazilian" at bounding box center [693, 360] width 28 height 9
click at [813, 289] on span "Selecionar o gênero" at bounding box center [838, 290] width 90 height 23
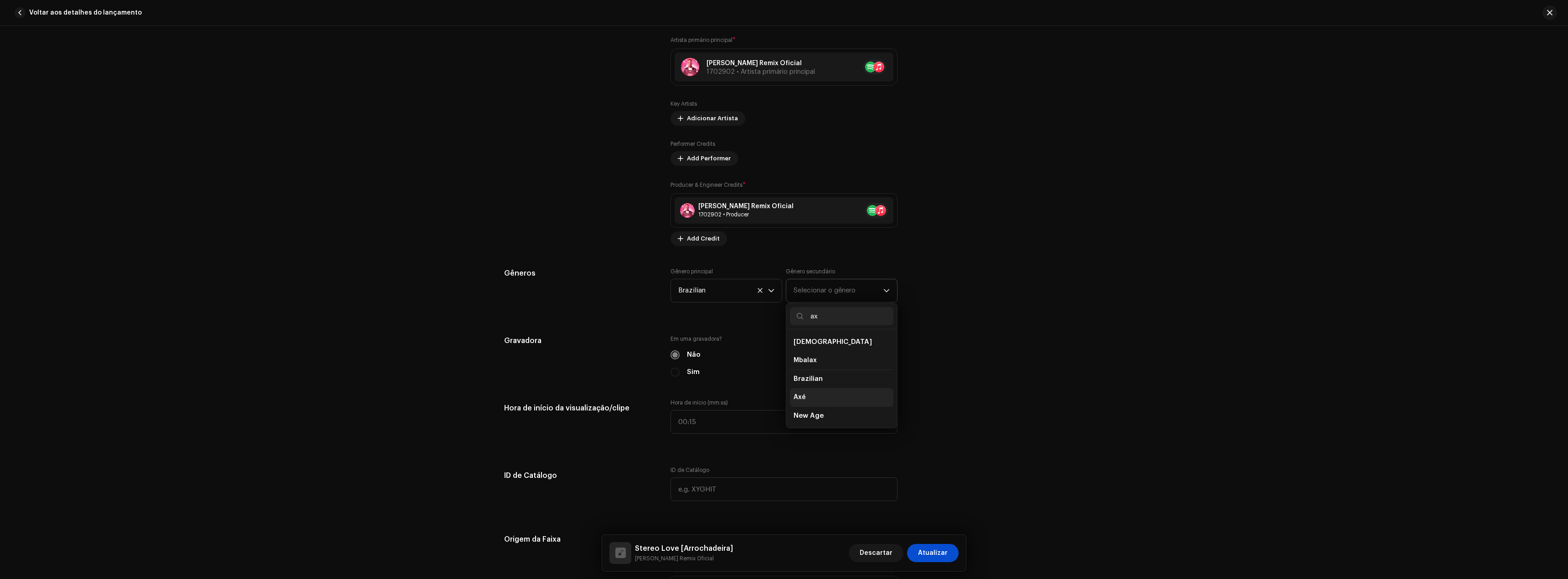
type input "ax"
click at [813, 395] on li "Axé" at bounding box center [842, 397] width 104 height 18
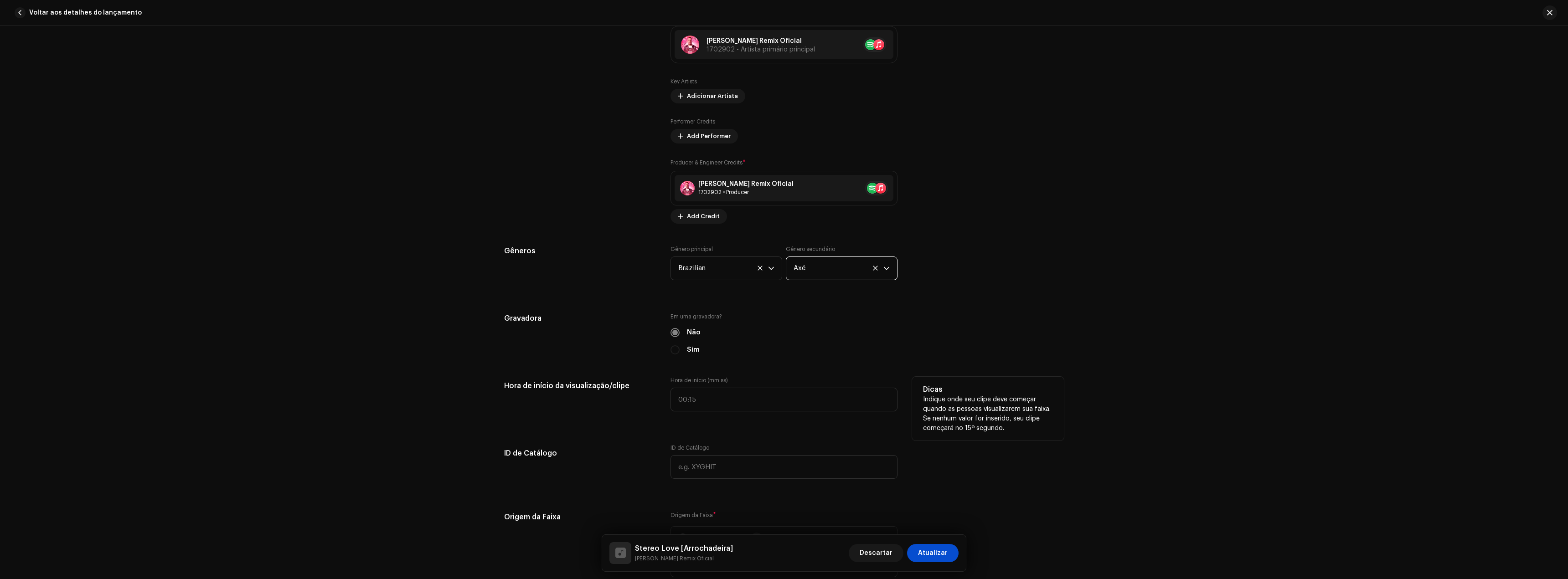
scroll to position [683, 0]
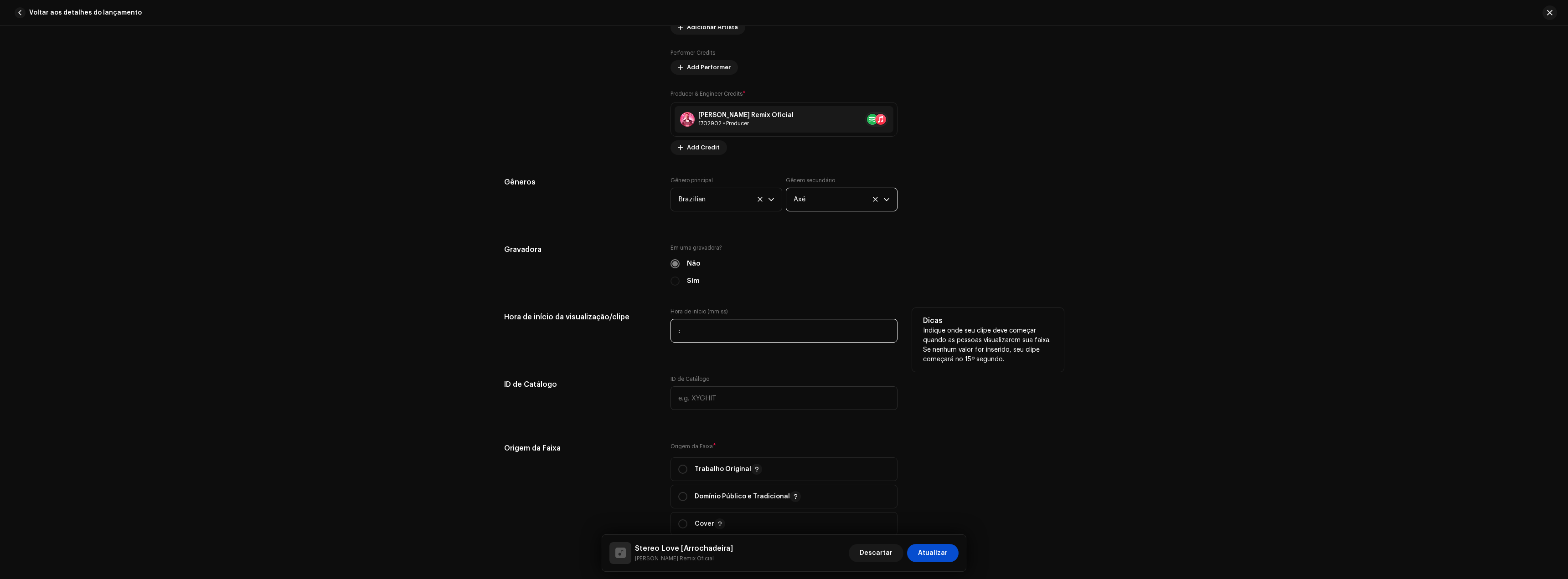
click at [702, 330] on input ":" at bounding box center [784, 331] width 227 height 24
type input "00:32"
click at [644, 347] on div "Hora de início da visualização/clipe" at bounding box center [580, 331] width 151 height 45
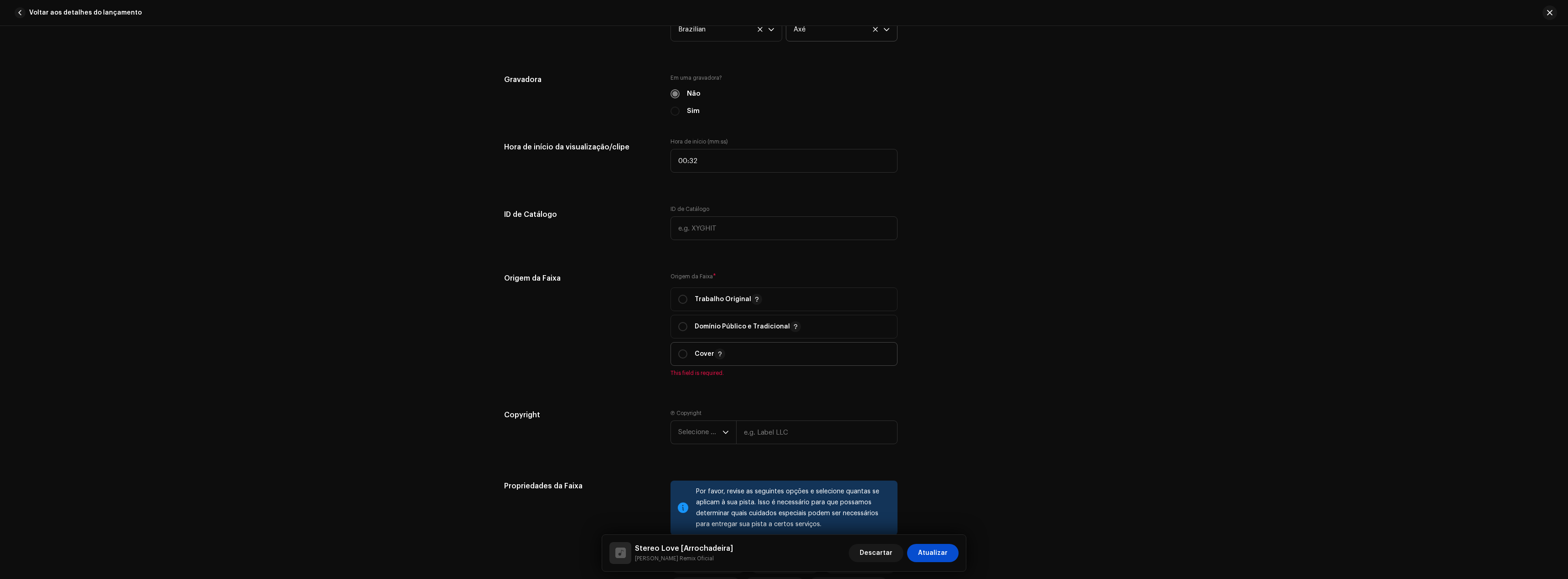
scroll to position [866, 0]
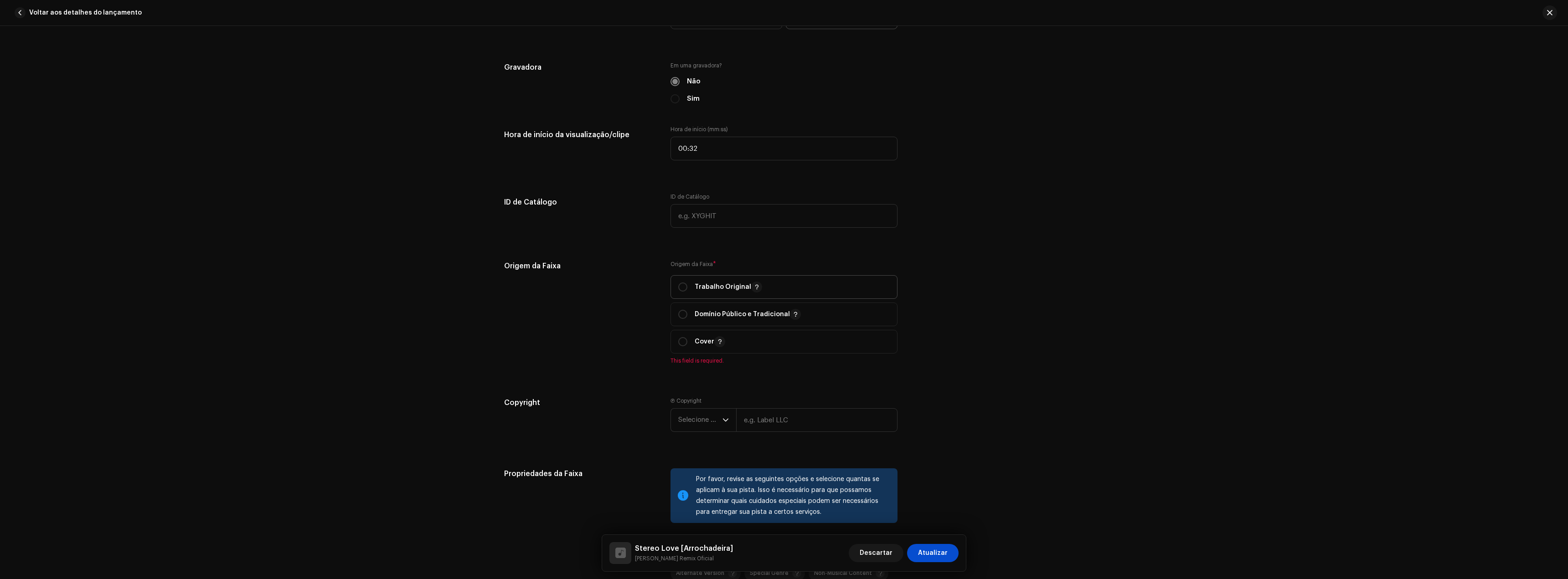
click at [704, 281] on span "Trabalho Original" at bounding box center [784, 287] width 212 height 23
radio input "true"
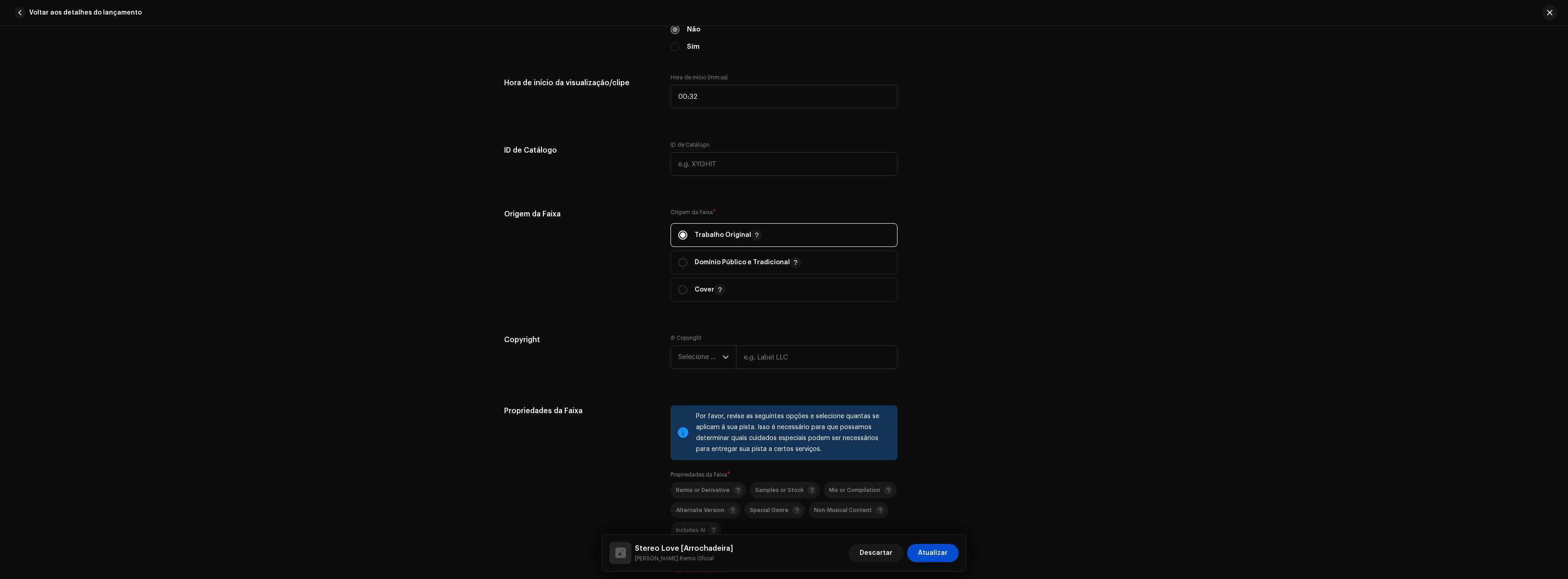
scroll to position [957, 0]
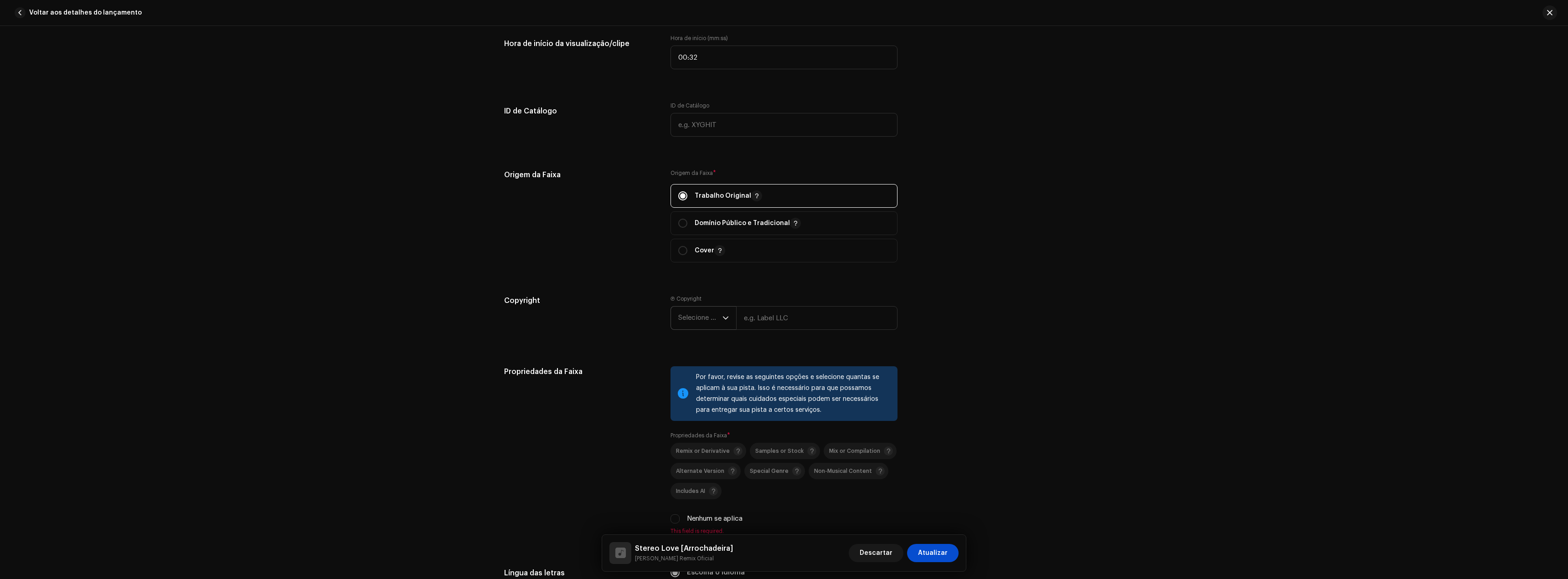
click at [707, 317] on span "Selecione o ano" at bounding box center [700, 318] width 44 height 23
click at [700, 382] on li "2025" at bounding box center [707, 388] width 65 height 18
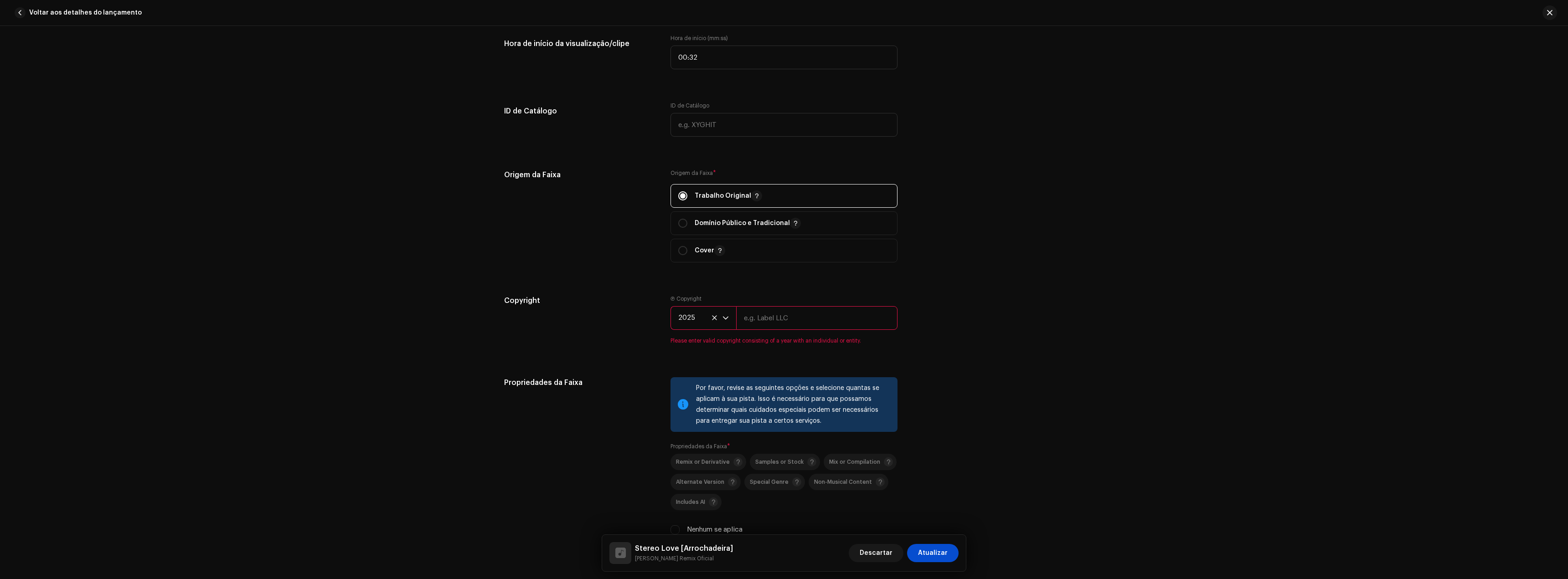
click at [759, 321] on input "text" at bounding box center [816, 318] width 161 height 24
type input "[PERSON_NAME] Remix Oficial"
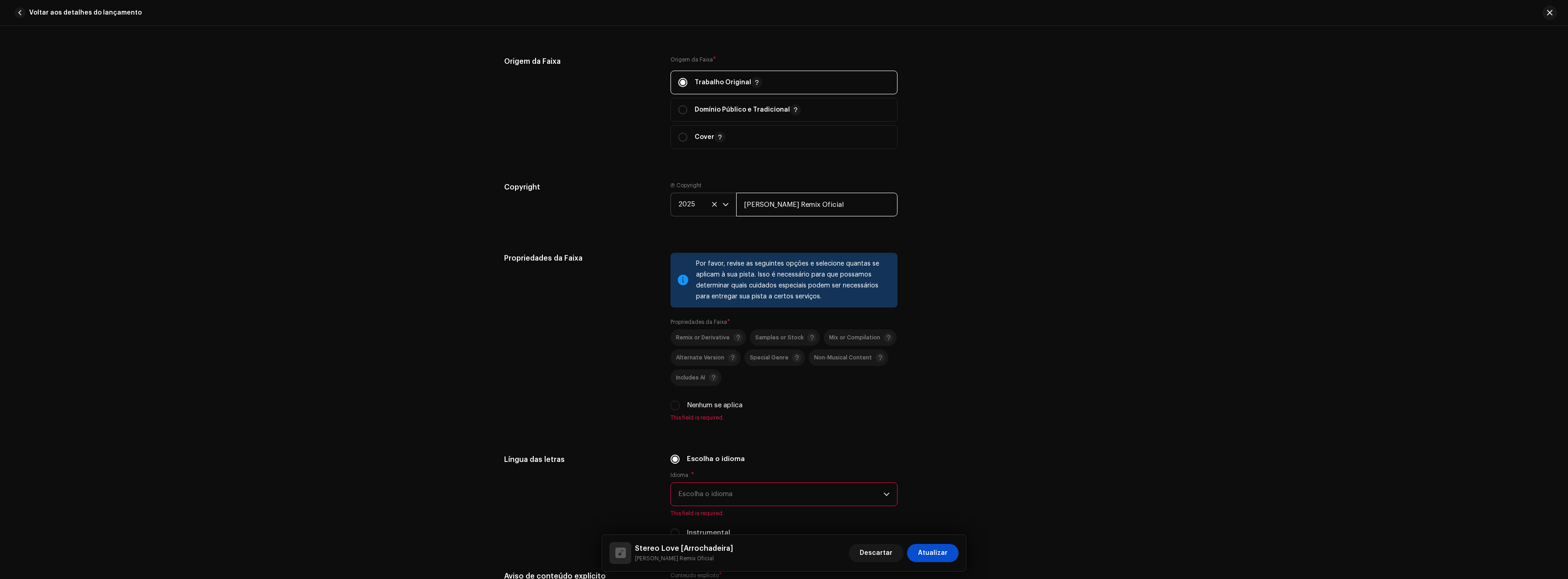
scroll to position [1093, 0]
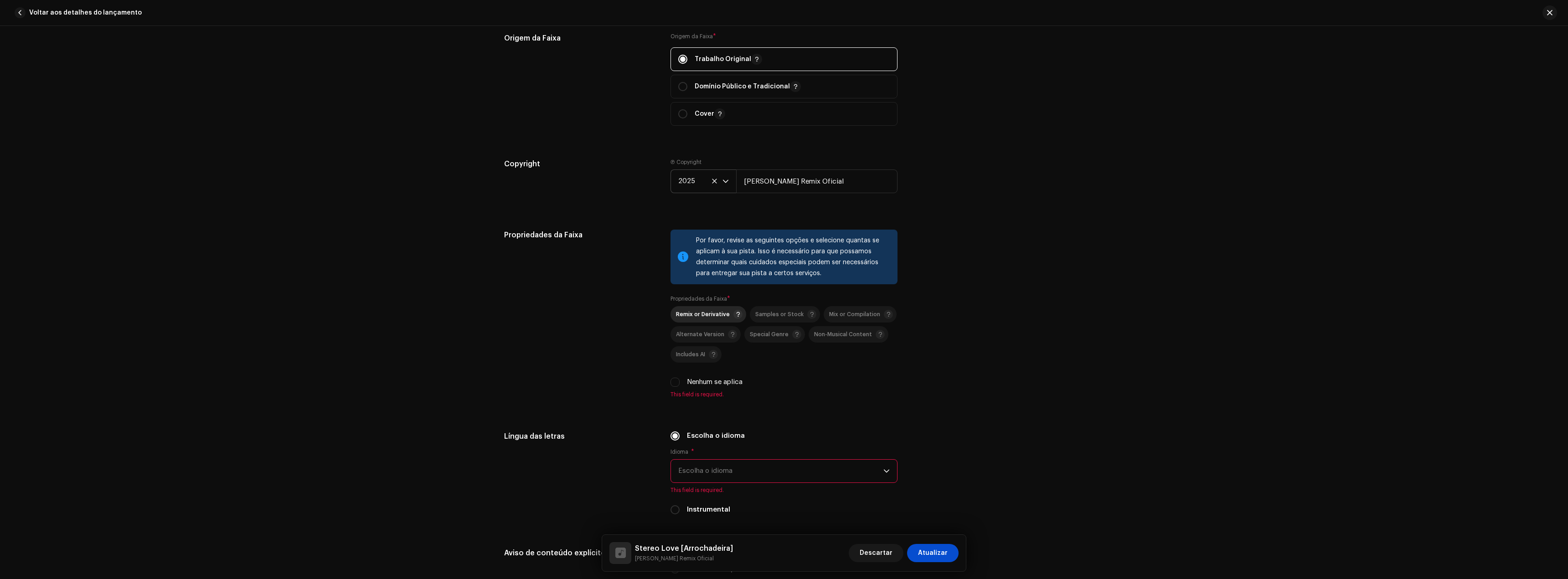
click at [708, 312] on span "Remix or Derivative" at bounding box center [702, 314] width 54 height 6
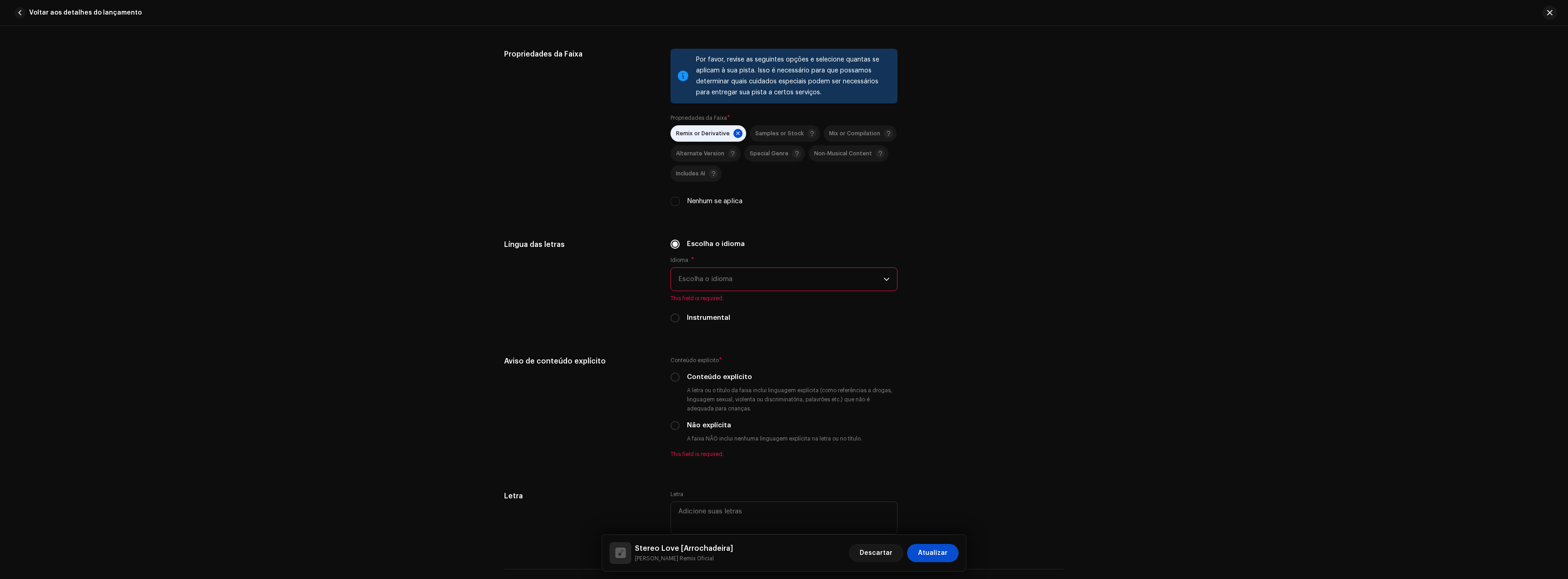
scroll to position [1276, 0]
click at [715, 284] on span "Escolha o idioma" at bounding box center [781, 278] width 205 height 23
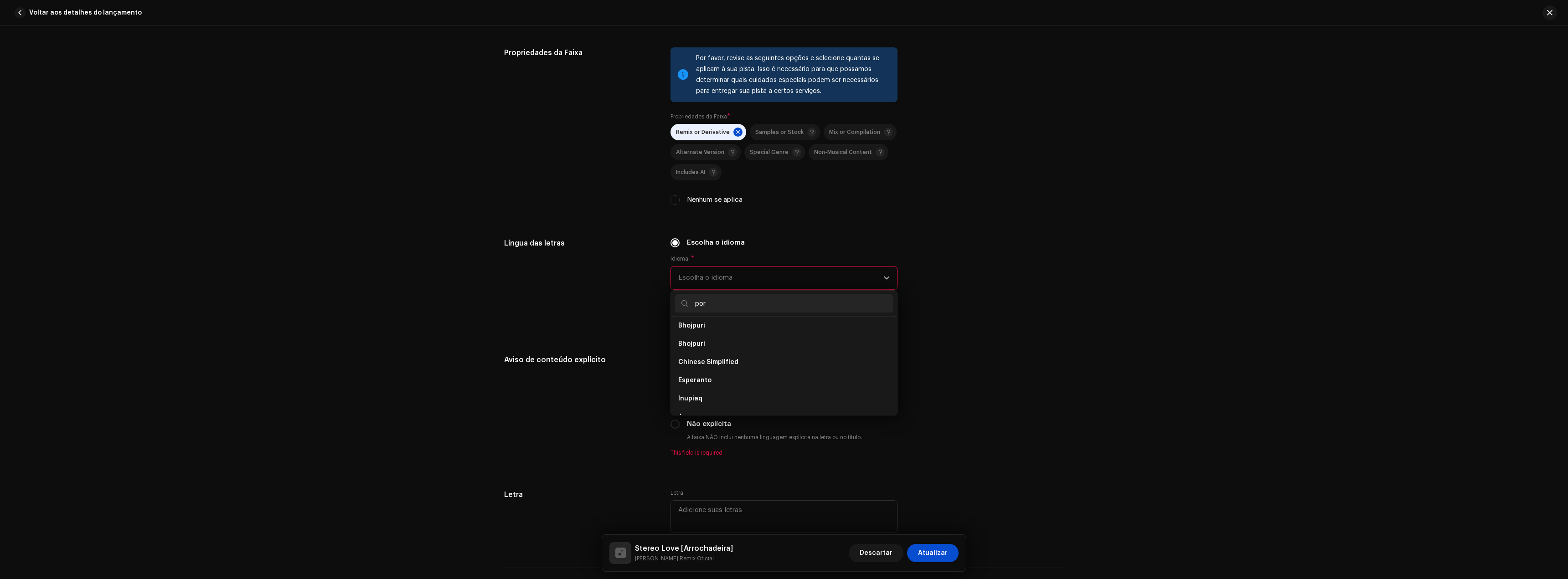
scroll to position [0, 0]
type input "portu"
click at [719, 328] on li "Portuguese" at bounding box center [784, 329] width 219 height 18
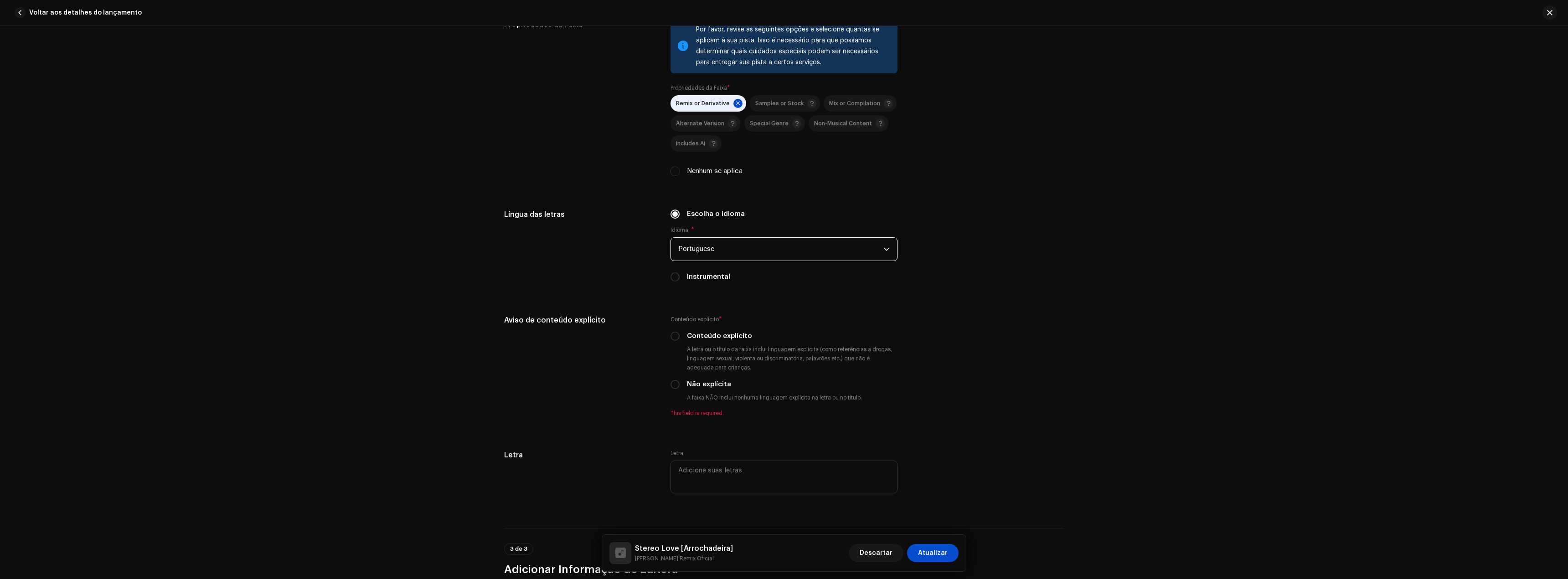
scroll to position [1412, 0]
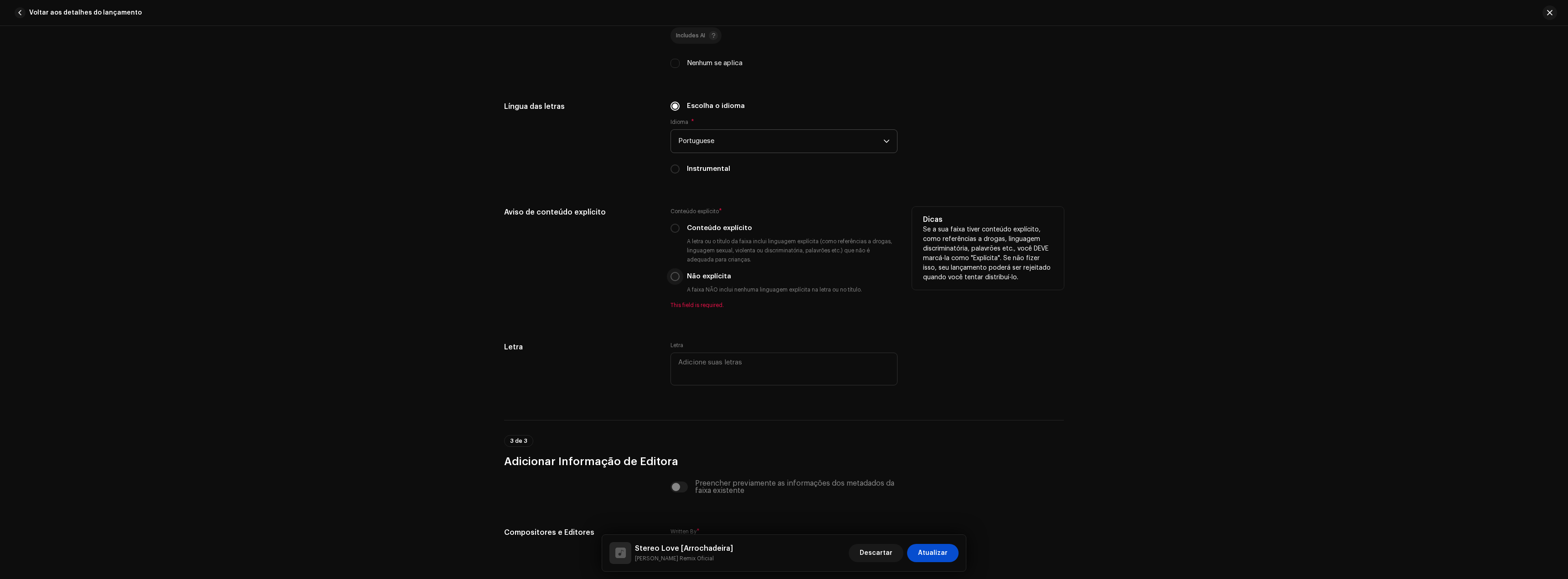
click at [671, 279] on input "Não explícita" at bounding box center [675, 276] width 9 height 9
radio input "true"
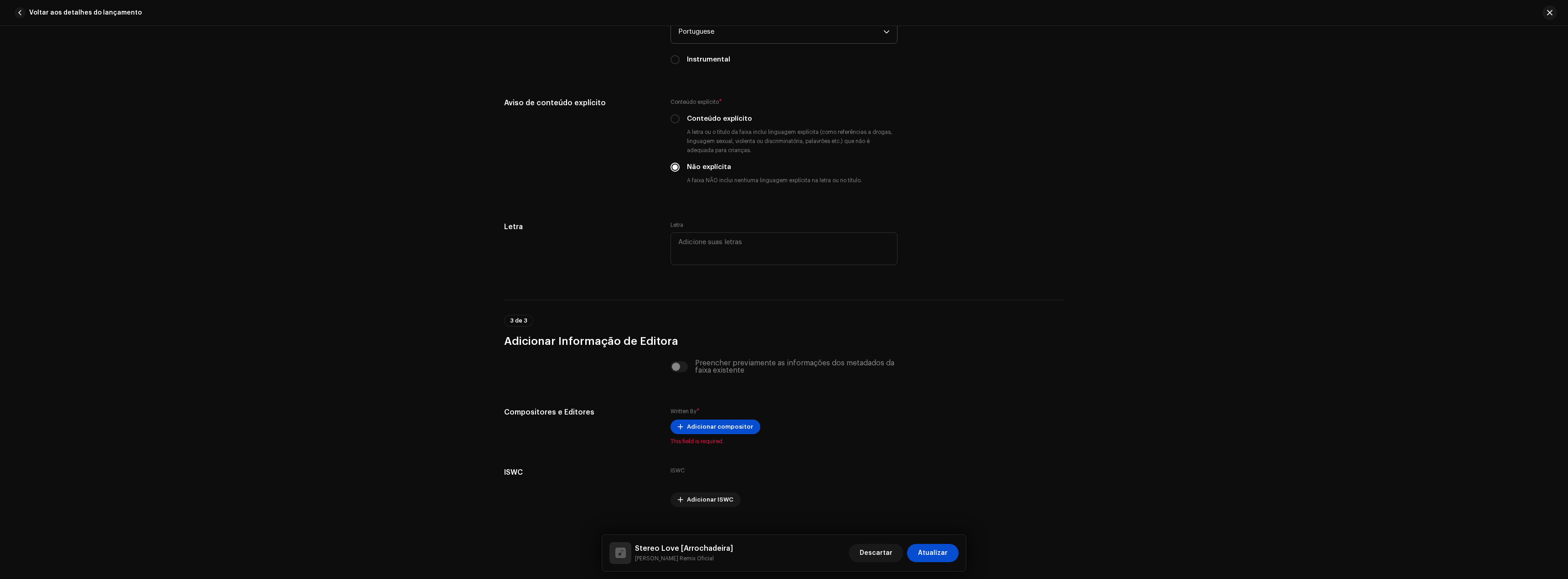
scroll to position [1537, 0]
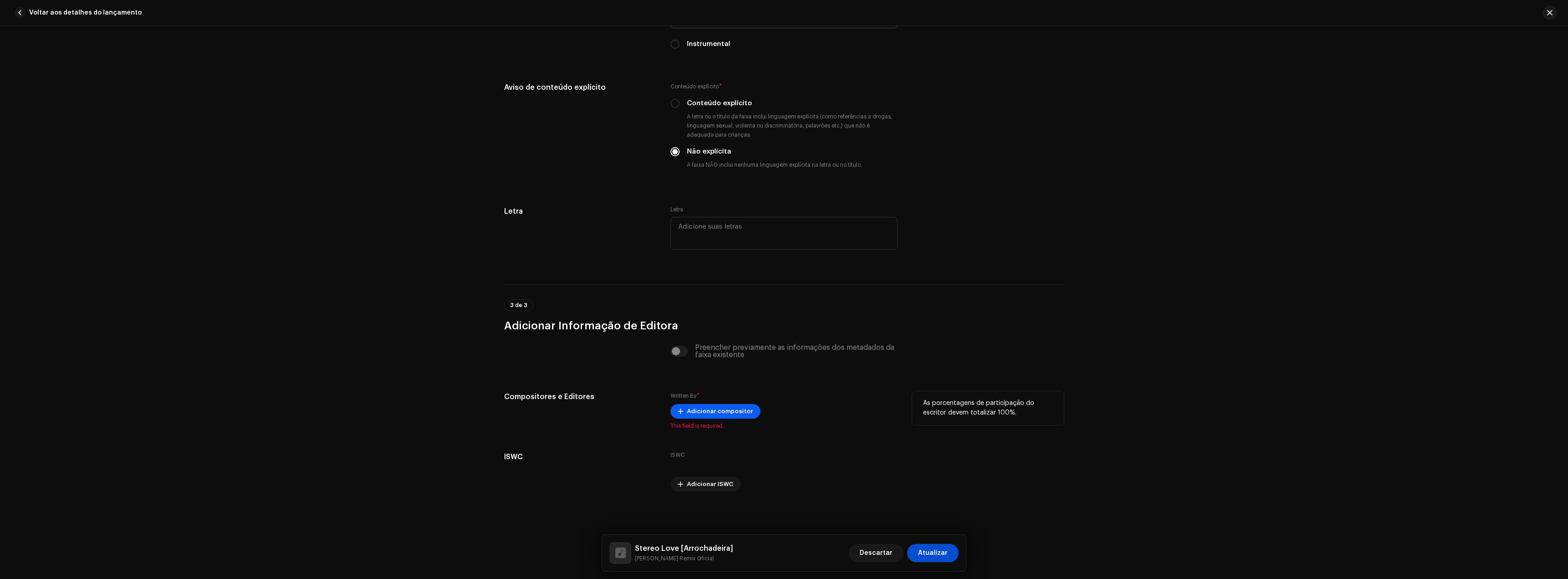
click at [713, 409] on span "Adicionar compositor" at bounding box center [720, 411] width 66 height 18
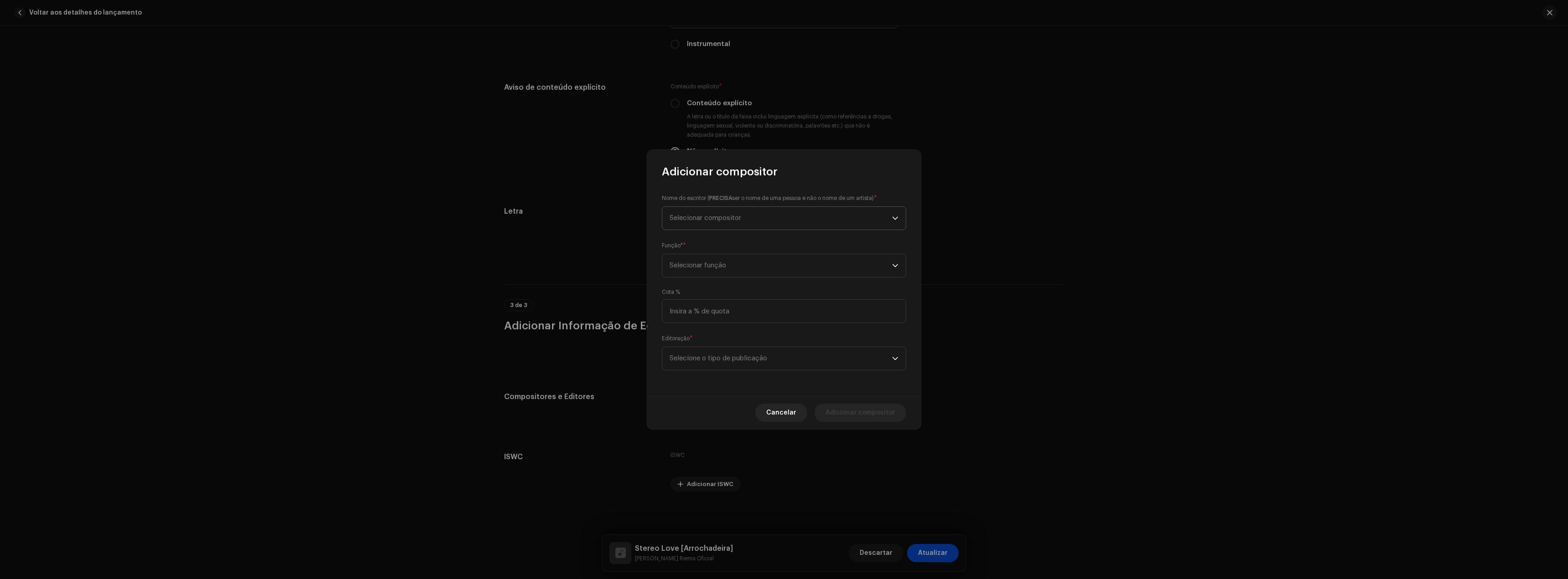
click at [700, 226] on span "Selecionar compositor" at bounding box center [781, 218] width 223 height 23
click at [719, 322] on button "New Writer" at bounding box center [784, 322] width 236 height 18
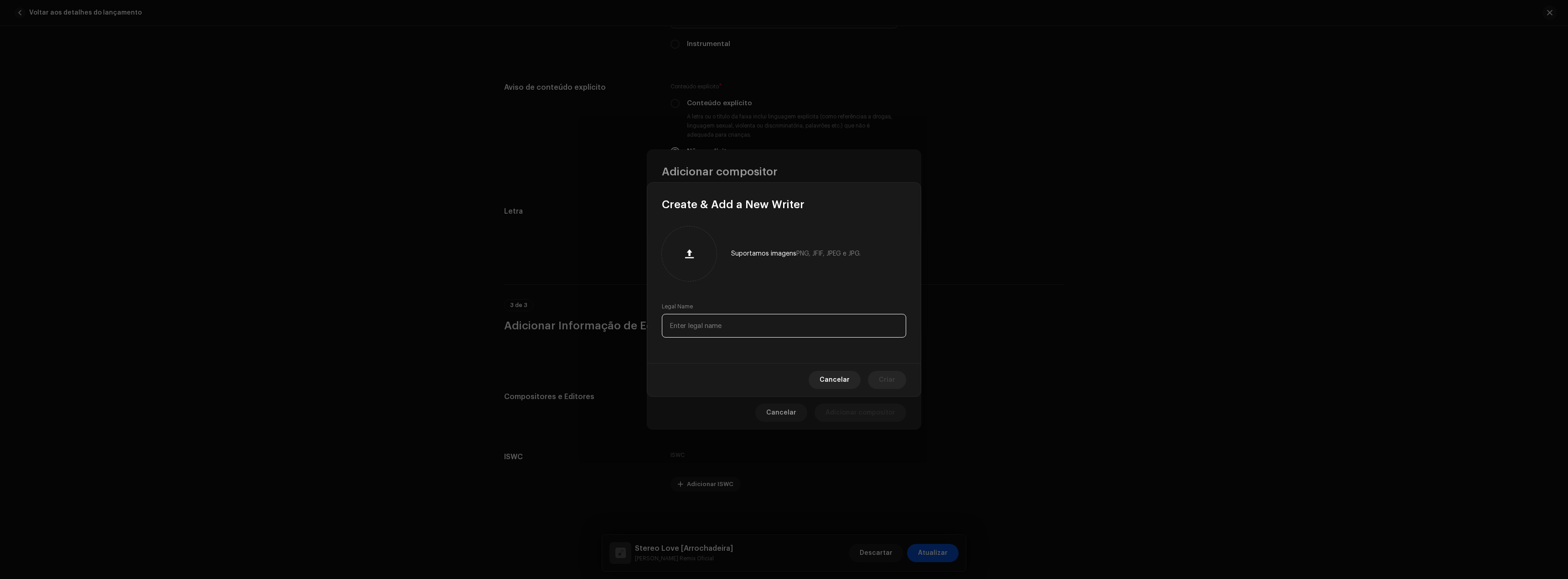
click at [703, 318] on input "text" at bounding box center [783, 325] width 244 height 24
paste input "Eduard Marin Ilie"
type input "Eduard Marin Ilie"
click at [873, 373] on button "Criar" at bounding box center [887, 380] width 38 height 18
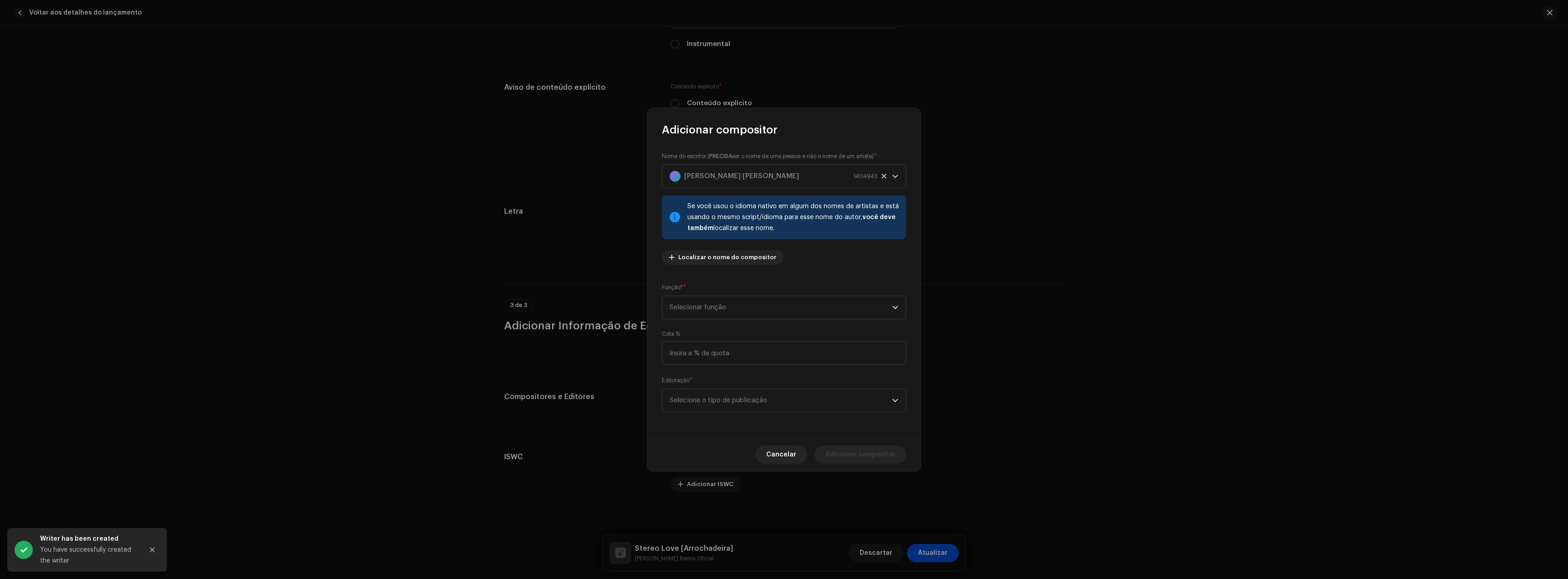
click at [714, 271] on div "Nome do escritor ( PRECISA ser o nome de uma pessoa e não o nome de um artista)…" at bounding box center [783, 212] width 244 height 120
click at [705, 304] on span "Selecionar função" at bounding box center [781, 307] width 223 height 23
click at [708, 387] on span "Composer & Lyricist" at bounding box center [701, 387] width 64 height 9
click at [714, 400] on span "Selecione o tipo de publicação" at bounding box center [781, 400] width 223 height 23
click at [747, 430] on li "Copyright control (self-published)" at bounding box center [784, 426] width 236 height 18
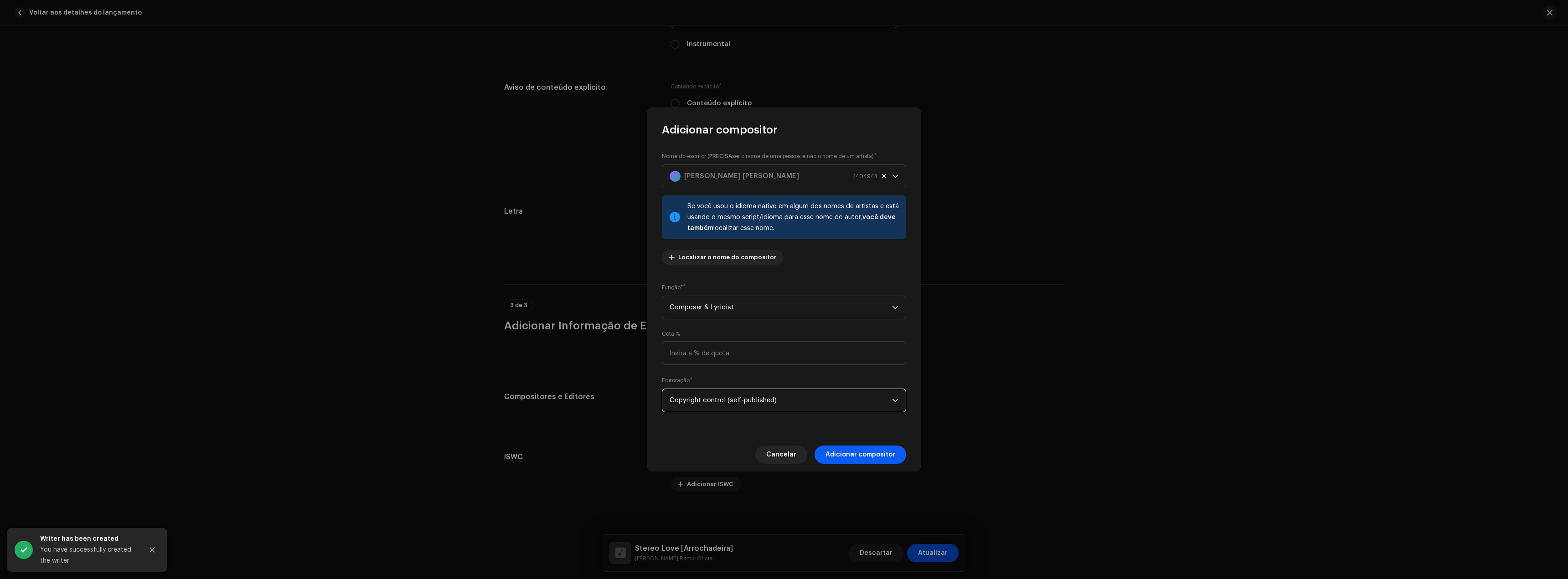
click at [871, 453] on span "Adicionar compositor" at bounding box center [860, 455] width 70 height 18
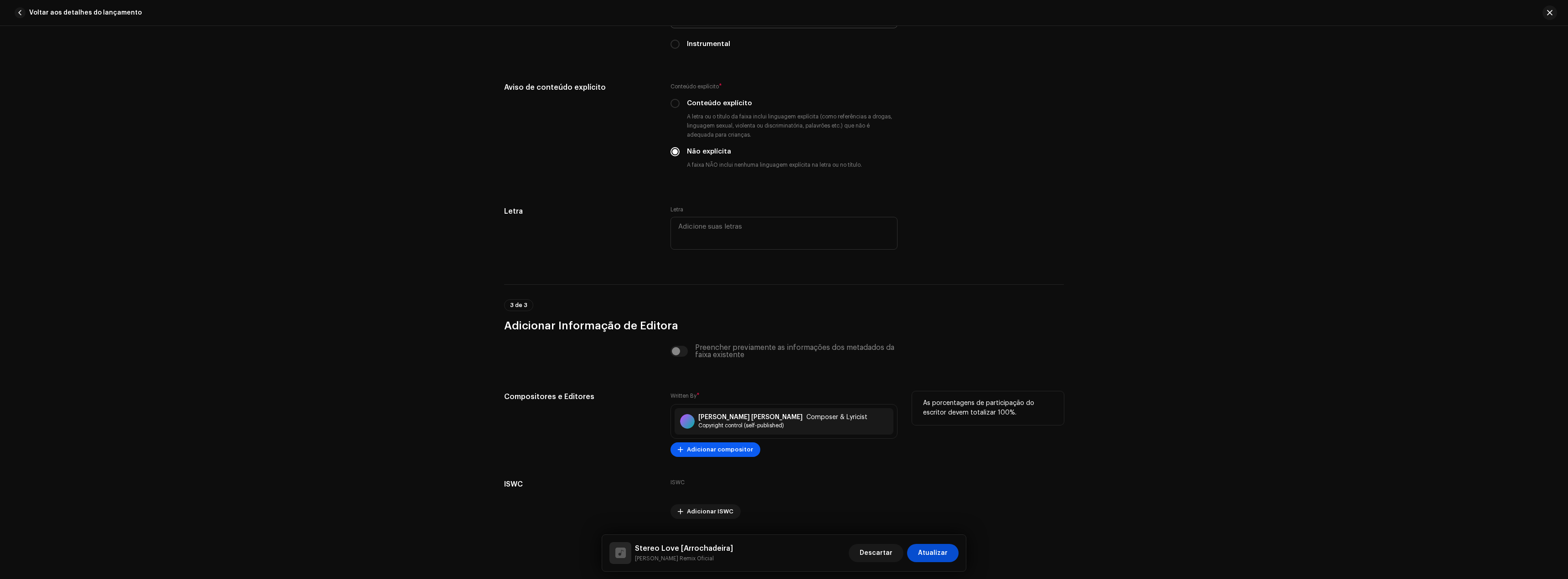
click at [711, 448] on span "Adicionar compositor" at bounding box center [720, 450] width 66 height 18
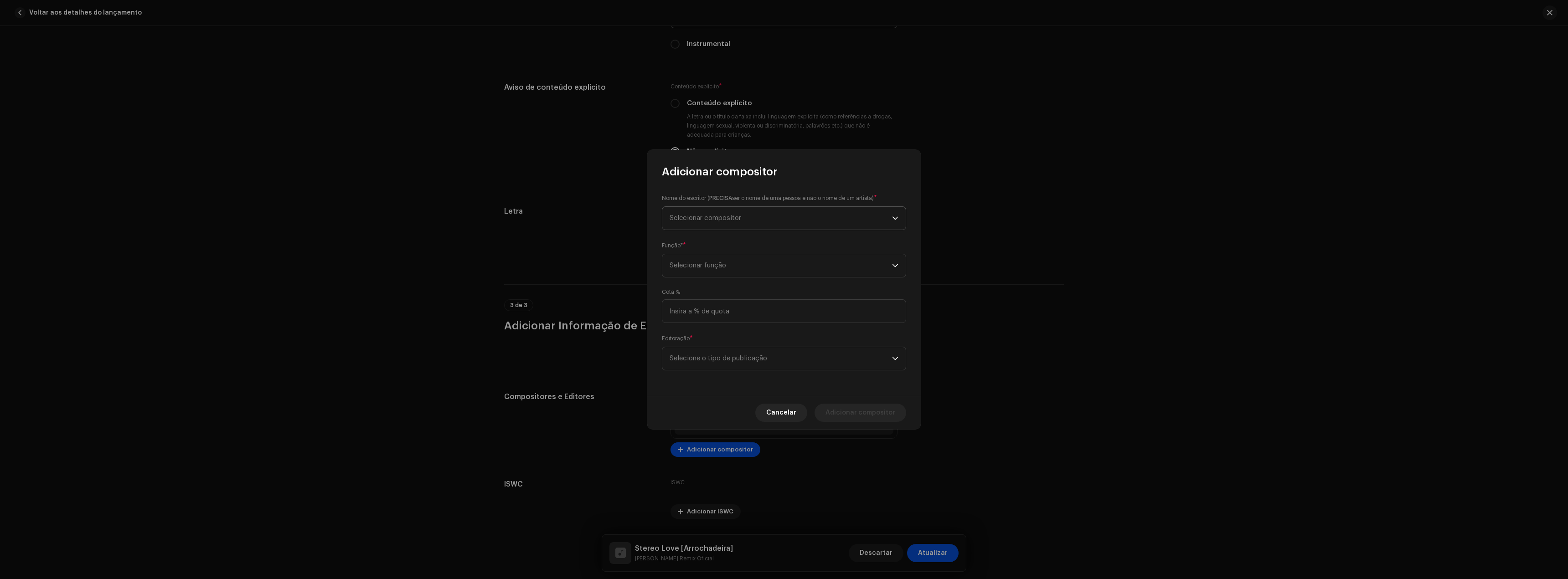
click at [726, 228] on span "Selecionar compositor" at bounding box center [781, 218] width 223 height 23
click at [752, 296] on button "New Writer" at bounding box center [784, 294] width 236 height 18
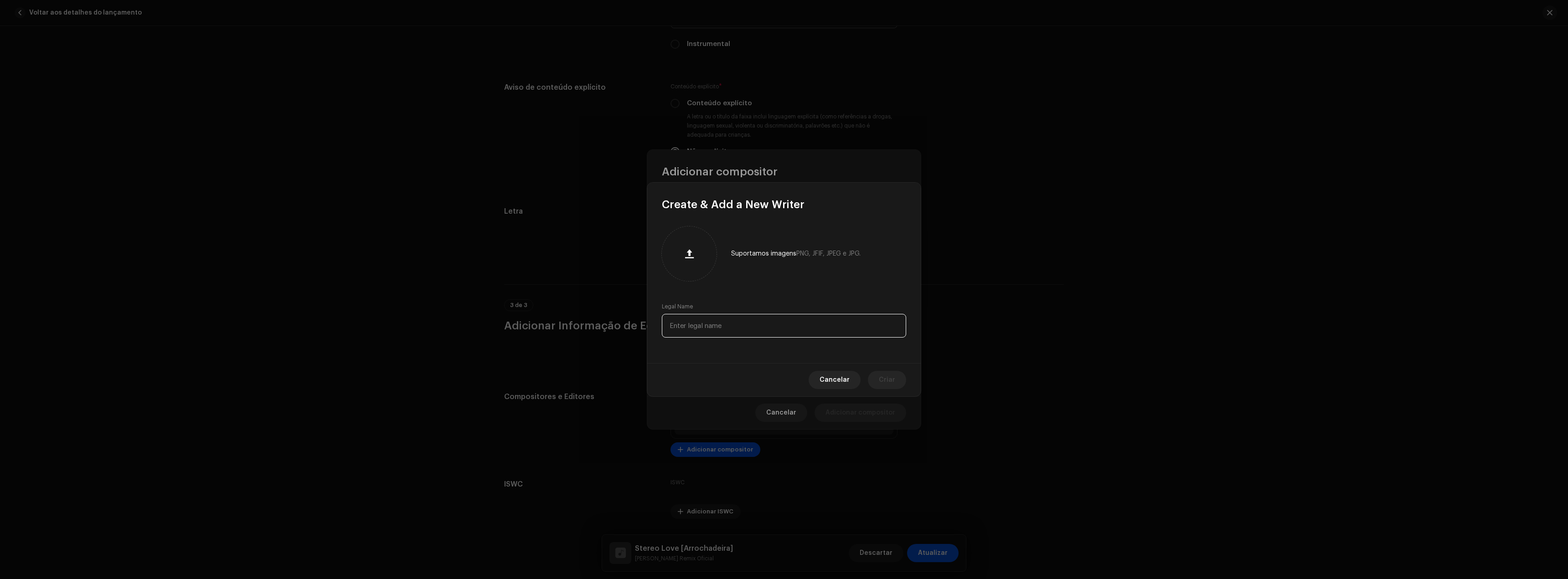
click at [713, 323] on input "text" at bounding box center [783, 325] width 244 height 24
paste input "Eldar Mansurov"
type input "Eldar Mansurov"
click at [890, 382] on span "Criar" at bounding box center [887, 380] width 16 height 18
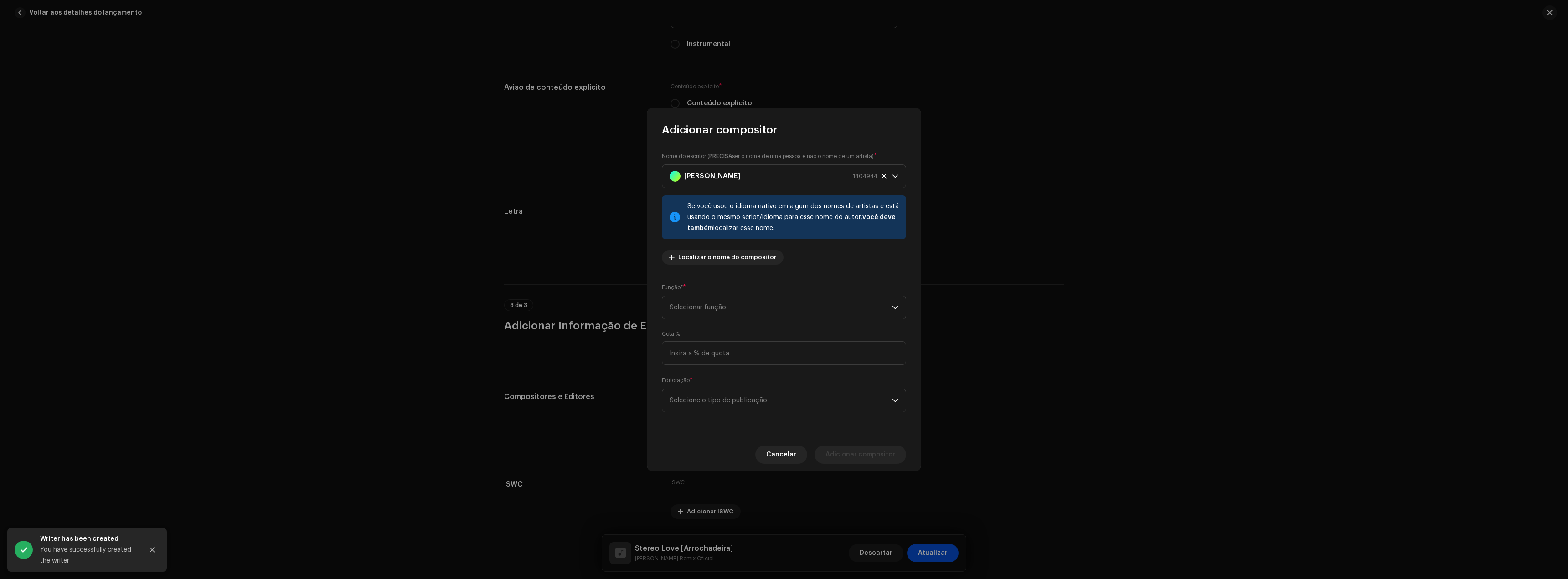
click at [721, 284] on div "Função* * Selecionar função" at bounding box center [783, 301] width 244 height 36
click at [705, 305] on span "Selecionar função" at bounding box center [781, 307] width 223 height 23
click at [706, 382] on span "Composer & Lyricist" at bounding box center [701, 387] width 64 height 9
click at [723, 398] on span "Selecione o tipo de publicação" at bounding box center [781, 400] width 223 height 23
click at [723, 426] on span "Copyright control (self-published)" at bounding box center [724, 426] width 109 height 9
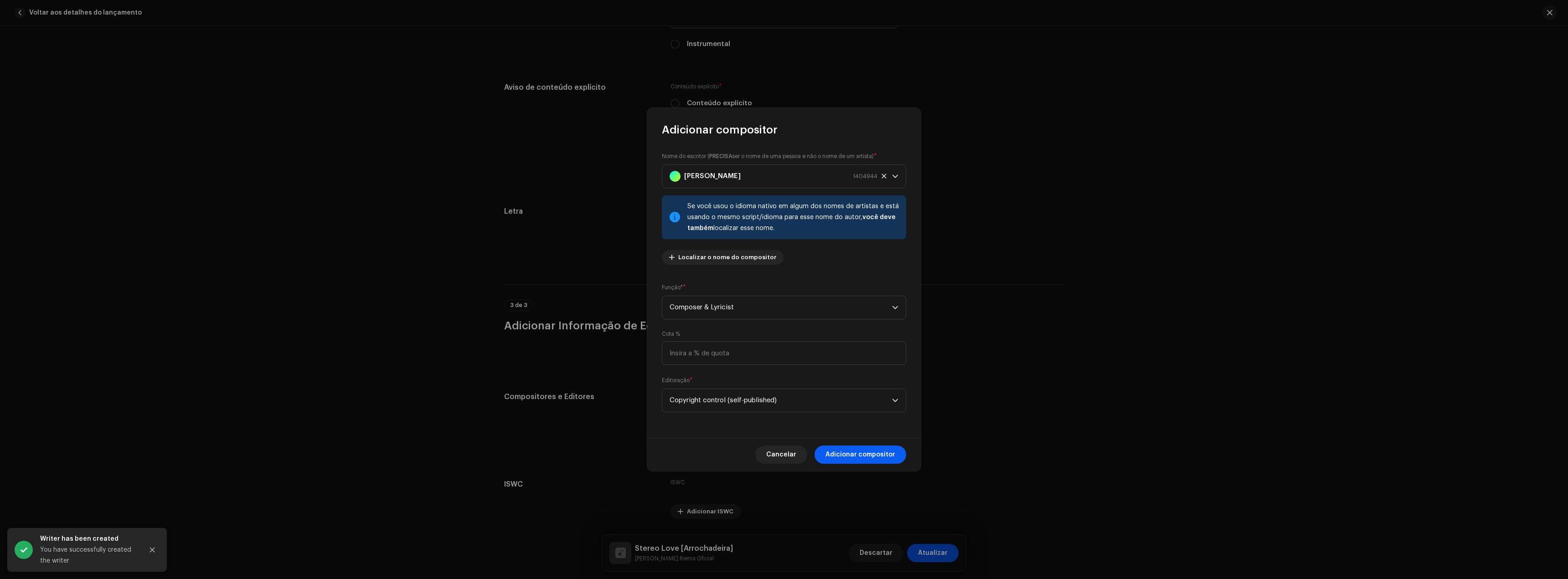
click at [862, 460] on span "Adicionar compositor" at bounding box center [860, 455] width 70 height 18
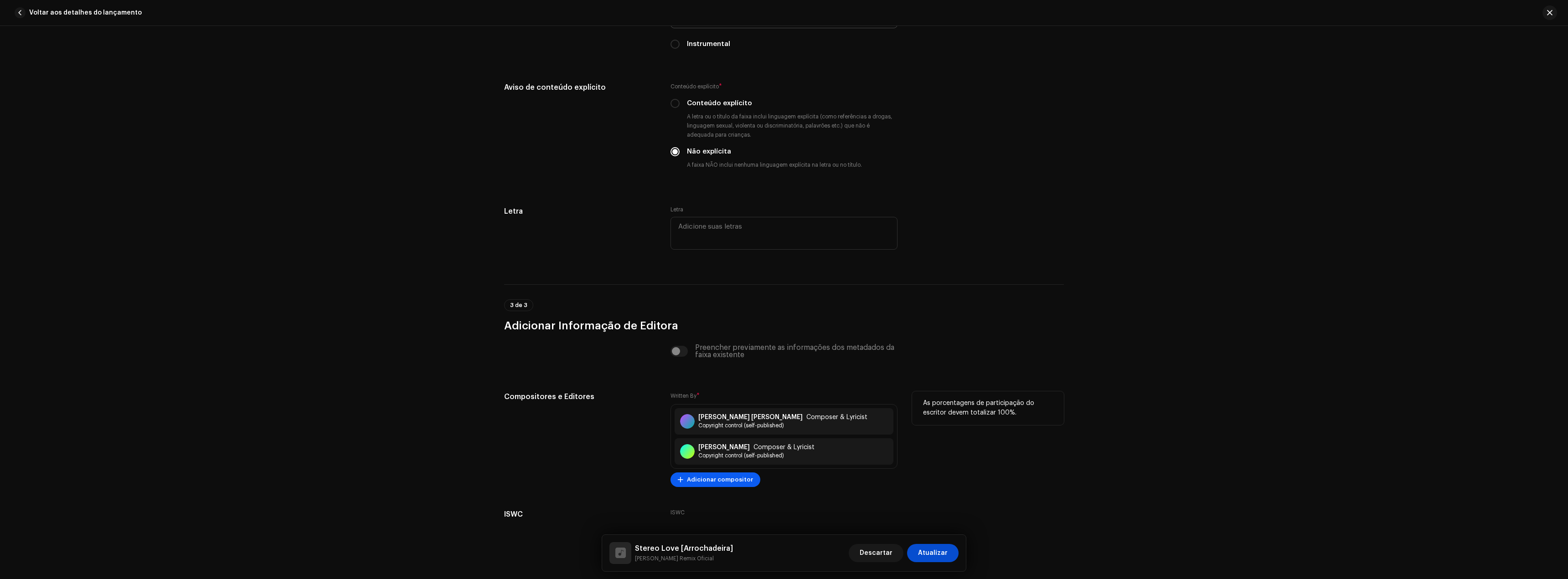
click at [703, 483] on span "Adicionar compositor" at bounding box center [720, 479] width 66 height 18
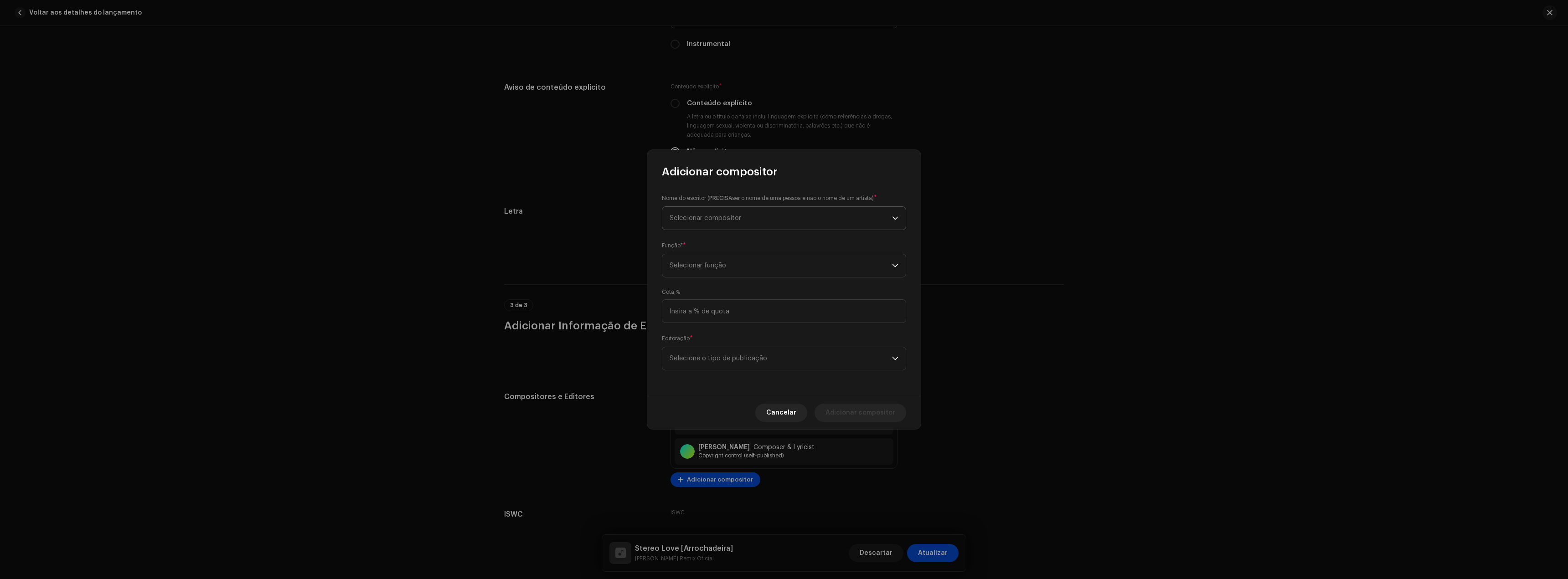
click at [704, 218] on span "Selecionar compositor" at bounding box center [705, 218] width 72 height 7
click at [711, 309] on button "New Writer" at bounding box center [784, 313] width 236 height 18
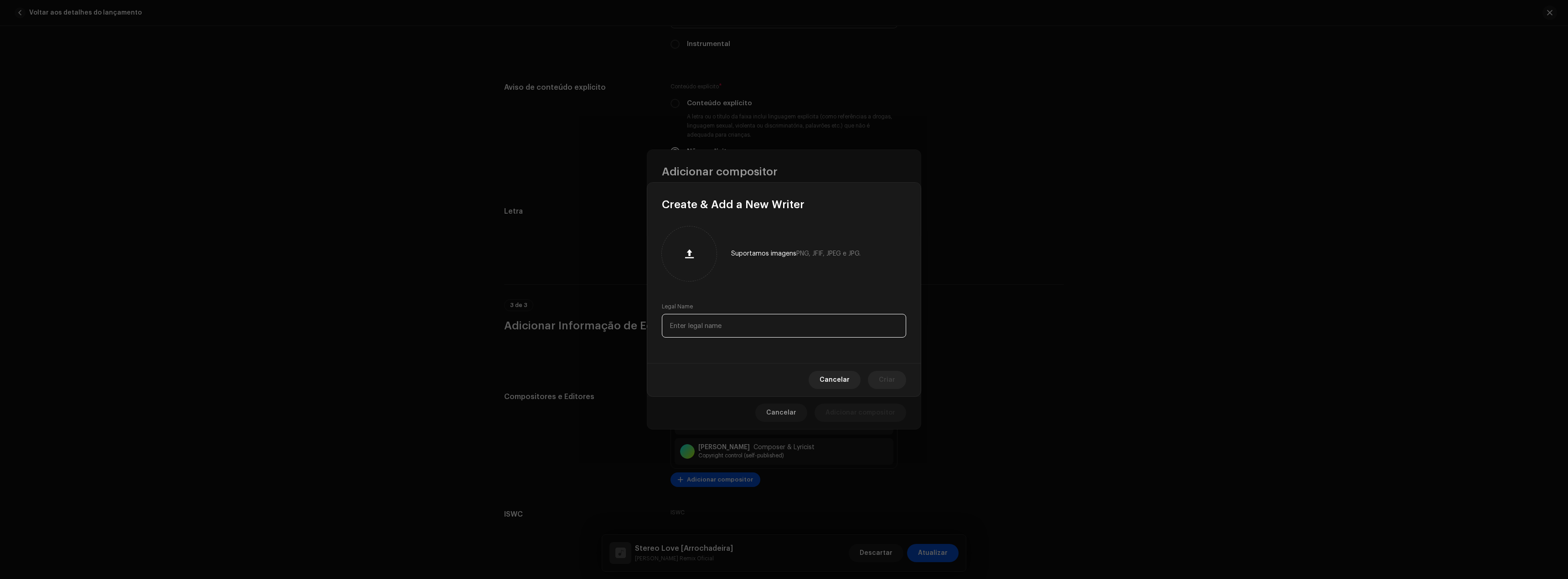
click at [721, 332] on input "text" at bounding box center [783, 325] width 244 height 24
paste input "Victoria Corneva"
type input "Victoria Corneva"
click at [884, 382] on span "Criar" at bounding box center [887, 380] width 16 height 18
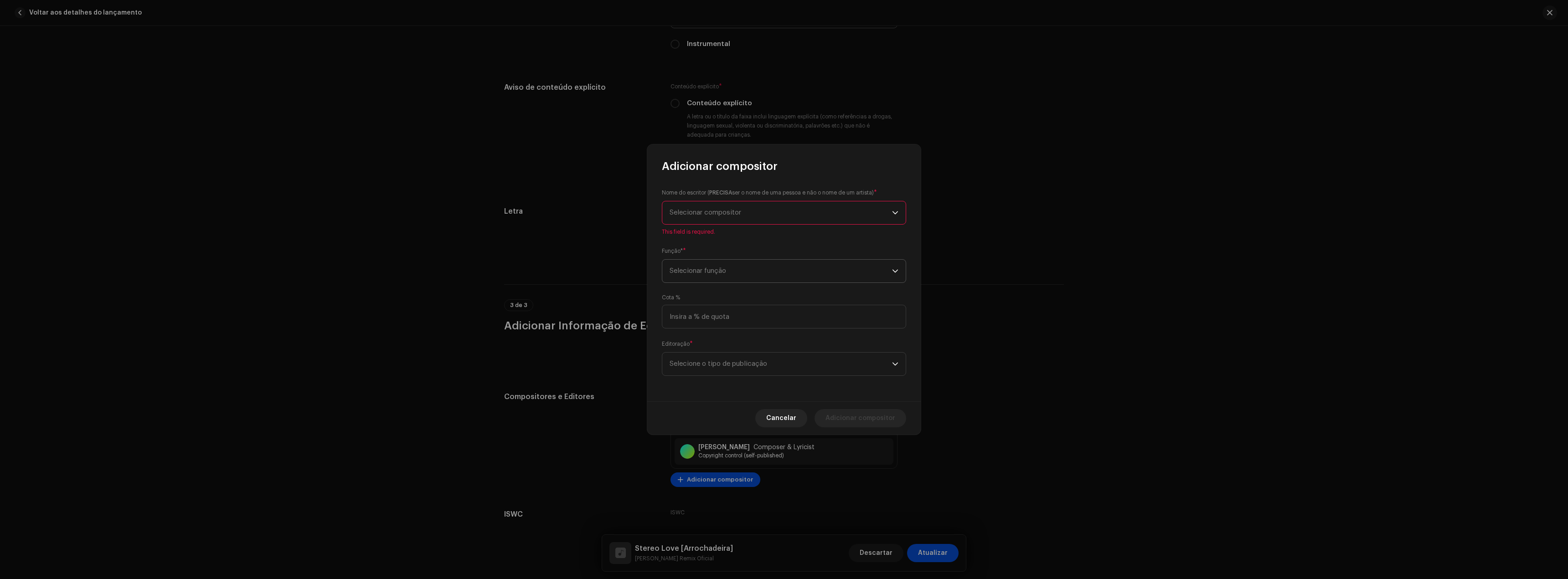
click at [730, 275] on div "Nome do escritor ( PRECISA ser o nome de uma pessoa e não o nome de um artista)…" at bounding box center [784, 287] width 273 height 228
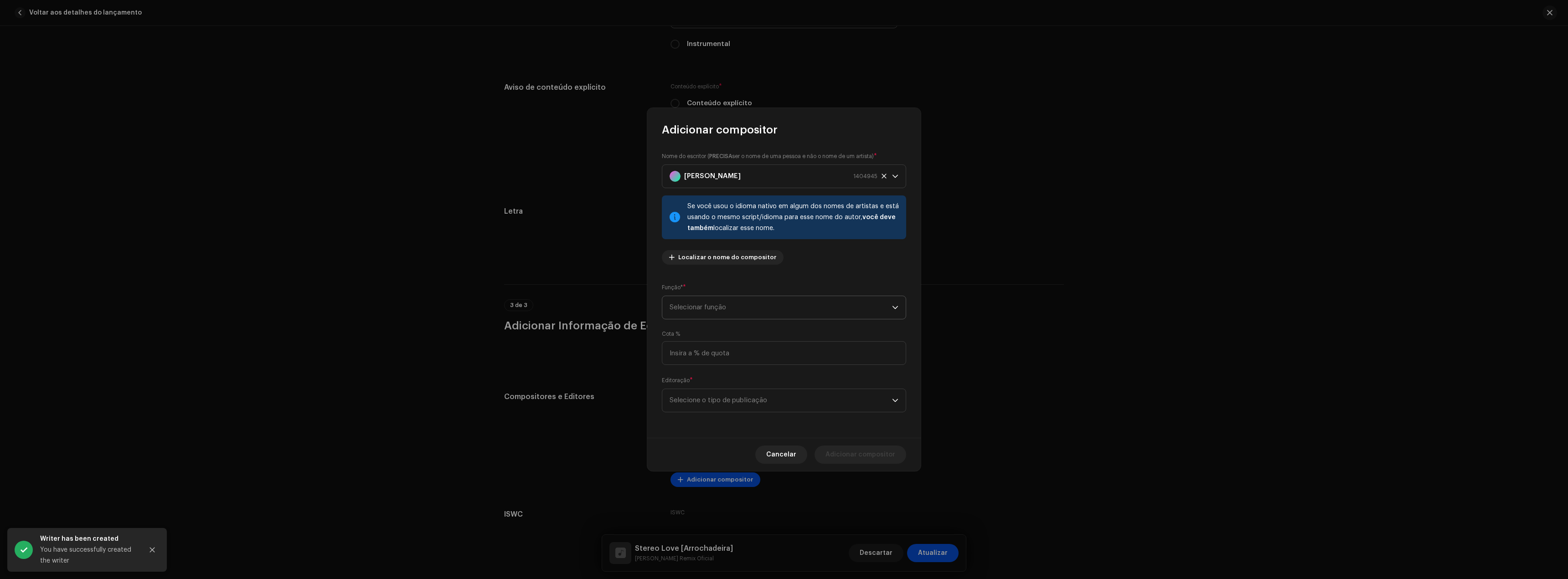
click at [717, 303] on span "Selecionar função" at bounding box center [781, 307] width 223 height 23
click at [701, 380] on li "Composer & Lyricist" at bounding box center [784, 387] width 236 height 18
click at [713, 392] on span "Selecione o tipo de publicação" at bounding box center [781, 400] width 223 height 23
click at [722, 427] on span "Copyright control (self-published)" at bounding box center [724, 426] width 109 height 9
click at [856, 455] on span "Adicionar compositor" at bounding box center [860, 455] width 70 height 18
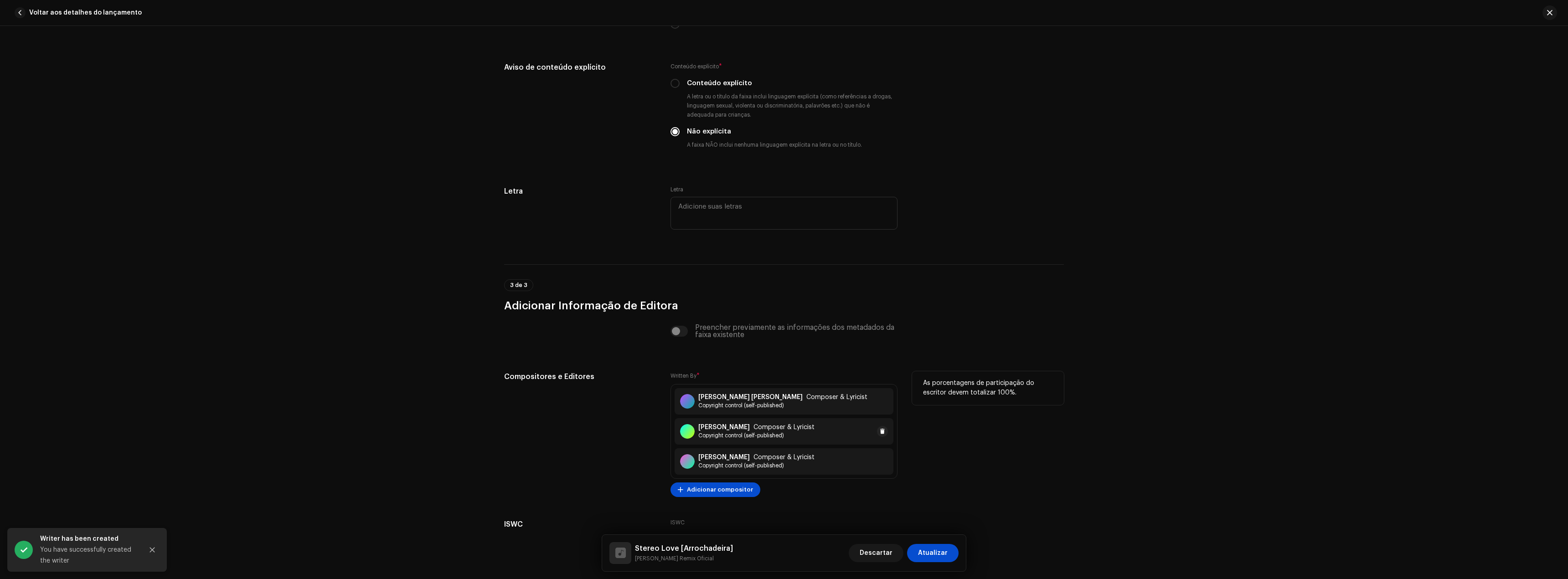
scroll to position [1624, 0]
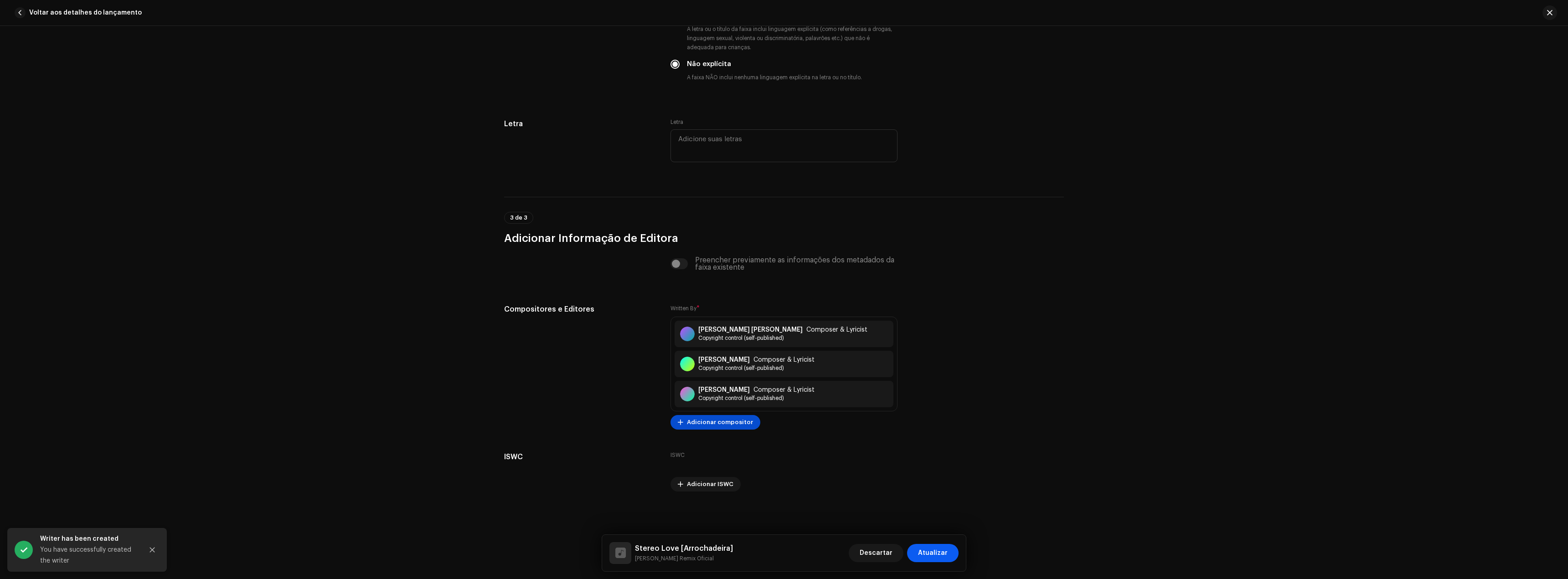
click at [939, 551] on span "Atualizar" at bounding box center [933, 553] width 30 height 18
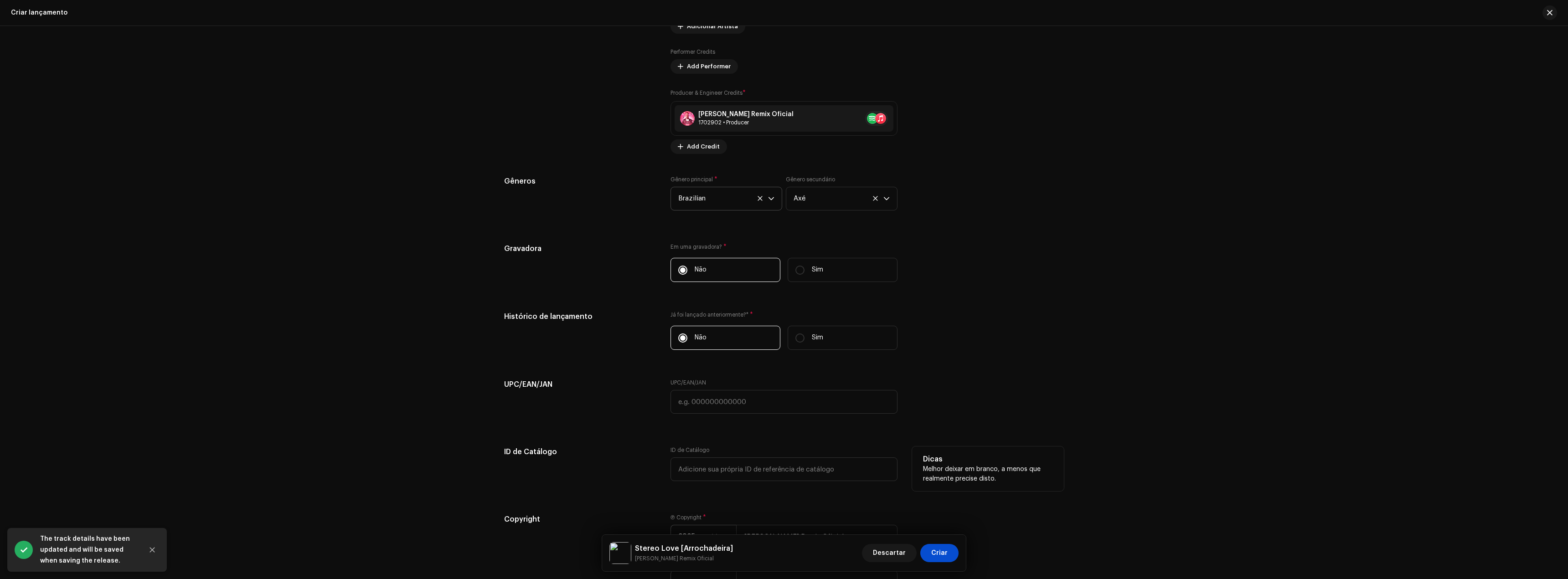
scroll to position [1224, 0]
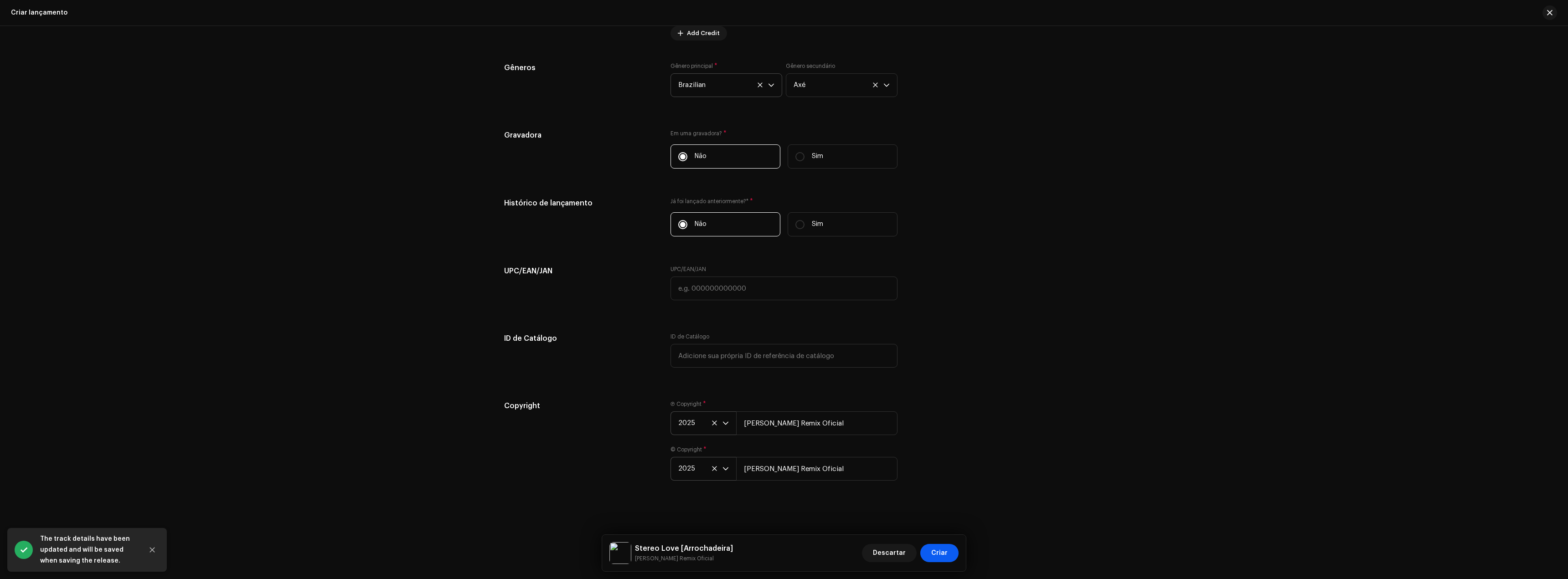
click at [942, 555] on span "Criar" at bounding box center [939, 553] width 16 height 18
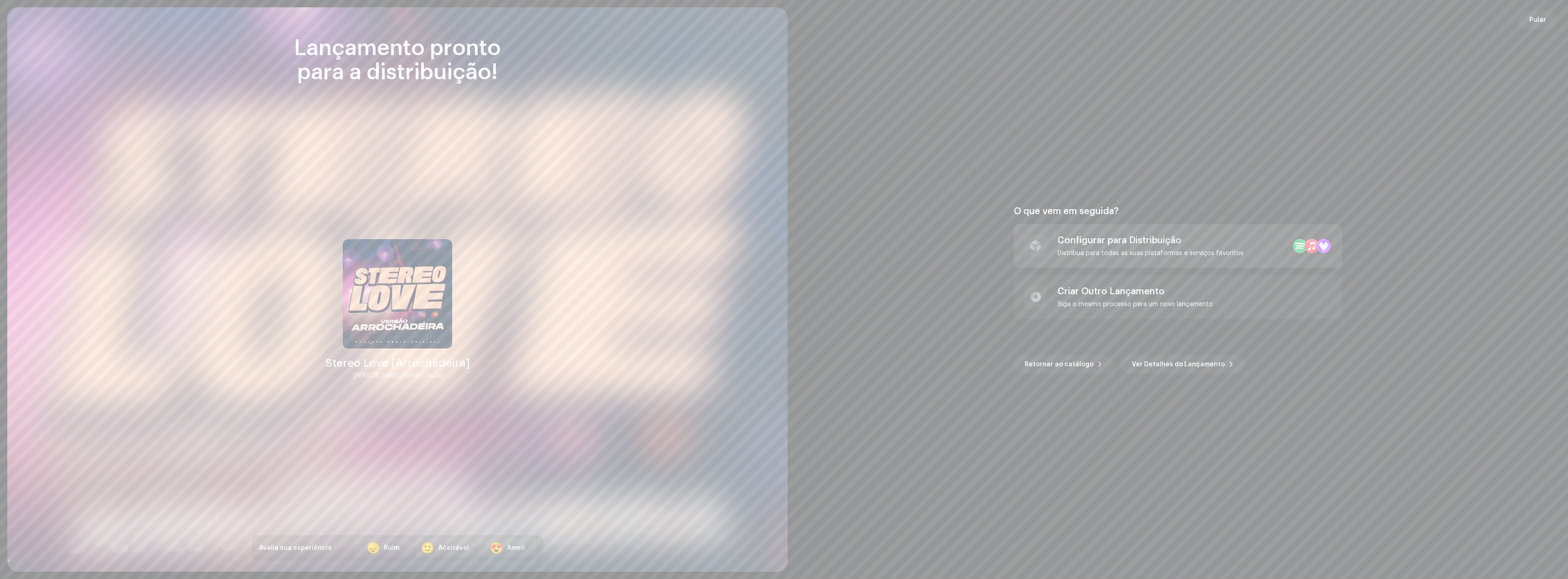
click at [1108, 247] on div "Configurar para Distribuição Distribua para todas as suas plataformas e serviço…" at bounding box center [1150, 246] width 186 height 22
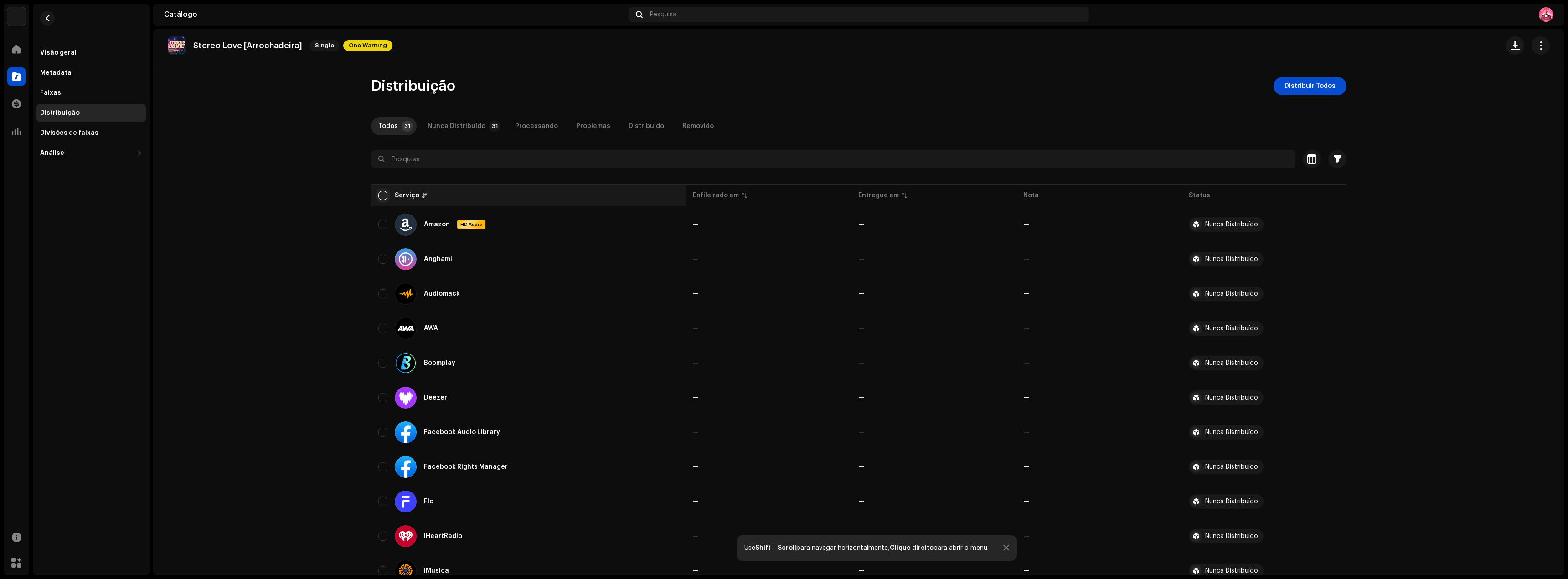
click at [378, 196] on input "checkbox" at bounding box center [383, 195] width 9 height 9
checkbox input "true"
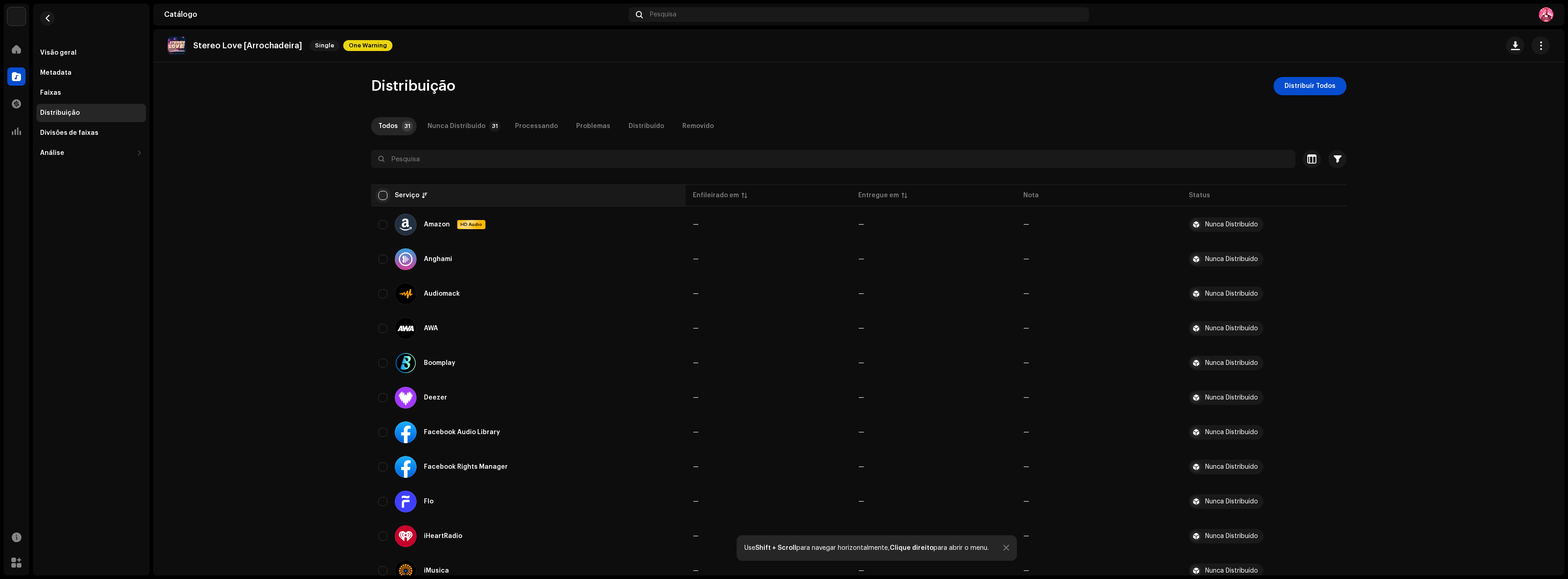
checkbox input "true"
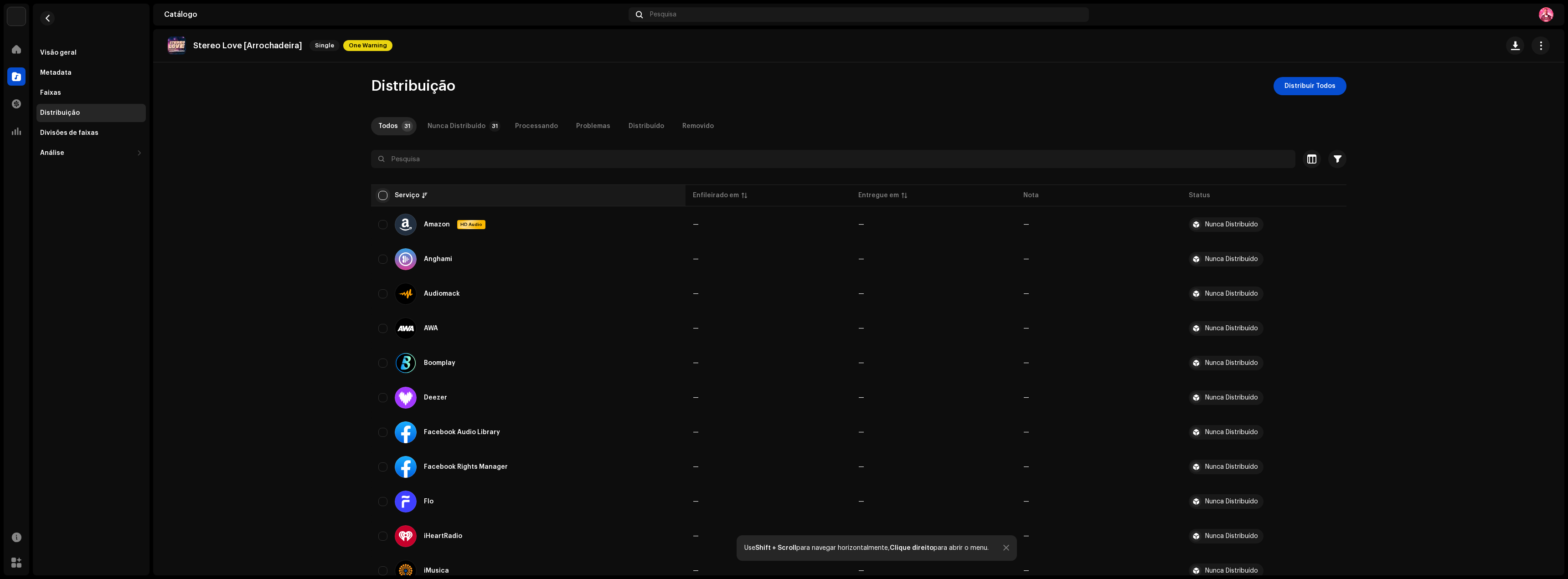
checkbox input "true"
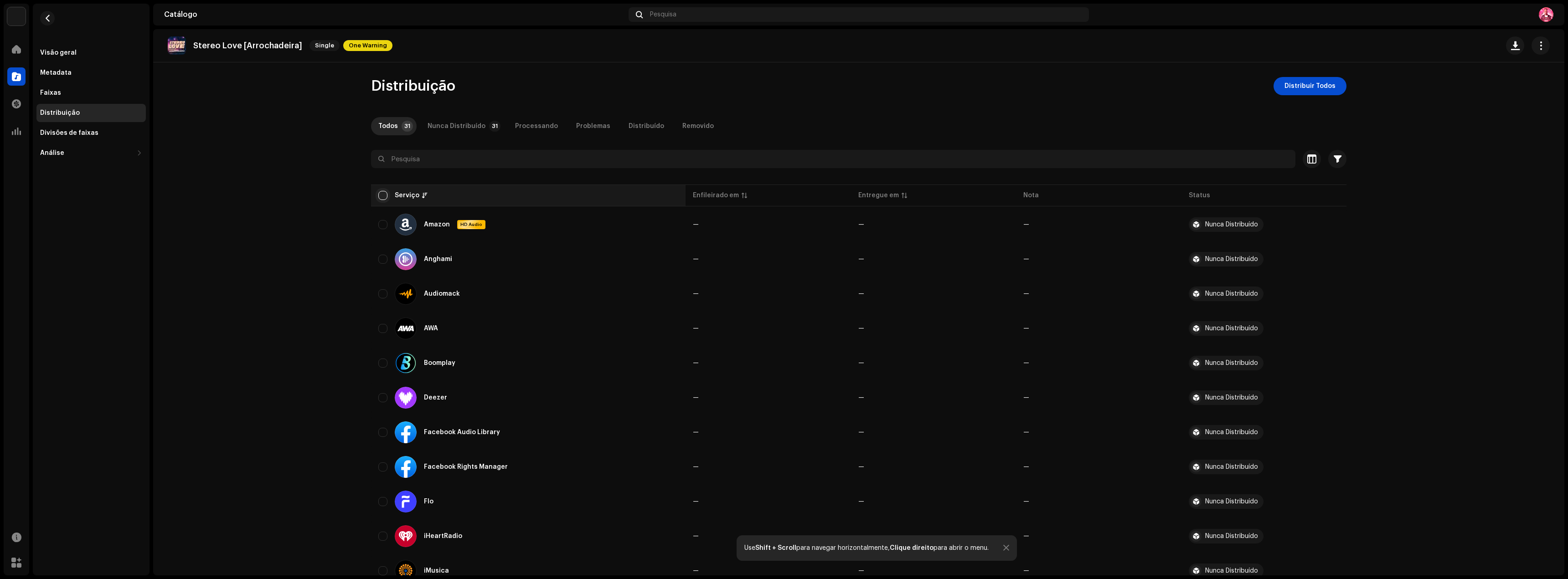
checkbox input "true"
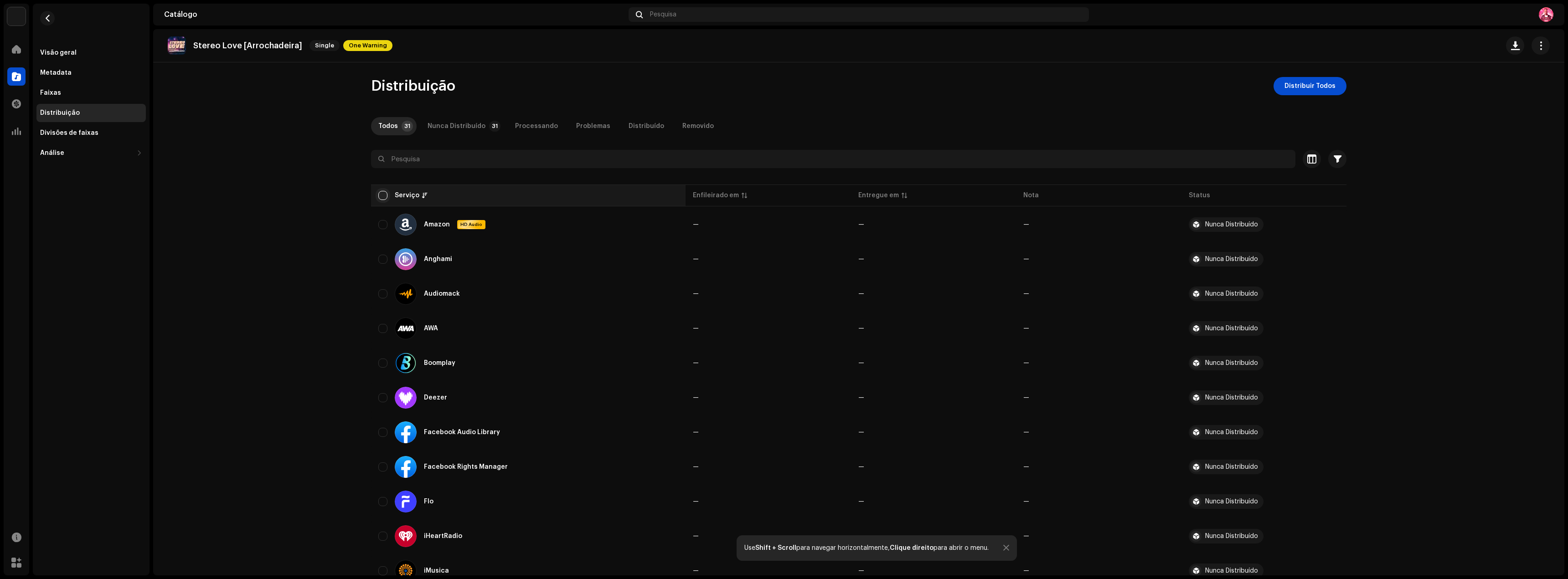
checkbox input "true"
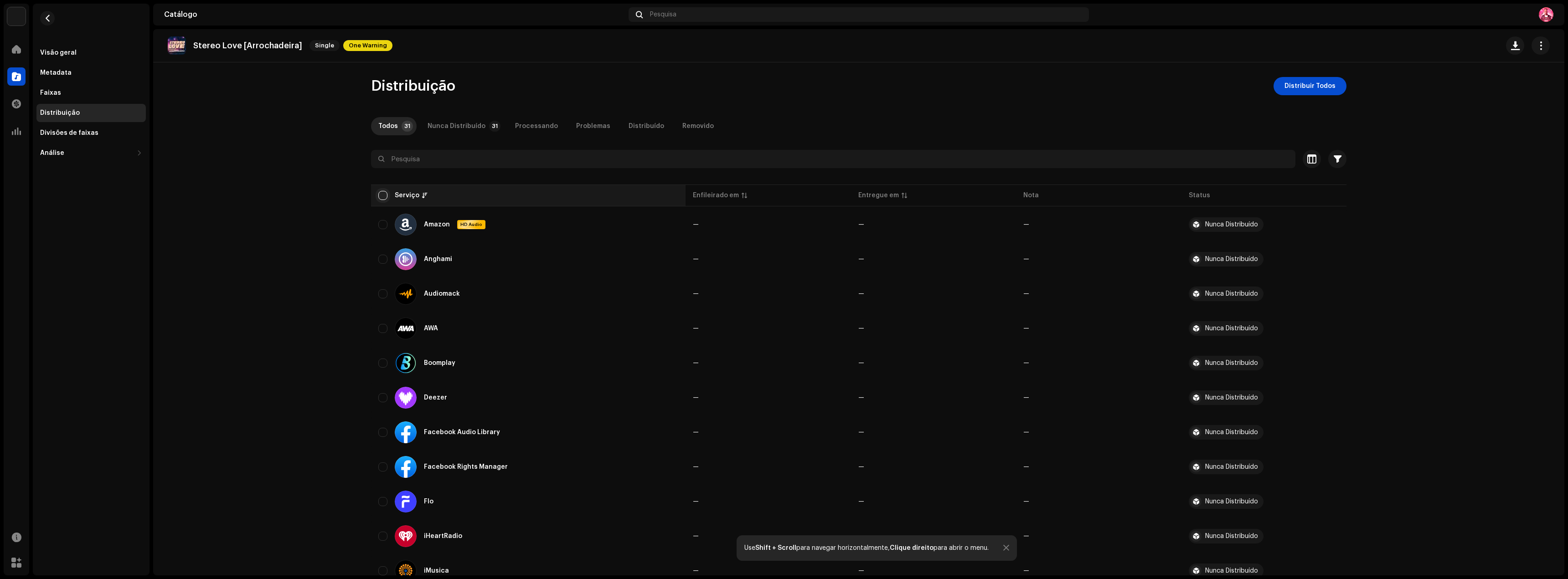
checkbox input "true"
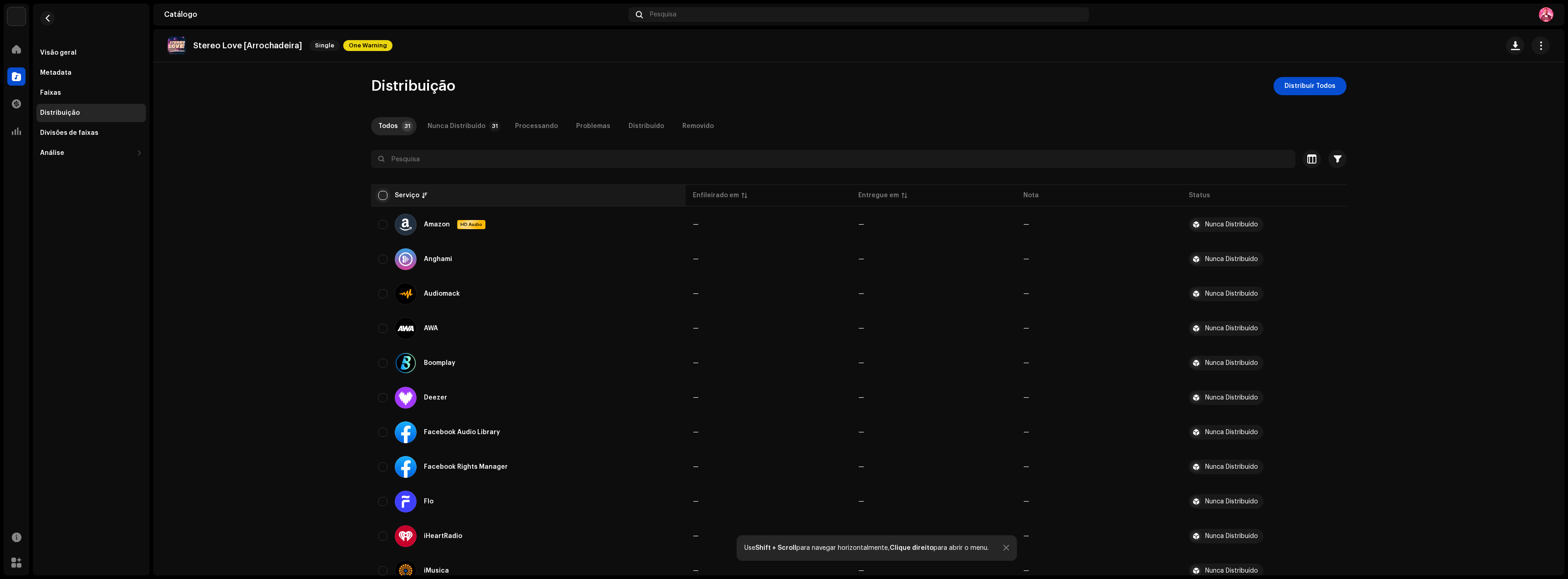
checkbox input "true"
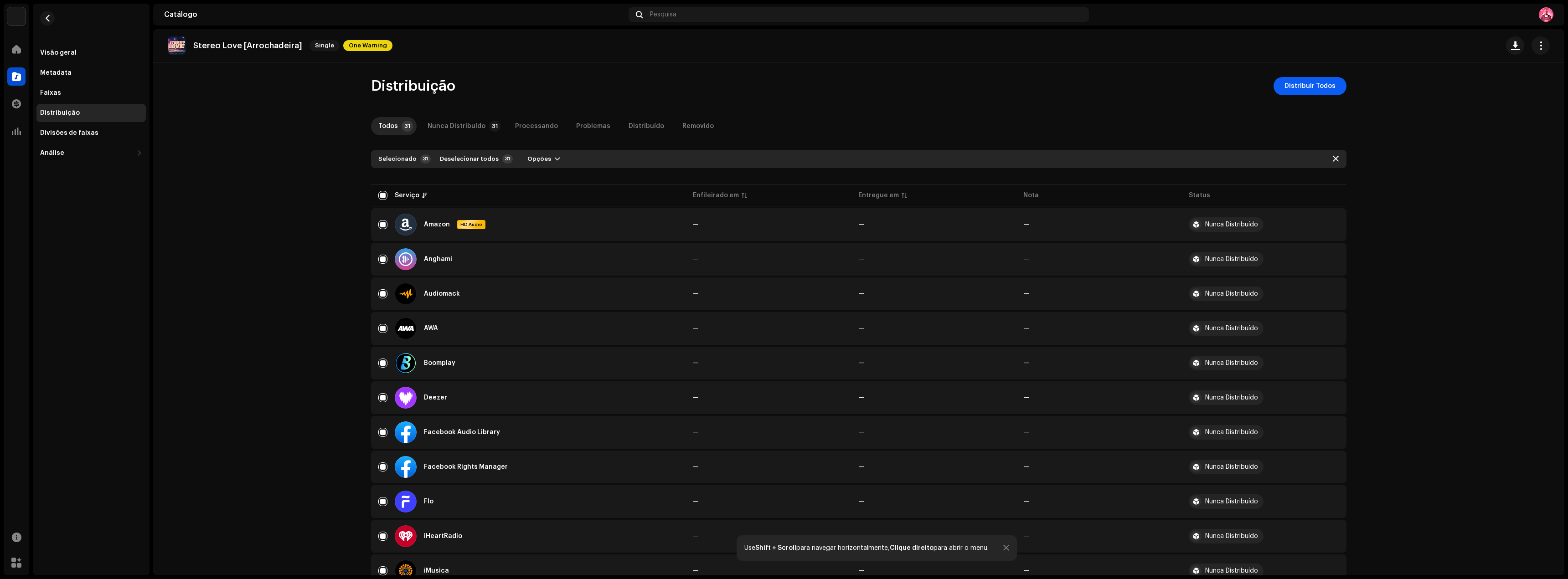
click at [1301, 93] on span "Distribuir Todos" at bounding box center [1310, 86] width 51 height 18
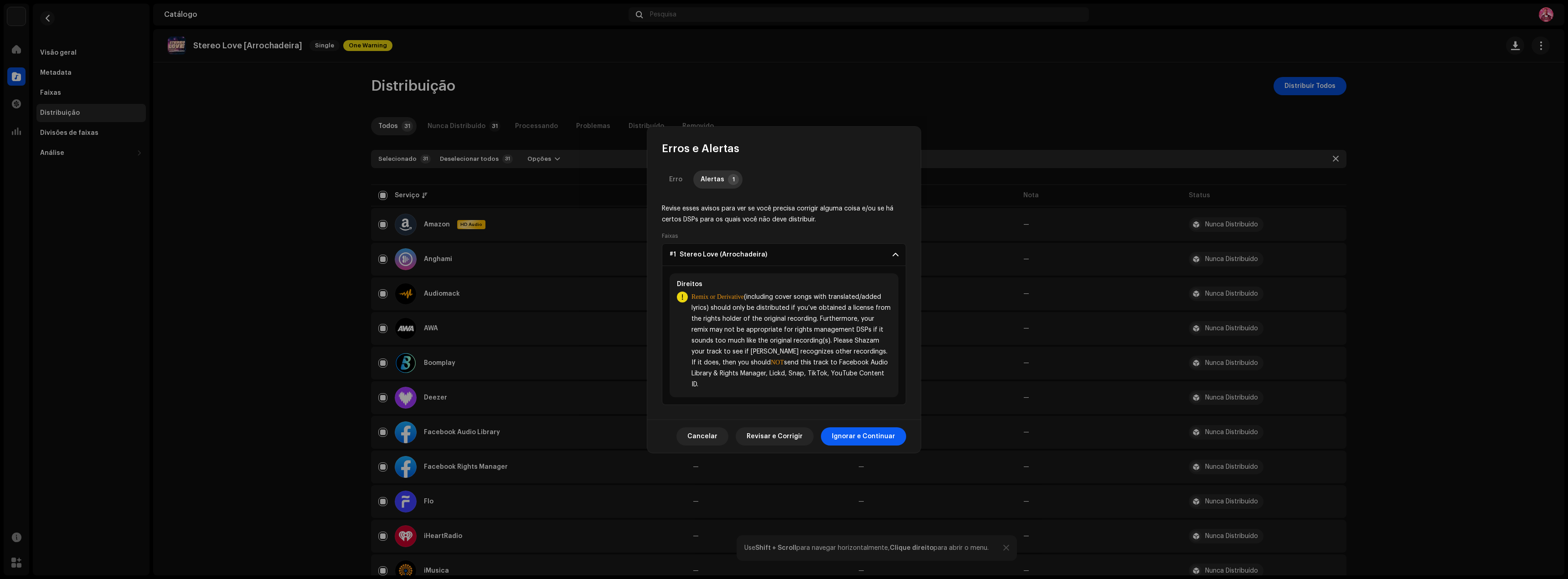
click at [866, 432] on span "Ignorar e Continuar" at bounding box center [864, 436] width 63 height 18
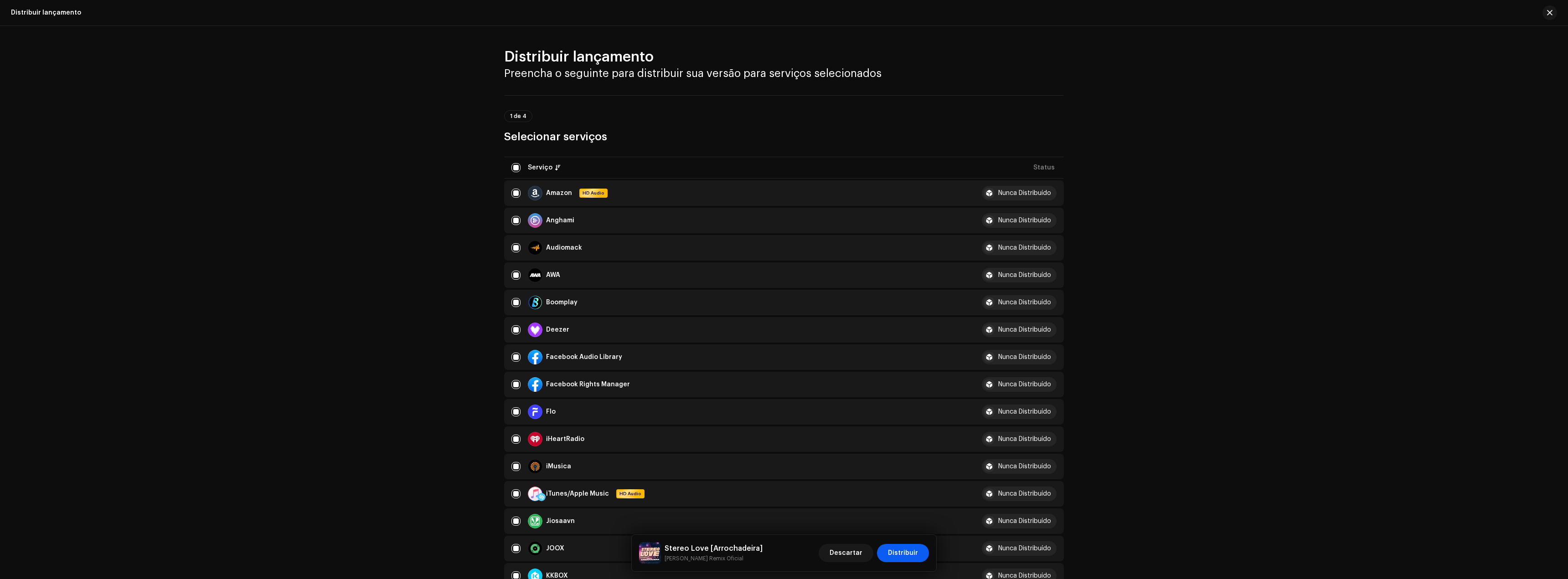
click at [914, 551] on span "Distribuir" at bounding box center [903, 553] width 30 height 18
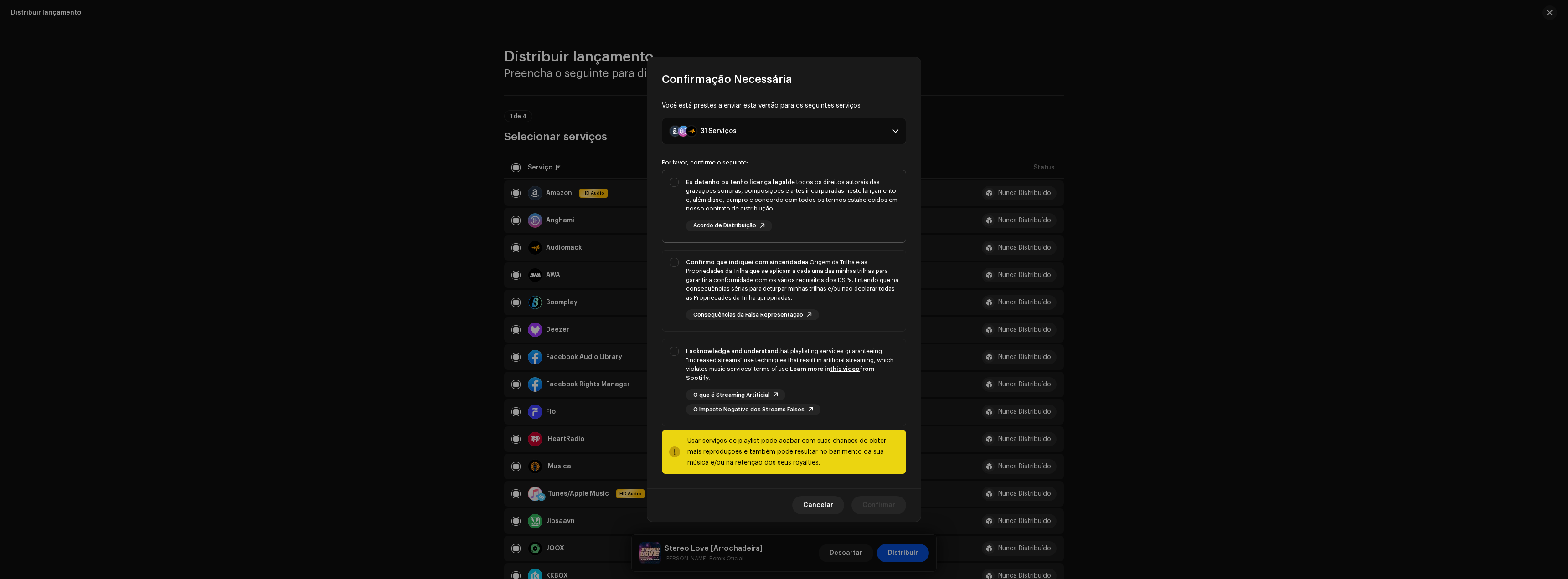
click at [789, 212] on div "Eu detenho ou tenho licença legal de todos os direitos autorais das gravações s…" at bounding box center [792, 195] width 212 height 36
checkbox input "true"
click at [823, 298] on div "Confirmo que indiquei com sinceridade a Origem da Trilha e as Propriedades da T…" at bounding box center [792, 280] width 212 height 45
checkbox input "true"
click at [819, 395] on div "O que é Streaming Artiticial O Impacto Negativo dos Streams Falsos" at bounding box center [792, 402] width 212 height 25
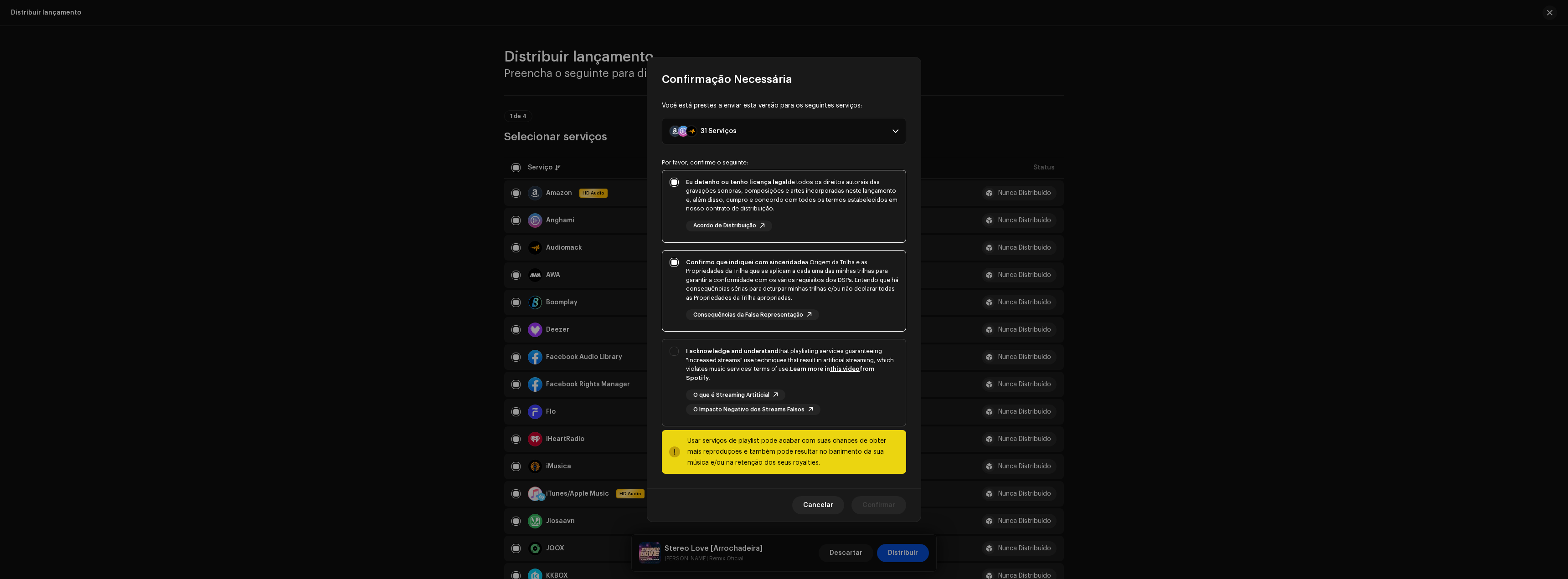
checkbox input "true"
click at [879, 505] on span "Confirmar" at bounding box center [879, 505] width 33 height 18
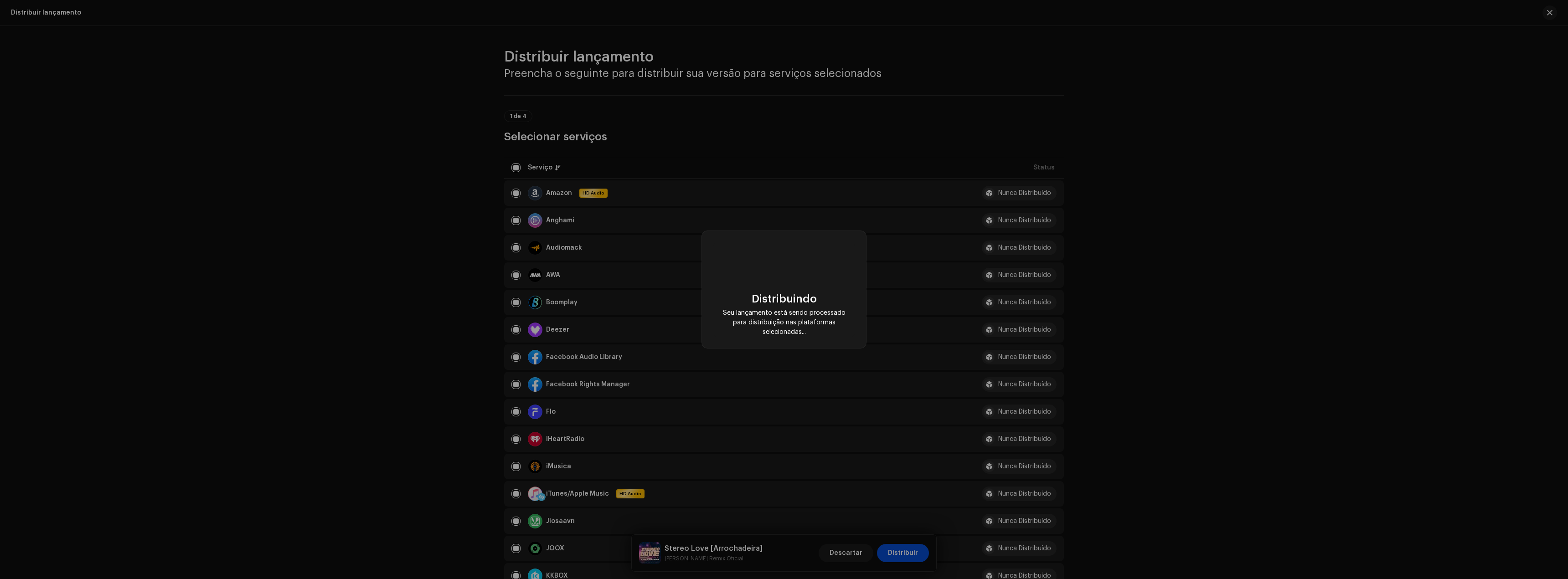
checkbox input "false"
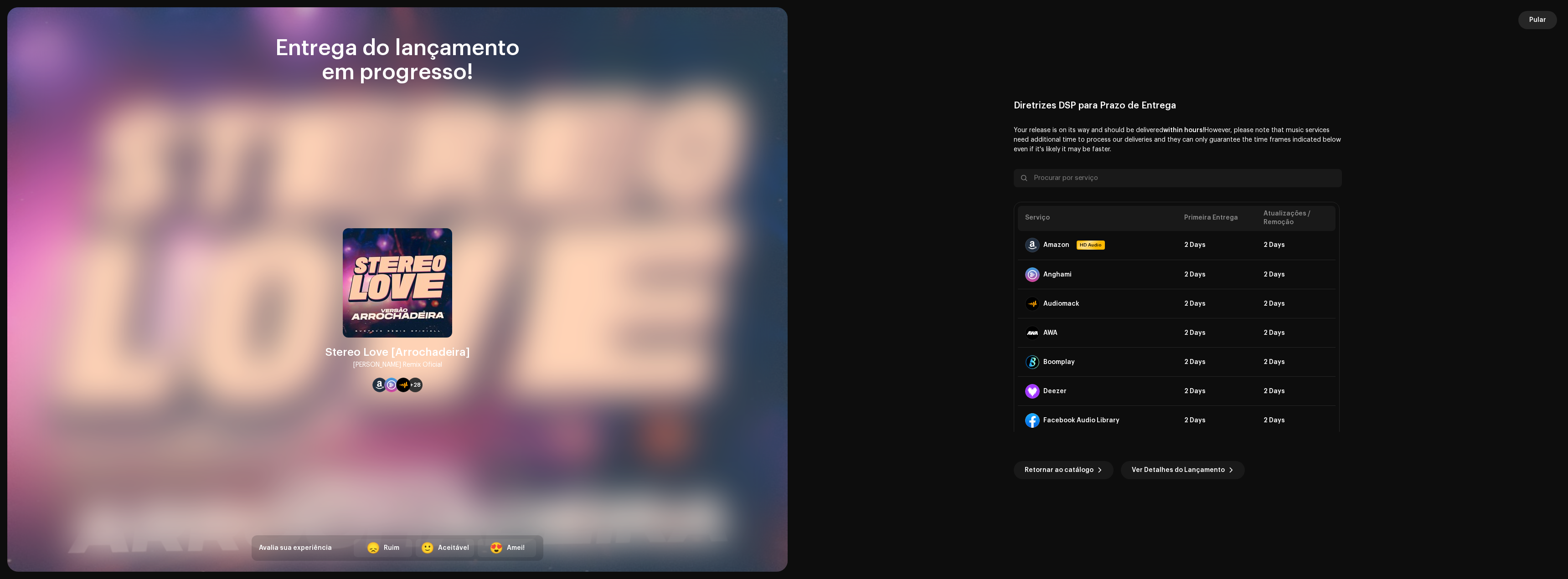
click at [1533, 24] on span "Pular" at bounding box center [1538, 20] width 17 height 18
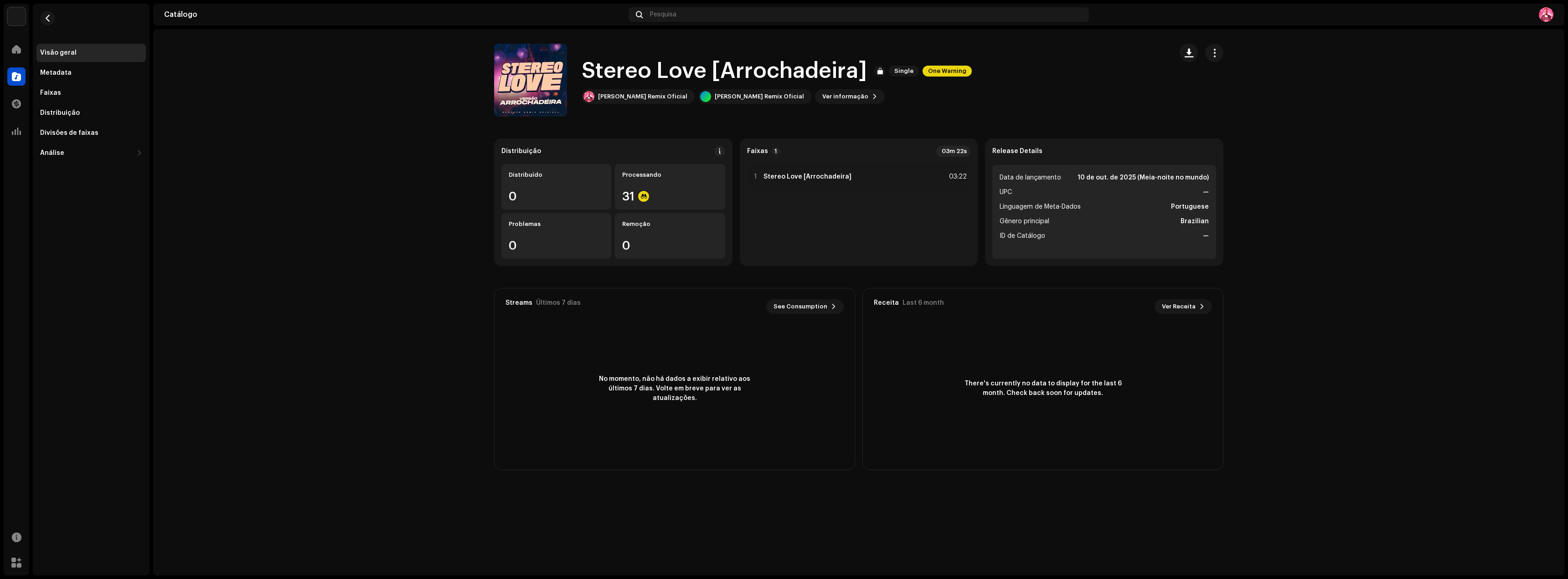
click at [23, 78] on div at bounding box center [16, 76] width 18 height 18
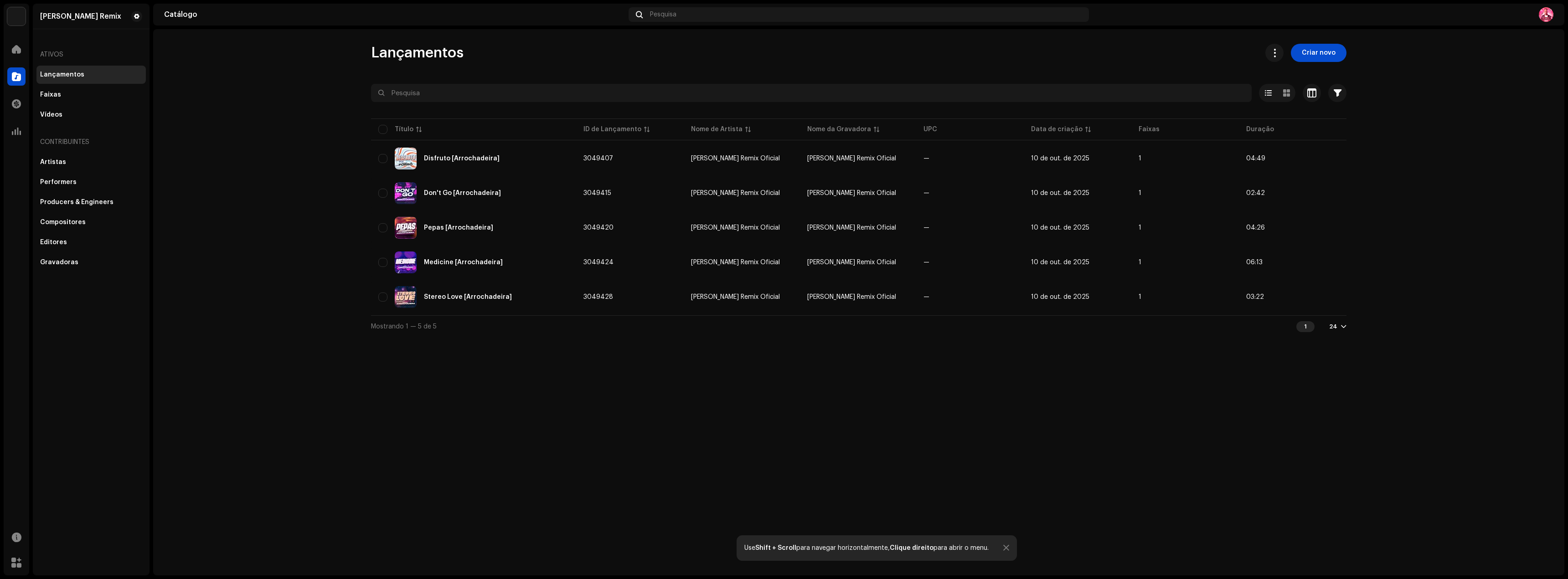
click at [80, 69] on div "Lançamentos" at bounding box center [91, 74] width 109 height 18
click at [13, 80] on span at bounding box center [16, 76] width 9 height 7
click at [17, 47] on span at bounding box center [16, 49] width 9 height 7
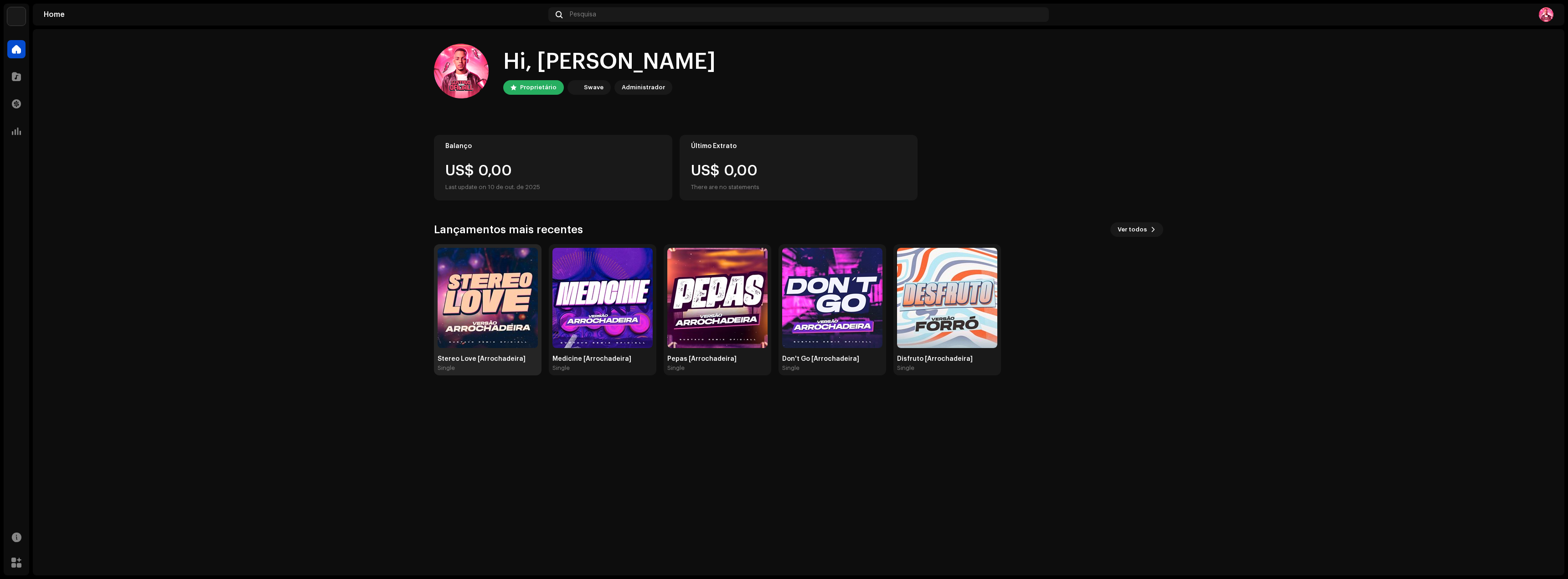
click at [486, 297] on img at bounding box center [487, 298] width 100 height 100
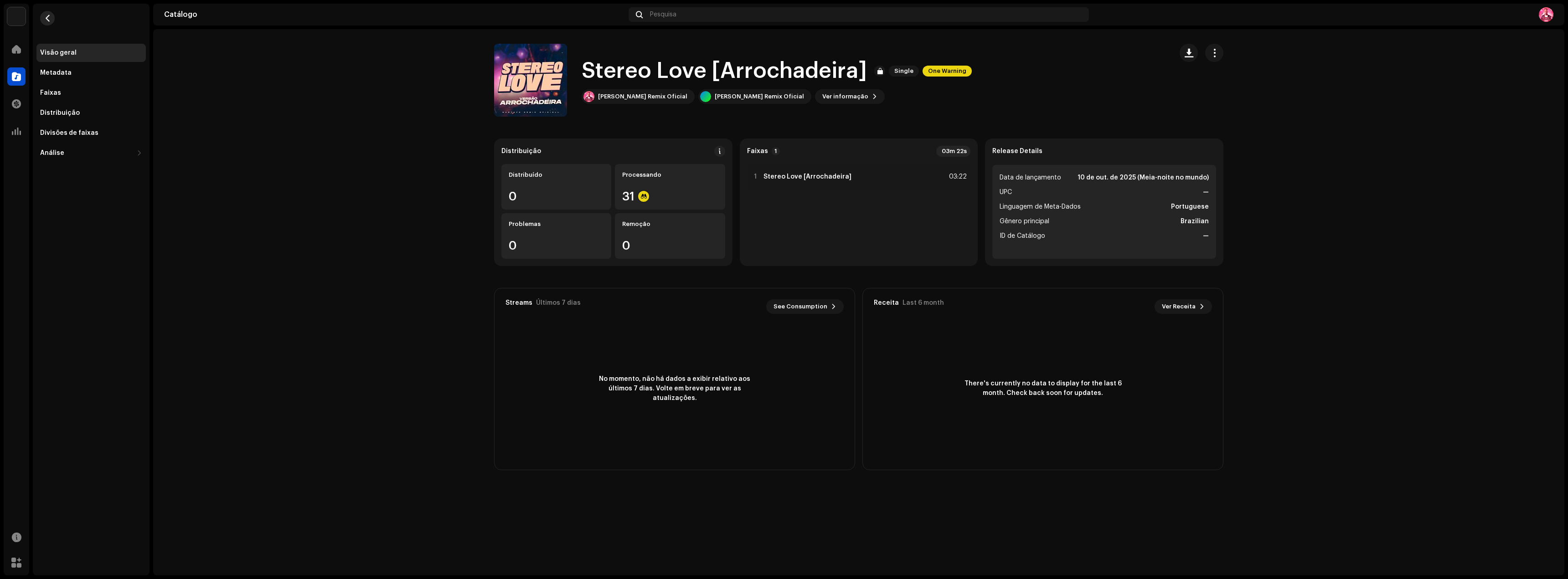
click at [51, 21] on button "button" at bounding box center [47, 18] width 15 height 15
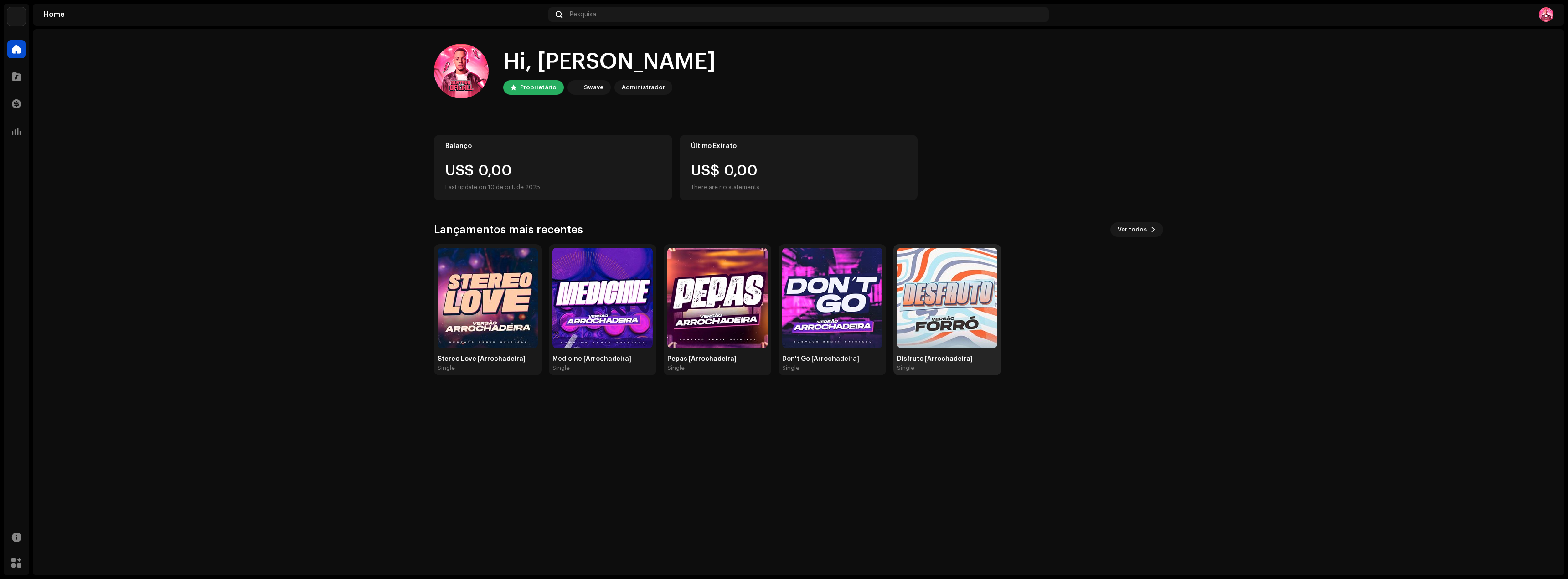
click at [952, 318] on img at bounding box center [947, 298] width 100 height 100
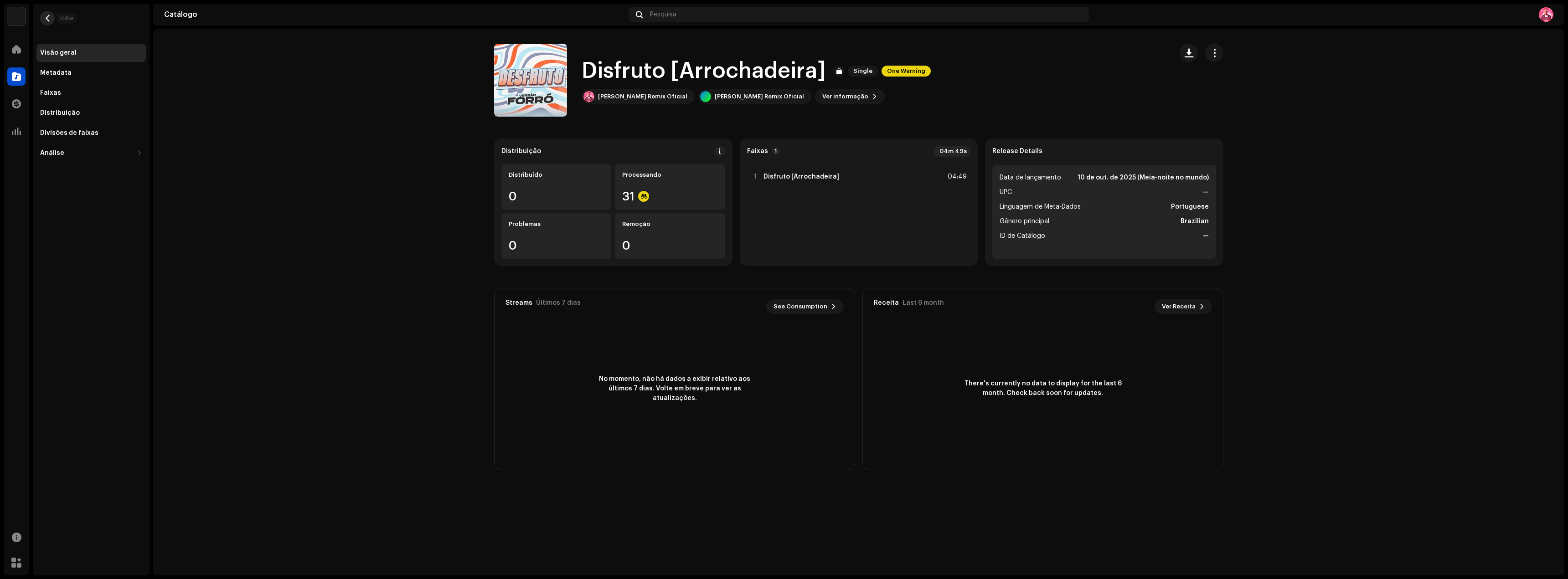
click at [45, 23] on button "button" at bounding box center [47, 18] width 15 height 15
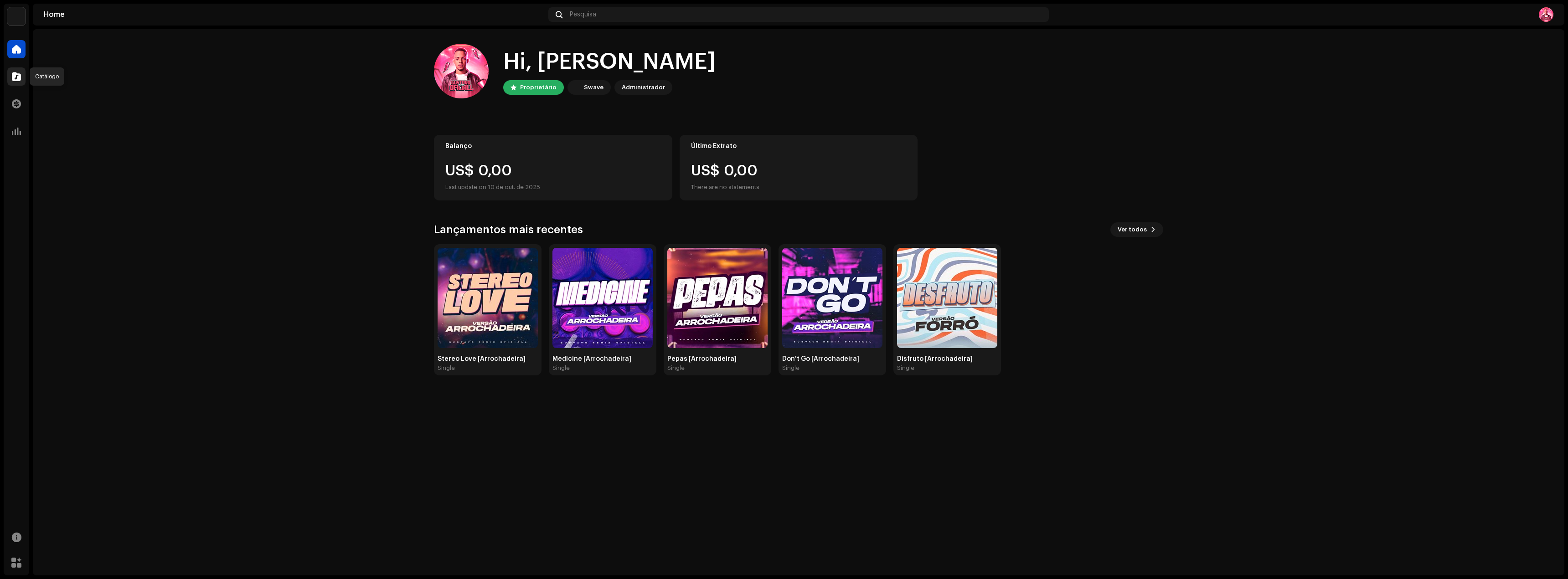
click at [18, 81] on div at bounding box center [16, 76] width 18 height 18
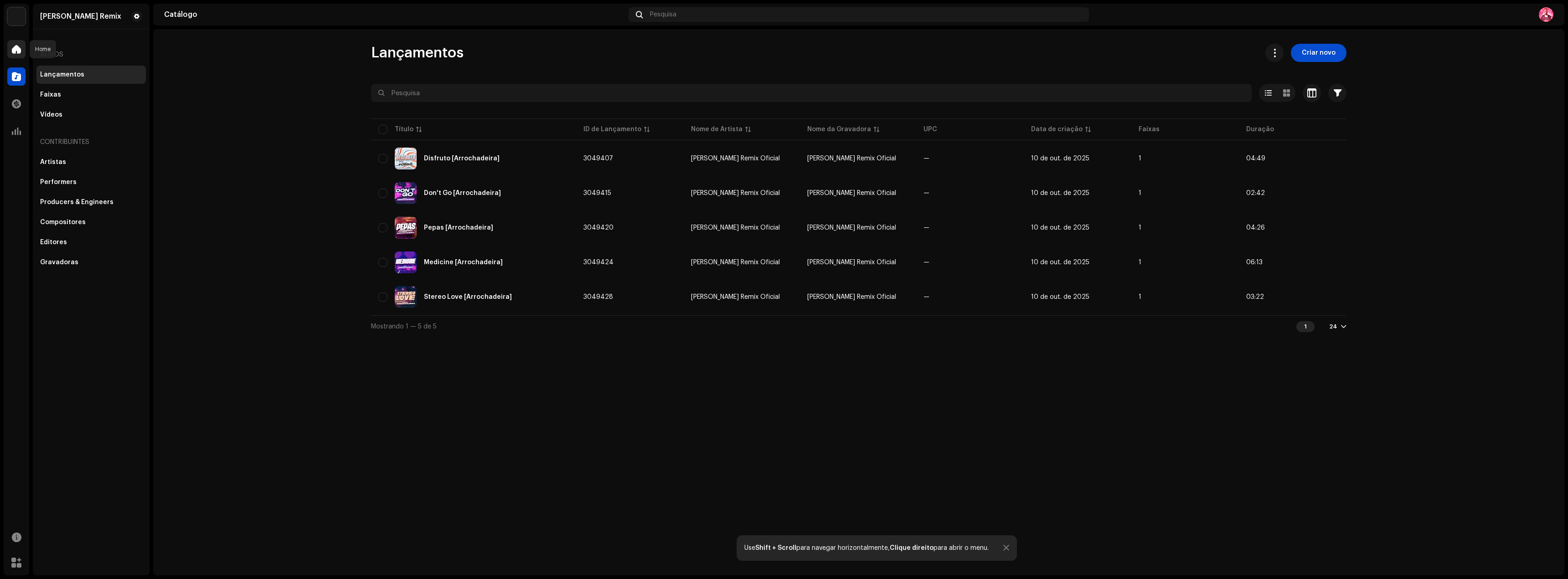
click at [8, 49] on div at bounding box center [16, 49] width 18 height 18
